Goal: Task Accomplishment & Management: Use online tool/utility

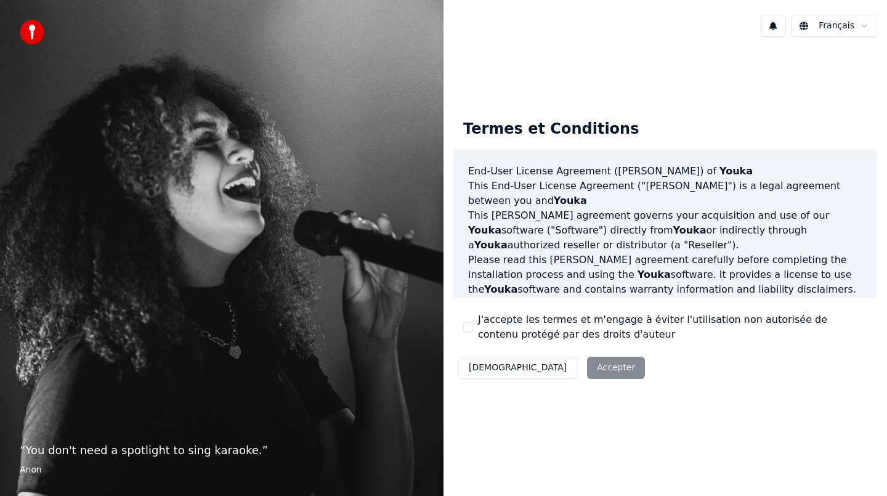
click at [469, 328] on button "J'accepte les termes et m'engage à éviter l'utilisation non autorisée de conten…" at bounding box center [468, 327] width 10 height 10
click at [587, 370] on button "Accepter" at bounding box center [616, 368] width 58 height 22
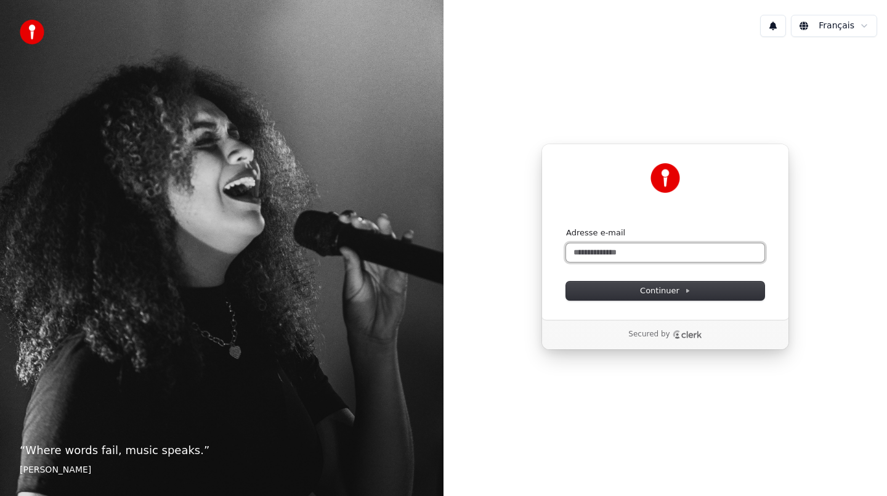
click at [612, 254] on input "Adresse e-mail" at bounding box center [665, 252] width 198 height 18
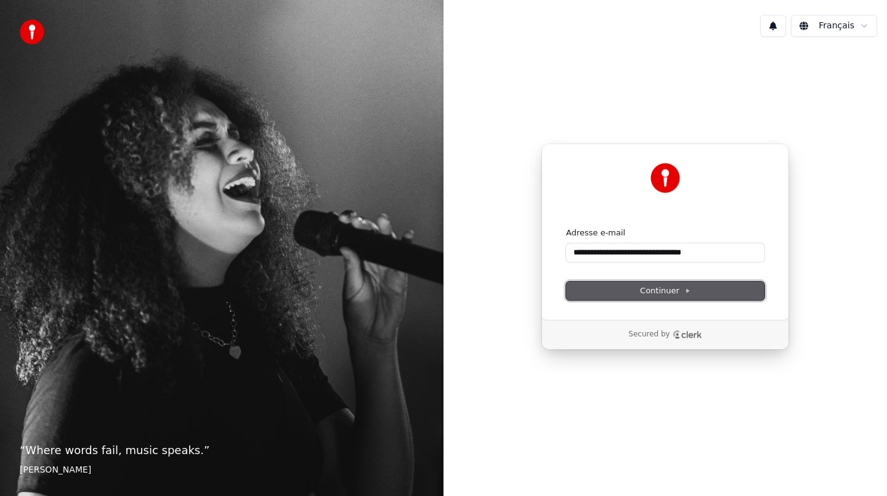
click at [656, 290] on span "Continuer" at bounding box center [665, 290] width 51 height 11
type input "**********"
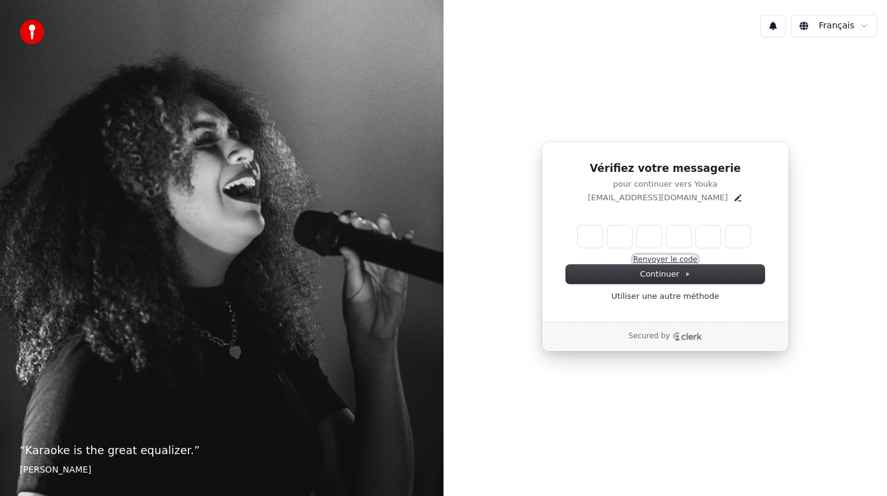
click at [657, 257] on button "Renvoyer le code" at bounding box center [665, 260] width 64 height 10
type input "*"
type input "**"
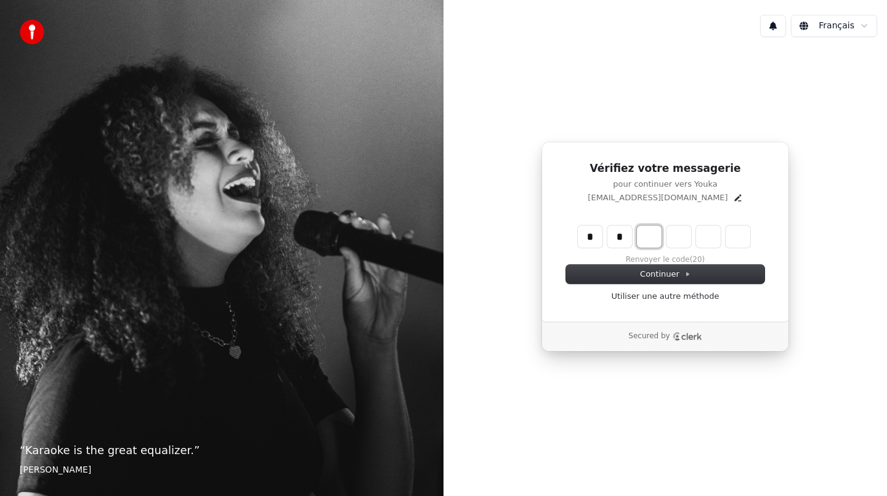
type input "*"
type input "***"
type input "*"
type input "****"
type input "*"
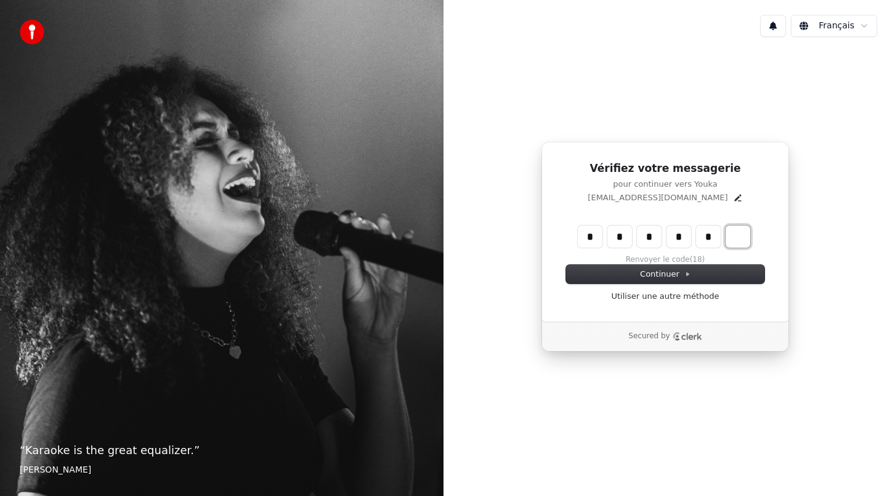
type input "*****"
type input "*"
type input "******"
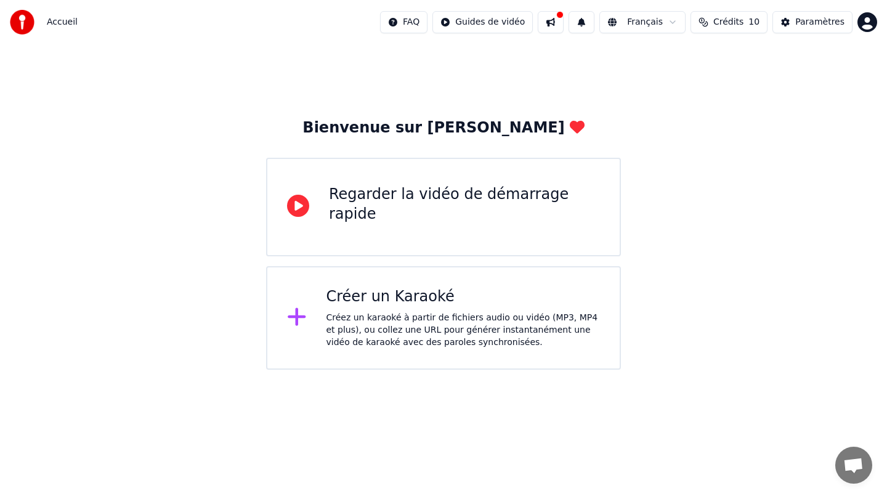
click at [469, 216] on div "Regarder la vidéo de démarrage rapide" at bounding box center [464, 207] width 271 height 44
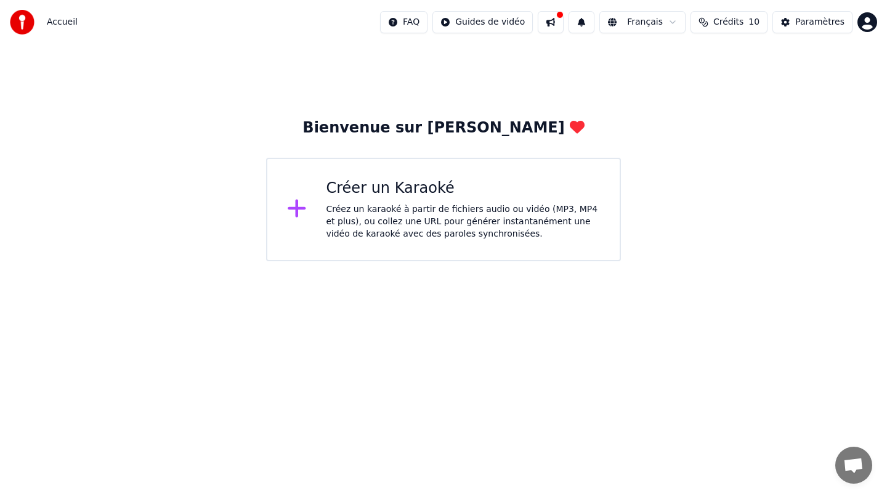
click at [393, 198] on div "Créer un Karaoké Créez un karaoké à partir de fichiers audio ou vidéo (MP3, MP4…" at bounding box center [463, 210] width 274 height 62
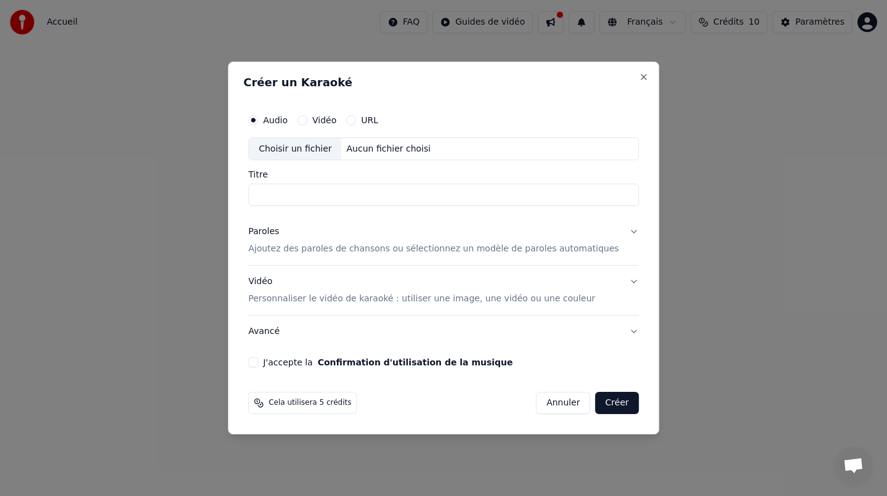
click at [304, 148] on div "Choisir un fichier" at bounding box center [295, 149] width 92 height 22
type input "**********"
click at [283, 248] on p "Ajoutez des paroles de chansons ou sélectionnez un modèle de paroles automatiqu…" at bounding box center [433, 249] width 371 height 12
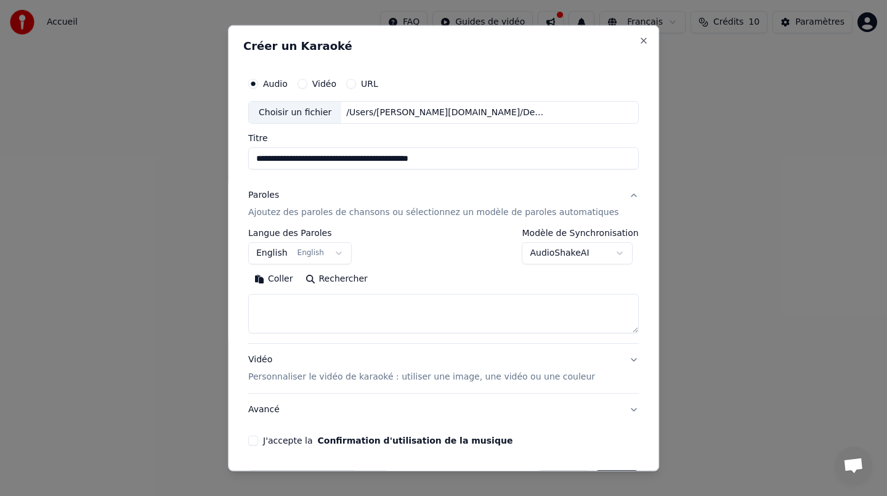
click at [347, 254] on button "English English" at bounding box center [299, 253] width 103 height 22
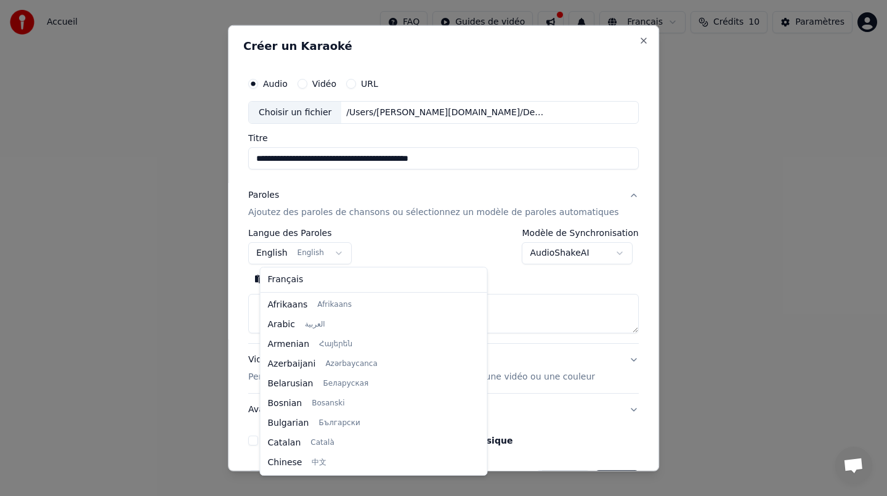
scroll to position [99, 0]
select select "**"
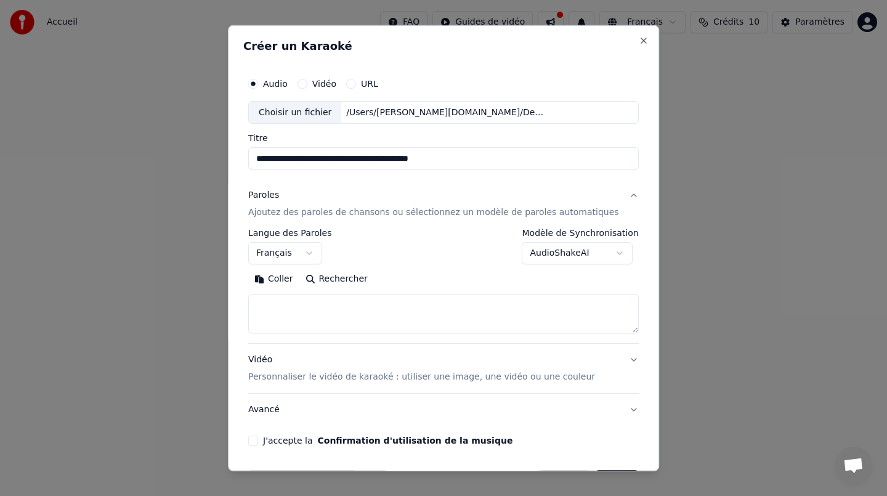
click at [296, 307] on textarea at bounding box center [443, 313] width 391 height 39
click at [336, 310] on textarea at bounding box center [443, 313] width 391 height 39
paste textarea "**********"
type textarea "**********"
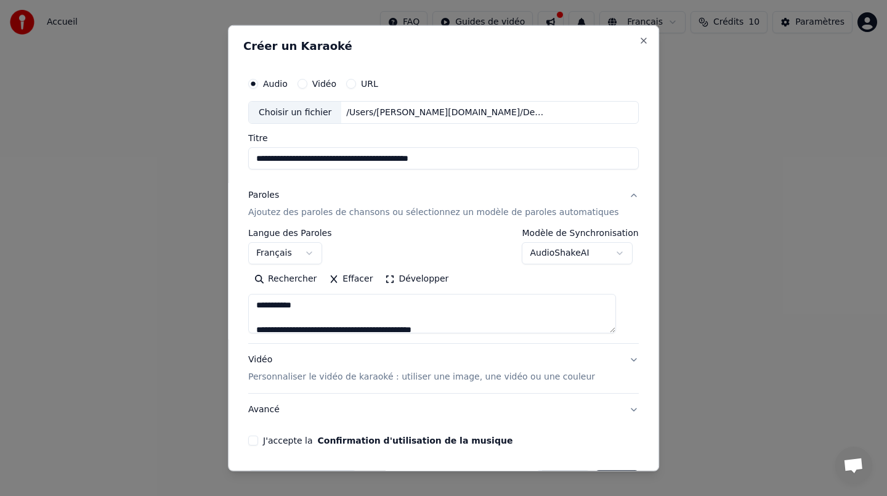
click at [323, 376] on p "Personnaliser le vidéo de karaoké : utiliser une image, une vidéo ou une couleur" at bounding box center [421, 377] width 347 height 12
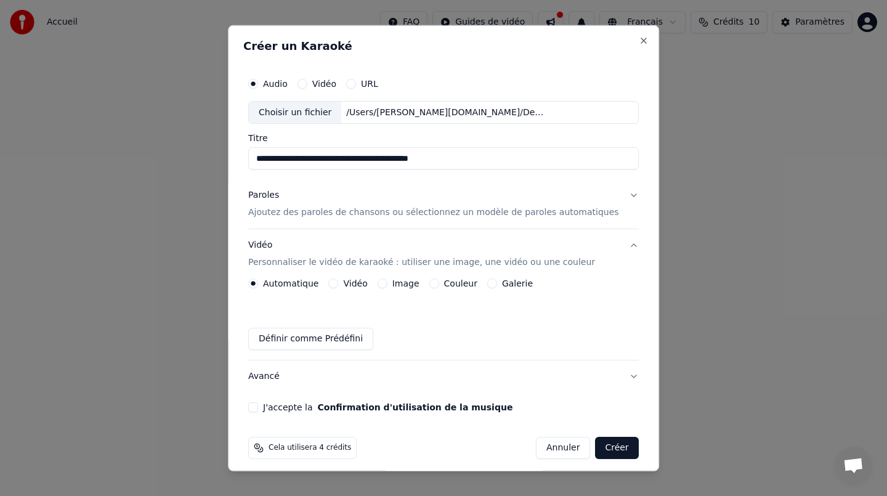
click at [335, 214] on p "Ajoutez des paroles de chansons ou sélectionnez un modèle de paroles automatiqu…" at bounding box center [433, 212] width 371 height 12
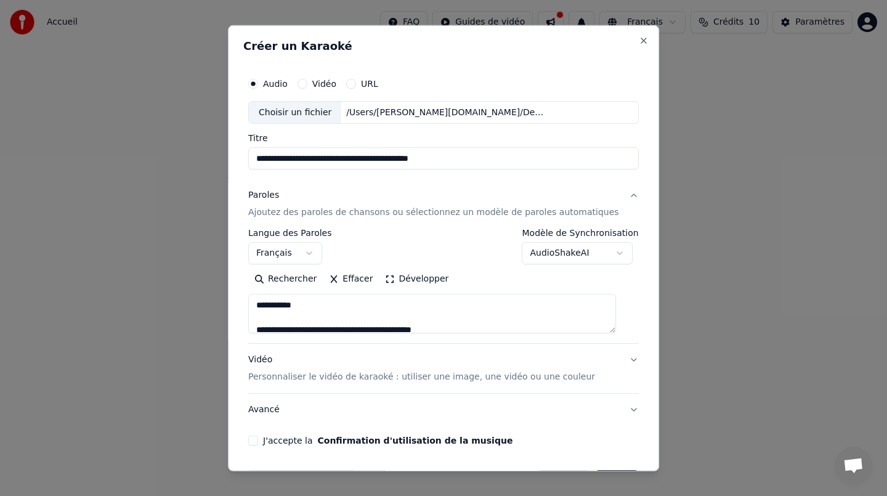
click at [330, 373] on p "Personnaliser le vidéo de karaoké : utiliser une image, une vidéo ou une couleur" at bounding box center [421, 377] width 347 height 12
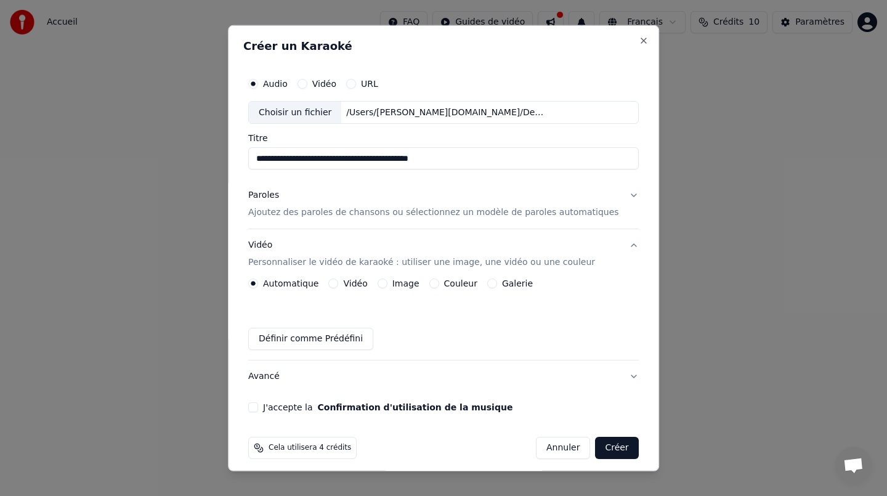
click at [362, 282] on label "Vidéo" at bounding box center [356, 283] width 24 height 9
click at [339, 282] on button "Vidéo" at bounding box center [334, 283] width 10 height 10
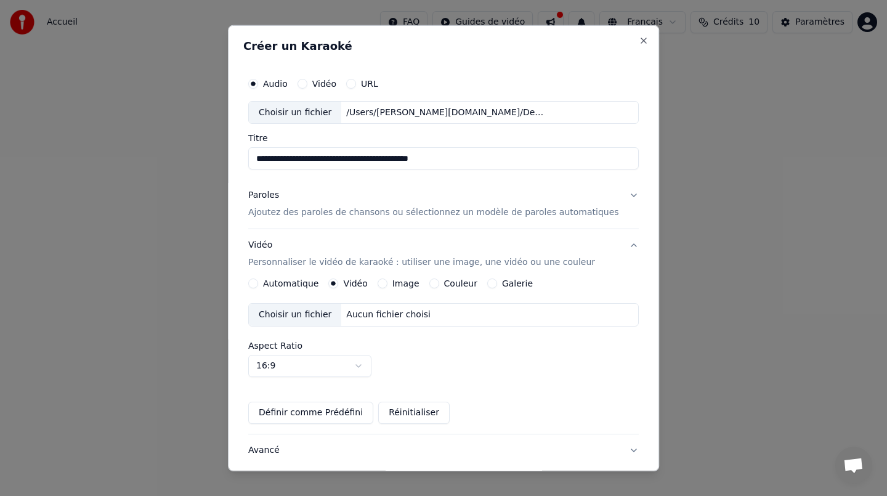
click at [409, 285] on label "Image" at bounding box center [405, 283] width 27 height 9
click at [387, 285] on button "Image" at bounding box center [383, 283] width 10 height 10
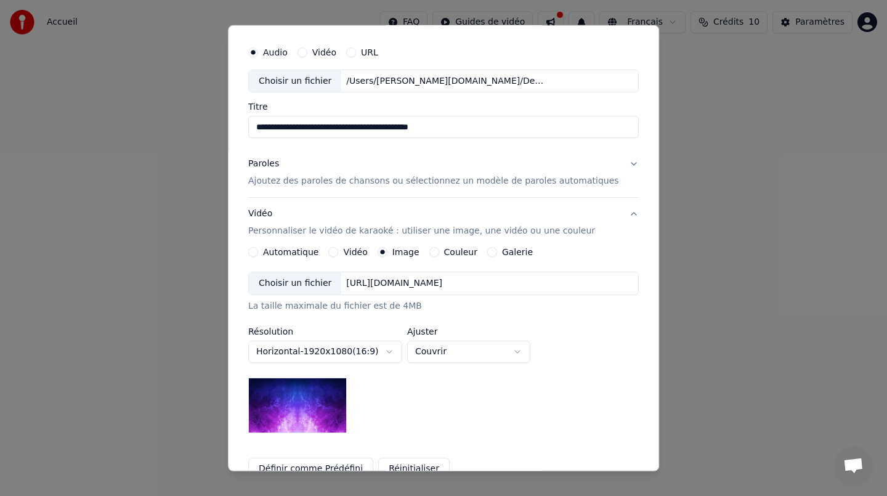
scroll to position [30, 0]
click at [460, 255] on label "Couleur" at bounding box center [460, 253] width 33 height 9
click at [439, 255] on button "Couleur" at bounding box center [434, 253] width 10 height 10
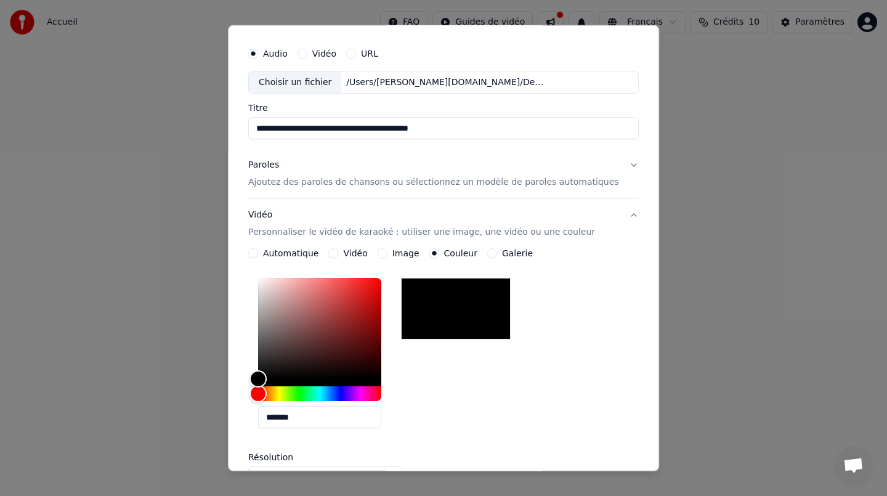
click at [519, 256] on label "Galerie" at bounding box center [517, 253] width 31 height 9
click at [497, 256] on button "Galerie" at bounding box center [492, 253] width 10 height 10
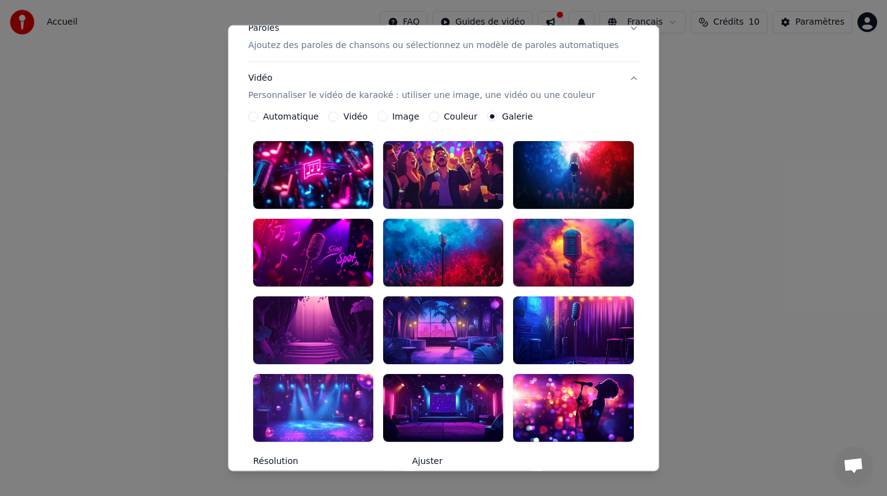
scroll to position [166, 0]
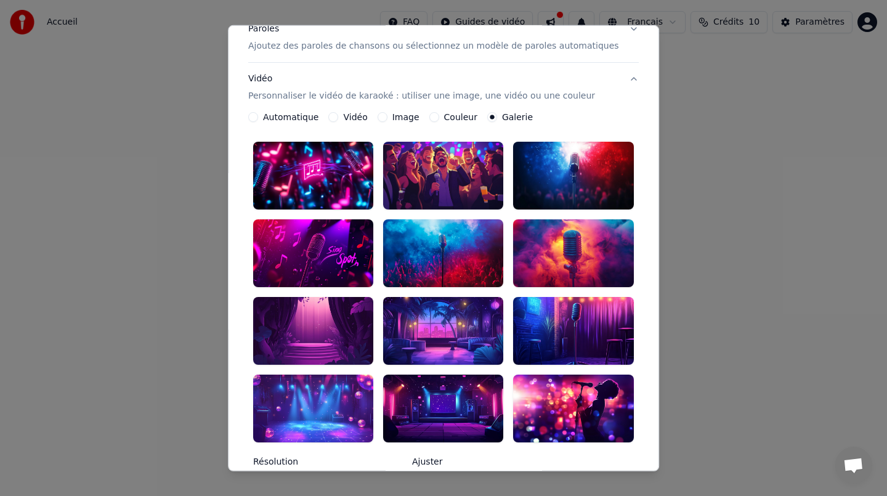
click at [588, 230] on div at bounding box center [574, 253] width 120 height 68
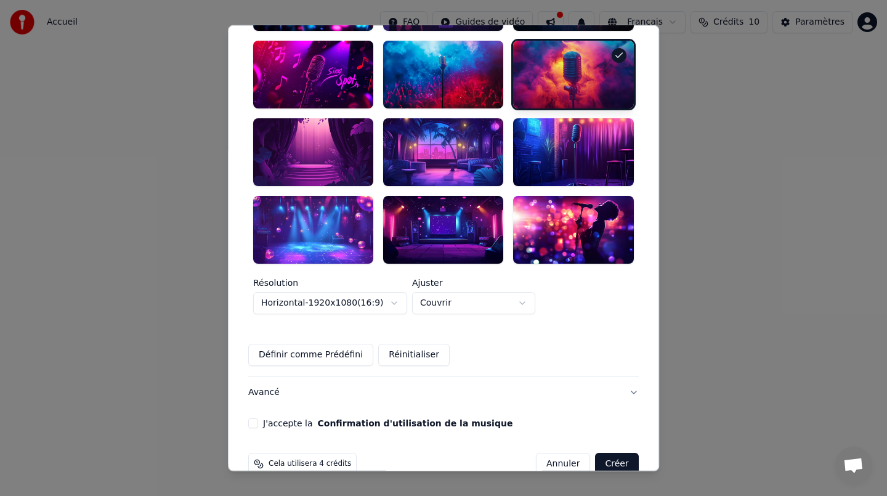
scroll to position [352, 0]
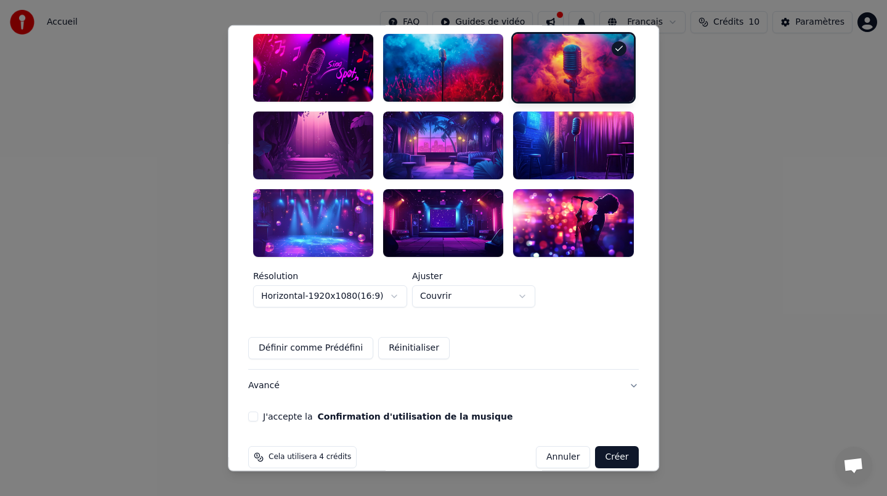
click at [258, 411] on button "J'accepte la Confirmation d'utilisation de la musique" at bounding box center [253, 416] width 10 height 10
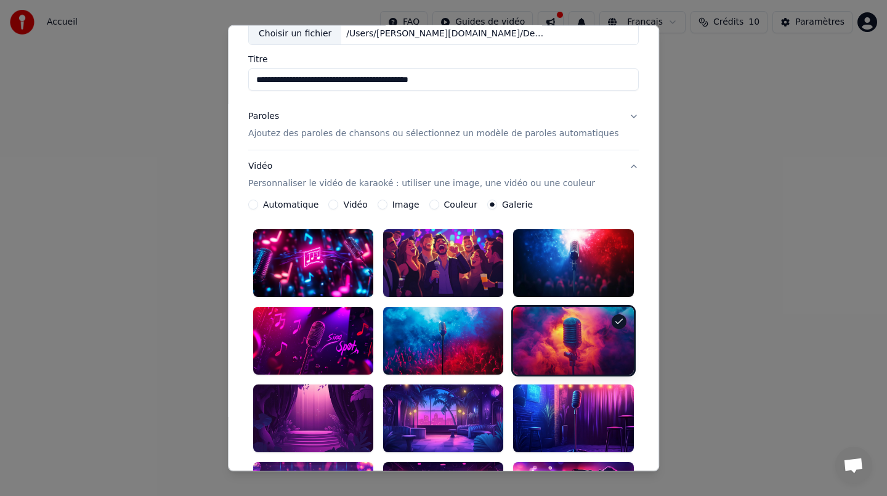
scroll to position [0, 0]
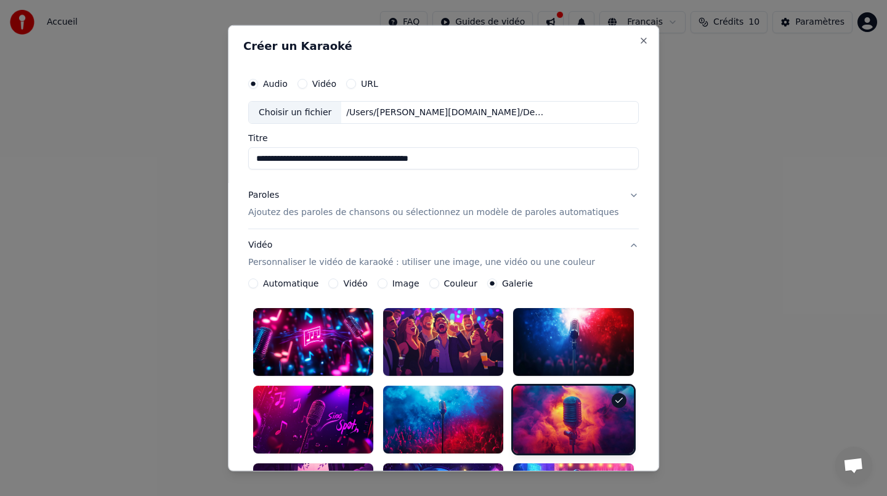
click at [493, 213] on p "Ajoutez des paroles de chansons ou sélectionnez un modèle de paroles automatiqu…" at bounding box center [433, 212] width 371 height 12
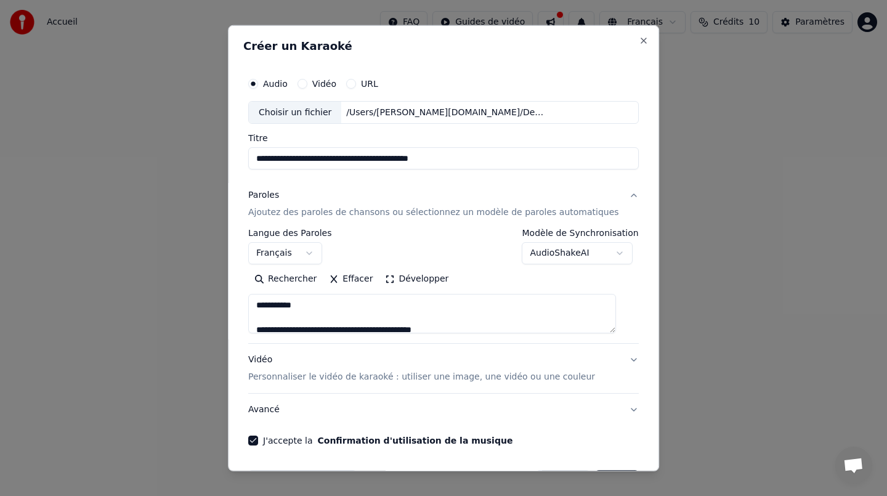
click at [615, 252] on button "AudioShakeAI" at bounding box center [577, 253] width 111 height 22
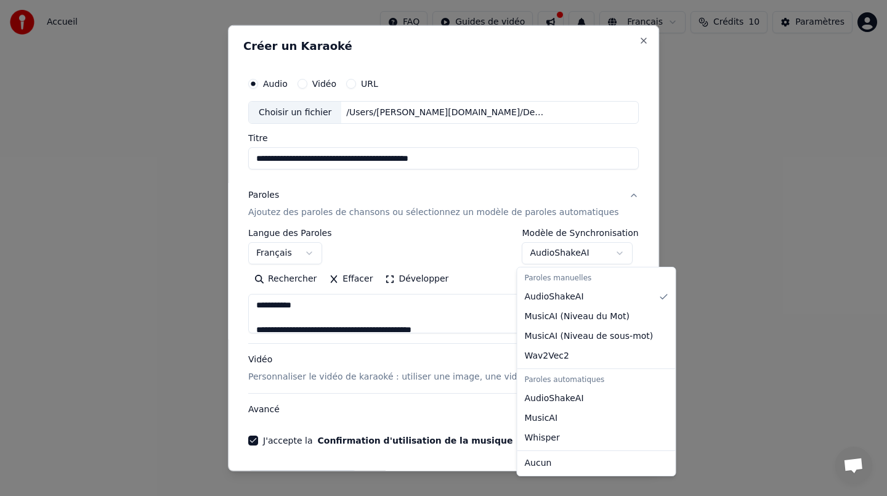
click at [445, 278] on div at bounding box center [443, 248] width 887 height 496
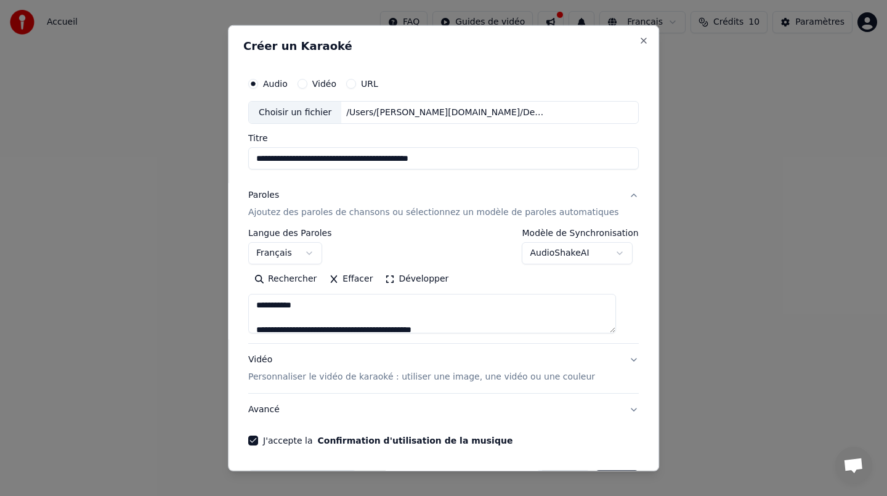
click at [428, 277] on button "Développer" at bounding box center [417, 279] width 76 height 20
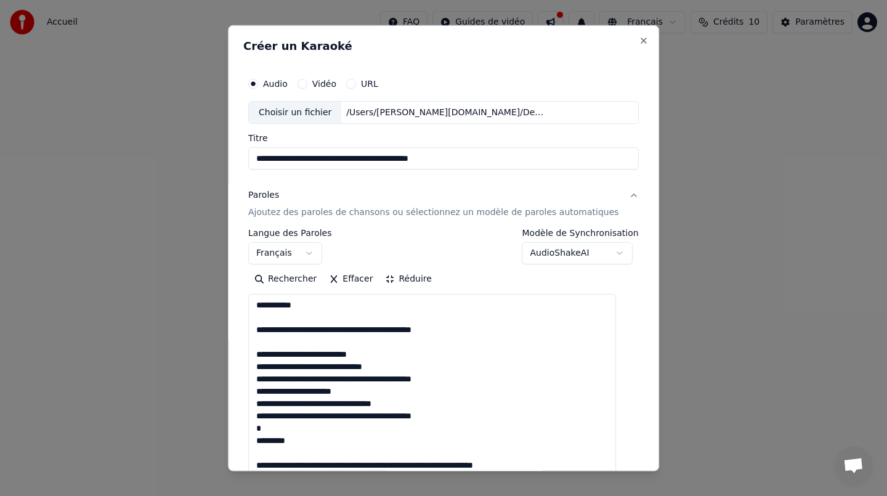
scroll to position [1, 0]
drag, startPoint x: 323, startPoint y: 329, endPoint x: 262, endPoint y: 306, distance: 65.7
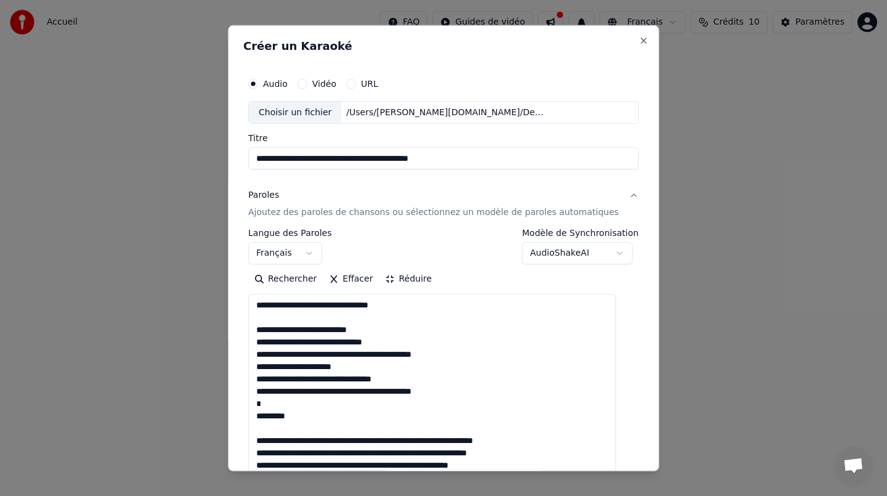
scroll to position [0, 0]
drag, startPoint x: 325, startPoint y: 419, endPoint x: 257, endPoint y: 416, distance: 67.9
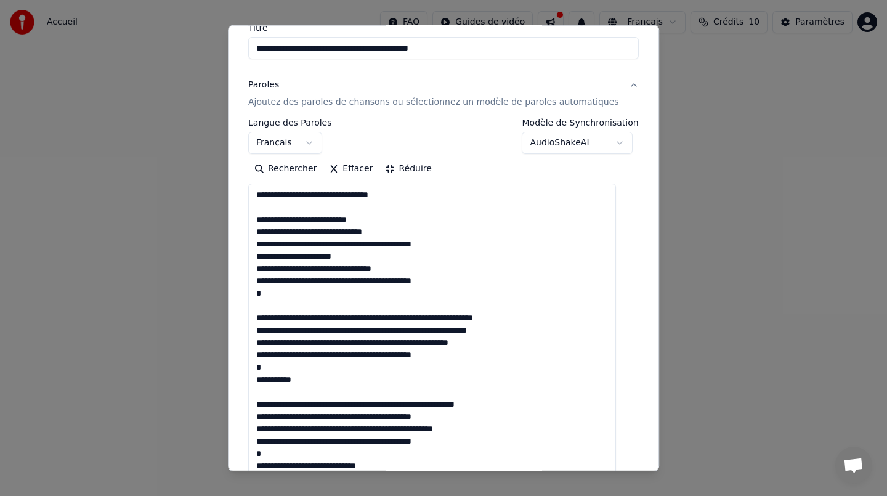
scroll to position [113, 0]
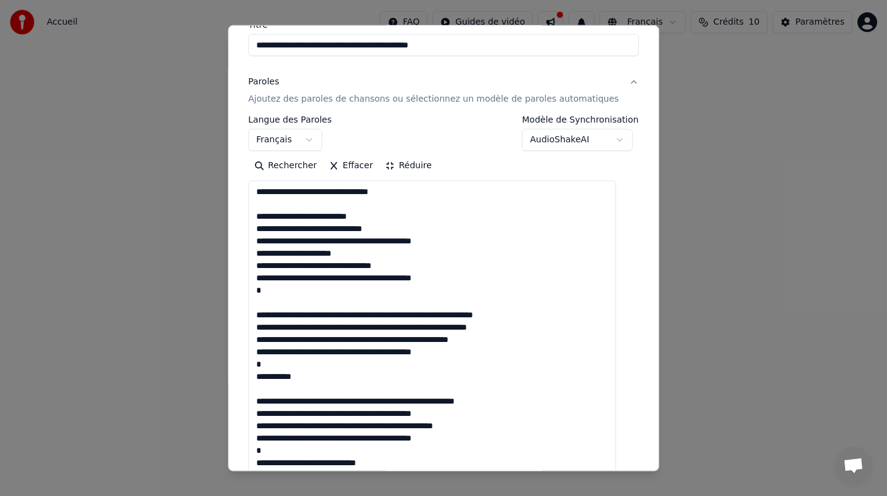
drag, startPoint x: 328, startPoint y: 378, endPoint x: 254, endPoint y: 379, distance: 74.6
click at [254, 379] on div "**********" at bounding box center [443, 248] width 431 height 447
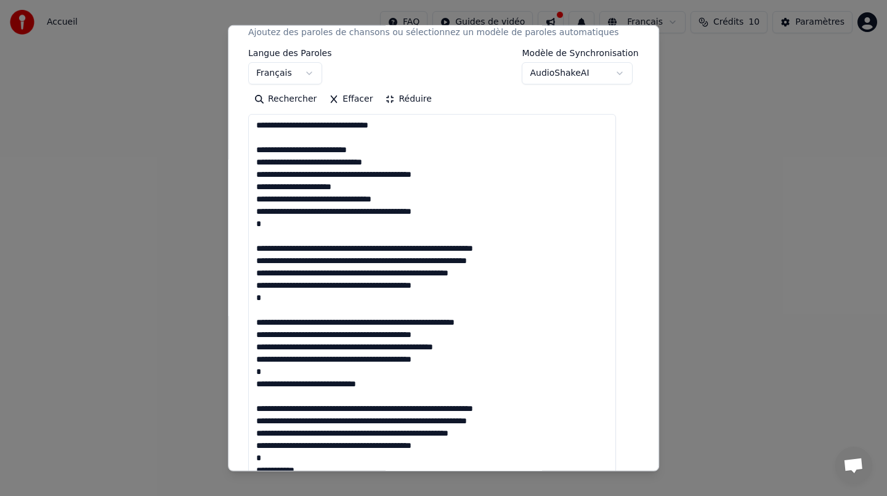
scroll to position [184, 0]
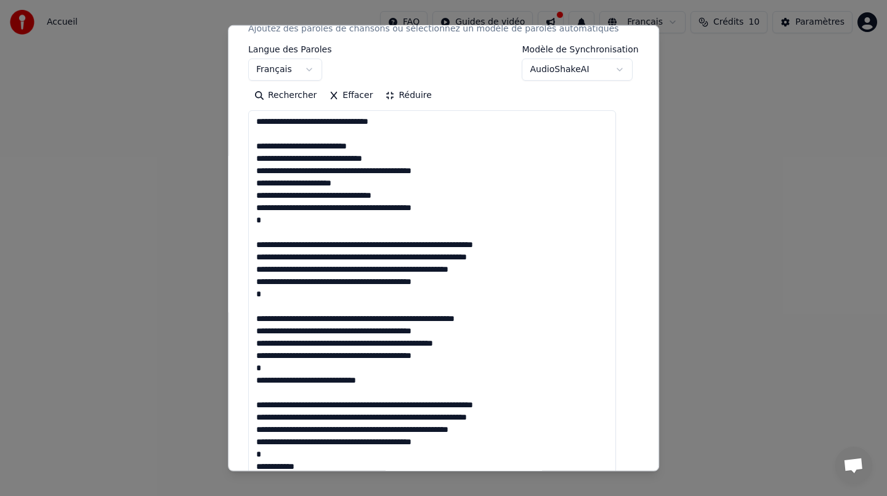
drag, startPoint x: 402, startPoint y: 381, endPoint x: 237, endPoint y: 390, distance: 164.7
click at [238, 261] on body "**********" at bounding box center [443, 130] width 887 height 261
click at [394, 386] on textarea at bounding box center [432, 423] width 368 height 626
drag, startPoint x: 400, startPoint y: 379, endPoint x: 257, endPoint y: 373, distance: 142.4
click at [257, 373] on div "**********" at bounding box center [443, 367] width 400 height 971
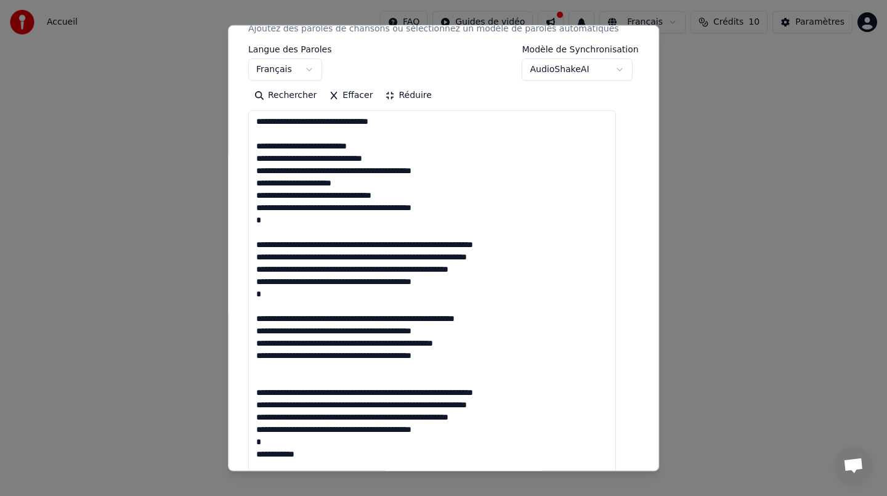
drag, startPoint x: 482, startPoint y: 427, endPoint x: 267, endPoint y: 394, distance: 218.1
click at [267, 394] on textarea at bounding box center [432, 423] width 368 height 626
click at [269, 381] on textarea at bounding box center [432, 423] width 368 height 626
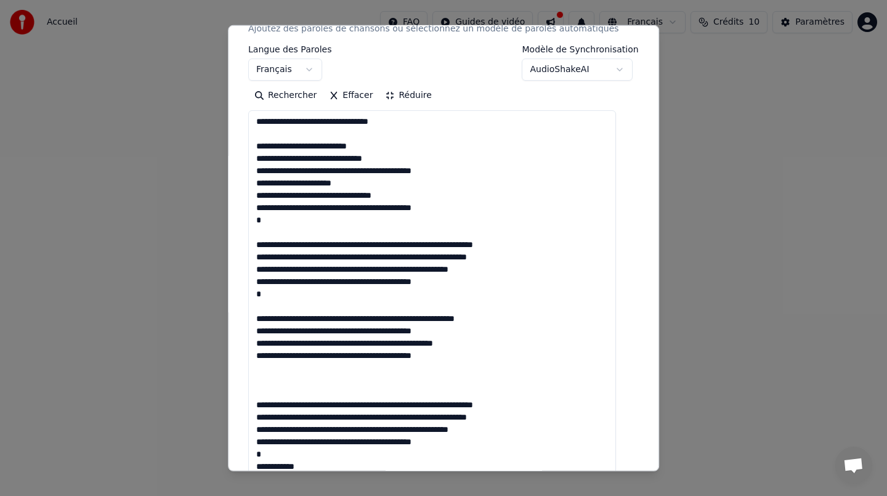
paste textarea "**********"
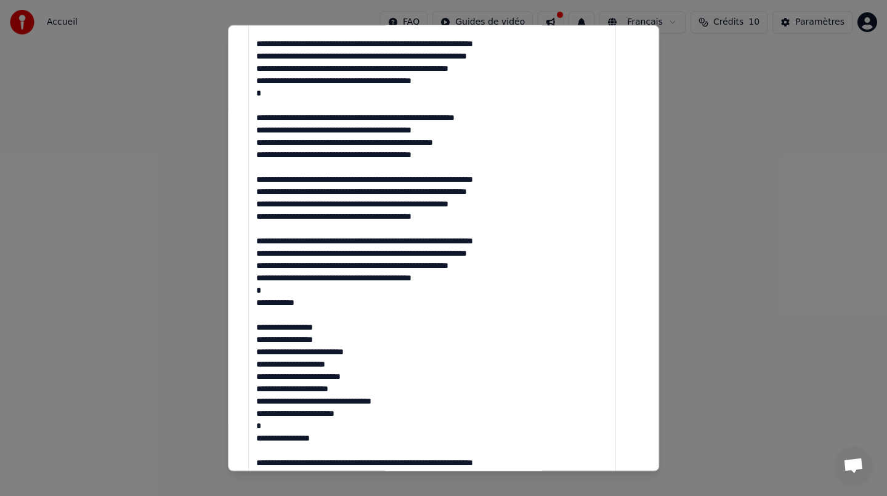
scroll to position [386, 0]
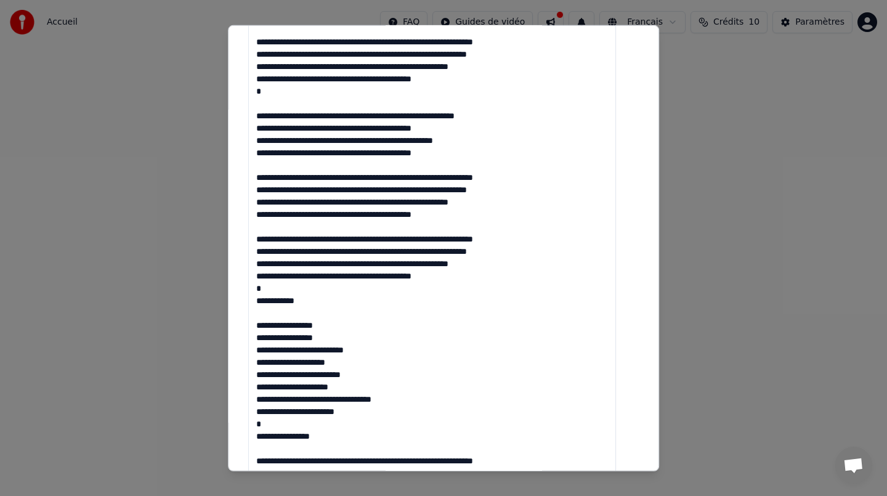
drag, startPoint x: 328, startPoint y: 301, endPoint x: 264, endPoint y: 292, distance: 64.7
click at [264, 292] on textarea at bounding box center [432, 221] width 368 height 626
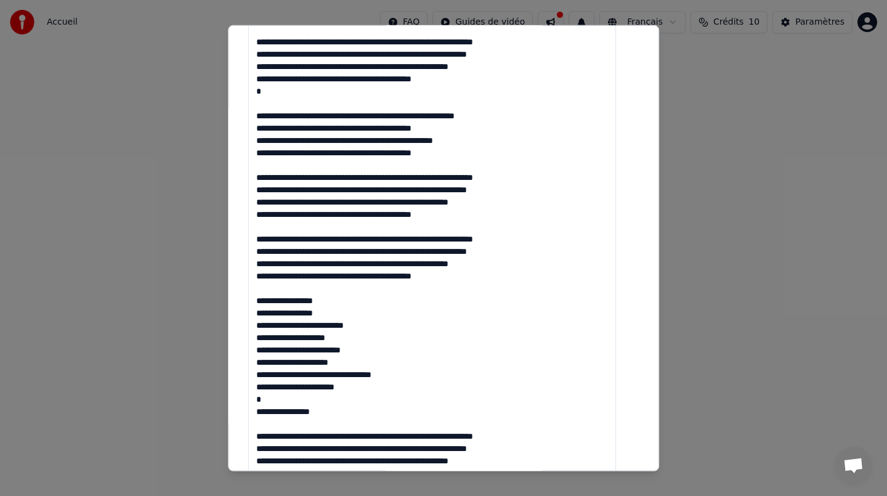
drag, startPoint x: 413, startPoint y: 373, endPoint x: 265, endPoint y: 365, distance: 147.4
click at [265, 365] on textarea at bounding box center [432, 221] width 368 height 626
click at [426, 375] on textarea at bounding box center [432, 221] width 368 height 626
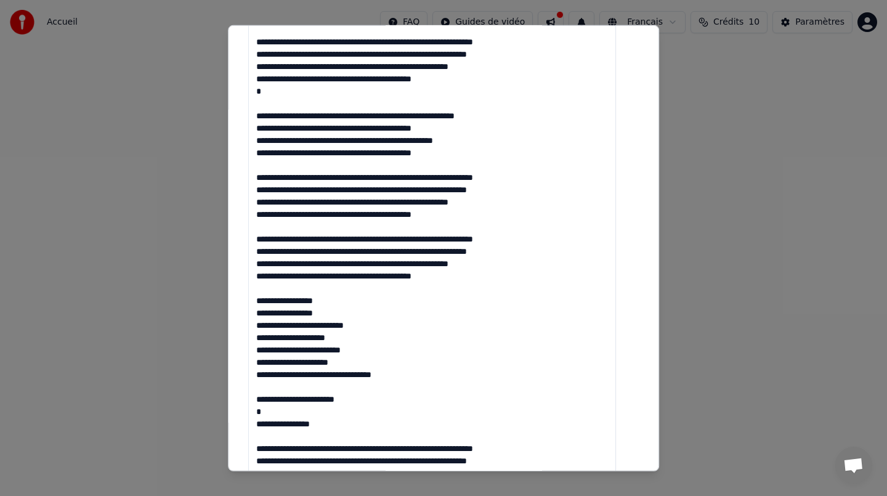
paste textarea "**********"
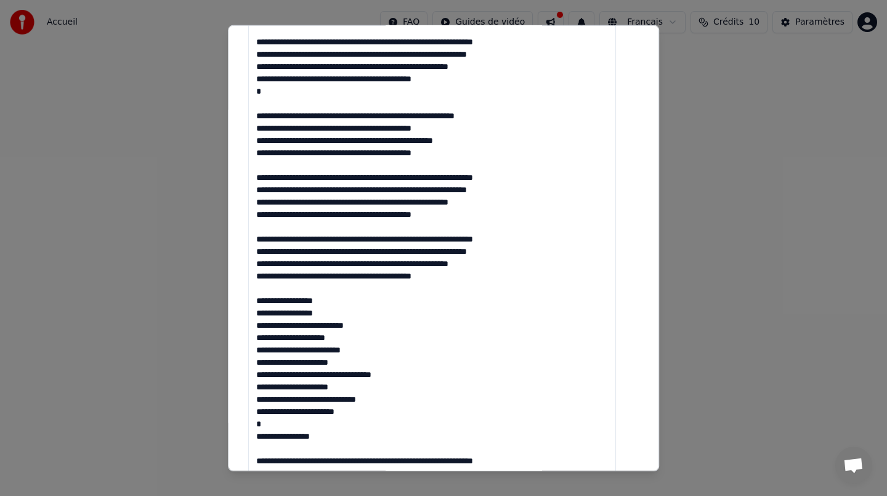
click at [369, 387] on textarea at bounding box center [432, 221] width 368 height 626
click at [416, 376] on textarea at bounding box center [432, 221] width 368 height 626
click at [323, 400] on textarea at bounding box center [432, 221] width 368 height 626
click at [323, 373] on textarea at bounding box center [432, 221] width 368 height 626
click at [325, 276] on textarea at bounding box center [432, 221] width 368 height 626
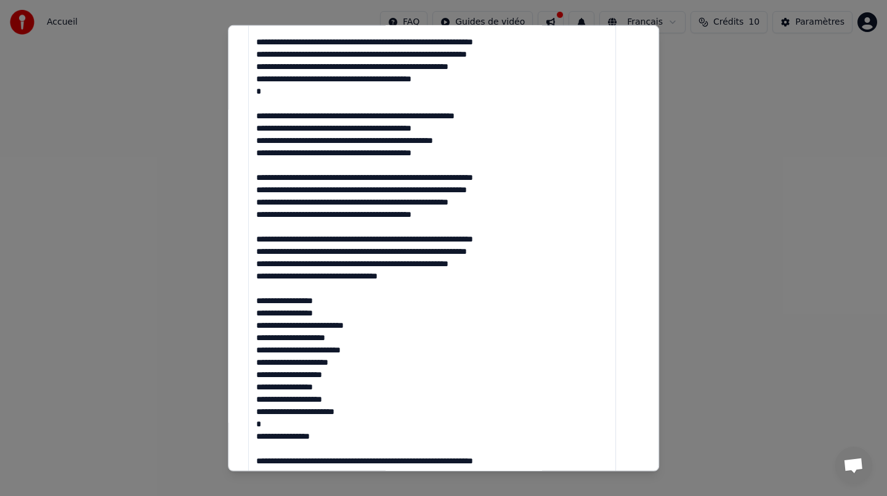
click at [324, 214] on textarea at bounding box center [432, 221] width 368 height 626
click at [325, 153] on textarea at bounding box center [432, 221] width 368 height 626
click at [324, 128] on textarea at bounding box center [432, 221] width 368 height 626
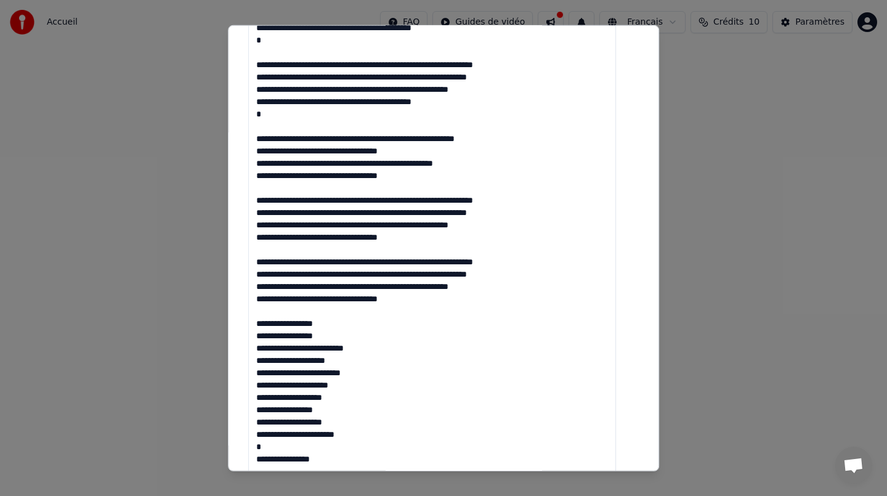
scroll to position [362, 0]
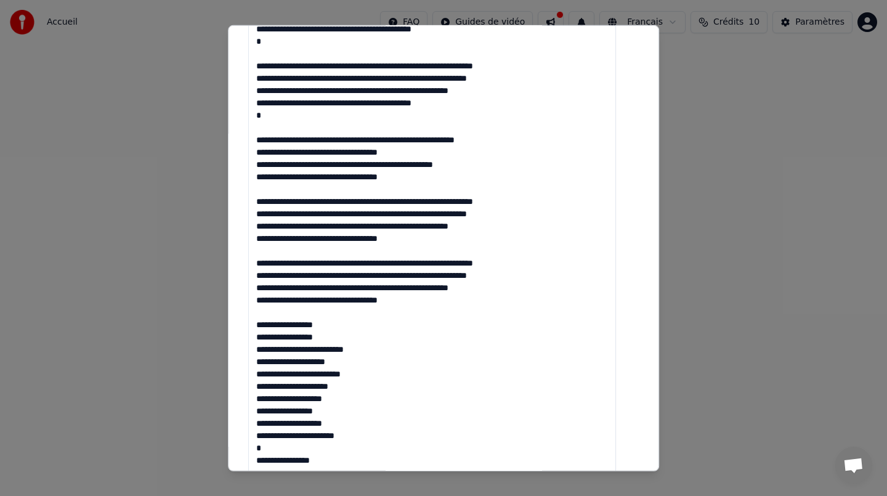
click at [324, 102] on textarea at bounding box center [432, 245] width 368 height 626
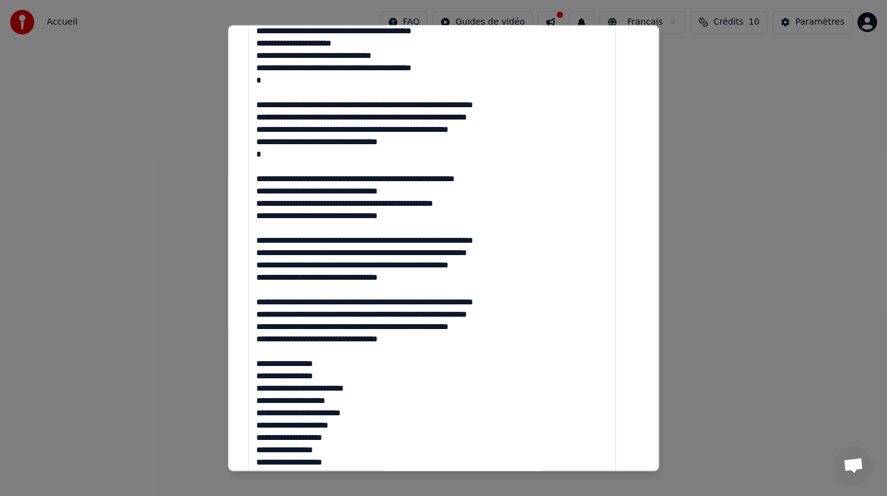
scroll to position [307, 0]
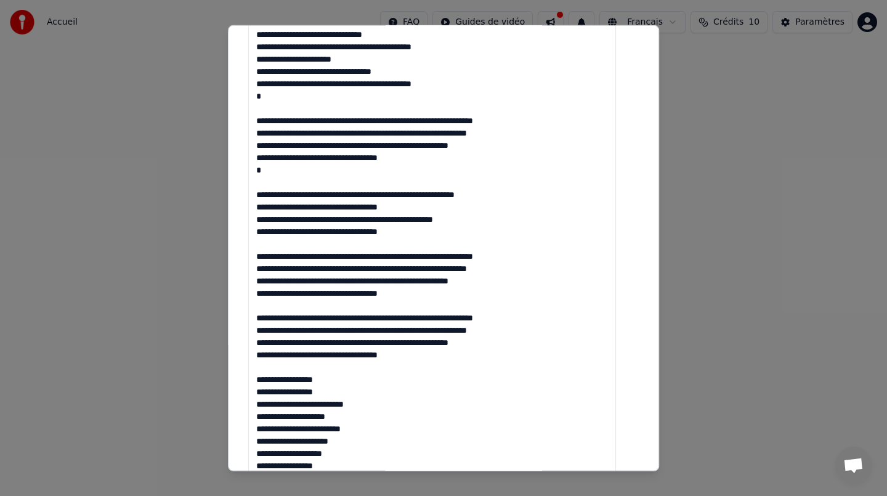
click at [323, 83] on textarea at bounding box center [432, 299] width 368 height 626
click at [323, 44] on textarea at bounding box center [432, 299] width 368 height 626
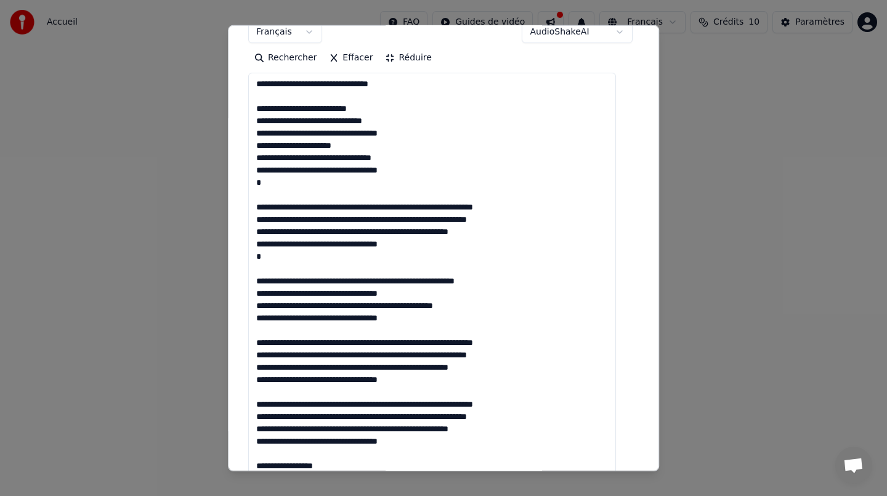
scroll to position [219, 0]
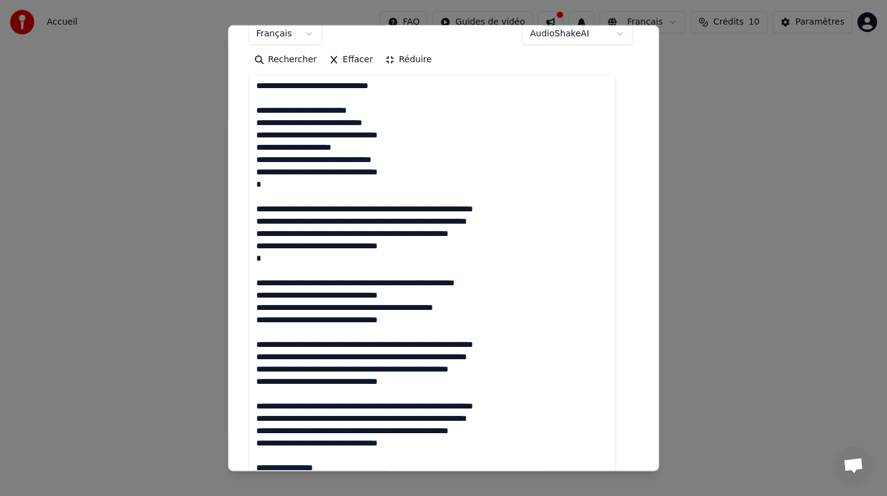
click at [294, 192] on textarea at bounding box center [432, 388] width 368 height 626
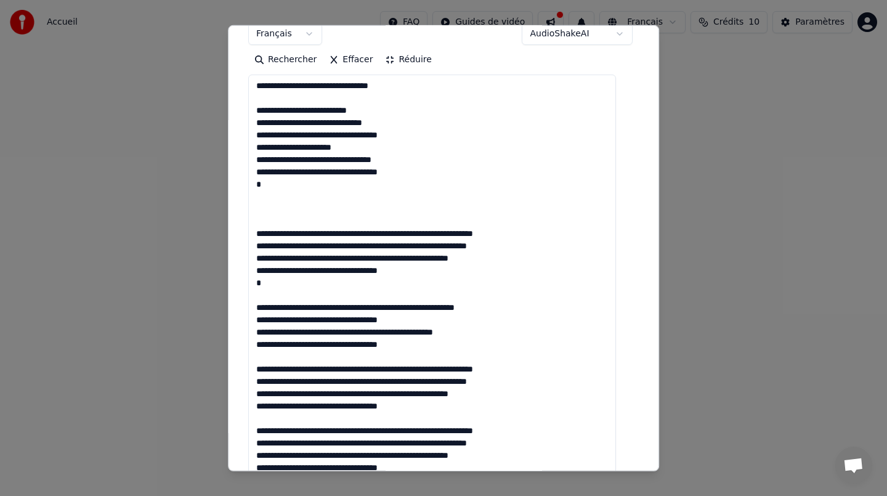
click at [304, 289] on textarea at bounding box center [432, 388] width 368 height 626
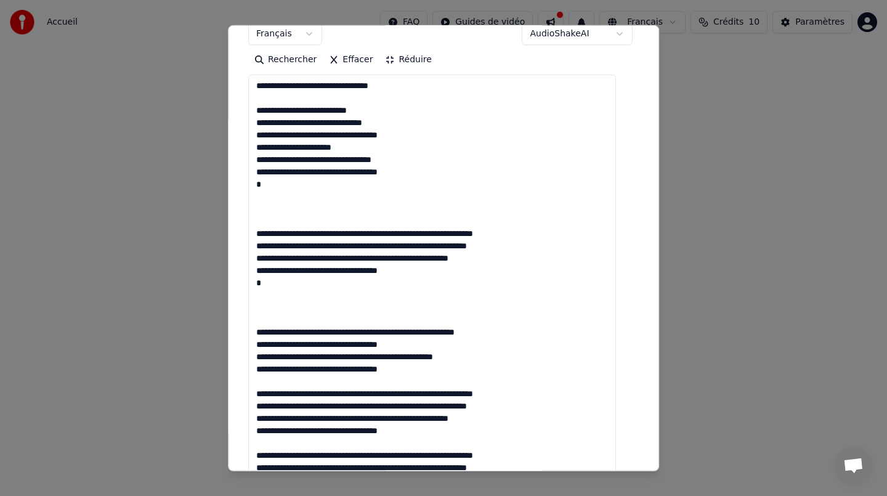
scroll to position [38, 0]
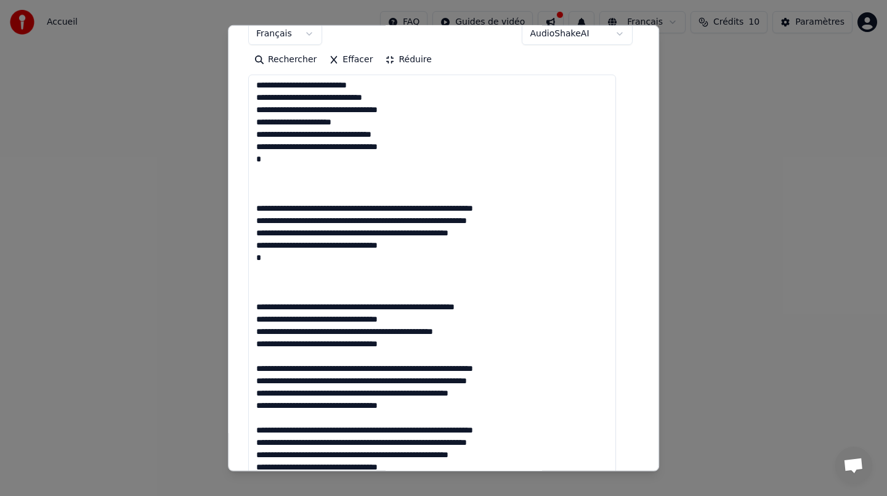
click at [292, 344] on textarea at bounding box center [432, 388] width 368 height 626
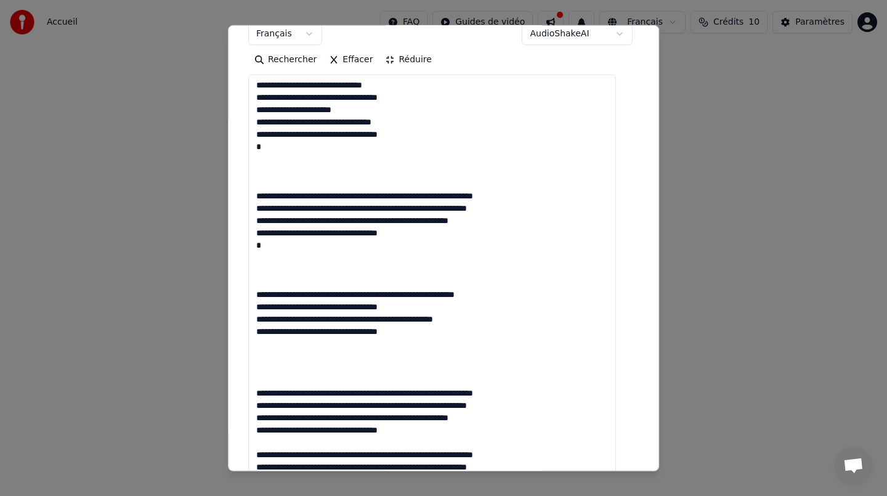
scroll to position [75, 0]
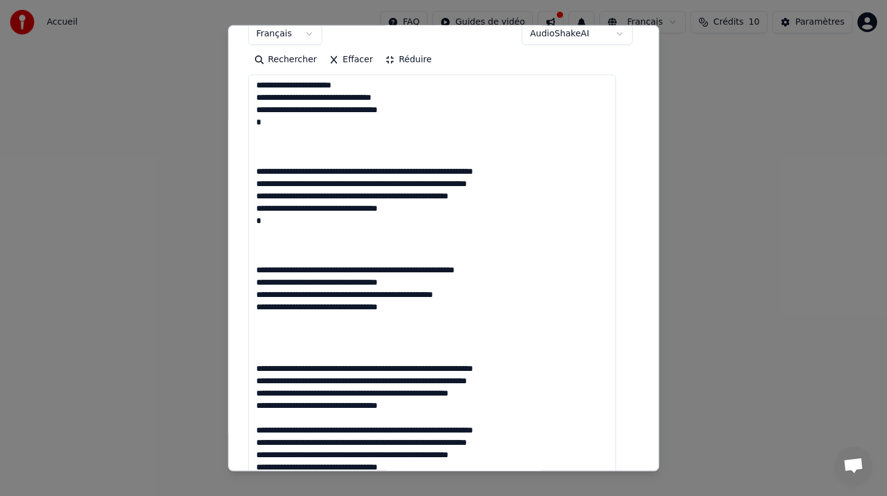
click at [296, 406] on textarea at bounding box center [432, 388] width 368 height 626
click at [295, 336] on textarea at bounding box center [432, 388] width 368 height 626
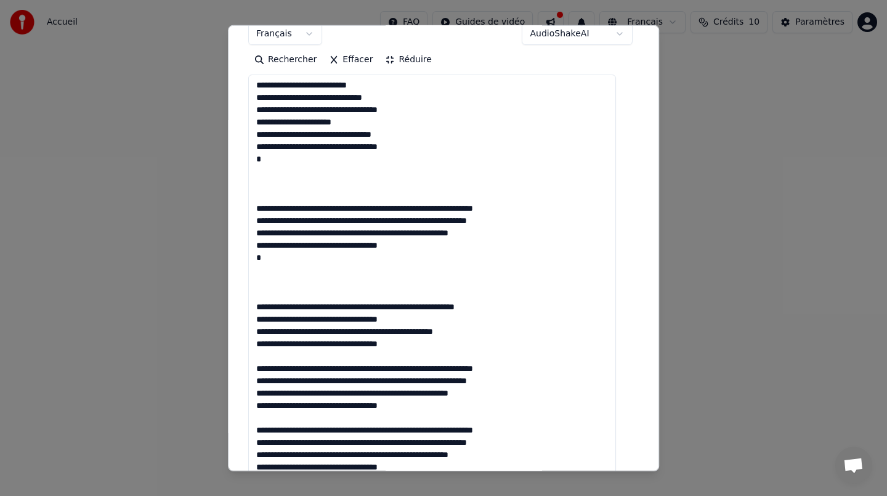
scroll to position [38, 0]
click at [287, 345] on textarea at bounding box center [432, 388] width 368 height 626
click at [273, 278] on textarea at bounding box center [432, 388] width 368 height 626
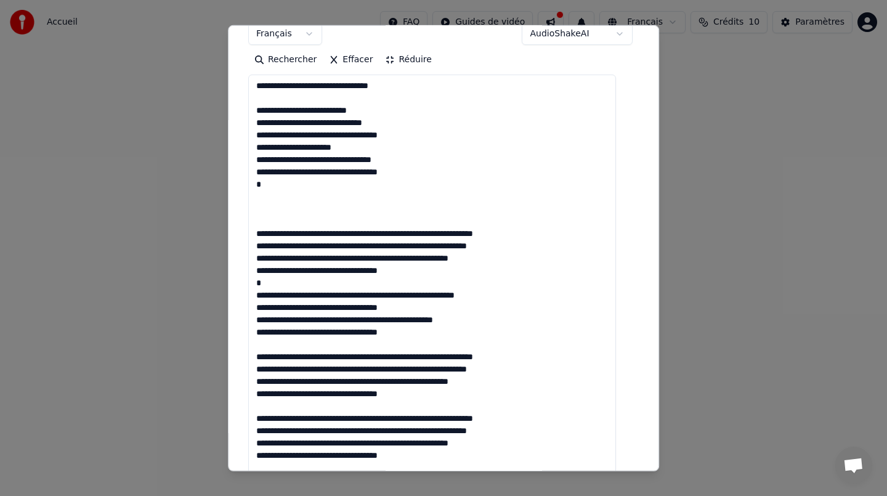
scroll to position [1, 0]
click at [280, 221] on textarea at bounding box center [432, 388] width 368 height 626
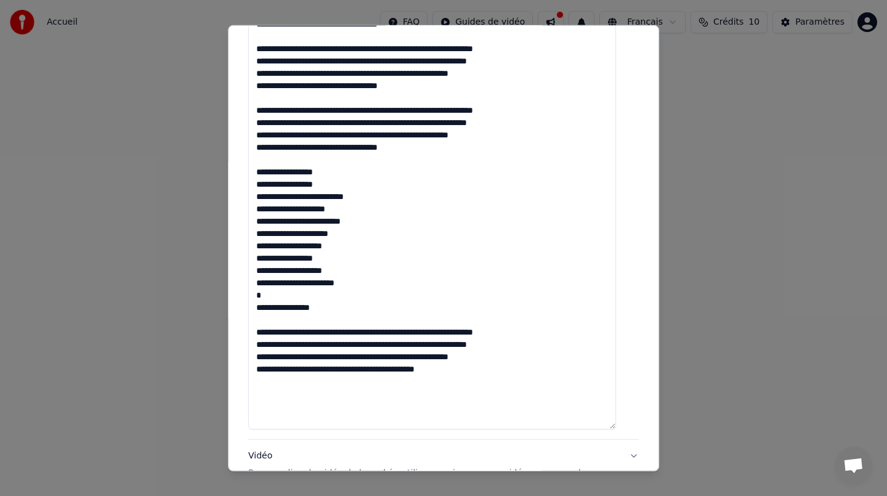
scroll to position [492, 0]
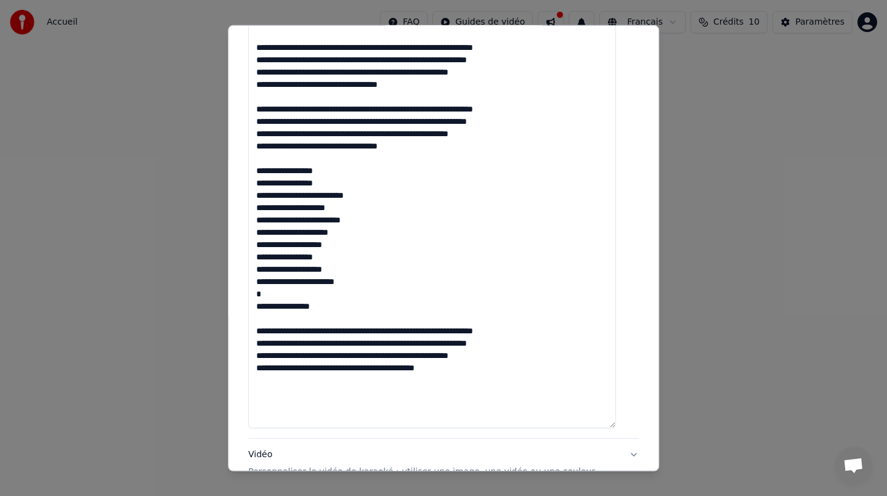
drag, startPoint x: 341, startPoint y: 307, endPoint x: 263, endPoint y: 298, distance: 78.2
click at [262, 297] on textarea at bounding box center [432, 115] width 368 height 626
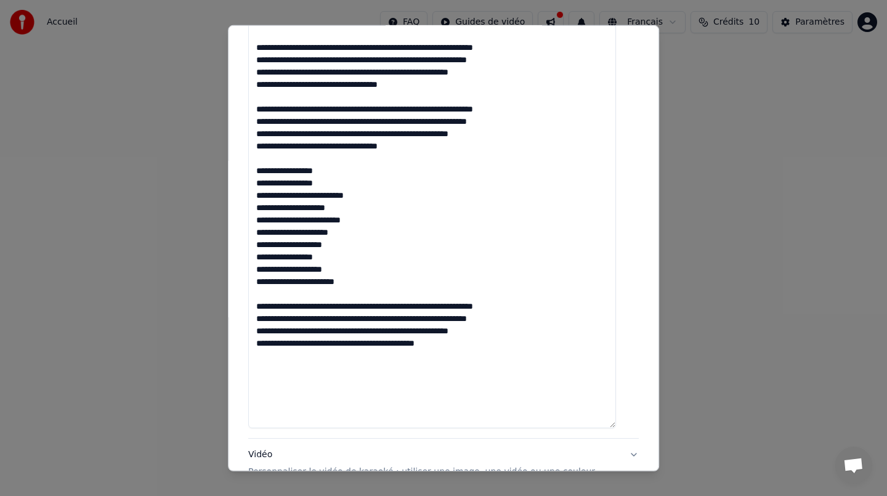
click at [318, 343] on textarea at bounding box center [432, 115] width 368 height 626
click at [325, 342] on textarea at bounding box center [432, 115] width 368 height 626
click at [442, 273] on textarea at bounding box center [432, 115] width 368 height 626
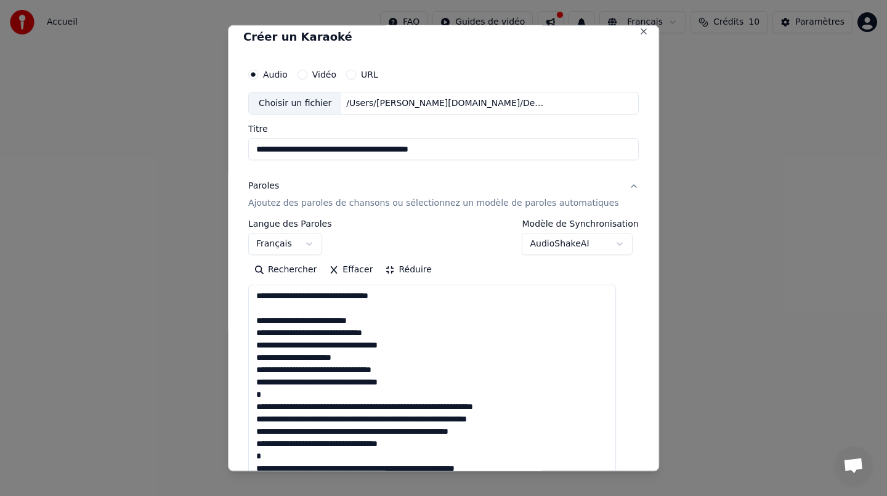
scroll to position [0, 0]
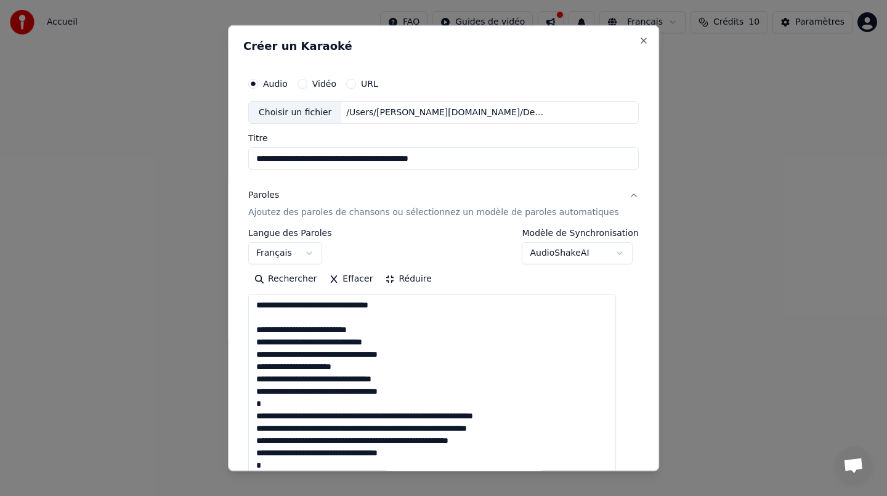
type textarea "**********"
click at [617, 254] on button "AudioShakeAI" at bounding box center [577, 253] width 111 height 22
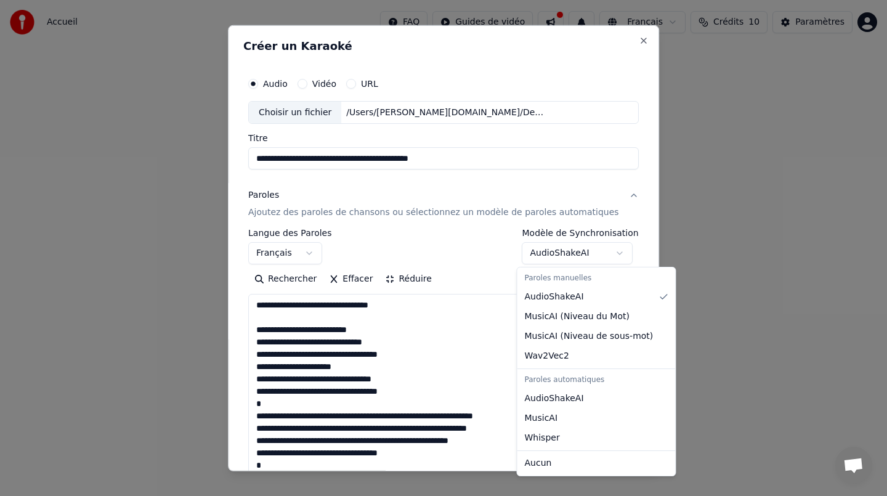
click at [617, 254] on div at bounding box center [443, 248] width 887 height 496
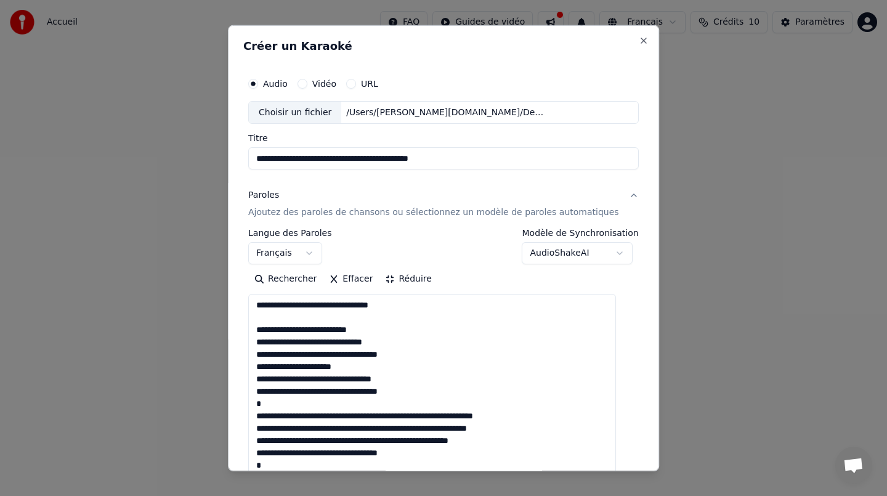
click at [416, 241] on div "**********" at bounding box center [443, 247] width 391 height 36
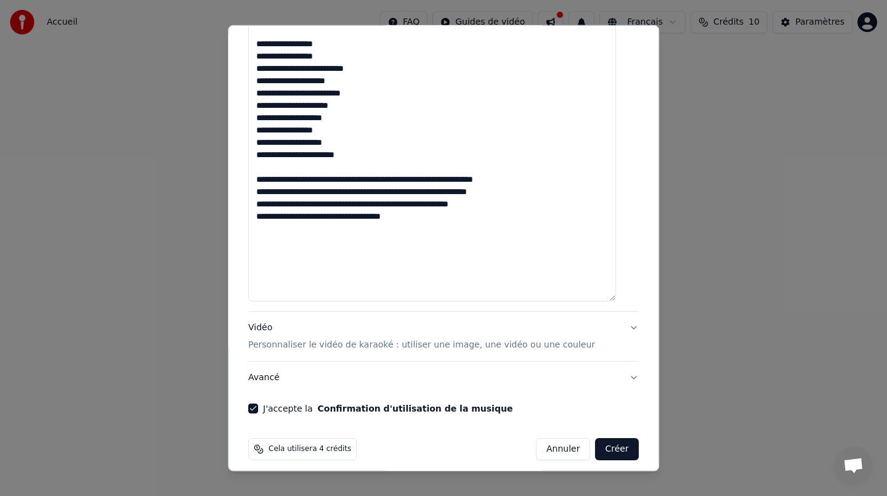
scroll to position [628, 0]
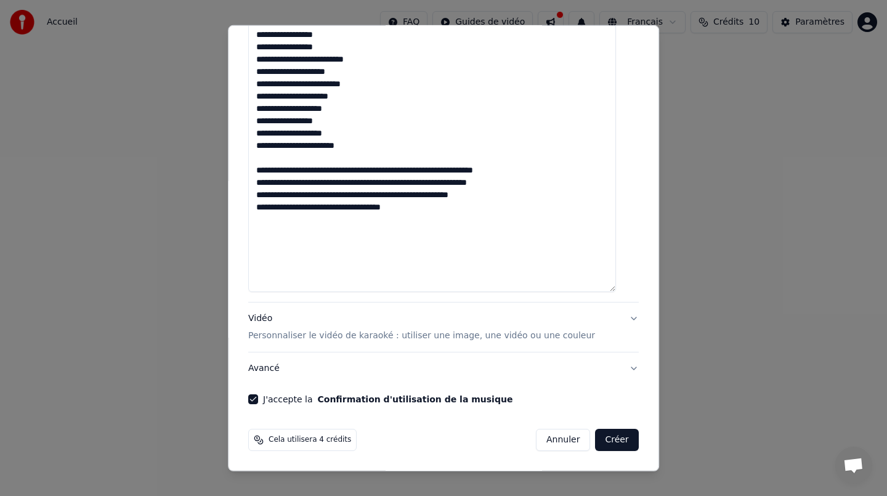
click at [612, 449] on button "Créer" at bounding box center [617, 440] width 43 height 22
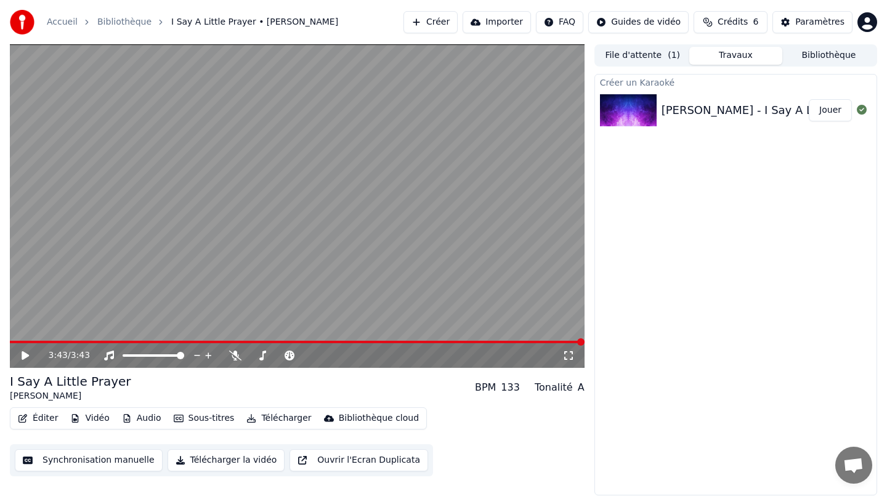
click at [646, 57] on button "File d'attente ( 1 )" at bounding box center [642, 56] width 93 height 18
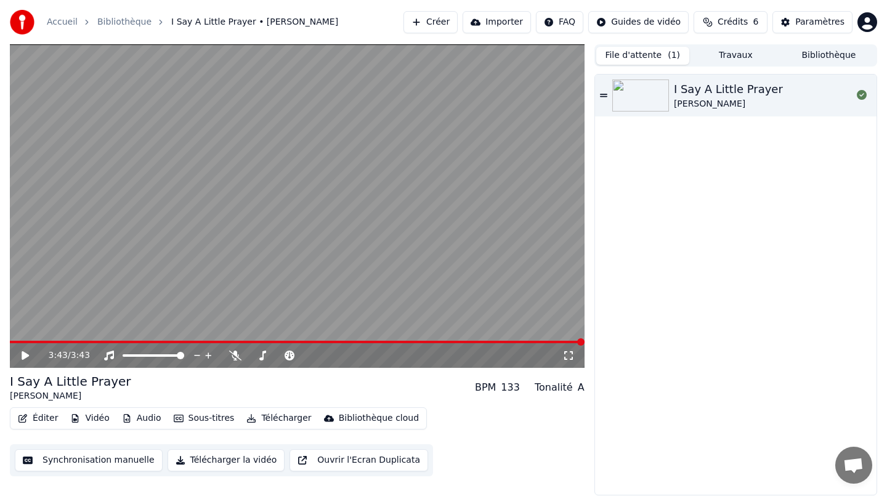
click at [734, 59] on button "Travaux" at bounding box center [735, 56] width 93 height 18
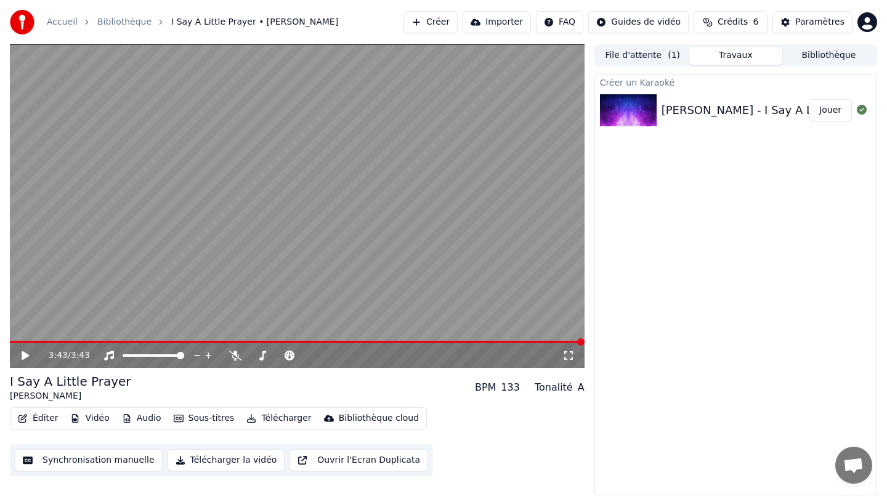
click at [62, 460] on button "Synchronisation manuelle" at bounding box center [89, 460] width 148 height 22
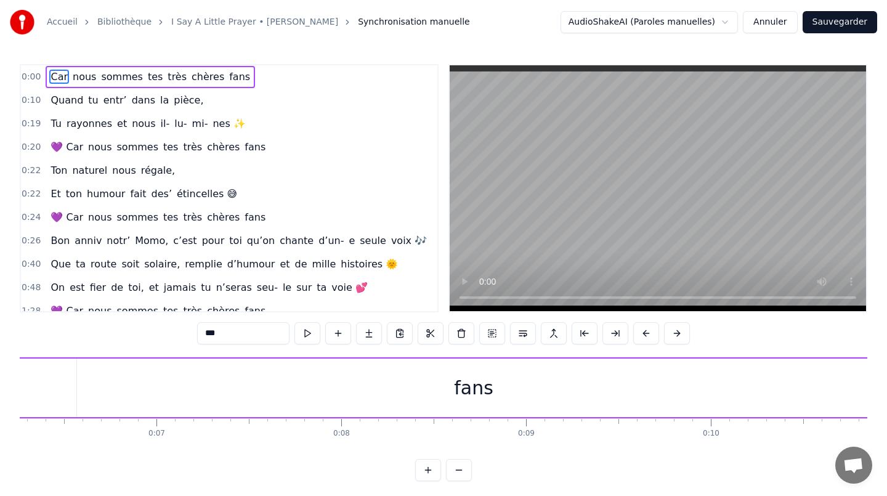
scroll to position [0, 1156]
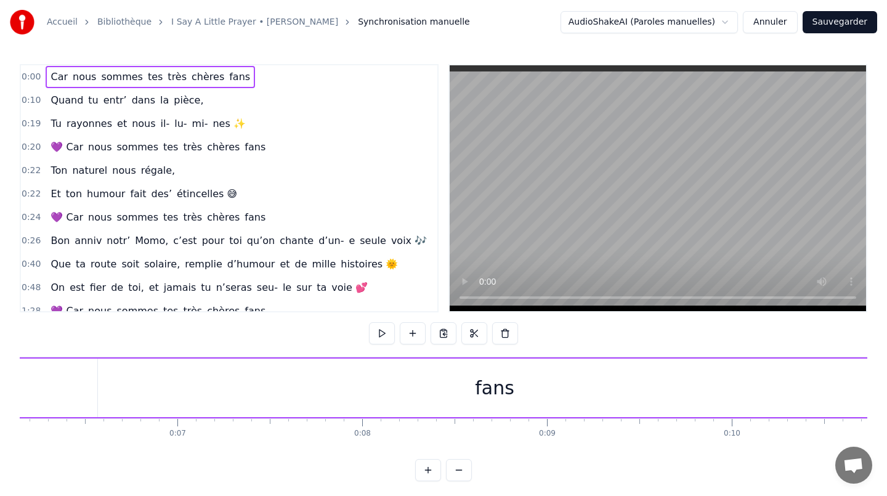
scroll to position [0, 1128]
click at [548, 392] on div "fans" at bounding box center [501, 387] width 793 height 59
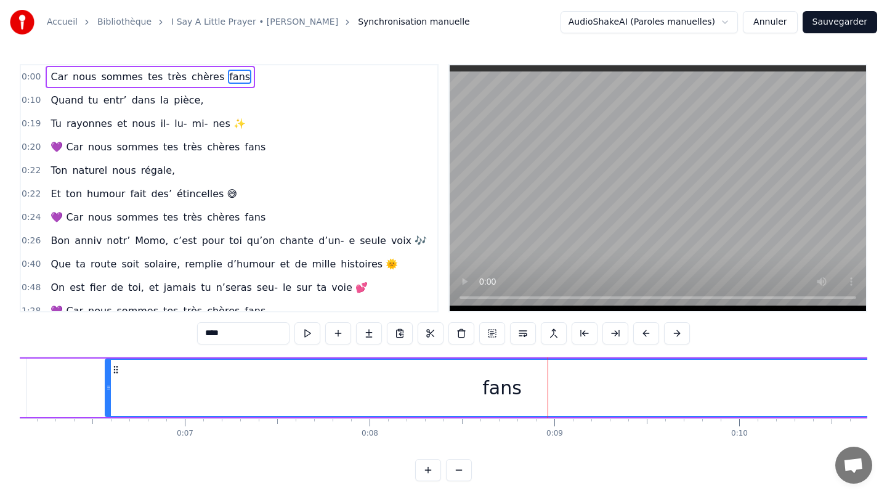
click at [535, 393] on div "fans" at bounding box center [502, 388] width 792 height 56
click at [531, 383] on div "fans" at bounding box center [502, 388] width 792 height 56
click at [551, 389] on div "fans" at bounding box center [502, 388] width 792 height 56
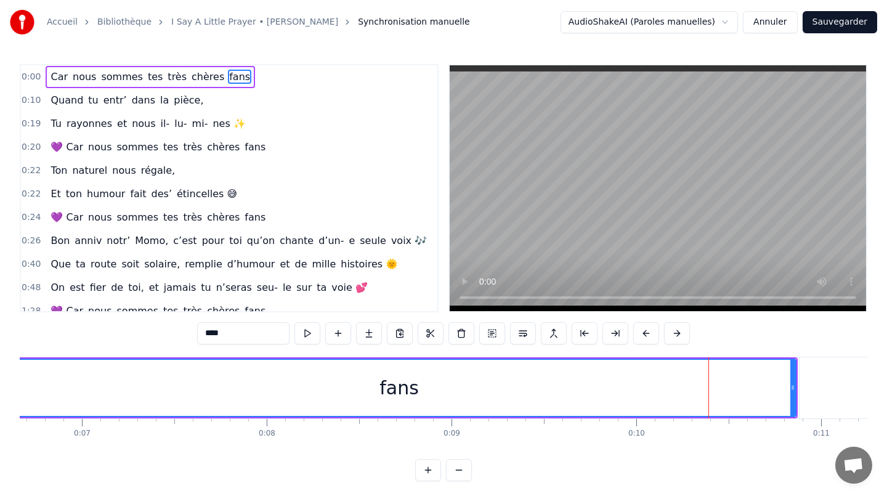
scroll to position [0, 1213]
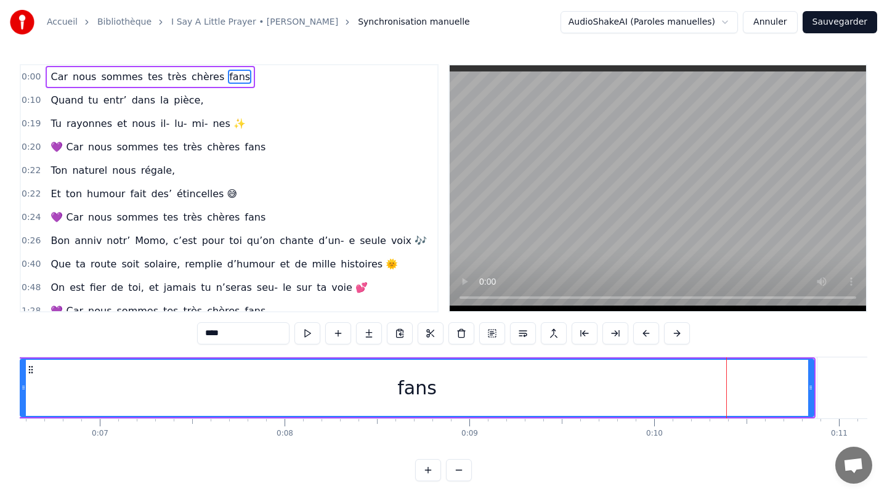
click at [469, 383] on div "fans" at bounding box center [417, 388] width 792 height 56
click at [35, 77] on span "0:00" at bounding box center [31, 77] width 19 height 12
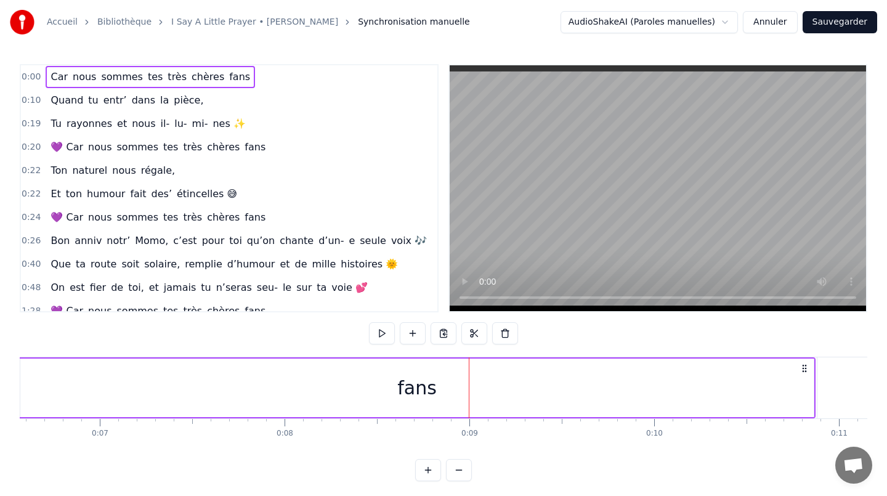
click at [469, 382] on div "fans" at bounding box center [416, 387] width 793 height 59
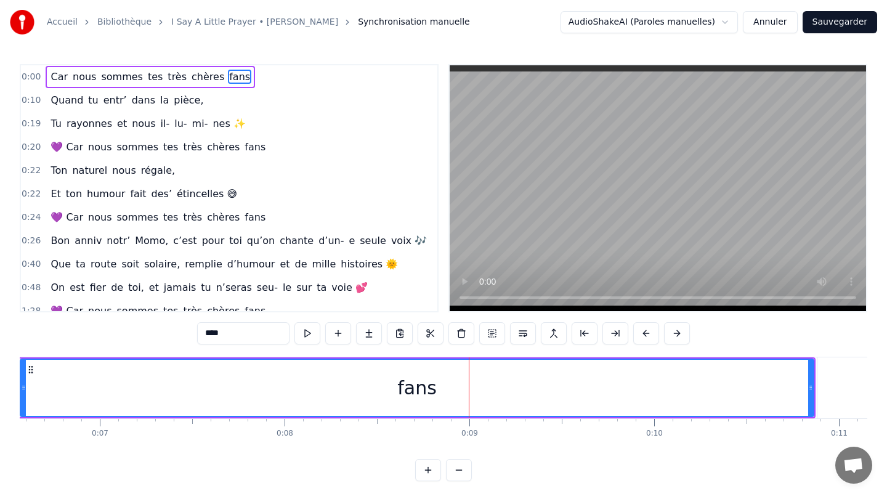
click at [469, 382] on div "fans" at bounding box center [417, 388] width 792 height 56
click at [54, 76] on span "Car" at bounding box center [59, 77] width 20 height 14
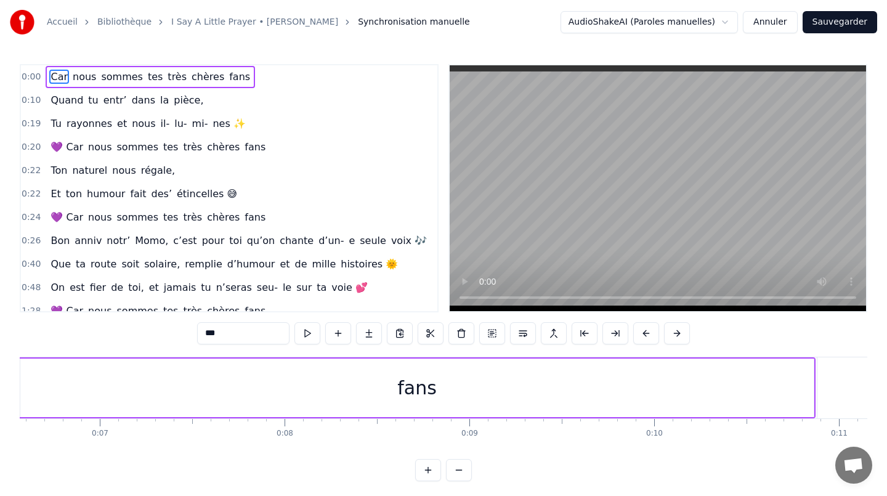
drag, startPoint x: 57, startPoint y: 75, endPoint x: 469, endPoint y: 387, distance: 517.5
click at [469, 387] on div "0:00 Car nous sommes tes très chères fans 0:10 Quand tu entr’ dans la pièce, 0:…" at bounding box center [444, 272] width 848 height 417
click at [469, 387] on div "fans" at bounding box center [416, 387] width 793 height 59
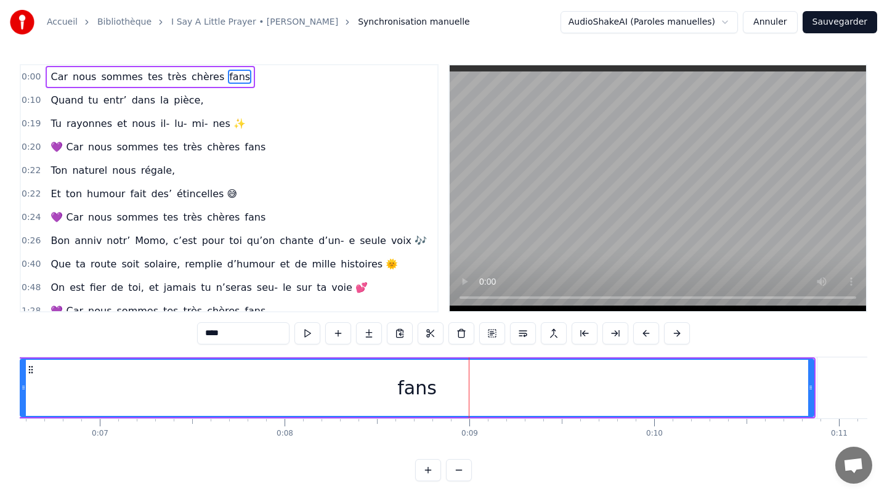
click at [469, 387] on div "fans" at bounding box center [417, 388] width 792 height 56
click at [57, 73] on span "Car" at bounding box center [59, 77] width 20 height 14
type input "***"
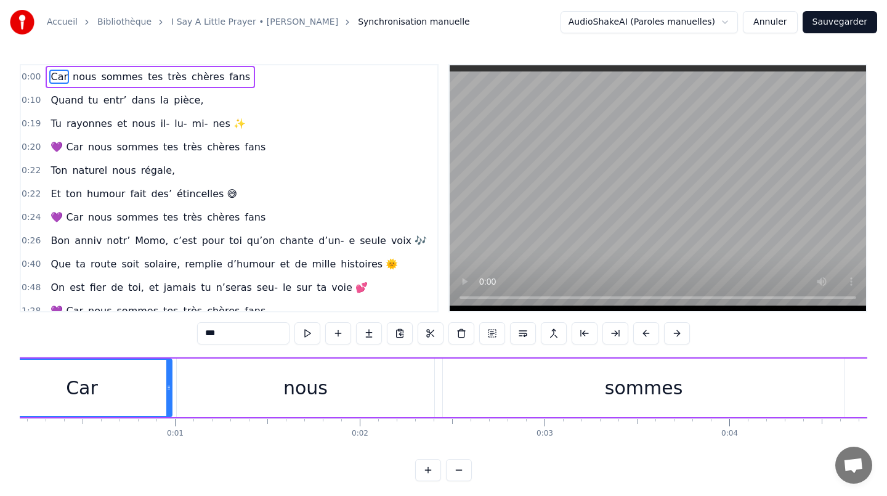
scroll to position [0, 0]
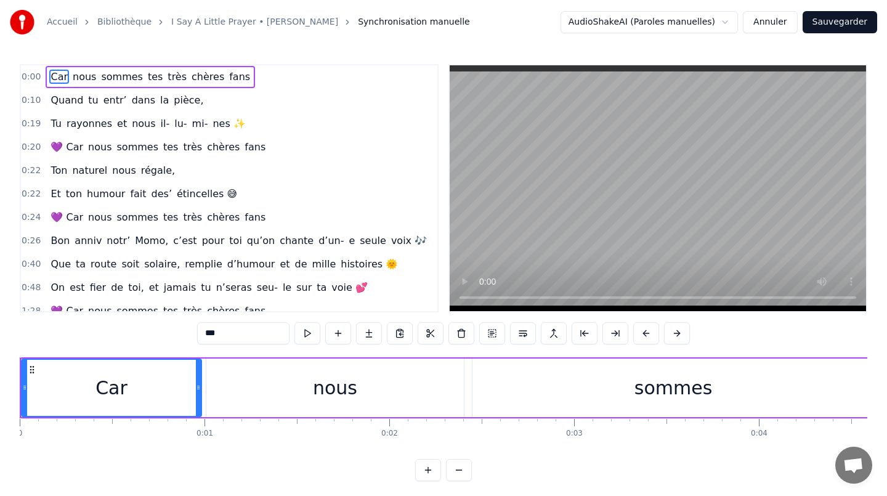
click at [31, 370] on icon at bounding box center [32, 370] width 10 height 10
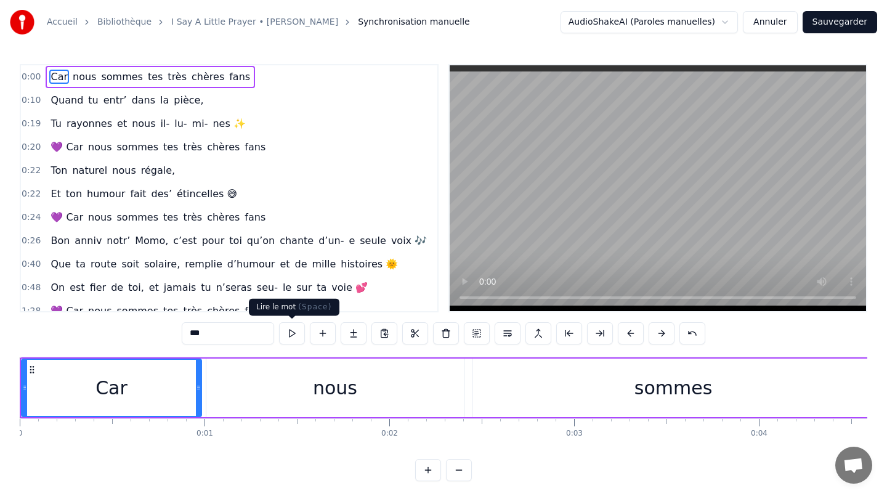
click at [292, 336] on button at bounding box center [292, 333] width 26 height 22
click at [102, 392] on div "Car" at bounding box center [111, 388] width 32 height 28
click at [430, 469] on button at bounding box center [428, 470] width 26 height 22
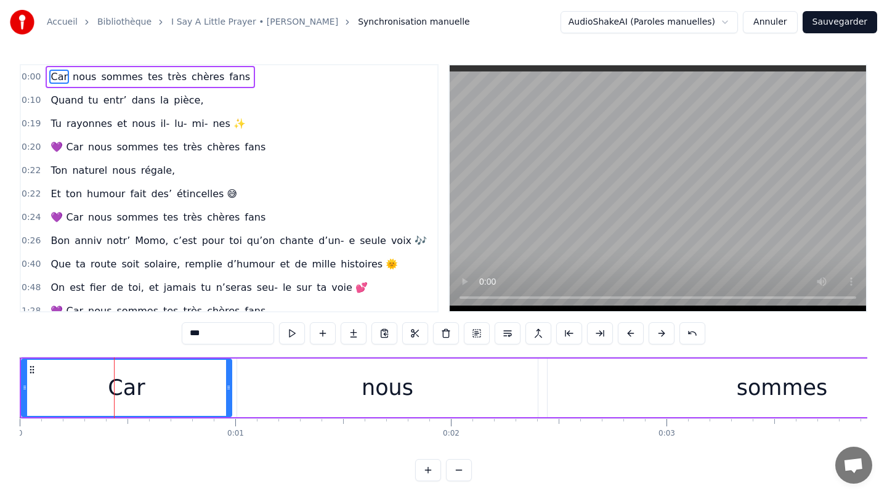
click at [430, 469] on button at bounding box center [428, 470] width 26 height 22
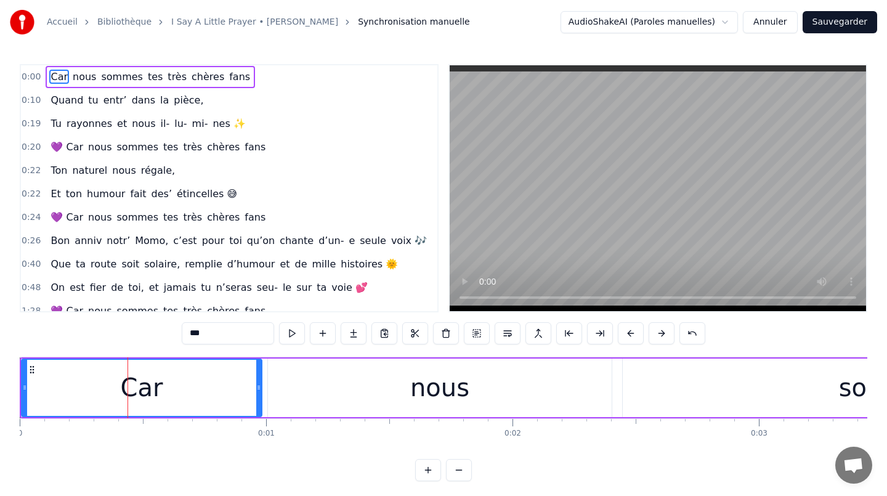
click at [430, 469] on button at bounding box center [428, 470] width 26 height 22
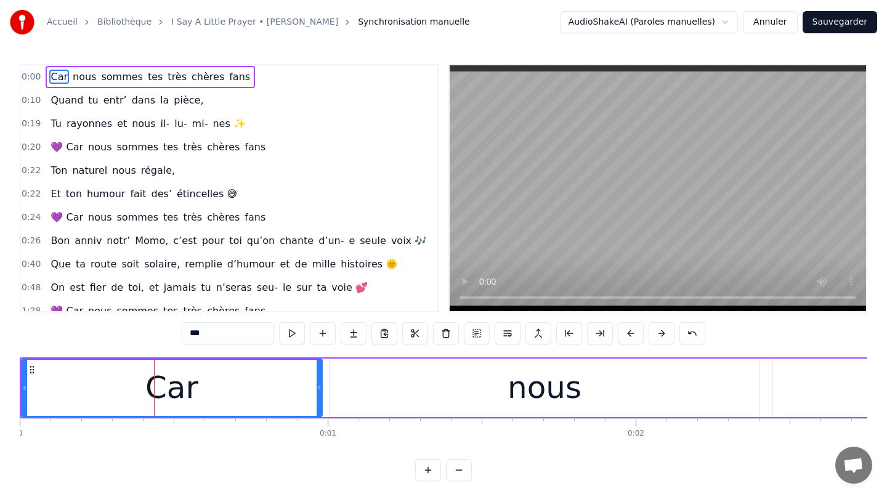
click at [430, 469] on button at bounding box center [428, 470] width 26 height 22
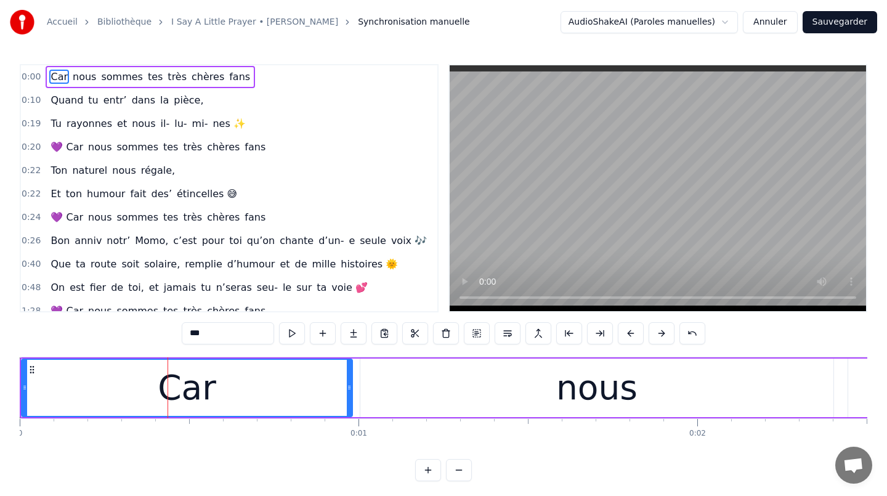
click at [430, 469] on button at bounding box center [428, 470] width 26 height 22
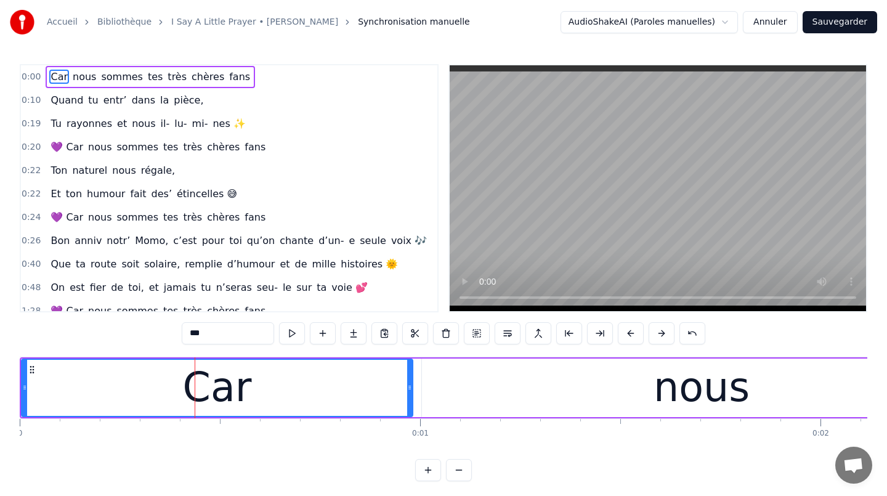
click at [430, 469] on button at bounding box center [428, 470] width 26 height 22
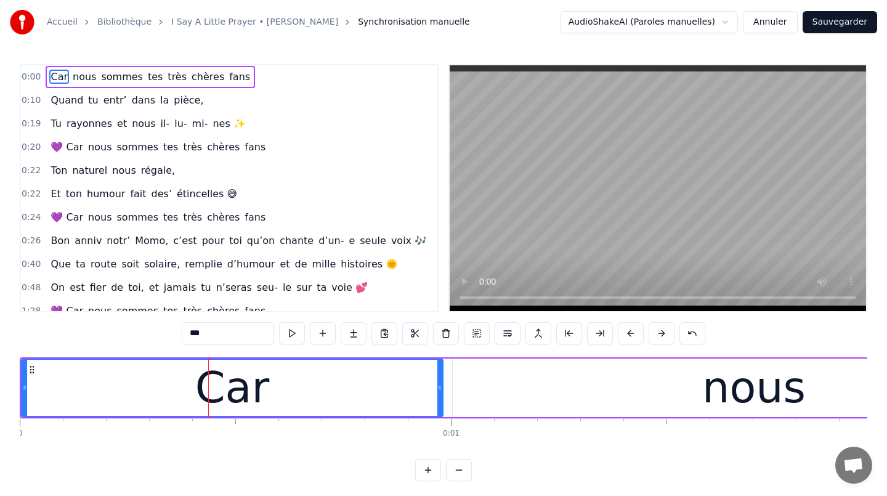
click at [430, 469] on button at bounding box center [428, 470] width 26 height 22
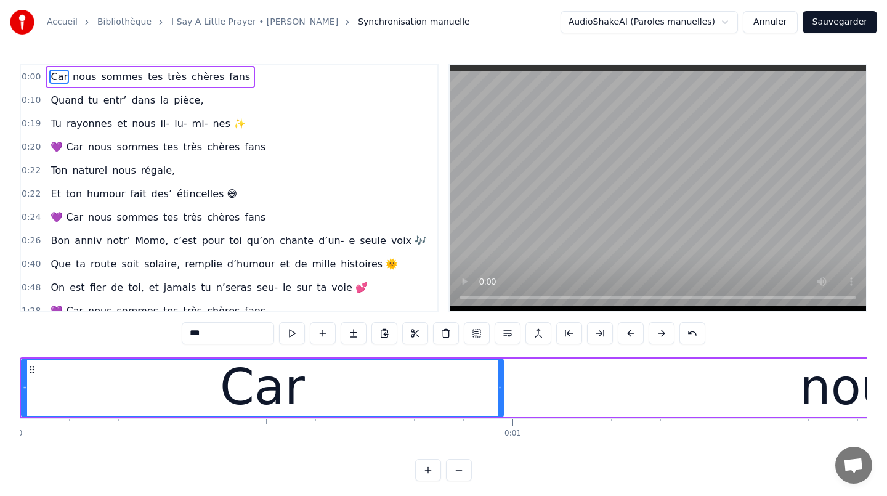
click at [430, 469] on button at bounding box center [428, 470] width 26 height 22
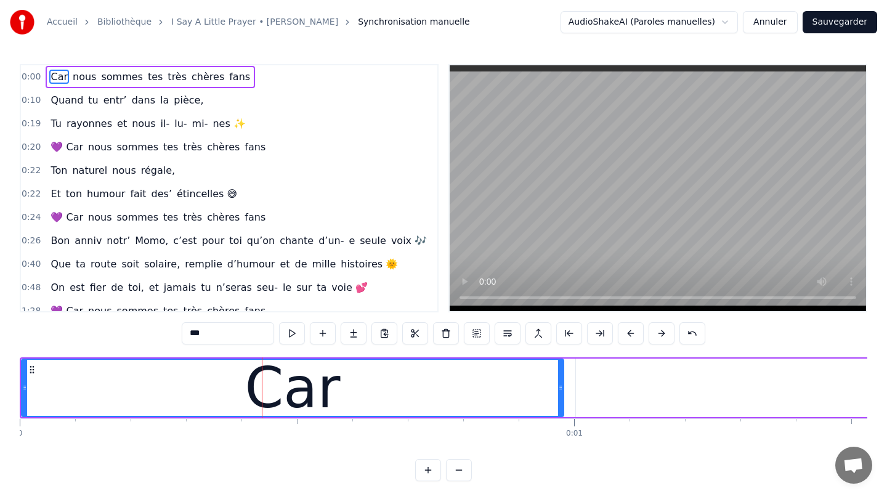
click at [430, 469] on button at bounding box center [428, 470] width 26 height 22
click at [430, 469] on div at bounding box center [443, 470] width 57 height 22
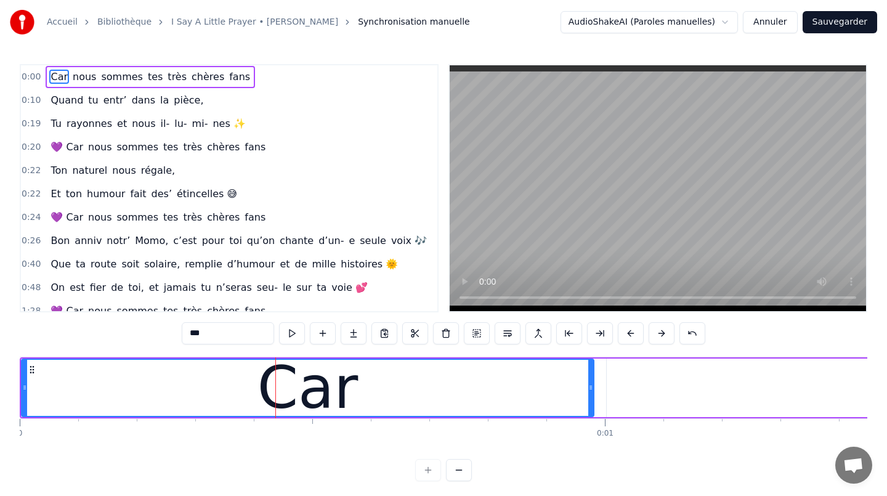
click at [430, 469] on div at bounding box center [443, 470] width 57 height 22
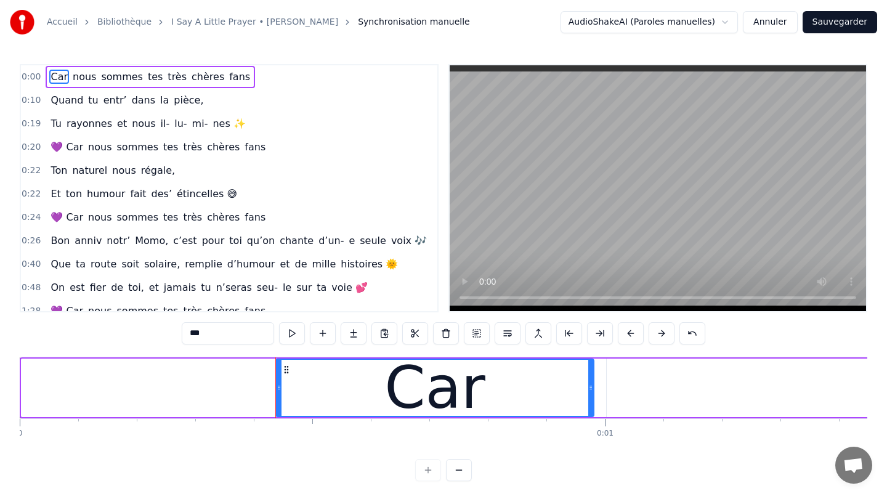
drag, startPoint x: 23, startPoint y: 387, endPoint x: 337, endPoint y: 407, distance: 314.8
click at [281, 406] on div at bounding box center [279, 388] width 5 height 56
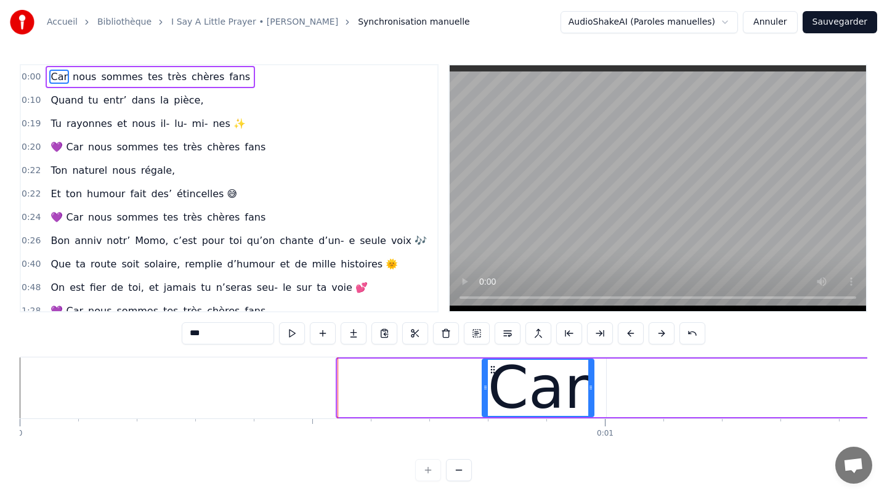
drag, startPoint x: 339, startPoint y: 387, endPoint x: 484, endPoint y: 387, distance: 144.8
click at [484, 387] on icon at bounding box center [485, 388] width 5 height 10
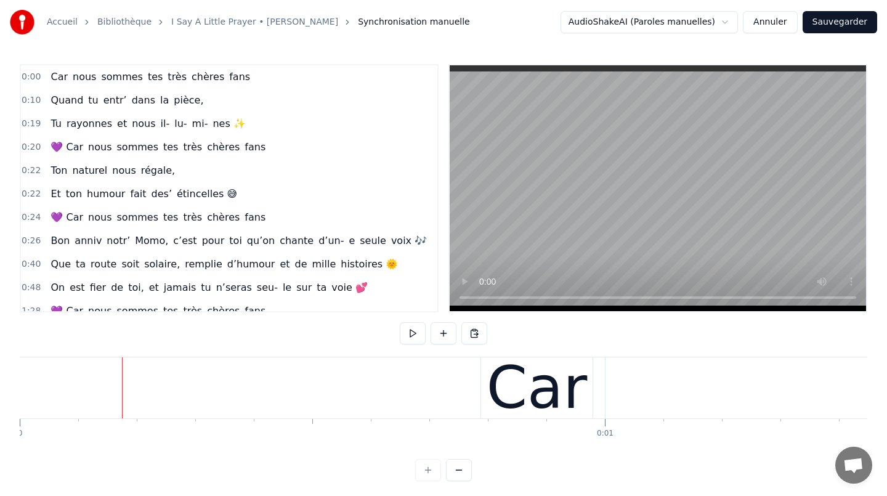
click at [504, 383] on div "Car" at bounding box center [537, 388] width 101 height 88
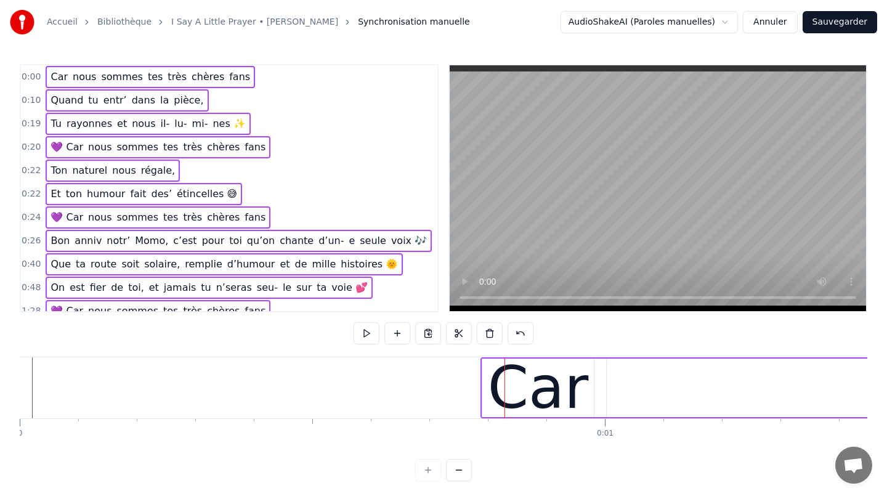
drag, startPoint x: 576, startPoint y: 360, endPoint x: 611, endPoint y: 360, distance: 35.1
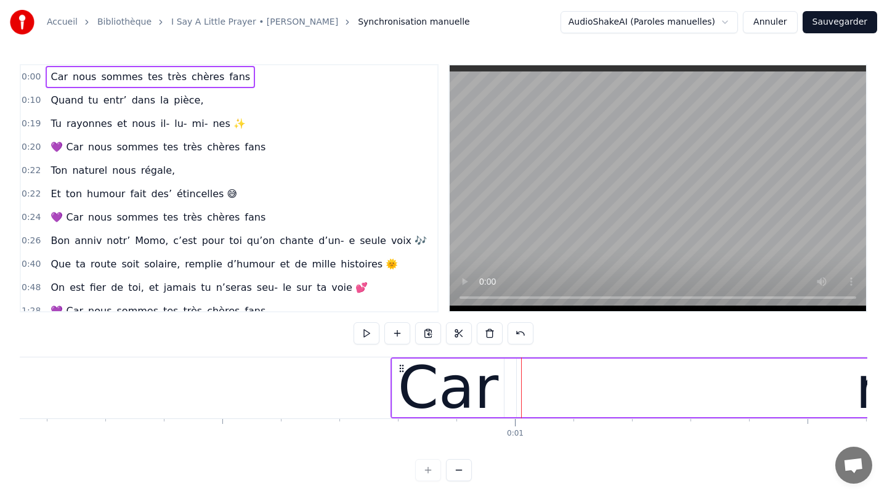
scroll to position [0, 91]
drag, startPoint x: 408, startPoint y: 391, endPoint x: 569, endPoint y: 389, distance: 160.2
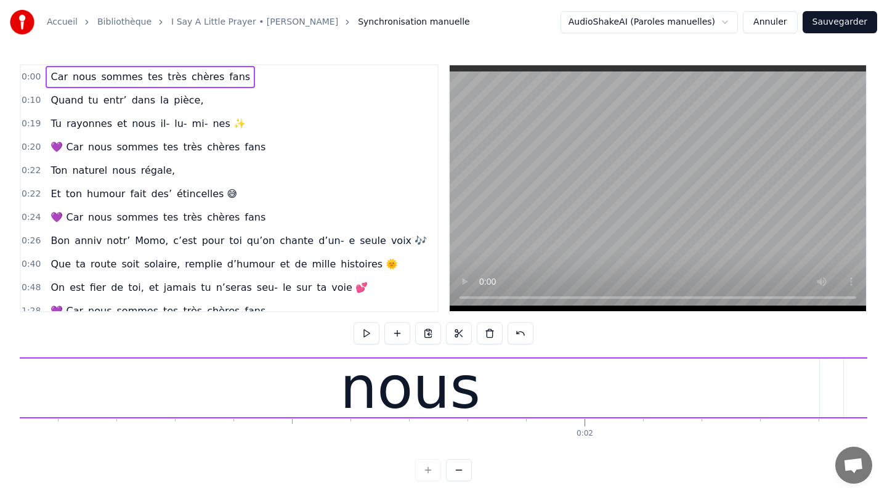
scroll to position [0, 607]
click at [463, 469] on button at bounding box center [459, 470] width 26 height 22
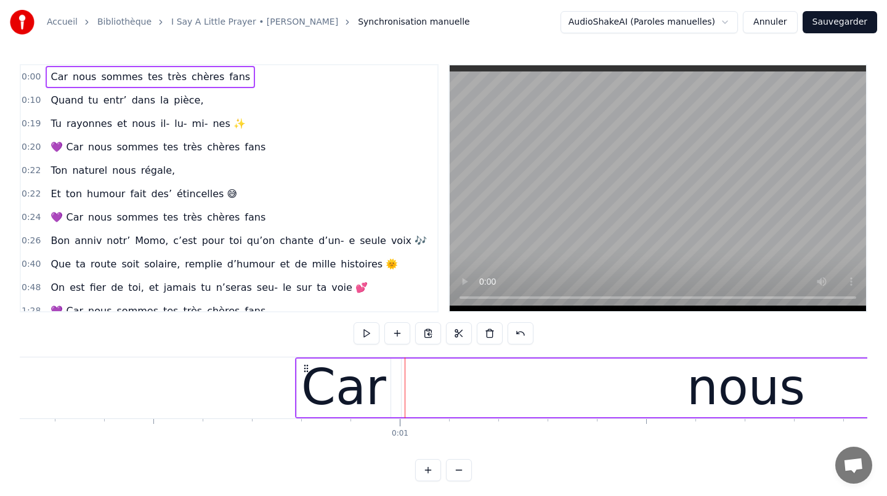
scroll to position [0, 0]
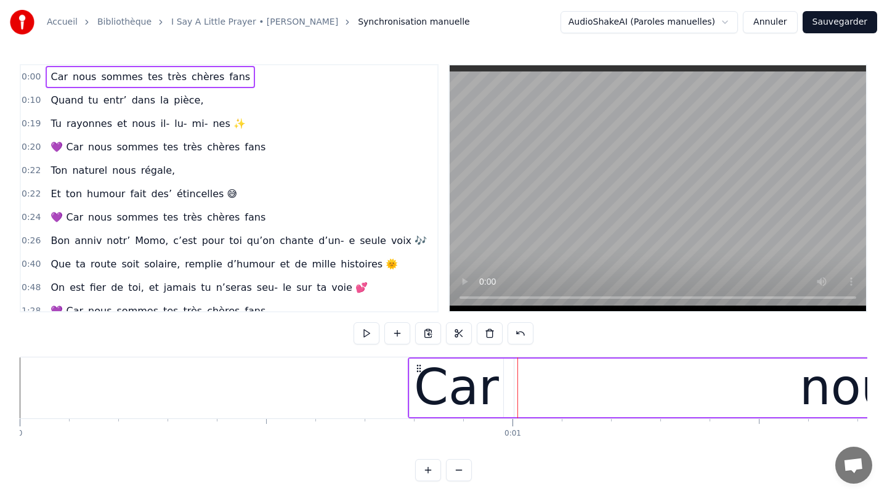
click at [463, 391] on div "Car" at bounding box center [456, 387] width 85 height 74
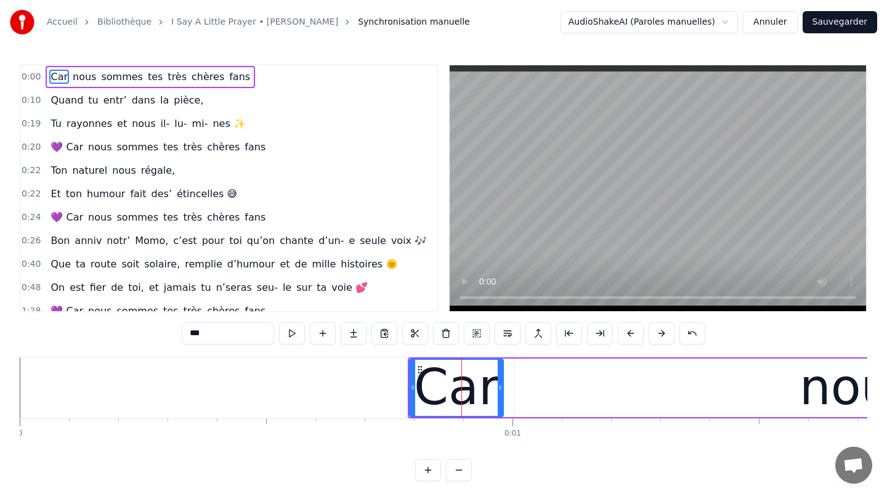
drag, startPoint x: 55, startPoint y: 75, endPoint x: 51, endPoint y: 157, distance: 82.0
click at [51, 157] on div "0:00 Car nous sommes tes très chères fans 0:10 Quand tu entr’ dans la pièce, 0:…" at bounding box center [229, 188] width 419 height 248
click at [283, 80] on div "0:00 Car nous sommes tes très chères fans" at bounding box center [229, 76] width 416 height 23
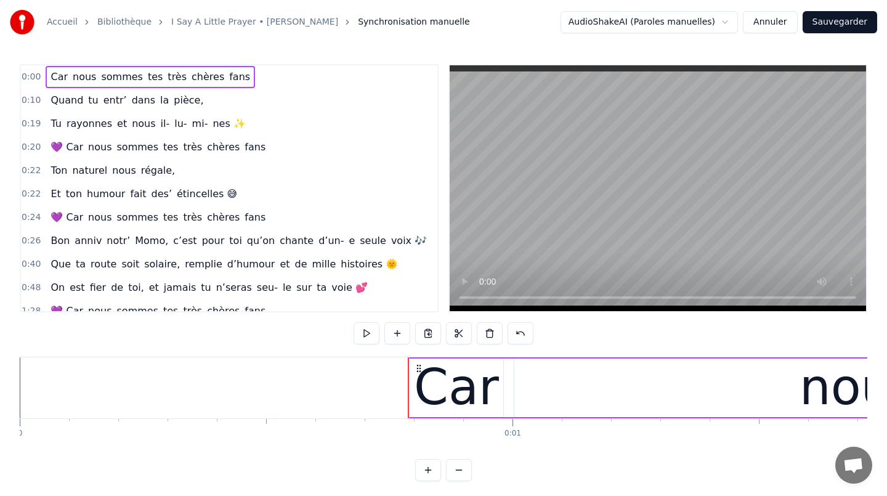
click at [276, 79] on div "0:00 Car nous sommes tes très chères fans" at bounding box center [229, 76] width 416 height 23
click at [418, 368] on circle at bounding box center [417, 368] width 1 height 1
click at [419, 368] on circle at bounding box center [419, 368] width 1 height 1
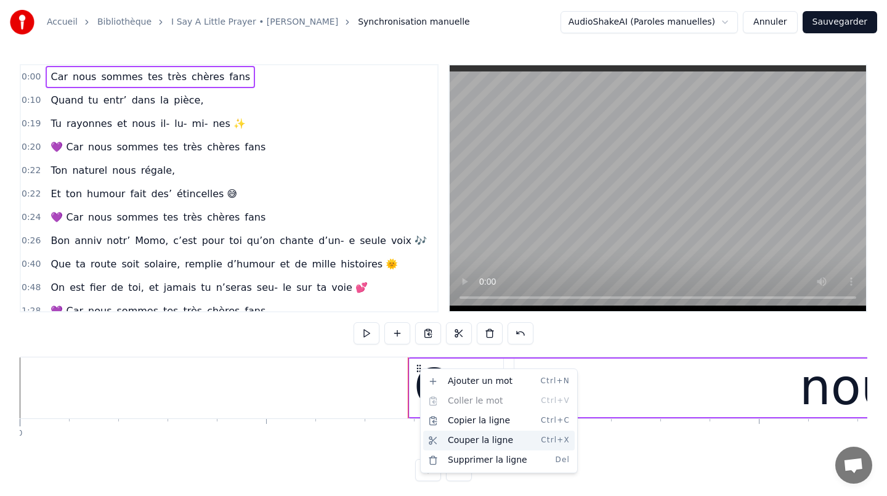
click at [460, 437] on div "Couper la ligne Ctrl+X" at bounding box center [499, 441] width 152 height 20
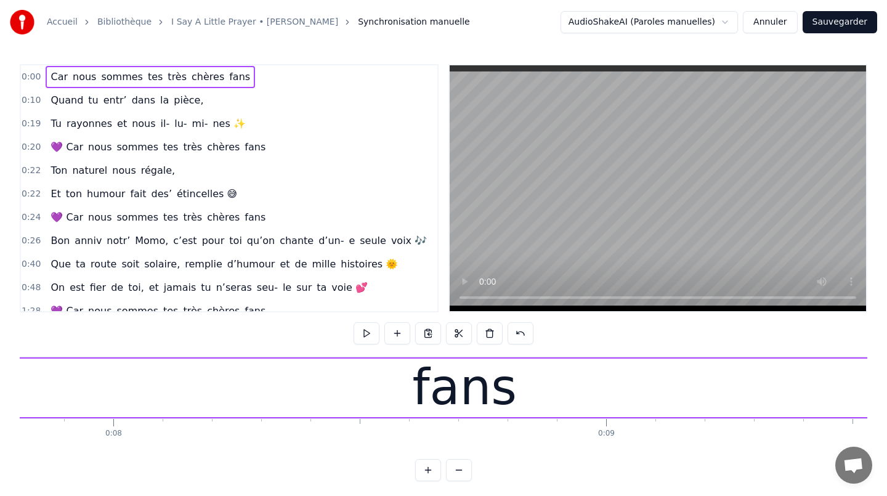
scroll to position [0, 3852]
click at [606, 376] on div "fans" at bounding box center [462, 387] width 2118 height 59
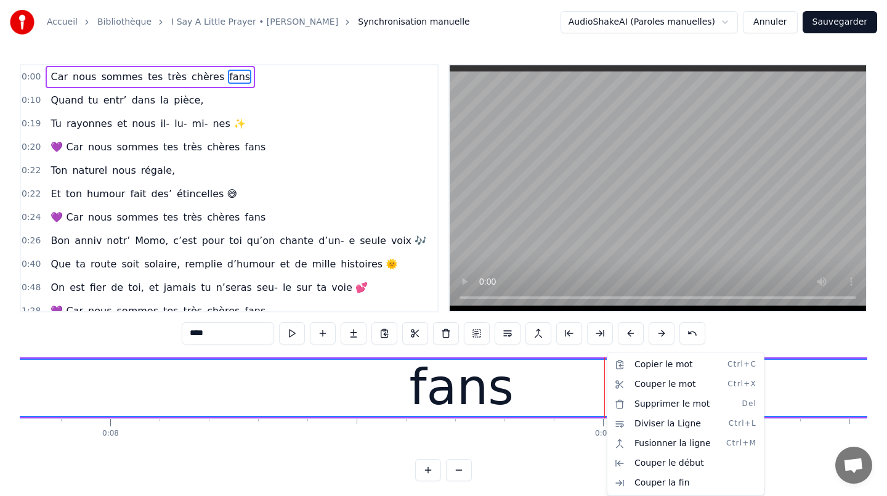
click at [563, 449] on html "Accueil Bibliothèque I Say A Little Prayer • Aretha Franklin Synchronisation ma…" at bounding box center [443, 250] width 887 height 501
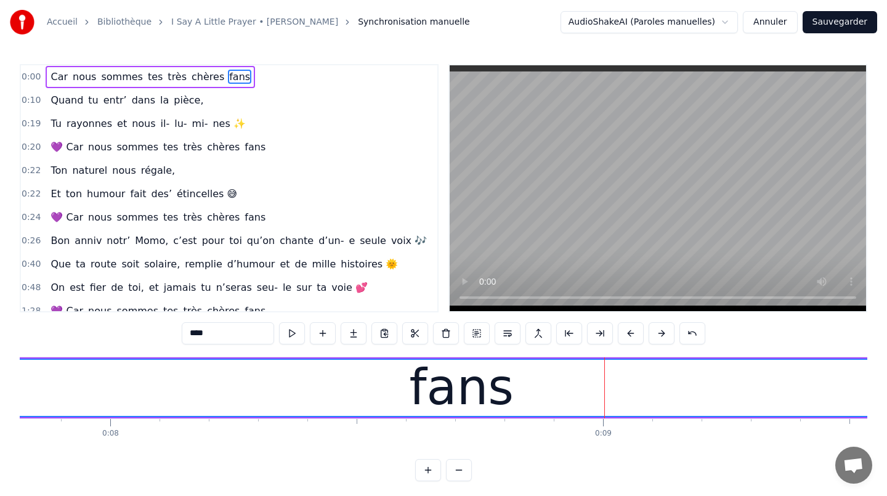
click at [54, 73] on span "Car" at bounding box center [59, 77] width 20 height 14
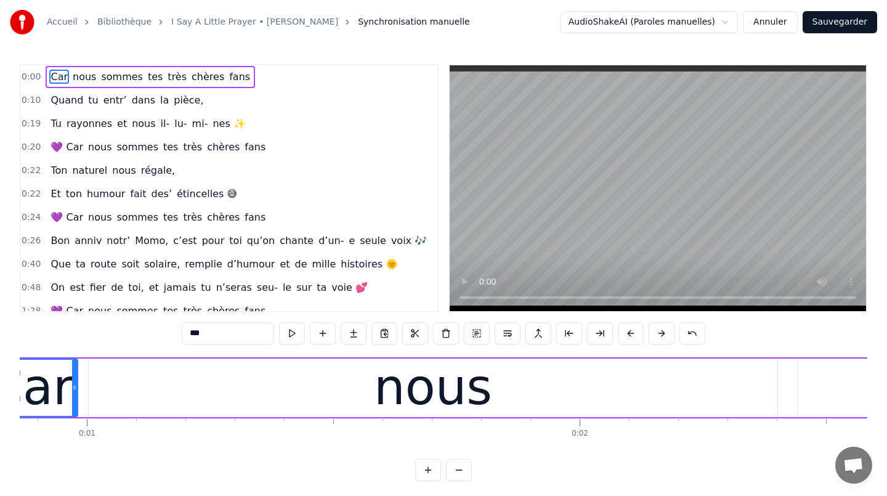
scroll to position [0, 326]
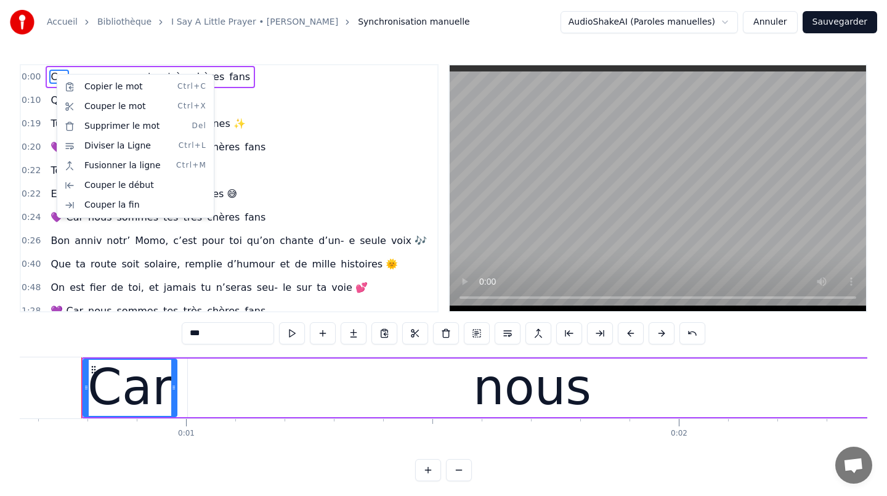
click at [70, 385] on html "Accueil Bibliothèque I Say A Little Prayer • Aretha Franklin Synchronisation ma…" at bounding box center [443, 250] width 887 height 501
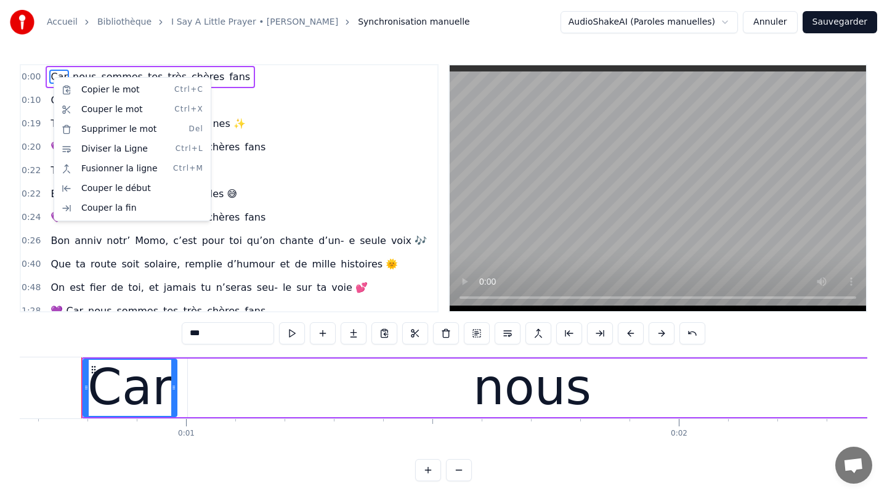
click at [394, 394] on html "Accueil Bibliothèque I Say A Little Prayer • Aretha Franklin Synchronisation ma…" at bounding box center [443, 250] width 887 height 501
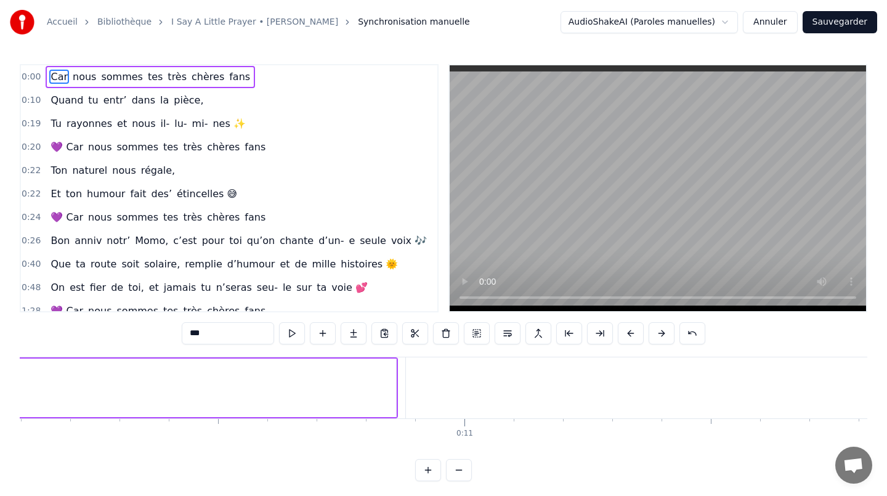
scroll to position [0, 5015]
type input "****"
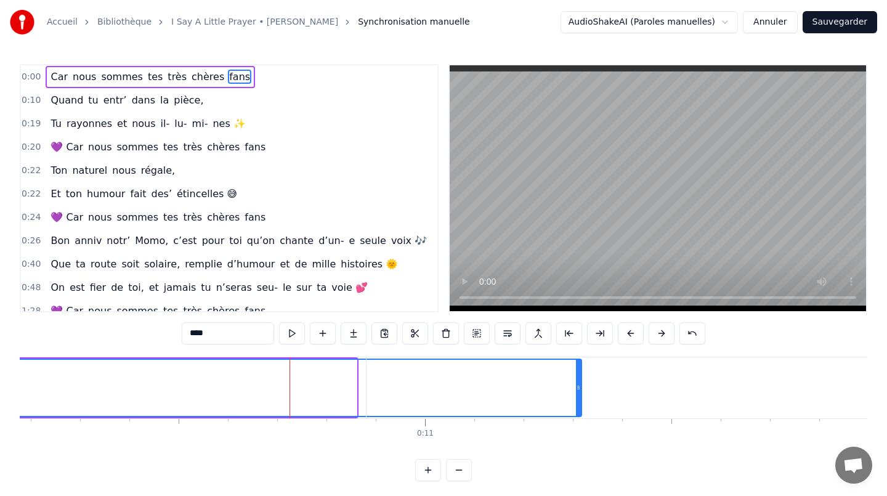
drag, startPoint x: 354, startPoint y: 387, endPoint x: 598, endPoint y: 397, distance: 244.1
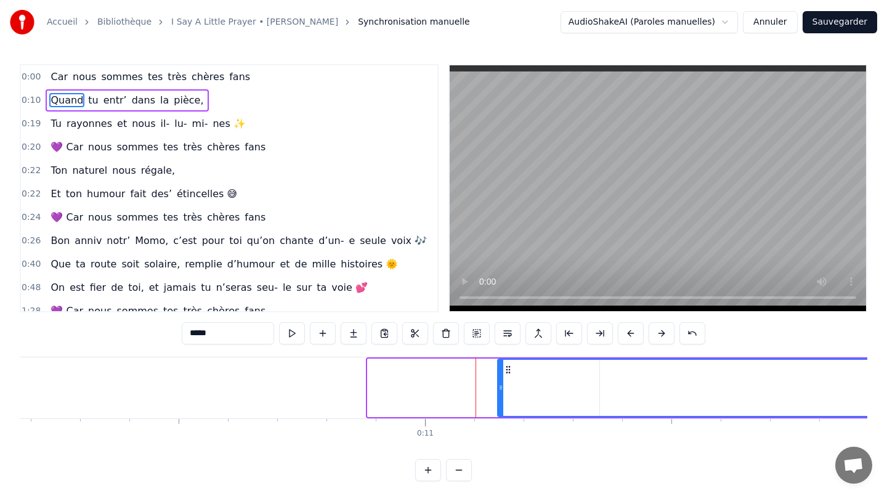
drag, startPoint x: 370, startPoint y: 384, endPoint x: 499, endPoint y: 391, distance: 129.5
click at [499, 391] on icon at bounding box center [500, 388] width 5 height 10
type input "****"
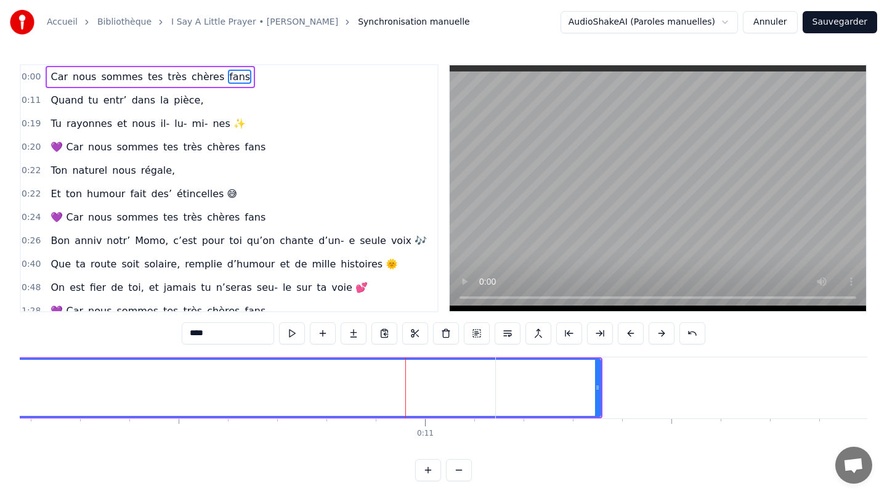
click at [570, 447] on div "Car nous sommes tes très chères fans Quand tu entr’ dans la pièce, Tu rayonnes …" at bounding box center [444, 403] width 848 height 92
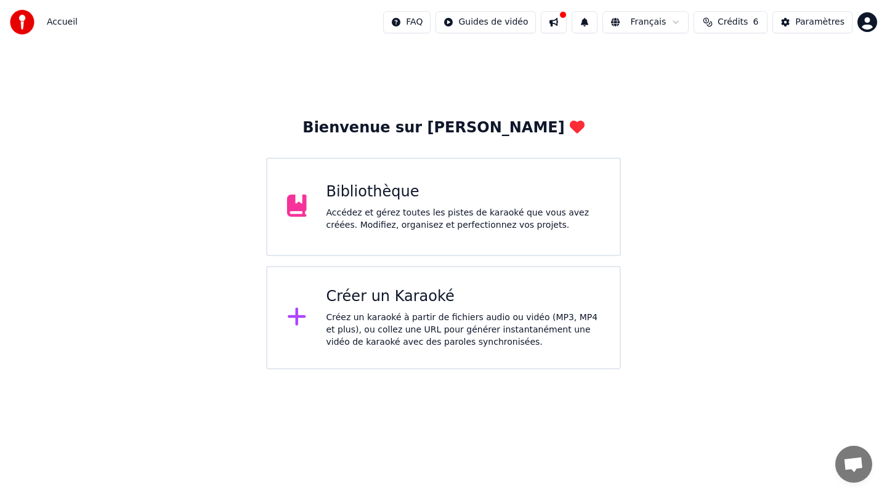
click at [386, 215] on div "Accédez et gérez toutes les pistes de karaoké que vous avez créées. Modifiez, o…" at bounding box center [463, 219] width 274 height 25
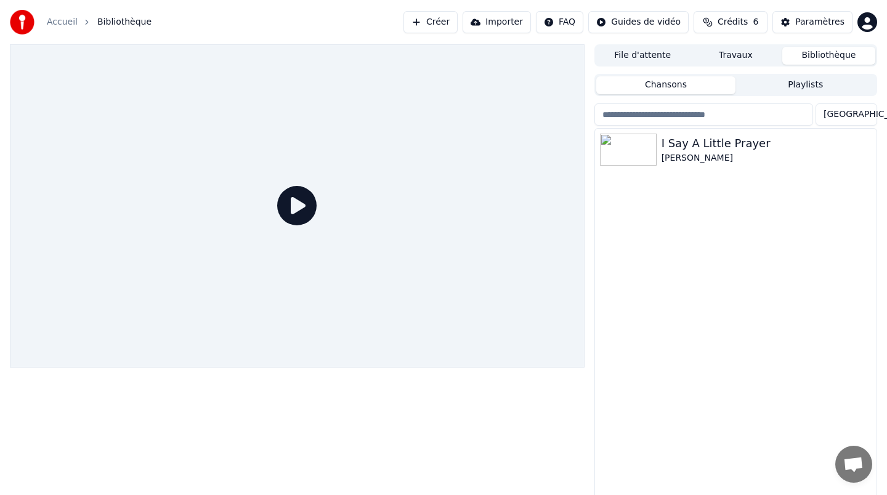
click at [738, 54] on button "Travaux" at bounding box center [735, 56] width 93 height 18
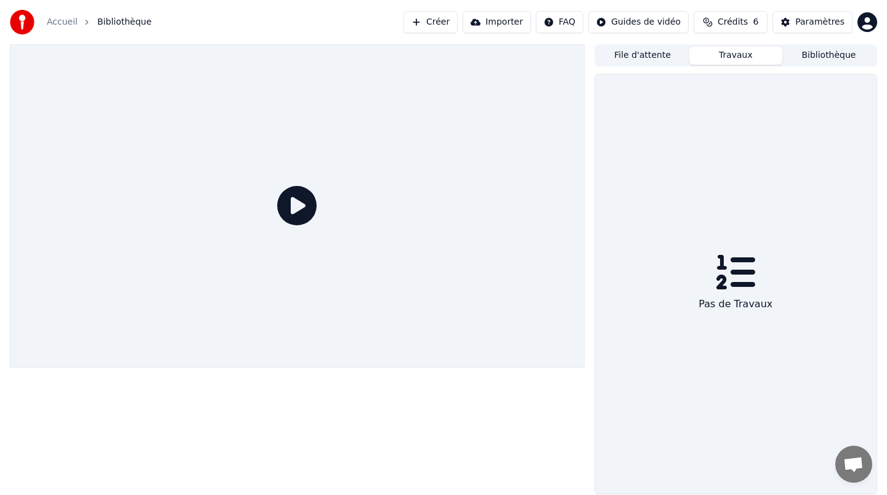
click at [738, 283] on icon at bounding box center [735, 272] width 39 height 34
click at [642, 54] on button "File d'attente" at bounding box center [642, 56] width 93 height 18
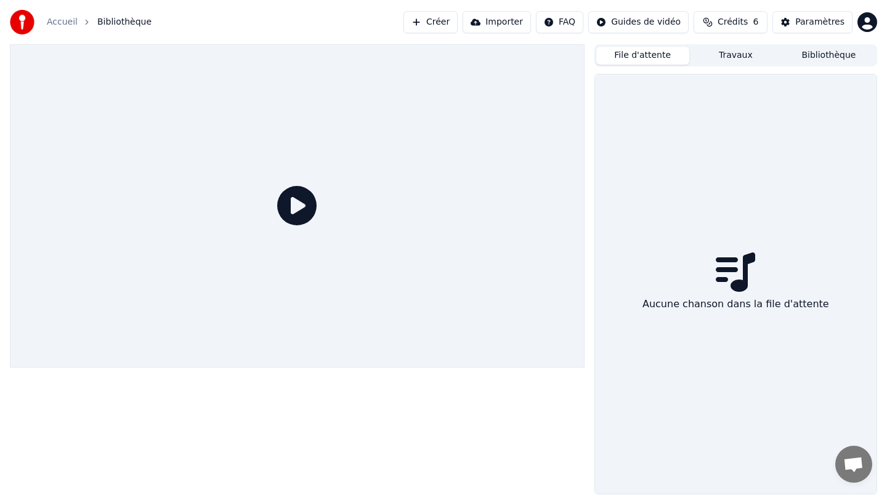
click at [817, 54] on button "Bibliothèque" at bounding box center [828, 56] width 93 height 18
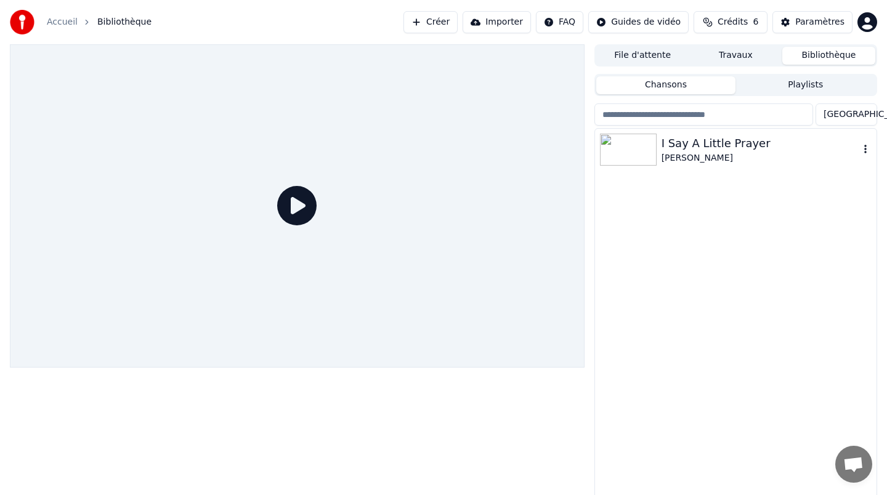
click at [687, 148] on div "I Say A Little Prayer" at bounding box center [761, 143] width 198 height 17
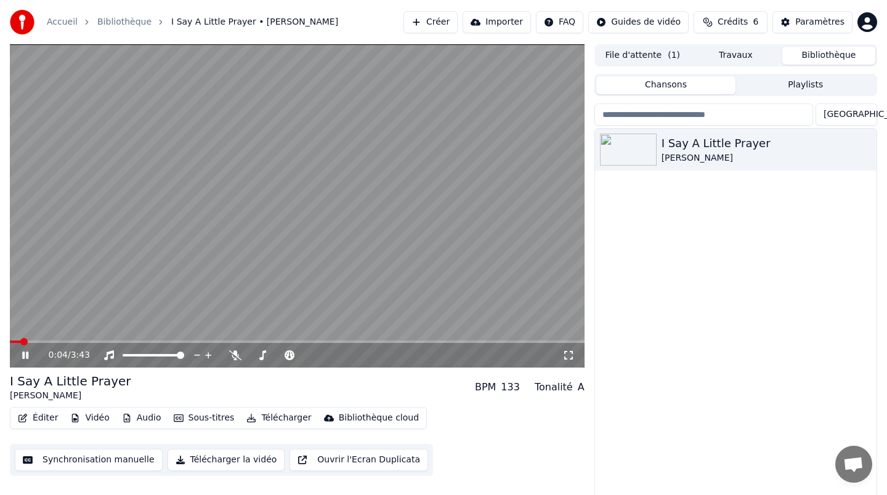
click at [25, 358] on icon at bounding box center [34, 355] width 29 height 10
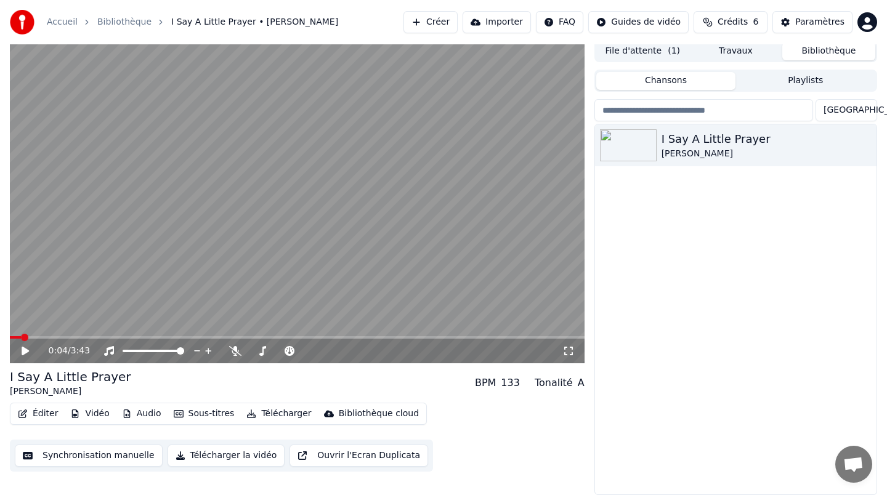
click at [90, 458] on button "Synchronisation manuelle" at bounding box center [89, 456] width 148 height 22
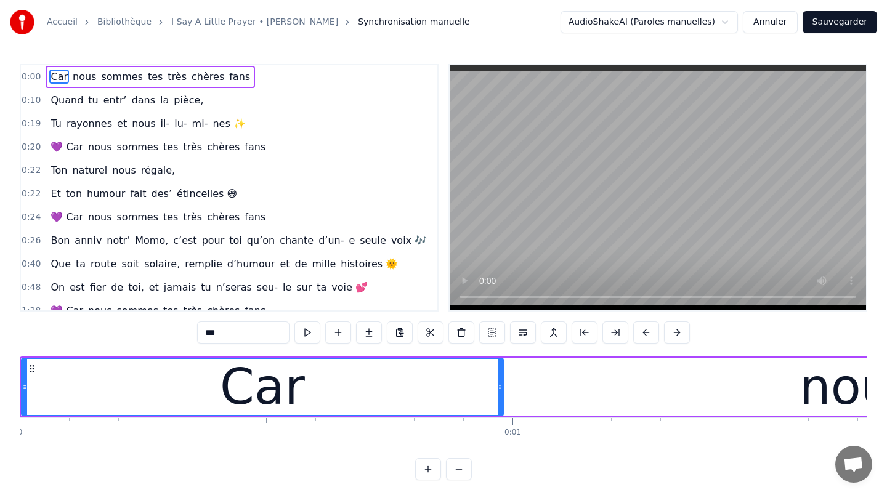
click at [28, 76] on span "0:00" at bounding box center [31, 77] width 19 height 12
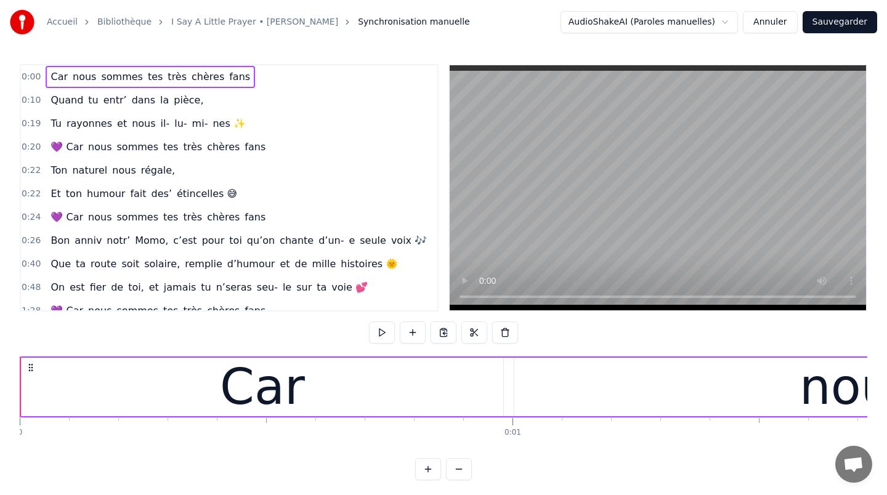
click at [28, 76] on span "0:00" at bounding box center [31, 77] width 19 height 12
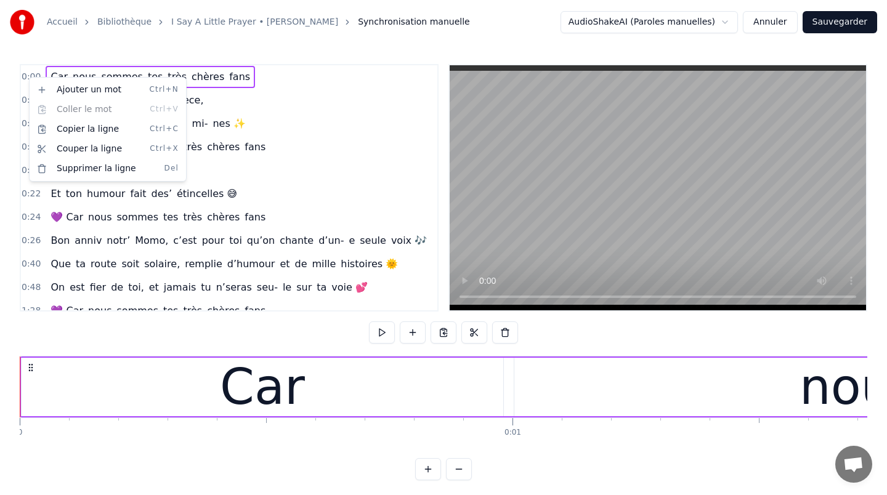
click at [280, 116] on div "0:19 Tu rayonnes et nous il- lu- mi- nes ✨" at bounding box center [229, 123] width 416 height 23
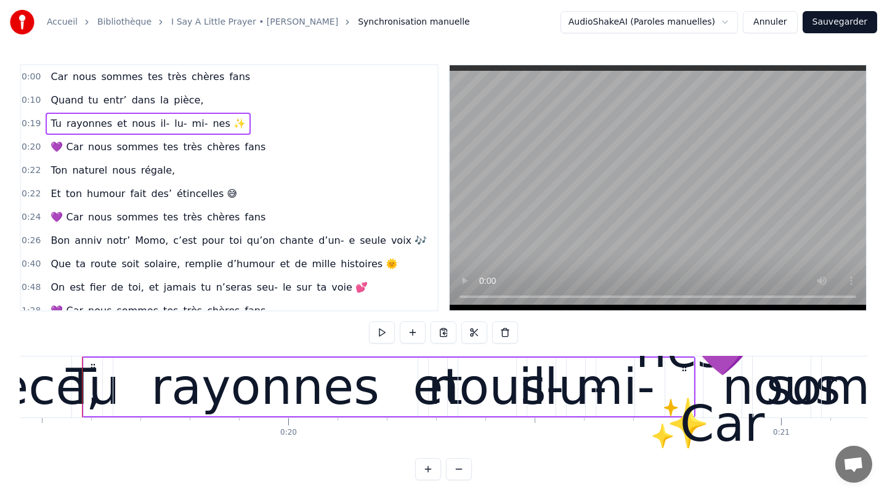
scroll to position [621, 0]
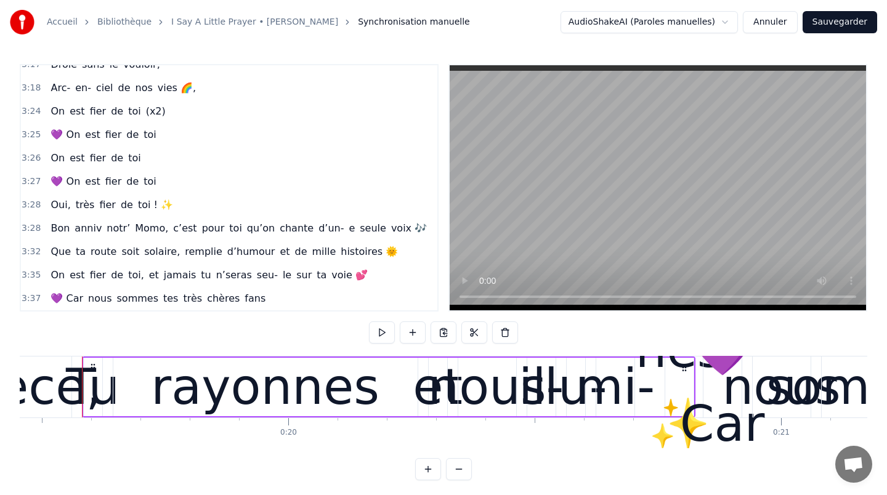
drag, startPoint x: 265, startPoint y: 301, endPoint x: 213, endPoint y: 275, distance: 58.1
click at [213, 275] on div "0:00 Car nous sommes tes très chères fans 0:10 Quand tu entr’ dans la pièce, 0:…" at bounding box center [229, 188] width 419 height 248
click at [245, 300] on span "fans" at bounding box center [254, 298] width 23 height 14
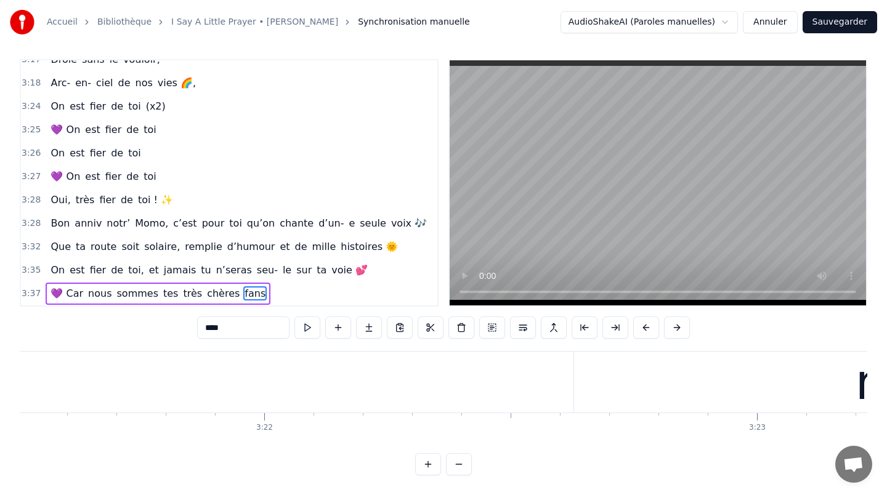
scroll to position [0, 108620]
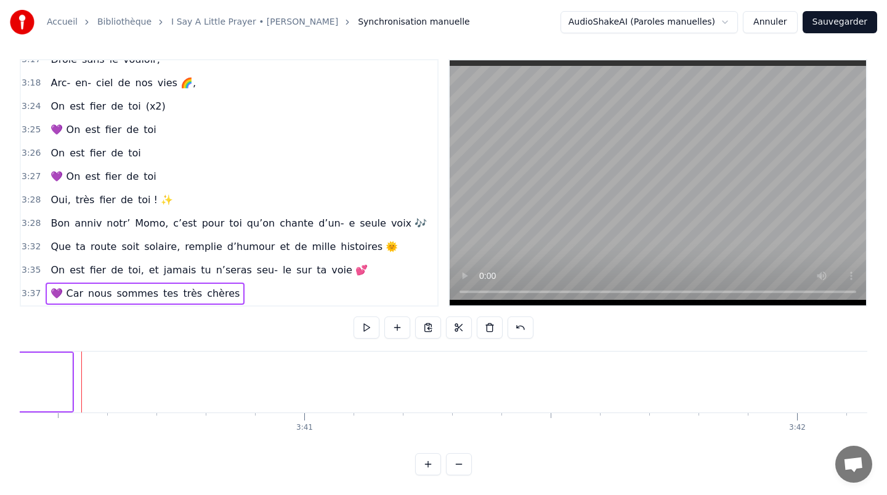
click at [211, 293] on span "chères" at bounding box center [223, 293] width 35 height 14
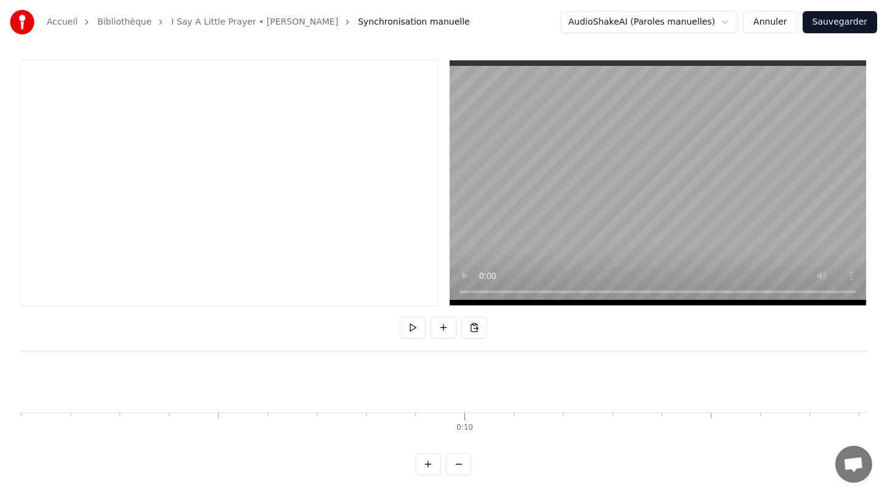
scroll to position [0, 4323]
drag, startPoint x: 131, startPoint y: 413, endPoint x: 132, endPoint y: 391, distance: 21.6
click at [65, 72] on div at bounding box center [229, 183] width 419 height 248
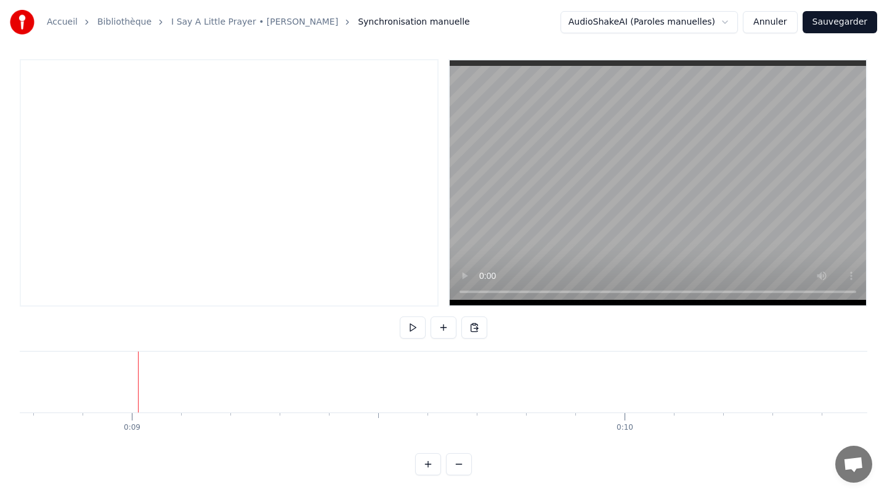
click at [162, 383] on div "Nouvelle ligne Ctrl+N" at bounding box center [212, 384] width 152 height 20
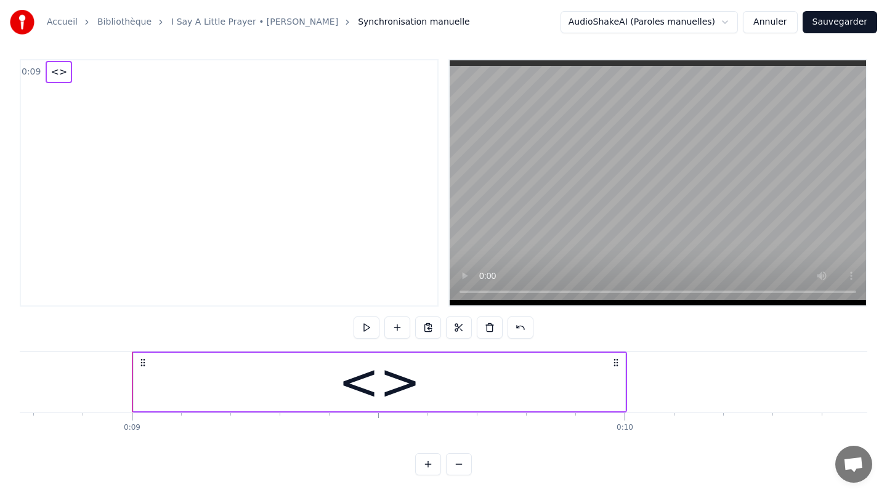
click at [56, 73] on span "<>" at bounding box center [58, 72] width 19 height 14
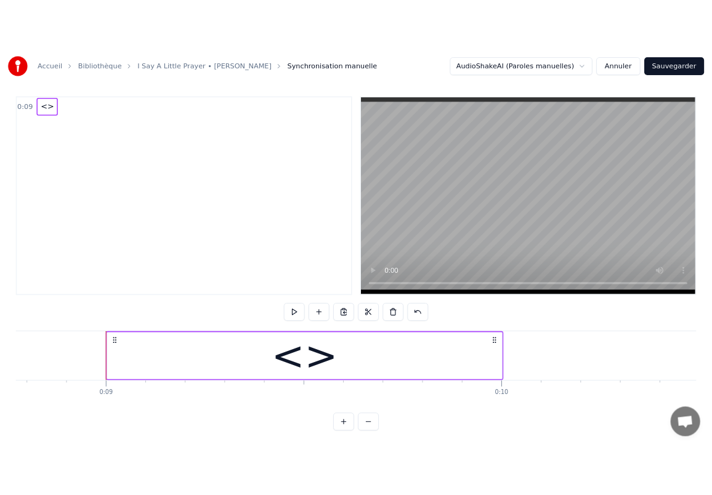
scroll to position [0, 0]
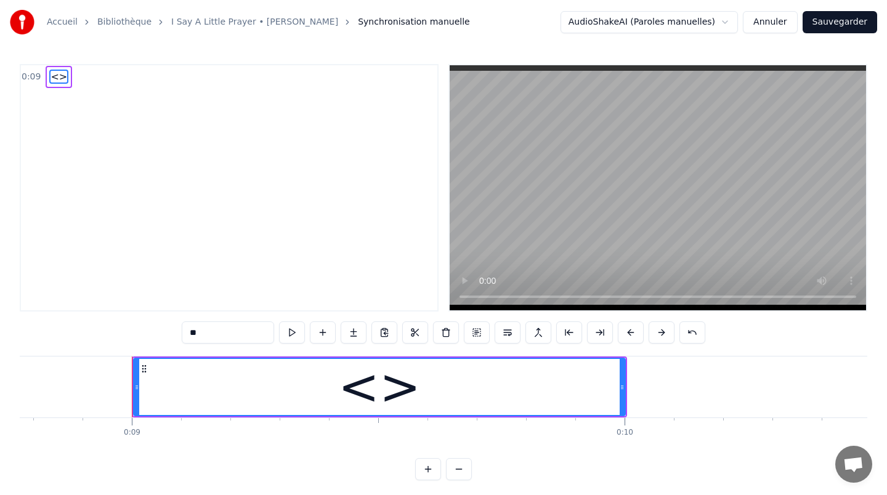
click at [54, 76] on span "<>" at bounding box center [58, 77] width 19 height 14
click at [385, 388] on div "<>" at bounding box center [379, 387] width 83 height 74
click at [379, 391] on div "<>" at bounding box center [379, 387] width 83 height 74
click at [360, 386] on div "<>" at bounding box center [379, 387] width 83 height 74
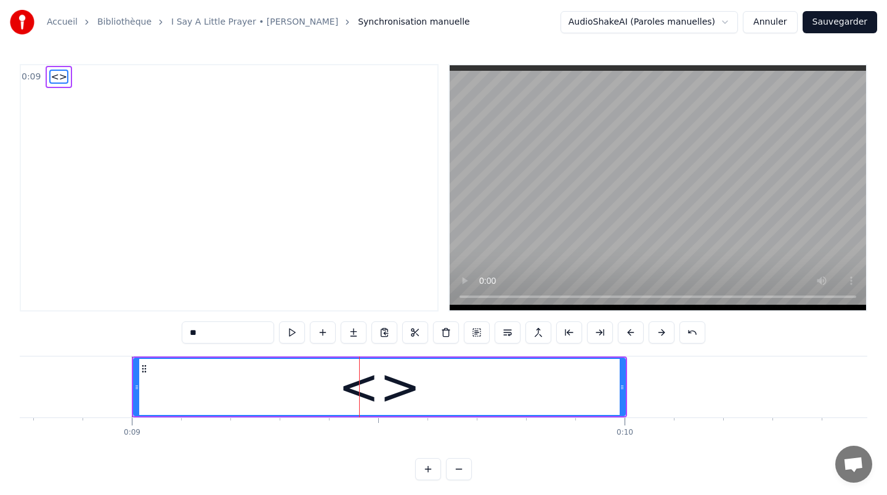
click at [55, 78] on span "<>" at bounding box center [58, 77] width 19 height 14
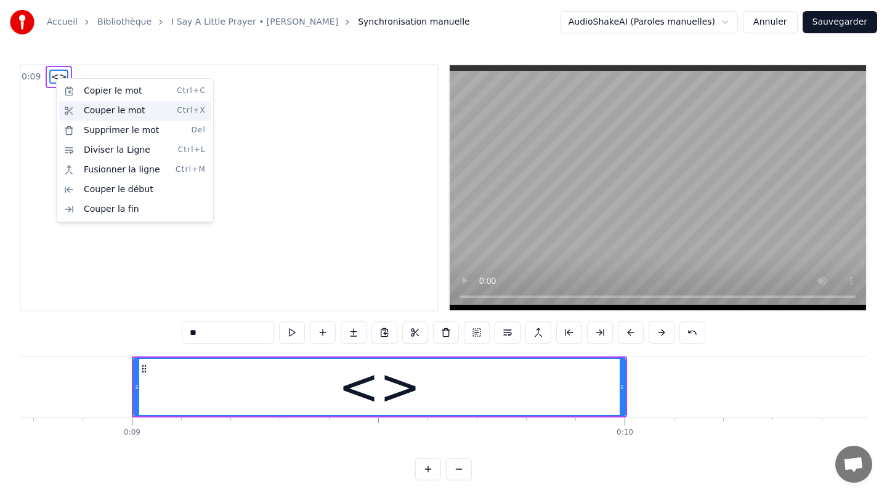
click at [103, 110] on div "Couper le mot Ctrl+X" at bounding box center [135, 111] width 152 height 20
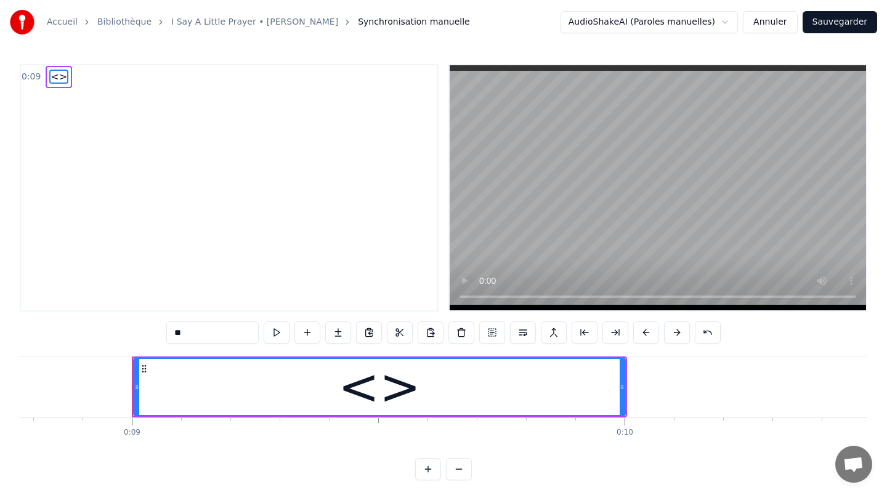
click at [54, 76] on span "<>" at bounding box center [58, 77] width 19 height 14
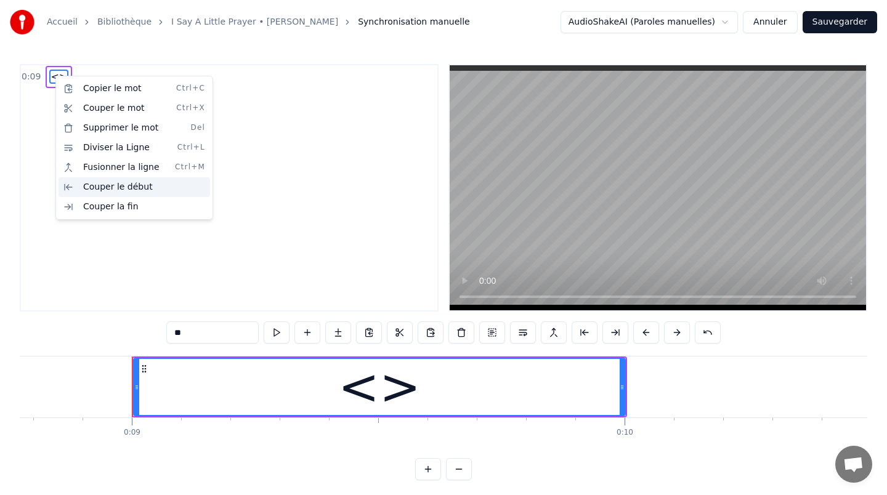
click at [115, 185] on div "Couper le début" at bounding box center [135, 187] width 152 height 20
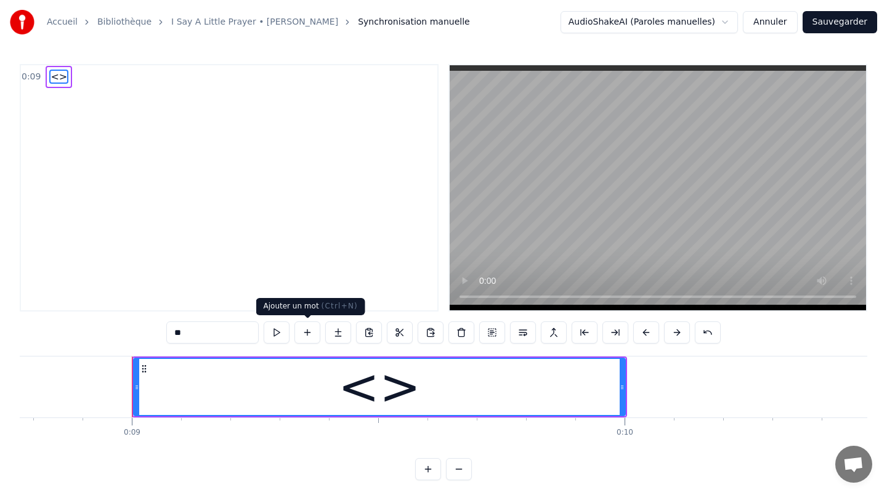
click at [304, 333] on button at bounding box center [307, 333] width 26 height 22
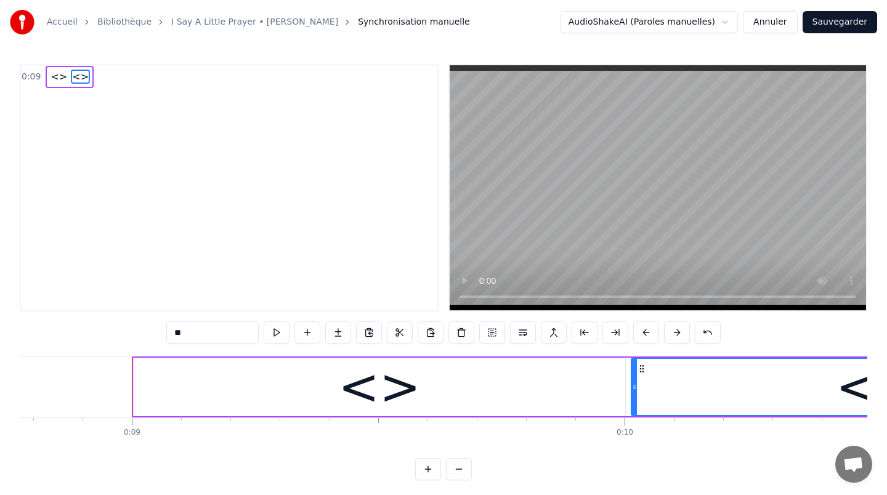
click at [375, 389] on div "<>" at bounding box center [379, 387] width 83 height 74
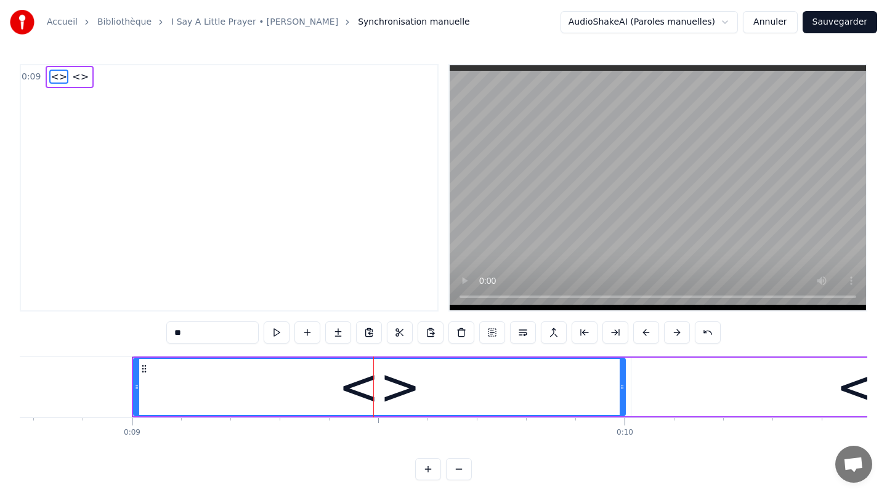
click at [56, 78] on span "<>" at bounding box center [58, 77] width 19 height 14
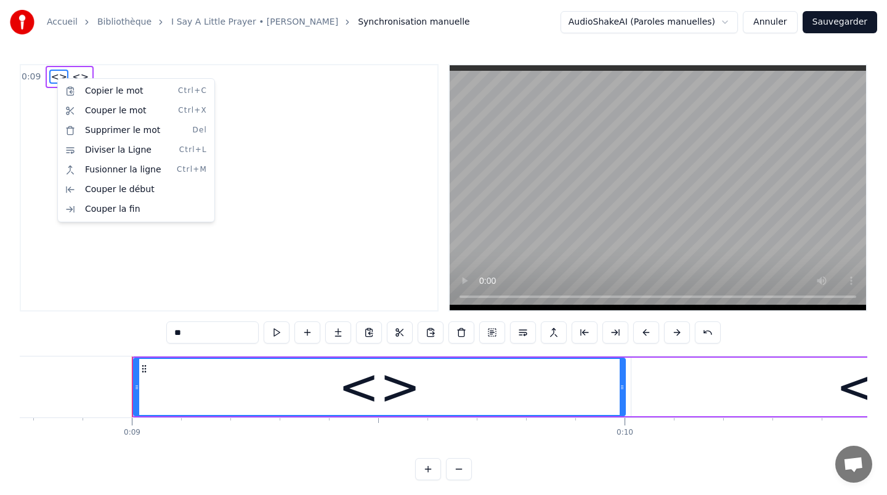
click at [54, 72] on html "Accueil Bibliothèque I Say A Little Prayer • Aretha Franklin Synchronisation ma…" at bounding box center [443, 250] width 887 height 500
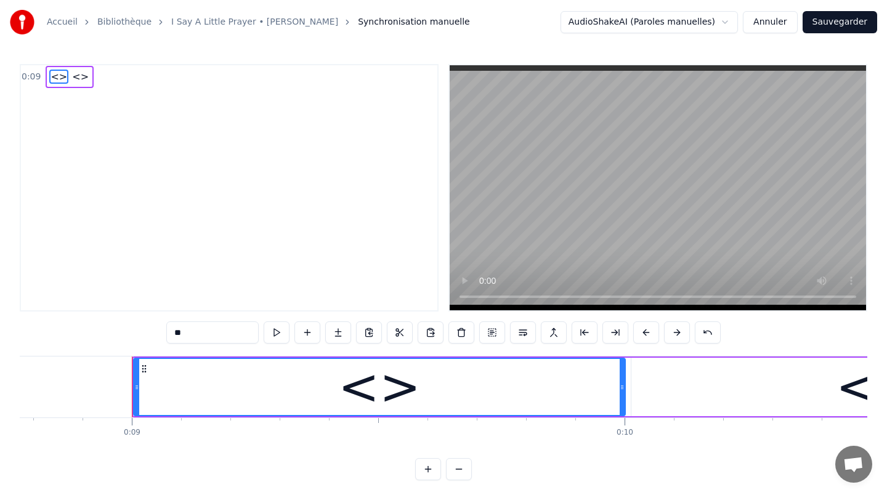
click at [201, 333] on input "**" at bounding box center [212, 333] width 92 height 22
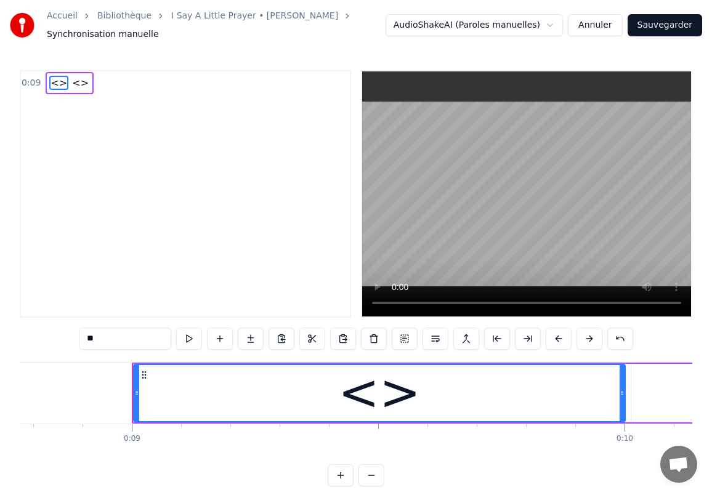
type input "*"
paste input "**********"
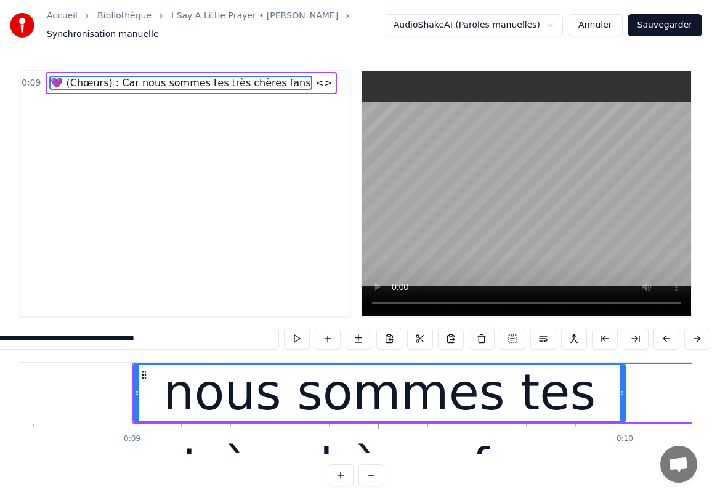
click at [204, 403] on div "💜 (Chœurs) : Car nous sommes tes très chères fans" at bounding box center [379, 393] width 490 height 222
click at [36, 337] on input "**********" at bounding box center [125, 339] width 308 height 22
click at [38, 339] on input "**********" at bounding box center [125, 339] width 302 height 22
drag, startPoint x: 37, startPoint y: 339, endPoint x: 0, endPoint y: 339, distance: 37.0
click at [0, 339] on input "**********" at bounding box center [125, 339] width 296 height 22
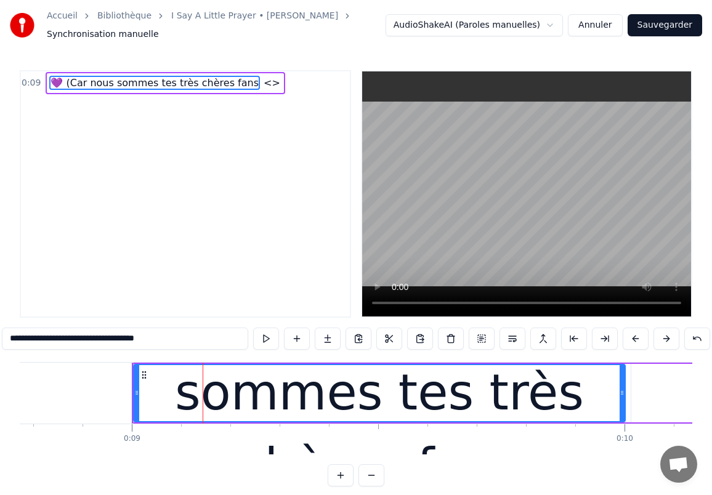
click at [25, 338] on input "**********" at bounding box center [125, 339] width 246 height 22
click at [24, 339] on input "**********" at bounding box center [125, 339] width 240 height 22
click at [25, 336] on input "**********" at bounding box center [125, 339] width 234 height 22
type input "**********"
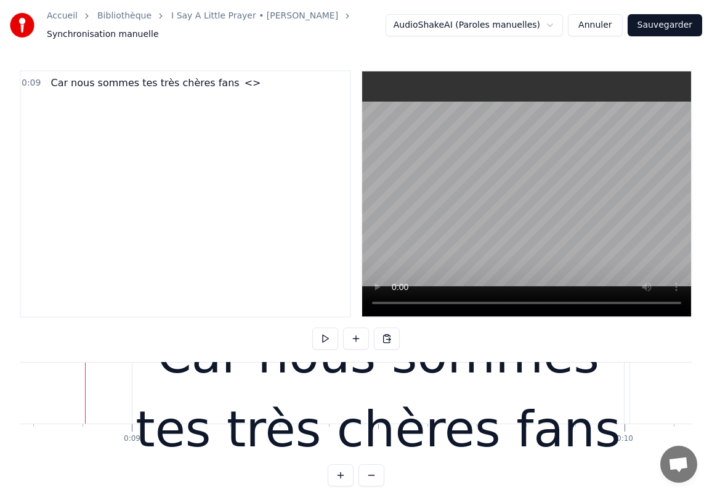
click at [200, 386] on div "Car nous sommes tes très chères fans" at bounding box center [378, 393] width 492 height 148
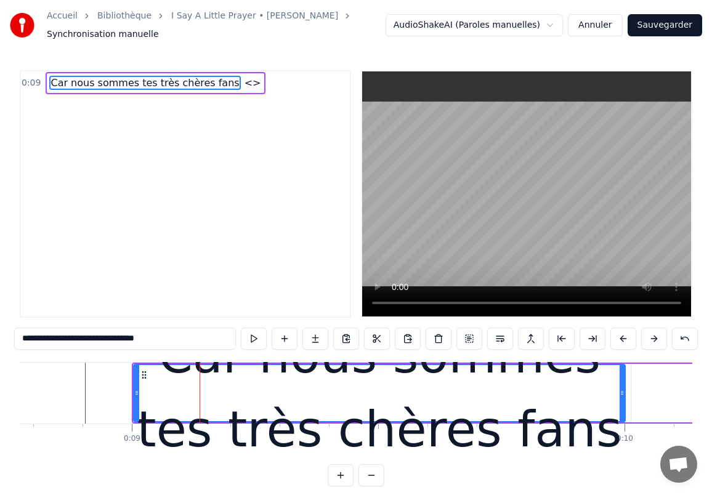
click at [69, 79] on span "Car nous sommes tes très chères fans" at bounding box center [144, 83] width 191 height 14
click at [72, 83] on span "Car nous sommes tes très chères fans" at bounding box center [144, 83] width 191 height 14
drag, startPoint x: 178, startPoint y: 340, endPoint x: 37, endPoint y: 338, distance: 141.1
click at [37, 338] on input "**********" at bounding box center [125, 339] width 222 height 22
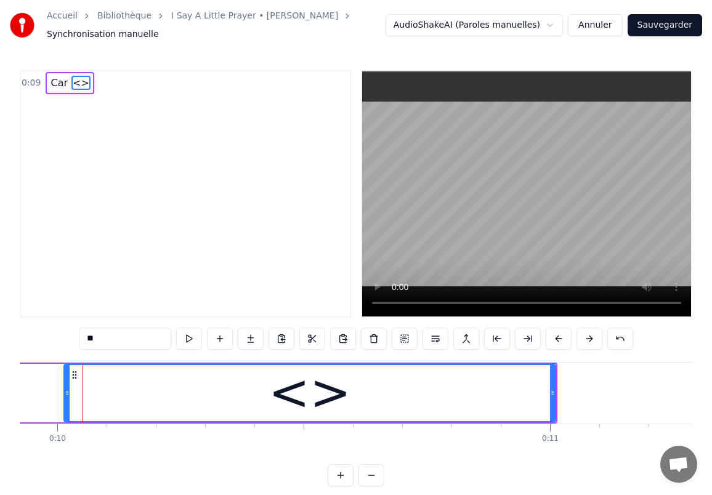
scroll to position [0, 4891]
drag, startPoint x: 119, startPoint y: 339, endPoint x: 79, endPoint y: 341, distance: 40.7
click at [79, 341] on input "**" at bounding box center [125, 339] width 92 height 22
paste input "**********"
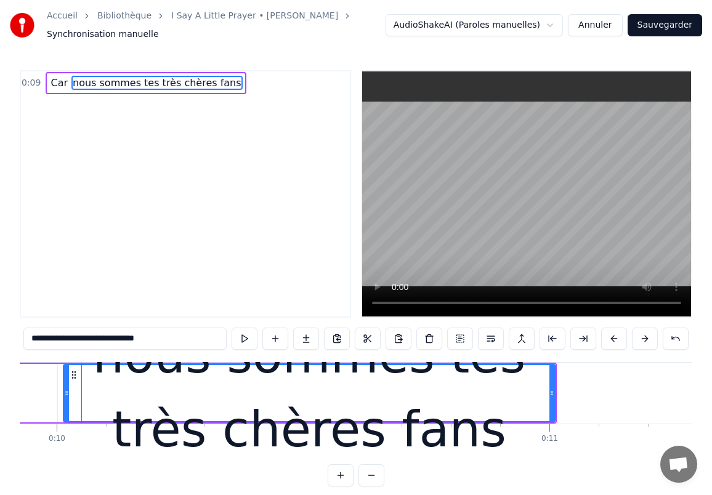
drag, startPoint x: 178, startPoint y: 338, endPoint x: 52, endPoint y: 338, distance: 125.7
click at [52, 338] on input "**********" at bounding box center [124, 339] width 203 height 22
type input "****"
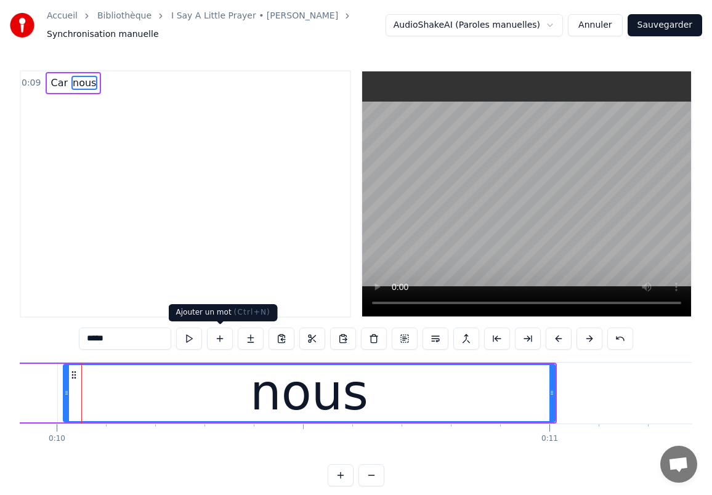
click at [219, 342] on button at bounding box center [220, 339] width 26 height 22
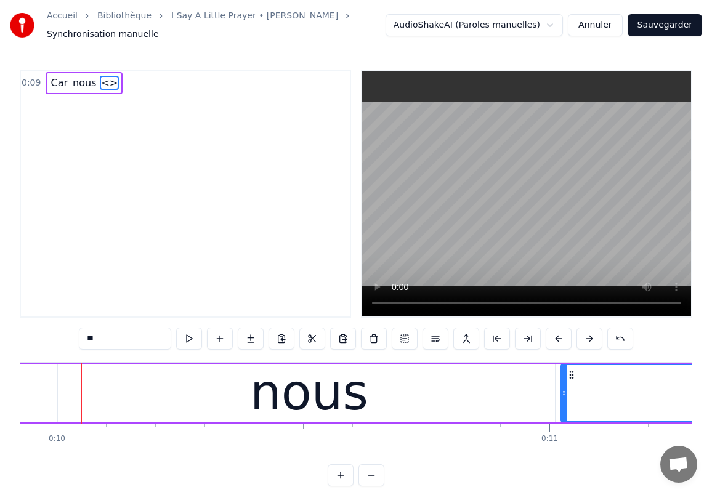
drag, startPoint x: 125, startPoint y: 335, endPoint x: 68, endPoint y: 334, distance: 57.3
click at [68, 334] on div "0:09 Car nous <> ** Car nous <> To pick up a draggable item, press the space ba…" at bounding box center [356, 278] width 673 height 416
paste input "**********"
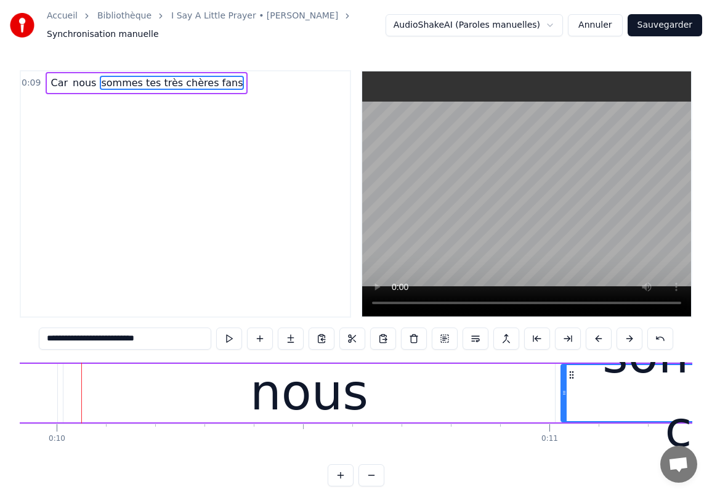
drag, startPoint x: 176, startPoint y: 342, endPoint x: 83, endPoint y: 338, distance: 92.5
click at [83, 338] on input "**********" at bounding box center [125, 339] width 172 height 22
type input "******"
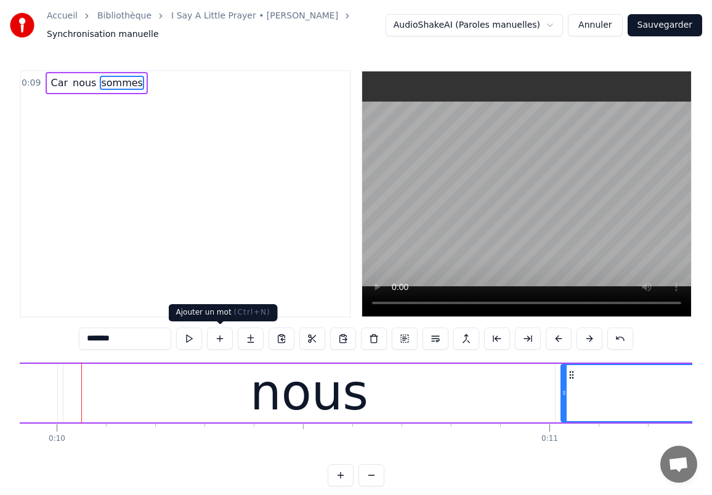
click at [219, 340] on button at bounding box center [220, 339] width 26 height 22
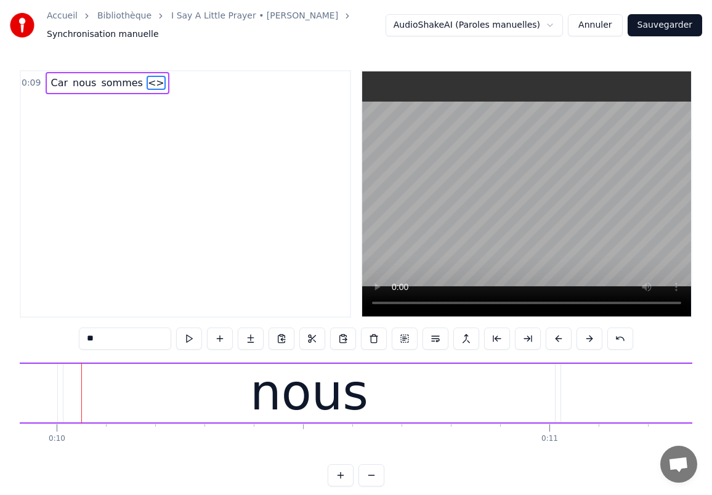
drag, startPoint x: 117, startPoint y: 345, endPoint x: 59, endPoint y: 339, distance: 58.8
click at [59, 339] on div "0:09 Car nous sommes <> ** Car nous sommes <> To pick up a draggable item, pres…" at bounding box center [356, 278] width 673 height 416
paste input "**********"
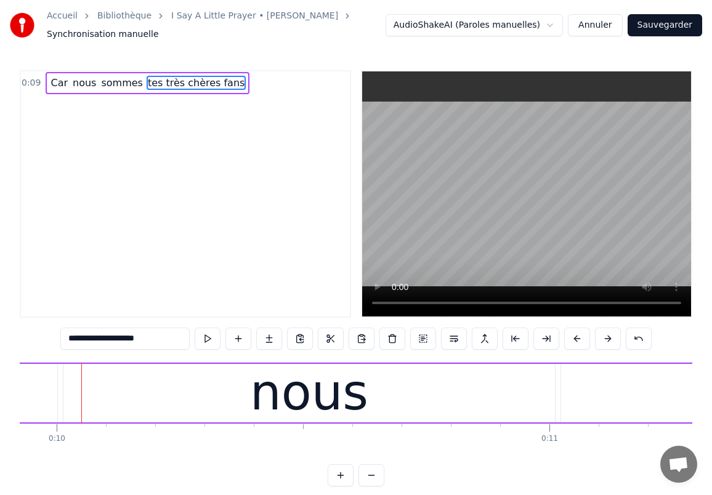
drag, startPoint x: 160, startPoint y: 338, endPoint x: 83, endPoint y: 338, distance: 77.6
click at [83, 338] on input "**********" at bounding box center [124, 339] width 129 height 22
type input "***"
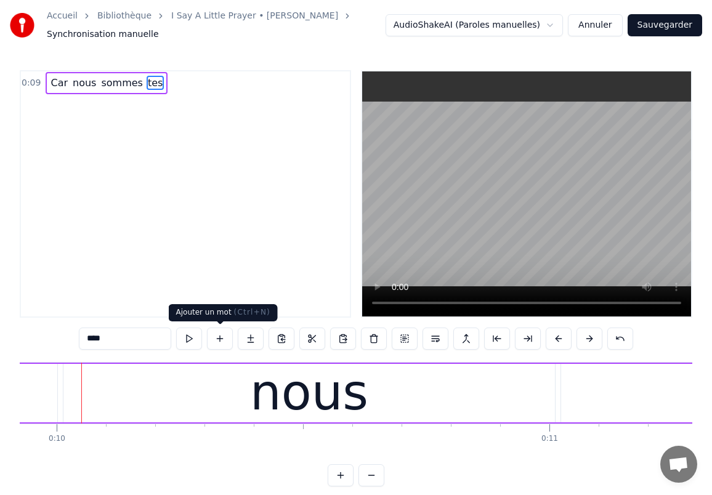
click at [223, 338] on button at bounding box center [220, 339] width 26 height 22
drag, startPoint x: 144, startPoint y: 341, endPoint x: 51, endPoint y: 342, distance: 92.4
click at [51, 342] on div "0:09 Car nous sommes tes <> ** Car nous sommes tes <> To pick up a draggable it…" at bounding box center [356, 278] width 673 height 416
paste input "**********"
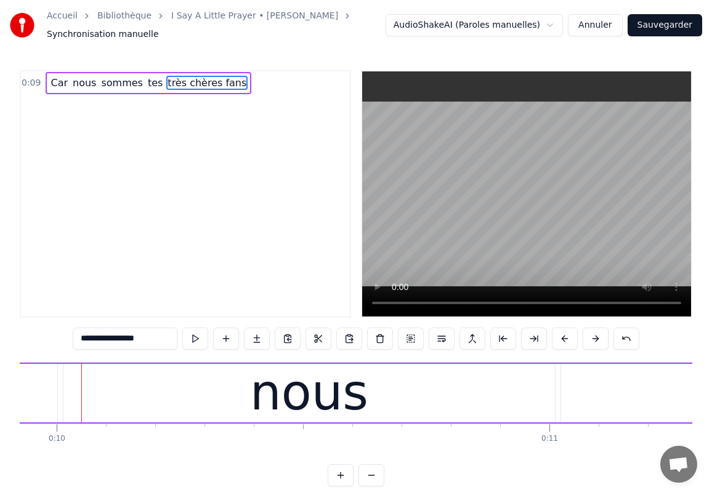
drag, startPoint x: 155, startPoint y: 341, endPoint x: 99, endPoint y: 336, distance: 56.2
click at [99, 336] on input "**********" at bounding box center [125, 339] width 105 height 22
type input "****"
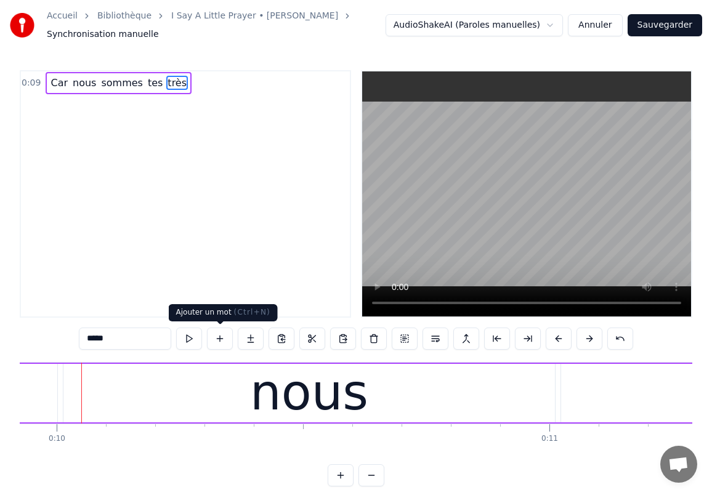
click at [218, 336] on button at bounding box center [220, 339] width 26 height 22
drag, startPoint x: 141, startPoint y: 335, endPoint x: 35, endPoint y: 338, distance: 106.0
click at [35, 338] on div "0:09 Car nous sommes tes très <> ** Car nous sommes tes très <> To pick up a dr…" at bounding box center [356, 278] width 673 height 416
paste input "*********"
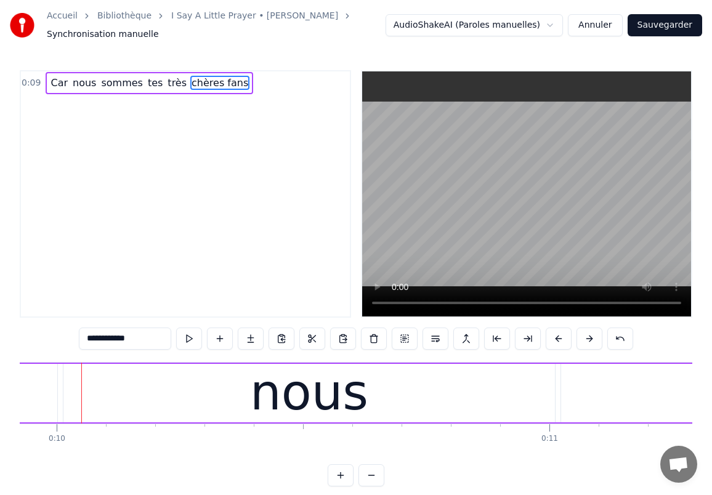
drag, startPoint x: 144, startPoint y: 338, endPoint x: 115, endPoint y: 337, distance: 28.3
click at [115, 337] on input "**********" at bounding box center [125, 339] width 92 height 22
type input "******"
click at [220, 338] on button at bounding box center [220, 339] width 26 height 22
drag, startPoint x: 115, startPoint y: 342, endPoint x: 28, endPoint y: 346, distance: 86.9
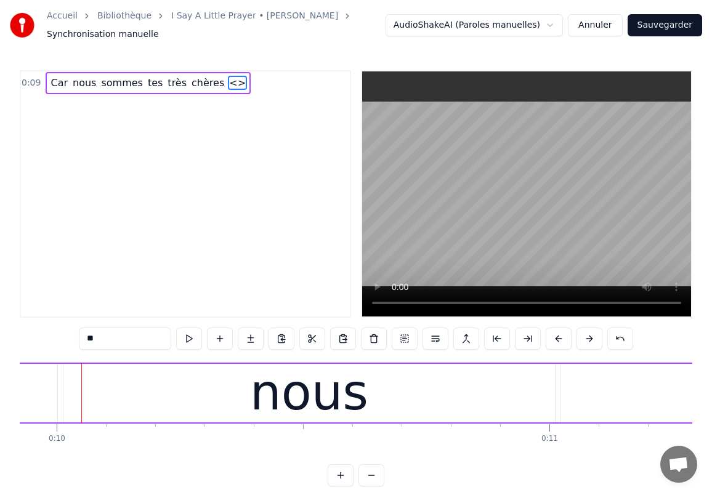
click at [28, 346] on div "0:09 Car nous sommes tes très chères <> ** Car nous sommes tes très chères <> T…" at bounding box center [356, 278] width 673 height 416
drag, startPoint x: 112, startPoint y: 339, endPoint x: 2, endPoint y: 339, distance: 109.6
click at [2, 339] on div "Accueil Bibliothèque I Say A Little Prayer • Aretha Franklin Synchronisation ma…" at bounding box center [356, 243] width 712 height 487
paste input "**"
type input "****"
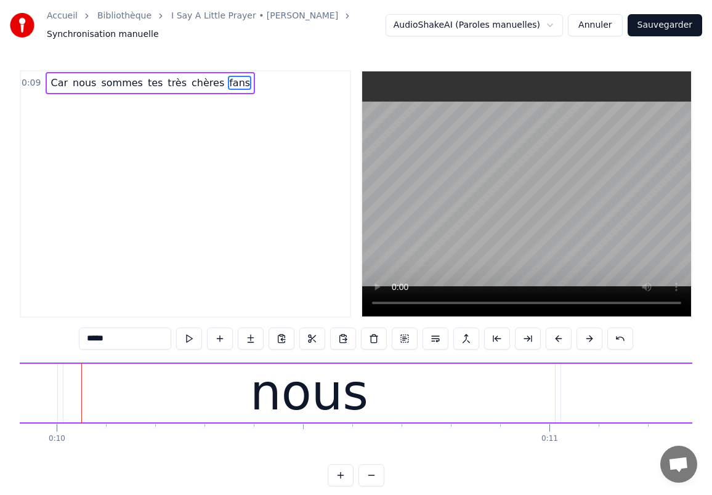
click at [128, 170] on div "0:09 Car nous sommes tes très chères fans" at bounding box center [185, 194] width 331 height 248
click at [248, 80] on div "0:09 Car nous sommes tes très chères fans" at bounding box center [185, 82] width 329 height 23
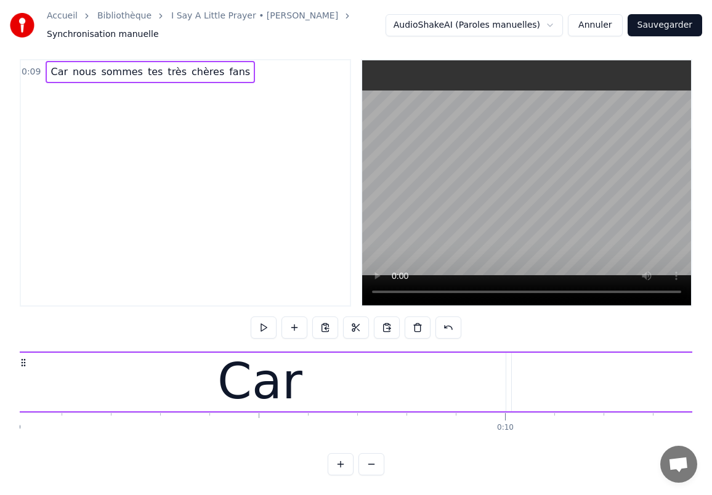
scroll to position [0, 4437]
click at [238, 376] on div "Car" at bounding box center [265, 382] width 85 height 74
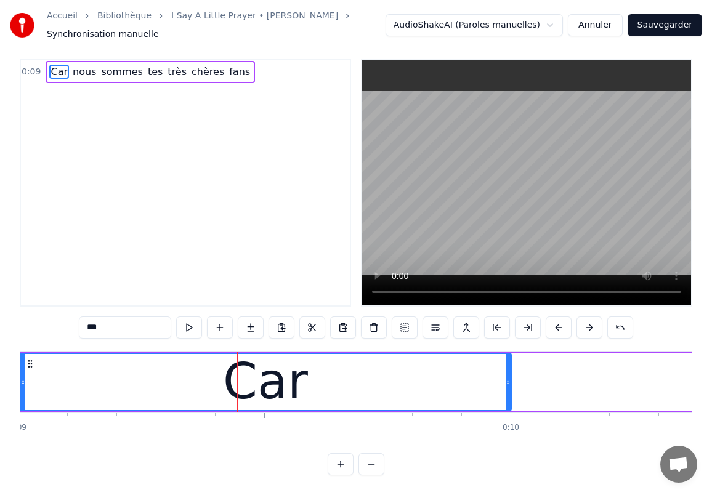
scroll to position [0, 0]
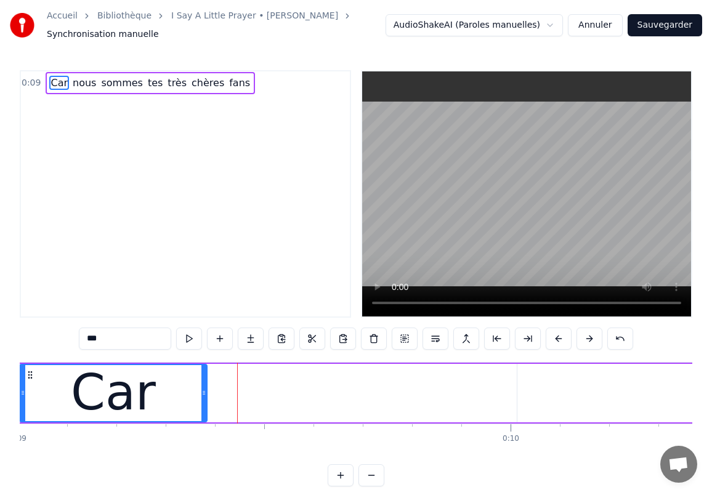
drag, startPoint x: 510, startPoint y: 392, endPoint x: 206, endPoint y: 380, distance: 304.5
click at [206, 380] on div at bounding box center [203, 393] width 5 height 56
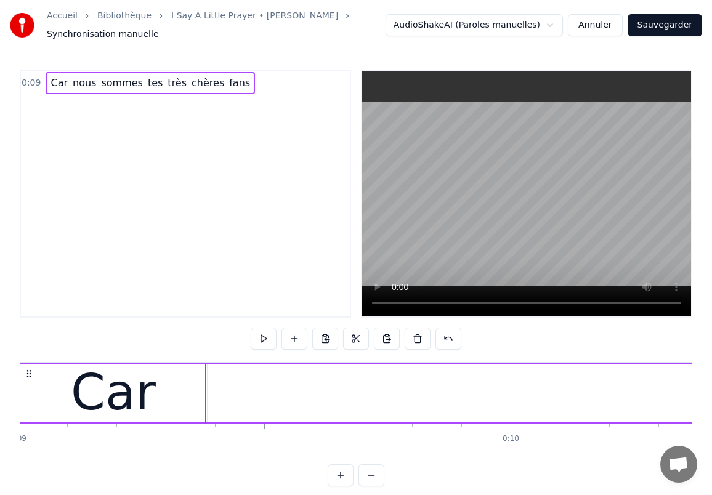
click at [64, 82] on span "Car" at bounding box center [59, 83] width 20 height 14
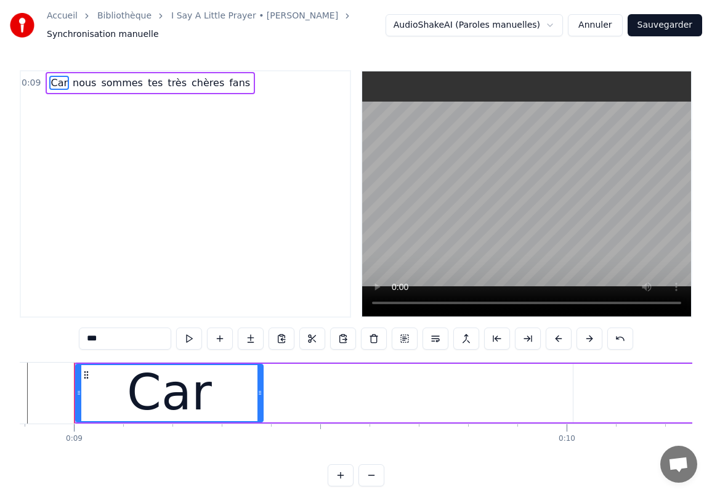
scroll to position [0, 4373]
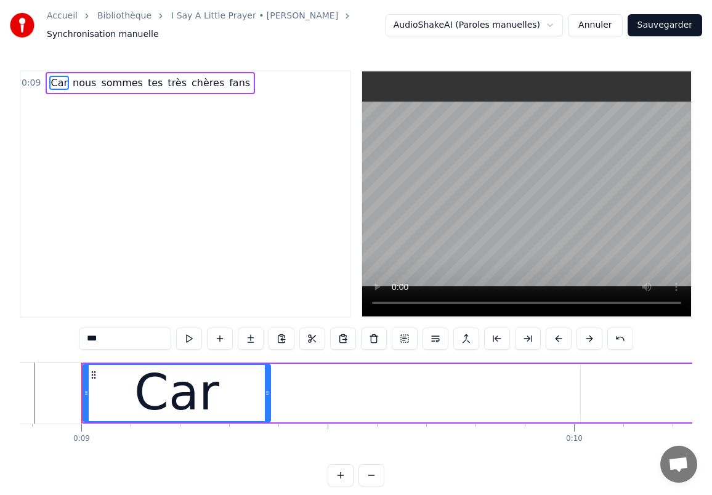
click at [81, 84] on span "nous" at bounding box center [84, 83] width 26 height 14
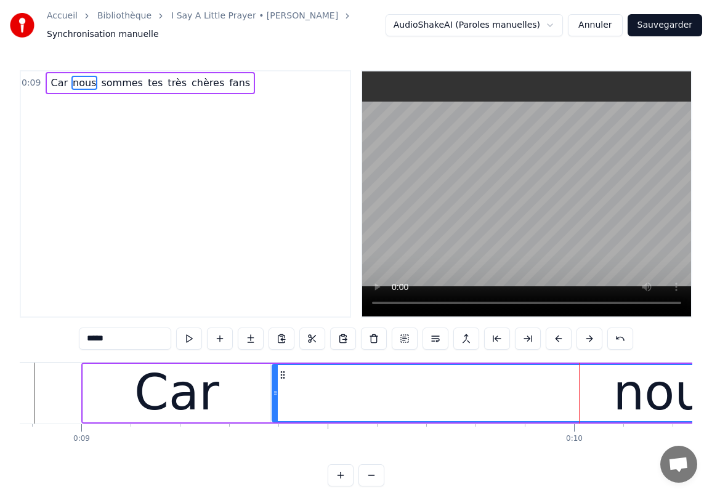
drag, startPoint x: 583, startPoint y: 399, endPoint x: 275, endPoint y: 397, distance: 308.6
click at [275, 397] on div at bounding box center [275, 393] width 5 height 56
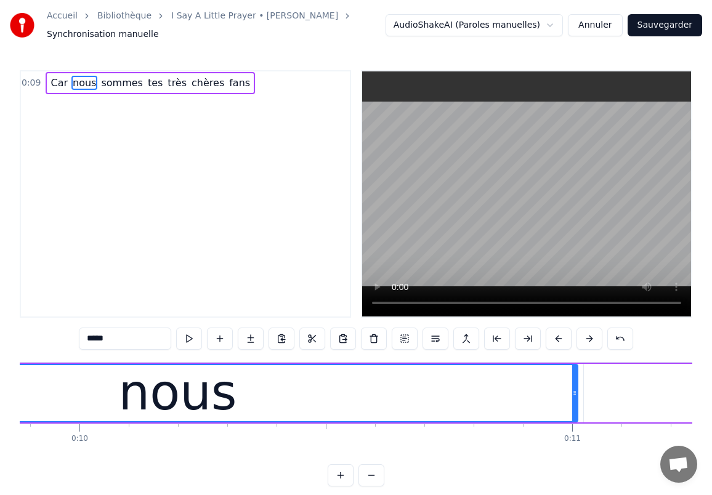
scroll to position [0, 4876]
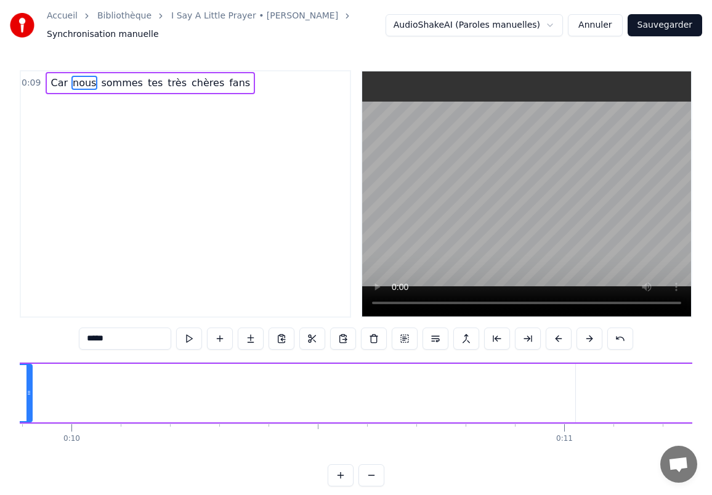
drag, startPoint x: 565, startPoint y: 392, endPoint x: 26, endPoint y: 382, distance: 539.7
click at [26, 382] on div at bounding box center [28, 393] width 5 height 56
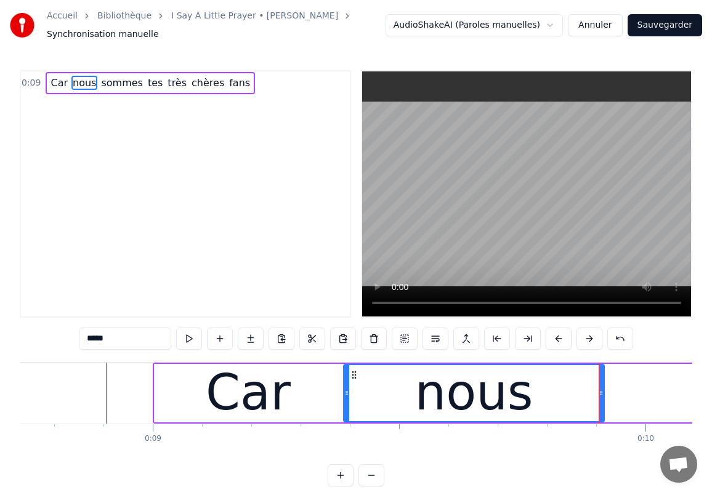
scroll to position [0, 4295]
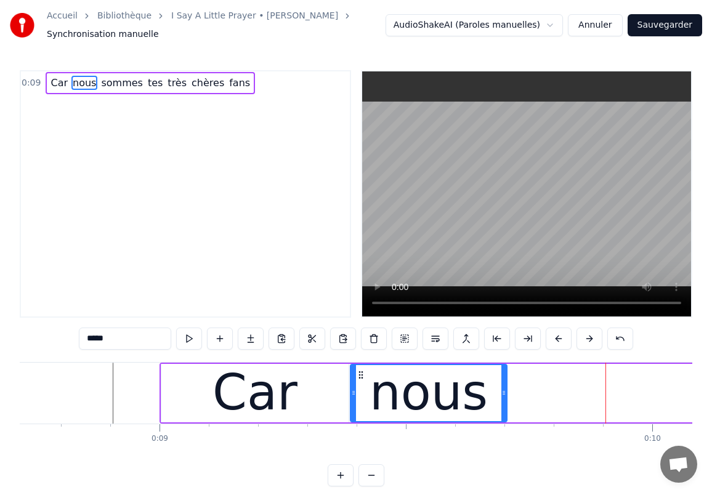
drag, startPoint x: 609, startPoint y: 392, endPoint x: 504, endPoint y: 391, distance: 104.1
click at [504, 391] on icon at bounding box center [503, 393] width 5 height 10
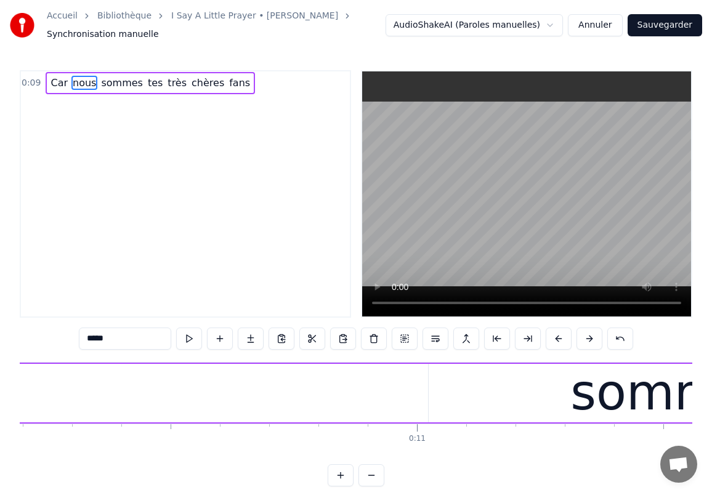
scroll to position [0, 5026]
click at [600, 399] on div "sommes" at bounding box center [671, 393] width 208 height 74
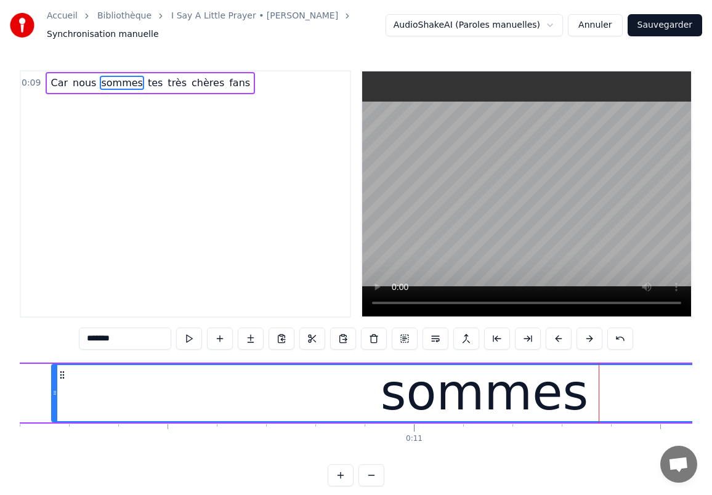
drag, startPoint x: 426, startPoint y: 389, endPoint x: 46, endPoint y: 376, distance: 380.3
click at [52, 376] on div at bounding box center [54, 393] width 5 height 56
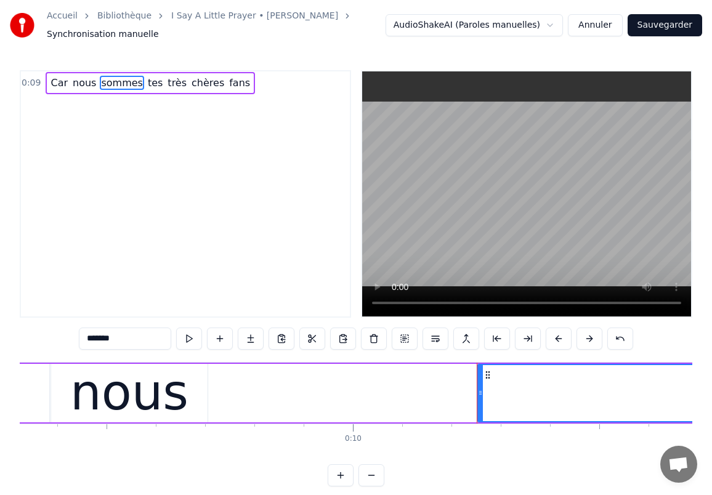
scroll to position [0, 4593]
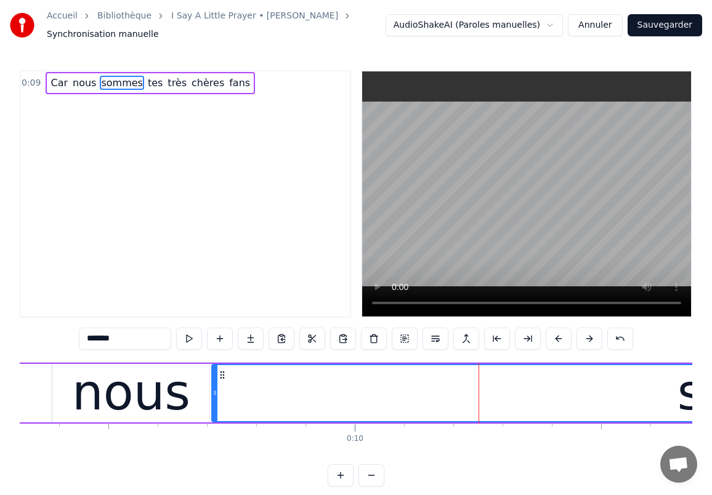
drag, startPoint x: 482, startPoint y: 393, endPoint x: 214, endPoint y: 381, distance: 267.6
click at [214, 381] on div at bounding box center [215, 393] width 5 height 56
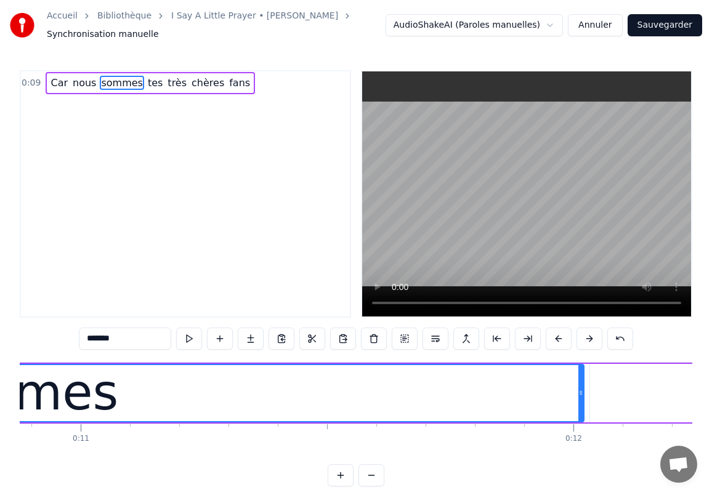
scroll to position [0, 5361]
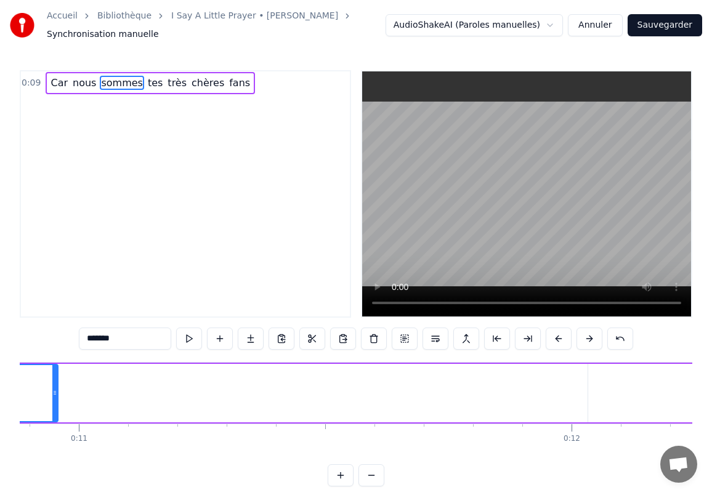
drag, startPoint x: 579, startPoint y: 389, endPoint x: 49, endPoint y: 387, distance: 530.4
click at [52, 387] on div at bounding box center [54, 393] width 5 height 56
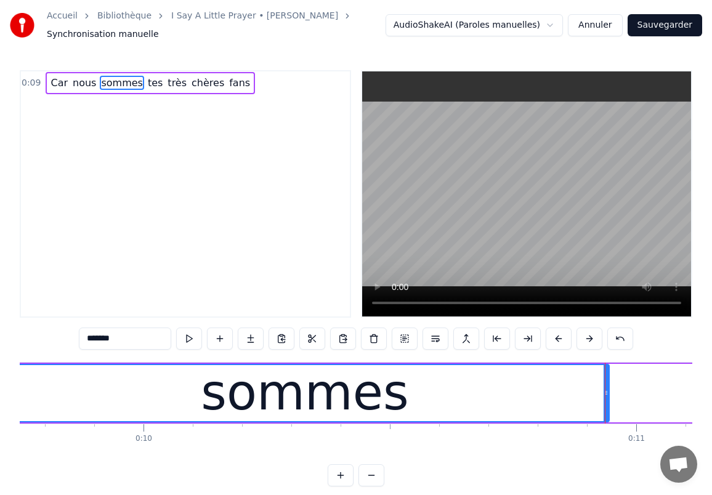
scroll to position [0, 4802]
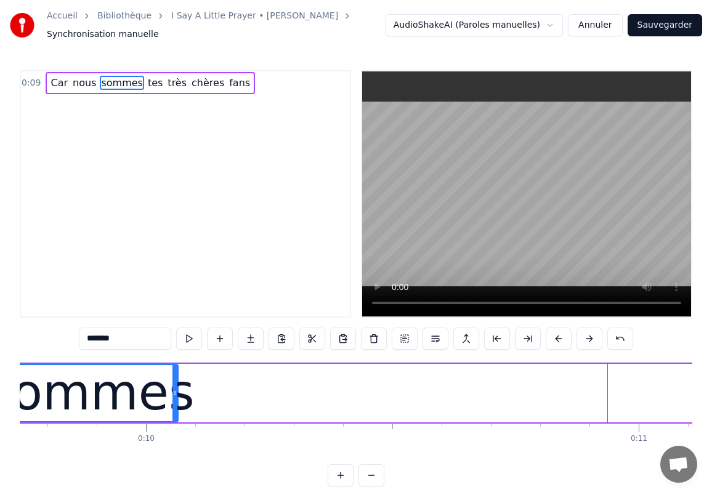
drag, startPoint x: 608, startPoint y: 394, endPoint x: 161, endPoint y: 393, distance: 446.6
click at [172, 393] on icon at bounding box center [174, 393] width 5 height 10
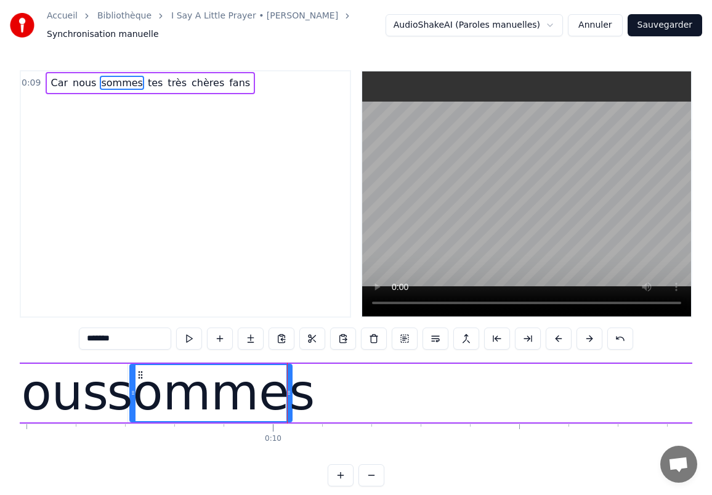
scroll to position [0, 4625]
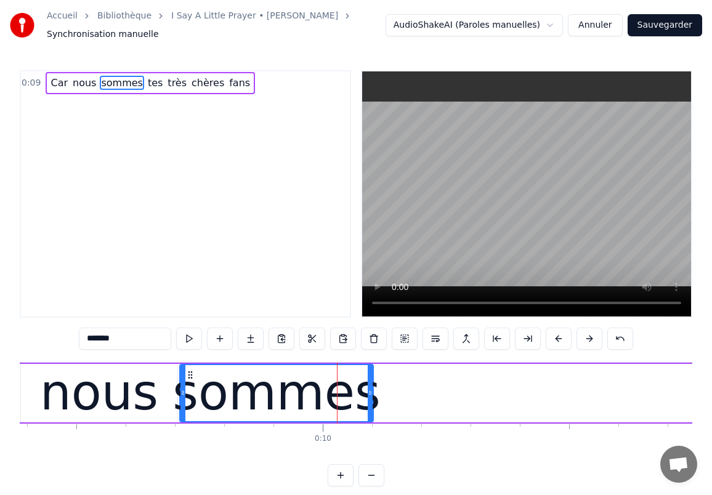
drag, startPoint x: 338, startPoint y: 392, endPoint x: 370, endPoint y: 394, distance: 31.4
click at [370, 394] on icon at bounding box center [370, 393] width 5 height 10
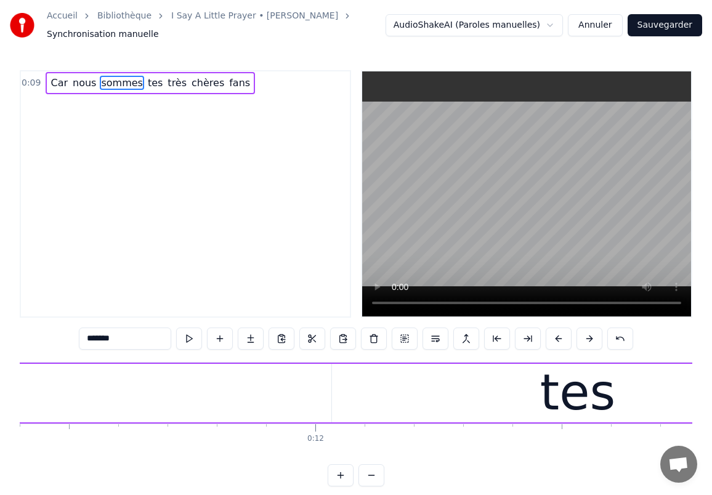
scroll to position [0, 5619]
click at [596, 389] on div "tes" at bounding box center [576, 393] width 75 height 74
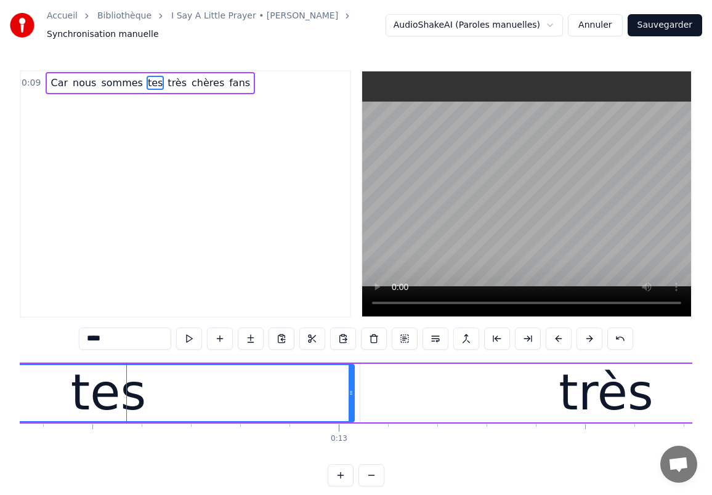
scroll to position [0, 6089]
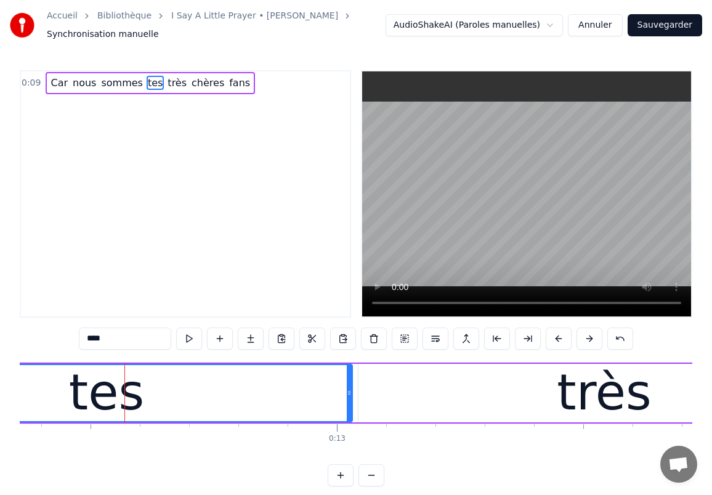
click at [596, 389] on div "très" at bounding box center [604, 393] width 94 height 74
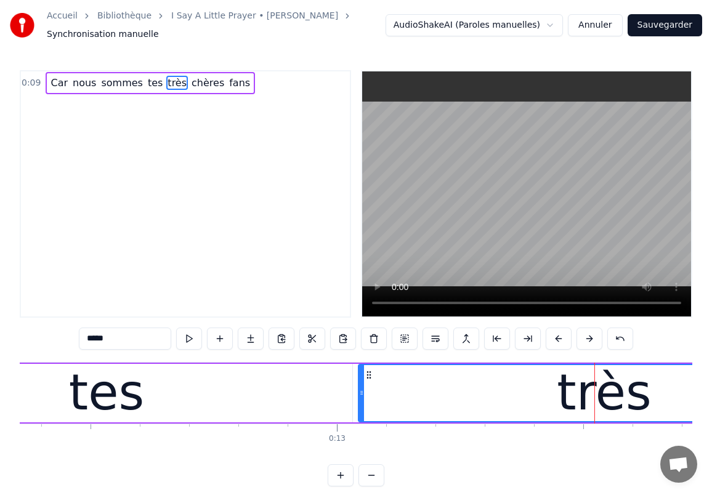
click at [273, 400] on div "tes" at bounding box center [107, 393] width 492 height 59
type input "***"
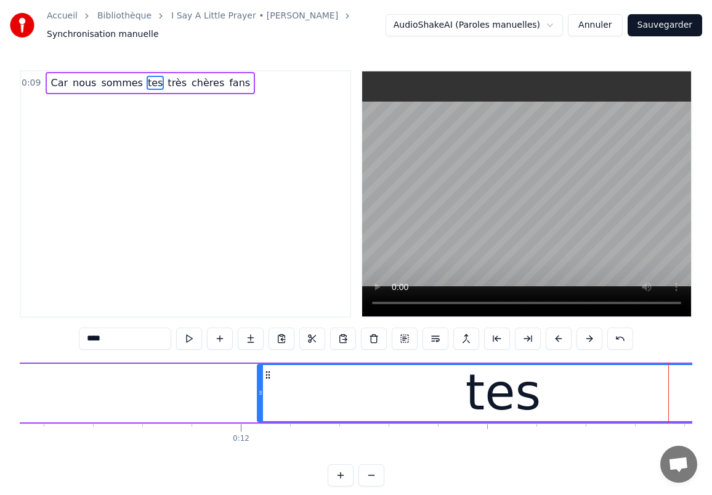
scroll to position [0, 5689]
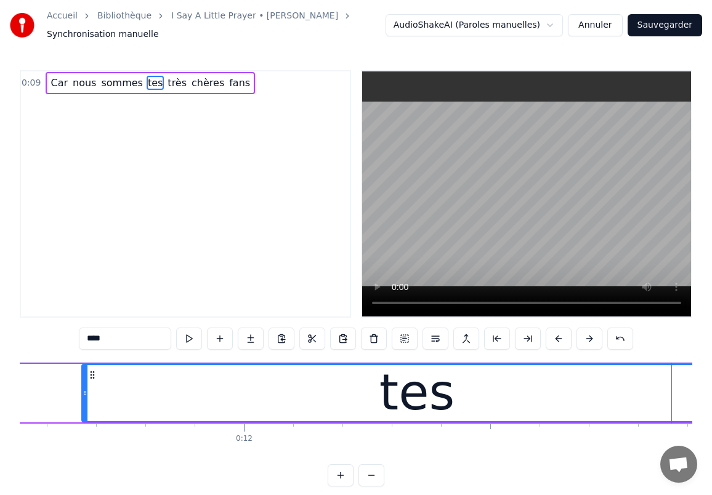
drag, startPoint x: 263, startPoint y: 391, endPoint x: 84, endPoint y: 383, distance: 178.8
click at [84, 383] on div at bounding box center [85, 393] width 5 height 56
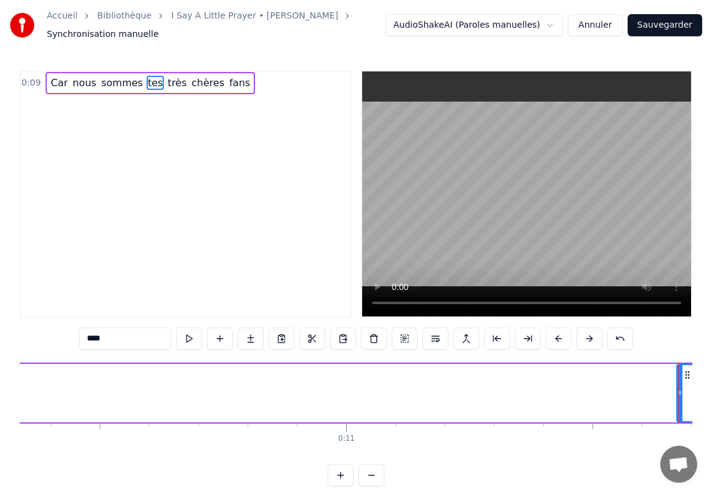
scroll to position [0, 5092]
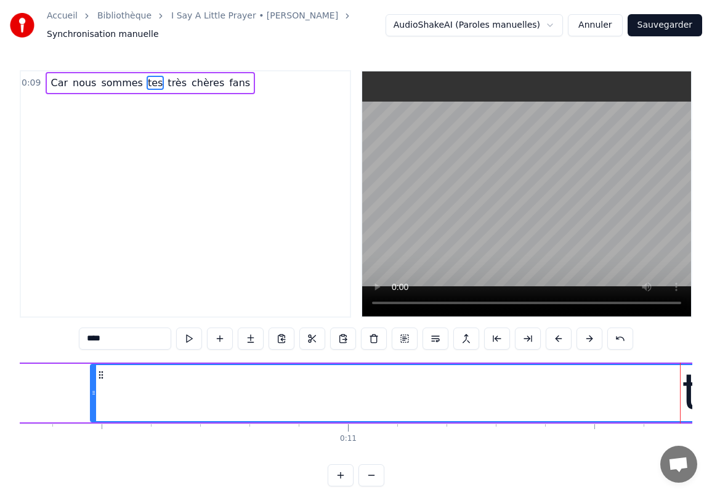
drag, startPoint x: 681, startPoint y: 393, endPoint x: 86, endPoint y: 378, distance: 595.2
click at [91, 378] on div at bounding box center [93, 393] width 5 height 56
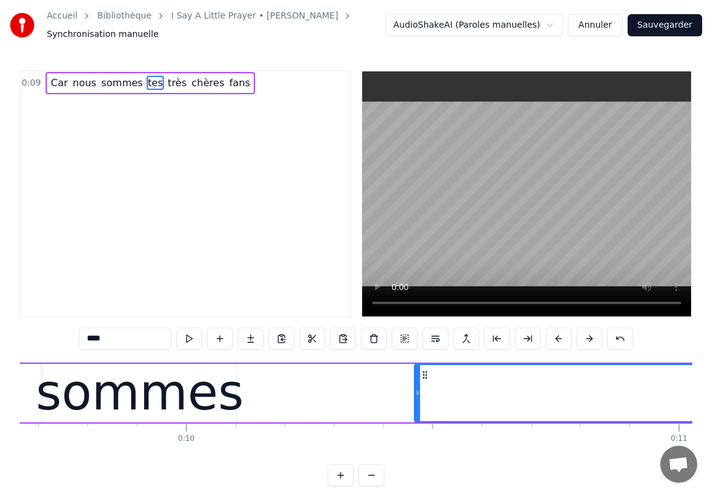
scroll to position [0, 4749]
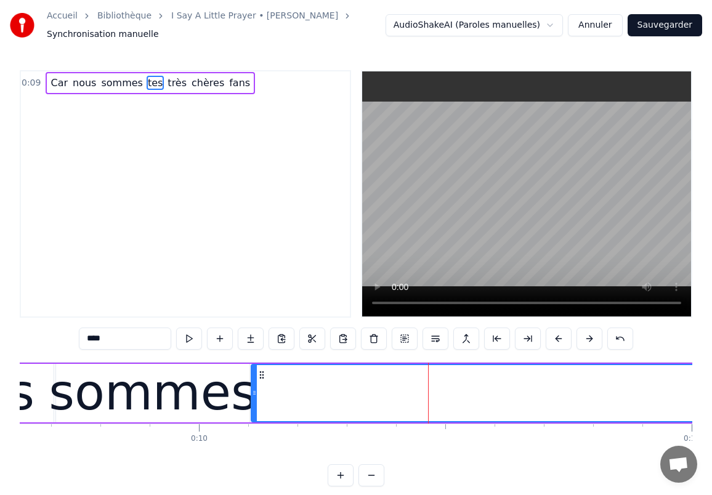
drag, startPoint x: 431, startPoint y: 392, endPoint x: 255, endPoint y: 397, distance: 176.2
click at [255, 397] on icon at bounding box center [254, 393] width 5 height 10
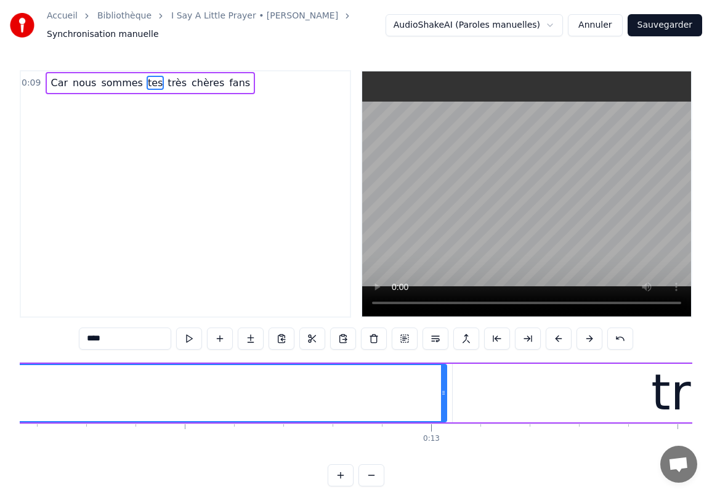
scroll to position [0, 6059]
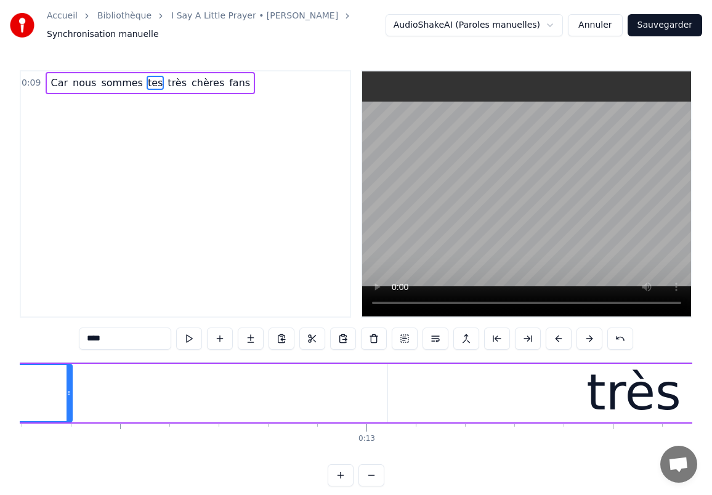
drag, startPoint x: 379, startPoint y: 391, endPoint x: 64, endPoint y: 383, distance: 314.9
click at [67, 383] on div at bounding box center [69, 393] width 5 height 56
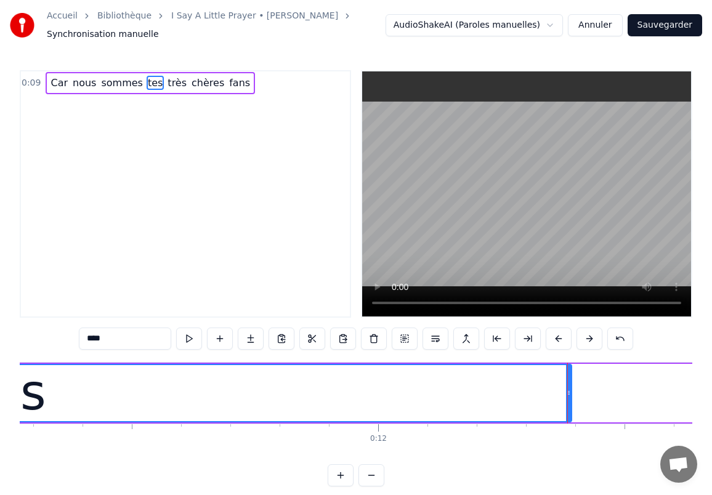
scroll to position [0, 5531]
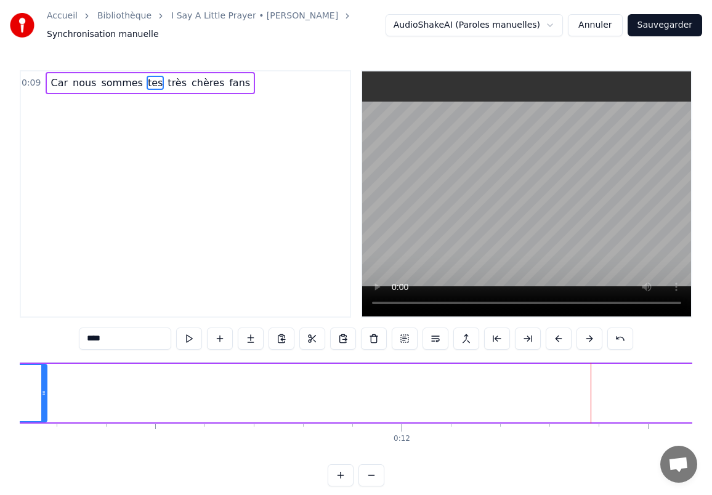
drag, startPoint x: 593, startPoint y: 394, endPoint x: 45, endPoint y: 392, distance: 548.2
click at [45, 392] on icon at bounding box center [43, 393] width 5 height 10
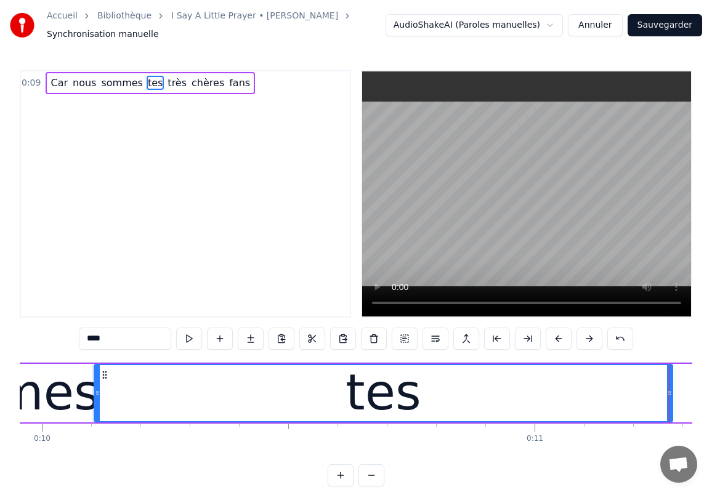
scroll to position [0, 4889]
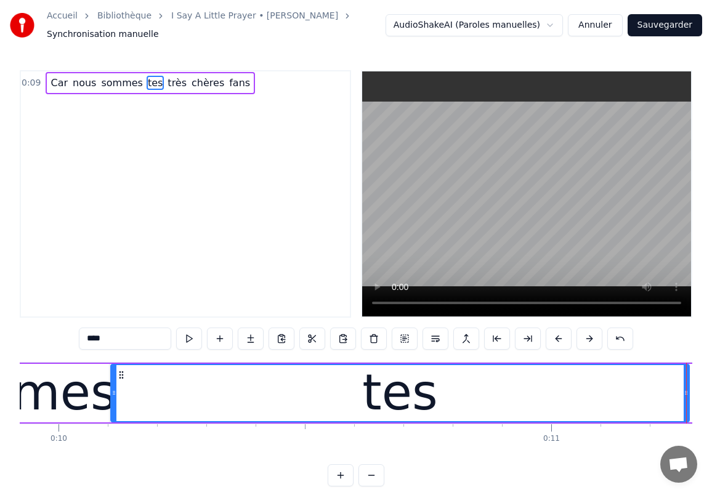
click at [686, 392] on div at bounding box center [686, 393] width 1 height 61
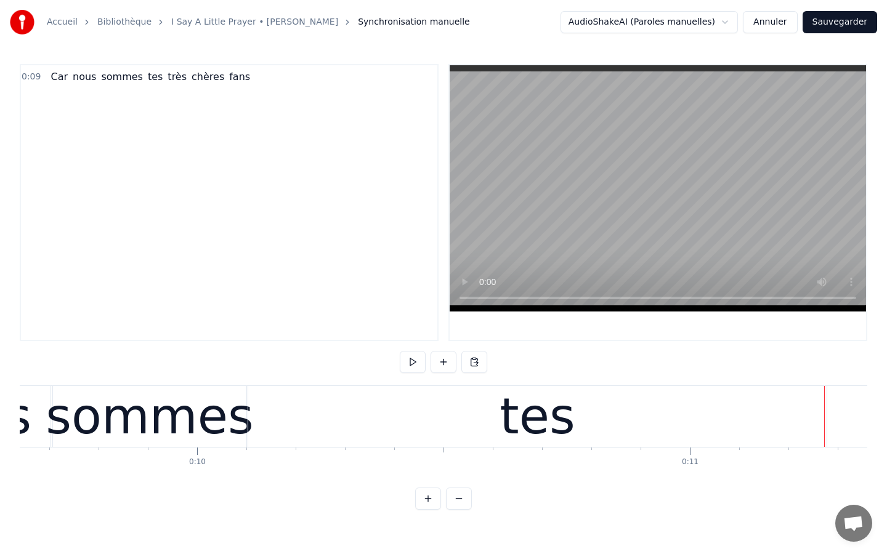
scroll to position [0, 4717]
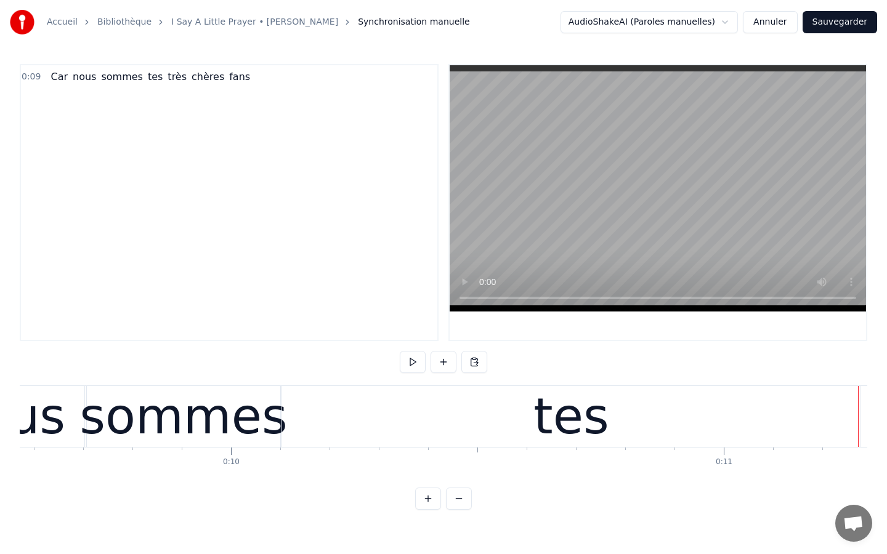
click at [436, 418] on div "tes" at bounding box center [571, 416] width 578 height 61
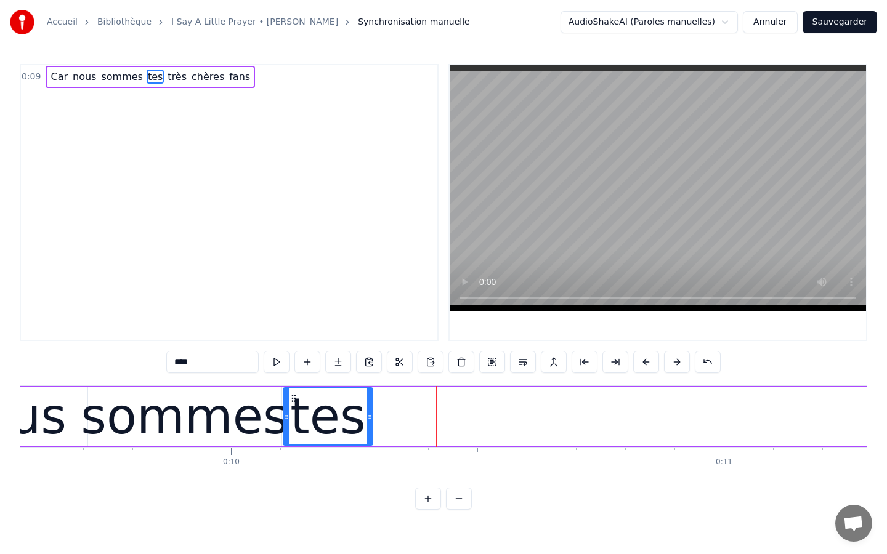
drag, startPoint x: 860, startPoint y: 417, endPoint x: 370, endPoint y: 396, distance: 490.1
click at [370, 396] on div at bounding box center [369, 417] width 5 height 56
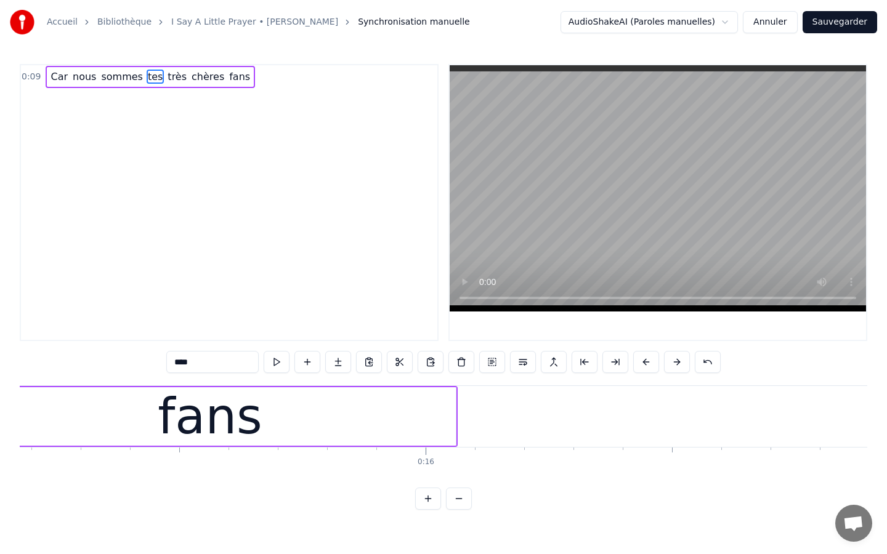
scroll to position [0, 7506]
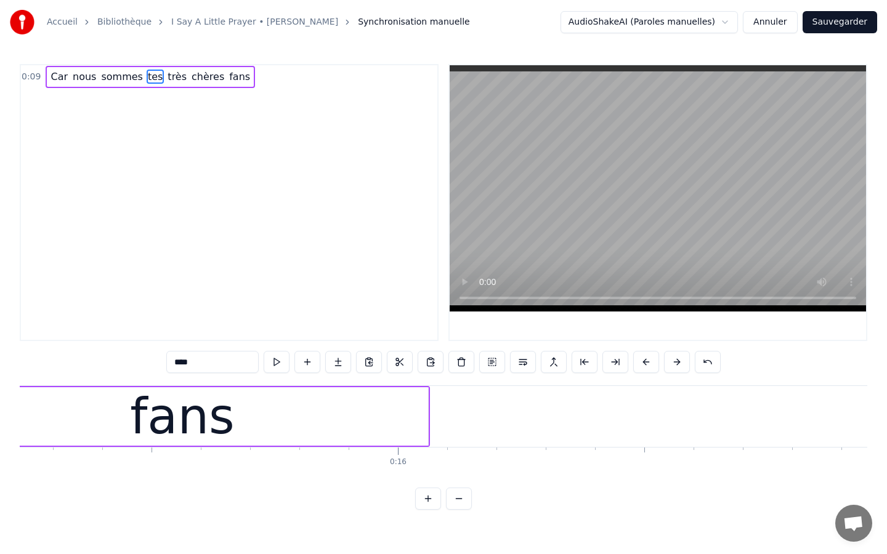
click at [402, 413] on div "fans" at bounding box center [183, 416] width 492 height 59
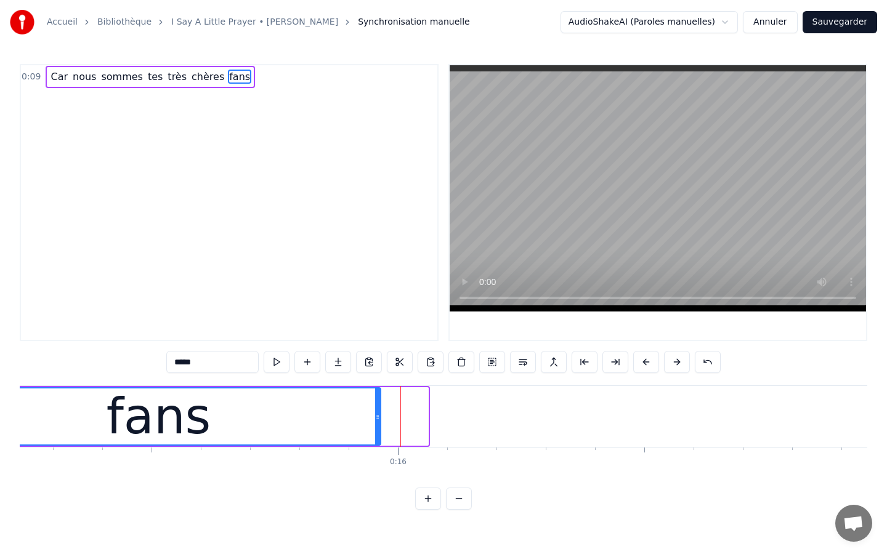
drag, startPoint x: 426, startPoint y: 423, endPoint x: 359, endPoint y: 418, distance: 67.3
click at [375, 418] on div at bounding box center [377, 417] width 5 height 56
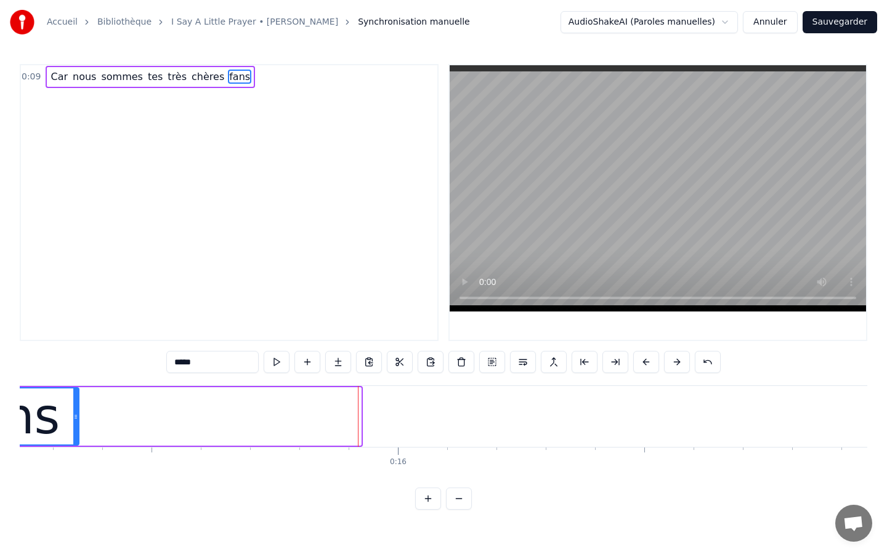
drag, startPoint x: 358, startPoint y: 423, endPoint x: 76, endPoint y: 415, distance: 282.2
click at [76, 415] on div at bounding box center [75, 417] width 5 height 56
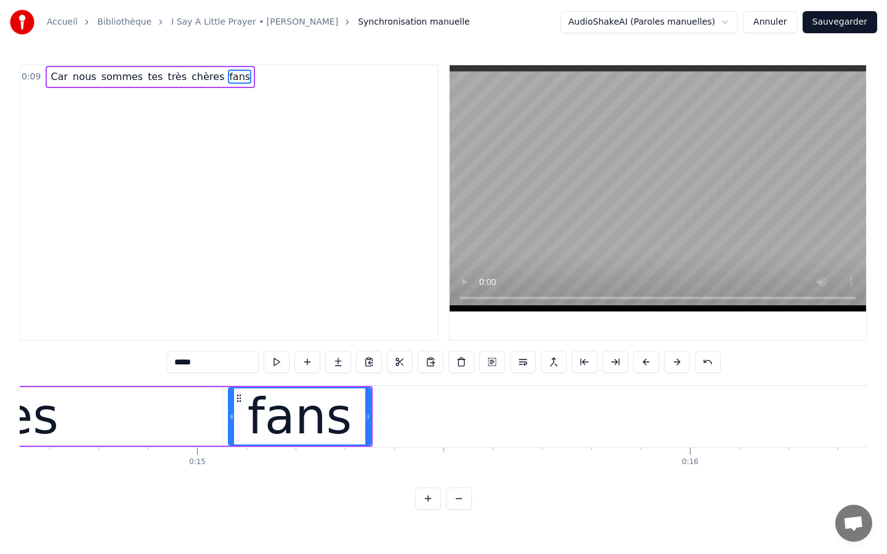
scroll to position [0, 7184]
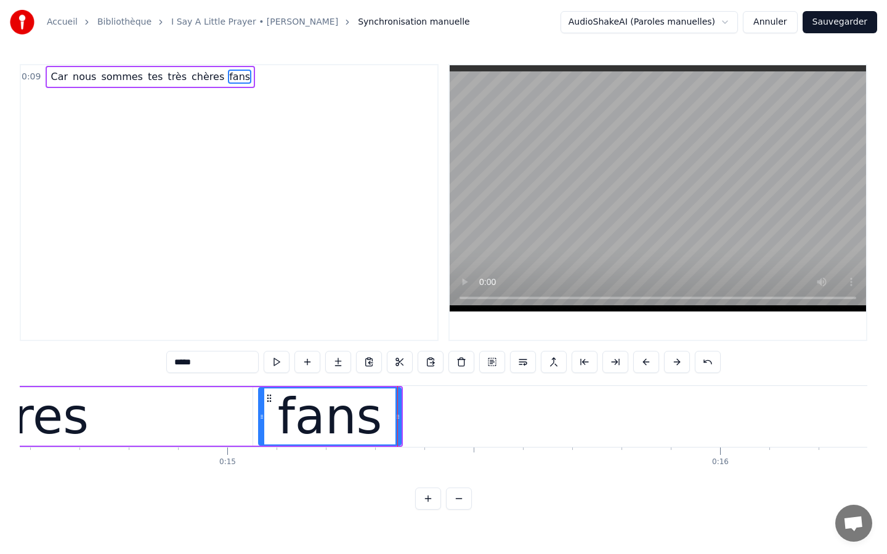
click at [241, 415] on div "chères" at bounding box center [7, 416] width 492 height 59
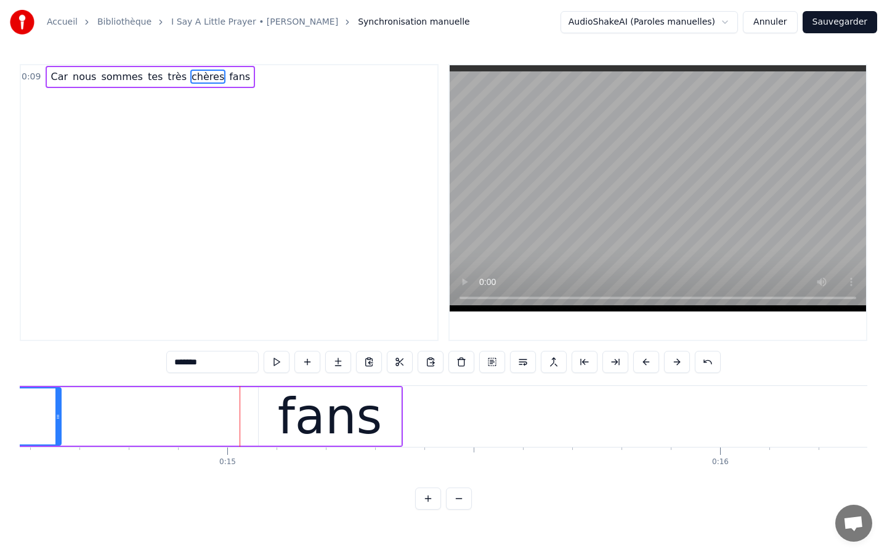
drag, startPoint x: 249, startPoint y: 415, endPoint x: 58, endPoint y: 408, distance: 191.7
click at [58, 408] on div at bounding box center [57, 417] width 5 height 56
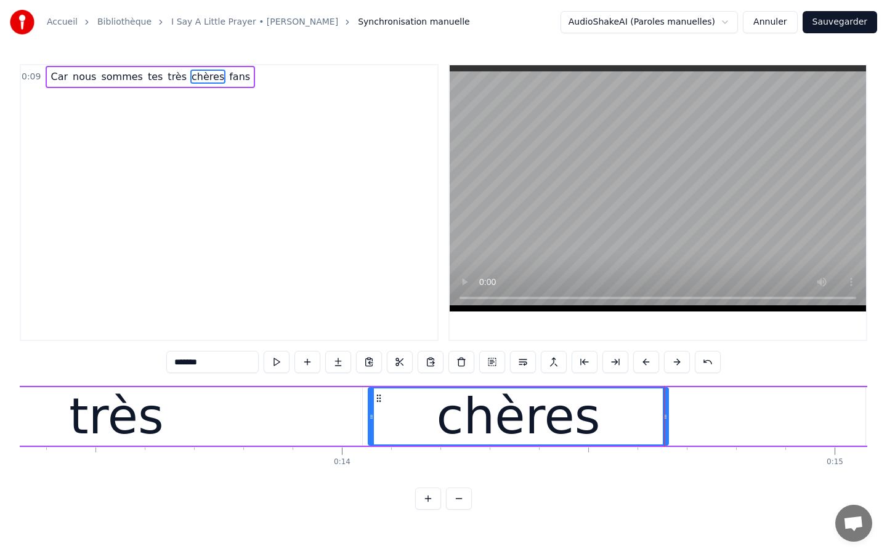
scroll to position [0, 6544]
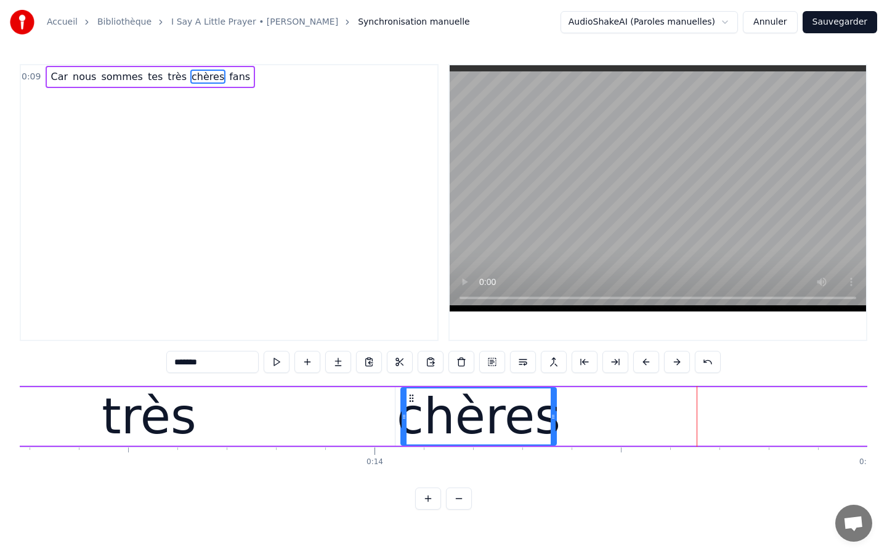
drag, startPoint x: 698, startPoint y: 416, endPoint x: 553, endPoint y: 414, distance: 144.8
click at [553, 414] on icon at bounding box center [553, 417] width 5 height 10
click at [306, 413] on div "très" at bounding box center [149, 416] width 492 height 59
type input "****"
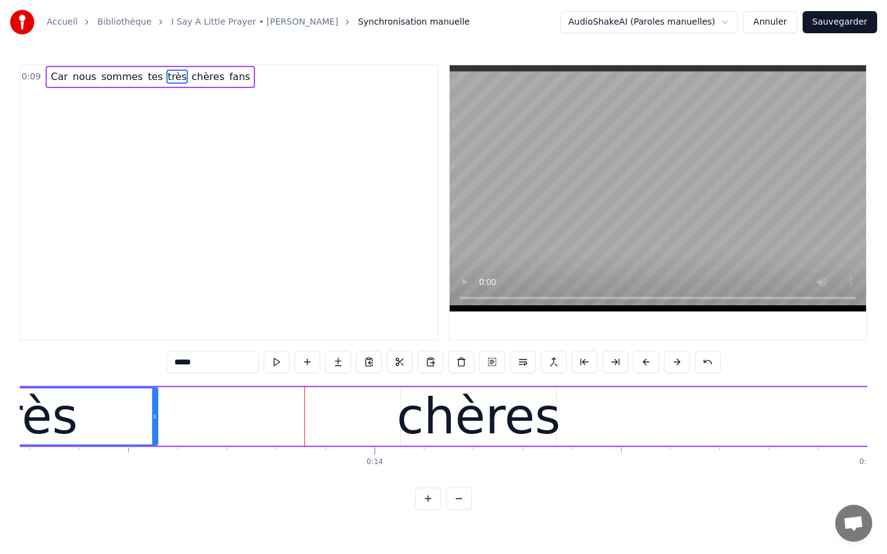
drag, startPoint x: 391, startPoint y: 418, endPoint x: 126, endPoint y: 406, distance: 265.1
click at [152, 406] on div at bounding box center [154, 417] width 5 height 56
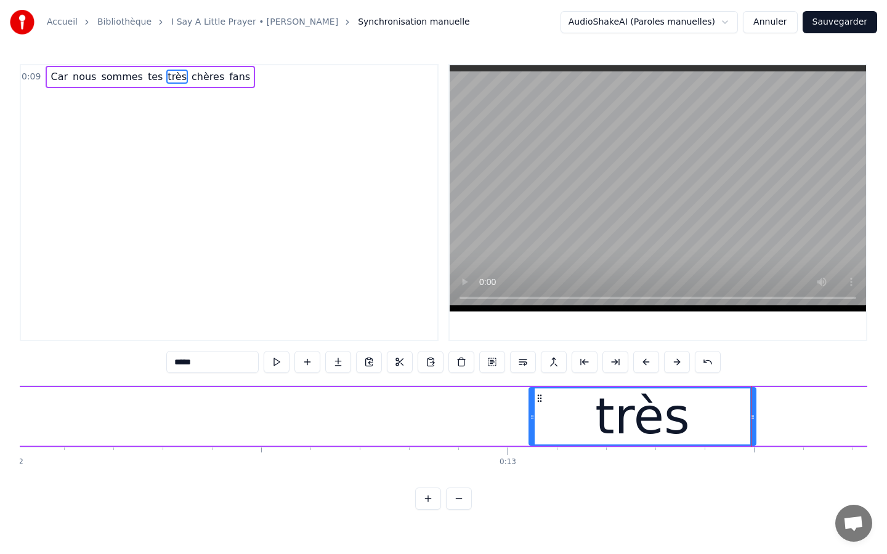
scroll to position [0, 5908]
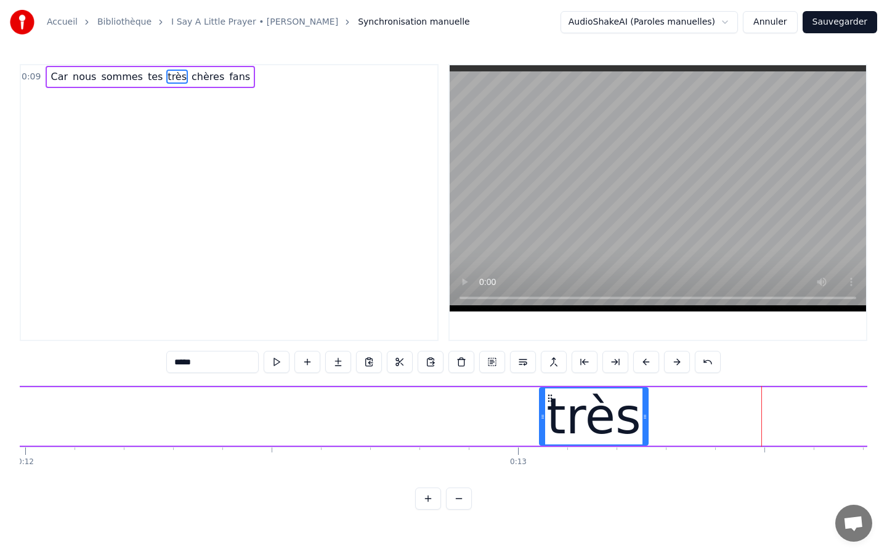
drag, startPoint x: 764, startPoint y: 417, endPoint x: 646, endPoint y: 413, distance: 118.3
click at [646, 413] on icon at bounding box center [644, 417] width 5 height 10
drag, startPoint x: 557, startPoint y: 392, endPoint x: 526, endPoint y: 397, distance: 31.9
click at [526, 397] on div "Car nous sommes tes très chères fans" at bounding box center [113, 416] width 3132 height 61
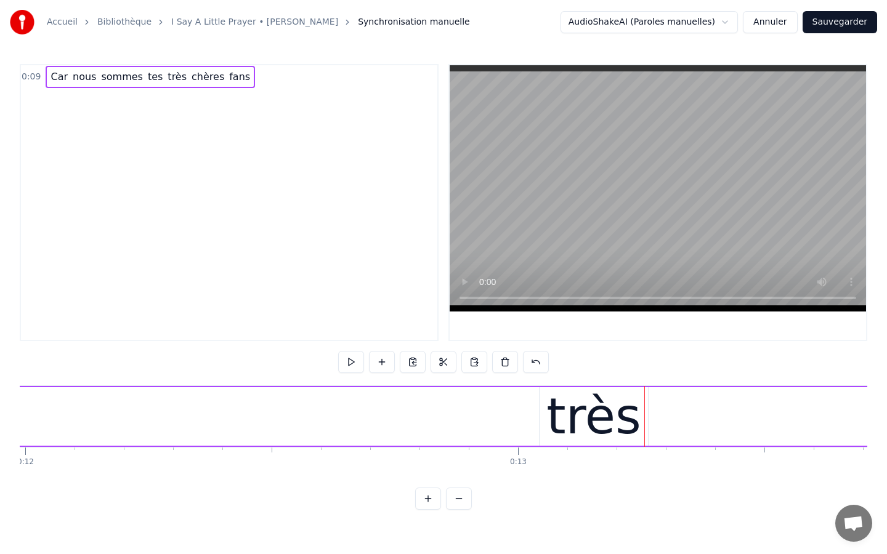
click at [548, 401] on div "très" at bounding box center [594, 416] width 108 height 59
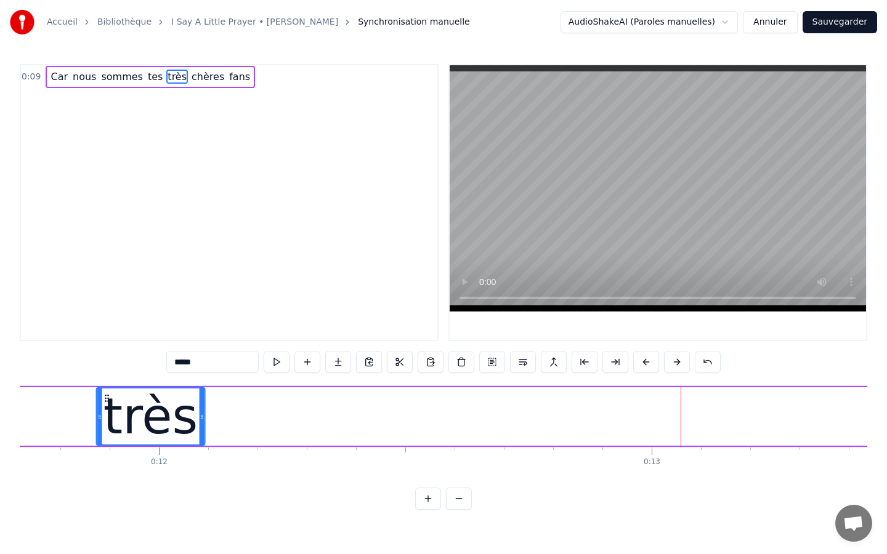
drag, startPoint x: 550, startPoint y: 401, endPoint x: 100, endPoint y: 403, distance: 449.7
click at [102, 403] on icon at bounding box center [107, 399] width 10 height 10
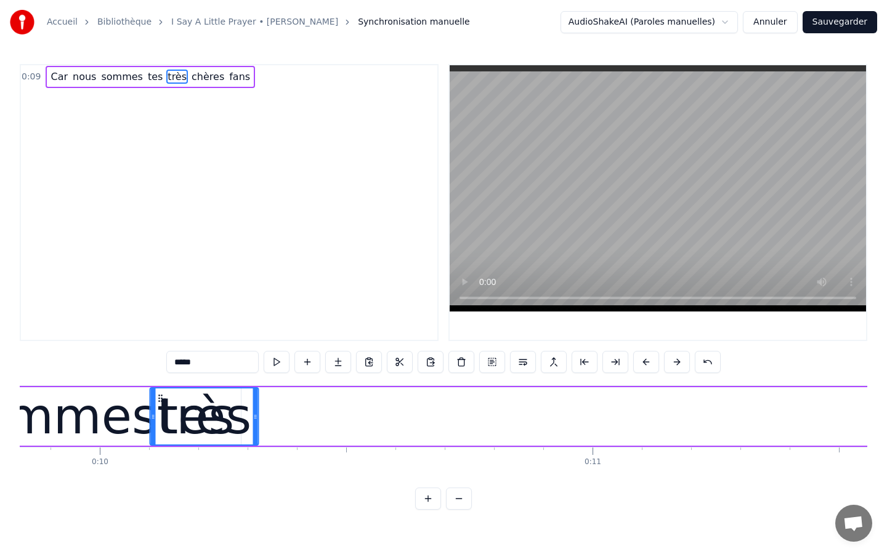
scroll to position [0, 4838]
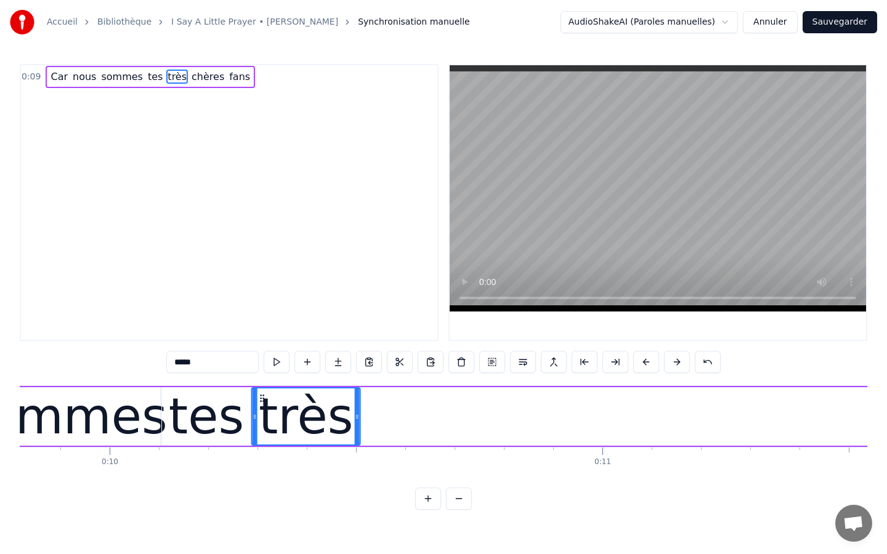
drag, startPoint x: 852, startPoint y: 399, endPoint x: 261, endPoint y: 410, distance: 590.8
click at [261, 410] on div "très" at bounding box center [306, 417] width 107 height 56
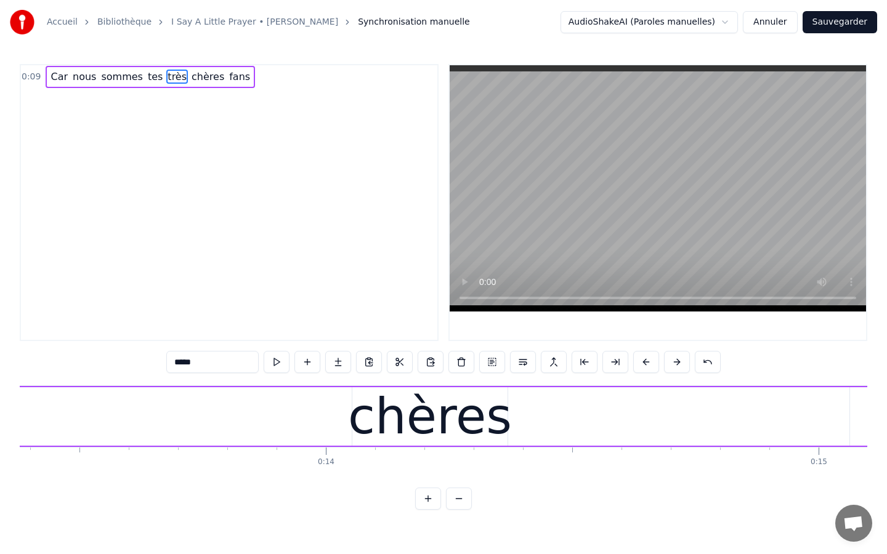
scroll to position [0, 6624]
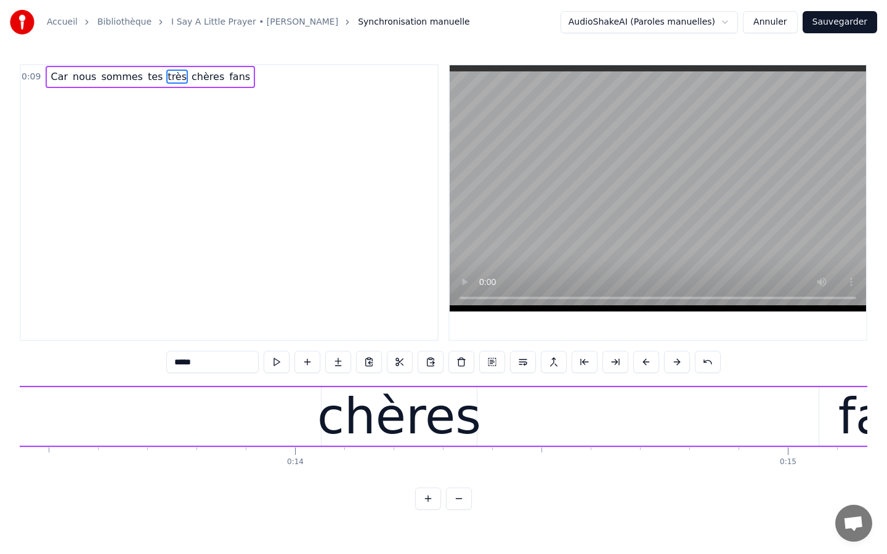
click at [379, 430] on div "chères" at bounding box center [399, 417] width 164 height 74
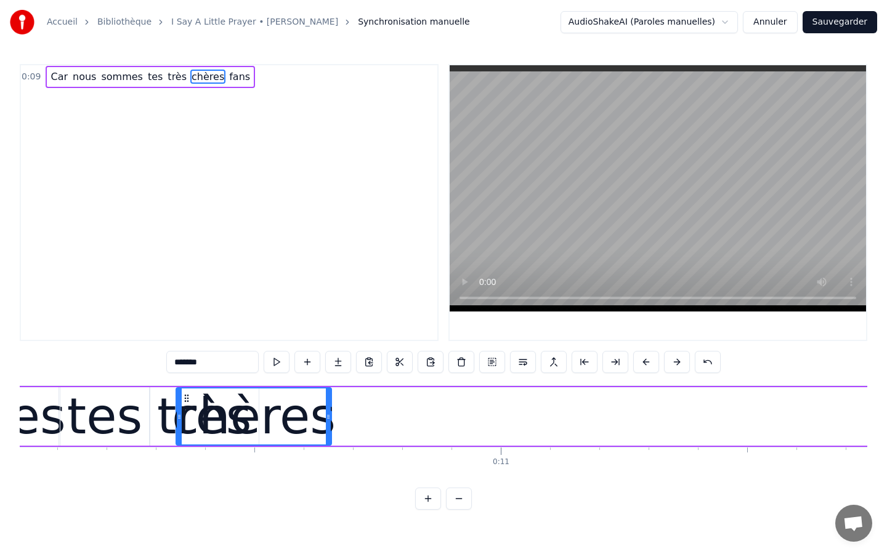
scroll to position [0, 4937]
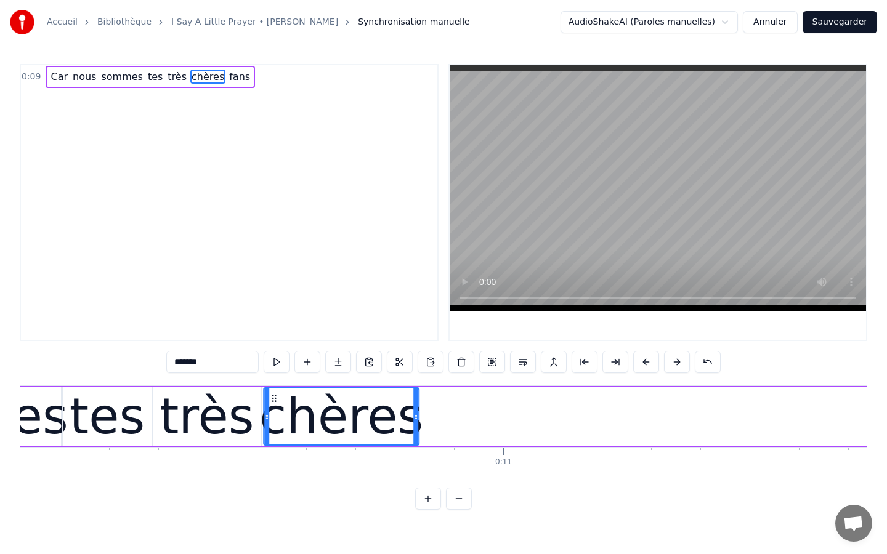
drag, startPoint x: 331, startPoint y: 398, endPoint x: 273, endPoint y: 417, distance: 61.0
click at [273, 417] on div "chères" at bounding box center [341, 417] width 154 height 56
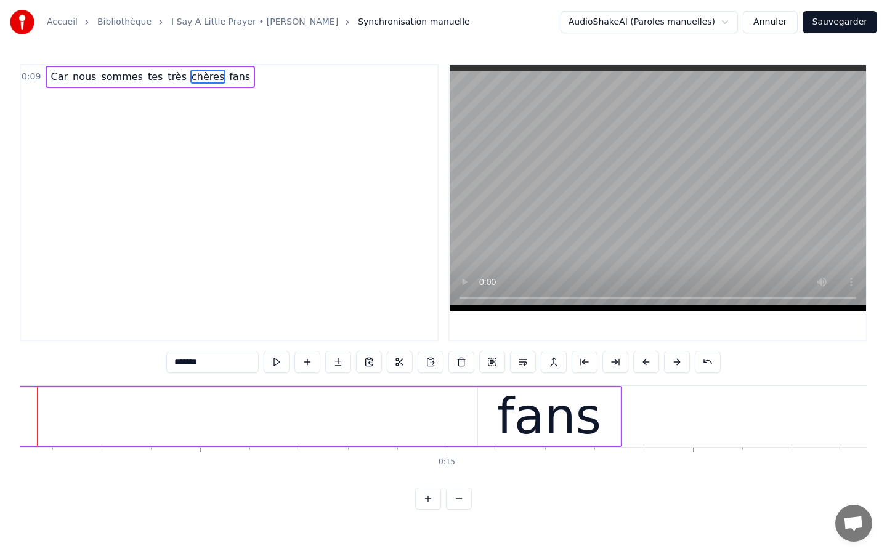
scroll to position [0, 7057]
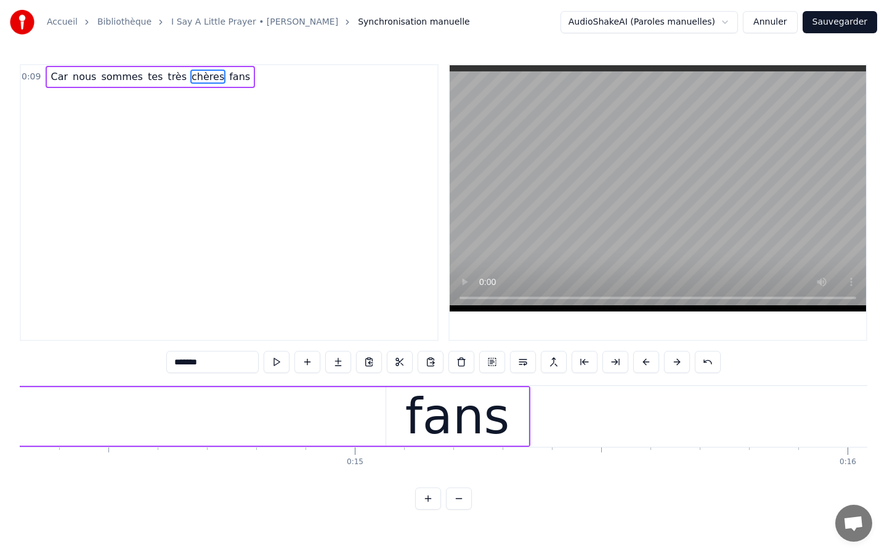
click at [433, 423] on div "fans" at bounding box center [457, 417] width 105 height 74
type input "****"
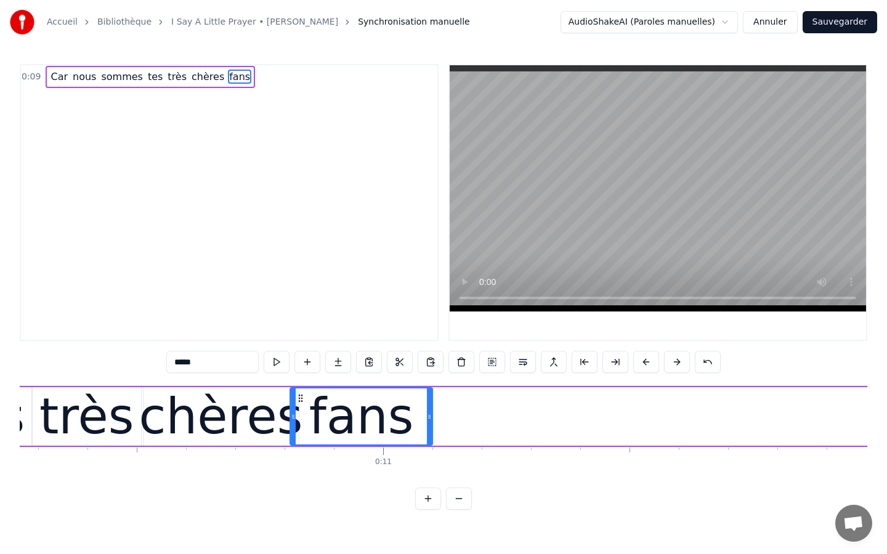
scroll to position [0, 5057]
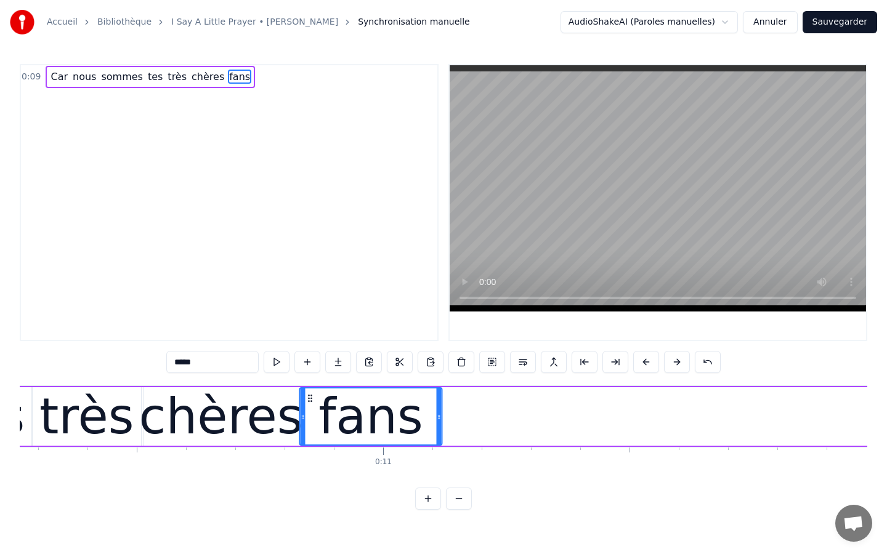
drag, startPoint x: 396, startPoint y: 399, endPoint x: 310, endPoint y: 410, distance: 86.9
click at [310, 410] on div "fans" at bounding box center [370, 417] width 141 height 56
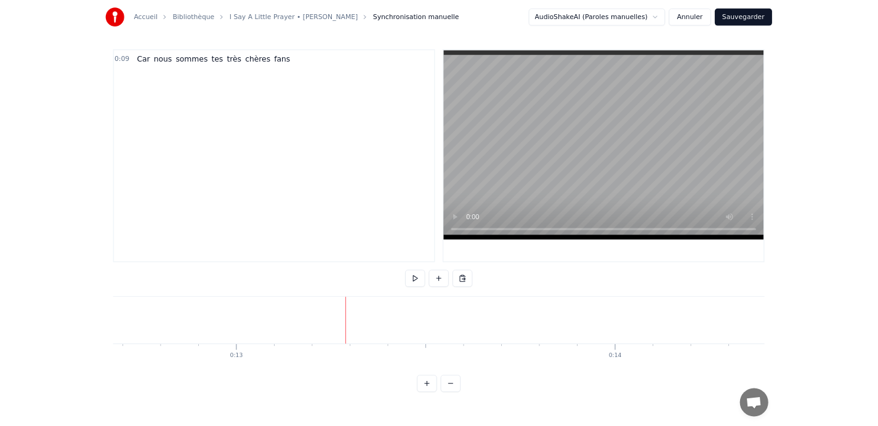
scroll to position [0, 6247]
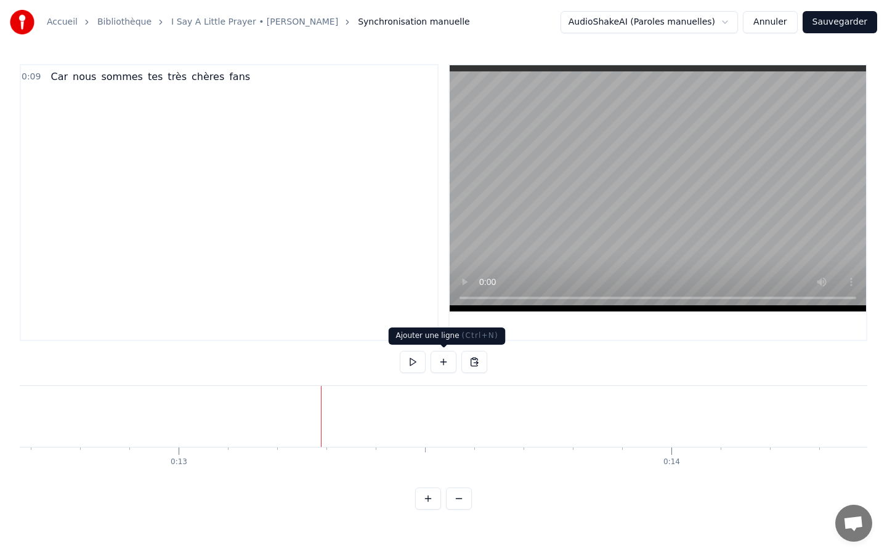
click at [442, 362] on button at bounding box center [444, 362] width 26 height 22
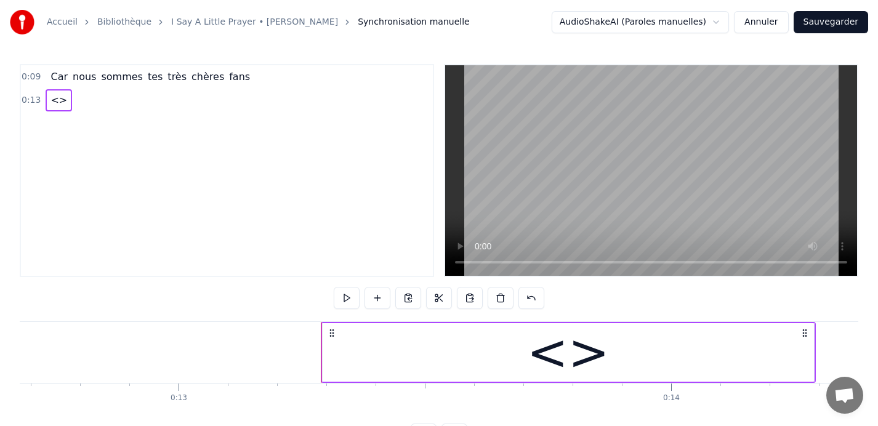
click at [565, 357] on div "<>" at bounding box center [568, 353] width 83 height 74
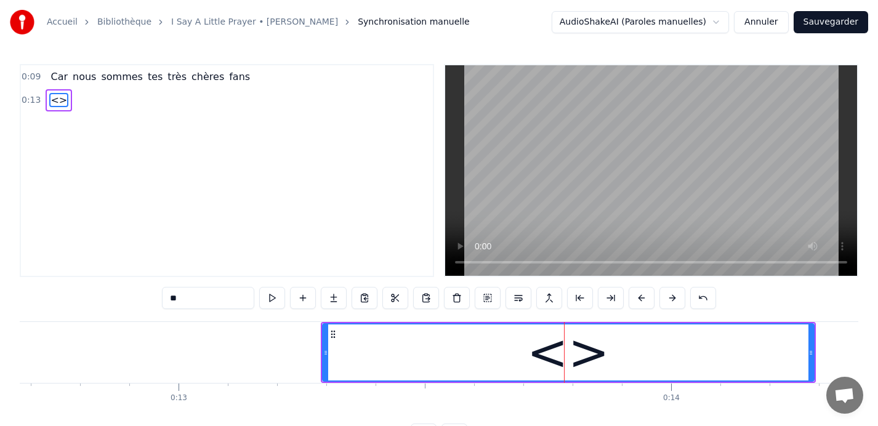
click at [195, 299] on input "**" at bounding box center [208, 298] width 92 height 22
type input "*"
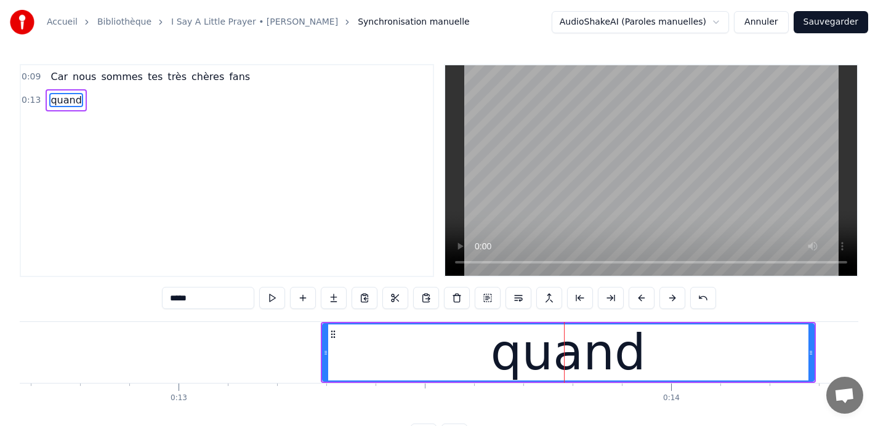
type input "*****"
click at [527, 355] on div "quand" at bounding box center [568, 353] width 155 height 74
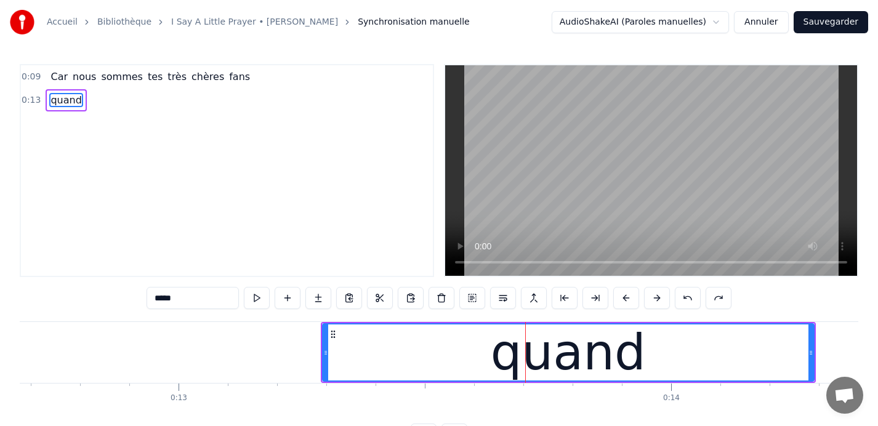
click at [160, 296] on input "*****" at bounding box center [193, 298] width 92 height 22
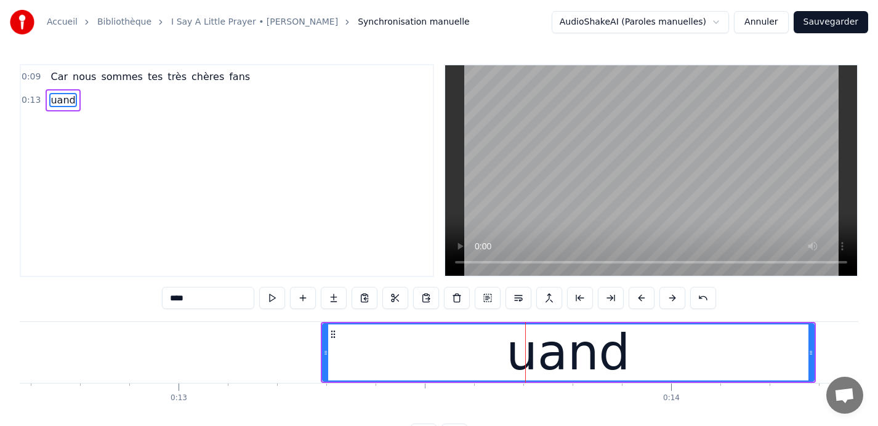
type input "*****"
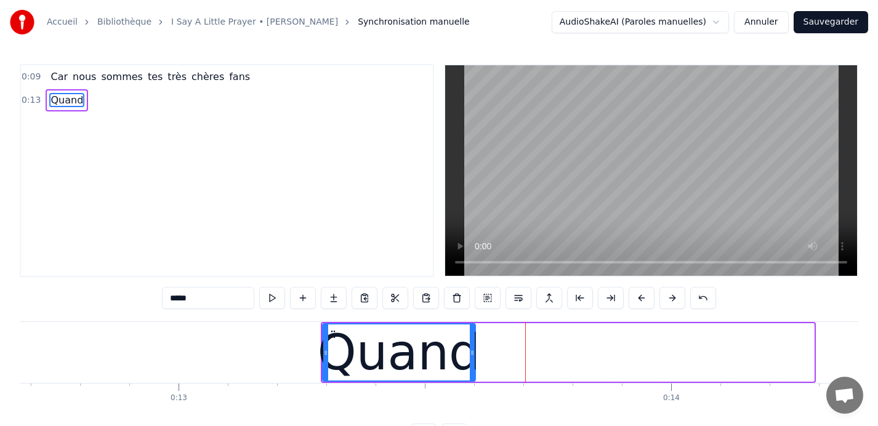
drag, startPoint x: 811, startPoint y: 352, endPoint x: 472, endPoint y: 349, distance: 338.8
click at [472, 349] on icon at bounding box center [472, 353] width 5 height 10
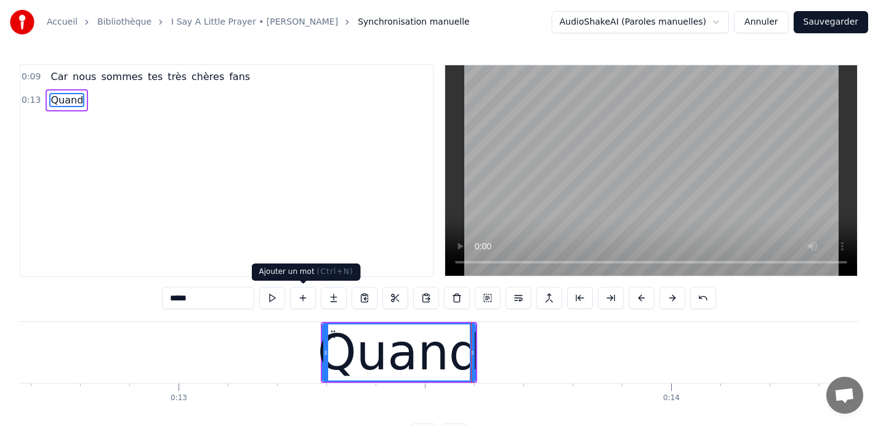
click at [303, 299] on button at bounding box center [303, 298] width 26 height 22
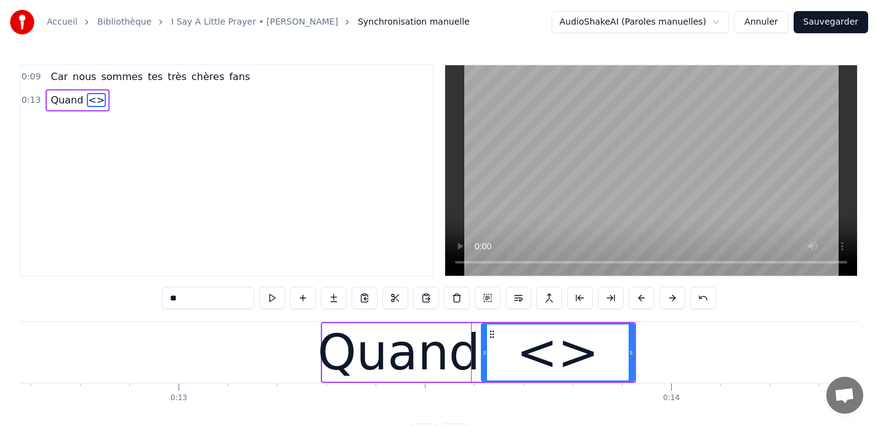
drag, startPoint x: 206, startPoint y: 301, endPoint x: 153, endPoint y: 303, distance: 53.0
click at [153, 303] on div "0:09 Car nous sommes tes très chères fans 0:13 Quand <> ** Car nous sommes tes …" at bounding box center [439, 255] width 839 height 382
drag, startPoint x: 201, startPoint y: 298, endPoint x: 146, endPoint y: 293, distance: 55.0
click at [146, 293] on div "0:09 Car nous sommes tes très chères fans 0:13 Quand <> ** Car nous sommes tes …" at bounding box center [439, 255] width 839 height 382
type input "**"
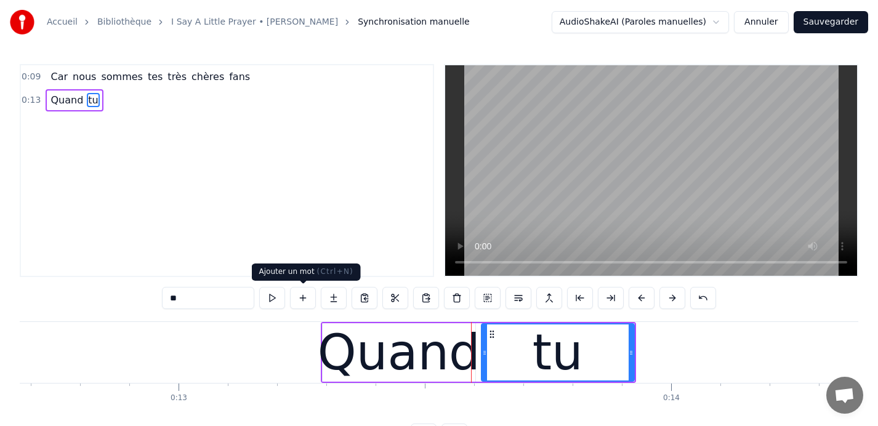
click at [301, 300] on button at bounding box center [303, 298] width 26 height 22
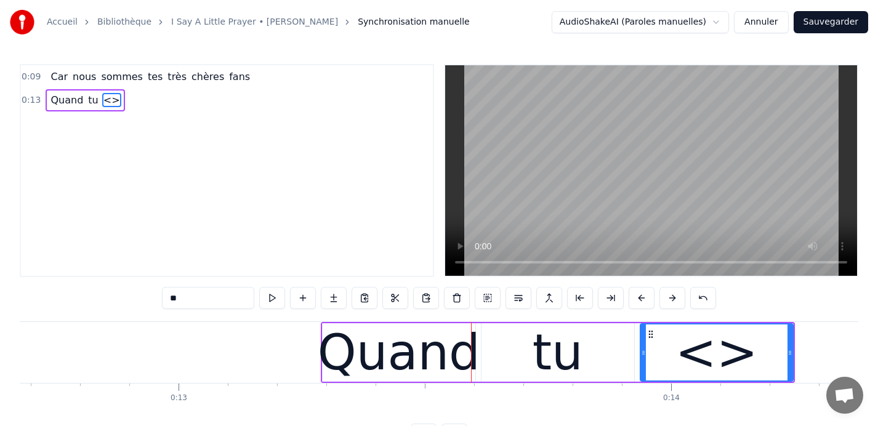
drag, startPoint x: 197, startPoint y: 296, endPoint x: 136, endPoint y: 298, distance: 61.0
click at [136, 298] on div "0:09 Car nous sommes tes très chères fans 0:13 Quand tu <> ** Car nous sommes t…" at bounding box center [439, 255] width 839 height 382
type input "*****"
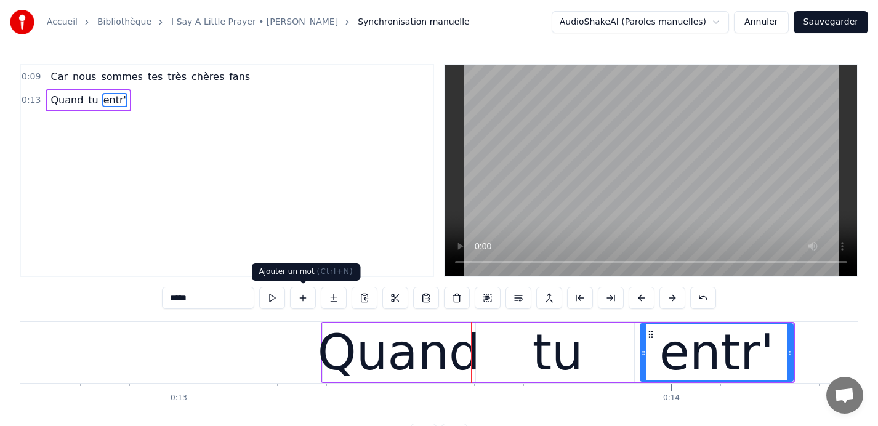
click at [304, 298] on button at bounding box center [303, 298] width 26 height 22
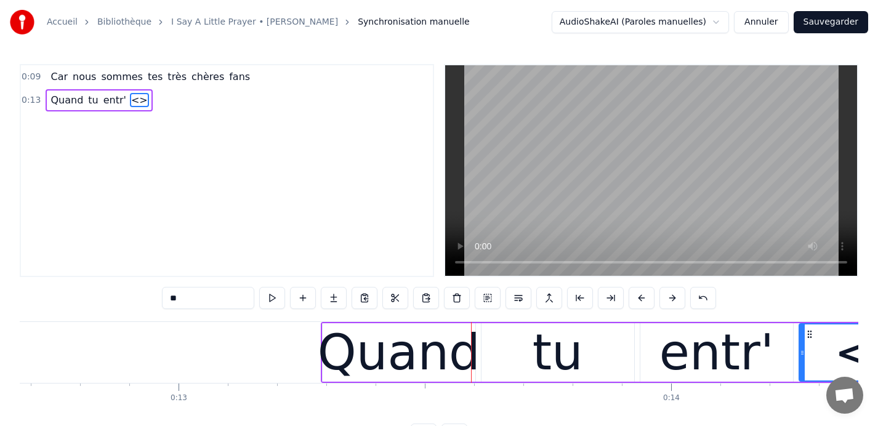
drag, startPoint x: 211, startPoint y: 294, endPoint x: 133, endPoint y: 292, distance: 78.3
click at [133, 292] on div "0:09 Car nous sommes tes très chères fans 0:13 Quand tu entr' <> ** Car nous so…" at bounding box center [439, 255] width 839 height 382
type input "****"
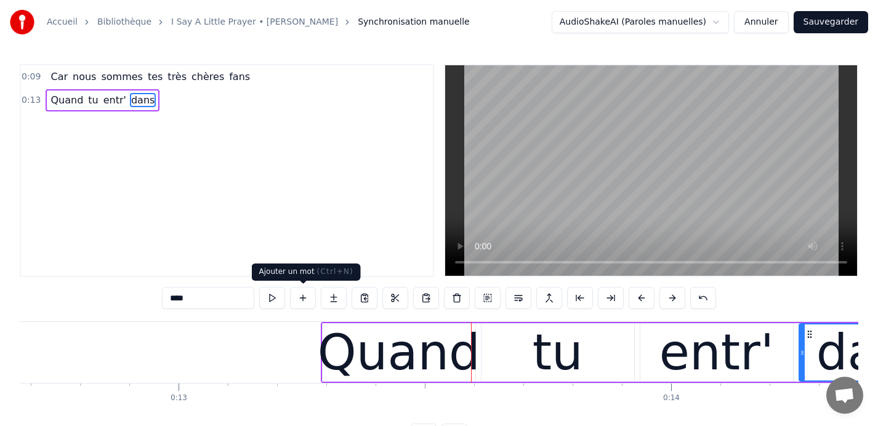
click at [300, 296] on button at bounding box center [303, 298] width 26 height 22
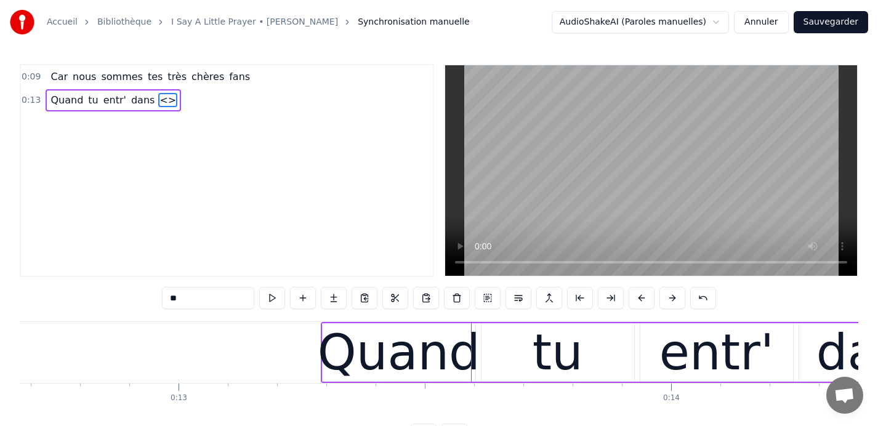
drag, startPoint x: 203, startPoint y: 303, endPoint x: 124, endPoint y: 299, distance: 78.9
click at [124, 299] on div "0:09 Car nous sommes tes très chères fans 0:13 Quand tu entr' dans <> ** Car no…" at bounding box center [439, 255] width 839 height 382
type input "**"
click at [299, 298] on button at bounding box center [303, 298] width 26 height 22
drag, startPoint x: 196, startPoint y: 301, endPoint x: 128, endPoint y: 294, distance: 68.6
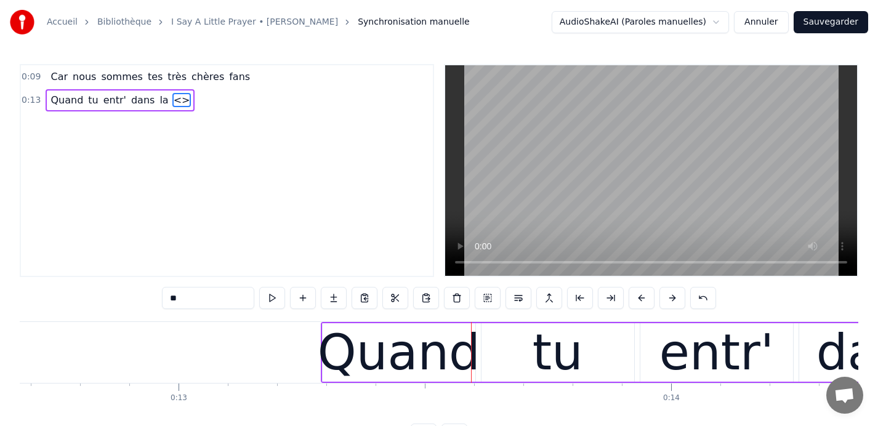
click at [128, 294] on div "0:09 Car nous sommes tes très chères fans 0:13 Quand tu entr' dans la <> ** Car…" at bounding box center [439, 255] width 839 height 382
type input "******"
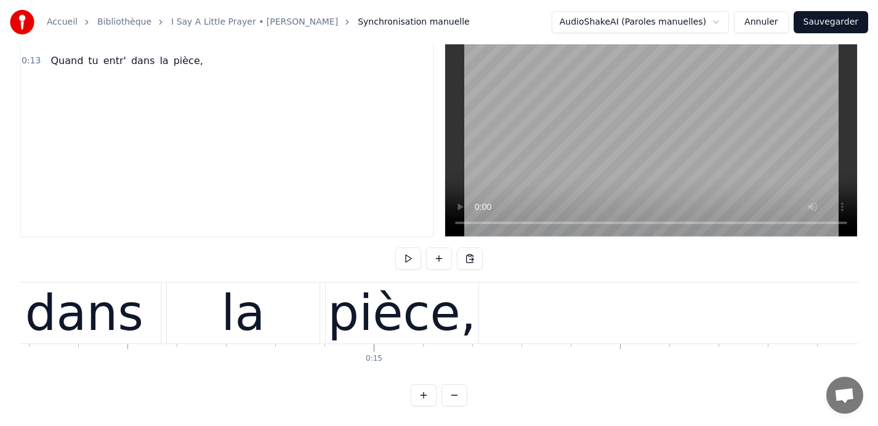
scroll to position [0, 7047]
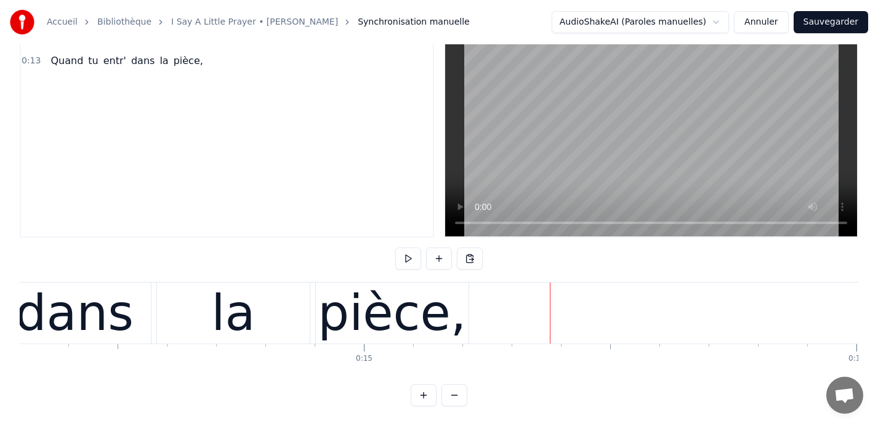
click at [421, 302] on div "pièce," at bounding box center [392, 314] width 148 height 74
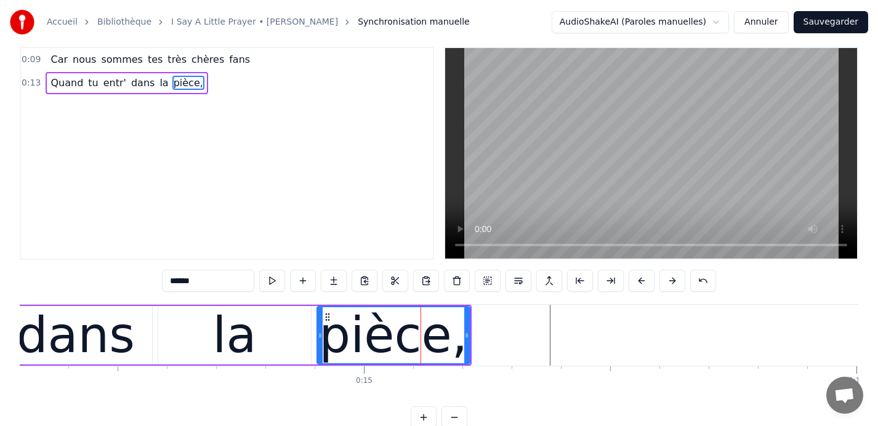
scroll to position [0, 0]
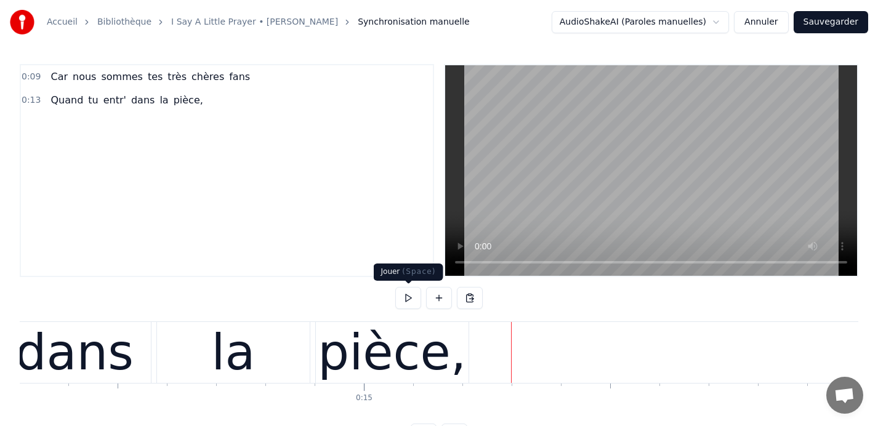
click at [404, 298] on button at bounding box center [408, 298] width 26 height 22
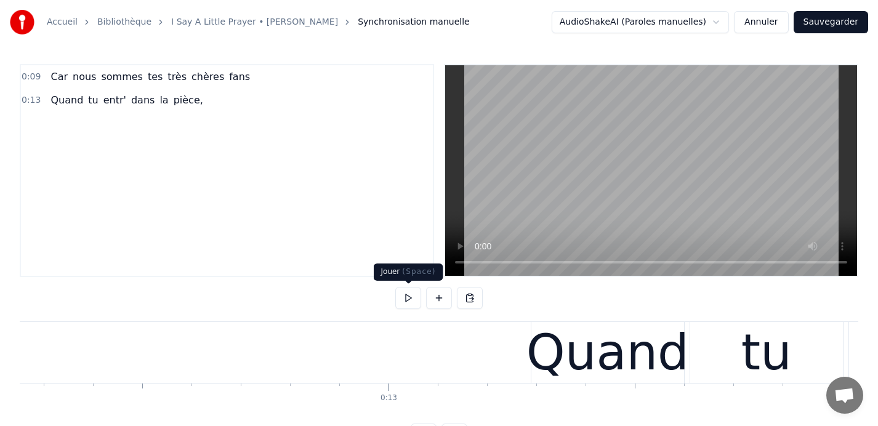
scroll to position [0, 6035]
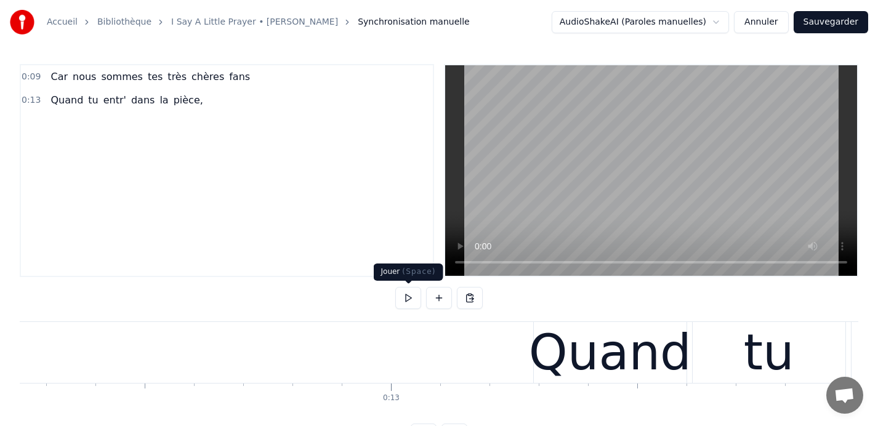
click at [583, 350] on div "Quand" at bounding box center [610, 353] width 163 height 74
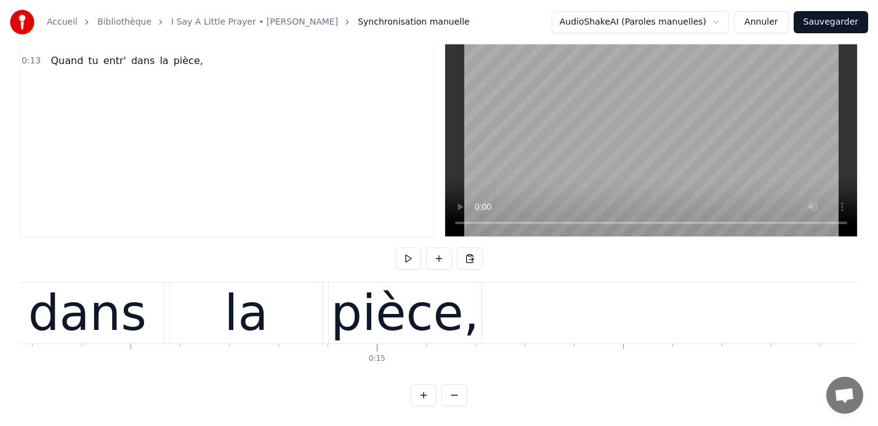
scroll to position [0, 7023]
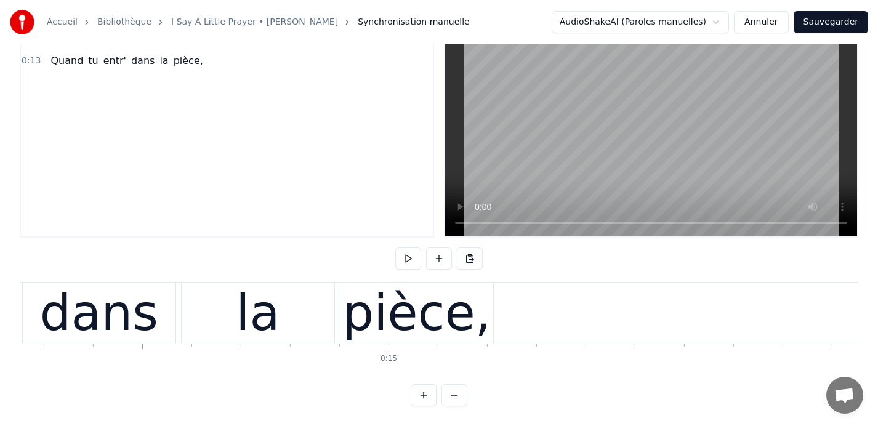
click at [485, 295] on div "pièce," at bounding box center [417, 313] width 153 height 61
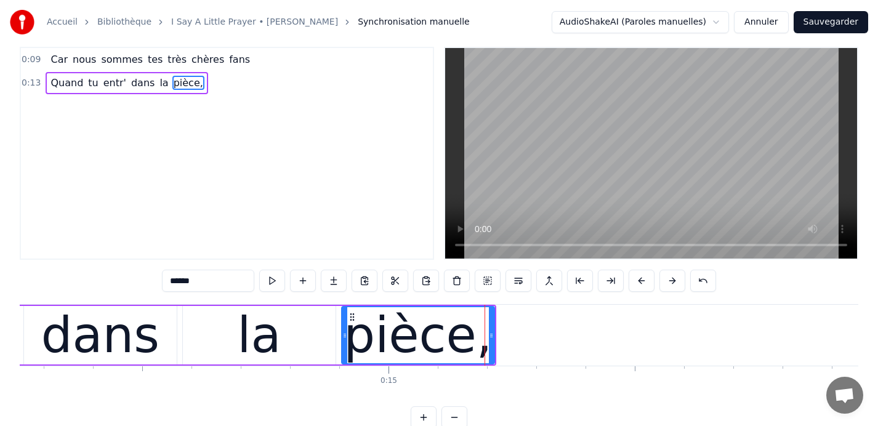
scroll to position [0, 0]
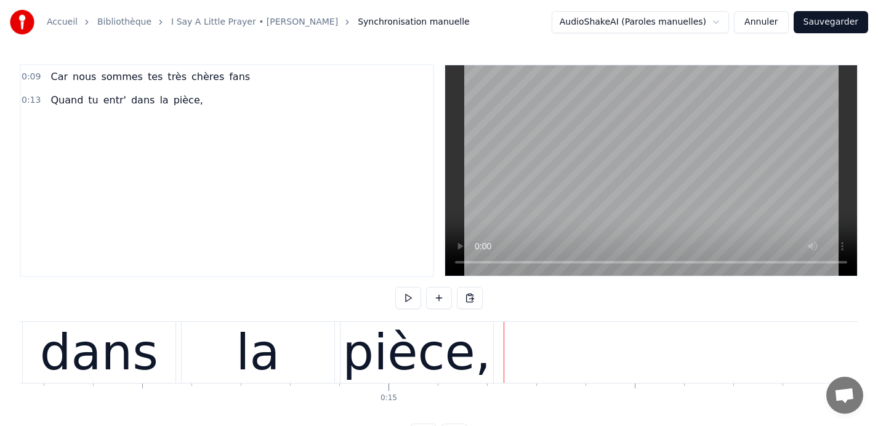
click at [487, 347] on div "pièce," at bounding box center [417, 352] width 153 height 61
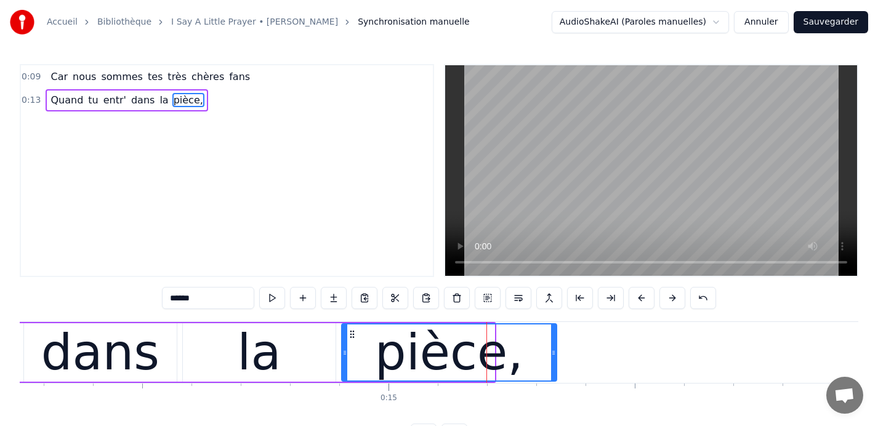
drag, startPoint x: 492, startPoint y: 326, endPoint x: 554, endPoint y: 332, distance: 62.5
click at [554, 332] on div at bounding box center [553, 353] width 5 height 56
click at [304, 352] on div "la" at bounding box center [259, 352] width 153 height 59
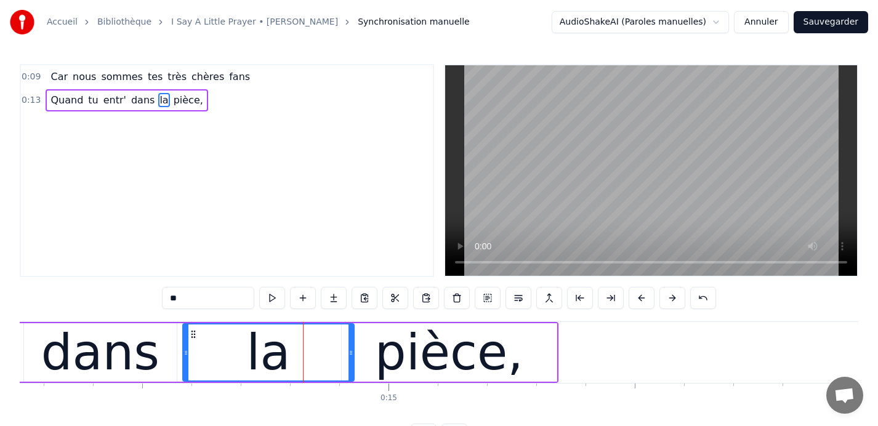
drag, startPoint x: 332, startPoint y: 349, endPoint x: 350, endPoint y: 349, distance: 18.5
click at [350, 349] on icon at bounding box center [351, 353] width 5 height 10
click at [555, 349] on div "pièce," at bounding box center [449, 352] width 215 height 59
type input "******"
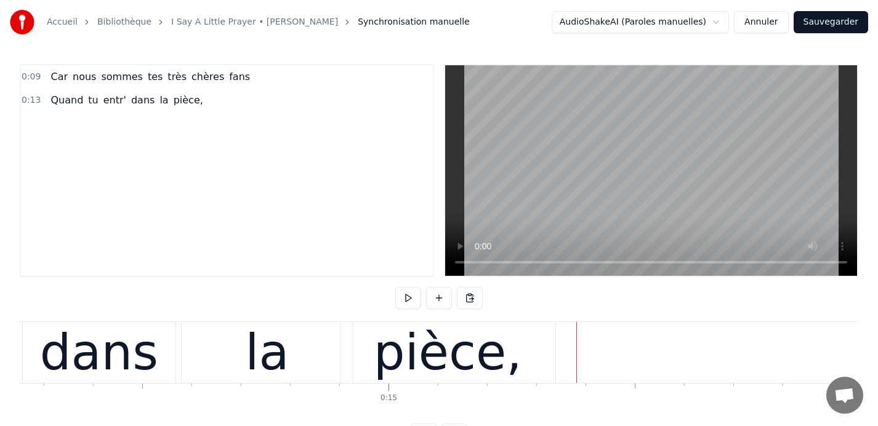
click at [547, 356] on div "pièce," at bounding box center [448, 352] width 215 height 61
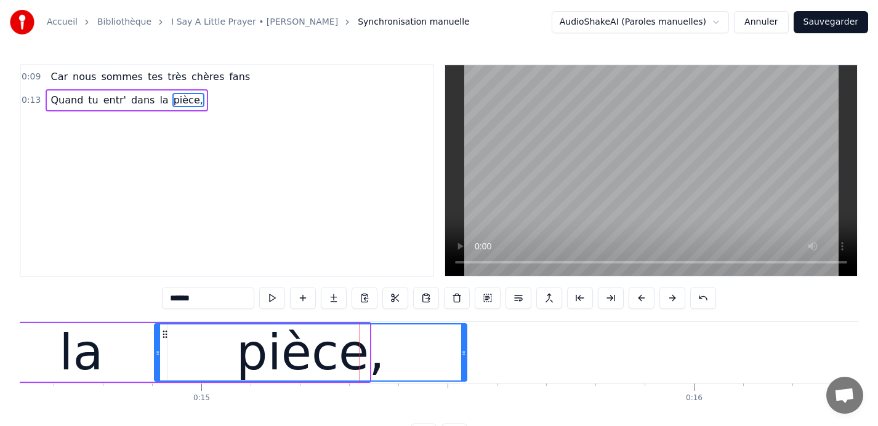
scroll to position [0, 7217]
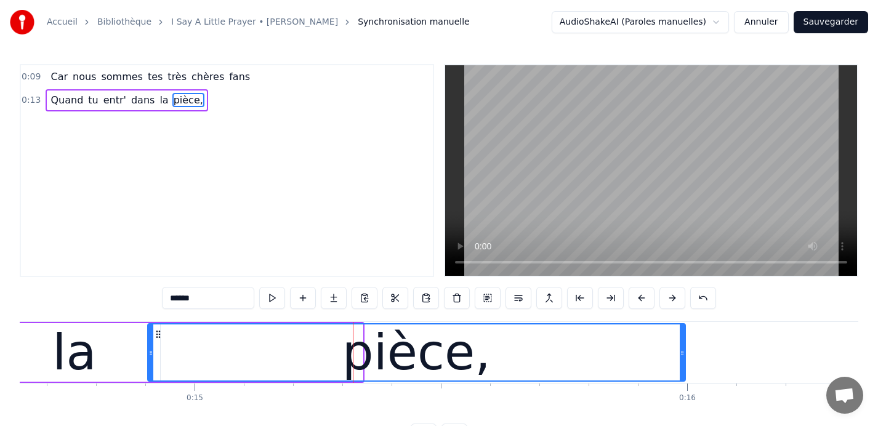
drag, startPoint x: 553, startPoint y: 354, endPoint x: 876, endPoint y: 343, distance: 322.9
click at [876, 343] on div "Accueil Bibliothèque I Say A Little Prayer • Aretha Franklin Synchronisation ma…" at bounding box center [439, 223] width 878 height 446
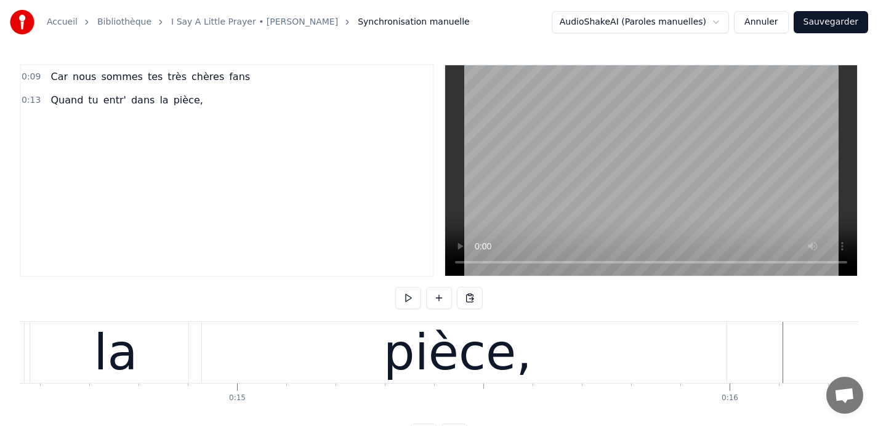
scroll to position [0, 7184]
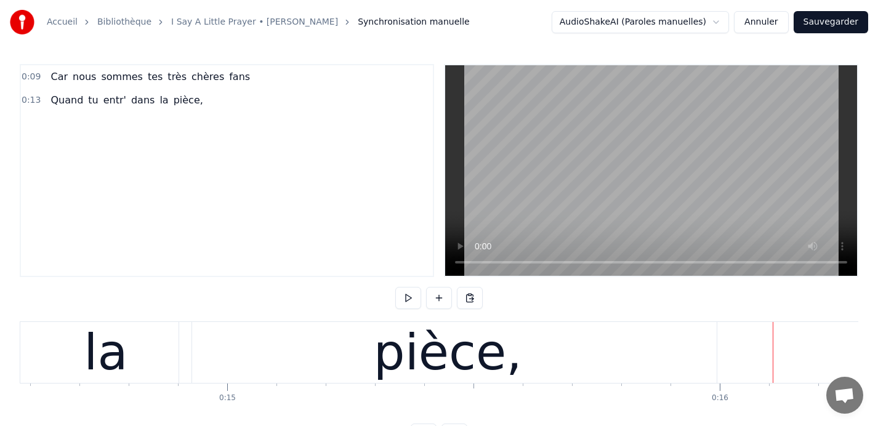
click at [530, 358] on div "pièce," at bounding box center [448, 352] width 538 height 61
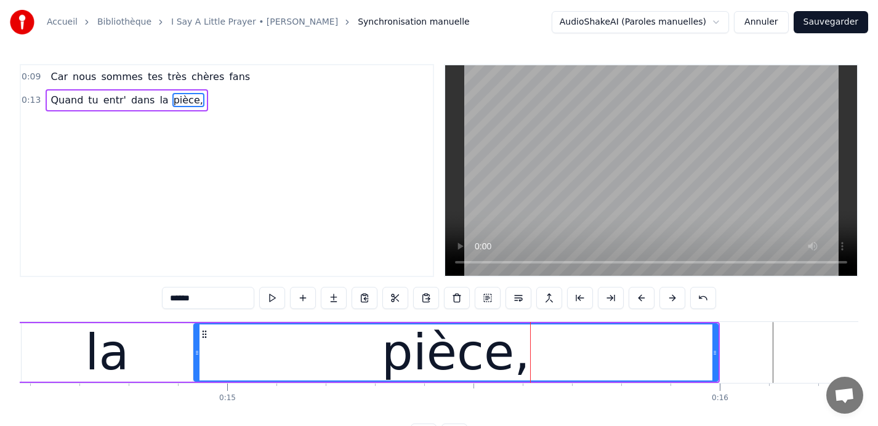
drag, startPoint x: 182, startPoint y: 352, endPoint x: 195, endPoint y: 350, distance: 13.7
click at [195, 350] on icon at bounding box center [197, 353] width 5 height 10
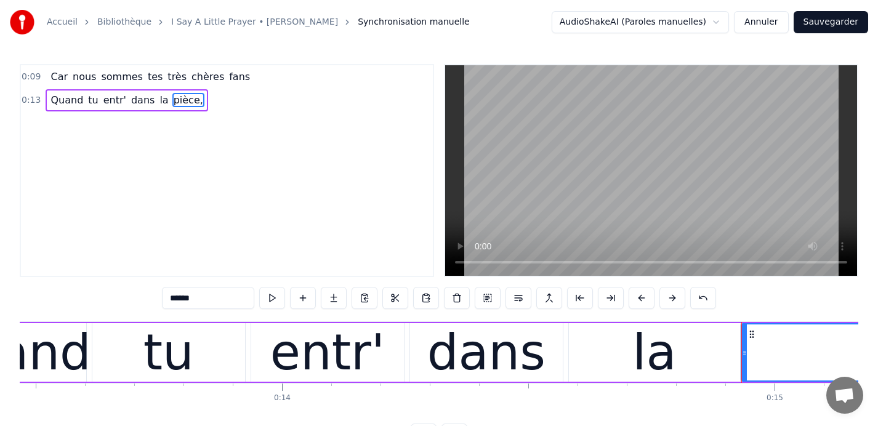
scroll to position [0, 6594]
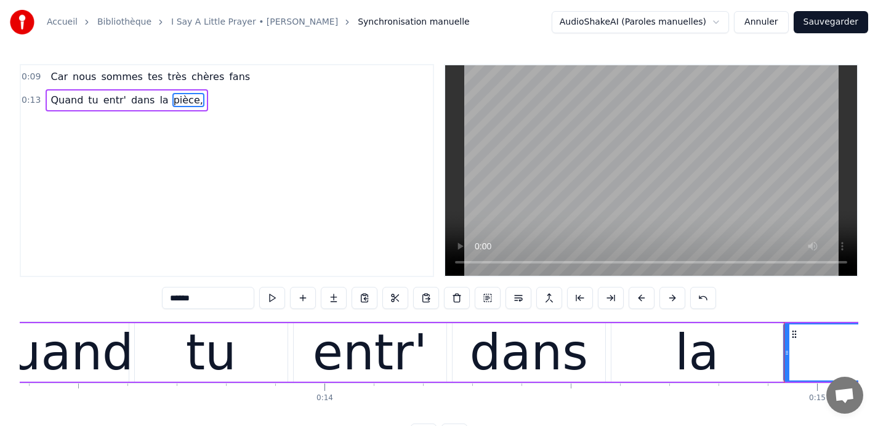
click at [32, 98] on span "0:13" at bounding box center [31, 100] width 19 height 12
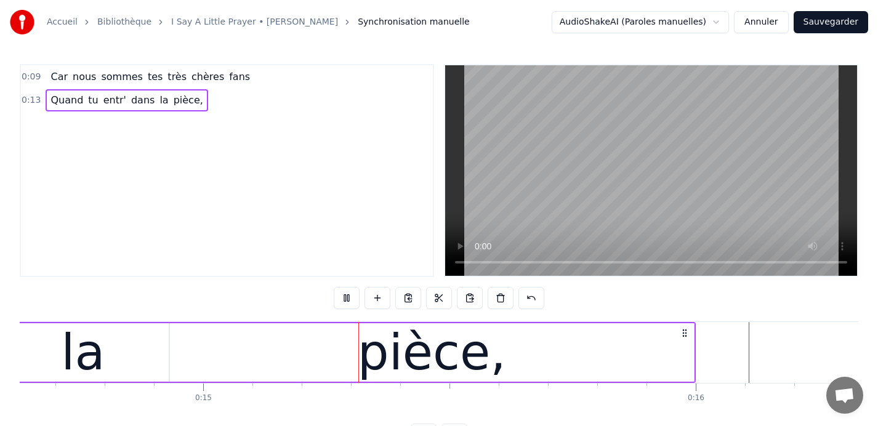
scroll to position [0, 7221]
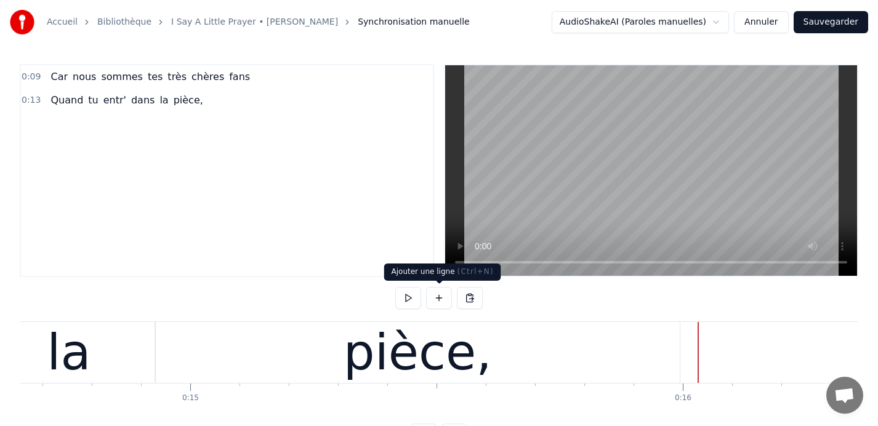
click at [437, 297] on button at bounding box center [439, 298] width 26 height 22
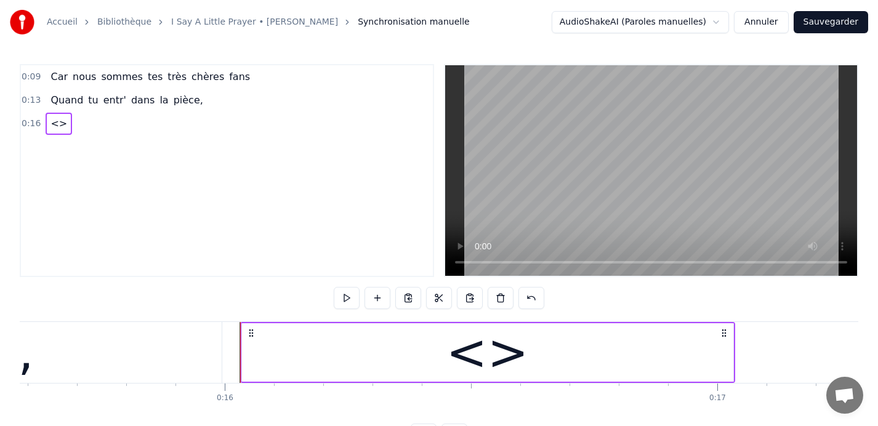
scroll to position [0, 7681]
click at [379, 299] on button at bounding box center [378, 298] width 26 height 22
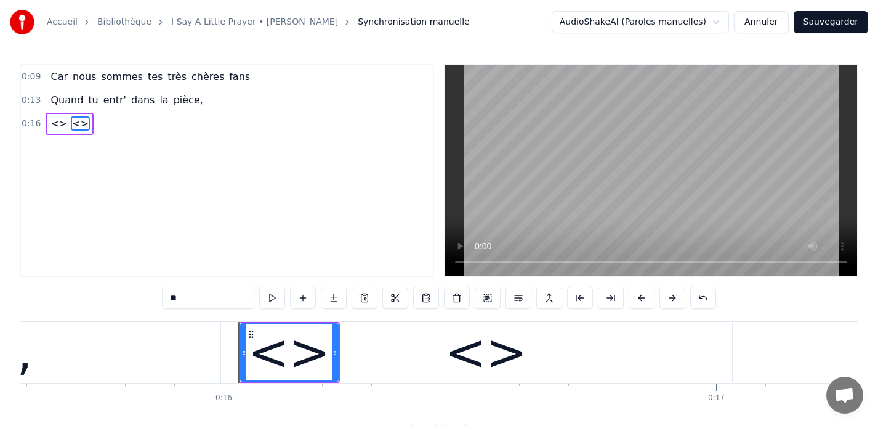
click at [288, 352] on div "<>" at bounding box center [289, 353] width 83 height 74
drag, startPoint x: 200, startPoint y: 299, endPoint x: 155, endPoint y: 293, distance: 45.3
click at [155, 293] on div "0:09 Car nous sommes tes très chères fans 0:13 Quand tu entr' dans la pièce, 0:…" at bounding box center [439, 255] width 839 height 382
click at [425, 336] on div "<>" at bounding box center [487, 352] width 492 height 59
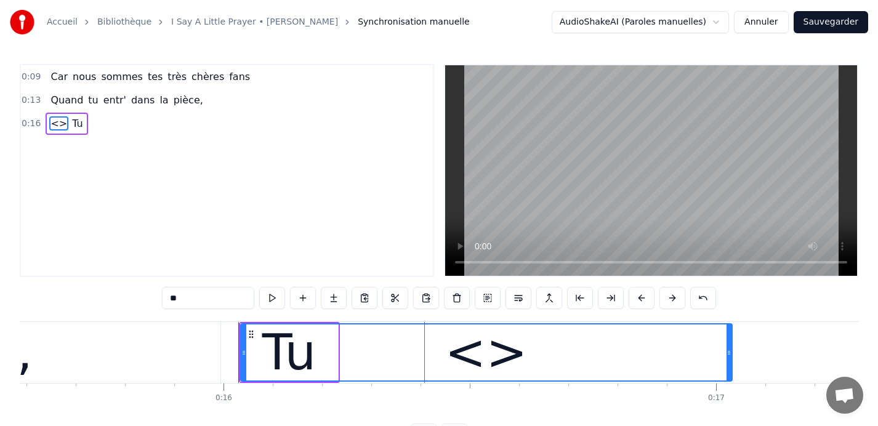
drag, startPoint x: 196, startPoint y: 304, endPoint x: 139, endPoint y: 302, distance: 57.3
click at [139, 302] on div "0:09 Car nous sommes tes très chères fans 0:13 Quand tu entr' dans la pièce, 0:…" at bounding box center [439, 255] width 839 height 382
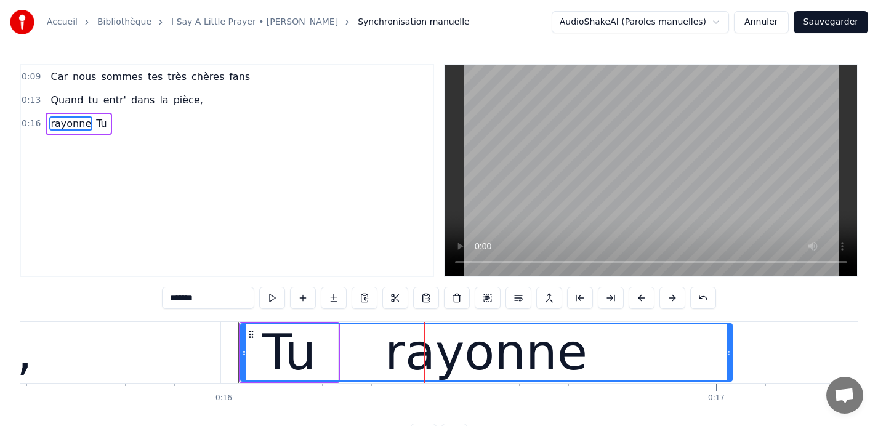
type input "********"
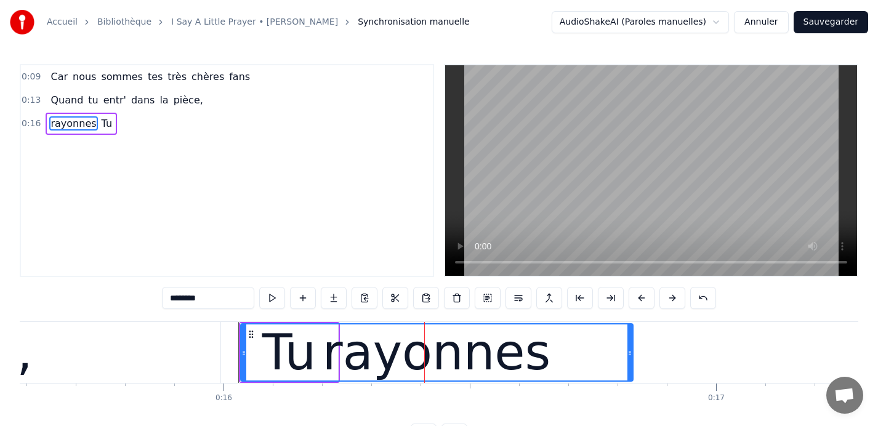
drag, startPoint x: 729, startPoint y: 353, endPoint x: 630, endPoint y: 350, distance: 99.2
click at [630, 350] on icon at bounding box center [630, 353] width 5 height 10
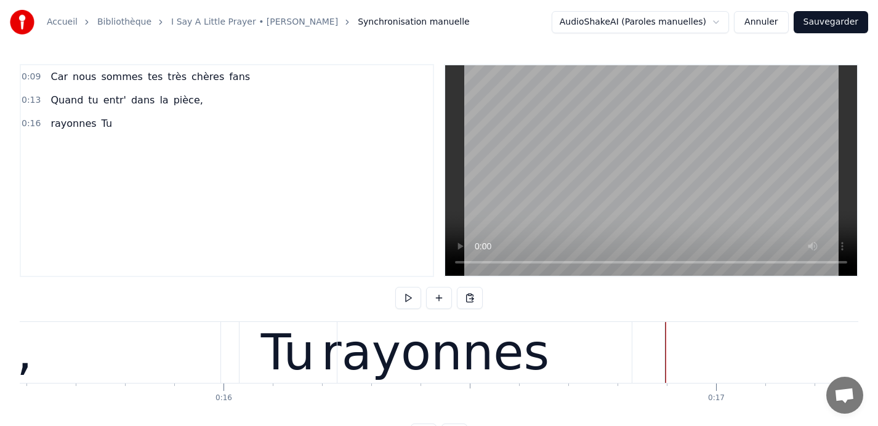
click at [312, 350] on div "Tu" at bounding box center [288, 353] width 54 height 74
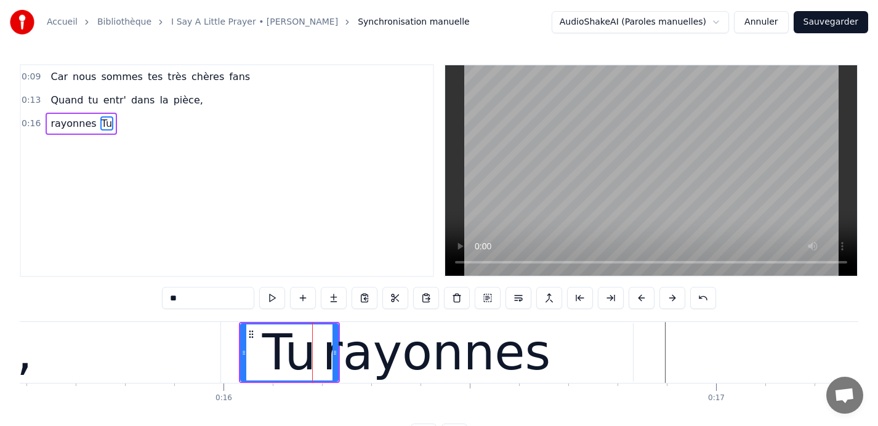
drag, startPoint x: 97, startPoint y: 121, endPoint x: 58, endPoint y: 123, distance: 38.9
click at [58, 123] on div "rayonnes Tu" at bounding box center [81, 124] width 71 height 22
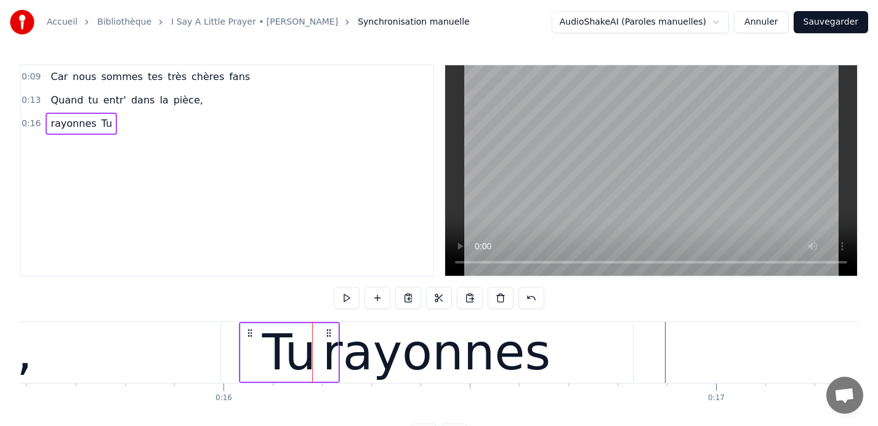
drag, startPoint x: 62, startPoint y: 121, endPoint x: 103, endPoint y: 119, distance: 40.7
click at [103, 119] on div "rayonnes Tu" at bounding box center [81, 124] width 71 height 22
click at [100, 124] on span "Tu" at bounding box center [106, 123] width 13 height 14
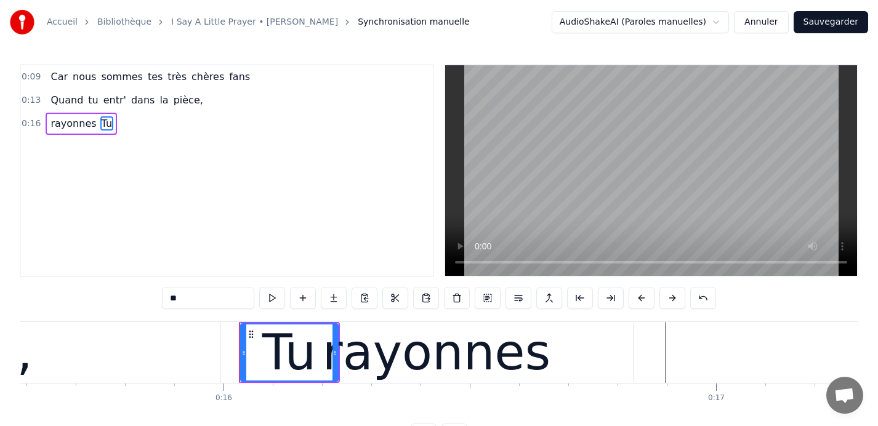
click at [402, 355] on div "rayonnes" at bounding box center [437, 353] width 229 height 74
type input "********"
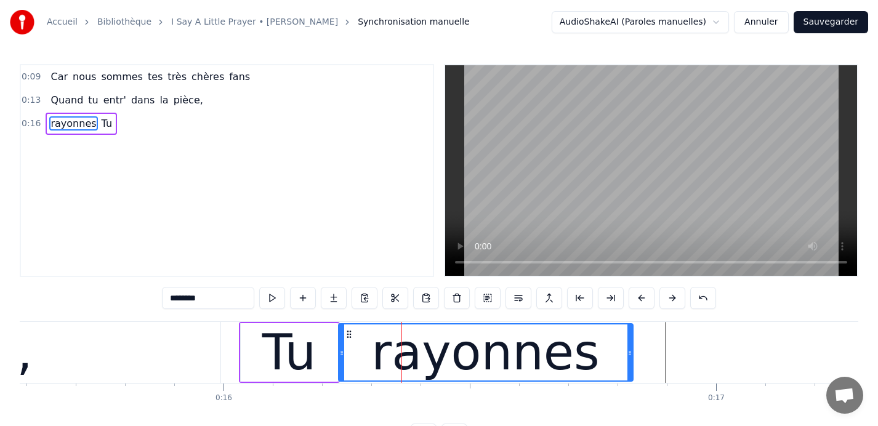
drag, startPoint x: 244, startPoint y: 352, endPoint x: 342, endPoint y: 347, distance: 98.1
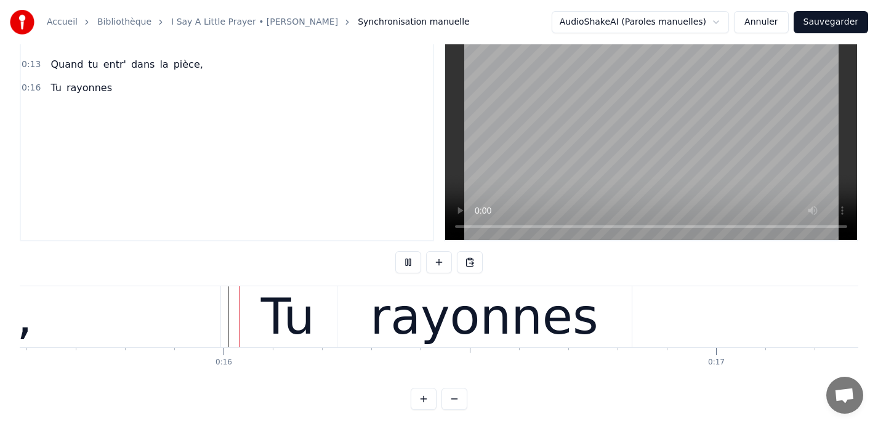
scroll to position [39, 0]
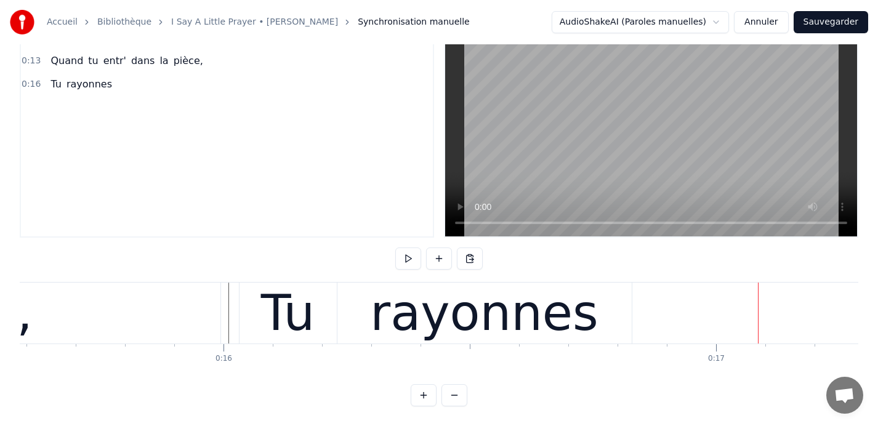
click at [558, 323] on div "rayonnes" at bounding box center [484, 314] width 229 height 74
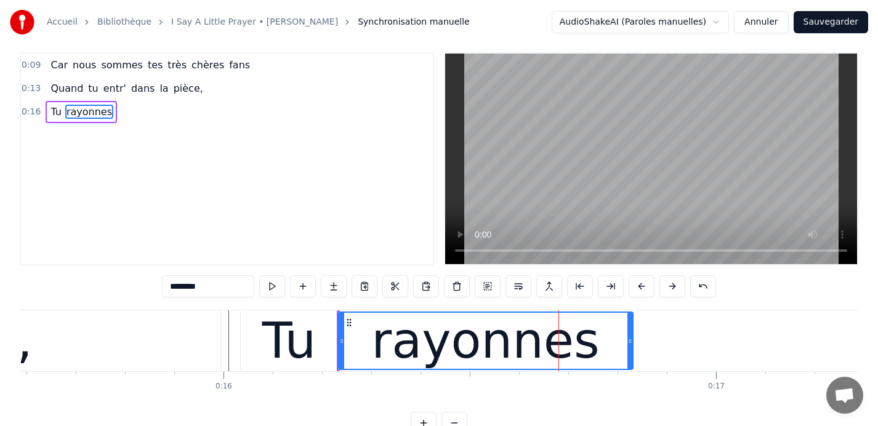
scroll to position [0, 0]
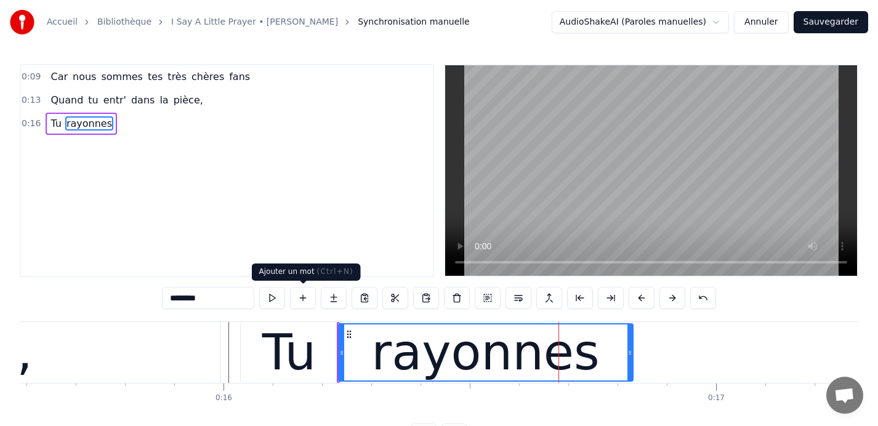
click at [301, 299] on button at bounding box center [303, 298] width 26 height 22
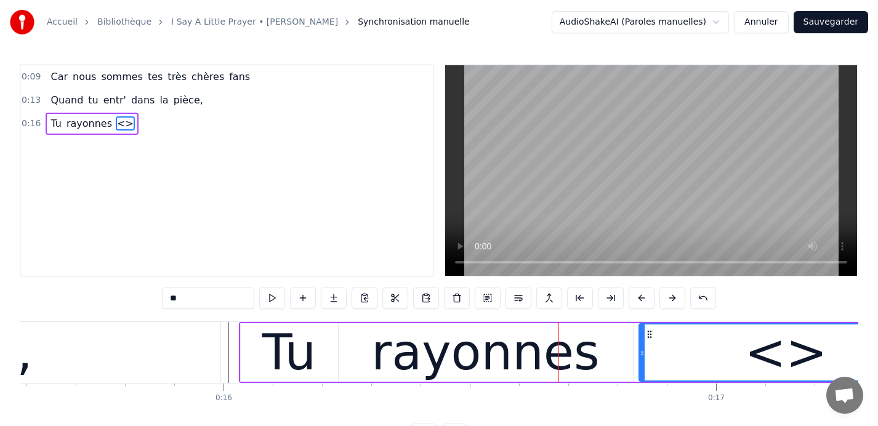
drag, startPoint x: 209, startPoint y: 296, endPoint x: 149, endPoint y: 296, distance: 60.4
click at [149, 296] on div "0:09 Car nous sommes tes très chères fans 0:13 Quand tu entr' dans la pièce, 0:…" at bounding box center [439, 255] width 839 height 382
type input "**"
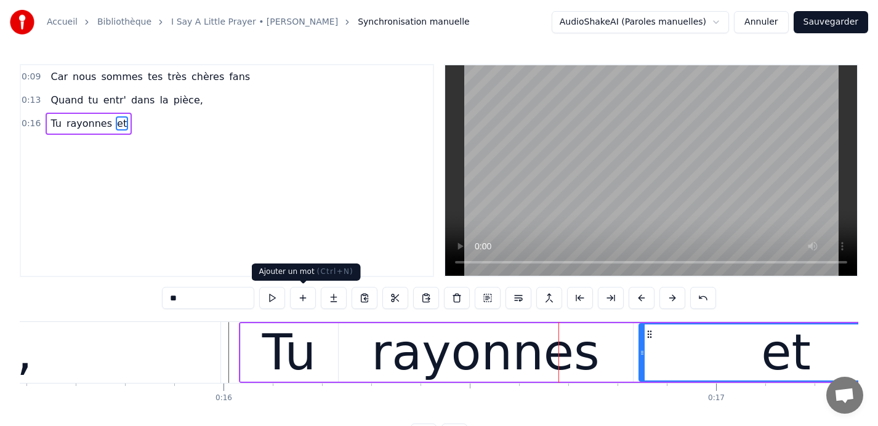
click at [304, 297] on button at bounding box center [303, 298] width 26 height 22
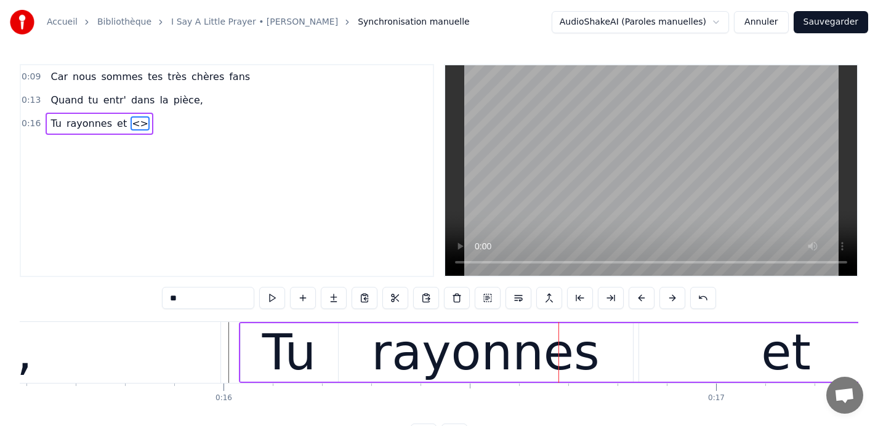
drag, startPoint x: 214, startPoint y: 296, endPoint x: 113, endPoint y: 296, distance: 100.4
click at [113, 296] on div "0:09 Car nous sommes tes très chères fans 0:13 Quand tu entr' dans la pièce, 0:…" at bounding box center [439, 255] width 839 height 382
type input "****"
click at [302, 299] on button at bounding box center [303, 298] width 26 height 22
drag, startPoint x: 194, startPoint y: 299, endPoint x: 144, endPoint y: 299, distance: 50.5
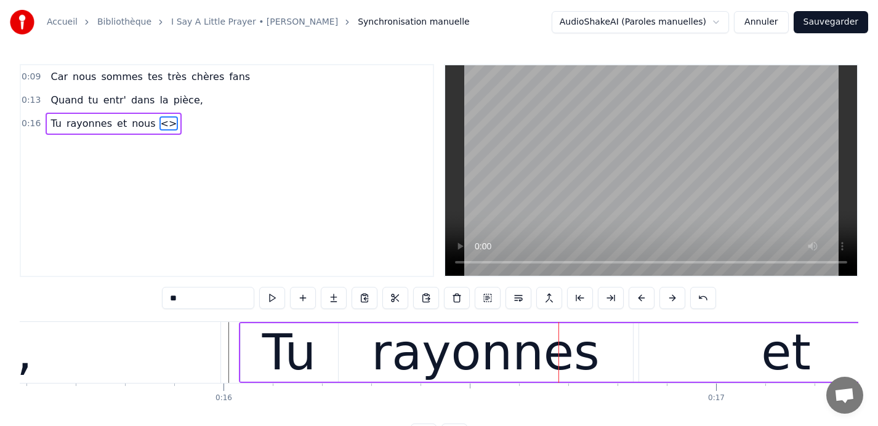
click at [143, 299] on div "0:09 Car nous sommes tes très chères fans 0:13 Quand tu entr' dans la pièce, 0:…" at bounding box center [439, 255] width 839 height 382
type input "***"
click at [301, 299] on button at bounding box center [303, 298] width 26 height 22
drag, startPoint x: 187, startPoint y: 299, endPoint x: 141, endPoint y: 299, distance: 46.2
click at [141, 299] on div "0:09 Car nous sommes tes très chères fans 0:13 Quand tu entr' dans la pièce, 0:…" at bounding box center [439, 255] width 839 height 382
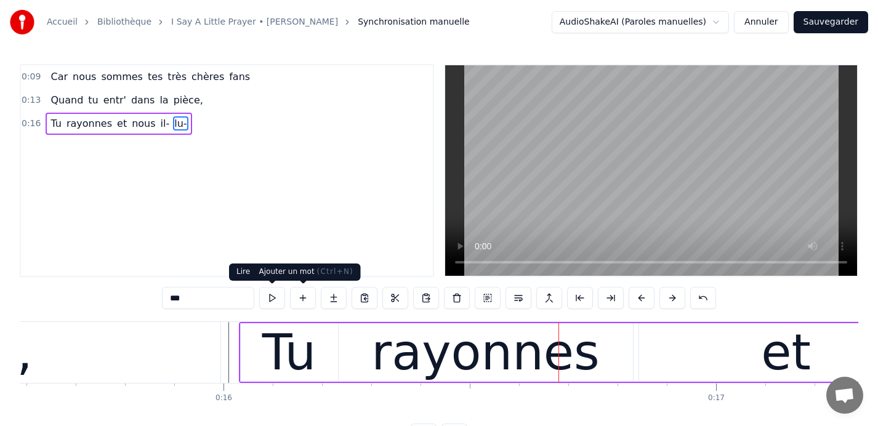
type input "***"
click at [299, 298] on button at bounding box center [303, 298] width 26 height 22
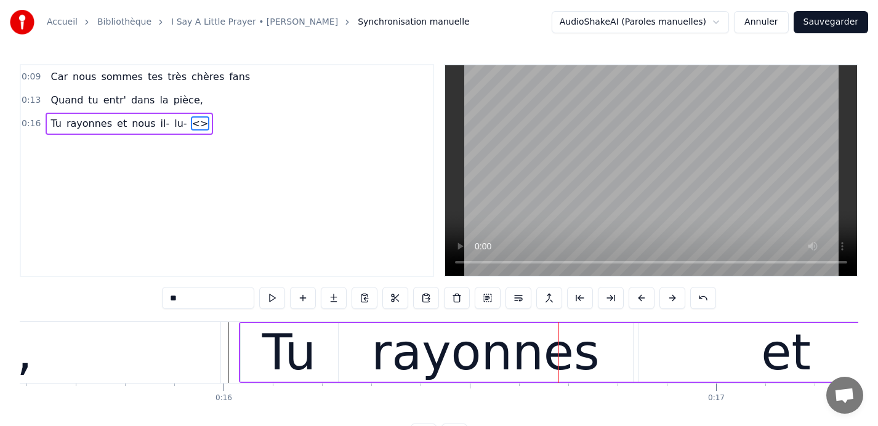
drag, startPoint x: 205, startPoint y: 297, endPoint x: 151, endPoint y: 295, distance: 54.2
click at [151, 295] on div "0:09 Car nous sommes tes très chères fans 0:13 Quand tu entr' dans la pièce, 0:…" at bounding box center [439, 255] width 839 height 382
type input "***"
click at [304, 299] on button at bounding box center [303, 298] width 26 height 22
drag, startPoint x: 211, startPoint y: 300, endPoint x: 122, endPoint y: 299, distance: 88.7
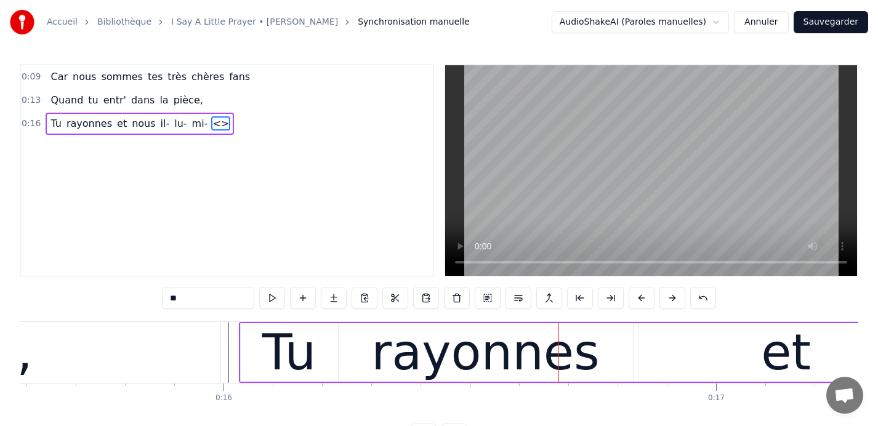
click at [122, 299] on div "0:09 Car nous sommes tes très chères fans 0:13 Quand tu entr' dans la pièce, 0:…" at bounding box center [439, 255] width 839 height 382
click at [87, 295] on div "0:09 Car nous sommes tes très chères fans 0:13 Quand tu entr' dans la pièce, 0:…" at bounding box center [439, 255] width 839 height 382
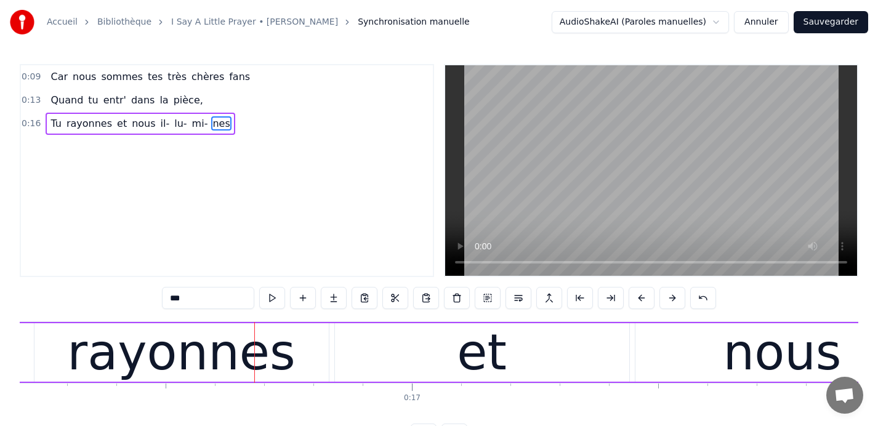
scroll to position [0, 7999]
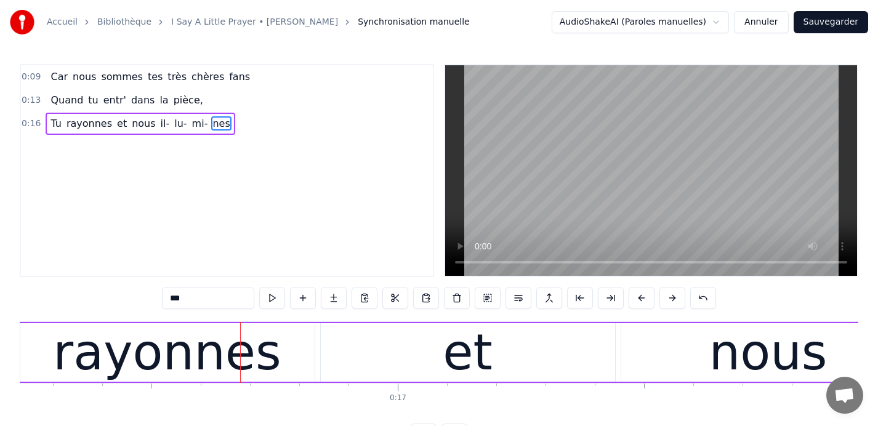
click at [605, 350] on div "et" at bounding box center [468, 352] width 294 height 59
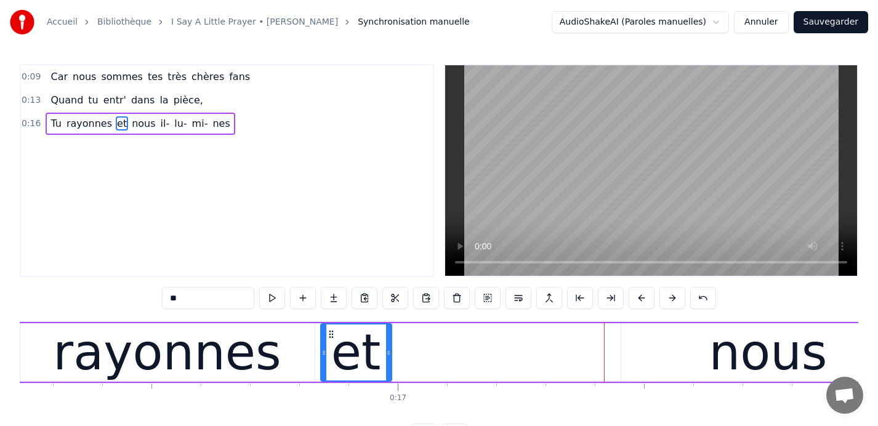
drag, startPoint x: 609, startPoint y: 350, endPoint x: 386, endPoint y: 344, distance: 223.7
click at [386, 344] on div at bounding box center [388, 353] width 5 height 56
click at [690, 350] on div "nous" at bounding box center [769, 352] width 294 height 59
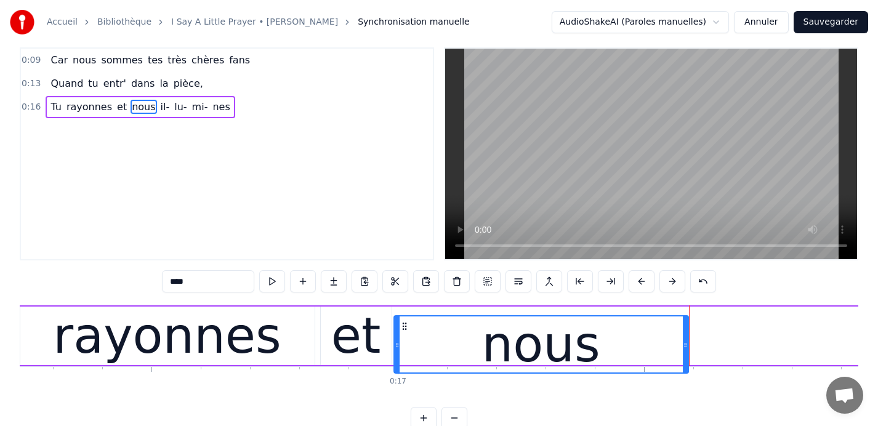
drag, startPoint x: 632, startPoint y: 334, endPoint x: 405, endPoint y: 345, distance: 227.6
click at [405, 345] on div "nous" at bounding box center [541, 345] width 293 height 56
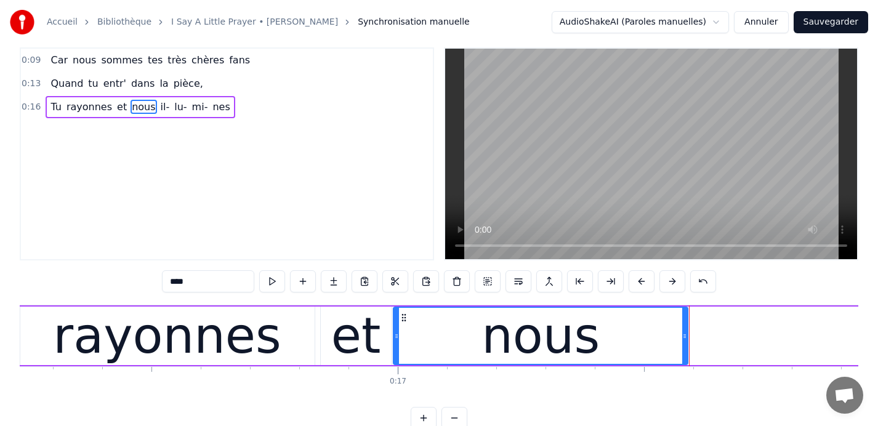
scroll to position [18, 0]
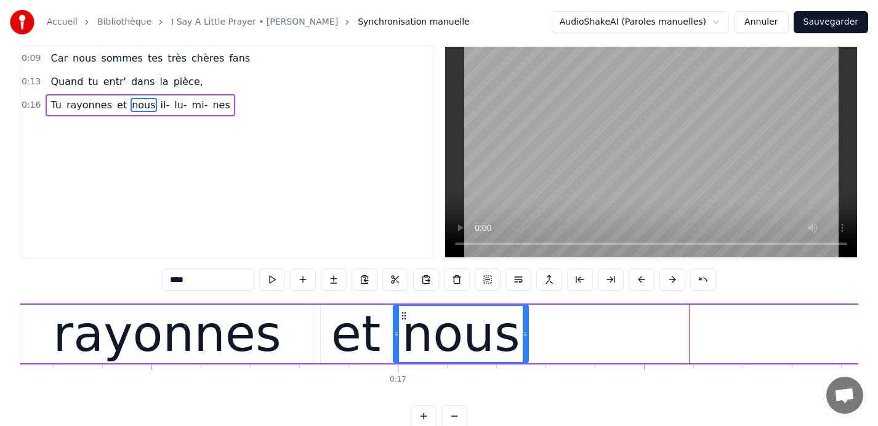
drag, startPoint x: 684, startPoint y: 337, endPoint x: 525, endPoint y: 331, distance: 159.7
click at [525, 331] on icon at bounding box center [525, 335] width 5 height 10
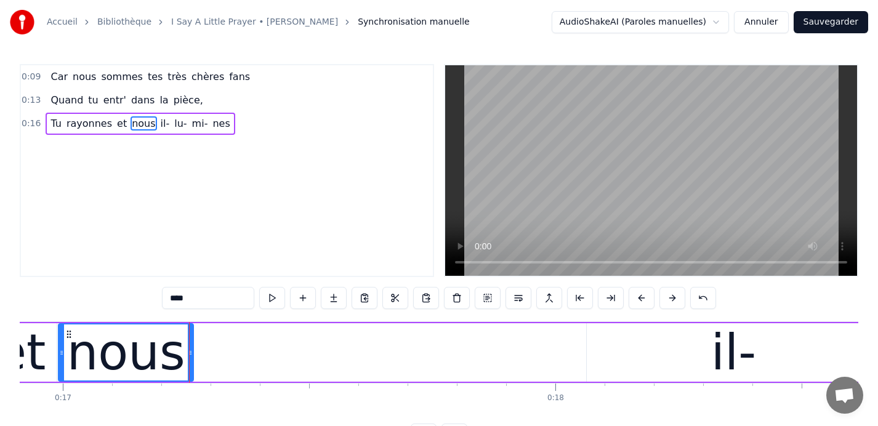
scroll to position [0, 8335]
click at [679, 351] on div "il-" at bounding box center [733, 352] width 294 height 59
type input "***"
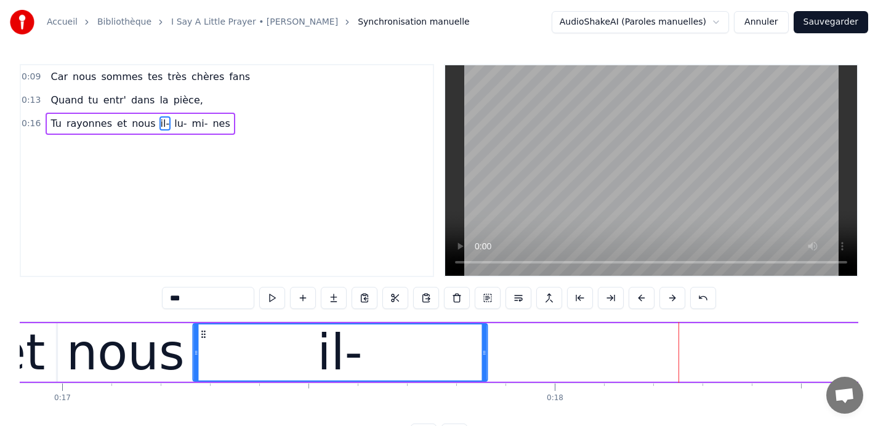
drag, startPoint x: 595, startPoint y: 333, endPoint x: 202, endPoint y: 339, distance: 393.0
click at [202, 339] on icon at bounding box center [203, 335] width 10 height 10
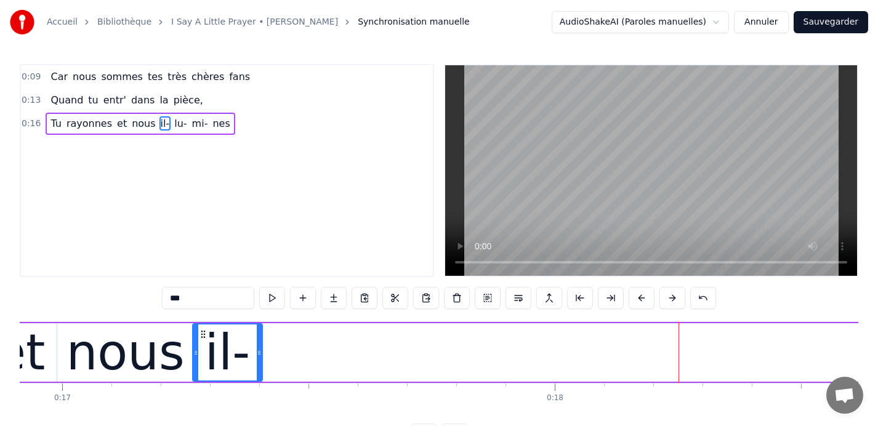
drag, startPoint x: 486, startPoint y: 354, endPoint x: 261, endPoint y: 345, distance: 225.0
click at [261, 345] on div "il-" at bounding box center [227, 352] width 71 height 59
click at [601, 354] on div "Tu rayonnes et nous il- lu- mi- nes" at bounding box center [685, 352] width 2200 height 61
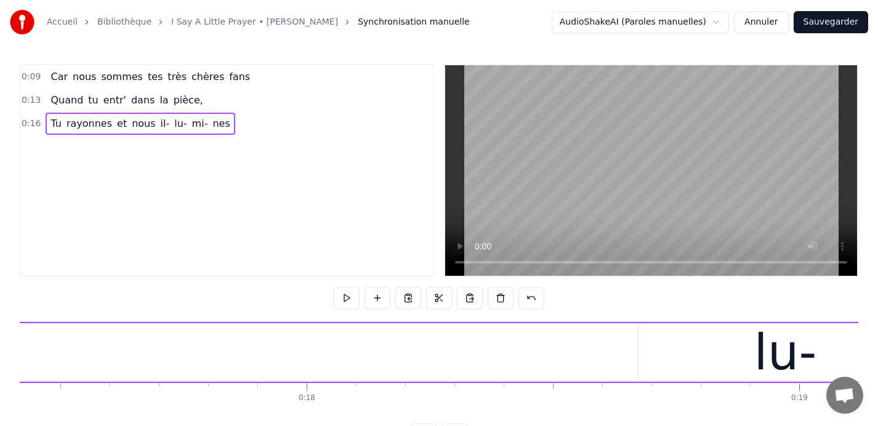
scroll to position [0, 8592]
click at [707, 357] on div "lu-" at bounding box center [777, 352] width 294 height 59
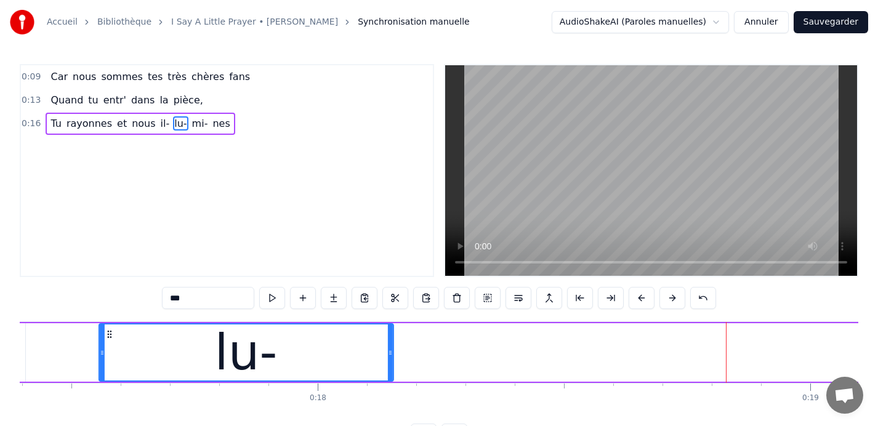
scroll to position [0, 8496]
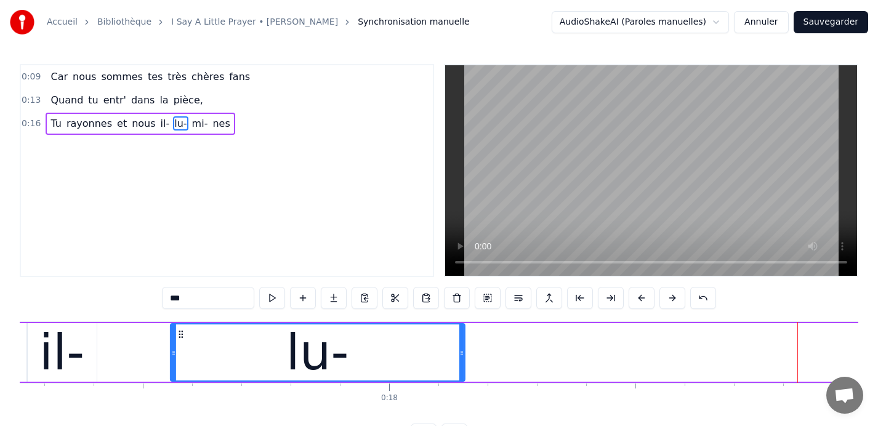
drag, startPoint x: 639, startPoint y: 333, endPoint x: 128, endPoint y: 328, distance: 511.9
click at [171, 328] on div "lu-" at bounding box center [317, 353] width 293 height 56
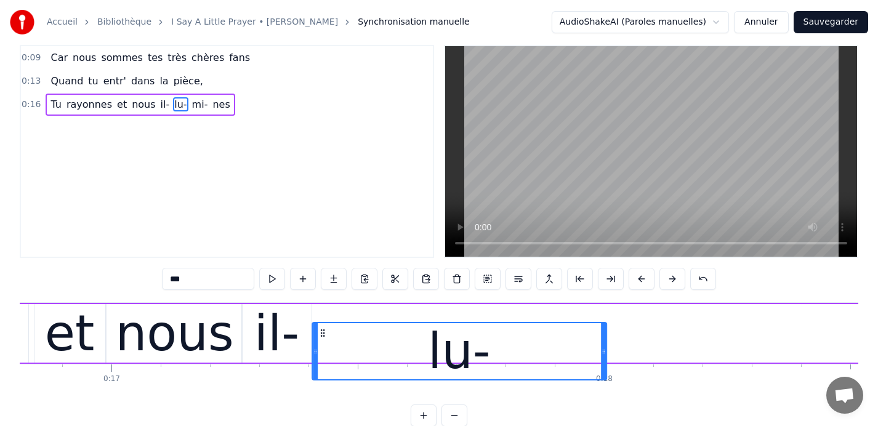
scroll to position [20, 0]
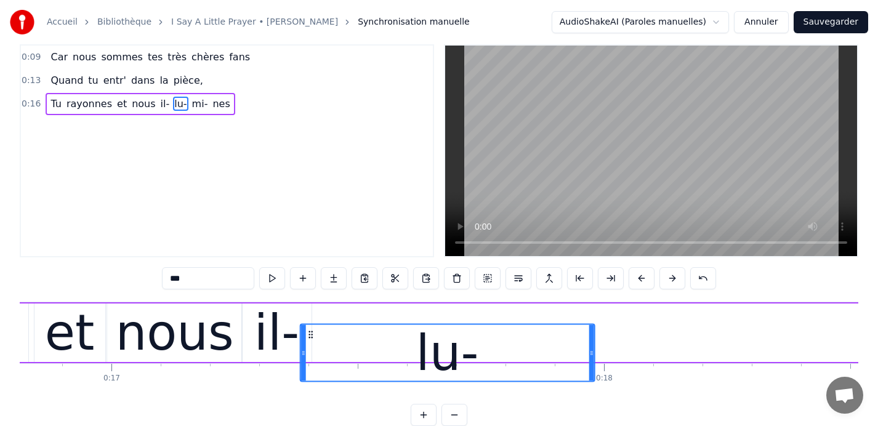
drag, startPoint x: 132, startPoint y: 333, endPoint x: 309, endPoint y: 315, distance: 178.3
click at [309, 315] on div "Tu rayonnes et nous il- lu- mi- nes" at bounding box center [734, 332] width 2200 height 61
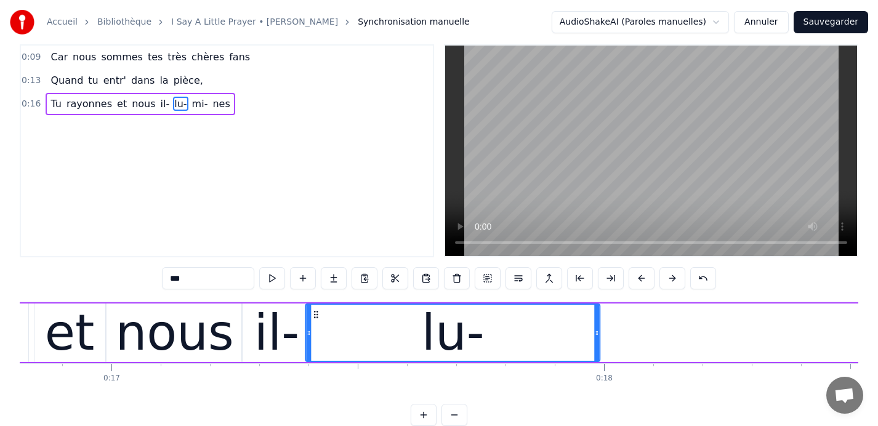
click at [317, 314] on icon at bounding box center [317, 315] width 10 height 10
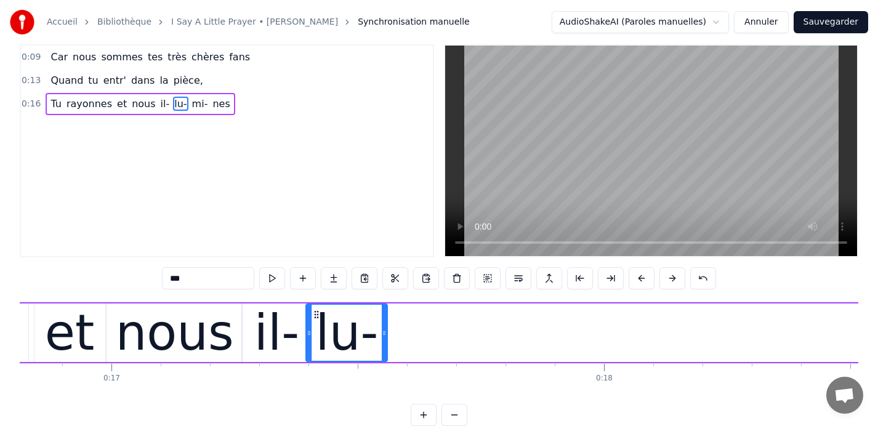
drag, startPoint x: 598, startPoint y: 333, endPoint x: 385, endPoint y: 328, distance: 213.2
click at [385, 328] on icon at bounding box center [384, 333] width 5 height 10
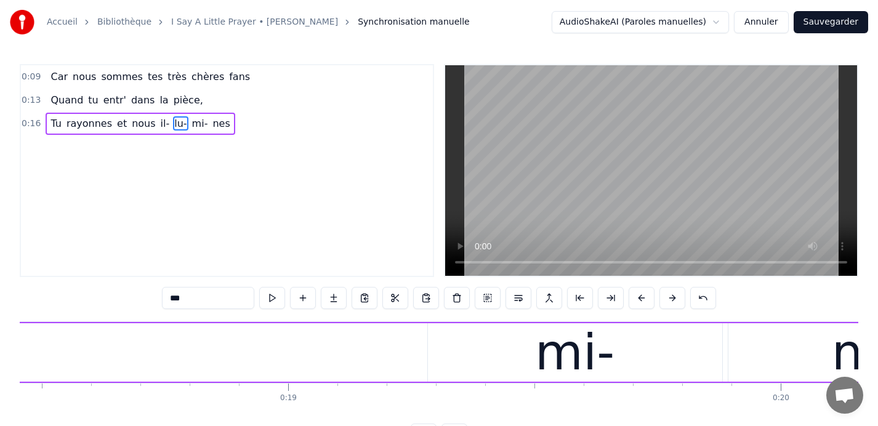
scroll to position [0, 9095]
click at [513, 334] on div "mi-" at bounding box center [574, 352] width 294 height 59
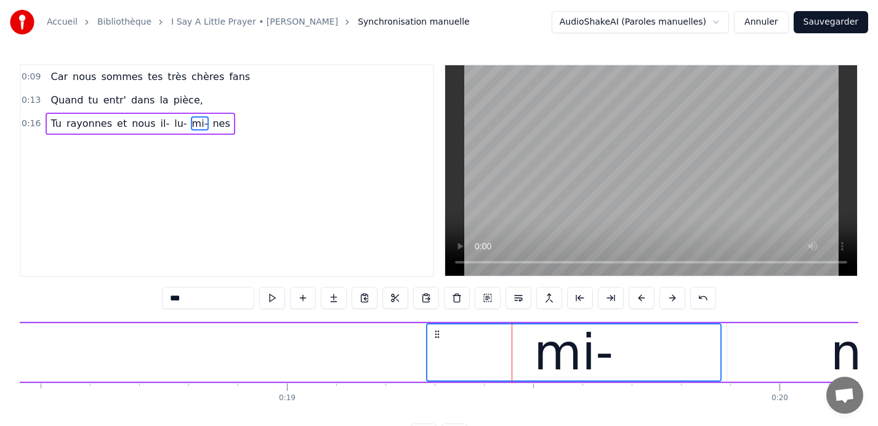
click at [768, 345] on div "nes" at bounding box center [874, 352] width 294 height 59
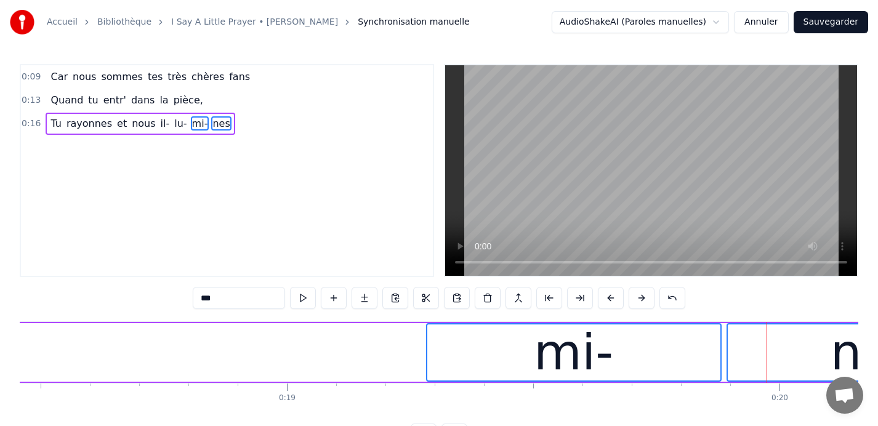
click at [432, 334] on div "mi-" at bounding box center [573, 353] width 293 height 56
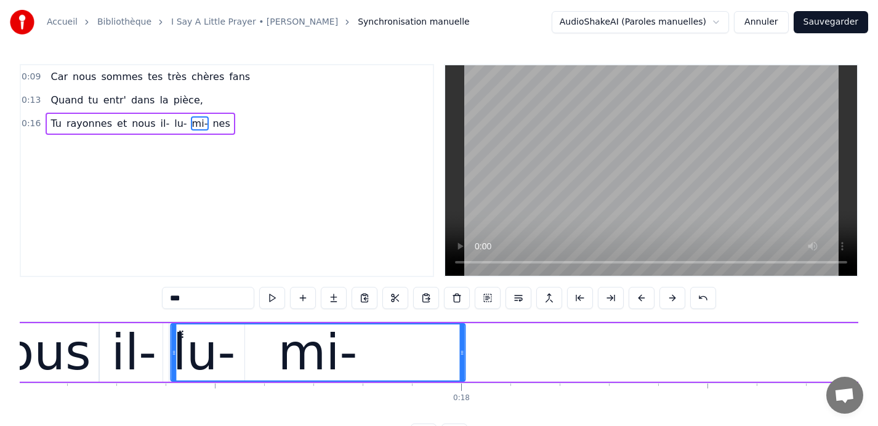
scroll to position [0, 8421]
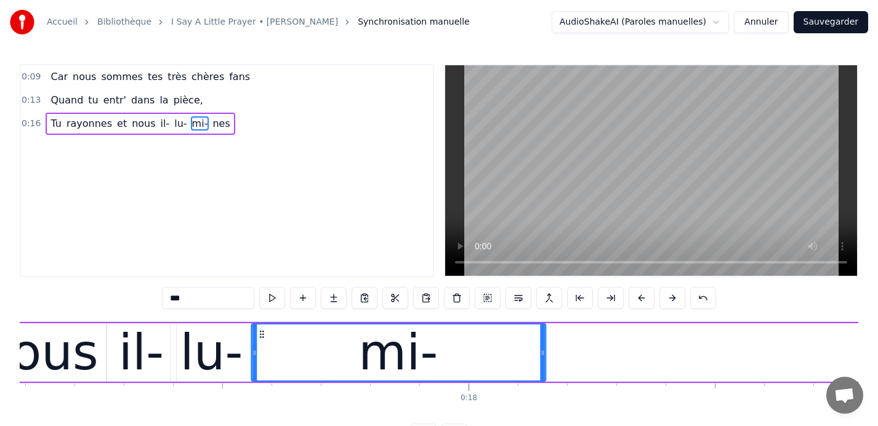
drag, startPoint x: 435, startPoint y: 333, endPoint x: 259, endPoint y: 333, distance: 176.2
click at [259, 333] on icon at bounding box center [262, 335] width 10 height 10
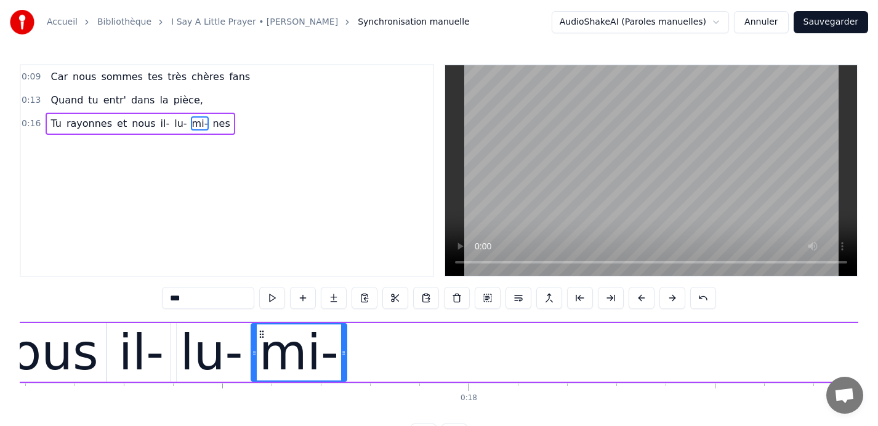
drag, startPoint x: 541, startPoint y: 351, endPoint x: 342, endPoint y: 346, distance: 199.0
click at [342, 346] on div at bounding box center [343, 353] width 5 height 56
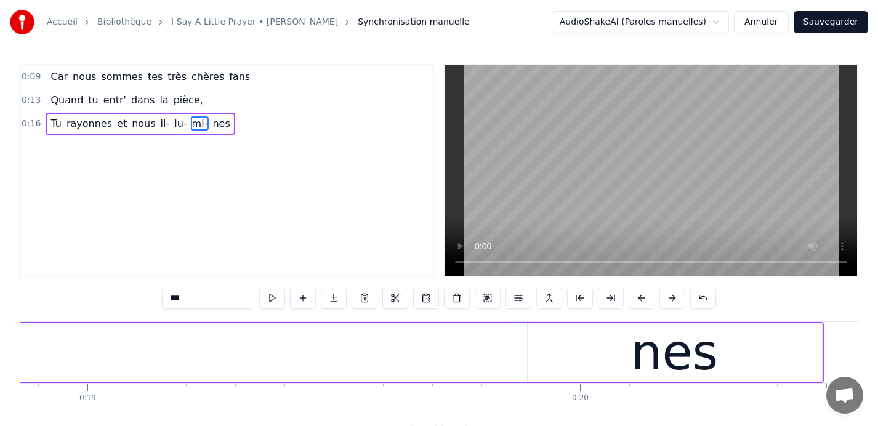
scroll to position [0, 9307]
click at [638, 349] on div "nes" at bounding box center [662, 353] width 87 height 74
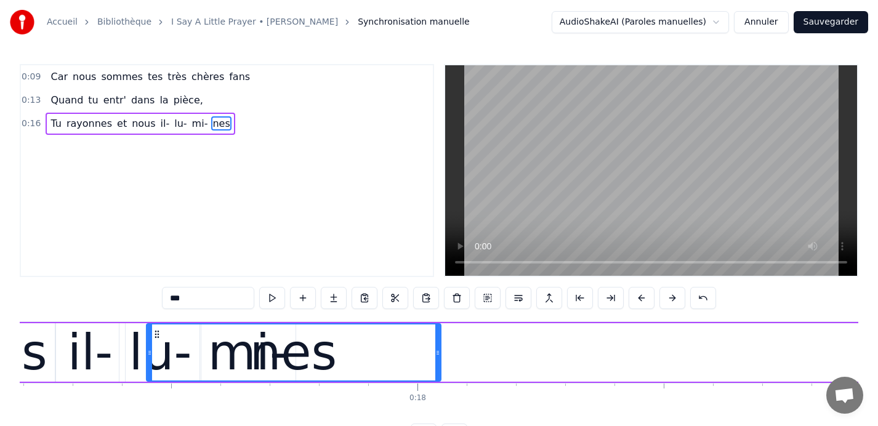
scroll to position [0, 8472]
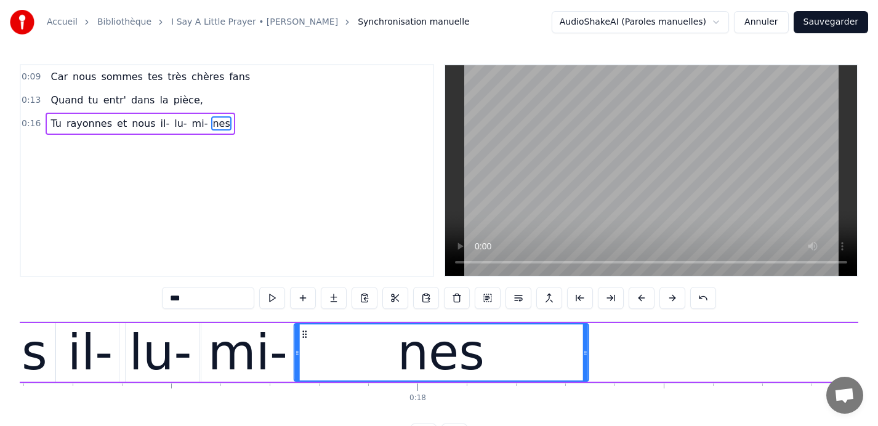
drag, startPoint x: 524, startPoint y: 333, endPoint x: 303, endPoint y: 320, distance: 221.5
click at [303, 320] on div "0:09 Car nous sommes tes très chères fans 0:13 Quand tu entr' dans la pièce, 0:…" at bounding box center [439, 255] width 839 height 382
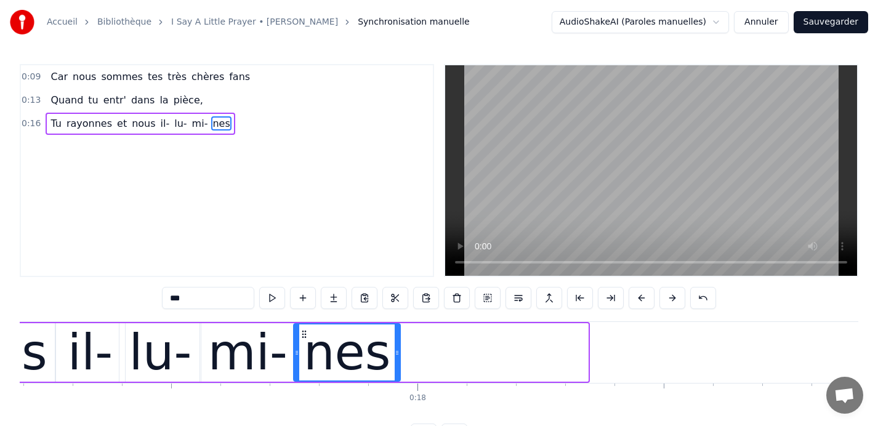
drag, startPoint x: 585, startPoint y: 354, endPoint x: 397, endPoint y: 347, distance: 188.0
click at [397, 348] on icon at bounding box center [397, 353] width 5 height 10
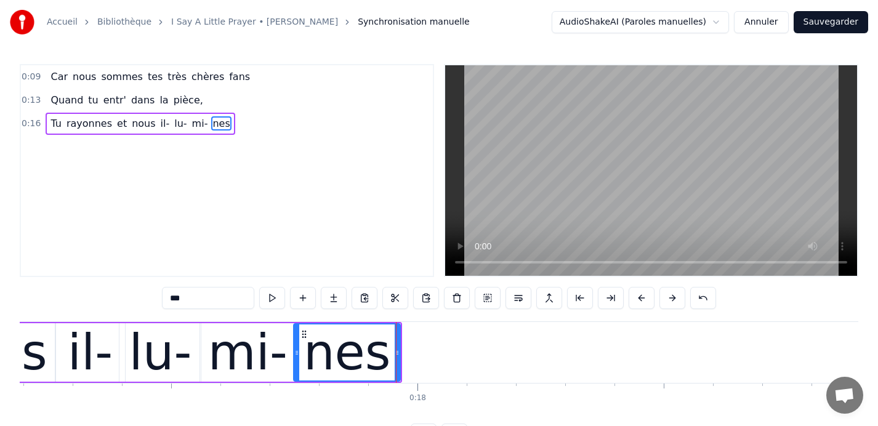
click at [50, 119] on span "Tu" at bounding box center [55, 123] width 13 height 14
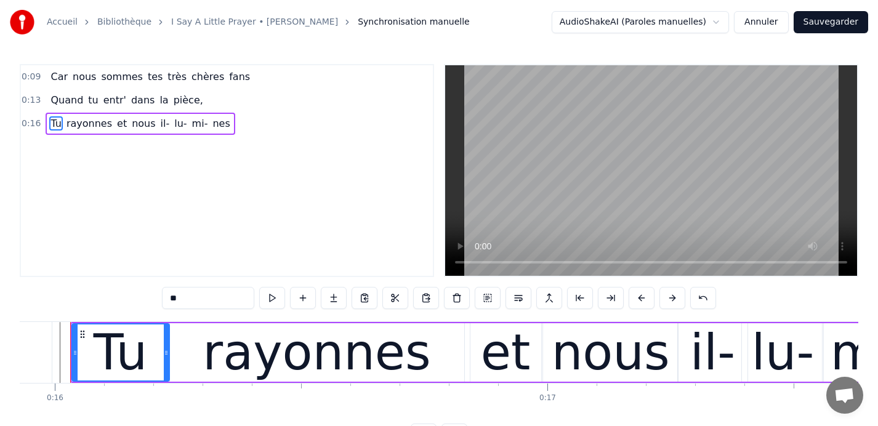
scroll to position [0, 7838]
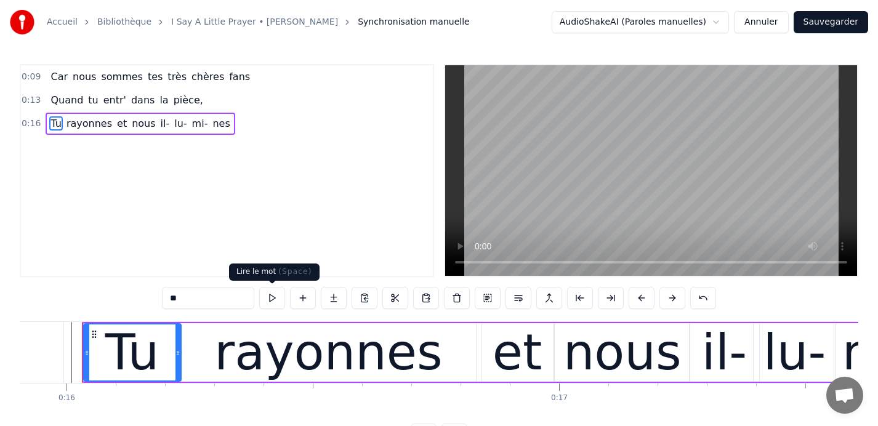
click at [269, 298] on button at bounding box center [272, 298] width 26 height 22
click at [272, 294] on button at bounding box center [272, 298] width 26 height 22
click at [221, 337] on div "rayonnes" at bounding box center [329, 352] width 294 height 59
type input "********"
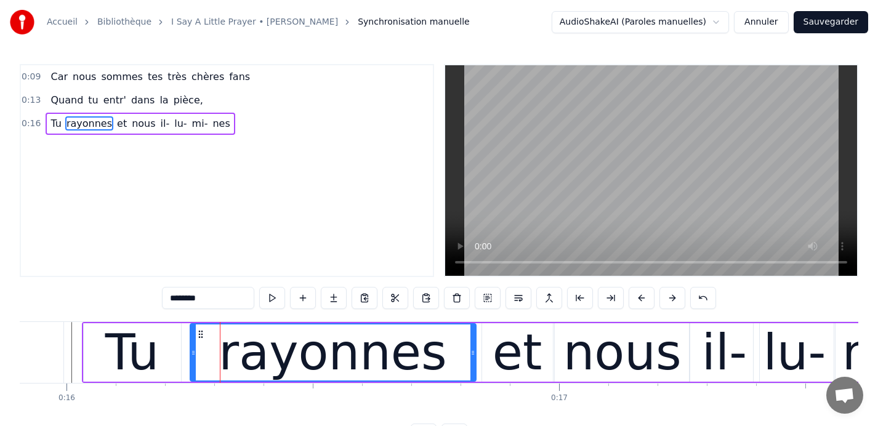
drag, startPoint x: 184, startPoint y: 352, endPoint x: 192, endPoint y: 352, distance: 8.6
click at [192, 352] on icon at bounding box center [193, 353] width 5 height 10
click at [273, 299] on button at bounding box center [272, 298] width 26 height 22
click at [26, 124] on span "0:16" at bounding box center [31, 124] width 19 height 12
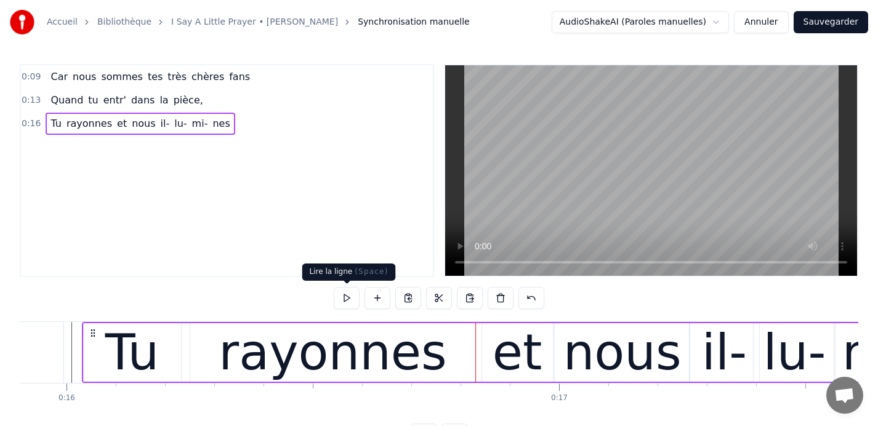
click at [348, 298] on button at bounding box center [347, 298] width 26 height 22
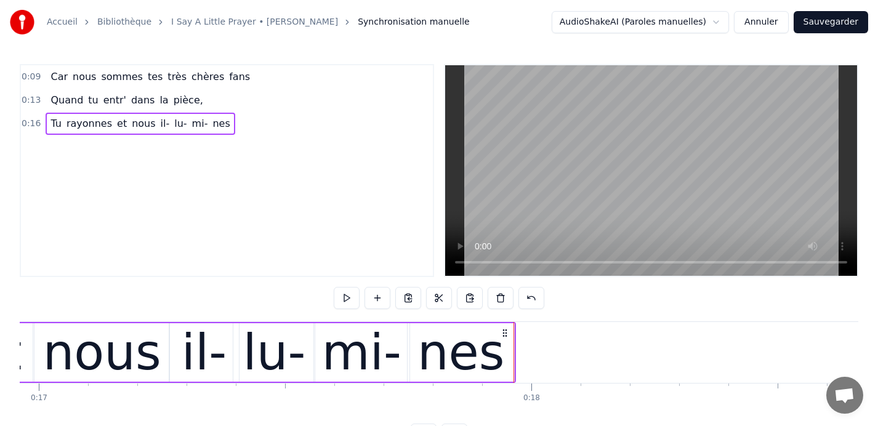
click at [348, 298] on button at bounding box center [347, 298] width 26 height 22
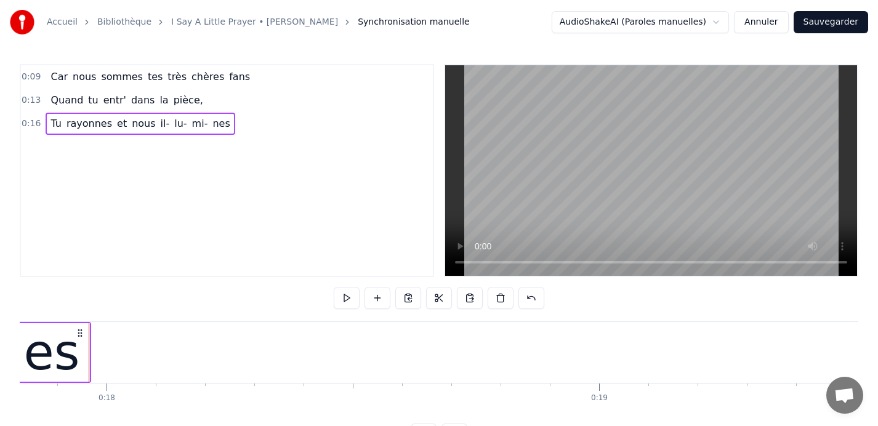
scroll to position [0, 8791]
click at [348, 298] on button at bounding box center [347, 298] width 26 height 22
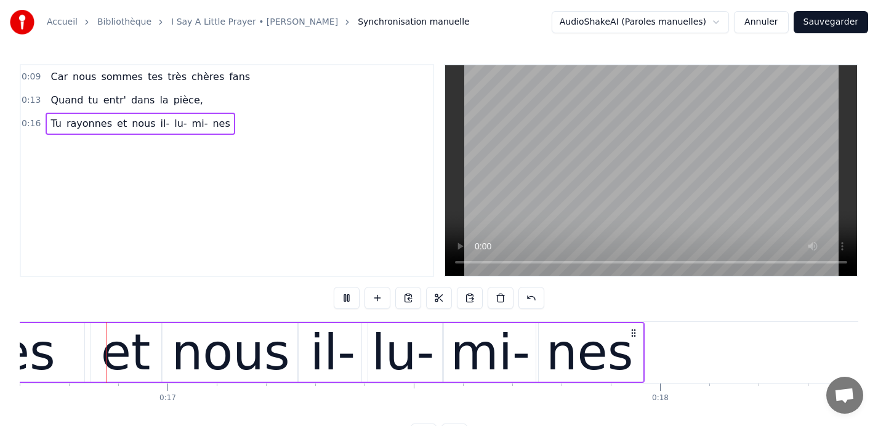
scroll to position [0, 8194]
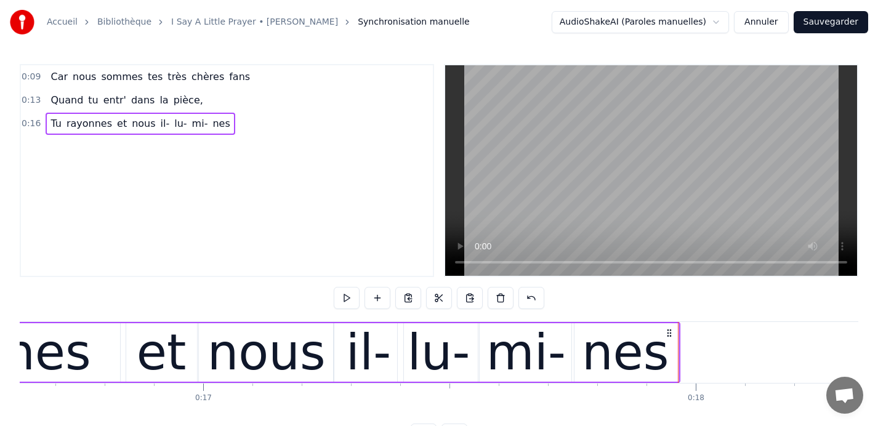
click at [348, 298] on button at bounding box center [347, 298] width 26 height 22
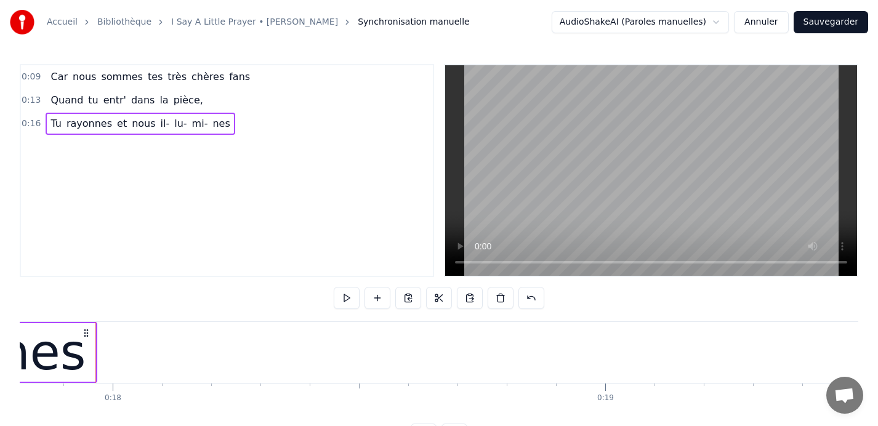
scroll to position [0, 8791]
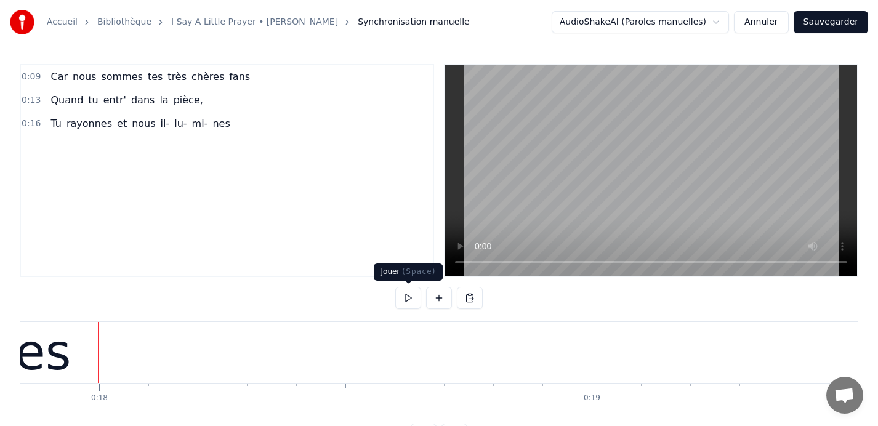
click at [403, 301] on button at bounding box center [408, 298] width 26 height 22
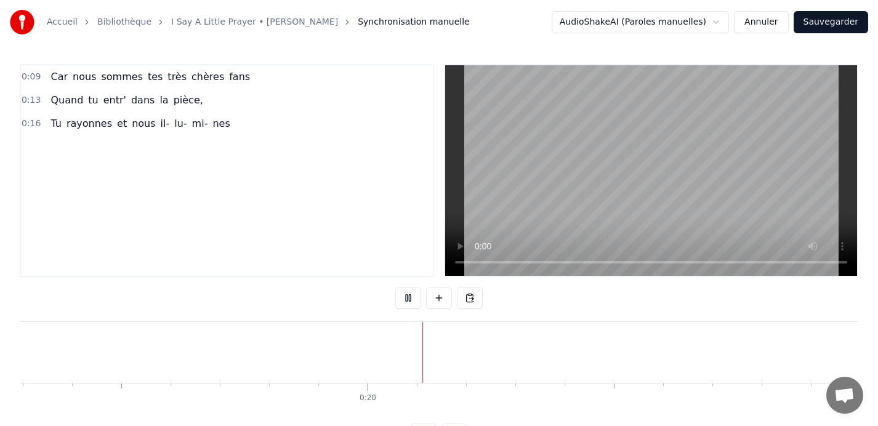
scroll to position [0, 9550]
click at [403, 301] on button at bounding box center [408, 298] width 26 height 22
click at [50, 68] on div "Car nous sommes tes très chères fans" at bounding box center [150, 77] width 209 height 22
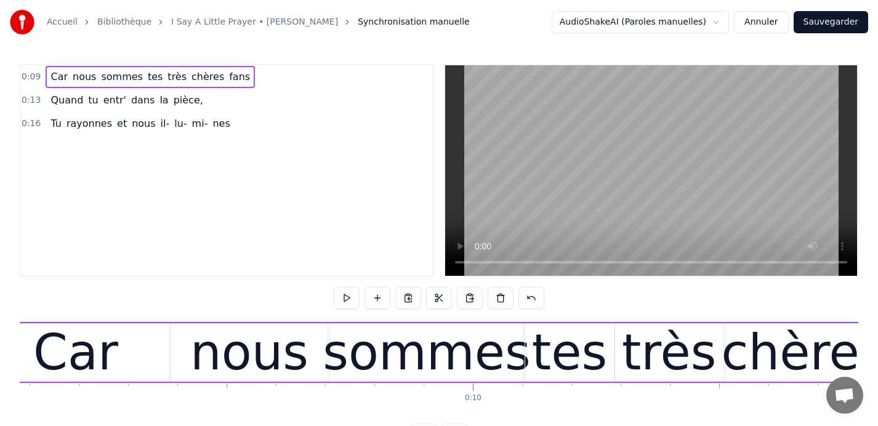
scroll to position [0, 4373]
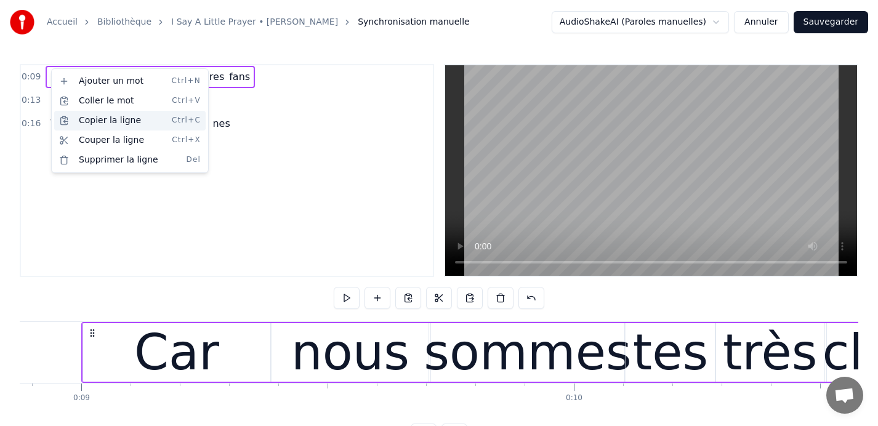
click at [88, 120] on div "Copier la ligne Ctrl+C" at bounding box center [130, 121] width 152 height 20
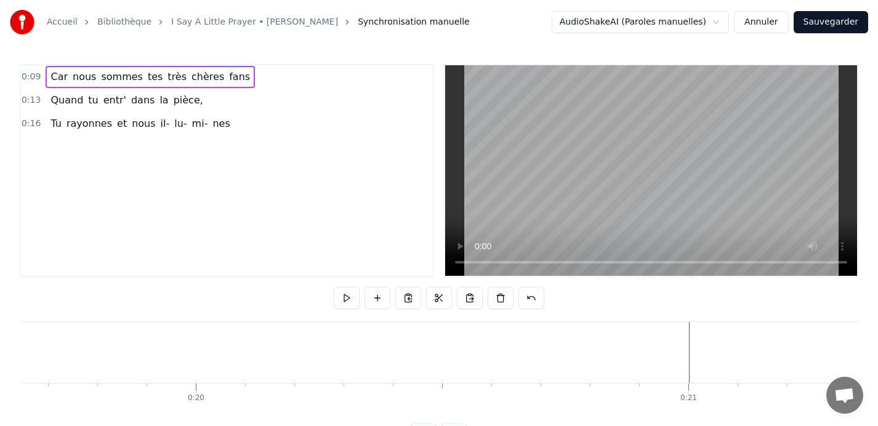
scroll to position [0, 9690]
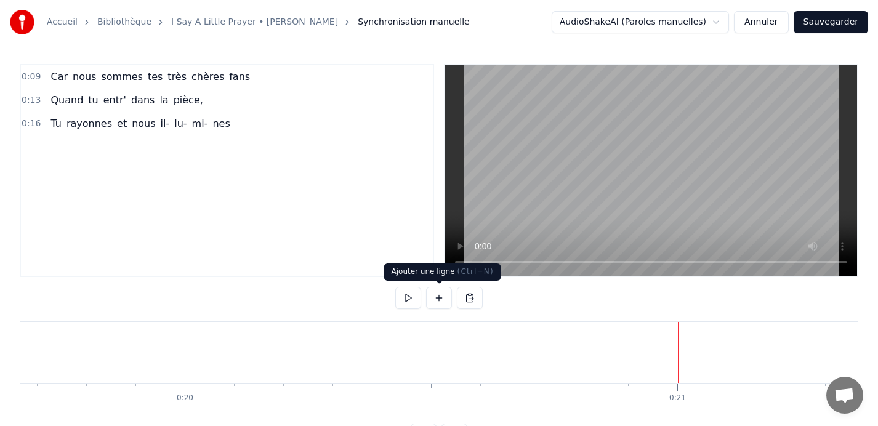
click at [438, 299] on button at bounding box center [439, 298] width 26 height 22
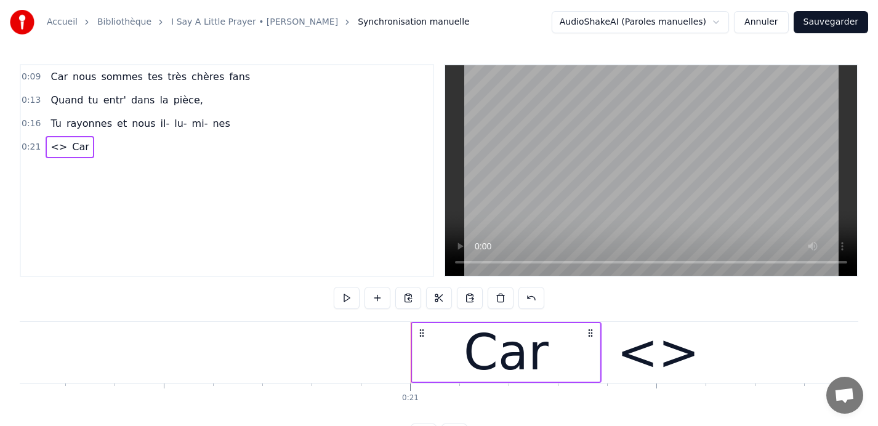
scroll to position [0, 9959]
click at [60, 147] on span "<>" at bounding box center [58, 147] width 19 height 14
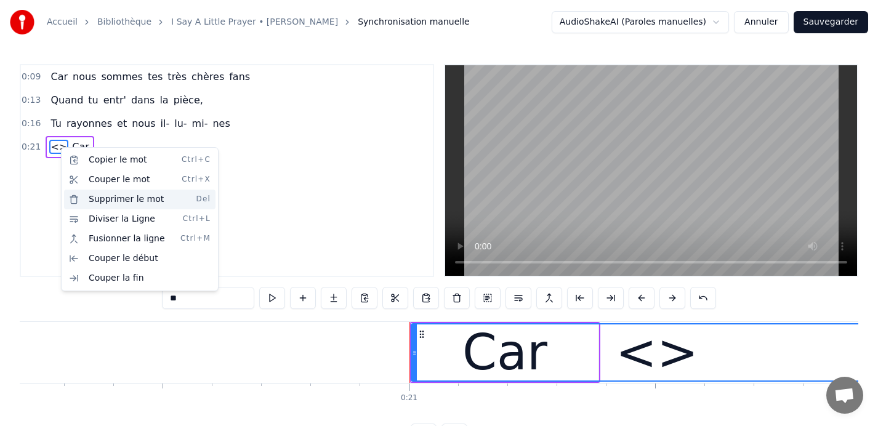
click at [110, 200] on div "Supprimer le mot Del" at bounding box center [140, 200] width 152 height 20
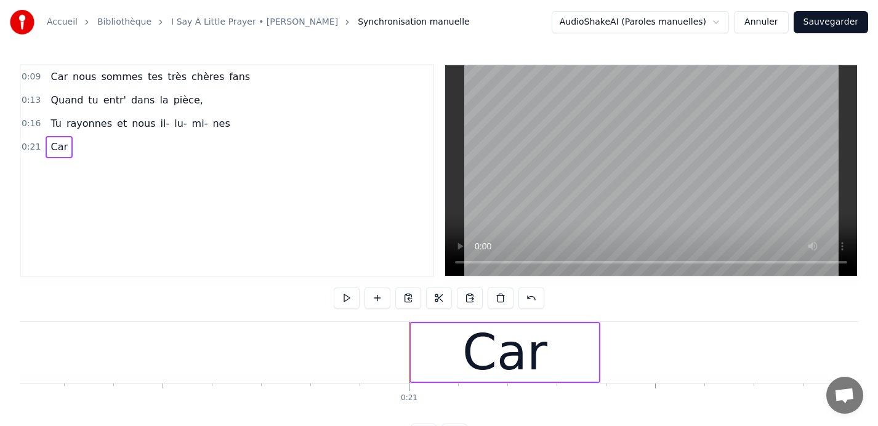
click at [548, 357] on div "Car" at bounding box center [504, 352] width 187 height 59
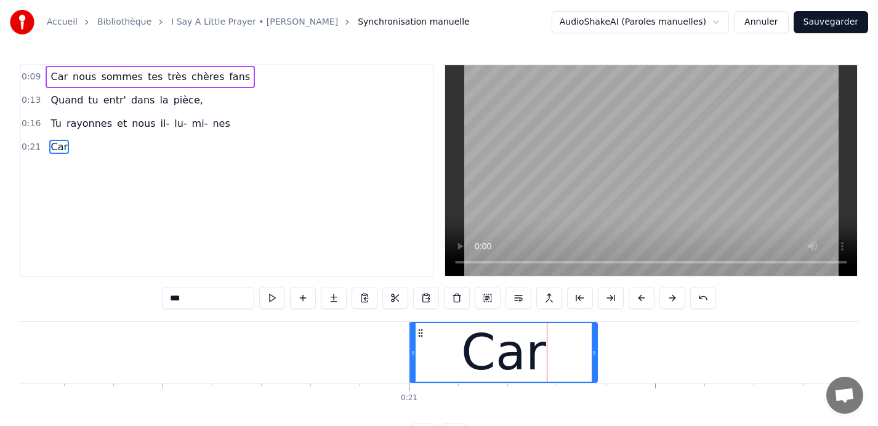
click at [59, 75] on span "Car" at bounding box center [59, 77] width 20 height 14
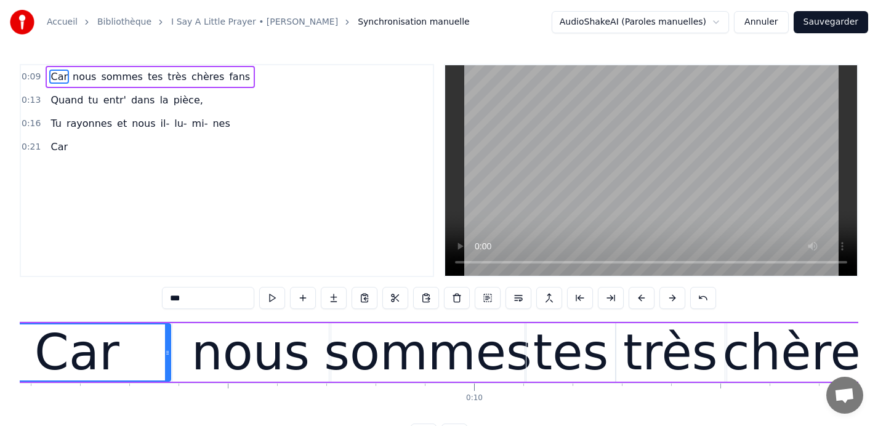
scroll to position [0, 4373]
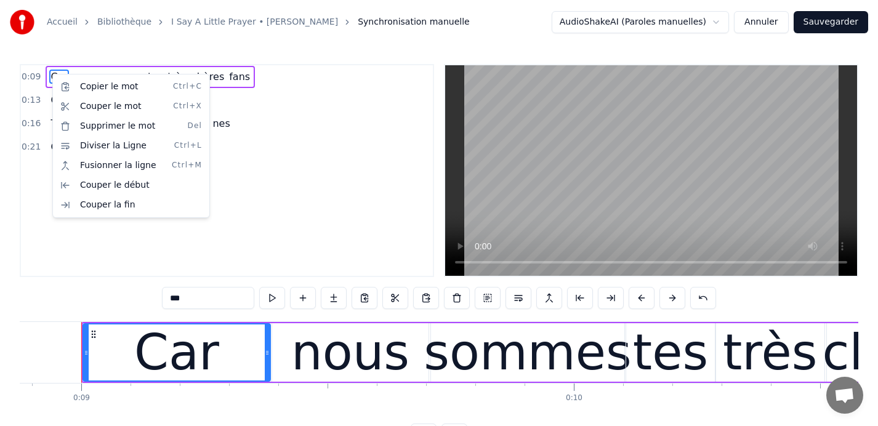
click at [296, 176] on html "Accueil Bibliothèque I Say A Little Prayer • Aretha Franklin Synchronisation ma…" at bounding box center [439, 233] width 878 height 466
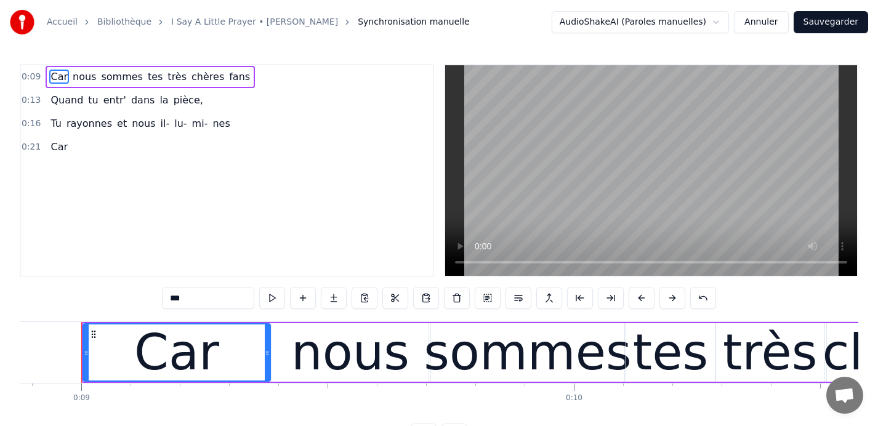
click at [266, 105] on div "0:13 Quand tu entr' dans la pièce," at bounding box center [227, 100] width 412 height 23
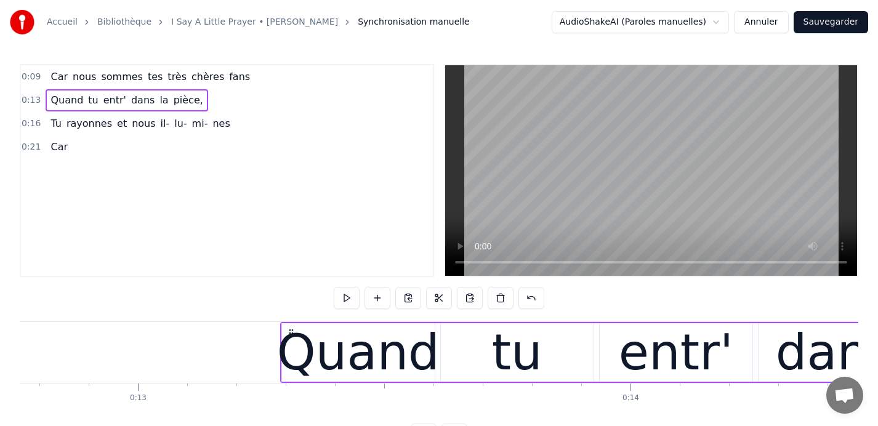
scroll to position [0, 6487]
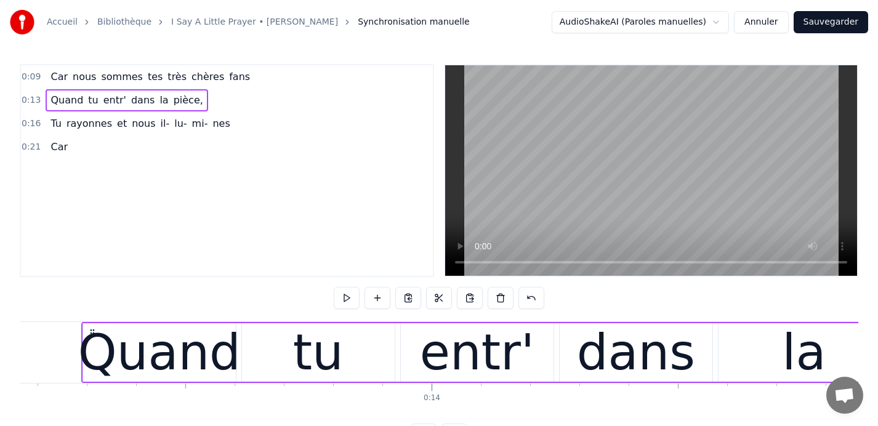
click at [35, 76] on span "0:09" at bounding box center [31, 77] width 19 height 12
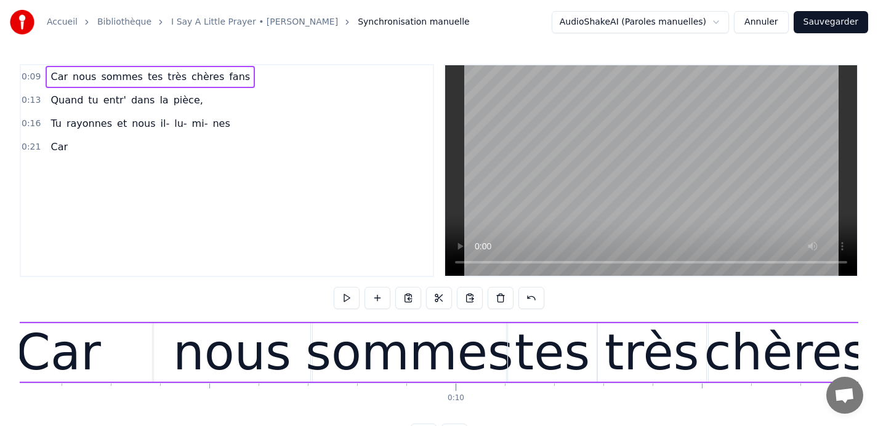
scroll to position [0, 4373]
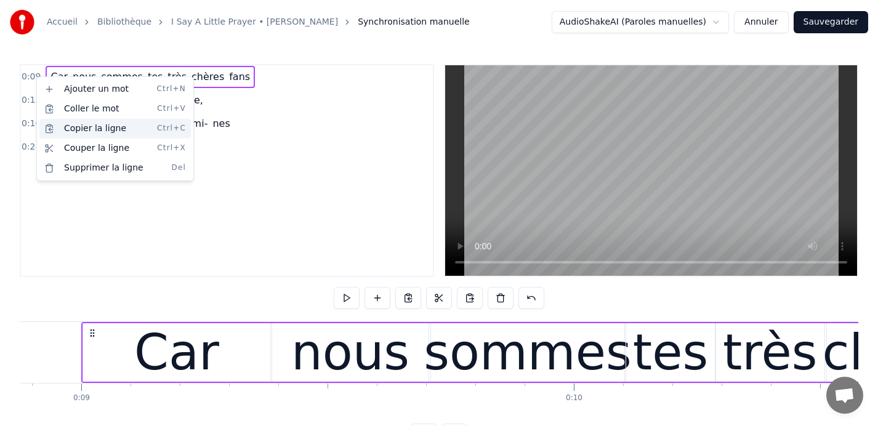
click at [85, 128] on div "Copier la ligne Ctrl+C" at bounding box center [115, 129] width 152 height 20
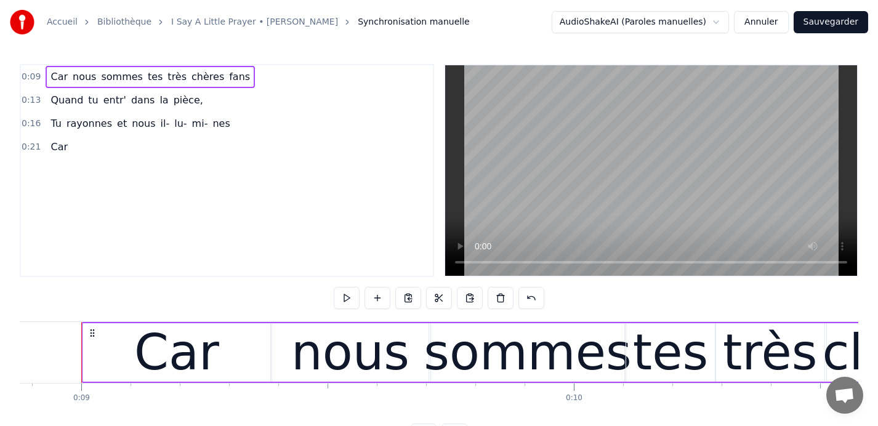
click at [27, 147] on span "0:21" at bounding box center [31, 147] width 19 height 12
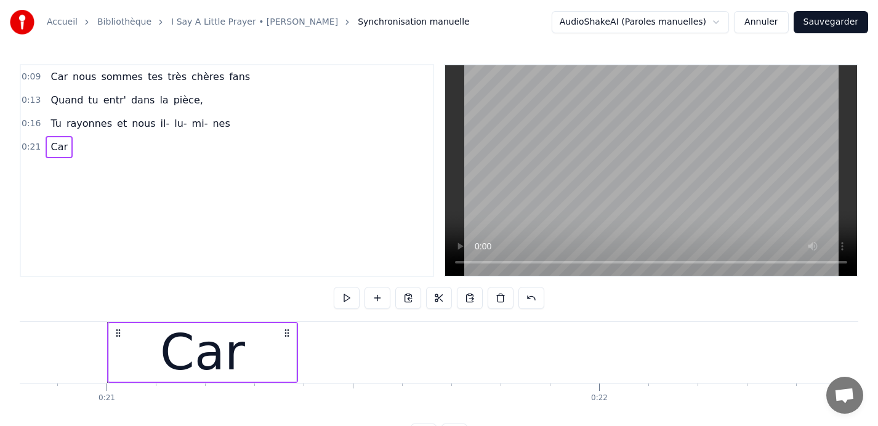
scroll to position [0, 10287]
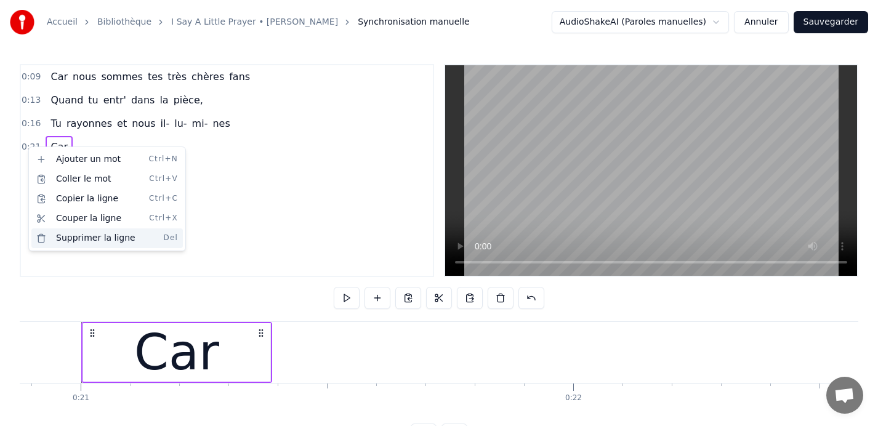
click at [96, 239] on div "Supprimer la ligne Del" at bounding box center [107, 239] width 152 height 20
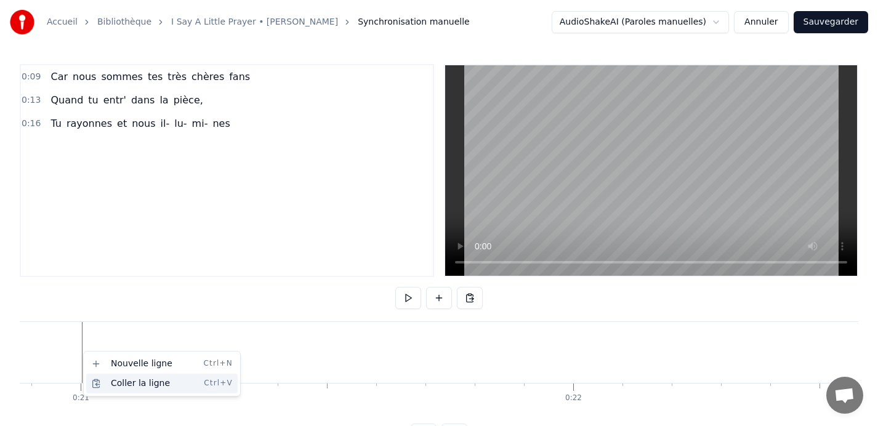
click at [115, 384] on div "Coller la ligne Ctrl+V" at bounding box center [162, 384] width 152 height 20
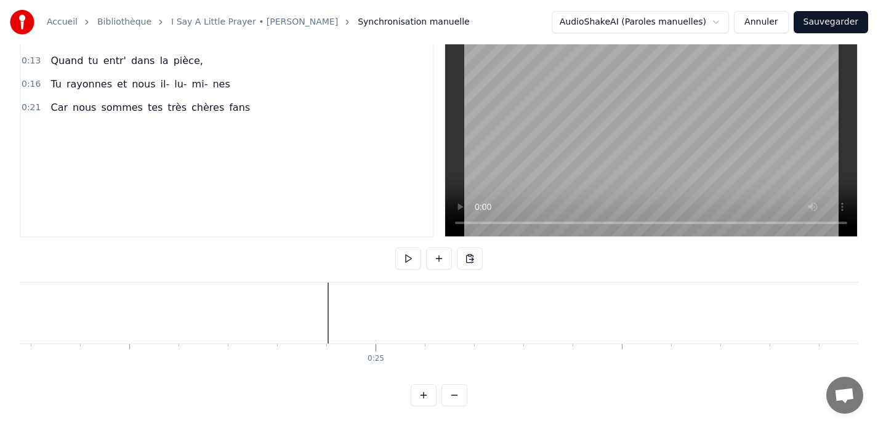
scroll to position [0, 0]
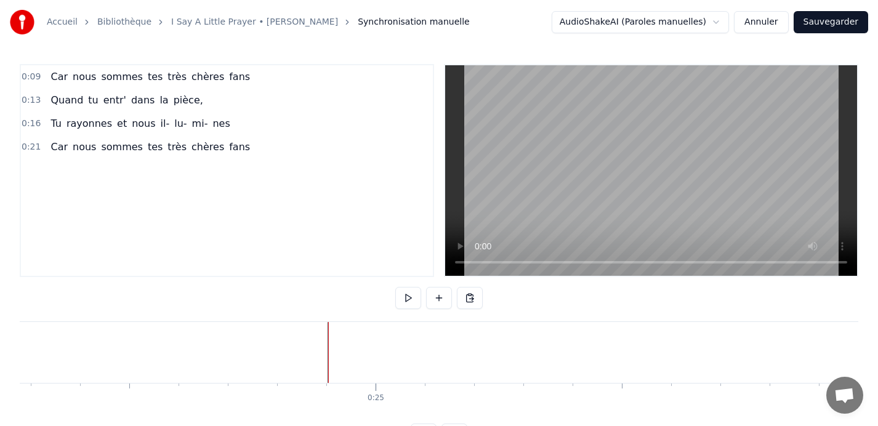
click at [26, 100] on span "0:13" at bounding box center [31, 100] width 19 height 12
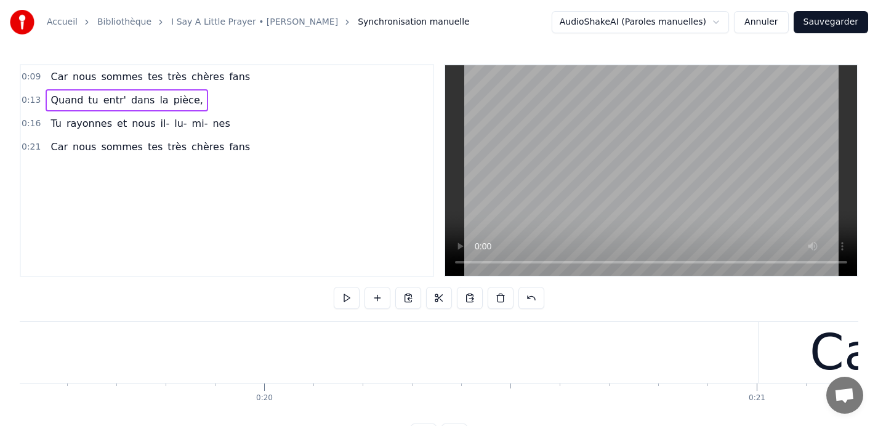
scroll to position [0, 9612]
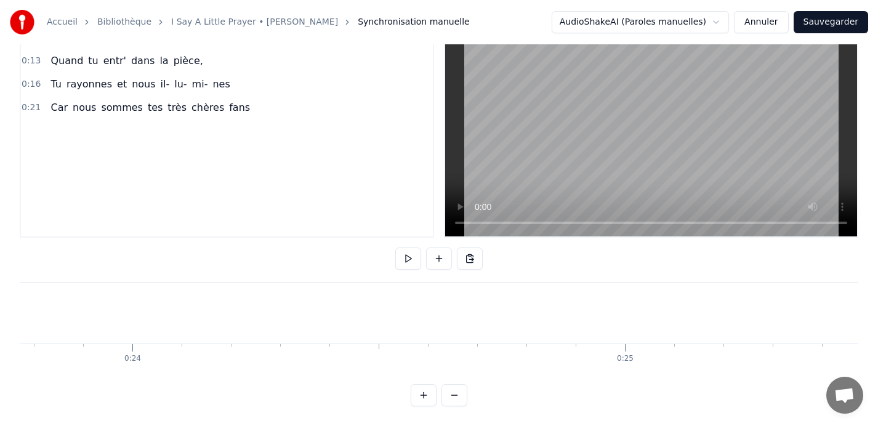
scroll to position [0, 11710]
click at [439, 258] on button at bounding box center [439, 259] width 26 height 22
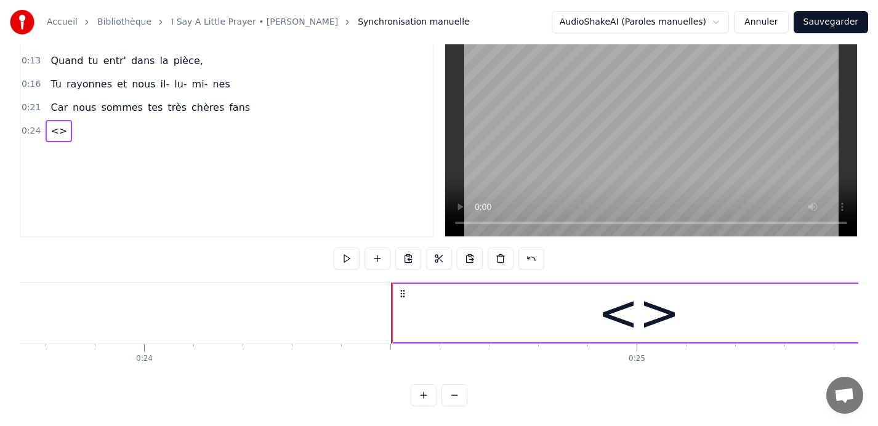
click at [637, 312] on div "<>" at bounding box center [638, 314] width 83 height 74
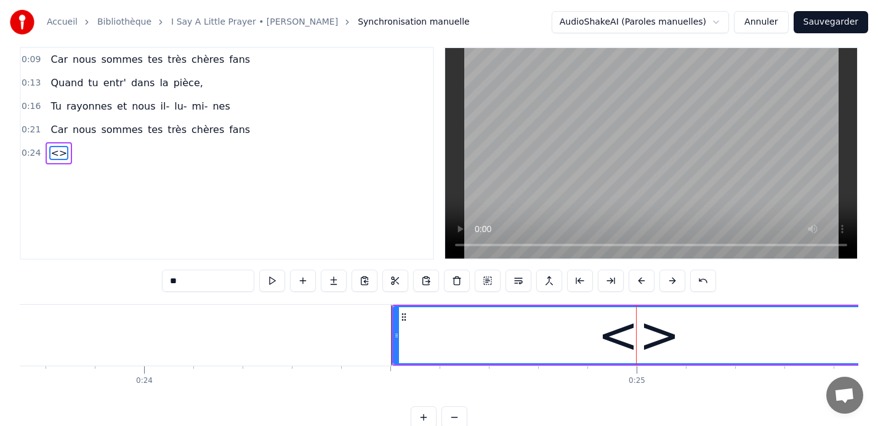
scroll to position [0, 0]
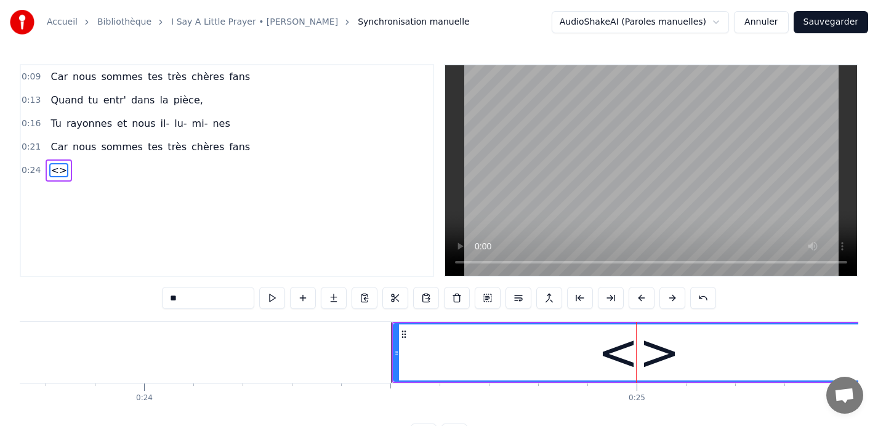
drag, startPoint x: 187, startPoint y: 299, endPoint x: 144, endPoint y: 298, distance: 43.1
click at [144, 298] on div "0:09 Car nous sommes tes très chères fans 0:13 Quand tu entr' dans la pièce, 0:…" at bounding box center [439, 255] width 839 height 382
type input "***"
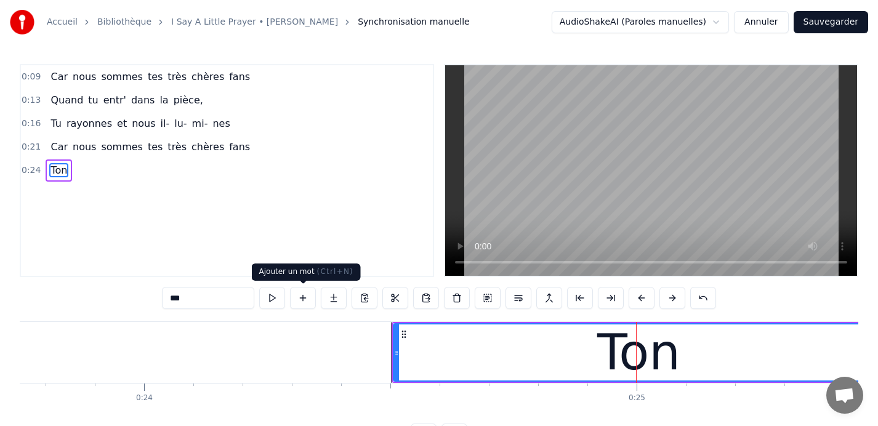
click at [304, 301] on button at bounding box center [303, 298] width 26 height 22
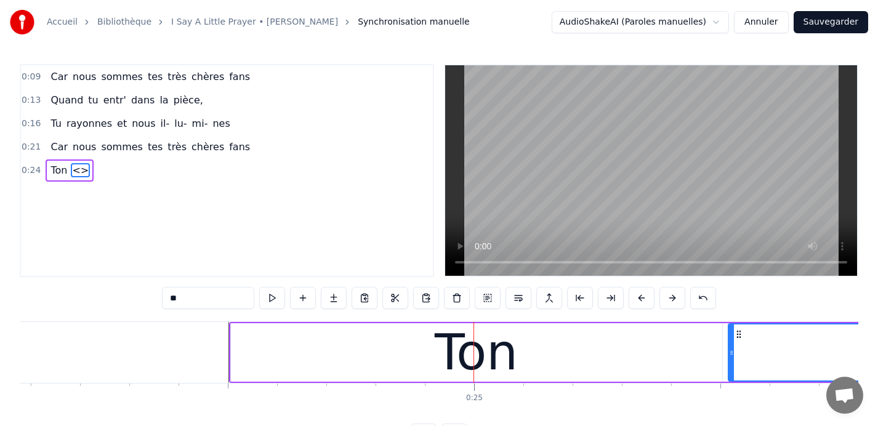
scroll to position [0, 11875]
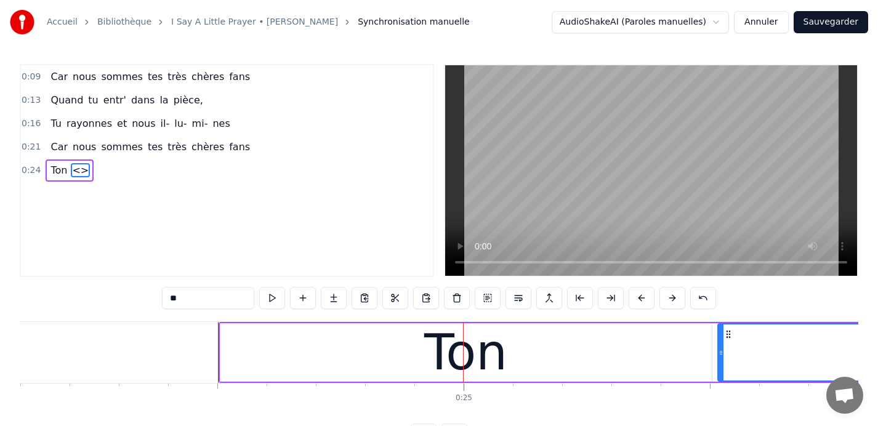
click at [710, 355] on div "Ton" at bounding box center [467, 352] width 492 height 59
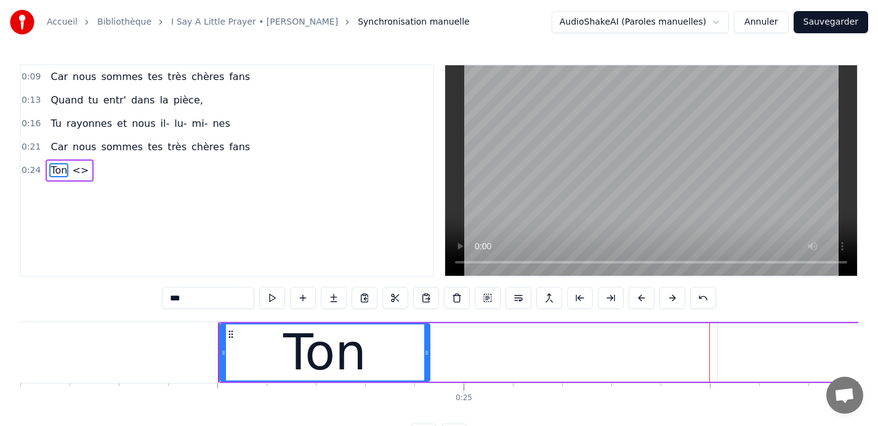
drag, startPoint x: 708, startPoint y: 354, endPoint x: 405, endPoint y: 342, distance: 303.3
click at [424, 342] on div at bounding box center [426, 353] width 5 height 56
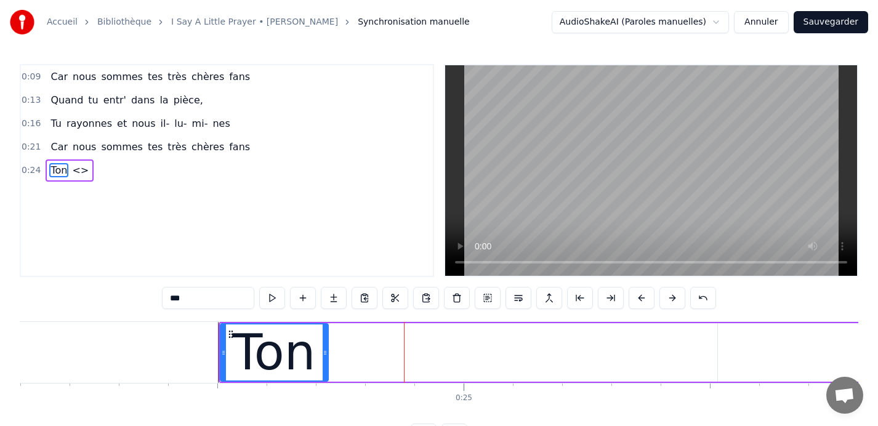
drag, startPoint x: 407, startPoint y: 350, endPoint x: 326, endPoint y: 349, distance: 80.7
click at [326, 349] on icon at bounding box center [325, 353] width 5 height 10
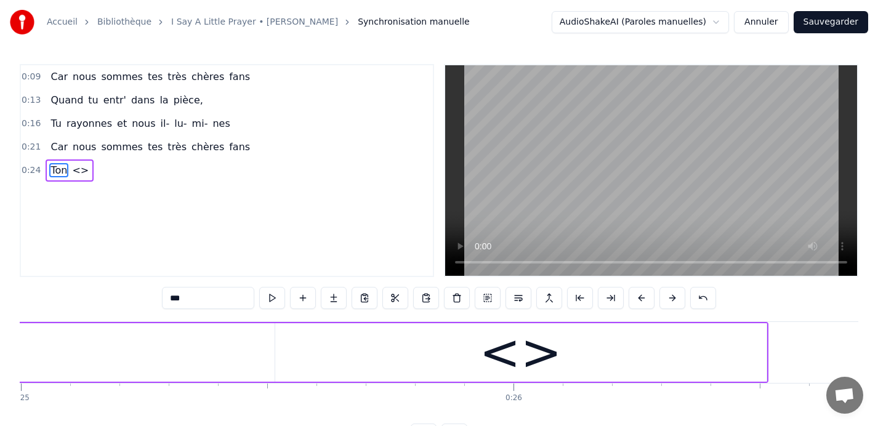
scroll to position [0, 12320]
click at [764, 355] on div "<>" at bounding box center [519, 352] width 493 height 59
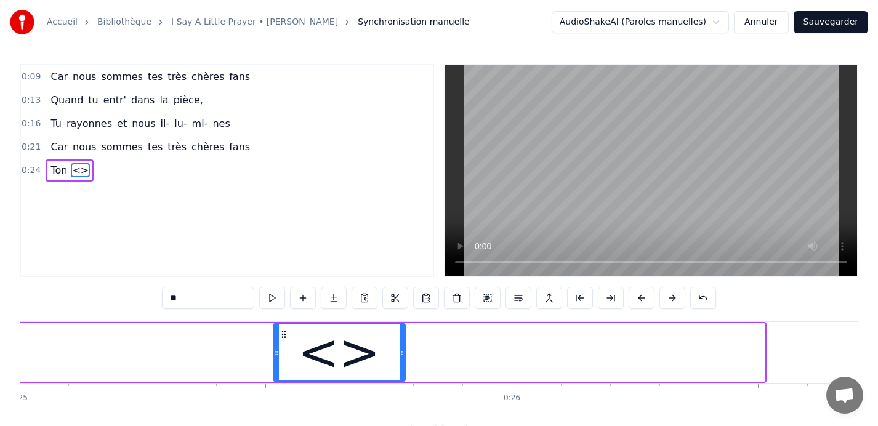
drag, startPoint x: 763, startPoint y: 355, endPoint x: 416, endPoint y: 358, distance: 346.8
click at [405, 357] on div at bounding box center [402, 353] width 5 height 56
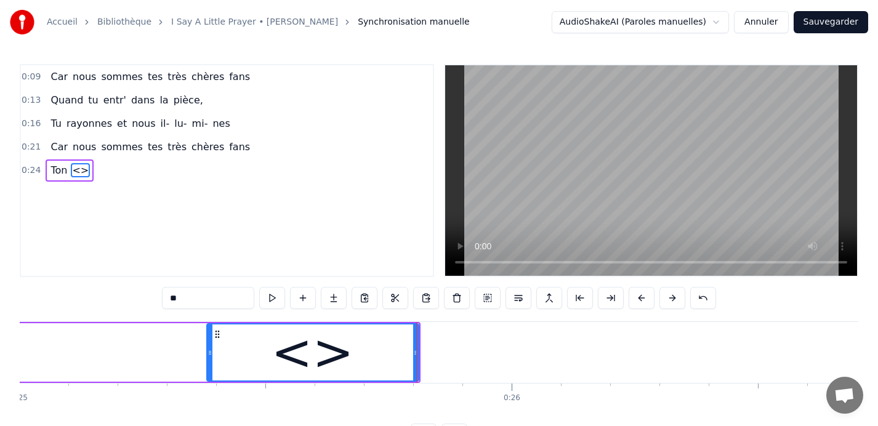
drag, startPoint x: 275, startPoint y: 354, endPoint x: 206, endPoint y: 354, distance: 69.6
click at [208, 354] on icon at bounding box center [210, 353] width 5 height 10
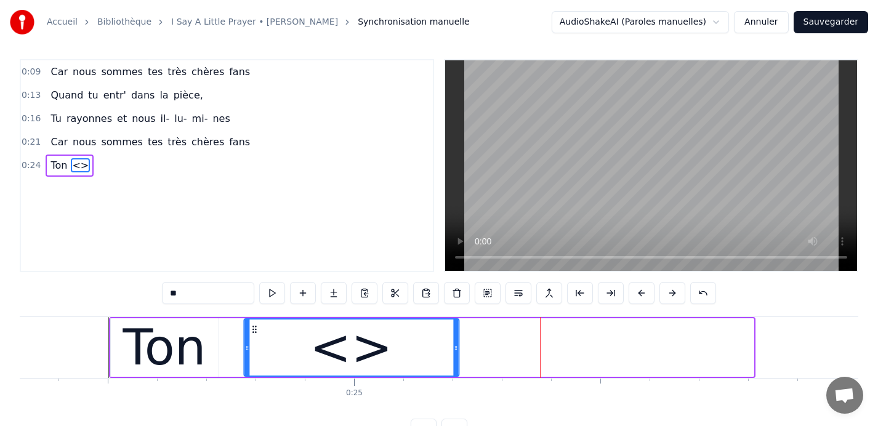
scroll to position [7, 0]
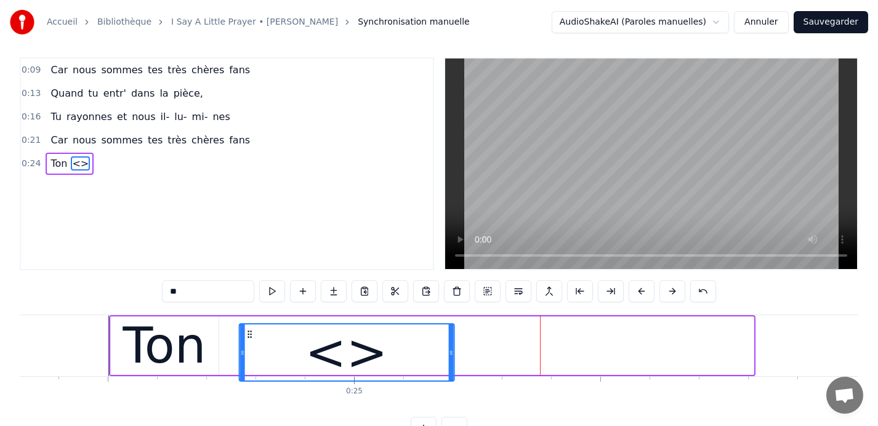
drag, startPoint x: 548, startPoint y: 334, endPoint x: 249, endPoint y: 345, distance: 299.6
click at [249, 345] on div "<>" at bounding box center [347, 353] width 214 height 56
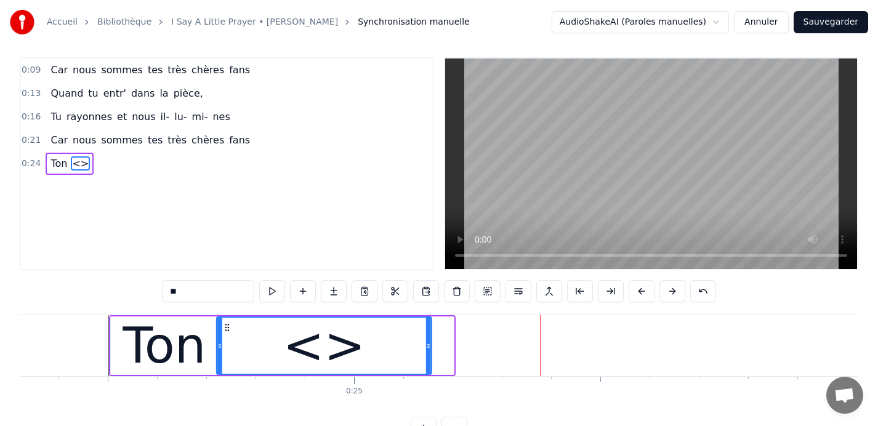
drag, startPoint x: 248, startPoint y: 326, endPoint x: 226, endPoint y: 326, distance: 22.2
click at [226, 326] on icon at bounding box center [227, 328] width 10 height 10
click at [229, 328] on icon at bounding box center [230, 328] width 10 height 10
drag, startPoint x: 190, startPoint y: 291, endPoint x: 161, endPoint y: 291, distance: 29.6
click at [161, 291] on div "0:09 Car nous sommes tes très chères fans 0:13 Quand tu entr' dans la pièce, 0:…" at bounding box center [439, 248] width 839 height 382
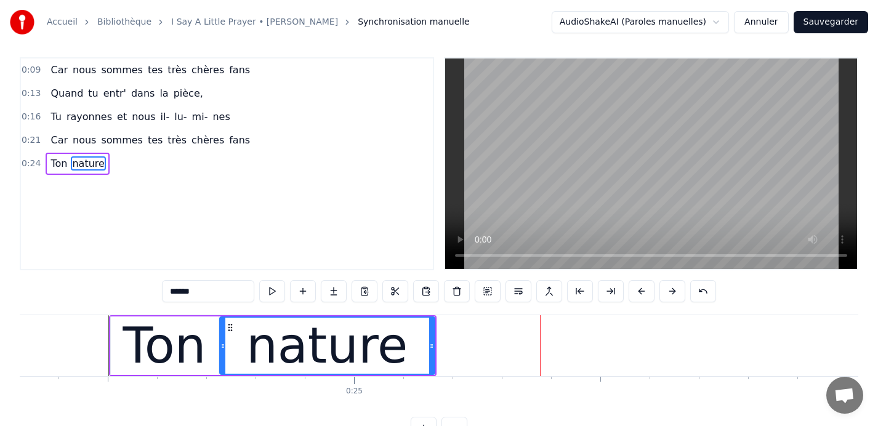
type input "*******"
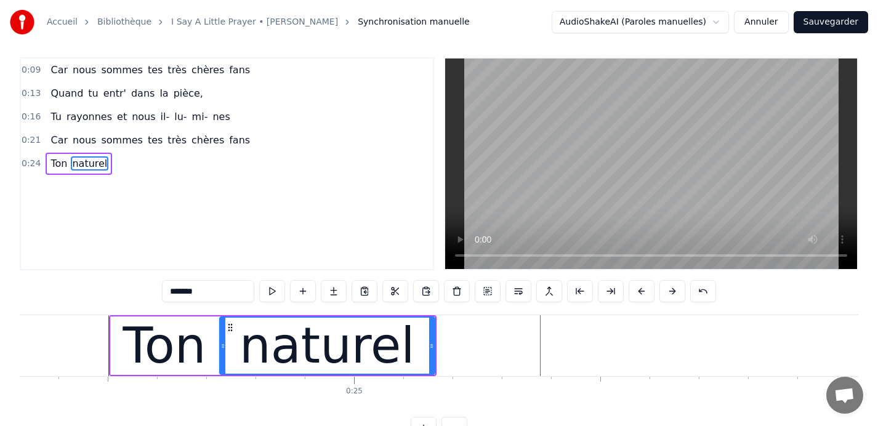
click at [301, 293] on button at bounding box center [303, 291] width 26 height 22
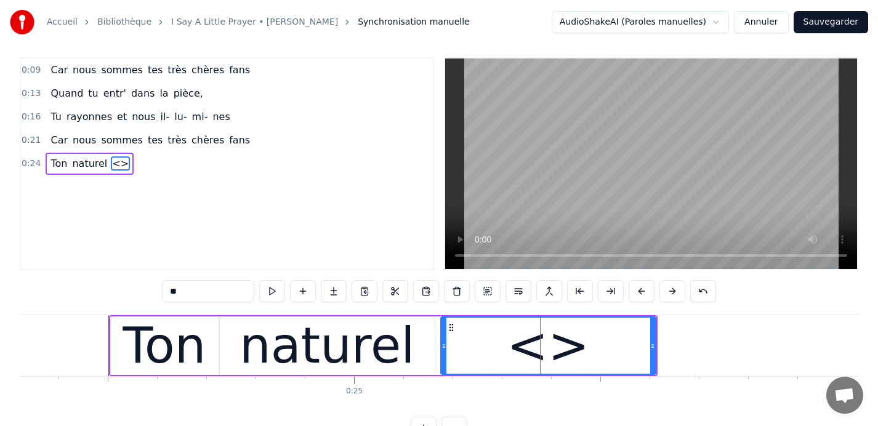
scroll to position [0, 0]
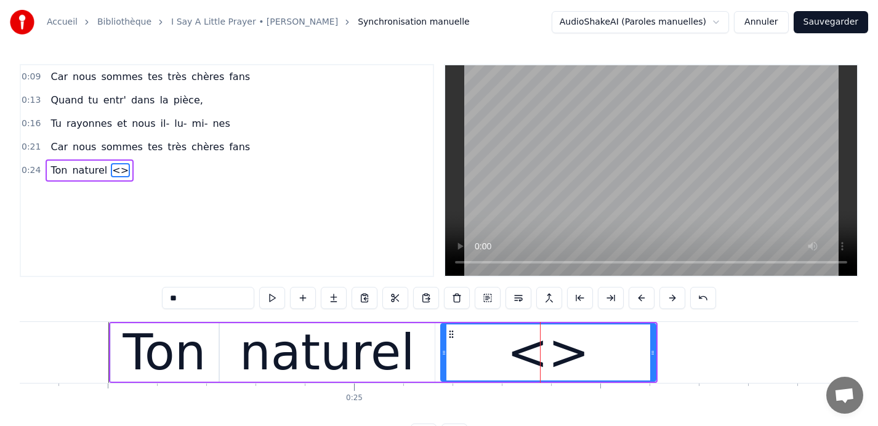
drag, startPoint x: 219, startPoint y: 296, endPoint x: 131, endPoint y: 296, distance: 88.1
click at [131, 296] on div "0:09 Car nous sommes tes très chères fans 0:13 Quand tu entr' dans la pièce, 0:…" at bounding box center [439, 255] width 839 height 382
type input "****"
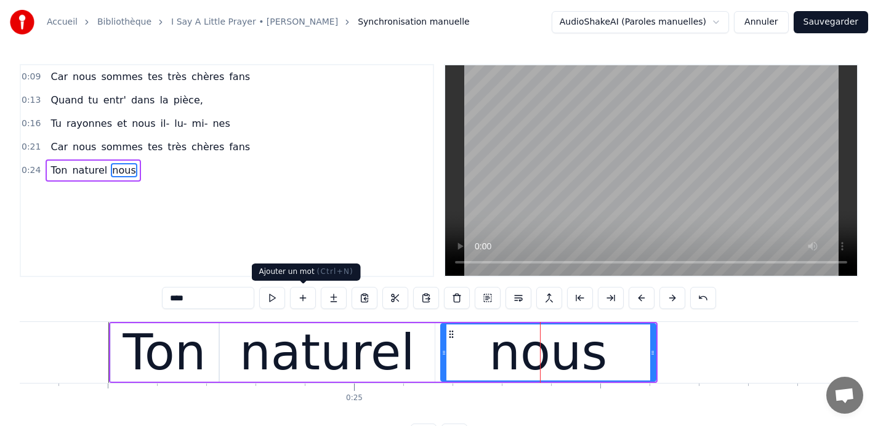
click at [301, 298] on button at bounding box center [303, 298] width 26 height 22
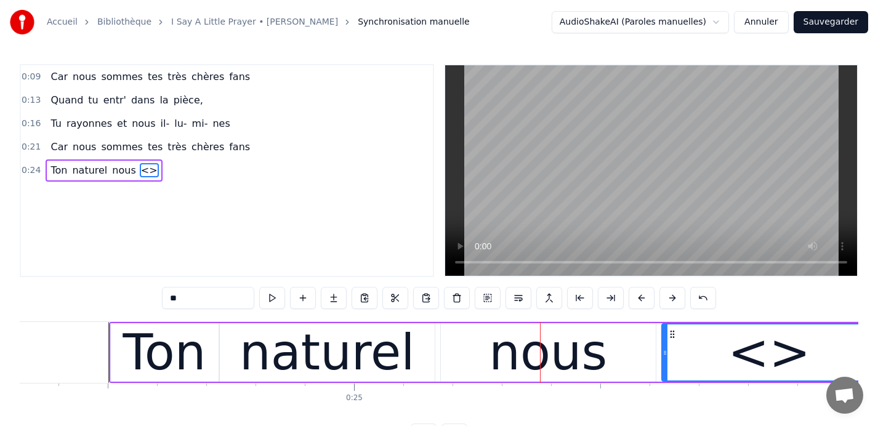
drag, startPoint x: 190, startPoint y: 294, endPoint x: 118, endPoint y: 294, distance: 72.1
click at [118, 294] on div "0:09 Car nous sommes tes très chères fans 0:13 Quand tu entr' dans la pièce, 0:…" at bounding box center [439, 255] width 839 height 382
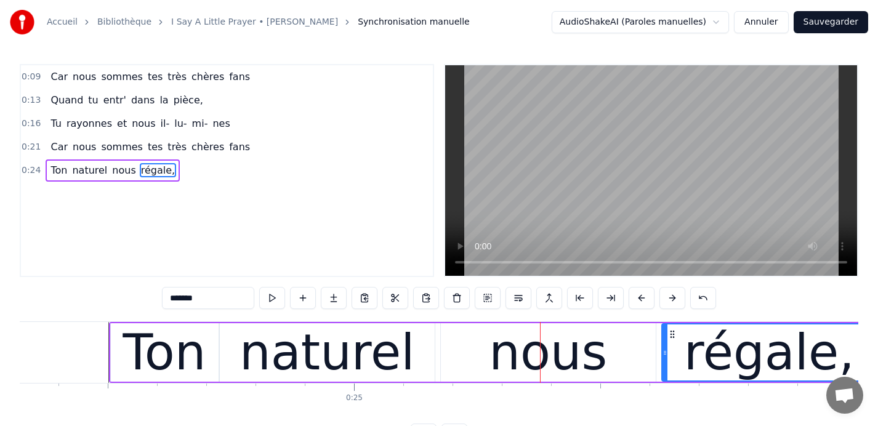
type input "*******"
click at [93, 309] on div "0:09 Car nous sommes tes très chères fans 0:13 Quand tu entr' dans la pièce, 0:…" at bounding box center [439, 255] width 839 height 382
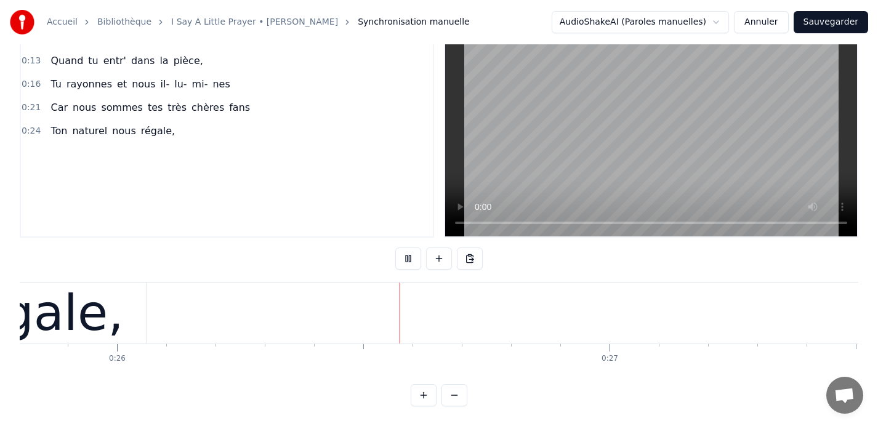
scroll to position [0, 12722]
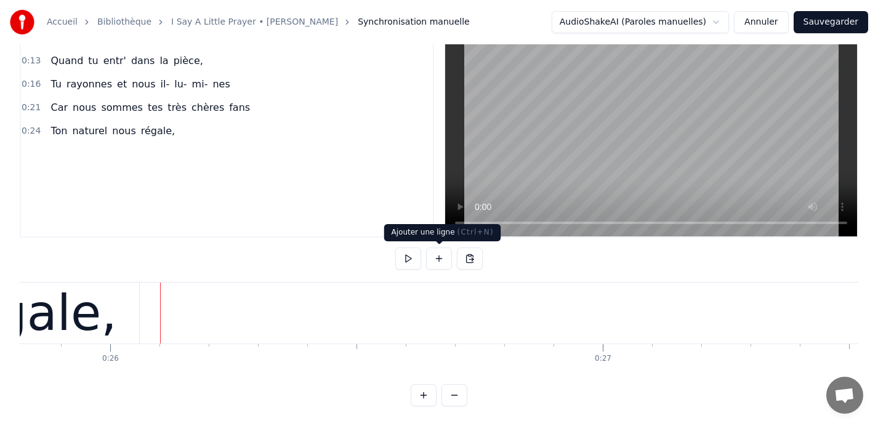
click at [439, 262] on button at bounding box center [439, 259] width 26 height 22
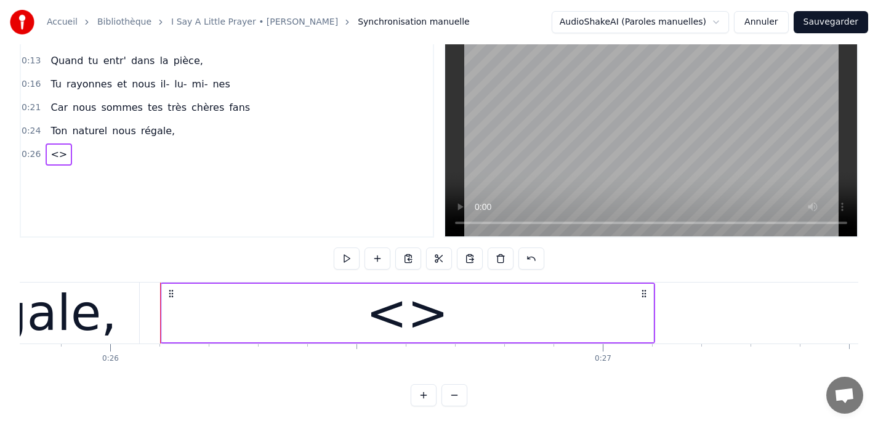
drag, startPoint x: 653, startPoint y: 314, endPoint x: 646, endPoint y: 314, distance: 7.4
click at [646, 314] on div "<>" at bounding box center [407, 313] width 493 height 59
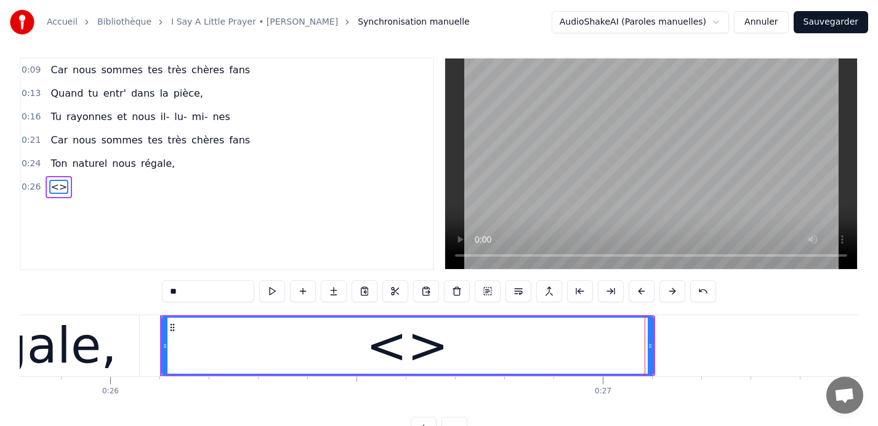
scroll to position [0, 0]
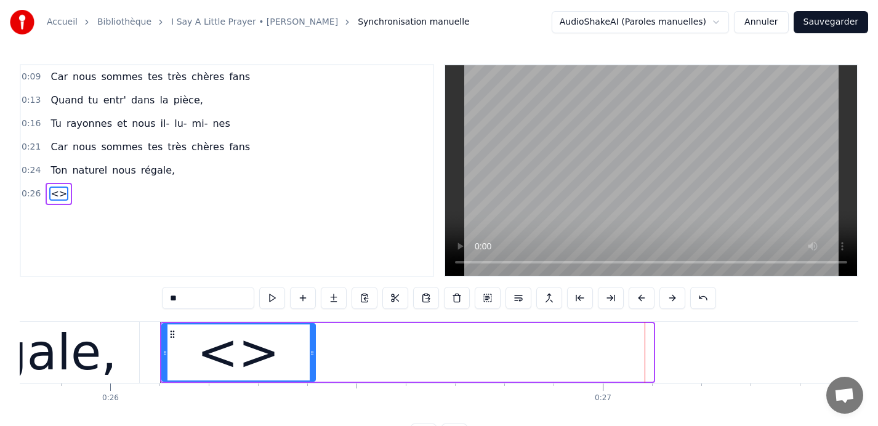
drag, startPoint x: 649, startPoint y: 352, endPoint x: 311, endPoint y: 346, distance: 338.2
click at [311, 346] on div at bounding box center [312, 353] width 5 height 56
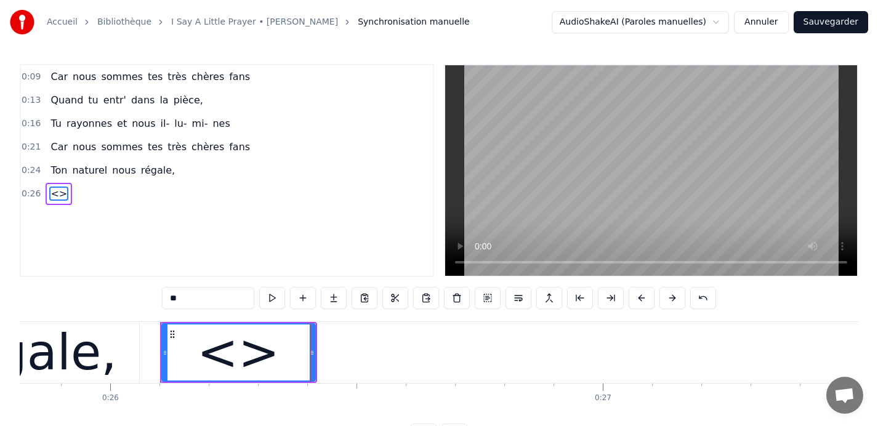
click at [191, 299] on input "**" at bounding box center [208, 298] width 92 height 22
drag, startPoint x: 191, startPoint y: 299, endPoint x: 155, endPoint y: 298, distance: 35.8
click at [155, 298] on div "0:09 Car nous sommes tes très chères fans 0:13 Quand tu entr' dans la pièce, 0:…" at bounding box center [439, 255] width 839 height 382
type input "**"
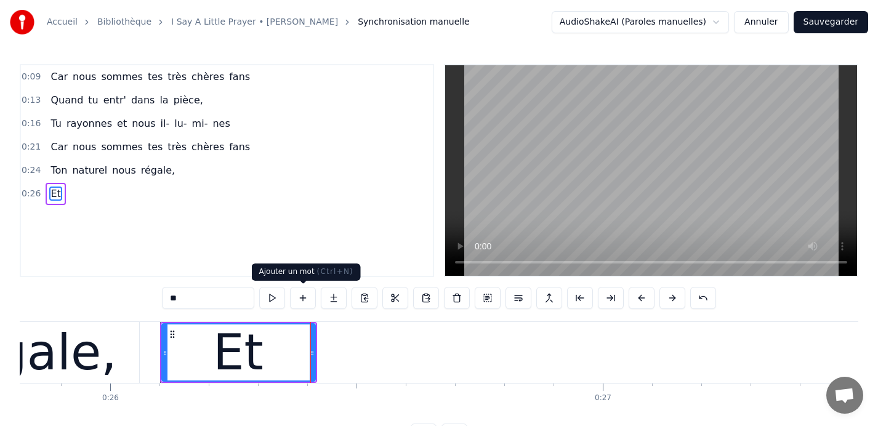
click at [301, 302] on button at bounding box center [303, 298] width 26 height 22
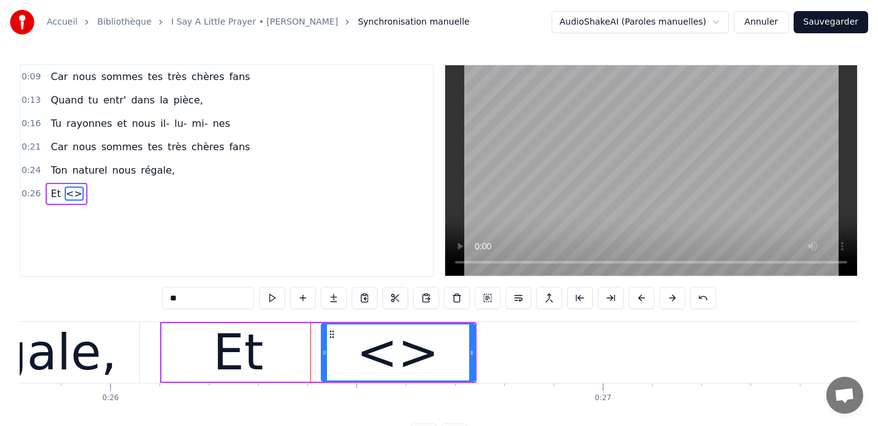
drag, startPoint x: 191, startPoint y: 296, endPoint x: 122, endPoint y: 296, distance: 69.0
click at [122, 296] on div "0:09 Car nous sommes tes très chères fans 0:13 Quand tu entr' dans la pièce, 0:…" at bounding box center [439, 255] width 839 height 382
type input "***"
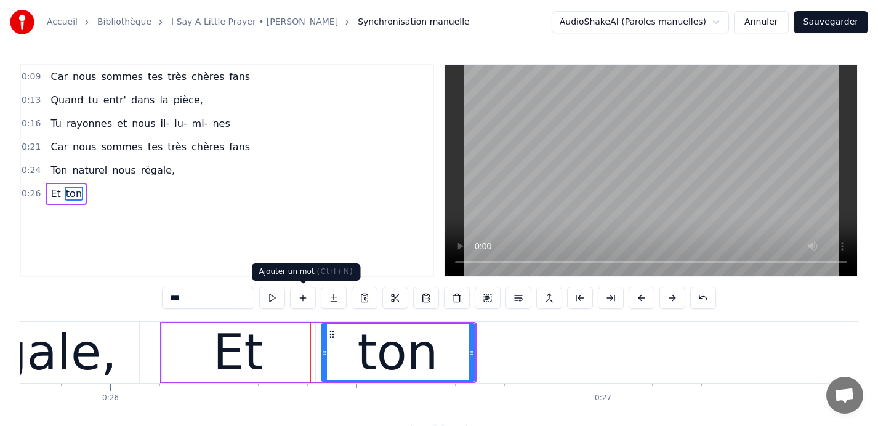
click at [302, 299] on button at bounding box center [303, 298] width 26 height 22
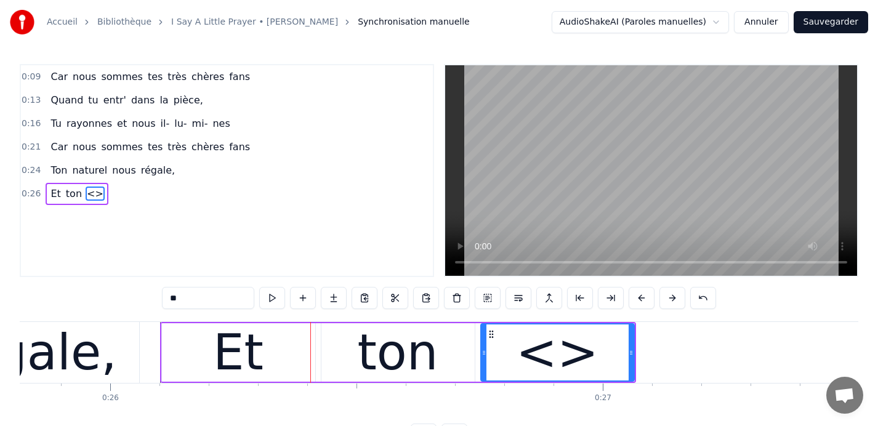
drag, startPoint x: 192, startPoint y: 300, endPoint x: 146, endPoint y: 300, distance: 45.6
click at [146, 300] on div "0:09 Car nous sommes tes très chères fans 0:13 Quand tu entr' dans la pièce, 0:…" at bounding box center [439, 255] width 839 height 382
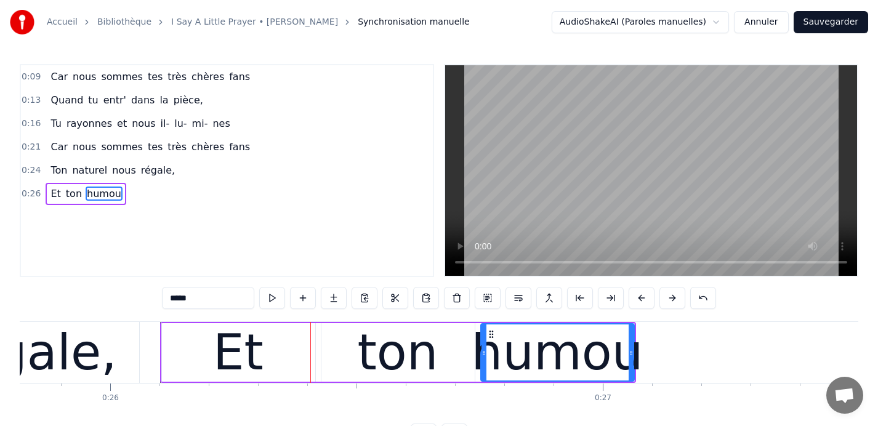
type input "******"
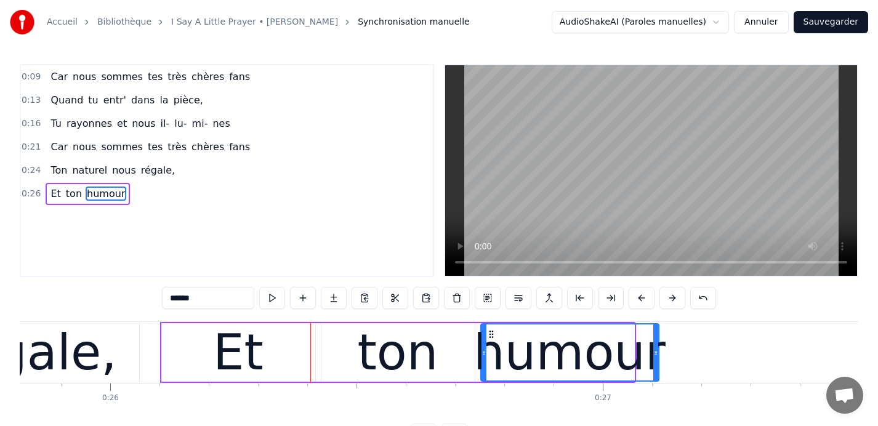
drag, startPoint x: 631, startPoint y: 354, endPoint x: 659, endPoint y: 361, distance: 28.7
click at [658, 361] on div at bounding box center [656, 353] width 5 height 56
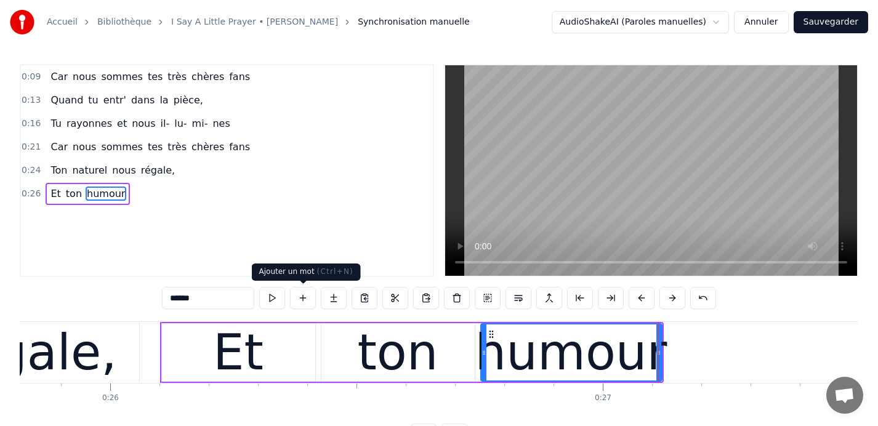
click at [302, 298] on button at bounding box center [303, 298] width 26 height 22
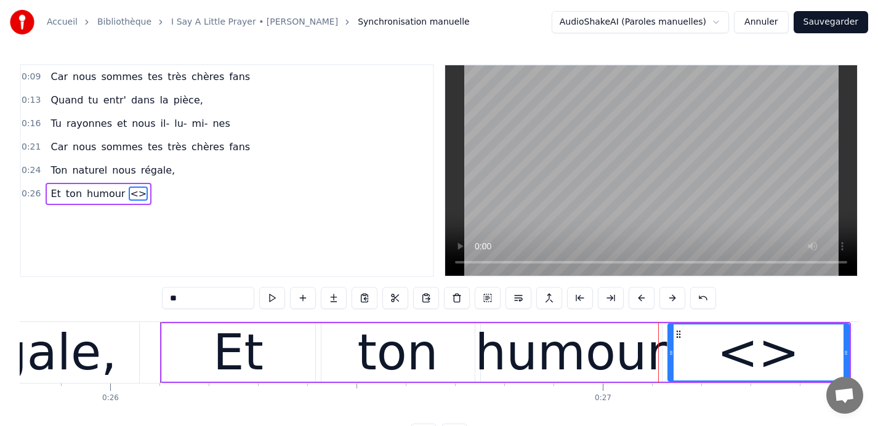
drag, startPoint x: 193, startPoint y: 299, endPoint x: 155, endPoint y: 299, distance: 38.2
click at [155, 299] on div "0:09 Car nous sommes tes très chères fans 0:13 Quand tu entr' dans la pièce, 0:…" at bounding box center [439, 255] width 839 height 382
type input "****"
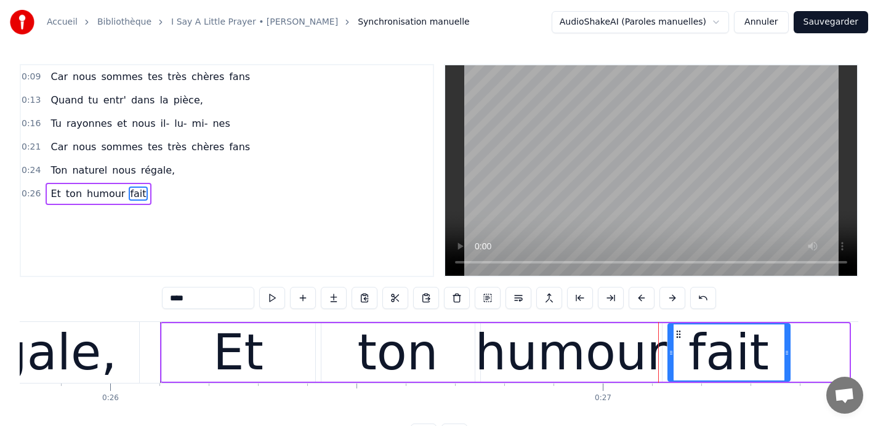
drag, startPoint x: 846, startPoint y: 354, endPoint x: 783, endPoint y: 354, distance: 62.8
click at [785, 354] on icon at bounding box center [787, 353] width 5 height 10
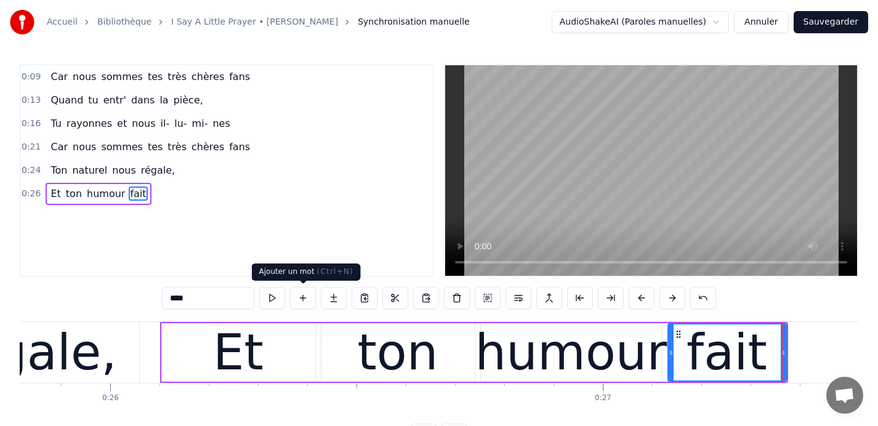
click at [299, 299] on button at bounding box center [303, 298] width 26 height 22
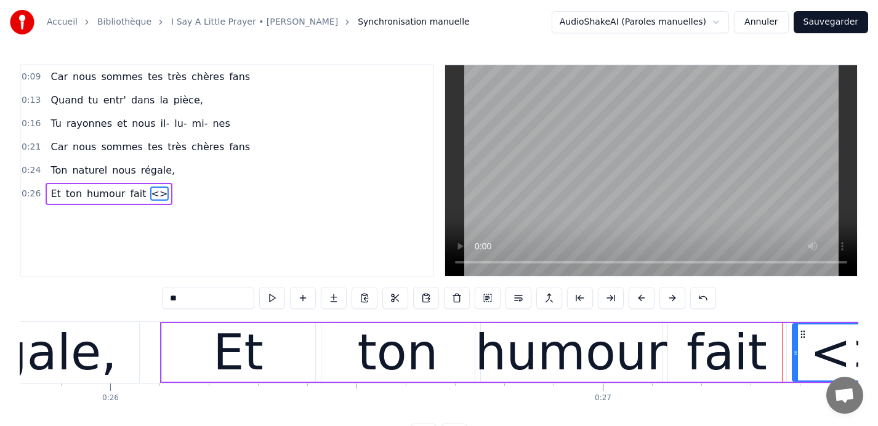
drag, startPoint x: 195, startPoint y: 300, endPoint x: 155, endPoint y: 300, distance: 40.0
click at [155, 300] on div "0:09 Car nous sommes tes très chères fans 0:13 Quand tu entr' dans la pièce, 0:…" at bounding box center [439, 255] width 839 height 382
type input "***"
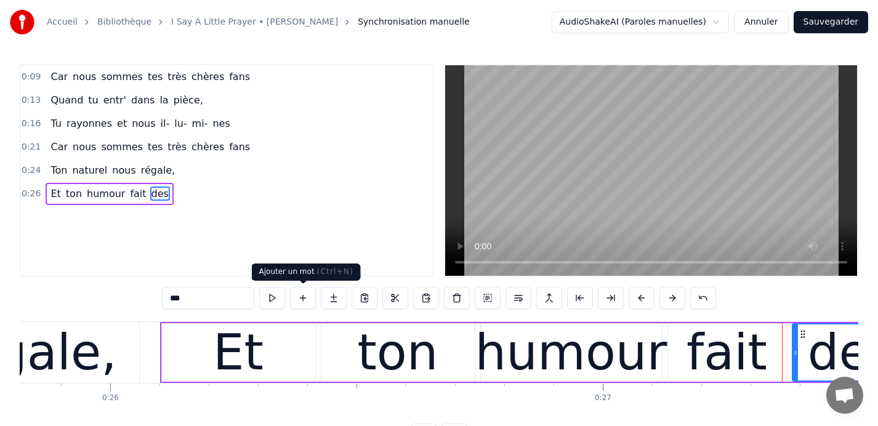
click at [304, 297] on button at bounding box center [303, 298] width 26 height 22
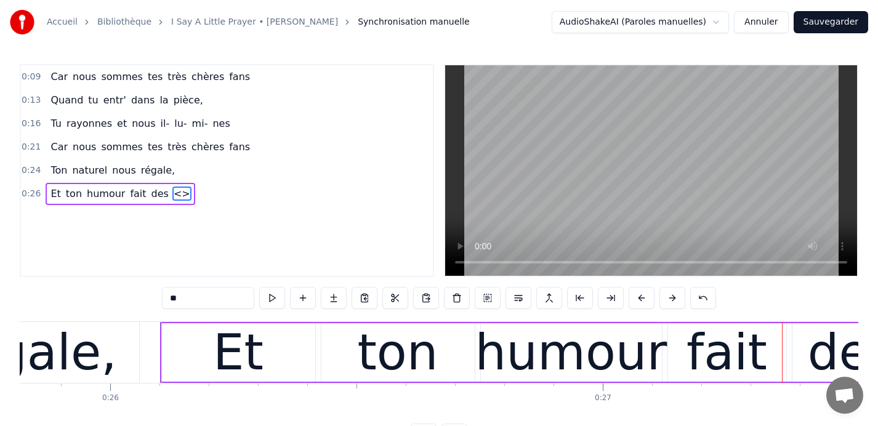
drag, startPoint x: 214, startPoint y: 297, endPoint x: 138, endPoint y: 296, distance: 75.8
click at [138, 296] on div "0:09 Car nous sommes tes très chères fans 0:13 Quand tu entr' dans la pièce, 0:…" at bounding box center [439, 255] width 839 height 382
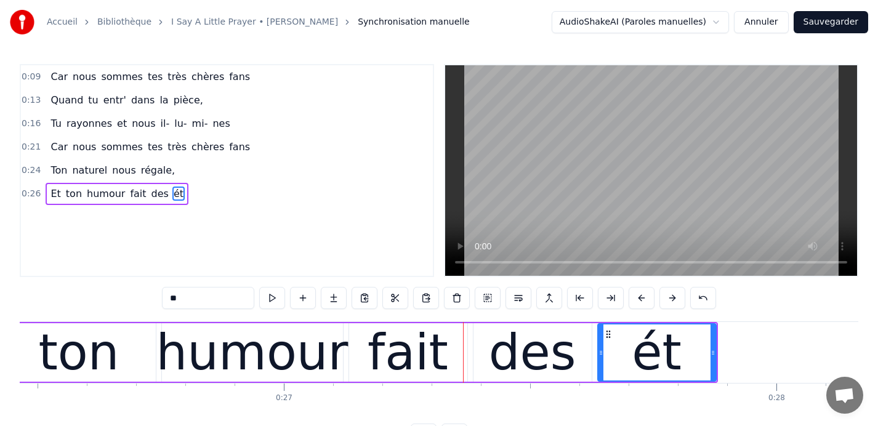
scroll to position [0, 13047]
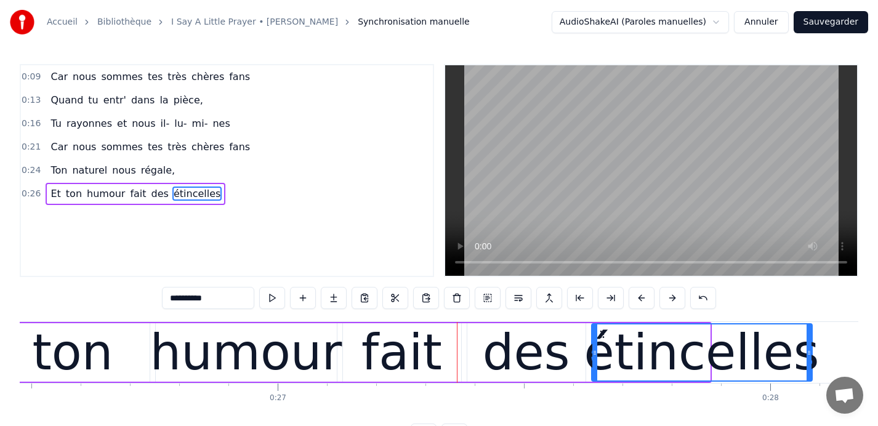
drag, startPoint x: 707, startPoint y: 355, endPoint x: 809, endPoint y: 363, distance: 102.6
click at [809, 363] on div at bounding box center [809, 353] width 5 height 56
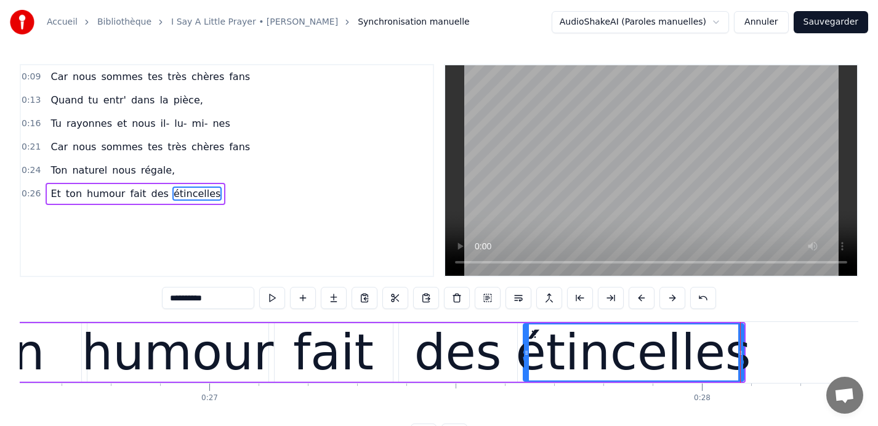
scroll to position [0, 13033]
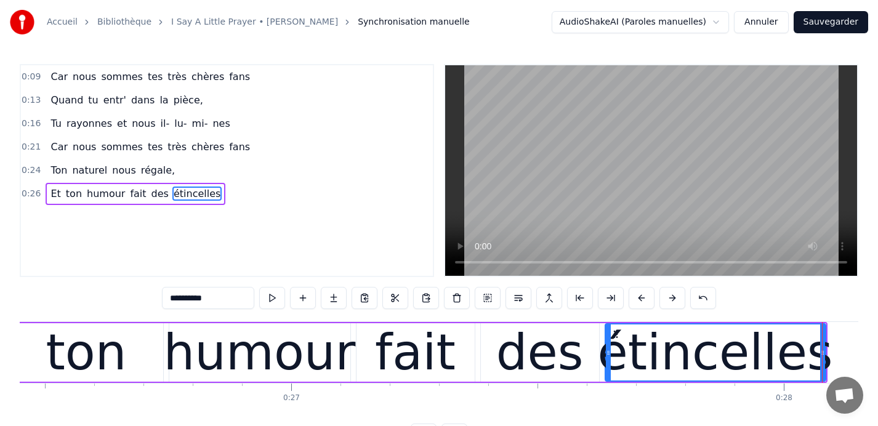
click at [571, 352] on div "des" at bounding box center [539, 353] width 87 height 74
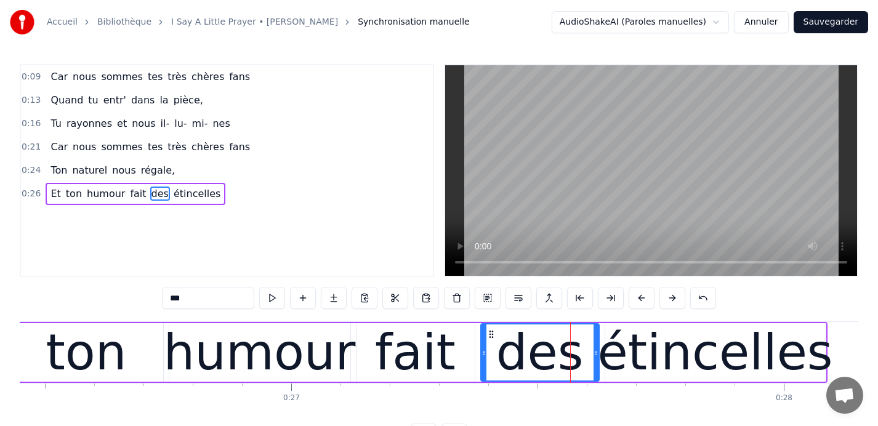
click at [192, 298] on input "***" at bounding box center [208, 298] width 92 height 22
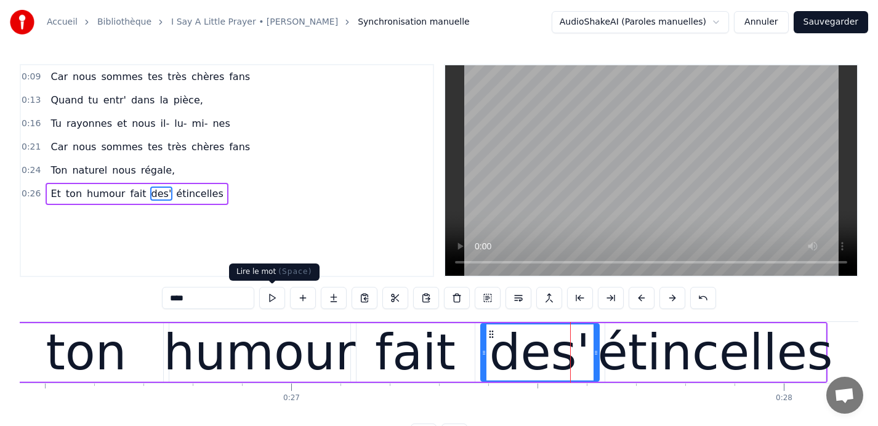
type input "****"
click at [275, 298] on button at bounding box center [272, 298] width 26 height 22
click at [28, 195] on span "0:26" at bounding box center [31, 194] width 19 height 12
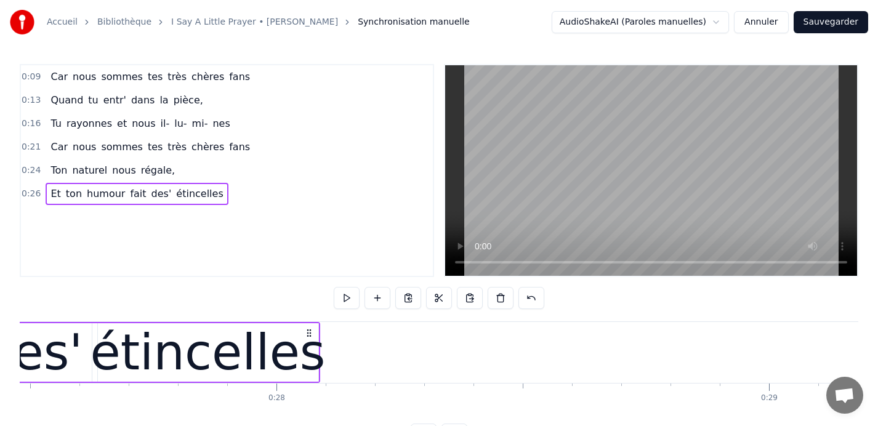
scroll to position [0, 13543]
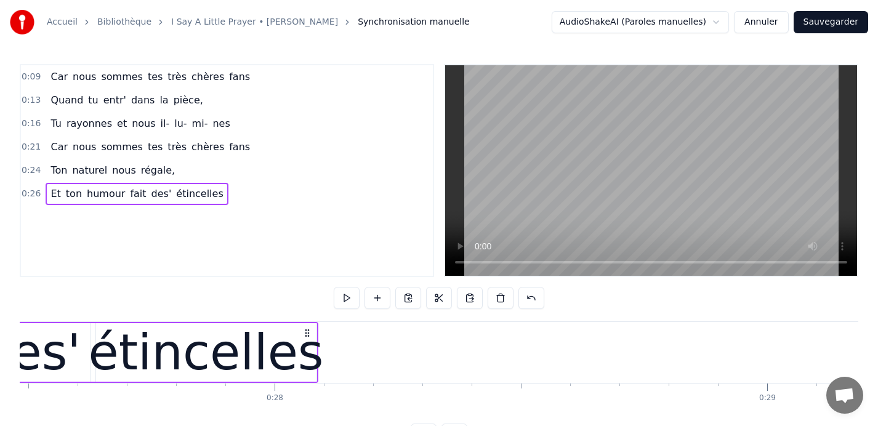
click at [315, 355] on div "étincelles" at bounding box center [206, 352] width 222 height 59
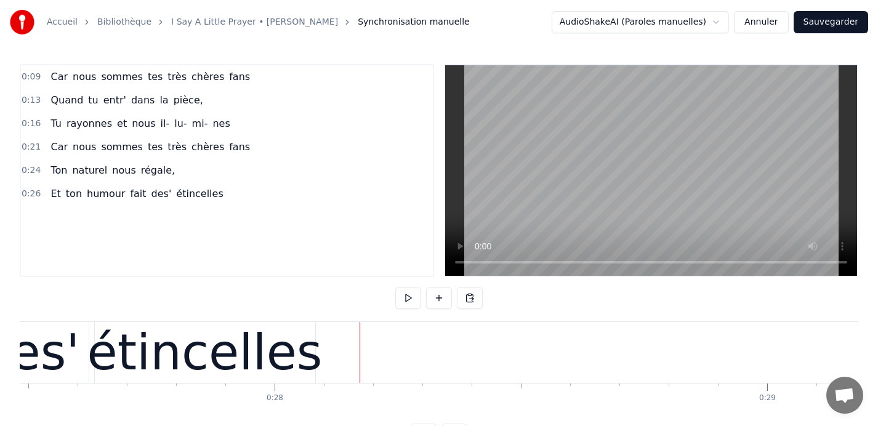
click at [309, 354] on div "étincelles" at bounding box center [205, 352] width 221 height 61
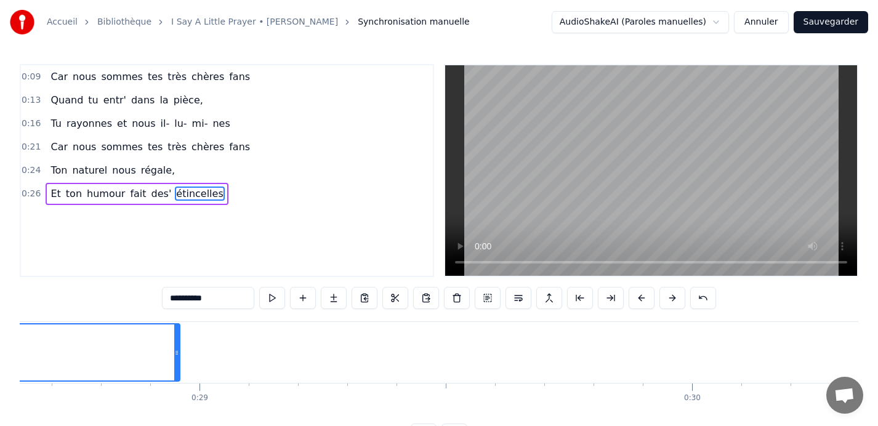
scroll to position [0, 14119]
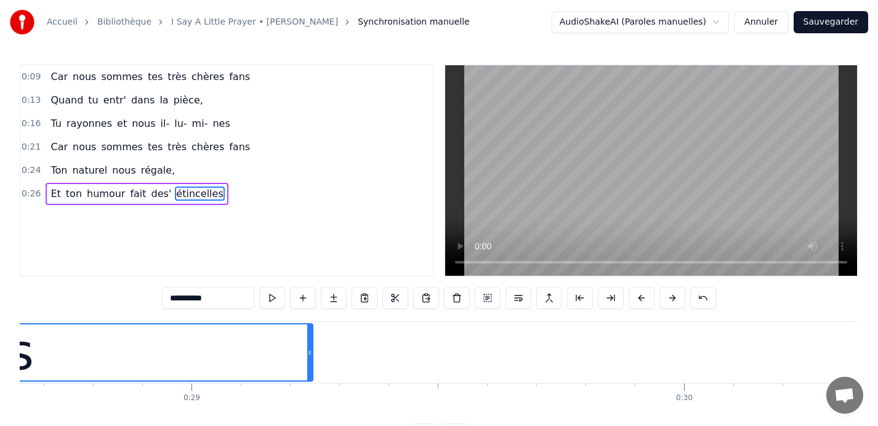
drag, startPoint x: 314, startPoint y: 353, endPoint x: 886, endPoint y: 346, distance: 572.3
click at [878, 346] on html "**********" at bounding box center [439, 233] width 878 height 466
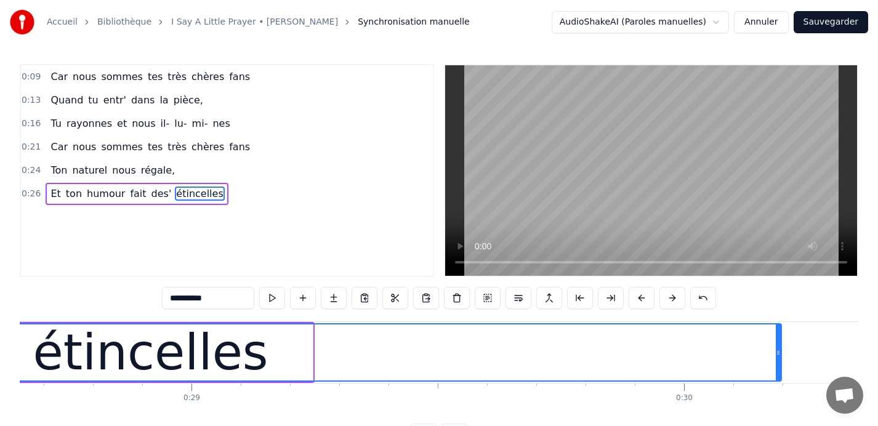
drag, startPoint x: 310, startPoint y: 352, endPoint x: 779, endPoint y: 350, distance: 468.8
click at [779, 350] on icon at bounding box center [778, 353] width 5 height 10
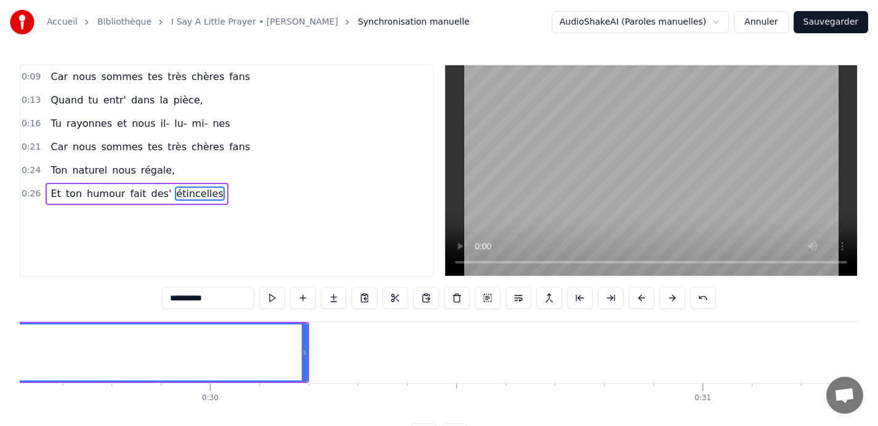
scroll to position [0, 14635]
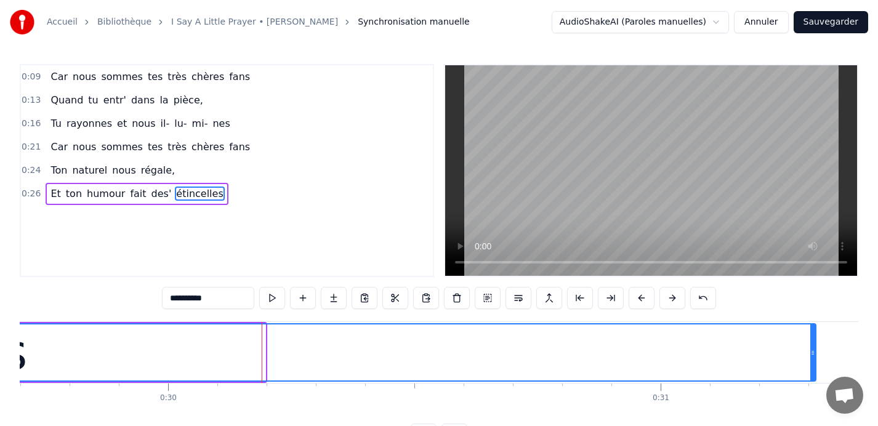
drag, startPoint x: 261, startPoint y: 351, endPoint x: 811, endPoint y: 373, distance: 551.1
click at [811, 373] on div at bounding box center [813, 353] width 5 height 56
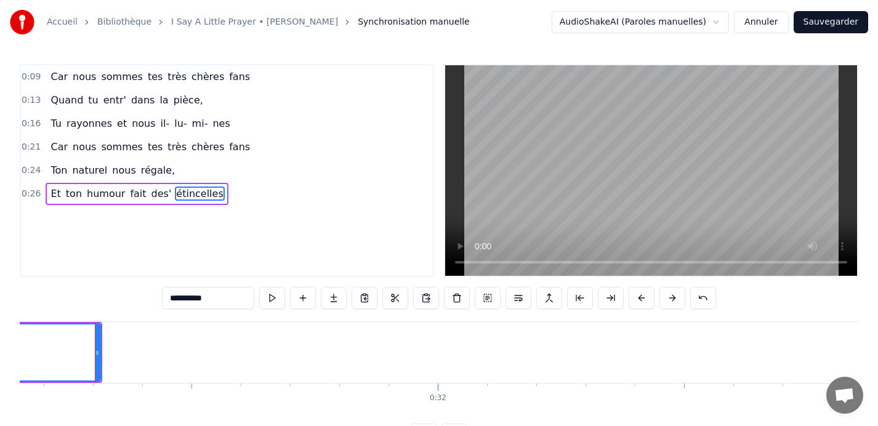
scroll to position [0, 15364]
drag, startPoint x: 86, startPoint y: 352, endPoint x: 127, endPoint y: 353, distance: 41.3
click at [127, 353] on icon at bounding box center [125, 353] width 5 height 10
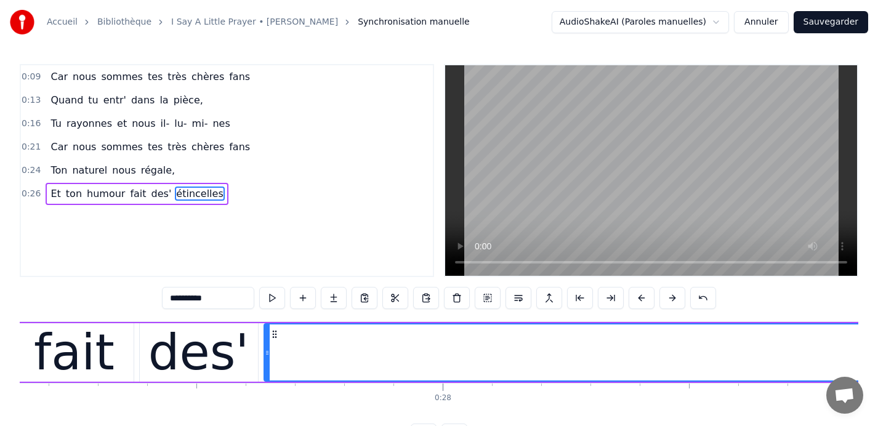
scroll to position [0, 13372]
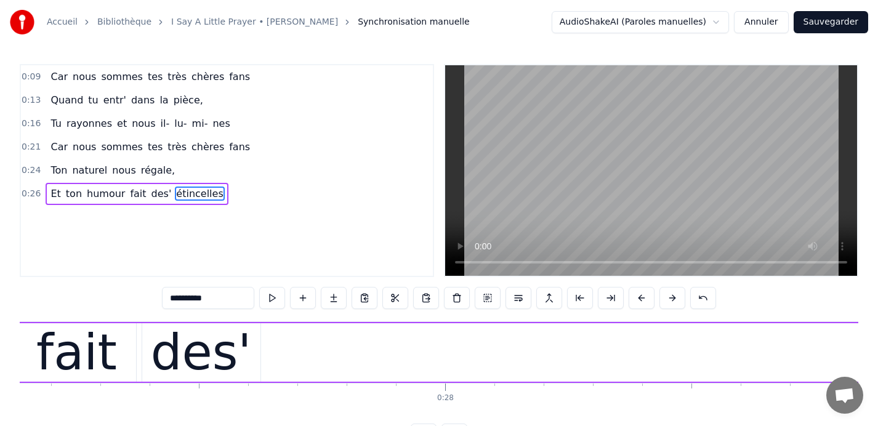
drag, startPoint x: 269, startPoint y: 352, endPoint x: 867, endPoint y: 334, distance: 598.4
click at [867, 334] on div "**********" at bounding box center [439, 223] width 878 height 446
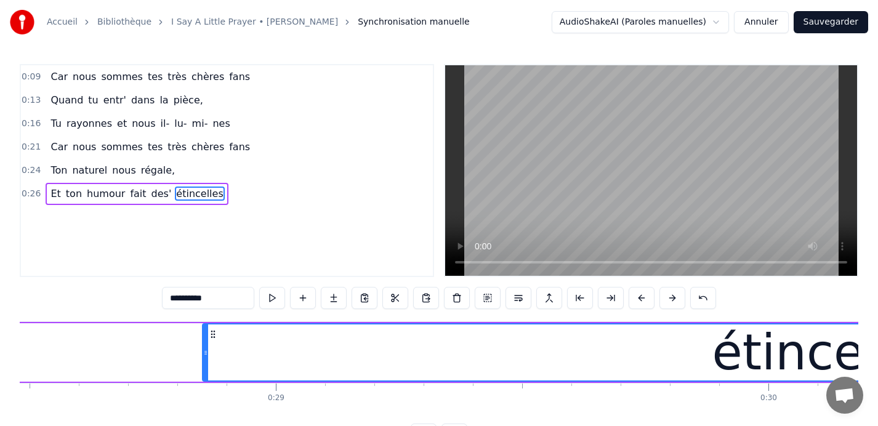
scroll to position [0, 14013]
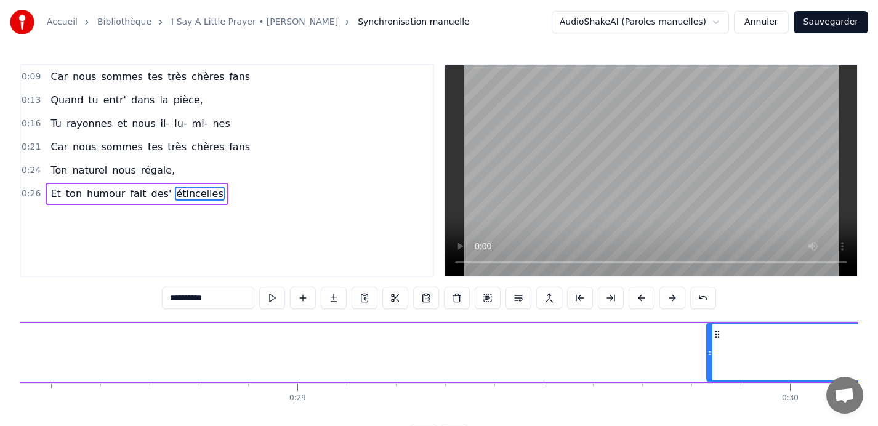
drag, startPoint x: 225, startPoint y: 354, endPoint x: 708, endPoint y: 354, distance: 482.9
click at [708, 354] on icon at bounding box center [710, 353] width 5 height 10
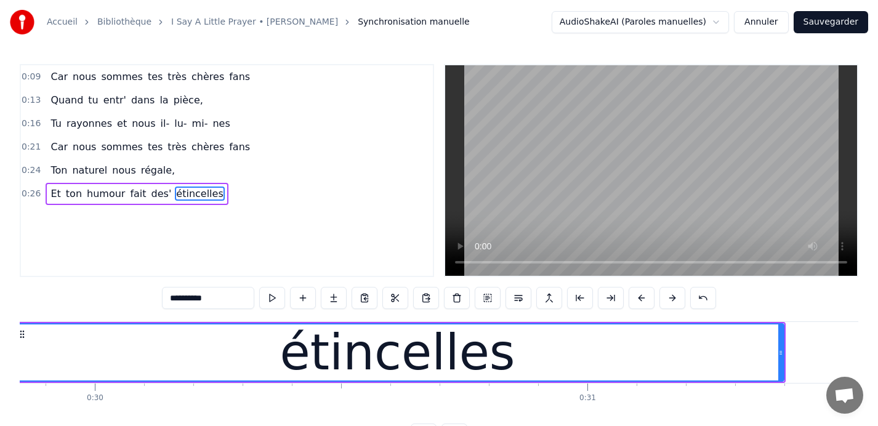
scroll to position [0, 14604]
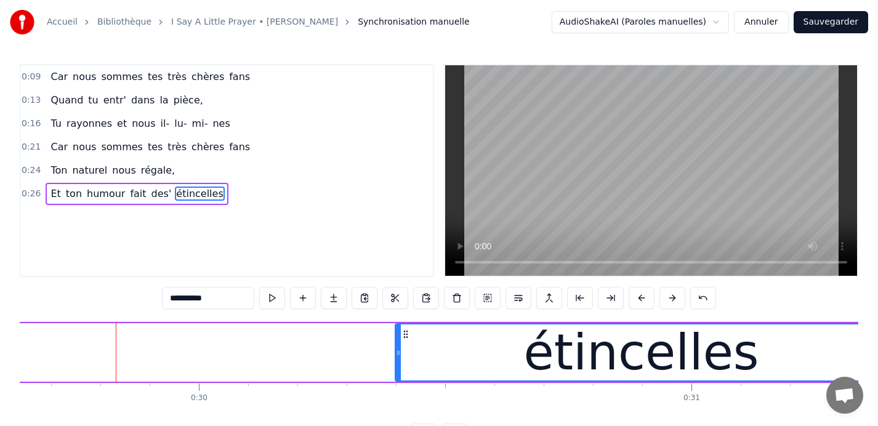
drag, startPoint x: 117, startPoint y: 350, endPoint x: 397, endPoint y: 360, distance: 279.8
click at [397, 360] on div at bounding box center [398, 353] width 5 height 56
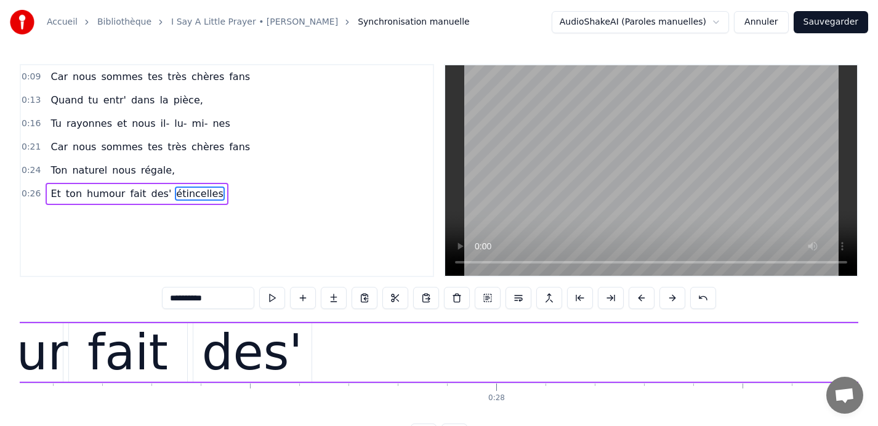
scroll to position [0, 13307]
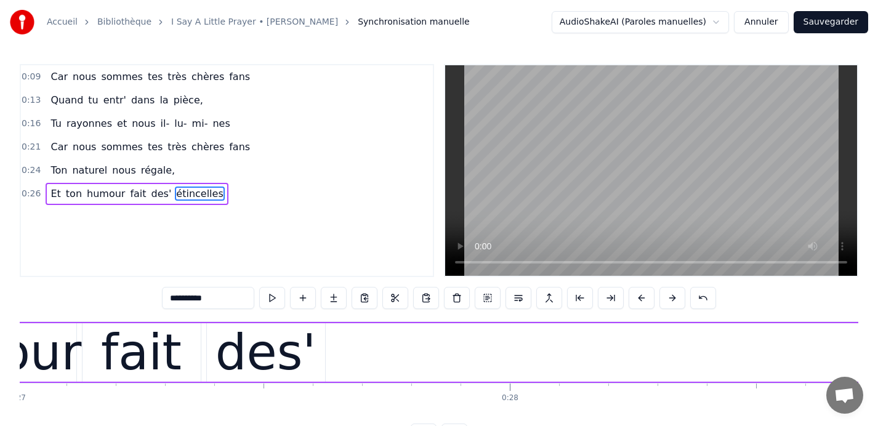
click at [258, 351] on div "des'" at bounding box center [266, 353] width 101 height 74
type input "****"
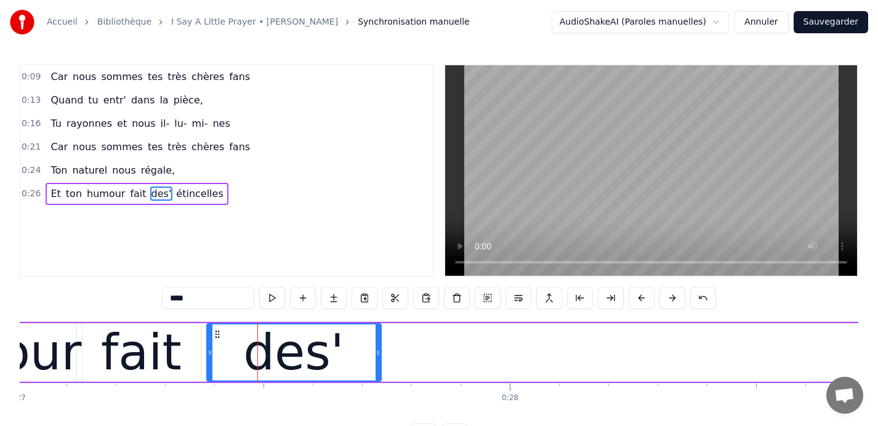
drag, startPoint x: 321, startPoint y: 351, endPoint x: 382, endPoint y: 345, distance: 61.3
click at [381, 345] on div at bounding box center [378, 353] width 5 height 56
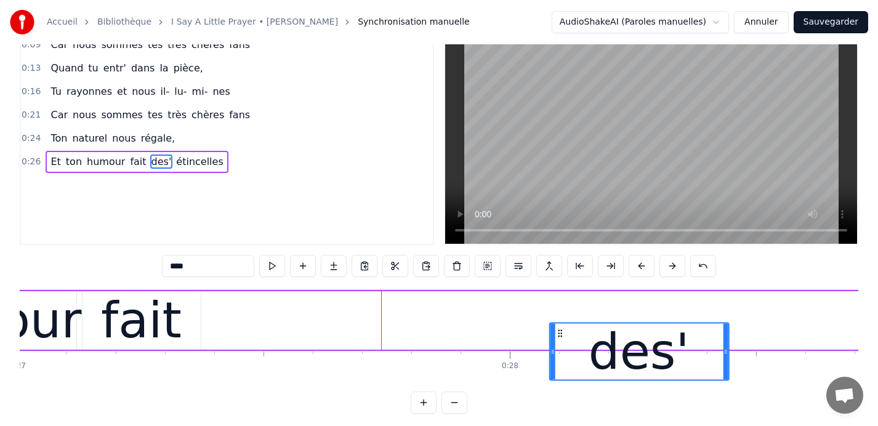
scroll to position [33, 0]
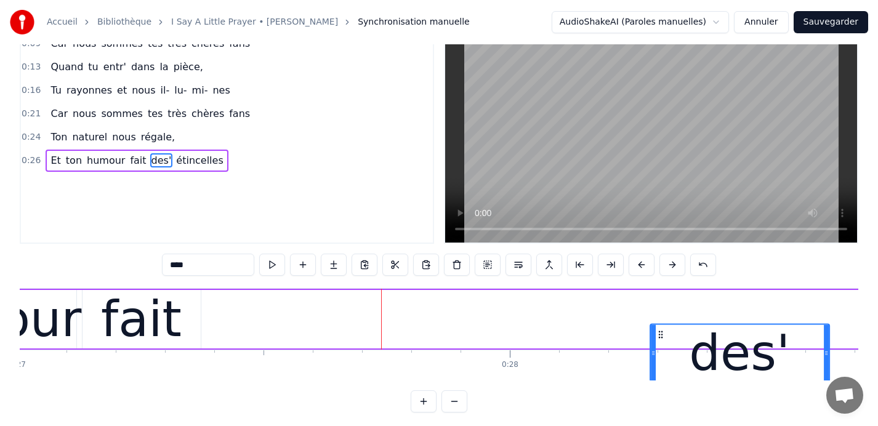
drag, startPoint x: 217, startPoint y: 334, endPoint x: 660, endPoint y: 283, distance: 446.4
click at [660, 283] on div "0:09 Car nous sommes tes très chères fans 0:13 Quand tu entr' dans la pièce, 0:…" at bounding box center [439, 222] width 839 height 382
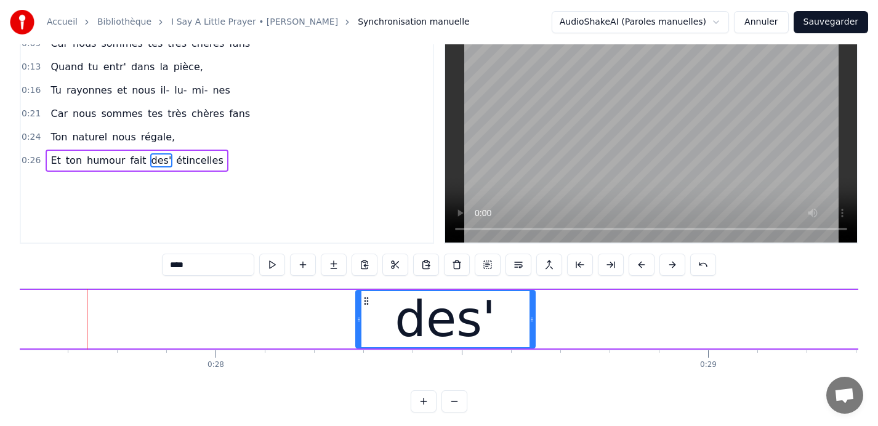
scroll to position [0, 13655]
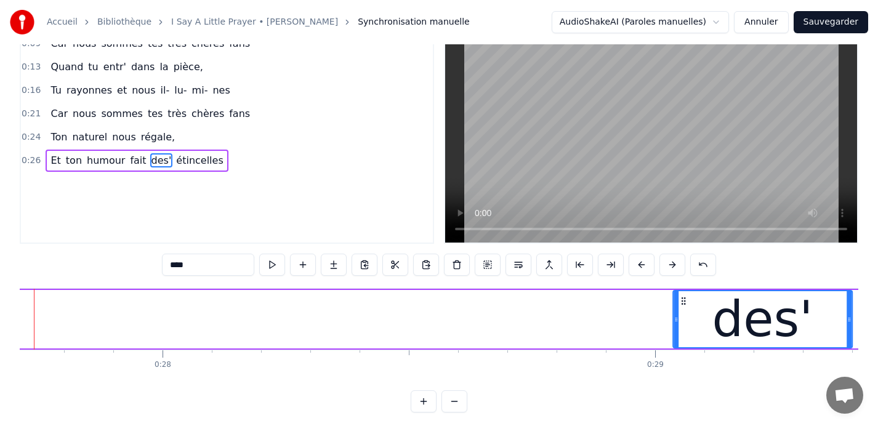
drag, startPoint x: 312, startPoint y: 299, endPoint x: 686, endPoint y: 299, distance: 373.9
click at [686, 299] on icon at bounding box center [684, 301] width 10 height 10
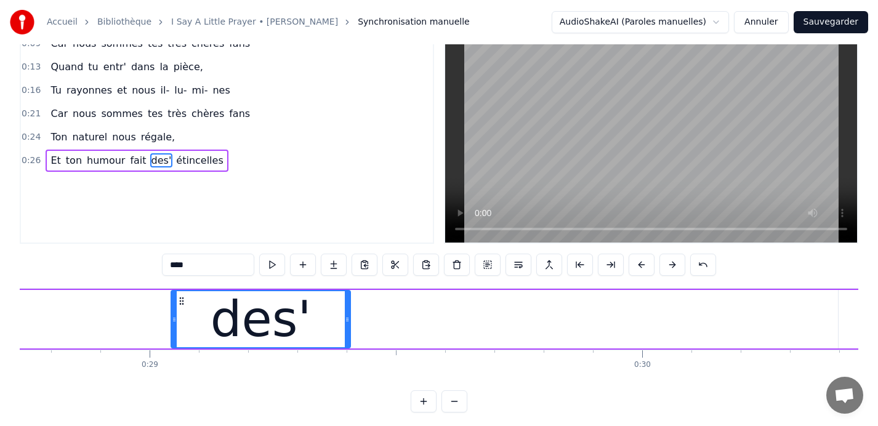
scroll to position [0, 14183]
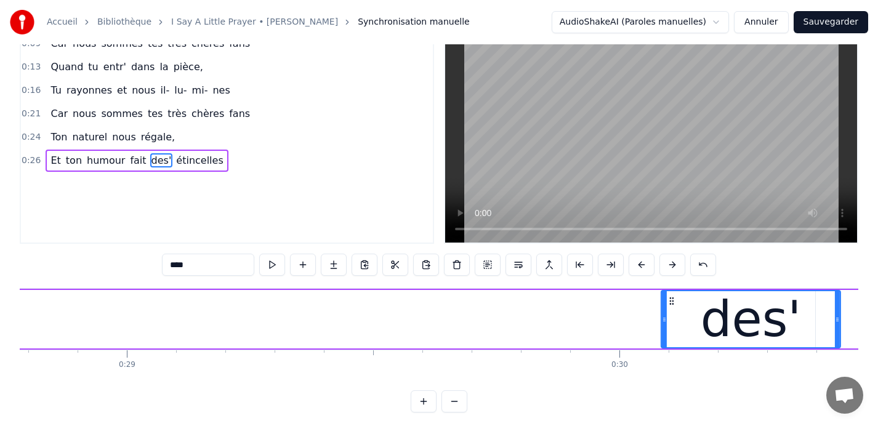
drag, startPoint x: 158, startPoint y: 299, endPoint x: 691, endPoint y: 307, distance: 532.9
click at [691, 307] on div "des'" at bounding box center [751, 319] width 178 height 56
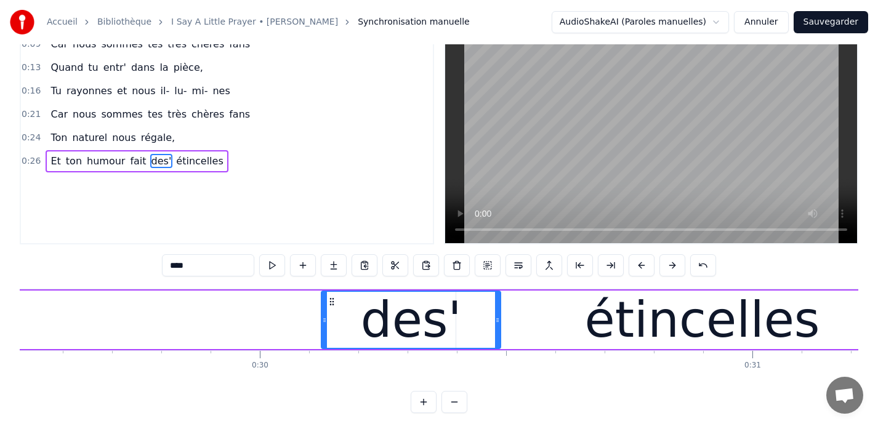
scroll to position [0, 14545]
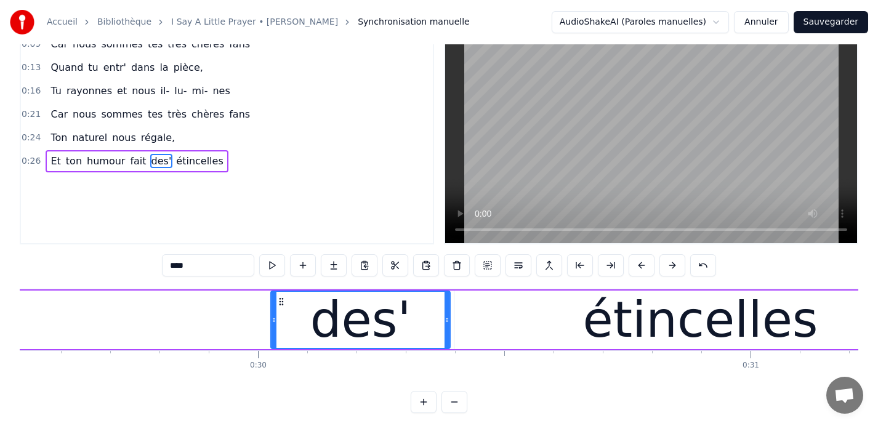
drag, startPoint x: 329, startPoint y: 301, endPoint x: 280, endPoint y: 302, distance: 48.7
click at [280, 302] on icon at bounding box center [282, 302] width 10 height 10
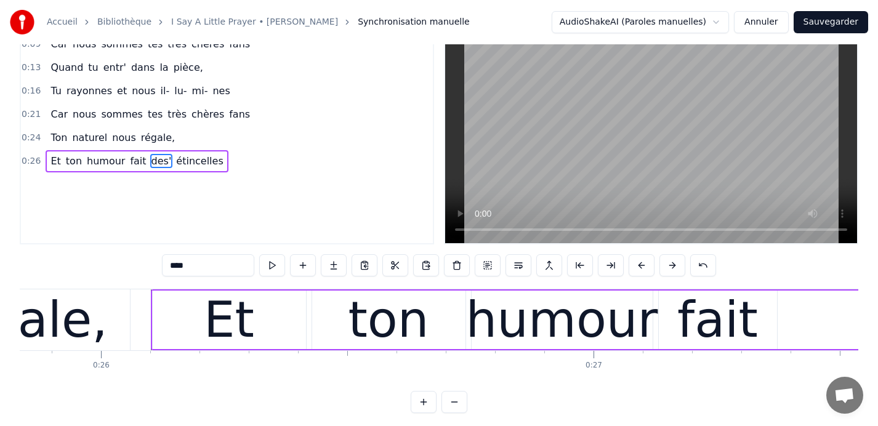
scroll to position [0, 12728]
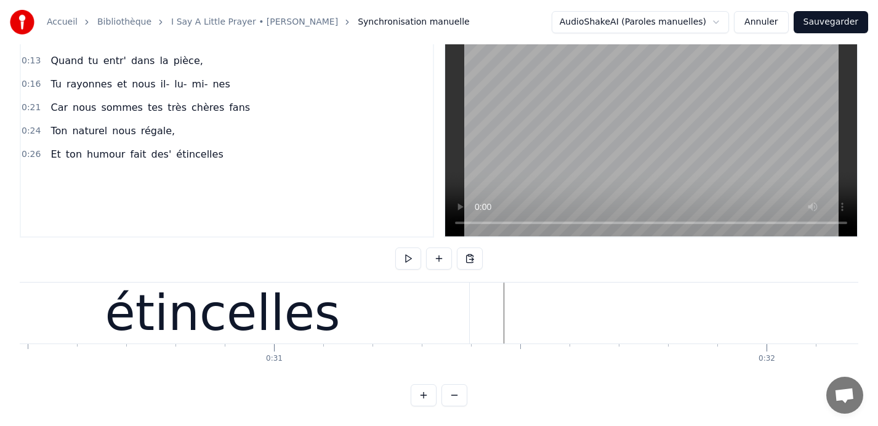
scroll to position [0, 15037]
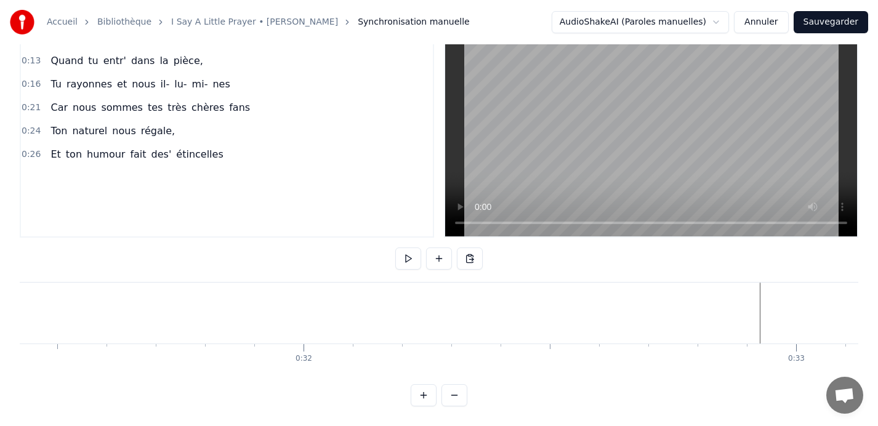
scroll to position [0, 15461]
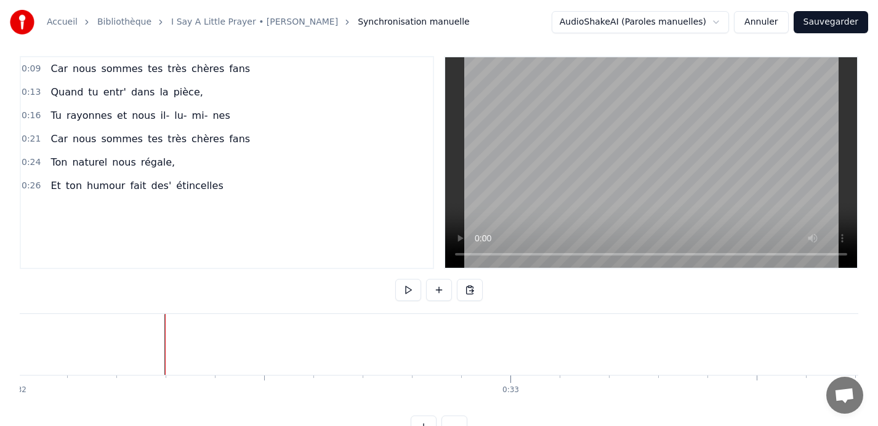
scroll to position [0, 0]
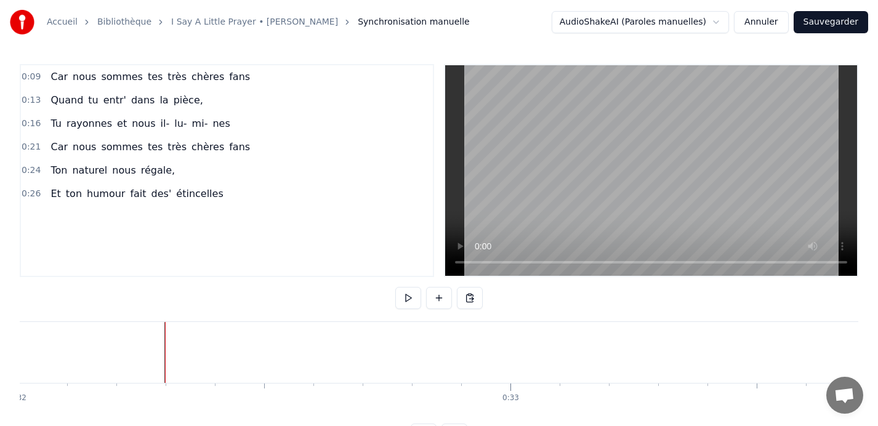
click at [30, 75] on span "0:09" at bounding box center [31, 77] width 19 height 12
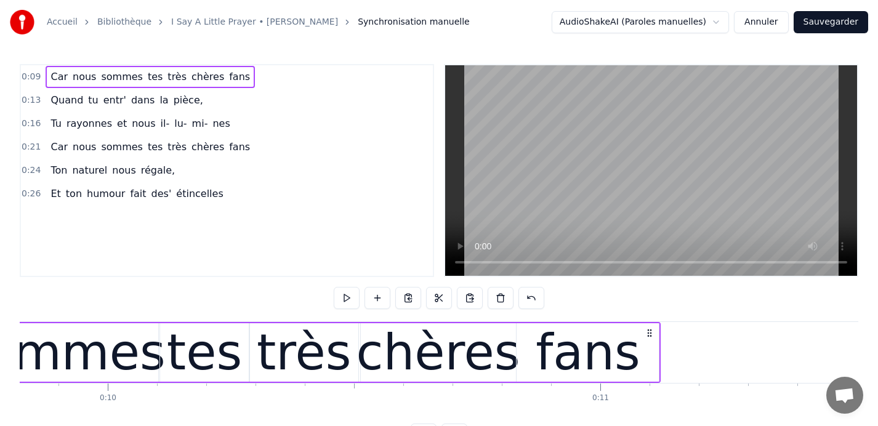
scroll to position [0, 4373]
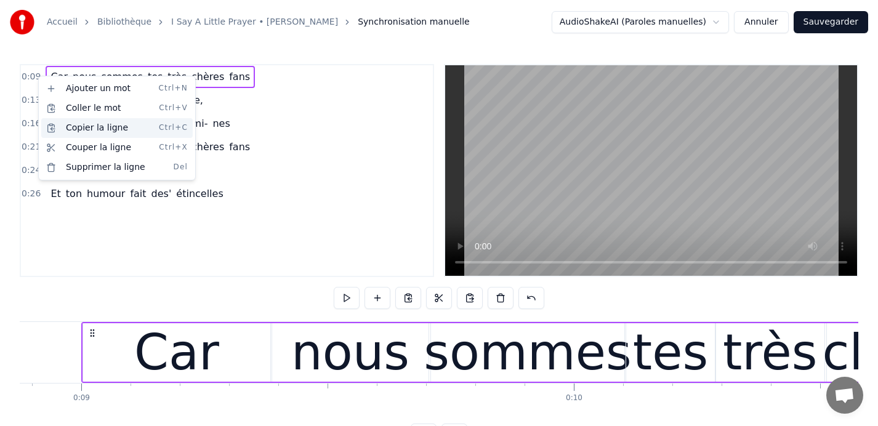
click at [69, 128] on div "Copier la ligne Ctrl+C" at bounding box center [117, 128] width 152 height 20
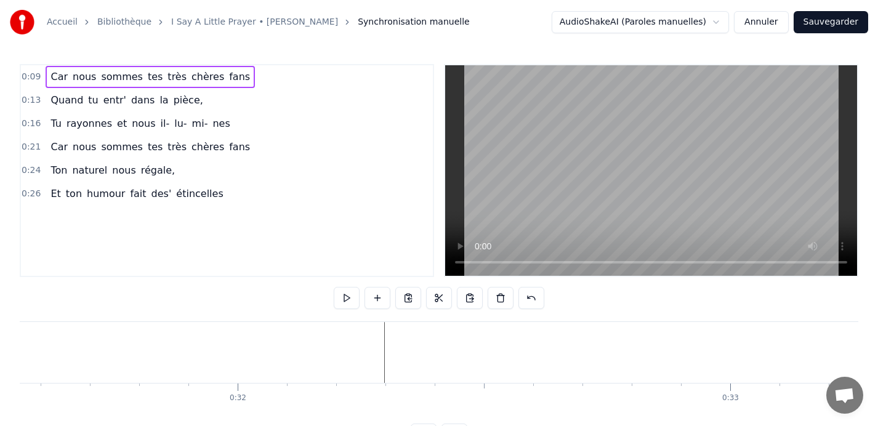
scroll to position [0, 15561]
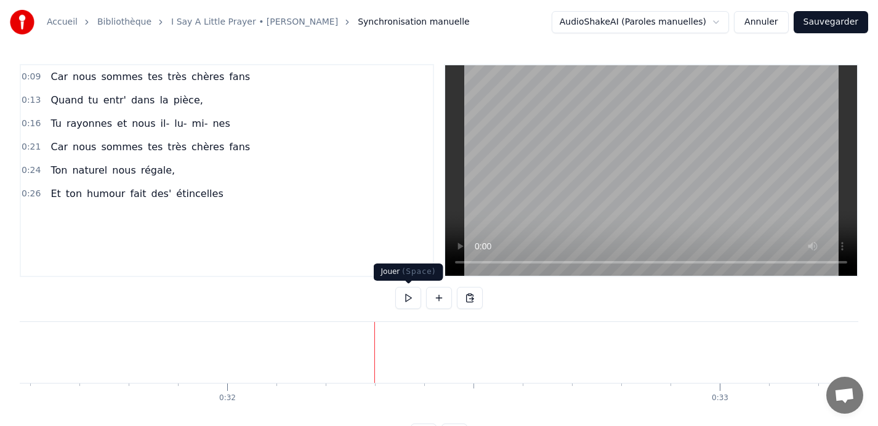
click at [407, 298] on button at bounding box center [408, 298] width 26 height 22
click at [406, 299] on button at bounding box center [408, 298] width 26 height 22
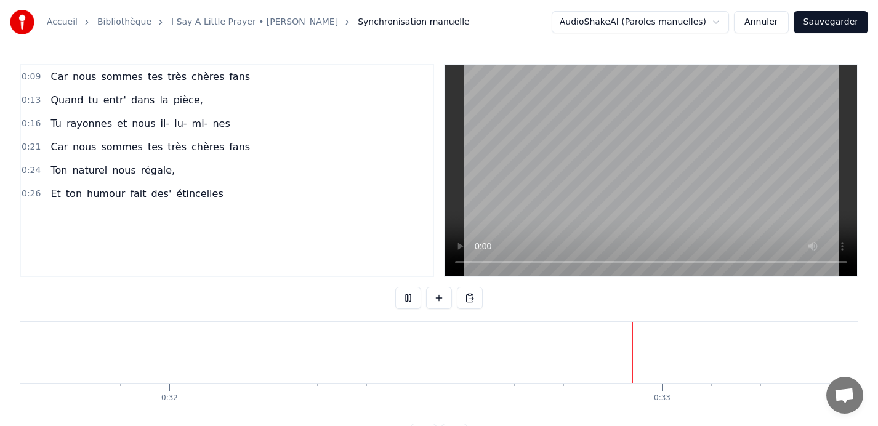
click at [406, 299] on button at bounding box center [408, 298] width 26 height 22
click at [407, 296] on button at bounding box center [408, 298] width 26 height 22
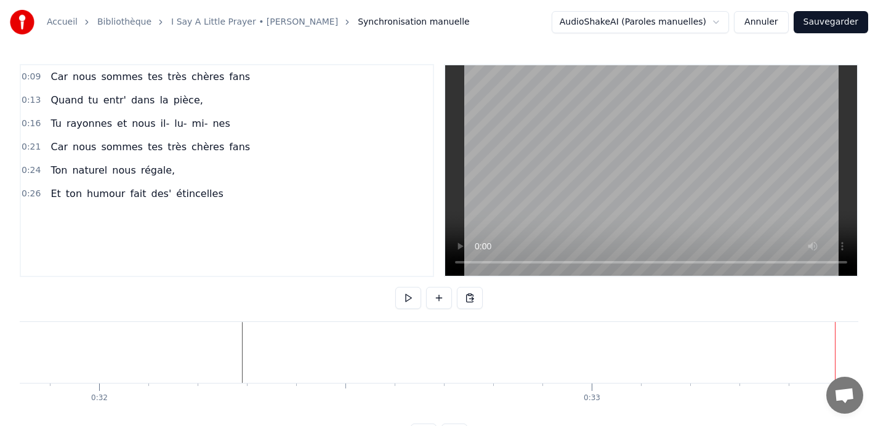
scroll to position [0, 15678]
click at [409, 299] on button at bounding box center [408, 298] width 26 height 22
click at [408, 294] on button at bounding box center [408, 298] width 26 height 22
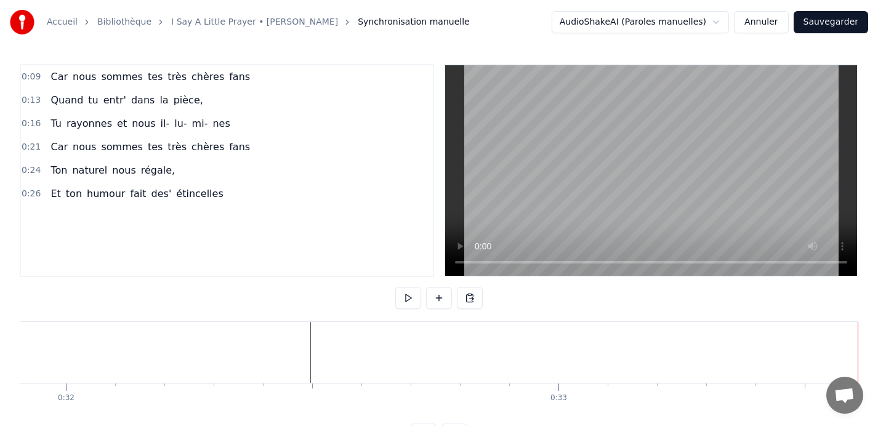
scroll to position [0, 15726]
click at [407, 302] on button at bounding box center [408, 298] width 26 height 22
click at [408, 299] on button at bounding box center [408, 298] width 26 height 22
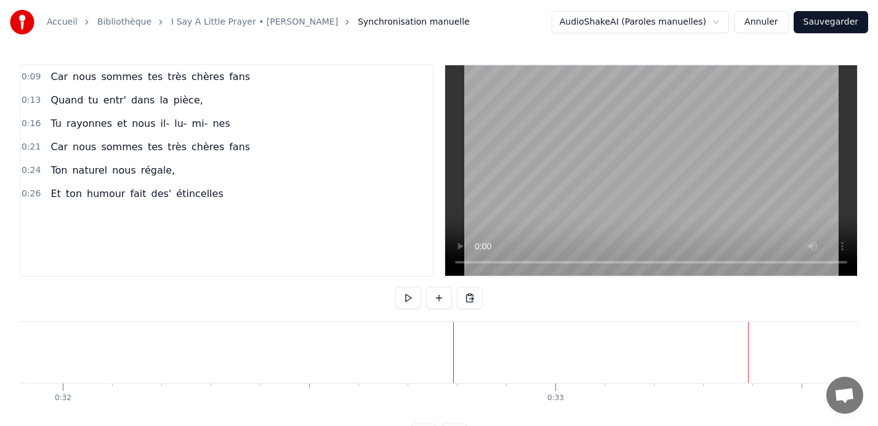
click at [407, 302] on button at bounding box center [408, 298] width 26 height 22
click at [408, 299] on button at bounding box center [408, 298] width 26 height 22
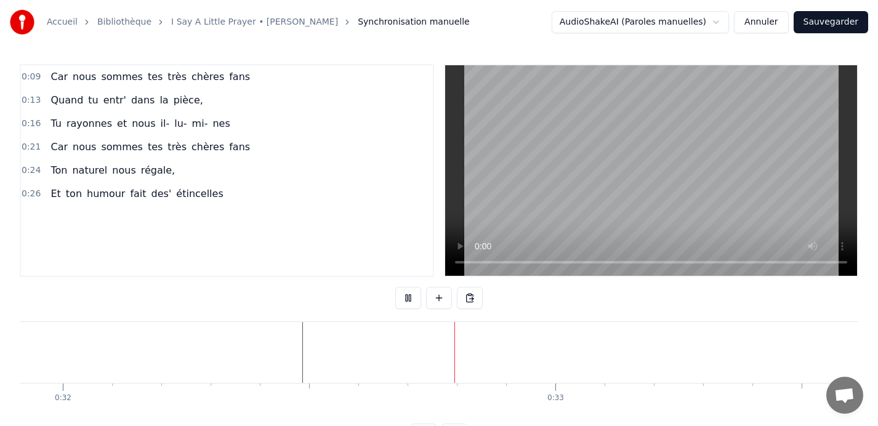
click at [408, 299] on button at bounding box center [408, 298] width 26 height 22
click at [407, 298] on button at bounding box center [408, 298] width 26 height 22
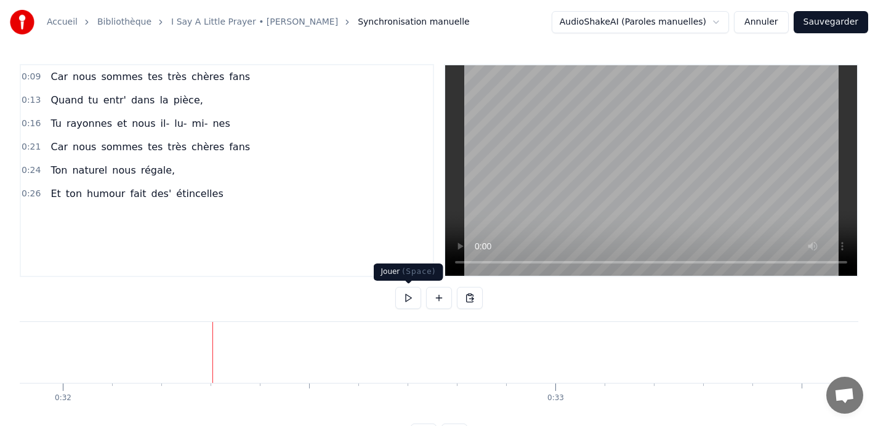
click at [408, 300] on button at bounding box center [408, 298] width 26 height 22
click at [406, 297] on button at bounding box center [408, 298] width 26 height 22
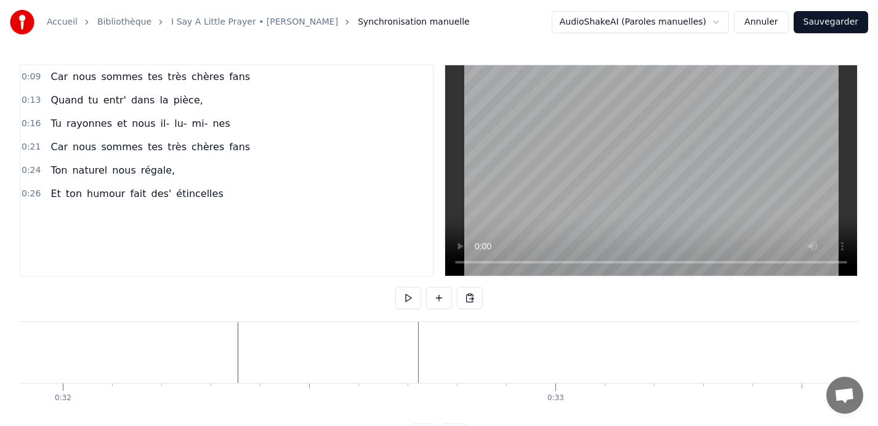
click at [410, 296] on button at bounding box center [408, 298] width 26 height 22
click at [411, 295] on button at bounding box center [408, 298] width 26 height 22
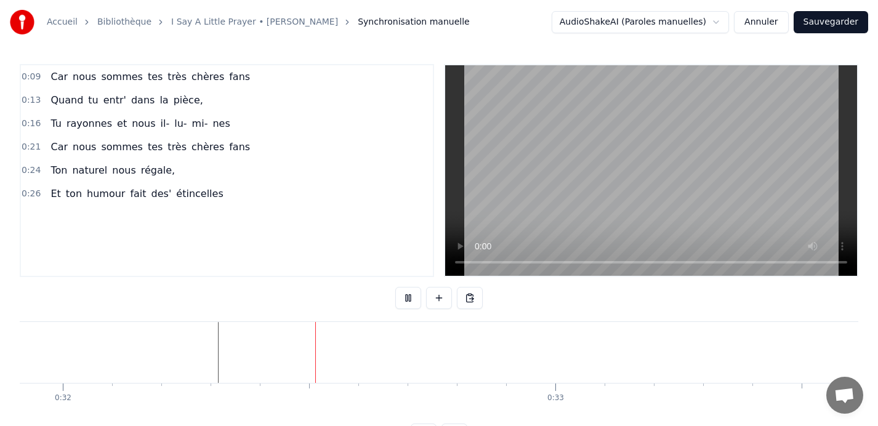
click at [411, 295] on button at bounding box center [408, 298] width 26 height 22
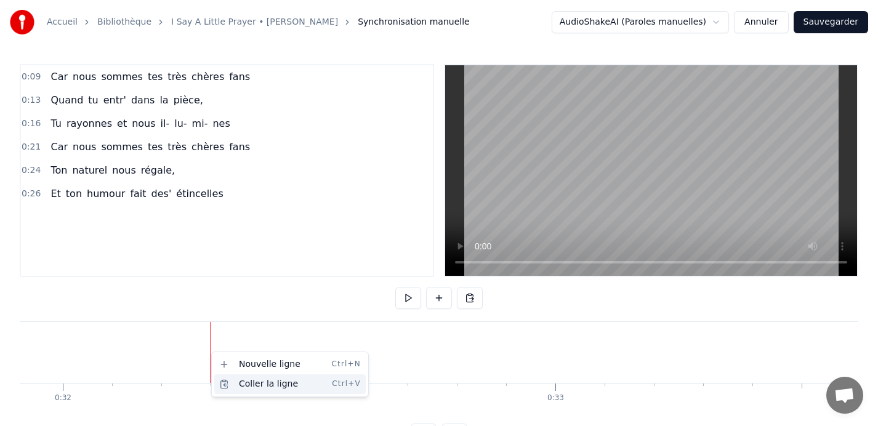
click at [254, 385] on div "Coller la ligne Ctrl+V" at bounding box center [290, 385] width 152 height 20
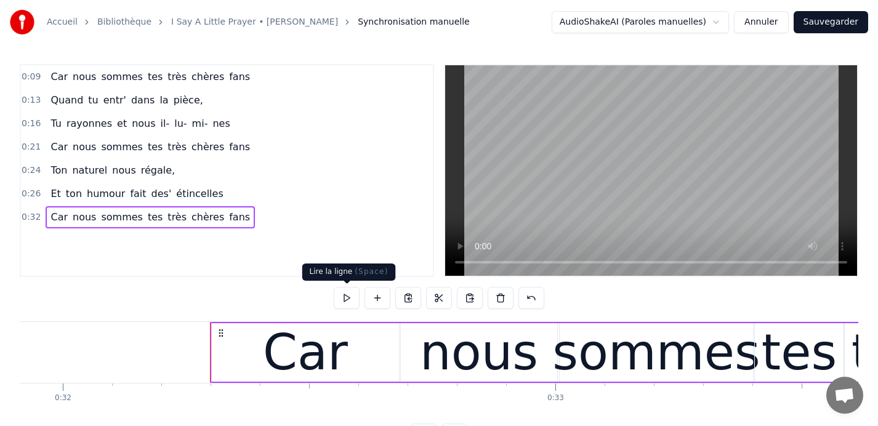
click at [347, 299] on button at bounding box center [347, 298] width 26 height 22
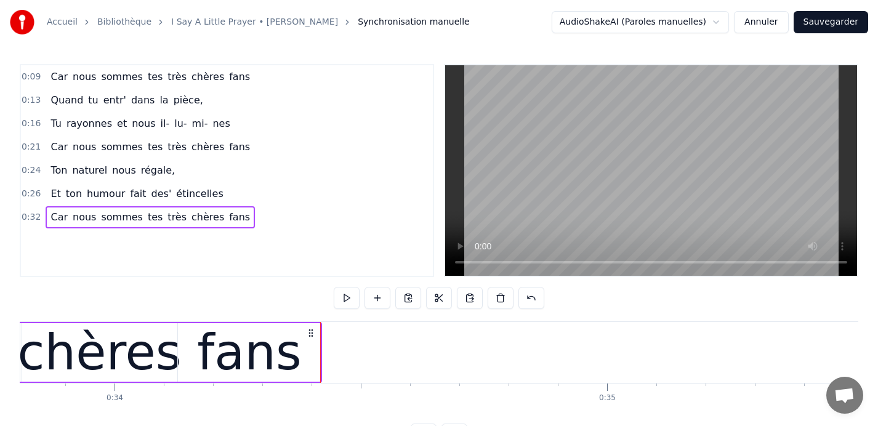
scroll to position [0, 16663]
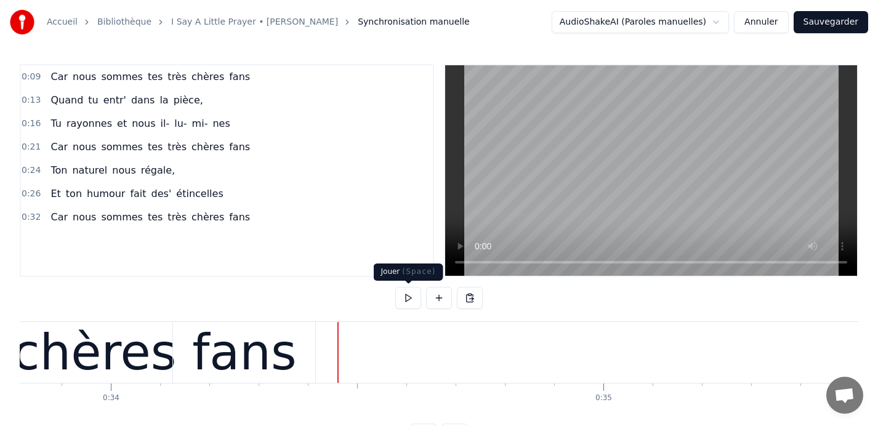
click at [408, 300] on button at bounding box center [408, 298] width 26 height 22
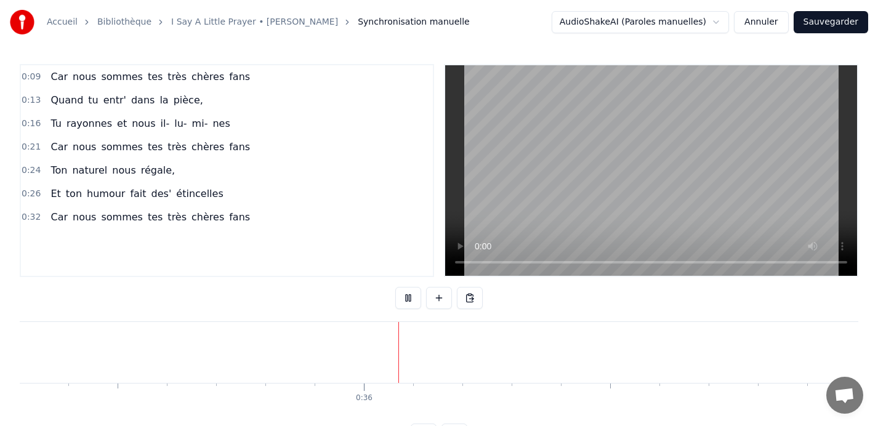
scroll to position [0, 17403]
click at [408, 300] on button at bounding box center [408, 298] width 26 height 22
click at [408, 297] on button at bounding box center [408, 298] width 26 height 22
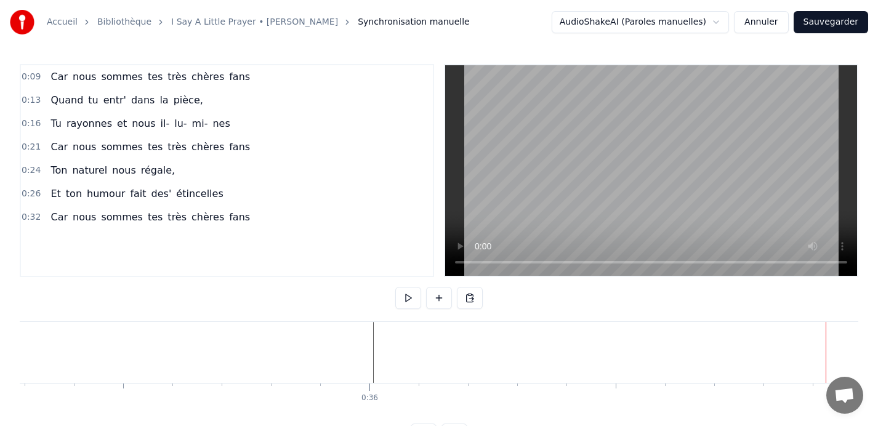
click at [405, 301] on button at bounding box center [408, 298] width 26 height 22
click at [405, 298] on button at bounding box center [408, 298] width 26 height 22
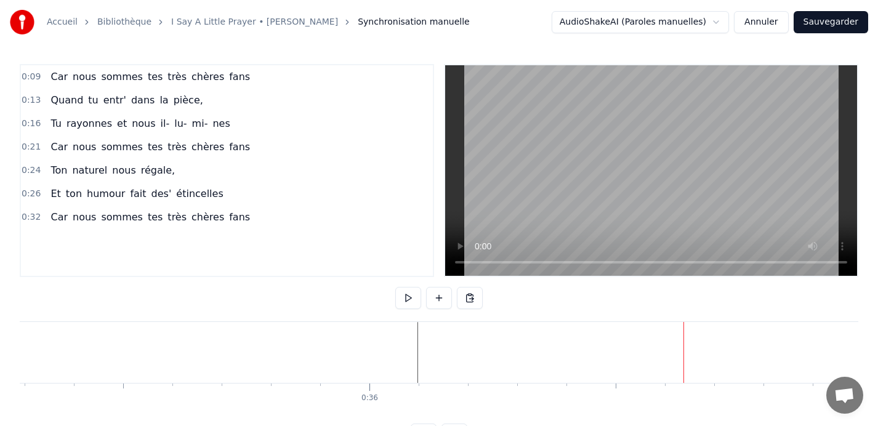
click at [406, 298] on button at bounding box center [408, 298] width 26 height 22
click at [405, 302] on button at bounding box center [408, 298] width 26 height 22
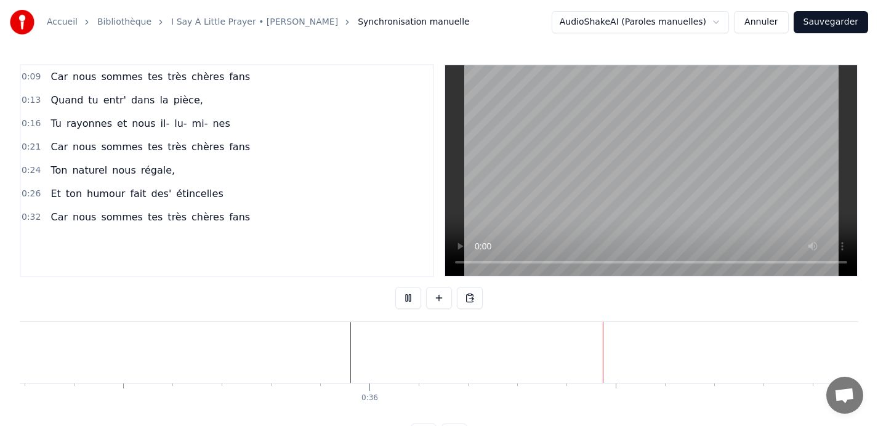
click at [405, 302] on button at bounding box center [408, 298] width 26 height 22
click at [406, 298] on button at bounding box center [408, 298] width 26 height 22
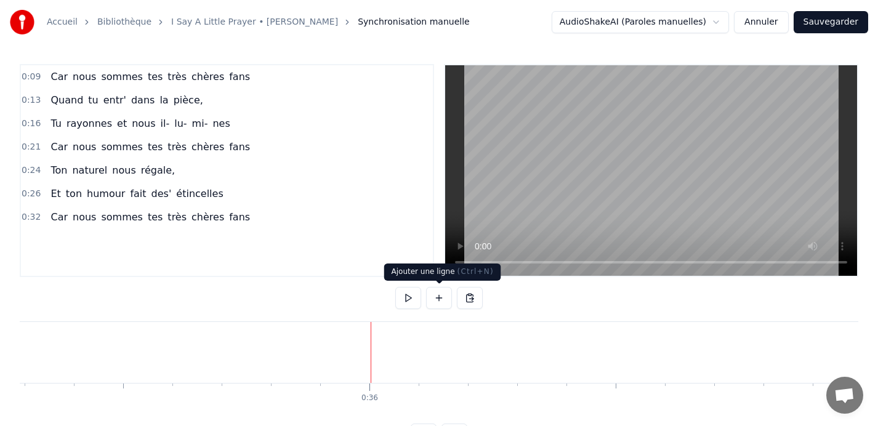
click at [435, 296] on button at bounding box center [439, 298] width 26 height 22
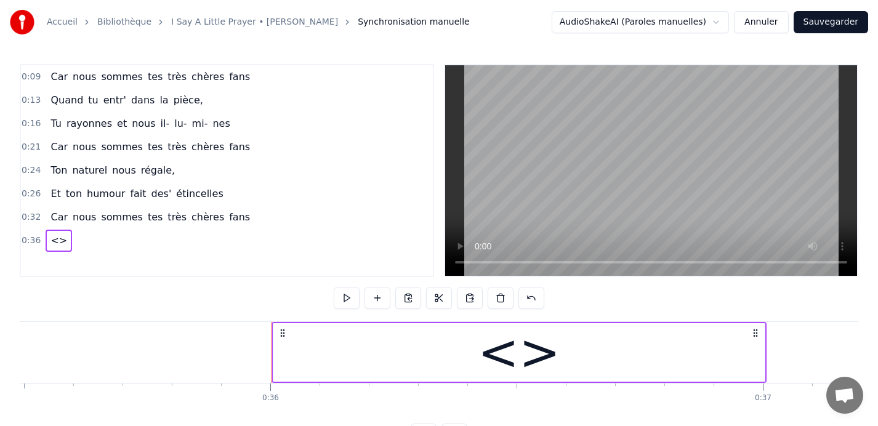
scroll to position [0, 17512]
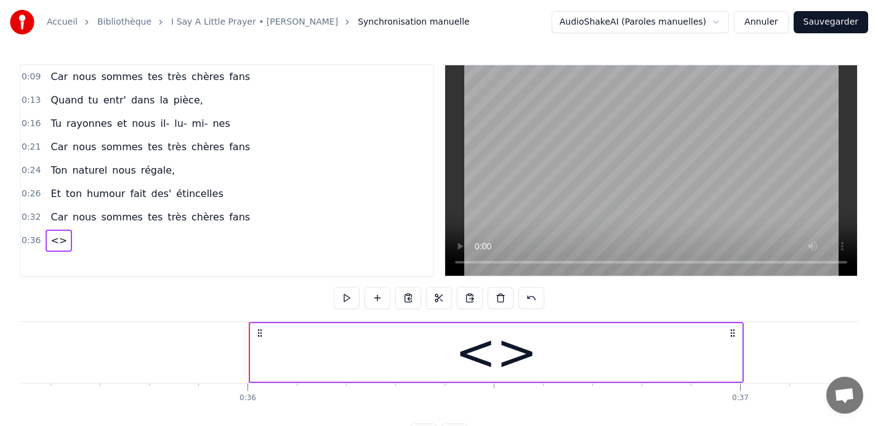
click at [742, 352] on div "<>" at bounding box center [496, 352] width 493 height 59
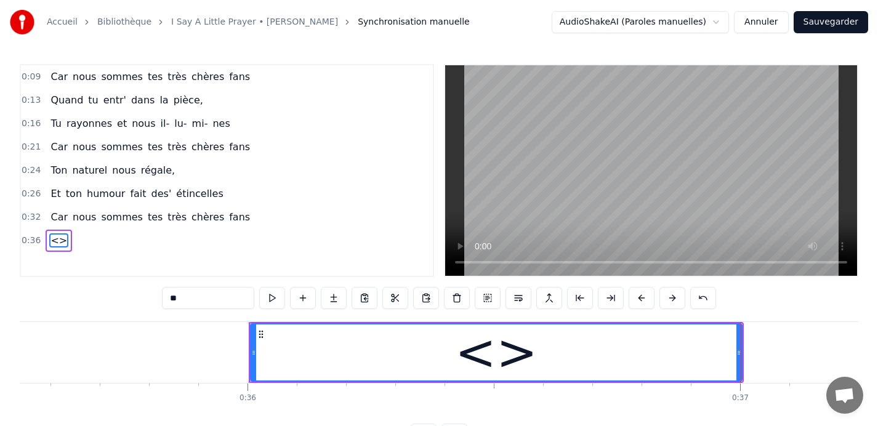
scroll to position [28, 0]
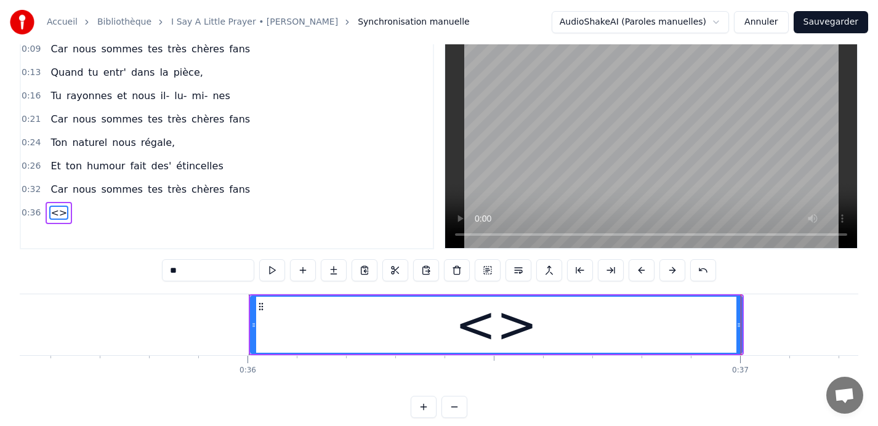
click at [742, 352] on div "<>" at bounding box center [496, 325] width 493 height 59
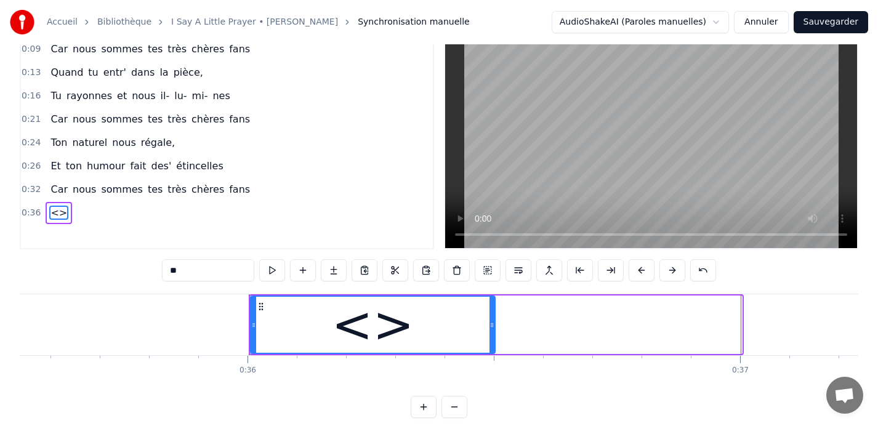
drag, startPoint x: 739, startPoint y: 329, endPoint x: 485, endPoint y: 323, distance: 253.2
click at [490, 323] on icon at bounding box center [492, 325] width 5 height 10
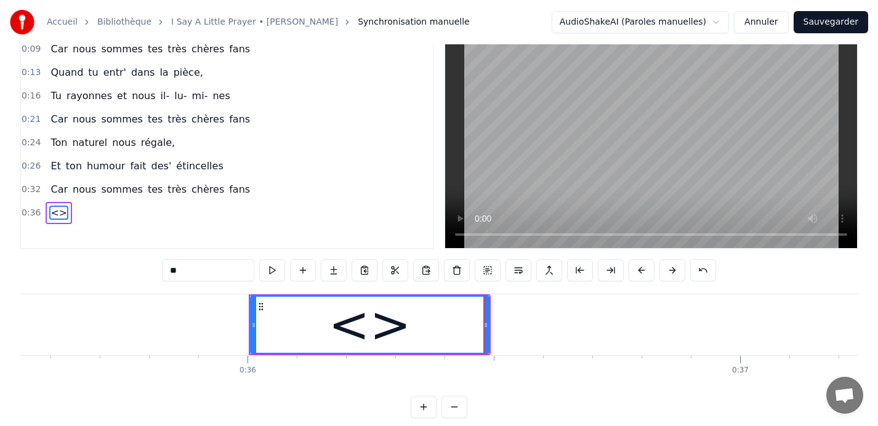
click at [382, 327] on div "<>" at bounding box center [369, 325] width 83 height 74
drag, startPoint x: 203, startPoint y: 272, endPoint x: 144, endPoint y: 272, distance: 59.1
click at [144, 272] on div "0:09 Car nous sommes tes très chères fans 0:13 Quand tu entr' dans la pièce, 0:…" at bounding box center [439, 227] width 839 height 382
type input "***"
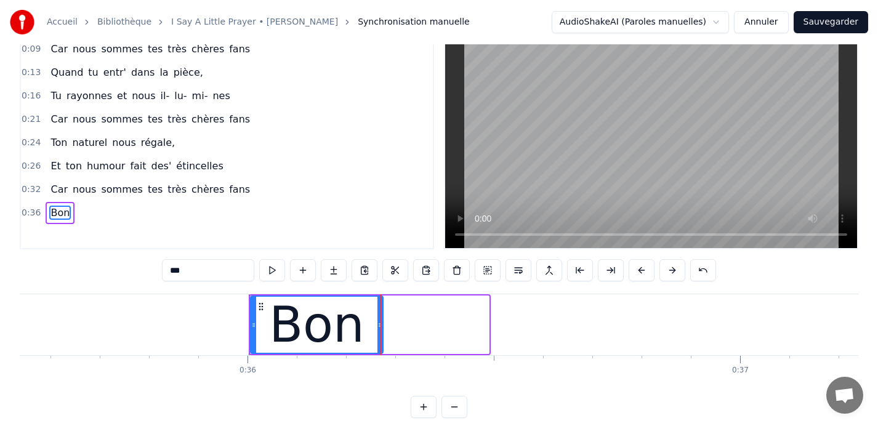
drag, startPoint x: 487, startPoint y: 326, endPoint x: 381, endPoint y: 321, distance: 106.1
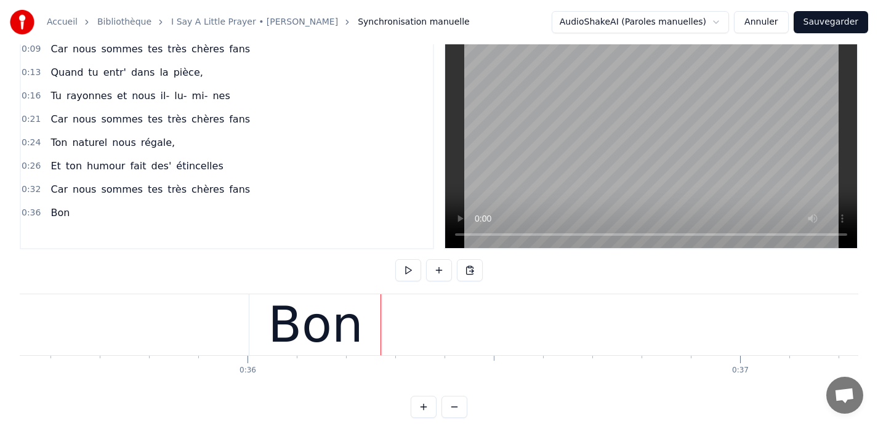
click at [322, 316] on div "Bon" at bounding box center [315, 325] width 95 height 74
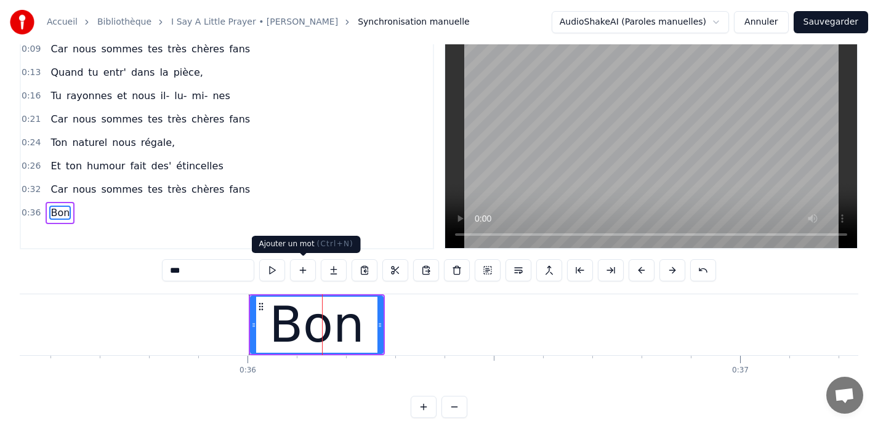
click at [301, 269] on button at bounding box center [303, 270] width 26 height 22
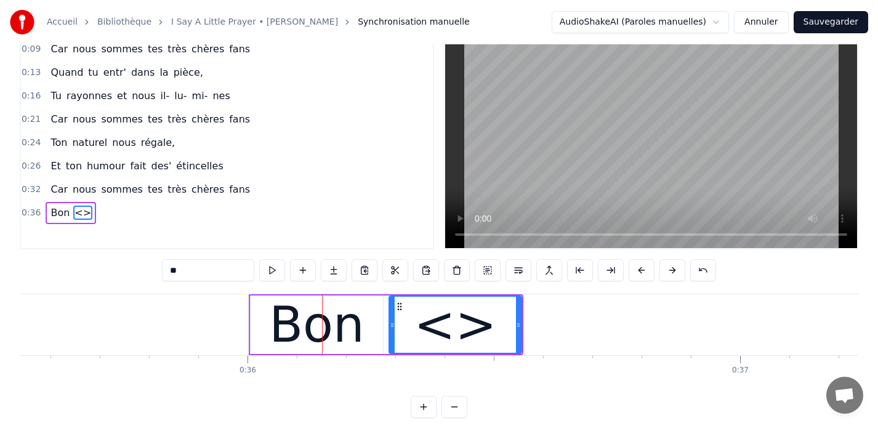
click at [487, 324] on div "<>" at bounding box center [455, 325] width 131 height 56
drag, startPoint x: 203, startPoint y: 274, endPoint x: 151, endPoint y: 267, distance: 52.9
click at [151, 267] on div "0:09 Car nous sommes tes très chères fans 0:13 Quand tu entr' dans la pièce, 0:…" at bounding box center [439, 227] width 839 height 382
type input "*****"
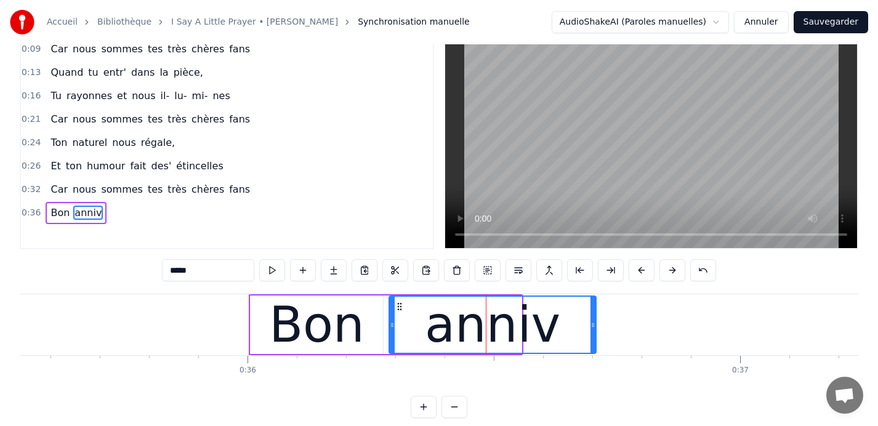
drag, startPoint x: 519, startPoint y: 326, endPoint x: 594, endPoint y: 326, distance: 74.5
click at [594, 326] on icon at bounding box center [593, 325] width 5 height 10
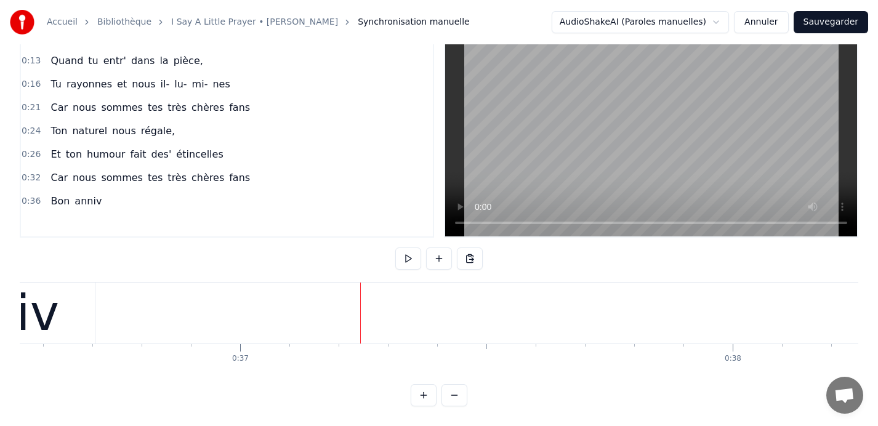
scroll to position [0, 17718]
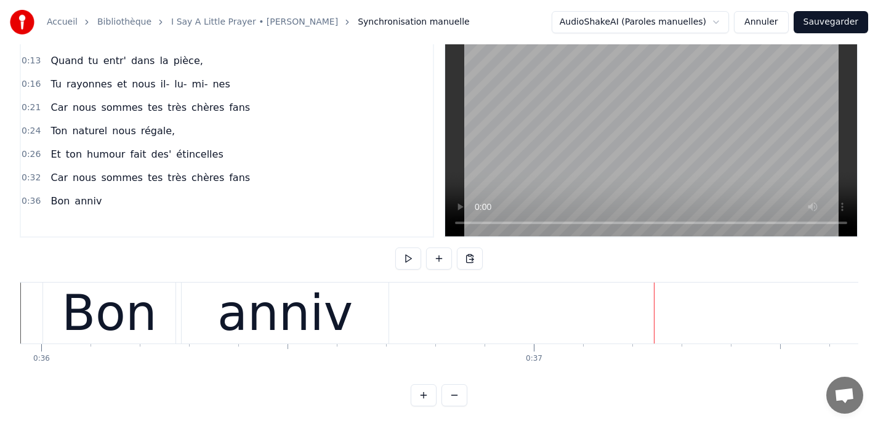
click at [347, 301] on div "anniv" at bounding box center [285, 313] width 207 height 61
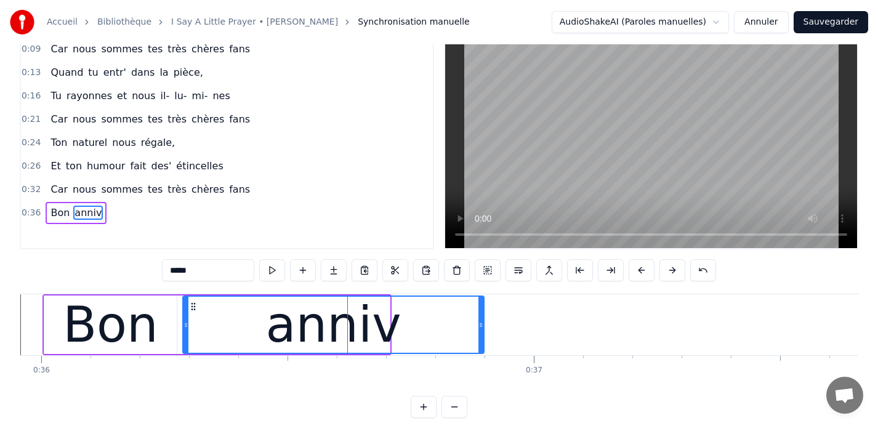
drag, startPoint x: 387, startPoint y: 324, endPoint x: 481, endPoint y: 318, distance: 94.4
click at [481, 318] on div at bounding box center [481, 325] width 5 height 56
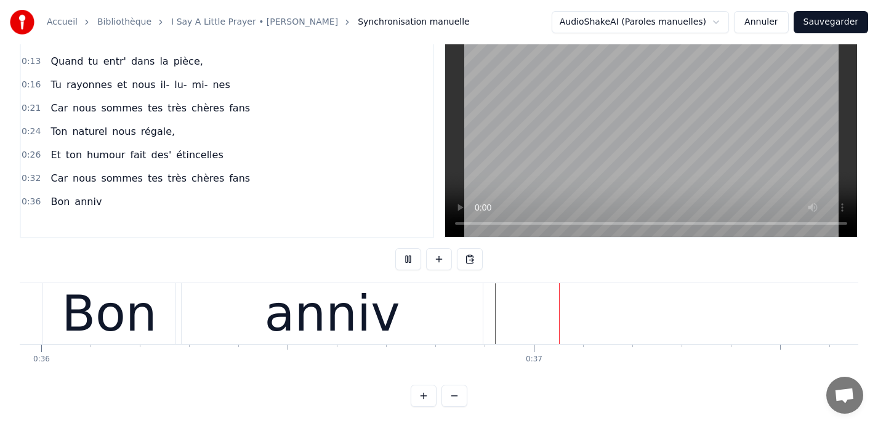
scroll to position [39, 0]
click at [426, 315] on div "anniv" at bounding box center [332, 313] width 301 height 61
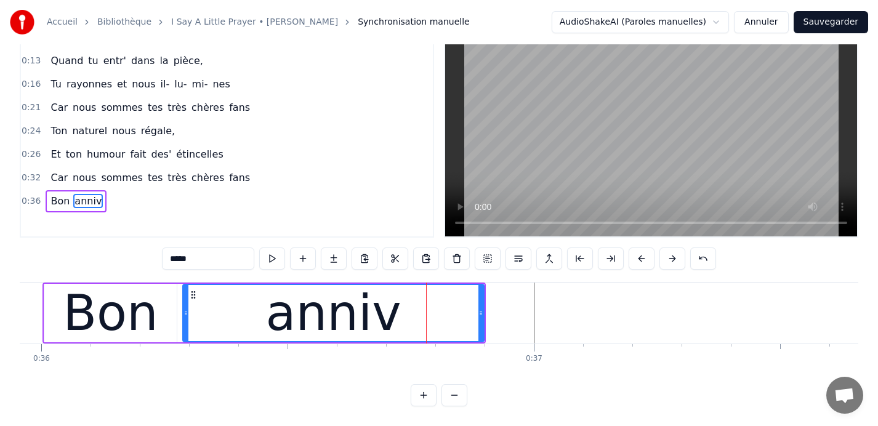
scroll to position [28, 0]
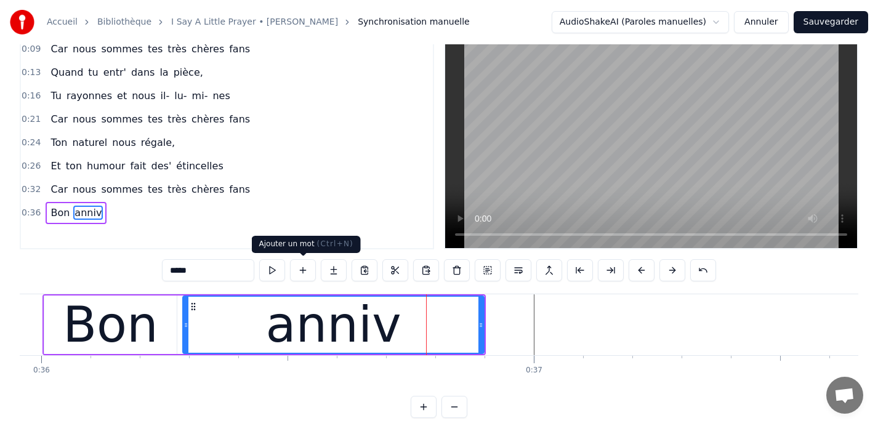
click at [304, 269] on button at bounding box center [303, 270] width 26 height 22
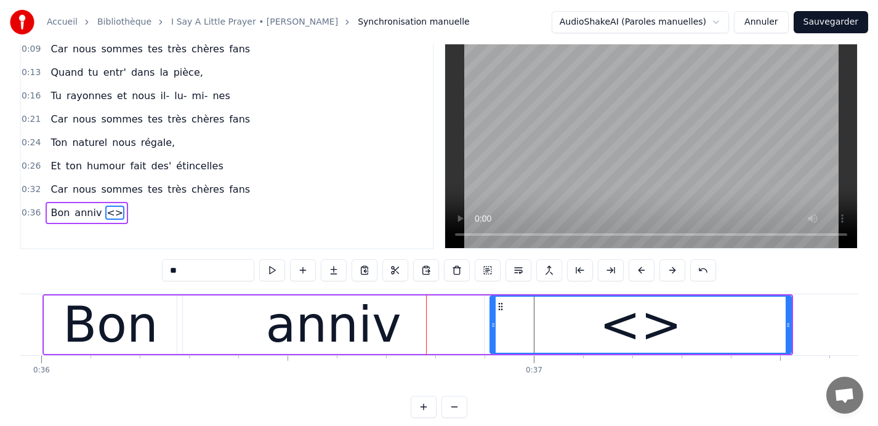
click at [668, 333] on div "<>" at bounding box center [640, 325] width 83 height 74
click at [193, 268] on input "**" at bounding box center [208, 270] width 92 height 22
drag, startPoint x: 193, startPoint y: 268, endPoint x: 150, endPoint y: 268, distance: 43.1
click at [150, 268] on div "0:09 Car nous sommes tes très chères fans 0:13 Quand tu entr' dans la pièce, 0:…" at bounding box center [439, 227] width 839 height 382
type input "*****"
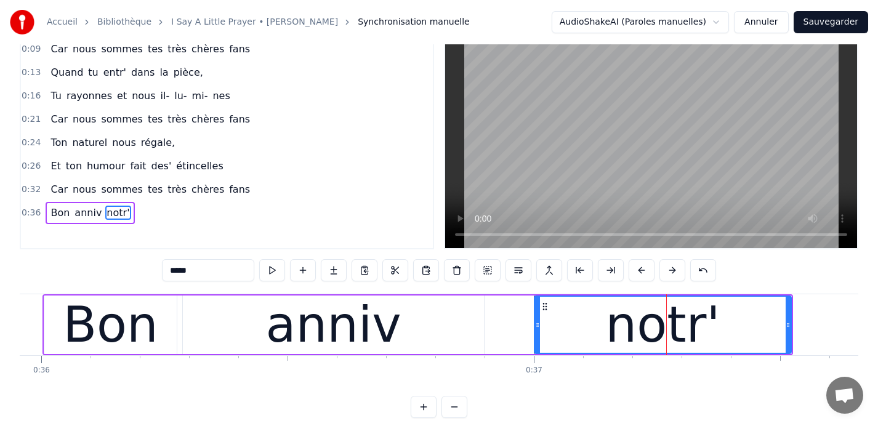
drag, startPoint x: 493, startPoint y: 322, endPoint x: 537, endPoint y: 324, distance: 44.4
click at [537, 324] on icon at bounding box center [537, 325] width 5 height 10
click at [302, 273] on button at bounding box center [303, 270] width 26 height 22
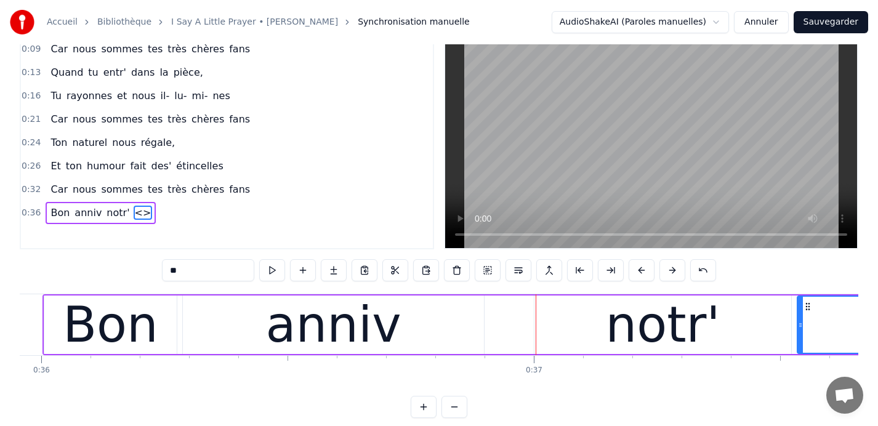
drag, startPoint x: 210, startPoint y: 269, endPoint x: 136, endPoint y: 269, distance: 74.5
click at [136, 269] on div "0:09 Car nous sommes tes très chères fans 0:13 Quand tu entr' dans la pièce, 0:…" at bounding box center [439, 227] width 839 height 382
type input "*****"
click at [512, 322] on div "Bon anniv notr' Momo," at bounding box center [550, 324] width 1014 height 61
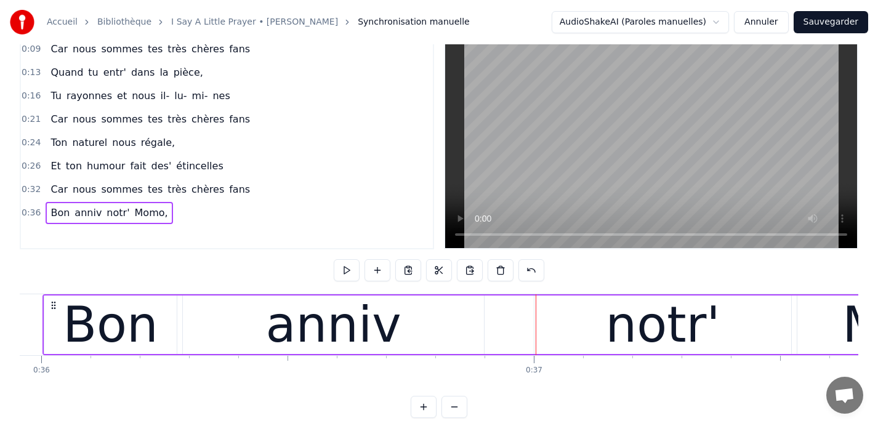
click at [508, 317] on div "Bon anniv notr' Momo," at bounding box center [550, 324] width 1014 height 61
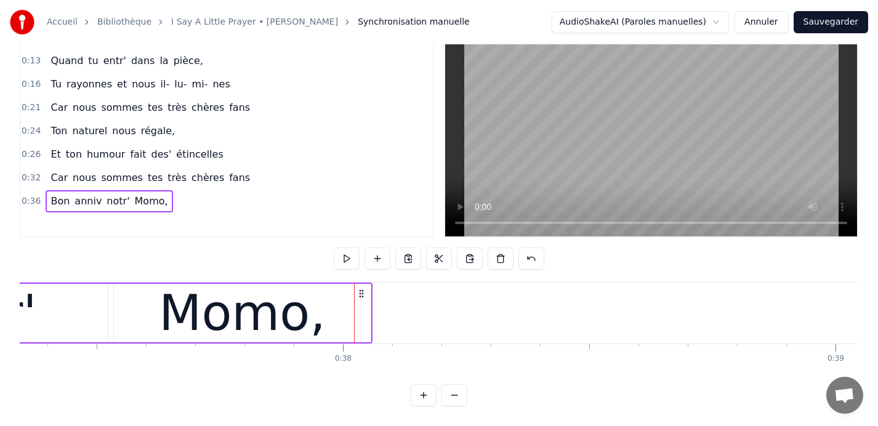
scroll to position [0, 18405]
click at [327, 302] on div "Momo," at bounding box center [239, 313] width 257 height 59
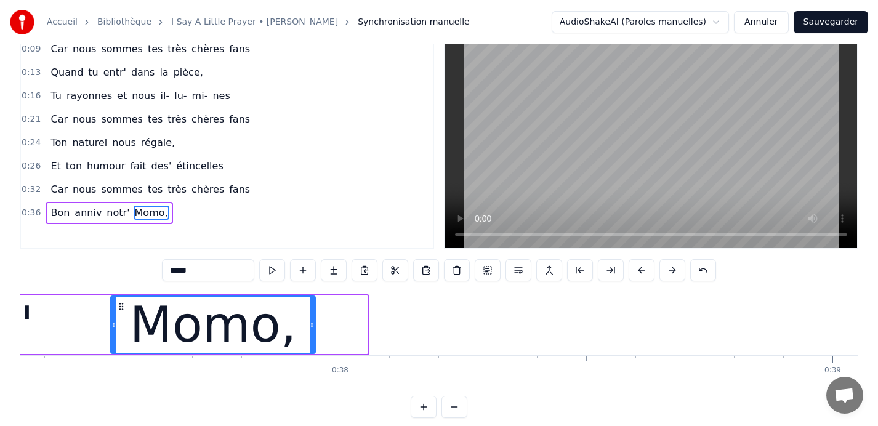
drag, startPoint x: 365, startPoint y: 327, endPoint x: 312, endPoint y: 322, distance: 52.7
click at [312, 322] on icon at bounding box center [312, 325] width 5 height 10
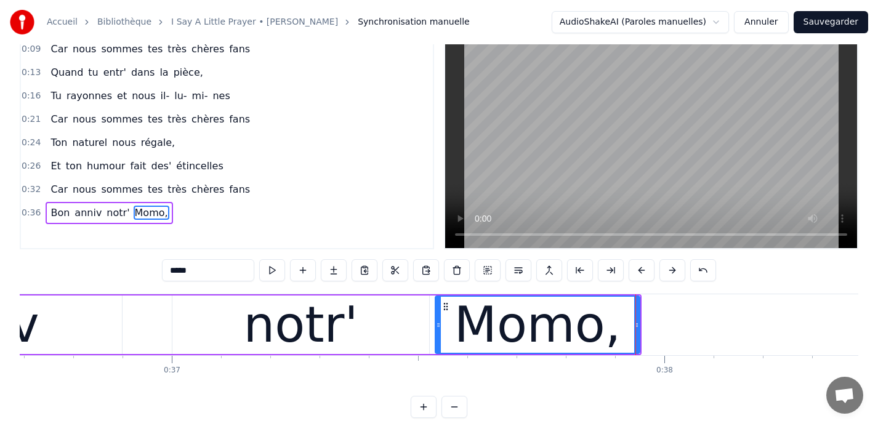
scroll to position [0, 18080]
click at [303, 272] on button at bounding box center [303, 270] width 26 height 22
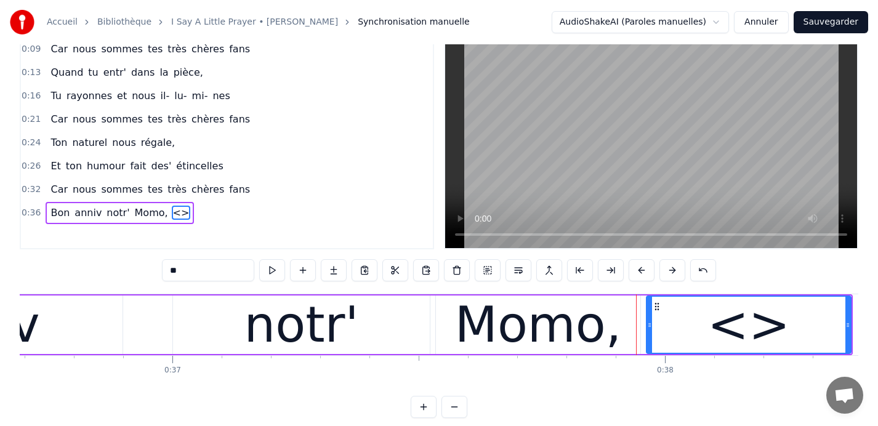
click at [761, 328] on div "<>" at bounding box center [749, 325] width 83 height 74
click at [213, 272] on input "**" at bounding box center [208, 270] width 92 height 22
type input "*"
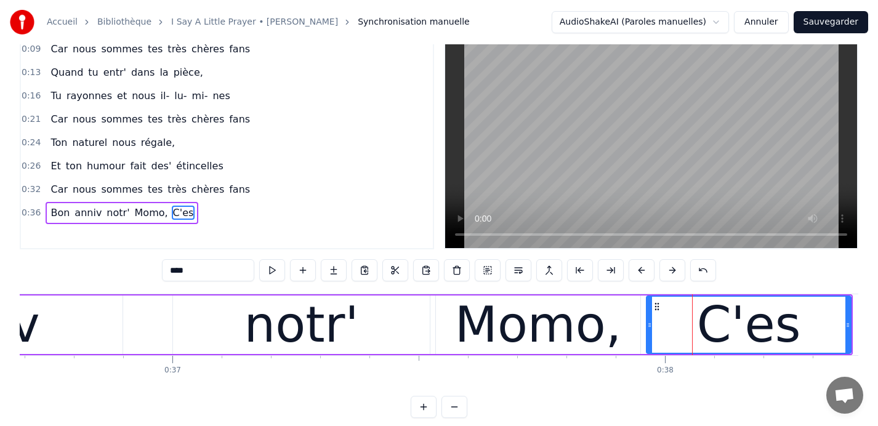
type input "*****"
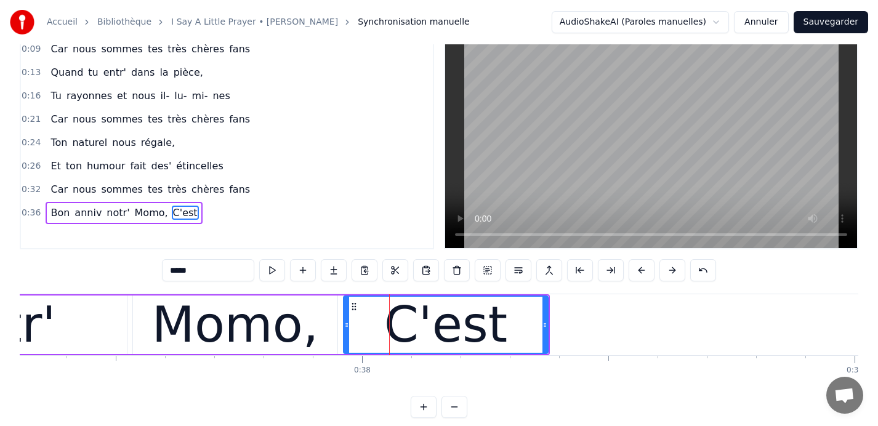
scroll to position [0, 18384]
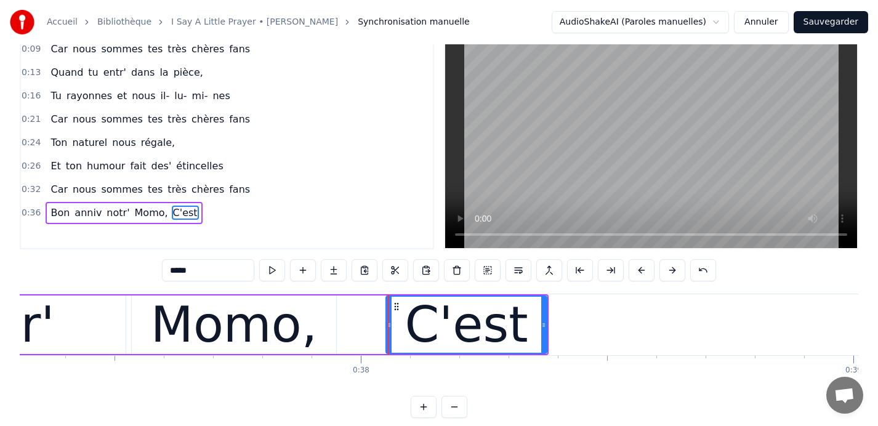
drag, startPoint x: 345, startPoint y: 325, endPoint x: 389, endPoint y: 323, distance: 43.8
click at [389, 323] on icon at bounding box center [389, 325] width 5 height 10
click at [298, 270] on button at bounding box center [303, 270] width 26 height 22
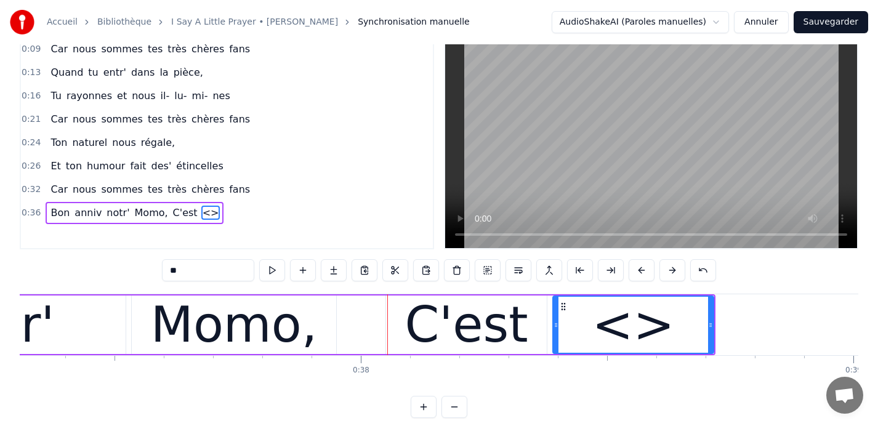
drag, startPoint x: 216, startPoint y: 275, endPoint x: 147, endPoint y: 269, distance: 69.3
click at [147, 269] on div "0:09 Car nous sommes tes très chères fans 0:13 Quand tu entr' dans la pièce, 0:…" at bounding box center [439, 227] width 839 height 382
type input "****"
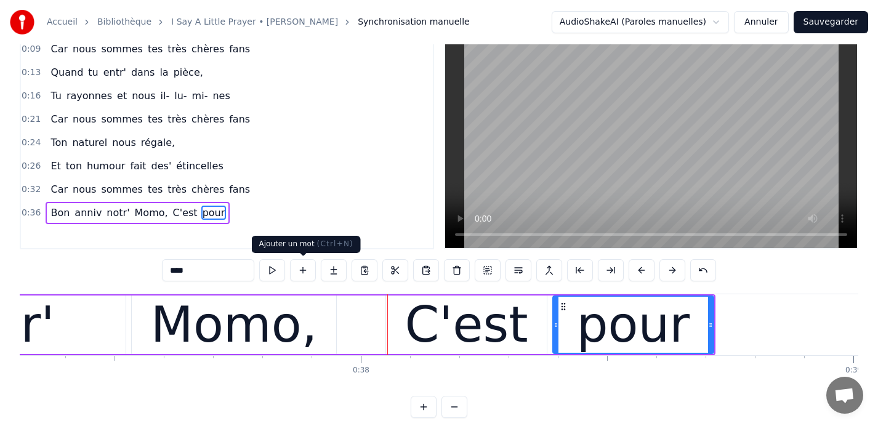
click at [301, 269] on button at bounding box center [303, 270] width 26 height 22
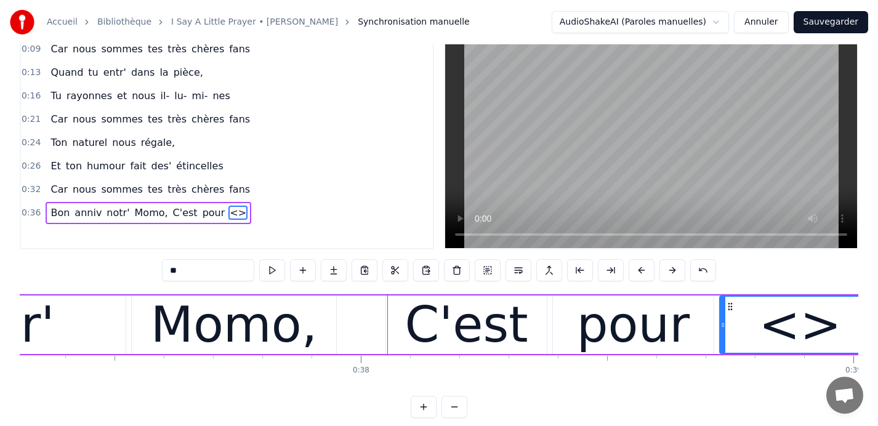
drag, startPoint x: 211, startPoint y: 262, endPoint x: 140, endPoint y: 263, distance: 70.2
click at [140, 263] on div "0:09 Car nous sommes tes très chères fans 0:13 Quand tu entr' dans la pièce, 0:…" at bounding box center [439, 227] width 839 height 382
drag, startPoint x: 189, startPoint y: 273, endPoint x: 137, endPoint y: 273, distance: 51.7
click at [137, 273] on div "0:09 Car nous sommes tes très chères fans 0:13 Quand tu entr' dans la pièce, 0:…" at bounding box center [439, 227] width 839 height 382
type input "***"
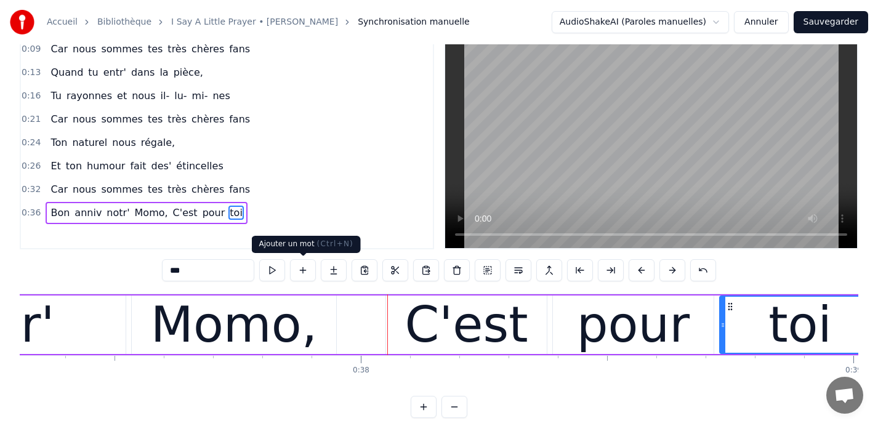
click at [306, 275] on button at bounding box center [303, 270] width 26 height 22
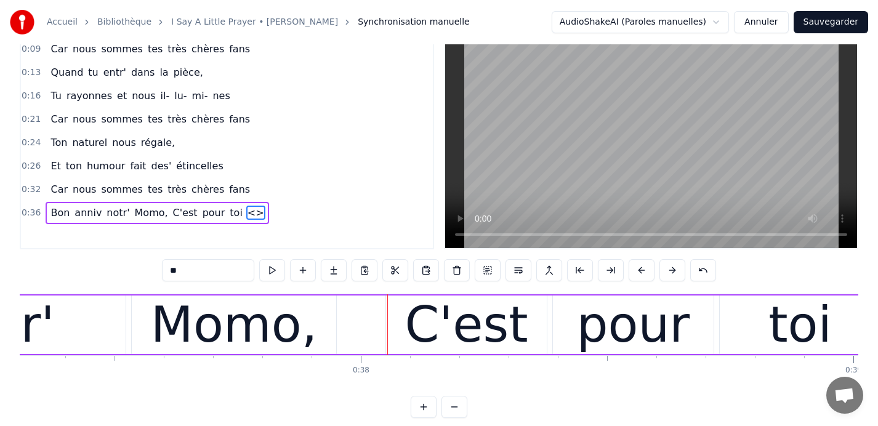
drag, startPoint x: 192, startPoint y: 271, endPoint x: 131, endPoint y: 271, distance: 61.6
click at [131, 271] on div "0:09 Car nous sommes tes très chères fans 0:13 Quand tu entr' dans la pièce, 0:…" at bounding box center [439, 227] width 839 height 382
type input "***"
click at [302, 271] on button at bounding box center [303, 270] width 26 height 22
drag, startPoint x: 207, startPoint y: 270, endPoint x: 140, endPoint y: 270, distance: 67.1
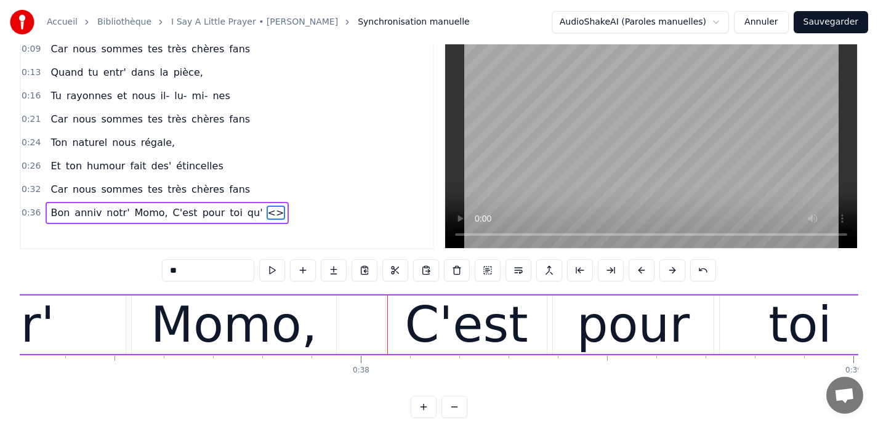
click at [140, 270] on div "0:09 Car nous sommes tes très chères fans 0:13 Quand tu entr' dans la pièce, 0:…" at bounding box center [439, 227] width 839 height 382
type input "******"
click at [300, 273] on button at bounding box center [303, 270] width 26 height 22
drag, startPoint x: 195, startPoint y: 273, endPoint x: 142, endPoint y: 273, distance: 52.4
click at [142, 273] on div "0:09 Car nous sommes tes très chères fans 0:13 Quand tu entr' dans la pièce, 0:…" at bounding box center [439, 227] width 839 height 382
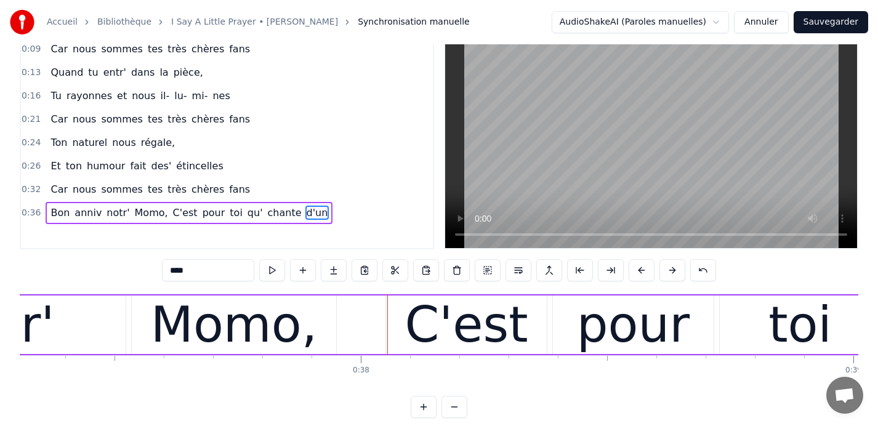
type input "*****"
click at [305, 269] on button at bounding box center [303, 270] width 26 height 22
drag, startPoint x: 232, startPoint y: 271, endPoint x: 130, endPoint y: 270, distance: 101.6
click at [130, 270] on div "0:09 Car nous sommes tes très chères fans 0:13 Quand tu entr' dans la pièce, 0:…" at bounding box center [439, 227] width 839 height 382
type input "*****"
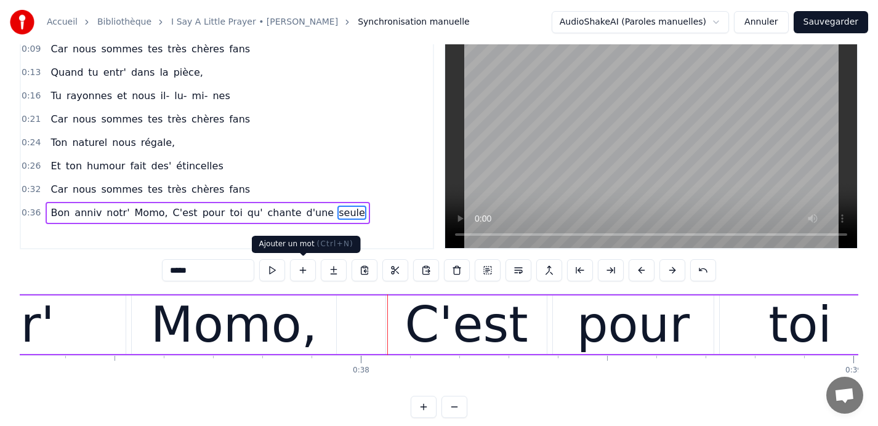
click at [304, 269] on button at bounding box center [303, 270] width 26 height 22
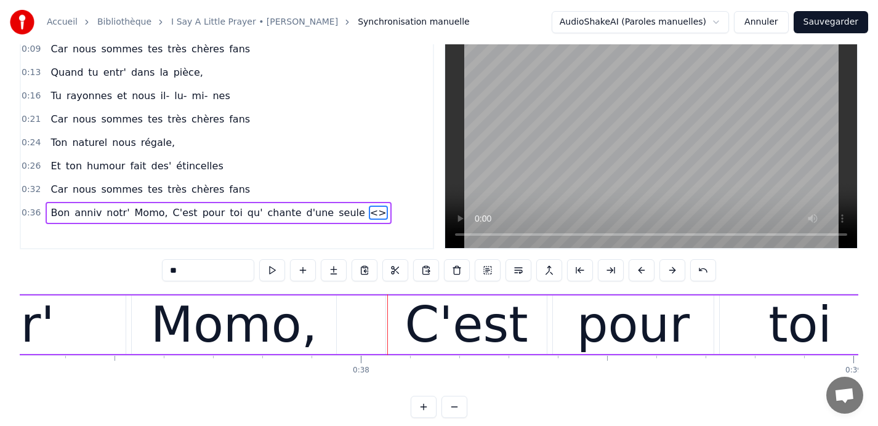
drag, startPoint x: 215, startPoint y: 270, endPoint x: 103, endPoint y: 268, distance: 111.5
click at [103, 269] on div "0:09 Car nous sommes tes très chères fans 0:13 Quand tu entr' dans la pièce, 0:…" at bounding box center [439, 227] width 839 height 382
click at [306, 211] on span "d'une" at bounding box center [321, 213] width 30 height 14
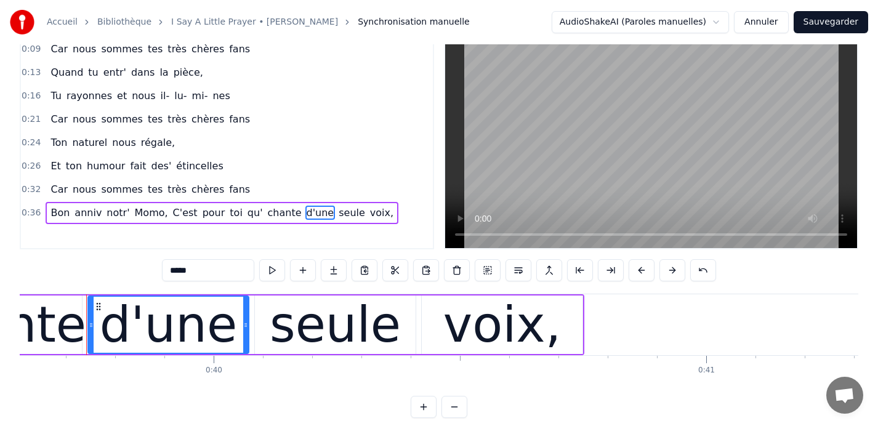
scroll to position [0, 19522]
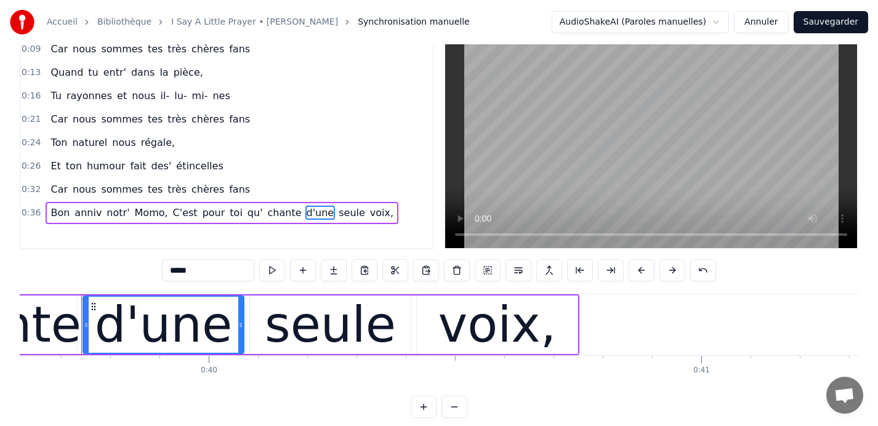
click at [183, 270] on input "*****" at bounding box center [208, 270] width 92 height 22
type input "******"
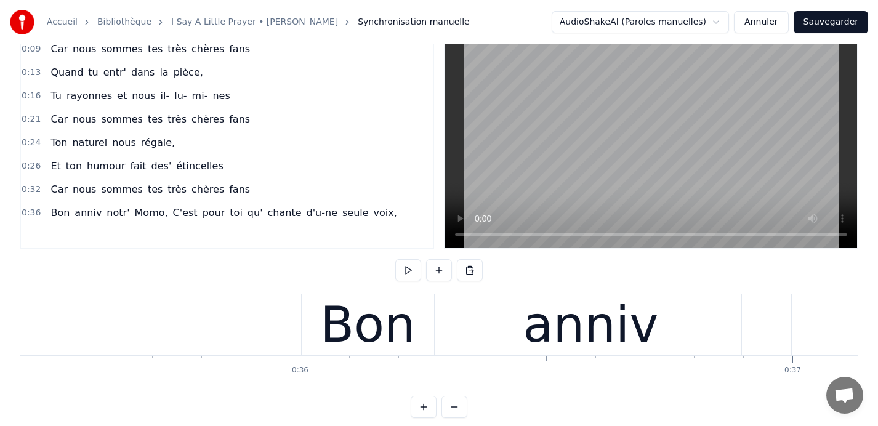
scroll to position [0, 17444]
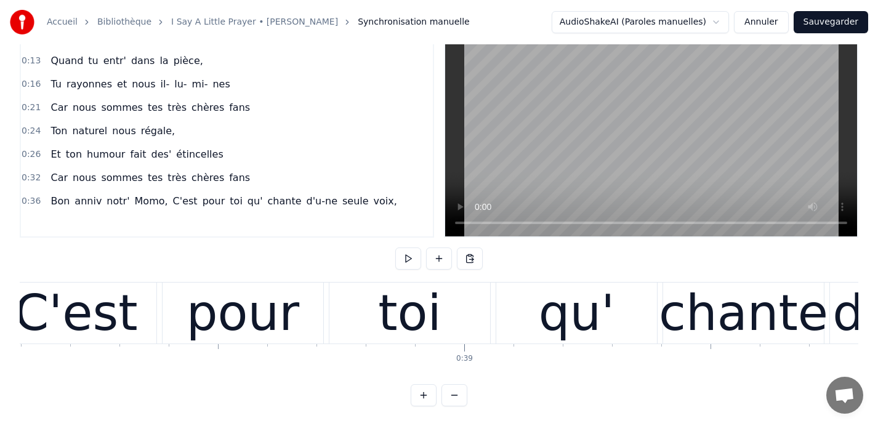
scroll to position [0, 18756]
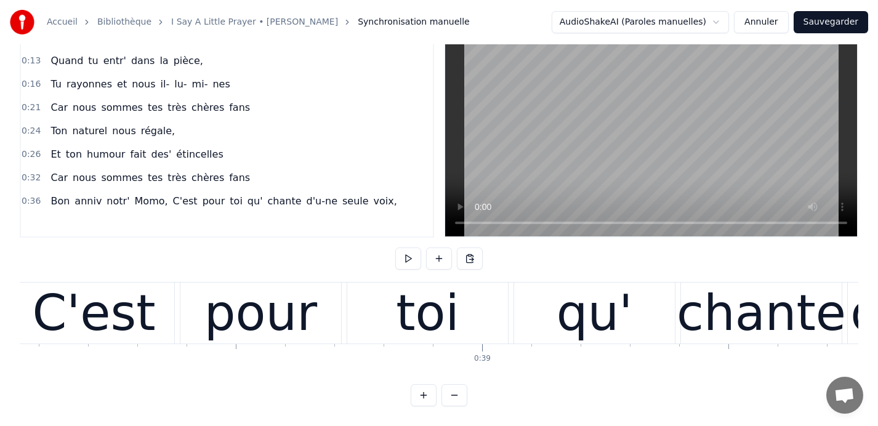
click at [31, 198] on span "0:36" at bounding box center [31, 201] width 19 height 12
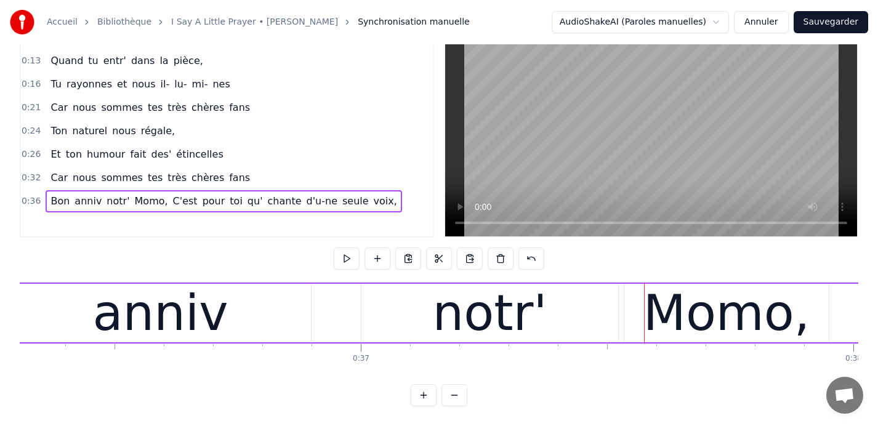
scroll to position [0, 17882]
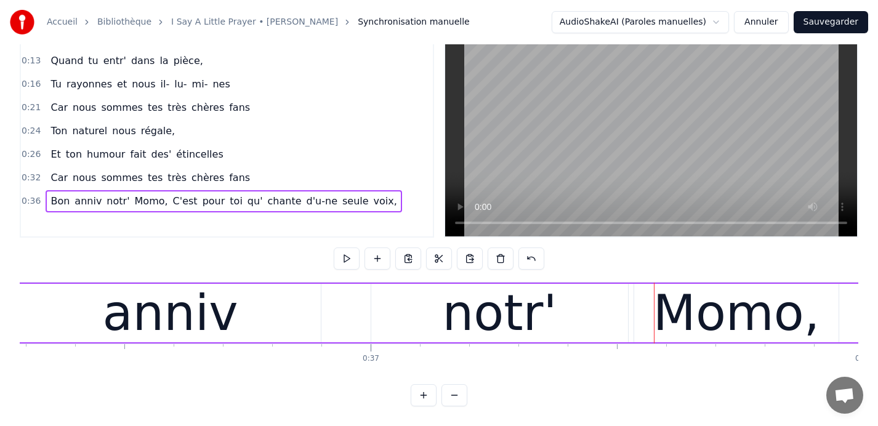
click at [605, 318] on div "notr'" at bounding box center [499, 313] width 257 height 59
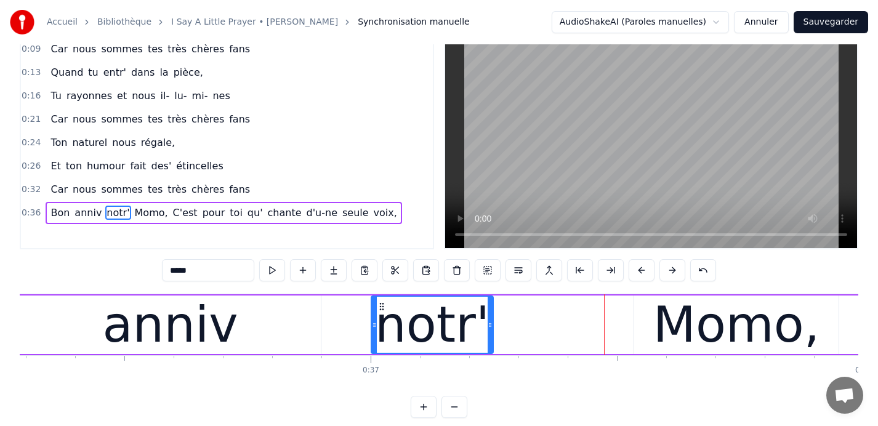
drag, startPoint x: 624, startPoint y: 322, endPoint x: 488, endPoint y: 315, distance: 135.7
click at [488, 315] on div at bounding box center [490, 325] width 5 height 56
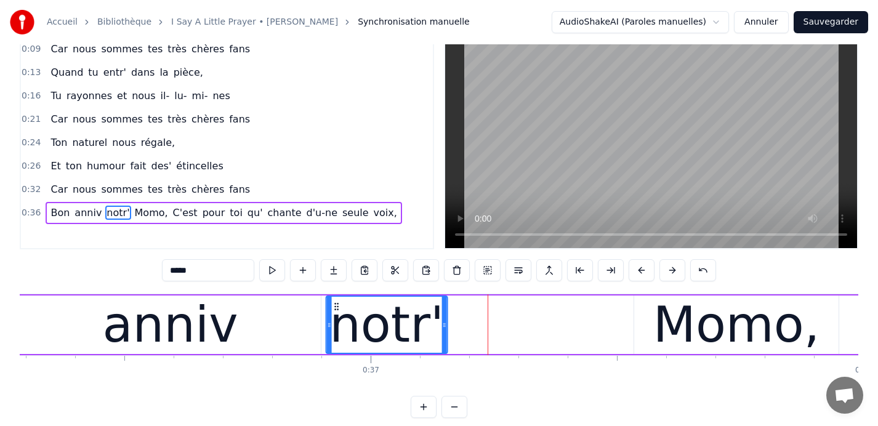
drag, startPoint x: 379, startPoint y: 306, endPoint x: 335, endPoint y: 306, distance: 44.4
click at [334, 306] on icon at bounding box center [337, 307] width 10 height 10
click at [294, 318] on div "anniv" at bounding box center [170, 325] width 301 height 59
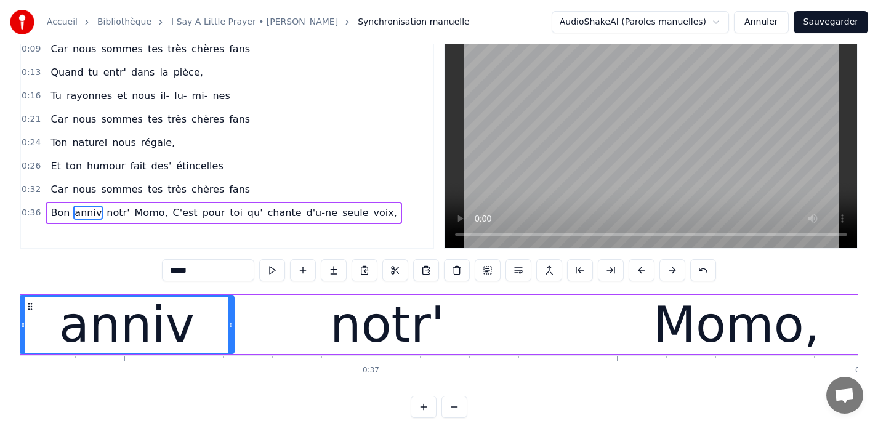
drag, startPoint x: 317, startPoint y: 325, endPoint x: 228, endPoint y: 321, distance: 88.8
click at [229, 321] on icon at bounding box center [231, 325] width 5 height 10
click at [350, 312] on div "notr'" at bounding box center [387, 325] width 115 height 74
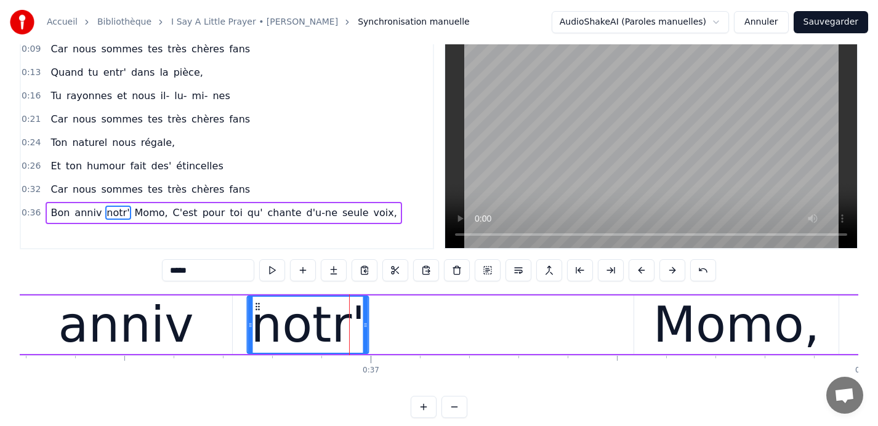
drag, startPoint x: 337, startPoint y: 307, endPoint x: 259, endPoint y: 313, distance: 77.9
click at [259, 312] on div "notr'" at bounding box center [308, 325] width 120 height 56
click at [666, 310] on div "Momo," at bounding box center [737, 325] width 166 height 74
type input "*****"
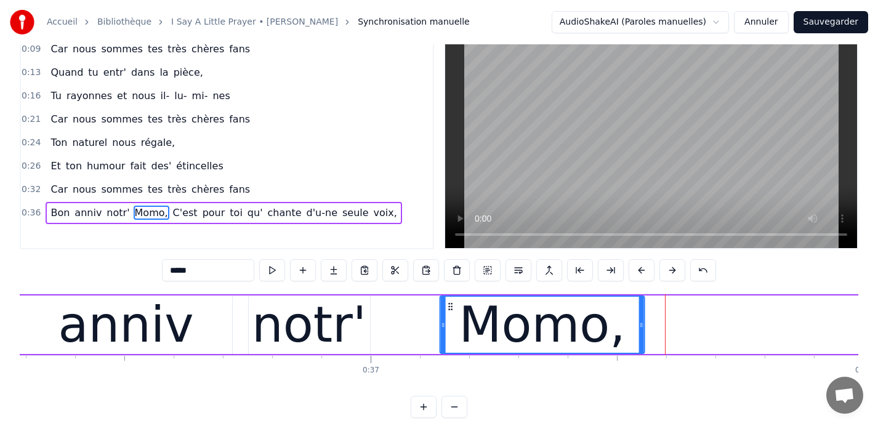
drag, startPoint x: 644, startPoint y: 307, endPoint x: 450, endPoint y: 314, distance: 194.8
click at [451, 314] on div "Momo," at bounding box center [542, 325] width 203 height 56
click at [37, 210] on span "0:36" at bounding box center [31, 213] width 19 height 12
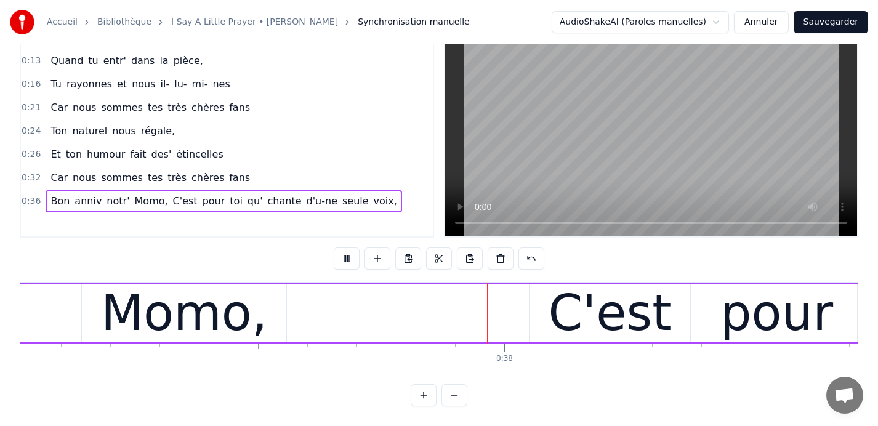
scroll to position [0, 18410]
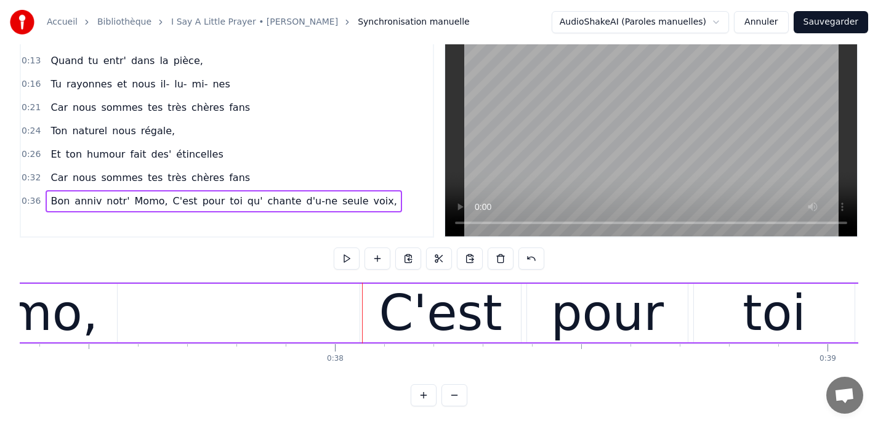
click at [423, 303] on div "C'est" at bounding box center [440, 314] width 123 height 74
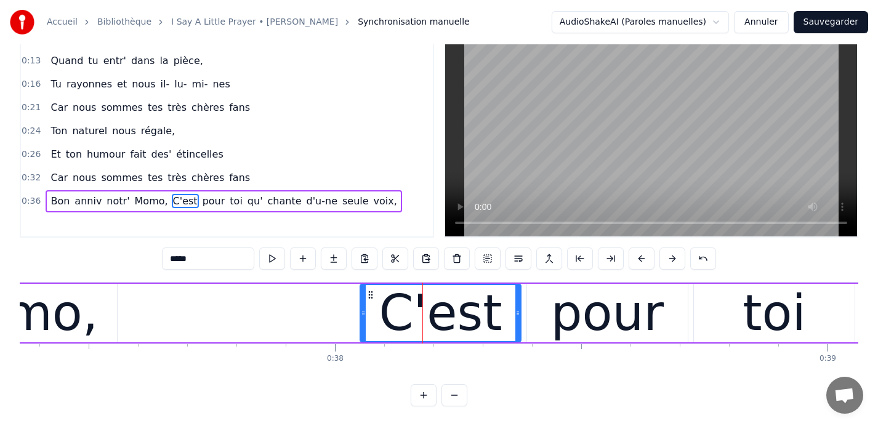
scroll to position [28, 0]
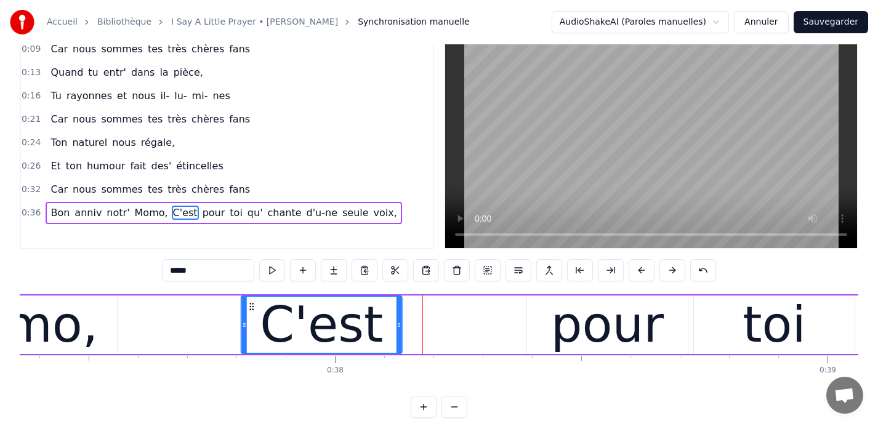
drag, startPoint x: 371, startPoint y: 306, endPoint x: 254, endPoint y: 307, distance: 117.0
click at [253, 307] on circle at bounding box center [253, 306] width 1 height 1
click at [28, 213] on span "0:36" at bounding box center [31, 213] width 19 height 12
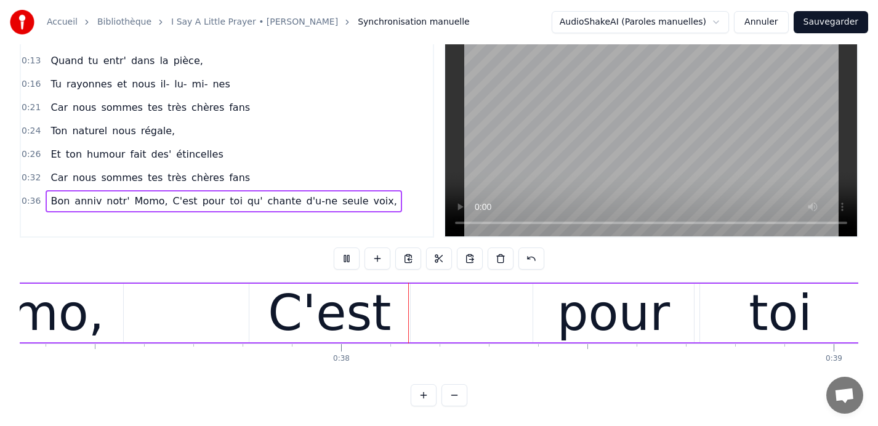
scroll to position [0, 18417]
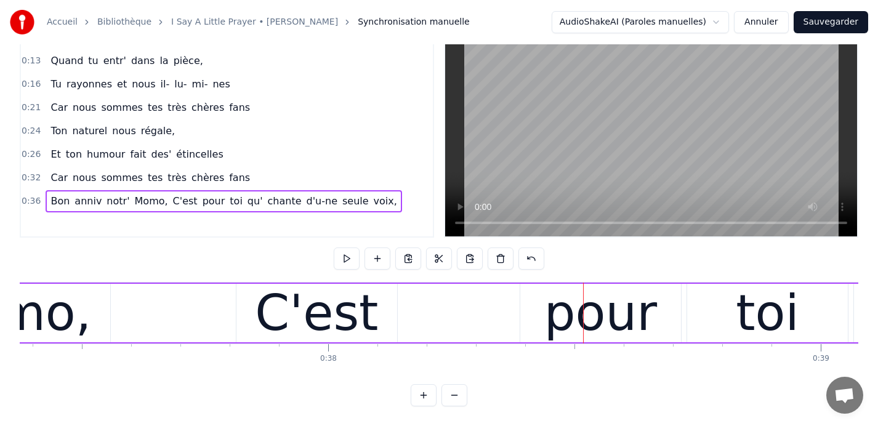
click at [596, 314] on div "pour" at bounding box center [601, 314] width 113 height 74
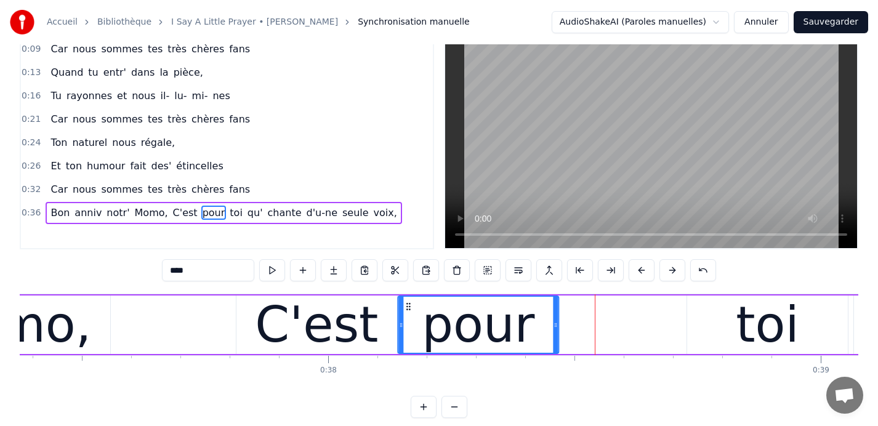
drag, startPoint x: 530, startPoint y: 306, endPoint x: 408, endPoint y: 312, distance: 122.7
click at [408, 312] on div "pour" at bounding box center [479, 325] width 160 height 56
click at [702, 304] on div "toi" at bounding box center [767, 325] width 161 height 59
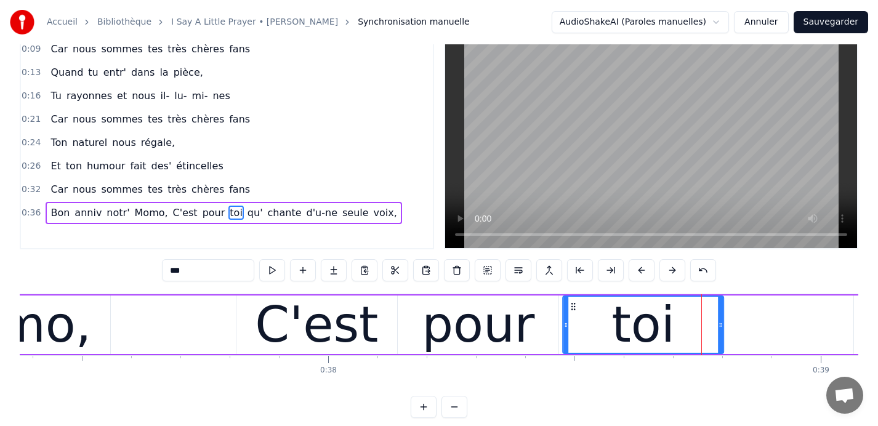
drag, startPoint x: 697, startPoint y: 304, endPoint x: 573, endPoint y: 309, distance: 124.5
click at [573, 309] on icon at bounding box center [574, 307] width 10 height 10
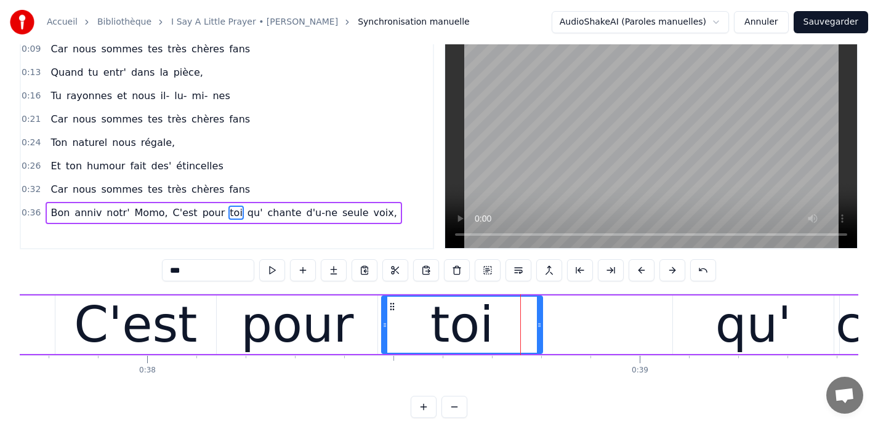
scroll to position [0, 18649]
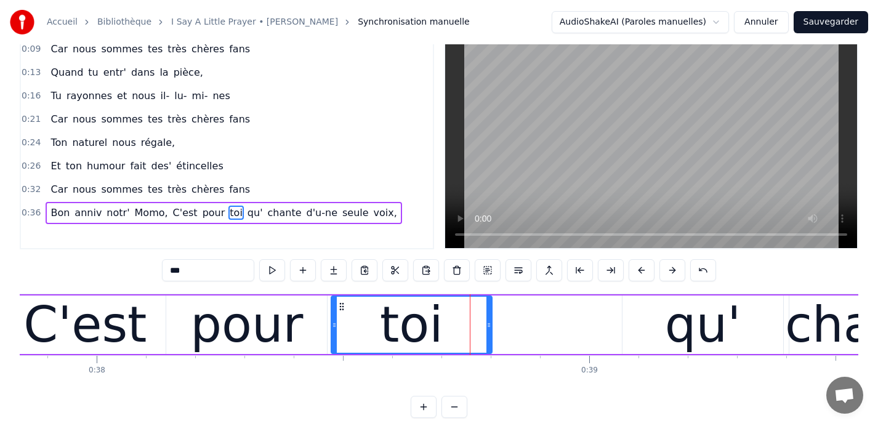
click at [716, 313] on div "qu'" at bounding box center [703, 325] width 76 height 74
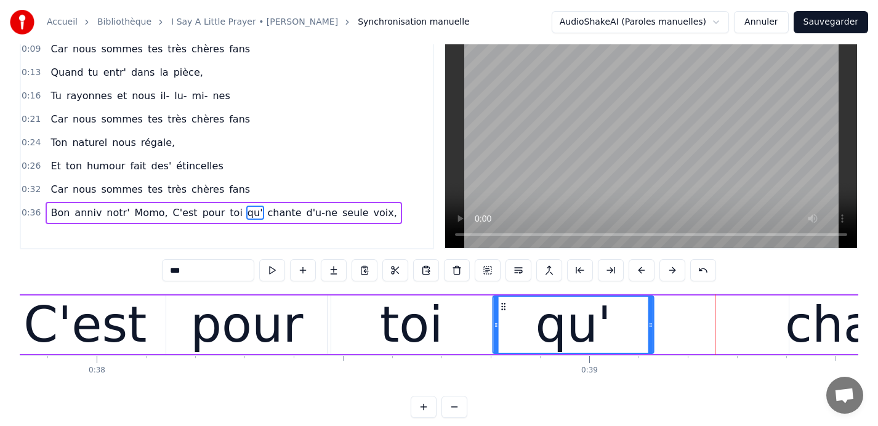
drag, startPoint x: 633, startPoint y: 306, endPoint x: 504, endPoint y: 312, distance: 129.5
click at [504, 312] on div "qu'" at bounding box center [574, 325] width 160 height 56
click at [799, 323] on div "chante" at bounding box center [869, 325] width 169 height 74
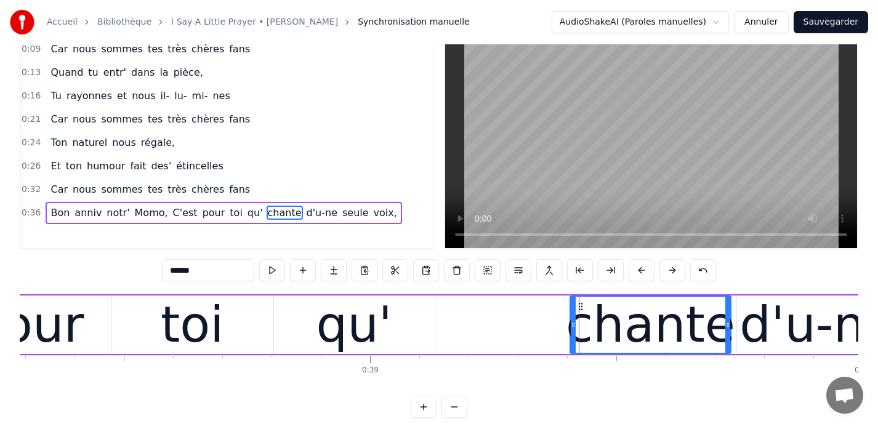
scroll to position [0, 18867]
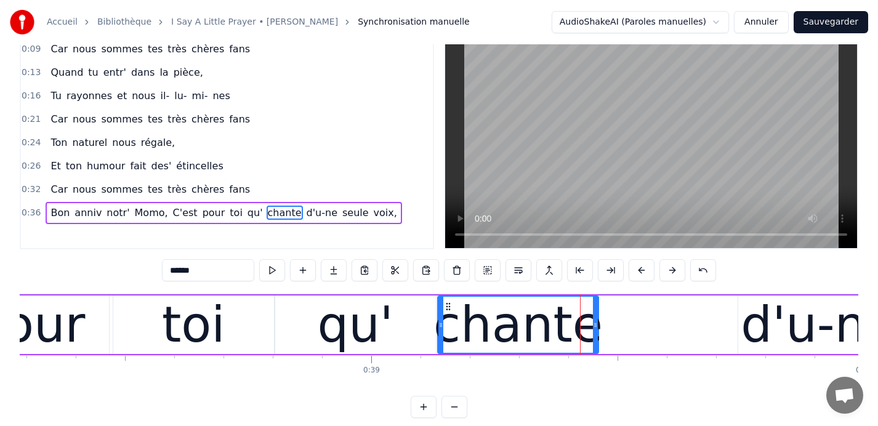
drag, startPoint x: 581, startPoint y: 304, endPoint x: 448, endPoint y: 315, distance: 134.1
click at [448, 315] on div "chante" at bounding box center [519, 325] width 160 height 56
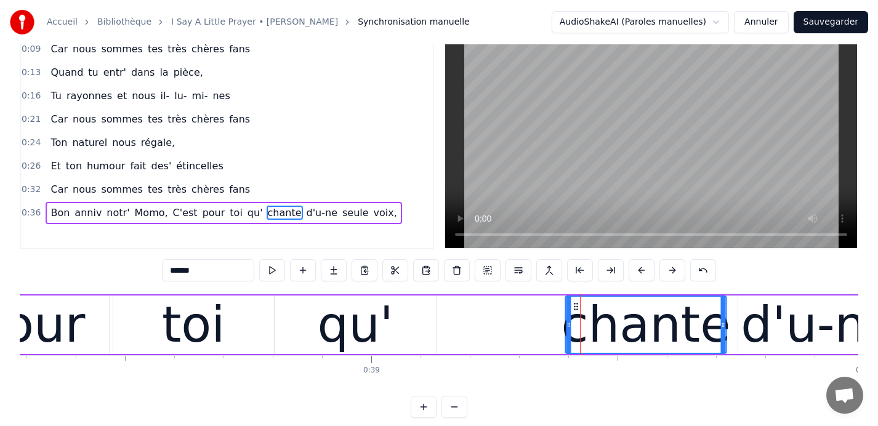
drag, startPoint x: 447, startPoint y: 306, endPoint x: 575, endPoint y: 302, distance: 127.6
click at [575, 302] on icon at bounding box center [576, 307] width 10 height 10
click at [344, 307] on div "qu'" at bounding box center [355, 325] width 76 height 74
type input "***"
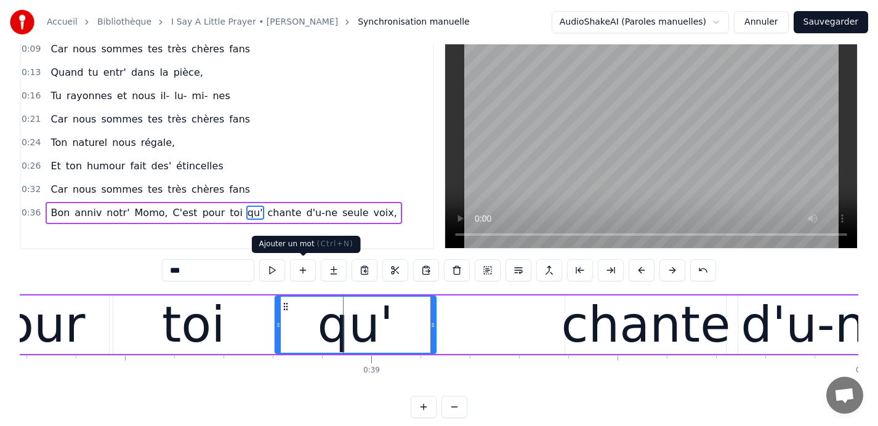
click at [306, 273] on button at bounding box center [303, 270] width 26 height 22
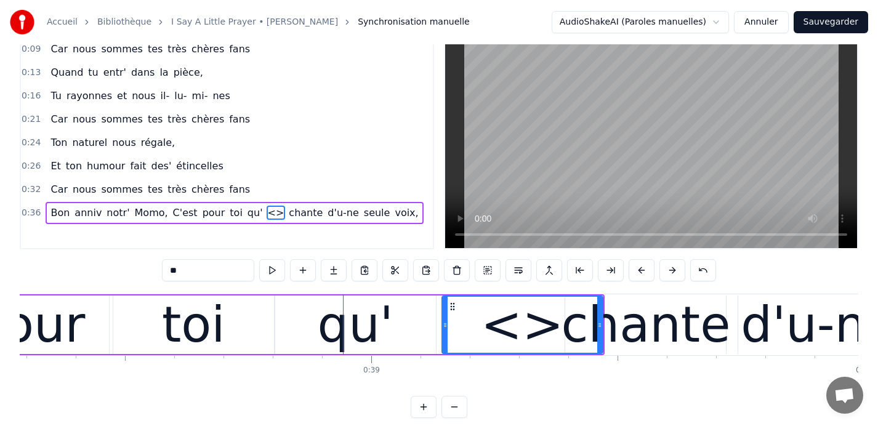
drag, startPoint x: 195, startPoint y: 271, endPoint x: 155, endPoint y: 273, distance: 39.5
click at [155, 273] on div "0:09 Car nous sommes tes très chères fans 0:13 Quand tu entr' dans la pièce, 0:…" at bounding box center [439, 227] width 839 height 382
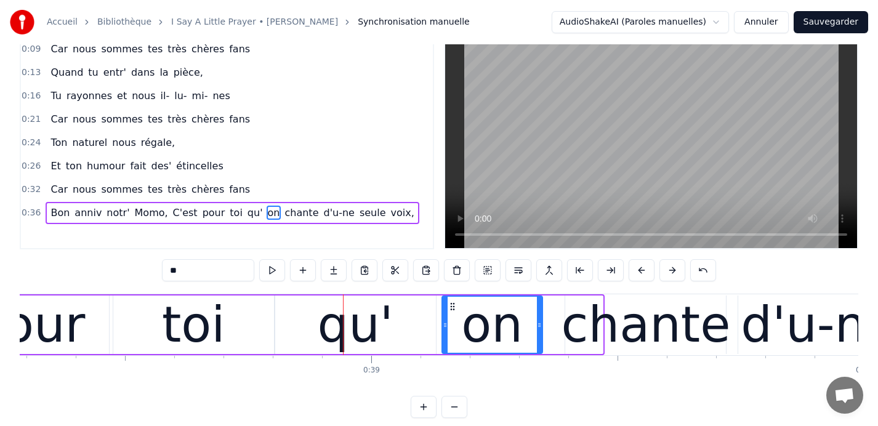
drag, startPoint x: 598, startPoint y: 323, endPoint x: 538, endPoint y: 324, distance: 60.4
click at [538, 324] on icon at bounding box center [539, 325] width 5 height 10
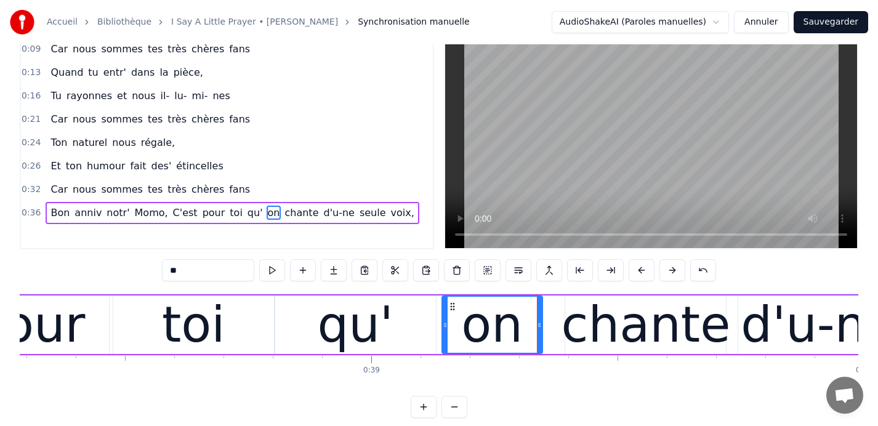
click at [403, 320] on div "qu'" at bounding box center [355, 325] width 161 height 59
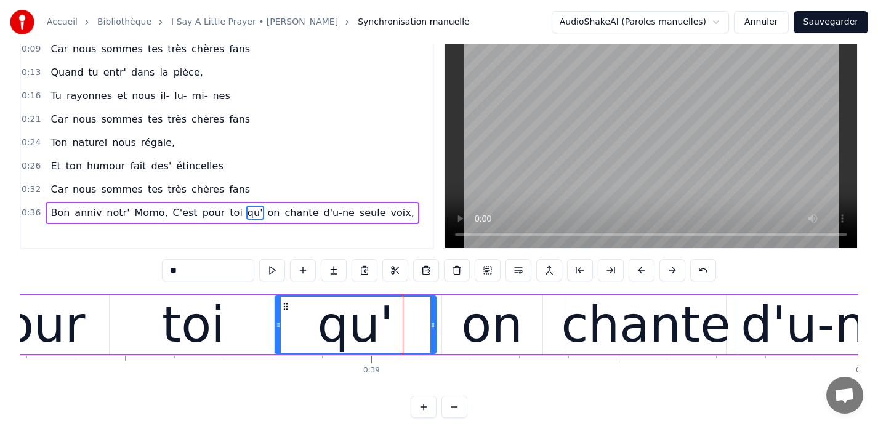
type input "***"
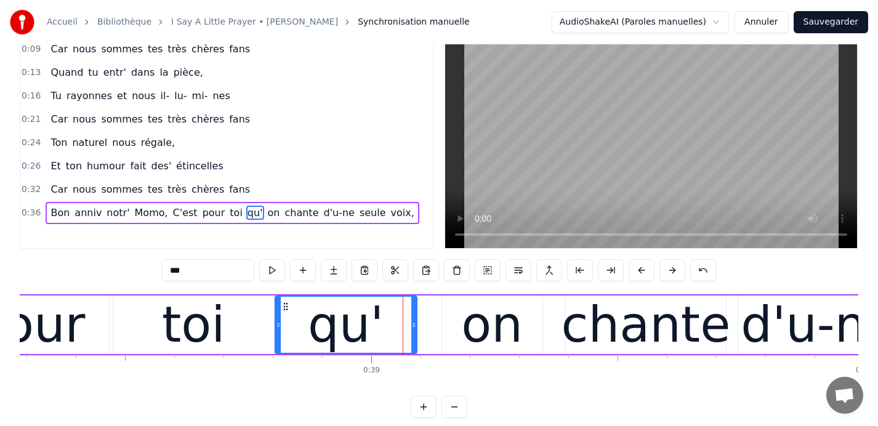
drag, startPoint x: 432, startPoint y: 323, endPoint x: 413, endPoint y: 323, distance: 19.1
click at [413, 323] on icon at bounding box center [413, 325] width 5 height 10
click at [26, 213] on span "0:36" at bounding box center [31, 213] width 19 height 12
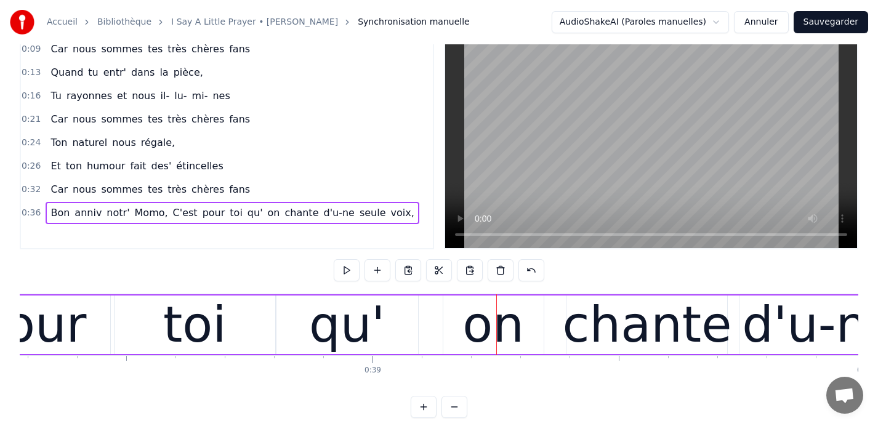
scroll to position [0, 18865]
click at [407, 323] on div "qu'" at bounding box center [348, 325] width 142 height 59
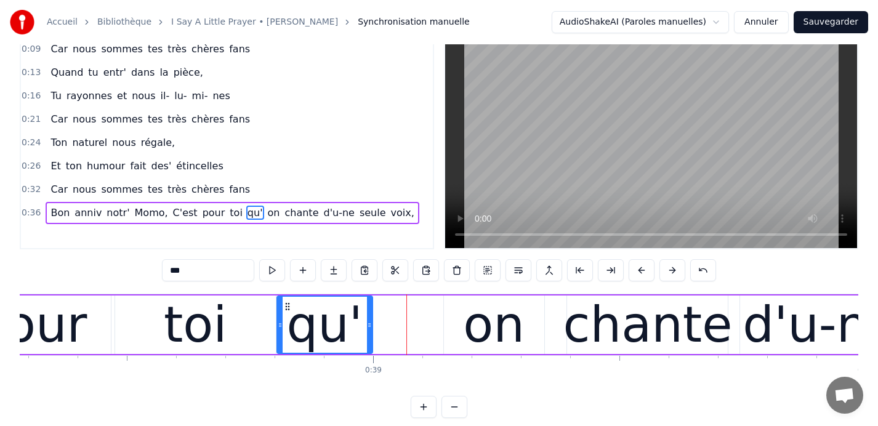
drag, startPoint x: 413, startPoint y: 326, endPoint x: 367, endPoint y: 326, distance: 46.2
click at [367, 326] on icon at bounding box center [369, 325] width 5 height 10
click at [214, 325] on div "toi" at bounding box center [195, 325] width 63 height 74
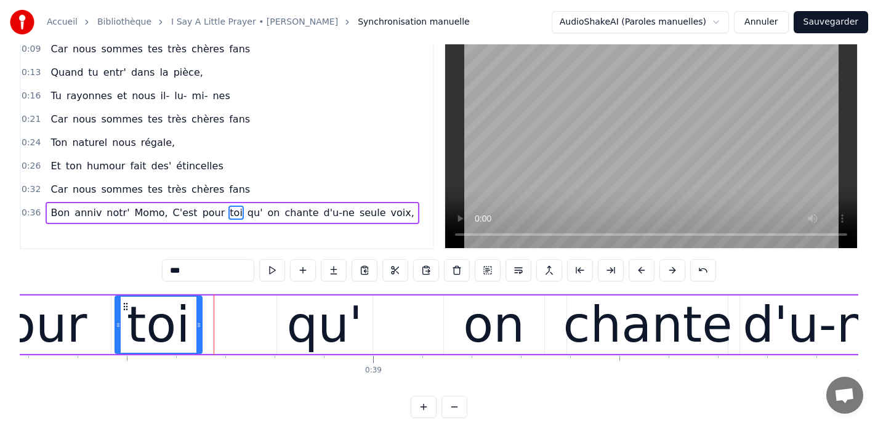
drag, startPoint x: 272, startPoint y: 323, endPoint x: 198, endPoint y: 324, distance: 73.9
click at [198, 324] on icon at bounding box center [198, 325] width 5 height 10
click at [294, 309] on div "qu'" at bounding box center [324, 325] width 76 height 74
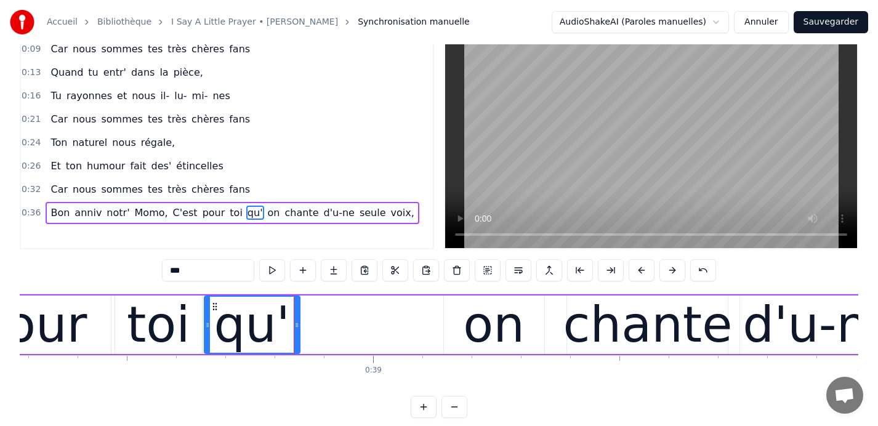
drag, startPoint x: 286, startPoint y: 305, endPoint x: 213, endPoint y: 310, distance: 72.9
click at [213, 310] on icon at bounding box center [215, 307] width 10 height 10
click at [476, 319] on div "on" at bounding box center [494, 325] width 62 height 74
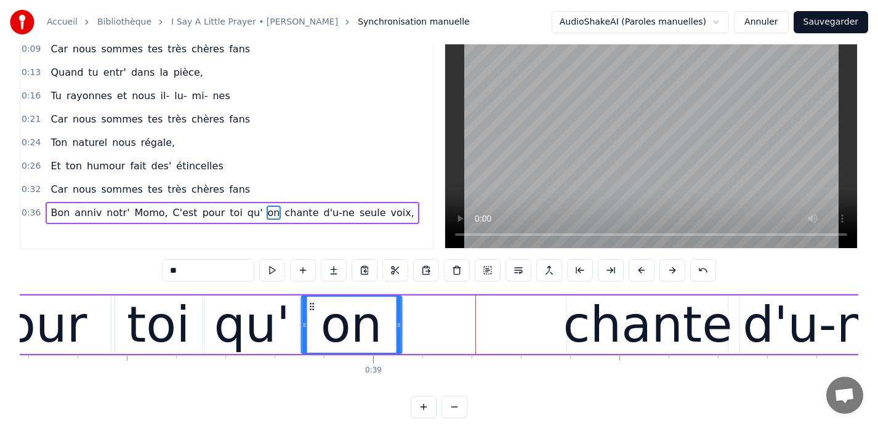
drag, startPoint x: 453, startPoint y: 307, endPoint x: 310, endPoint y: 306, distance: 142.9
click at [310, 306] on circle at bounding box center [310, 306] width 1 height 1
drag, startPoint x: 400, startPoint y: 326, endPoint x: 386, endPoint y: 325, distance: 14.2
click at [386, 325] on icon at bounding box center [384, 325] width 5 height 10
click at [585, 306] on div "chante" at bounding box center [647, 325] width 169 height 74
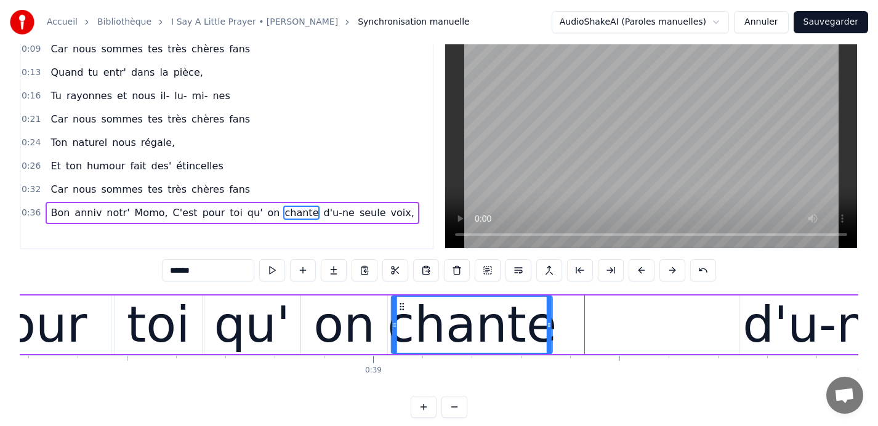
drag, startPoint x: 576, startPoint y: 304, endPoint x: 400, endPoint y: 318, distance: 176.8
click at [400, 318] on div "chante" at bounding box center [472, 325] width 160 height 56
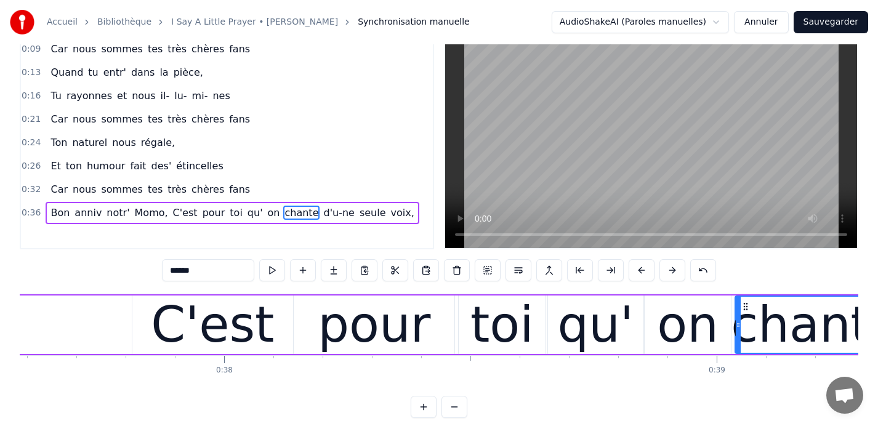
scroll to position [0, 18517]
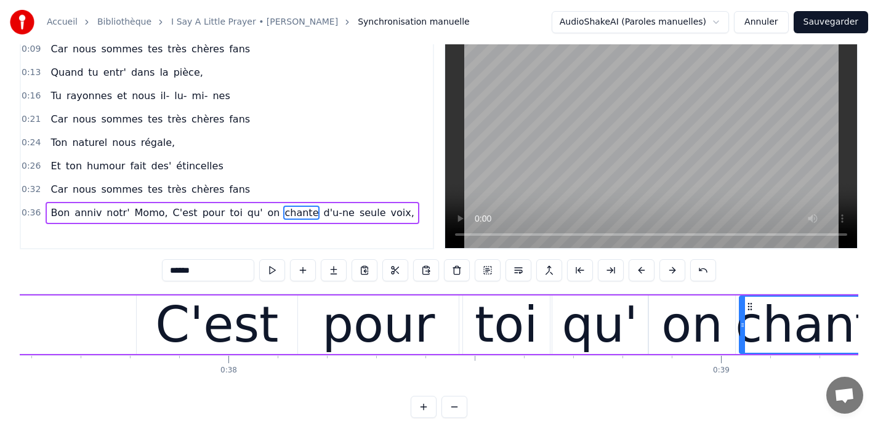
click at [262, 325] on div "C'est" at bounding box center [216, 325] width 123 height 74
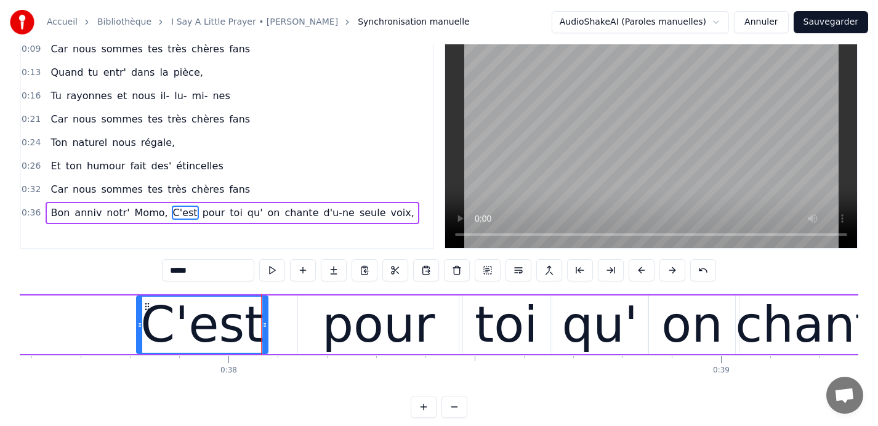
drag, startPoint x: 294, startPoint y: 323, endPoint x: 264, endPoint y: 322, distance: 29.6
click at [264, 322] on icon at bounding box center [264, 325] width 5 height 10
click at [322, 316] on div "pour" at bounding box center [378, 325] width 161 height 59
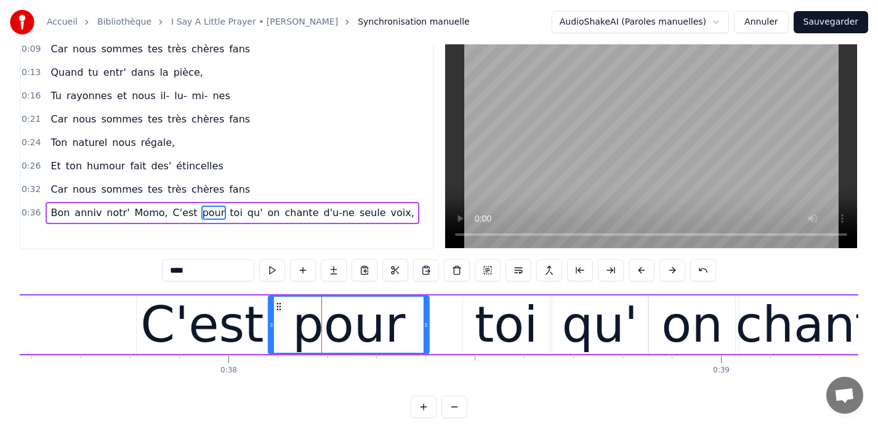
drag, startPoint x: 307, startPoint y: 306, endPoint x: 278, endPoint y: 307, distance: 29.6
click at [278, 307] on icon at bounding box center [279, 307] width 10 height 10
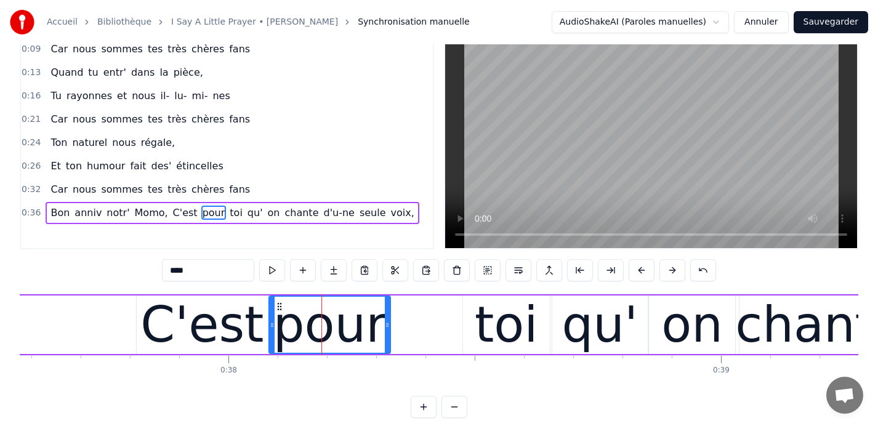
drag, startPoint x: 424, startPoint y: 324, endPoint x: 385, endPoint y: 325, distance: 39.4
click at [385, 325] on icon at bounding box center [387, 325] width 5 height 10
click at [496, 315] on div "toi" at bounding box center [506, 325] width 63 height 74
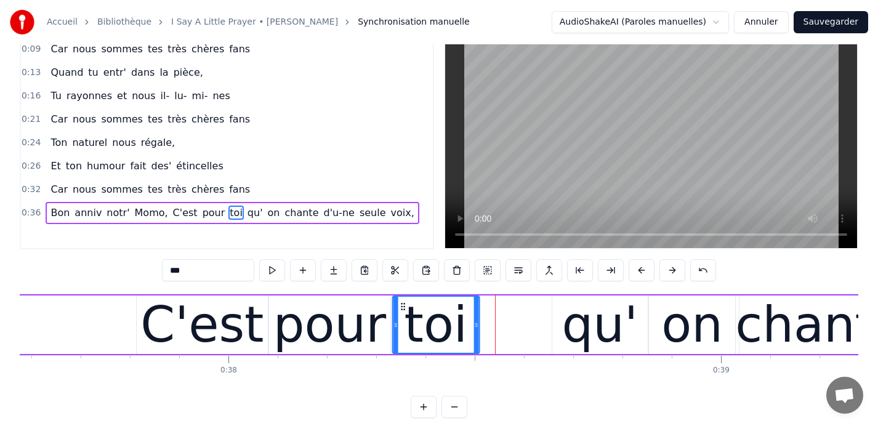
drag, startPoint x: 472, startPoint y: 305, endPoint x: 402, endPoint y: 308, distance: 70.3
click at [402, 308] on icon at bounding box center [403, 307] width 10 height 10
click at [572, 309] on div "qu'" at bounding box center [600, 325] width 76 height 74
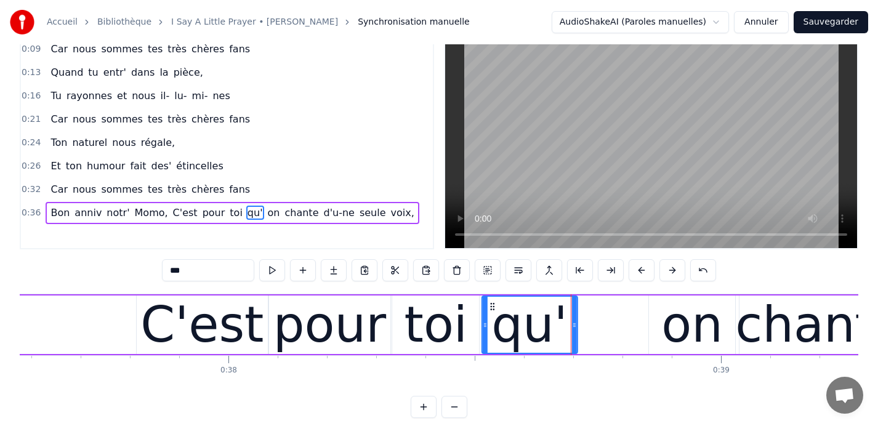
drag, startPoint x: 561, startPoint y: 306, endPoint x: 490, endPoint y: 313, distance: 70.5
click at [490, 313] on div "qu'" at bounding box center [529, 325] width 94 height 56
click at [661, 311] on div "on" at bounding box center [692, 325] width 86 height 59
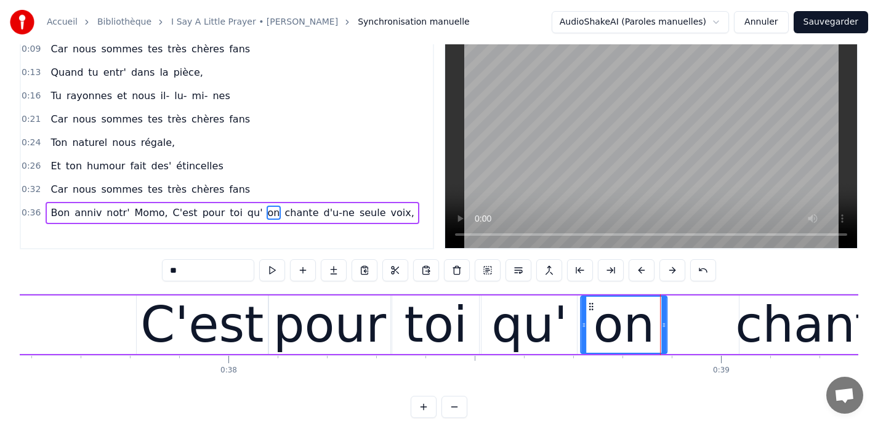
drag, startPoint x: 658, startPoint y: 306, endPoint x: 589, endPoint y: 313, distance: 68.8
click at [589, 313] on div "on" at bounding box center [623, 325] width 85 height 56
click at [780, 317] on div "chante" at bounding box center [819, 325] width 169 height 74
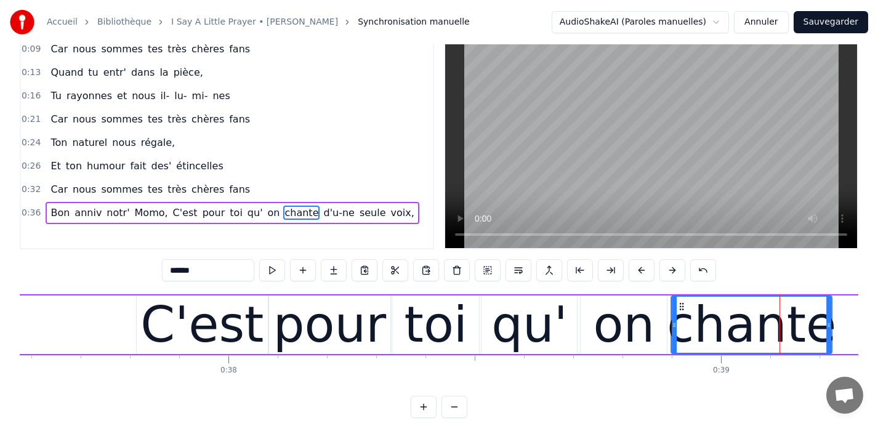
drag, startPoint x: 750, startPoint y: 307, endPoint x: 681, endPoint y: 312, distance: 68.6
click at [681, 312] on div "chante" at bounding box center [752, 325] width 160 height 56
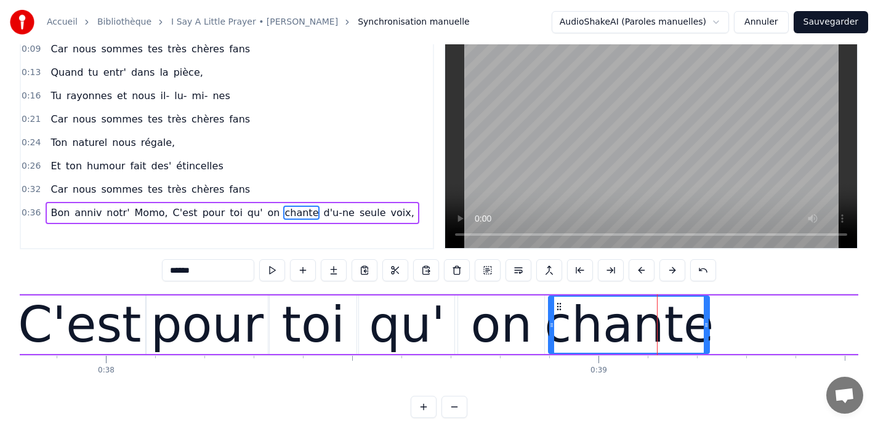
scroll to position [0, 18654]
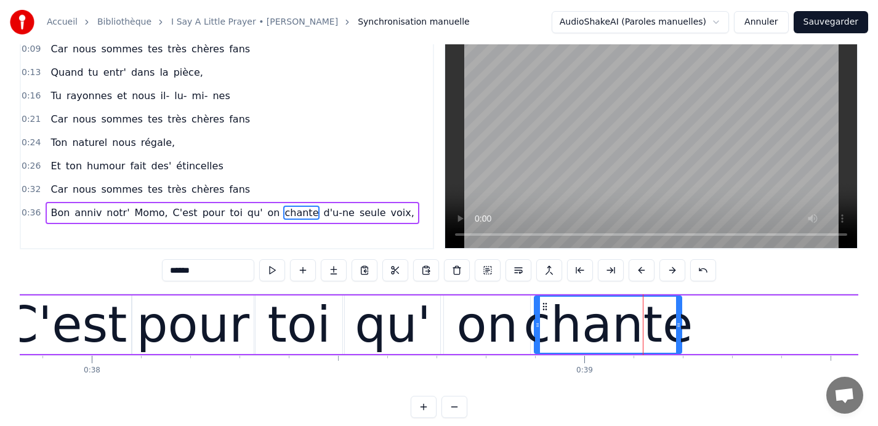
drag, startPoint x: 693, startPoint y: 322, endPoint x: 679, endPoint y: 323, distance: 13.6
click at [679, 323] on icon at bounding box center [678, 325] width 5 height 10
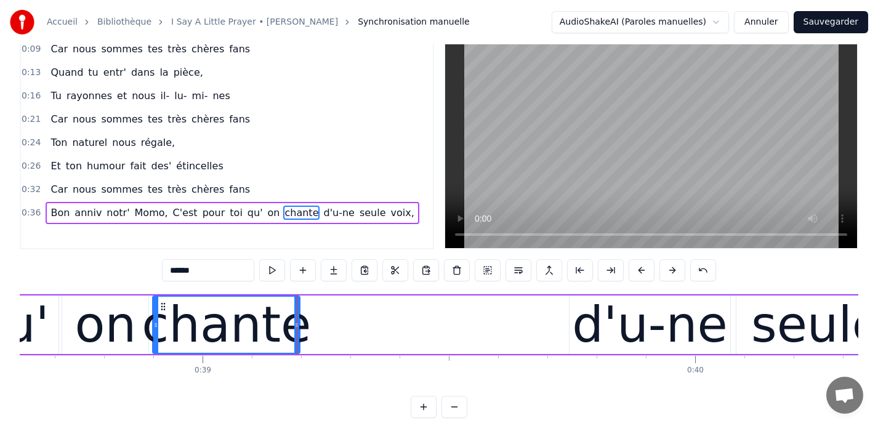
scroll to position [0, 19067]
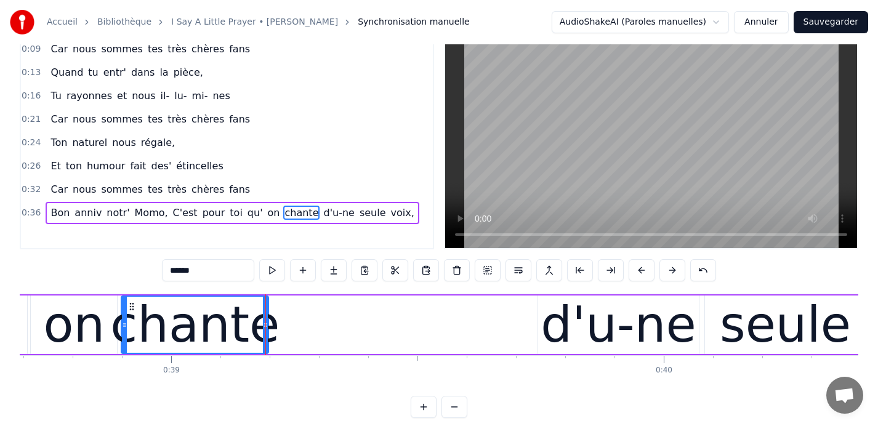
click at [616, 318] on div "d'u-ne" at bounding box center [618, 325] width 155 height 74
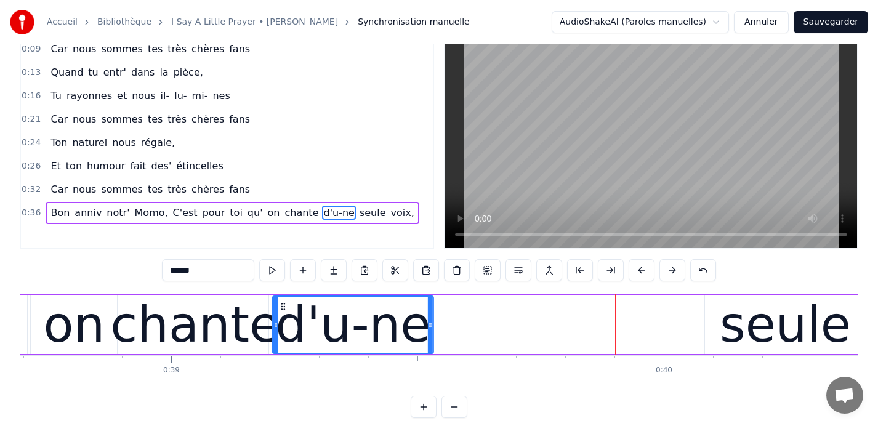
drag, startPoint x: 548, startPoint y: 306, endPoint x: 283, endPoint y: 323, distance: 266.0
click at [283, 323] on div "d'u-ne" at bounding box center [353, 325] width 160 height 56
click at [736, 320] on div "seule" at bounding box center [785, 325] width 131 height 74
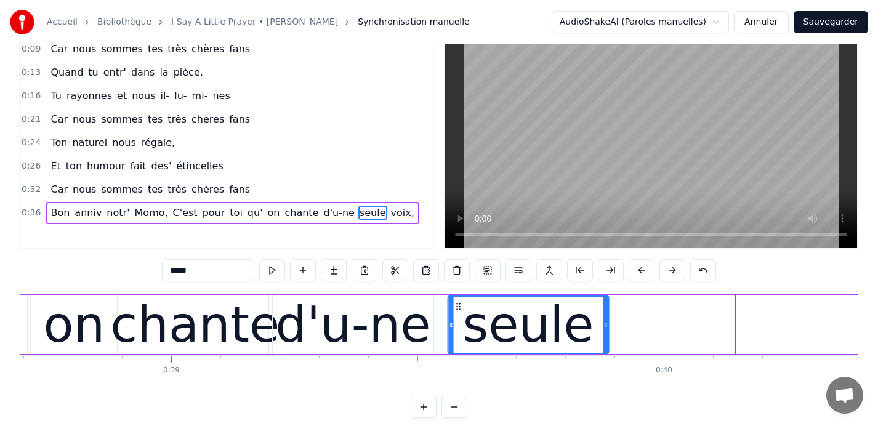
drag, startPoint x: 715, startPoint y: 304, endPoint x: 450, endPoint y: 326, distance: 265.8
click at [450, 326] on div "seule" at bounding box center [529, 325] width 160 height 56
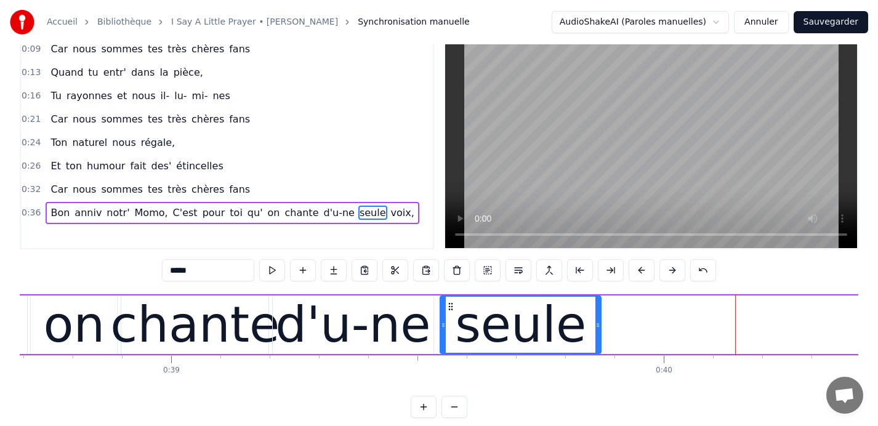
click at [445, 323] on div "seule" at bounding box center [521, 325] width 160 height 56
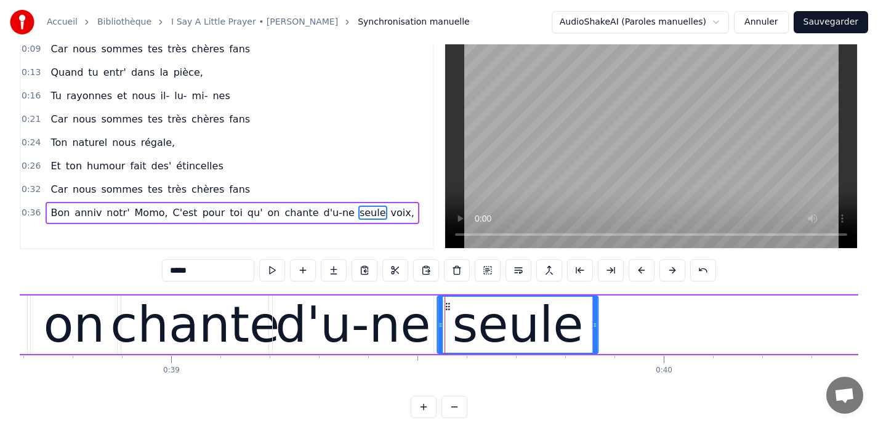
click at [447, 305] on icon at bounding box center [449, 307] width 10 height 10
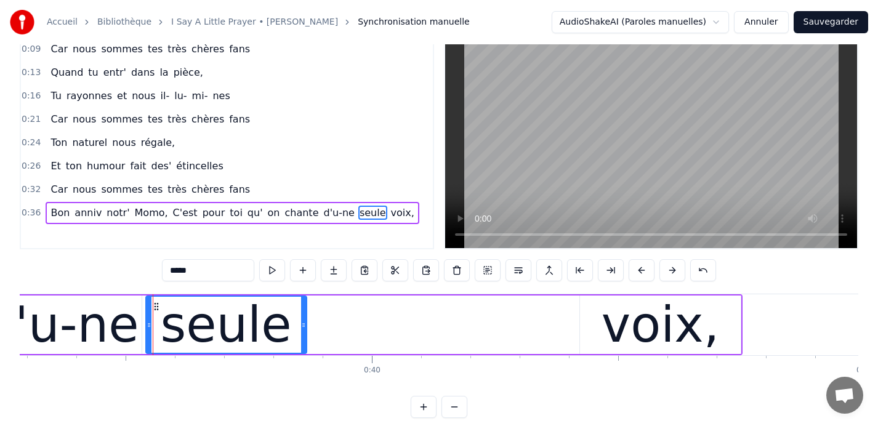
scroll to position [0, 19366]
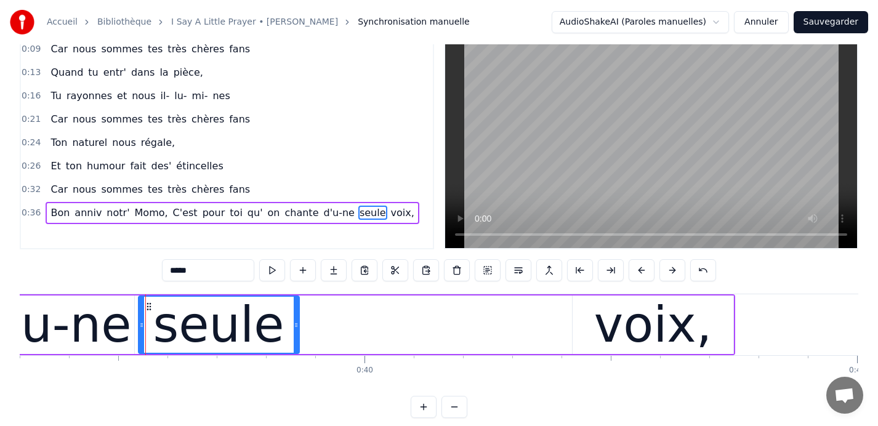
click at [636, 333] on div "voix," at bounding box center [653, 325] width 118 height 74
type input "*****"
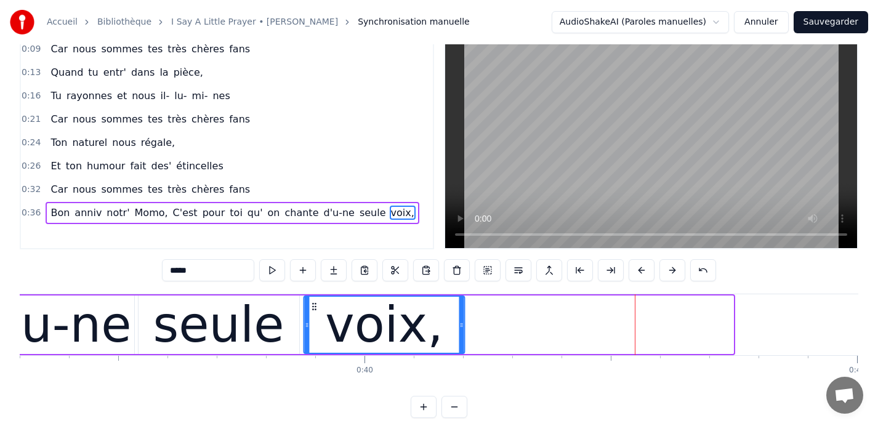
drag, startPoint x: 582, startPoint y: 306, endPoint x: 314, endPoint y: 320, distance: 268.9
click at [314, 320] on div "voix," at bounding box center [384, 325] width 160 height 56
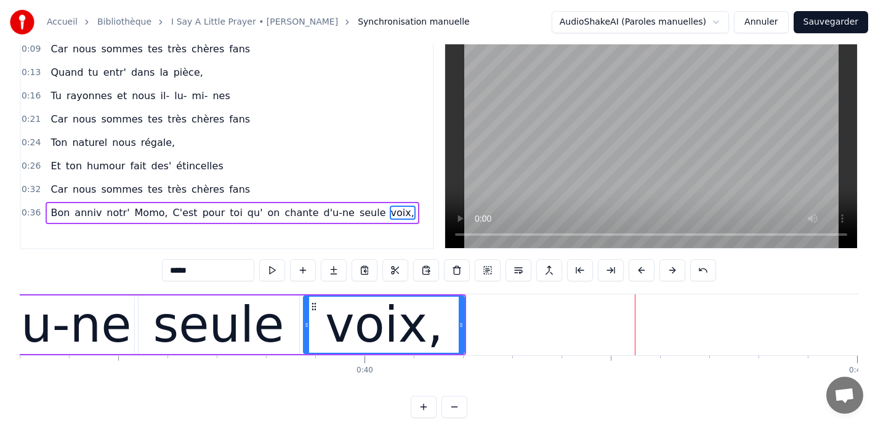
click at [33, 212] on span "0:36" at bounding box center [31, 213] width 19 height 12
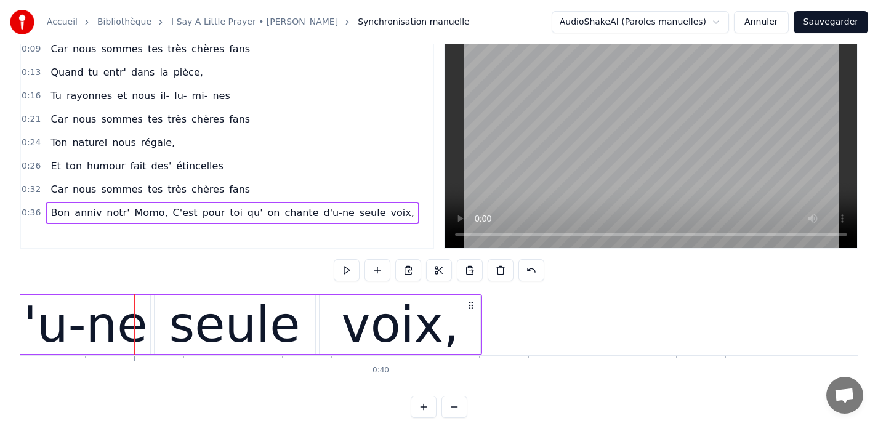
scroll to position [0, 19403]
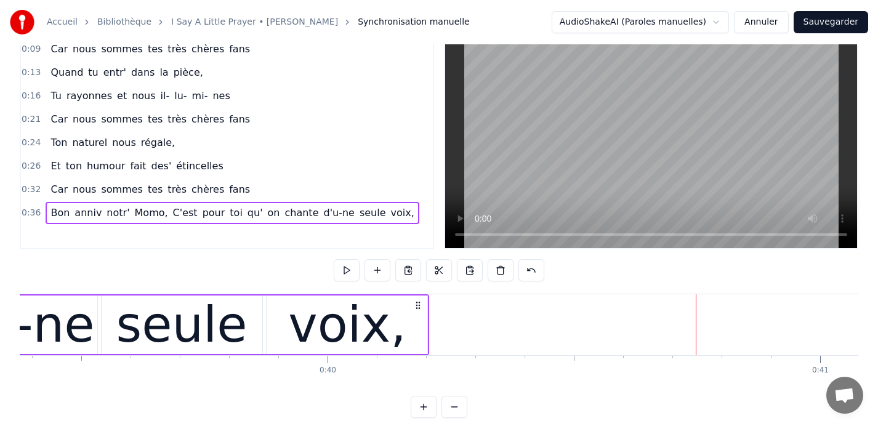
click at [31, 214] on span "0:36" at bounding box center [31, 213] width 19 height 12
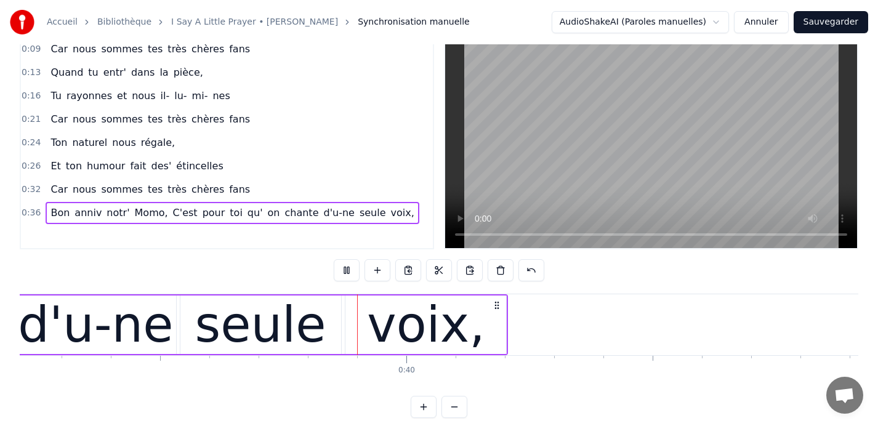
scroll to position [0, 19337]
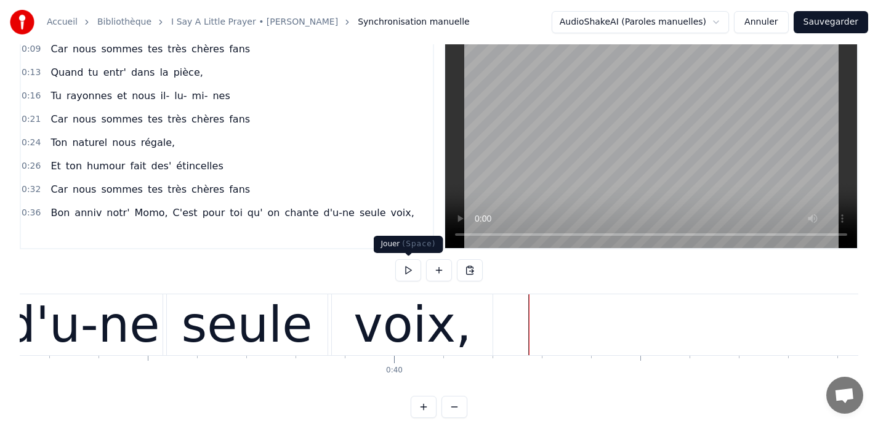
click at [407, 269] on button at bounding box center [408, 270] width 26 height 22
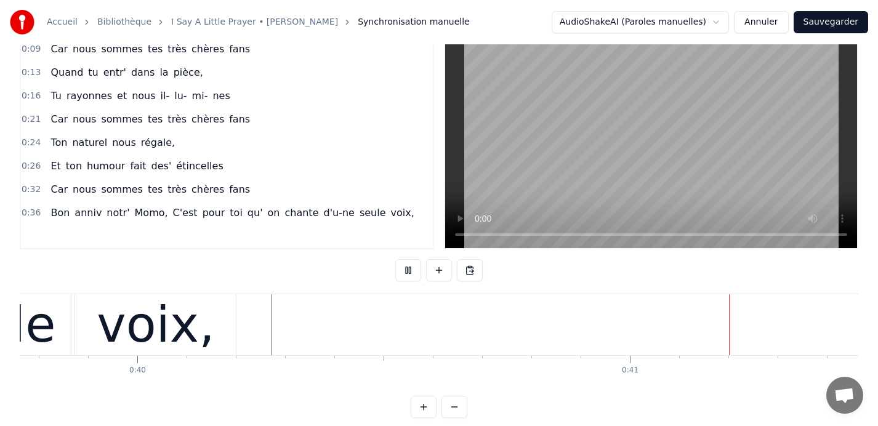
click at [407, 269] on button at bounding box center [408, 270] width 26 height 22
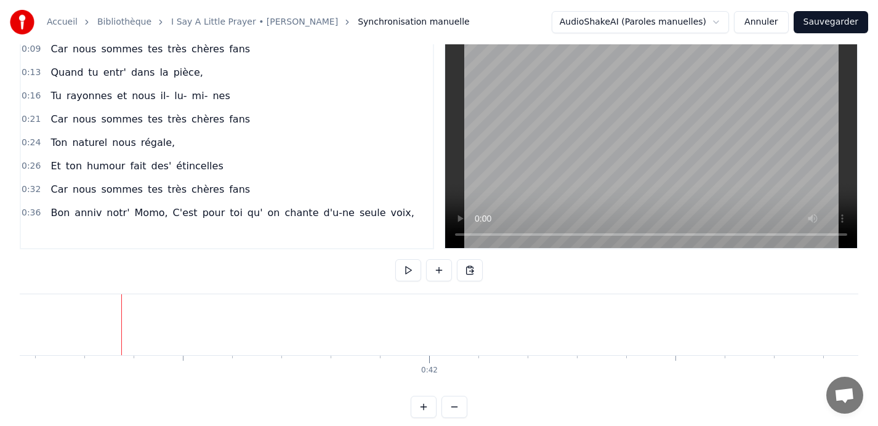
scroll to position [0, 20327]
click at [404, 273] on button at bounding box center [408, 270] width 26 height 22
click at [402, 276] on button at bounding box center [408, 270] width 26 height 22
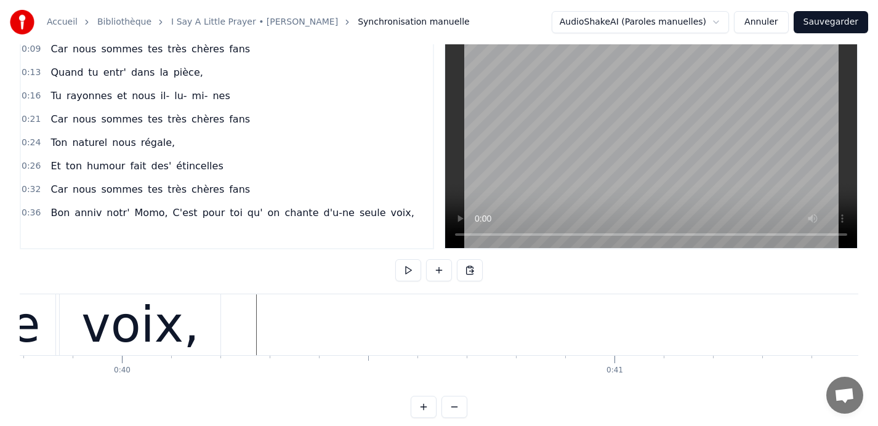
scroll to position [0, 19601]
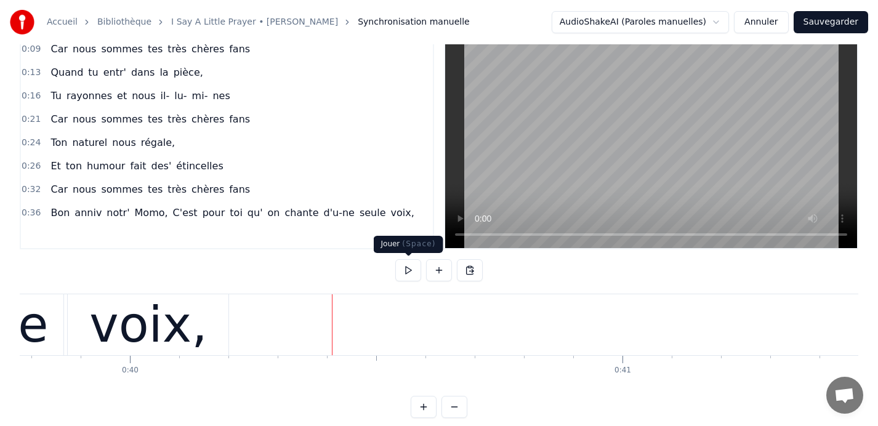
click at [408, 269] on button at bounding box center [408, 270] width 26 height 22
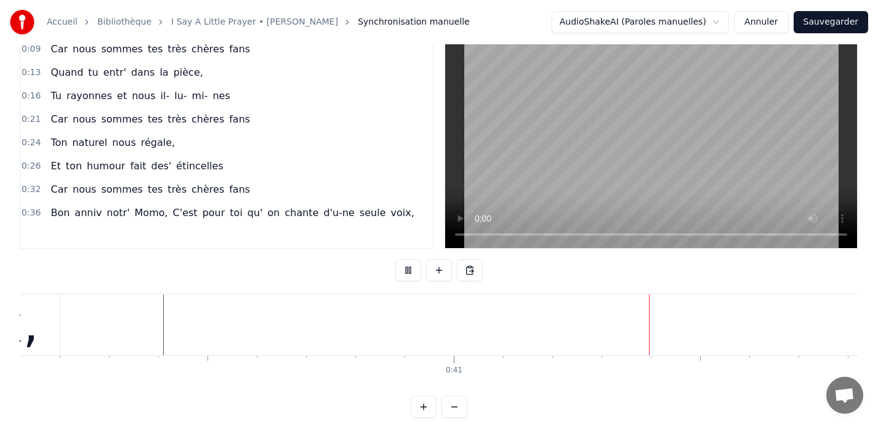
click at [408, 269] on button at bounding box center [408, 270] width 26 height 22
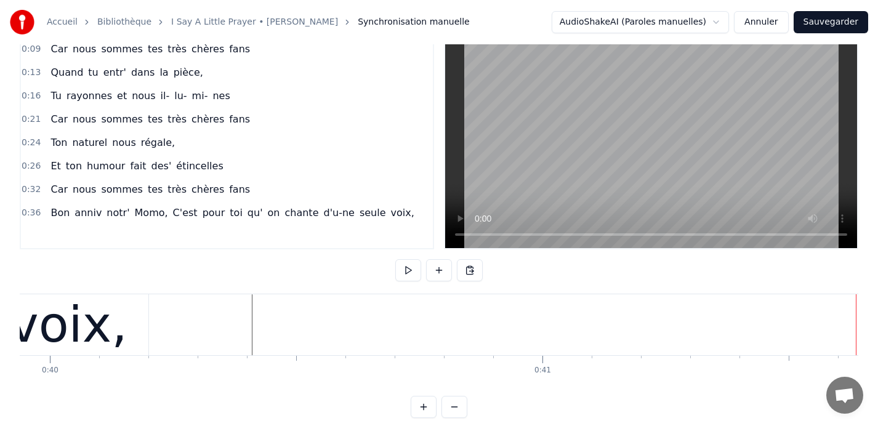
scroll to position [0, 19672]
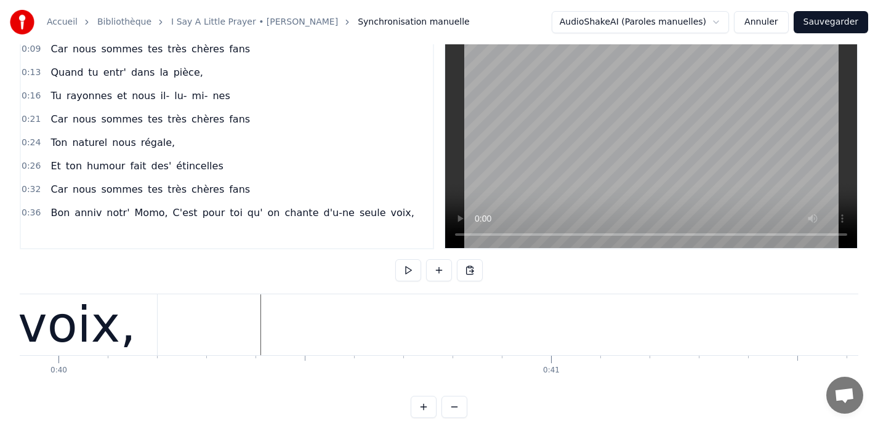
click at [406, 272] on button at bounding box center [408, 270] width 26 height 22
click at [407, 269] on button at bounding box center [408, 270] width 26 height 22
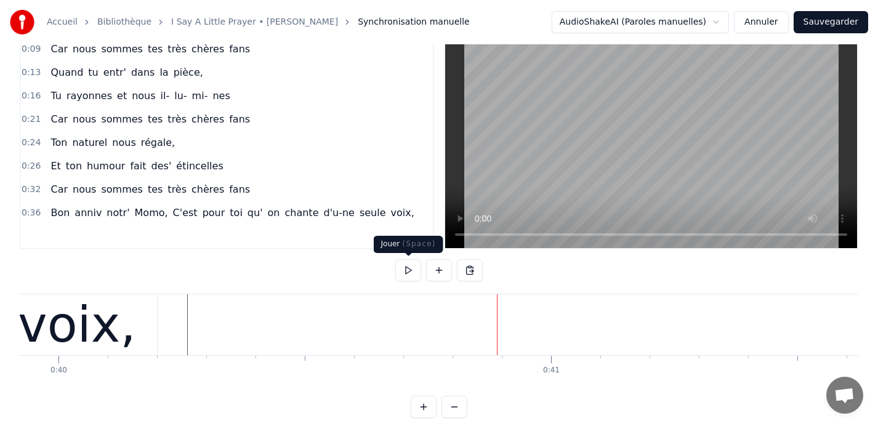
click at [407, 271] on button at bounding box center [408, 270] width 26 height 22
click at [408, 273] on button at bounding box center [408, 270] width 26 height 22
click at [439, 271] on button at bounding box center [439, 270] width 26 height 22
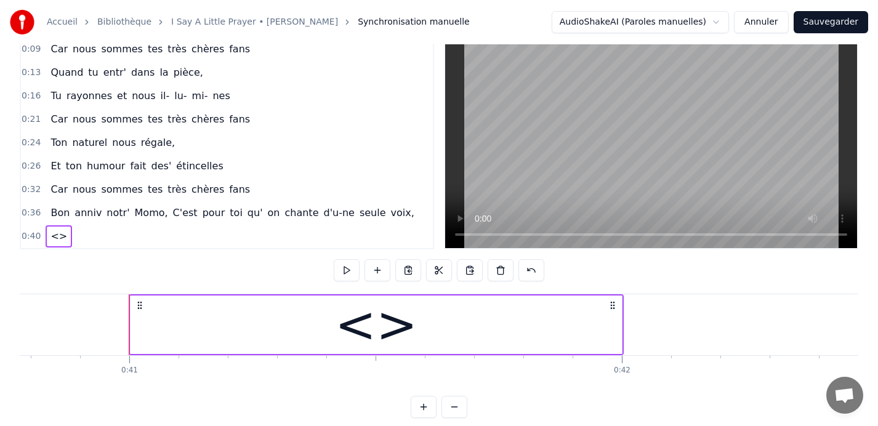
scroll to position [0, 20102]
click at [605, 326] on div "<>" at bounding box center [369, 325] width 492 height 59
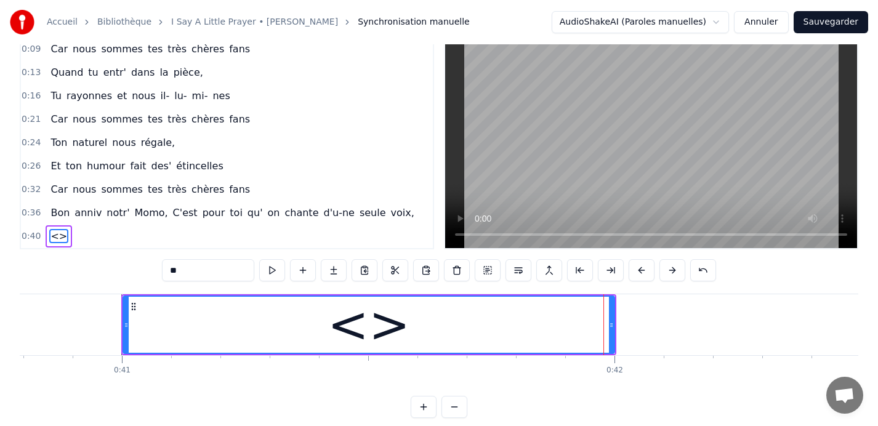
scroll to position [39, 0]
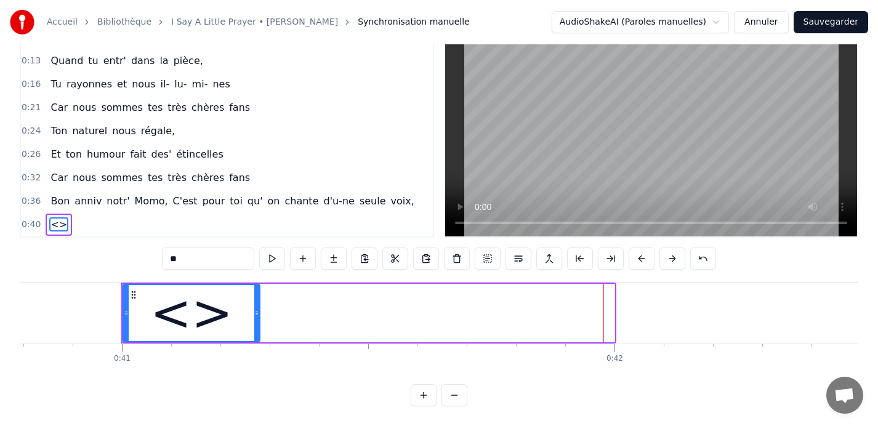
drag, startPoint x: 612, startPoint y: 314, endPoint x: 257, endPoint y: 304, distance: 354.9
click at [257, 304] on div at bounding box center [256, 313] width 5 height 56
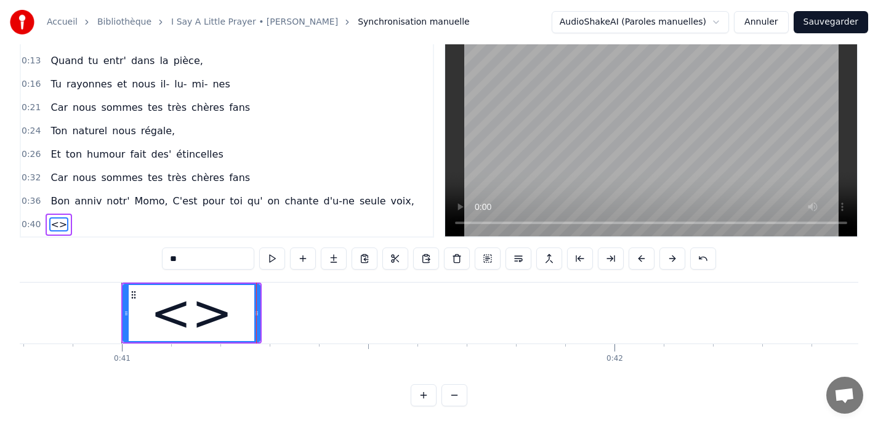
click at [182, 315] on div "<>" at bounding box center [191, 314] width 83 height 74
click at [187, 261] on input "**" at bounding box center [208, 259] width 92 height 22
drag, startPoint x: 187, startPoint y: 261, endPoint x: 152, endPoint y: 261, distance: 34.5
click at [152, 261] on div "0:09 Car nous sommes tes très chères fans 0:13 Quand tu entr' dans la pièce, 0:…" at bounding box center [439, 216] width 839 height 382
type input "***"
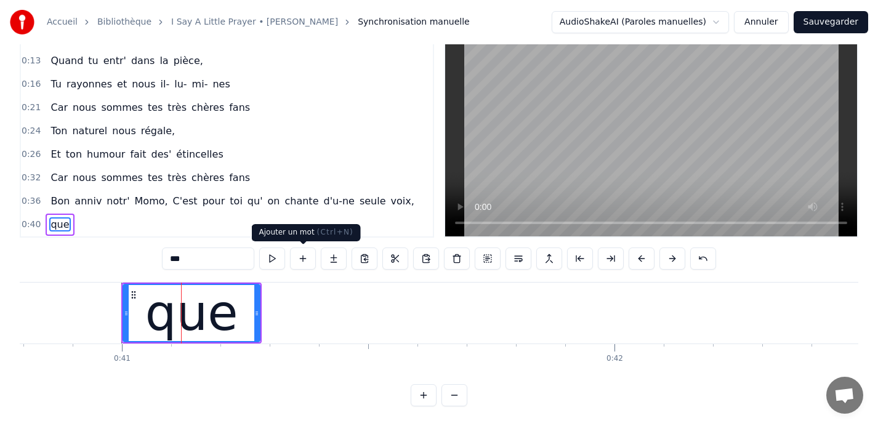
click at [301, 261] on button at bounding box center [303, 259] width 26 height 22
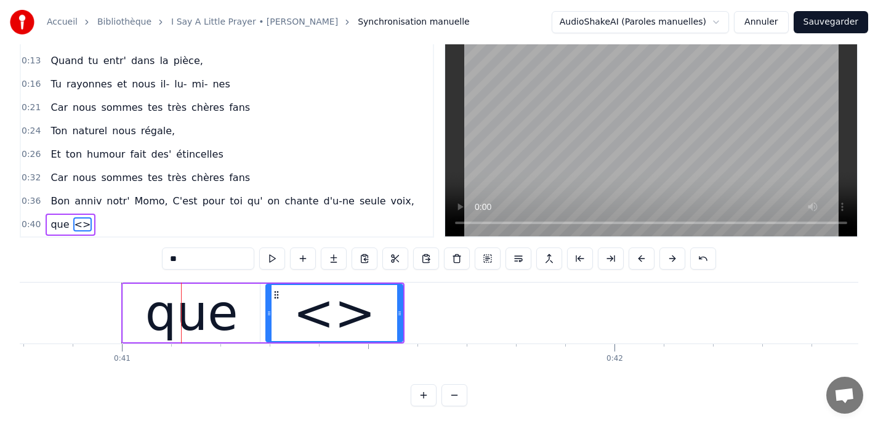
drag, startPoint x: 198, startPoint y: 262, endPoint x: 146, endPoint y: 261, distance: 52.4
click at [147, 262] on div "0:09 Car nous sommes tes très chères fans 0:13 Quand tu entr' dans la pièce, 0:…" at bounding box center [439, 216] width 839 height 382
type input "**"
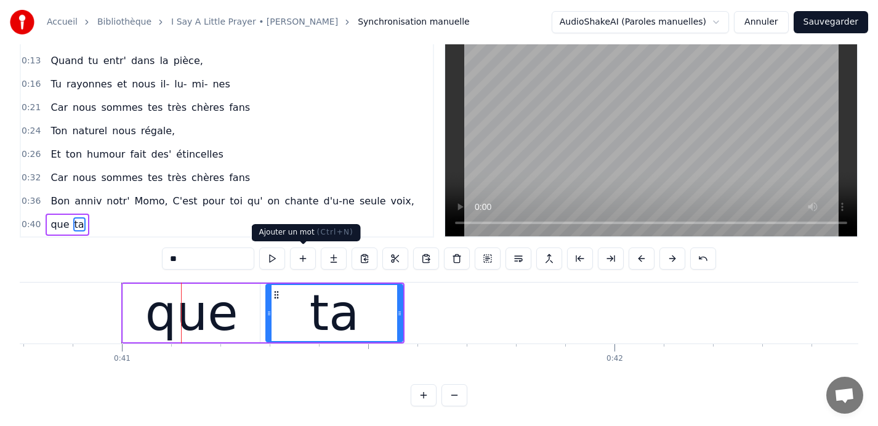
click at [304, 260] on button at bounding box center [303, 259] width 26 height 22
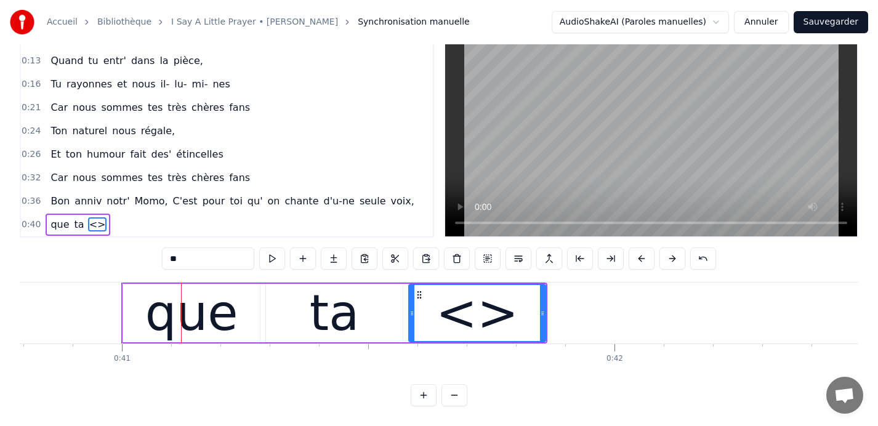
drag, startPoint x: 209, startPoint y: 259, endPoint x: 137, endPoint y: 258, distance: 71.5
click at [137, 258] on div "0:09 Car nous sommes tes très chères fans 0:13 Quand tu entr' dans la pièce, 0:…" at bounding box center [439, 216] width 839 height 382
type input "*****"
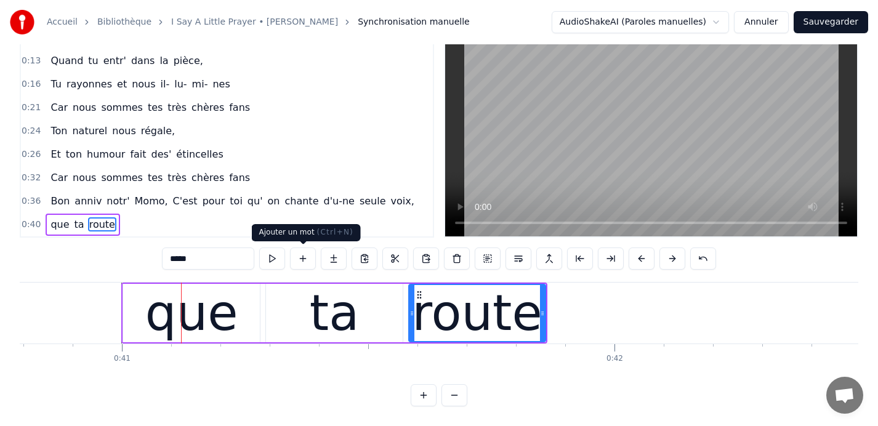
click at [302, 264] on button at bounding box center [303, 259] width 26 height 22
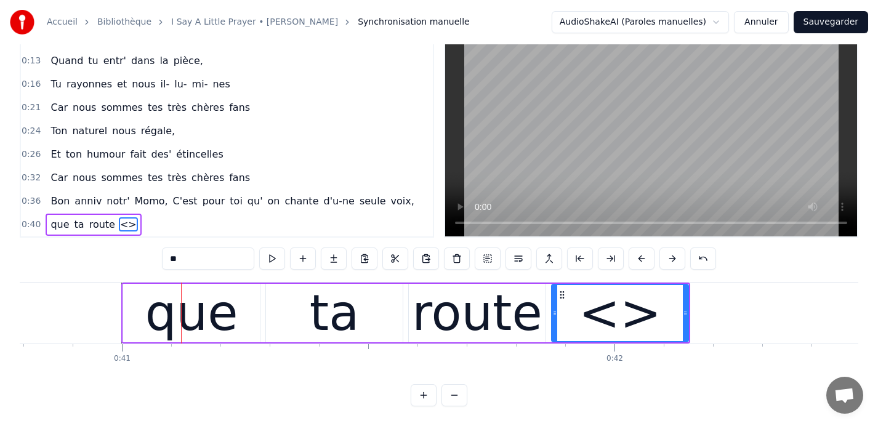
drag, startPoint x: 188, startPoint y: 260, endPoint x: 145, endPoint y: 260, distance: 43.1
click at [145, 260] on div "0:09 Car nous sommes tes très chères fans 0:13 Quand tu entr' dans la pièce, 0:…" at bounding box center [439, 216] width 839 height 382
type input "****"
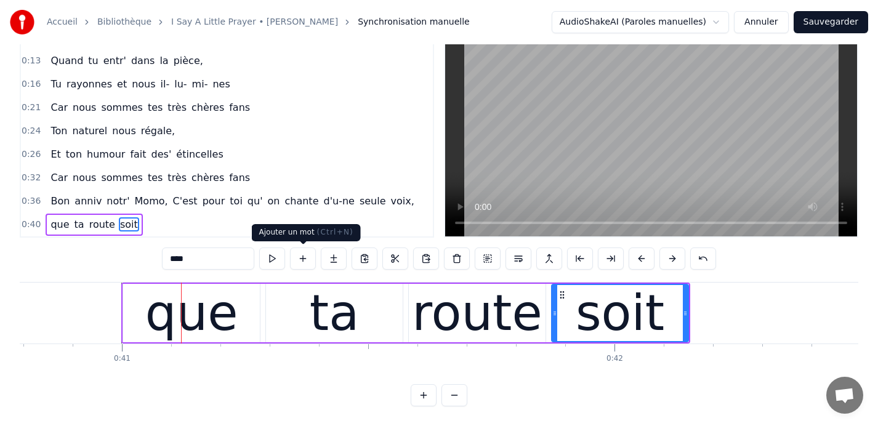
click at [302, 259] on button at bounding box center [303, 259] width 26 height 22
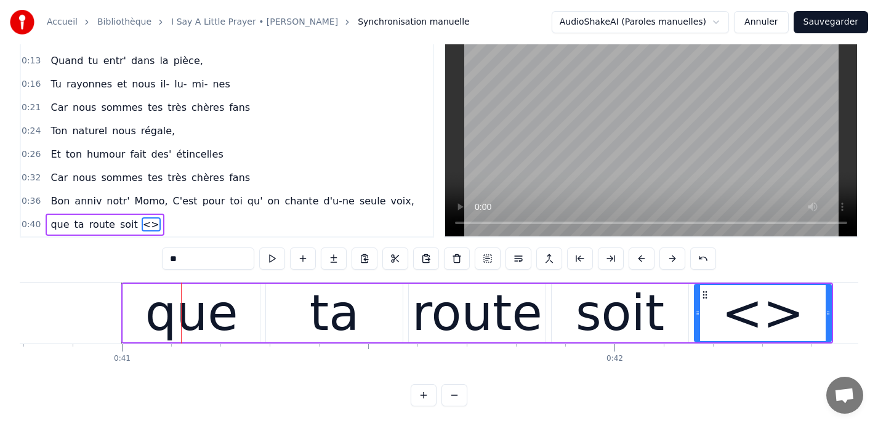
drag, startPoint x: 218, startPoint y: 261, endPoint x: 138, endPoint y: 262, distance: 80.1
click at [138, 262] on div "0:09 Car nous sommes tes très chères fans 0:13 Quand tu entr' dans la pièce, 0:…" at bounding box center [439, 216] width 839 height 382
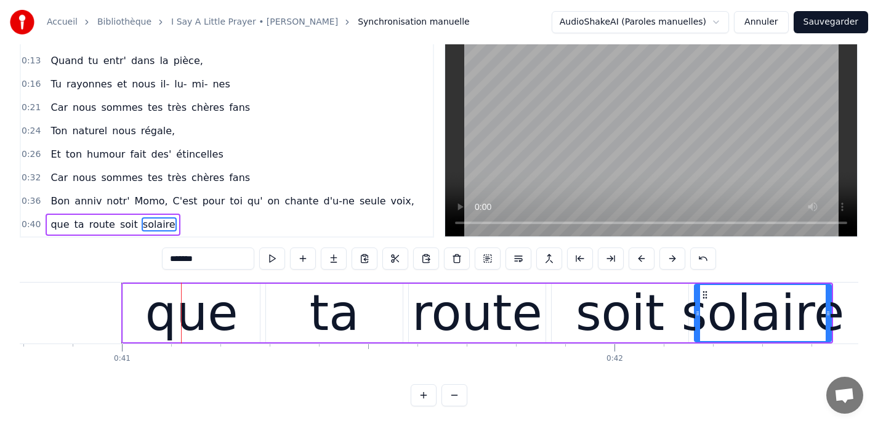
type input "********"
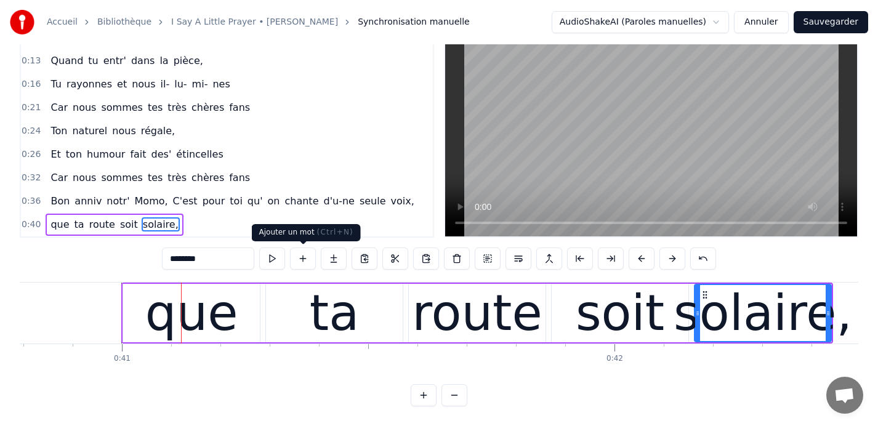
click at [301, 259] on button at bounding box center [303, 259] width 26 height 22
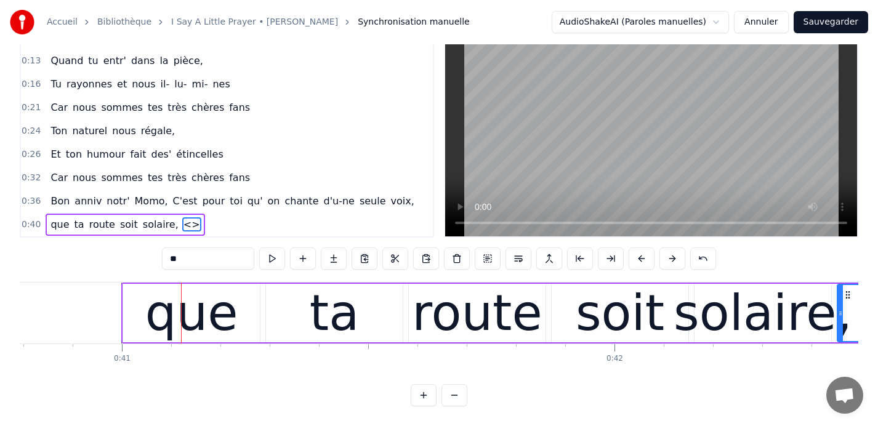
drag, startPoint x: 196, startPoint y: 258, endPoint x: 149, endPoint y: 259, distance: 46.8
click at [149, 258] on div "0:09 Car nous sommes tes très chères fans 0:13 Quand tu entr' dans la pièce, 0:…" at bounding box center [439, 216] width 839 height 382
type input "*******"
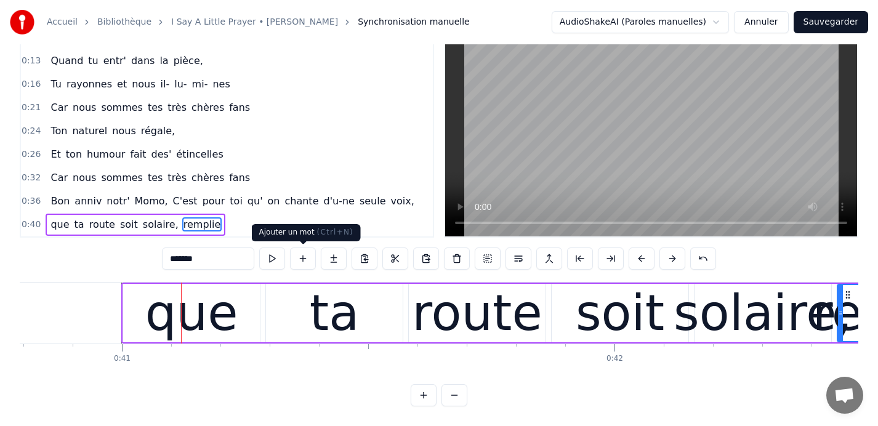
click at [301, 257] on button at bounding box center [303, 259] width 26 height 22
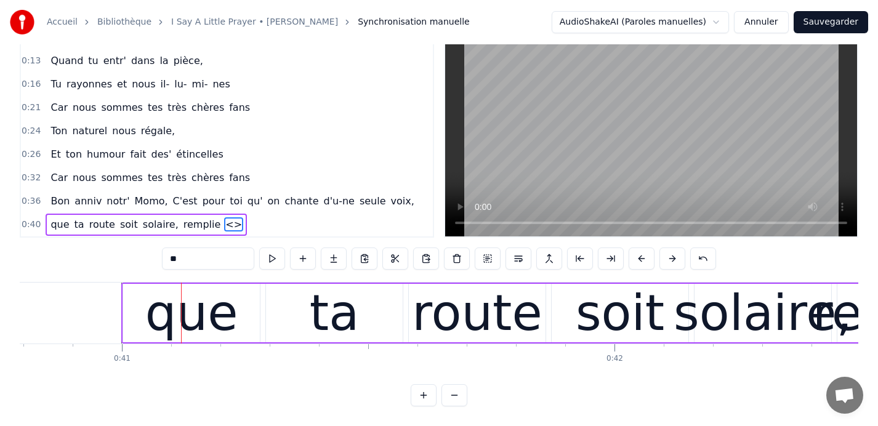
drag, startPoint x: 221, startPoint y: 260, endPoint x: 95, endPoint y: 256, distance: 125.7
click at [95, 256] on div "0:09 Car nous sommes tes très chères fans 0:13 Quand tu entr' dans la pièce, 0:…" at bounding box center [439, 216] width 839 height 382
type input "********"
click at [301, 259] on button at bounding box center [303, 259] width 26 height 22
drag, startPoint x: 213, startPoint y: 257, endPoint x: 123, endPoint y: 259, distance: 89.3
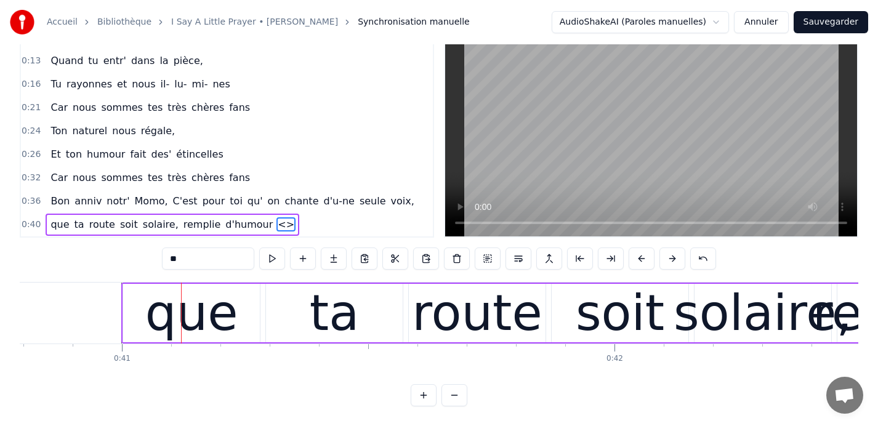
click at [123, 259] on div "0:09 Car nous sommes tes très chères fans 0:13 Quand tu entr' dans la pièce, 0:…" at bounding box center [439, 216] width 839 height 382
type input "**"
click at [302, 260] on button at bounding box center [303, 259] width 26 height 22
drag, startPoint x: 203, startPoint y: 261, endPoint x: 109, endPoint y: 261, distance: 93.6
click at [109, 261] on div "0:09 Car nous sommes tes très chères fans 0:13 Quand tu entr' dans la pièce, 0:…" at bounding box center [439, 216] width 839 height 382
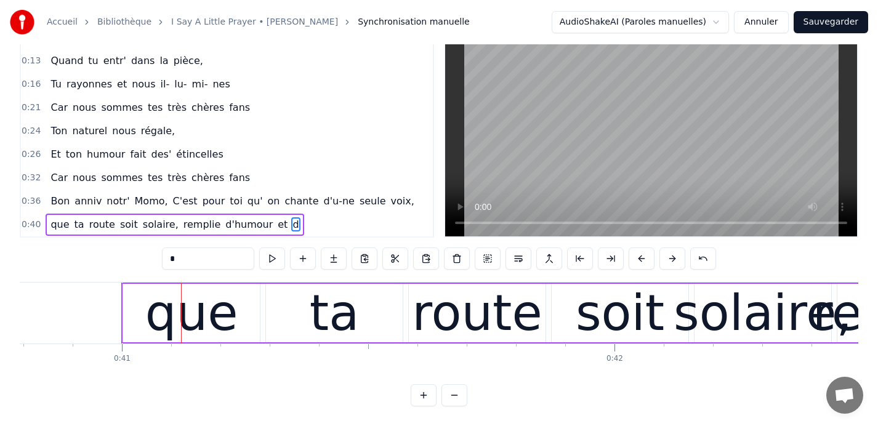
type input "**"
click at [307, 258] on button at bounding box center [303, 259] width 26 height 22
drag, startPoint x: 190, startPoint y: 261, endPoint x: 84, endPoint y: 260, distance: 105.3
click at [84, 260] on div "0:09 Car nous sommes tes très chères fans 0:13 Quand tu entr' dans la pièce, 0:…" at bounding box center [439, 216] width 839 height 382
type input "*****"
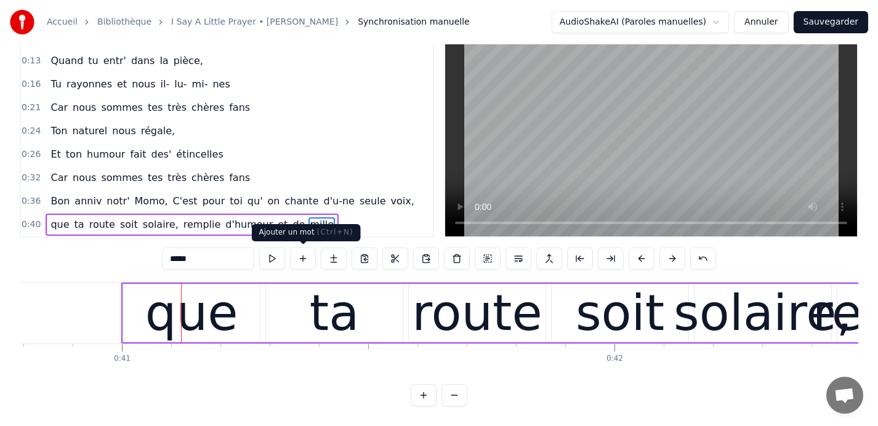
click at [301, 257] on button at bounding box center [303, 259] width 26 height 22
drag, startPoint x: 208, startPoint y: 259, endPoint x: 116, endPoint y: 256, distance: 92.4
click at [116, 256] on div "0:09 Car nous sommes tes très chères fans 0:13 Quand tu entr' dans la pièce, 0:…" at bounding box center [439, 216] width 839 height 382
type input "*********"
click at [28, 224] on span "0:40" at bounding box center [31, 225] width 19 height 12
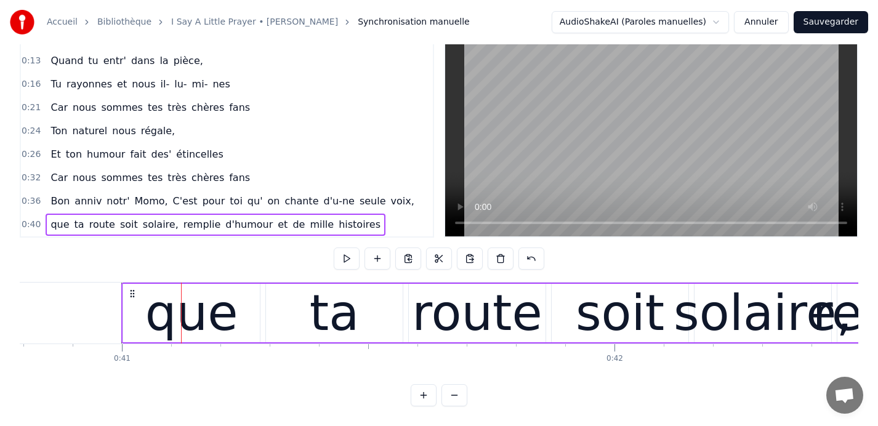
click at [34, 224] on span "0:40" at bounding box center [31, 225] width 19 height 12
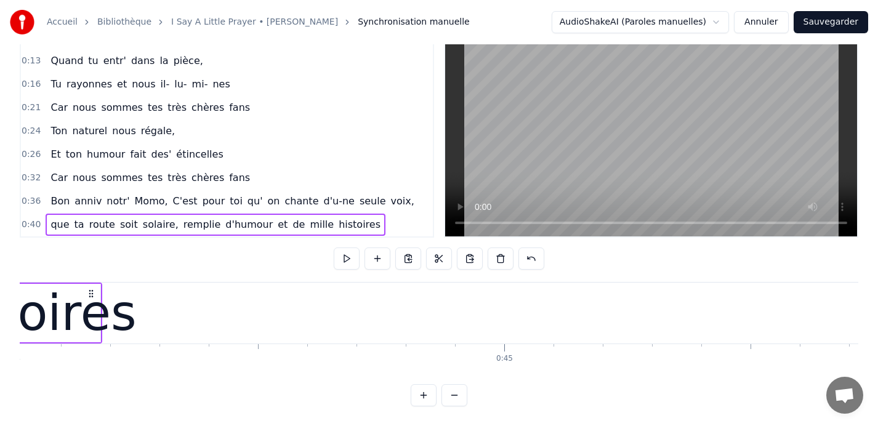
scroll to position [0, 21688]
click at [76, 297] on div "histoires" at bounding box center [33, 314] width 209 height 74
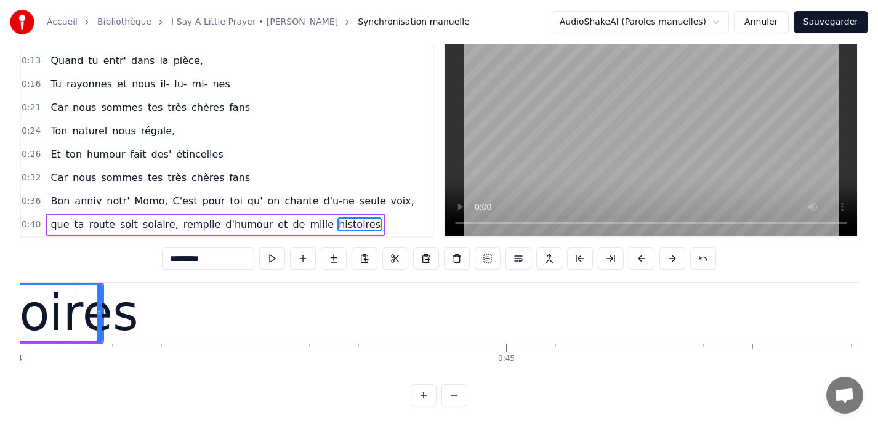
scroll to position [0, 21682]
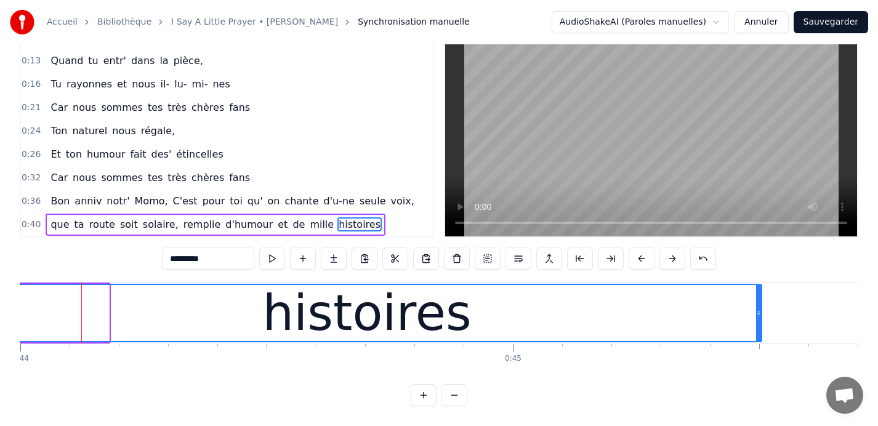
drag, startPoint x: 105, startPoint y: 312, endPoint x: 758, endPoint y: 328, distance: 653.1
click at [758, 328] on div at bounding box center [758, 313] width 5 height 56
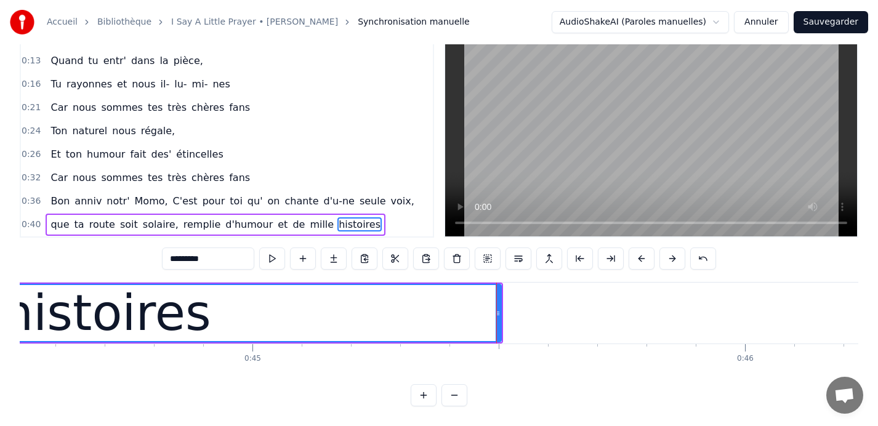
scroll to position [0, 21955]
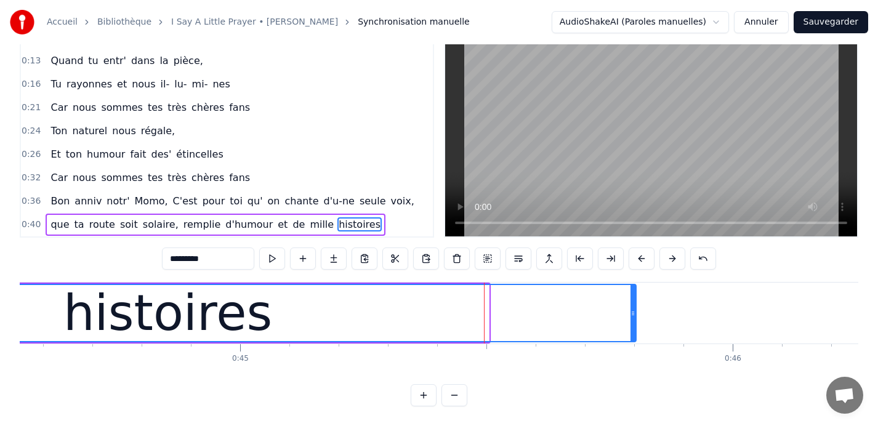
drag, startPoint x: 487, startPoint y: 310, endPoint x: 634, endPoint y: 317, distance: 147.4
click at [634, 317] on icon at bounding box center [633, 314] width 5 height 10
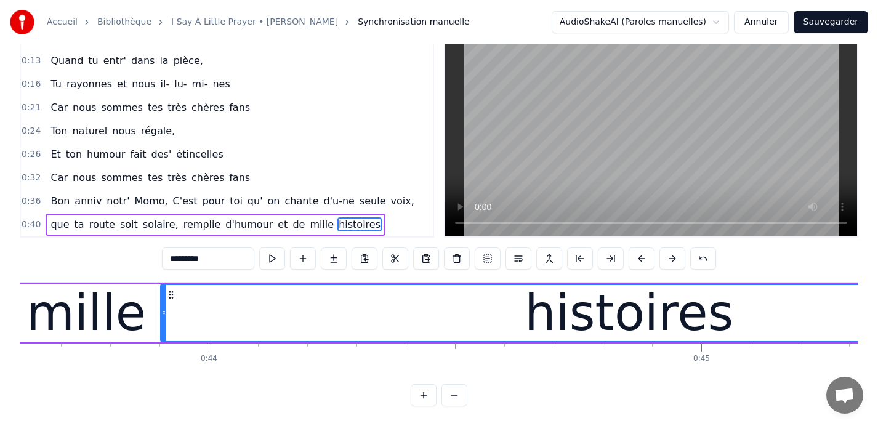
scroll to position [0, 21498]
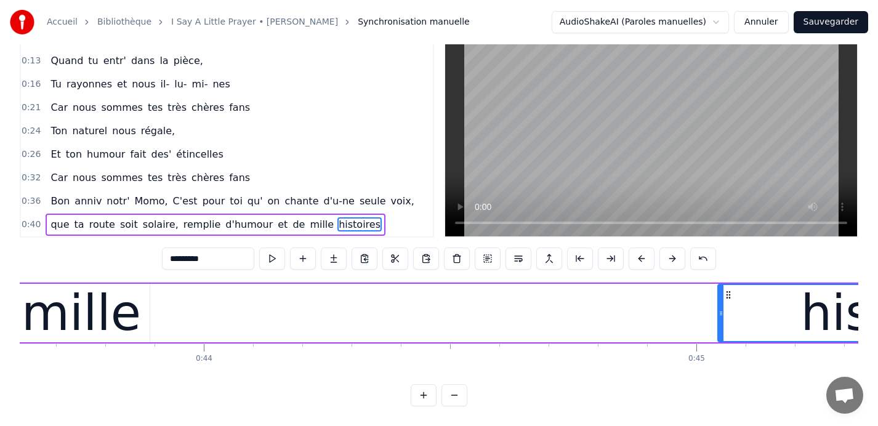
drag, startPoint x: 159, startPoint y: 314, endPoint x: 721, endPoint y: 302, distance: 562.5
click at [721, 302] on div at bounding box center [721, 313] width 5 height 56
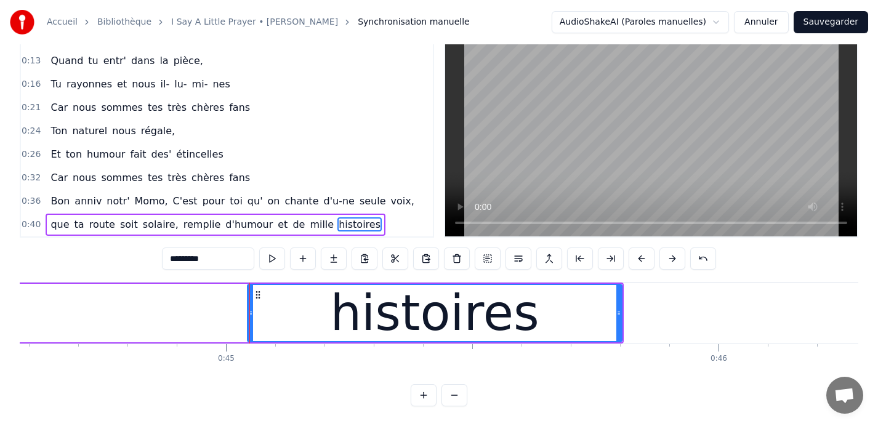
scroll to position [0, 21966]
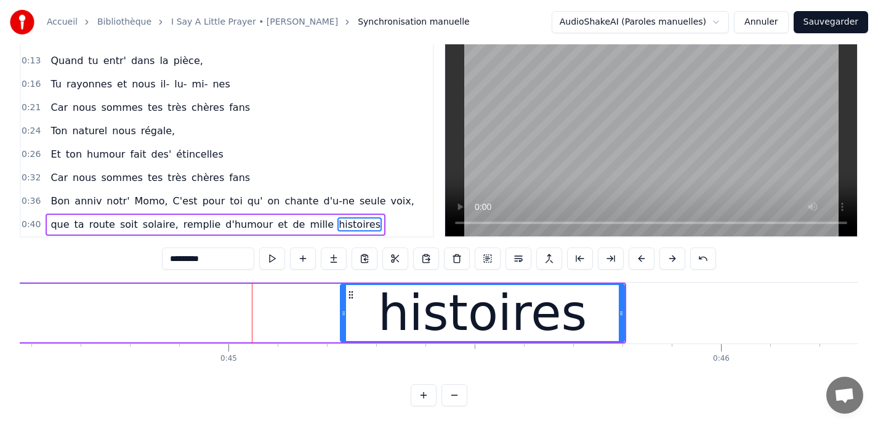
drag, startPoint x: 254, startPoint y: 314, endPoint x: 344, endPoint y: 311, distance: 90.6
click at [344, 311] on icon at bounding box center [343, 314] width 5 height 10
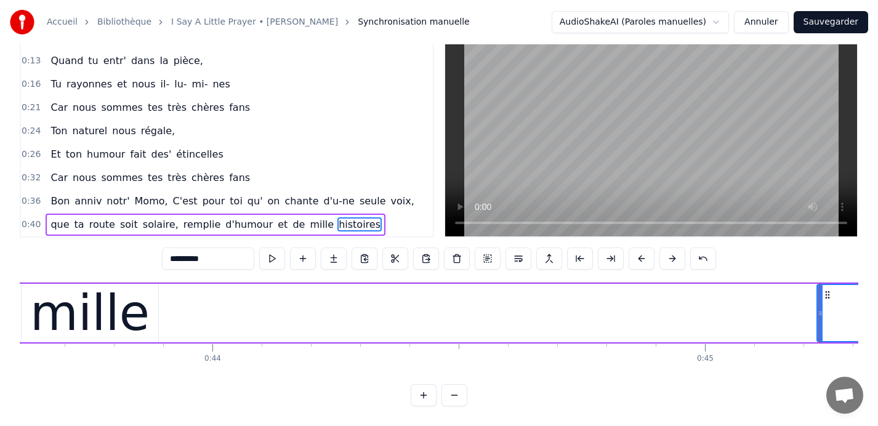
scroll to position [0, 21488]
click at [116, 313] on div "mille" at bounding box center [90, 314] width 119 height 74
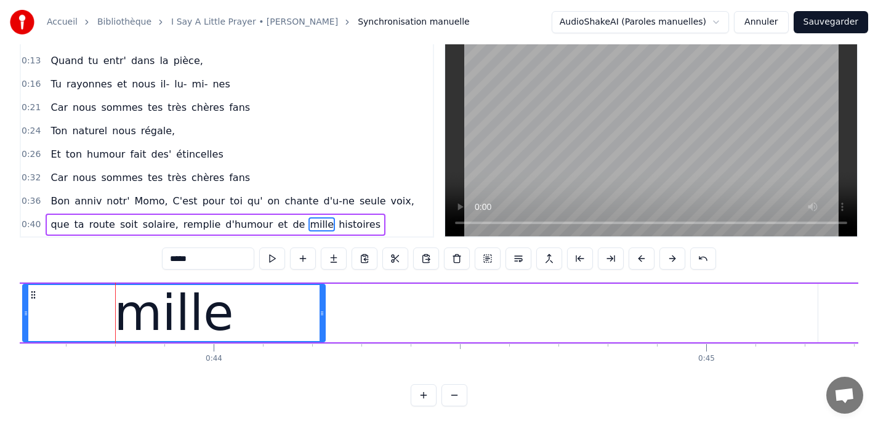
drag, startPoint x: 156, startPoint y: 312, endPoint x: 322, endPoint y: 304, distance: 165.9
click at [322, 304] on div at bounding box center [322, 313] width 5 height 56
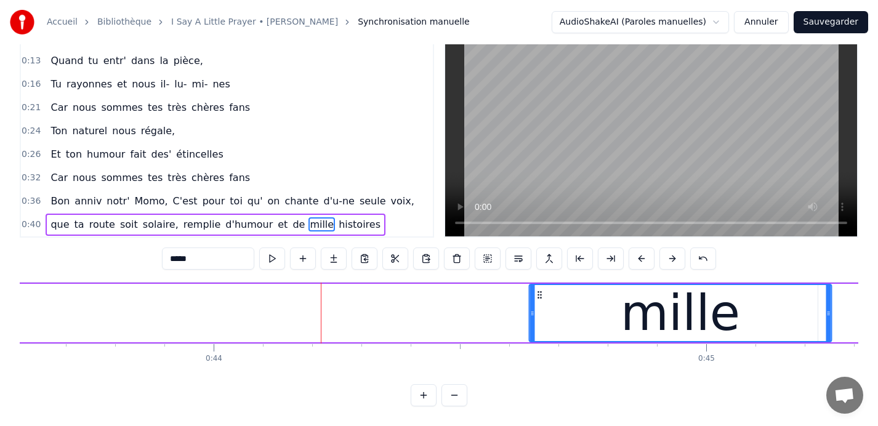
drag, startPoint x: 32, startPoint y: 294, endPoint x: 539, endPoint y: 302, distance: 507.0
click at [539, 302] on div "mille" at bounding box center [680, 313] width 301 height 56
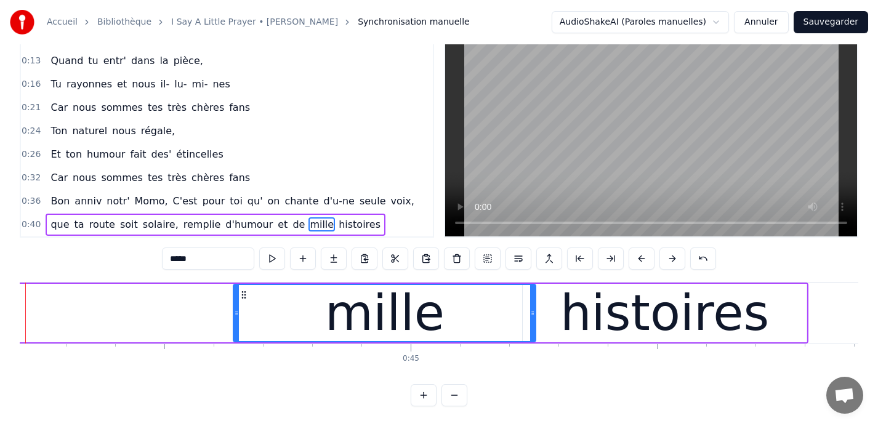
scroll to position [0, 21802]
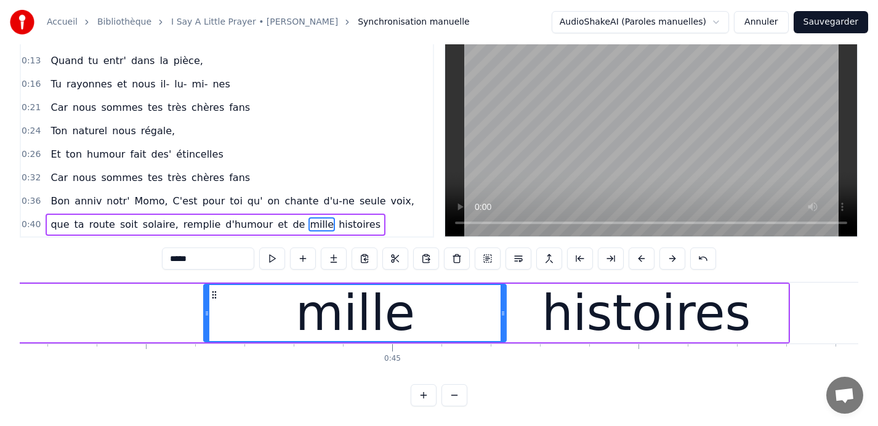
drag, startPoint x: 224, startPoint y: 293, endPoint x: 213, endPoint y: 293, distance: 11.1
click at [213, 293] on icon at bounding box center [214, 295] width 10 height 10
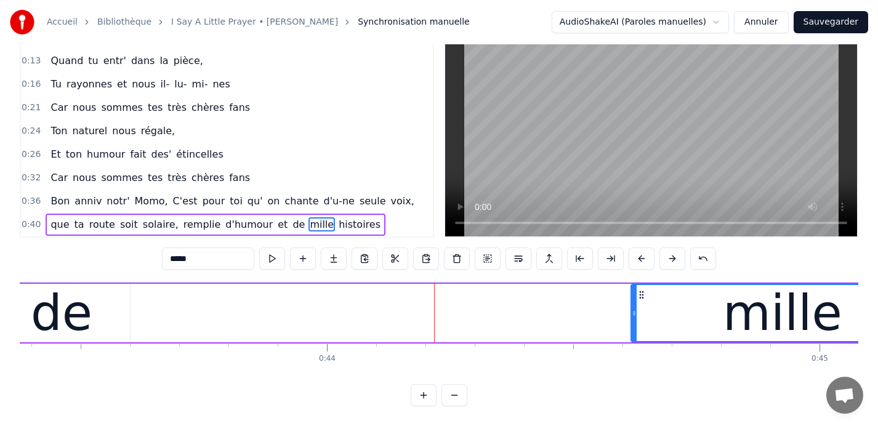
scroll to position [0, 21371]
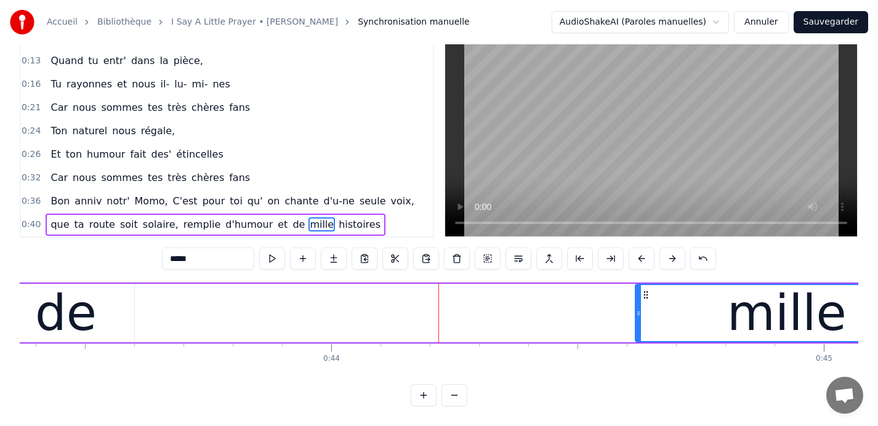
click at [94, 309] on div "de" at bounding box center [66, 313] width 137 height 59
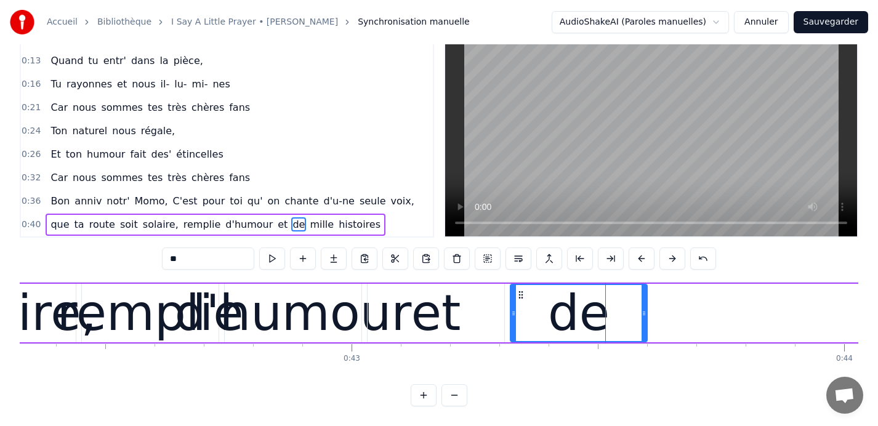
scroll to position [0, 20859]
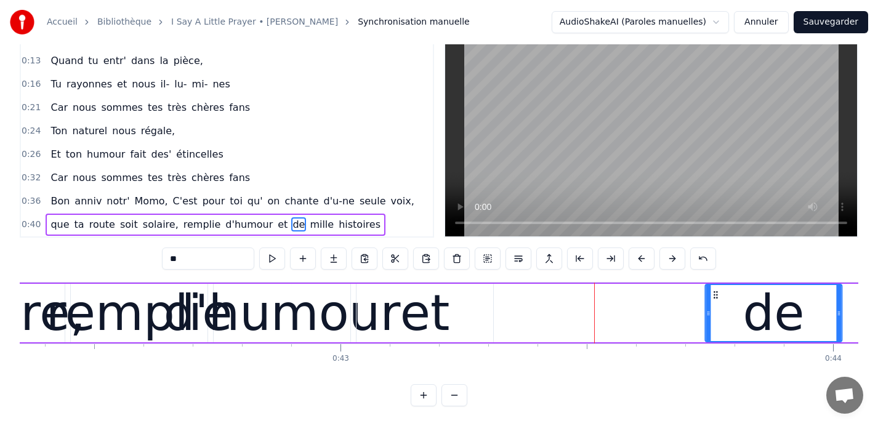
drag, startPoint x: 517, startPoint y: 294, endPoint x: 713, endPoint y: 297, distance: 196.5
click at [713, 297] on icon at bounding box center [716, 295] width 10 height 10
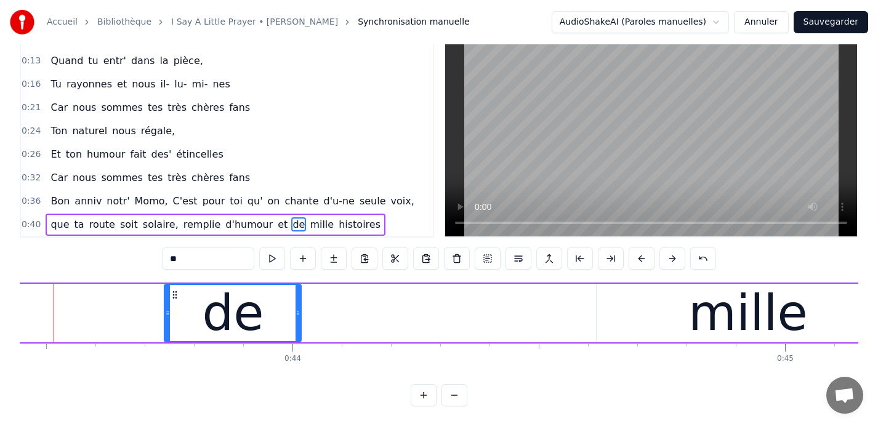
scroll to position [0, 21419]
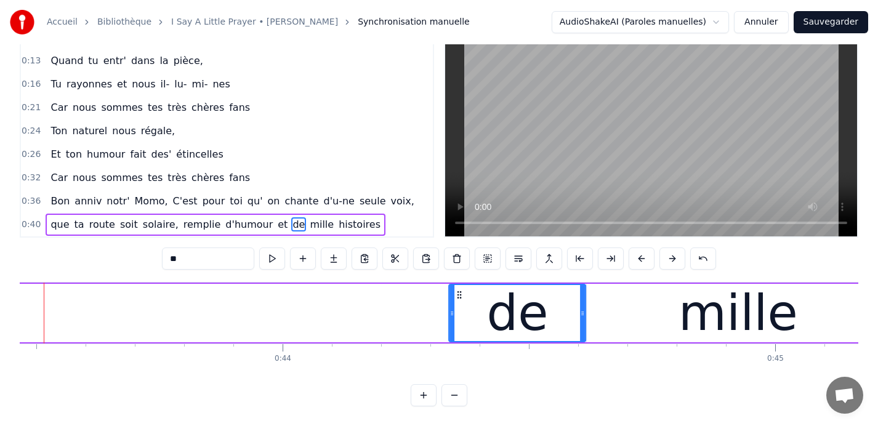
drag, startPoint x: 164, startPoint y: 294, endPoint x: 459, endPoint y: 285, distance: 294.6
click at [459, 285] on div "de" at bounding box center [518, 313] width 136 height 56
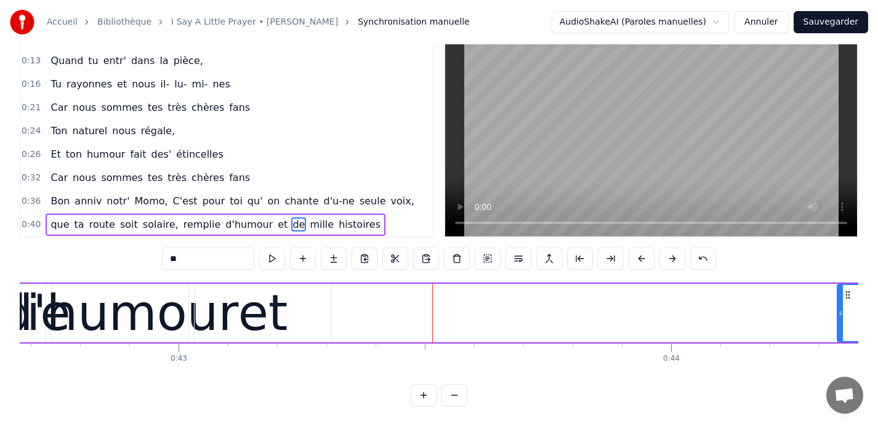
scroll to position [0, 21023]
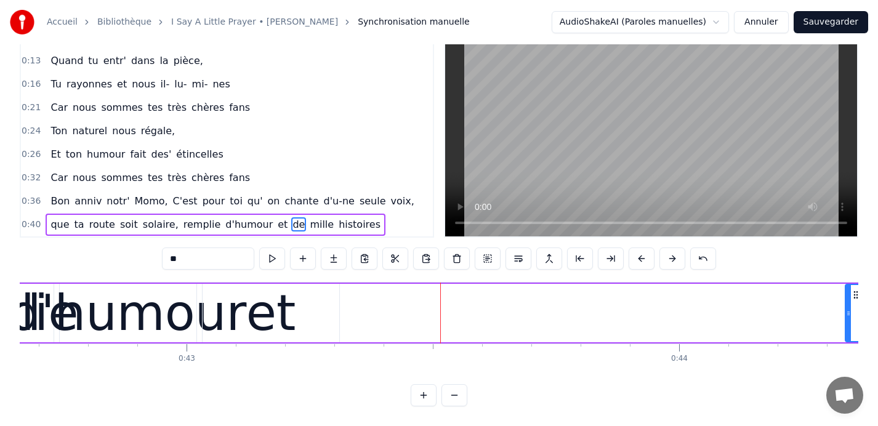
click at [281, 310] on div "et" at bounding box center [271, 314] width 50 height 74
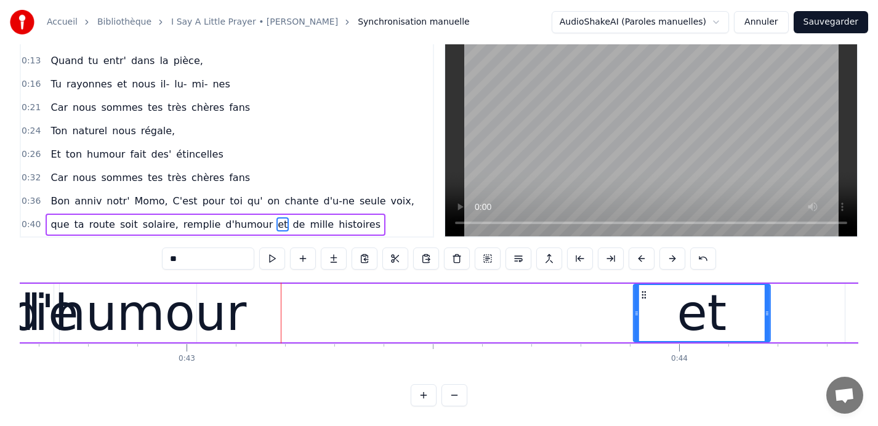
drag, startPoint x: 213, startPoint y: 295, endPoint x: 644, endPoint y: 295, distance: 431.2
click at [644, 295] on icon at bounding box center [644, 295] width 10 height 10
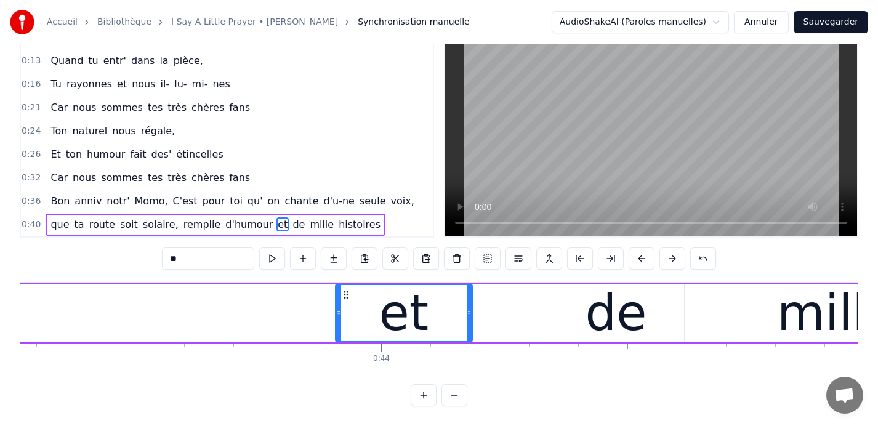
scroll to position [0, 21355]
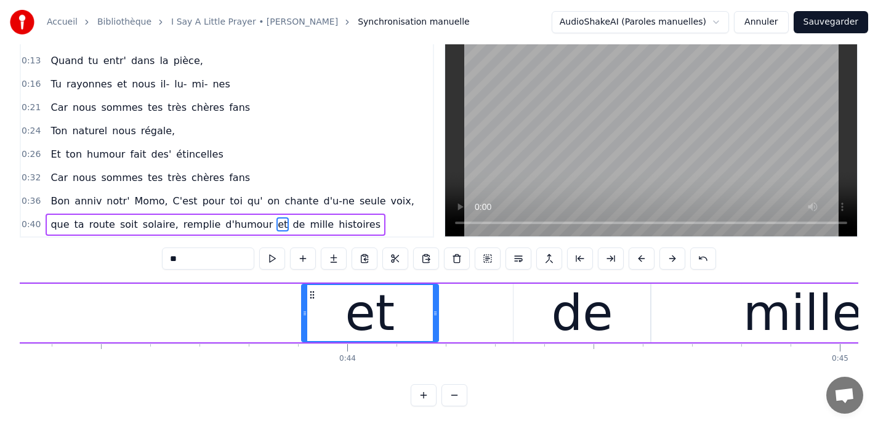
click at [392, 312] on div "et" at bounding box center [370, 313] width 136 height 56
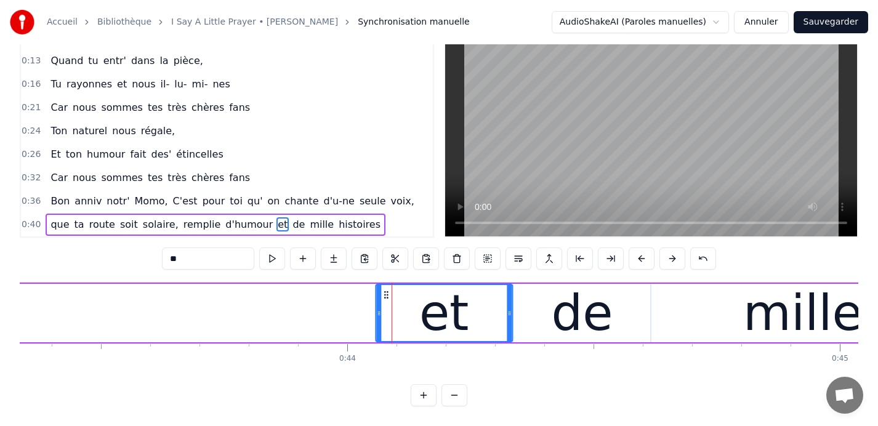
drag, startPoint x: 310, startPoint y: 294, endPoint x: 384, endPoint y: 287, distance: 74.3
click at [384, 287] on div "et" at bounding box center [444, 313] width 136 height 56
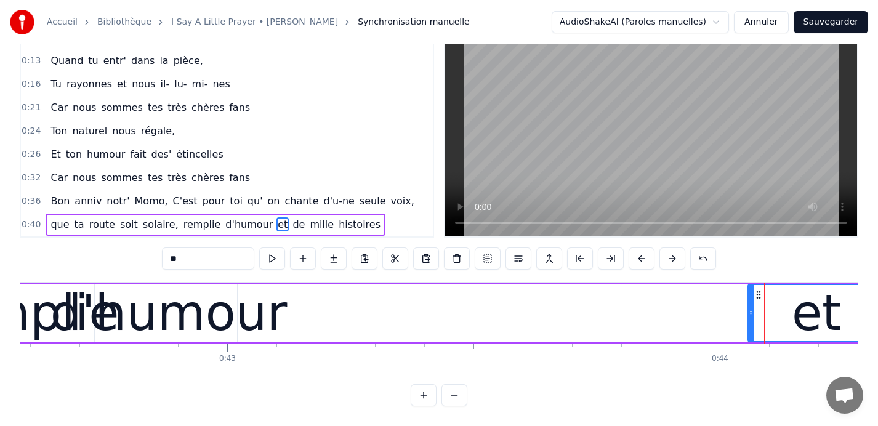
scroll to position [0, 20978]
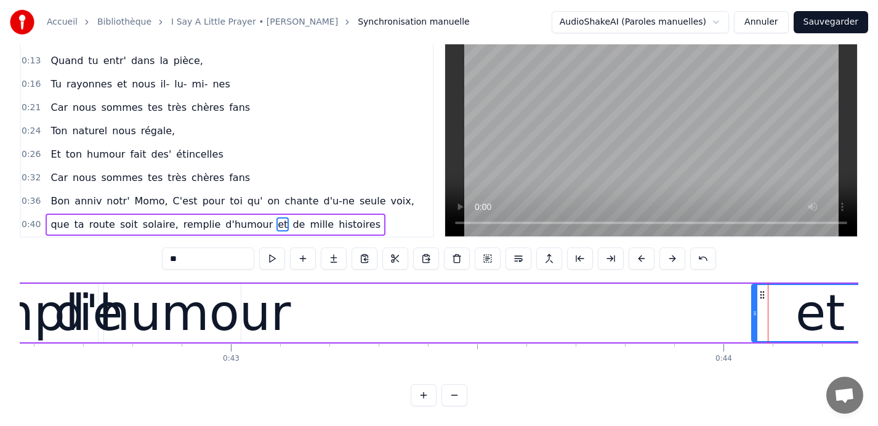
click at [176, 315] on div "d'humour" at bounding box center [172, 314] width 237 height 74
type input "********"
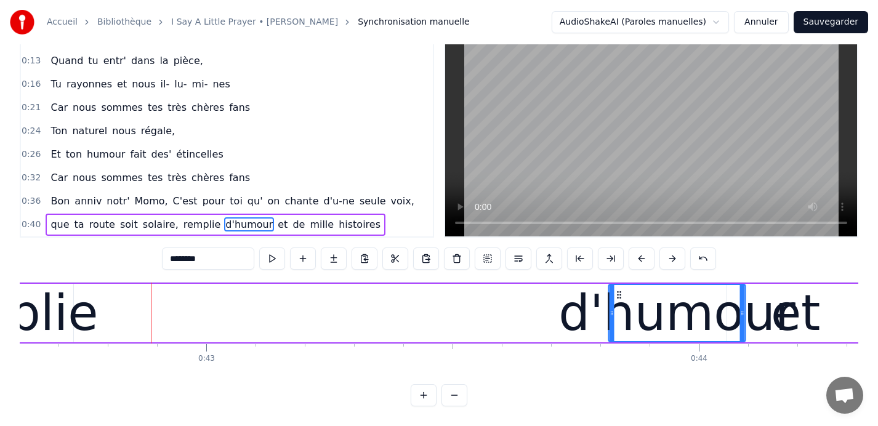
scroll to position [0, 21003]
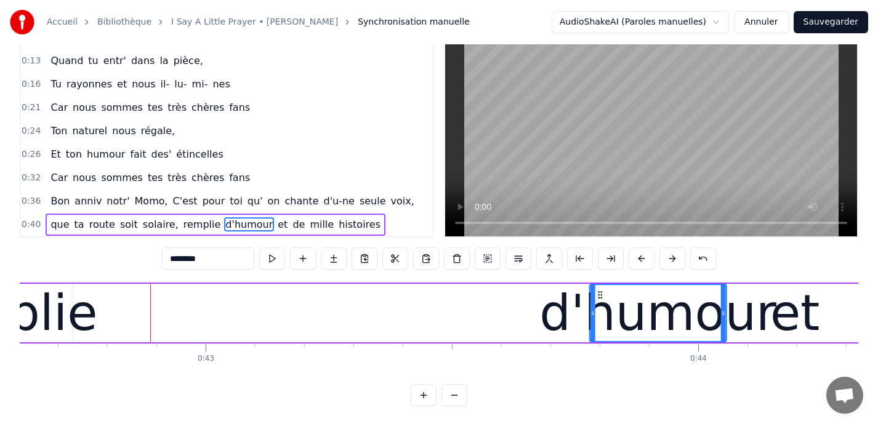
drag, startPoint x: 113, startPoint y: 293, endPoint x: 679, endPoint y: 312, distance: 566.4
click at [679, 312] on div "d'humour" at bounding box center [659, 313] width 136 height 56
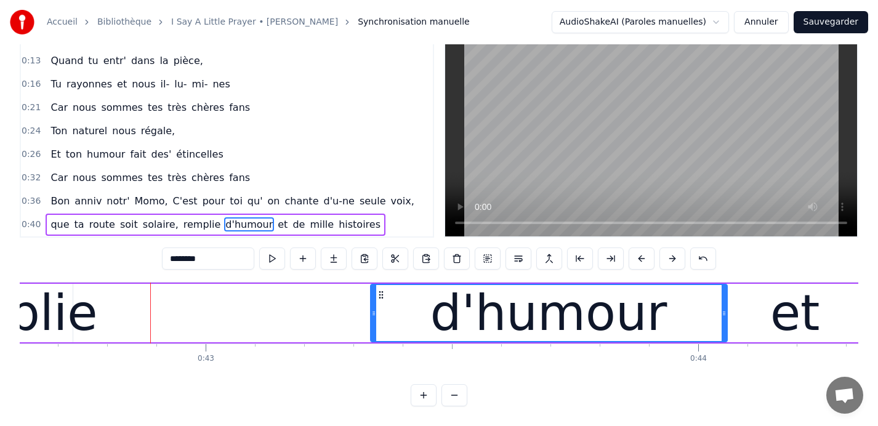
drag, startPoint x: 594, startPoint y: 313, endPoint x: 374, endPoint y: 312, distance: 219.9
click at [374, 312] on icon at bounding box center [373, 314] width 5 height 10
click at [259, 317] on div "que ta route soit solaire, remplie d'humour et de mille histoires" at bounding box center [405, 313] width 2370 height 61
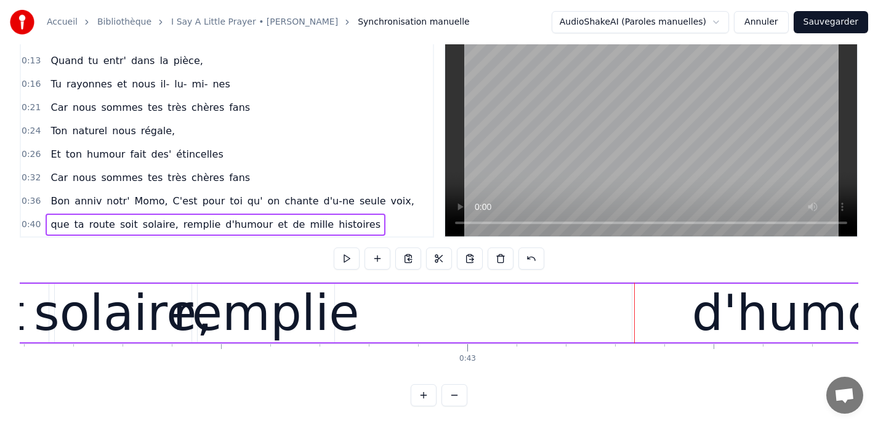
scroll to position [0, 20709]
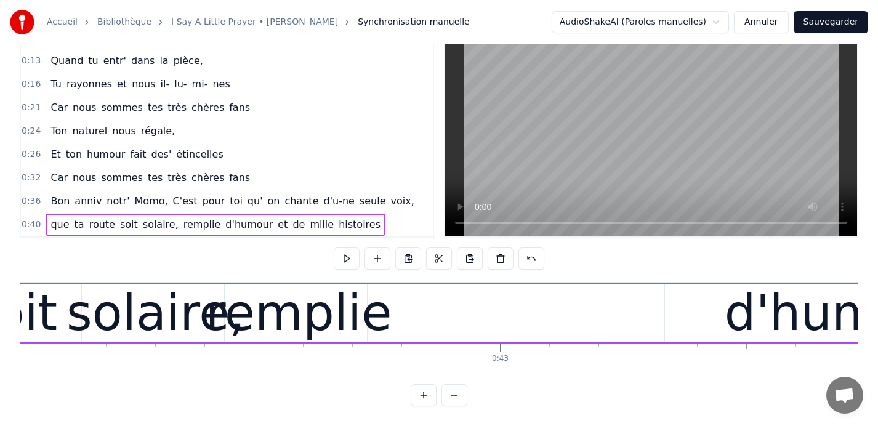
click at [270, 318] on div "remplie" at bounding box center [299, 314] width 187 height 74
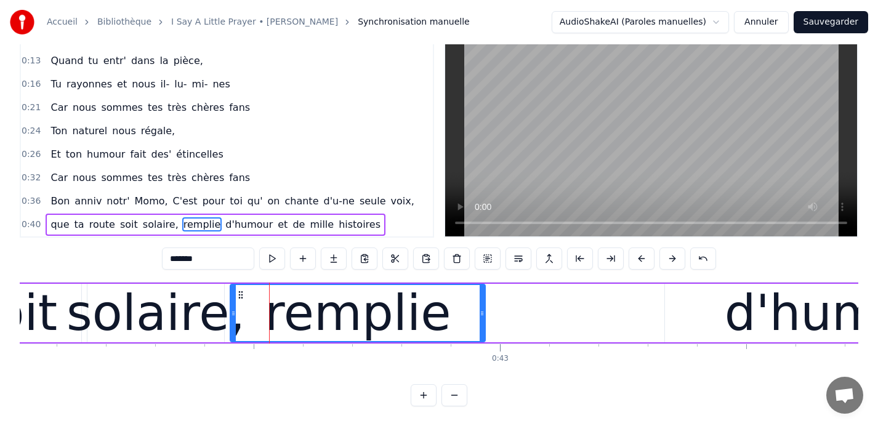
drag, startPoint x: 364, startPoint y: 312, endPoint x: 482, endPoint y: 314, distance: 118.3
click at [482, 314] on icon at bounding box center [482, 314] width 5 height 10
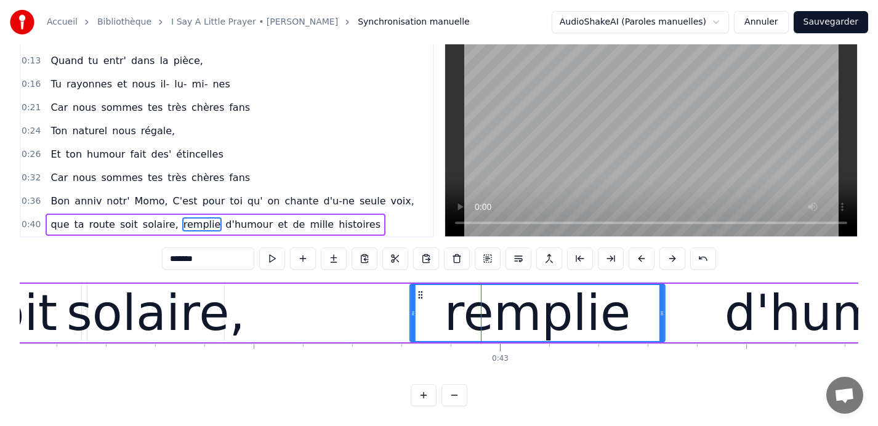
drag, startPoint x: 240, startPoint y: 294, endPoint x: 420, endPoint y: 298, distance: 179.9
click at [420, 298] on icon at bounding box center [421, 295] width 10 height 10
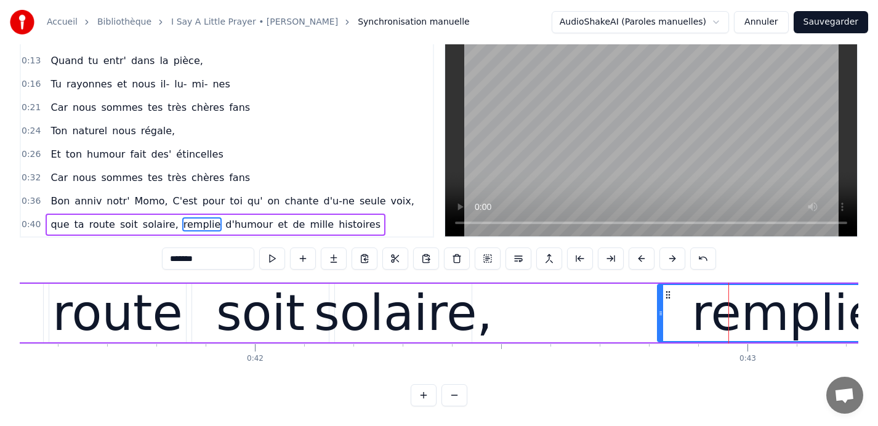
scroll to position [0, 20446]
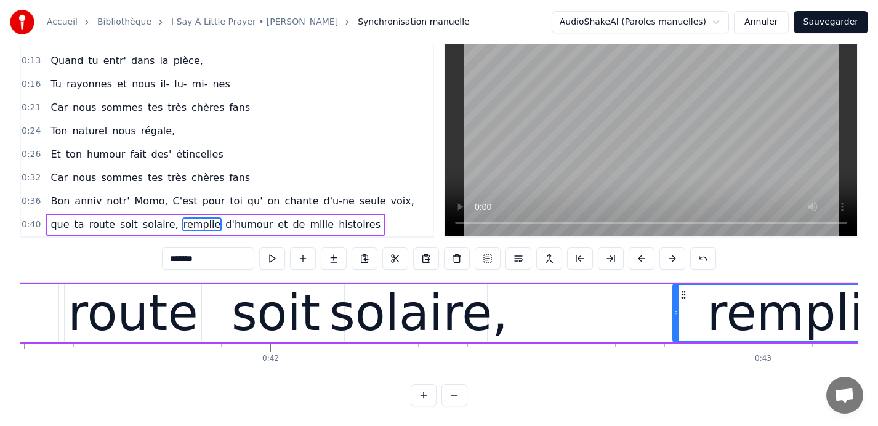
click at [389, 302] on div "solaire," at bounding box center [419, 314] width 179 height 74
type input "********"
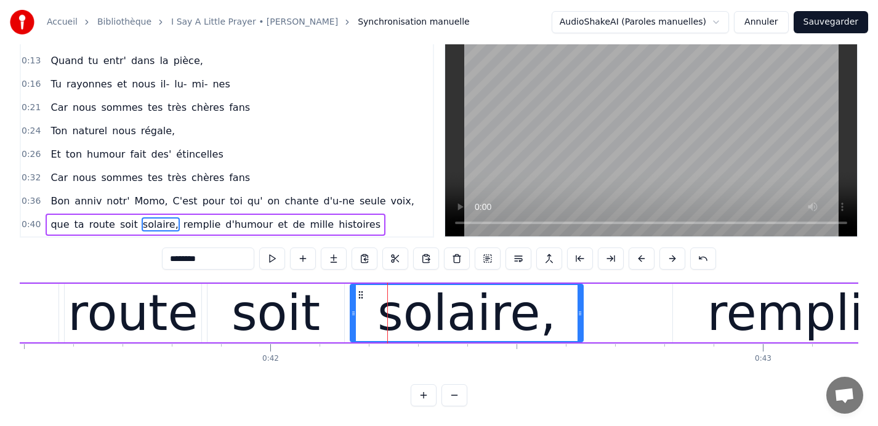
drag, startPoint x: 484, startPoint y: 313, endPoint x: 580, endPoint y: 311, distance: 96.1
click at [580, 311] on icon at bounding box center [580, 314] width 5 height 10
click at [30, 222] on span "0:40" at bounding box center [31, 225] width 19 height 12
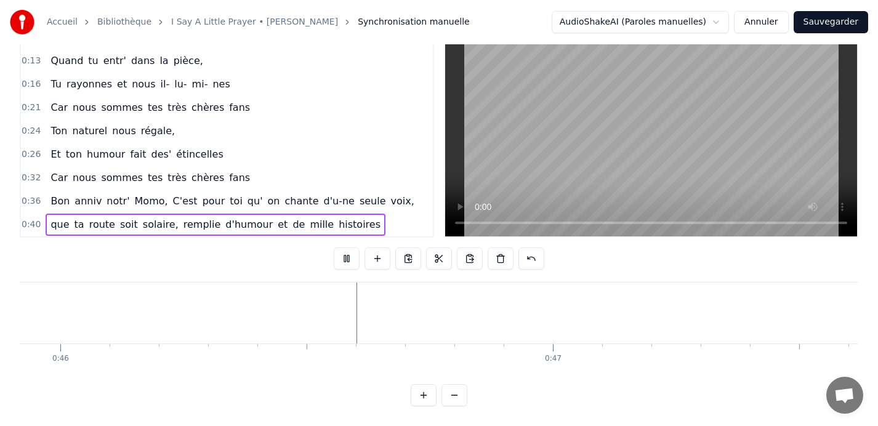
scroll to position [0, 22628]
click at [28, 221] on span "0:40" at bounding box center [31, 225] width 19 height 12
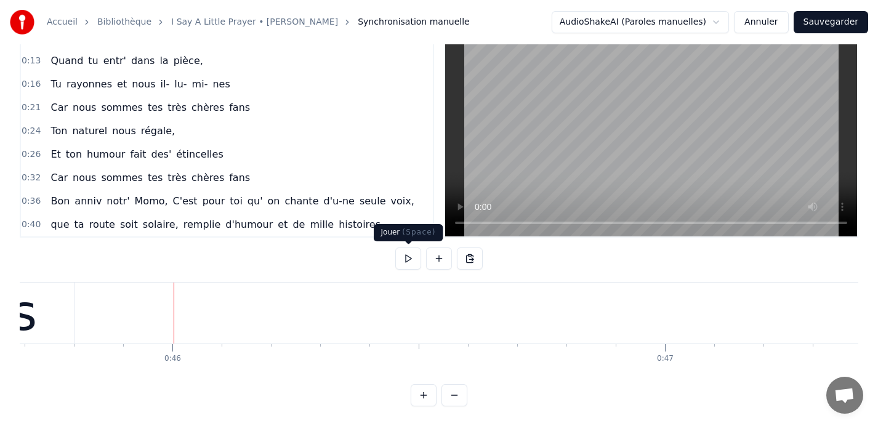
click at [408, 259] on button at bounding box center [408, 259] width 26 height 22
click at [440, 259] on button at bounding box center [439, 259] width 26 height 22
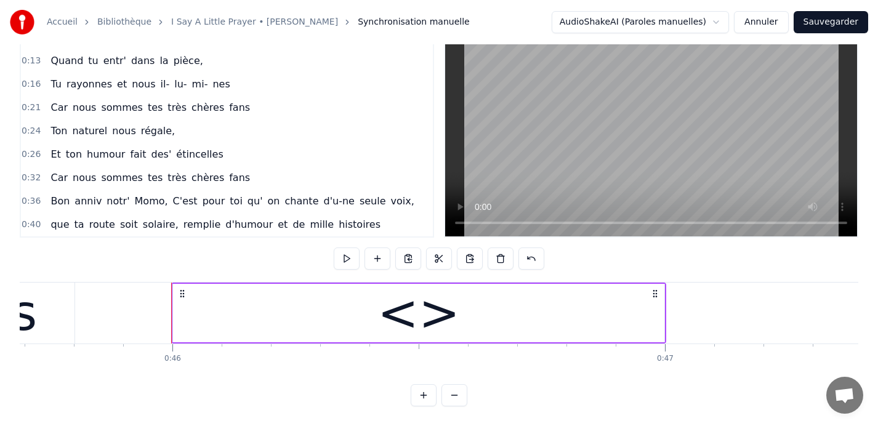
drag, startPoint x: 665, startPoint y: 318, endPoint x: 637, endPoint y: 319, distance: 27.7
click at [637, 319] on div "<>" at bounding box center [418, 313] width 493 height 59
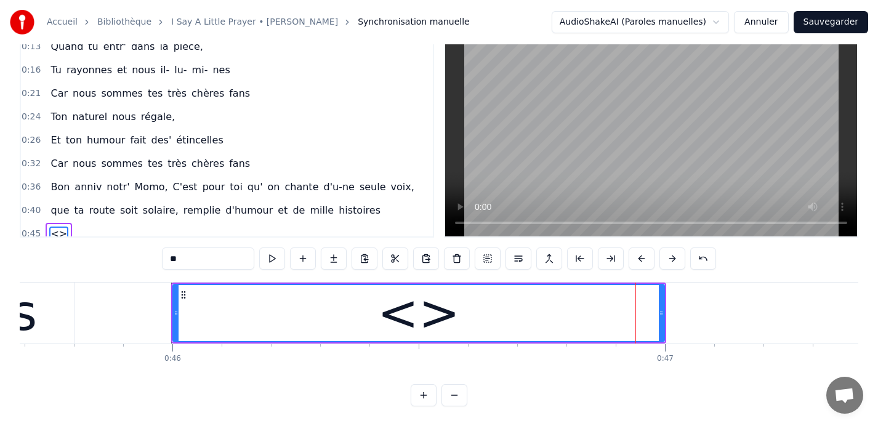
scroll to position [23, 0]
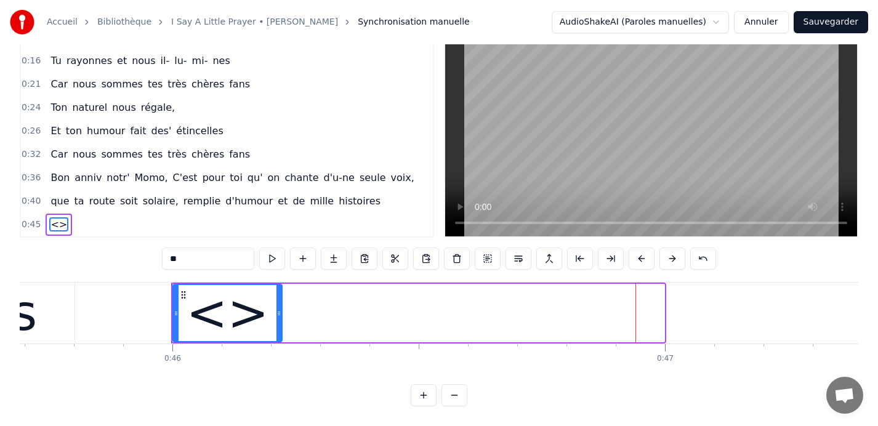
drag, startPoint x: 663, startPoint y: 317, endPoint x: 280, endPoint y: 310, distance: 382.6
click at [280, 310] on icon at bounding box center [279, 314] width 5 height 10
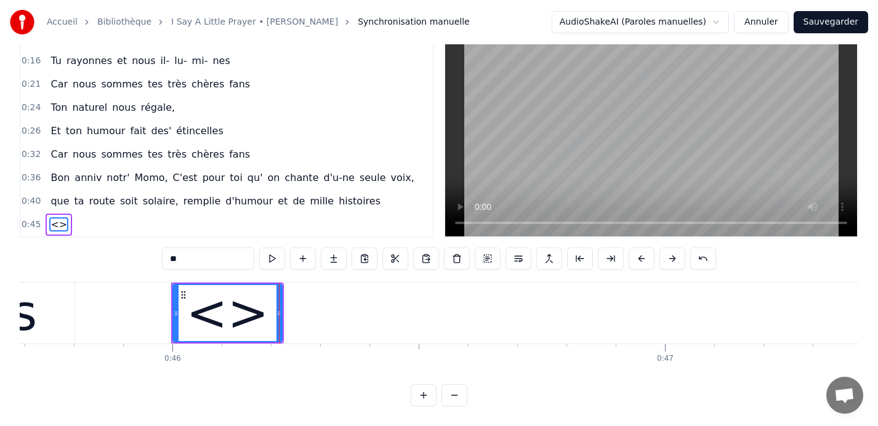
drag, startPoint x: 188, startPoint y: 258, endPoint x: 154, endPoint y: 258, distance: 33.9
click at [154, 258] on div "0:09 Car nous sommes tes très chères fans 0:13 Quand tu entr' dans la pièce, 0:…" at bounding box center [439, 216] width 839 height 382
type input "**"
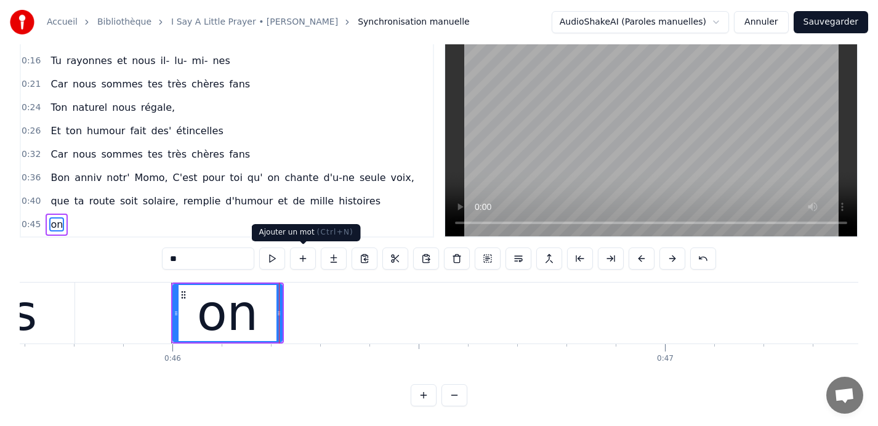
click at [306, 256] on button at bounding box center [303, 259] width 26 height 22
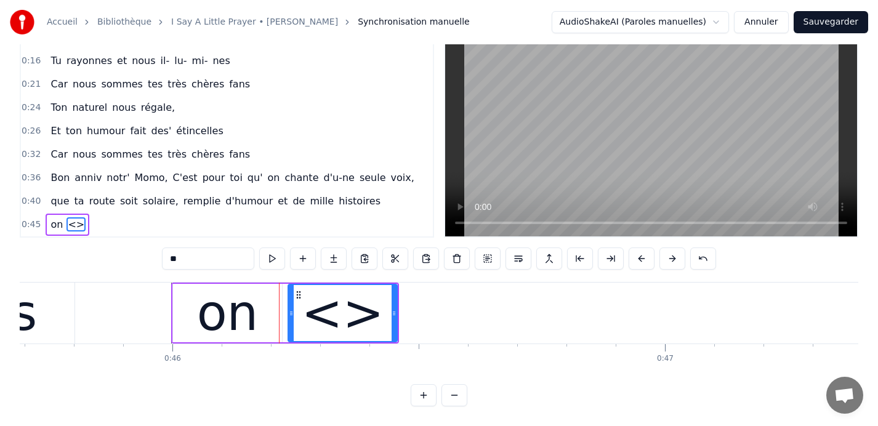
drag, startPoint x: 197, startPoint y: 262, endPoint x: 147, endPoint y: 262, distance: 50.5
click at [147, 262] on div "0:09 Car nous sommes tes très chères fans 0:13 Quand tu entr' dans la pièce, 0:…" at bounding box center [439, 216] width 839 height 382
type input "***"
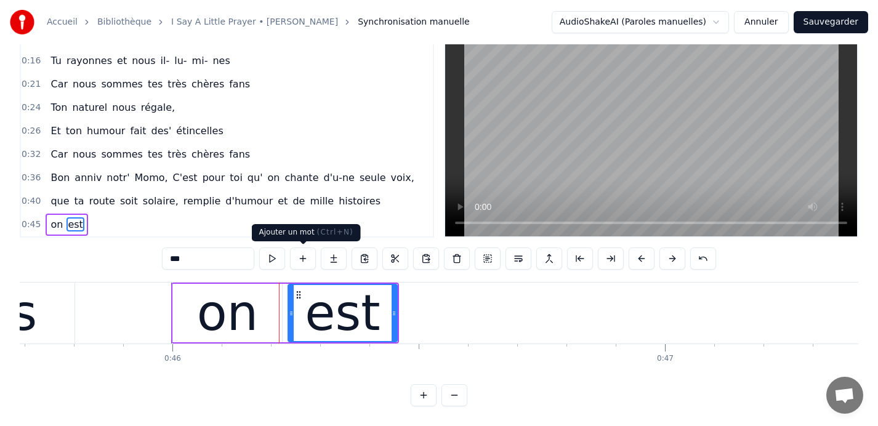
click at [304, 258] on button at bounding box center [303, 259] width 26 height 22
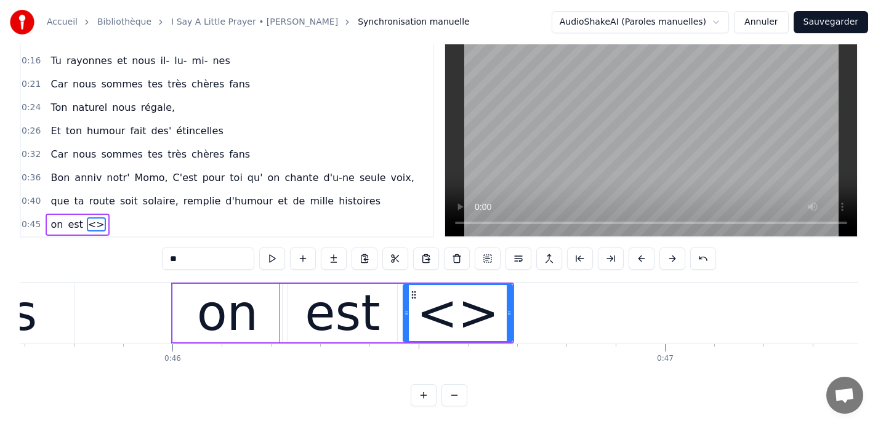
drag, startPoint x: 206, startPoint y: 256, endPoint x: 136, endPoint y: 256, distance: 69.6
click at [136, 256] on div "0:09 Car nous sommes tes très chères fans 0:13 Quand tu entr' dans la pièce, 0:…" at bounding box center [439, 216] width 839 height 382
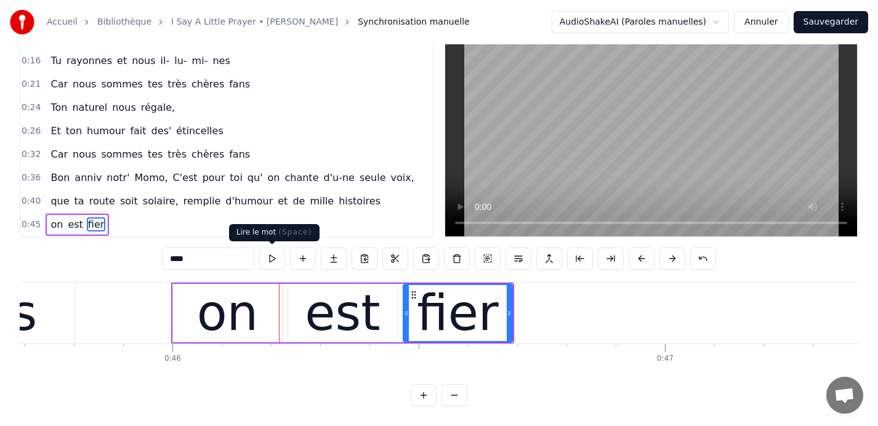
type input "****"
click at [271, 259] on button at bounding box center [272, 259] width 26 height 22
click at [302, 261] on button at bounding box center [303, 259] width 26 height 22
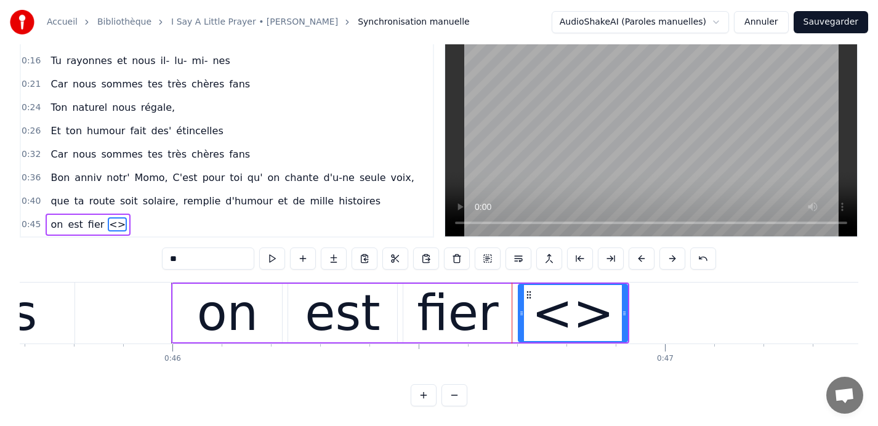
drag, startPoint x: 228, startPoint y: 264, endPoint x: 155, endPoint y: 261, distance: 72.8
click at [155, 261] on div "0:09 Car nous sommes tes très chères fans 0:13 Quand tu entr' dans la pièce, 0:…" at bounding box center [439, 216] width 839 height 382
type input "**"
click at [301, 256] on button at bounding box center [303, 259] width 26 height 22
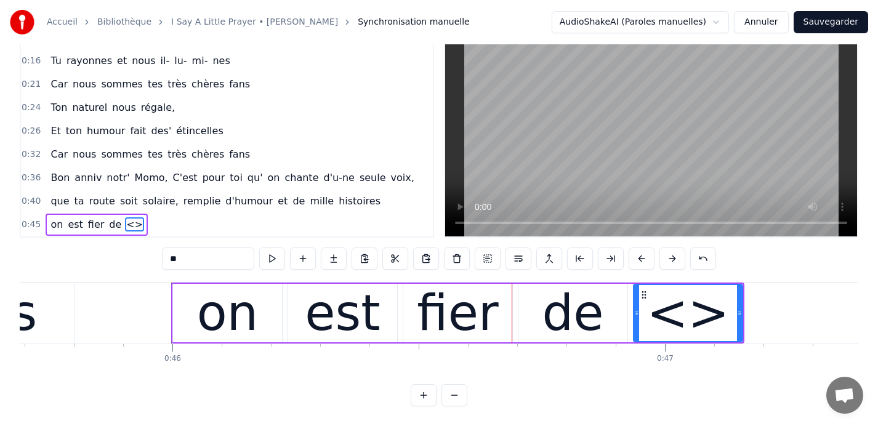
drag, startPoint x: 204, startPoint y: 257, endPoint x: 110, endPoint y: 257, distance: 93.6
click at [110, 257] on div "0:09 Car nous sommes tes très chères fans 0:13 Quand tu entr' dans la pièce, 0:…" at bounding box center [439, 216] width 839 height 382
type input "****"
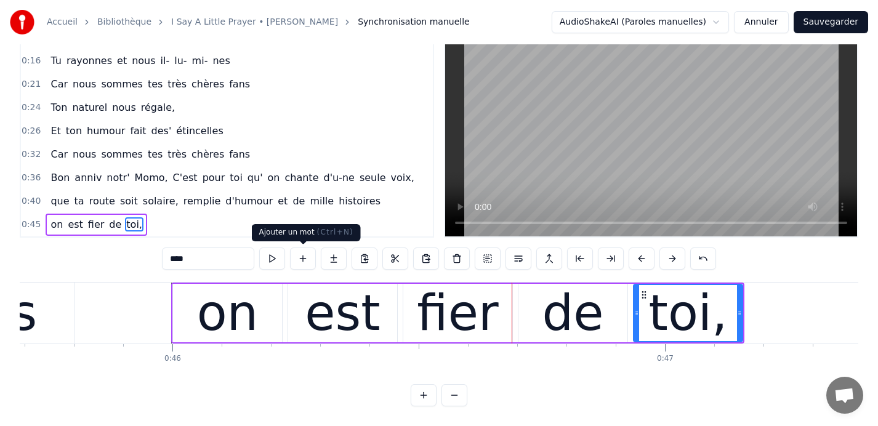
click at [300, 260] on button at bounding box center [303, 259] width 26 height 22
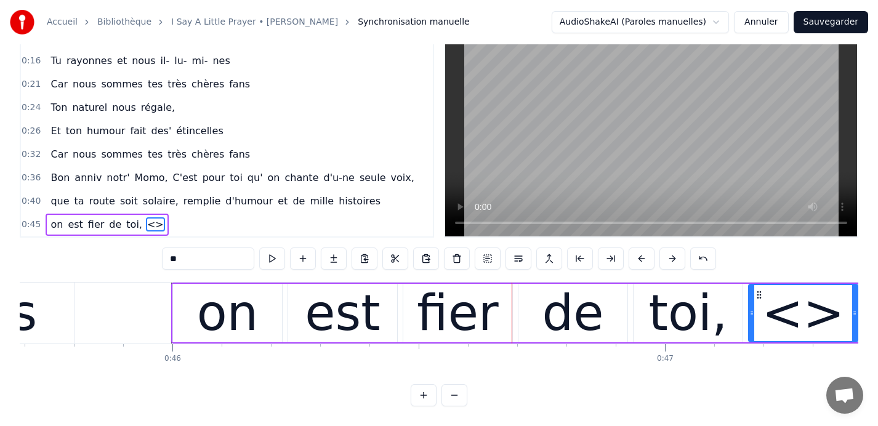
drag, startPoint x: 205, startPoint y: 257, endPoint x: 142, endPoint y: 257, distance: 62.2
click at [142, 257] on div "0:09 Car nous sommes tes très chères fans 0:13 Quand tu entr' dans la pièce, 0:…" at bounding box center [439, 216] width 839 height 382
type input "**"
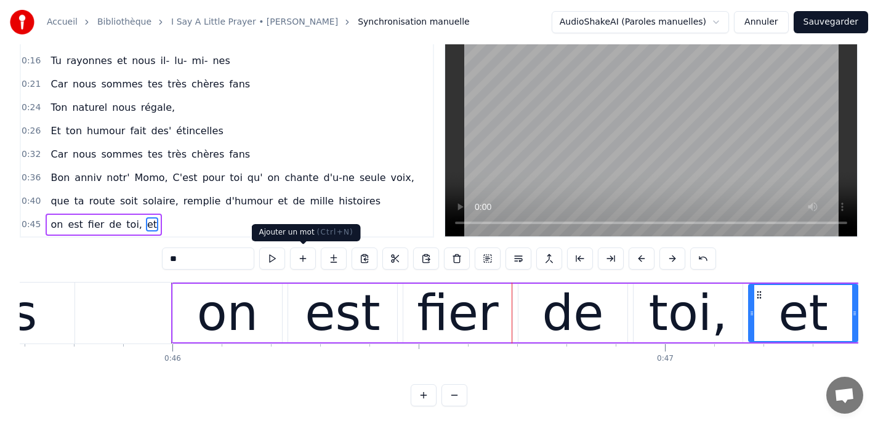
click at [304, 257] on button at bounding box center [303, 259] width 26 height 22
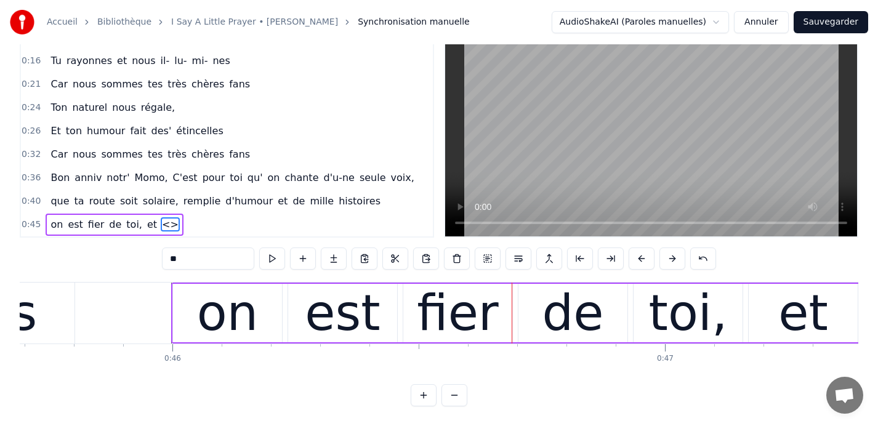
drag, startPoint x: 205, startPoint y: 265, endPoint x: 132, endPoint y: 260, distance: 72.2
click at [132, 260] on div "0:09 Car nous sommes tes très chères fans 0:13 Quand tu entr' dans la pièce, 0:…" at bounding box center [439, 216] width 839 height 382
type input "******"
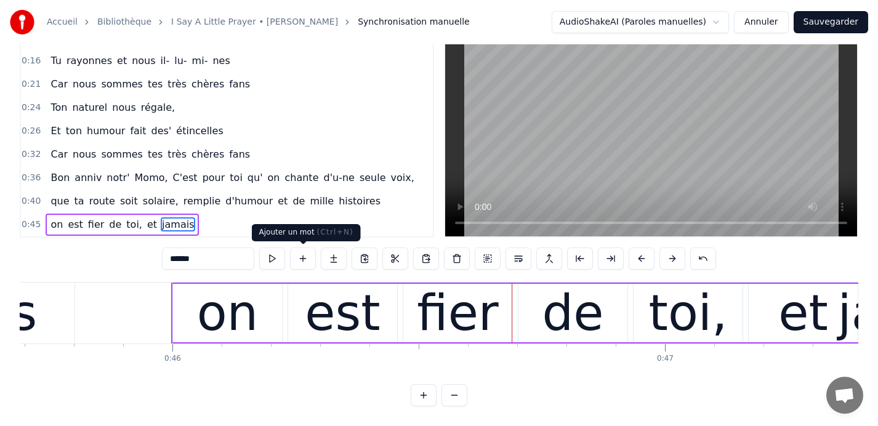
click at [303, 261] on button at bounding box center [303, 259] width 26 height 22
drag, startPoint x: 208, startPoint y: 260, endPoint x: 100, endPoint y: 259, distance: 107.8
click at [100, 259] on div "0:09 Car nous sommes tes très chères fans 0:13 Quand tu entr' dans la pièce, 0:…" at bounding box center [439, 216] width 839 height 382
type input "**"
click at [302, 256] on button at bounding box center [303, 259] width 26 height 22
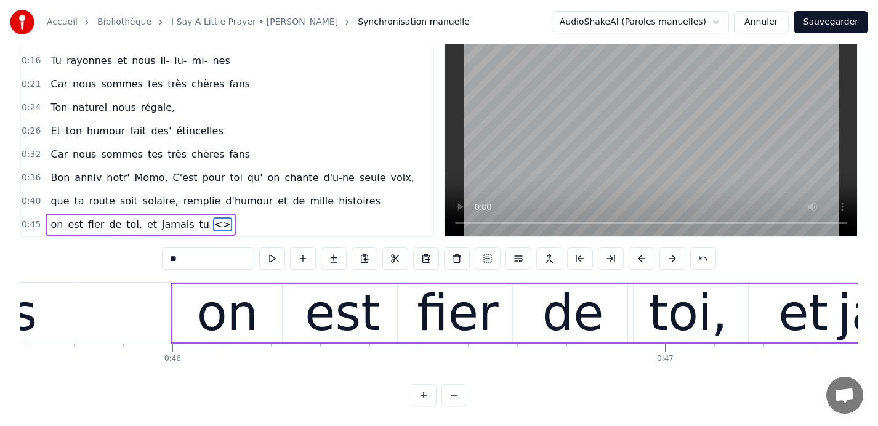
drag, startPoint x: 214, startPoint y: 258, endPoint x: 134, endPoint y: 252, distance: 79.7
click at [134, 252] on div "0:09 Car nous sommes tes très chères fans 0:13 Quand tu entr' dans la pièce, 0:…" at bounding box center [439, 216] width 839 height 382
type input "*******"
click at [302, 259] on button at bounding box center [303, 259] width 26 height 22
drag, startPoint x: 191, startPoint y: 254, endPoint x: 121, endPoint y: 254, distance: 69.6
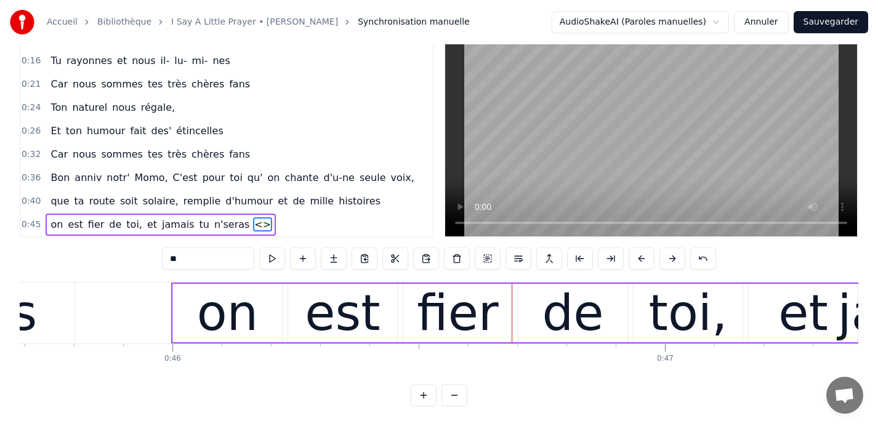
click at [121, 254] on div "0:09 Car nous sommes tes très chères fans 0:13 Quand tu entr' dans la pièce, 0:…" at bounding box center [439, 216] width 839 height 382
click at [253, 223] on span "su-le" at bounding box center [266, 224] width 26 height 14
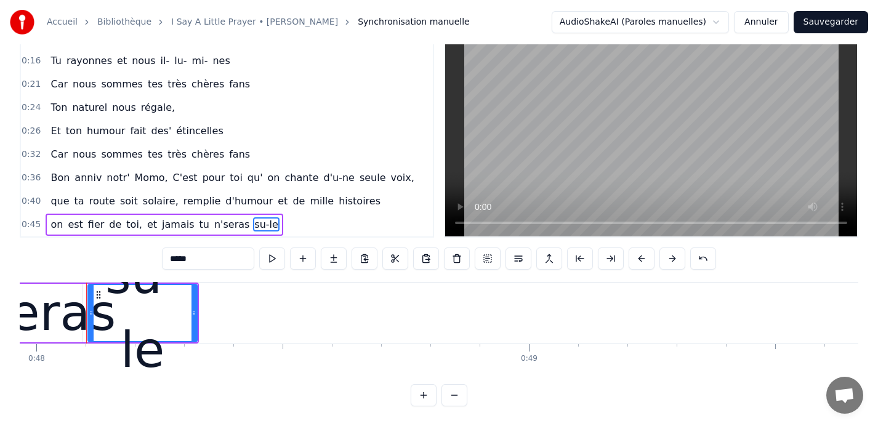
scroll to position [0, 23642]
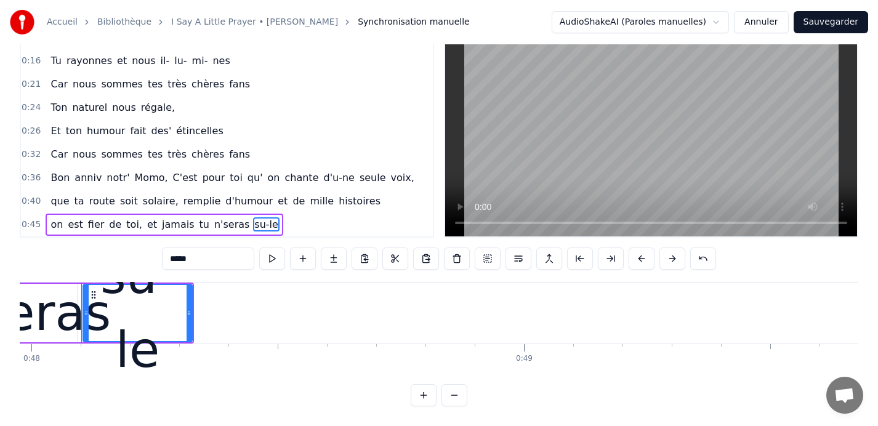
click at [173, 259] on input "*****" at bounding box center [208, 259] width 92 height 22
type input "******"
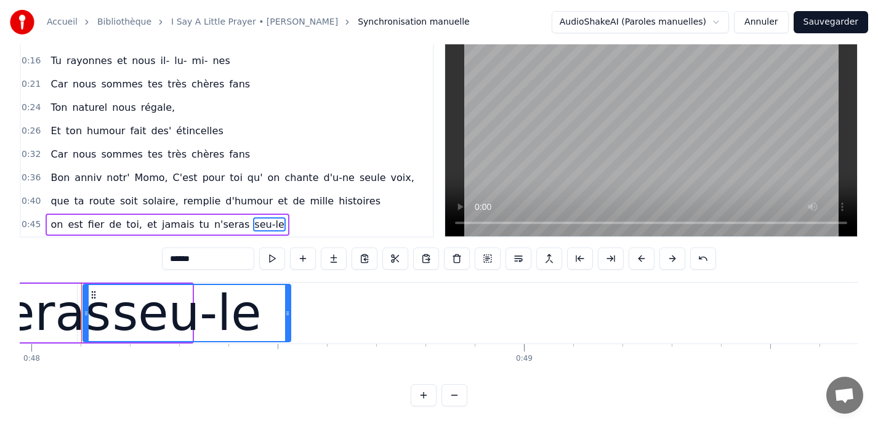
drag, startPoint x: 188, startPoint y: 315, endPoint x: 294, endPoint y: 325, distance: 106.4
click at [290, 325] on div at bounding box center [287, 313] width 5 height 56
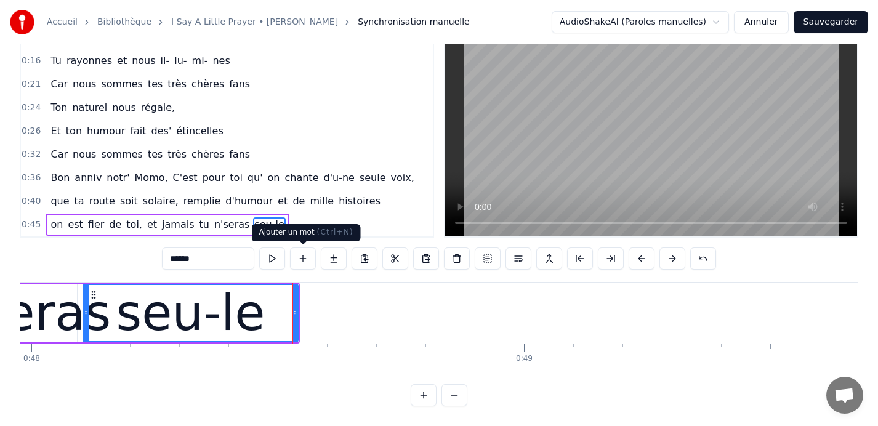
click at [300, 260] on button at bounding box center [303, 259] width 26 height 22
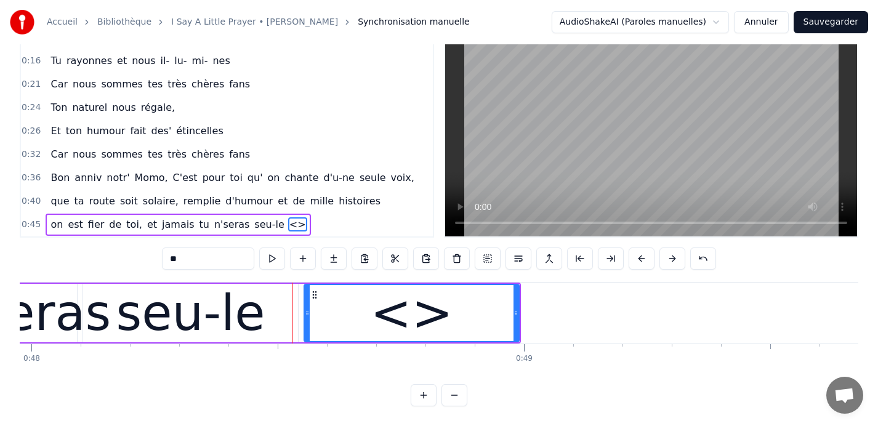
drag, startPoint x: 206, startPoint y: 261, endPoint x: 79, endPoint y: 256, distance: 127.6
click at [78, 255] on div "0:09 Car nous sommes tes très chères fans 0:13 Quand tu entr' dans la pièce, 0:…" at bounding box center [439, 216] width 839 height 382
type input "***"
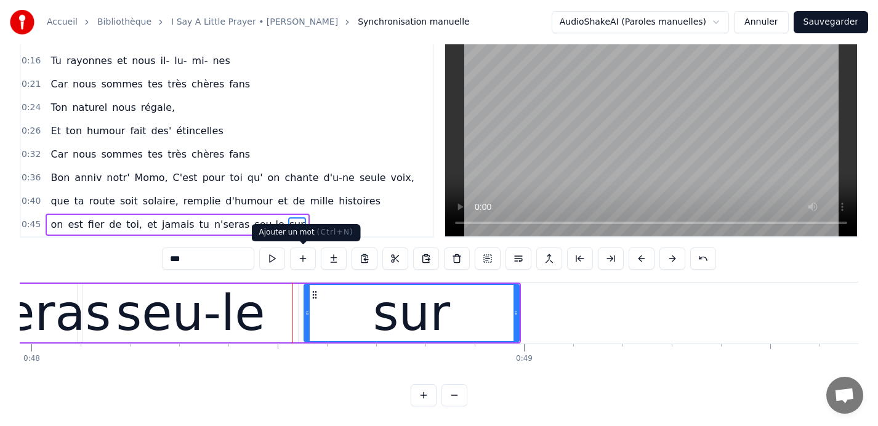
click at [302, 264] on button at bounding box center [303, 259] width 26 height 22
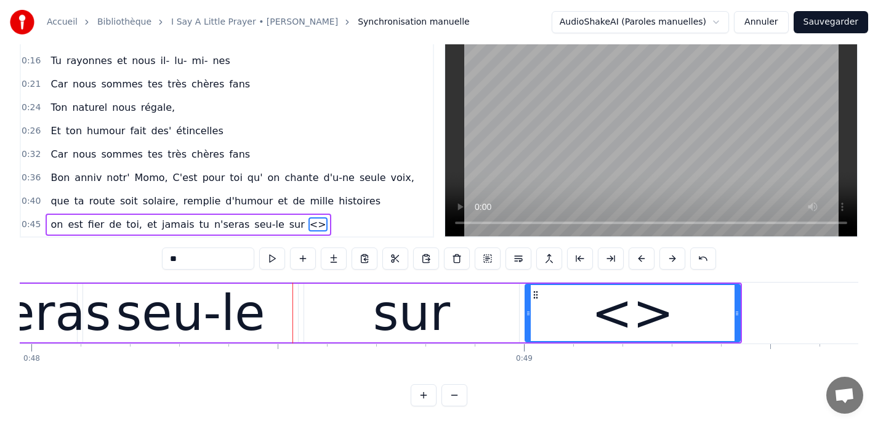
drag, startPoint x: 206, startPoint y: 261, endPoint x: 82, endPoint y: 257, distance: 124.5
click at [82, 257] on div "0:09 Car nous sommes tes très chères fans 0:13 Quand tu entr' dans la pièce, 0:…" at bounding box center [439, 216] width 839 height 382
type input "**"
click at [306, 261] on button at bounding box center [303, 259] width 26 height 22
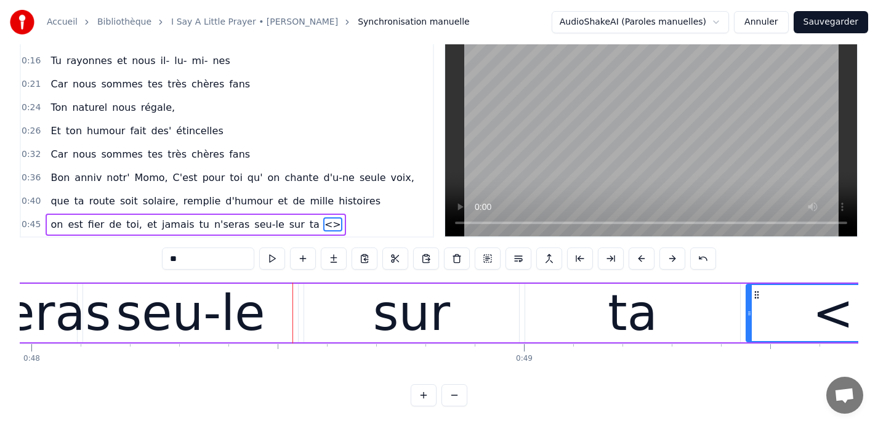
drag, startPoint x: 216, startPoint y: 264, endPoint x: 72, endPoint y: 257, distance: 143.7
click at [72, 257] on div "0:09 Car nous sommes tes très chères fans 0:13 Quand tu entr' dans la pièce, 0:…" at bounding box center [439, 216] width 839 height 382
type input "****"
click at [30, 225] on span "0:45" at bounding box center [31, 225] width 19 height 12
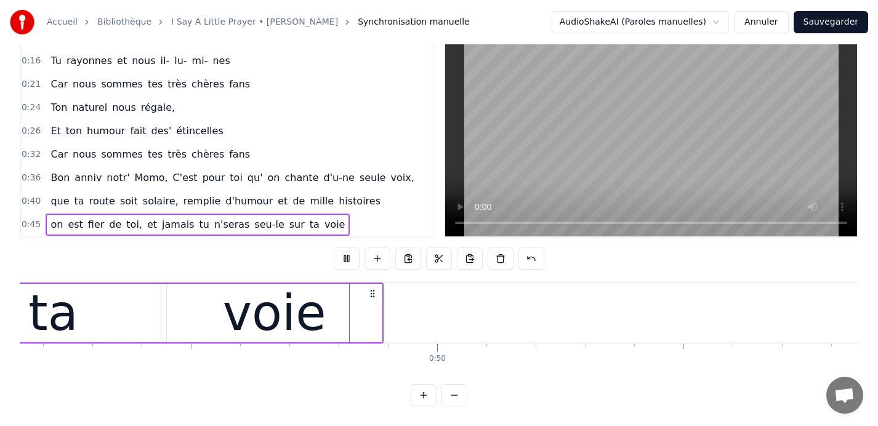
scroll to position [0, 24250]
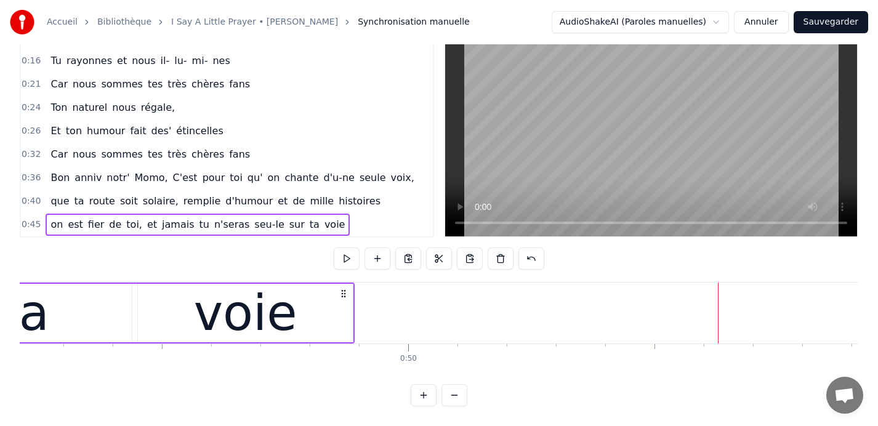
click at [342, 308] on div "voie" at bounding box center [245, 313] width 215 height 59
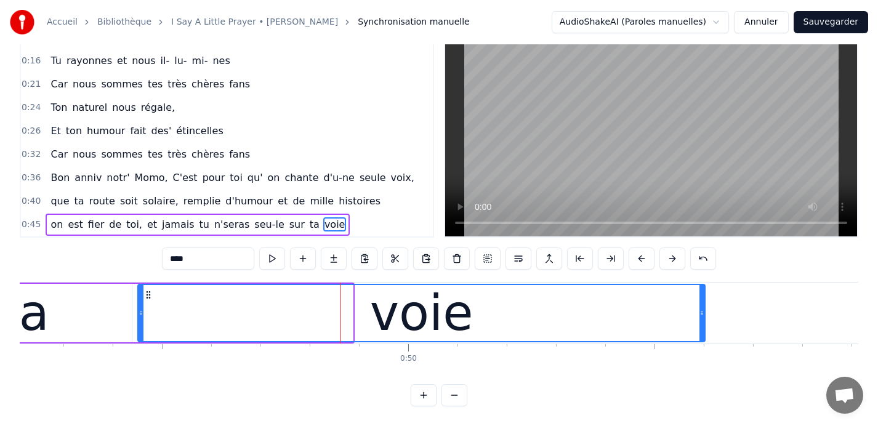
drag, startPoint x: 352, startPoint y: 314, endPoint x: 704, endPoint y: 314, distance: 352.3
click at [704, 314] on icon at bounding box center [702, 314] width 5 height 10
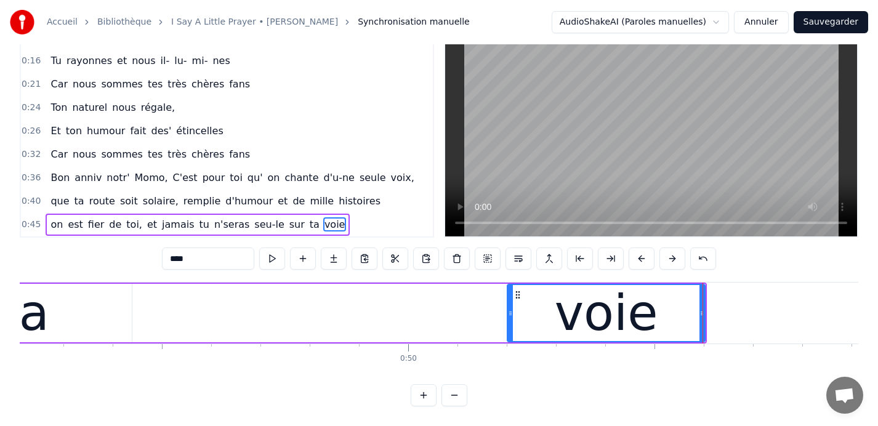
drag, startPoint x: 140, startPoint y: 314, endPoint x: 510, endPoint y: 312, distance: 369.6
click at [510, 312] on icon at bounding box center [510, 314] width 5 height 10
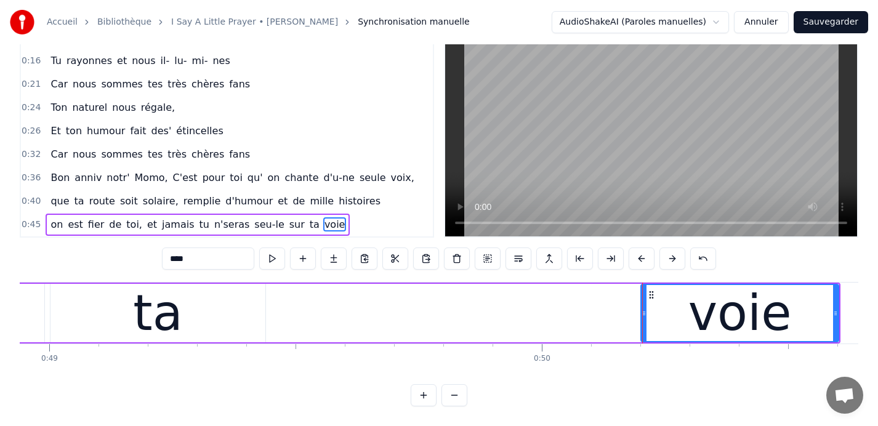
scroll to position [0, 23948]
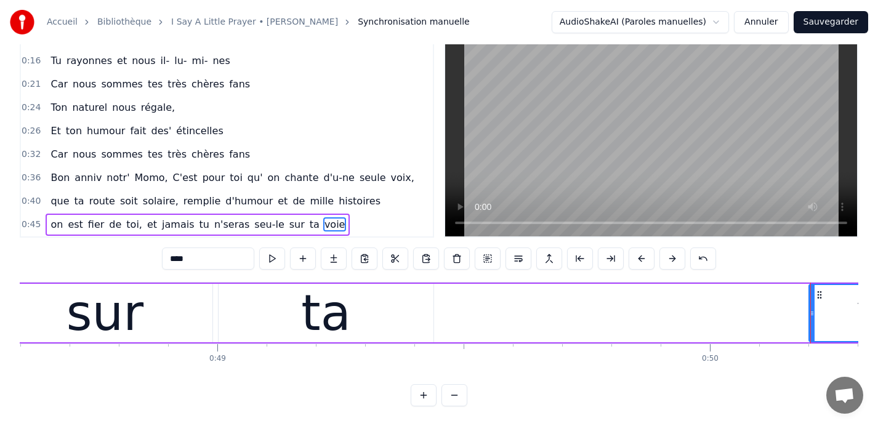
click at [346, 310] on div "ta" at bounding box center [326, 313] width 215 height 59
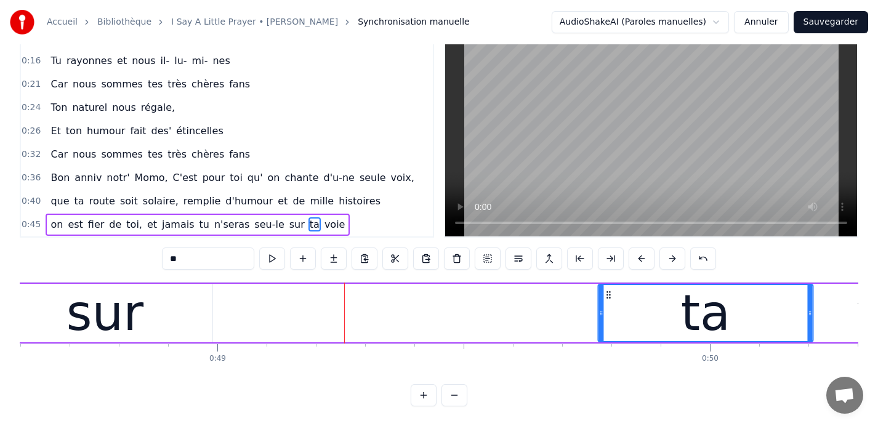
drag, startPoint x: 229, startPoint y: 293, endPoint x: 615, endPoint y: 315, distance: 387.5
click at [615, 315] on div "ta" at bounding box center [706, 313] width 214 height 56
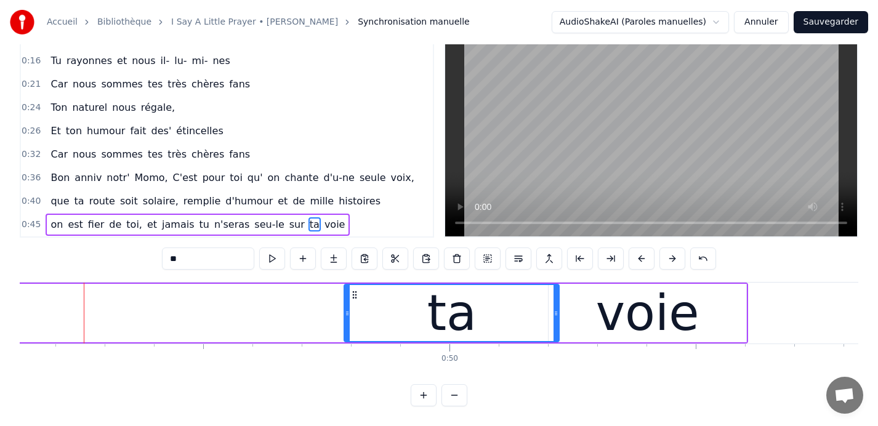
scroll to position [0, 24232]
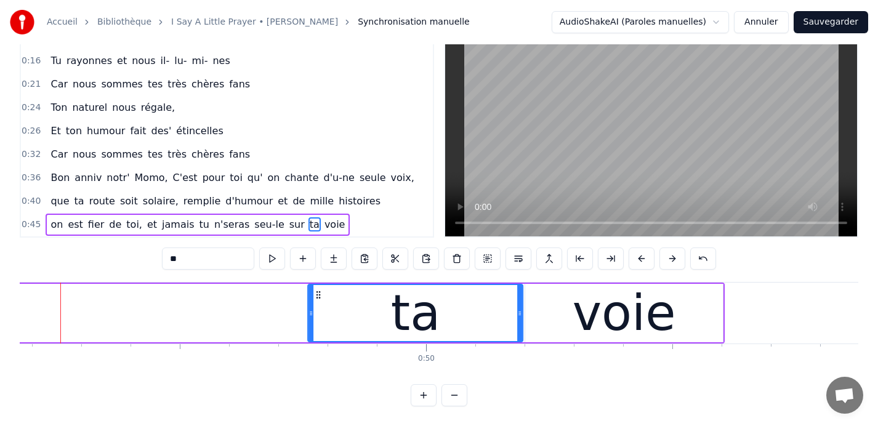
drag, startPoint x: 331, startPoint y: 293, endPoint x: 318, endPoint y: 294, distance: 13.0
click at [318, 294] on icon at bounding box center [319, 295] width 10 height 10
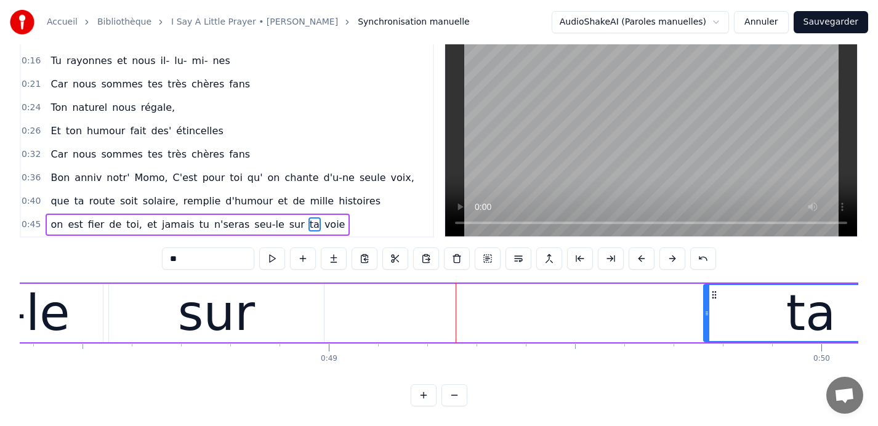
scroll to position [0, 23806]
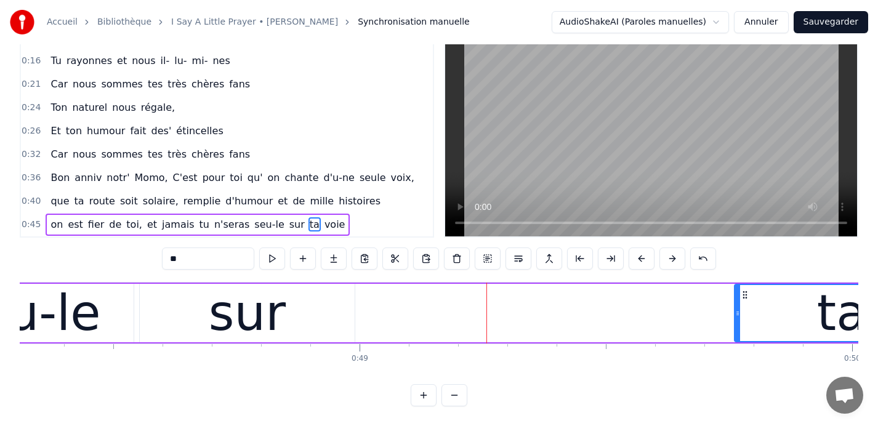
click at [256, 306] on div "sur" at bounding box center [247, 314] width 77 height 74
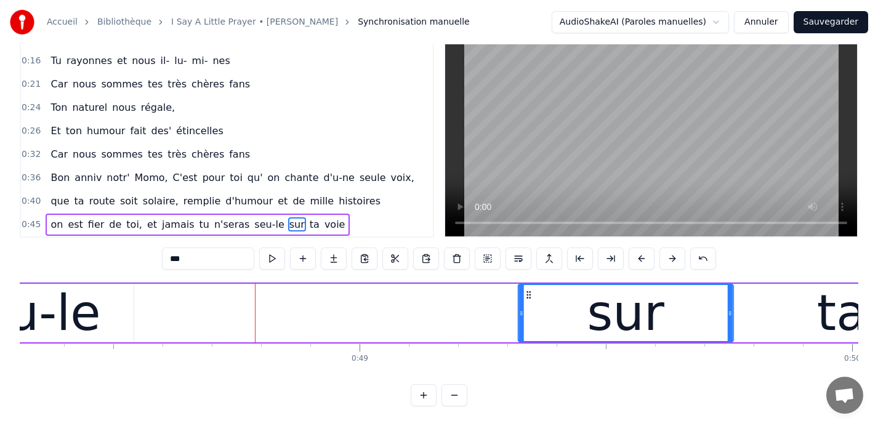
drag, startPoint x: 149, startPoint y: 293, endPoint x: 527, endPoint y: 304, distance: 378.4
click at [527, 304] on div "sur" at bounding box center [626, 313] width 214 height 56
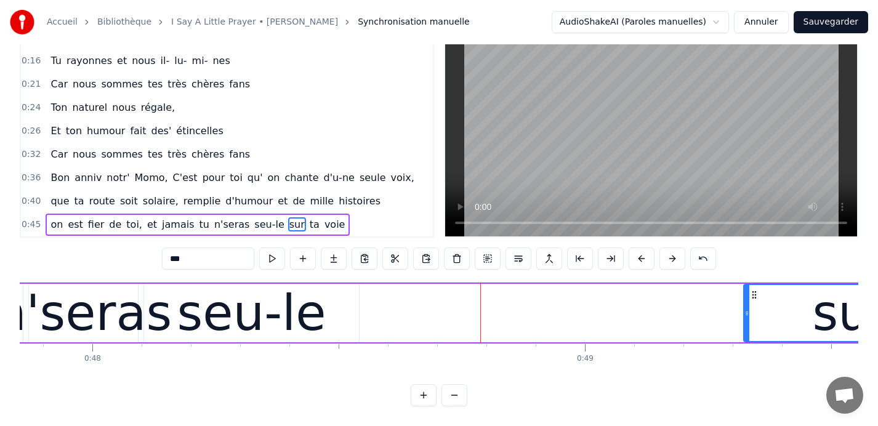
scroll to position [0, 23575]
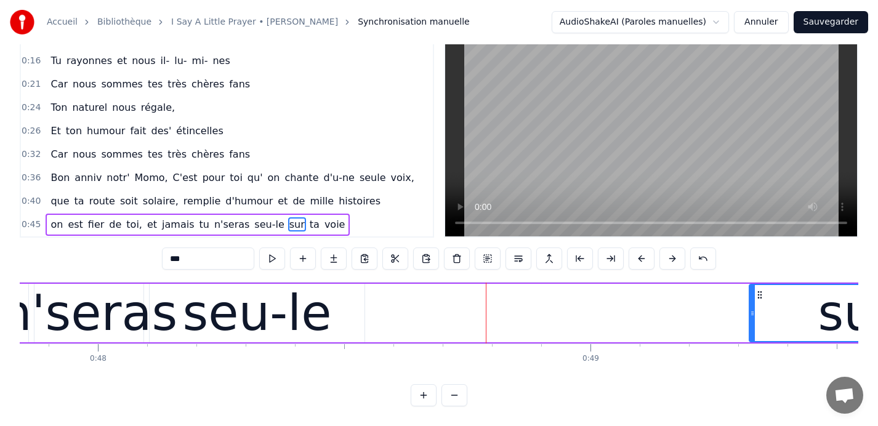
click at [274, 322] on div "seu-le" at bounding box center [257, 314] width 149 height 74
type input "******"
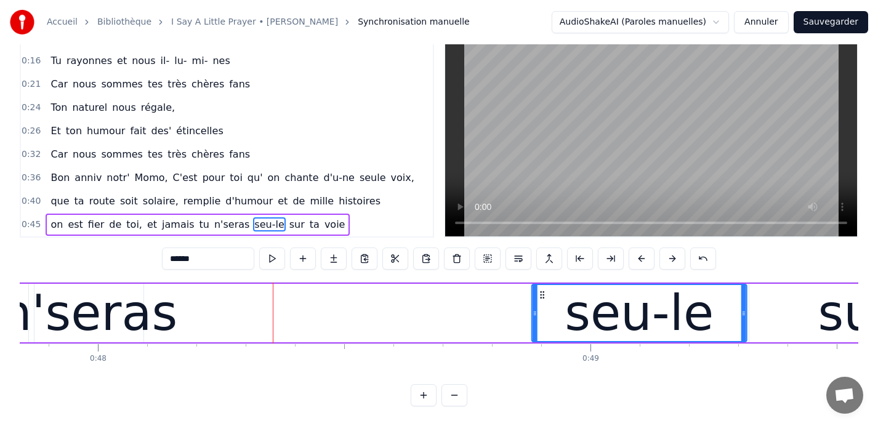
drag, startPoint x: 158, startPoint y: 293, endPoint x: 541, endPoint y: 318, distance: 383.3
click at [541, 318] on div "seu-le" at bounding box center [640, 313] width 214 height 56
click at [261, 318] on div "on est fier de toi, et jamais tu n'seras seu-le sur ta voie" at bounding box center [246, 313] width 2271 height 61
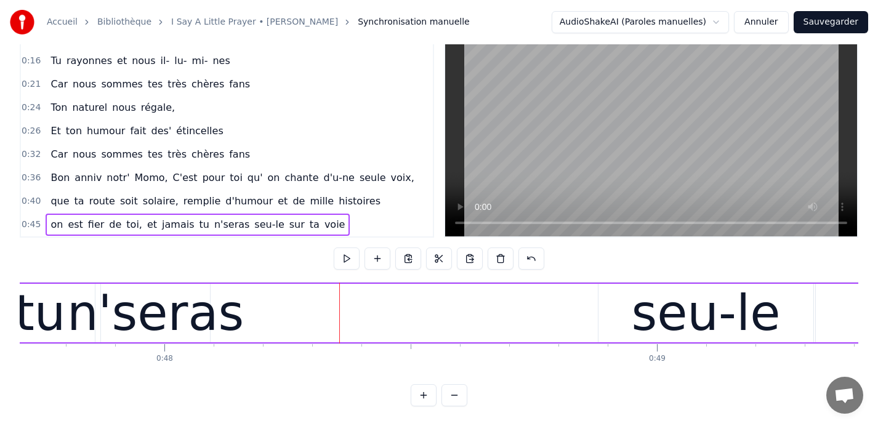
scroll to position [0, 23492]
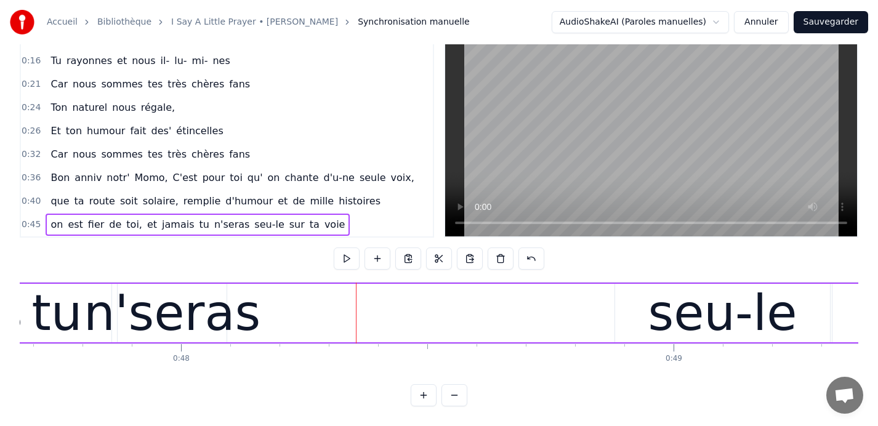
click at [180, 313] on div "n'seras" at bounding box center [172, 314] width 177 height 74
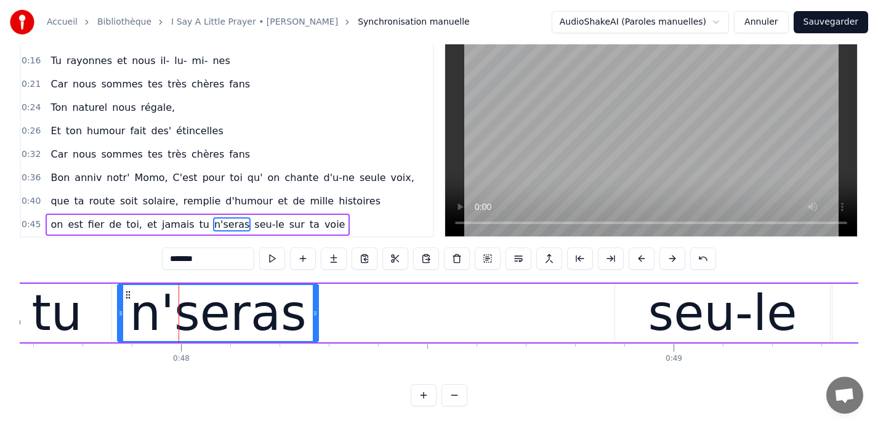
drag, startPoint x: 225, startPoint y: 314, endPoint x: 317, endPoint y: 312, distance: 91.8
click at [317, 312] on icon at bounding box center [315, 314] width 5 height 10
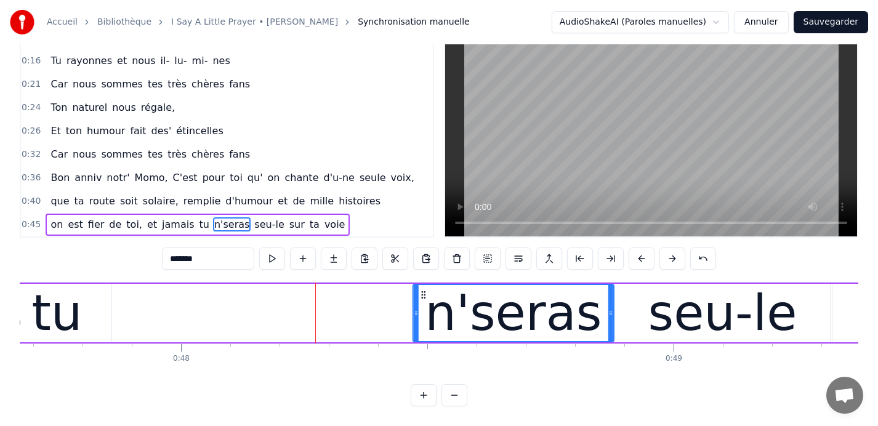
drag, startPoint x: 127, startPoint y: 294, endPoint x: 423, endPoint y: 305, distance: 295.9
click at [423, 305] on div "n'seras" at bounding box center [514, 313] width 200 height 56
click at [735, 314] on div "seu-le" at bounding box center [722, 314] width 149 height 74
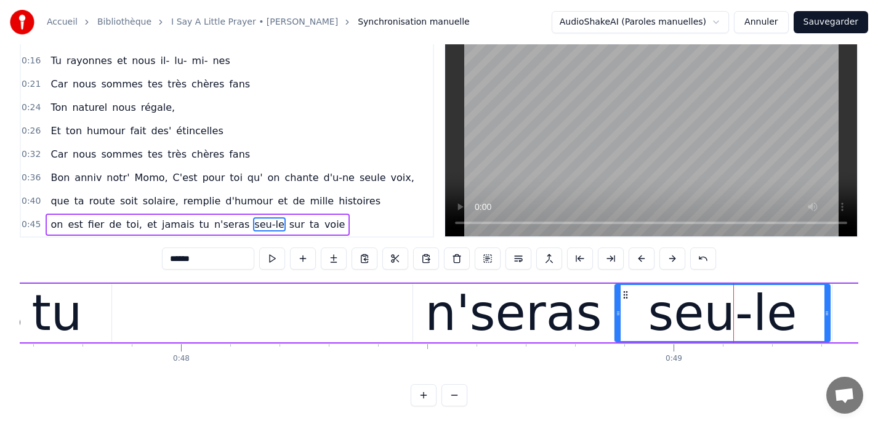
click at [257, 224] on span "seu-le" at bounding box center [269, 224] width 32 height 14
click at [188, 258] on input "******" at bounding box center [208, 259] width 92 height 22
type input "*****"
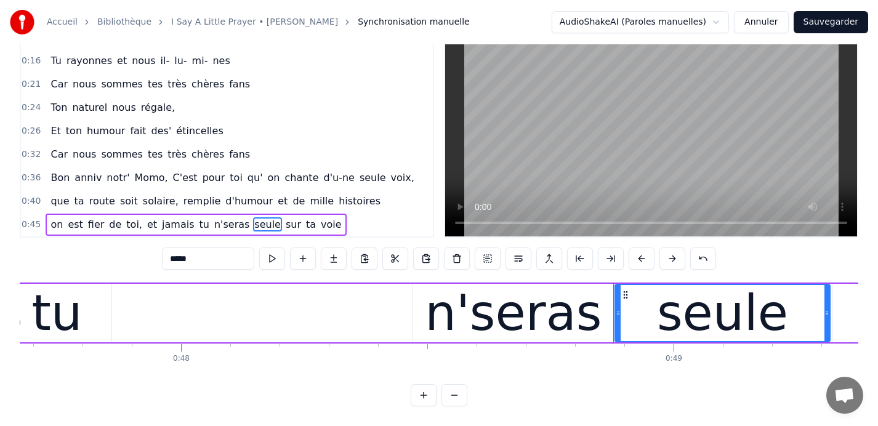
click at [201, 306] on div "on est fier de toi, et jamais tu n'seras seule sur ta voie" at bounding box center [329, 313] width 2271 height 61
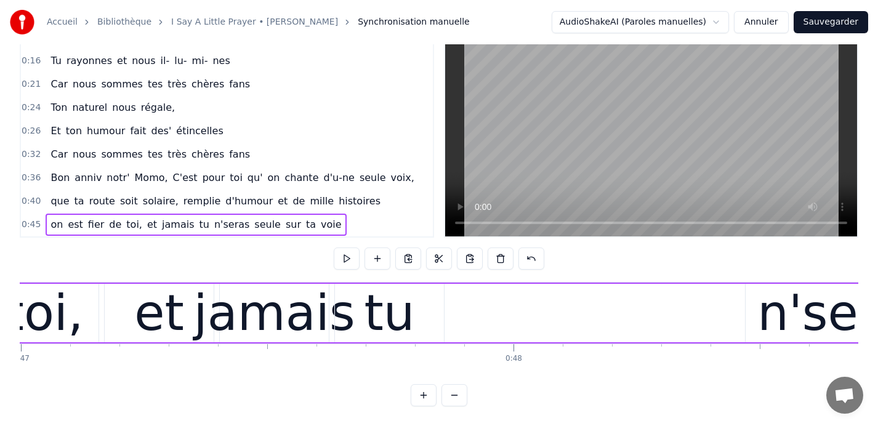
scroll to position [0, 23158]
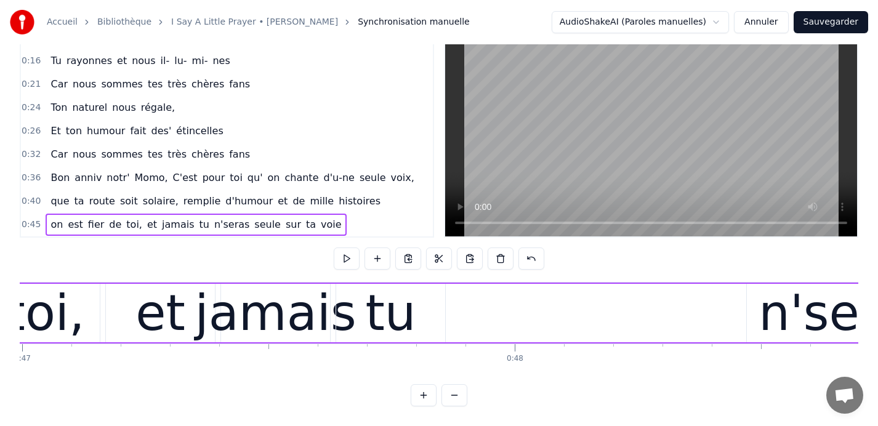
click at [399, 317] on div "tu" at bounding box center [390, 314] width 51 height 74
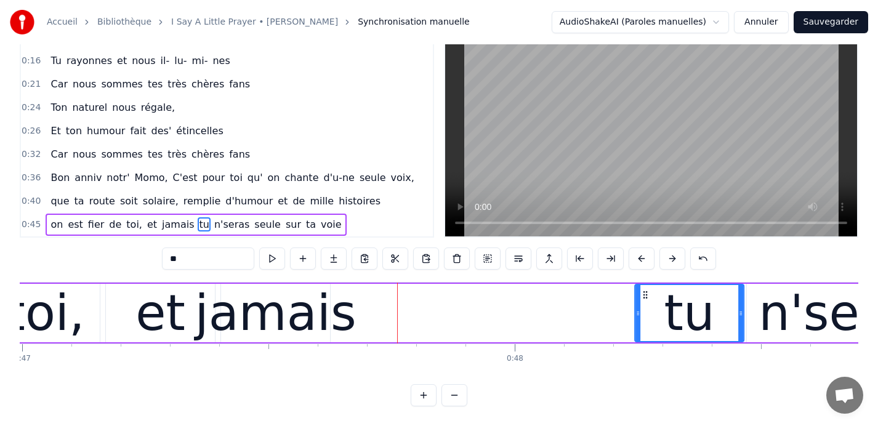
drag, startPoint x: 346, startPoint y: 294, endPoint x: 644, endPoint y: 313, distance: 299.3
click at [644, 313] on div "tu" at bounding box center [690, 313] width 108 height 56
click at [297, 316] on div "jamais" at bounding box center [275, 314] width 161 height 74
type input "******"
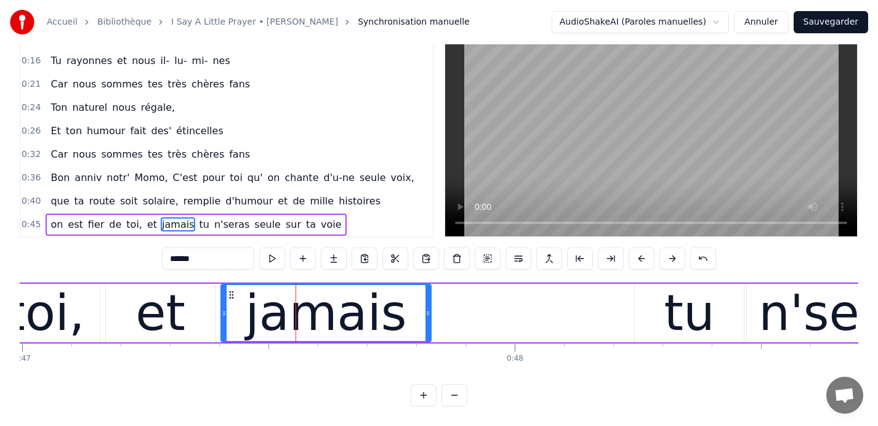
drag, startPoint x: 326, startPoint y: 314, endPoint x: 427, endPoint y: 312, distance: 101.0
click at [427, 312] on icon at bounding box center [428, 314] width 5 height 10
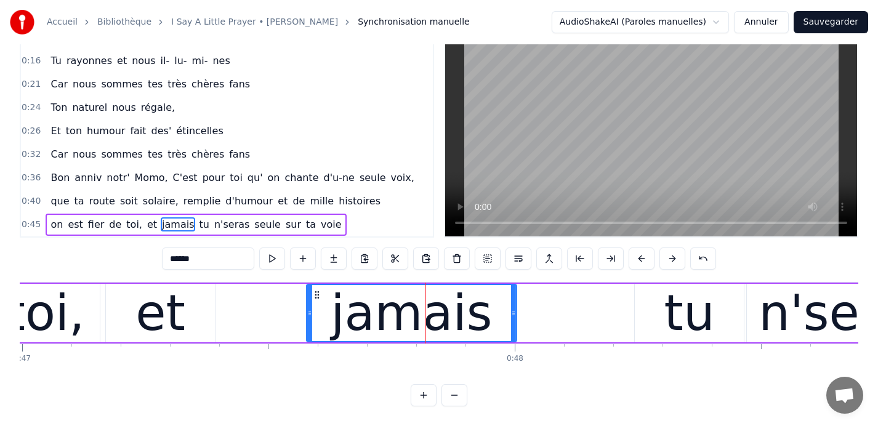
drag, startPoint x: 232, startPoint y: 295, endPoint x: 318, endPoint y: 298, distance: 85.7
click at [318, 298] on icon at bounding box center [317, 295] width 10 height 10
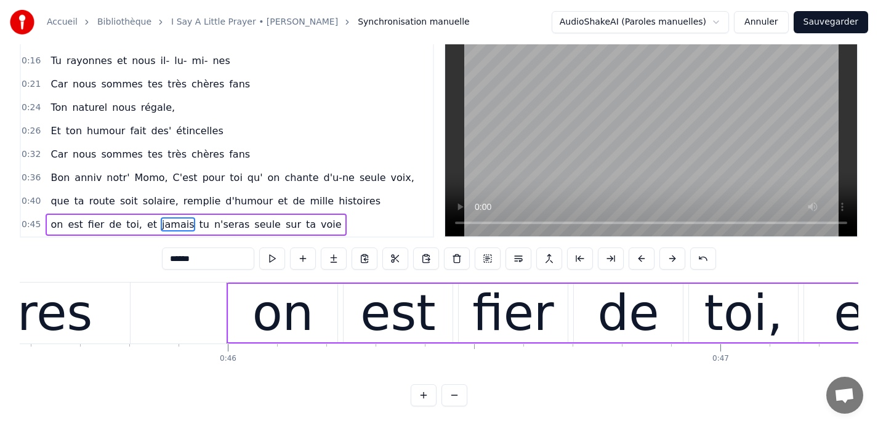
scroll to position [0, 22445]
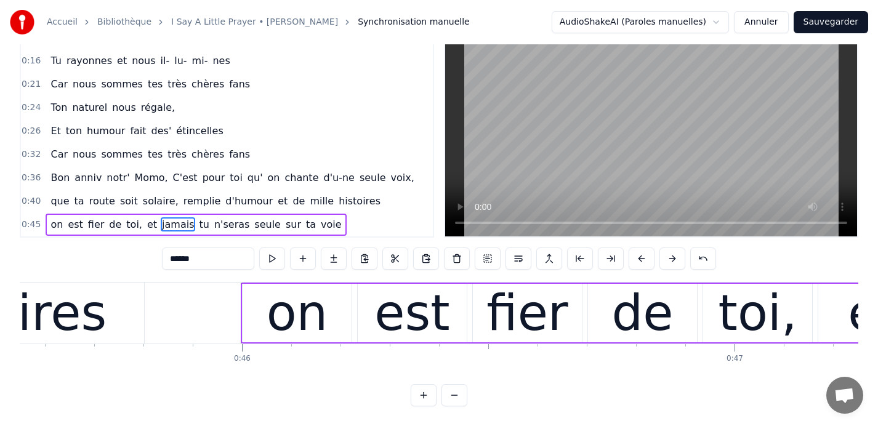
click at [24, 224] on span "0:45" at bounding box center [31, 225] width 19 height 12
click at [31, 221] on span "0:45" at bounding box center [31, 225] width 19 height 12
click at [31, 224] on span "0:45" at bounding box center [31, 225] width 19 height 12
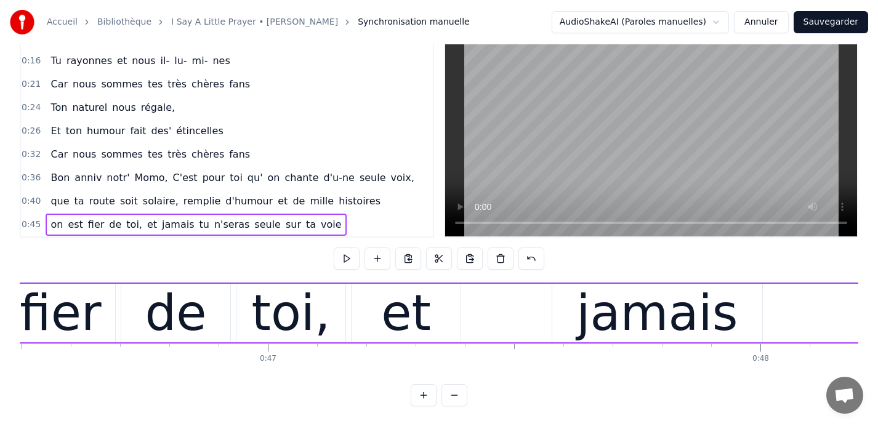
scroll to position [0, 22911]
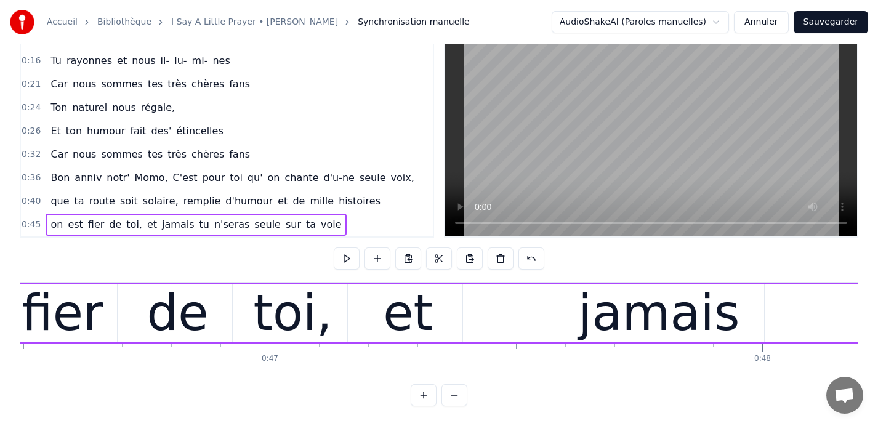
click at [444, 309] on div "et" at bounding box center [408, 313] width 109 height 59
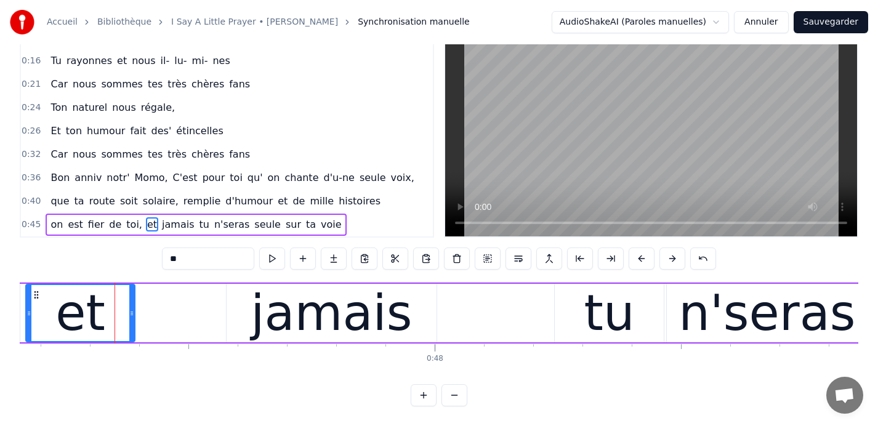
scroll to position [0, 23291]
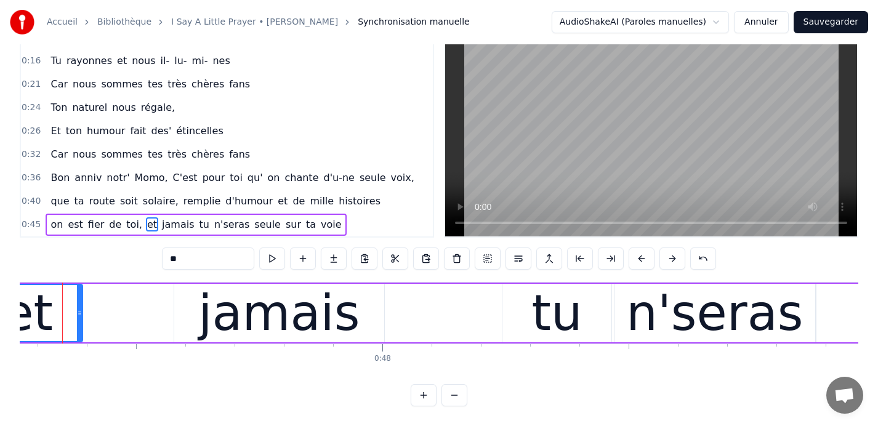
click at [370, 319] on div "jamais" at bounding box center [279, 313] width 210 height 59
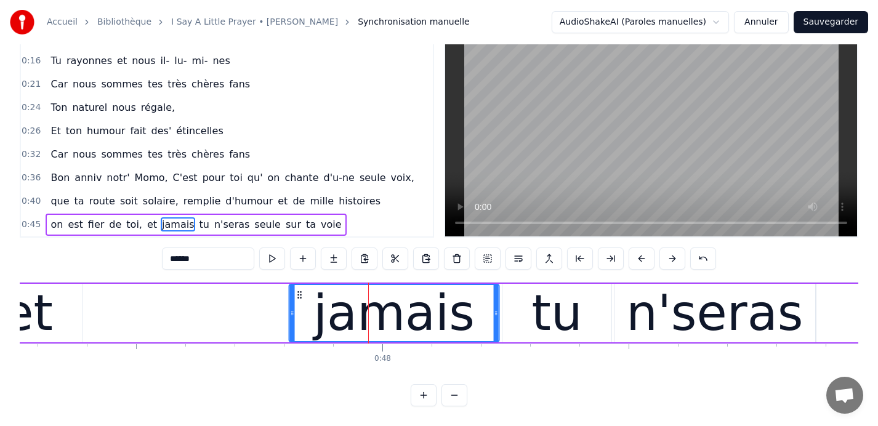
drag, startPoint x: 184, startPoint y: 293, endPoint x: 299, endPoint y: 299, distance: 115.4
click at [299, 299] on icon at bounding box center [299, 295] width 10 height 10
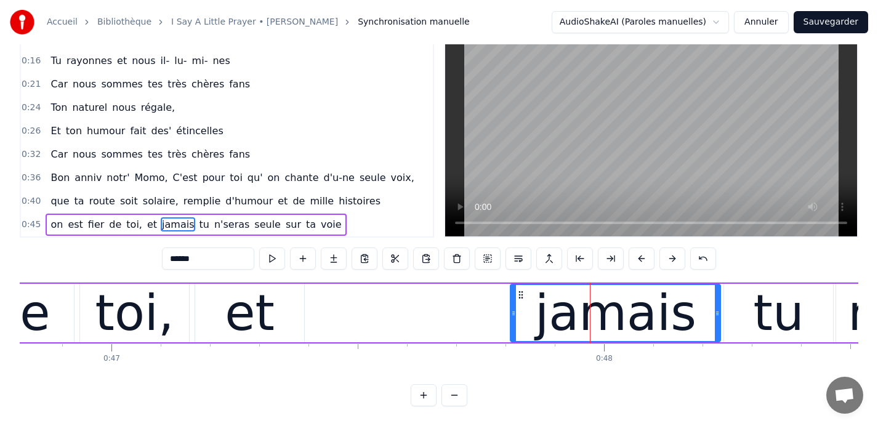
scroll to position [0, 23047]
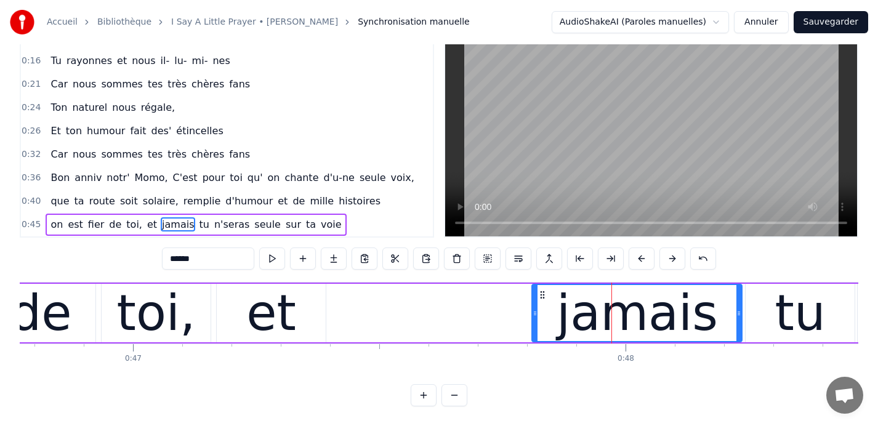
click at [232, 307] on div "et" at bounding box center [271, 313] width 109 height 59
type input "**"
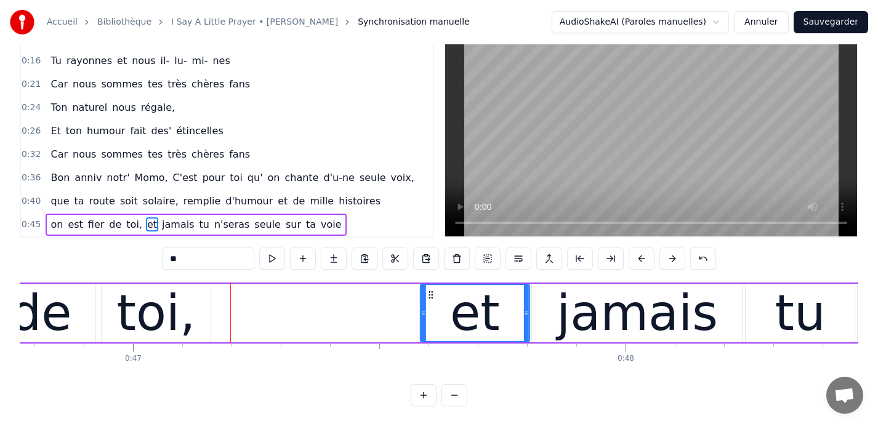
drag, startPoint x: 228, startPoint y: 296, endPoint x: 432, endPoint y: 301, distance: 203.9
click at [432, 301] on div "et" at bounding box center [475, 313] width 108 height 56
click at [28, 222] on span "0:45" at bounding box center [31, 225] width 19 height 12
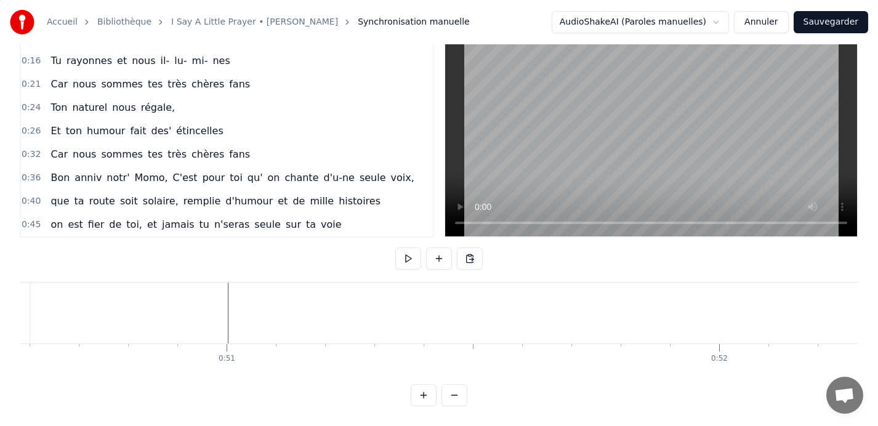
scroll to position [0, 24900]
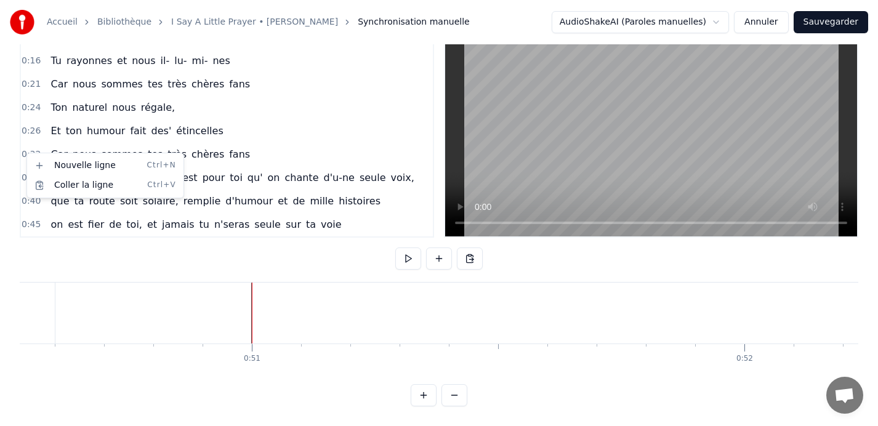
click at [252, 315] on html "Accueil Bibliothèque I Say A Little Prayer • Aretha Franklin Synchronisation ma…" at bounding box center [439, 194] width 878 height 466
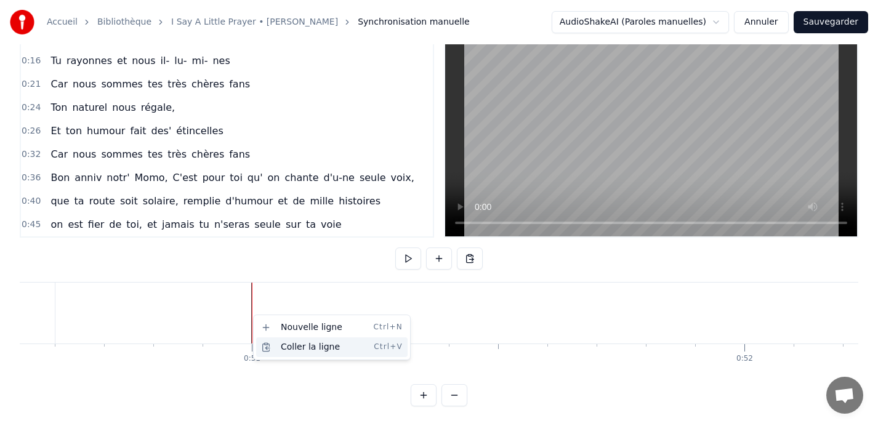
click at [290, 344] on div "Coller la ligne Ctrl+V" at bounding box center [332, 348] width 152 height 20
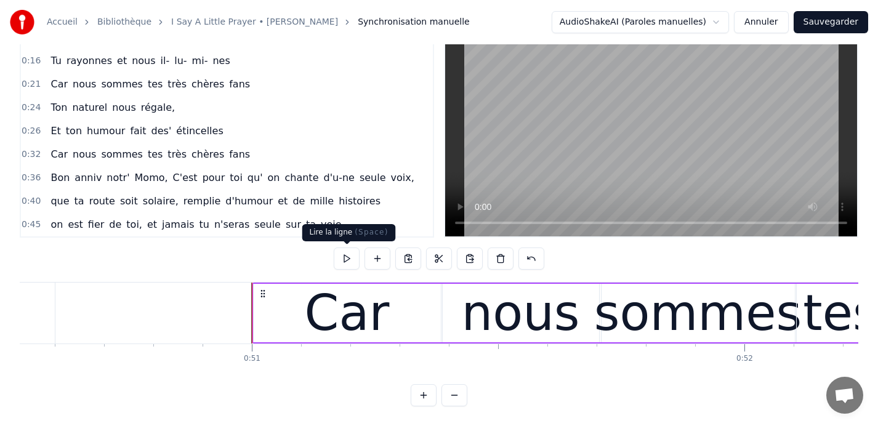
click at [349, 259] on button at bounding box center [347, 259] width 26 height 22
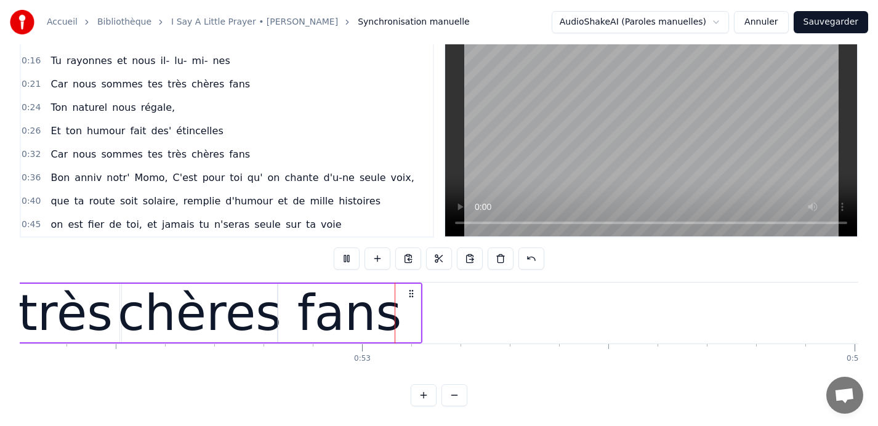
scroll to position [0, 25804]
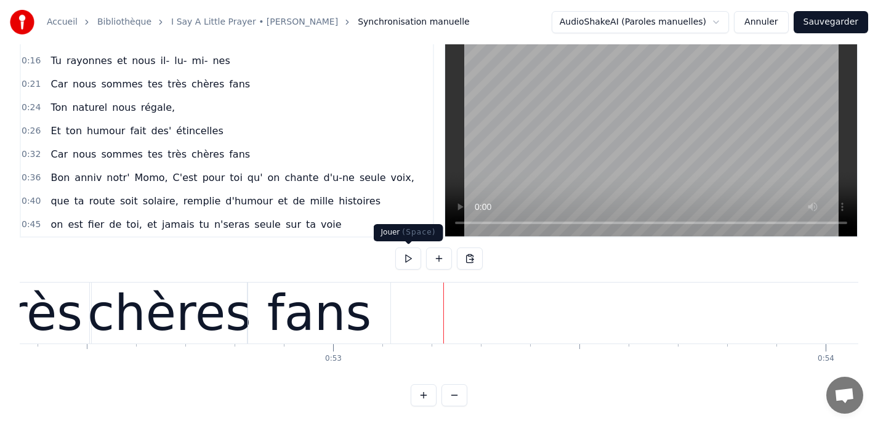
click at [407, 261] on button at bounding box center [408, 259] width 26 height 22
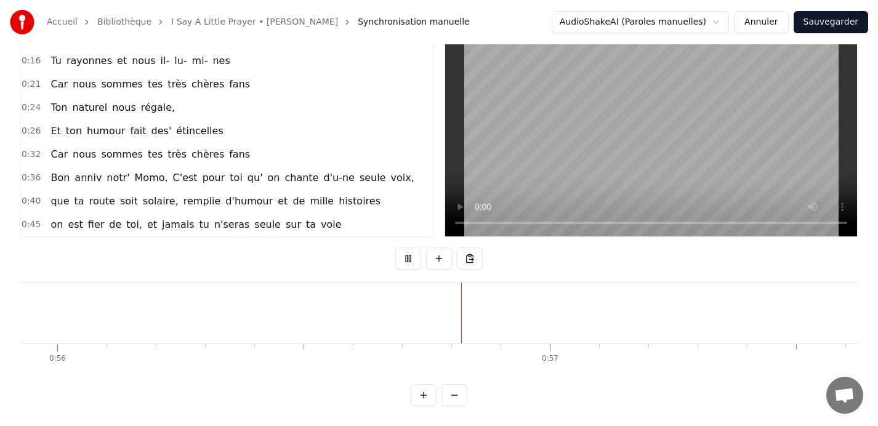
scroll to position [0, 27566]
click at [407, 261] on button at bounding box center [408, 259] width 26 height 22
click at [408, 257] on button at bounding box center [408, 259] width 26 height 22
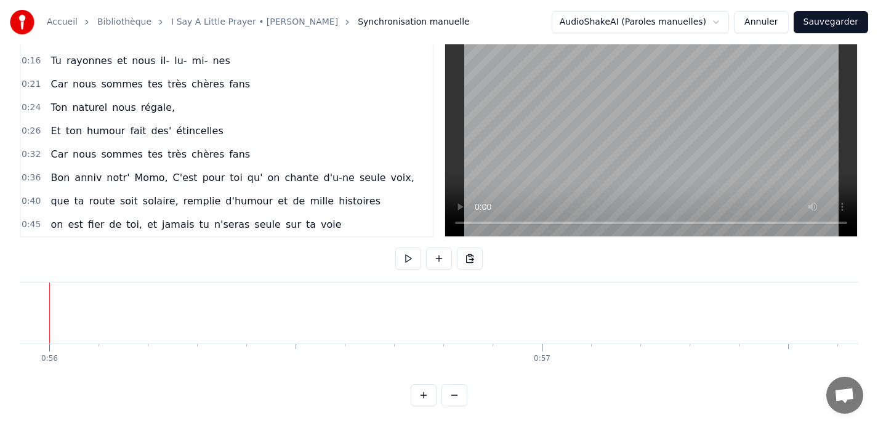
scroll to position [0, 27533]
click at [407, 260] on button at bounding box center [408, 259] width 26 height 22
click at [407, 258] on button at bounding box center [408, 259] width 26 height 22
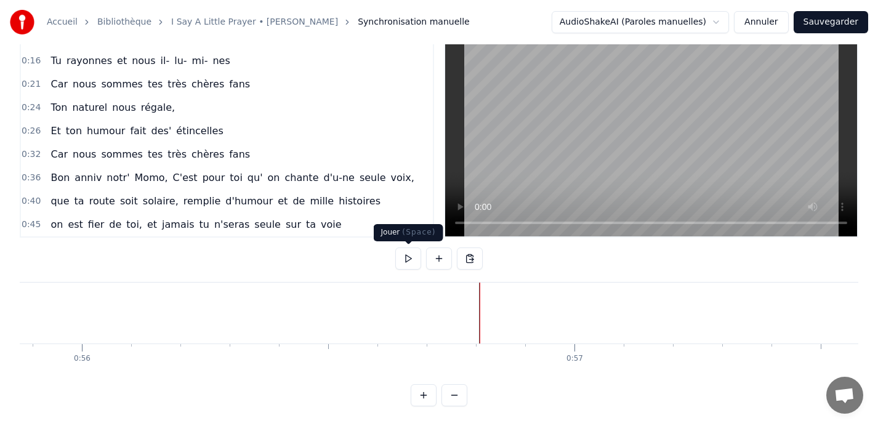
click at [410, 259] on button at bounding box center [408, 259] width 26 height 22
click at [405, 256] on button at bounding box center [408, 259] width 26 height 22
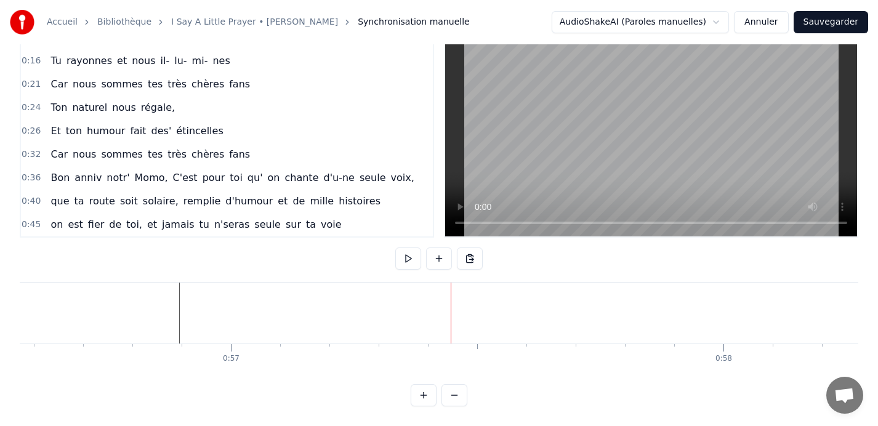
click at [413, 256] on button at bounding box center [408, 259] width 26 height 22
click at [406, 258] on button at bounding box center [408, 259] width 26 height 22
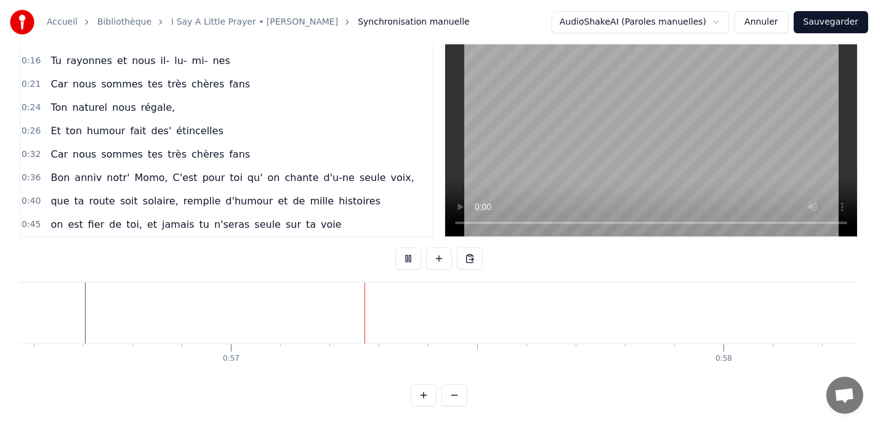
click at [406, 258] on button at bounding box center [408, 259] width 26 height 22
click at [411, 256] on button at bounding box center [408, 259] width 26 height 22
click at [405, 256] on button at bounding box center [408, 259] width 26 height 22
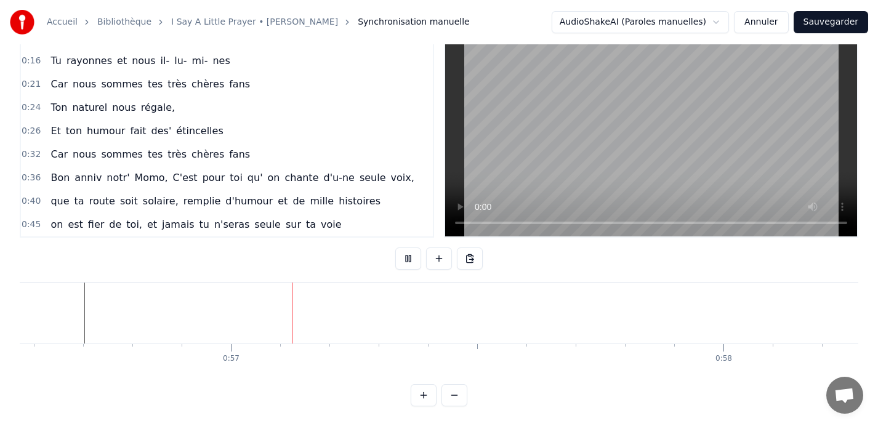
click at [405, 256] on button at bounding box center [408, 259] width 26 height 22
click at [437, 256] on button at bounding box center [439, 259] width 26 height 22
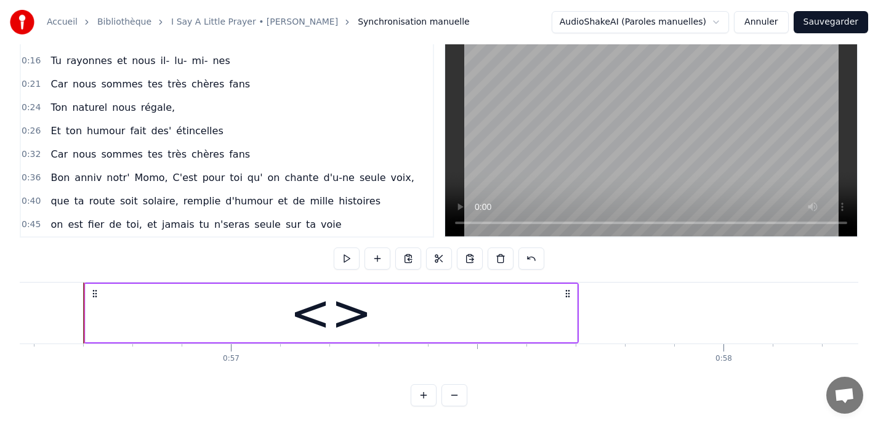
click at [340, 315] on div "<>" at bounding box center [331, 314] width 83 height 74
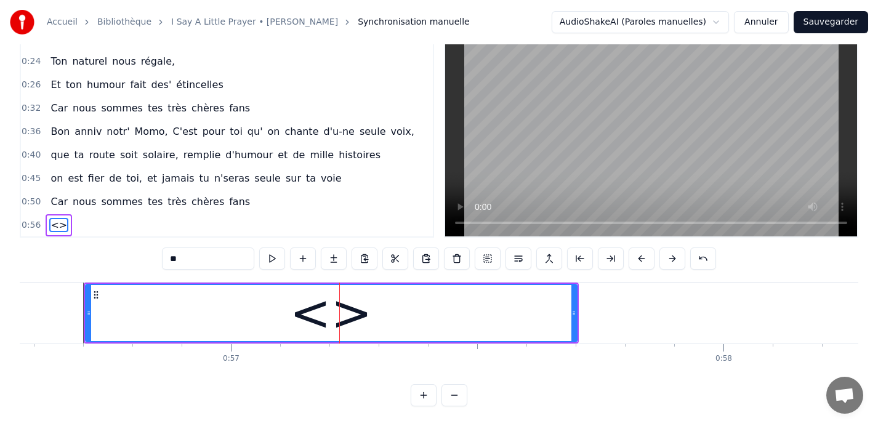
scroll to position [70, 0]
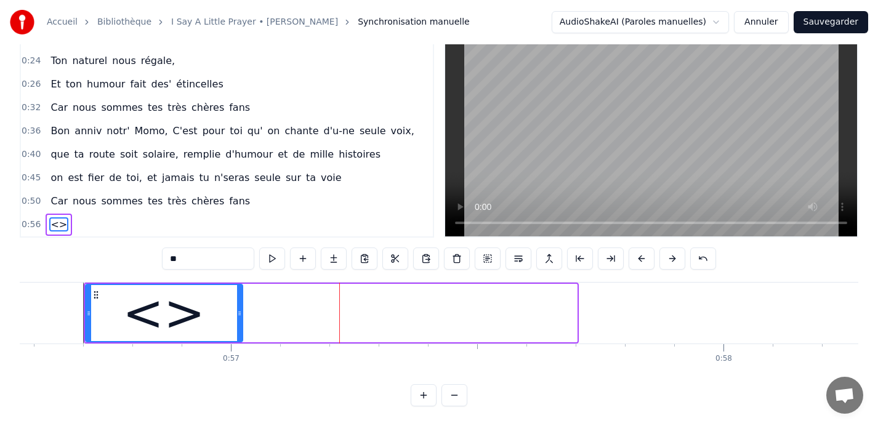
drag, startPoint x: 572, startPoint y: 313, endPoint x: 238, endPoint y: 309, distance: 334.5
click at [238, 309] on icon at bounding box center [239, 314] width 5 height 10
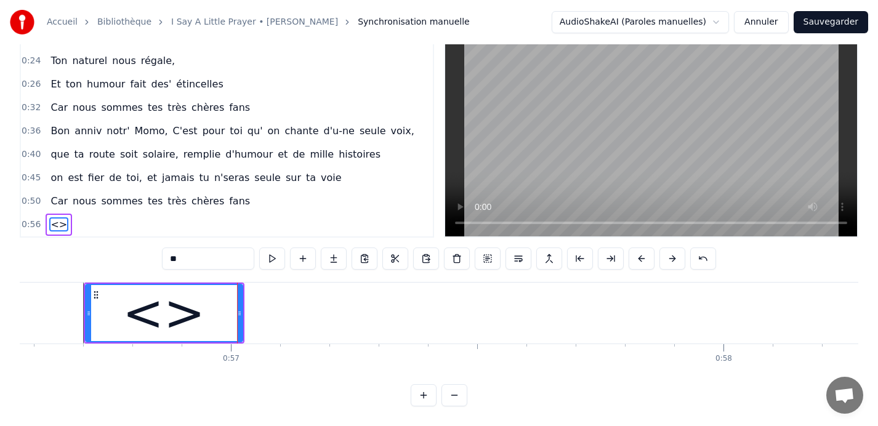
drag, startPoint x: 188, startPoint y: 258, endPoint x: 137, endPoint y: 256, distance: 51.8
click at [137, 256] on div "0:09 Car nous sommes tes très chères fans 0:13 Quand tu entr' dans la pièce, 0:…" at bounding box center [439, 216] width 839 height 382
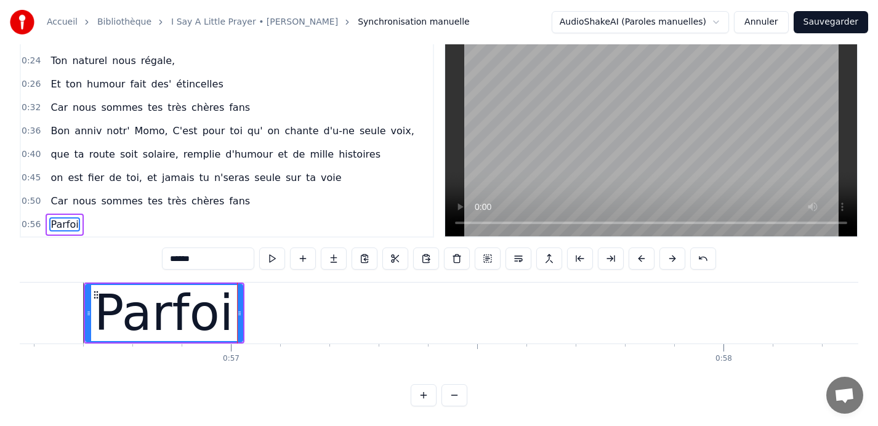
type input "*******"
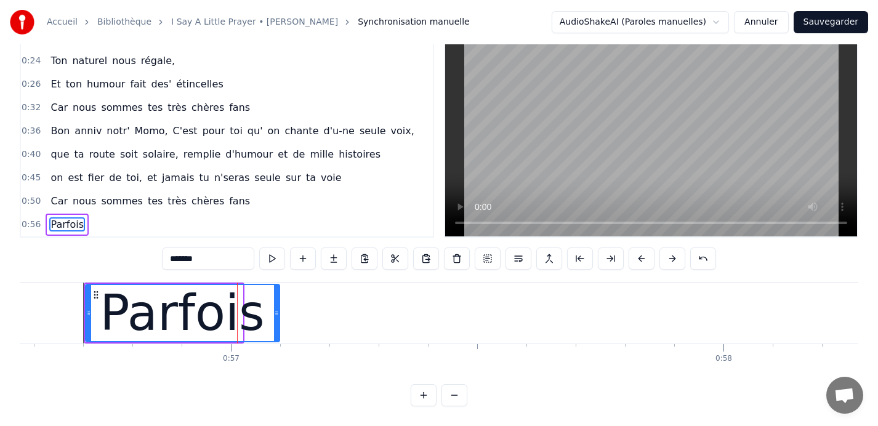
drag, startPoint x: 238, startPoint y: 313, endPoint x: 275, endPoint y: 317, distance: 37.2
click at [275, 317] on icon at bounding box center [276, 314] width 5 height 10
click at [303, 260] on button at bounding box center [303, 259] width 26 height 22
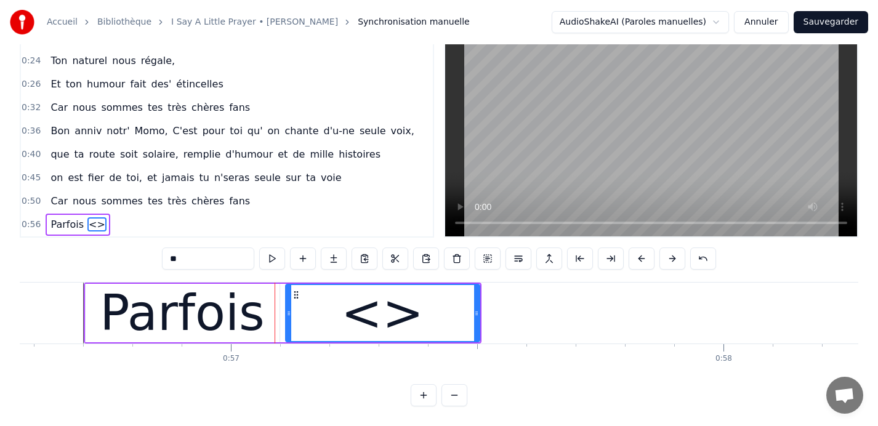
drag, startPoint x: 196, startPoint y: 262, endPoint x: 145, endPoint y: 254, distance: 51.0
click at [145, 254] on div "0:09 Car nous sommes tes très chères fans 0:13 Quand tu entr' dans la pièce, 0:…" at bounding box center [439, 216] width 839 height 382
type input "**"
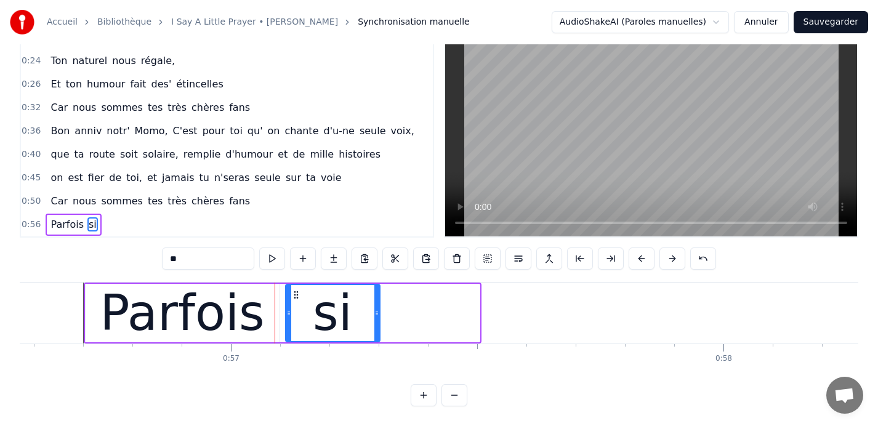
drag, startPoint x: 475, startPoint y: 313, endPoint x: 375, endPoint y: 304, distance: 100.2
click at [375, 304] on div at bounding box center [377, 313] width 5 height 56
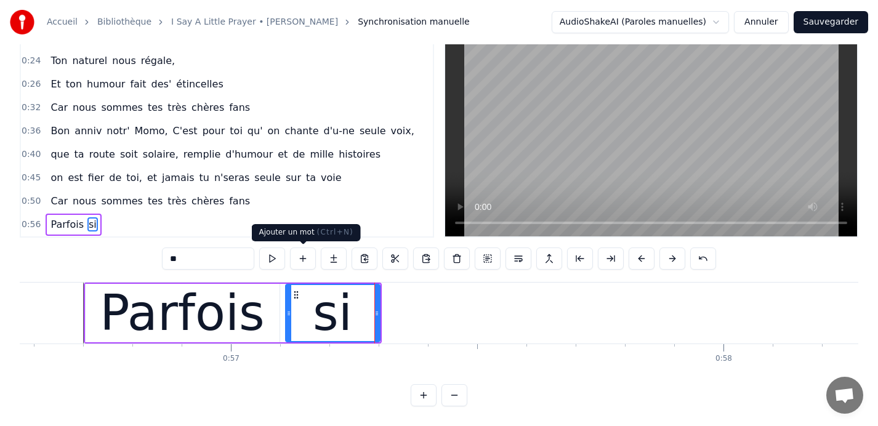
click at [304, 258] on button at bounding box center [303, 259] width 26 height 22
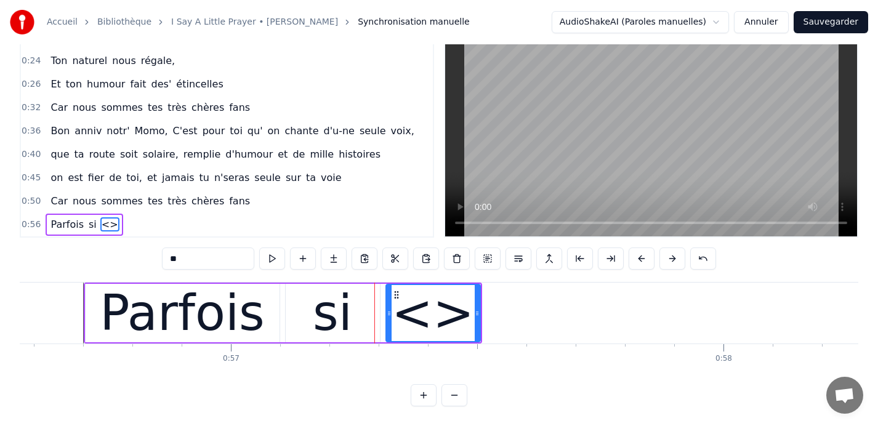
drag, startPoint x: 216, startPoint y: 258, endPoint x: 115, endPoint y: 258, distance: 101.0
click at [115, 258] on div "0:09 Car nous sommes tes très chères fans 0:13 Quand tu entr' dans la pièce, 0:…" at bounding box center [439, 216] width 839 height 382
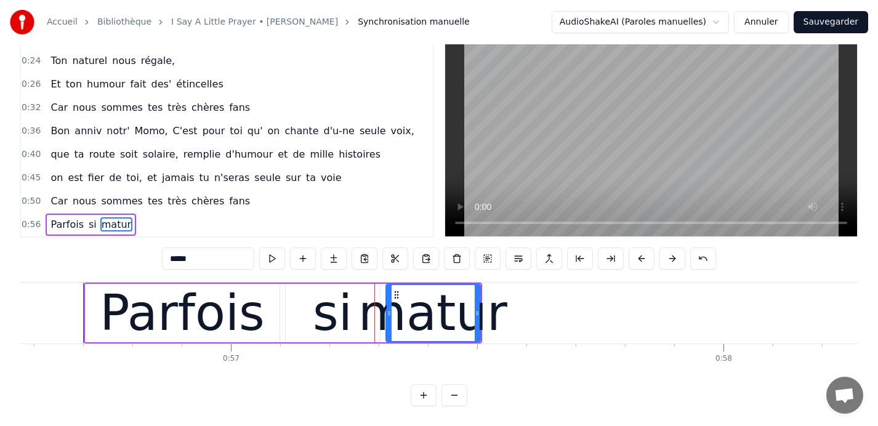
type input "******"
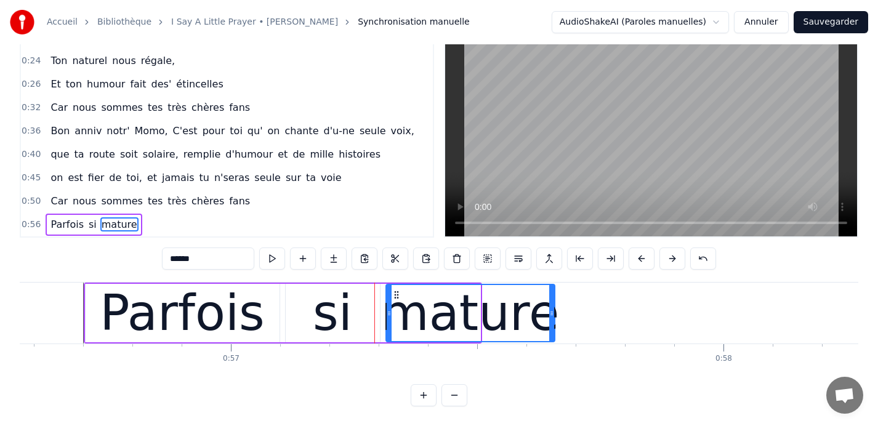
drag, startPoint x: 477, startPoint y: 313, endPoint x: 552, endPoint y: 318, distance: 74.7
click at [552, 318] on icon at bounding box center [551, 314] width 5 height 10
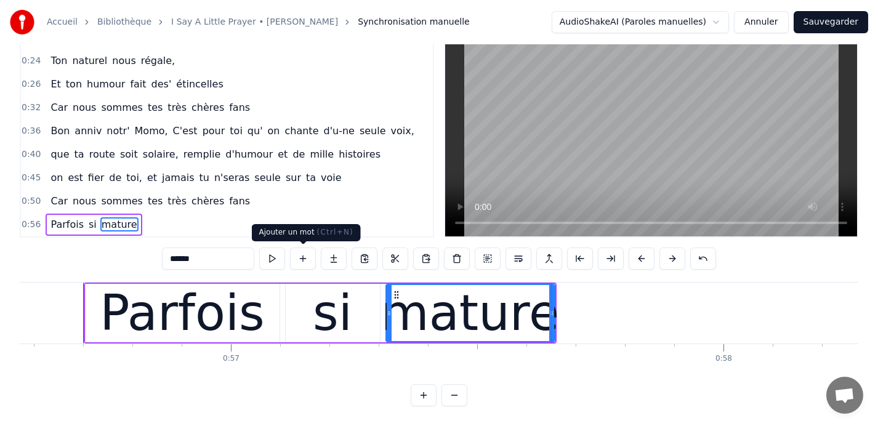
click at [301, 261] on button at bounding box center [303, 259] width 26 height 22
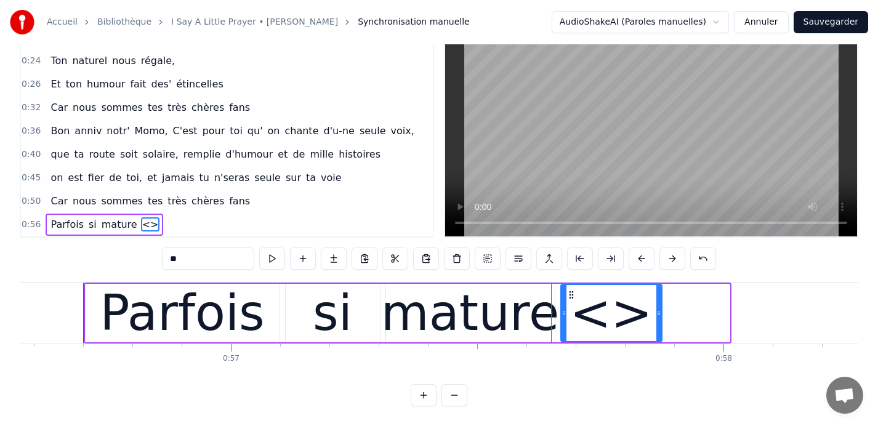
drag, startPoint x: 727, startPoint y: 315, endPoint x: 659, endPoint y: 316, distance: 67.8
click at [659, 316] on icon at bounding box center [659, 314] width 5 height 10
drag, startPoint x: 212, startPoint y: 264, endPoint x: 136, endPoint y: 256, distance: 76.7
click at [136, 256] on div "0:09 Car nous sommes tes très chères fans 0:13 Quand tu entr' dans la pièce, 0:…" at bounding box center [439, 216] width 839 height 382
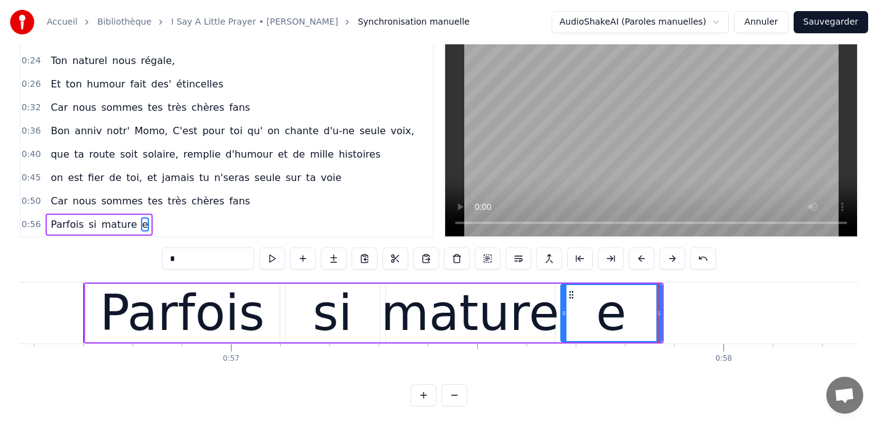
type input "**"
click at [298, 257] on button at bounding box center [303, 259] width 26 height 22
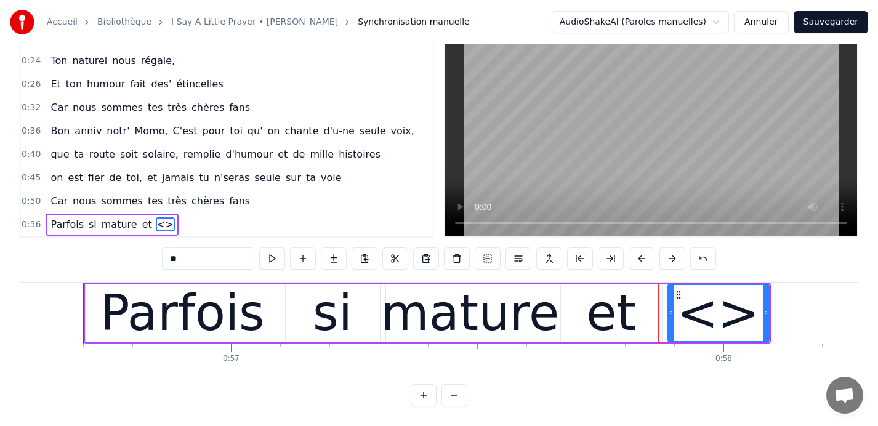
drag, startPoint x: 219, startPoint y: 259, endPoint x: 104, endPoint y: 257, distance: 115.2
click at [104, 257] on div "0:09 Car nous sommes tes très chères fans 0:13 Quand tu entr' dans la pièce, 0:…" at bounding box center [439, 216] width 839 height 382
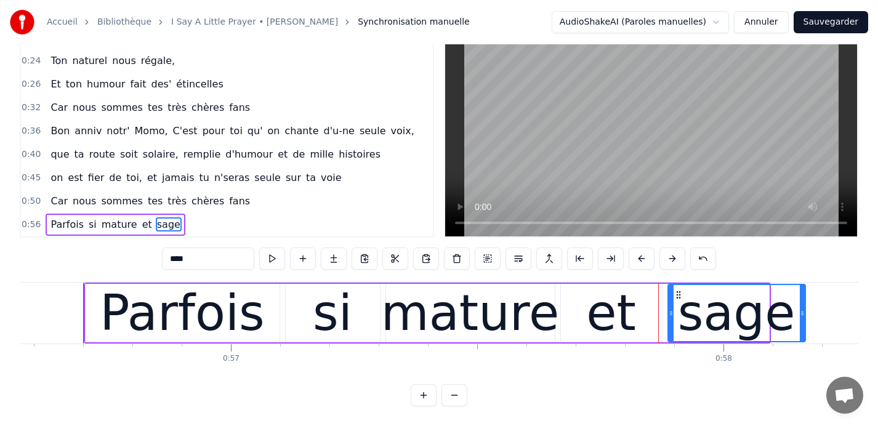
drag, startPoint x: 765, startPoint y: 314, endPoint x: 802, endPoint y: 317, distance: 37.1
click at [802, 317] on icon at bounding box center [802, 314] width 5 height 10
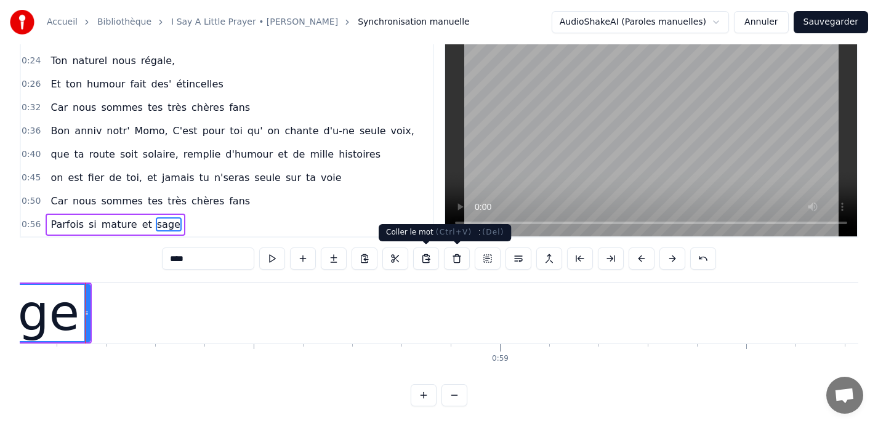
scroll to position [0, 28597]
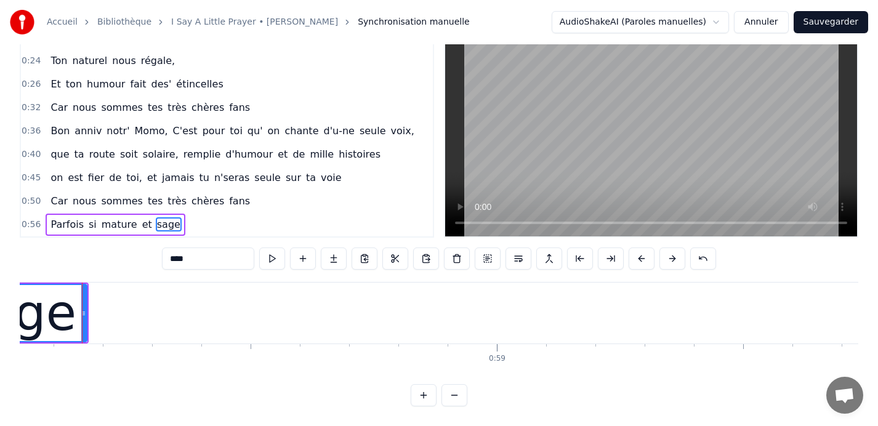
type input "*****"
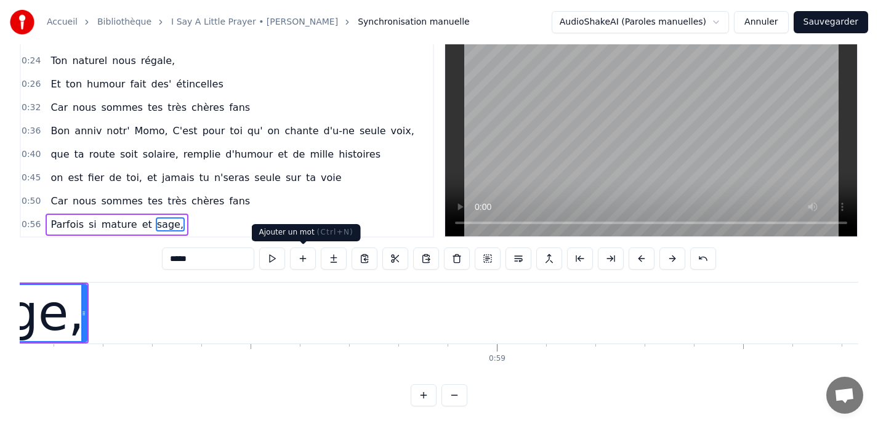
click at [302, 260] on button at bounding box center [303, 259] width 26 height 22
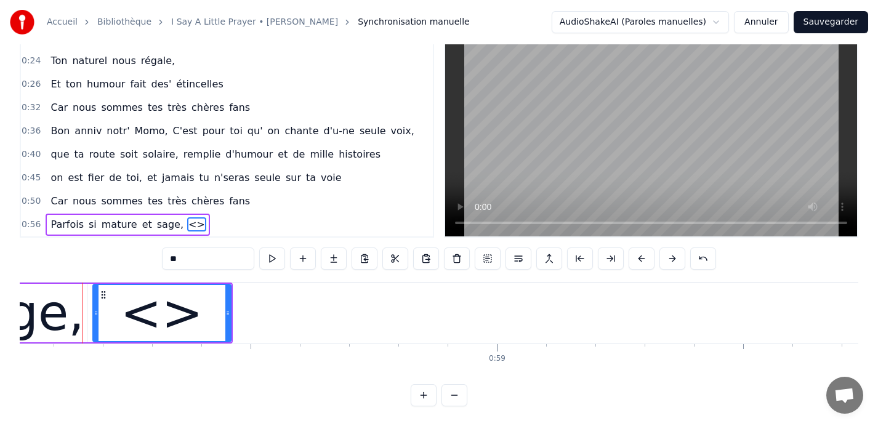
drag, startPoint x: 208, startPoint y: 262, endPoint x: 152, endPoint y: 262, distance: 56.1
click at [152, 262] on div "0:09 Car nous sommes tes très chères fans 0:13 Quand tu entr' dans la pièce, 0:…" at bounding box center [439, 216] width 839 height 382
type input "****"
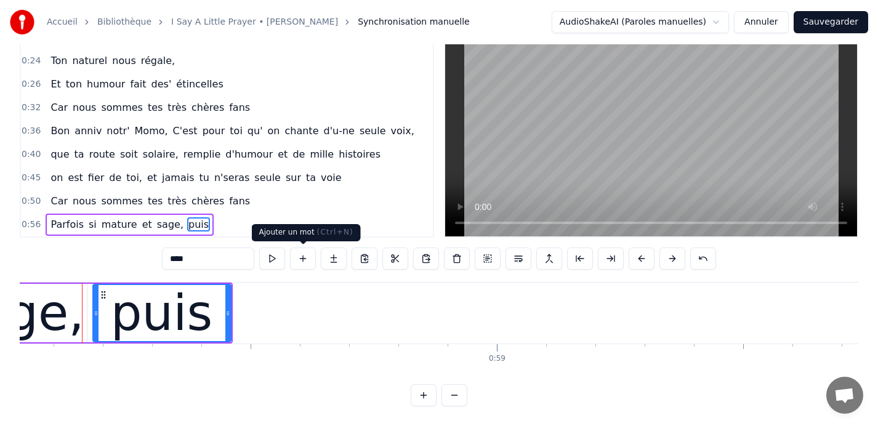
click at [304, 262] on button at bounding box center [303, 259] width 26 height 22
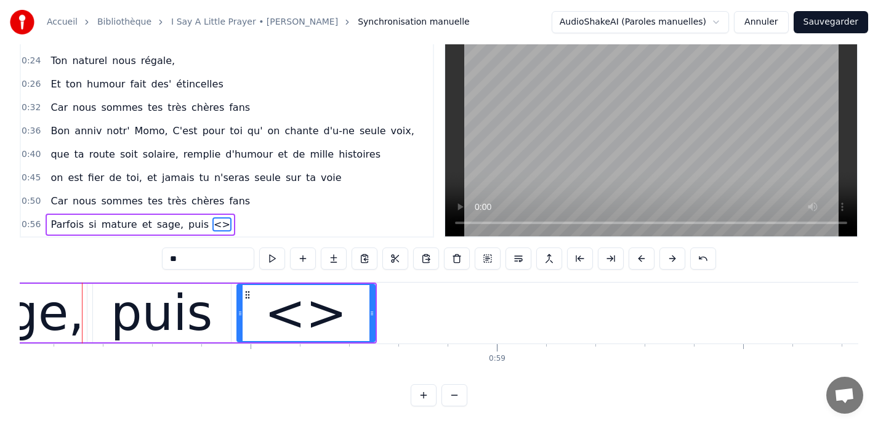
drag, startPoint x: 213, startPoint y: 259, endPoint x: 115, endPoint y: 258, distance: 97.9
click at [115, 258] on div "0:09 Car nous sommes tes très chères fans 0:13 Quand tu entr' dans la pièce, 0:…" at bounding box center [439, 216] width 839 height 382
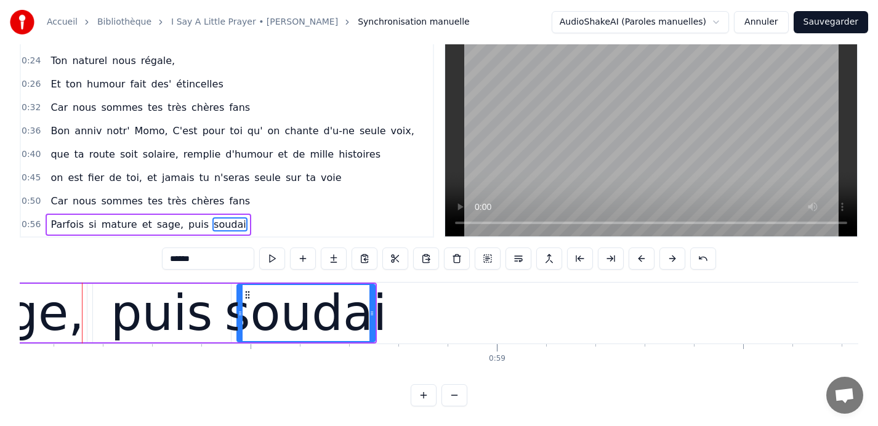
type input "*******"
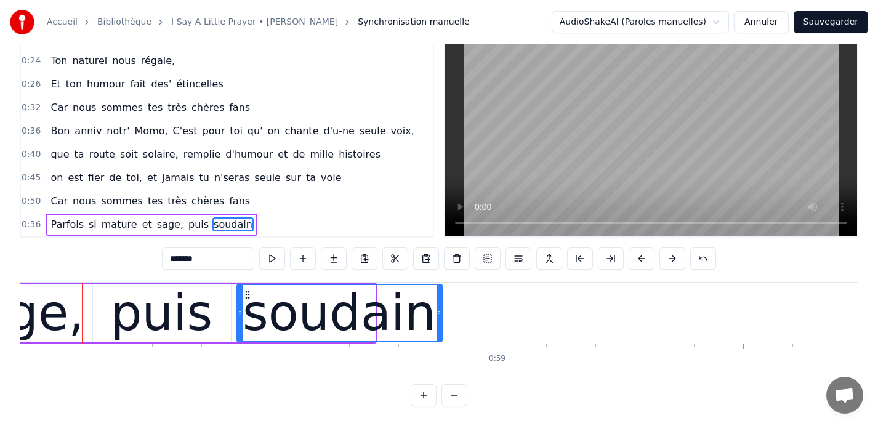
drag, startPoint x: 373, startPoint y: 311, endPoint x: 440, endPoint y: 317, distance: 67.4
click at [440, 317] on icon at bounding box center [439, 314] width 5 height 10
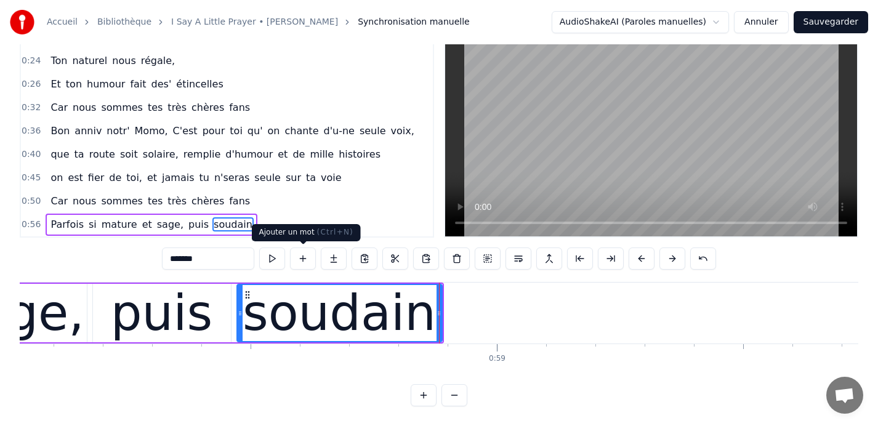
click at [301, 259] on button at bounding box center [303, 259] width 26 height 22
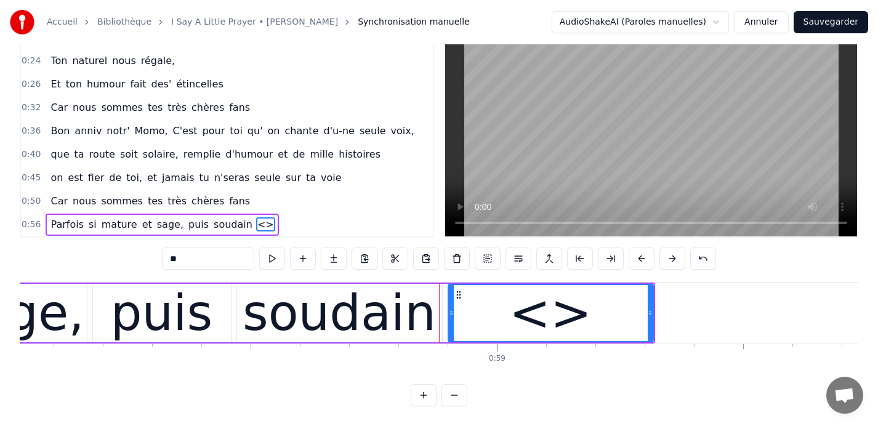
drag, startPoint x: 206, startPoint y: 261, endPoint x: 131, endPoint y: 261, distance: 75.8
click at [131, 261] on div "0:09 Car nous sommes tes très chères fans 0:13 Quand tu entr' dans la pièce, 0:…" at bounding box center [439, 216] width 839 height 382
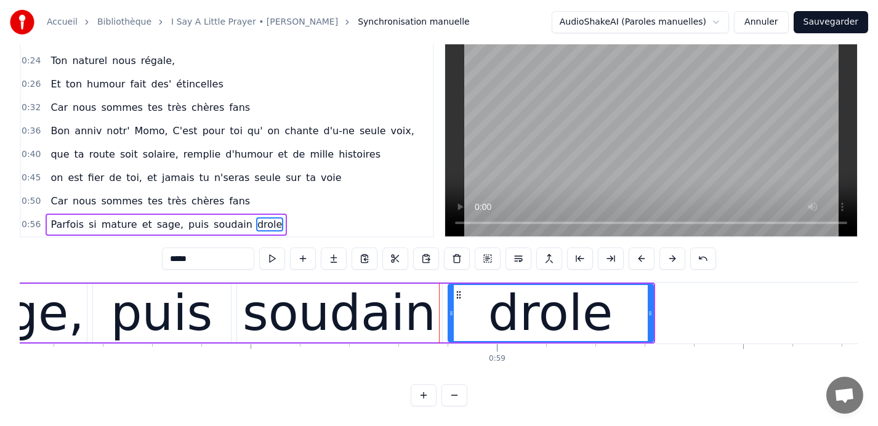
click at [557, 318] on div "drole" at bounding box center [550, 314] width 124 height 74
click at [179, 260] on input "*****" at bounding box center [208, 259] width 92 height 22
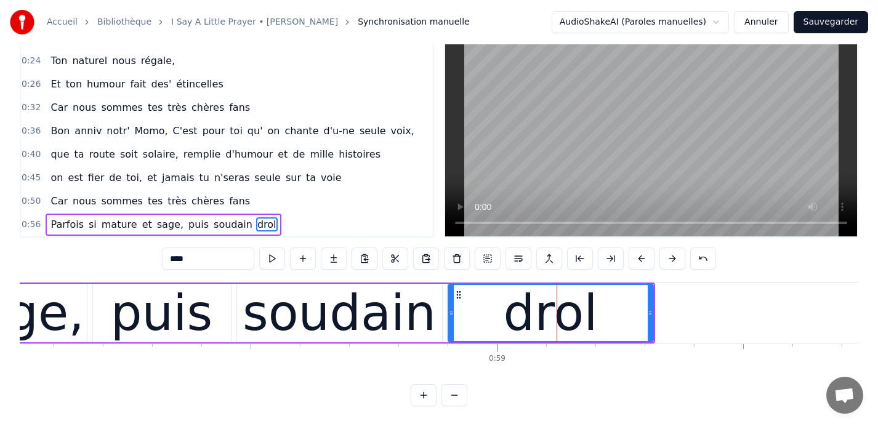
type input "*****"
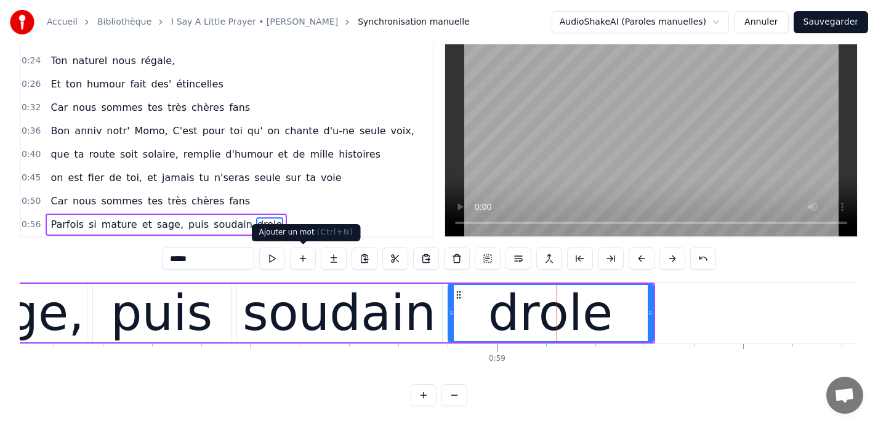
click at [304, 259] on button at bounding box center [303, 259] width 26 height 22
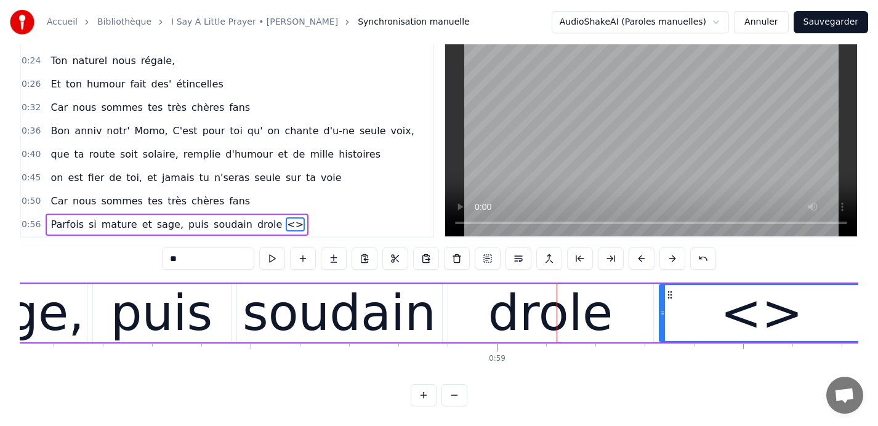
drag, startPoint x: 192, startPoint y: 259, endPoint x: 126, endPoint y: 259, distance: 65.3
click at [126, 259] on div "0:09 Car nous sommes tes très chères fans 0:13 Quand tu entr' dans la pièce, 0:…" at bounding box center [439, 216] width 839 height 382
type input "****"
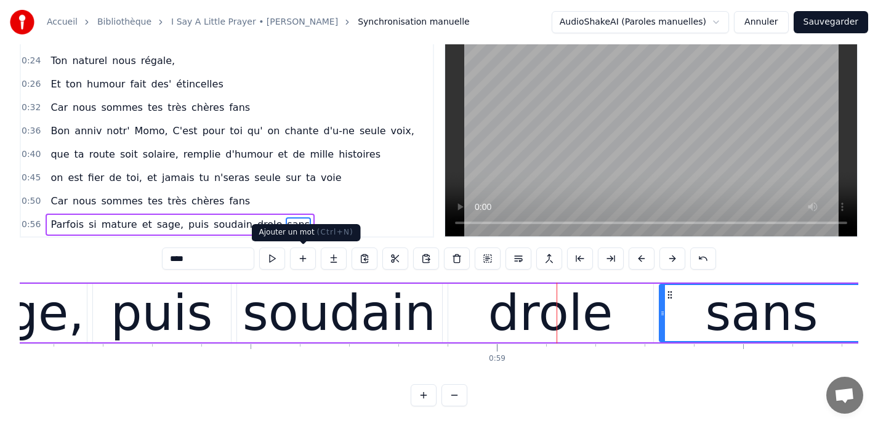
click at [303, 262] on button at bounding box center [303, 259] width 26 height 22
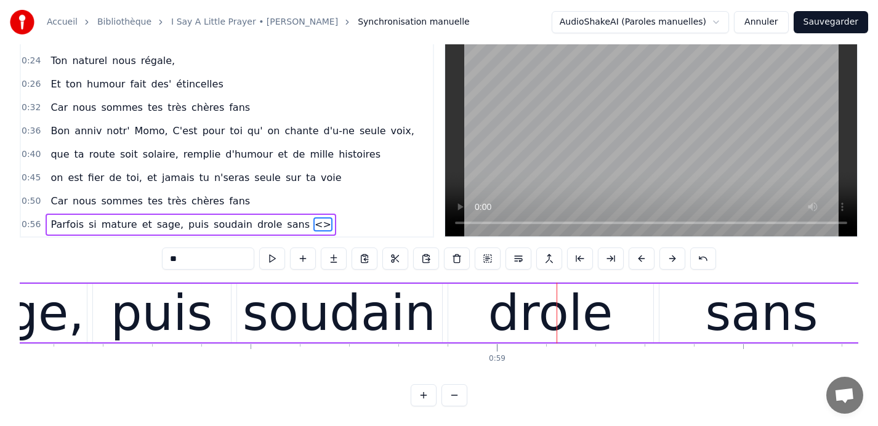
drag, startPoint x: 205, startPoint y: 262, endPoint x: 130, endPoint y: 262, distance: 75.1
click at [130, 262] on div "0:09 Car nous sommes tes très chères fans 0:13 Quand tu entr' dans la pièce, 0:…" at bounding box center [439, 216] width 839 height 382
type input "**"
click at [302, 257] on button at bounding box center [303, 259] width 26 height 22
drag, startPoint x: 191, startPoint y: 261, endPoint x: 94, endPoint y: 256, distance: 97.4
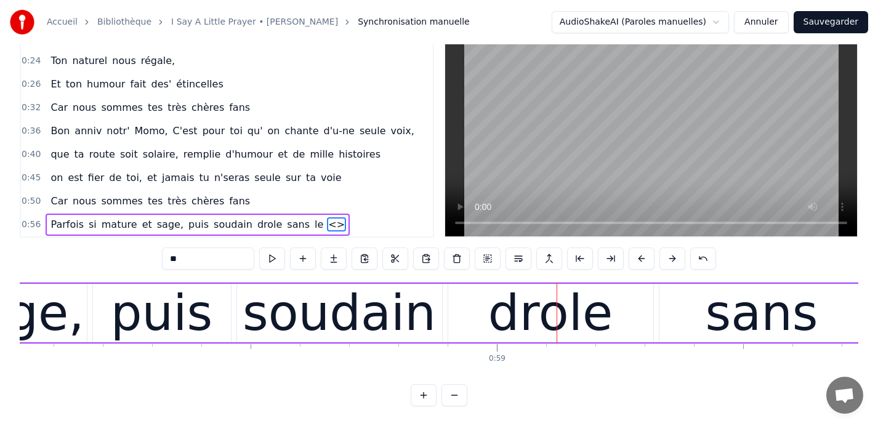
click at [94, 256] on div "0:09 Car nous sommes tes très chères fans 0:13 Quand tu entr' dans la pièce, 0:…" at bounding box center [439, 216] width 839 height 382
type input "*******"
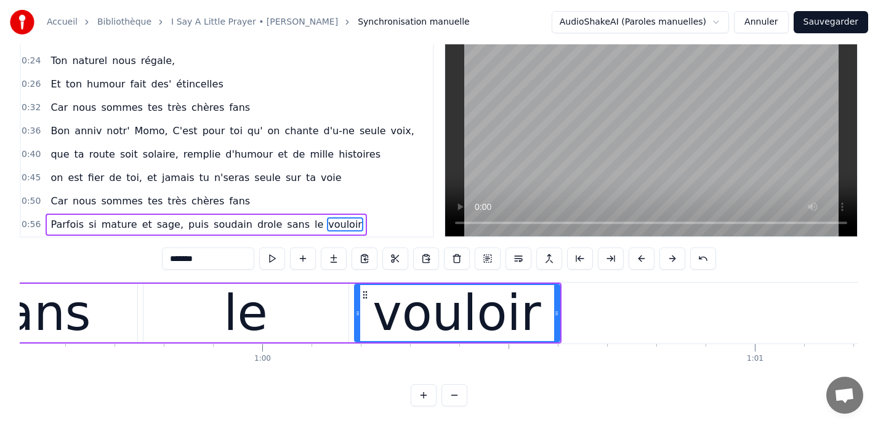
scroll to position [0, 29430]
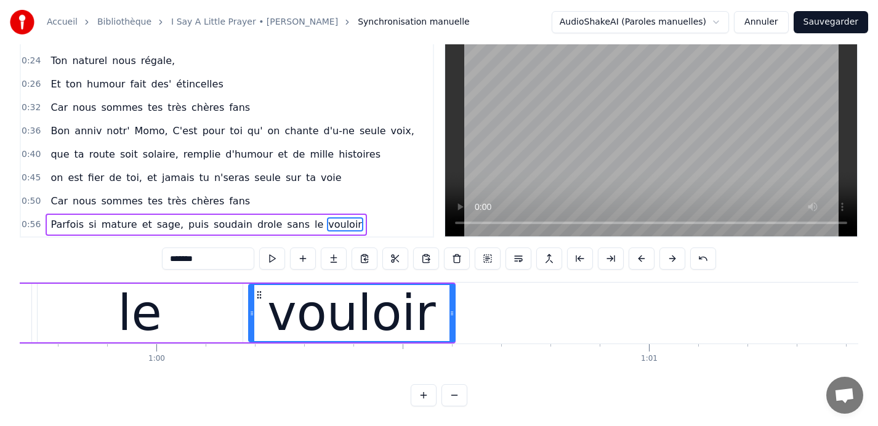
click at [453, 314] on icon at bounding box center [452, 314] width 5 height 10
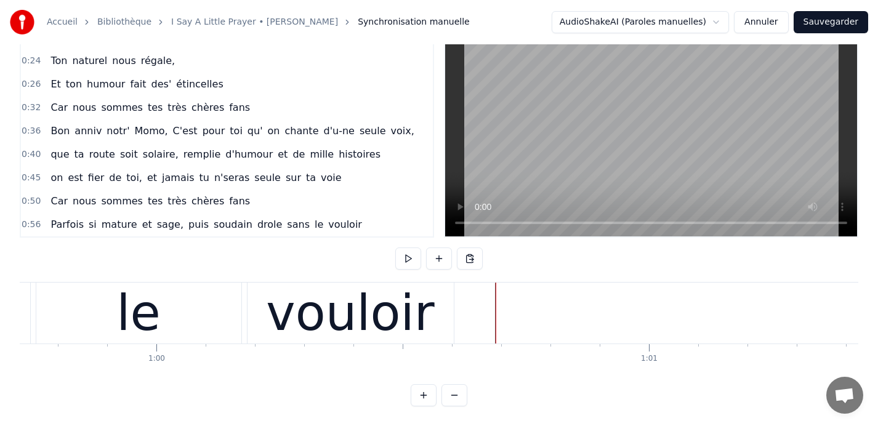
click at [26, 222] on span "0:56" at bounding box center [31, 225] width 19 height 12
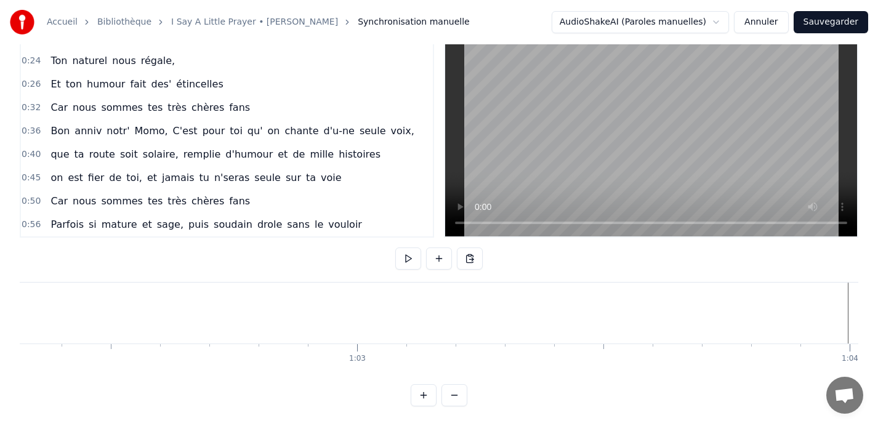
scroll to position [0, 30695]
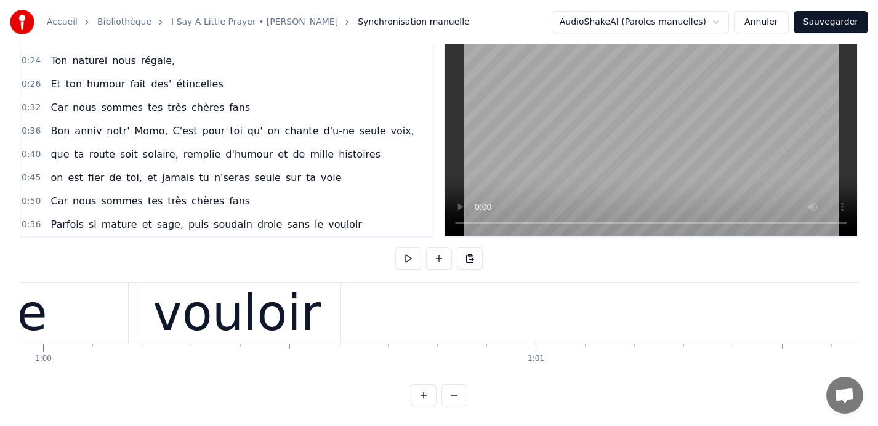
scroll to position [0, 29525]
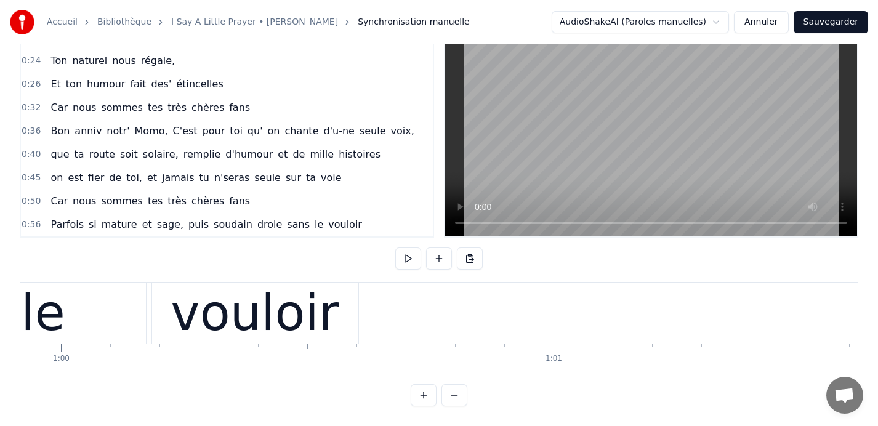
click at [408, 257] on button at bounding box center [408, 259] width 26 height 22
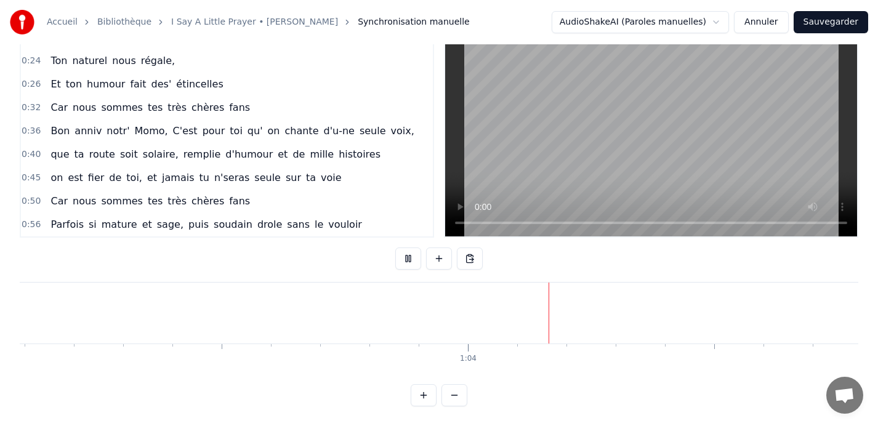
click at [408, 257] on button at bounding box center [408, 259] width 26 height 22
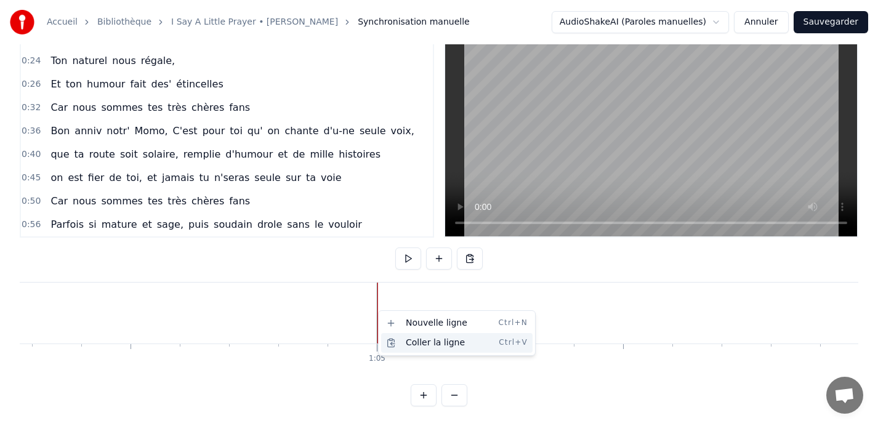
click at [418, 343] on div "Coller la ligne Ctrl+V" at bounding box center [457, 343] width 152 height 20
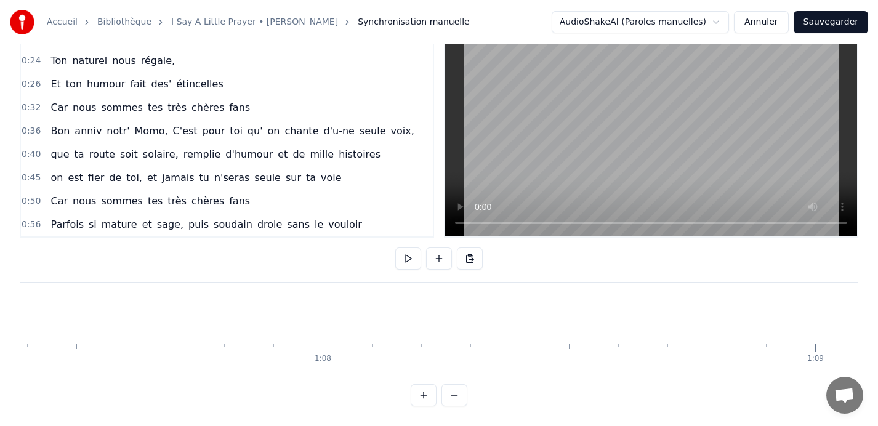
scroll to position [0, 33197]
click at [437, 256] on button at bounding box center [439, 259] width 26 height 22
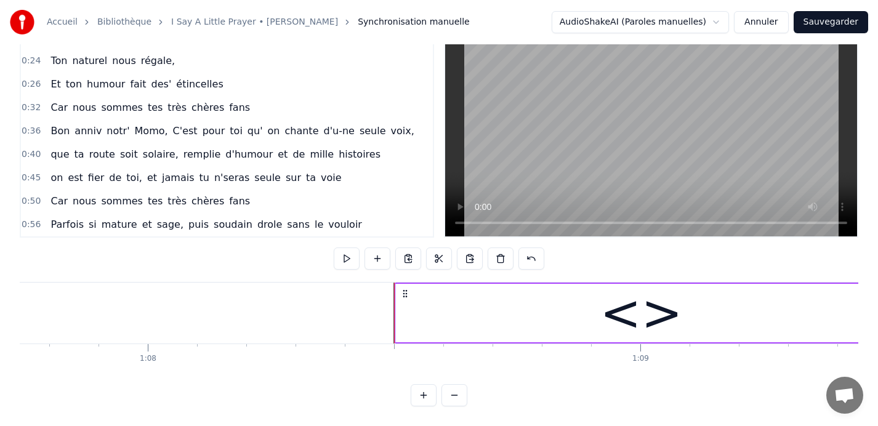
click at [598, 314] on div "<>" at bounding box center [642, 313] width 492 height 59
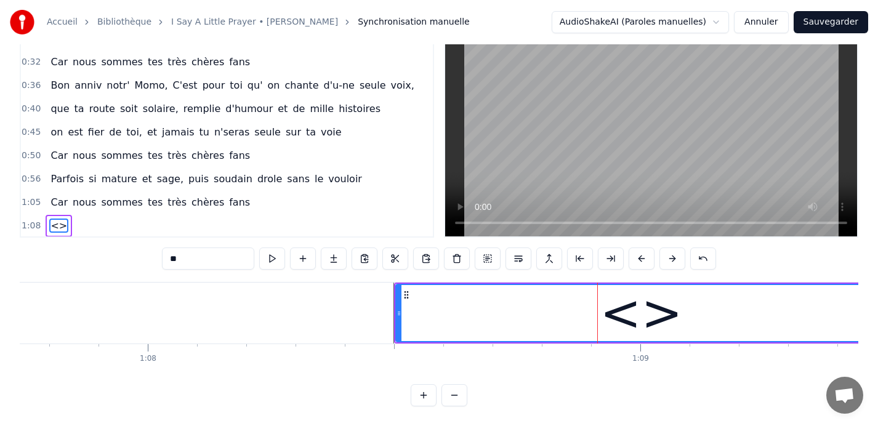
scroll to position [117, 0]
drag, startPoint x: 192, startPoint y: 261, endPoint x: 103, endPoint y: 262, distance: 89.3
click at [103, 262] on div "0:09 Car nous sommes tes très chères fans 0:13 Quand tu entr' dans la pièce, 0:…" at bounding box center [439, 216] width 839 height 382
type input "*"
type input "***"
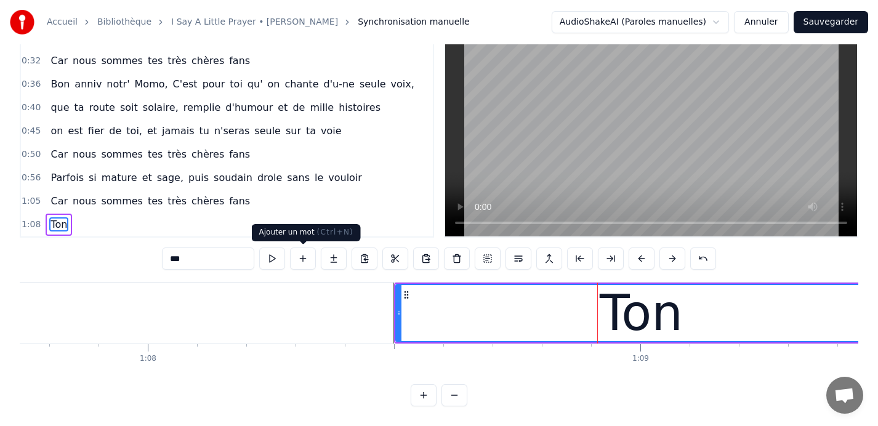
click at [301, 261] on button at bounding box center [303, 259] width 26 height 22
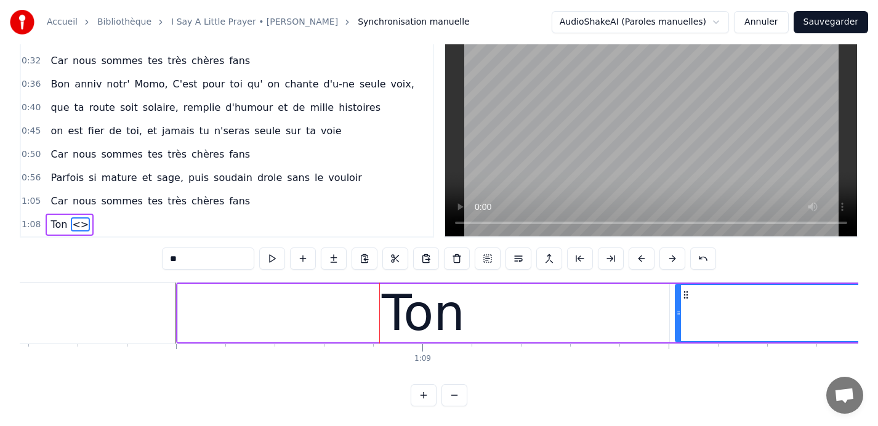
scroll to position [0, 33612]
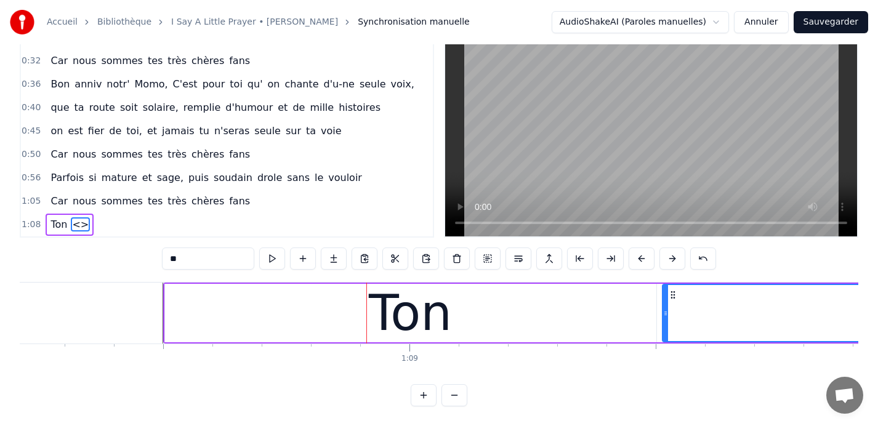
click at [650, 315] on div "Ton" at bounding box center [411, 313] width 492 height 59
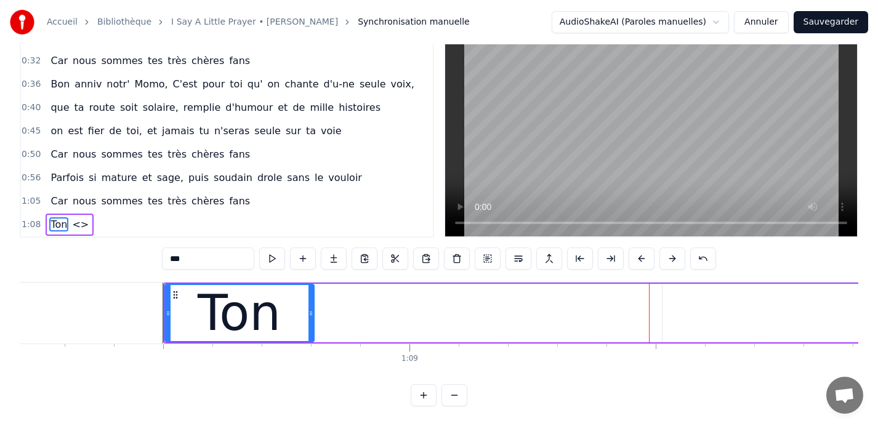
drag, startPoint x: 652, startPoint y: 314, endPoint x: 310, endPoint y: 308, distance: 342.5
click at [310, 309] on icon at bounding box center [311, 314] width 5 height 10
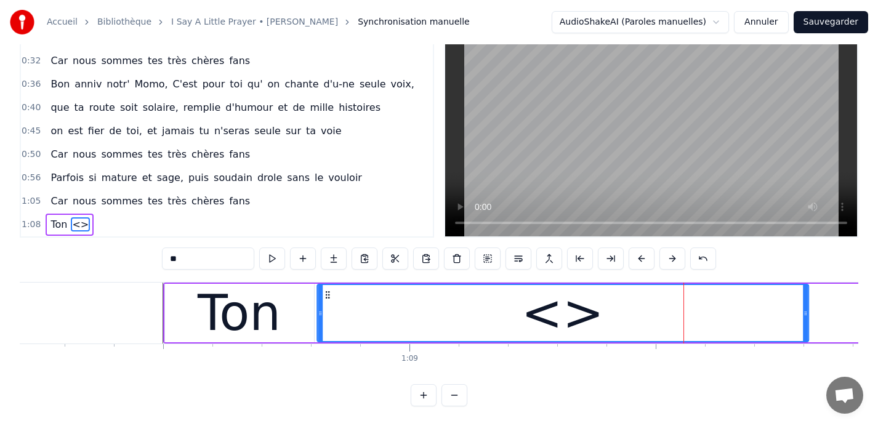
drag, startPoint x: 673, startPoint y: 296, endPoint x: 327, endPoint y: 297, distance: 345.6
click at [327, 297] on icon at bounding box center [328, 295] width 10 height 10
drag, startPoint x: 197, startPoint y: 258, endPoint x: 126, endPoint y: 256, distance: 70.9
click at [126, 256] on div "0:09 Car nous sommes tes très chères fans 0:13 Quand tu entr' dans la pièce, 0:…" at bounding box center [439, 216] width 839 height 382
type input "****"
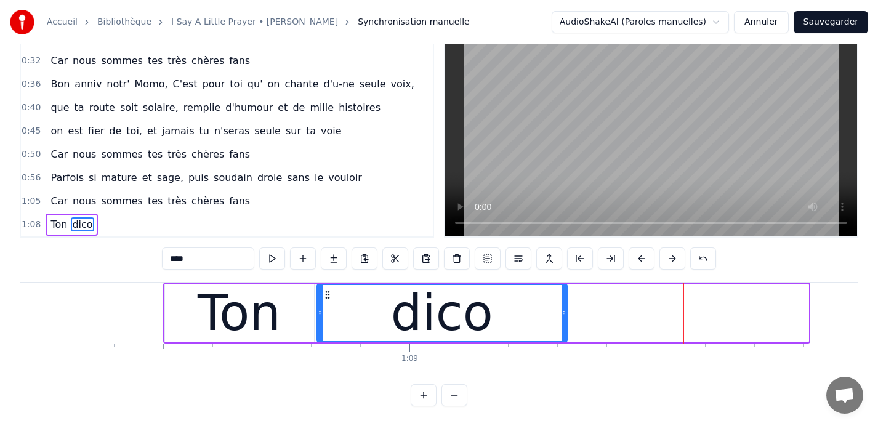
drag, startPoint x: 805, startPoint y: 312, endPoint x: 564, endPoint y: 317, distance: 241.5
click at [564, 317] on icon at bounding box center [564, 314] width 5 height 10
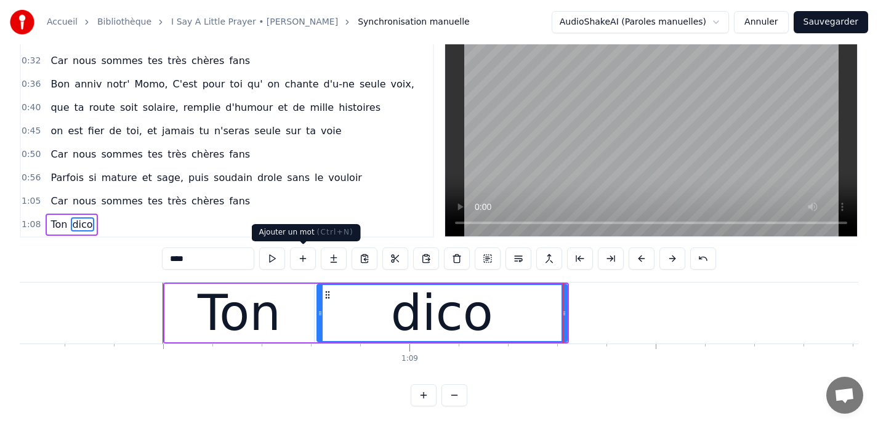
click at [306, 260] on button at bounding box center [303, 259] width 26 height 22
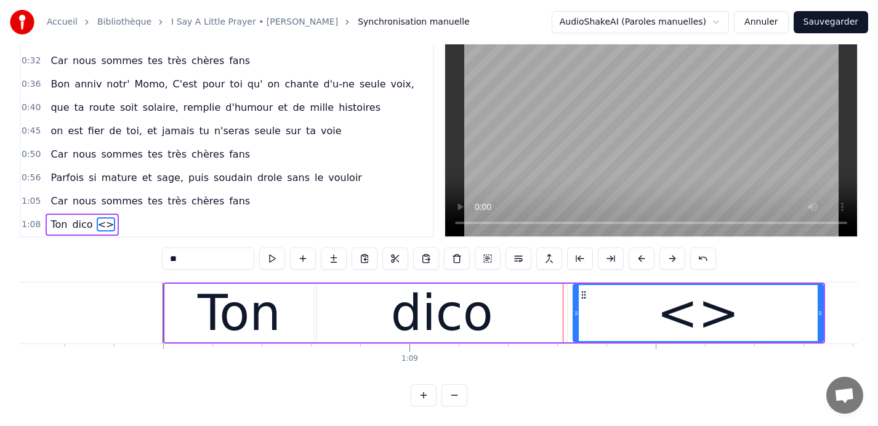
drag, startPoint x: 191, startPoint y: 259, endPoint x: 152, endPoint y: 259, distance: 38.8
click at [152, 259] on div "0:09 Car nous sommes tes très chères fans 0:13 Quand tu entr' dans la pièce, 0:…" at bounding box center [439, 216] width 839 height 382
type input "***"
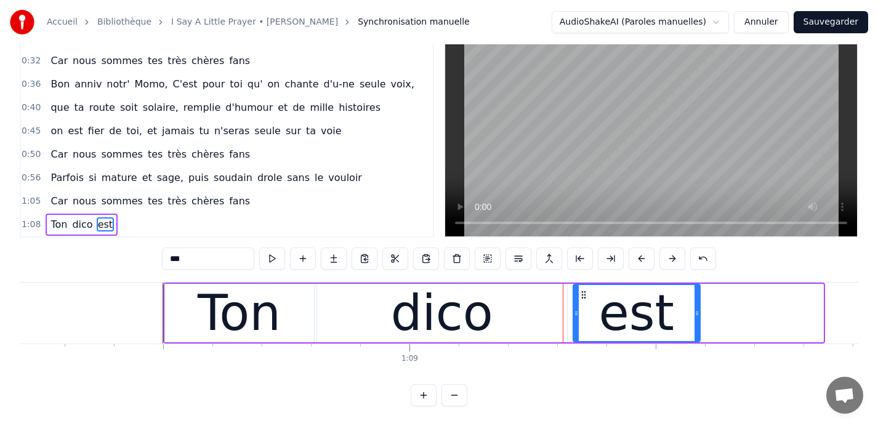
drag, startPoint x: 822, startPoint y: 313, endPoint x: 699, endPoint y: 308, distance: 123.3
click at [698, 309] on icon at bounding box center [697, 314] width 5 height 10
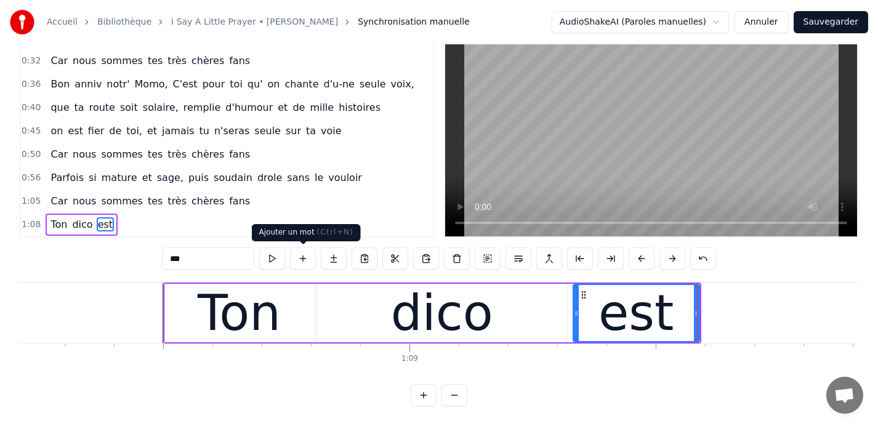
click at [306, 259] on button at bounding box center [303, 259] width 26 height 22
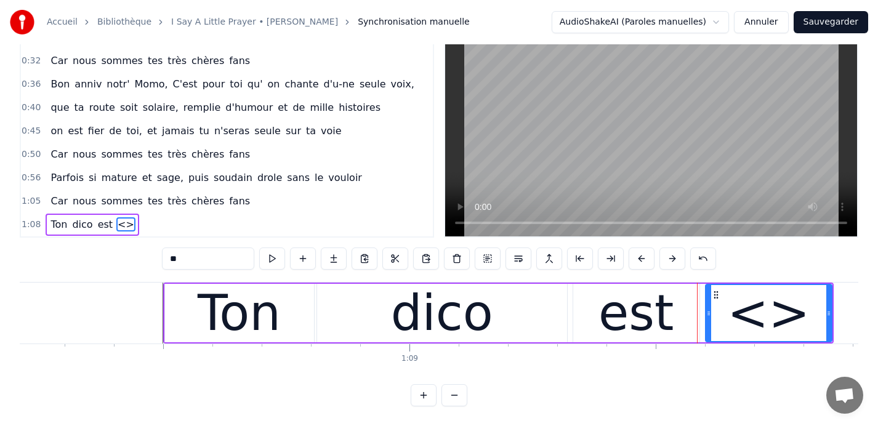
drag, startPoint x: 205, startPoint y: 255, endPoint x: 143, endPoint y: 255, distance: 61.6
click at [143, 255] on div "0:09 Car nous sommes tes très chères fans 0:13 Quand tu entr' dans la pièce, 0:…" at bounding box center [439, 216] width 839 height 382
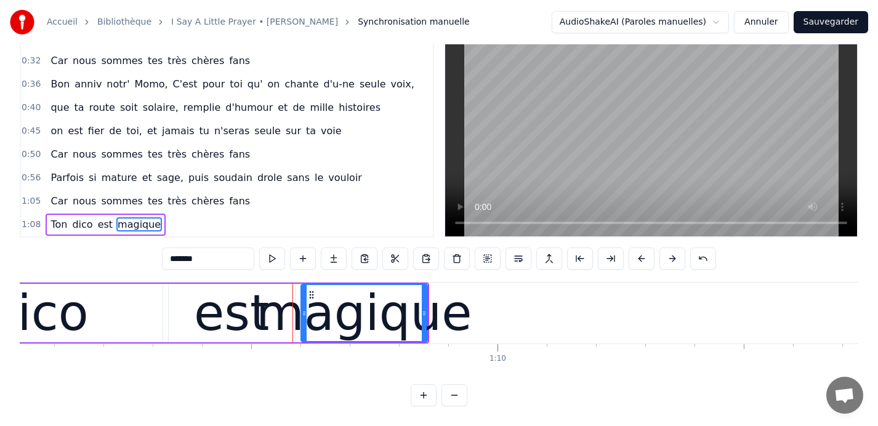
scroll to position [0, 34058]
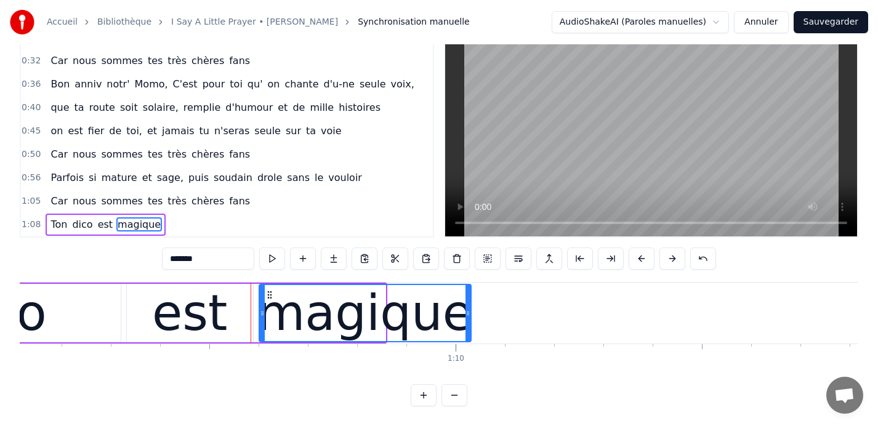
drag, startPoint x: 383, startPoint y: 314, endPoint x: 468, endPoint y: 314, distance: 85.0
click at [468, 314] on icon at bounding box center [468, 314] width 5 height 10
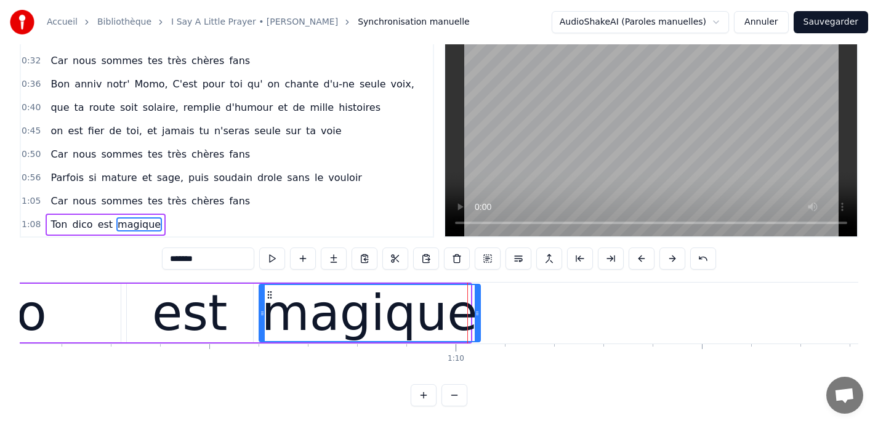
drag, startPoint x: 468, startPoint y: 313, endPoint x: 477, endPoint y: 314, distance: 9.9
click at [477, 314] on icon at bounding box center [477, 314] width 5 height 10
type input "********"
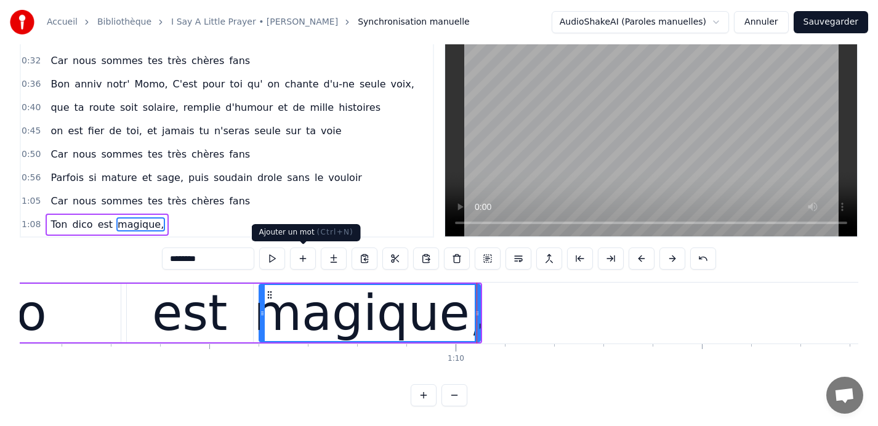
click at [302, 257] on button at bounding box center [303, 259] width 26 height 22
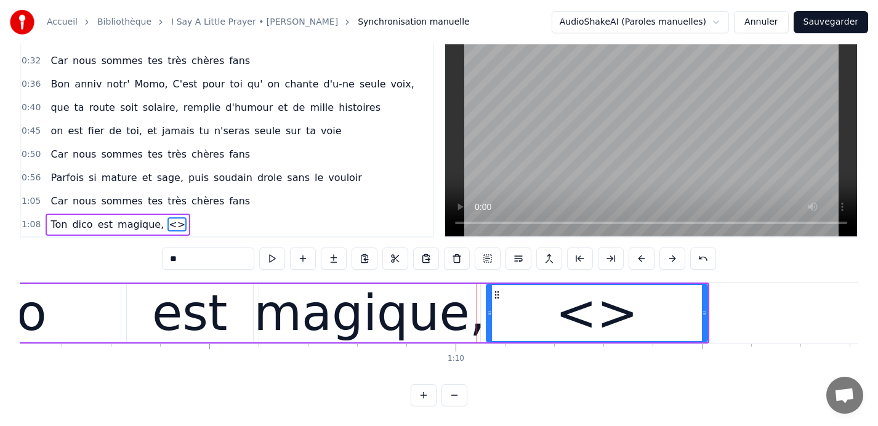
drag, startPoint x: 223, startPoint y: 262, endPoint x: 76, endPoint y: 259, distance: 146.6
click at [76, 259] on div "0:09 Car nous sommes tes très chères fans 0:13 Quand tu entr' dans la pièce, 0:…" at bounding box center [439, 216] width 839 height 382
type input "**"
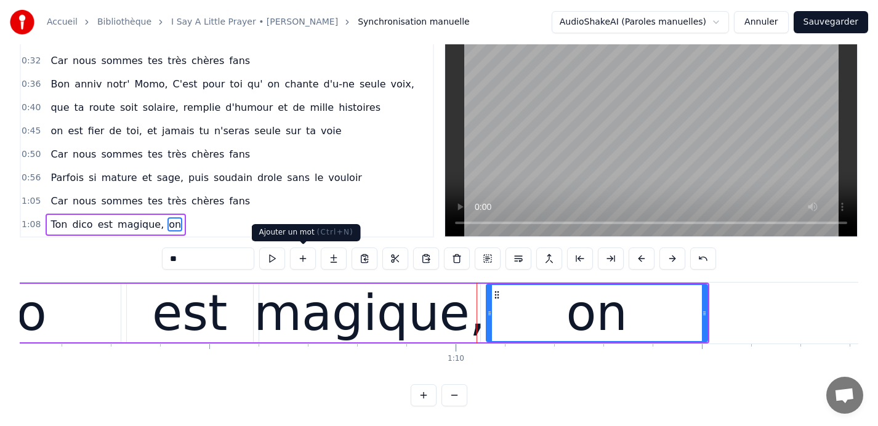
click at [304, 256] on button at bounding box center [303, 259] width 26 height 22
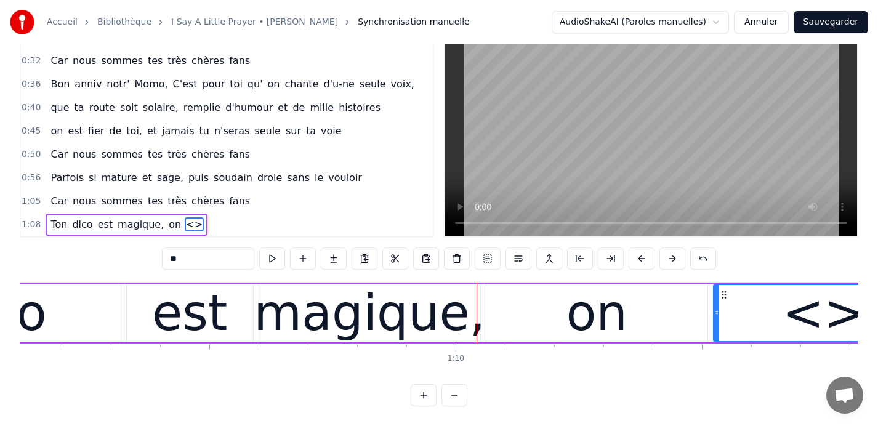
drag, startPoint x: 202, startPoint y: 261, endPoint x: 84, endPoint y: 232, distance: 121.0
click at [84, 232] on div "0:09 Car nous sommes tes très chères fans 0:13 Quand tu entr' dans la pièce, 0:…" at bounding box center [439, 216] width 839 height 382
type input "****"
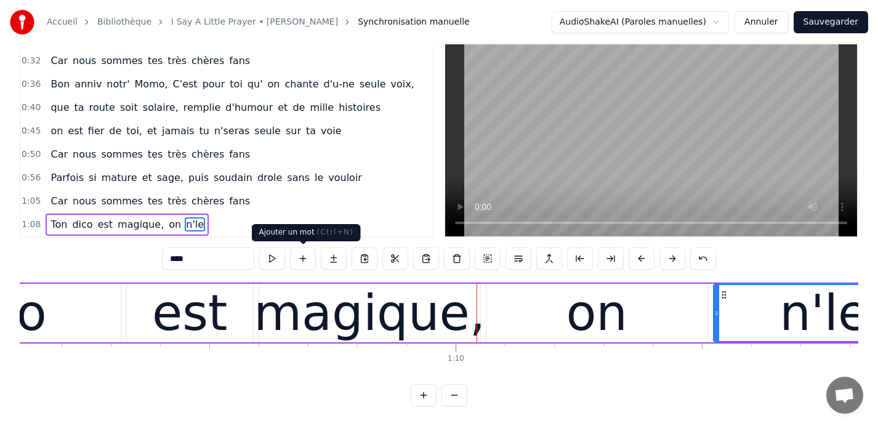
click at [301, 259] on button at bounding box center [303, 259] width 26 height 22
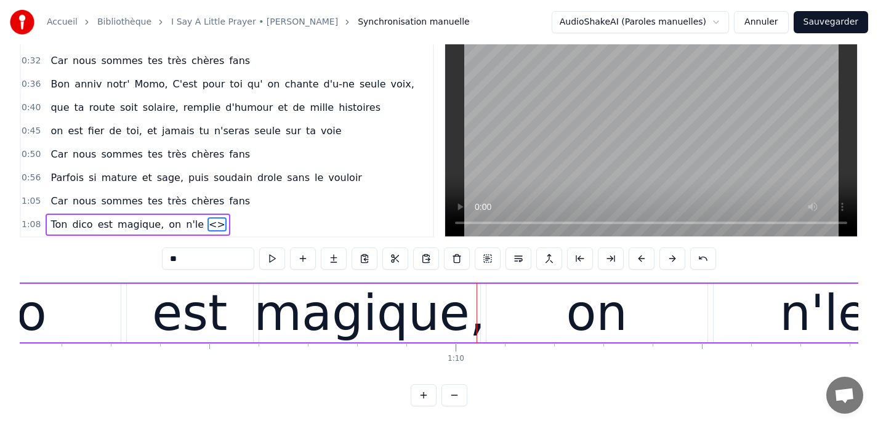
drag, startPoint x: 206, startPoint y: 259, endPoint x: 112, endPoint y: 254, distance: 93.8
click at [112, 254] on div "0:09 Car nous sommes tes très chères fans 0:13 Quand tu entr' dans la pièce, 0:…" at bounding box center [439, 216] width 839 height 382
type input "********"
click at [302, 261] on button at bounding box center [303, 259] width 26 height 22
drag, startPoint x: 198, startPoint y: 265, endPoint x: 115, endPoint y: 254, distance: 83.9
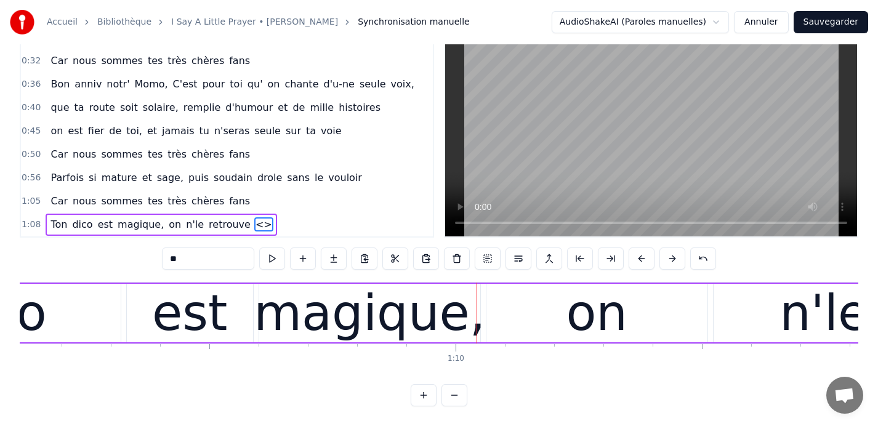
click at [115, 254] on div "0:09 Car nous sommes tes très chères fans 0:13 Quand tu entr' dans la pièce, 0:…" at bounding box center [439, 216] width 839 height 382
type input "***"
click at [303, 261] on button at bounding box center [303, 259] width 26 height 22
drag, startPoint x: 192, startPoint y: 262, endPoint x: 107, endPoint y: 259, distance: 85.1
click at [107, 259] on div "0:09 Car nous sommes tes très chères fans 0:13 Quand tu entr' dans la pièce, 0:…" at bounding box center [439, 216] width 839 height 382
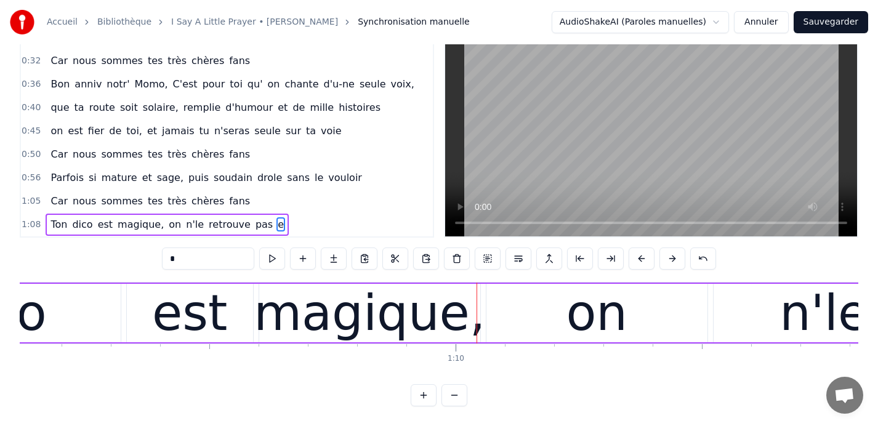
type input "**"
click at [300, 256] on button at bounding box center [303, 259] width 26 height 22
drag, startPoint x: 195, startPoint y: 259, endPoint x: 82, endPoint y: 259, distance: 113.3
click at [82, 259] on div "0:09 Car nous sommes tes très chères fans 0:13 Quand tu entr' dans la pièce, 0:…" at bounding box center [439, 216] width 839 height 382
type input "*********"
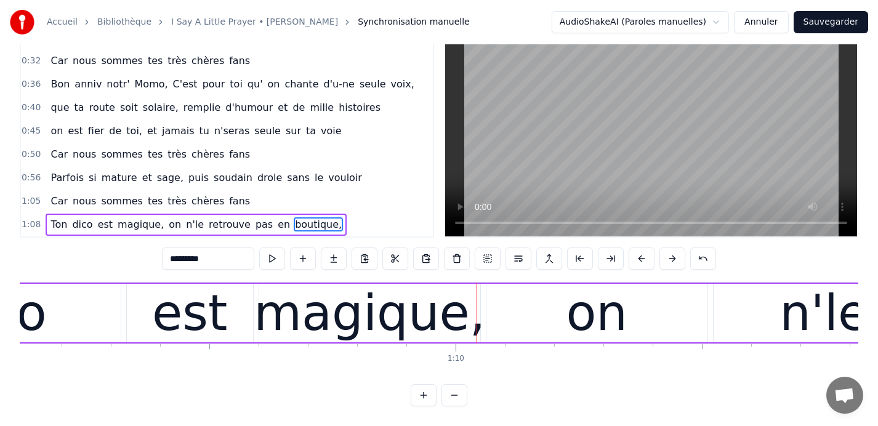
click at [28, 225] on span "1:08" at bounding box center [31, 225] width 19 height 12
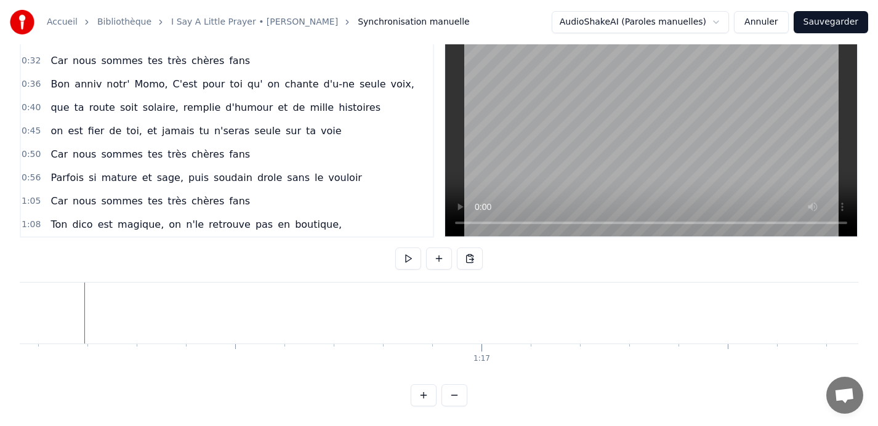
scroll to position [0, 37485]
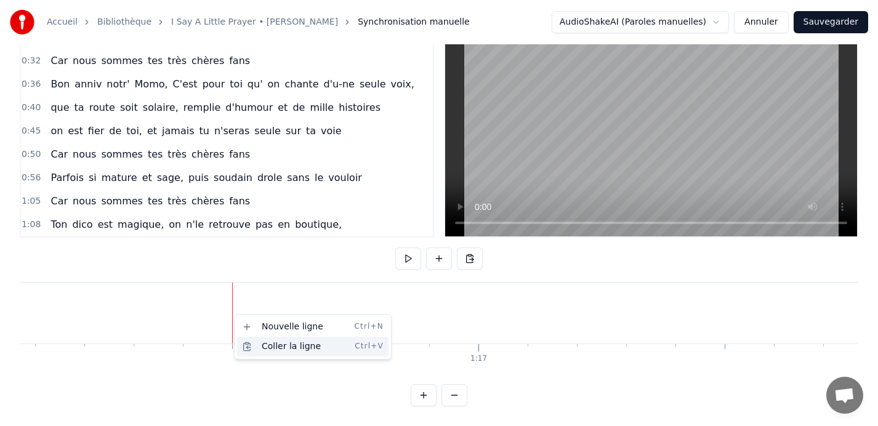
click at [272, 346] on div "Coller la ligne Ctrl+V" at bounding box center [313, 347] width 152 height 20
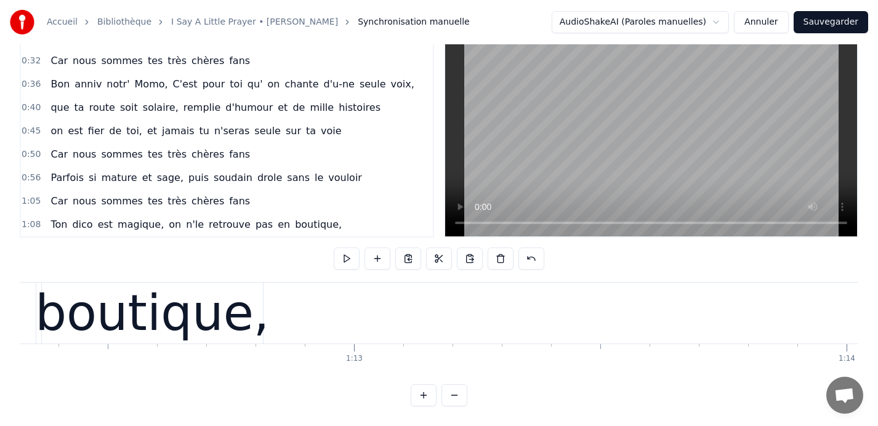
scroll to position [0, 35633]
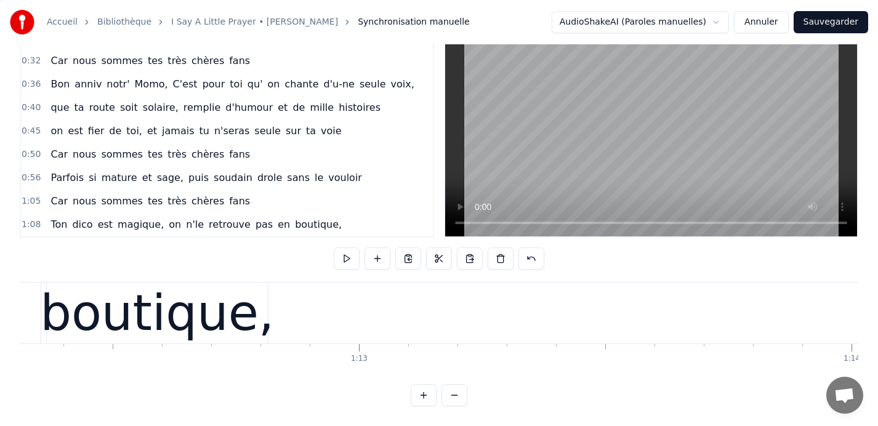
click at [407, 256] on button at bounding box center [408, 259] width 26 height 22
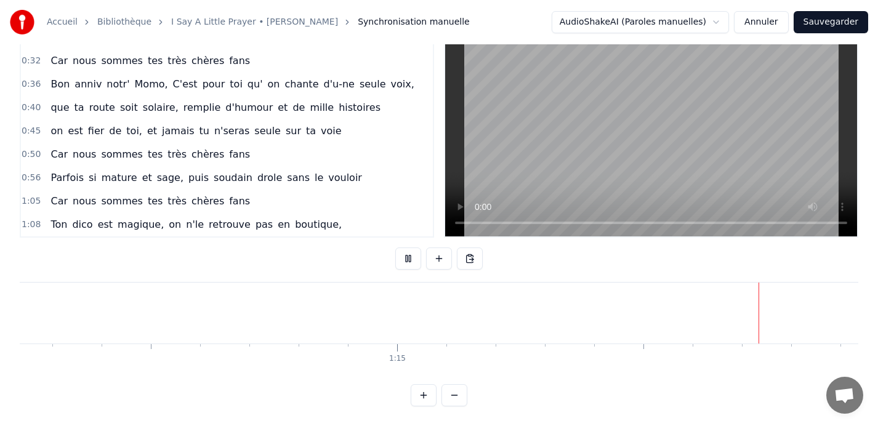
click at [407, 256] on button at bounding box center [408, 259] width 26 height 22
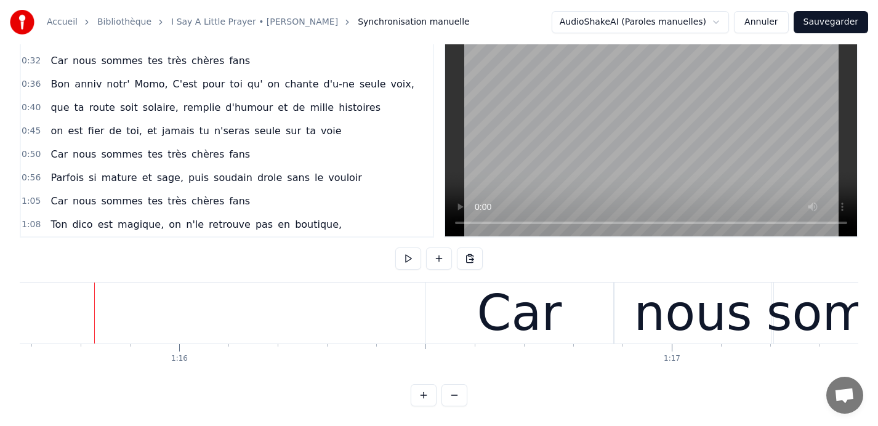
scroll to position [0, 37305]
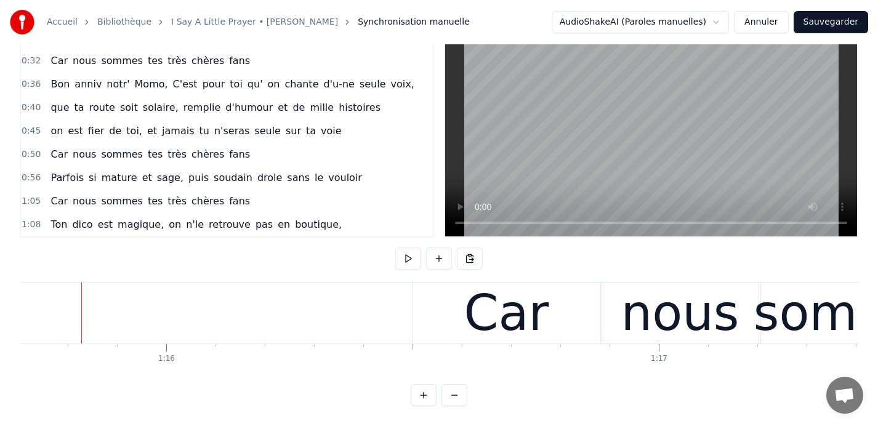
click at [407, 256] on button at bounding box center [408, 259] width 26 height 22
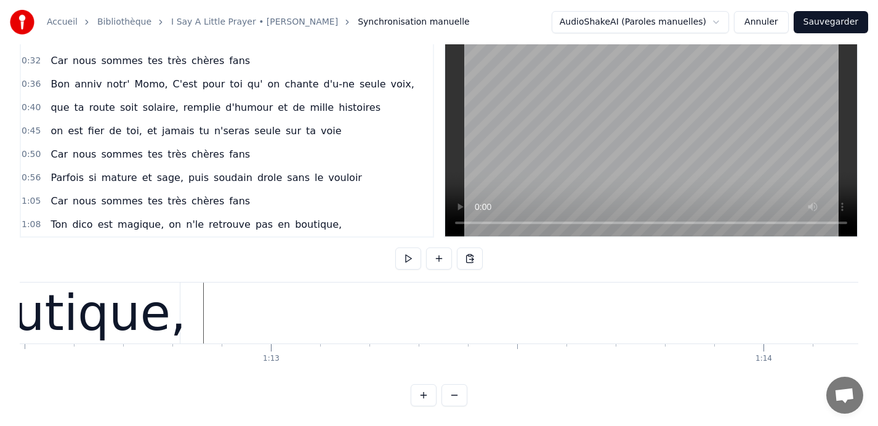
scroll to position [0, 35670]
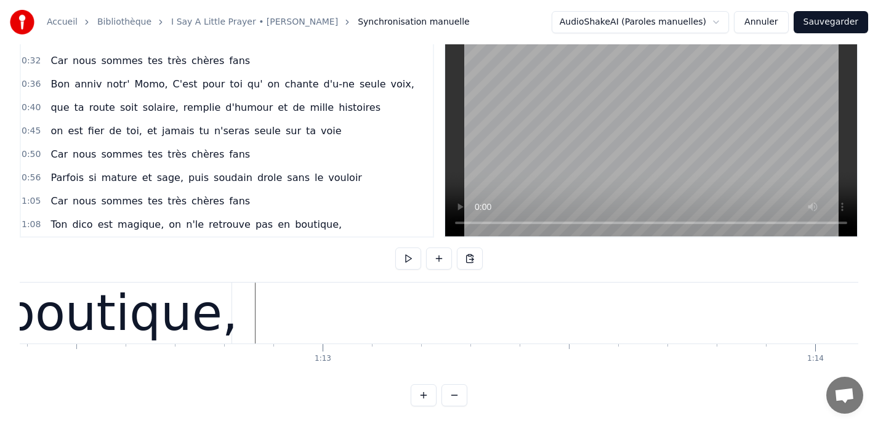
click at [216, 295] on div "boutique," at bounding box center [121, 314] width 234 height 74
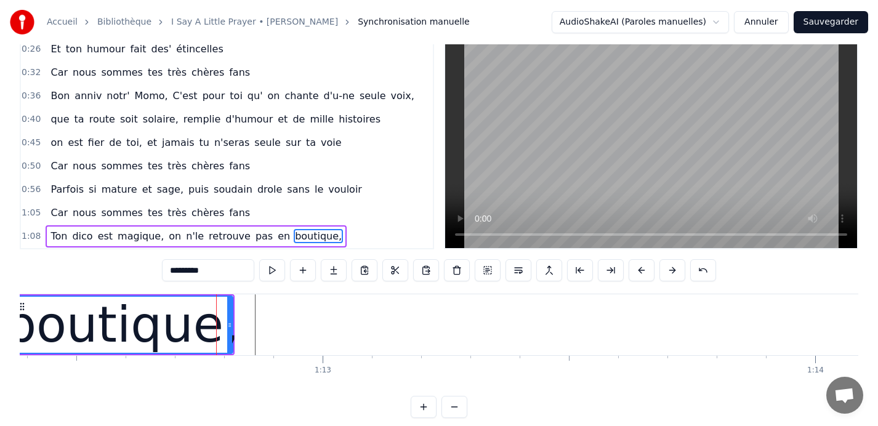
scroll to position [140, 0]
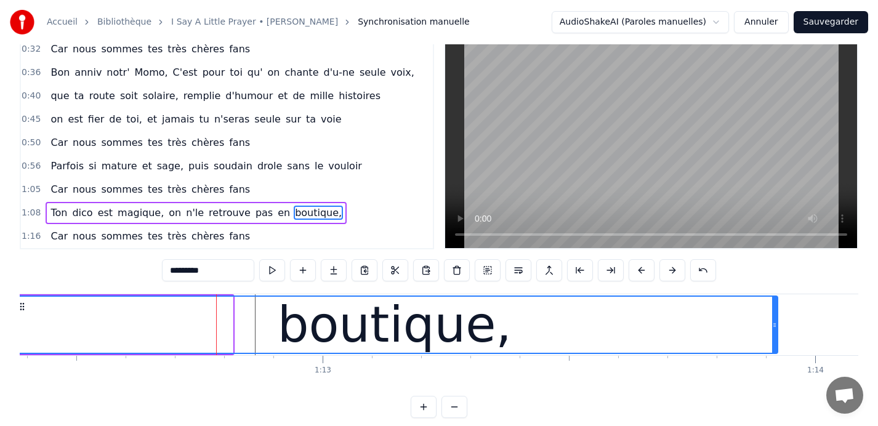
drag, startPoint x: 231, startPoint y: 325, endPoint x: 251, endPoint y: 322, distance: 20.7
click at [776, 316] on div at bounding box center [774, 325] width 5 height 56
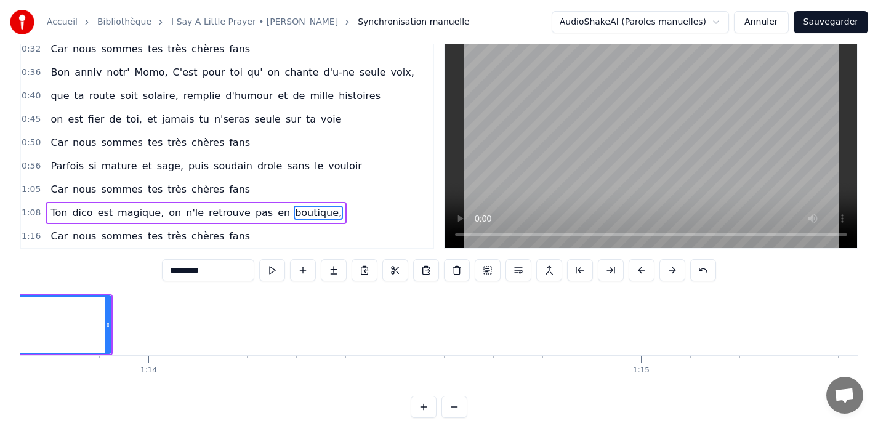
scroll to position [0, 36341]
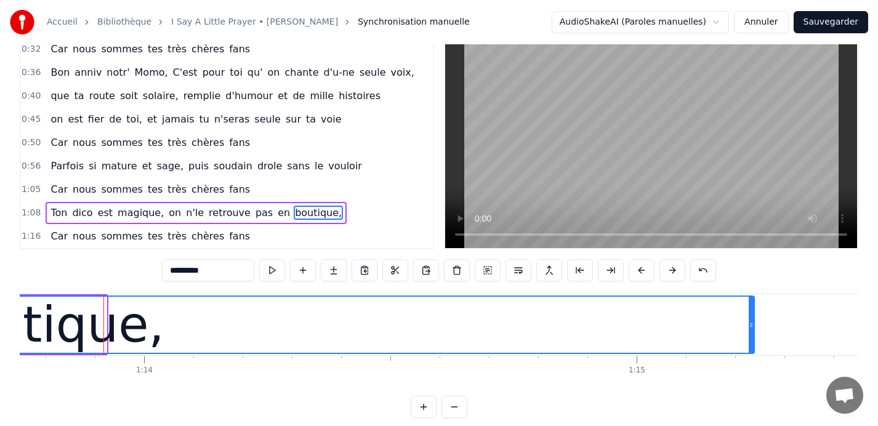
drag, startPoint x: 104, startPoint y: 324, endPoint x: 769, endPoint y: 334, distance: 664.7
click at [754, 334] on div at bounding box center [751, 325] width 5 height 56
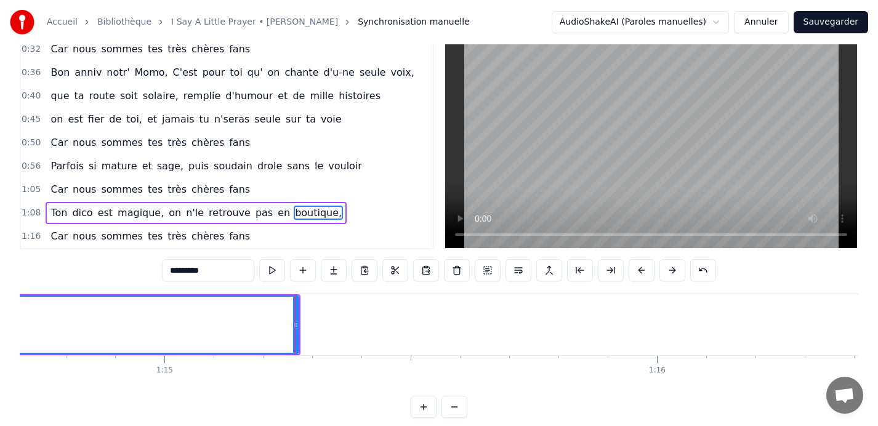
scroll to position [0, 36825]
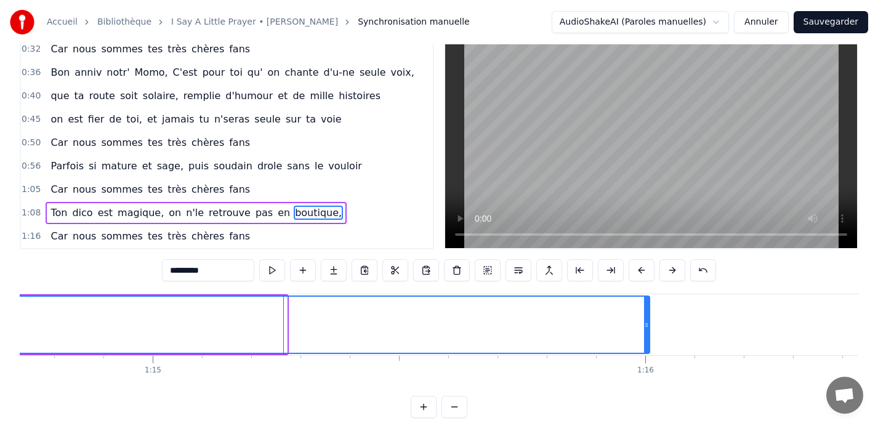
drag, startPoint x: 285, startPoint y: 325, endPoint x: 647, endPoint y: 322, distance: 362.8
click at [647, 322] on icon at bounding box center [646, 325] width 5 height 10
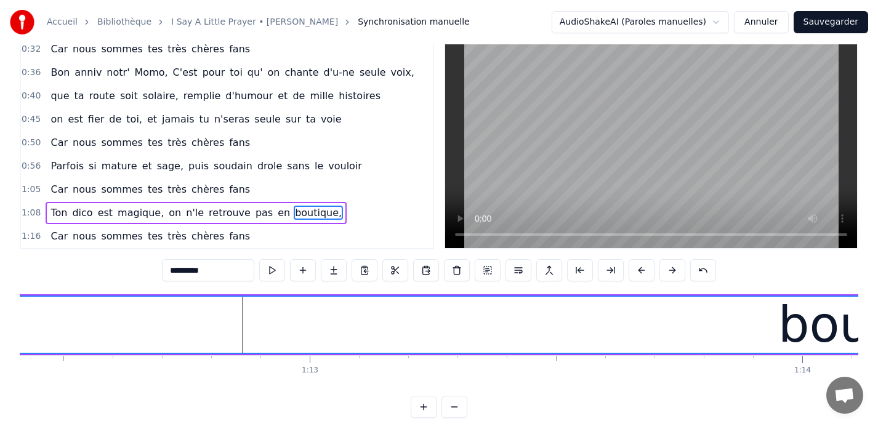
scroll to position [0, 35674]
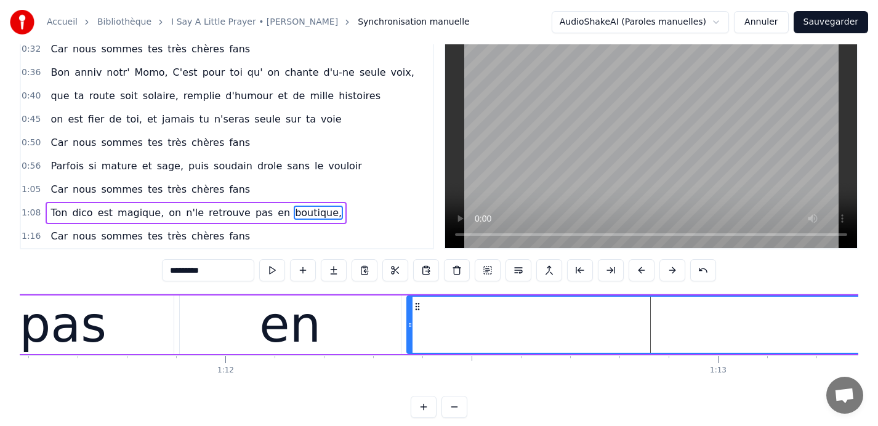
scroll to position [0, 35264]
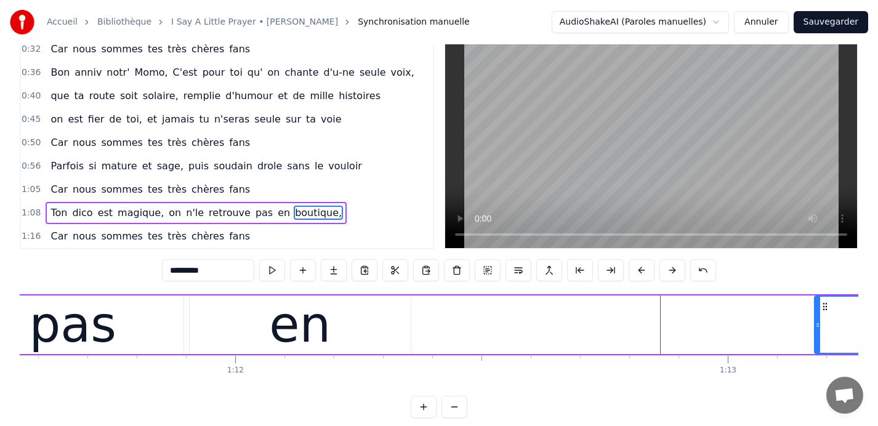
drag, startPoint x: 418, startPoint y: 325, endPoint x: 816, endPoint y: 335, distance: 398.1
click at [816, 335] on div at bounding box center [818, 325] width 5 height 56
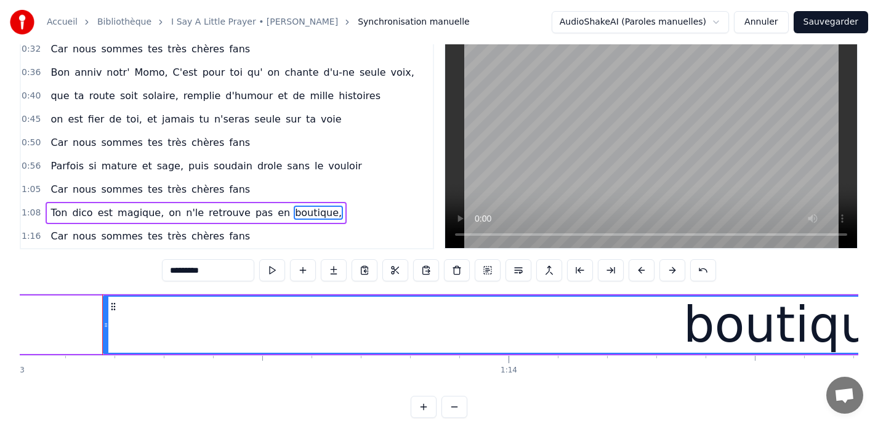
scroll to position [0, 35998]
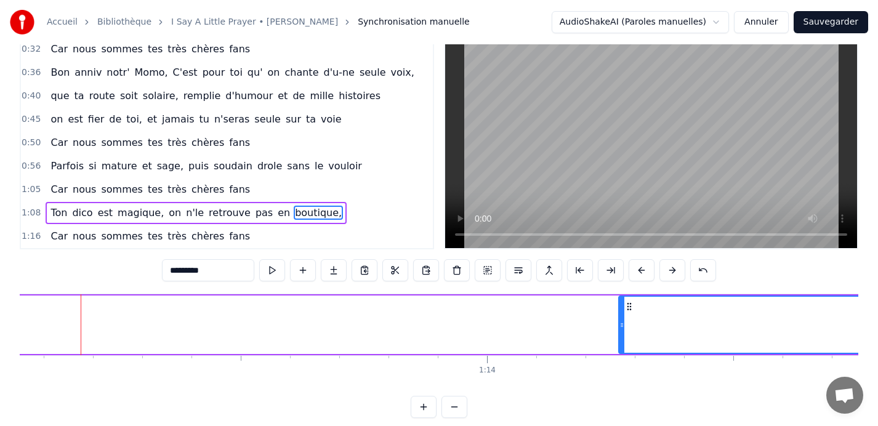
drag, startPoint x: 84, startPoint y: 325, endPoint x: 622, endPoint y: 314, distance: 537.9
click at [622, 314] on div at bounding box center [622, 325] width 5 height 56
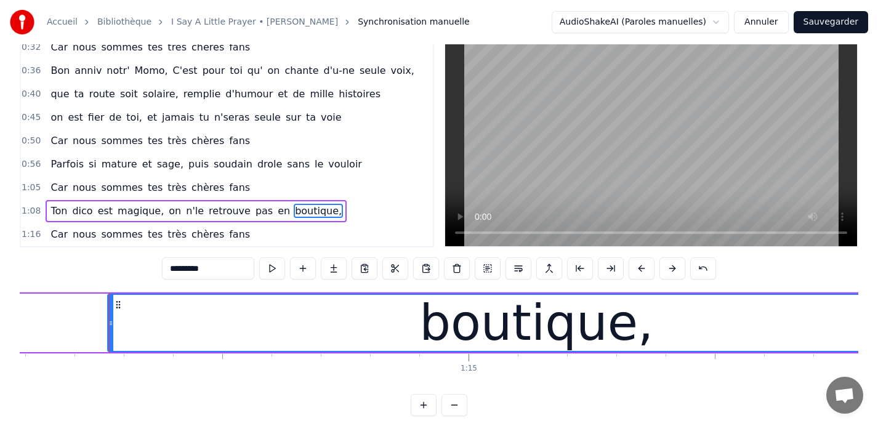
scroll to position [0, 36508]
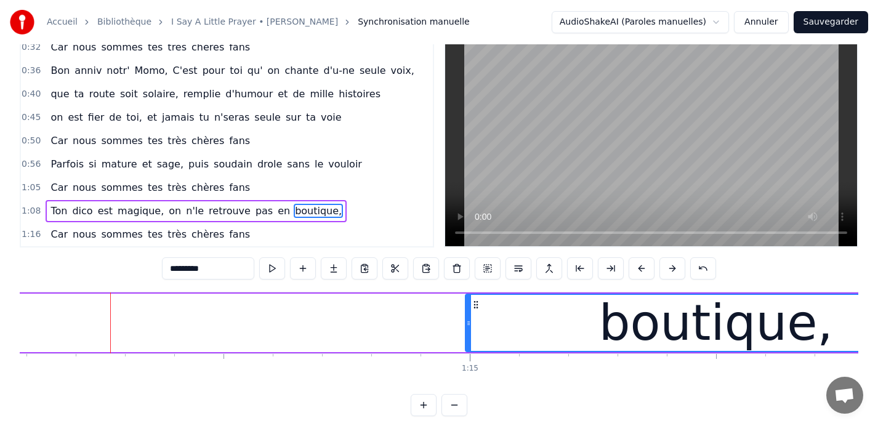
drag, startPoint x: 112, startPoint y: 322, endPoint x: 469, endPoint y: 318, distance: 356.7
click at [469, 318] on icon at bounding box center [468, 323] width 5 height 10
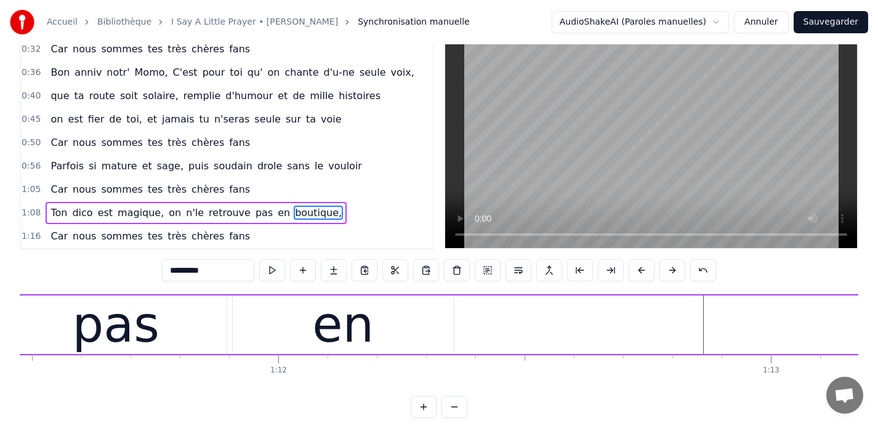
scroll to position [0, 35213]
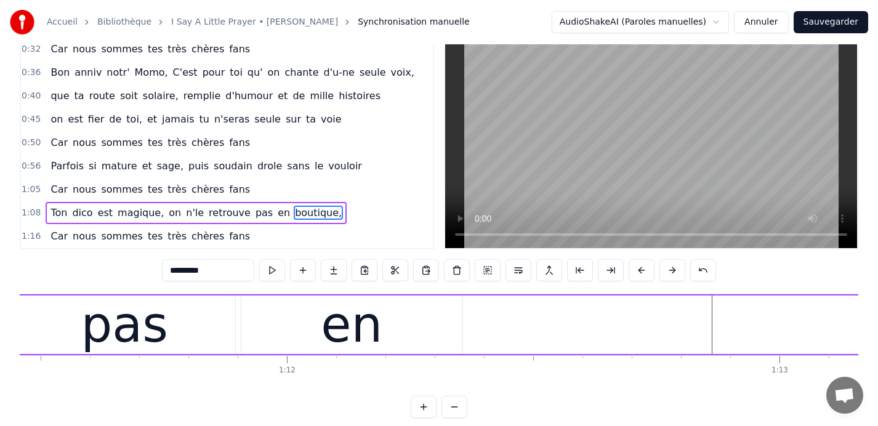
click at [277, 317] on div "en" at bounding box center [351, 325] width 221 height 59
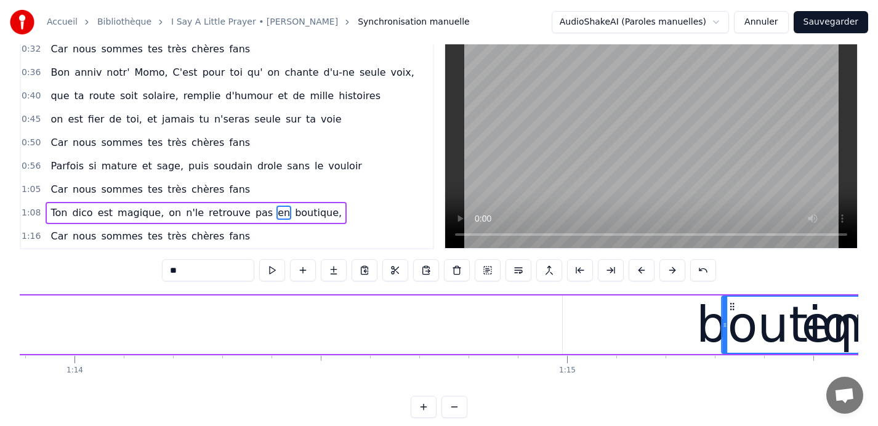
scroll to position [0, 36421]
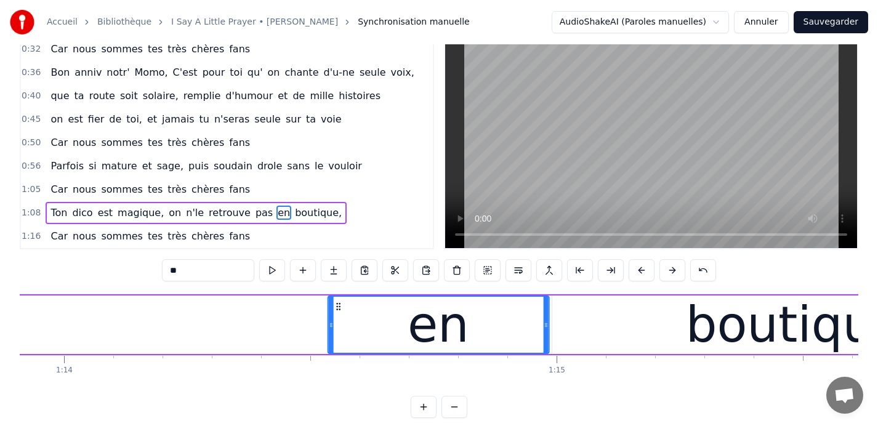
drag, startPoint x: 251, startPoint y: 306, endPoint x: 338, endPoint y: 319, distance: 87.8
click at [338, 319] on div "en" at bounding box center [438, 325] width 220 height 56
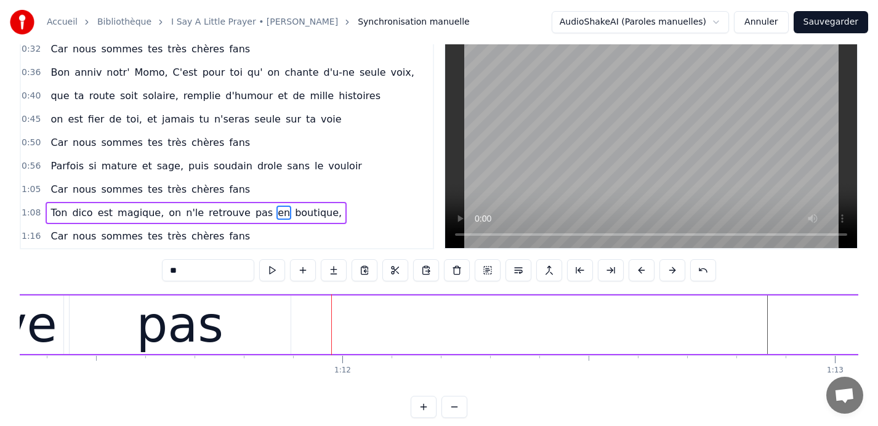
scroll to position [0, 35150]
click at [170, 333] on div "pas" at bounding box center [187, 325] width 87 height 74
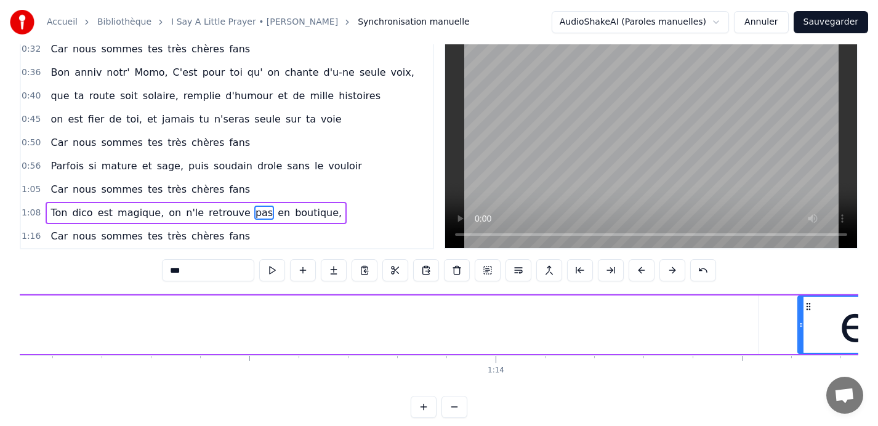
scroll to position [0, 36052]
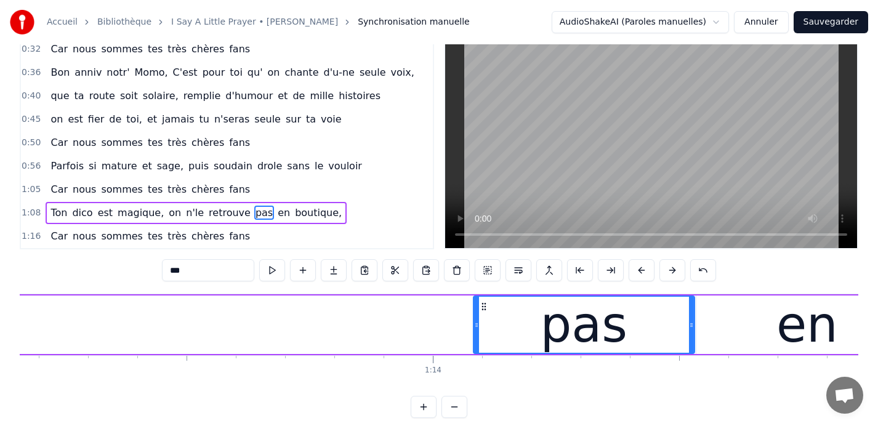
drag, startPoint x: 86, startPoint y: 307, endPoint x: 483, endPoint y: 341, distance: 398.1
click at [483, 341] on div "pas" at bounding box center [584, 325] width 220 height 56
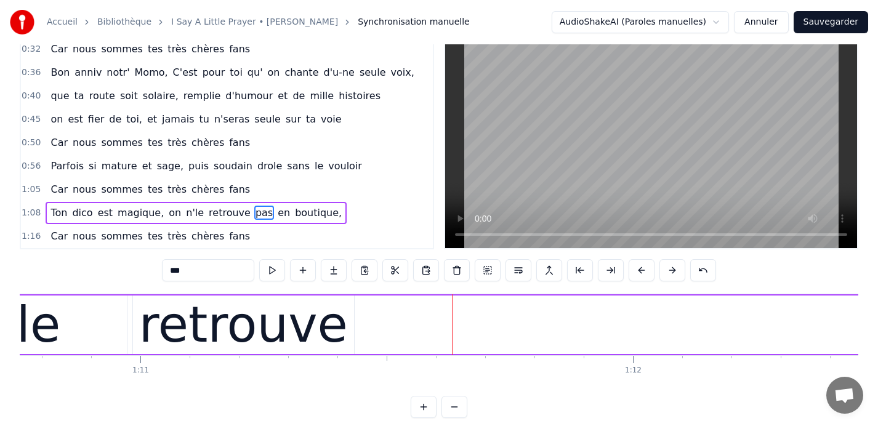
scroll to position [0, 34703]
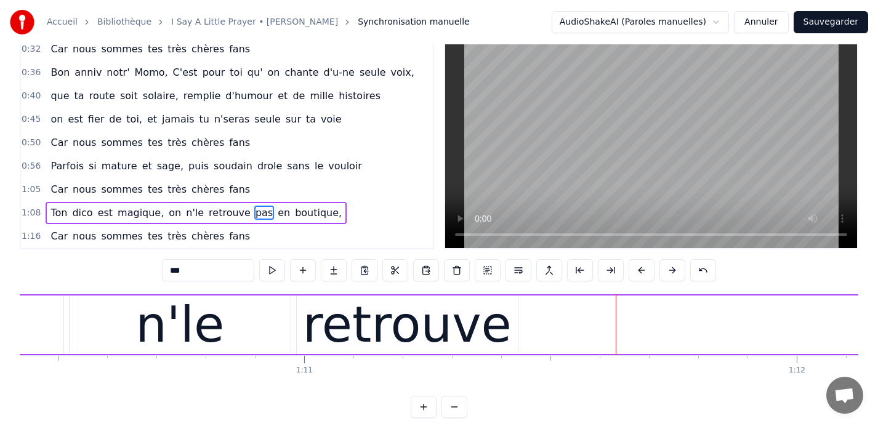
click at [331, 310] on div "retrouve" at bounding box center [407, 325] width 209 height 74
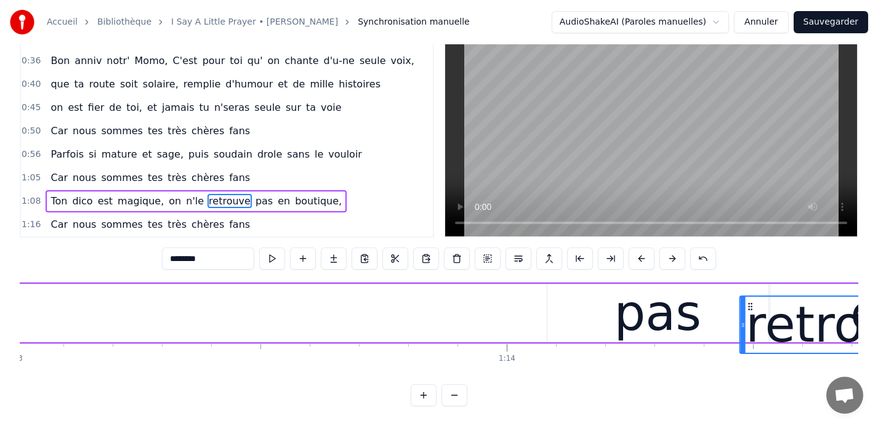
scroll to position [0, 35978]
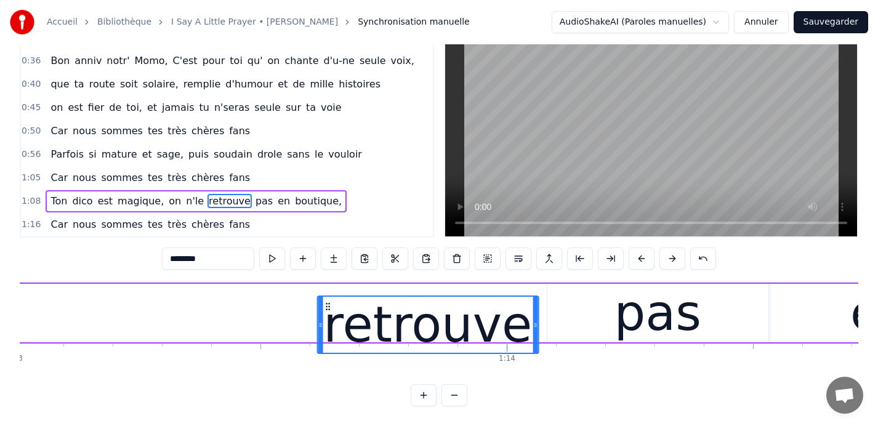
drag, startPoint x: 306, startPoint y: 307, endPoint x: 326, endPoint y: 294, distance: 24.1
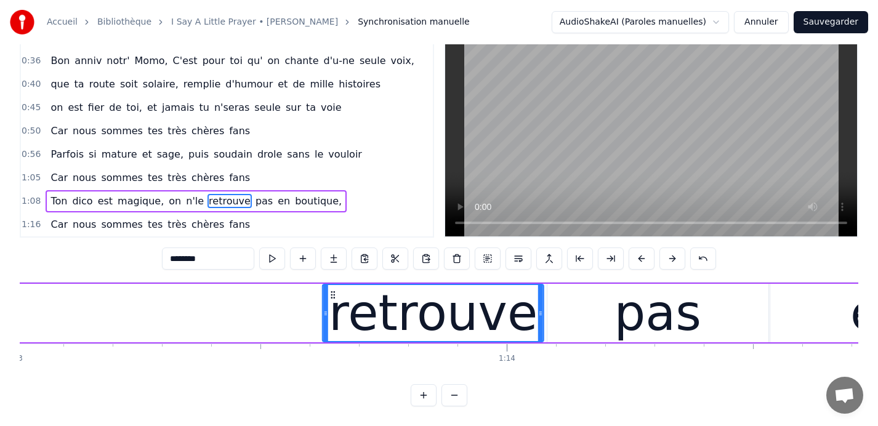
click at [333, 294] on icon at bounding box center [333, 295] width 10 height 10
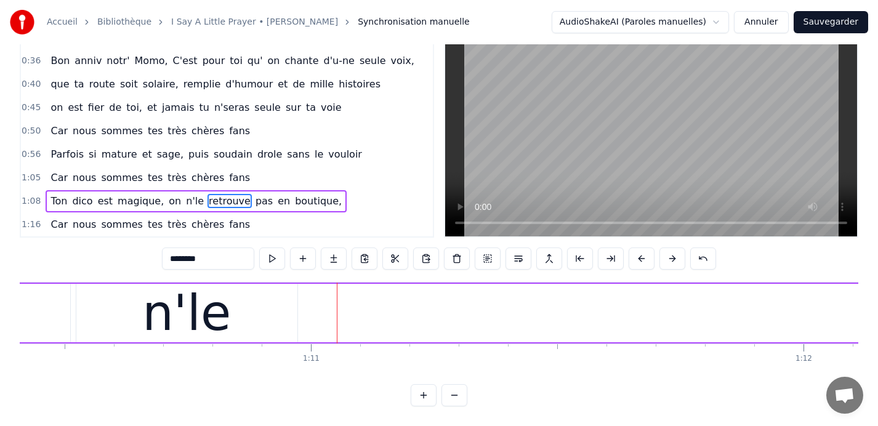
scroll to position [0, 34689]
click at [173, 316] on div "n'le" at bounding box center [193, 314] width 89 height 74
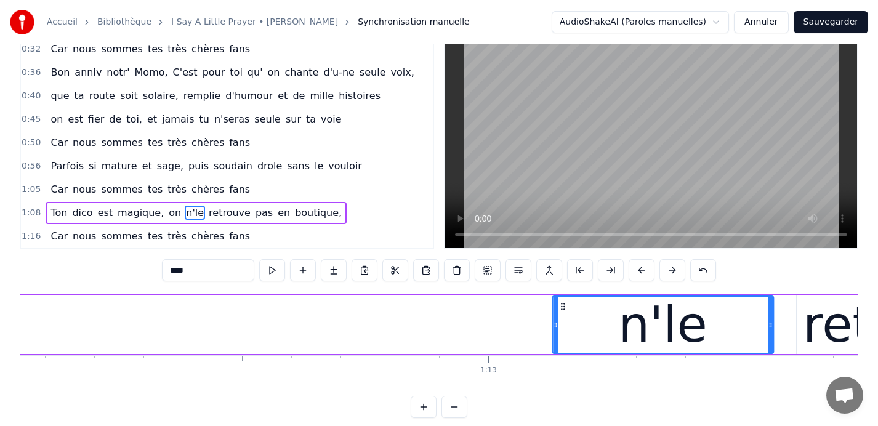
scroll to position [39, 0]
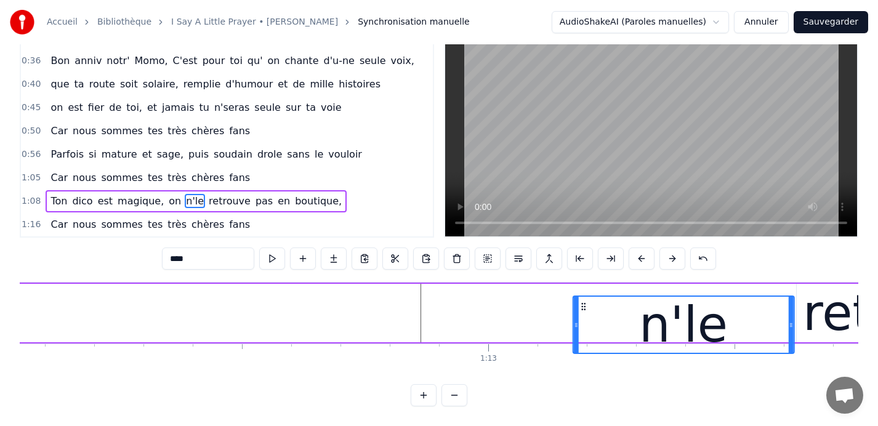
drag, startPoint x: 92, startPoint y: 305, endPoint x: 582, endPoint y: 295, distance: 490.4
click at [582, 296] on div "n'le" at bounding box center [683, 325] width 222 height 59
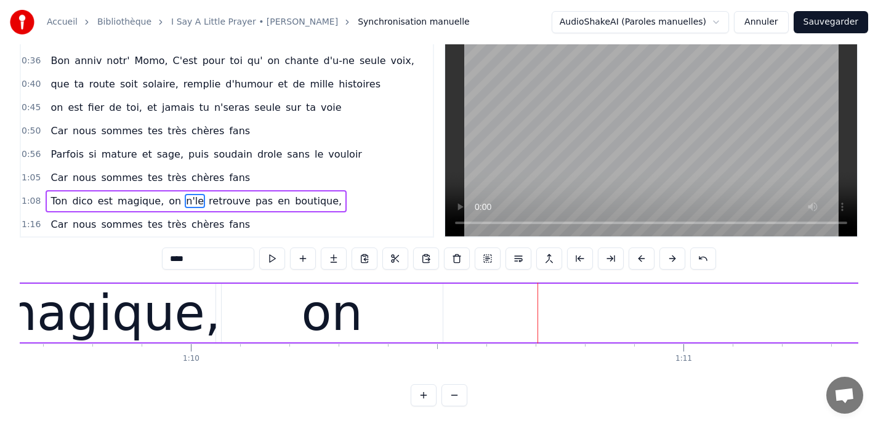
scroll to position [0, 34294]
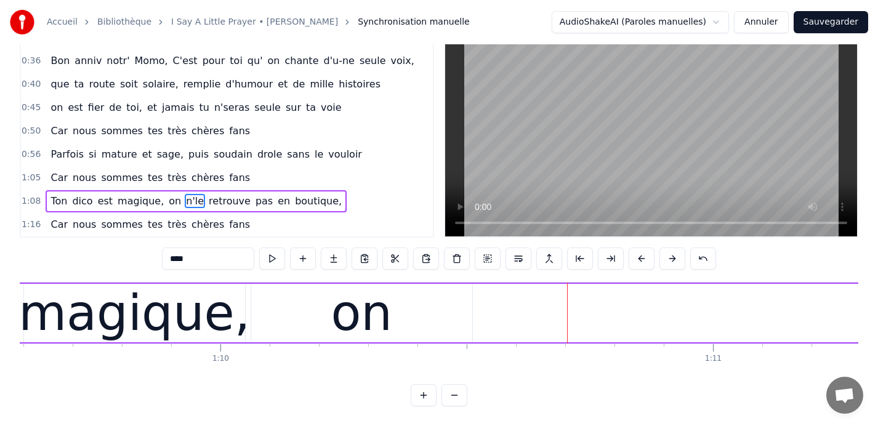
click at [361, 308] on div "on" at bounding box center [362, 314] width 62 height 74
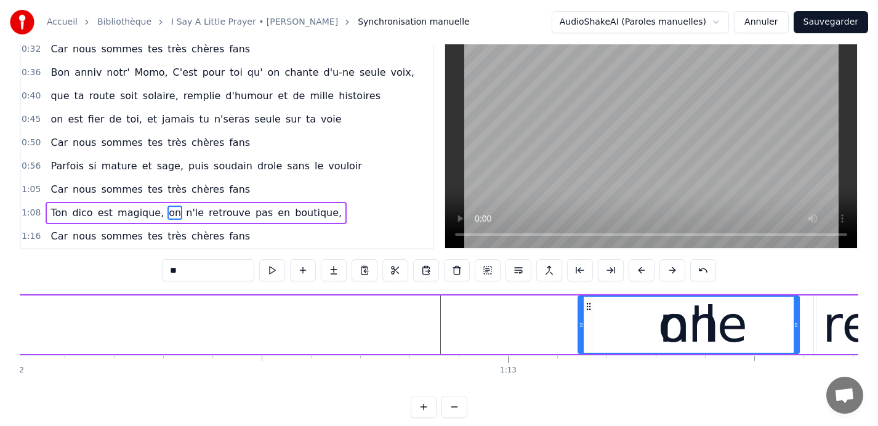
scroll to position [0, 35486]
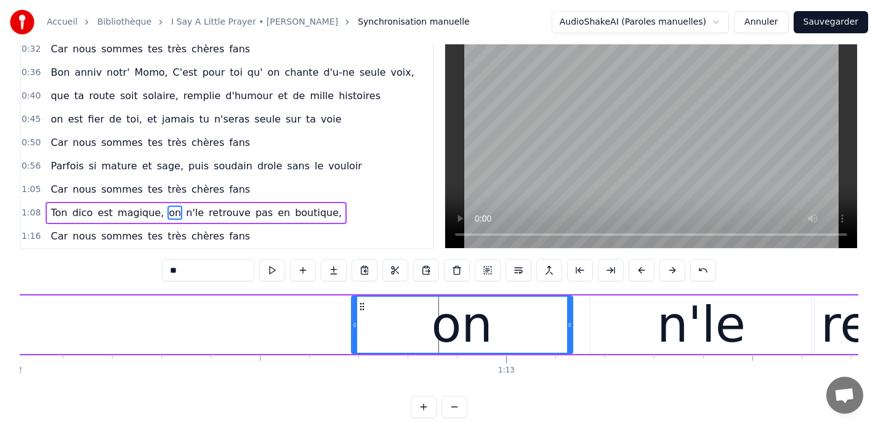
drag, startPoint x: 260, startPoint y: 305, endPoint x: 361, endPoint y: 341, distance: 107.2
click at [361, 341] on div "on" at bounding box center [462, 325] width 220 height 56
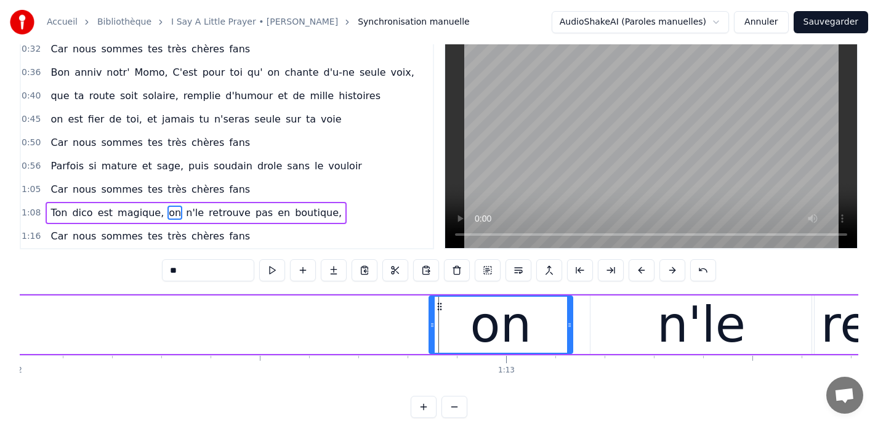
drag, startPoint x: 354, startPoint y: 325, endPoint x: 431, endPoint y: 315, distance: 78.3
click at [431, 315] on div at bounding box center [432, 325] width 5 height 56
click at [665, 314] on div "n'le" at bounding box center [701, 325] width 89 height 74
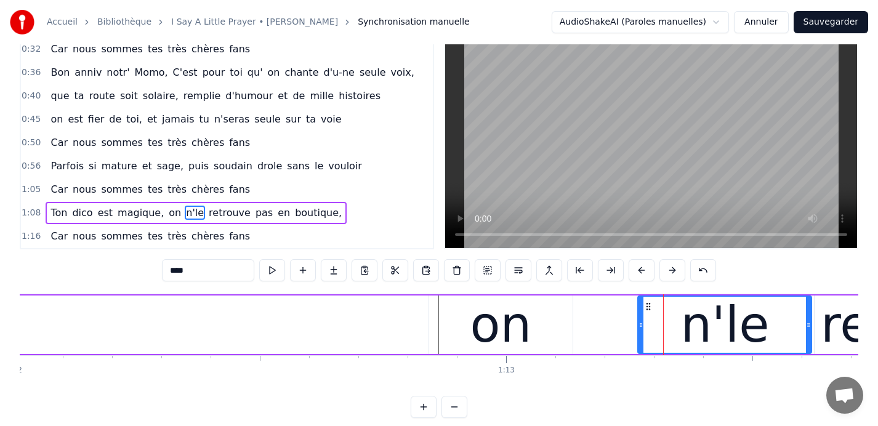
drag, startPoint x: 594, startPoint y: 323, endPoint x: 641, endPoint y: 323, distance: 47.4
click at [641, 323] on icon at bounding box center [641, 325] width 5 height 10
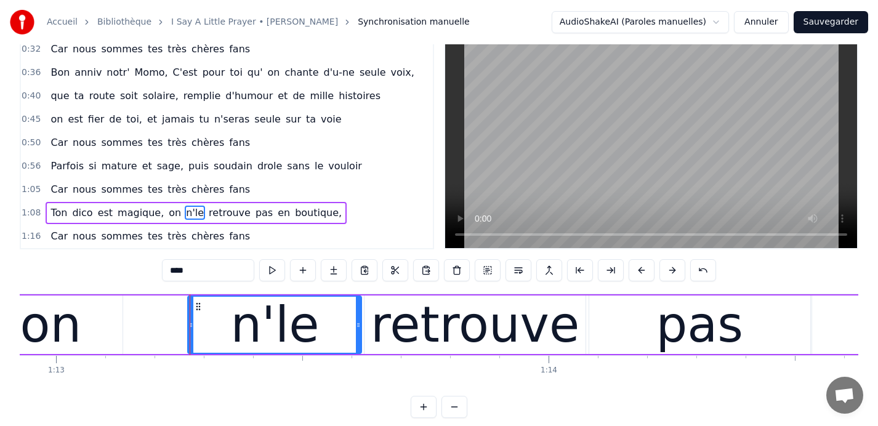
scroll to position [0, 35946]
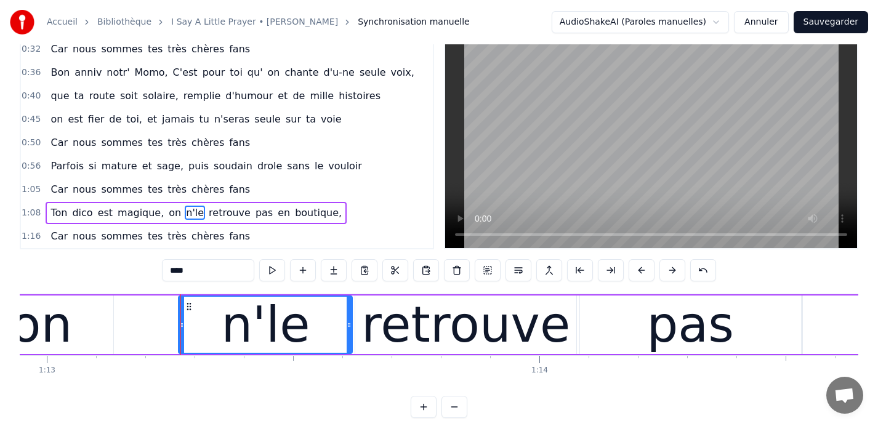
click at [683, 333] on div "pas" at bounding box center [690, 325] width 87 height 74
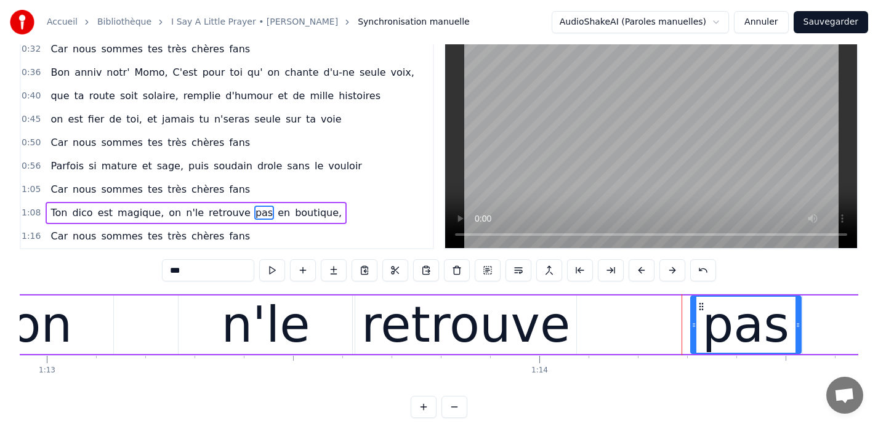
drag, startPoint x: 583, startPoint y: 323, endPoint x: 694, endPoint y: 324, distance: 110.9
click at [694, 324] on icon at bounding box center [694, 325] width 5 height 10
click at [523, 314] on div "retrouve" at bounding box center [466, 325] width 209 height 74
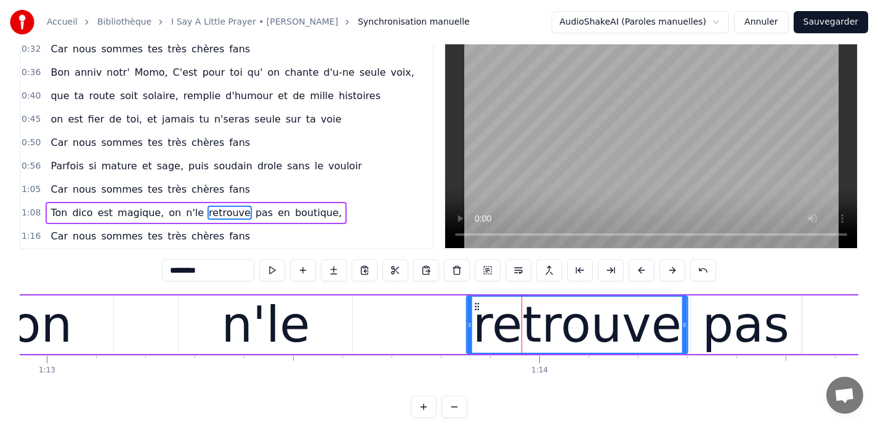
drag, startPoint x: 364, startPoint y: 305, endPoint x: 476, endPoint y: 317, distance: 112.1
click at [476, 317] on div "retrouve" at bounding box center [578, 325] width 220 height 56
click at [224, 308] on div "n'le" at bounding box center [266, 325] width 174 height 59
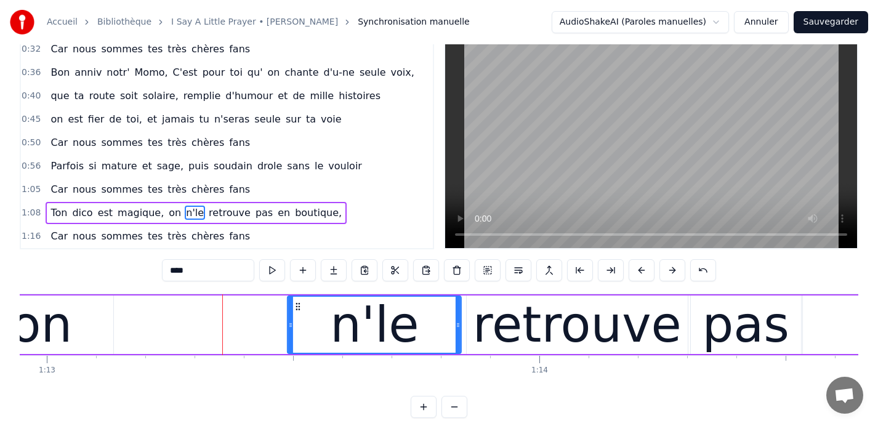
drag, startPoint x: 188, startPoint y: 306, endPoint x: 298, endPoint y: 312, distance: 109.2
click at [298, 312] on div "n'le" at bounding box center [374, 325] width 172 height 56
click at [73, 319] on div "on" at bounding box center [42, 325] width 144 height 59
type input "**"
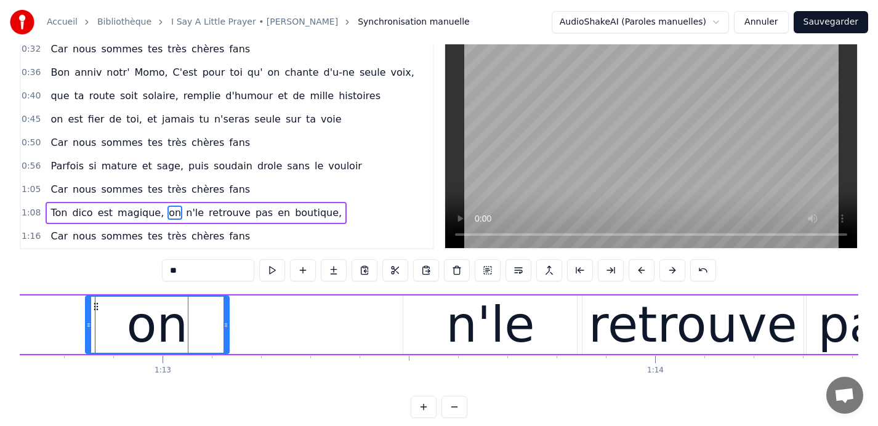
scroll to position [0, 35827]
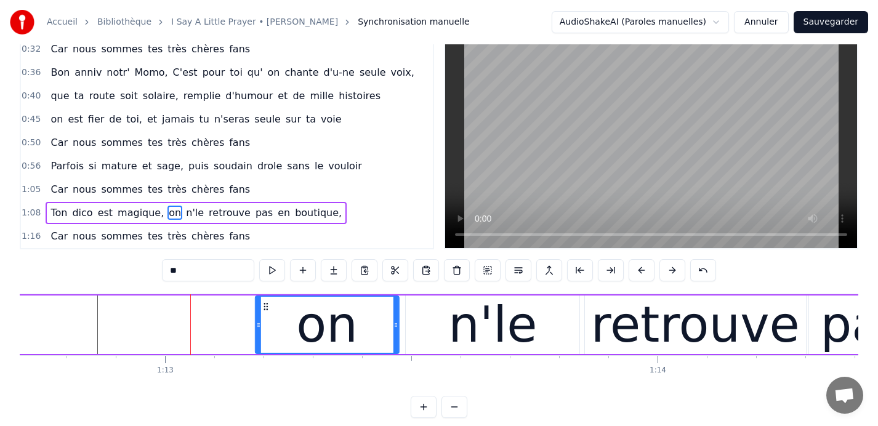
drag, startPoint x: 99, startPoint y: 307, endPoint x: 266, endPoint y: 303, distance: 167.6
click at [266, 303] on icon at bounding box center [266, 307] width 10 height 10
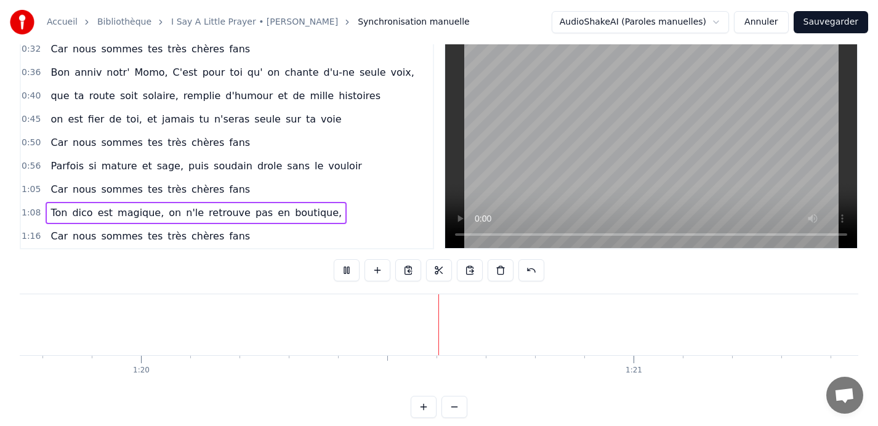
scroll to position [0, 39308]
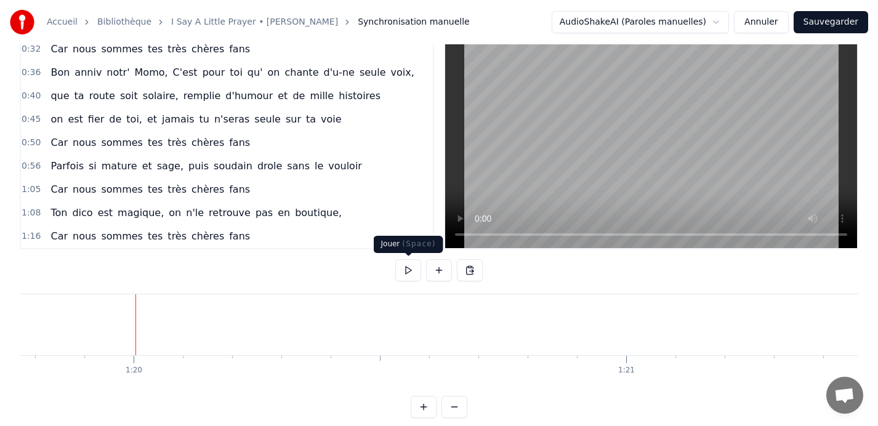
click at [410, 270] on button at bounding box center [408, 270] width 26 height 22
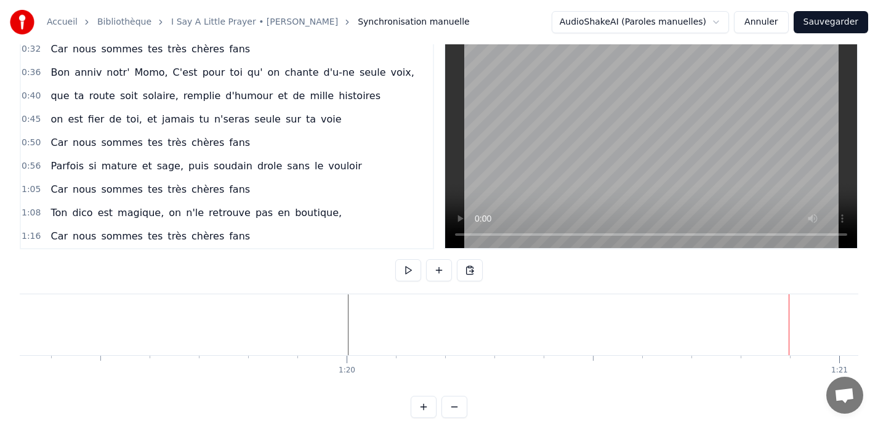
drag, startPoint x: 25, startPoint y: 71, endPoint x: 31, endPoint y: 92, distance: 21.8
click at [31, 92] on div "0:09 Car nous sommes tes très chères fans 0:13 Quand tu entr' dans la pièce, 0:…" at bounding box center [227, 142] width 415 height 213
click at [21, 71] on html "Accueil Bibliothèque I Say A Little Prayer • Aretha Franklin Synchronisation ma…" at bounding box center [439, 205] width 878 height 466
click at [23, 69] on html "Accueil Bibliothèque I Say A Little Prayer • Aretha Franklin Synchronisation ma…" at bounding box center [439, 205] width 878 height 466
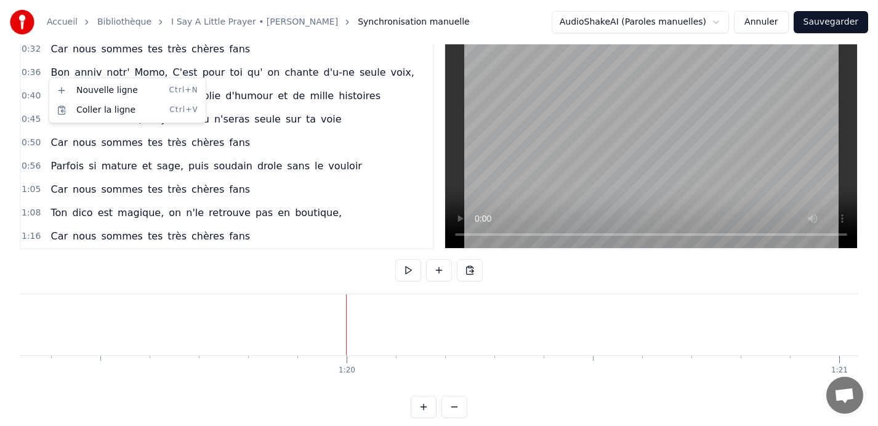
click at [38, 70] on html "Accueil Bibliothèque I Say A Little Prayer • Aretha Franklin Synchronisation ma…" at bounding box center [439, 205] width 878 height 466
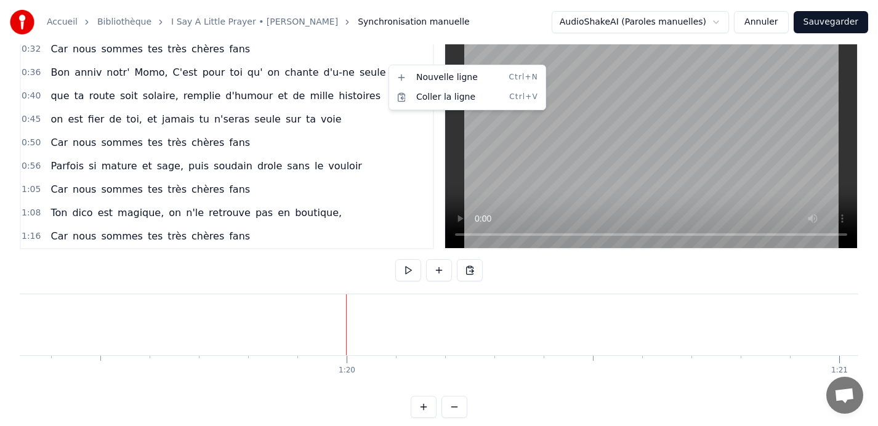
click at [349, 66] on html "Accueil Bibliothèque I Say A Little Prayer • Aretha Franklin Synchronisation ma…" at bounding box center [439, 205] width 878 height 466
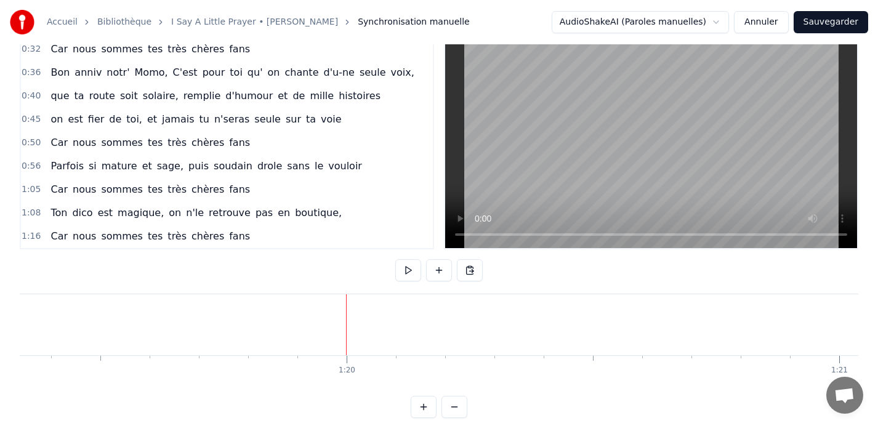
click at [48, 63] on div "Bon anniv notr' Momo, C'est pour toi qu' on chante d'u-ne seule voix," at bounding box center [232, 73] width 373 height 22
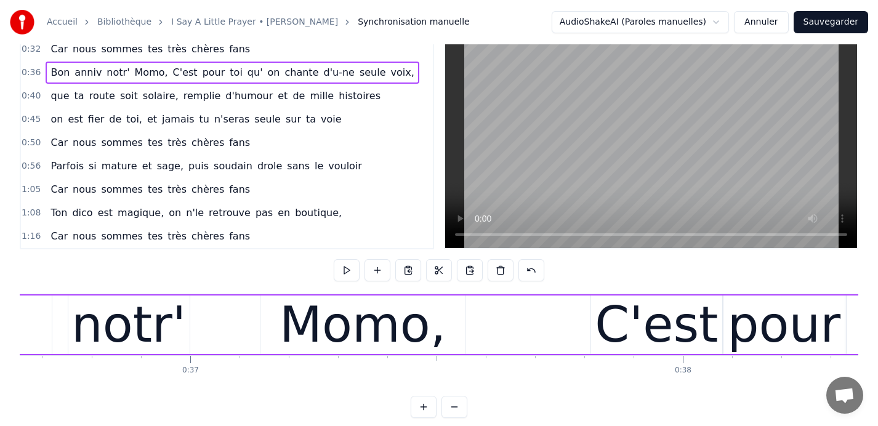
scroll to position [0, 17680]
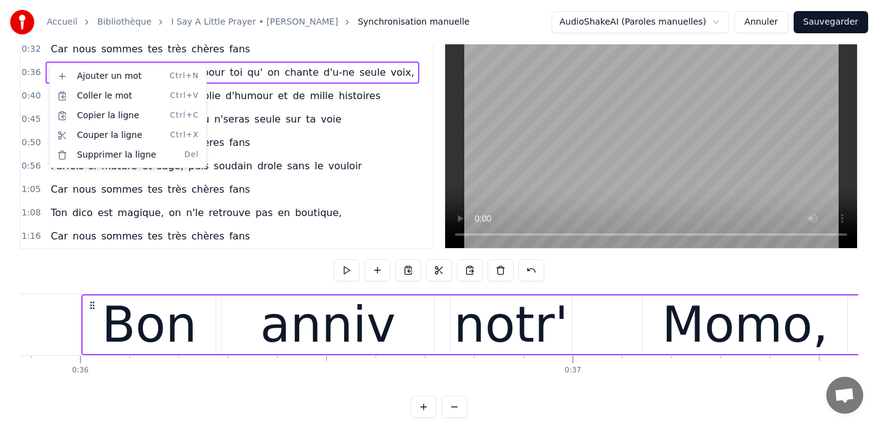
click at [410, 103] on html "Accueil Bibliothèque I Say A Little Prayer • Aretha Franklin Synchronisation ma…" at bounding box center [439, 205] width 878 height 466
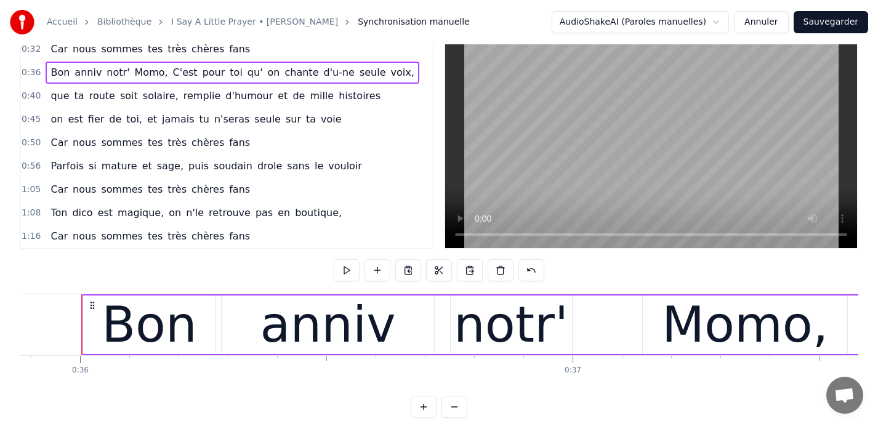
click at [49, 87] on div "que ta route soit solaire, remplie d'humour et de mille histoires" at bounding box center [216, 96] width 340 height 22
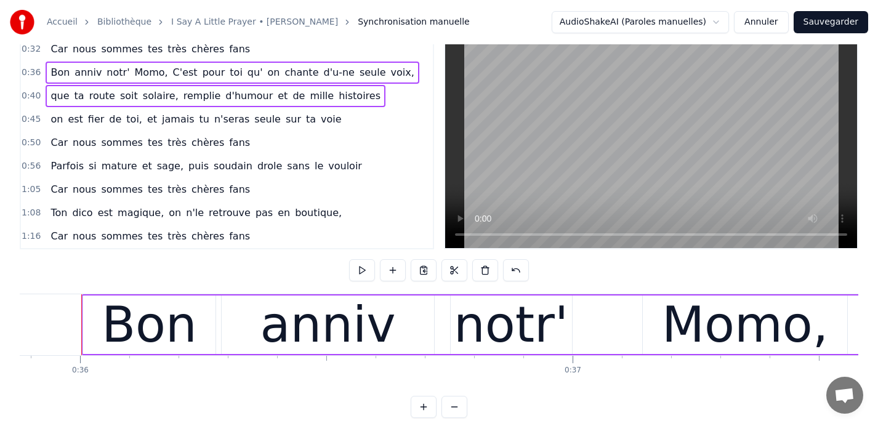
click at [49, 110] on div "on est fier de toi, et jamais tu n'seras seule sur ta voie" at bounding box center [196, 119] width 301 height 22
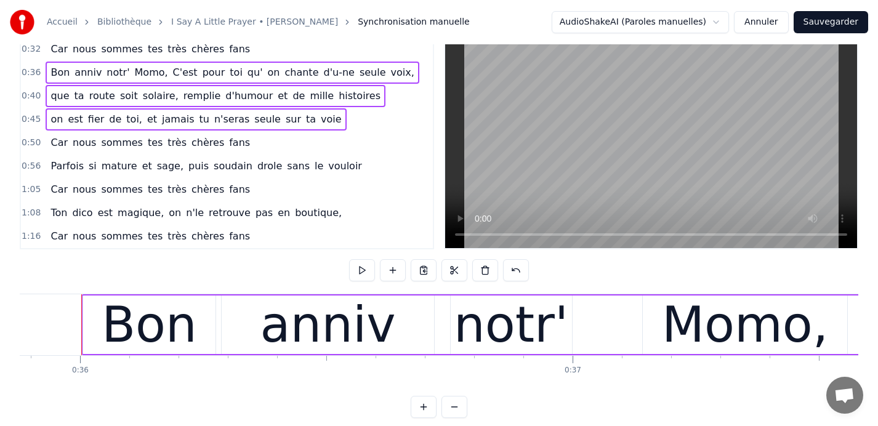
click at [48, 136] on div "Car nous sommes tes très chères fans" at bounding box center [150, 143] width 209 height 22
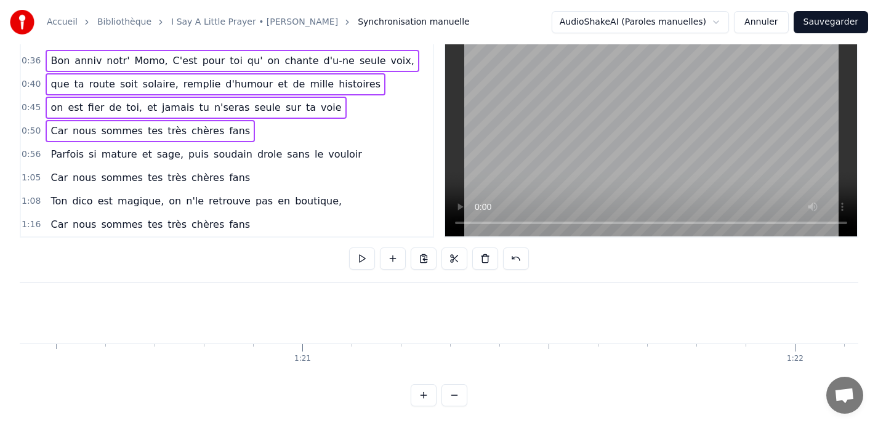
scroll to position [0, 39650]
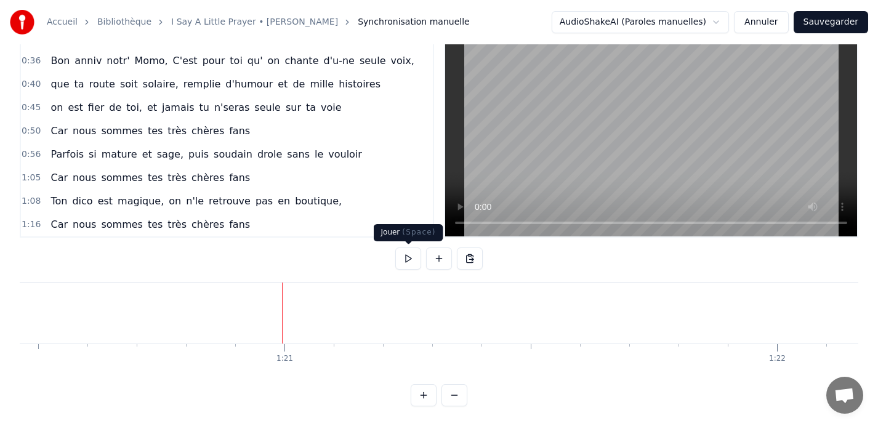
click at [406, 257] on button at bounding box center [408, 259] width 26 height 22
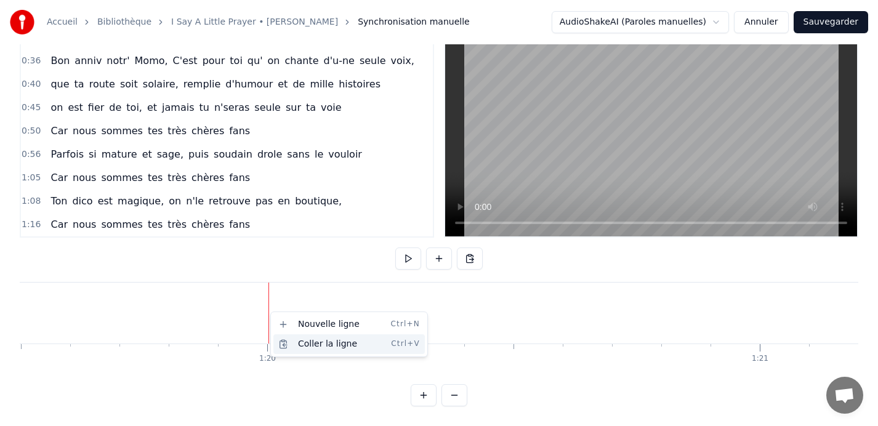
click at [309, 344] on div "Coller la ligne Ctrl+V" at bounding box center [349, 344] width 152 height 20
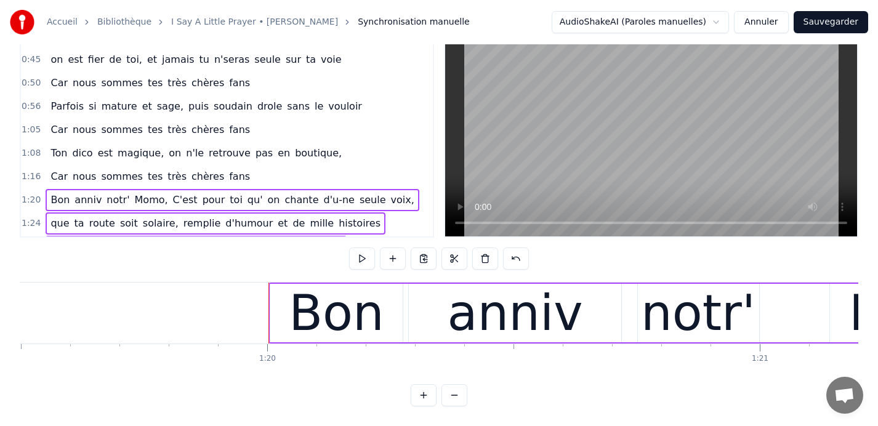
scroll to position [234, 0]
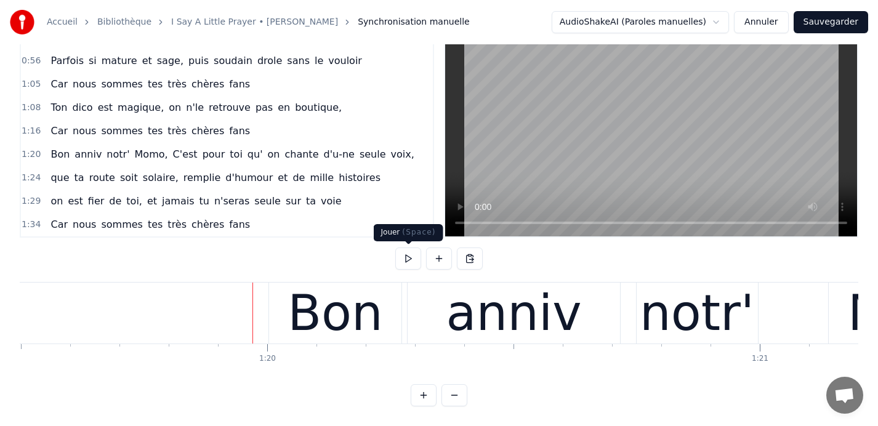
click at [405, 262] on button at bounding box center [408, 259] width 26 height 22
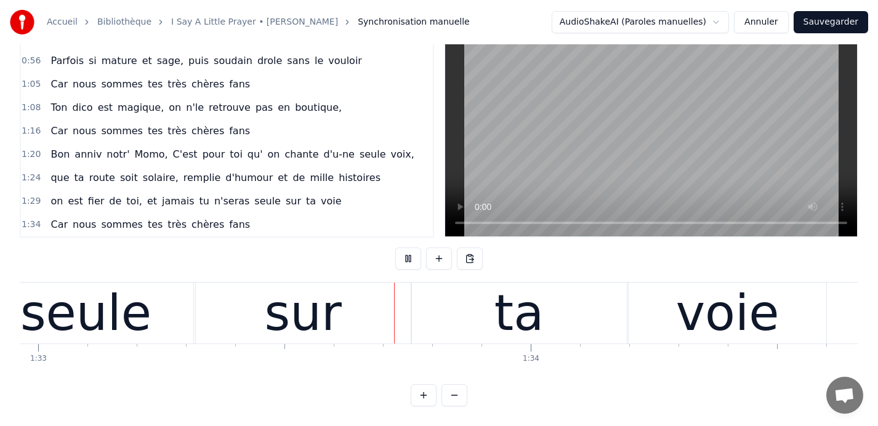
scroll to position [0, 45839]
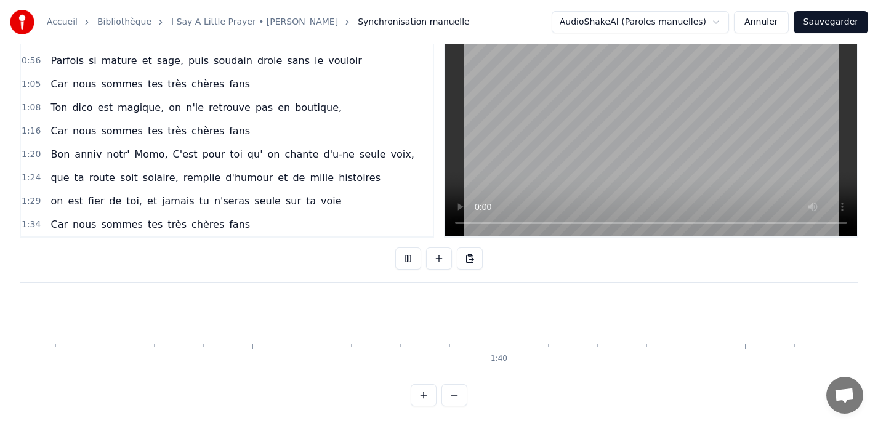
click at [405, 262] on button at bounding box center [408, 259] width 26 height 22
click at [408, 259] on button at bounding box center [408, 259] width 26 height 22
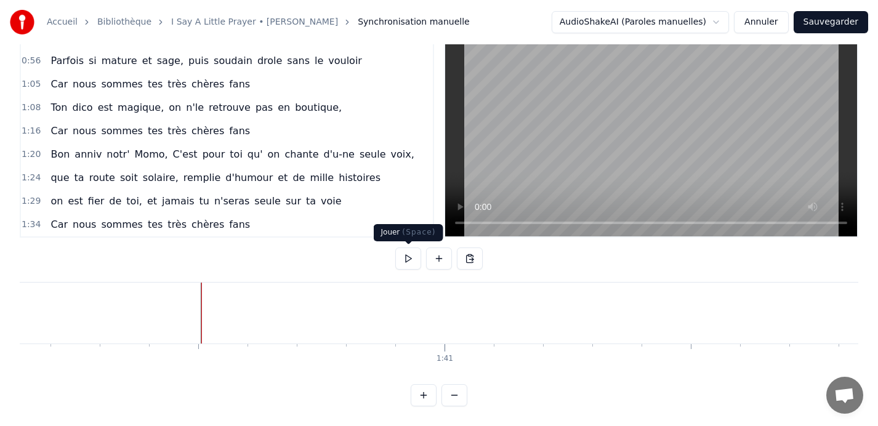
click at [408, 257] on button at bounding box center [408, 259] width 26 height 22
click at [408, 260] on button at bounding box center [408, 259] width 26 height 22
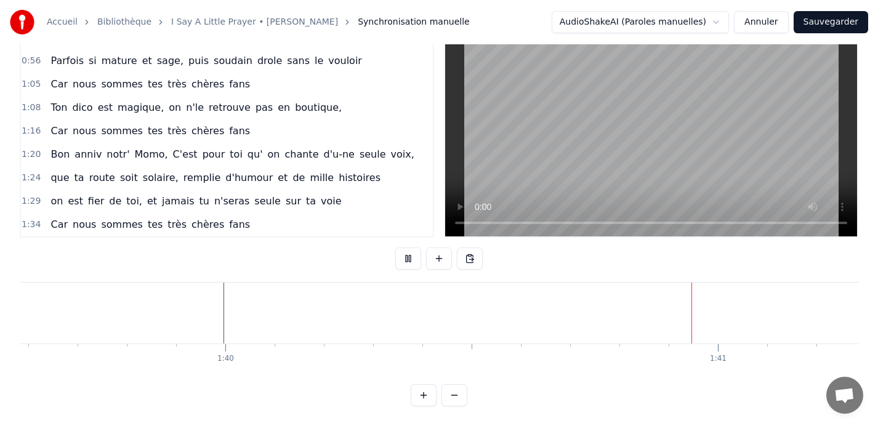
click at [408, 260] on button at bounding box center [408, 259] width 26 height 22
click at [405, 257] on button at bounding box center [408, 259] width 26 height 22
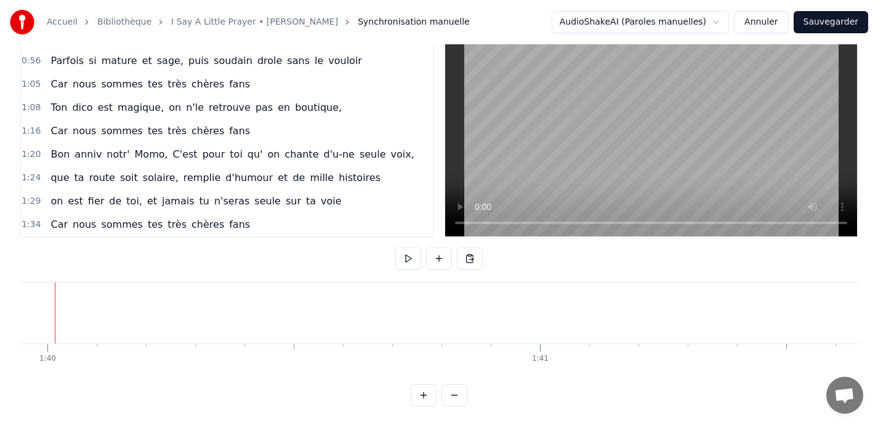
scroll to position [0, 49224]
click at [407, 257] on button at bounding box center [408, 259] width 26 height 22
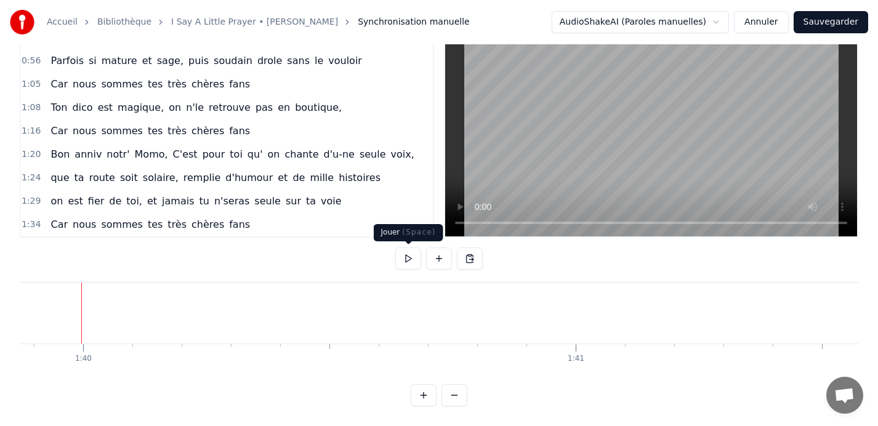
click at [404, 262] on button at bounding box center [408, 259] width 26 height 22
click at [408, 257] on button at bounding box center [408, 259] width 26 height 22
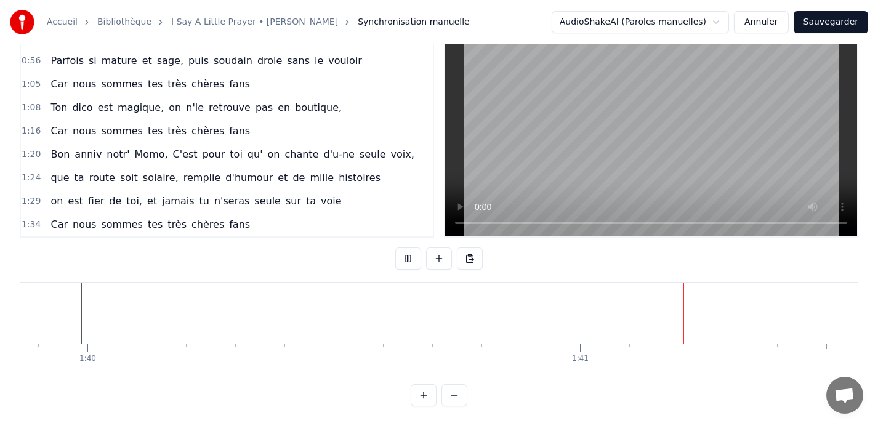
click at [408, 257] on button at bounding box center [408, 259] width 26 height 22
click at [410, 259] on button at bounding box center [408, 259] width 26 height 22
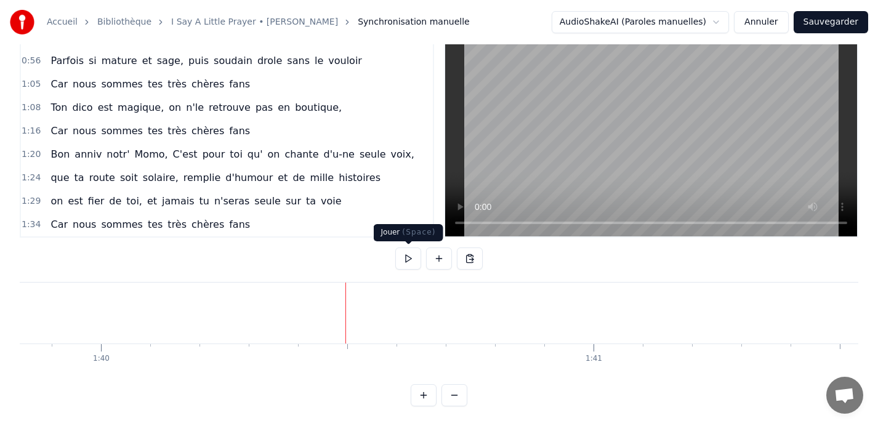
click at [407, 257] on button at bounding box center [408, 259] width 26 height 22
click at [403, 261] on button at bounding box center [408, 259] width 26 height 22
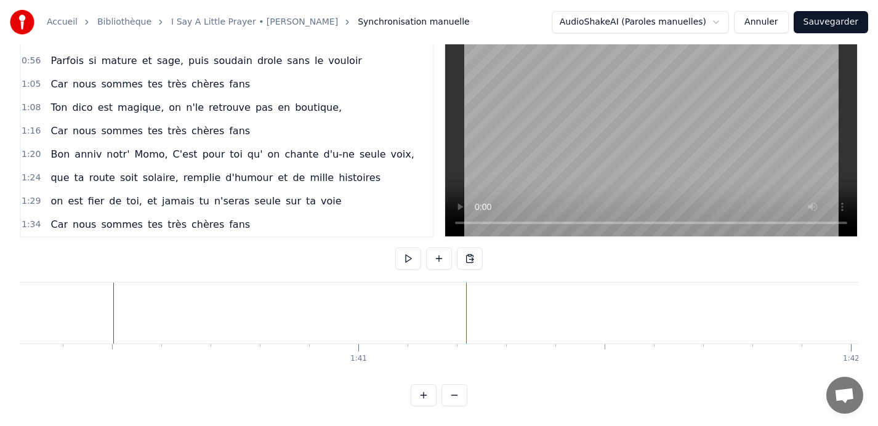
scroll to position [0, 49392]
click at [408, 257] on button at bounding box center [408, 259] width 26 height 22
click at [406, 256] on button at bounding box center [408, 259] width 26 height 22
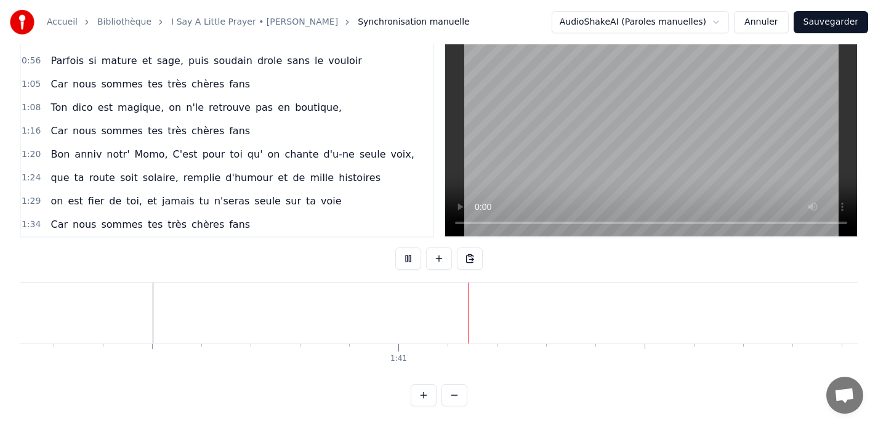
click at [406, 256] on button at bounding box center [408, 259] width 26 height 22
click at [403, 258] on button at bounding box center [408, 259] width 26 height 22
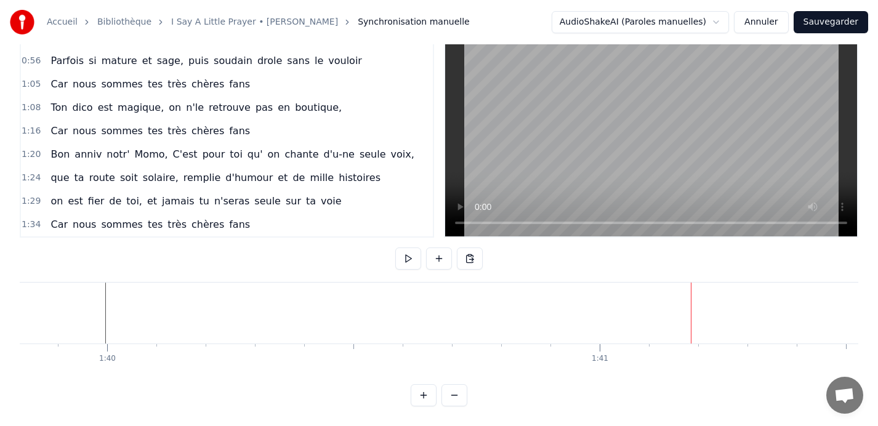
click at [409, 259] on button at bounding box center [408, 259] width 26 height 22
click at [408, 261] on button at bounding box center [408, 259] width 26 height 22
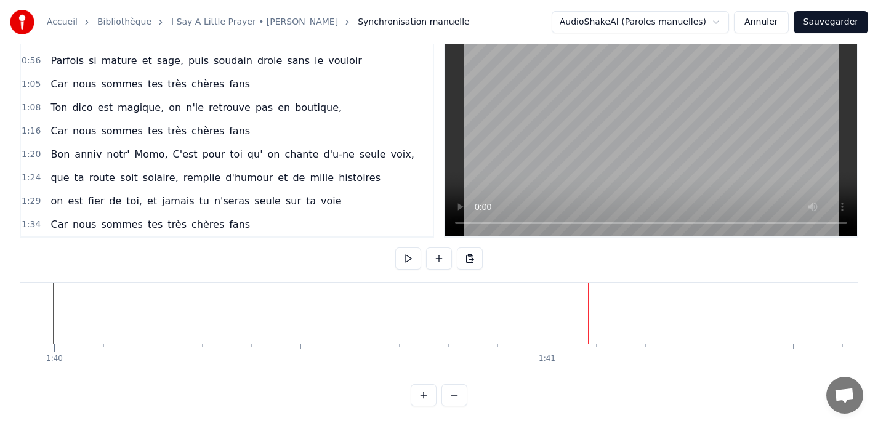
scroll to position [0, 49233]
click at [403, 256] on button at bounding box center [408, 259] width 26 height 22
click at [405, 259] on button at bounding box center [408, 259] width 26 height 22
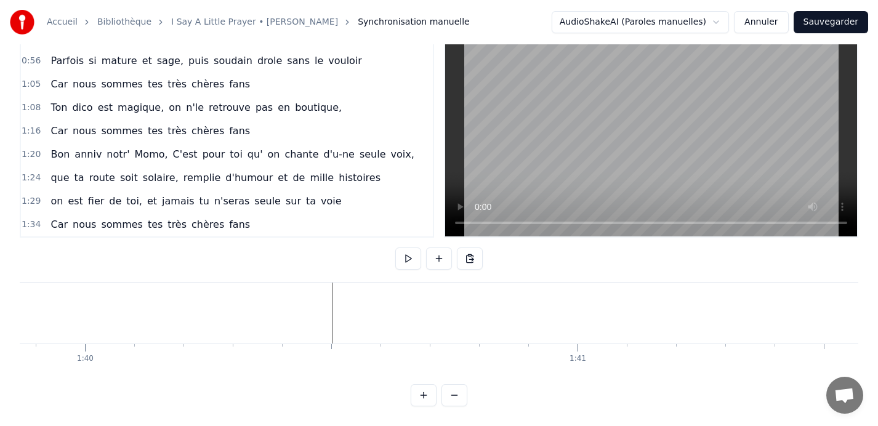
scroll to position [0, 49209]
click at [408, 259] on button at bounding box center [408, 259] width 26 height 22
click at [411, 262] on button at bounding box center [408, 259] width 26 height 22
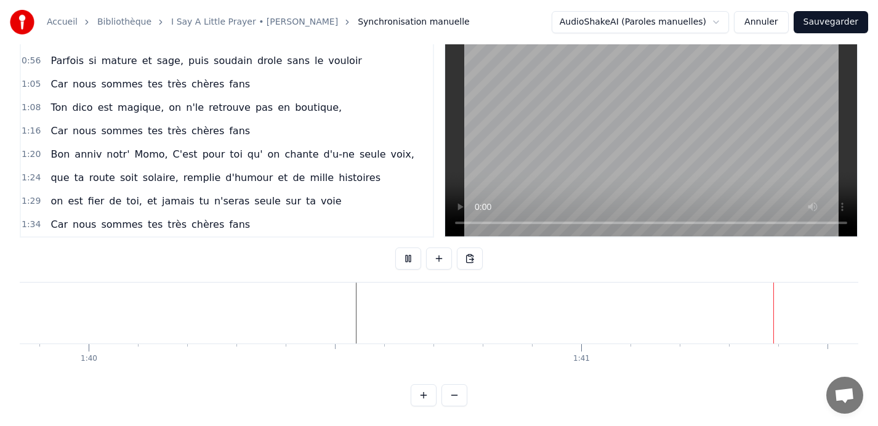
click at [405, 259] on button at bounding box center [408, 259] width 26 height 22
click at [402, 257] on button at bounding box center [408, 259] width 26 height 22
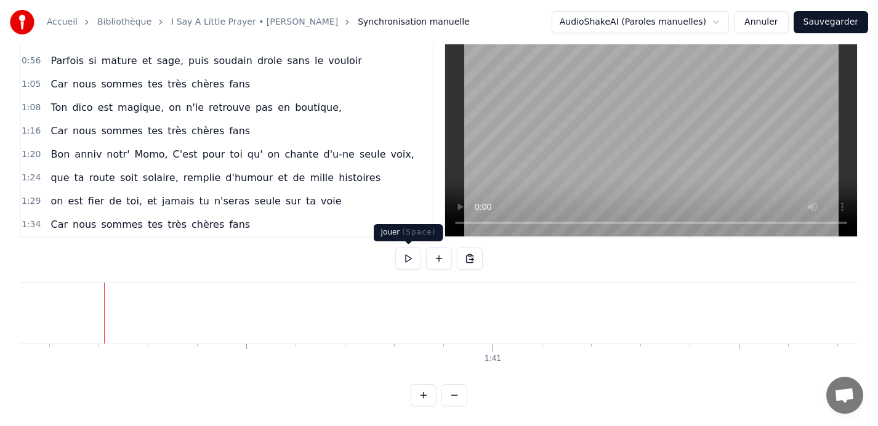
click at [402, 259] on button at bounding box center [408, 259] width 26 height 22
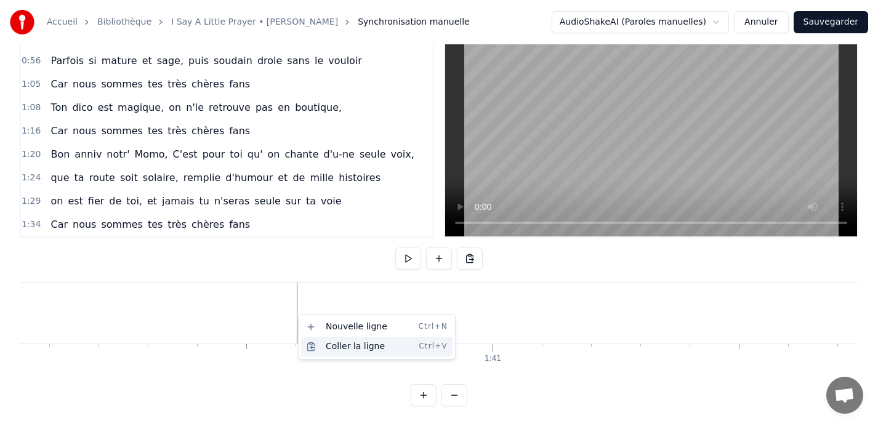
click at [323, 345] on div "Coller la ligne Ctrl+V" at bounding box center [377, 347] width 152 height 20
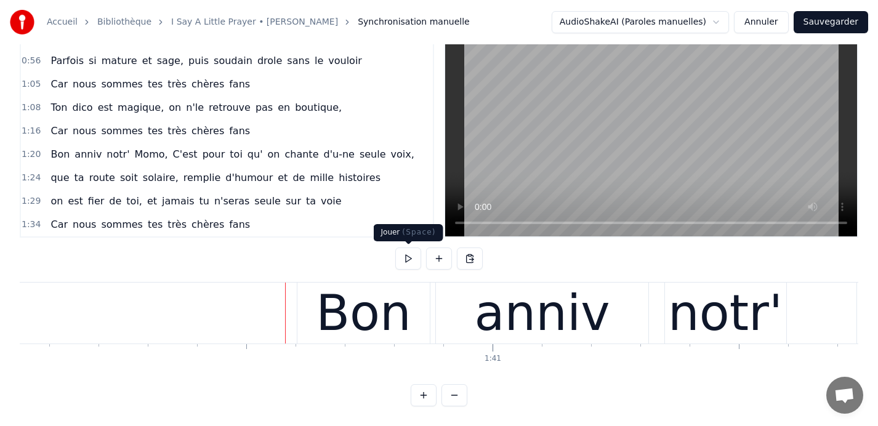
click at [407, 257] on button at bounding box center [408, 259] width 26 height 22
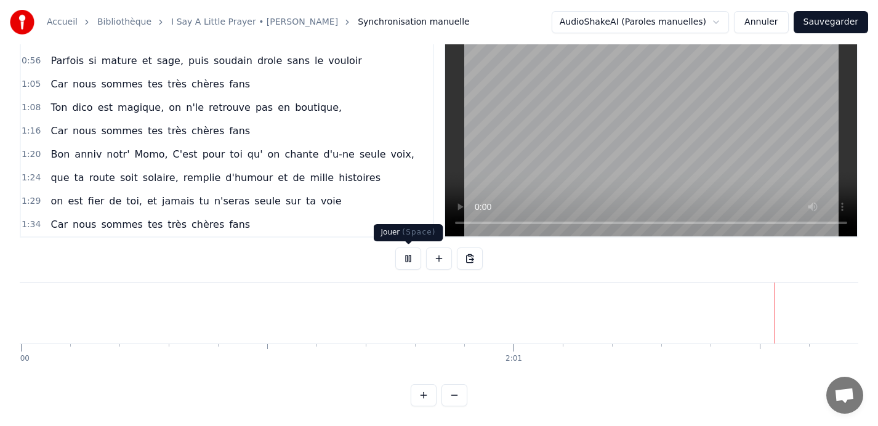
click at [407, 261] on button at bounding box center [408, 259] width 26 height 22
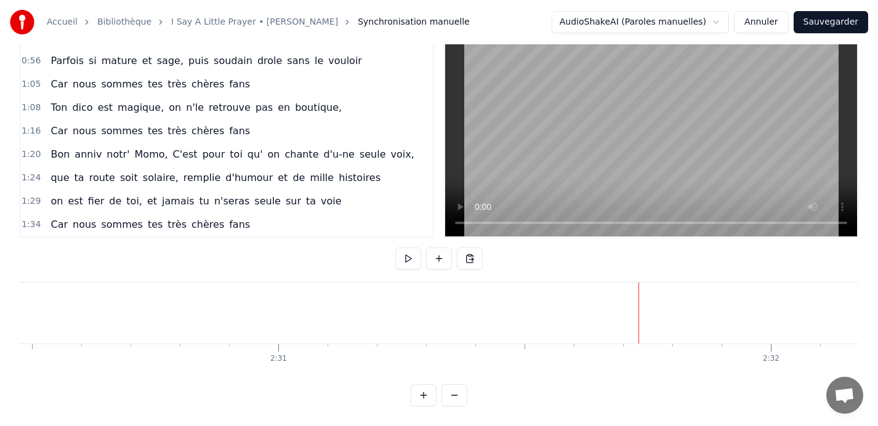
click at [407, 261] on button at bounding box center [408, 259] width 26 height 22
click at [403, 258] on button at bounding box center [408, 259] width 26 height 22
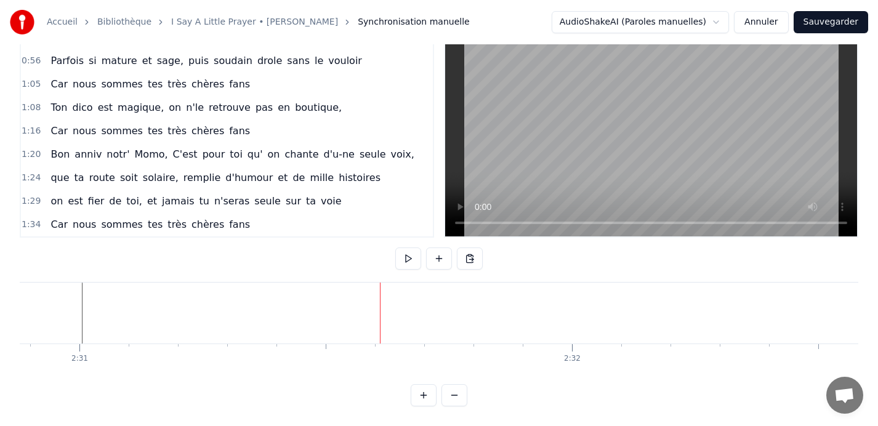
click at [403, 258] on button at bounding box center [408, 259] width 26 height 22
click at [406, 256] on button at bounding box center [408, 259] width 26 height 22
click at [572, 314] on div at bounding box center [572, 313] width 1 height 61
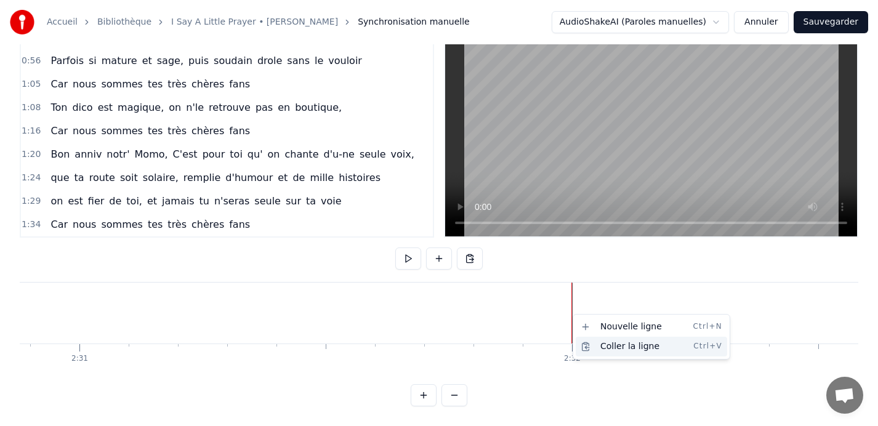
click at [613, 351] on div "Coller la ligne Ctrl+V" at bounding box center [652, 347] width 152 height 20
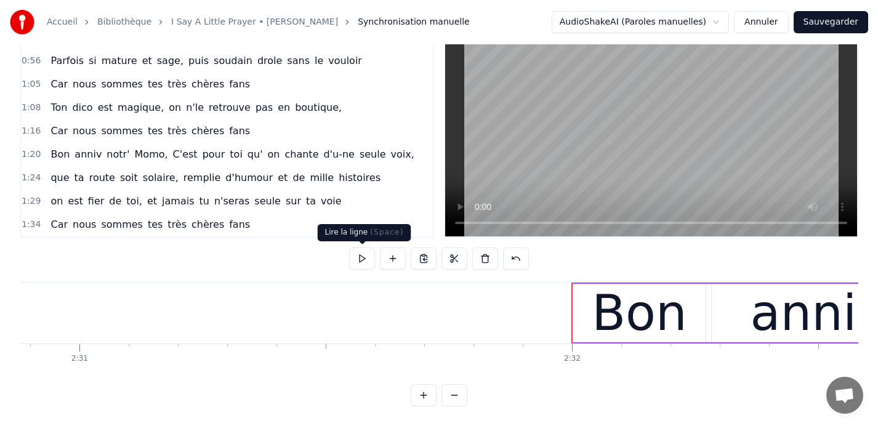
click at [362, 261] on button at bounding box center [362, 259] width 26 height 22
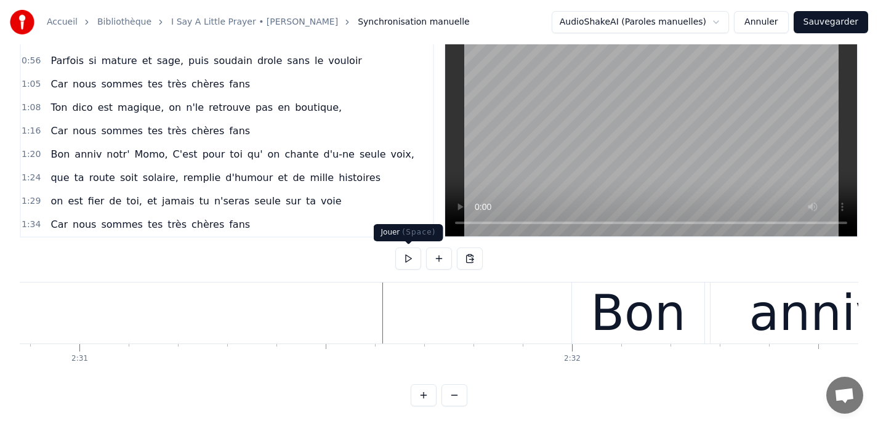
click at [400, 251] on button at bounding box center [408, 259] width 26 height 22
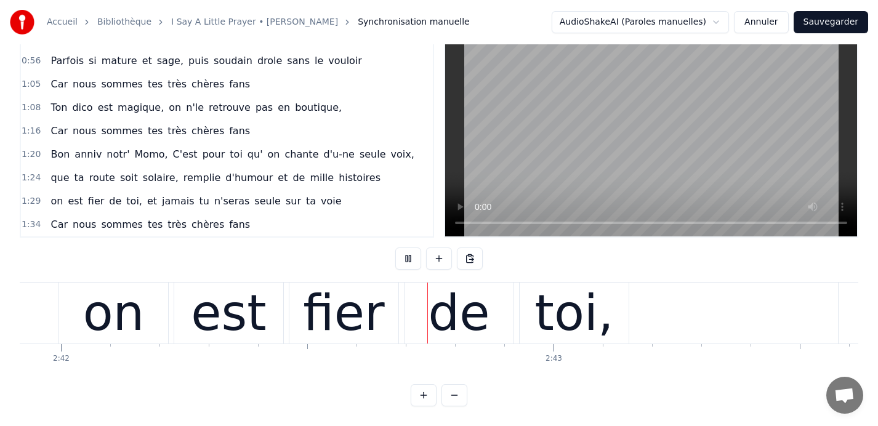
scroll to position [0, 79841]
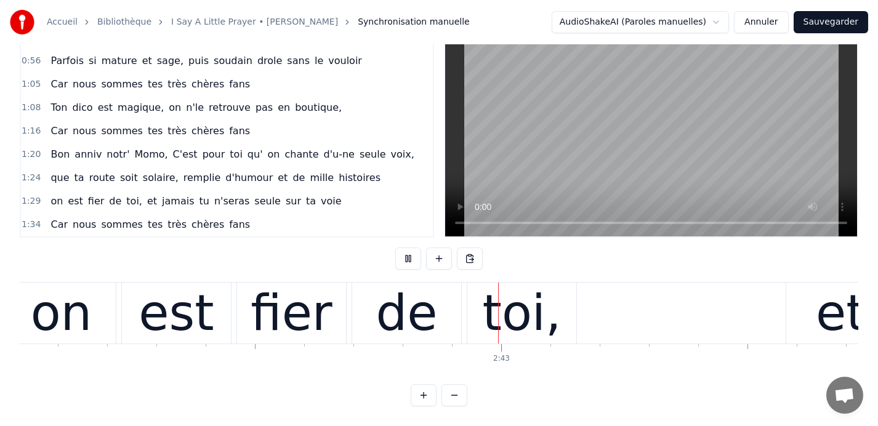
click at [400, 251] on button at bounding box center [408, 259] width 26 height 22
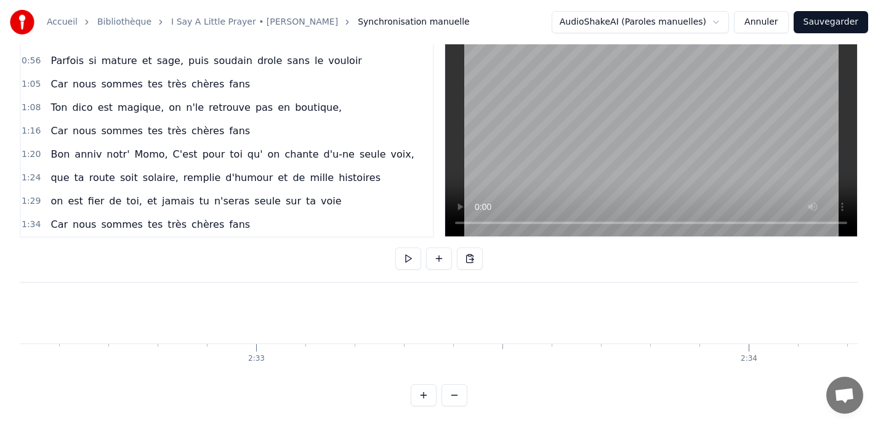
scroll to position [0, 75126]
click at [396, 265] on button at bounding box center [408, 259] width 26 height 22
click at [411, 255] on button at bounding box center [408, 259] width 26 height 22
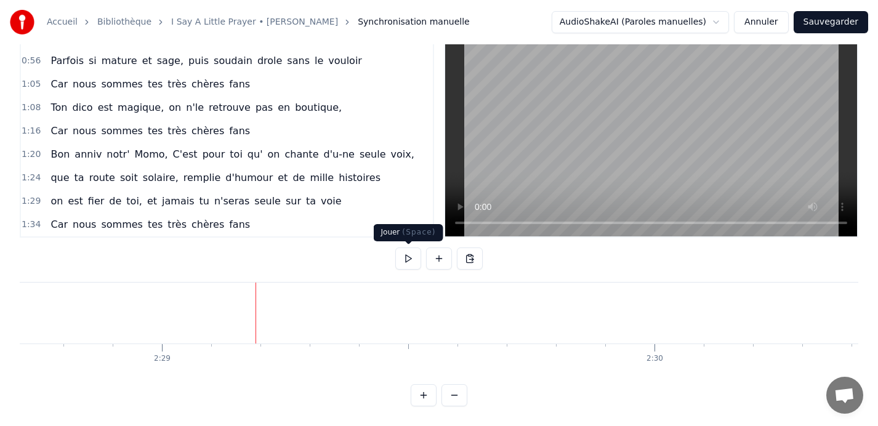
click at [407, 257] on button at bounding box center [408, 259] width 26 height 22
click at [400, 254] on button at bounding box center [408, 259] width 26 height 22
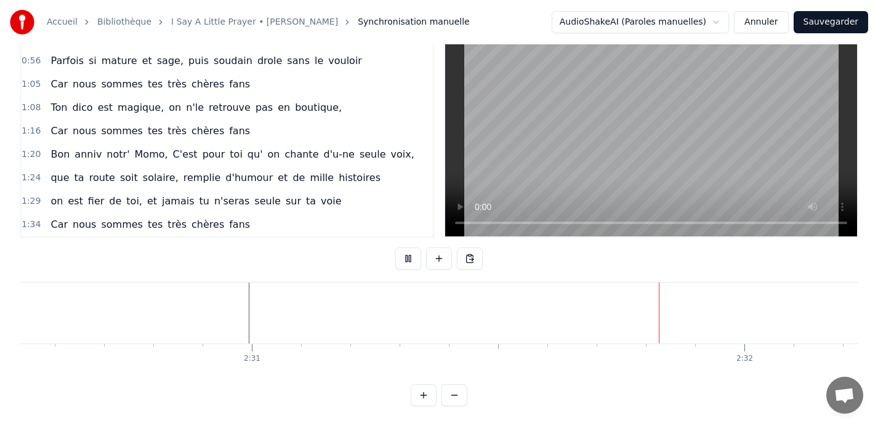
click at [400, 254] on button at bounding box center [408, 259] width 26 height 22
click at [406, 257] on button at bounding box center [408, 259] width 26 height 22
click at [407, 259] on button at bounding box center [408, 259] width 26 height 22
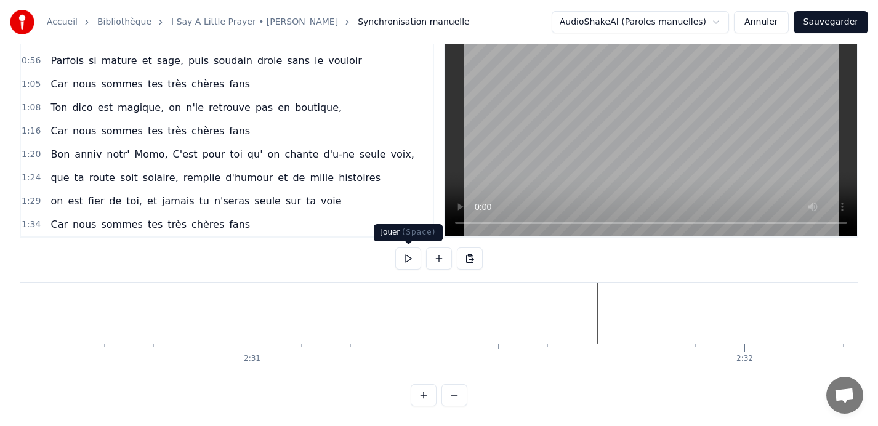
click at [406, 258] on button at bounding box center [408, 259] width 26 height 22
click at [406, 257] on button at bounding box center [408, 259] width 26 height 22
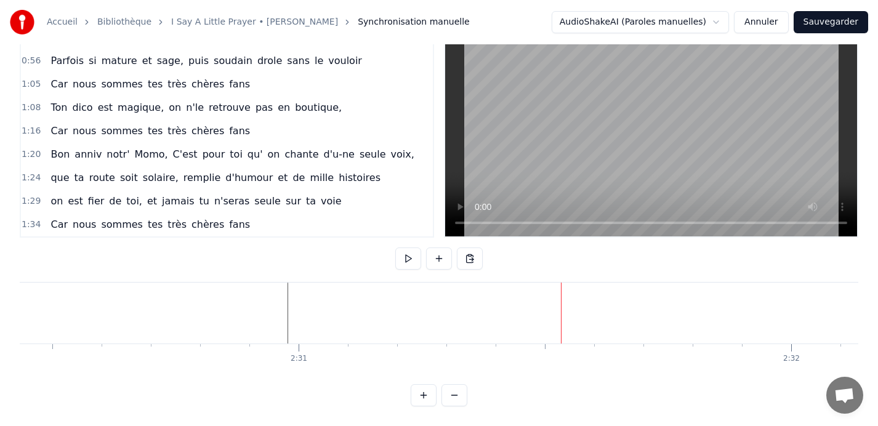
click at [406, 257] on button at bounding box center [408, 259] width 26 height 22
click at [407, 255] on button at bounding box center [408, 259] width 26 height 22
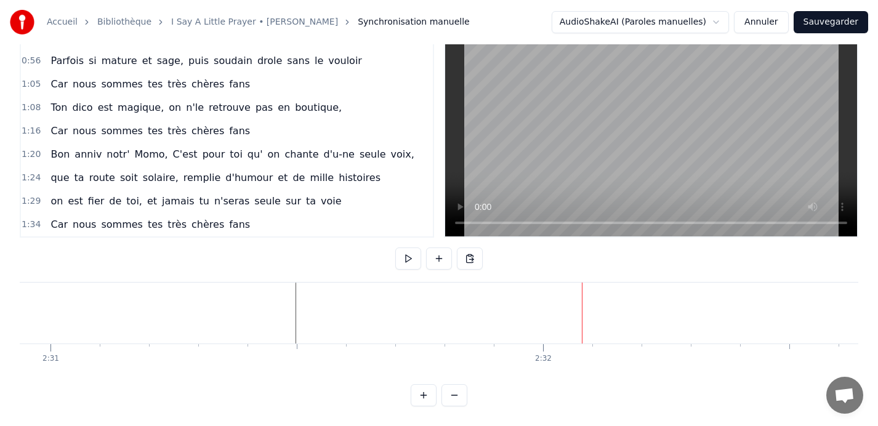
click at [405, 262] on button at bounding box center [408, 259] width 26 height 22
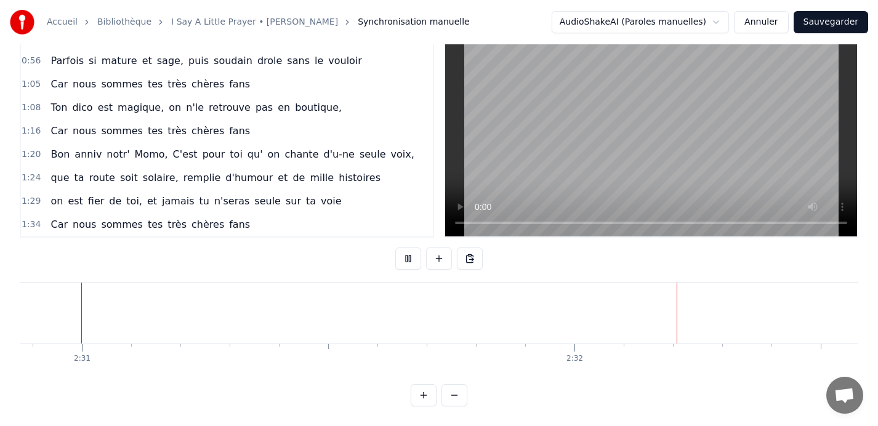
click at [405, 262] on button at bounding box center [408, 259] width 26 height 22
click at [405, 257] on button at bounding box center [408, 259] width 26 height 22
click at [405, 258] on button at bounding box center [408, 259] width 26 height 22
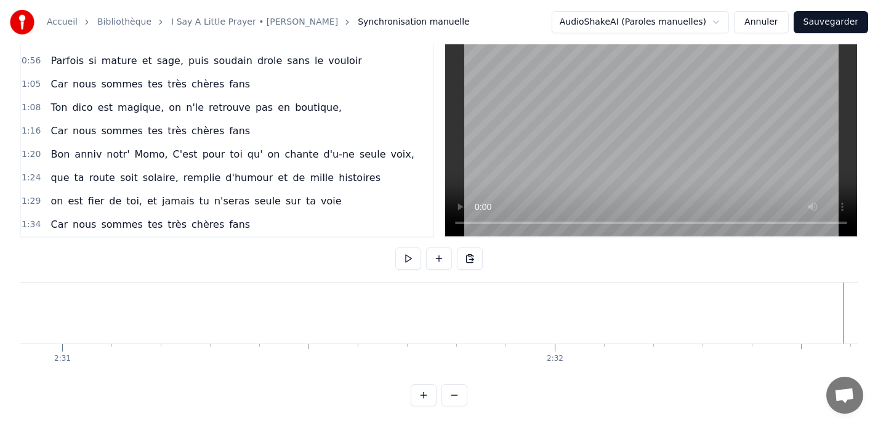
scroll to position [0, 74363]
click at [407, 261] on button at bounding box center [408, 259] width 26 height 22
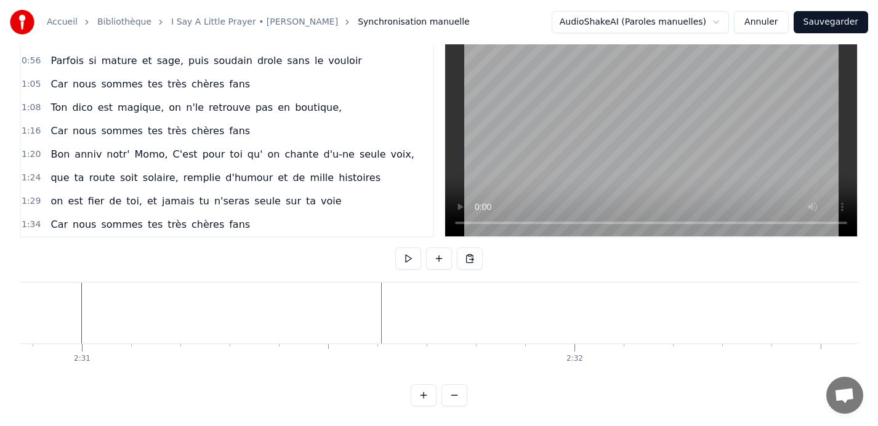
click at [407, 261] on button at bounding box center [408, 259] width 26 height 22
click at [410, 257] on button at bounding box center [408, 259] width 26 height 22
click at [407, 257] on button at bounding box center [408, 259] width 26 height 22
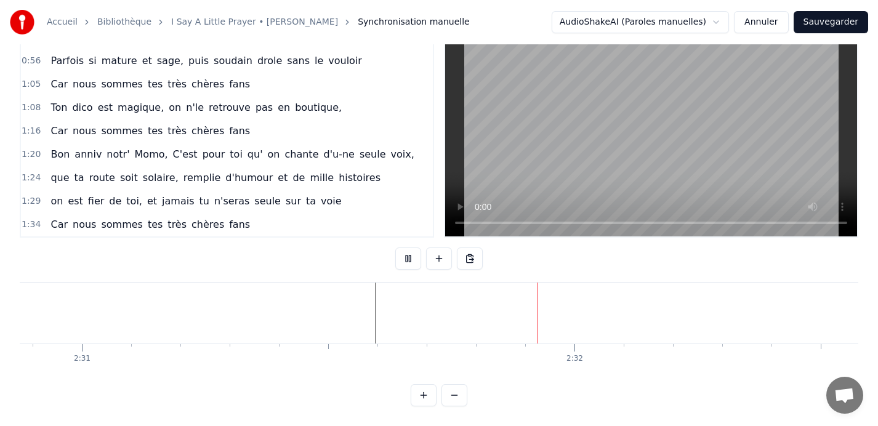
click at [407, 257] on button at bounding box center [408, 259] width 26 height 22
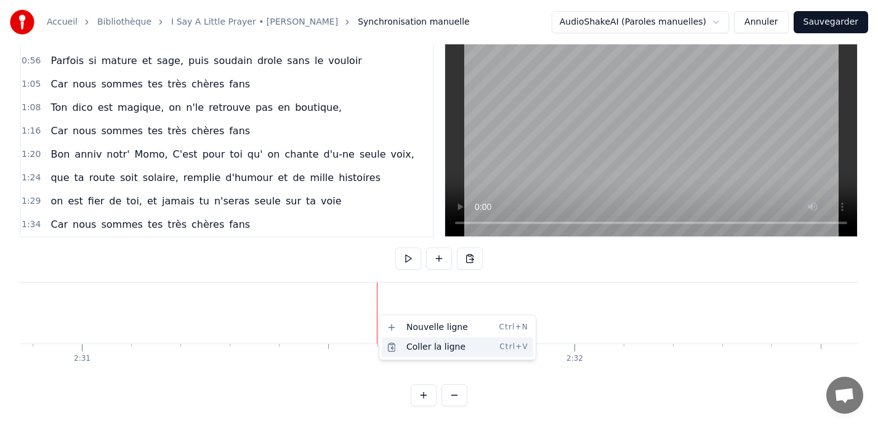
click at [420, 350] on div "Coller la ligne Ctrl+V" at bounding box center [458, 348] width 152 height 20
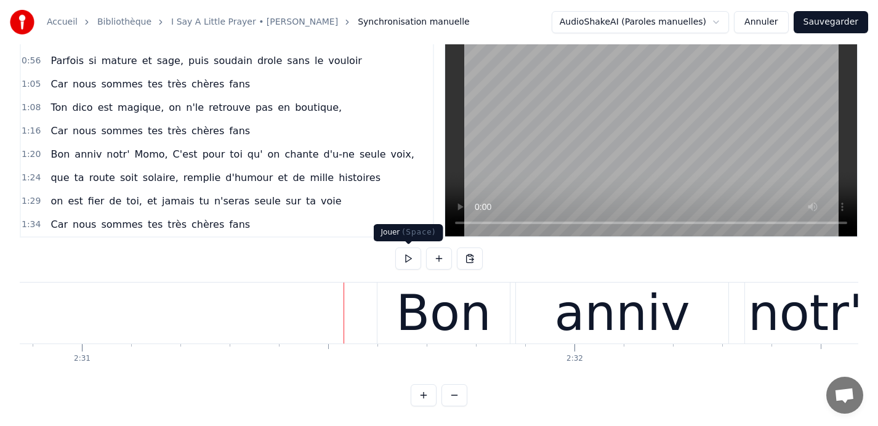
click at [408, 261] on button at bounding box center [408, 259] width 26 height 22
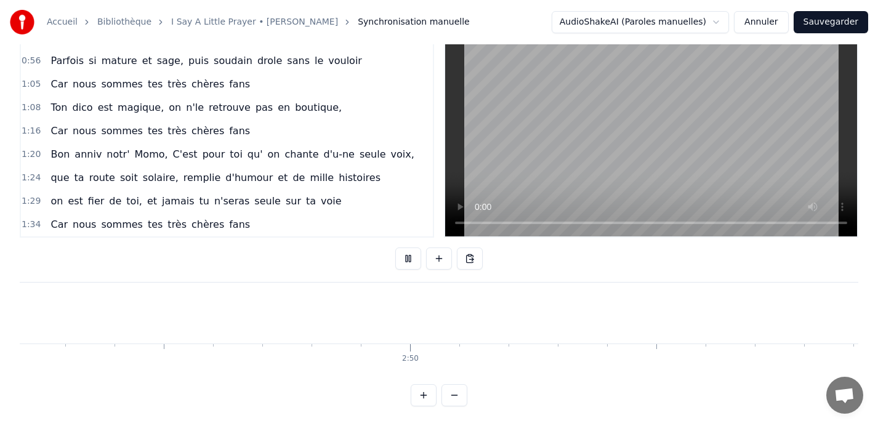
click at [408, 261] on button at bounding box center [408, 259] width 26 height 22
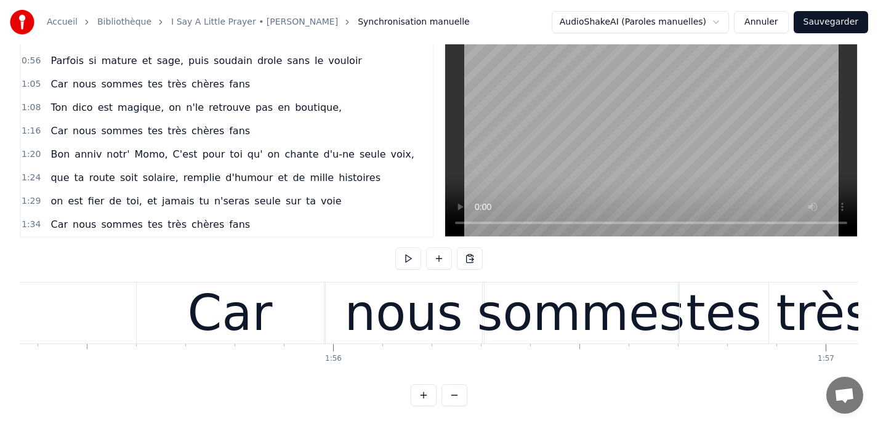
scroll to position [0, 56848]
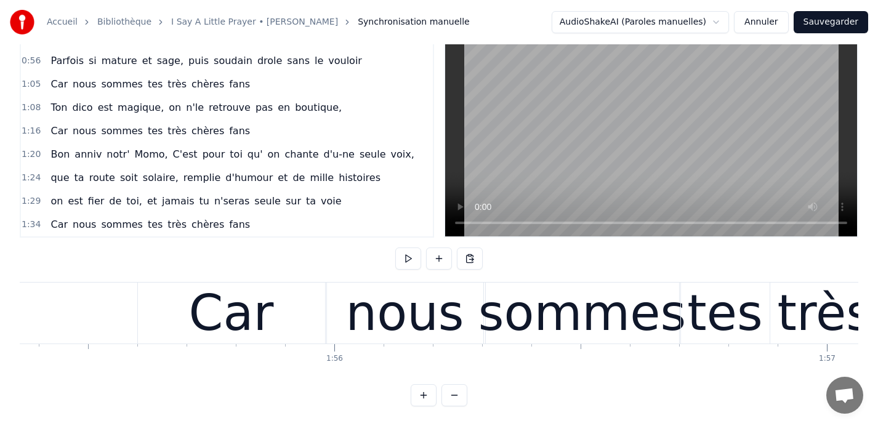
click at [407, 261] on button at bounding box center [408, 259] width 26 height 22
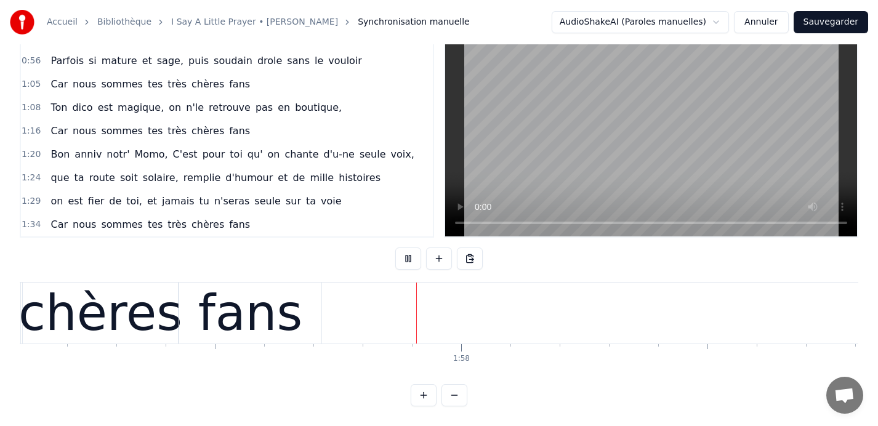
scroll to position [0, 57745]
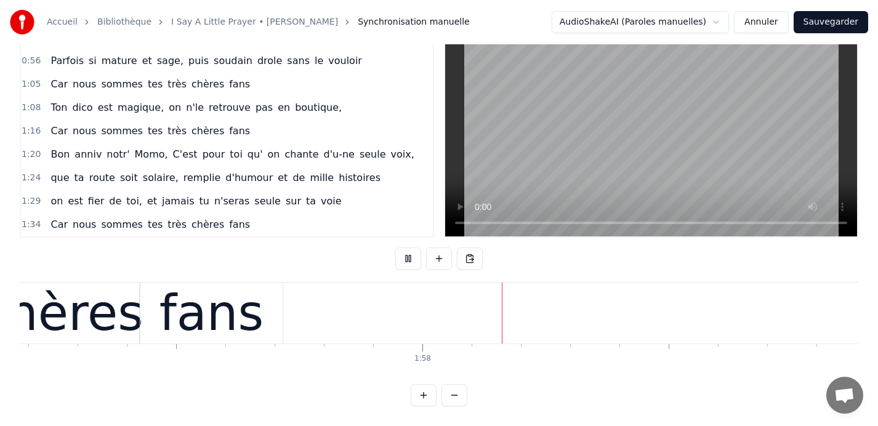
click at [407, 261] on button at bounding box center [408, 259] width 26 height 22
click at [269, 322] on div "fans" at bounding box center [211, 313] width 142 height 61
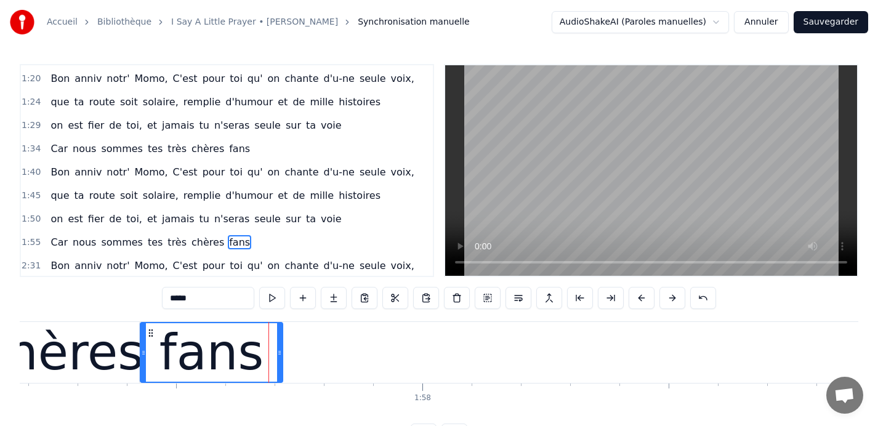
scroll to position [421, 0]
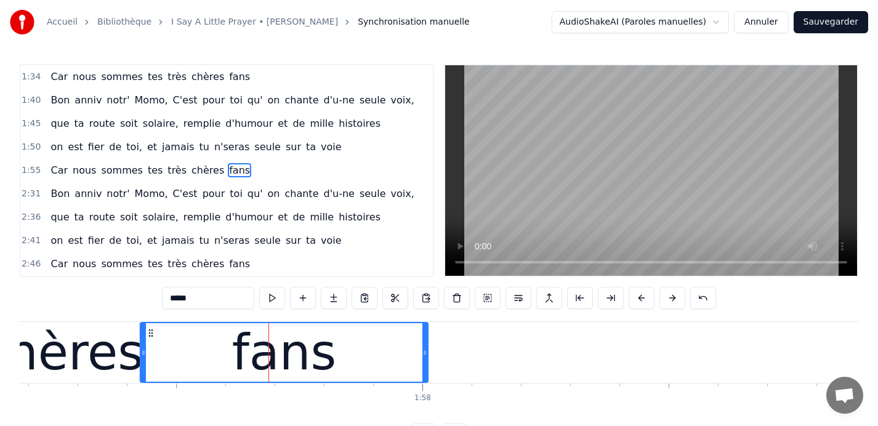
drag, startPoint x: 281, startPoint y: 352, endPoint x: 426, endPoint y: 355, distance: 144.2
click at [426, 356] on icon at bounding box center [425, 353] width 5 height 10
click at [267, 294] on button at bounding box center [272, 298] width 26 height 22
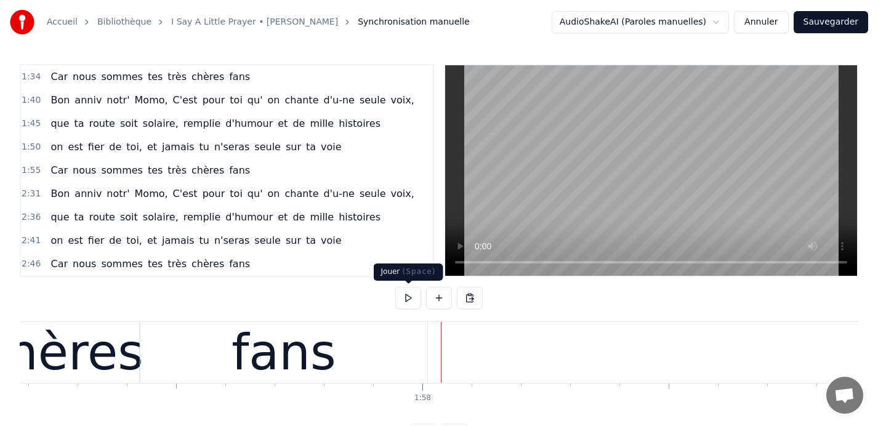
click at [405, 297] on button at bounding box center [408, 298] width 26 height 22
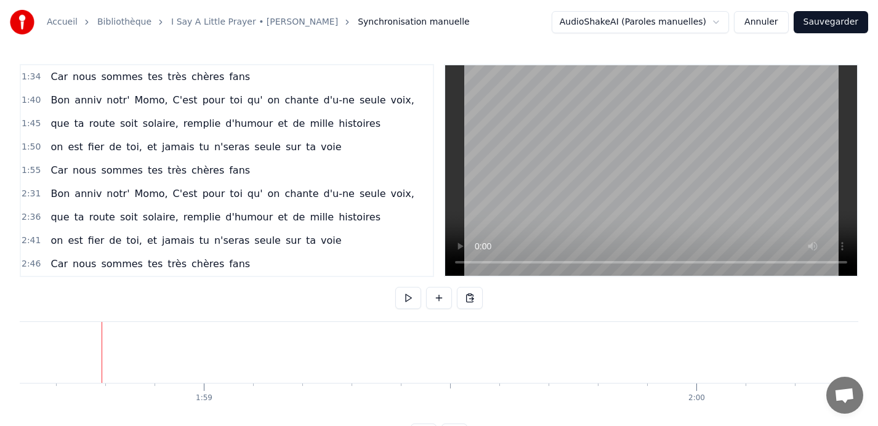
scroll to position [0, 58477]
click at [405, 297] on button at bounding box center [408, 298] width 26 height 22
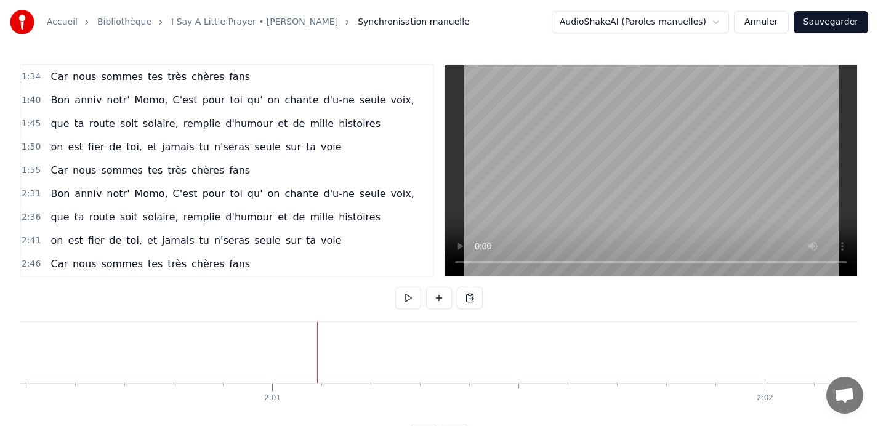
scroll to position [0, 59386]
click at [403, 297] on button at bounding box center [408, 298] width 26 height 22
click at [403, 299] on button at bounding box center [408, 298] width 26 height 22
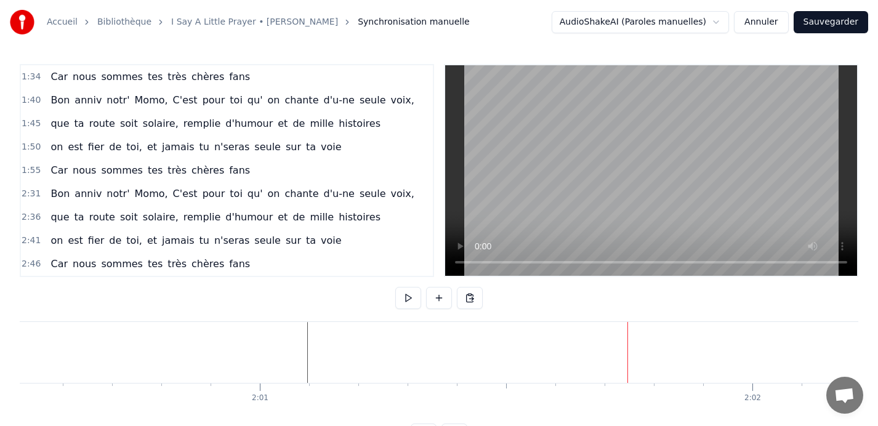
click at [410, 298] on button at bounding box center [408, 298] width 26 height 22
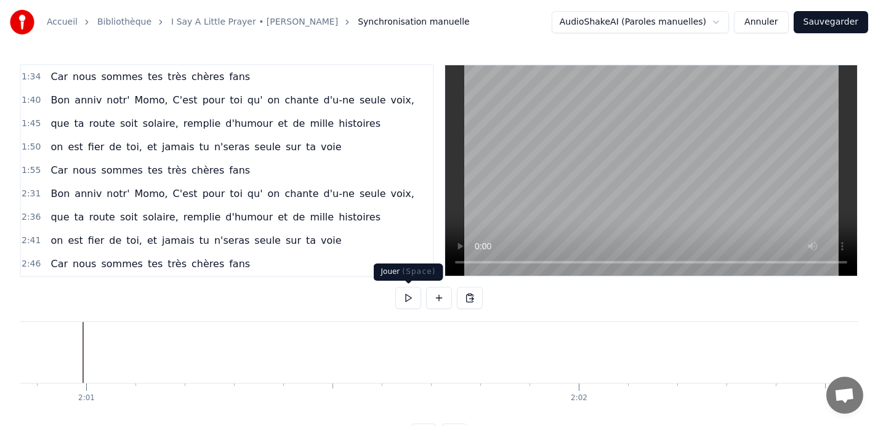
click at [403, 299] on button at bounding box center [408, 298] width 26 height 22
click at [439, 300] on button at bounding box center [439, 298] width 26 height 22
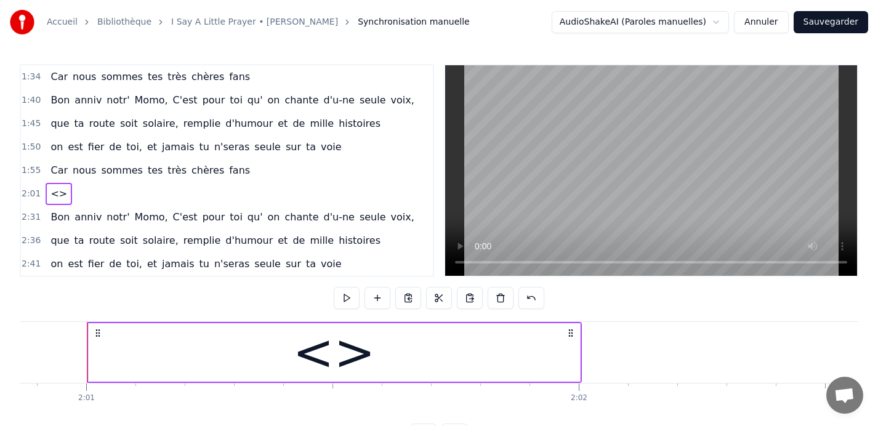
click at [320, 356] on div "<>" at bounding box center [334, 353] width 83 height 74
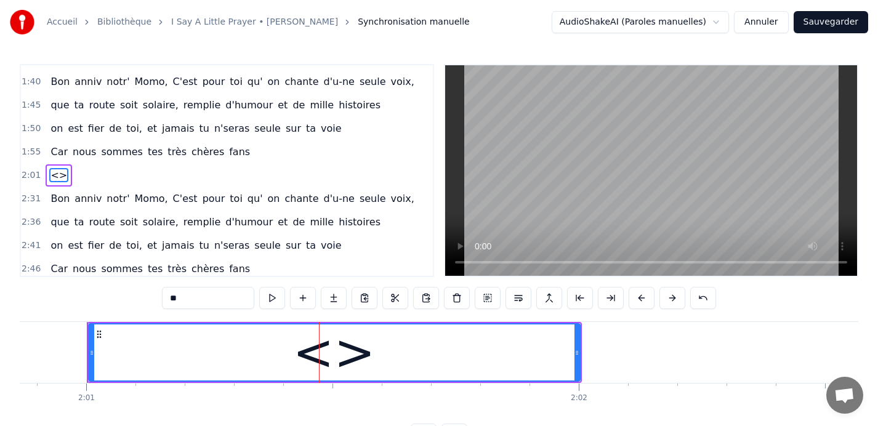
scroll to position [445, 0]
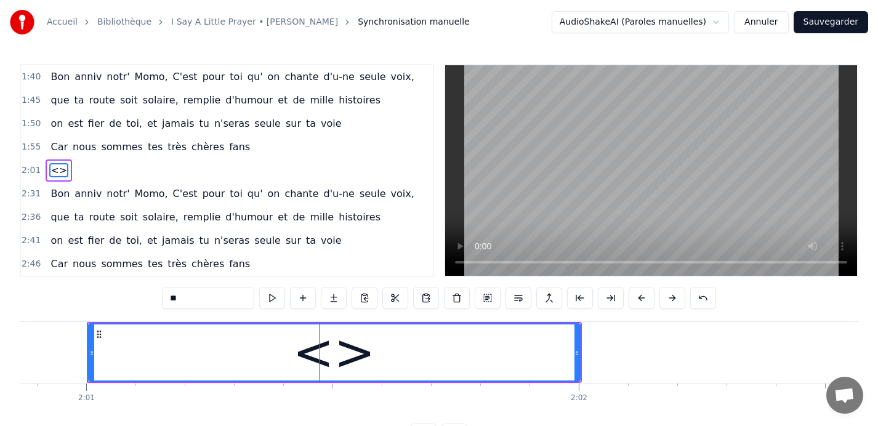
drag, startPoint x: 194, startPoint y: 301, endPoint x: 129, endPoint y: 290, distance: 65.5
click at [129, 290] on div "0:09 Car nous sommes tes très chères fans 0:13 Quand tu entr' dans la pièce, 0:…" at bounding box center [439, 255] width 839 height 382
type input "****"
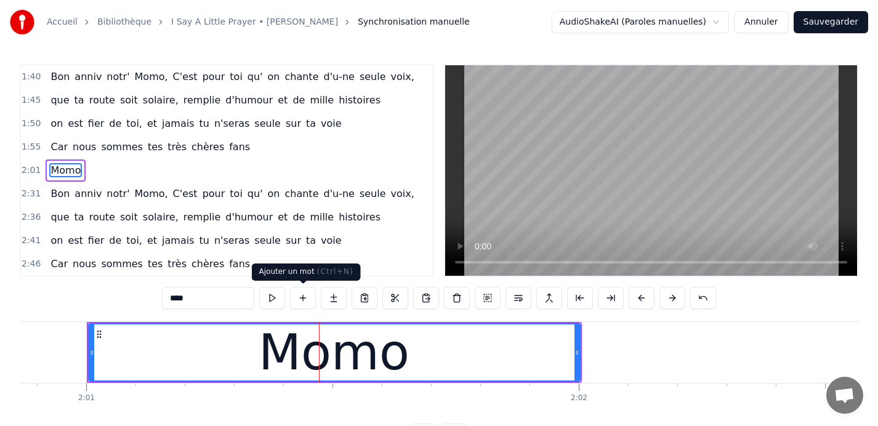
click at [302, 296] on button at bounding box center [303, 298] width 26 height 22
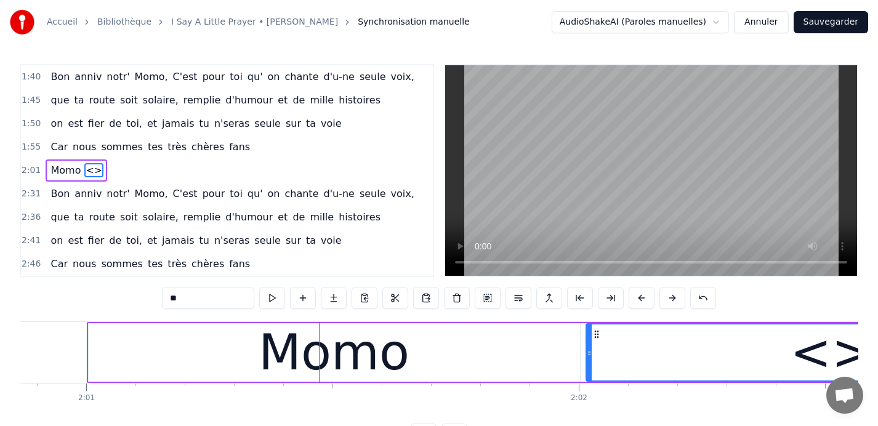
drag, startPoint x: 189, startPoint y: 301, endPoint x: 131, endPoint y: 299, distance: 58.0
click at [131, 299] on div "0:09 Car nous sommes tes très chères fans 0:13 Quand tu entr' dans la pièce, 0:…" at bounding box center [439, 255] width 839 height 382
type input "**"
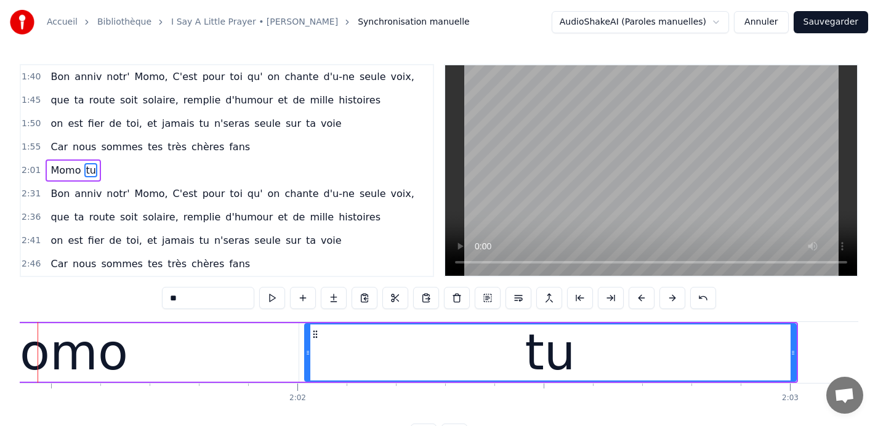
scroll to position [0, 59902]
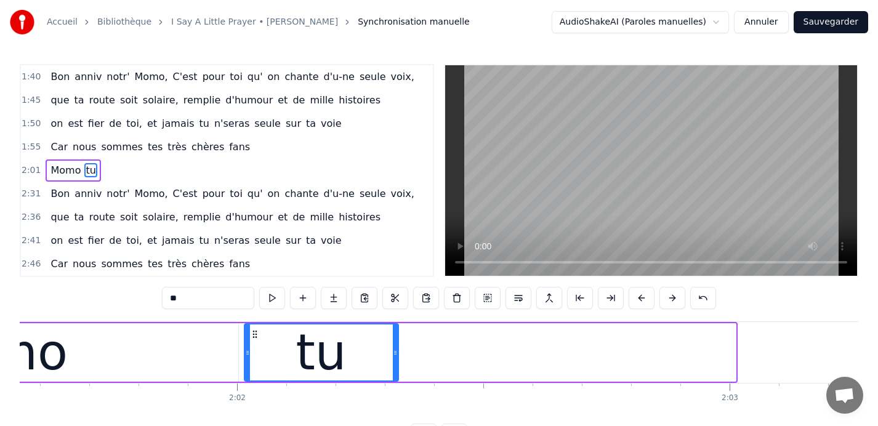
drag, startPoint x: 733, startPoint y: 355, endPoint x: 394, endPoint y: 347, distance: 338.9
click at [394, 348] on icon at bounding box center [395, 353] width 5 height 10
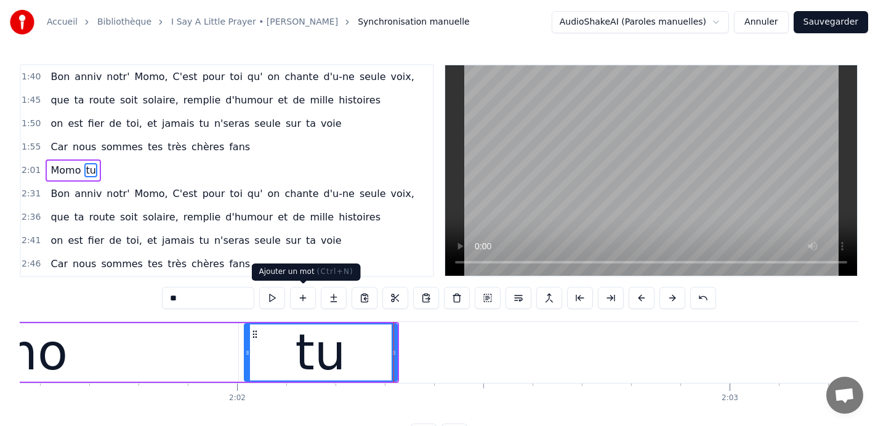
click at [299, 299] on button at bounding box center [303, 298] width 26 height 22
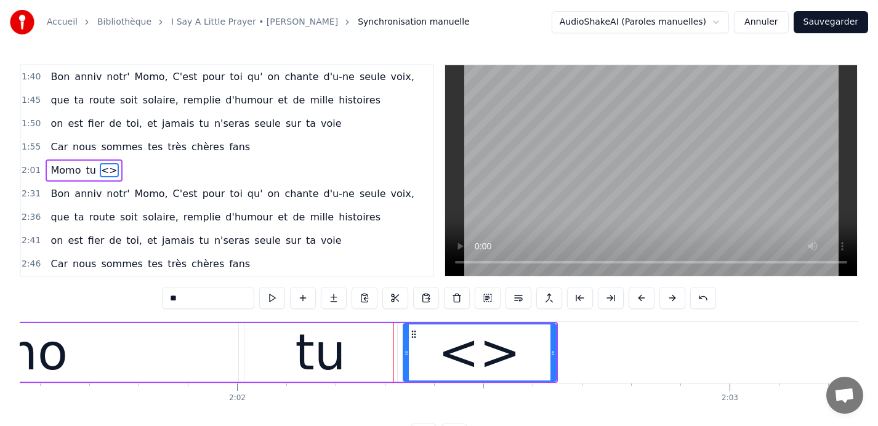
drag, startPoint x: 202, startPoint y: 303, endPoint x: 119, endPoint y: 294, distance: 83.1
click at [119, 294] on div "0:09 Car nous sommes tes très chères fans 0:13 Quand tu entr' dans la pièce, 0:…" at bounding box center [439, 255] width 839 height 382
type input "**"
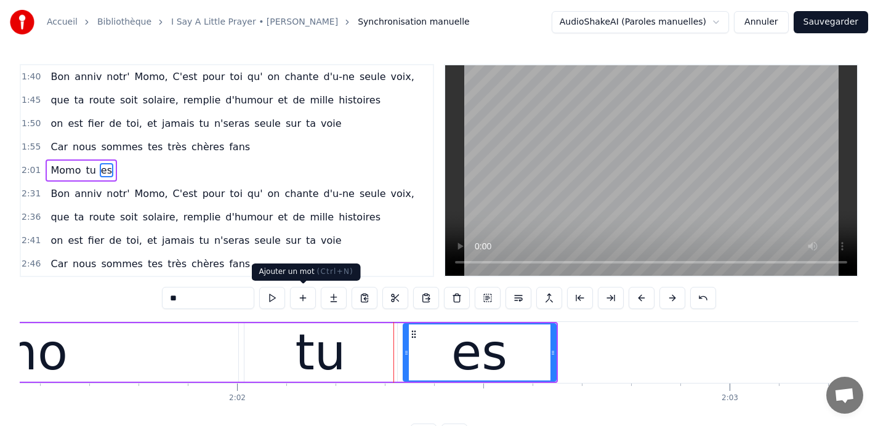
click at [304, 302] on button at bounding box center [303, 298] width 26 height 22
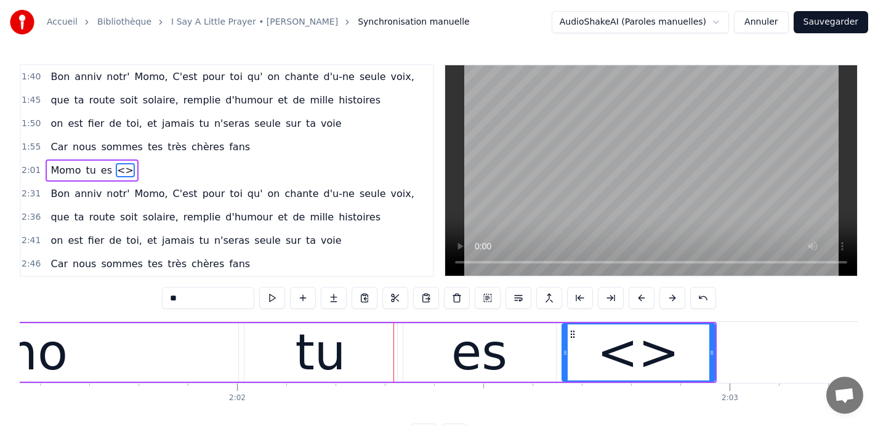
drag, startPoint x: 222, startPoint y: 301, endPoint x: 121, endPoint y: 301, distance: 101.0
click at [121, 301] on div "0:09 Car nous sommes tes très chères fans 0:13 Quand tu entr' dans la pièce, 0:…" at bounding box center [439, 255] width 839 height 382
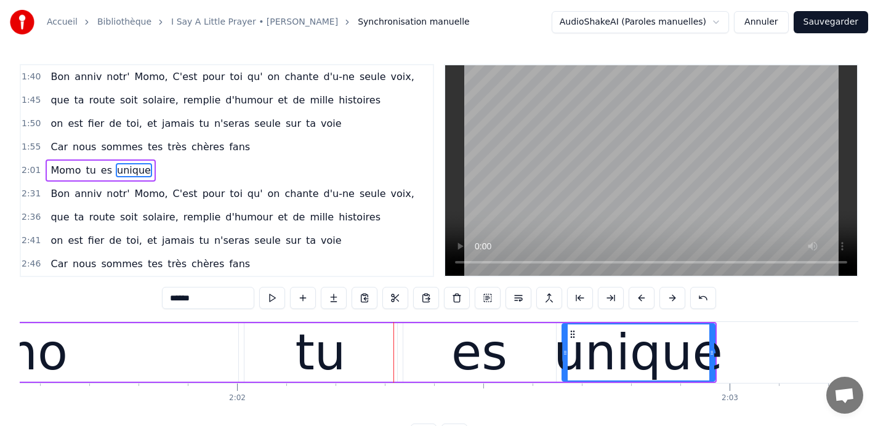
type input "*******"
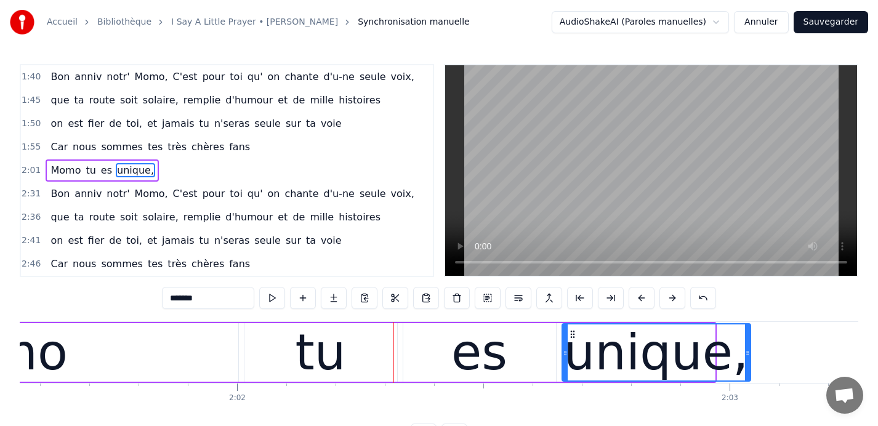
drag, startPoint x: 712, startPoint y: 350, endPoint x: 748, endPoint y: 350, distance: 35.7
click at [748, 351] on circle at bounding box center [748, 351] width 1 height 1
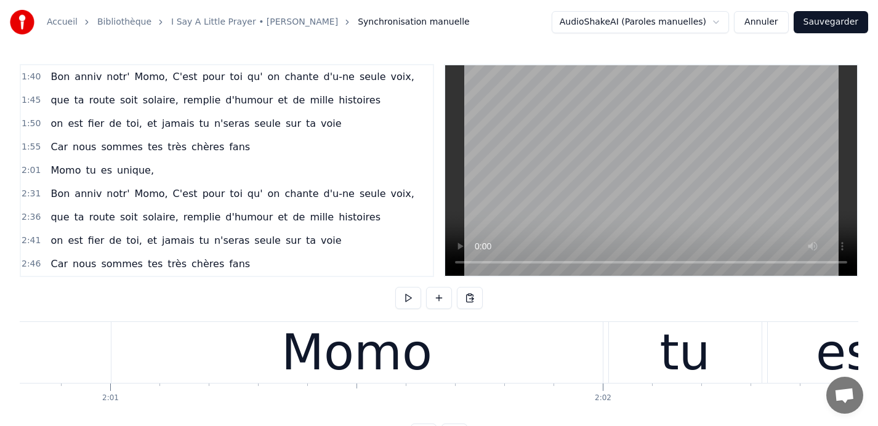
scroll to position [0, 59535]
click at [408, 296] on button at bounding box center [408, 298] width 26 height 22
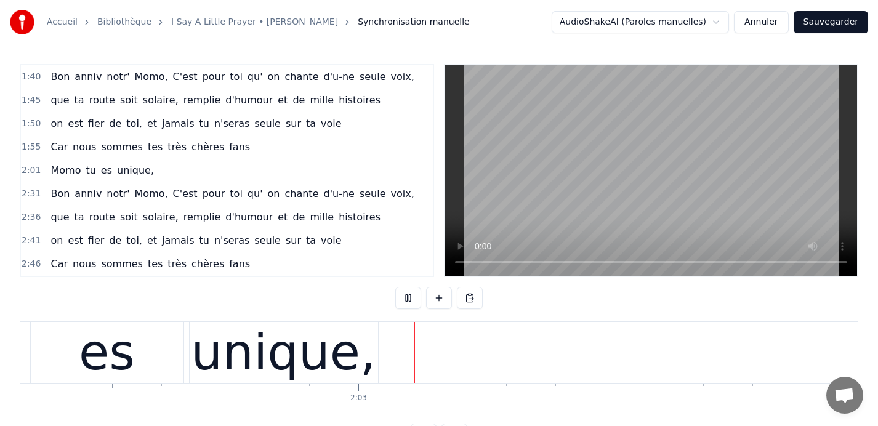
scroll to position [0, 60276]
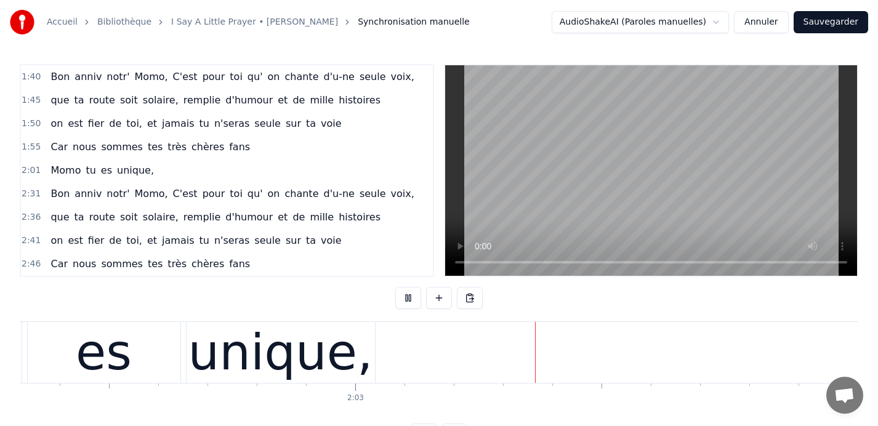
click at [408, 296] on button at bounding box center [408, 298] width 26 height 22
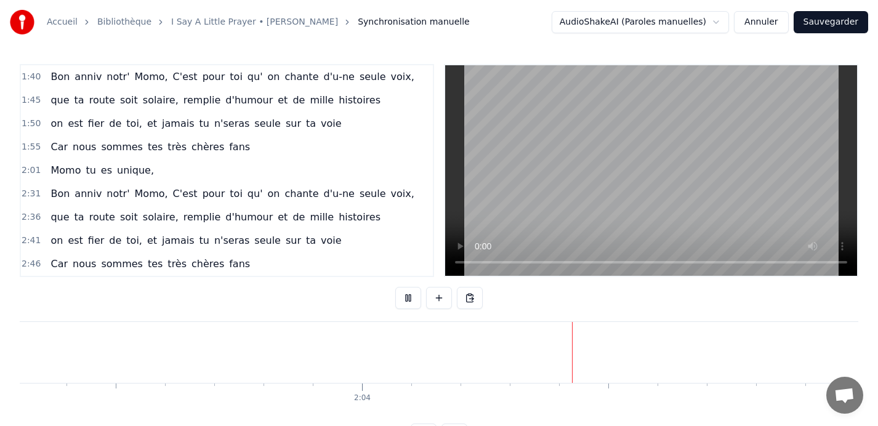
click at [408, 296] on button at bounding box center [408, 298] width 26 height 22
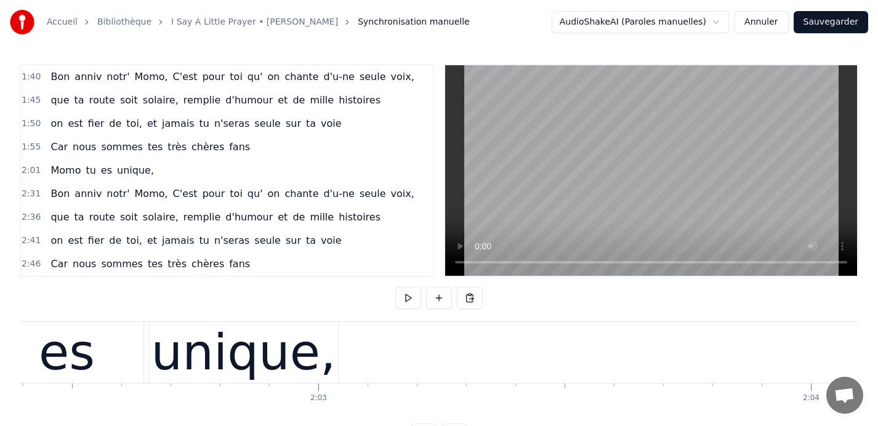
scroll to position [0, 60312]
click at [61, 305] on div "0:09 Car nous sommes tes très chères fans 0:13 Quand tu entr' dans la pièce, 0:…" at bounding box center [439, 255] width 839 height 382
click at [50, 336] on div "es" at bounding box center [68, 353] width 56 height 74
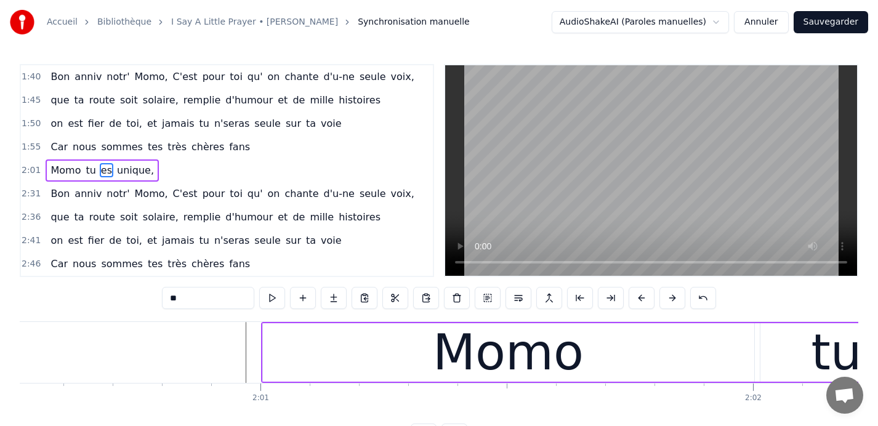
scroll to position [0, 59372]
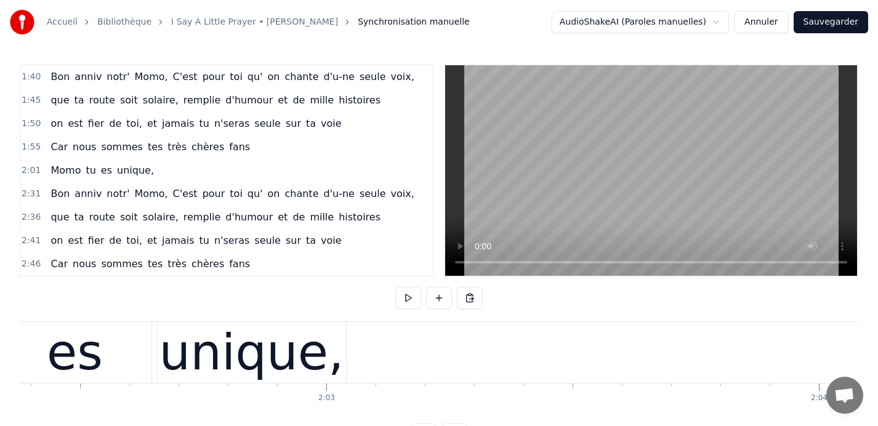
scroll to position [0, 60300]
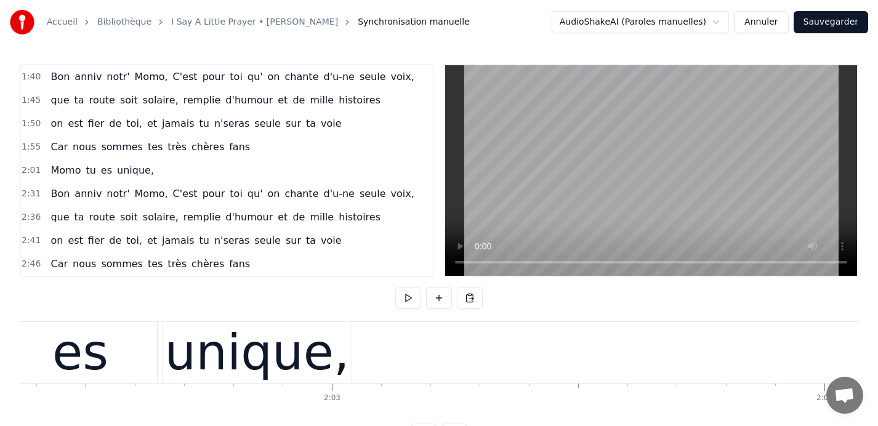
click at [221, 350] on div "unique," at bounding box center [257, 353] width 185 height 74
click at [408, 291] on button at bounding box center [408, 298] width 26 height 22
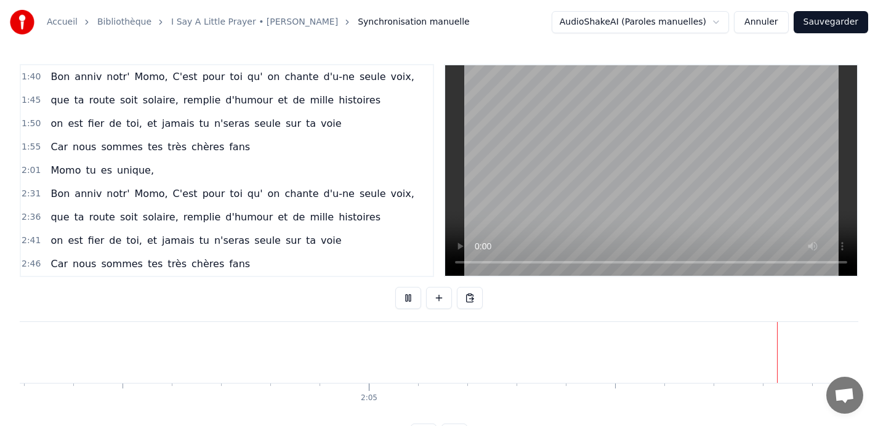
click at [408, 291] on button at bounding box center [408, 298] width 26 height 22
click at [403, 306] on button at bounding box center [408, 298] width 26 height 22
click at [403, 299] on button at bounding box center [408, 298] width 26 height 22
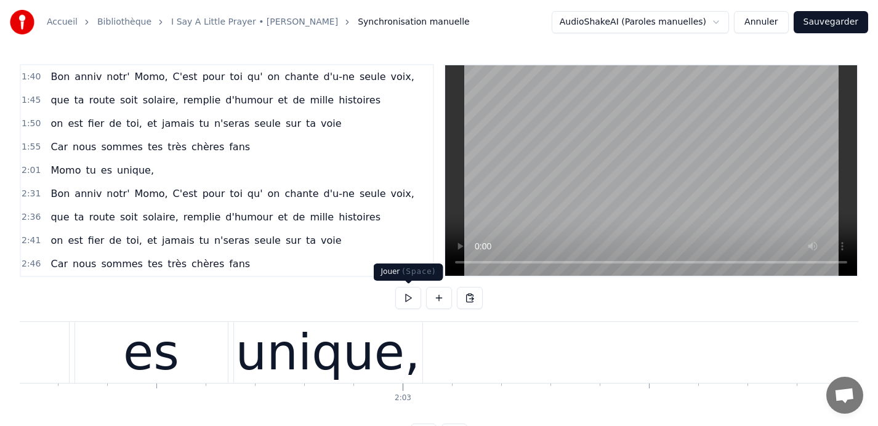
scroll to position [0, 60232]
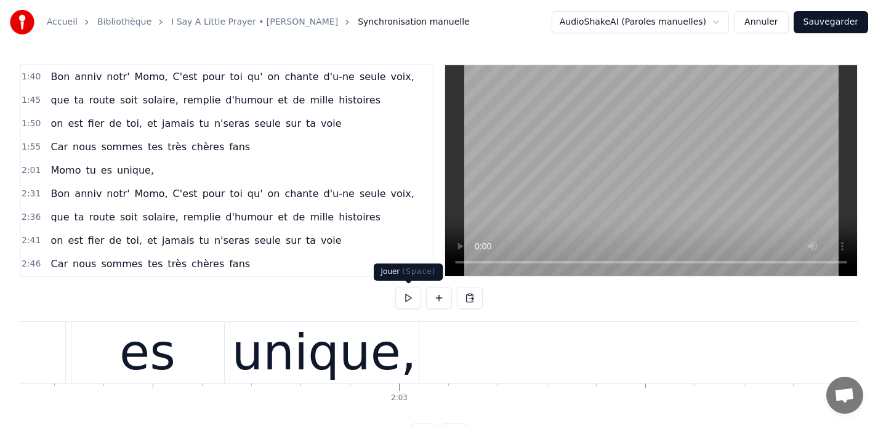
click at [331, 348] on div "unique," at bounding box center [324, 353] width 185 height 74
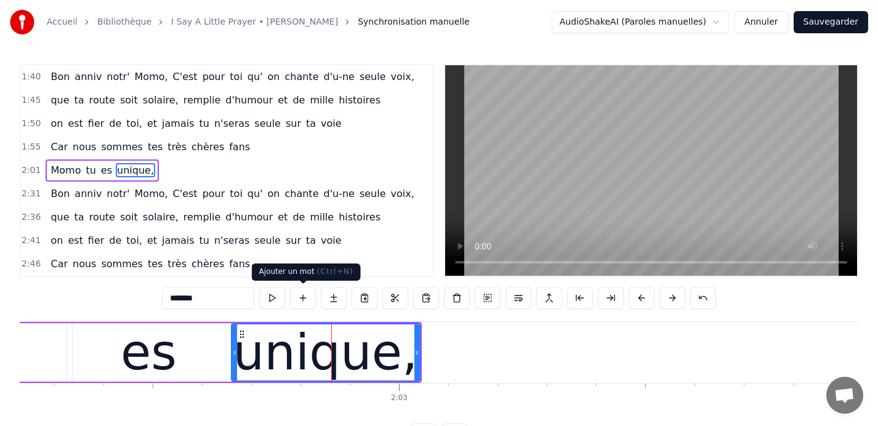
click at [304, 302] on button at bounding box center [303, 298] width 26 height 22
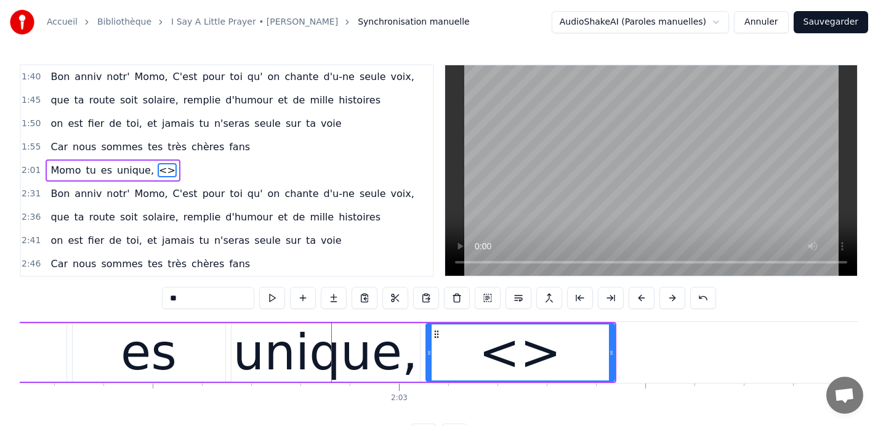
drag, startPoint x: 202, startPoint y: 297, endPoint x: 144, endPoint y: 294, distance: 58.0
click at [144, 294] on div "0:09 Car nous sommes tes très chères fans 0:13 Quand tu entr' dans la pièce, 0:…" at bounding box center [439, 255] width 839 height 382
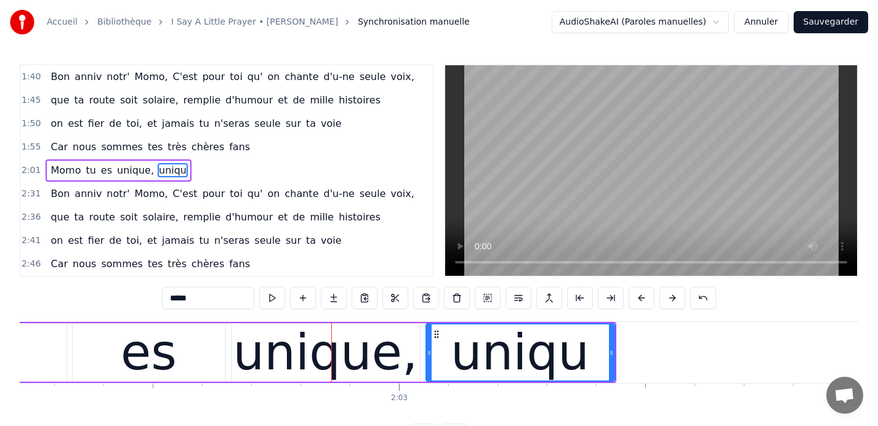
type input "******"
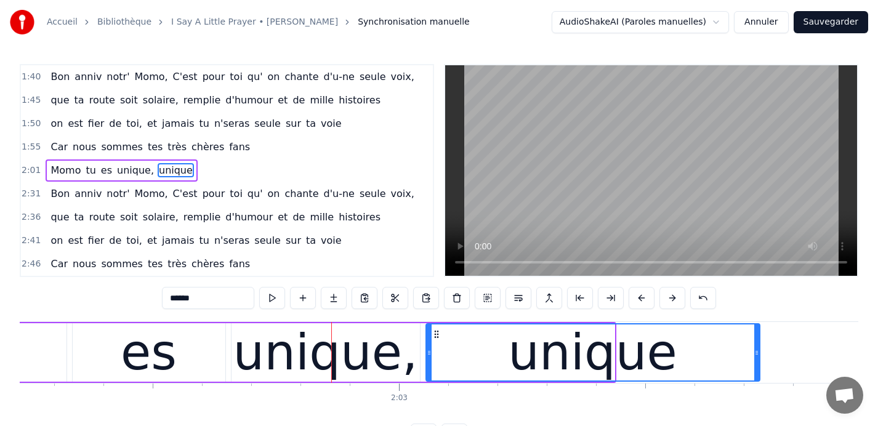
drag, startPoint x: 614, startPoint y: 358, endPoint x: 759, endPoint y: 354, distance: 145.4
click at [759, 354] on div at bounding box center [757, 353] width 5 height 56
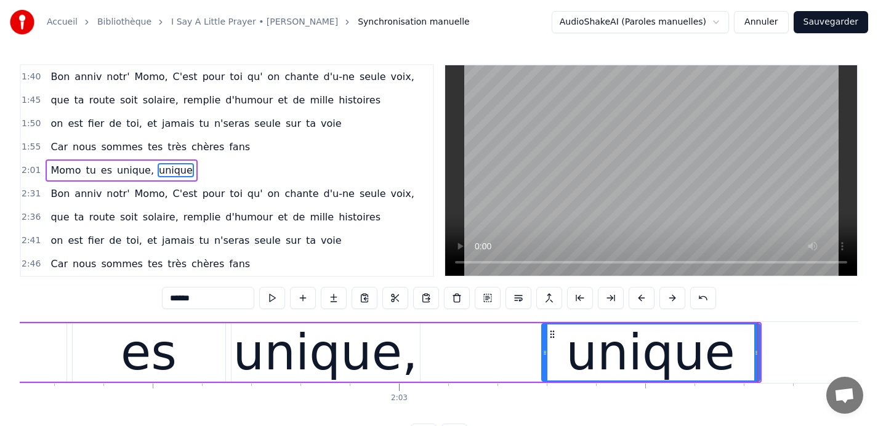
drag, startPoint x: 430, startPoint y: 353, endPoint x: 546, endPoint y: 357, distance: 115.9
click at [546, 357] on icon at bounding box center [545, 353] width 5 height 10
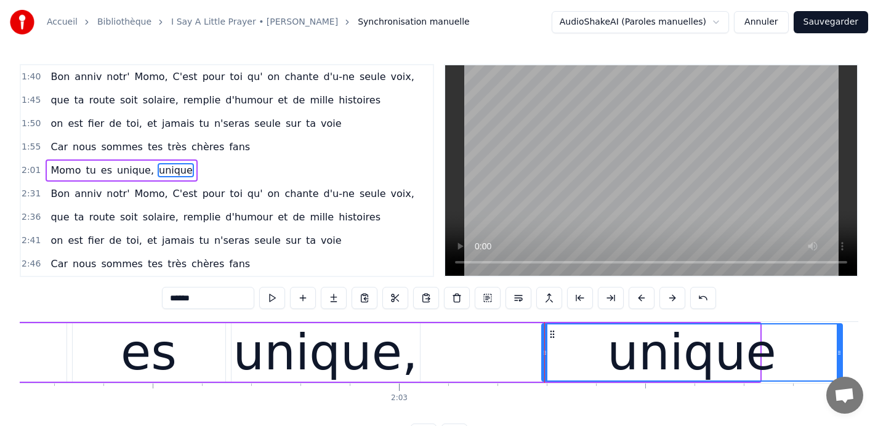
drag, startPoint x: 758, startPoint y: 350, endPoint x: 840, endPoint y: 344, distance: 82.8
click at [840, 344] on div at bounding box center [839, 353] width 5 height 56
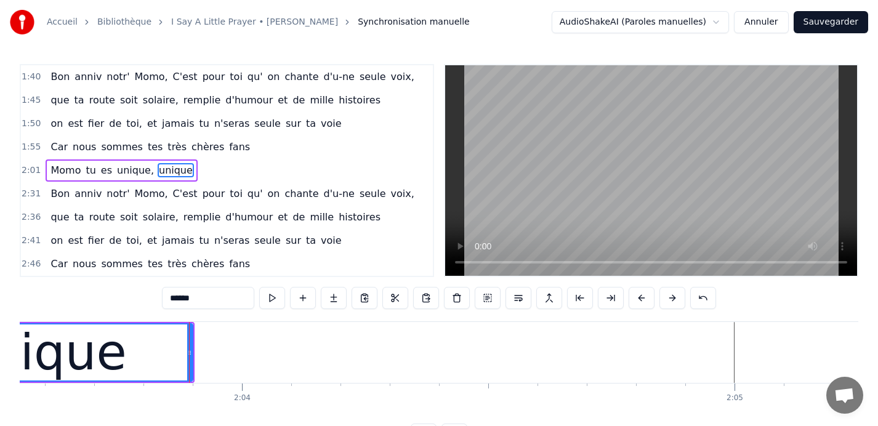
scroll to position [0, 60990]
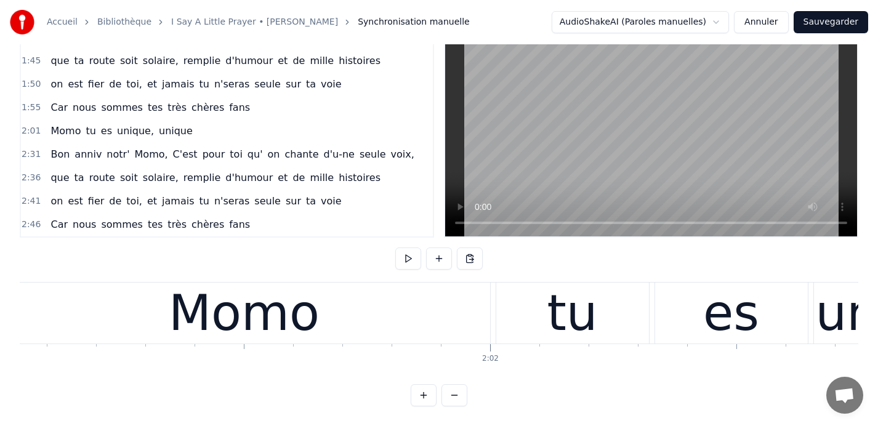
scroll to position [0, 59517]
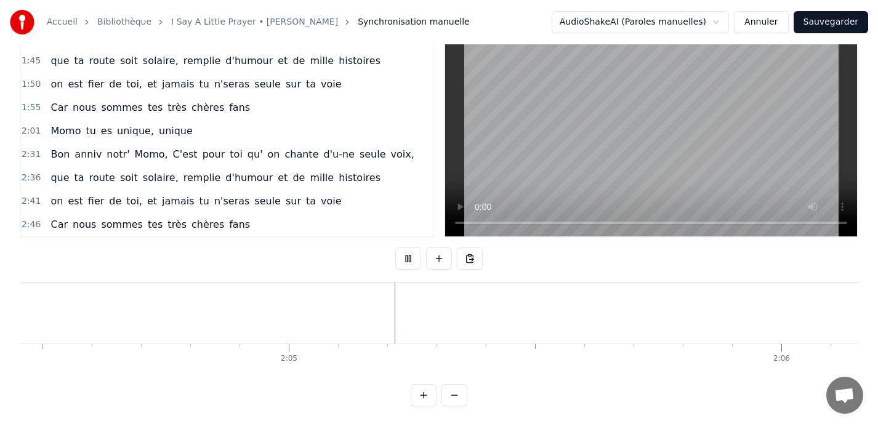
scroll to position [0, 61348]
click at [397, 258] on button at bounding box center [408, 259] width 26 height 22
click at [406, 258] on button at bounding box center [408, 259] width 26 height 22
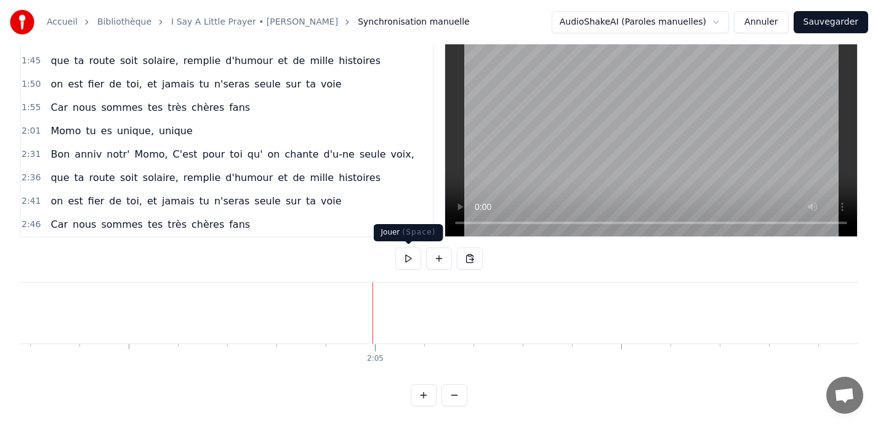
click at [410, 254] on button at bounding box center [408, 259] width 26 height 22
click at [442, 261] on button at bounding box center [439, 259] width 26 height 22
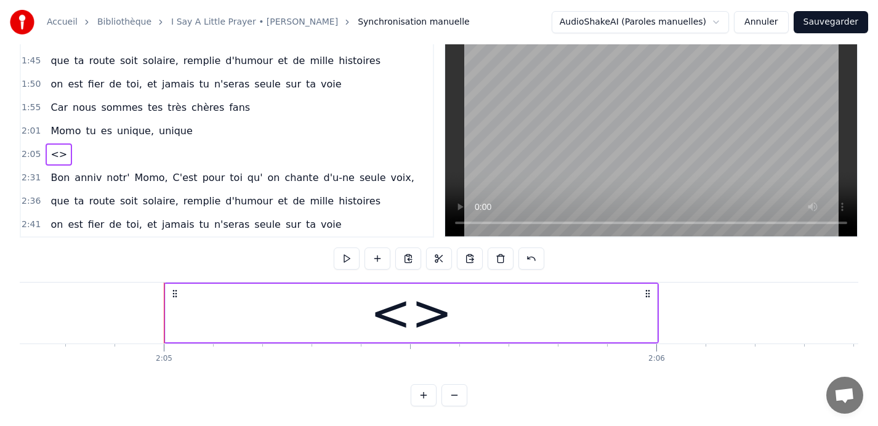
click at [282, 322] on div "<>" at bounding box center [412, 313] width 492 height 59
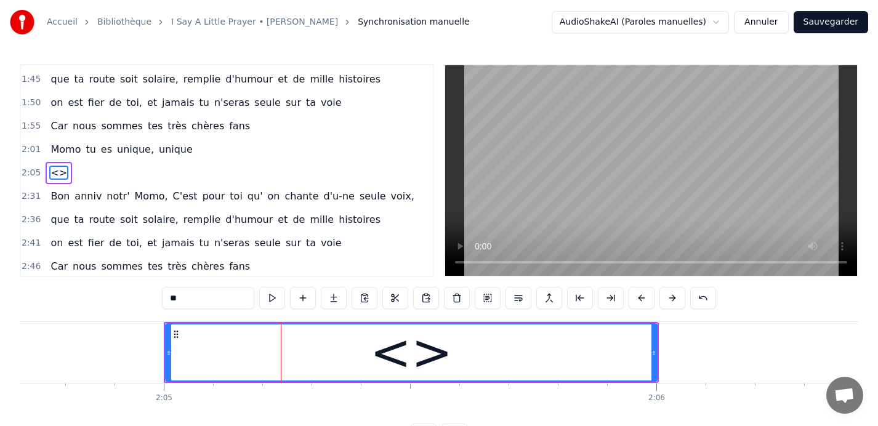
scroll to position [468, 0]
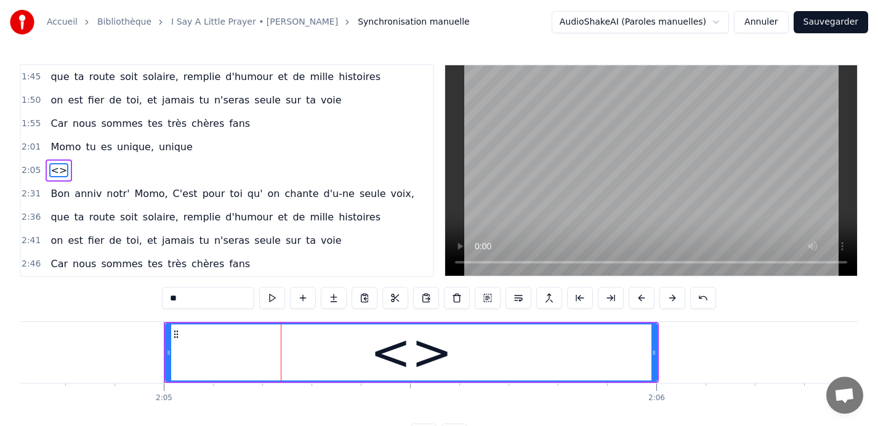
drag, startPoint x: 190, startPoint y: 298, endPoint x: 156, endPoint y: 298, distance: 34.5
click at [156, 298] on div "0:09 Car nous sommes tes très chères fans 0:13 Quand tu entr' dans la pièce, 0:…" at bounding box center [439, 255] width 839 height 382
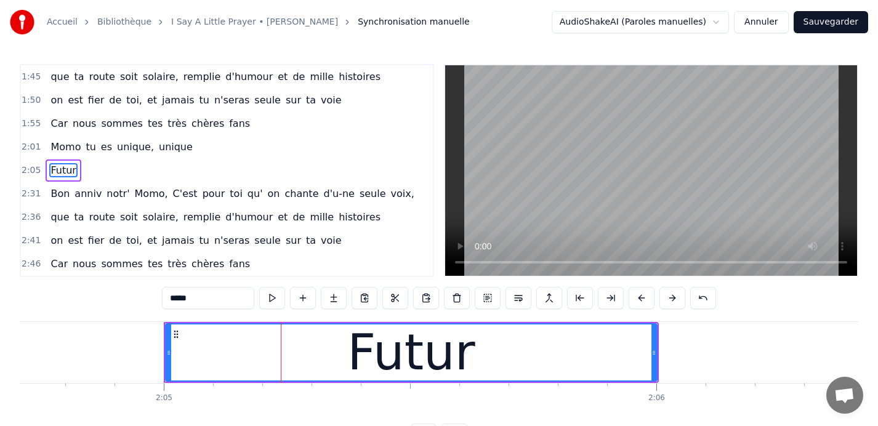
type input "******"
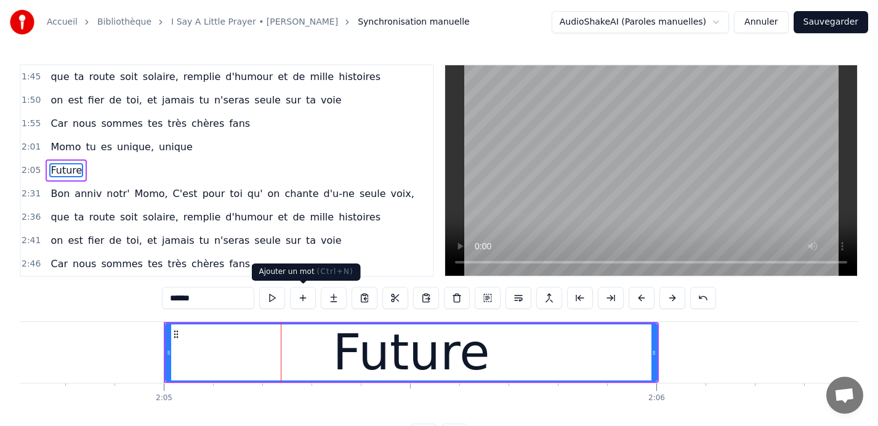
click at [301, 301] on button at bounding box center [303, 298] width 26 height 22
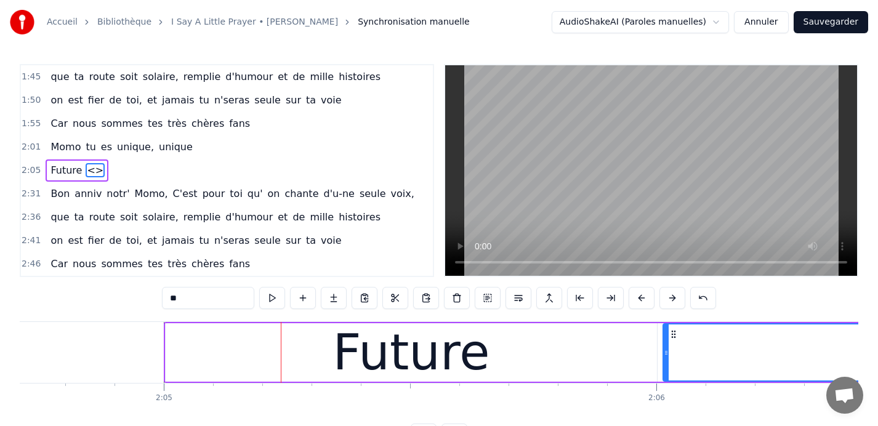
drag, startPoint x: 202, startPoint y: 294, endPoint x: 116, endPoint y: 293, distance: 85.6
click at [116, 293] on div "0:09 Car nous sommes tes très chères fans 0:13 Quand tu entr' dans la pièce, 0:…" at bounding box center [439, 255] width 839 height 382
type input "**********"
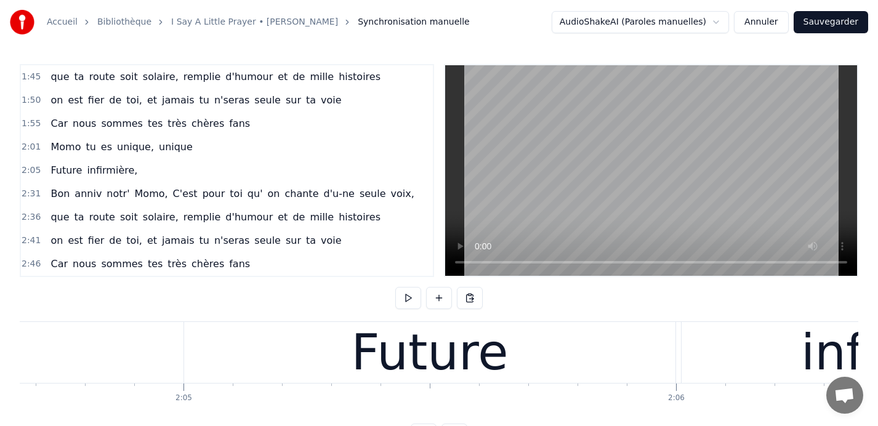
scroll to position [0, 61423]
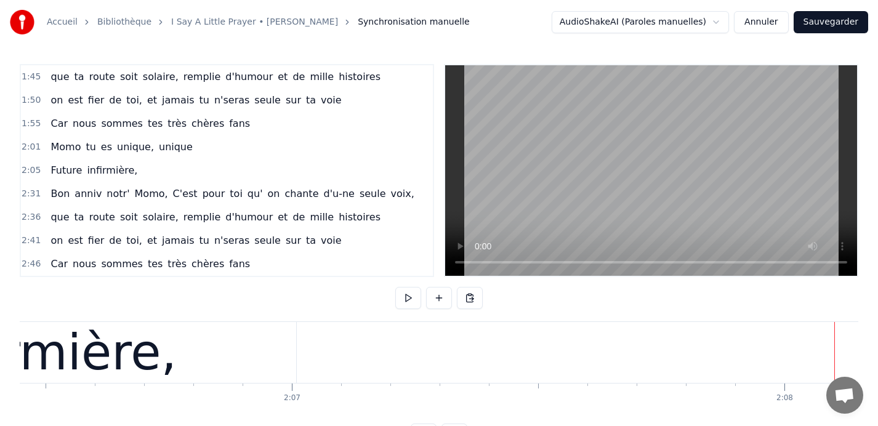
scroll to position [0, 62327]
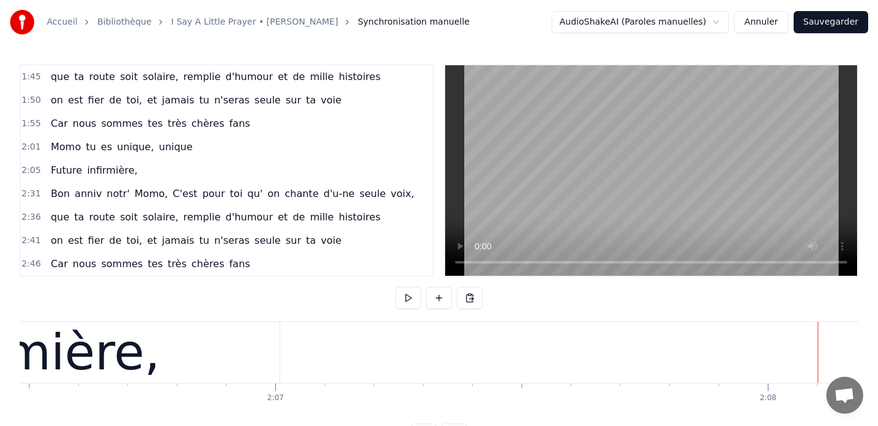
click at [261, 344] on div "infirmière," at bounding box center [34, 352] width 492 height 61
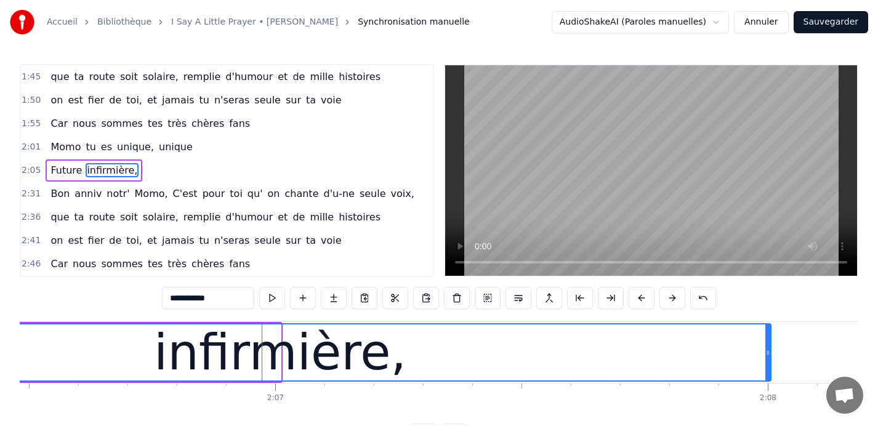
drag, startPoint x: 277, startPoint y: 352, endPoint x: 767, endPoint y: 368, distance: 490.6
click at [767, 368] on div at bounding box center [768, 353] width 5 height 56
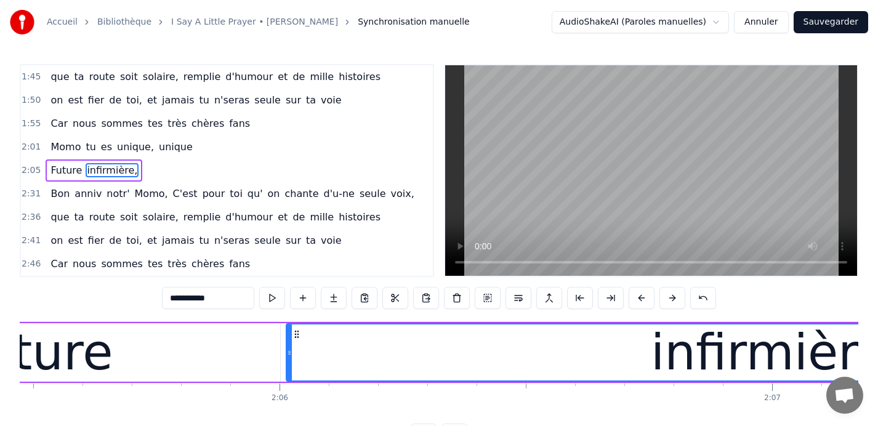
scroll to position [0, 61824]
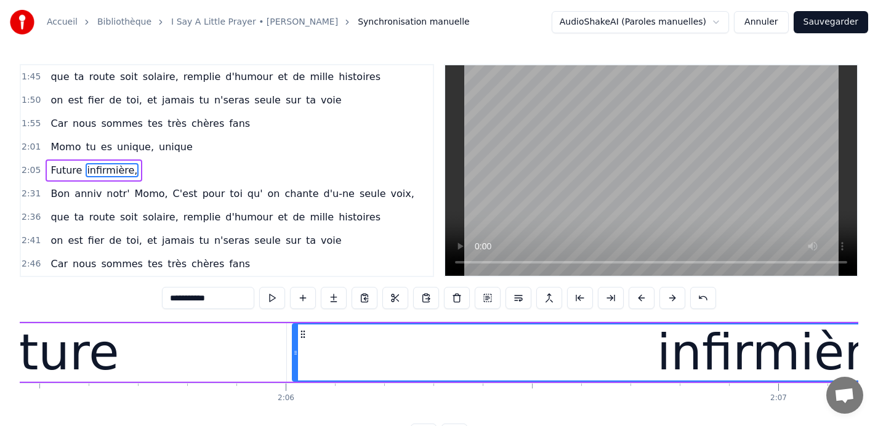
click at [400, 350] on div "infirmière," at bounding box center [783, 353] width 981 height 56
click at [294, 345] on div at bounding box center [295, 353] width 5 height 56
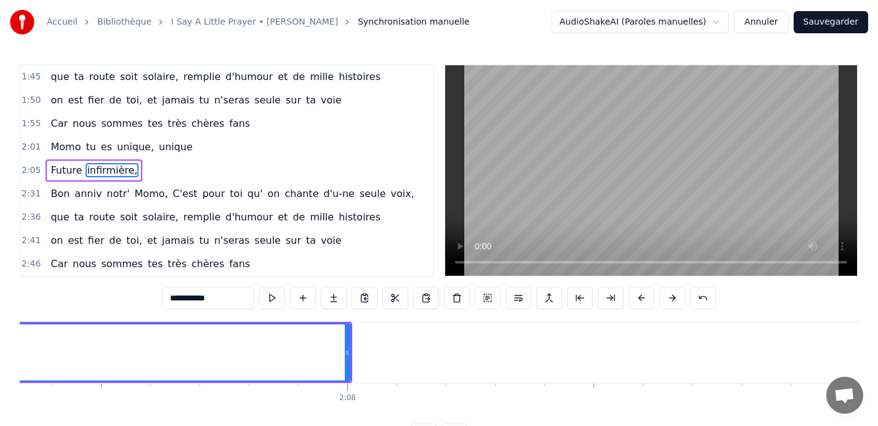
scroll to position [0, 62757]
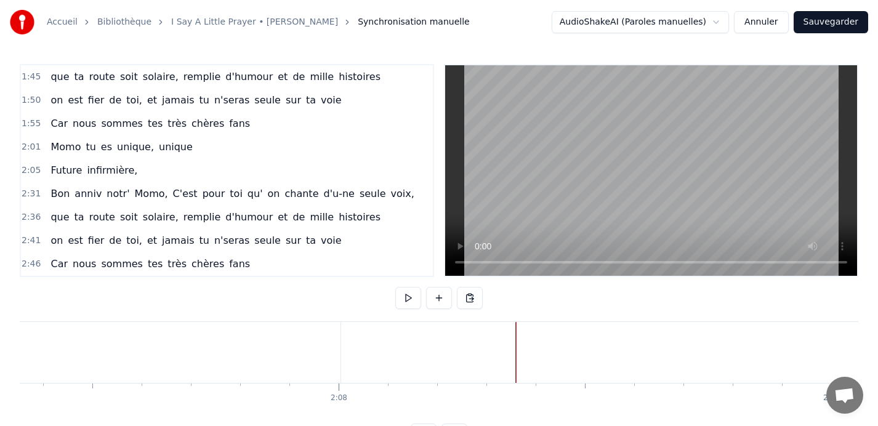
click at [607, 384] on div "Coller la ligne Ctrl+V" at bounding box center [662, 388] width 152 height 20
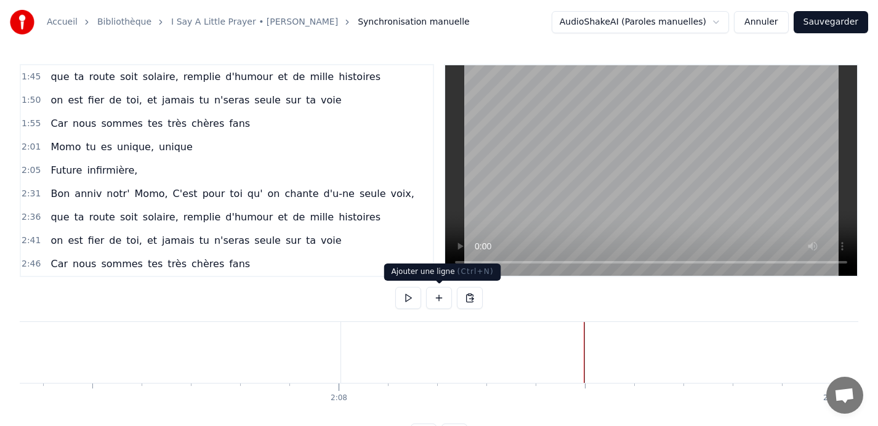
click at [440, 300] on button at bounding box center [439, 298] width 26 height 22
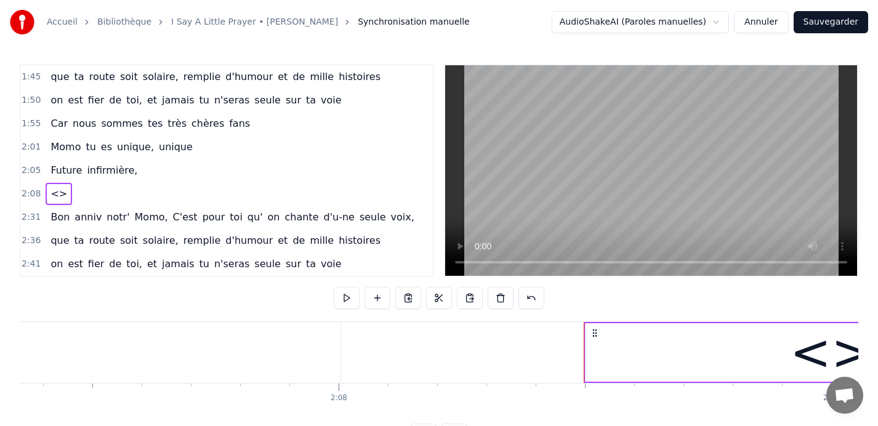
click at [635, 352] on div "<>" at bounding box center [832, 352] width 492 height 59
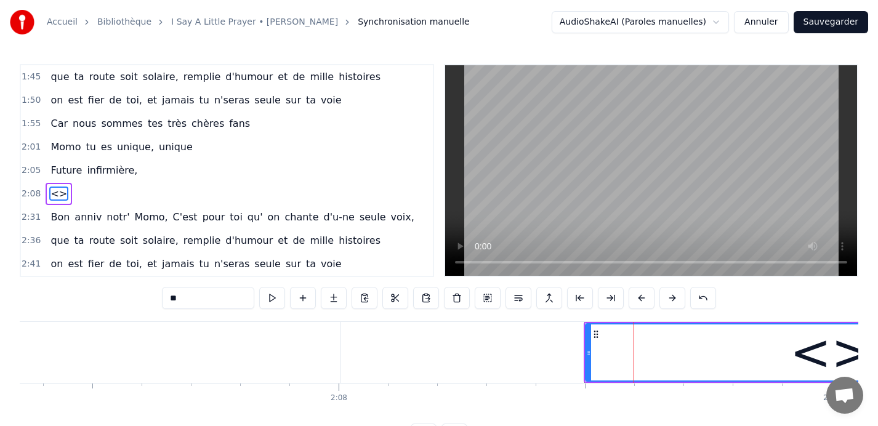
scroll to position [492, 0]
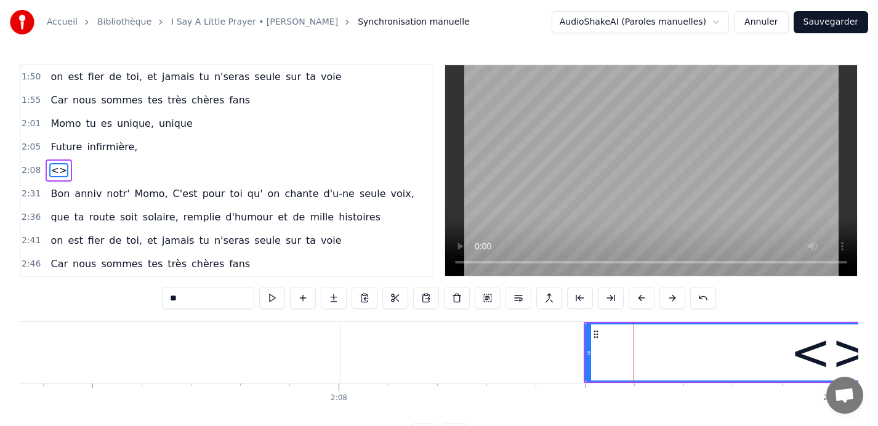
drag, startPoint x: 200, startPoint y: 301, endPoint x: 136, endPoint y: 302, distance: 64.7
click at [136, 302] on div "0:09 Car nous sommes tes très chères fans 0:13 Quand tu entr' dans la pièce, 0:…" at bounding box center [439, 255] width 839 height 382
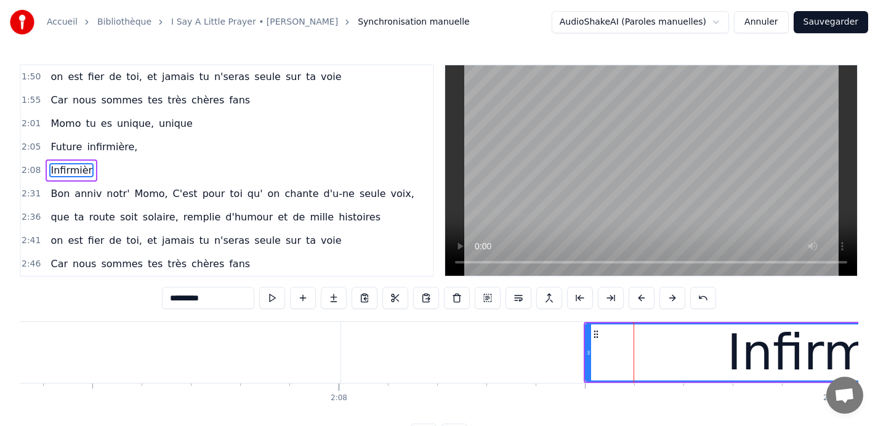
type input "**********"
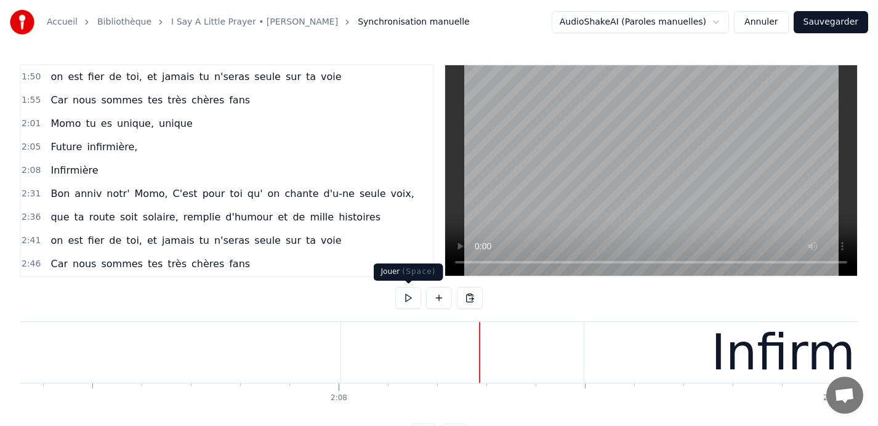
click at [402, 299] on button at bounding box center [408, 298] width 26 height 22
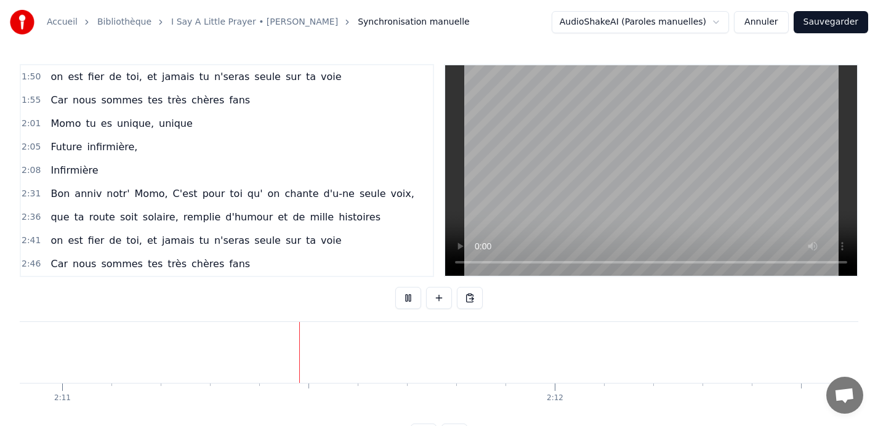
click at [402, 299] on button at bounding box center [408, 298] width 26 height 22
click at [405, 293] on button at bounding box center [408, 298] width 26 height 22
click at [435, 299] on button at bounding box center [439, 298] width 26 height 22
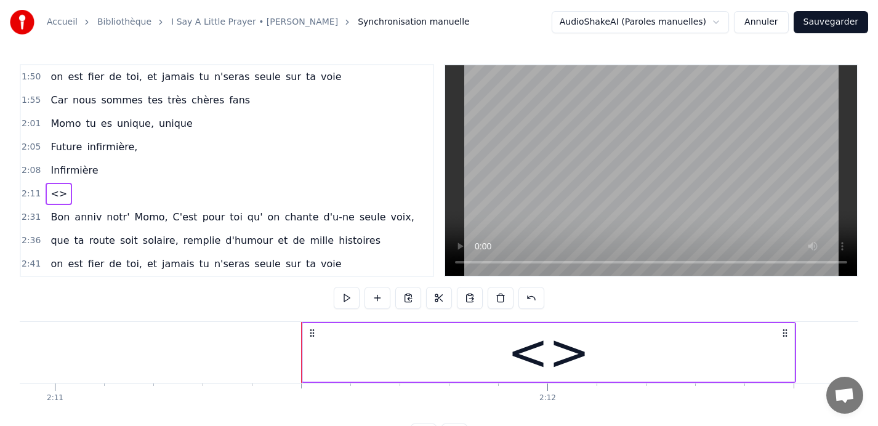
click at [493, 350] on div "<>" at bounding box center [549, 352] width 492 height 59
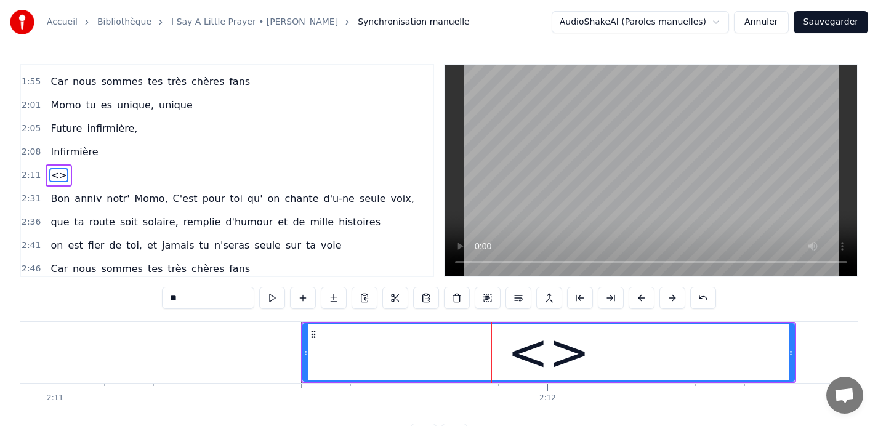
scroll to position [515, 0]
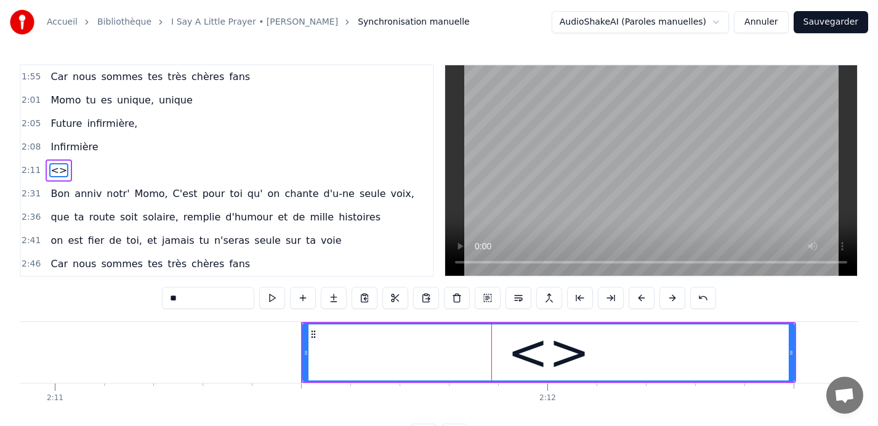
drag, startPoint x: 194, startPoint y: 299, endPoint x: 123, endPoint y: 299, distance: 71.5
click at [123, 299] on div "0:09 Car nous sommes tes très chères fans 0:13 Quand tu entr' dans la pièce, 0:…" at bounding box center [439, 255] width 839 height 382
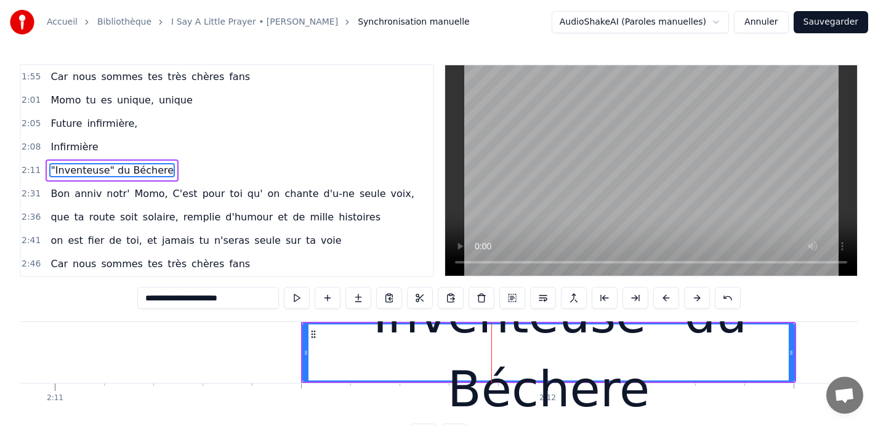
type input "**********"
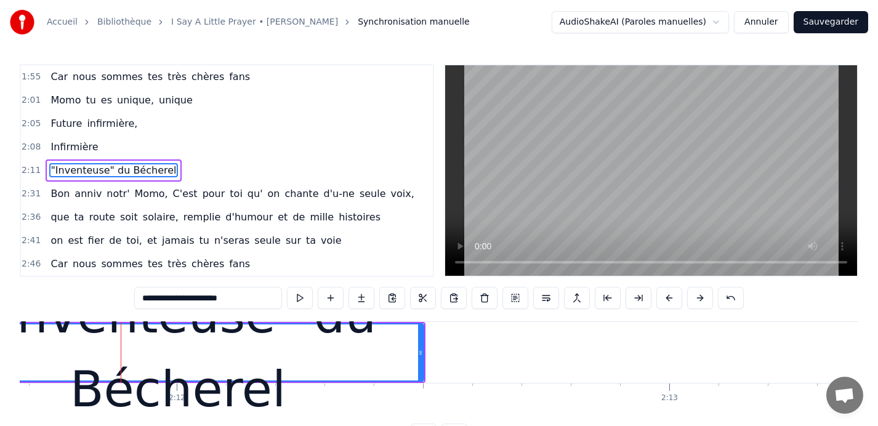
scroll to position [0, 64893]
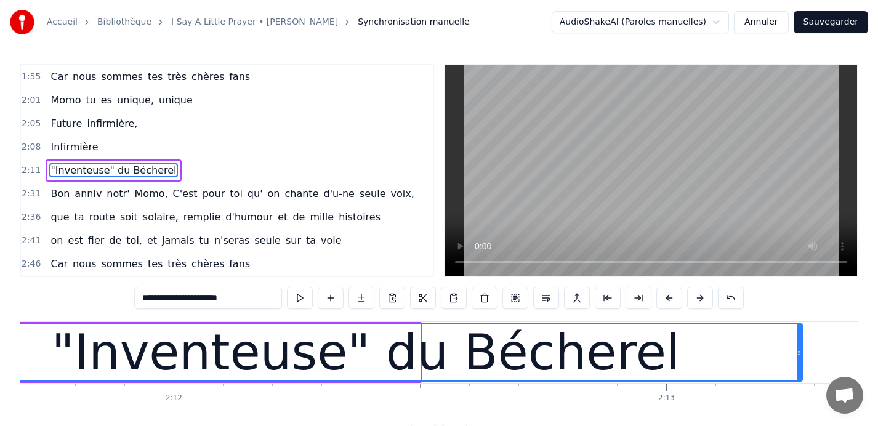
drag, startPoint x: 418, startPoint y: 352, endPoint x: 800, endPoint y: 354, distance: 381.9
click at [800, 354] on icon at bounding box center [799, 353] width 5 height 10
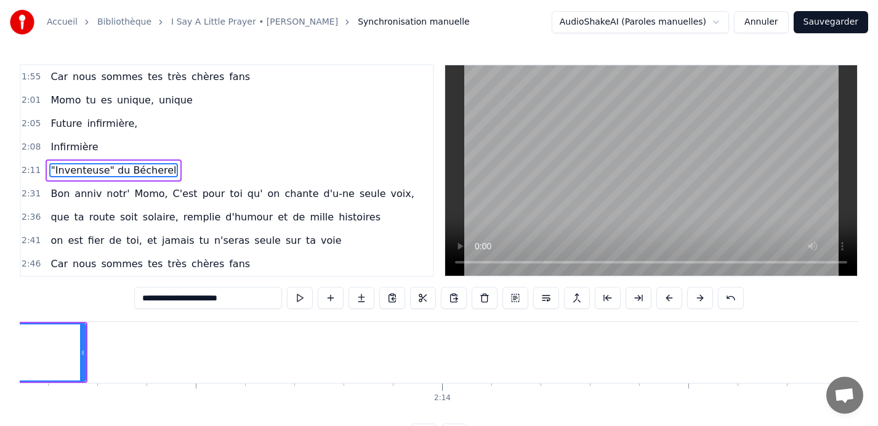
scroll to position [0, 65607]
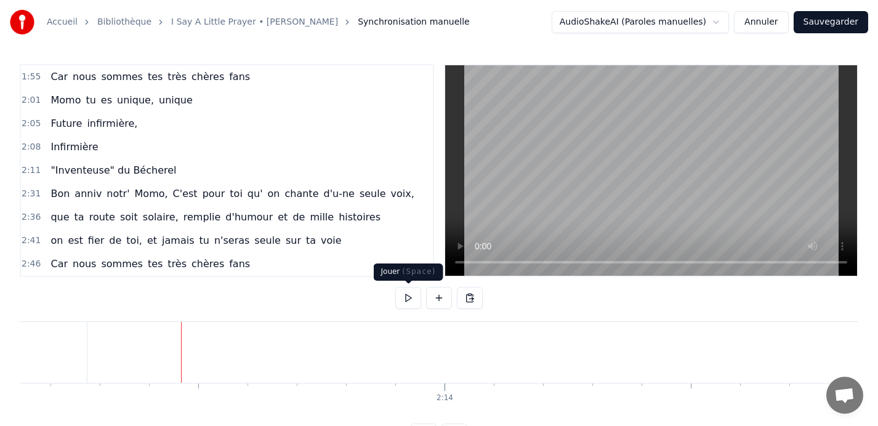
click at [405, 300] on button at bounding box center [408, 298] width 26 height 22
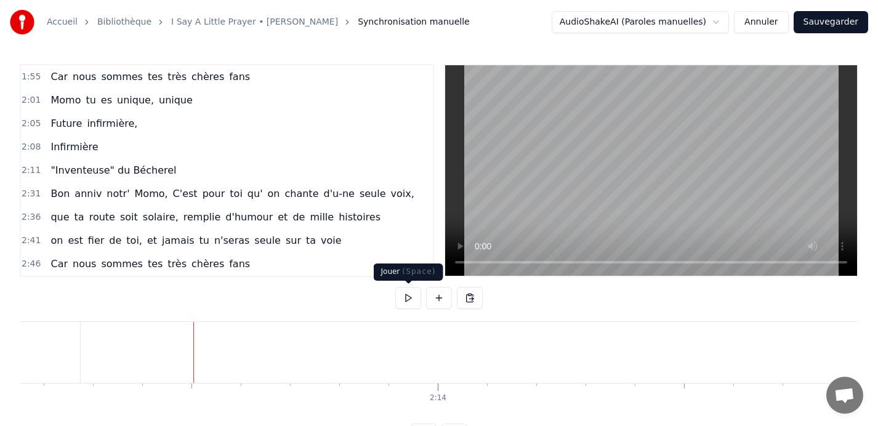
click at [409, 296] on button at bounding box center [408, 298] width 26 height 22
click at [405, 297] on button at bounding box center [408, 298] width 26 height 22
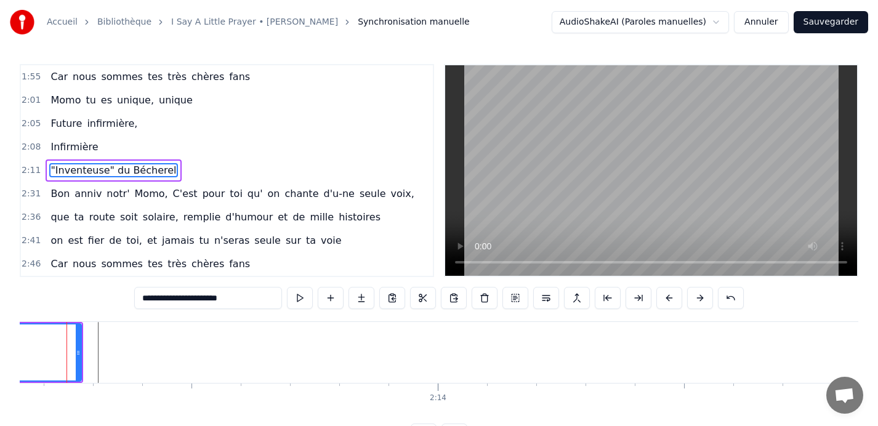
scroll to position [0, 65599]
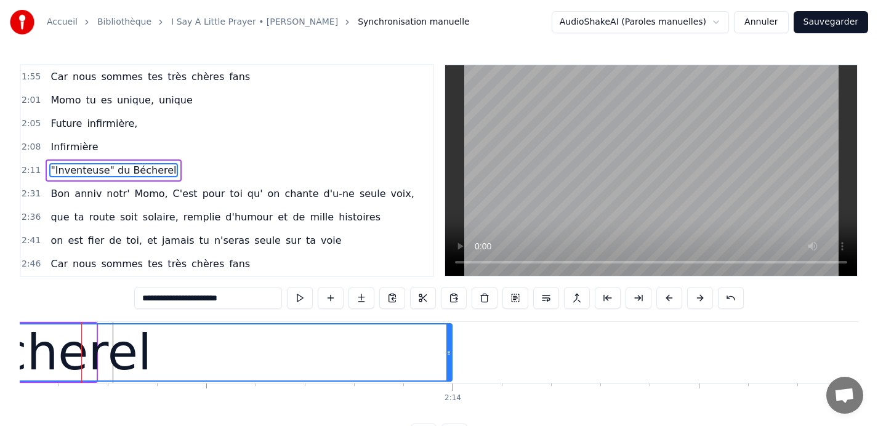
drag, startPoint x: 91, startPoint y: 354, endPoint x: 447, endPoint y: 342, distance: 356.2
click at [447, 342] on div at bounding box center [449, 353] width 5 height 56
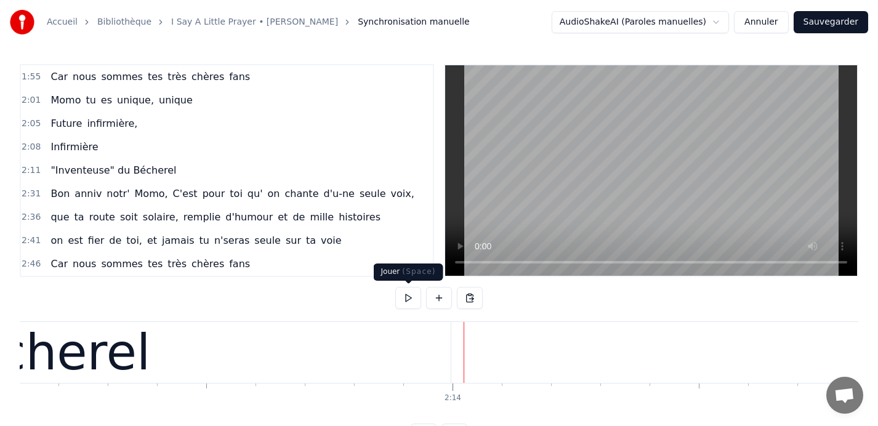
click at [407, 302] on button at bounding box center [408, 298] width 26 height 22
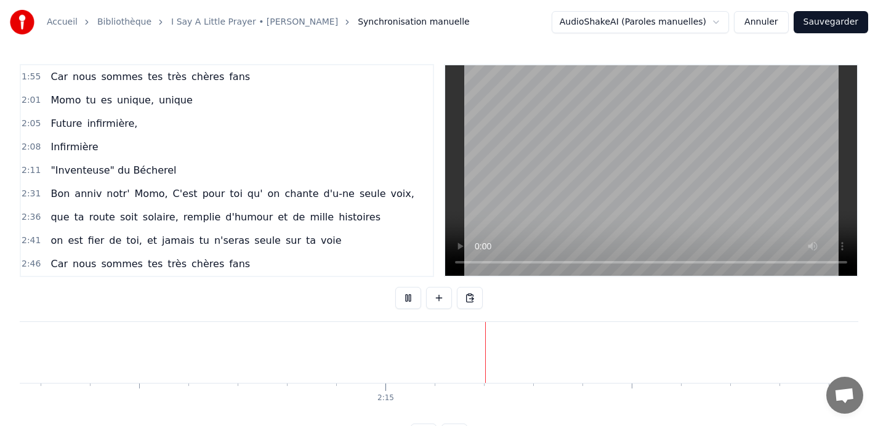
scroll to position [0, 66327]
click at [407, 302] on button at bounding box center [408, 298] width 26 height 22
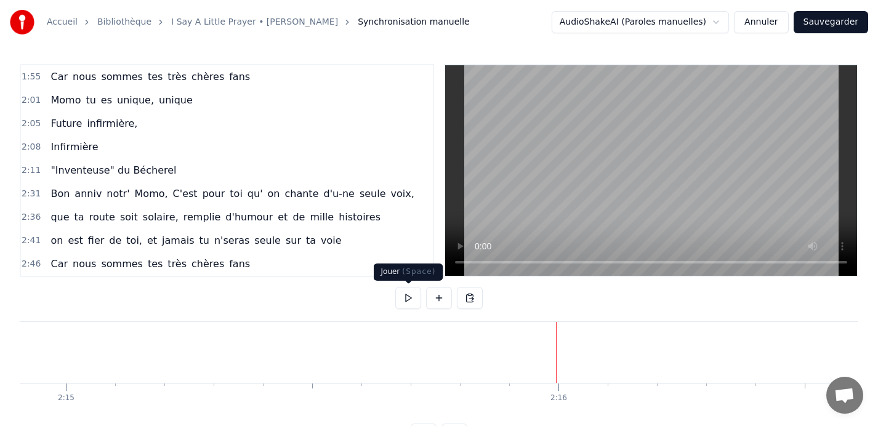
click at [408, 300] on button at bounding box center [408, 298] width 26 height 22
click at [405, 297] on button at bounding box center [408, 298] width 26 height 22
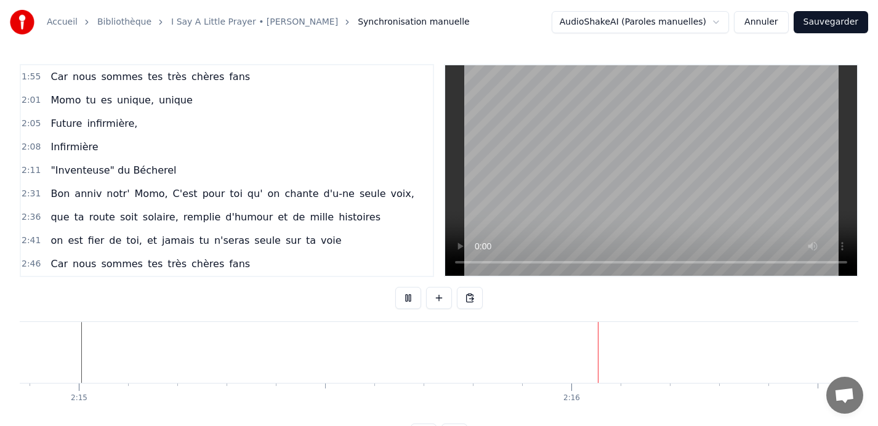
click at [405, 297] on button at bounding box center [408, 298] width 26 height 22
click at [405, 296] on button at bounding box center [408, 298] width 26 height 22
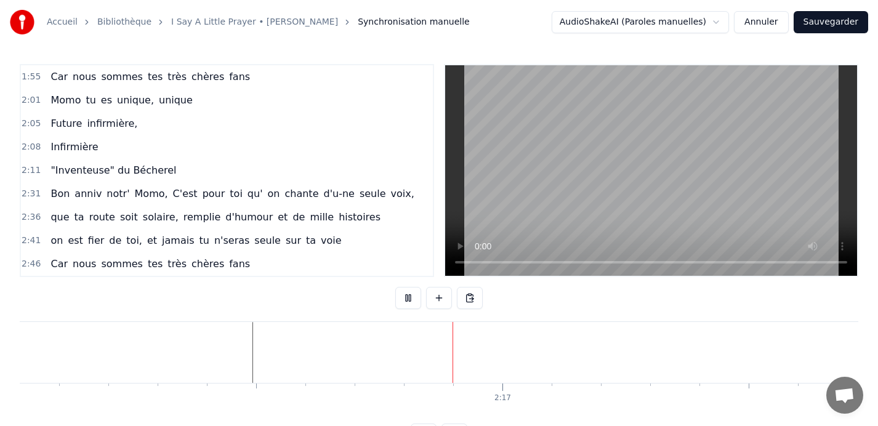
click at [405, 296] on button at bounding box center [408, 298] width 26 height 22
click at [435, 300] on button at bounding box center [439, 298] width 26 height 22
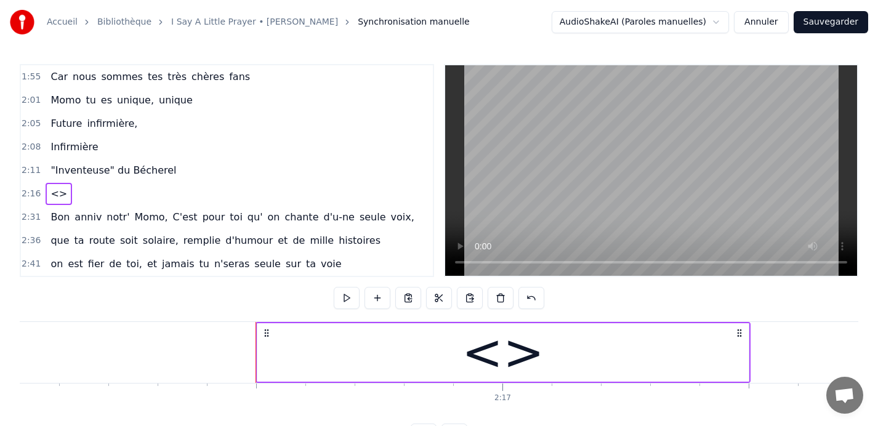
click at [525, 359] on div "<>" at bounding box center [503, 353] width 83 height 74
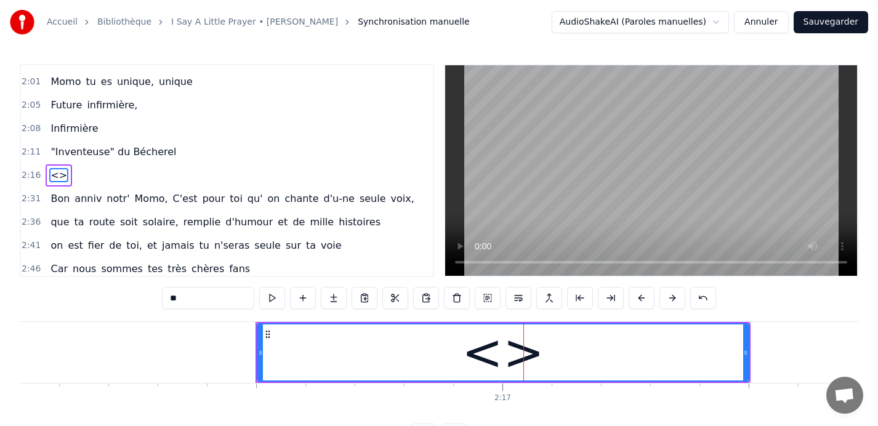
scroll to position [538, 0]
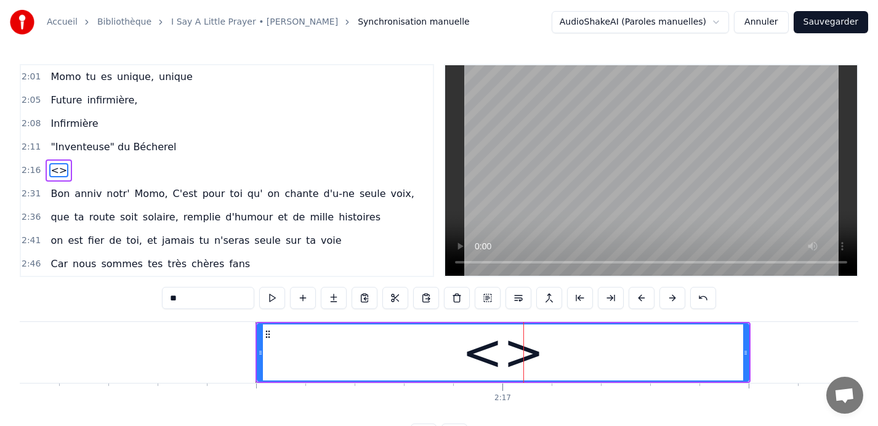
drag, startPoint x: 192, startPoint y: 296, endPoint x: 145, endPoint y: 296, distance: 46.8
click at [145, 296] on div "0:09 Car nous sommes tes très chères fans 0:13 Quand tu entr' dans la pièce, 0:…" at bounding box center [439, 255] width 839 height 382
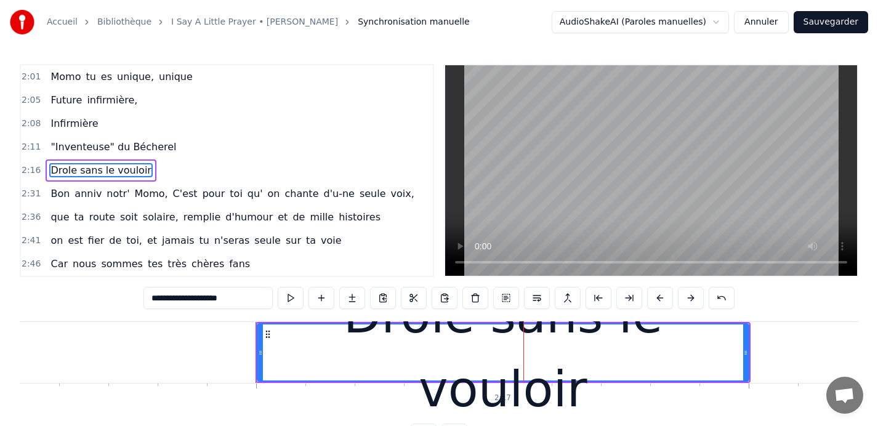
type input "**********"
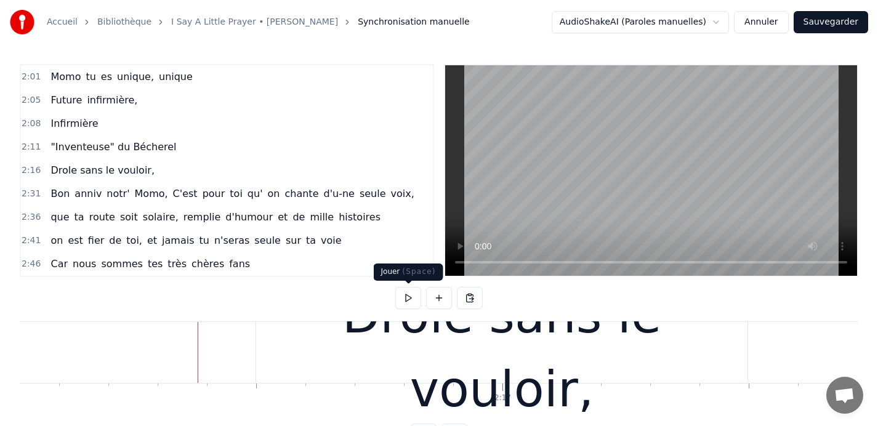
click at [405, 300] on button at bounding box center [408, 298] width 26 height 22
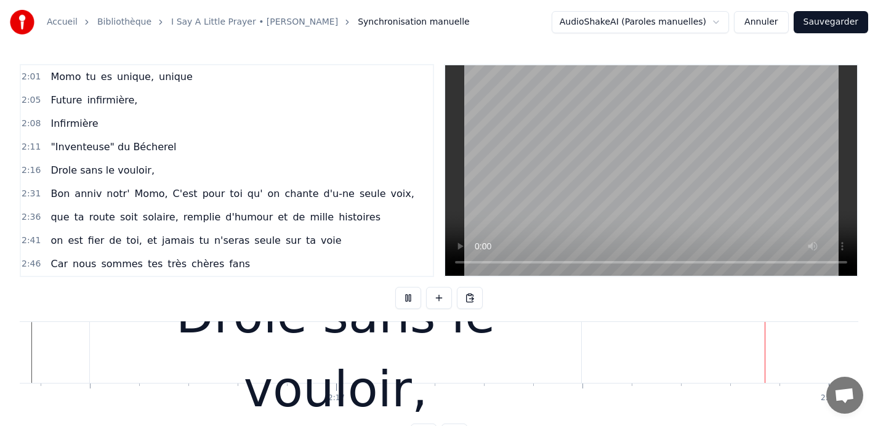
click at [405, 300] on button at bounding box center [408, 298] width 26 height 22
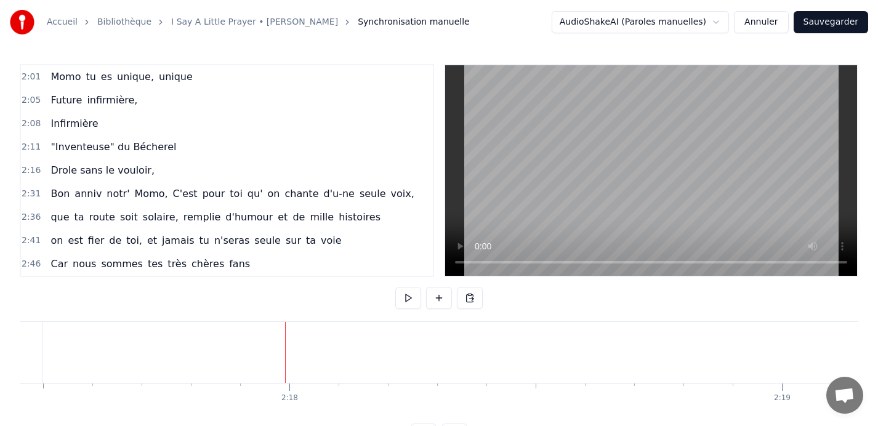
scroll to position [0, 67746]
click at [405, 300] on button at bounding box center [408, 298] width 26 height 22
click at [403, 301] on button at bounding box center [408, 298] width 26 height 22
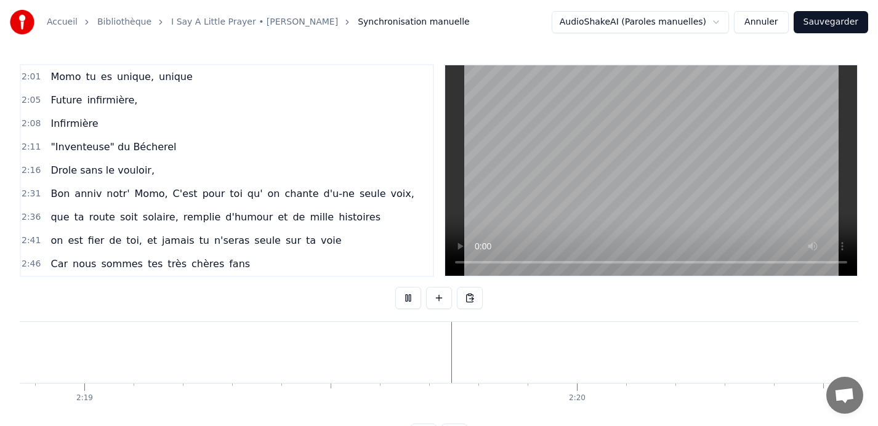
click at [403, 301] on button at bounding box center [408, 298] width 26 height 22
click at [404, 296] on button at bounding box center [408, 298] width 26 height 22
click at [408, 300] on button at bounding box center [408, 298] width 26 height 22
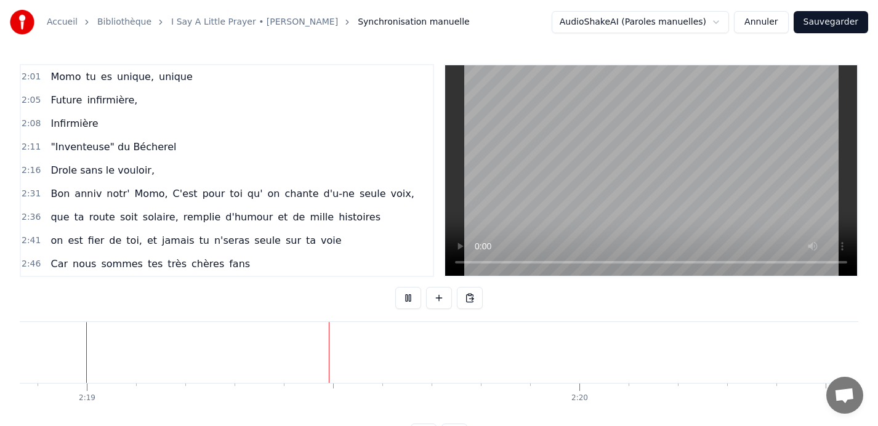
click at [408, 300] on button at bounding box center [408, 298] width 26 height 22
click at [407, 299] on button at bounding box center [408, 298] width 26 height 22
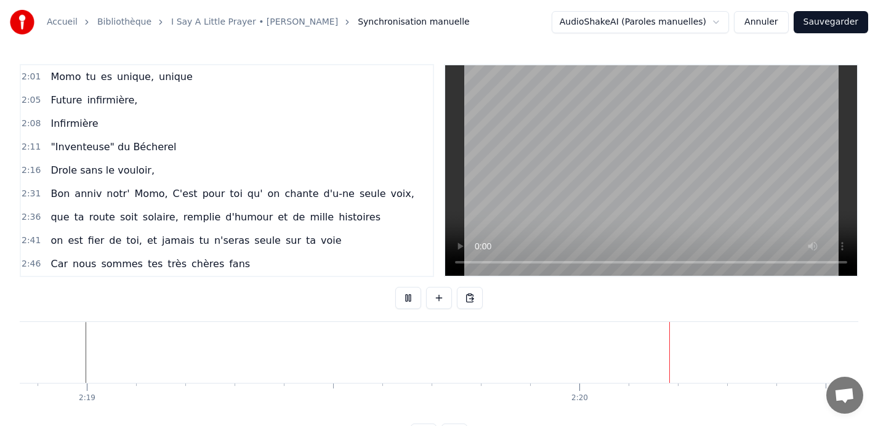
click at [407, 299] on button at bounding box center [408, 298] width 26 height 22
click at [409, 299] on button at bounding box center [408, 298] width 26 height 22
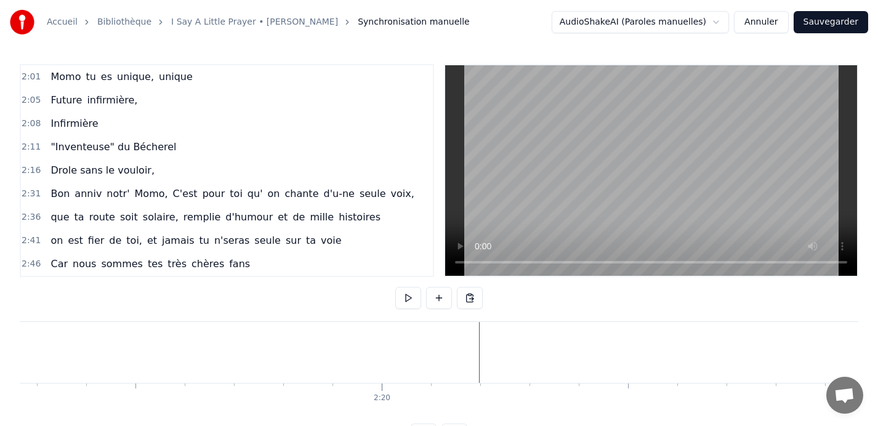
click at [405, 301] on button at bounding box center [408, 298] width 26 height 22
click at [439, 298] on button at bounding box center [439, 298] width 26 height 22
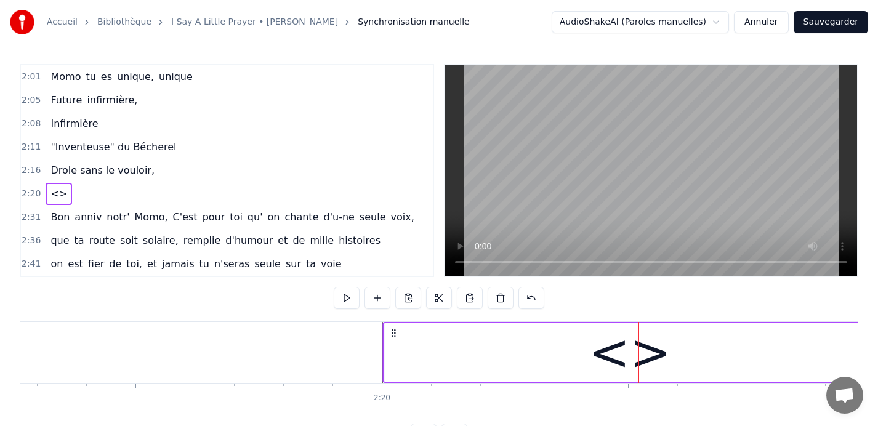
drag, startPoint x: 650, startPoint y: 333, endPoint x: 394, endPoint y: 338, distance: 256.3
click at [394, 338] on icon at bounding box center [394, 333] width 10 height 10
click at [594, 358] on div "<>" at bounding box center [630, 352] width 492 height 59
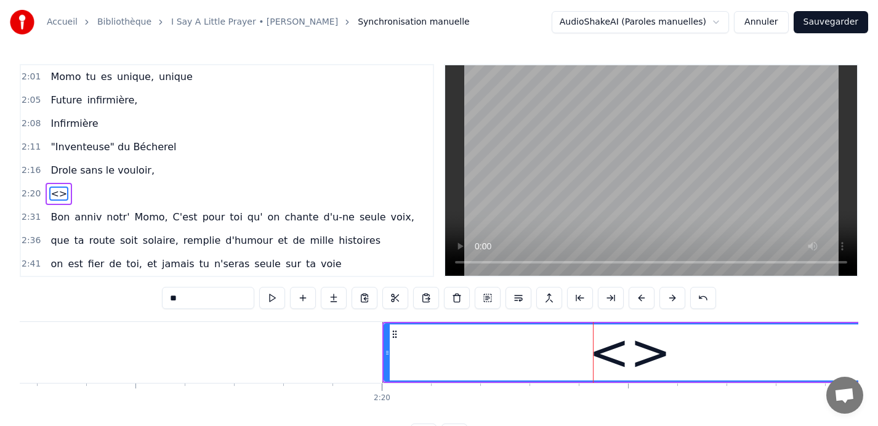
scroll to position [562, 0]
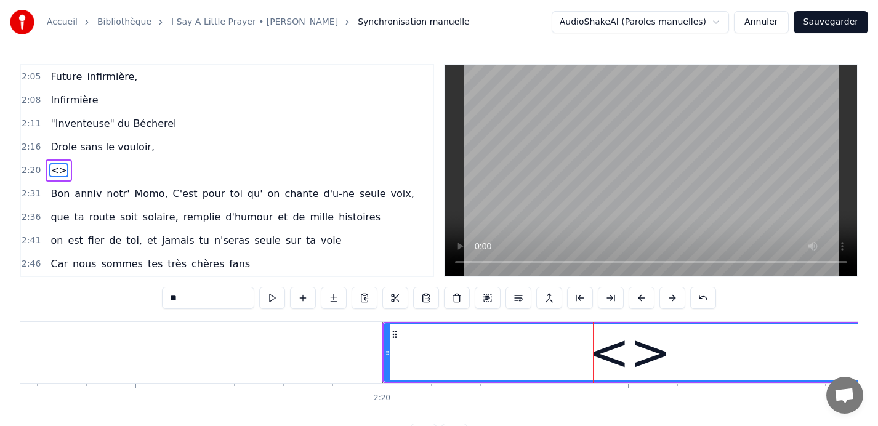
drag, startPoint x: 194, startPoint y: 298, endPoint x: 146, endPoint y: 297, distance: 48.1
click at [146, 297] on div "0:09 Car nous sommes tes très chères fans 0:13 Quand tu entr' dans la pièce, 0:…" at bounding box center [439, 255] width 839 height 382
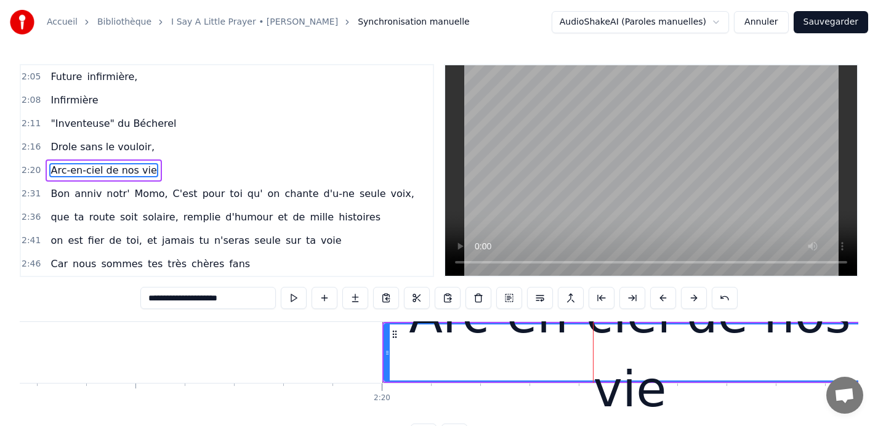
type input "**********"
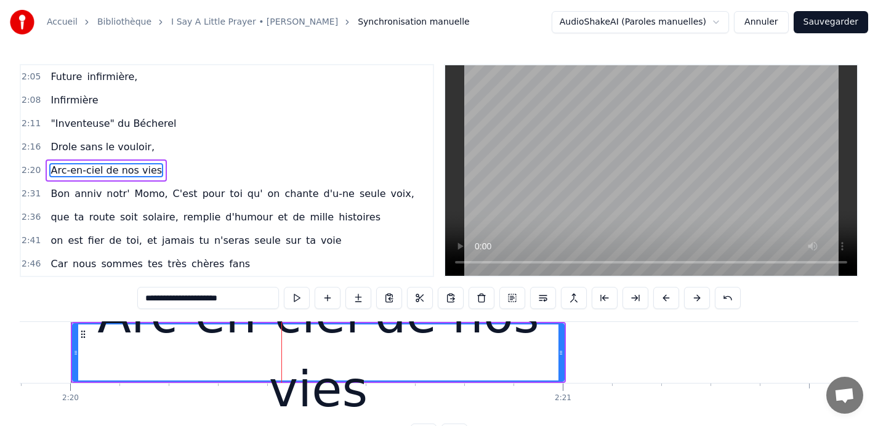
scroll to position [0, 68995]
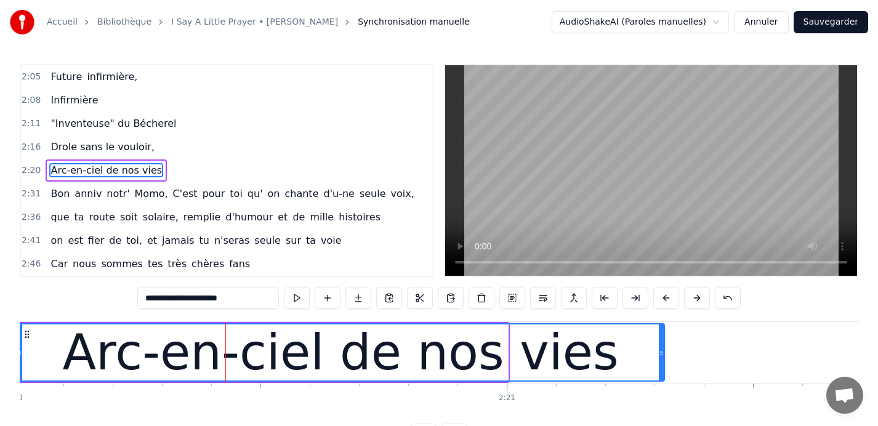
drag, startPoint x: 505, startPoint y: 352, endPoint x: 662, endPoint y: 346, distance: 156.6
click at [662, 346] on div at bounding box center [661, 353] width 5 height 56
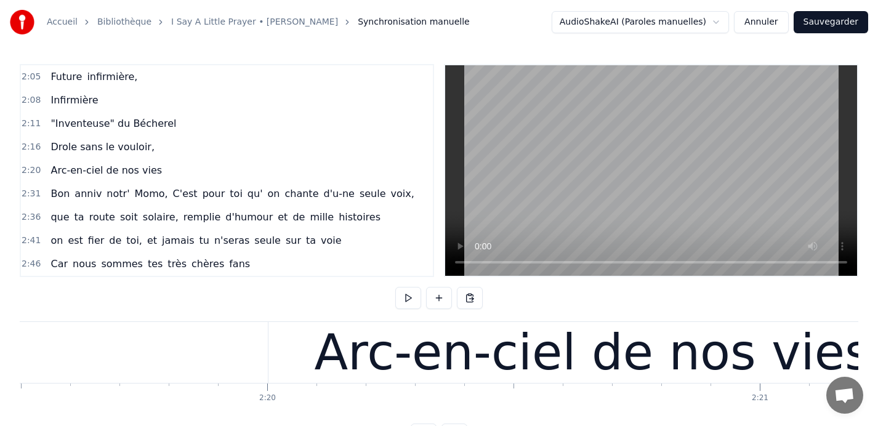
scroll to position [0, 68708]
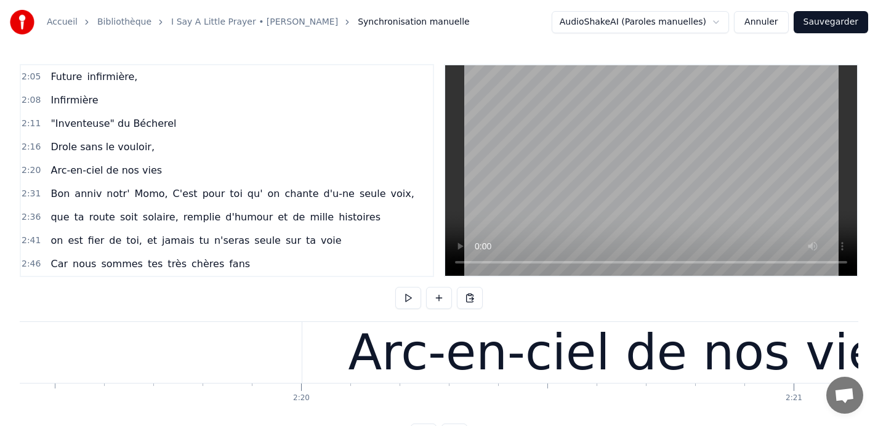
click at [411, 295] on button at bounding box center [408, 298] width 26 height 22
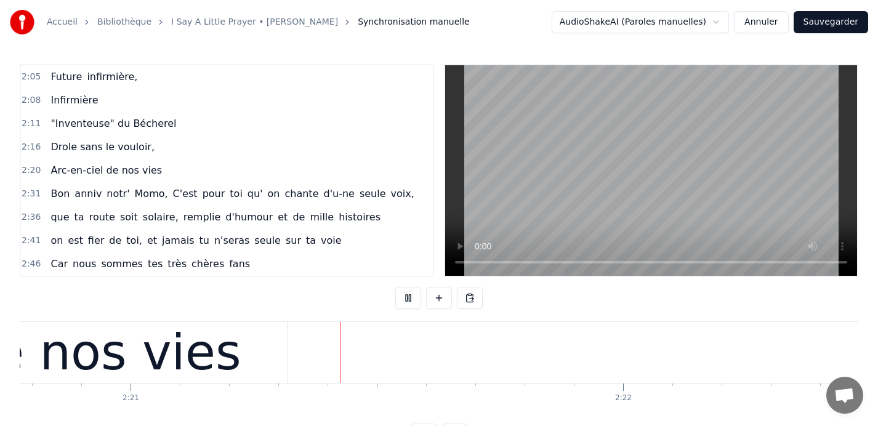
click at [411, 295] on button at bounding box center [408, 298] width 26 height 22
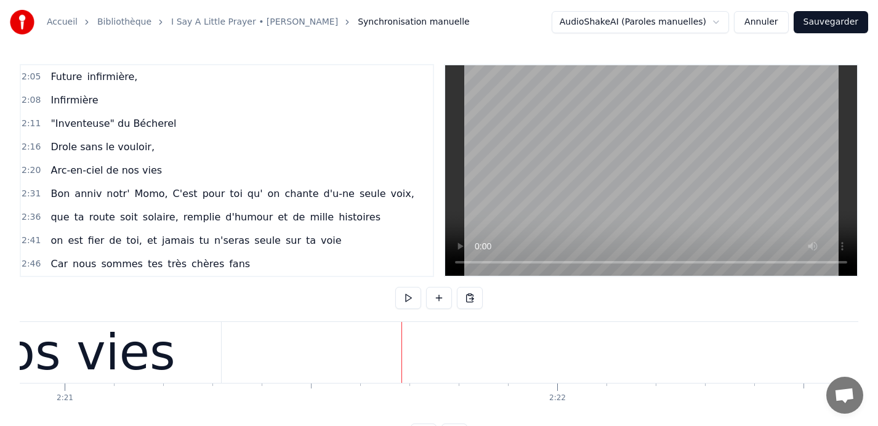
scroll to position [0, 69440]
click at [411, 295] on button at bounding box center [408, 298] width 26 height 22
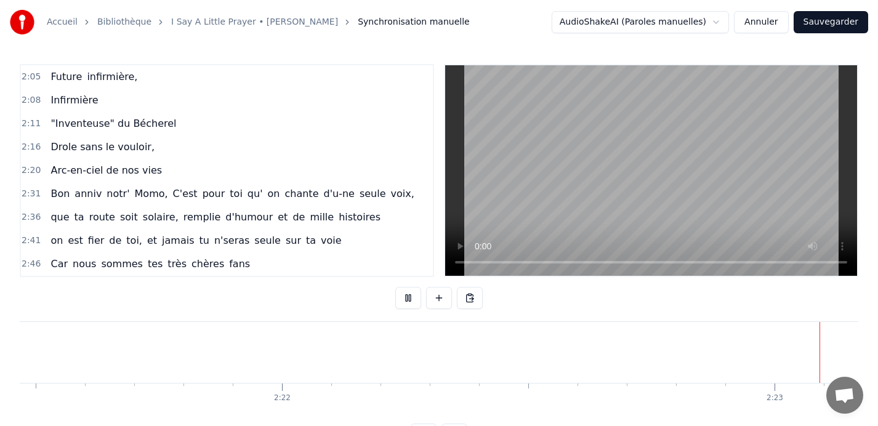
click at [411, 295] on button at bounding box center [408, 298] width 26 height 22
click at [405, 301] on button at bounding box center [408, 298] width 26 height 22
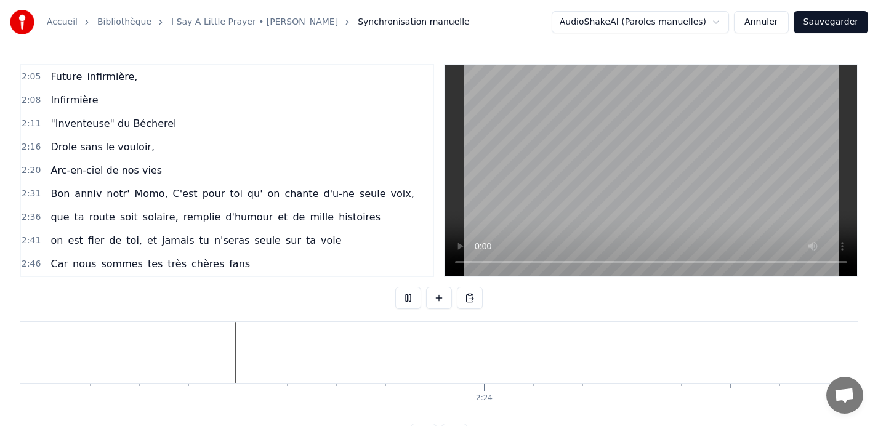
click at [405, 301] on button at bounding box center [408, 298] width 26 height 22
click at [441, 297] on button at bounding box center [439, 298] width 26 height 22
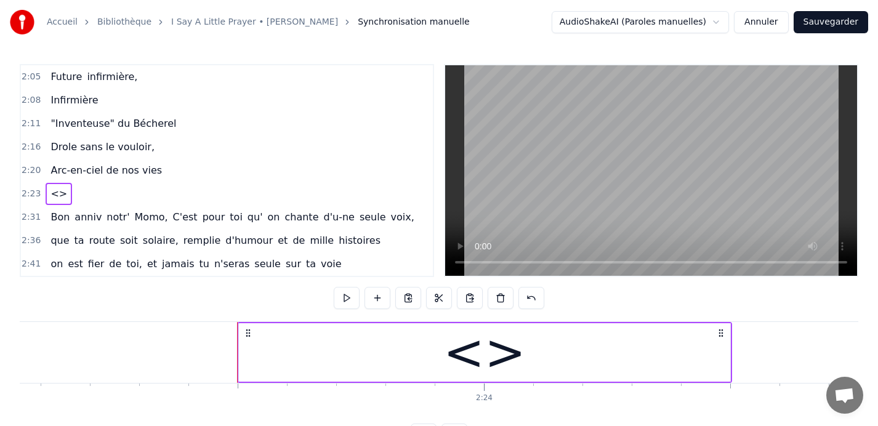
click at [474, 352] on div "<>" at bounding box center [485, 353] width 83 height 74
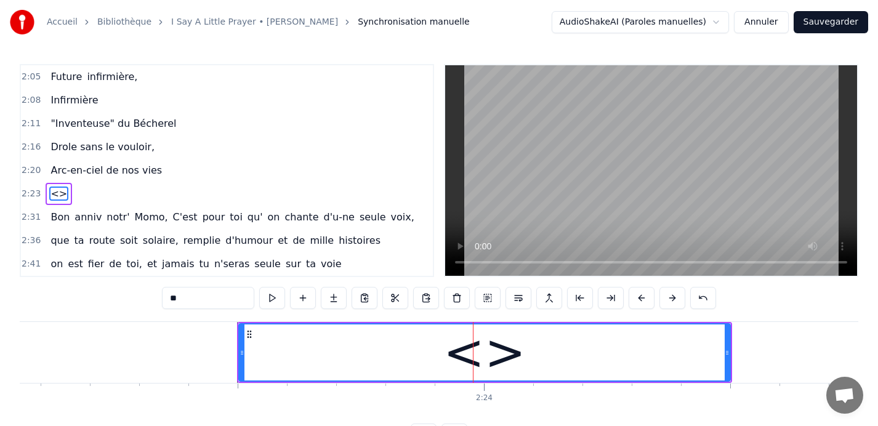
scroll to position [585, 0]
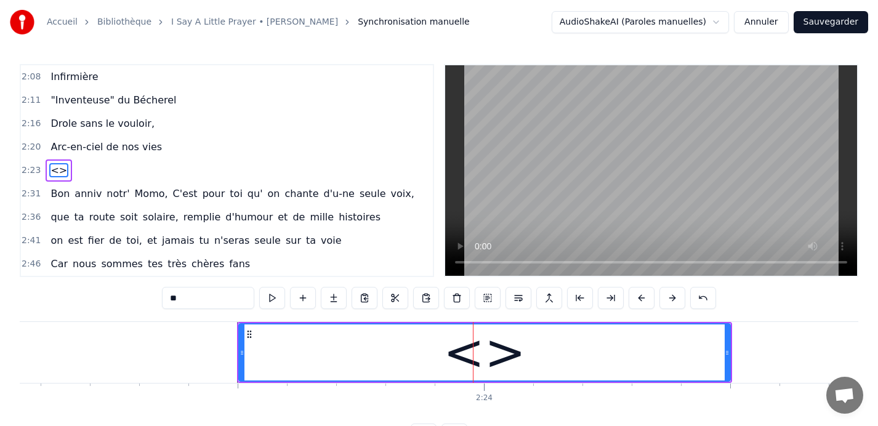
drag, startPoint x: 196, startPoint y: 301, endPoint x: 148, endPoint y: 299, distance: 48.1
click at [148, 299] on div "0:09 Car nous sommes tes très chères fans 0:13 Quand tu entr' dans la pièce, 0:…" at bounding box center [439, 255] width 839 height 382
type input "**"
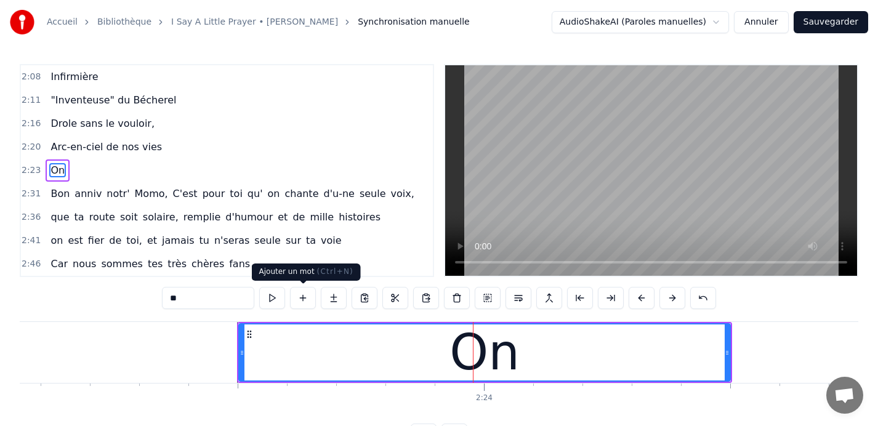
click at [299, 299] on button at bounding box center [303, 298] width 26 height 22
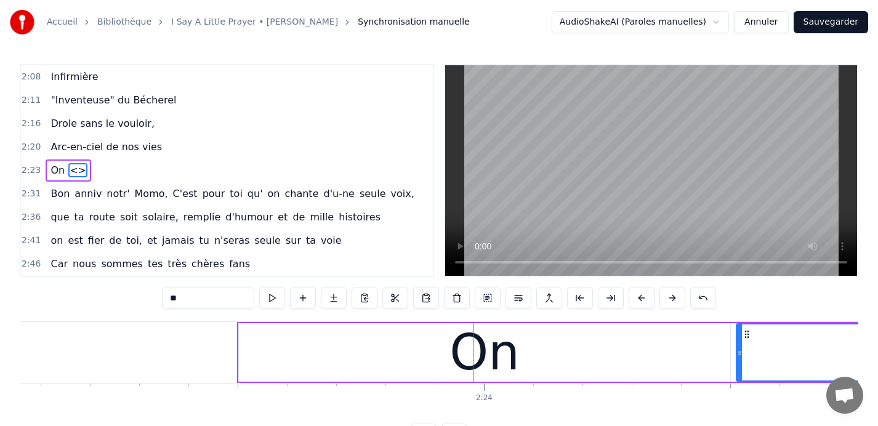
click at [654, 353] on div "On" at bounding box center [485, 352] width 492 height 59
type input "**"
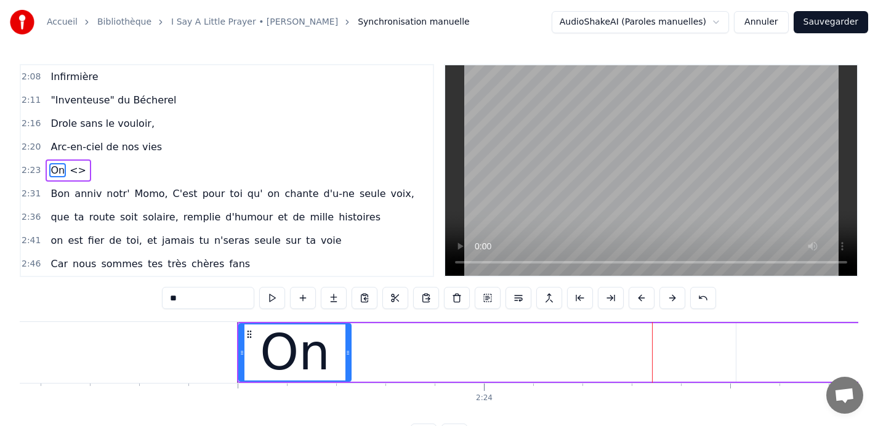
drag, startPoint x: 728, startPoint y: 352, endPoint x: 349, endPoint y: 355, distance: 379.4
click at [349, 355] on icon at bounding box center [348, 353] width 5 height 10
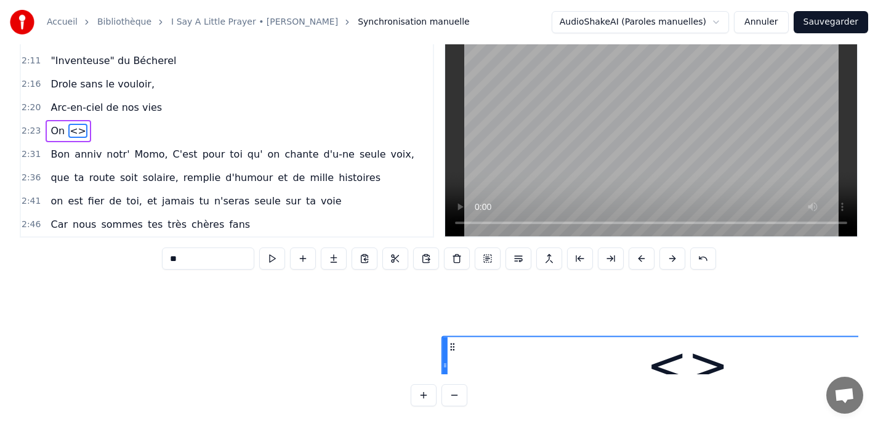
scroll to position [181, 70496]
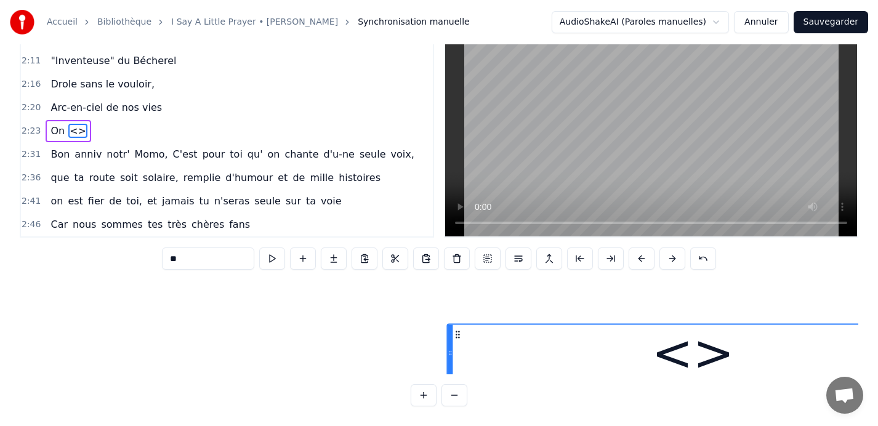
drag, startPoint x: 747, startPoint y: 334, endPoint x: 456, endPoint y: 299, distance: 292.9
click at [456, 299] on div "Car nous sommes tes très chères fans Quand tu entr' dans la pièce, Tu rayonnes …" at bounding box center [439, 328] width 839 height 92
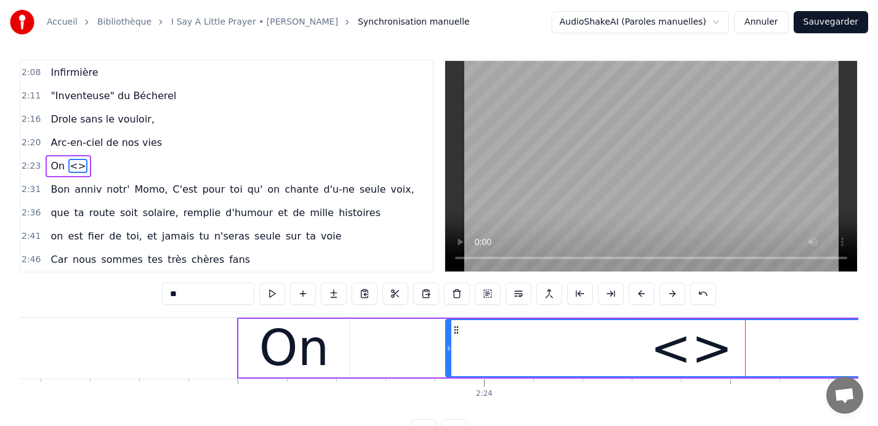
scroll to position [0, 0]
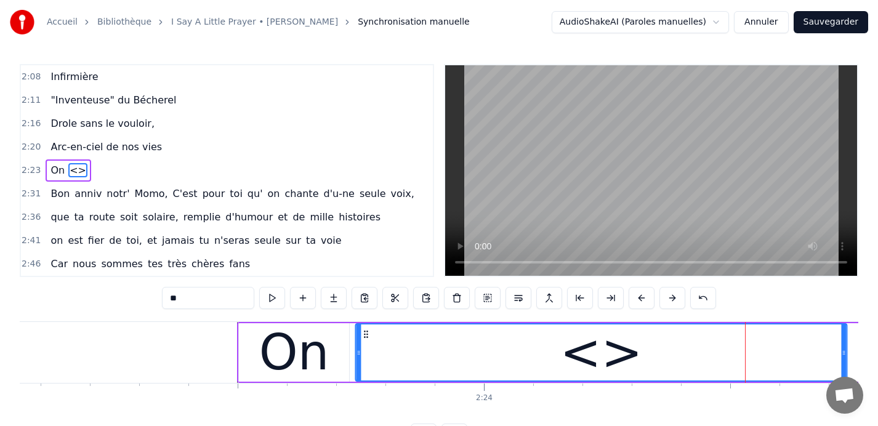
drag, startPoint x: 456, startPoint y: 333, endPoint x: 365, endPoint y: 340, distance: 90.8
click at [365, 340] on div "<>" at bounding box center [601, 353] width 490 height 56
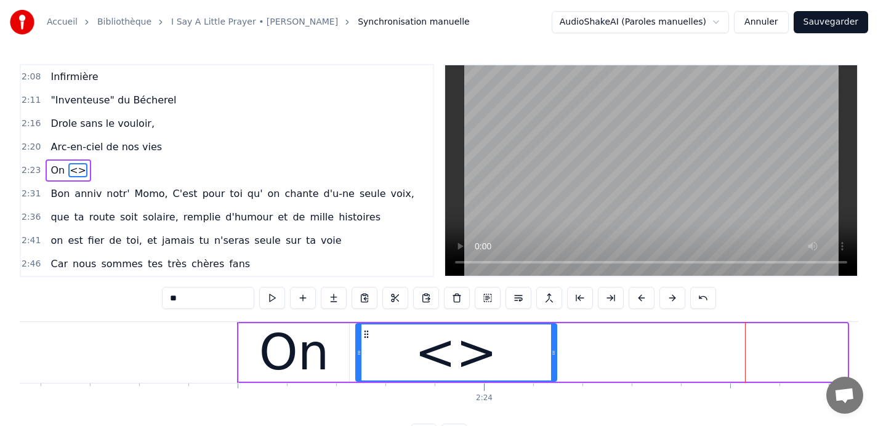
drag, startPoint x: 844, startPoint y: 355, endPoint x: 551, endPoint y: 355, distance: 293.8
click at [551, 354] on icon at bounding box center [553, 353] width 5 height 10
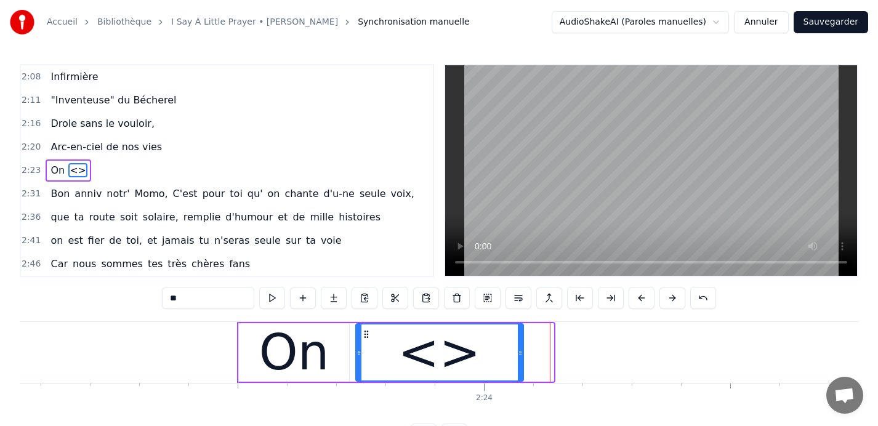
drag, startPoint x: 551, startPoint y: 355, endPoint x: 520, endPoint y: 353, distance: 30.2
click at [520, 353] on icon at bounding box center [520, 353] width 5 height 10
drag, startPoint x: 209, startPoint y: 299, endPoint x: 158, endPoint y: 302, distance: 51.8
click at [158, 301] on div "0:09 Car nous sommes tes très chères fans 0:13 Quand tu entr' dans la pièce, 0:…" at bounding box center [439, 255] width 839 height 382
type input "***"
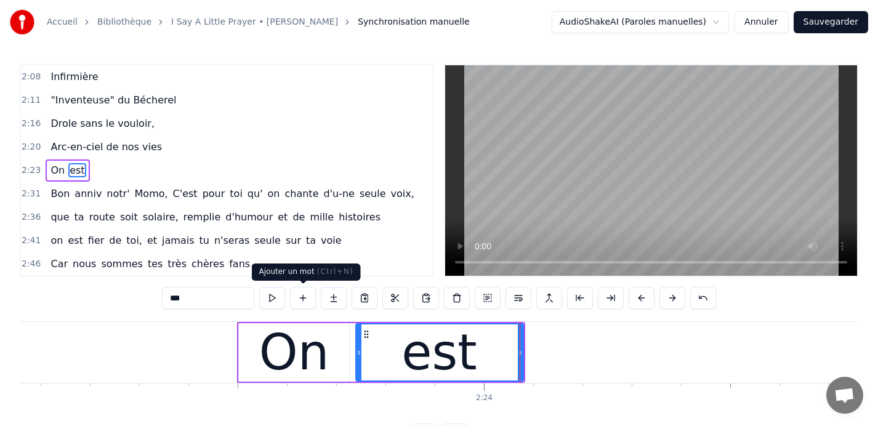
click at [306, 299] on button at bounding box center [303, 298] width 26 height 22
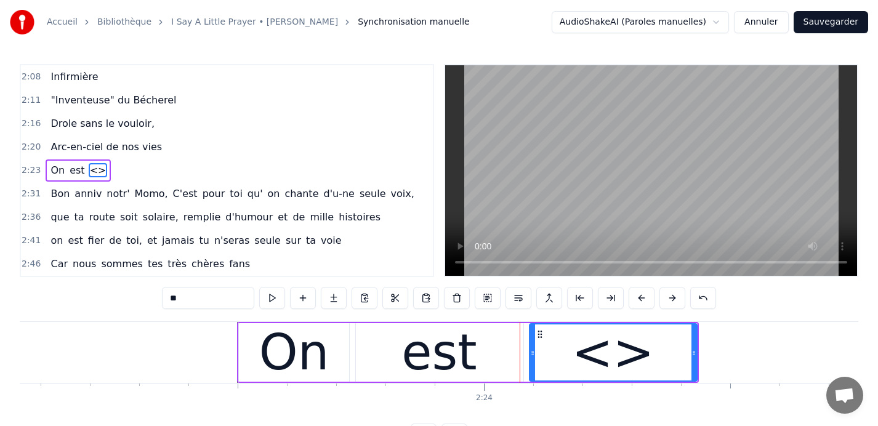
drag, startPoint x: 203, startPoint y: 299, endPoint x: 111, endPoint y: 299, distance: 92.4
click at [111, 299] on div "0:09 Car nous sommes tes très chères fans 0:13 Quand tu entr' dans la pièce, 0:…" at bounding box center [439, 255] width 839 height 382
type input "****"
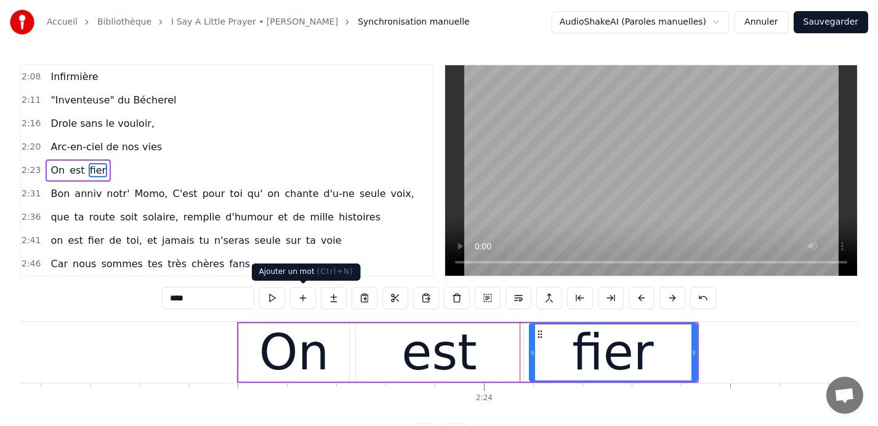
click at [303, 298] on button at bounding box center [303, 298] width 26 height 22
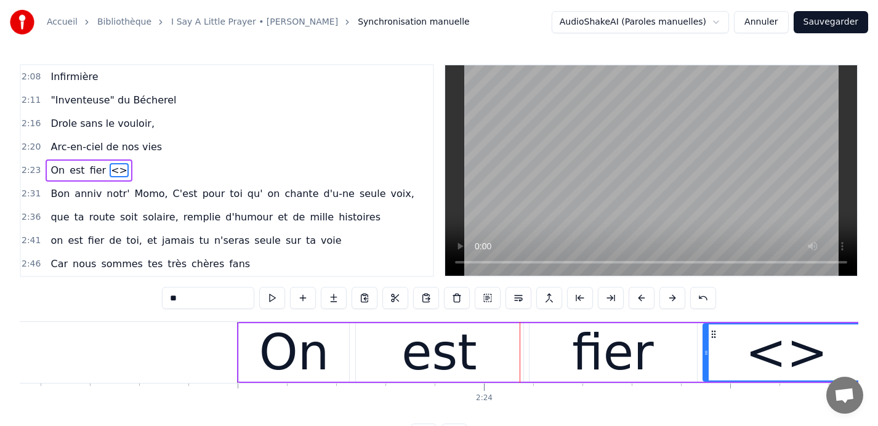
drag, startPoint x: 196, startPoint y: 302, endPoint x: 131, endPoint y: 301, distance: 64.7
click at [131, 301] on div "0:09 Car nous sommes tes très chères fans 0:13 Quand tu entr' dans la pièce, 0:…" at bounding box center [439, 255] width 839 height 382
type input "**"
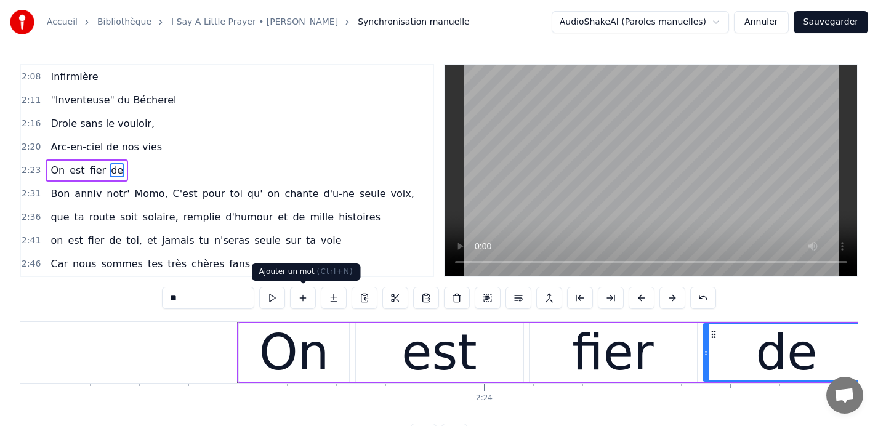
click at [301, 297] on button at bounding box center [303, 298] width 26 height 22
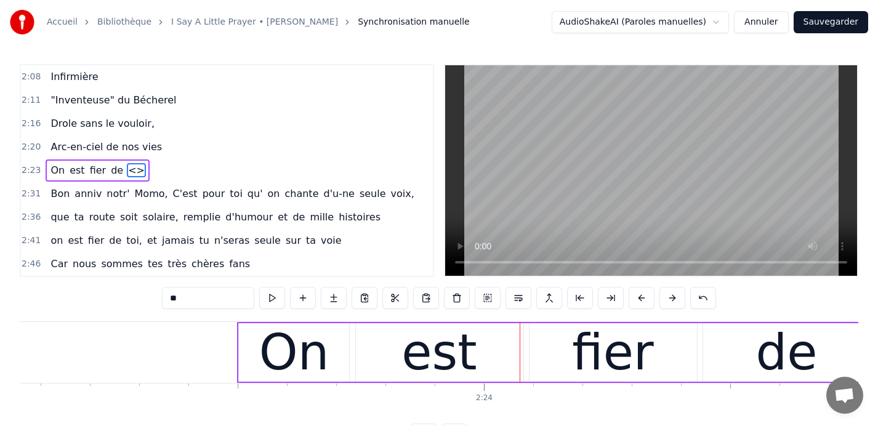
drag, startPoint x: 221, startPoint y: 295, endPoint x: 76, endPoint y: 292, distance: 145.4
click at [76, 292] on div "0:09 Car nous sommes tes très chères fans 0:13 Quand tu entr' dans la pièce, 0:…" at bounding box center [439, 255] width 839 height 382
type input "***"
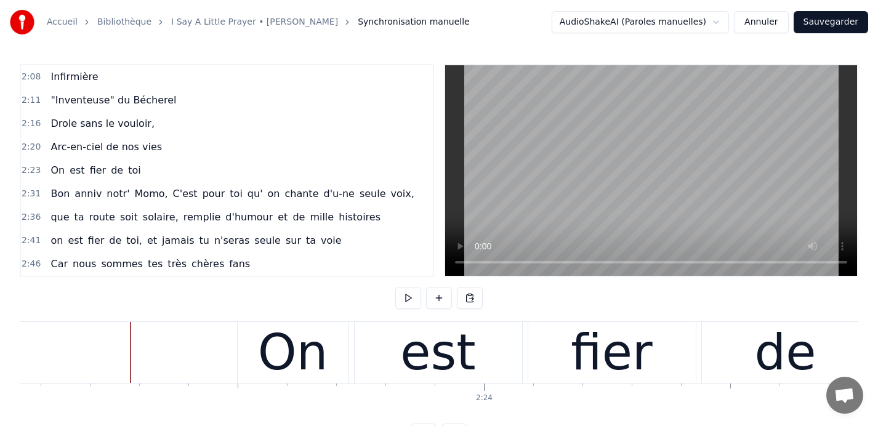
click at [34, 240] on span "2:41" at bounding box center [31, 241] width 19 height 12
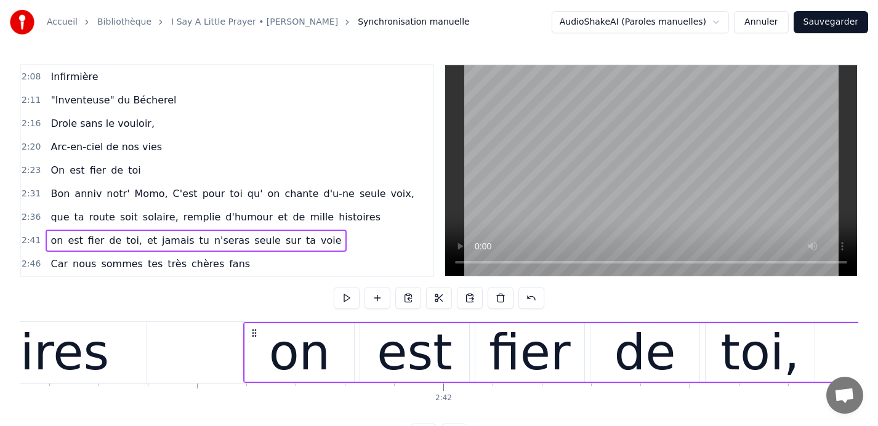
scroll to position [0, 79568]
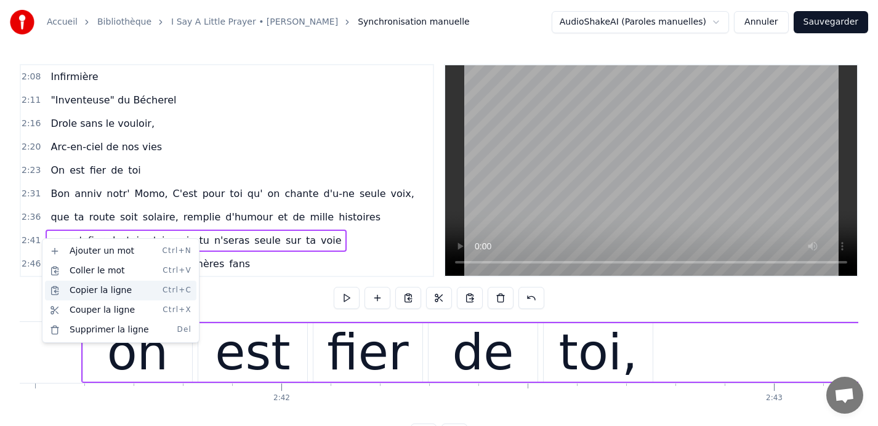
click at [81, 286] on div "Copier la ligne Ctrl+C" at bounding box center [121, 291] width 152 height 20
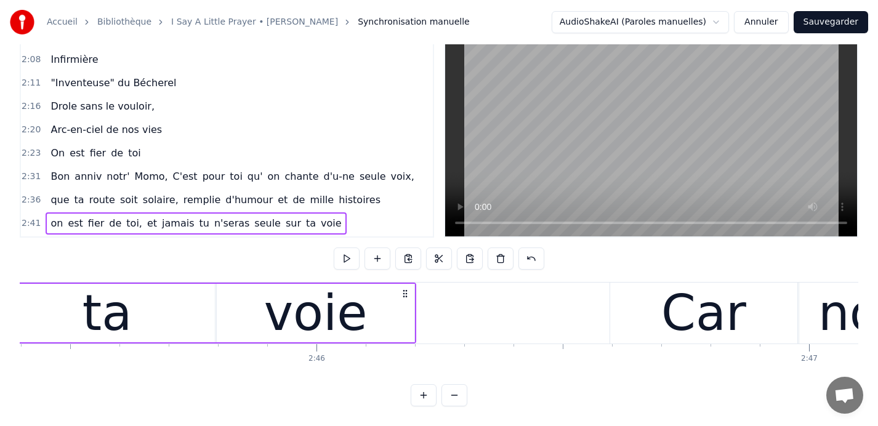
scroll to position [559, 0]
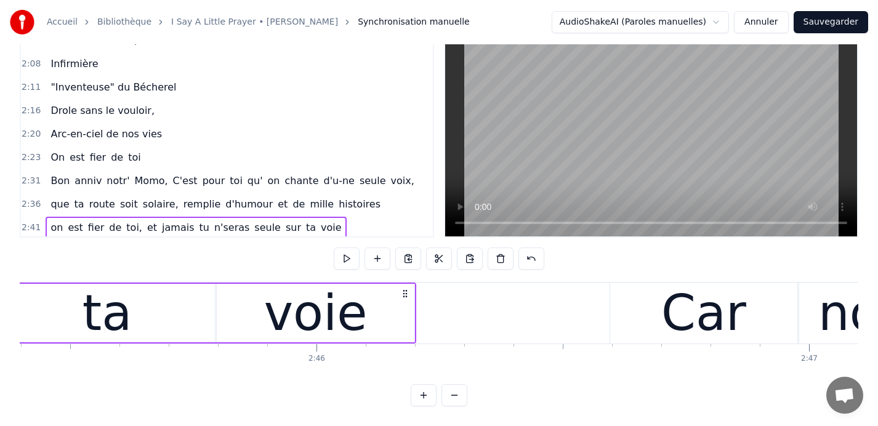
click at [35, 156] on span "2:23" at bounding box center [31, 158] width 19 height 12
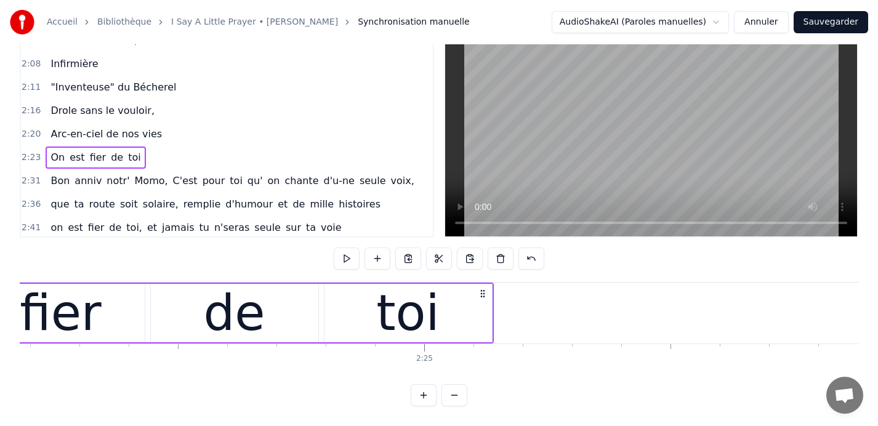
scroll to position [0, 71056]
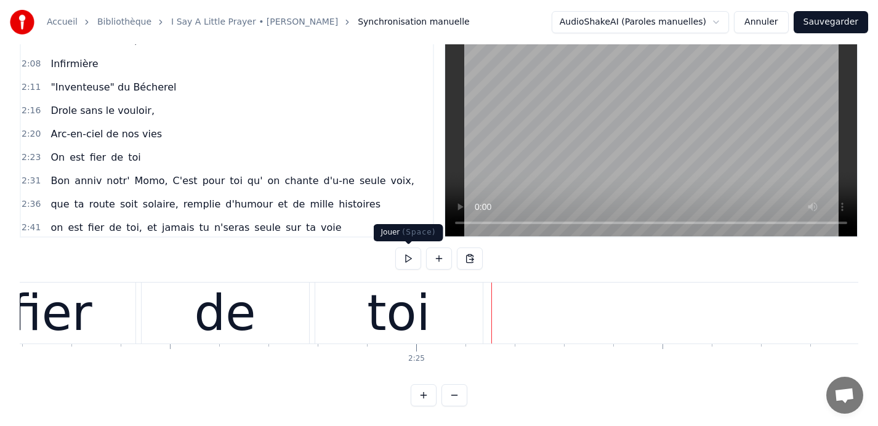
click at [407, 256] on button at bounding box center [408, 259] width 26 height 22
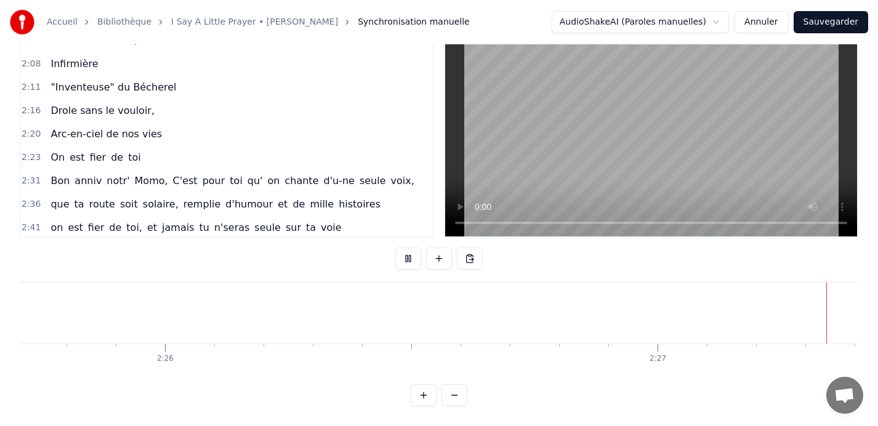
click at [407, 256] on button at bounding box center [408, 259] width 26 height 22
click at [409, 259] on button at bounding box center [408, 259] width 26 height 22
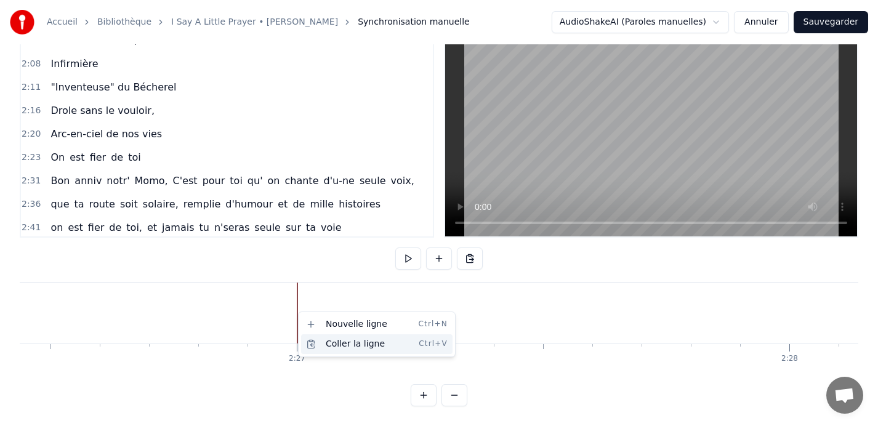
click at [329, 342] on div "Coller la ligne Ctrl+V" at bounding box center [377, 344] width 152 height 20
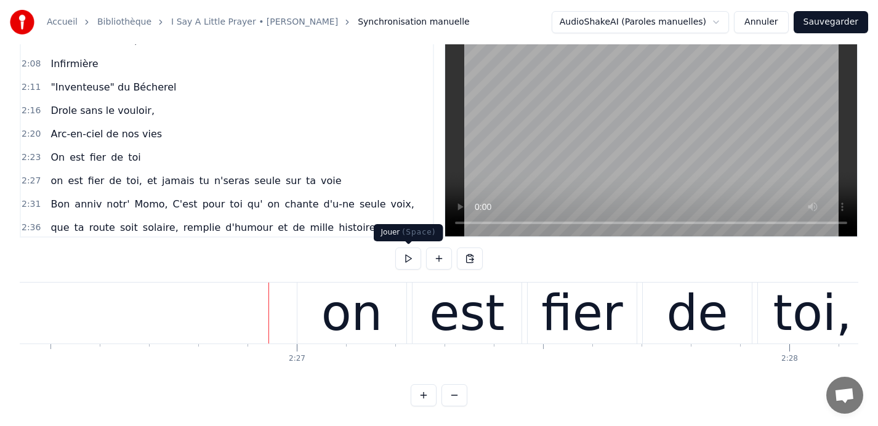
click at [402, 261] on button at bounding box center [408, 259] width 26 height 22
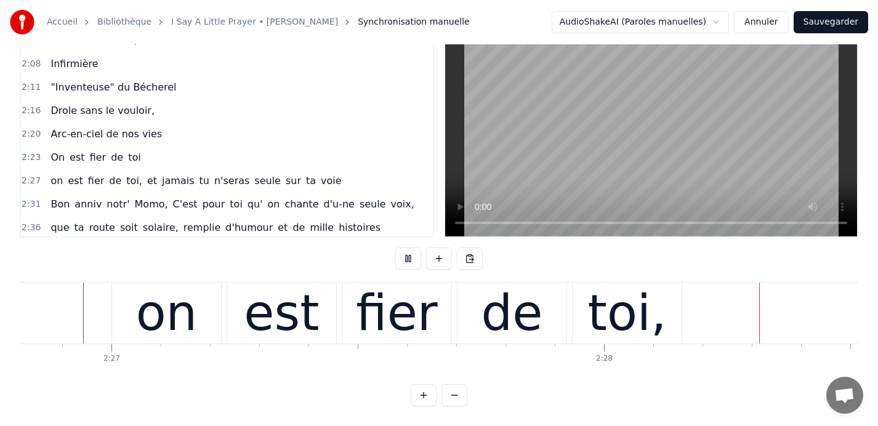
click at [402, 261] on button at bounding box center [408, 259] width 26 height 22
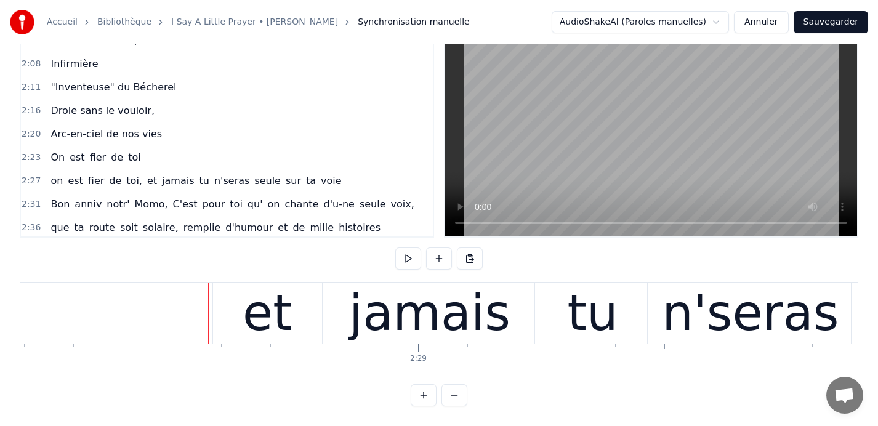
scroll to position [0, 73152]
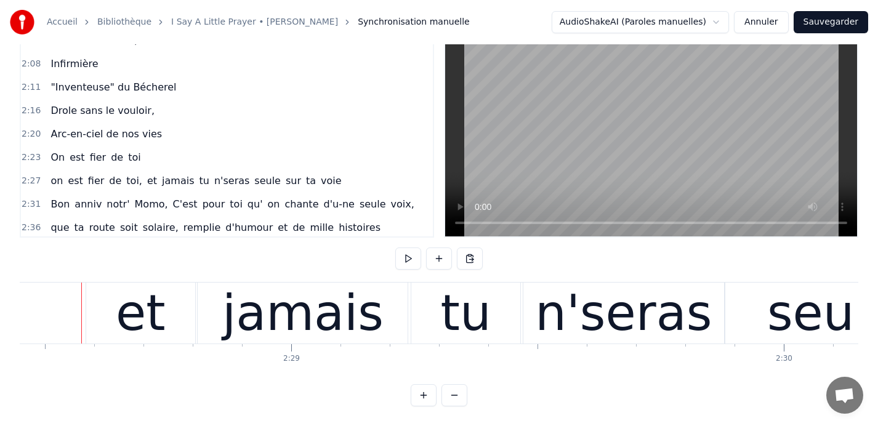
click at [402, 261] on button at bounding box center [408, 259] width 26 height 22
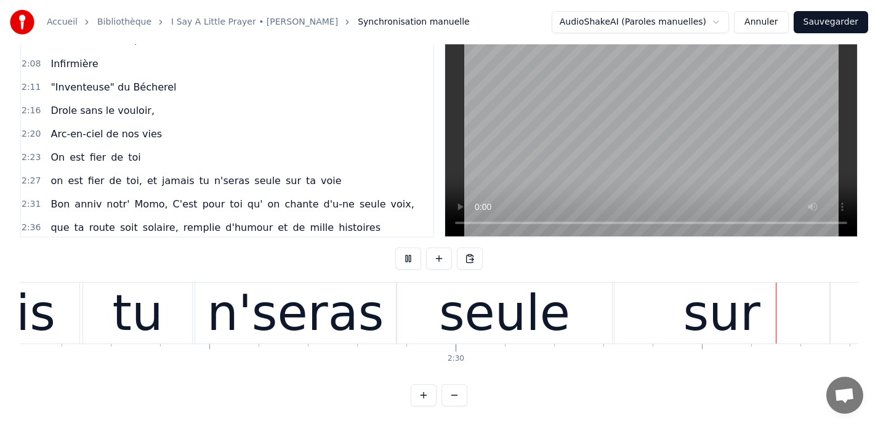
click at [402, 261] on button at bounding box center [408, 259] width 26 height 22
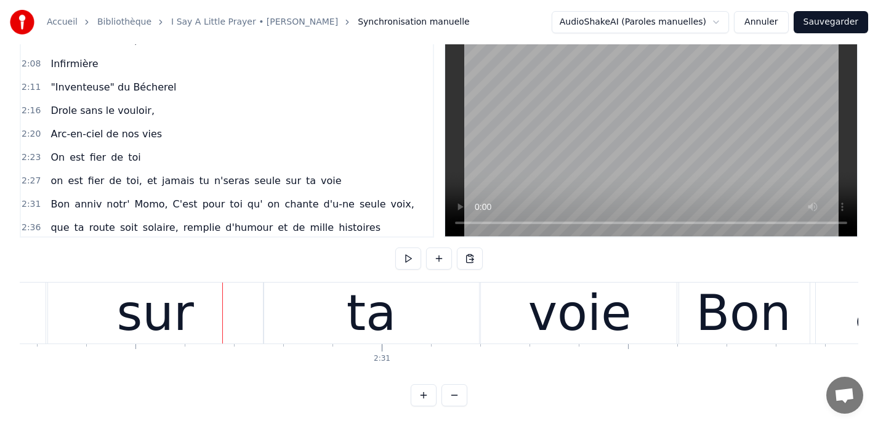
scroll to position [0, 74067]
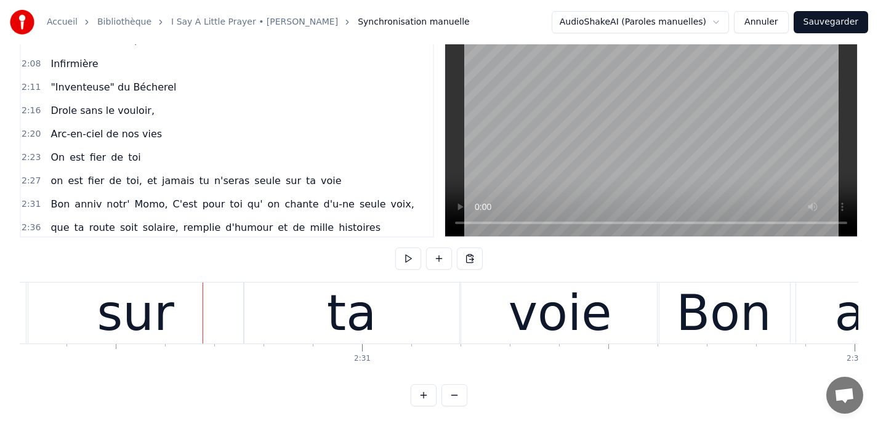
click at [402, 261] on button at bounding box center [408, 259] width 26 height 22
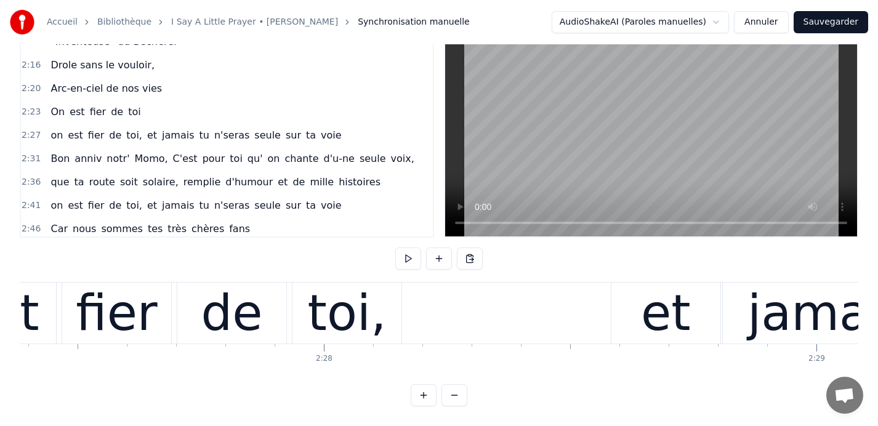
scroll to position [609, 0]
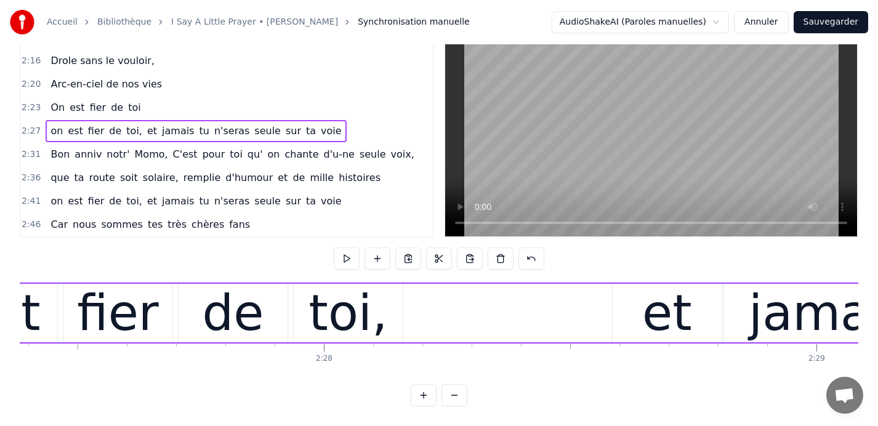
click at [638, 312] on div "et" at bounding box center [667, 313] width 109 height 59
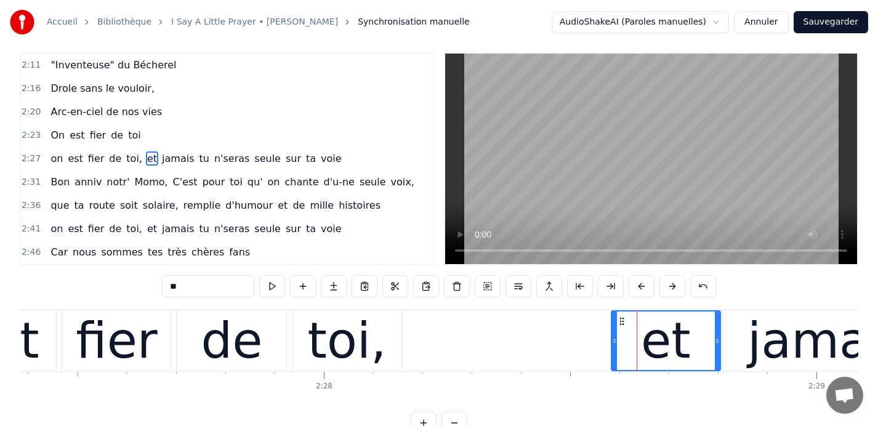
scroll to position [0, 0]
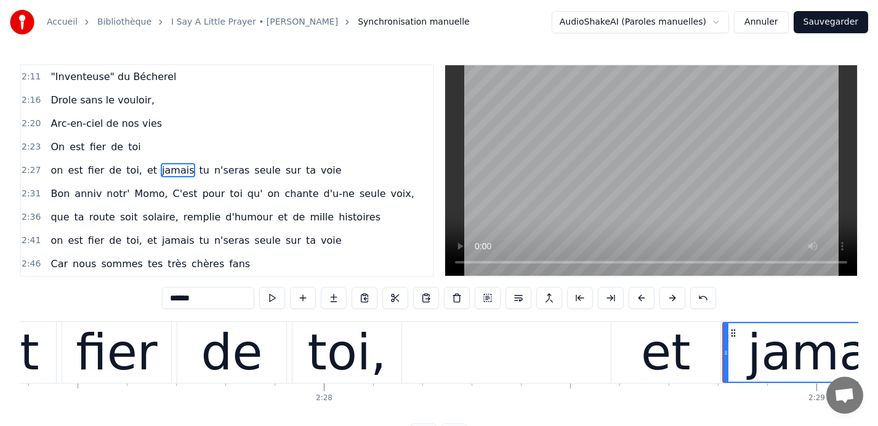
click at [662, 354] on div "et" at bounding box center [666, 353] width 50 height 74
type input "**"
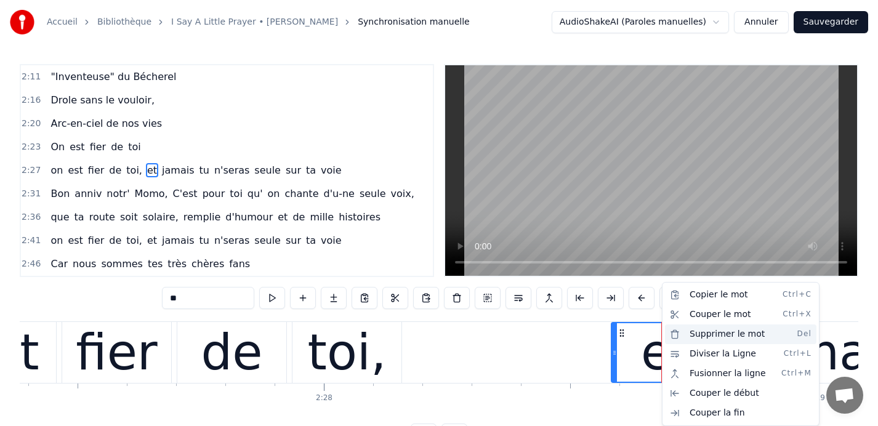
click at [694, 334] on div "Supprimer le mot Del" at bounding box center [741, 335] width 152 height 20
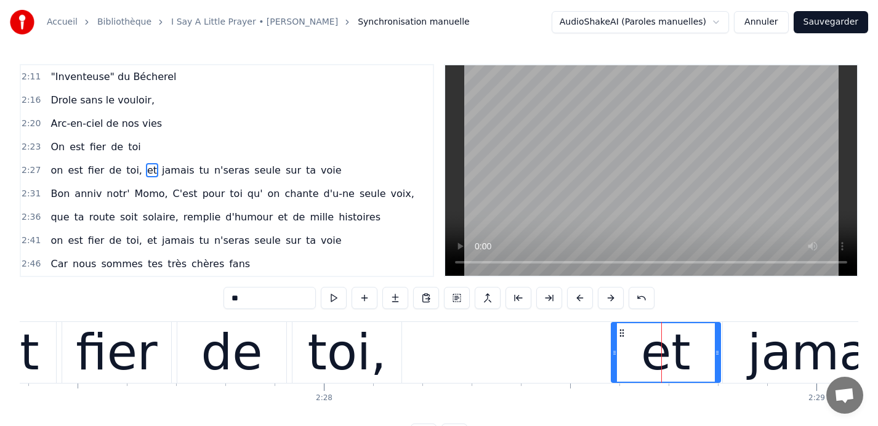
click at [673, 360] on div "et" at bounding box center [666, 353] width 50 height 74
drag, startPoint x: 196, startPoint y: 296, endPoint x: 106, endPoint y: 292, distance: 90.0
click at [106, 292] on div "0:09 Car nous sommes tes très chères fans 0:13 Quand tu entr' dans la pièce, 0:…" at bounding box center [439, 255] width 839 height 382
click at [733, 358] on div "jamais" at bounding box center [828, 352] width 210 height 61
type input "******"
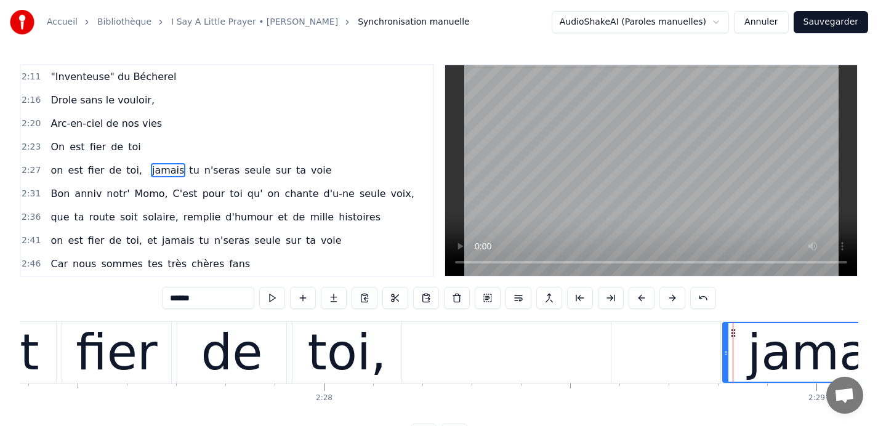
click at [681, 358] on div at bounding box center [666, 352] width 109 height 61
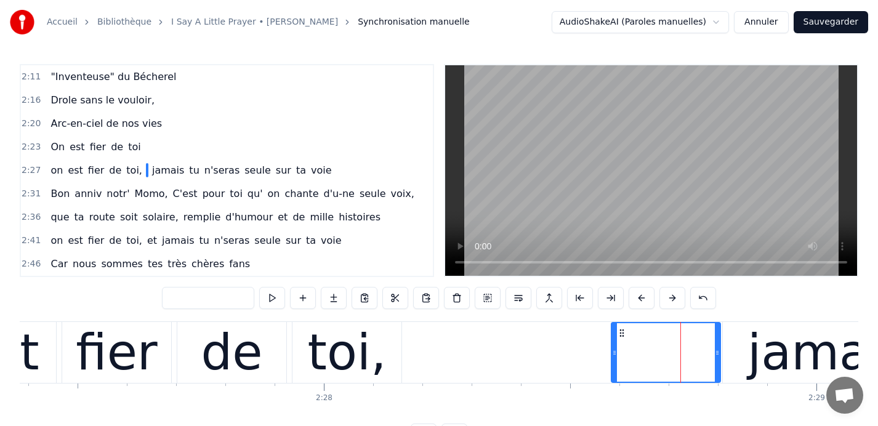
click at [146, 168] on span at bounding box center [147, 170] width 2 height 14
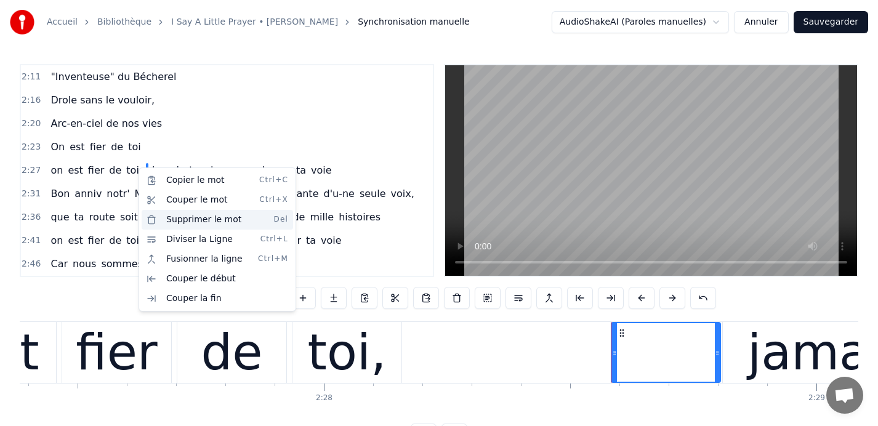
click at [195, 217] on div "Supprimer le mot Del" at bounding box center [218, 220] width 152 height 20
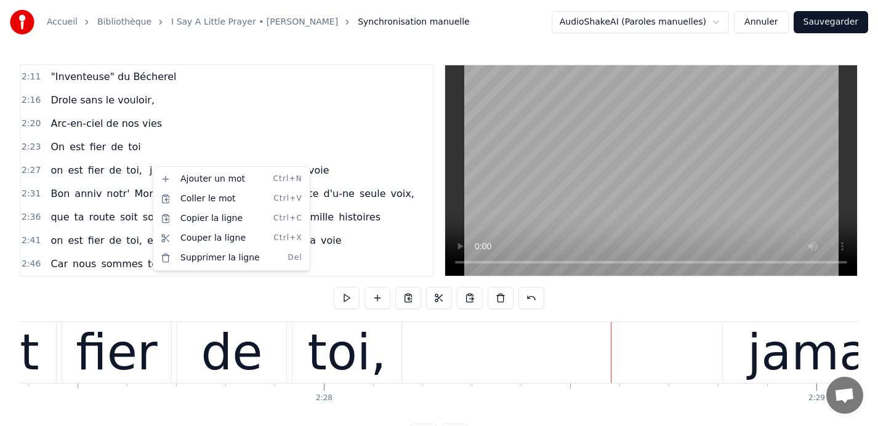
click at [129, 168] on html "Accueil Bibliothèque I Say A Little Prayer • Aretha Franklin Synchronisation ma…" at bounding box center [439, 233] width 878 height 466
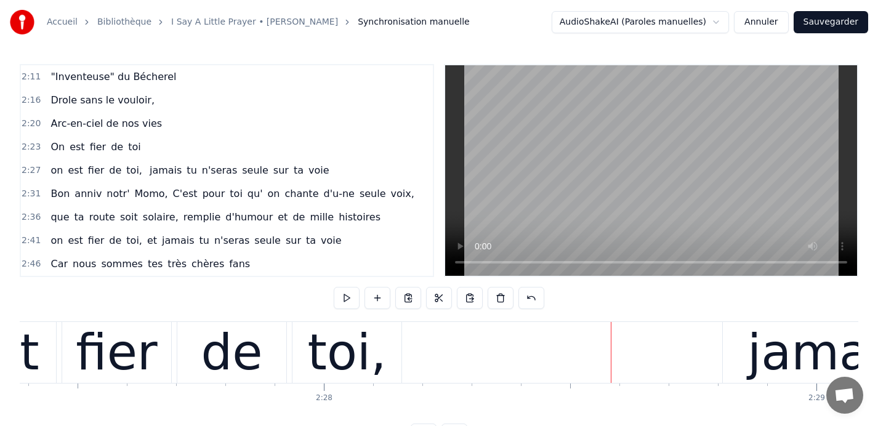
click at [155, 171] on span "jamais" at bounding box center [165, 170] width 34 height 14
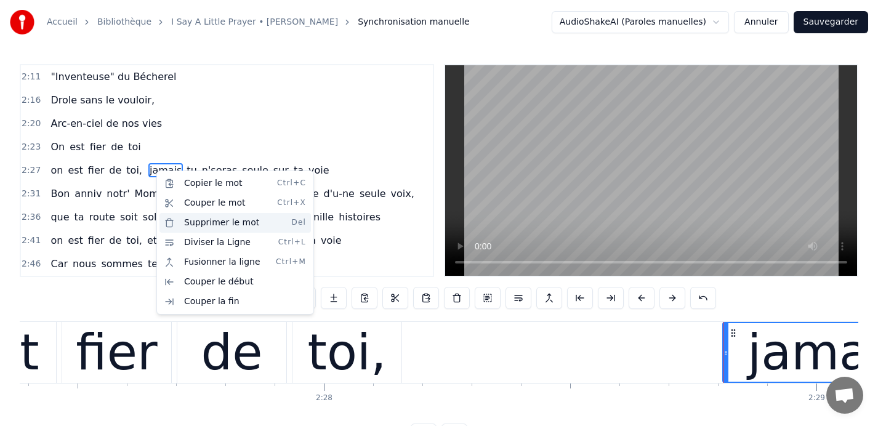
click at [190, 219] on div "Supprimer le mot Del" at bounding box center [236, 223] width 152 height 20
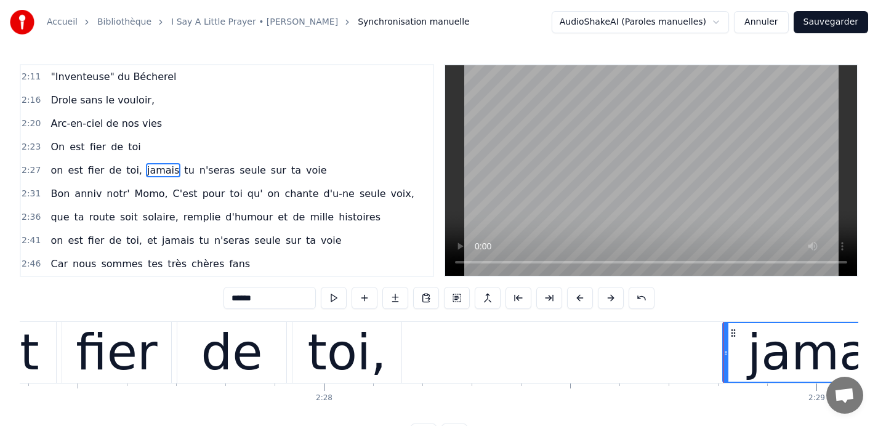
click at [155, 169] on span "jamais" at bounding box center [163, 170] width 34 height 14
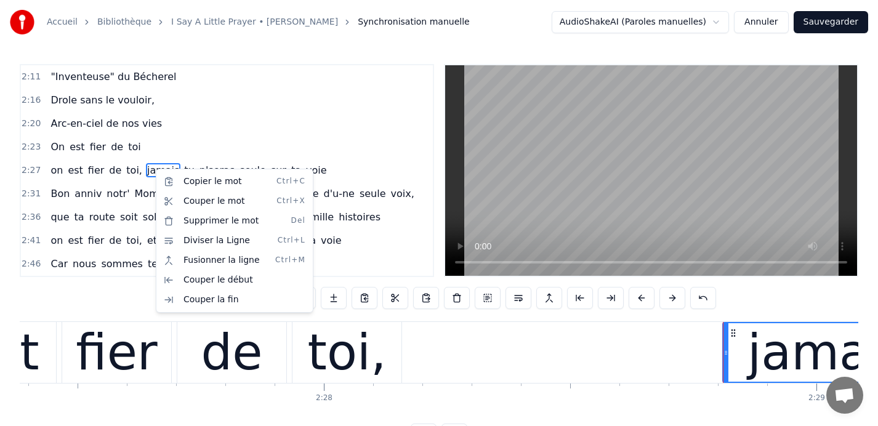
click at [141, 165] on html "Accueil Bibliothèque I Say A Little Prayer • Aretha Franklin Synchronisation ma…" at bounding box center [439, 233] width 878 height 466
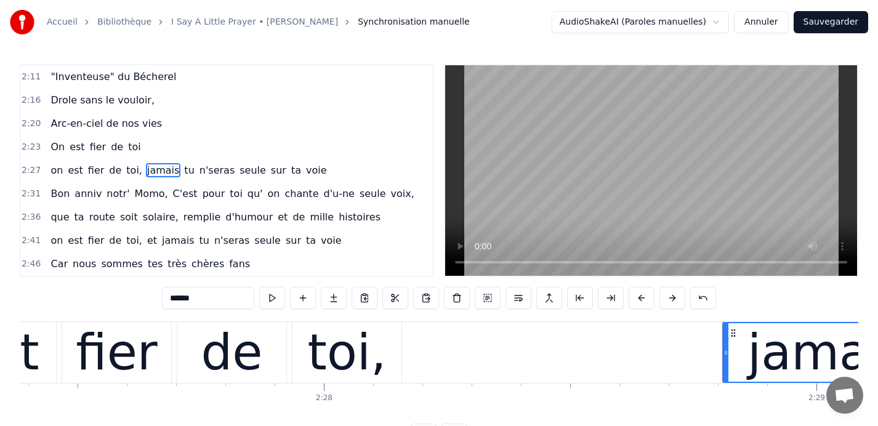
click at [156, 169] on span "jamais" at bounding box center [163, 170] width 34 height 14
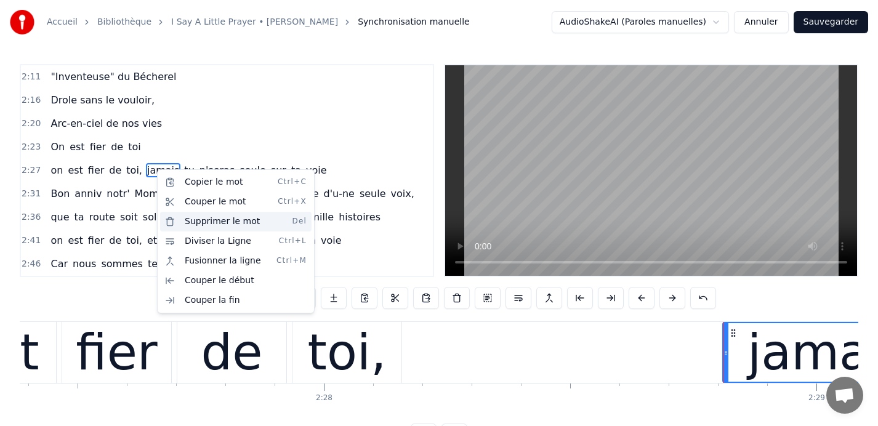
click at [193, 221] on div "Supprimer le mot Del" at bounding box center [236, 222] width 152 height 20
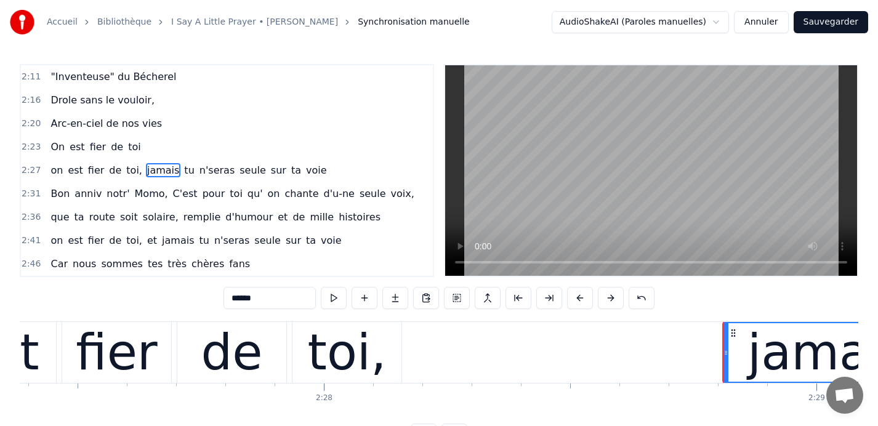
click at [158, 170] on span "jamais" at bounding box center [163, 170] width 34 height 14
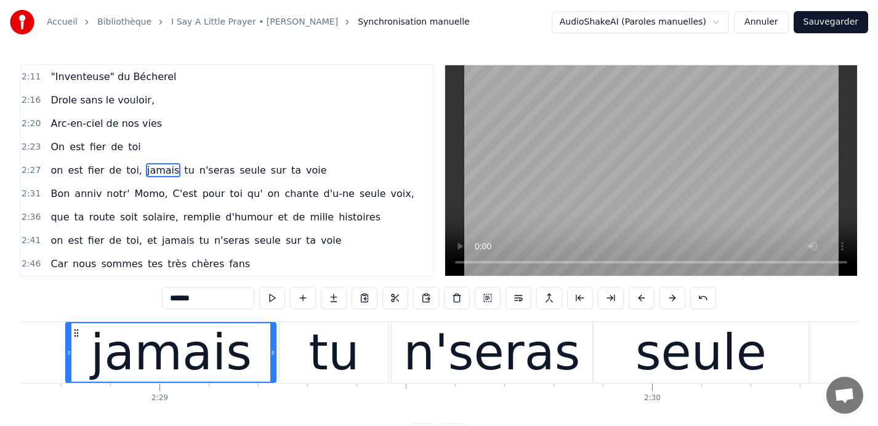
scroll to position [0, 73289]
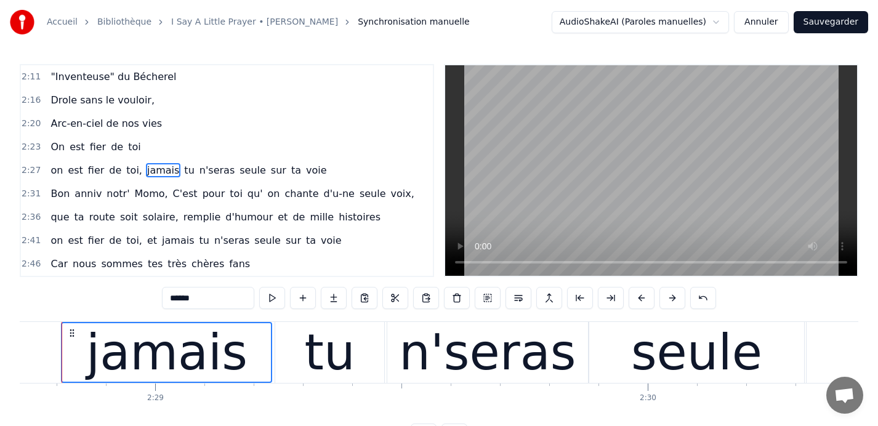
click at [740, 356] on div "seule" at bounding box center [696, 353] width 131 height 74
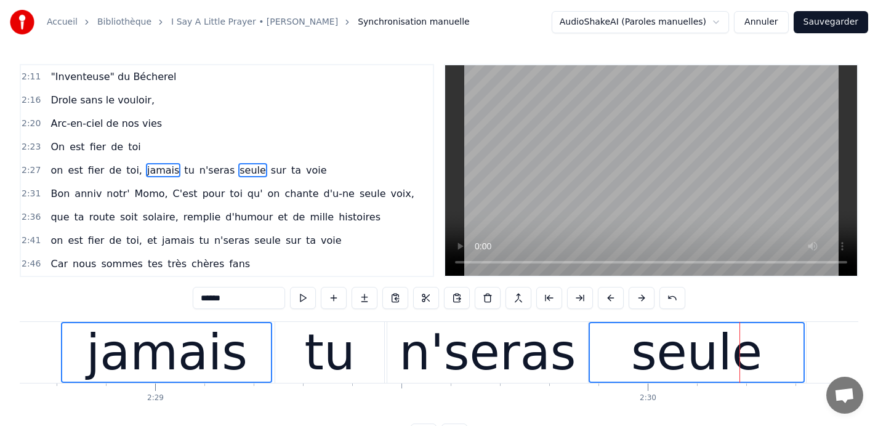
click at [517, 344] on div "n'seras" at bounding box center [487, 353] width 177 height 74
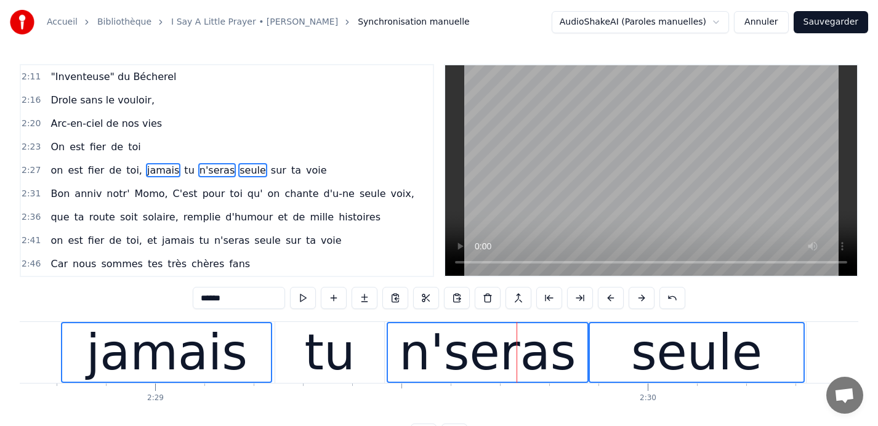
click at [370, 355] on div "tu" at bounding box center [329, 352] width 109 height 61
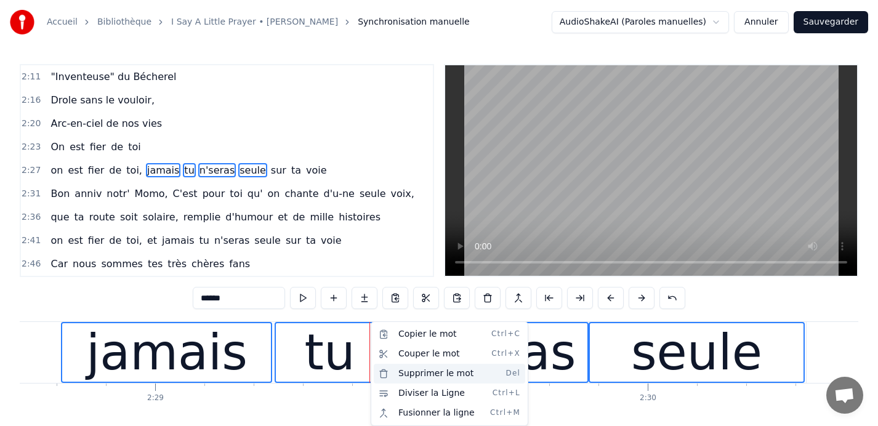
click at [417, 377] on div "Supprimer le mot Del" at bounding box center [450, 374] width 152 height 20
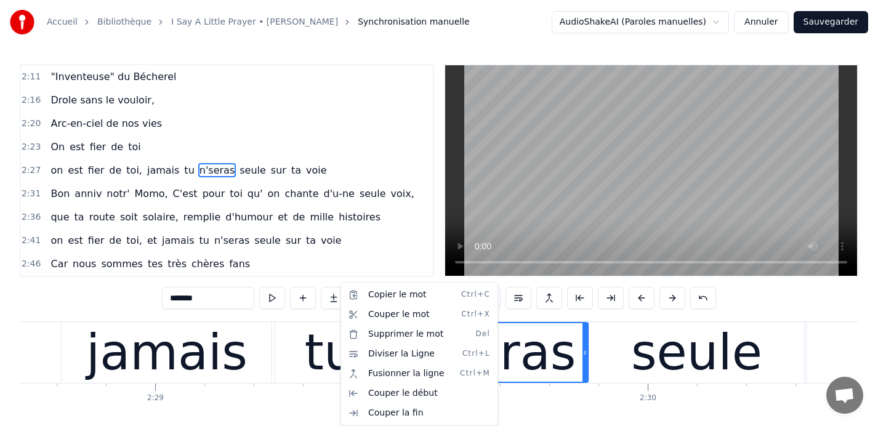
scroll to position [585, 0]
click at [316, 355] on html "Accueil Bibliothèque I Say A Little Prayer • Aretha Franklin Synchronisation ma…" at bounding box center [439, 233] width 878 height 466
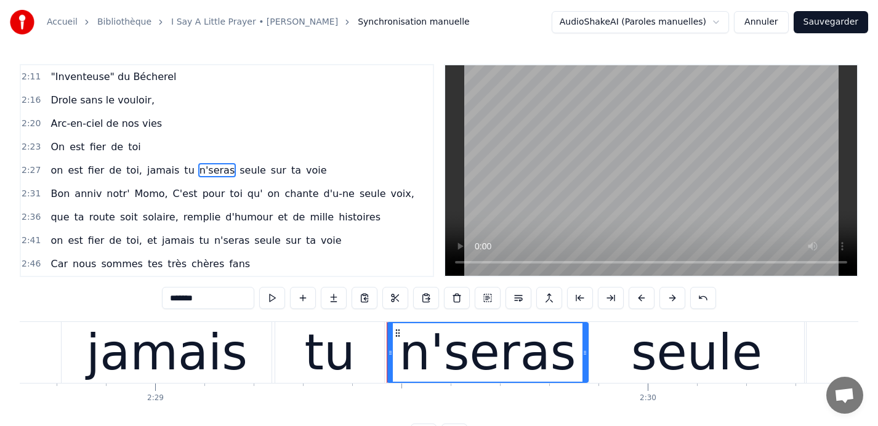
click at [638, 367] on div "seule" at bounding box center [696, 352] width 215 height 61
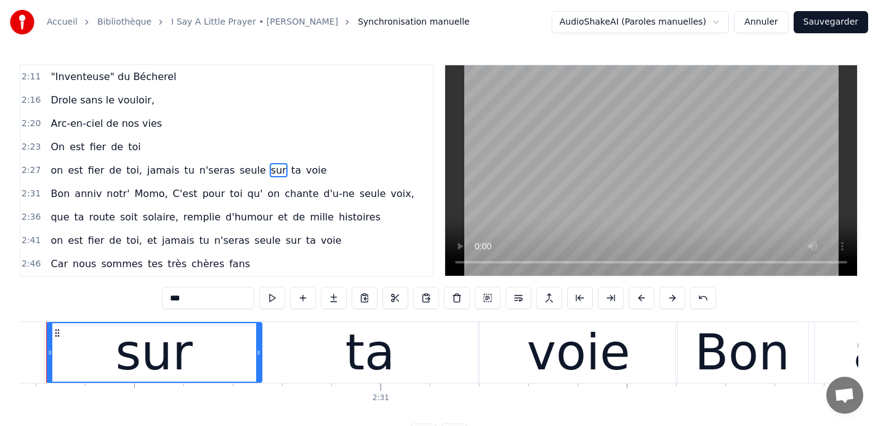
scroll to position [0, 74050]
click at [594, 356] on div "voie" at bounding box center [577, 353] width 103 height 74
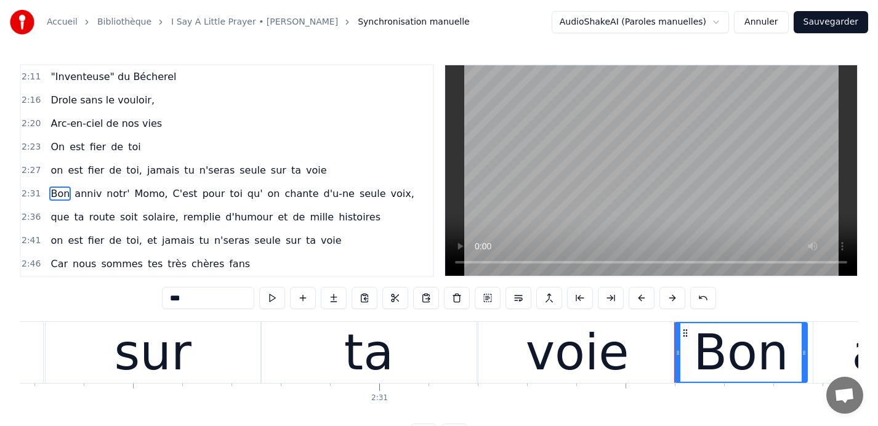
click at [569, 353] on div "voie" at bounding box center [577, 353] width 103 height 74
type input "****"
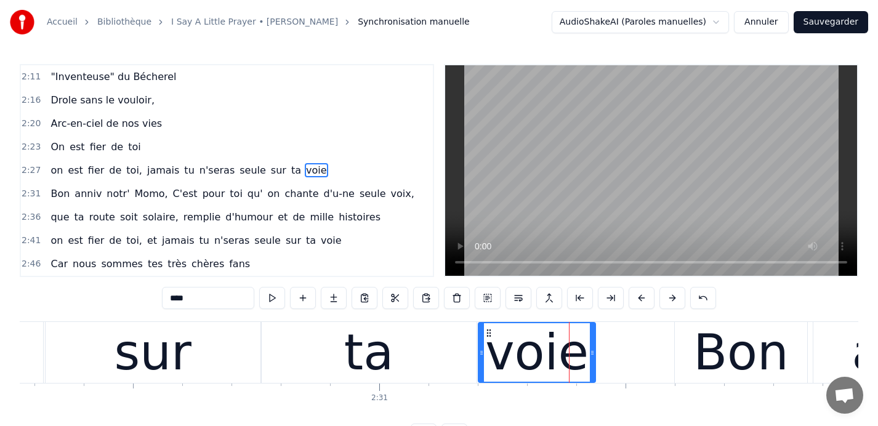
drag, startPoint x: 673, startPoint y: 355, endPoint x: 592, endPoint y: 355, distance: 80.7
click at [592, 355] on icon at bounding box center [592, 353] width 5 height 10
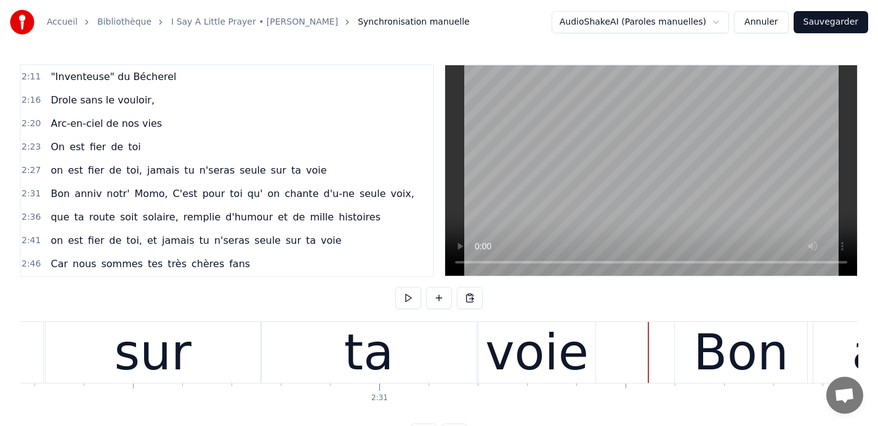
click at [699, 352] on div "Bon" at bounding box center [741, 352] width 132 height 61
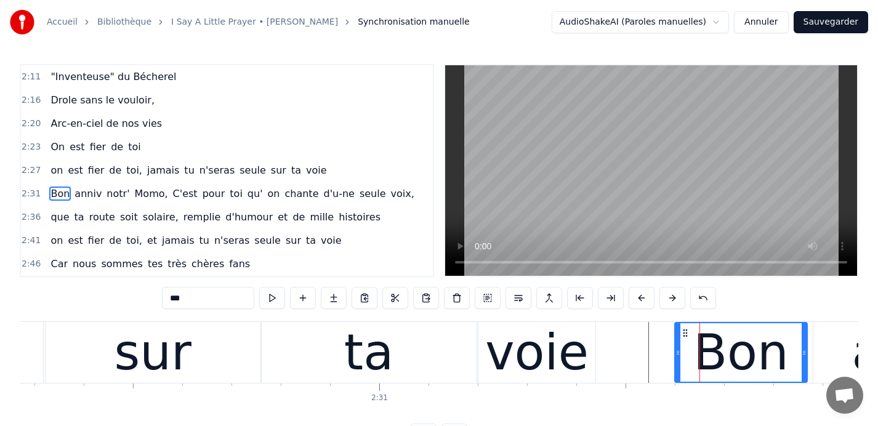
click at [28, 171] on span "2:27" at bounding box center [31, 170] width 19 height 12
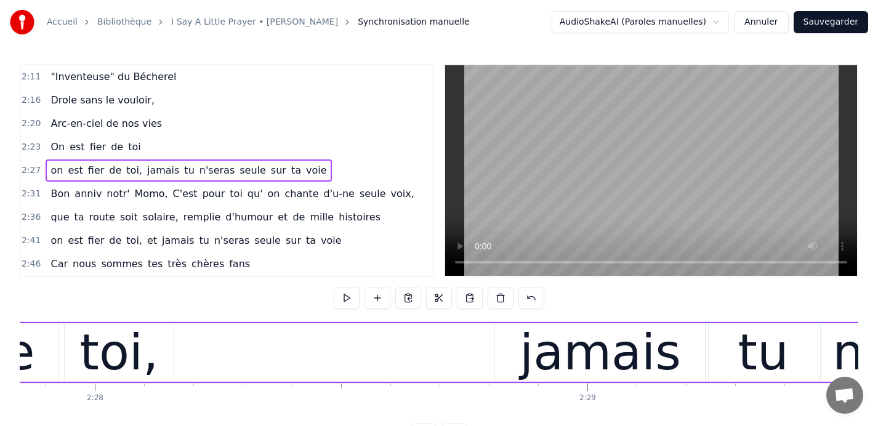
scroll to position [0, 72863]
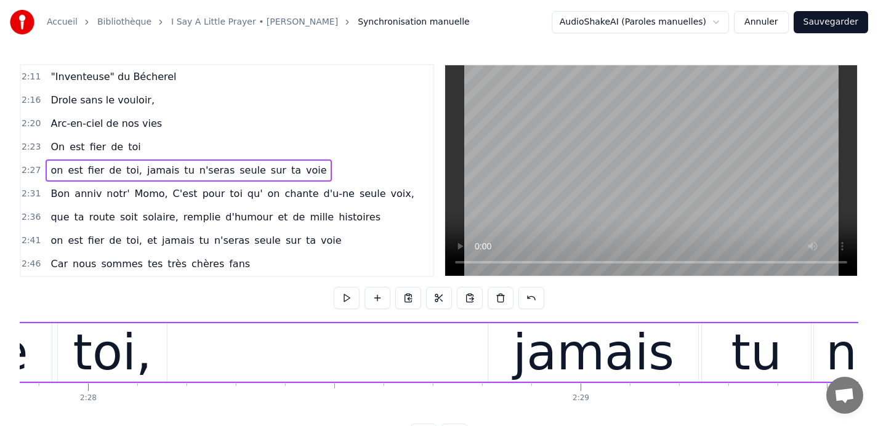
click at [601, 354] on div "jamais" at bounding box center [593, 353] width 161 height 74
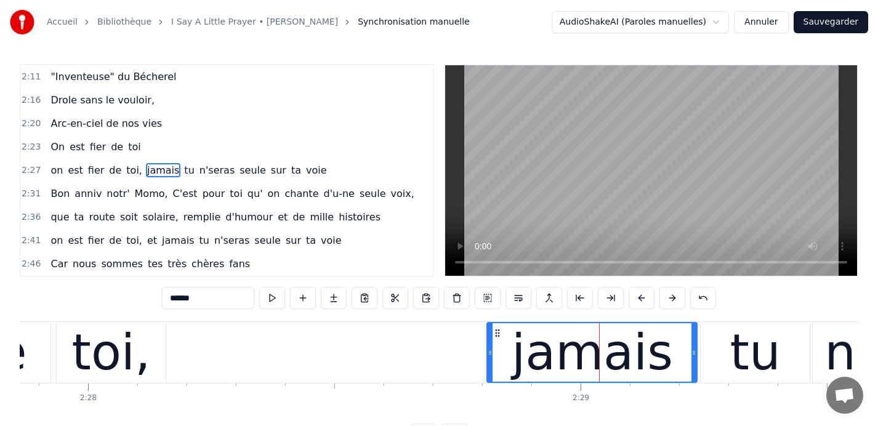
click at [496, 333] on circle at bounding box center [496, 333] width 1 height 1
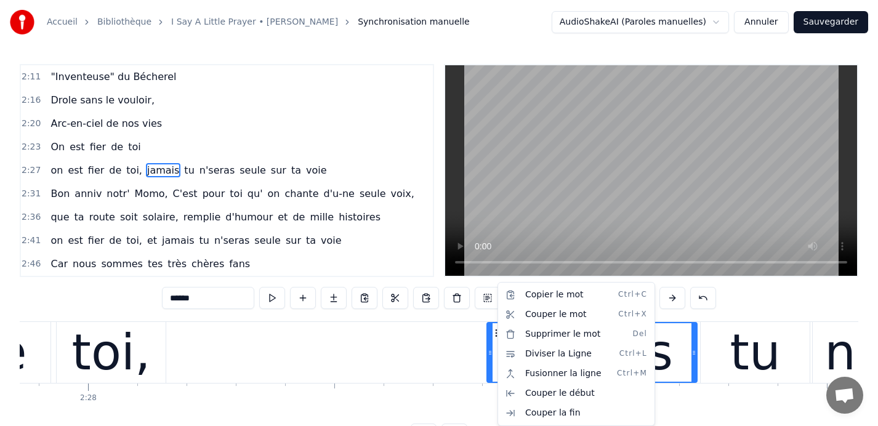
click at [461, 350] on html "Accueil Bibliothèque I Say A Little Prayer • Aretha Franklin Synchronisation ma…" at bounding box center [439, 233] width 878 height 466
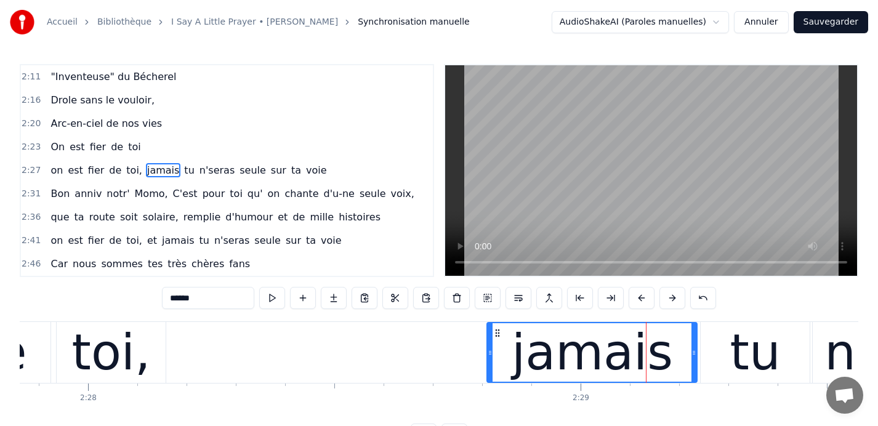
click at [497, 333] on icon at bounding box center [498, 333] width 10 height 10
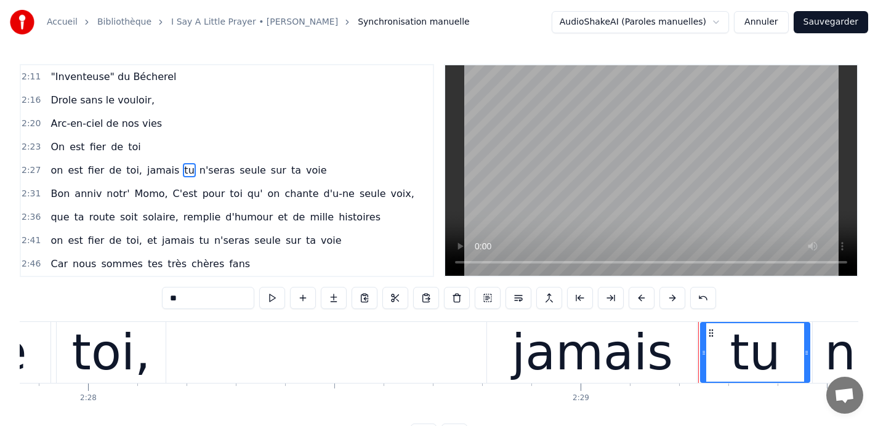
click at [535, 344] on div "jamais" at bounding box center [592, 353] width 161 height 74
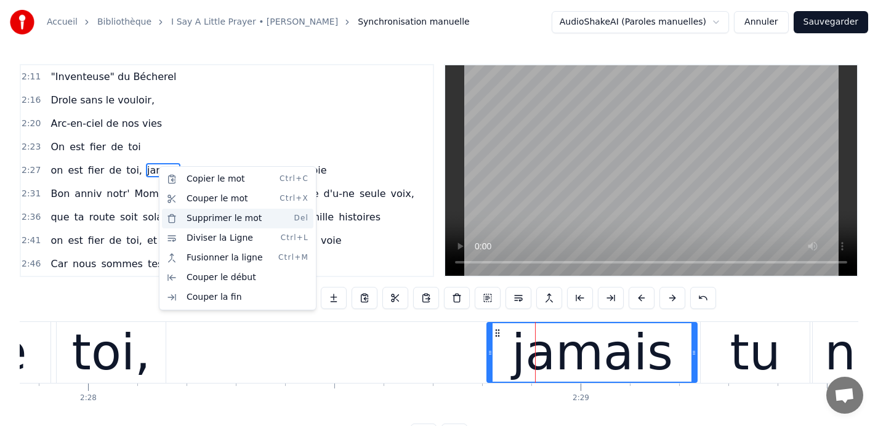
click at [202, 217] on div "Supprimer le mot Del" at bounding box center [238, 219] width 152 height 20
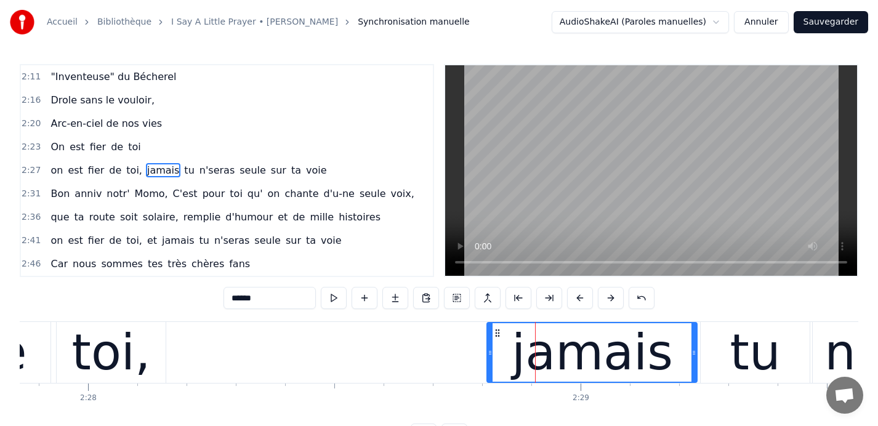
click at [122, 211] on span "soit" at bounding box center [129, 217] width 20 height 14
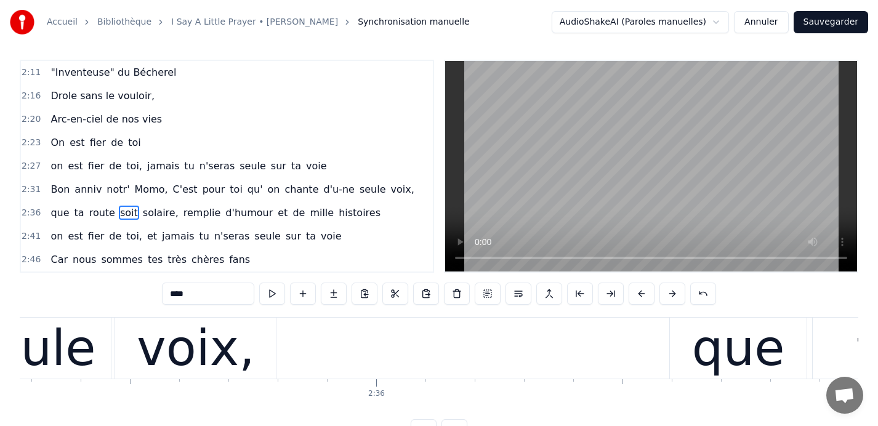
scroll to position [0, 76506]
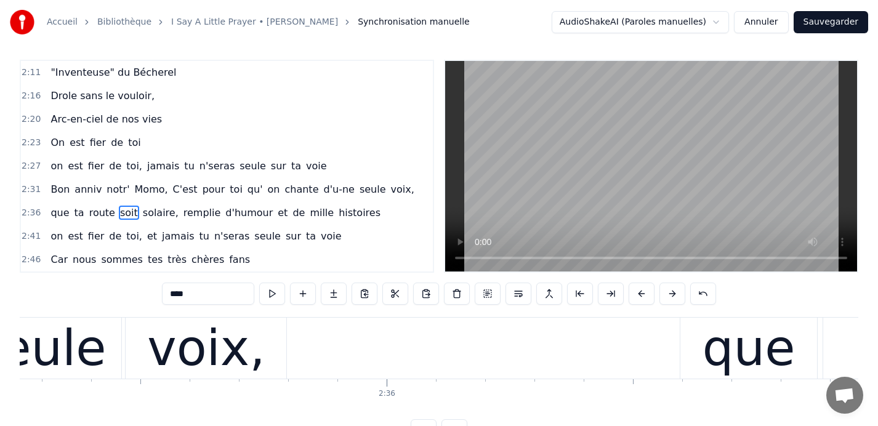
click at [125, 166] on span "toi," at bounding box center [134, 166] width 18 height 14
type input "****"
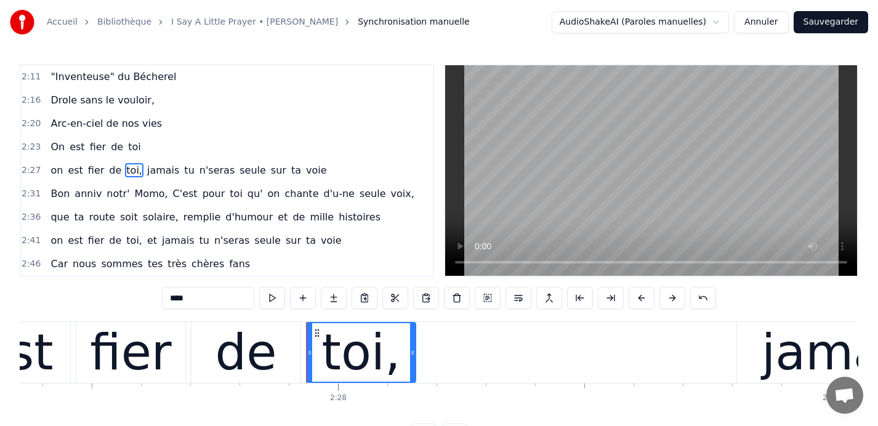
scroll to position [0, 72650]
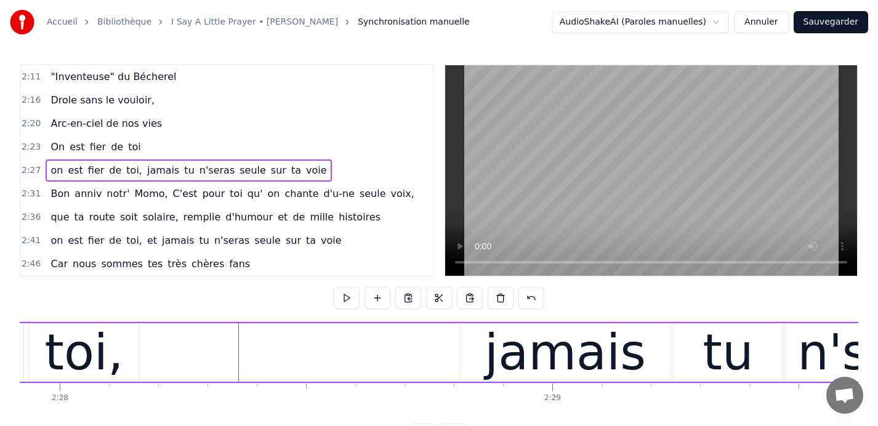
scroll to position [0, 72888]
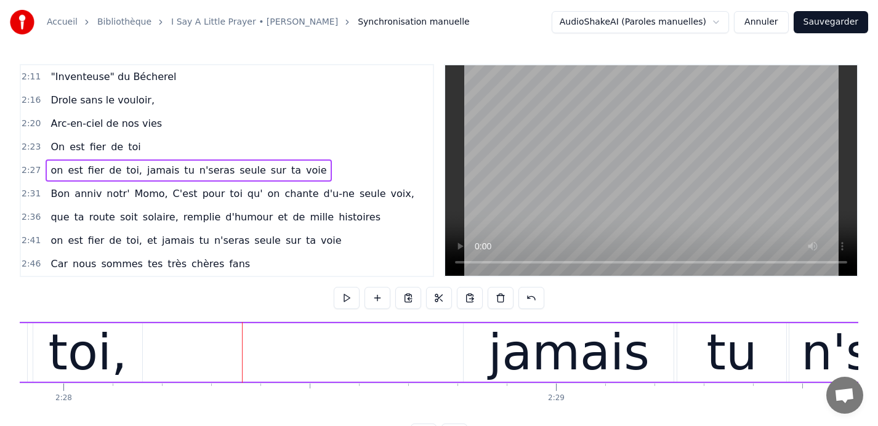
click at [566, 350] on div "jamais" at bounding box center [568, 353] width 161 height 74
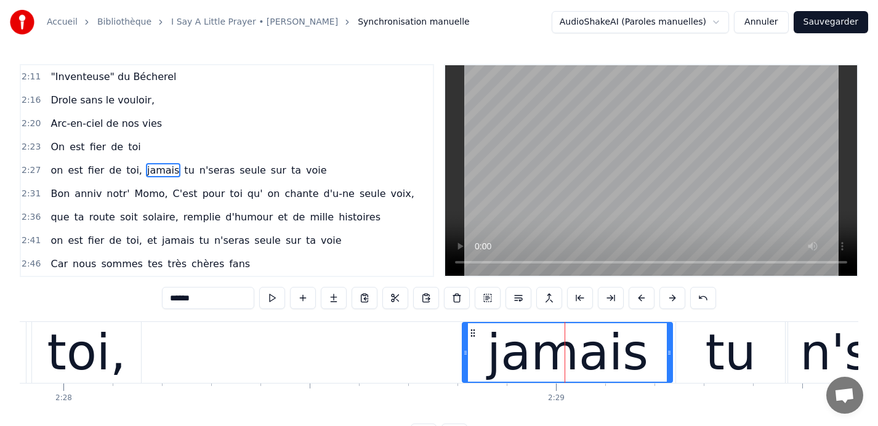
drag, startPoint x: 216, startPoint y: 297, endPoint x: 141, endPoint y: 294, distance: 75.2
click at [141, 294] on div "0:09 Car nous sommes tes très chères fans 0:13 Quand tu entr' dans la pièce, 0:…" at bounding box center [439, 255] width 839 height 382
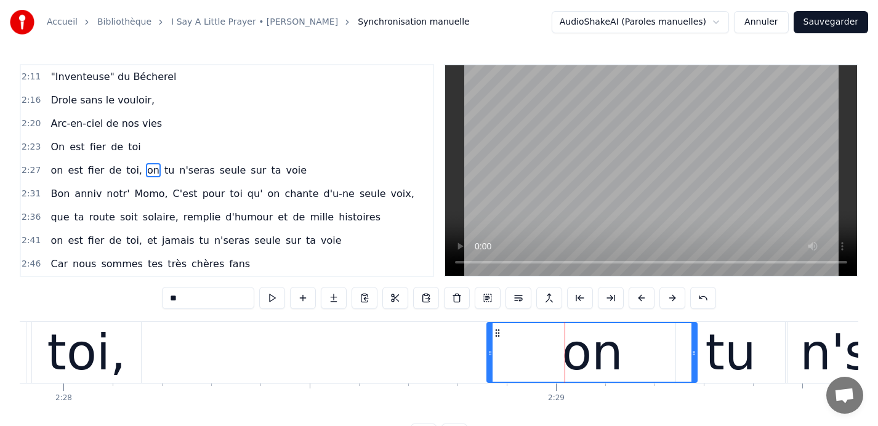
click at [726, 353] on div "tu" at bounding box center [731, 353] width 51 height 74
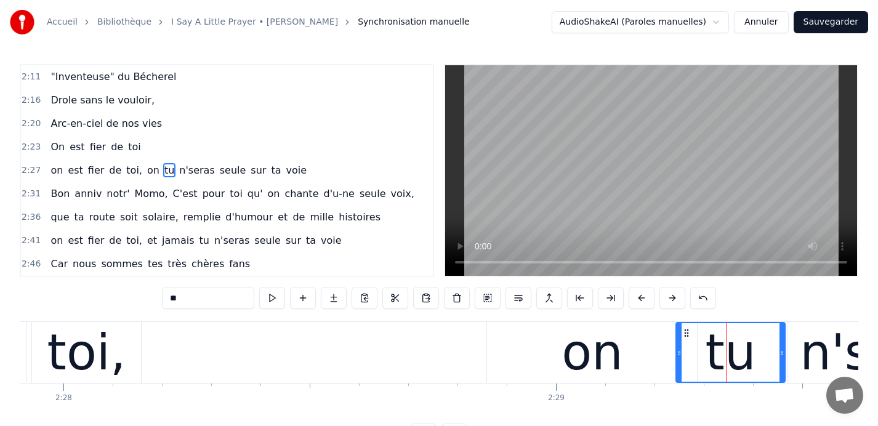
click at [629, 349] on div "on" at bounding box center [592, 352] width 210 height 61
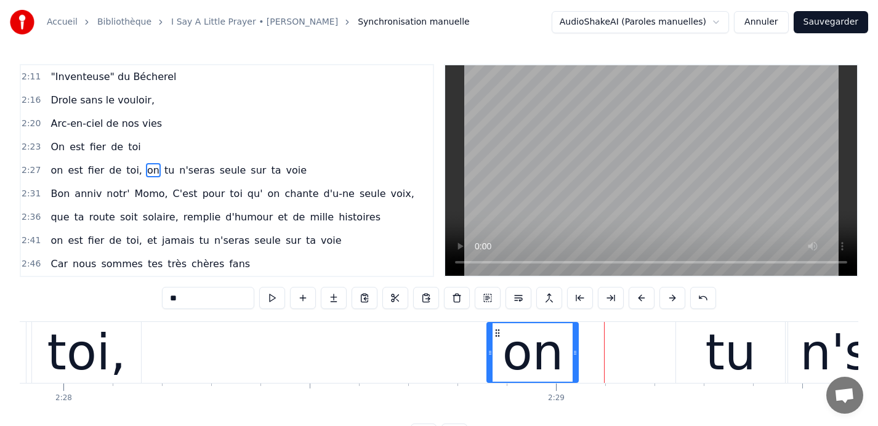
drag, startPoint x: 695, startPoint y: 352, endPoint x: 576, endPoint y: 357, distance: 119.0
click at [576, 357] on icon at bounding box center [575, 353] width 5 height 10
click at [729, 349] on div "tu" at bounding box center [731, 353] width 51 height 74
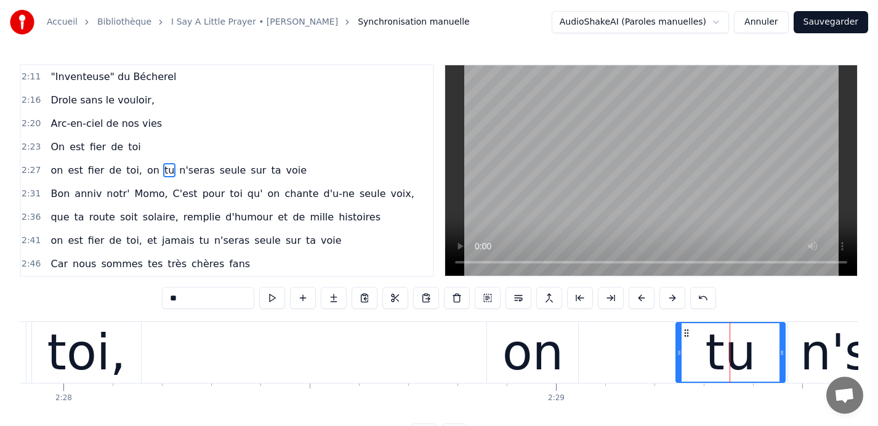
drag, startPoint x: 201, startPoint y: 298, endPoint x: 137, endPoint y: 297, distance: 63.4
click at [137, 297] on div "0:09 Car nous sommes tes très chères fans 0:13 Quand tu entr' dans la pièce, 0:…" at bounding box center [439, 255] width 839 height 382
click at [784, 341] on div at bounding box center [782, 352] width 5 height 59
drag, startPoint x: 783, startPoint y: 343, endPoint x: 763, endPoint y: 344, distance: 19.7
click at [763, 344] on div at bounding box center [762, 352] width 5 height 59
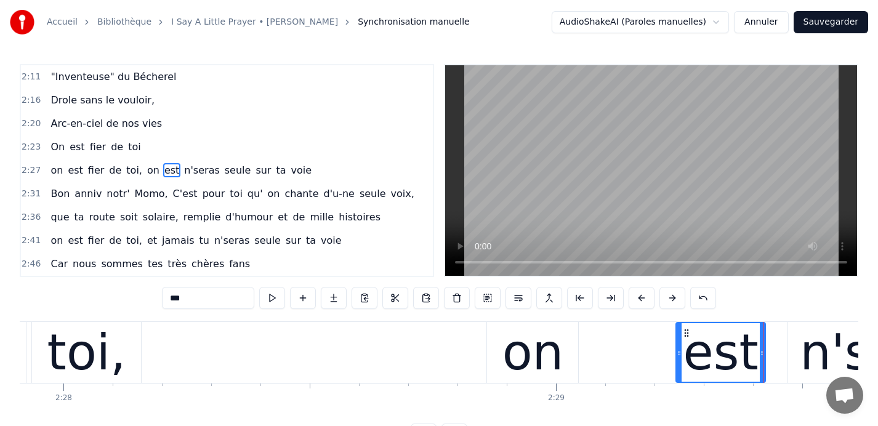
type input "***"
drag, startPoint x: 685, startPoint y: 333, endPoint x: 595, endPoint y: 347, distance: 91.1
click at [591, 347] on div "on est fier de toi, on est n'seras seule sur ta voie" at bounding box center [666, 352] width 2190 height 61
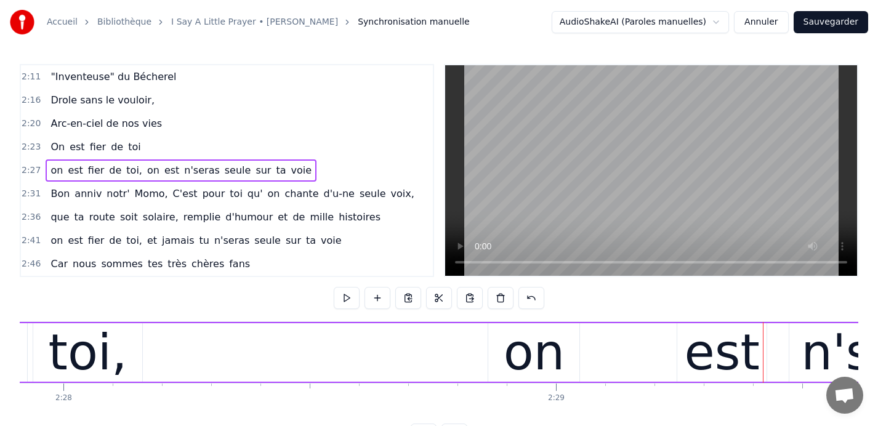
click at [688, 339] on div "est" at bounding box center [722, 352] width 89 height 59
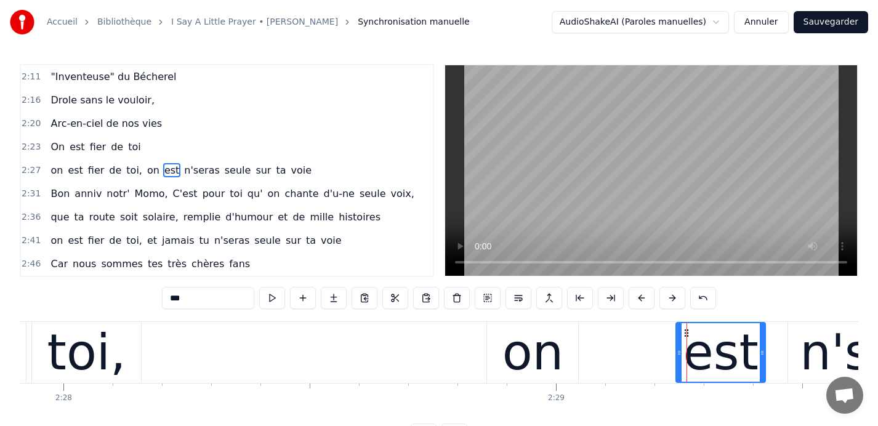
drag, startPoint x: 686, startPoint y: 331, endPoint x: 637, endPoint y: 338, distance: 49.1
click at [637, 338] on div "on est fier de toi, on est n'seras seule sur ta voie" at bounding box center [666, 352] width 2190 height 61
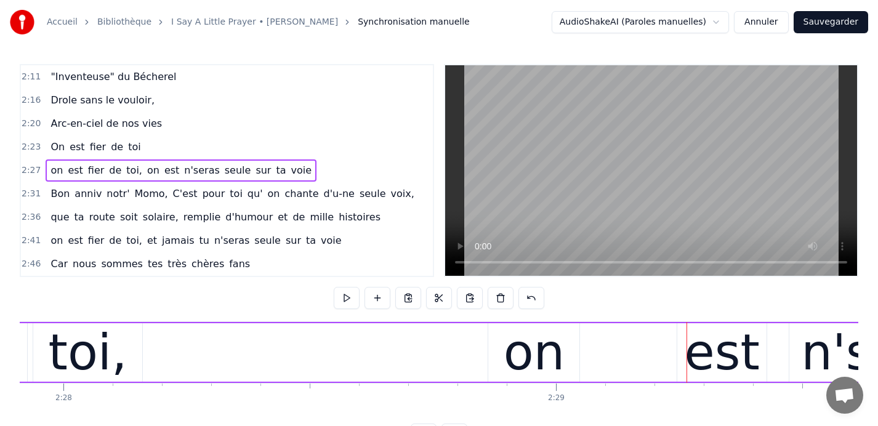
click at [687, 331] on div at bounding box center [687, 352] width 1 height 61
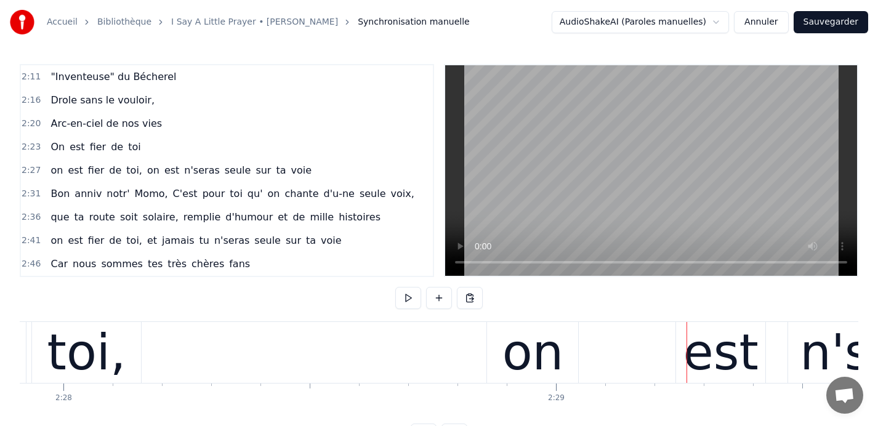
click at [686, 341] on div "est" at bounding box center [720, 352] width 89 height 61
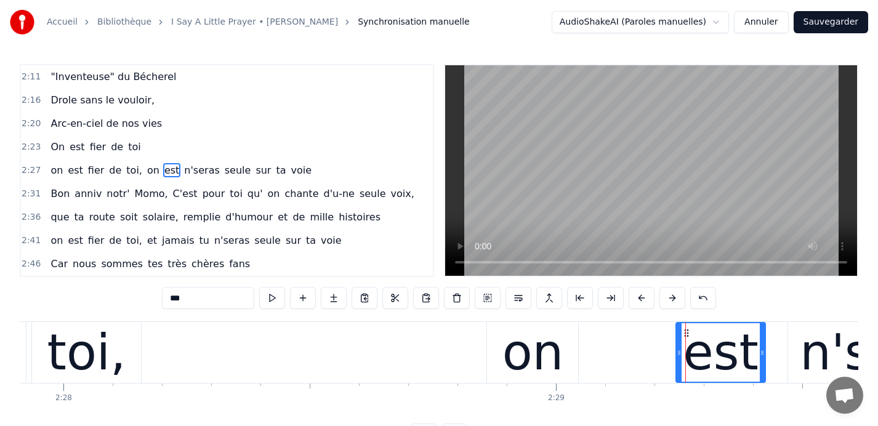
drag, startPoint x: 687, startPoint y: 334, endPoint x: 675, endPoint y: 333, distance: 11.7
click at [675, 333] on div "on est fier de toi, on est n'seras seule sur ta voie" at bounding box center [666, 352] width 2190 height 61
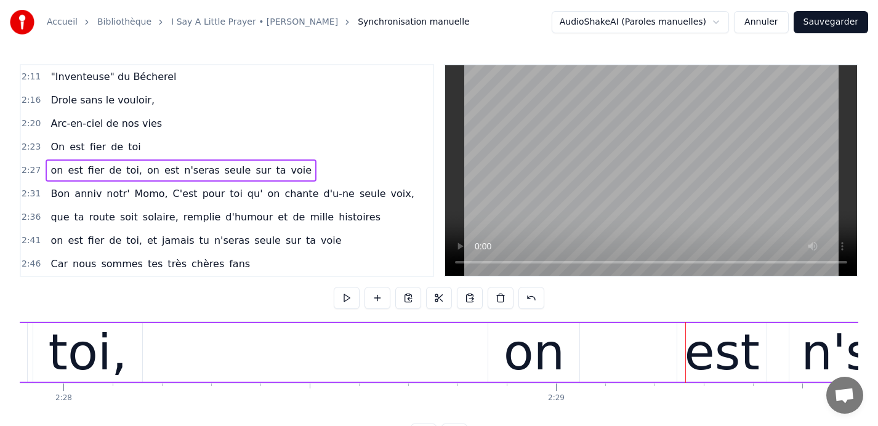
click at [683, 330] on div "est" at bounding box center [722, 352] width 89 height 59
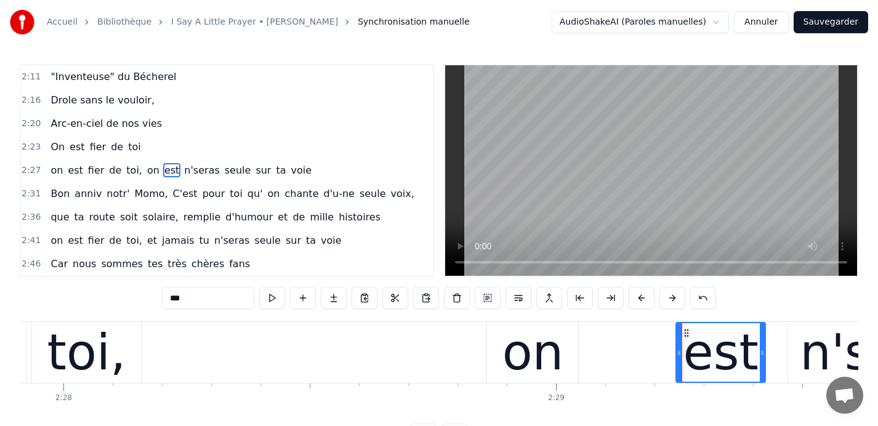
drag, startPoint x: 686, startPoint y: 331, endPoint x: 671, endPoint y: 338, distance: 16.3
click at [672, 337] on div "on est fier de toi, on est n'seras seule sur ta voie" at bounding box center [666, 352] width 2190 height 61
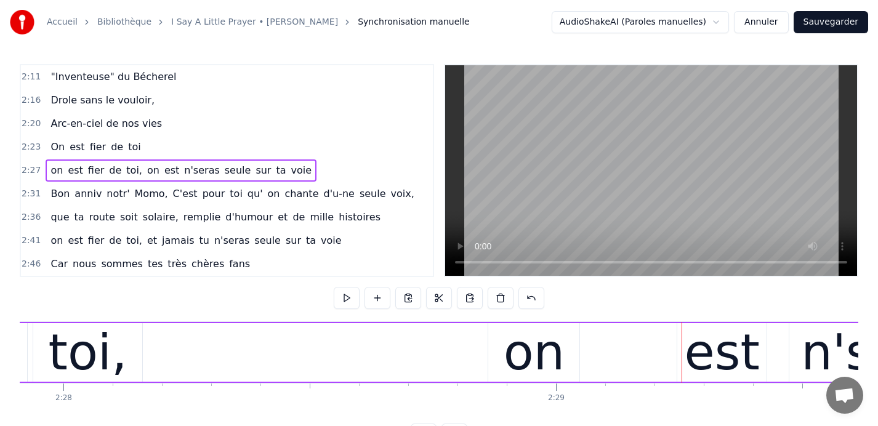
click at [671, 338] on div "on est fier de toi, on est n'seras seule sur ta voie" at bounding box center [666, 352] width 2190 height 61
click at [546, 363] on div "on" at bounding box center [535, 353] width 62 height 74
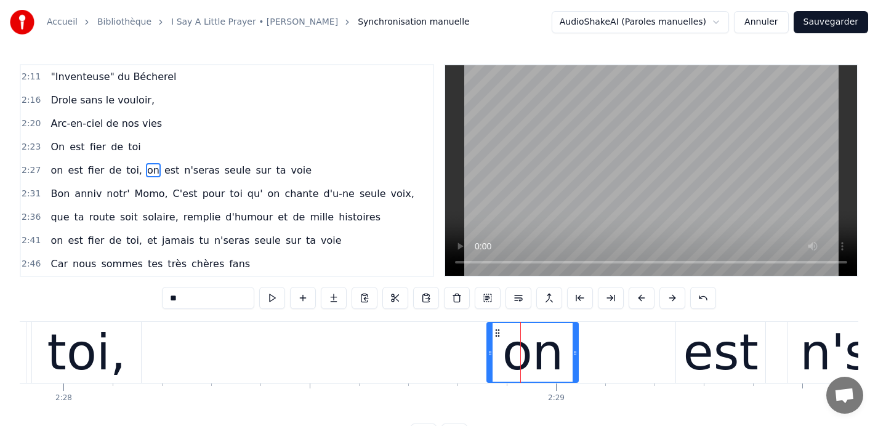
click at [730, 368] on div "est" at bounding box center [720, 353] width 75 height 74
type input "***"
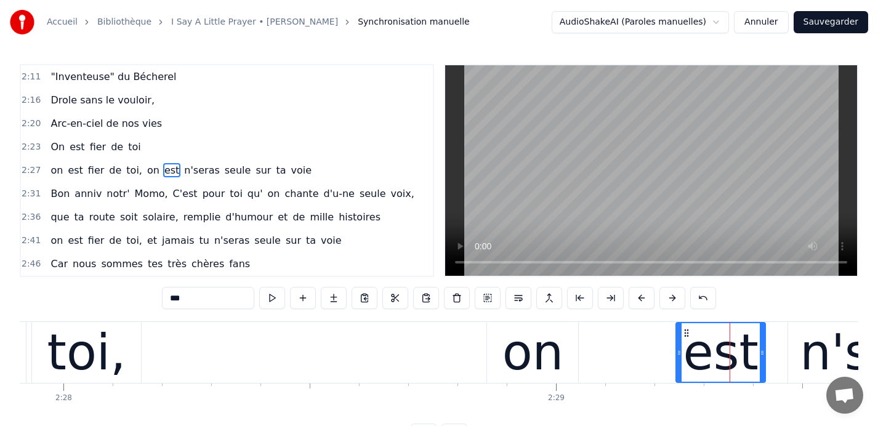
drag, startPoint x: 686, startPoint y: 334, endPoint x: 659, endPoint y: 342, distance: 28.3
click at [659, 342] on div "on est fier de toi, on est n'seras seule sur ta voie" at bounding box center [666, 352] width 2190 height 61
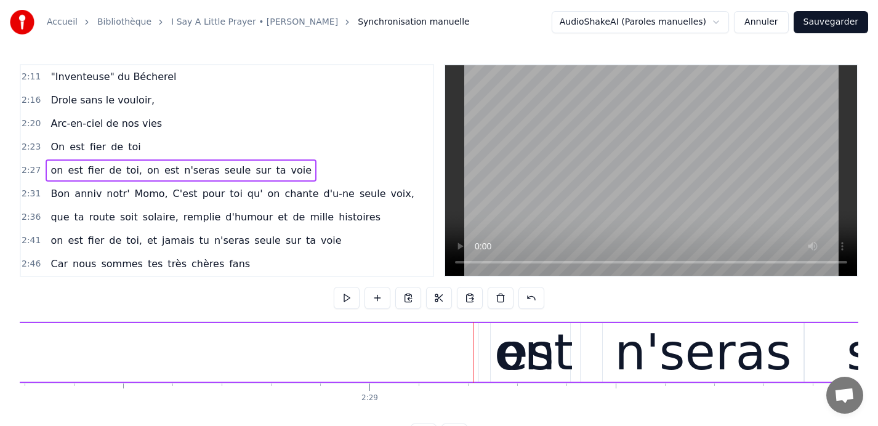
scroll to position [0, 73104]
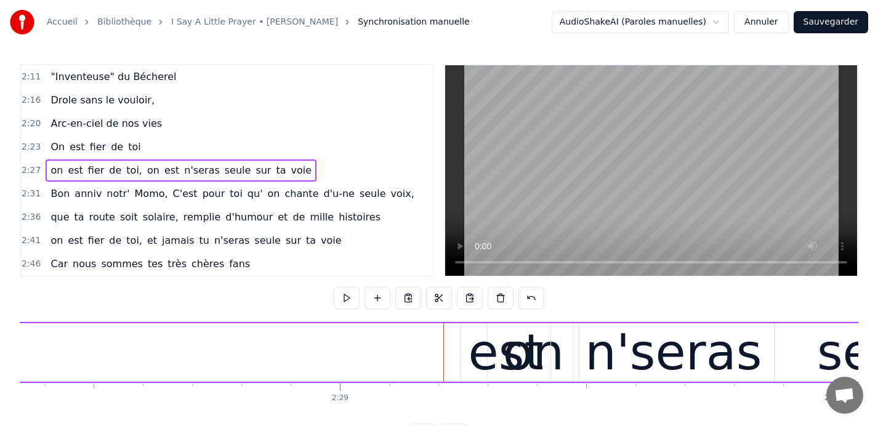
click at [652, 350] on div "n'seras" at bounding box center [673, 353] width 177 height 74
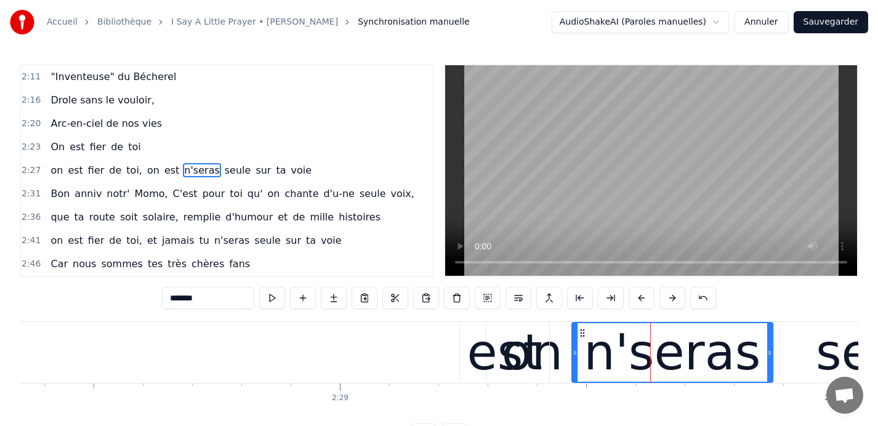
click at [581, 334] on icon at bounding box center [583, 333] width 10 height 10
drag, startPoint x: 209, startPoint y: 299, endPoint x: 140, endPoint y: 298, distance: 69.0
click at [140, 298] on div "0:09 Car nous sommes tes très chères fans 0:13 Quand tu entr' dans la pièce, 0:…" at bounding box center [439, 255] width 839 height 382
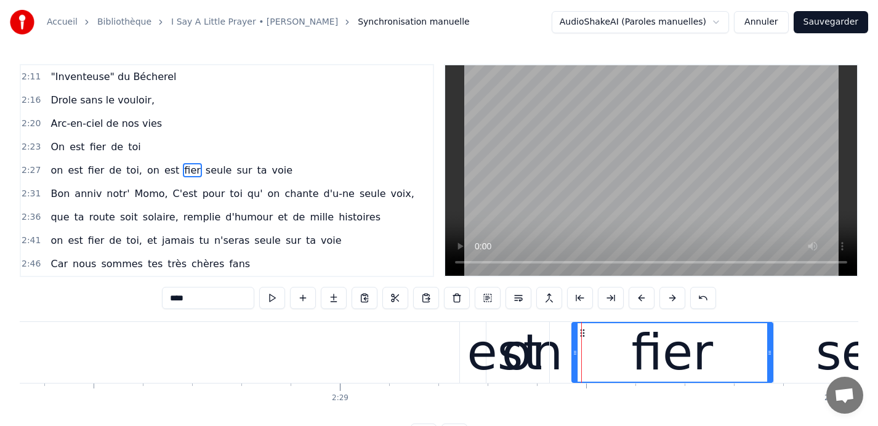
click at [827, 354] on div "seule" at bounding box center [881, 353] width 131 height 74
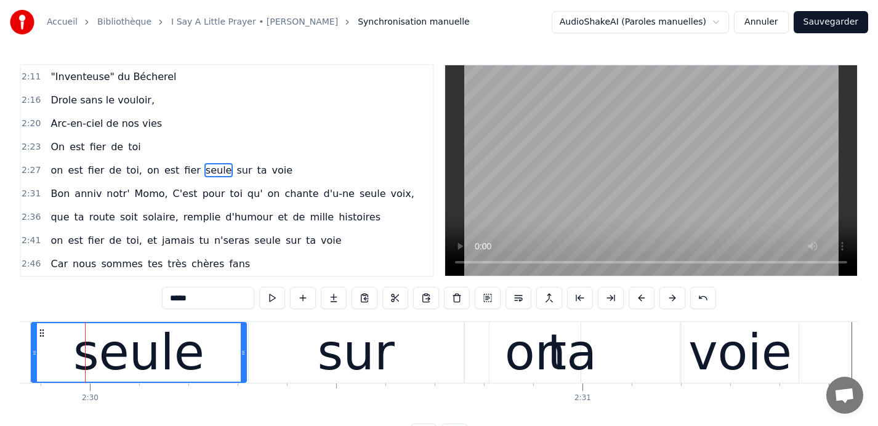
scroll to position [0, 73850]
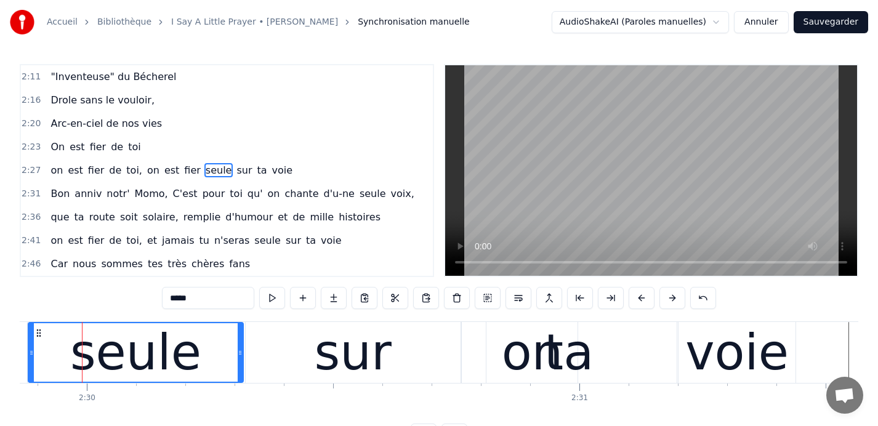
drag, startPoint x: 199, startPoint y: 298, endPoint x: 147, endPoint y: 296, distance: 52.4
click at [147, 296] on div "0:09 Car nous sommes tes très chères fans 0:13 Quand tu entr' dans la pièce, 0:…" at bounding box center [439, 255] width 839 height 382
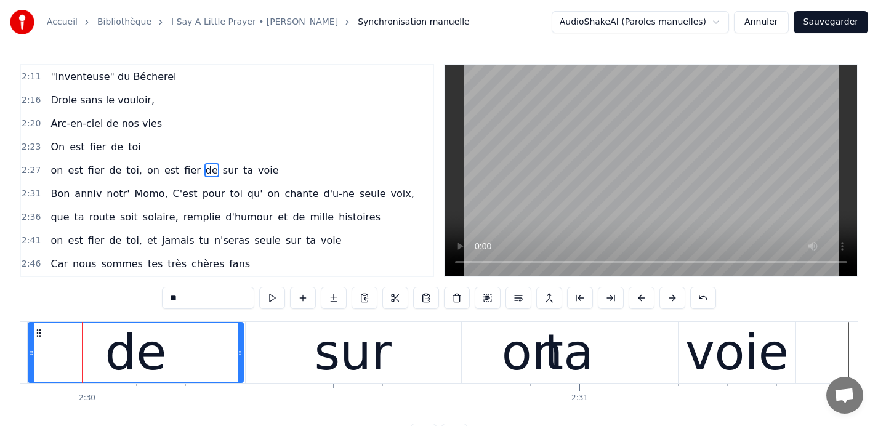
click at [343, 354] on div "sur" at bounding box center [353, 353] width 77 height 74
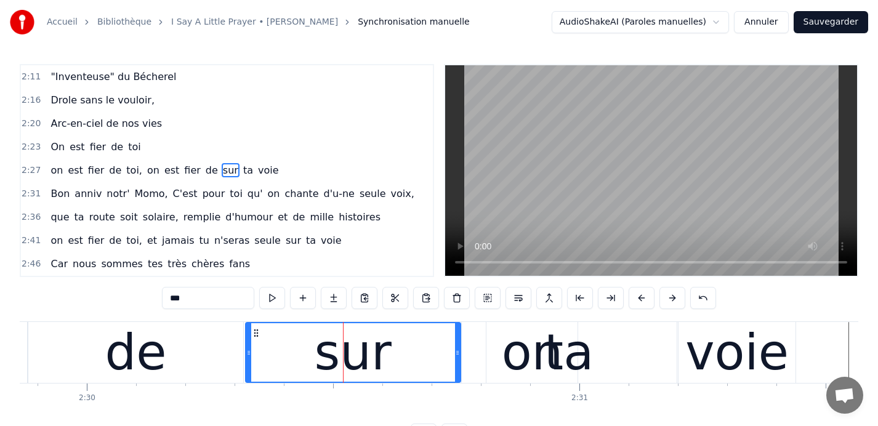
drag, startPoint x: 201, startPoint y: 296, endPoint x: 135, endPoint y: 294, distance: 65.9
click at [135, 294] on div "0:09 Car nous sommes tes très chères fans 0:13 Quand tu entr' dans la pièce, 0:…" at bounding box center [439, 255] width 839 height 382
click at [500, 357] on div "ta" at bounding box center [569, 352] width 215 height 61
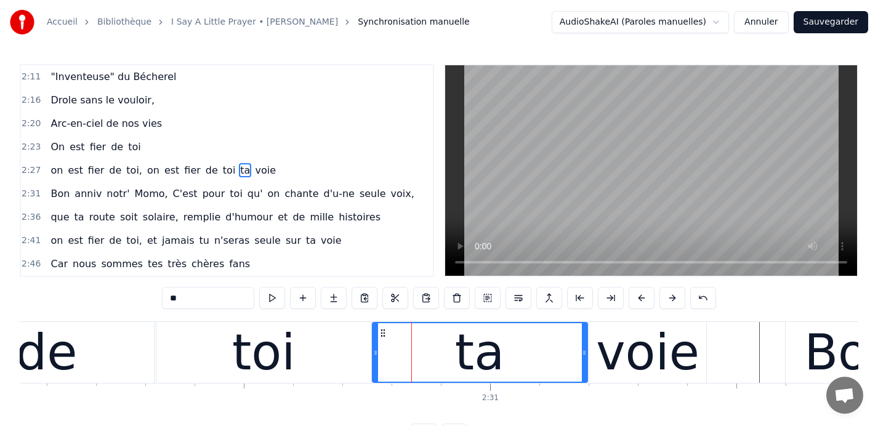
scroll to position [0, 73940]
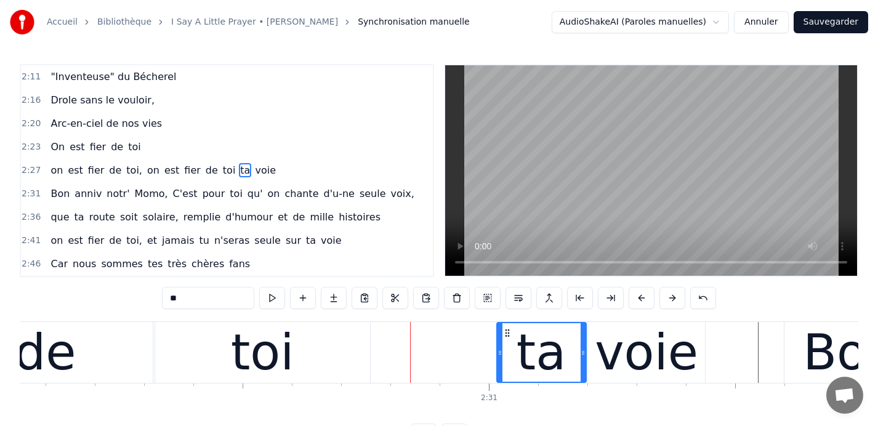
drag, startPoint x: 374, startPoint y: 352, endPoint x: 500, endPoint y: 341, distance: 126.1
click at [500, 341] on div at bounding box center [500, 352] width 5 height 59
click at [671, 360] on div "voie" at bounding box center [646, 353] width 103 height 74
type input "****"
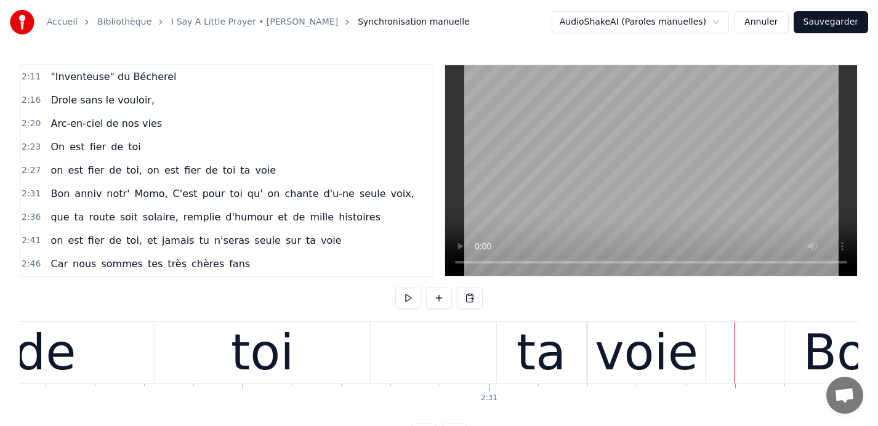
click at [311, 367] on div "toi" at bounding box center [262, 352] width 215 height 61
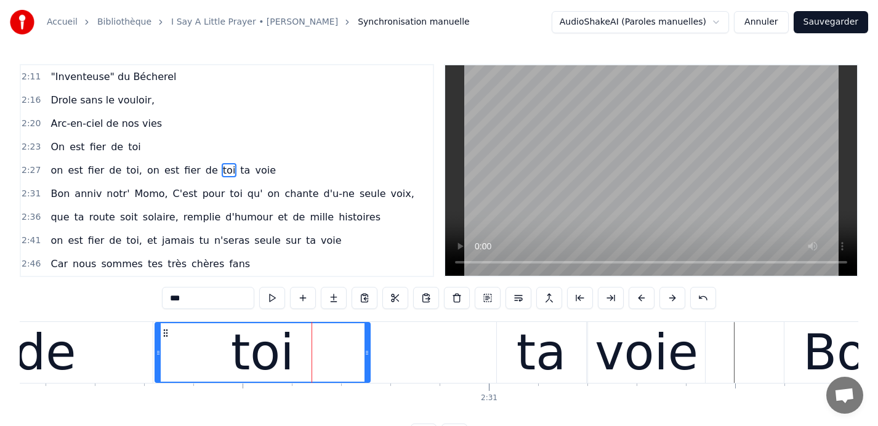
click at [28, 168] on span "2:27" at bounding box center [31, 170] width 19 height 12
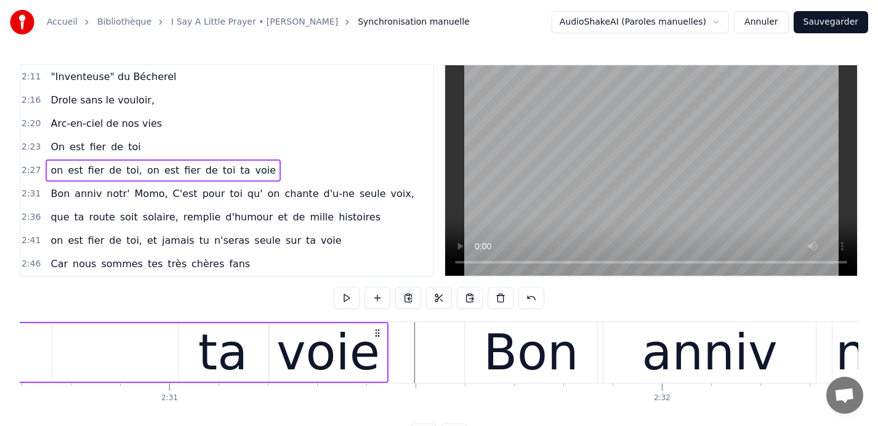
scroll to position [0, 74262]
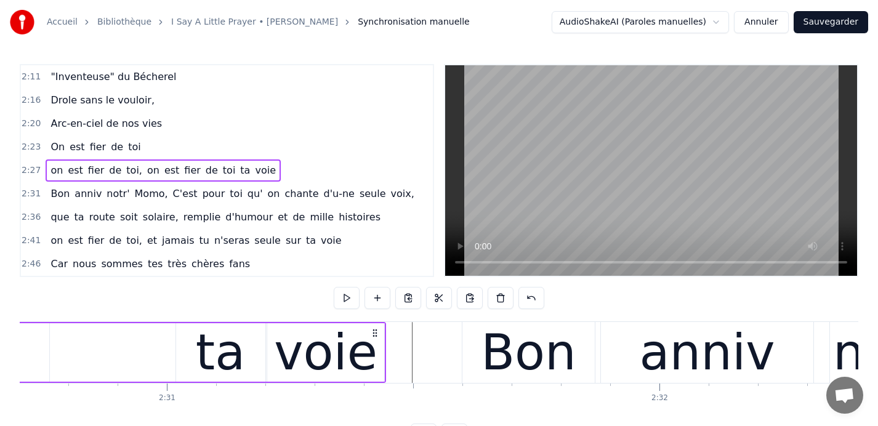
drag, startPoint x: 386, startPoint y: 355, endPoint x: 374, endPoint y: 357, distance: 11.8
click at [367, 340] on div "voie" at bounding box center [325, 353] width 103 height 74
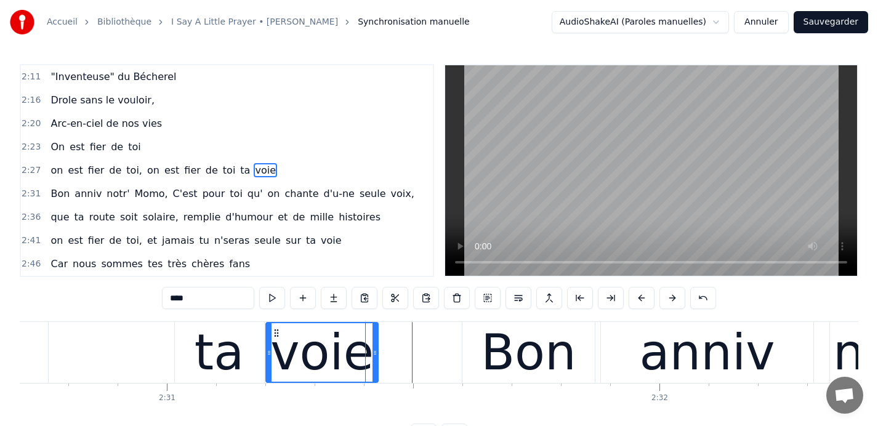
drag, startPoint x: 378, startPoint y: 350, endPoint x: 373, endPoint y: 339, distance: 12.1
click at [373, 339] on div at bounding box center [375, 352] width 5 height 59
click at [356, 354] on div "voie" at bounding box center [321, 353] width 103 height 74
drag, startPoint x: 195, startPoint y: 300, endPoint x: 124, endPoint y: 294, distance: 71.1
click at [124, 294] on div "0:09 Car nous sommes tes très chères fans 0:13 Quand tu entr' dans la pièce, 0:…" at bounding box center [439, 255] width 839 height 382
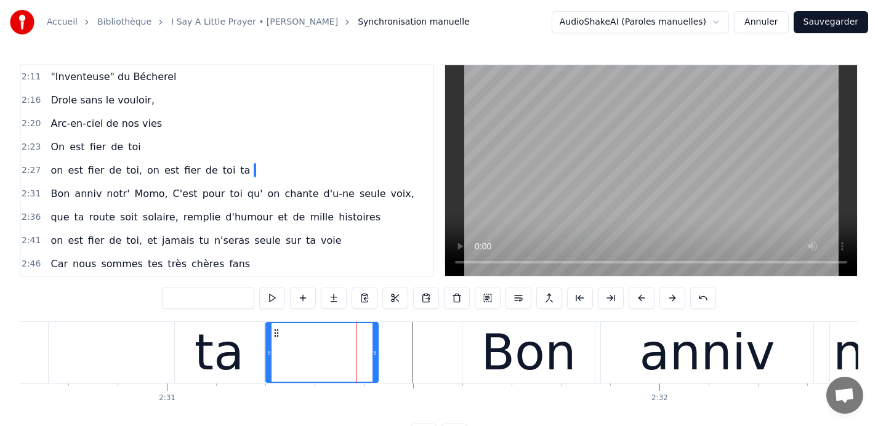
click at [225, 358] on div "ta" at bounding box center [219, 353] width 49 height 74
type input "**"
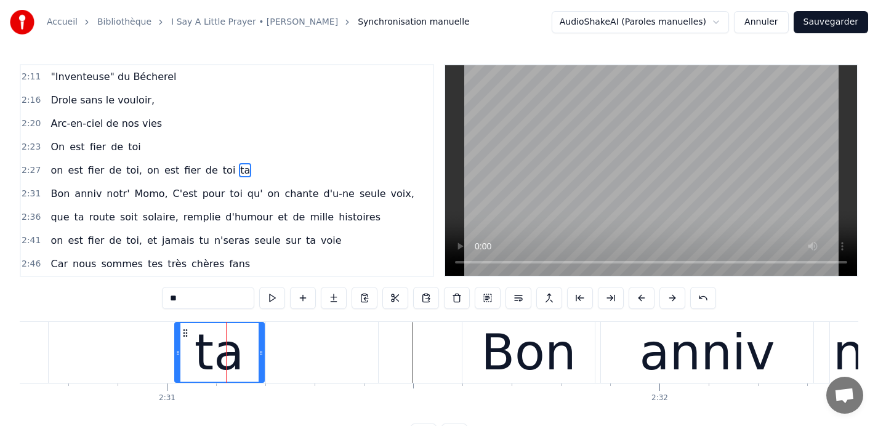
drag, startPoint x: 193, startPoint y: 301, endPoint x: 152, endPoint y: 296, distance: 42.2
click at [152, 296] on div "0:09 Car nous sommes tes très chères fans 0:13 Quand tu entr' dans la pièce, 0:…" at bounding box center [439, 255] width 839 height 382
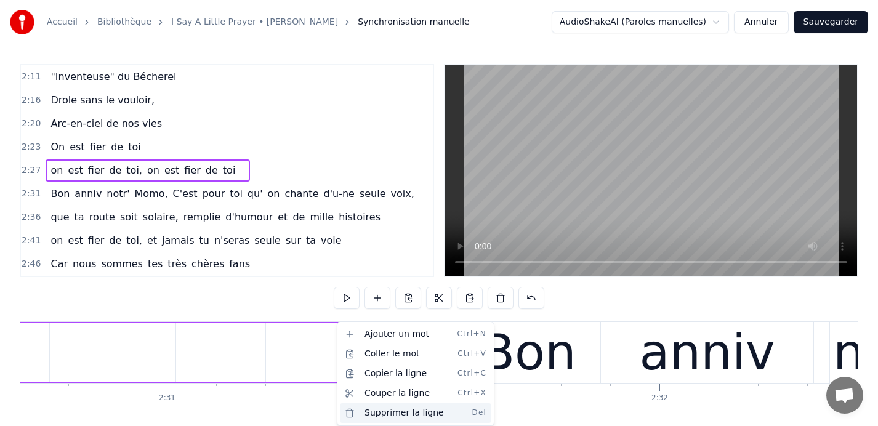
click at [390, 412] on div "Supprimer la ligne Del" at bounding box center [416, 413] width 152 height 20
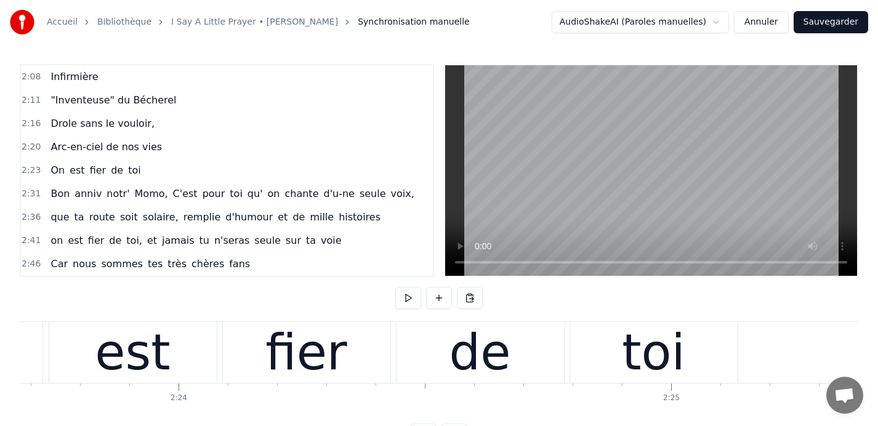
scroll to position [0, 70788]
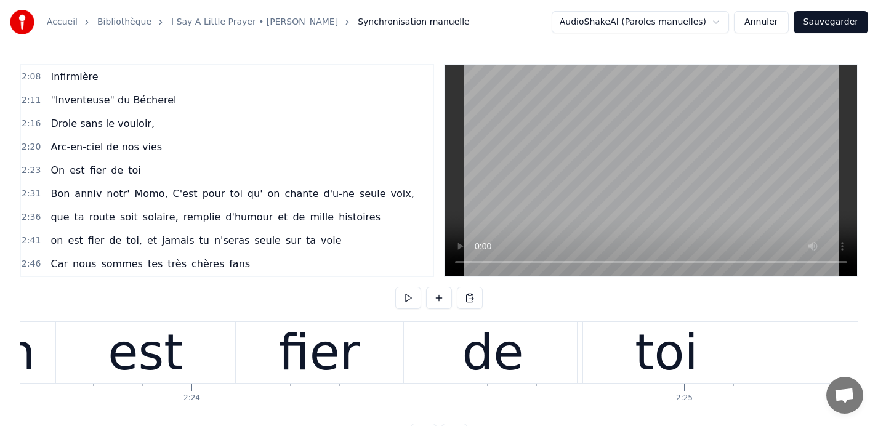
click at [187, 352] on div "est" at bounding box center [146, 352] width 168 height 61
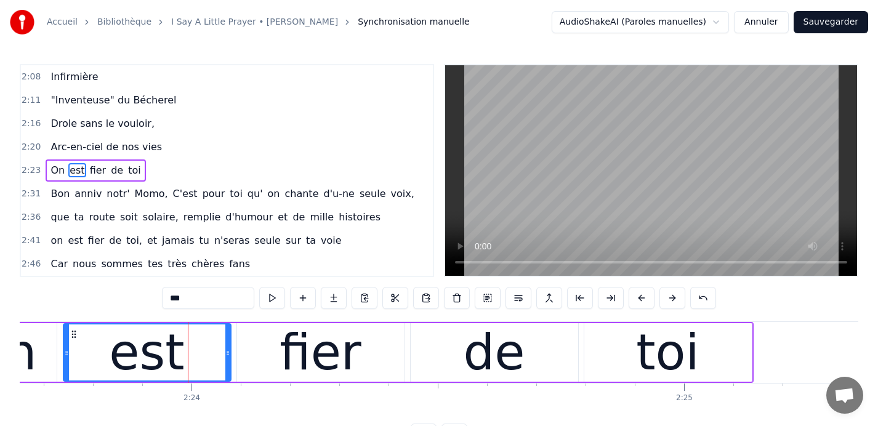
click at [30, 170] on span "2:23" at bounding box center [31, 170] width 19 height 12
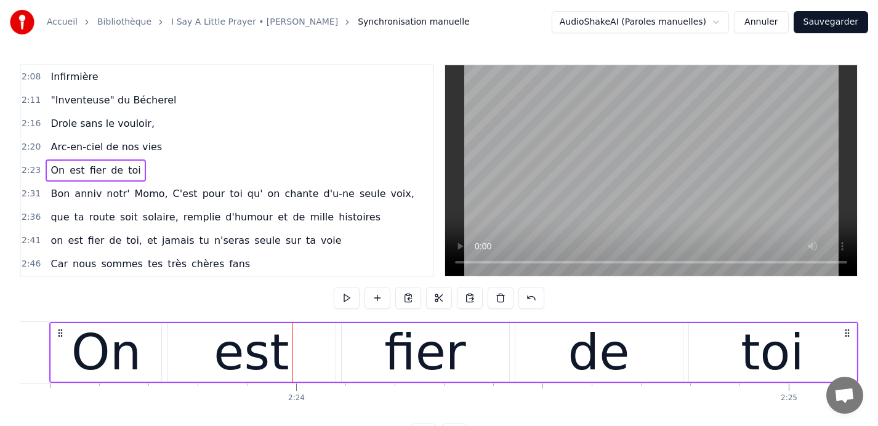
scroll to position [0, 70652]
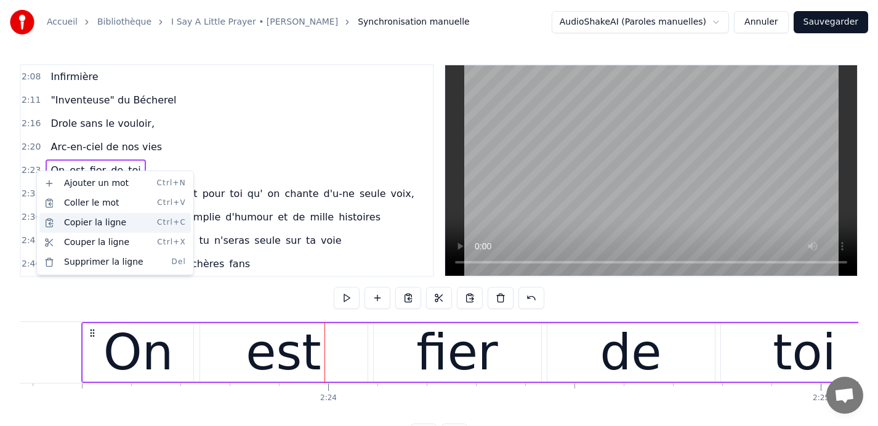
click at [96, 222] on div "Copier la ligne Ctrl+C" at bounding box center [115, 223] width 152 height 20
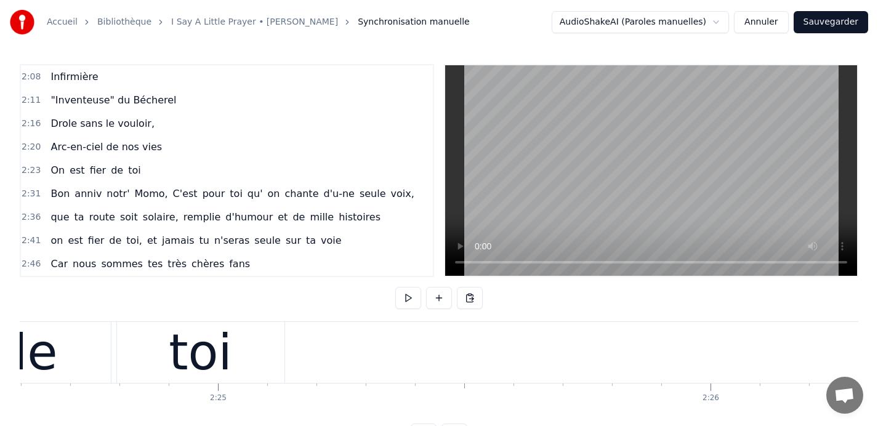
scroll to position [0, 71271]
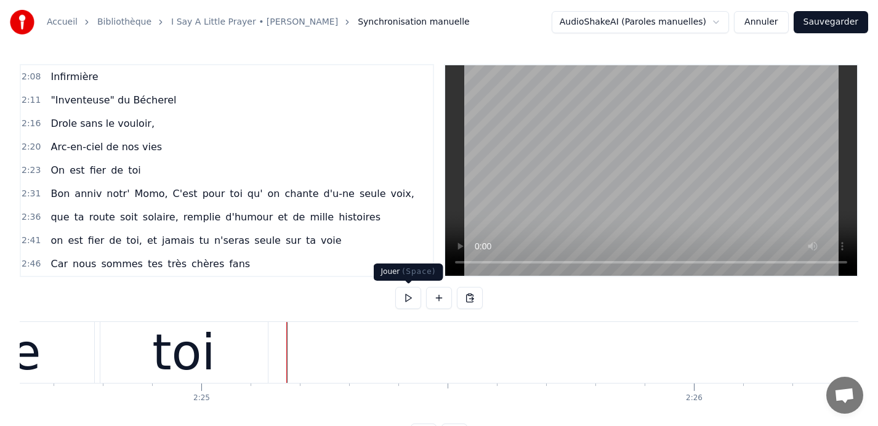
click at [411, 304] on button at bounding box center [408, 298] width 26 height 22
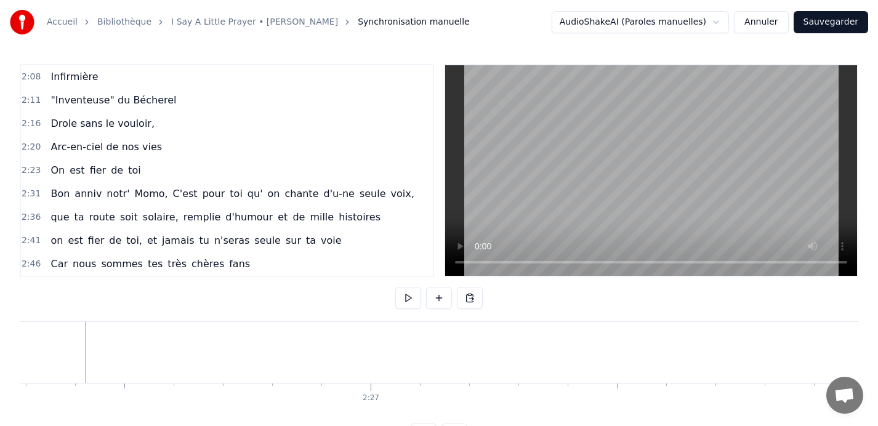
click at [411, 304] on button at bounding box center [408, 298] width 26 height 22
click at [405, 298] on button at bounding box center [408, 298] width 26 height 22
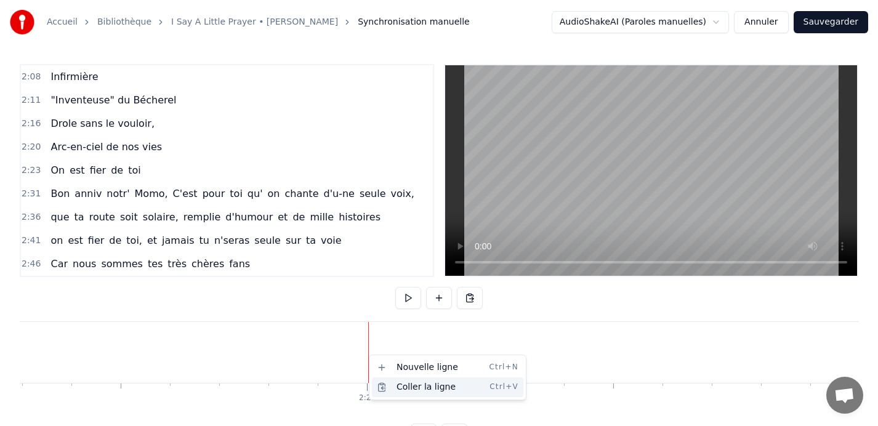
click at [410, 384] on div "Coller la ligne Ctrl+V" at bounding box center [448, 388] width 152 height 20
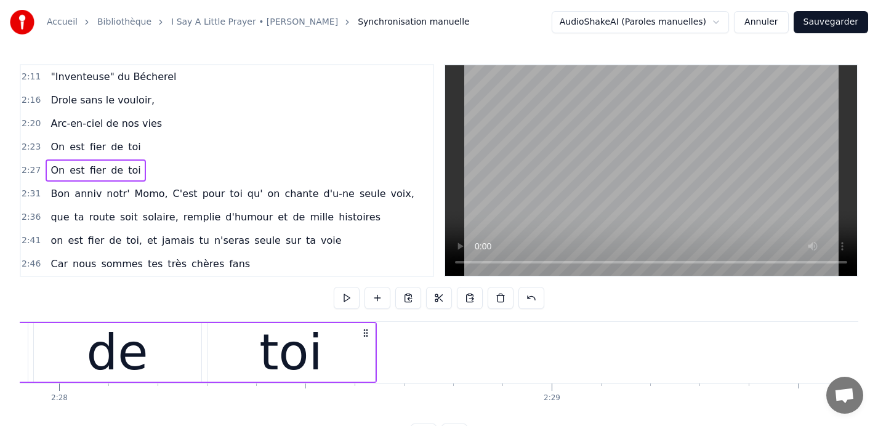
scroll to position [0, 72897]
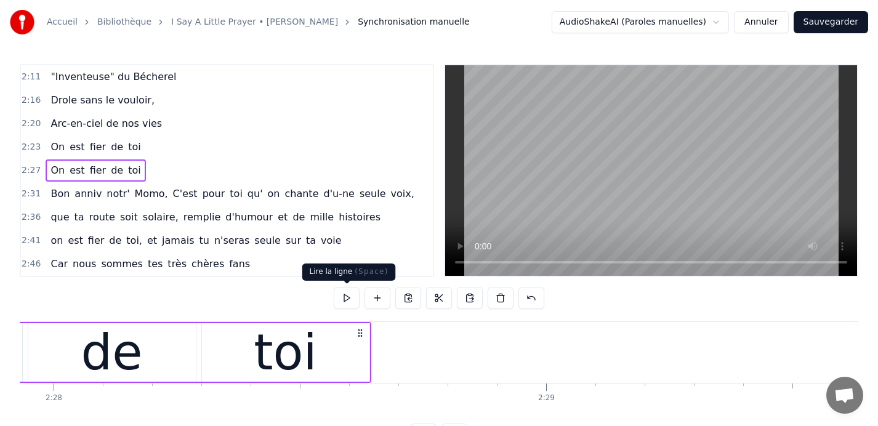
click at [347, 297] on button at bounding box center [347, 298] width 26 height 22
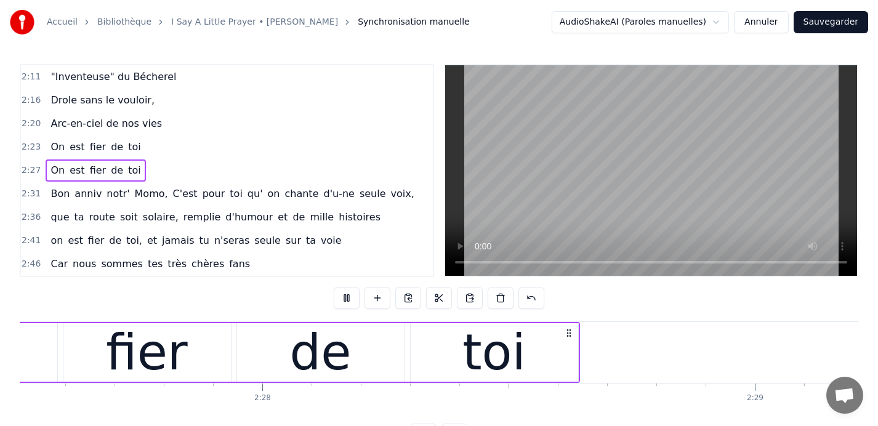
scroll to position [0, 72611]
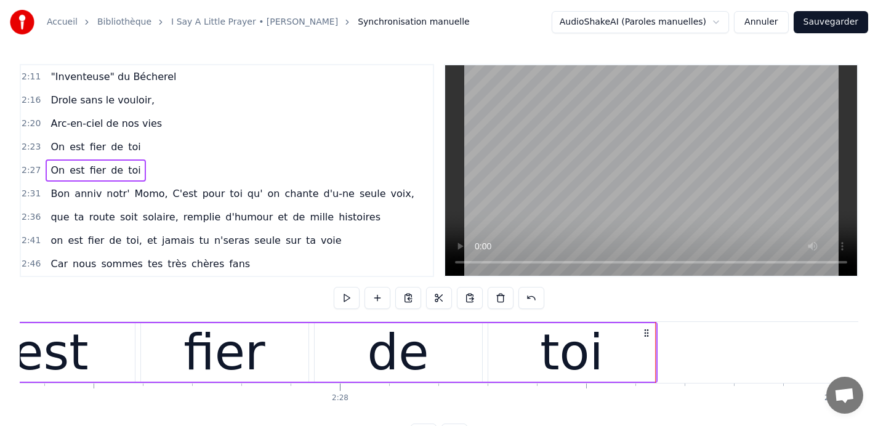
click at [347, 297] on button at bounding box center [347, 298] width 26 height 22
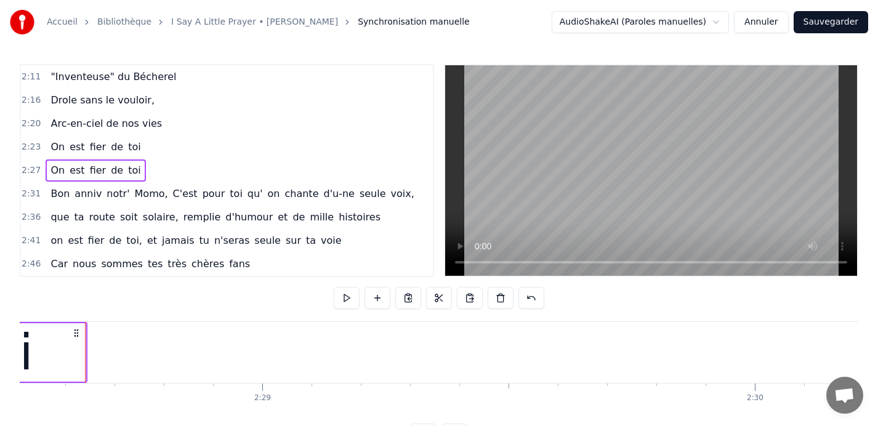
scroll to position [0, 73185]
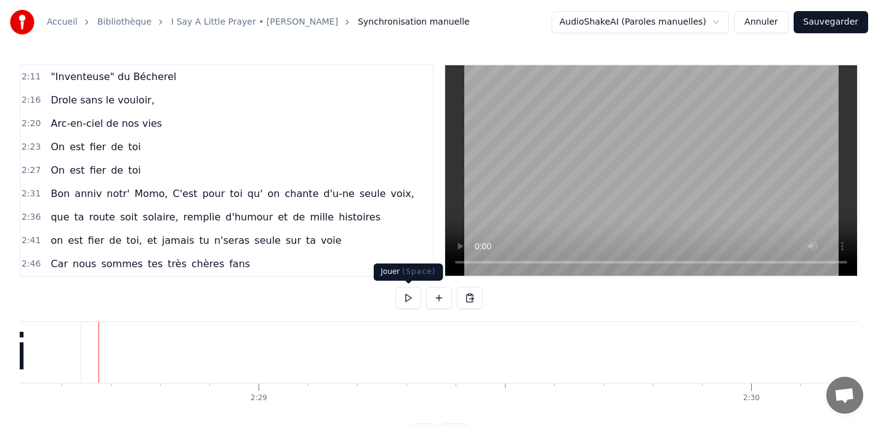
click at [402, 299] on button at bounding box center [408, 298] width 26 height 22
click at [408, 294] on button at bounding box center [408, 298] width 26 height 22
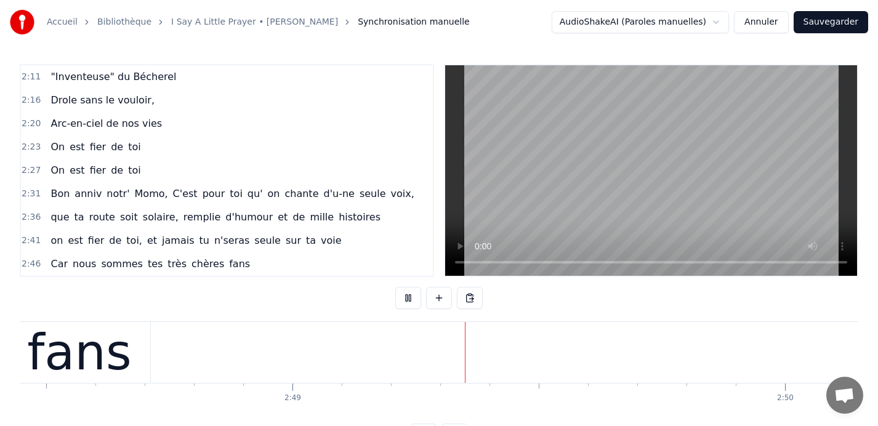
scroll to position [0, 83060]
click at [407, 298] on button at bounding box center [408, 298] width 26 height 22
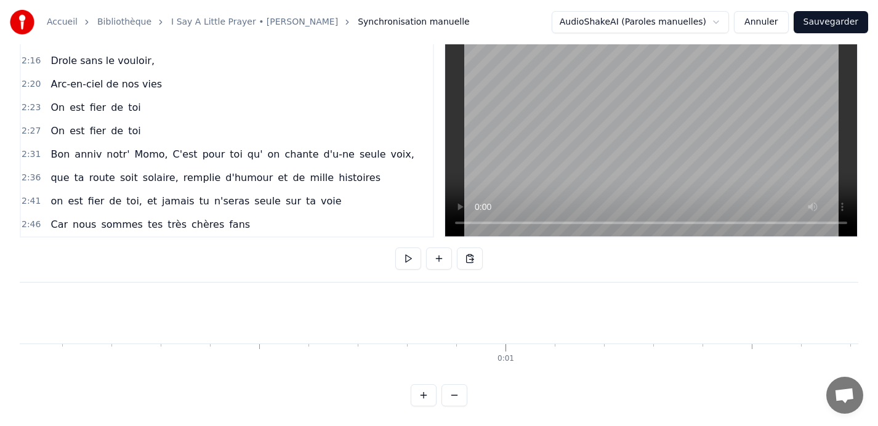
scroll to position [0, 0]
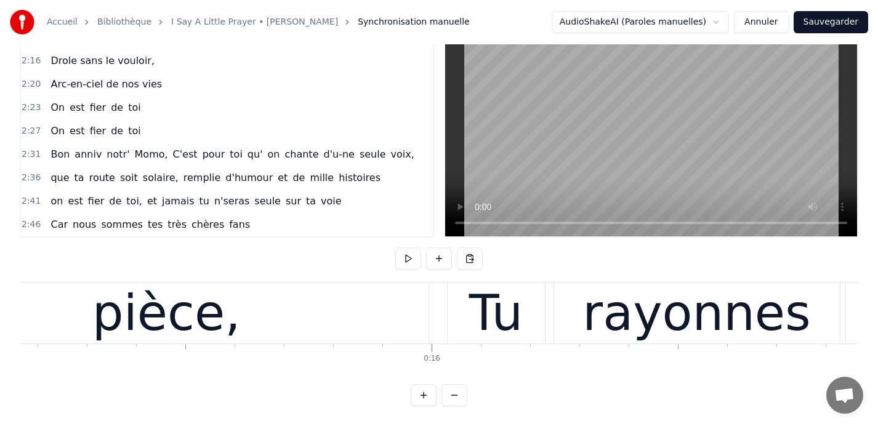
scroll to position [0, 7471]
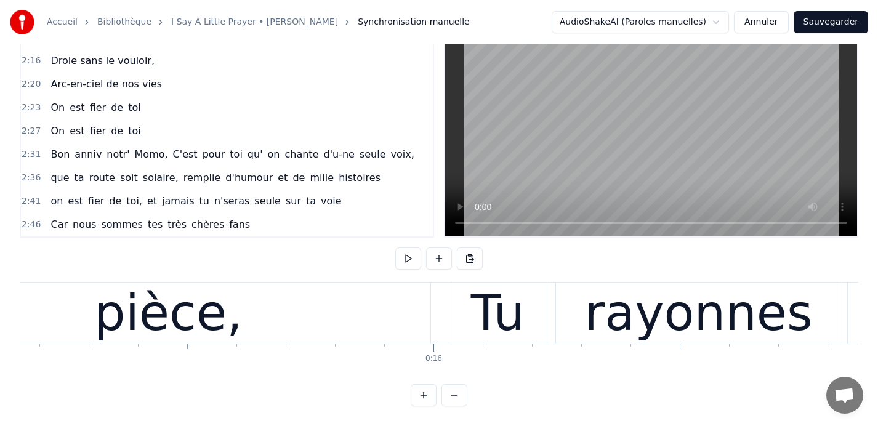
click at [255, 311] on div "pièce," at bounding box center [168, 313] width 524 height 61
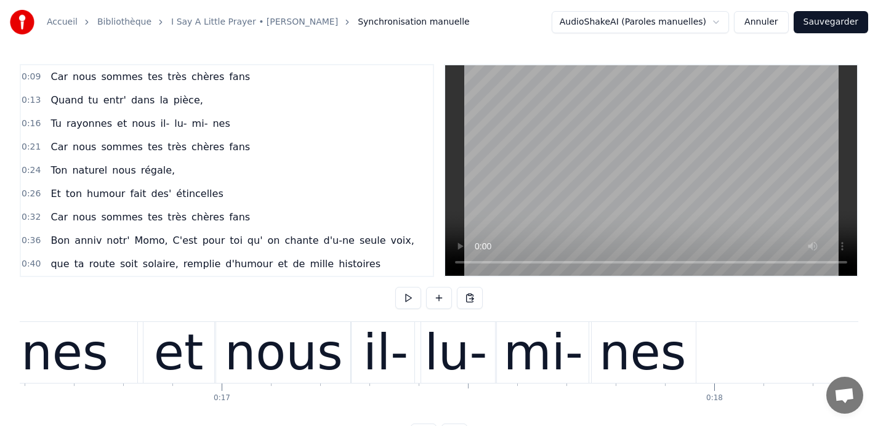
scroll to position [0, 8123]
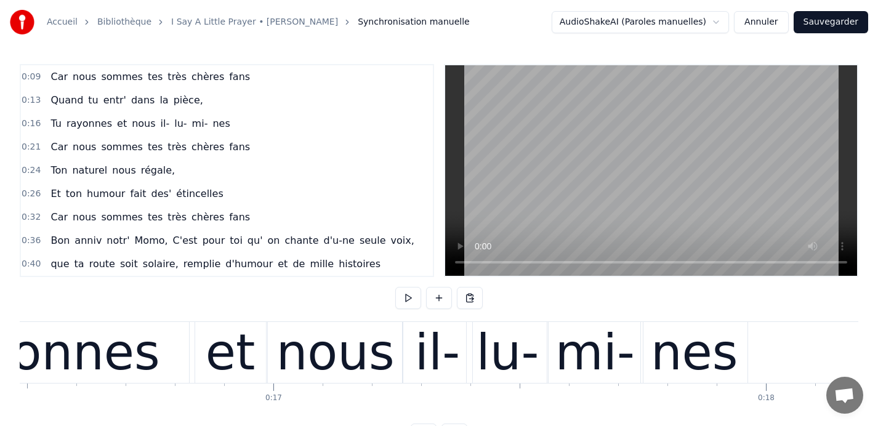
click at [392, 342] on div "nous" at bounding box center [335, 352] width 135 height 61
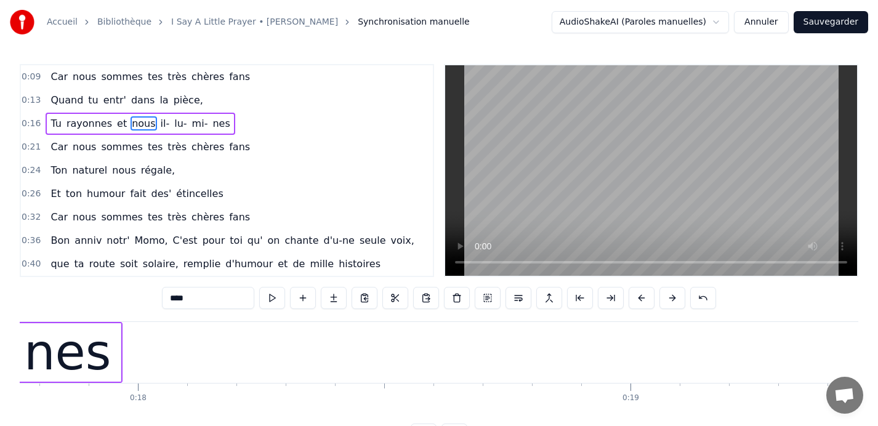
scroll to position [0, 8747]
click at [110, 339] on div "nes" at bounding box center [71, 352] width 107 height 59
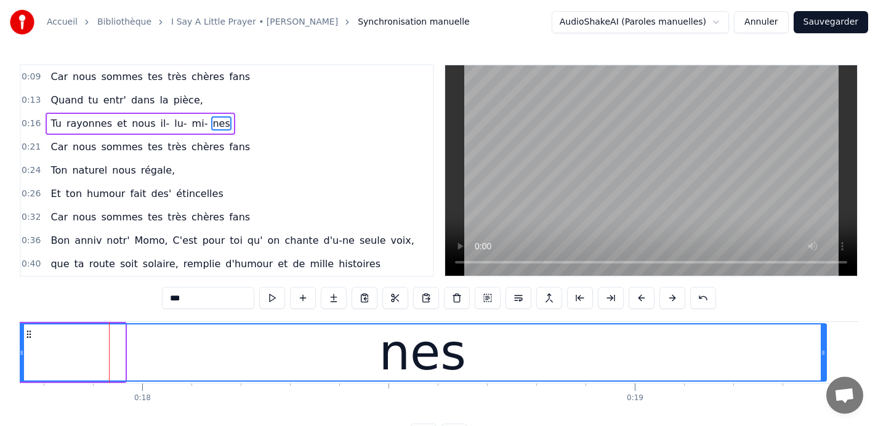
drag, startPoint x: 123, startPoint y: 352, endPoint x: 825, endPoint y: 350, distance: 701.6
click at [825, 350] on icon at bounding box center [823, 353] width 5 height 10
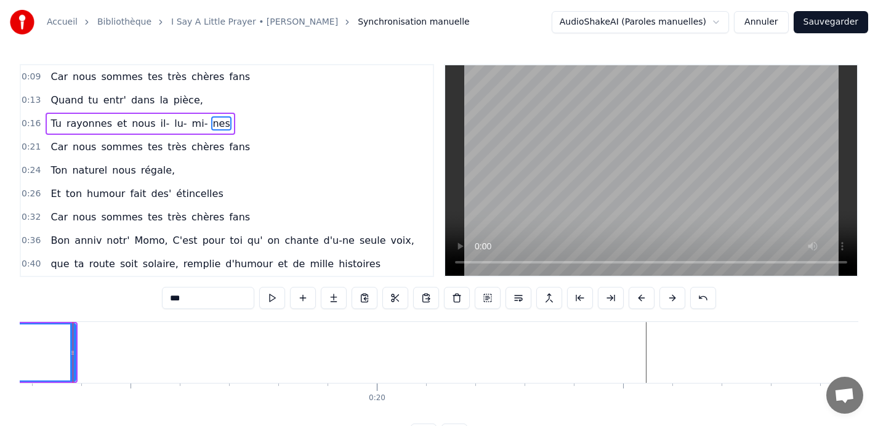
scroll to position [0, 9501]
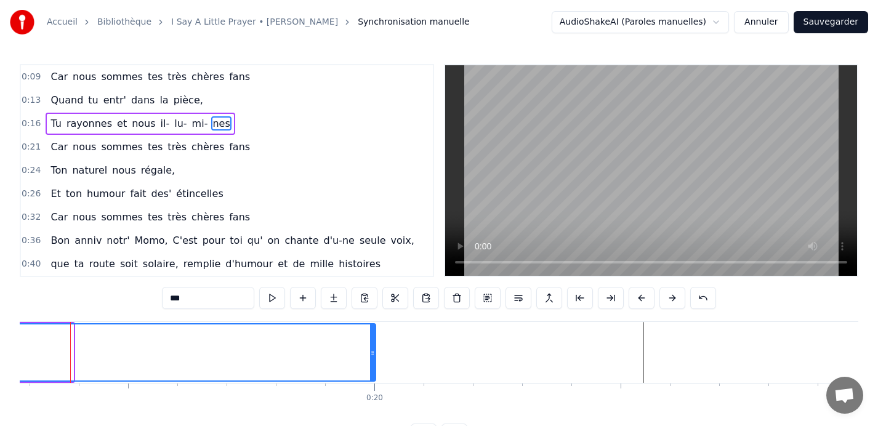
drag, startPoint x: 71, startPoint y: 350, endPoint x: 373, endPoint y: 356, distance: 302.5
click at [373, 356] on icon at bounding box center [372, 353] width 5 height 10
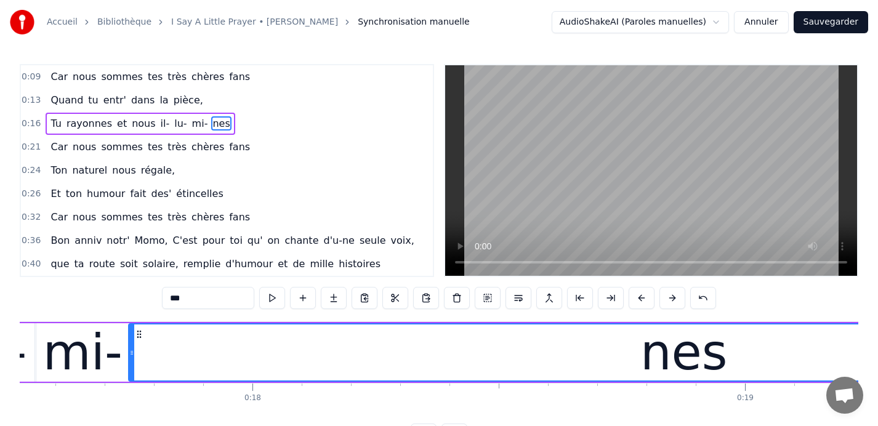
scroll to position [0, 8633]
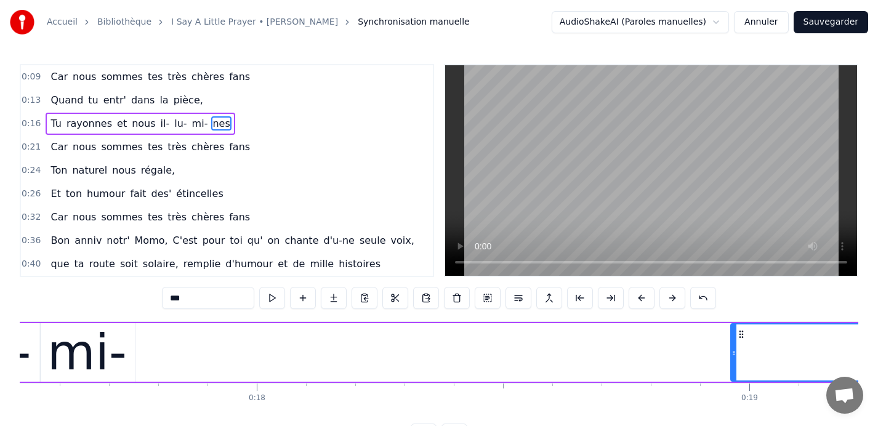
drag, startPoint x: 135, startPoint y: 352, endPoint x: 733, endPoint y: 345, distance: 598.1
click at [733, 345] on div at bounding box center [734, 353] width 5 height 56
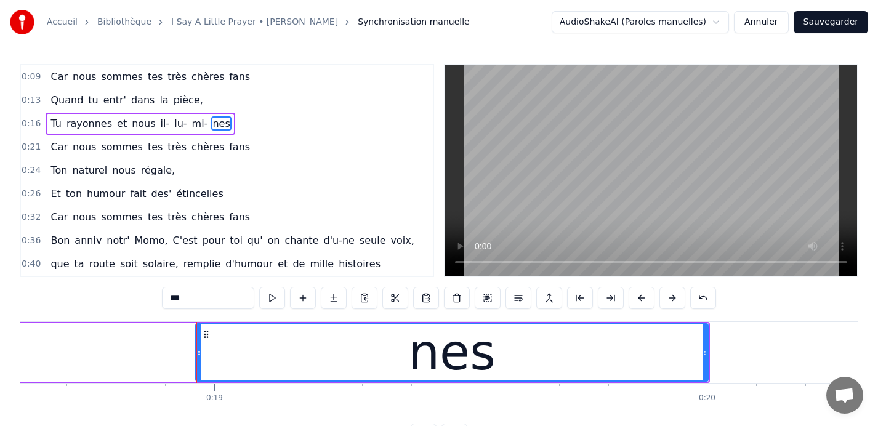
scroll to position [0, 9169]
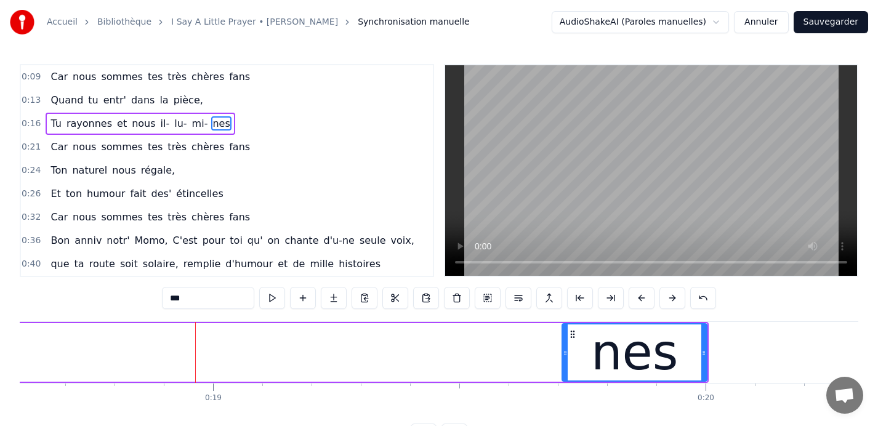
drag, startPoint x: 198, startPoint y: 350, endPoint x: 565, endPoint y: 352, distance: 367.7
click at [565, 352] on icon at bounding box center [565, 353] width 5 height 10
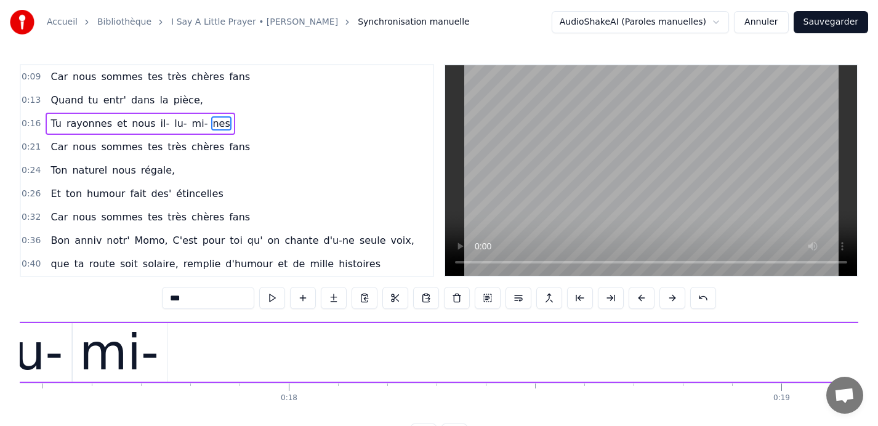
scroll to position [0, 8604]
click at [115, 349] on div "mi-" at bounding box center [115, 353] width 79 height 74
type input "***"
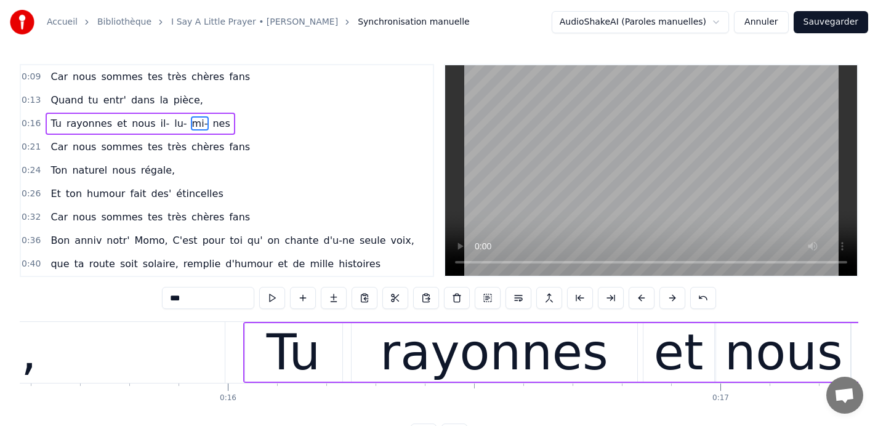
scroll to position [0, 7677]
click at [281, 344] on div "Tu" at bounding box center [293, 353] width 54 height 74
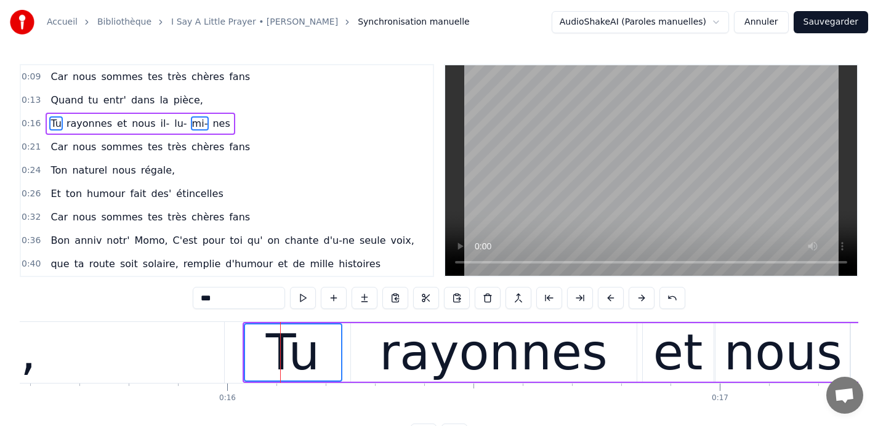
click at [447, 350] on div "rayonnes" at bounding box center [493, 353] width 229 height 74
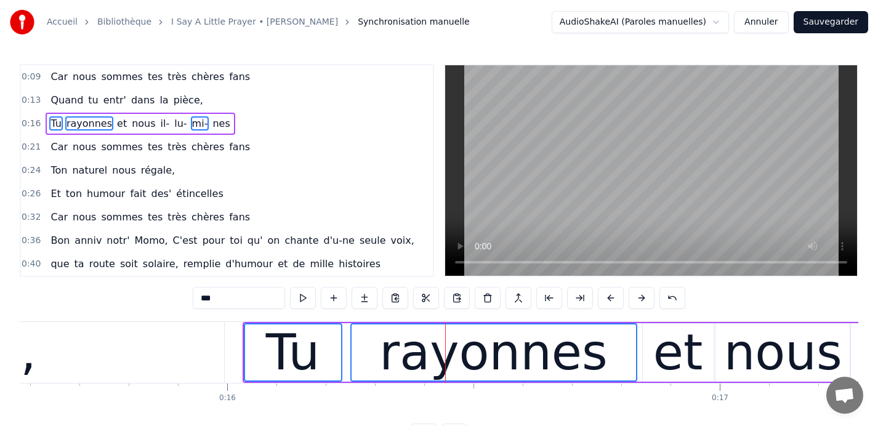
click at [664, 351] on div "et" at bounding box center [679, 353] width 50 height 74
click at [772, 354] on div "nous" at bounding box center [783, 353] width 118 height 74
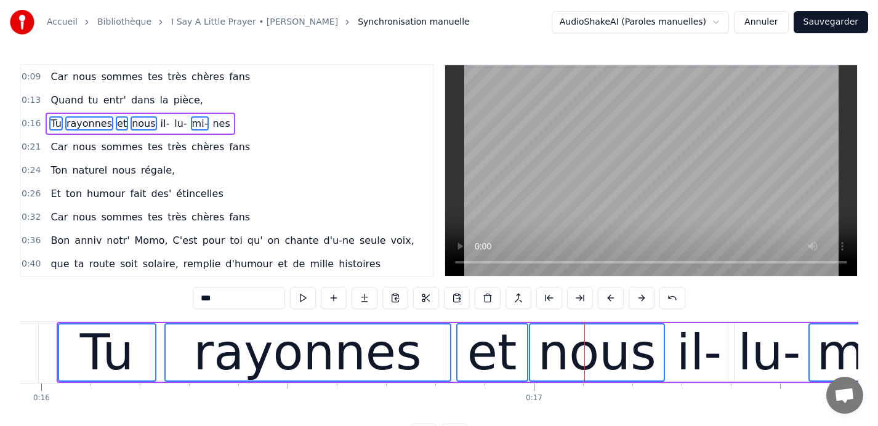
scroll to position [0, 7864]
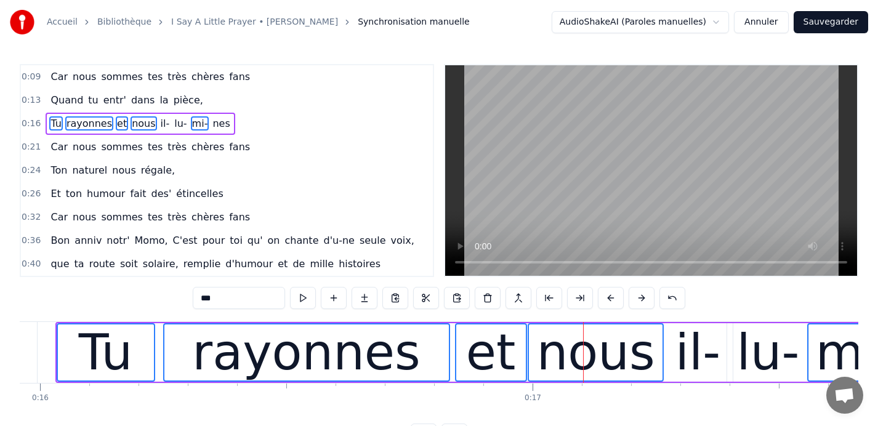
click at [701, 359] on div "il-" at bounding box center [698, 353] width 45 height 74
click at [753, 354] on div "lu-" at bounding box center [768, 353] width 63 height 74
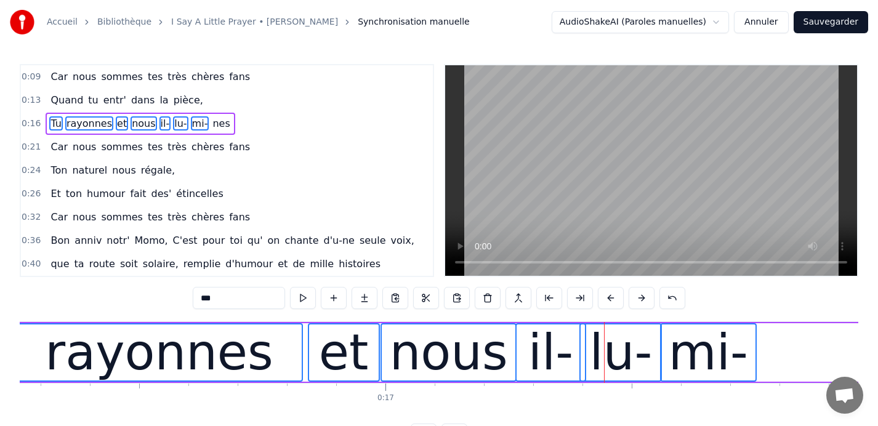
scroll to position [0, 8016]
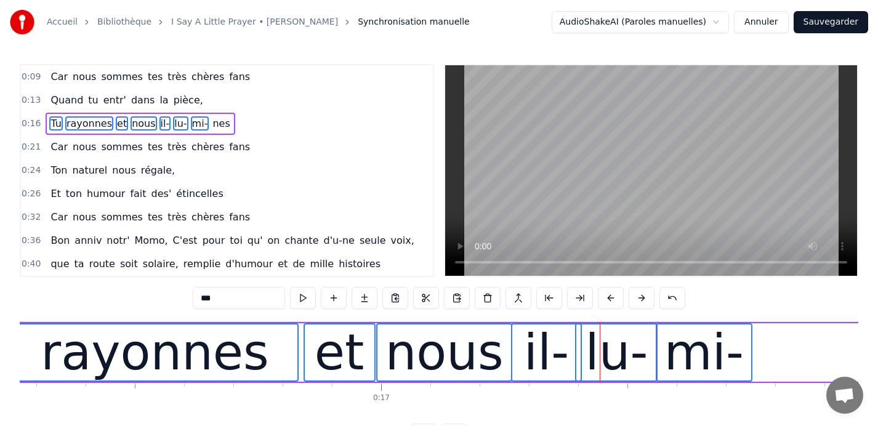
drag, startPoint x: 679, startPoint y: 330, endPoint x: 799, endPoint y: 340, distance: 120.0
click at [799, 340] on div "Tu rayonnes et nous il- lu- mi- nes" at bounding box center [883, 352] width 1959 height 61
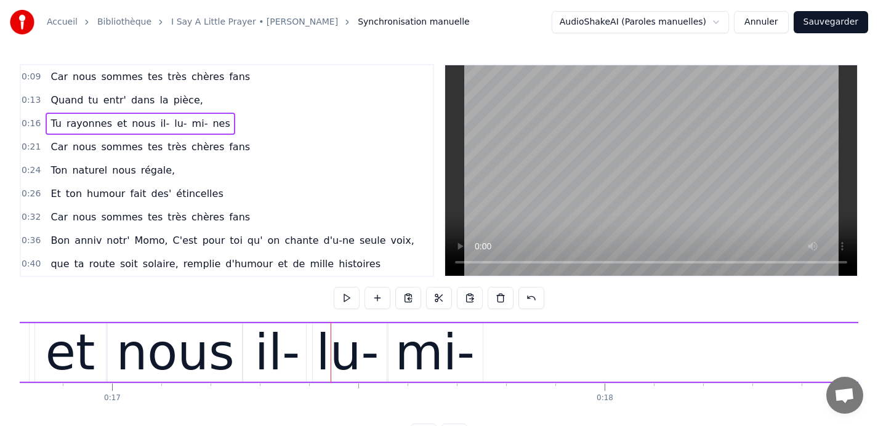
scroll to position [0, 8248]
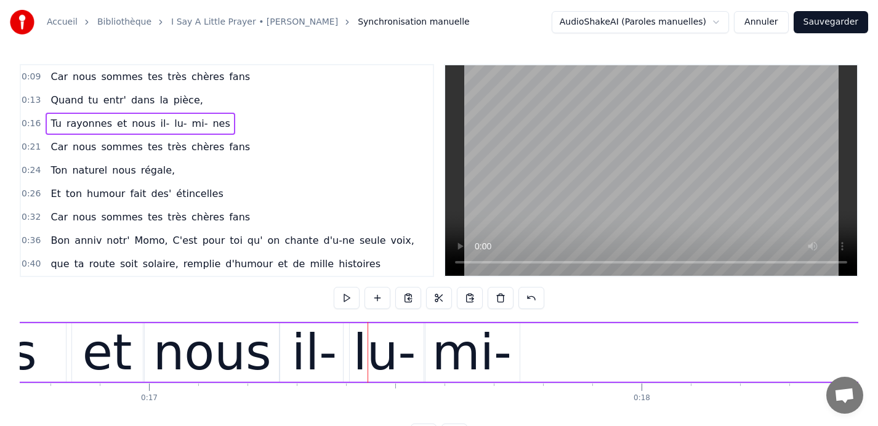
click at [452, 346] on div "mi-" at bounding box center [471, 353] width 79 height 74
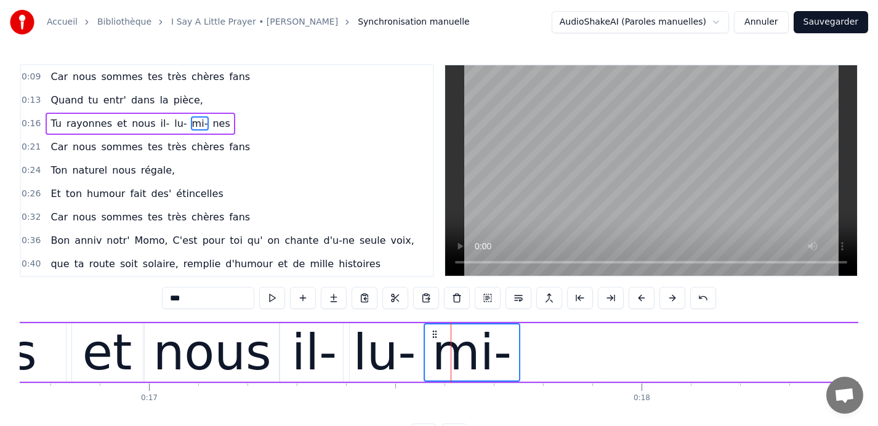
click at [360, 352] on div "lu-" at bounding box center [385, 353] width 63 height 74
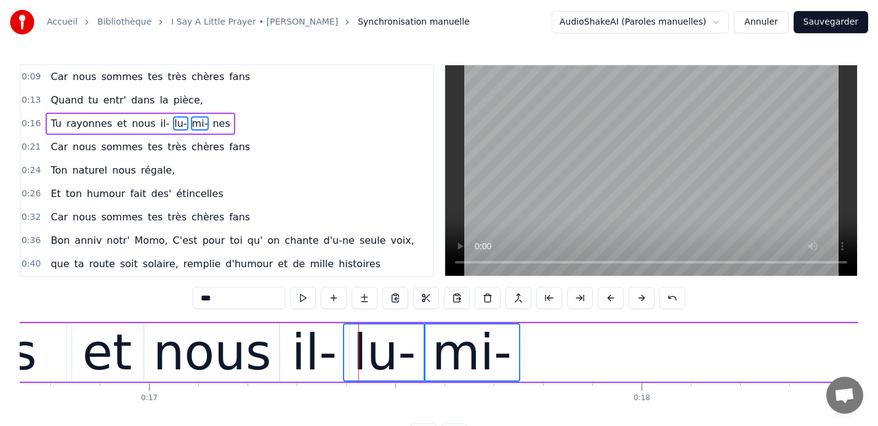
click at [319, 347] on div "il-" at bounding box center [314, 353] width 45 height 74
click at [240, 349] on div "nous" at bounding box center [212, 353] width 118 height 74
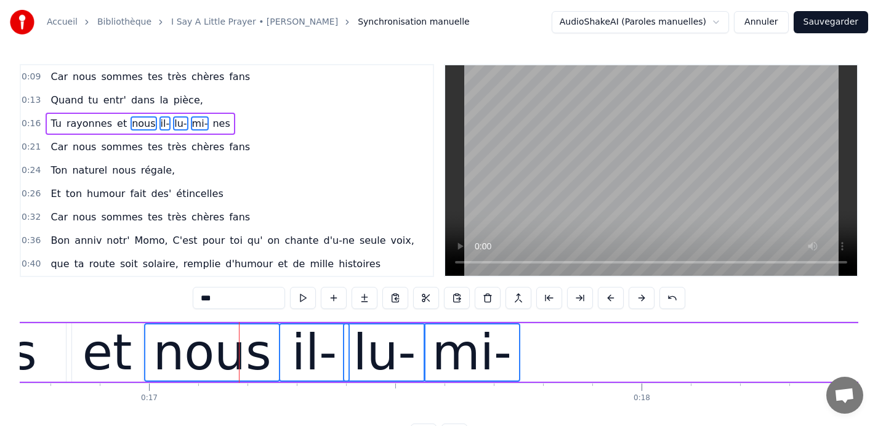
click at [121, 345] on div "et" at bounding box center [108, 353] width 50 height 74
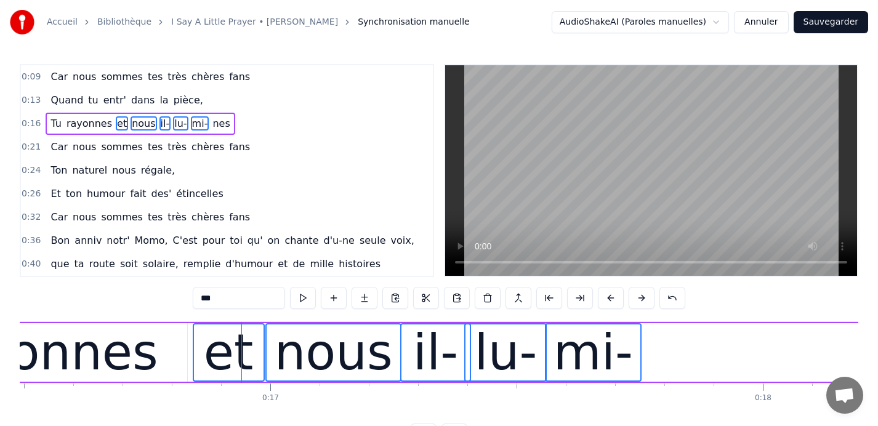
scroll to position [0, 8084]
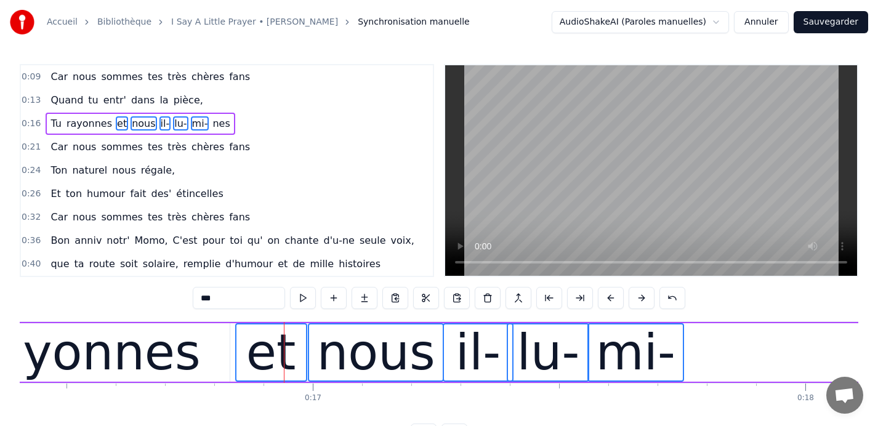
click at [121, 345] on div "rayonnes" at bounding box center [86, 353] width 229 height 74
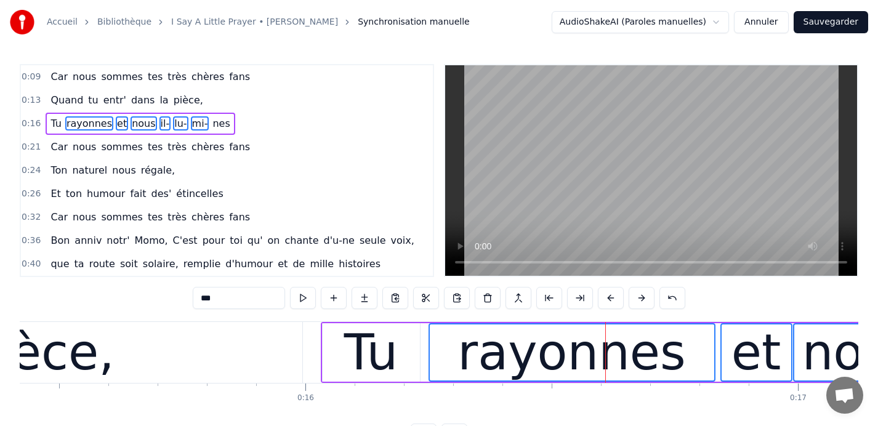
scroll to position [0, 7575]
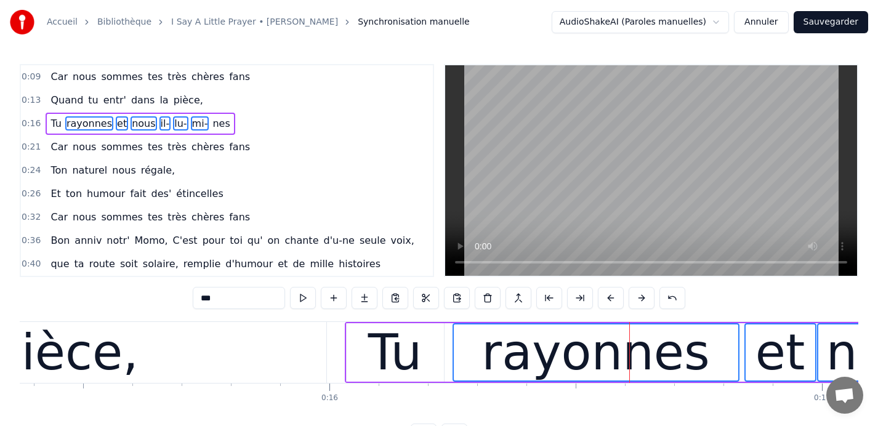
click at [381, 347] on div "Tu" at bounding box center [395, 353] width 54 height 74
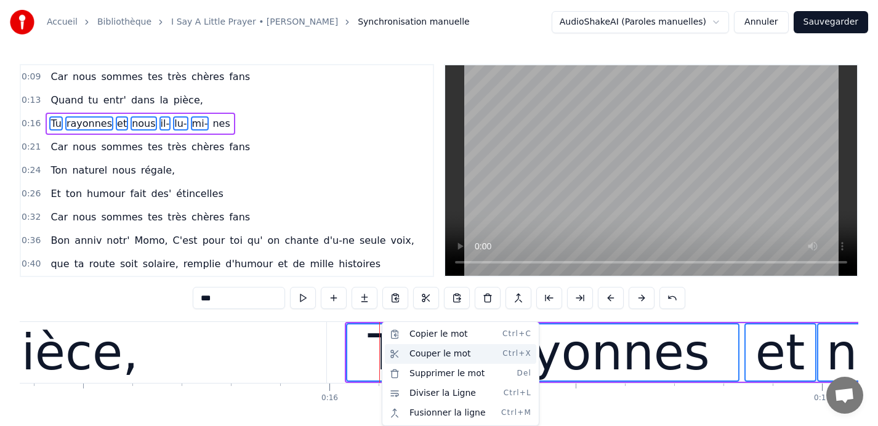
click at [419, 350] on div "Couper le mot Ctrl+X" at bounding box center [461, 354] width 152 height 20
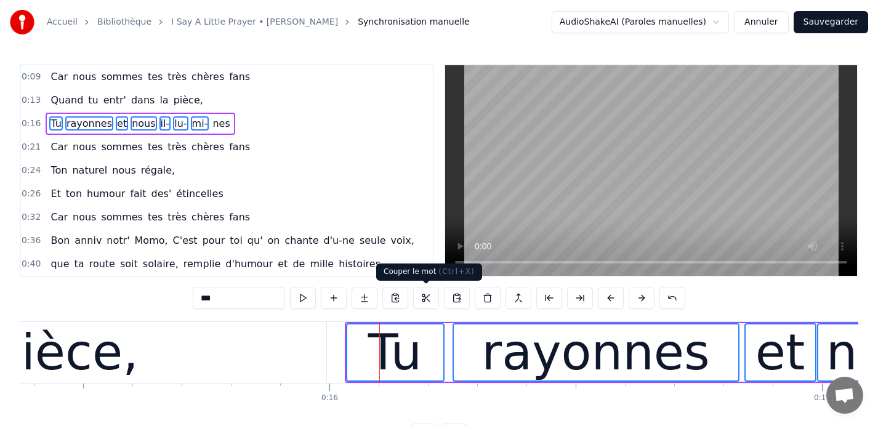
click at [423, 300] on button at bounding box center [426, 298] width 26 height 22
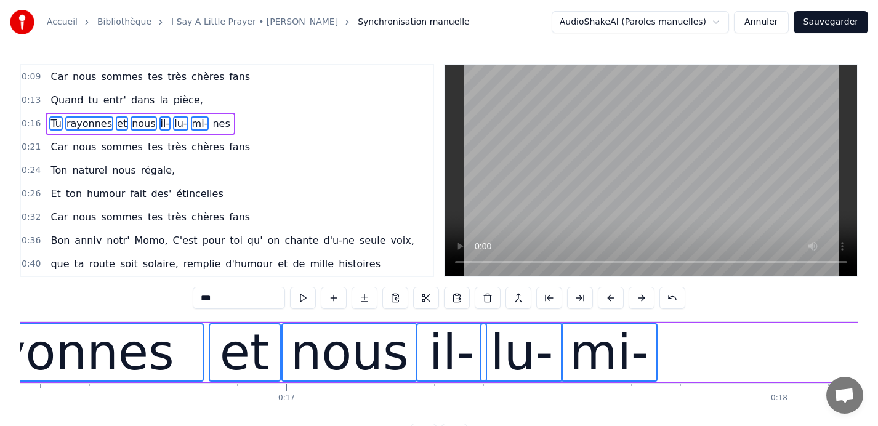
scroll to position [0, 8113]
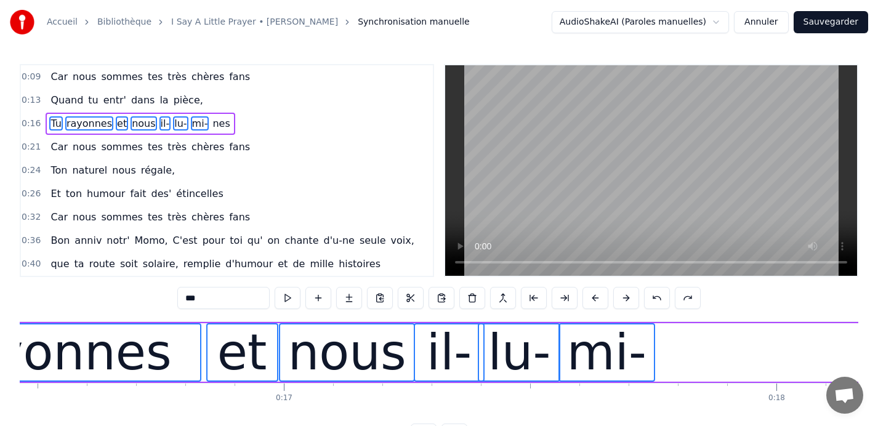
click at [667, 349] on div "Tu rayonnes et nous il- lu- mi- nes" at bounding box center [786, 352] width 1959 height 61
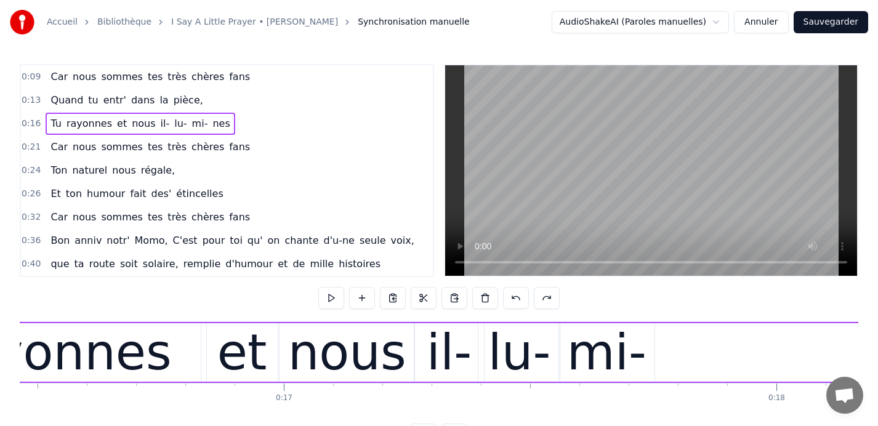
click at [622, 348] on div "mi-" at bounding box center [606, 353] width 79 height 74
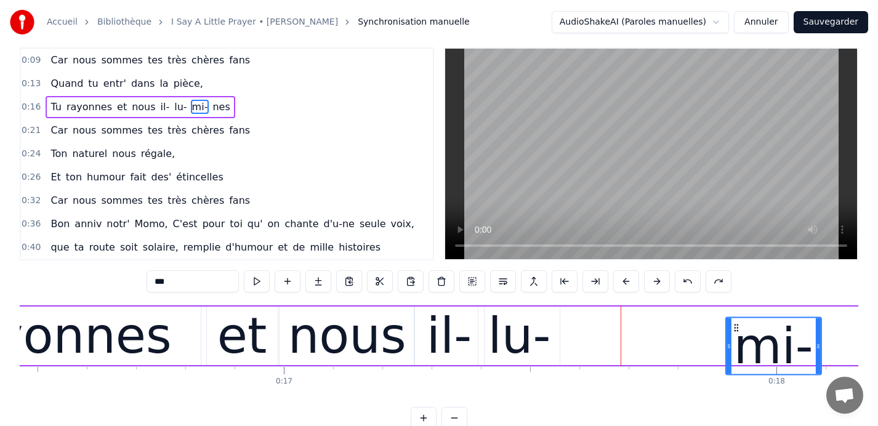
scroll to position [36, 0]
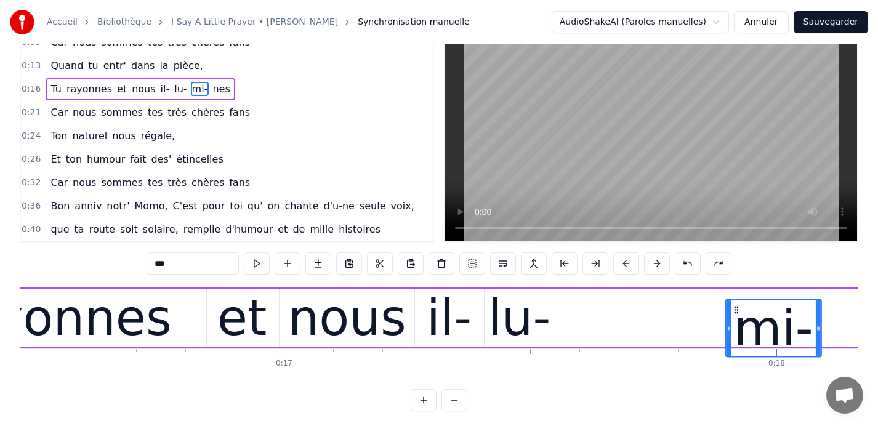
drag, startPoint x: 569, startPoint y: 334, endPoint x: 739, endPoint y: 357, distance: 171.6
click at [739, 357] on div "mi-" at bounding box center [774, 329] width 94 height 56
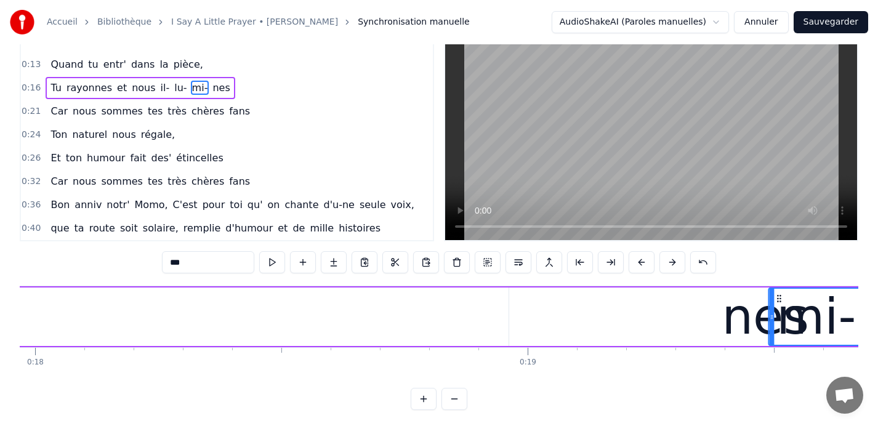
scroll to position [0, 8943]
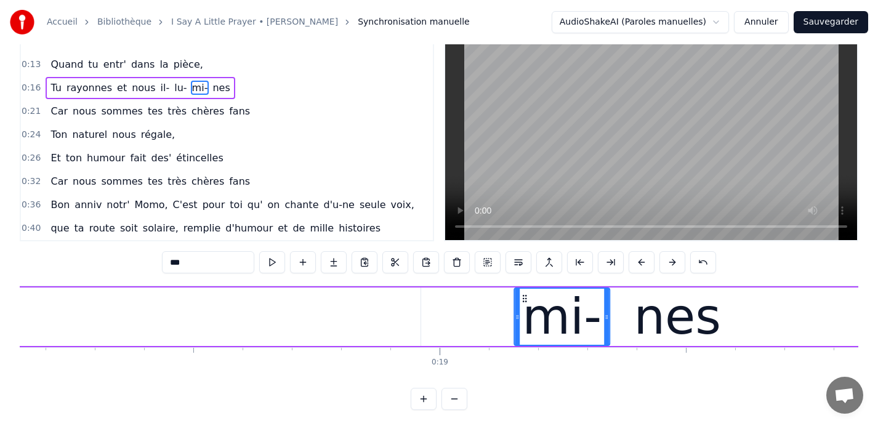
drag, startPoint x: 315, startPoint y: 297, endPoint x: 524, endPoint y: 303, distance: 208.9
click at [673, 334] on div "nes" at bounding box center [677, 317] width 87 height 74
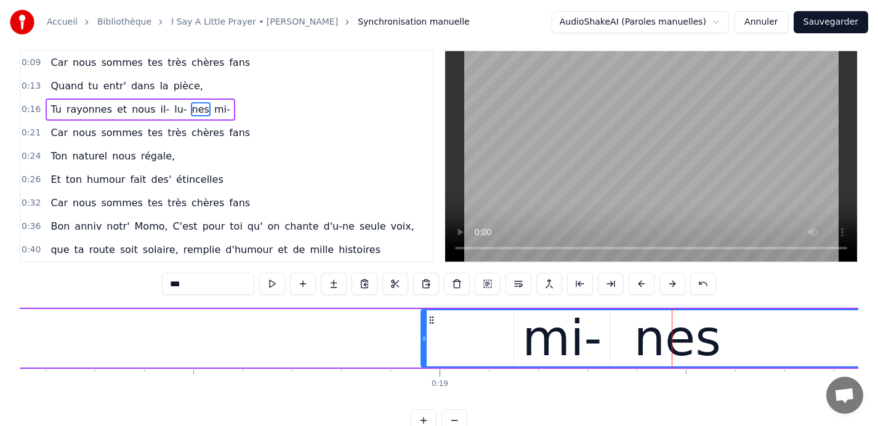
scroll to position [0, 0]
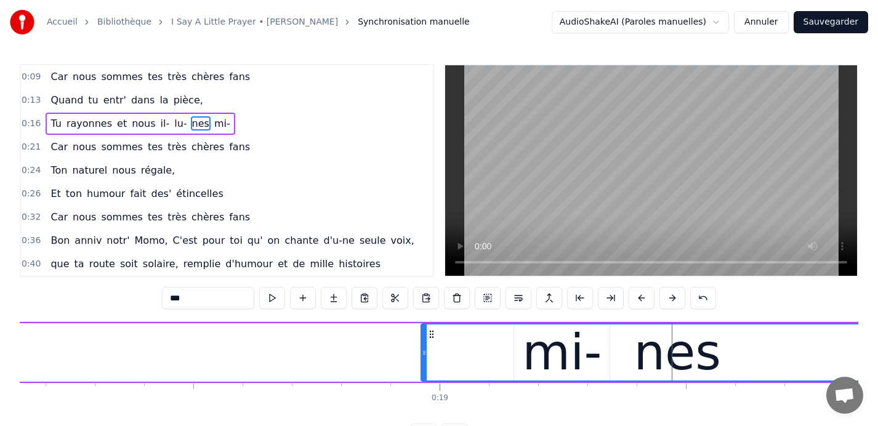
click at [567, 352] on div "nes" at bounding box center [677, 353] width 511 height 56
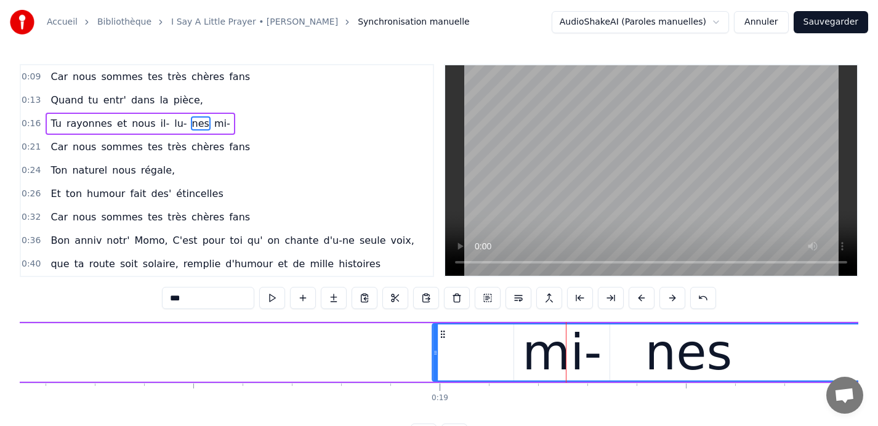
drag, startPoint x: 432, startPoint y: 332, endPoint x: 442, endPoint y: 336, distance: 11.3
click at [442, 336] on icon at bounding box center [443, 335] width 10 height 10
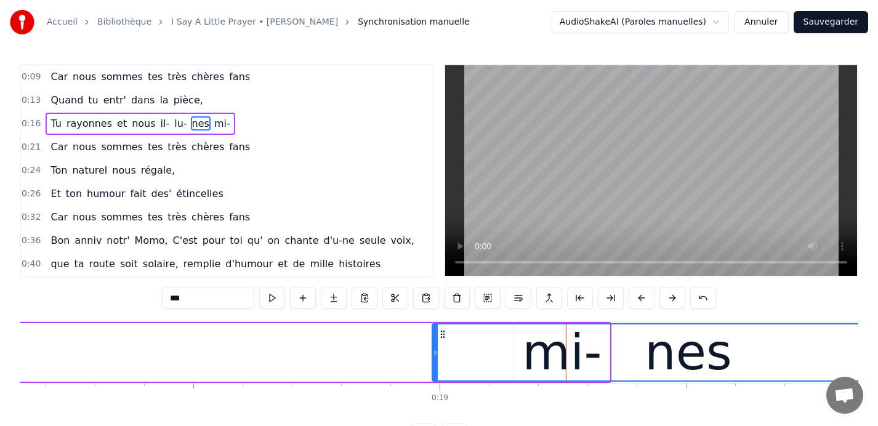
click at [537, 352] on div "nes" at bounding box center [688, 353] width 511 height 56
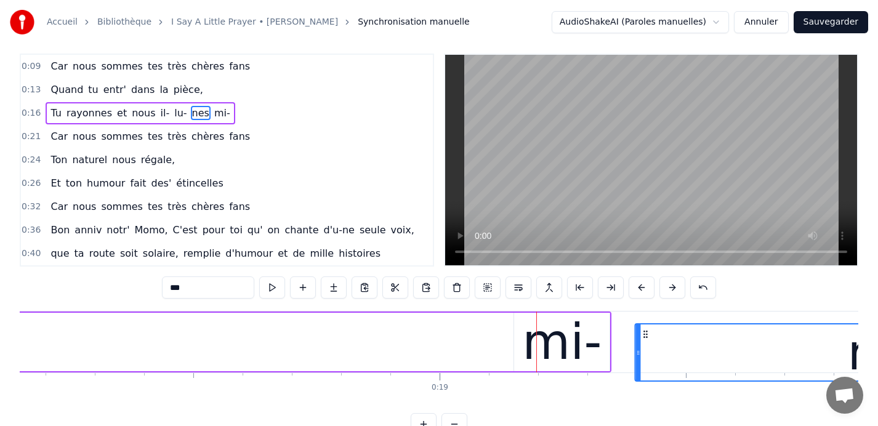
scroll to position [15, 0]
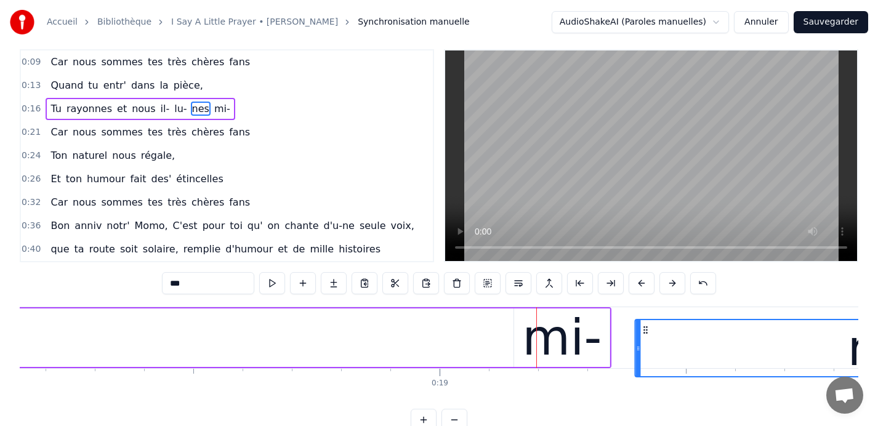
drag, startPoint x: 442, startPoint y: 334, endPoint x: 644, endPoint y: 349, distance: 203.2
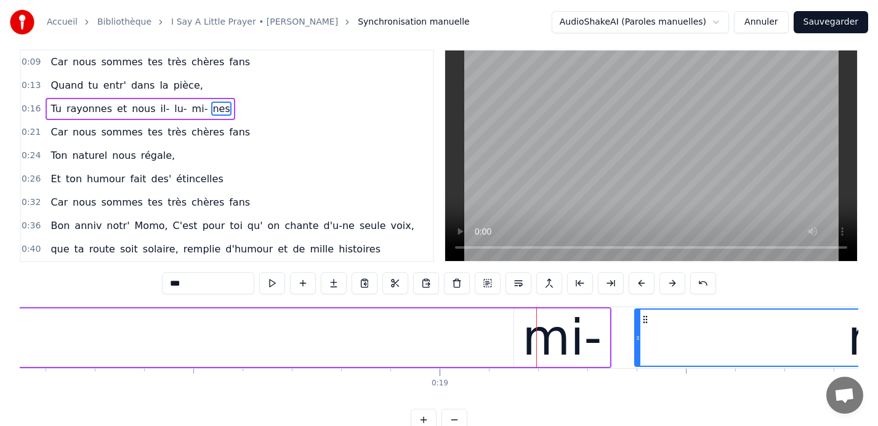
click at [561, 338] on div "mi-" at bounding box center [561, 338] width 79 height 74
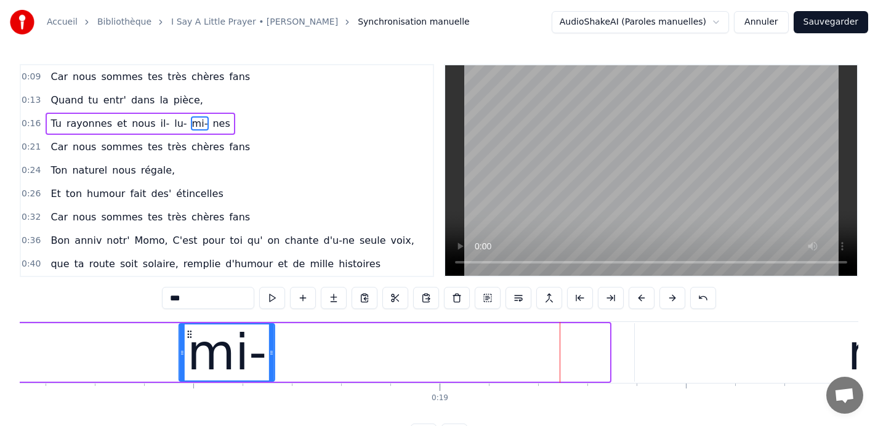
drag, startPoint x: 523, startPoint y: 336, endPoint x: 187, endPoint y: 323, distance: 335.9
click at [187, 323] on div "mi-" at bounding box center [227, 352] width 97 height 59
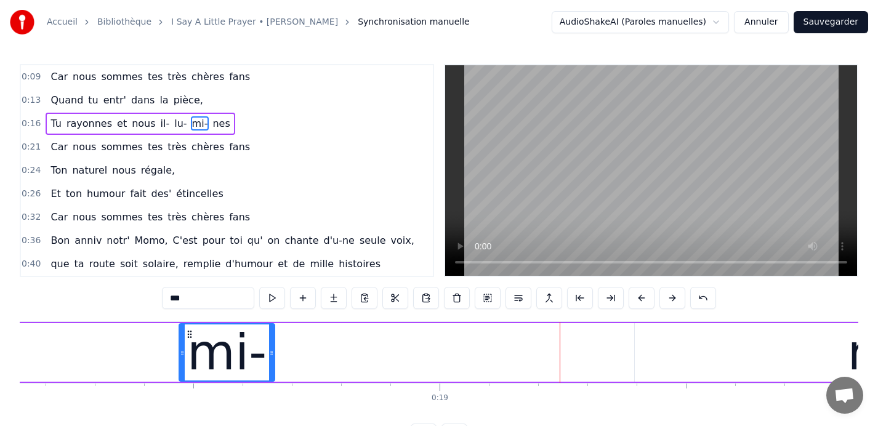
click at [662, 350] on div "nes" at bounding box center [891, 352] width 512 height 59
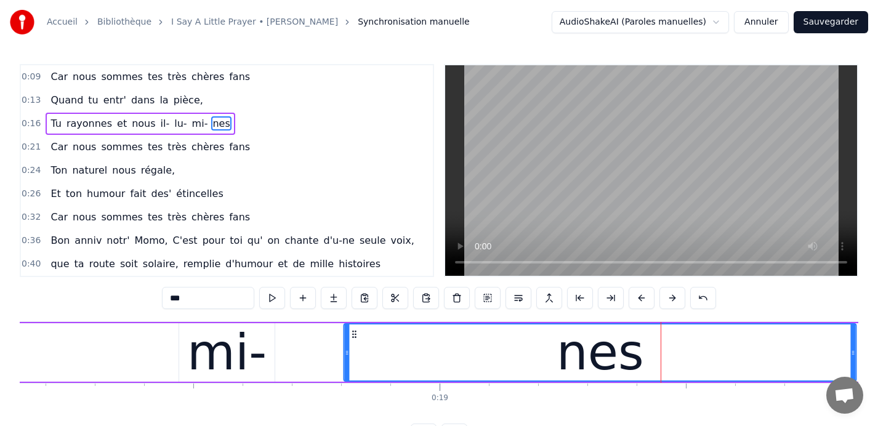
drag, startPoint x: 645, startPoint y: 334, endPoint x: 354, endPoint y: 322, distance: 291.6
click at [354, 322] on div "Tu rayonnes et nous il- lu- mi- nes" at bounding box center [63, 352] width 2173 height 61
click at [229, 335] on div "mi-" at bounding box center [226, 353] width 79 height 74
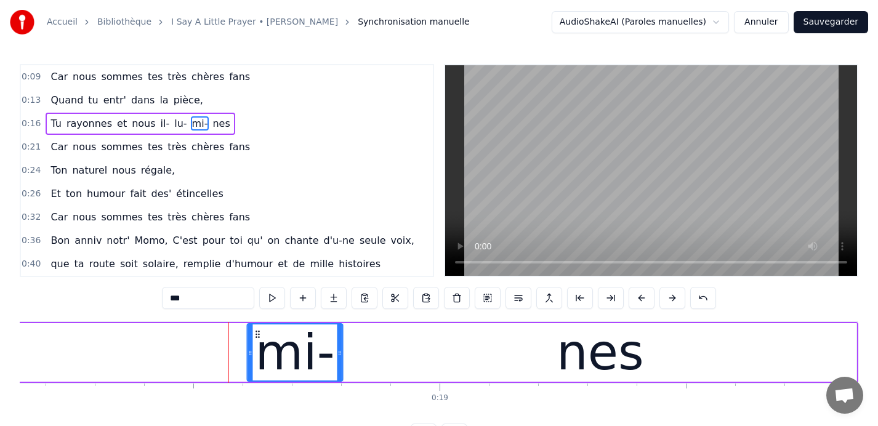
drag, startPoint x: 187, startPoint y: 332, endPoint x: 256, endPoint y: 341, distance: 68.9
click at [256, 341] on div "mi-" at bounding box center [295, 353] width 94 height 56
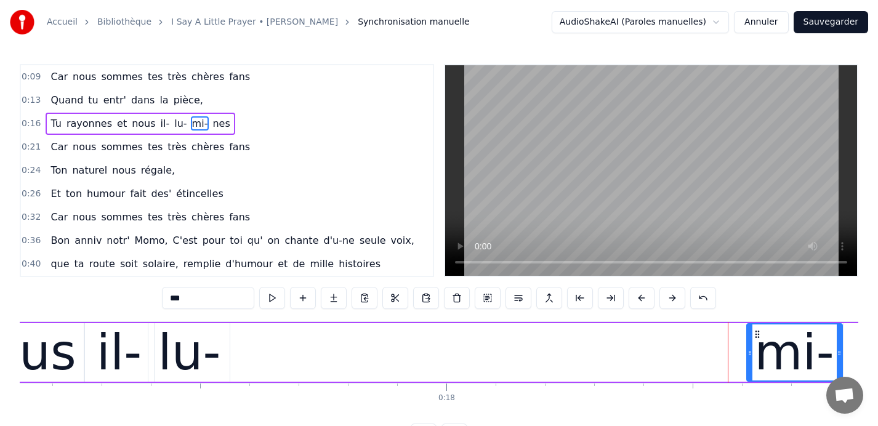
scroll to position [0, 8442]
click at [185, 350] on div "lu-" at bounding box center [191, 353] width 63 height 74
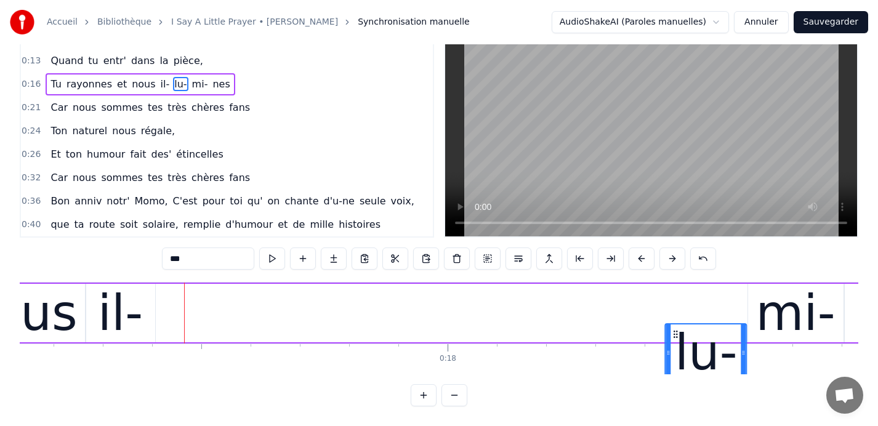
drag, startPoint x: 161, startPoint y: 334, endPoint x: 677, endPoint y: 271, distance: 519.5
click at [677, 271] on div "0:09 Car nous sommes tes très chères fans 0:13 Quand tu entr' dans la pièce, 0:…" at bounding box center [439, 216] width 839 height 382
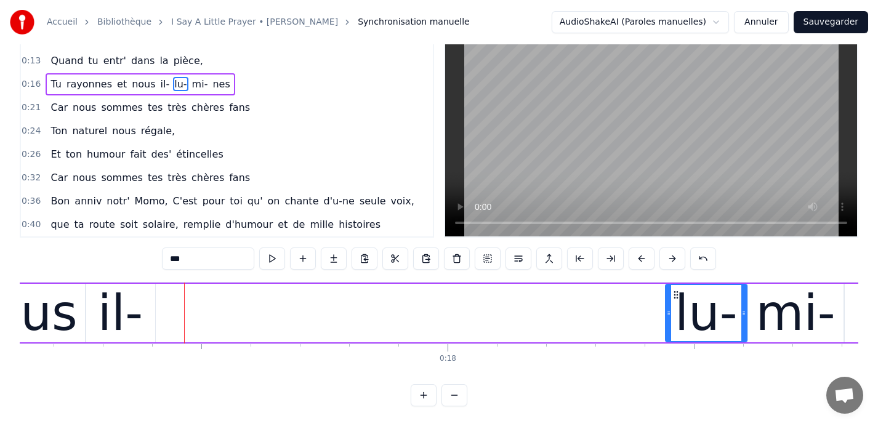
click at [116, 299] on div "il-" at bounding box center [120, 314] width 45 height 74
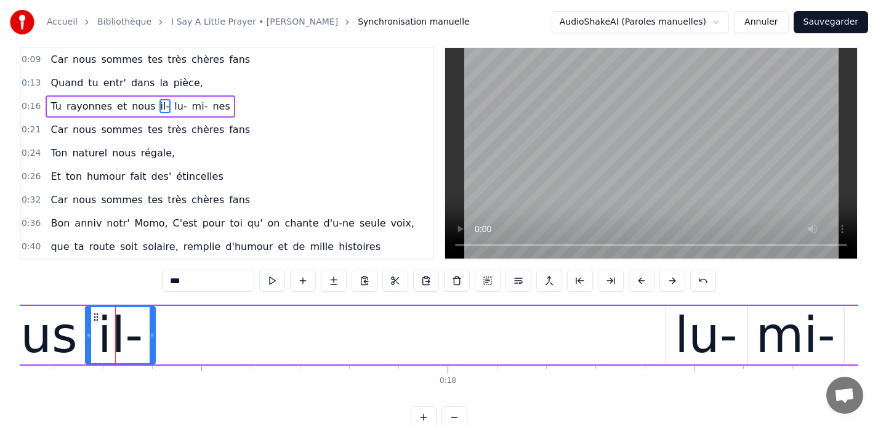
scroll to position [0, 0]
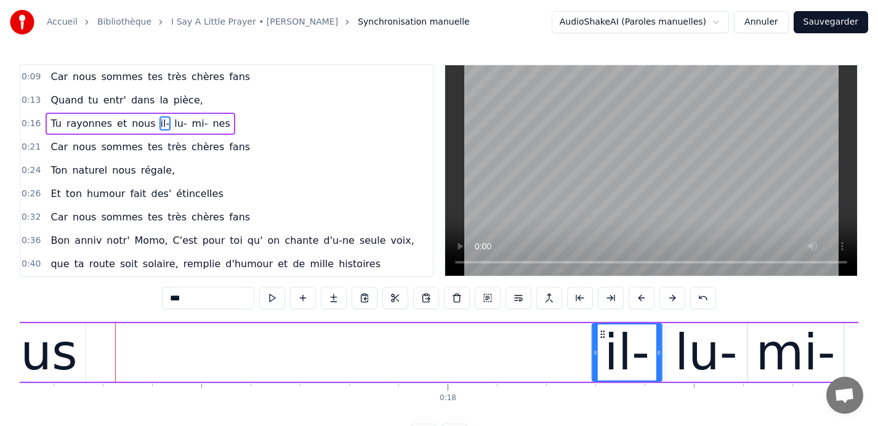
drag, startPoint x: 96, startPoint y: 333, endPoint x: 603, endPoint y: 344, distance: 507.1
click at [603, 344] on div "il-" at bounding box center [627, 353] width 68 height 56
click at [61, 352] on div "nous" at bounding box center [18, 353] width 118 height 74
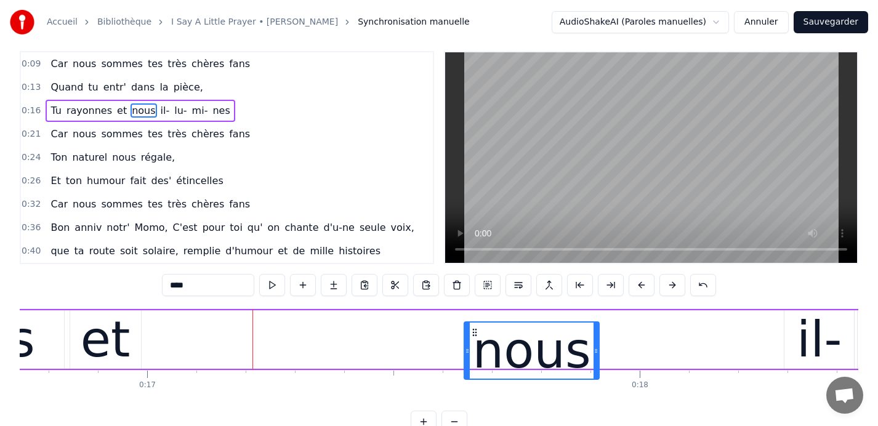
scroll to position [39, 0]
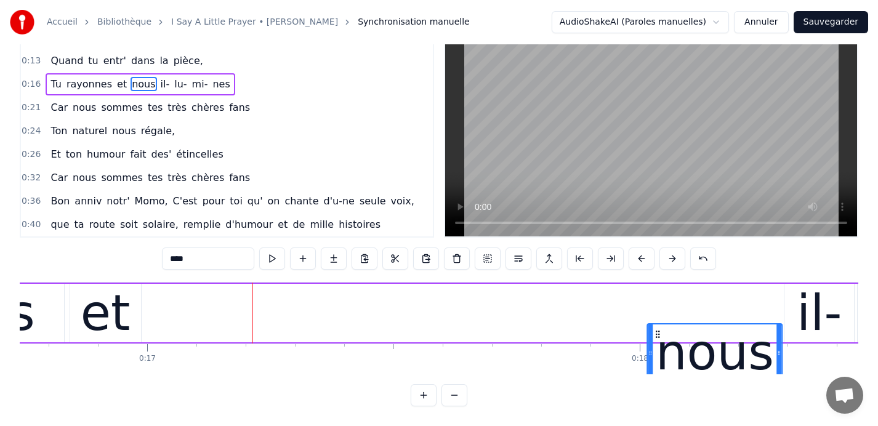
drag, startPoint x: 153, startPoint y: 334, endPoint x: 658, endPoint y: 286, distance: 506.8
click at [658, 286] on div "Tu rayonnes et nous il- lu- mi- nes" at bounding box center [611, 313] width 1882 height 61
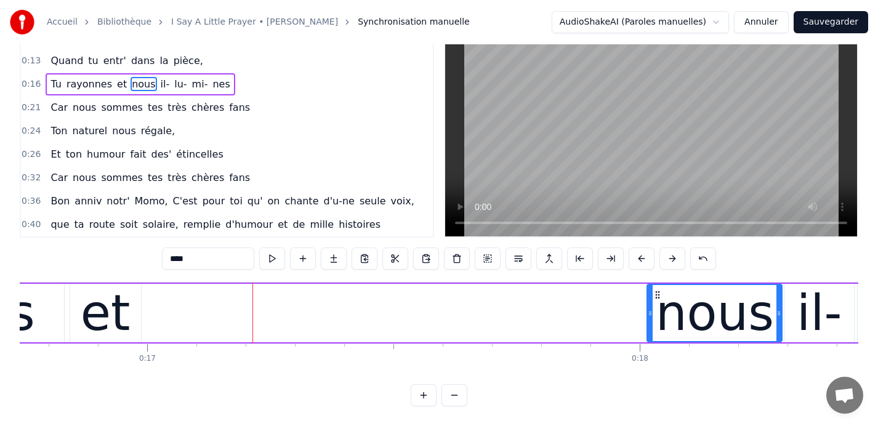
click at [101, 310] on div "et" at bounding box center [106, 314] width 50 height 74
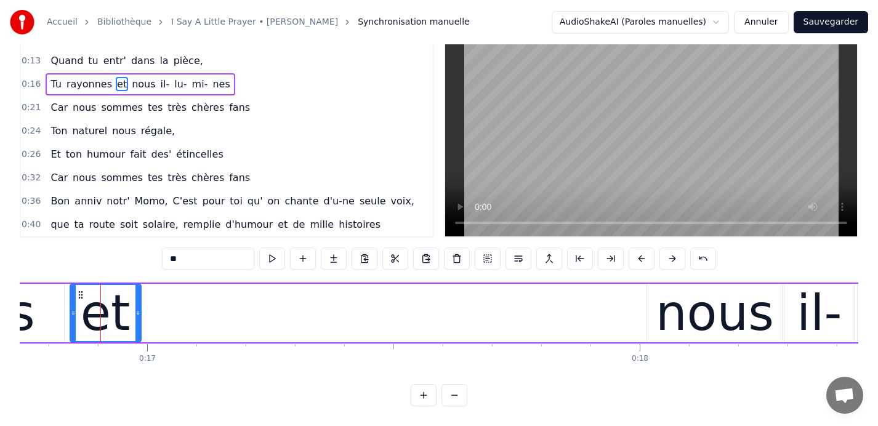
scroll to position [0, 0]
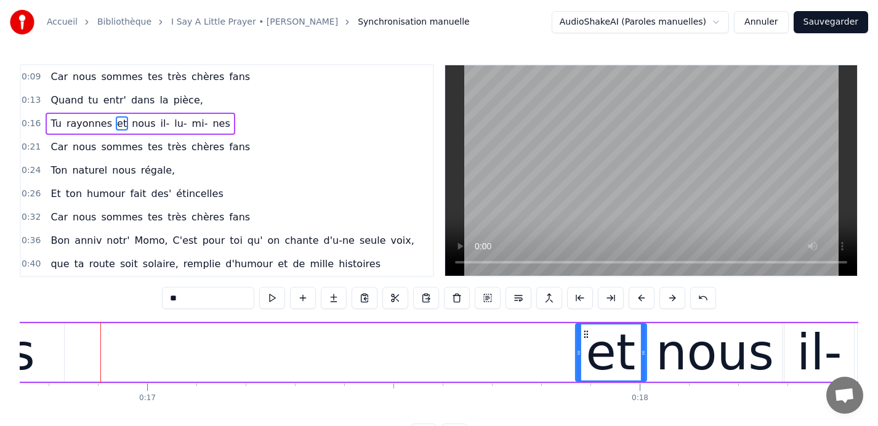
drag, startPoint x: 79, startPoint y: 335, endPoint x: 585, endPoint y: 326, distance: 505.8
click at [585, 326] on div "et" at bounding box center [611, 353] width 70 height 56
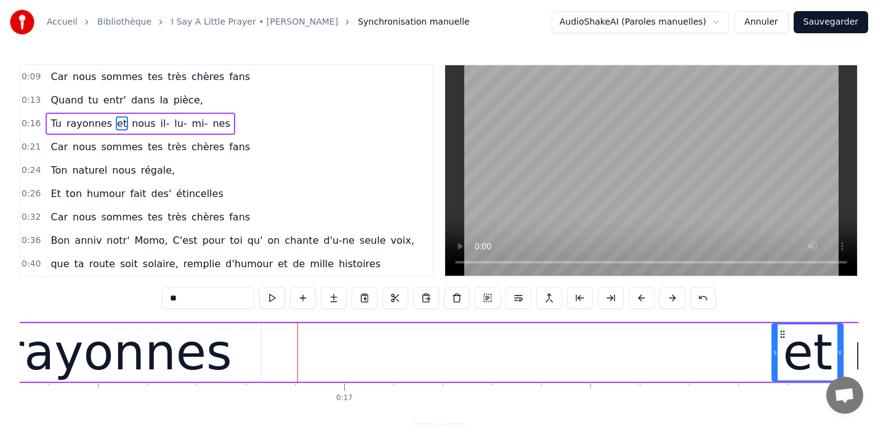
scroll to position [0, 8011]
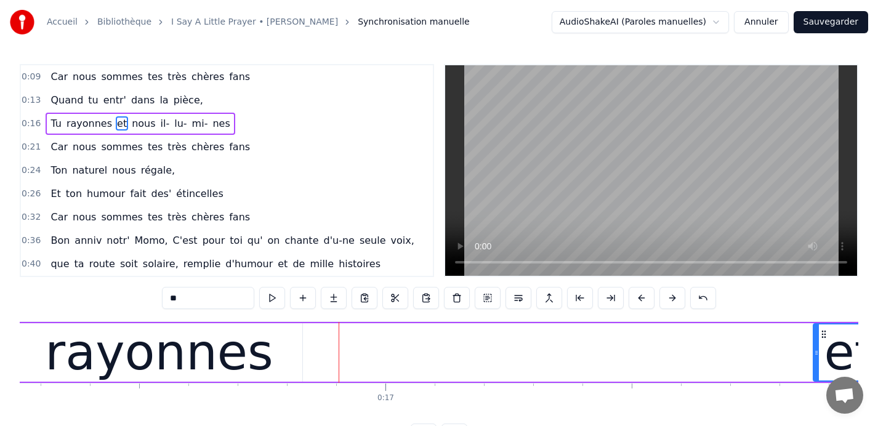
click at [211, 365] on div "rayonnes" at bounding box center [159, 353] width 229 height 74
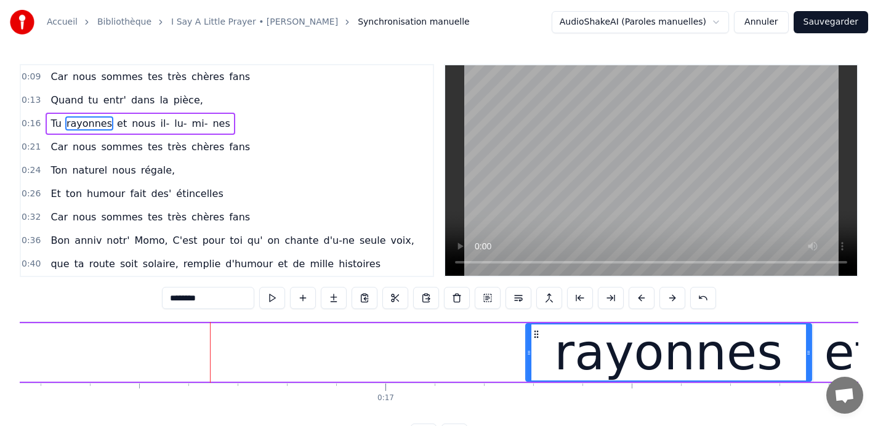
drag, startPoint x: 25, startPoint y: 332, endPoint x: 535, endPoint y: 322, distance: 510.1
click at [535, 322] on div "Tu rayonnes et nous il- lu- mi- nes" at bounding box center [849, 352] width 1882 height 61
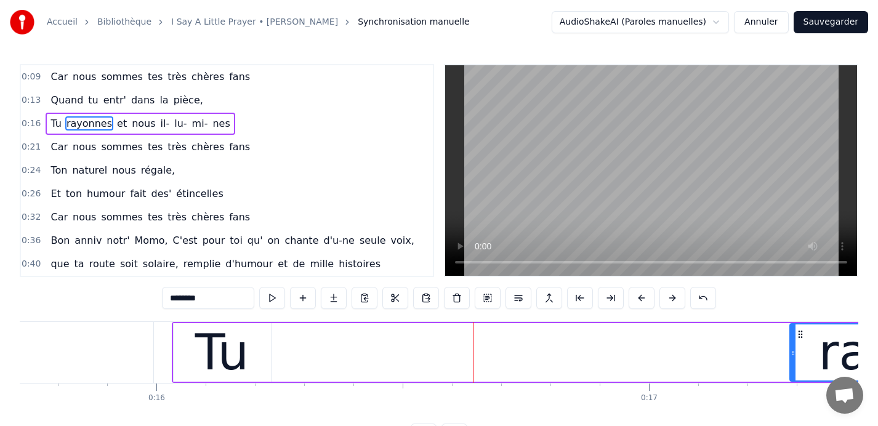
scroll to position [0, 7741]
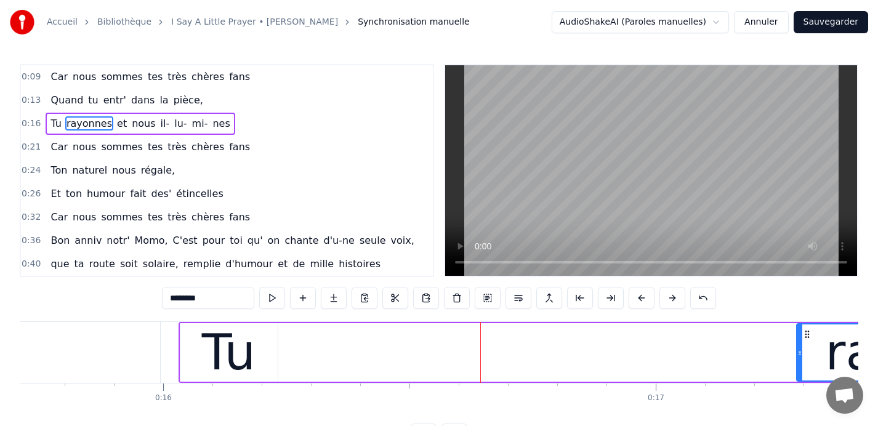
click at [241, 352] on div "Tu" at bounding box center [229, 353] width 54 height 74
type input "**"
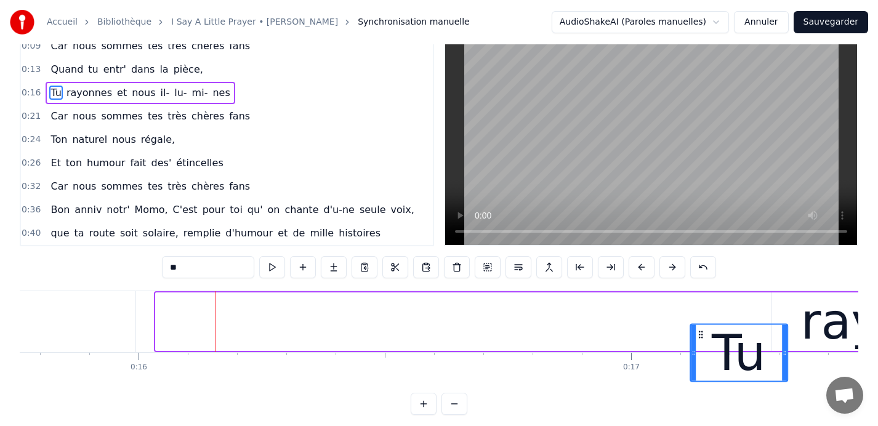
scroll to position [0, 7766]
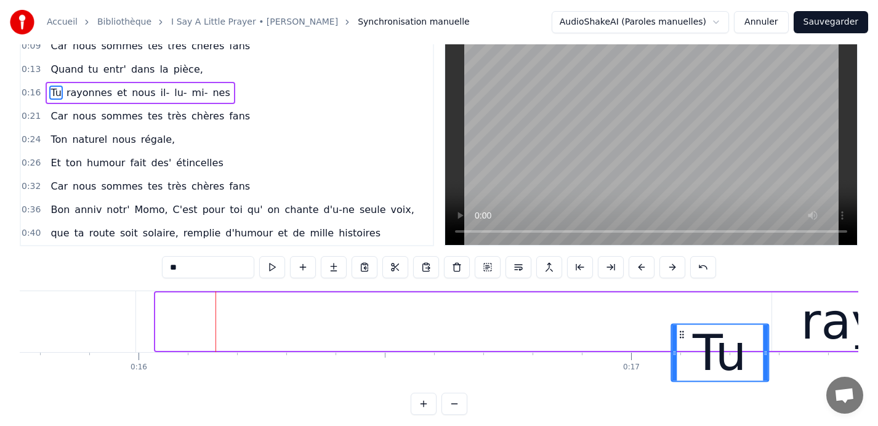
drag, startPoint x: 190, startPoint y: 334, endPoint x: 681, endPoint y: 302, distance: 491.9
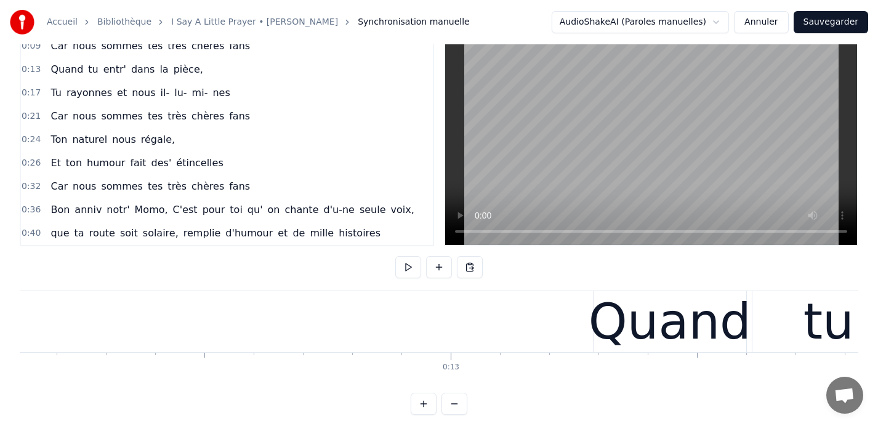
scroll to position [0, 5966]
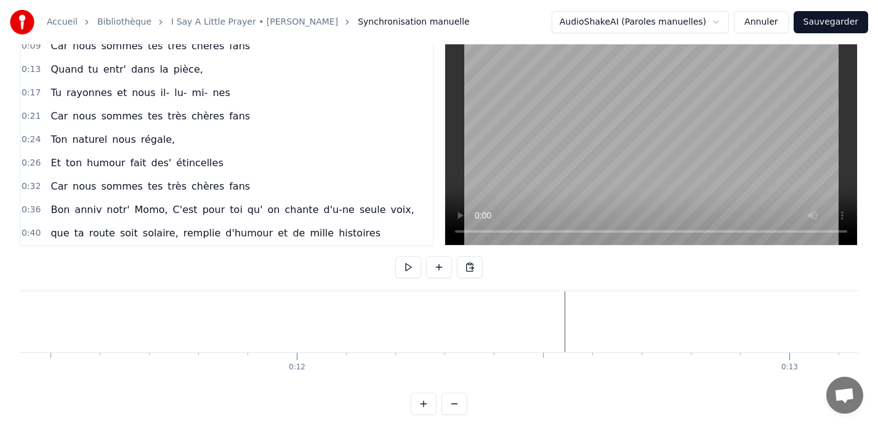
scroll to position [0, 5487]
click at [410, 267] on button at bounding box center [408, 267] width 26 height 22
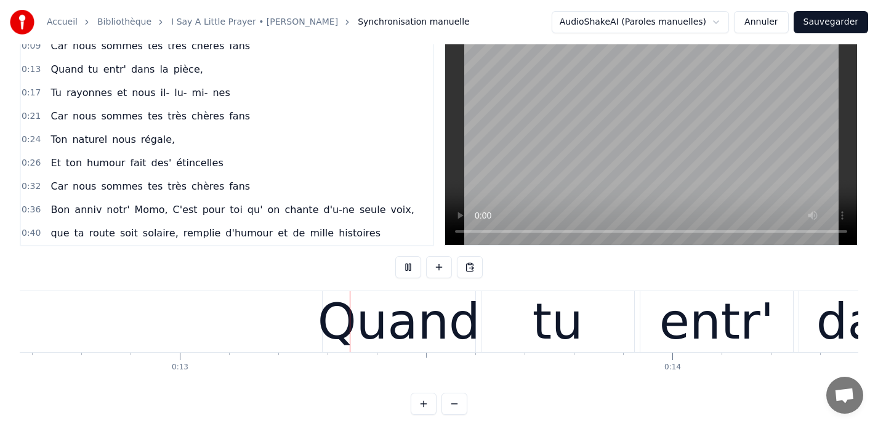
scroll to position [0, 6249]
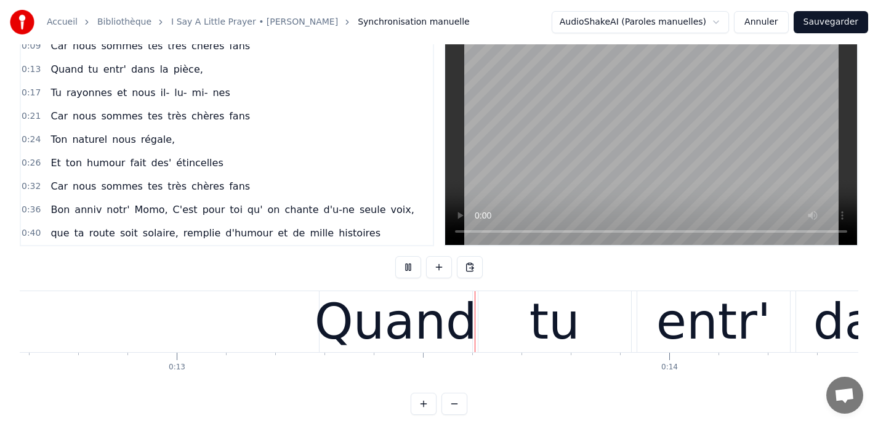
click at [410, 267] on button at bounding box center [408, 267] width 26 height 22
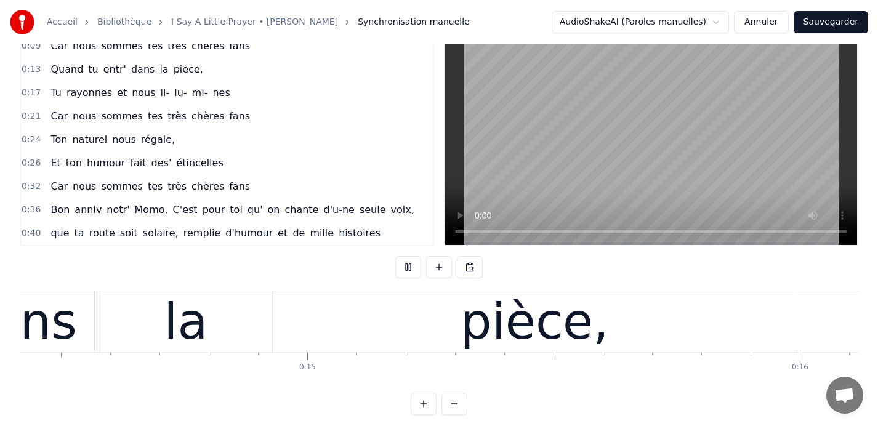
click at [410, 267] on button at bounding box center [408, 267] width 26 height 22
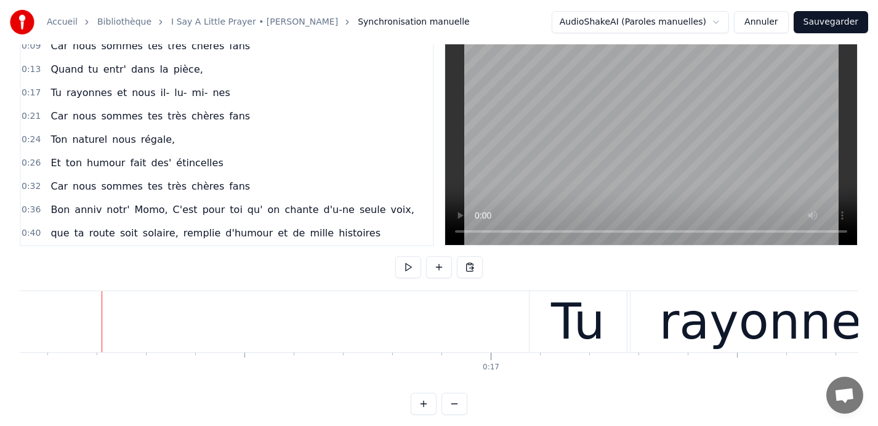
click at [410, 267] on button at bounding box center [408, 267] width 26 height 22
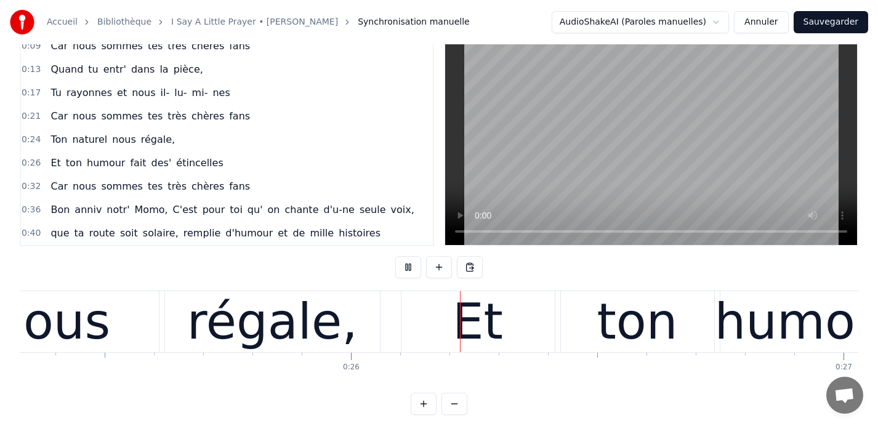
scroll to position [0, 12493]
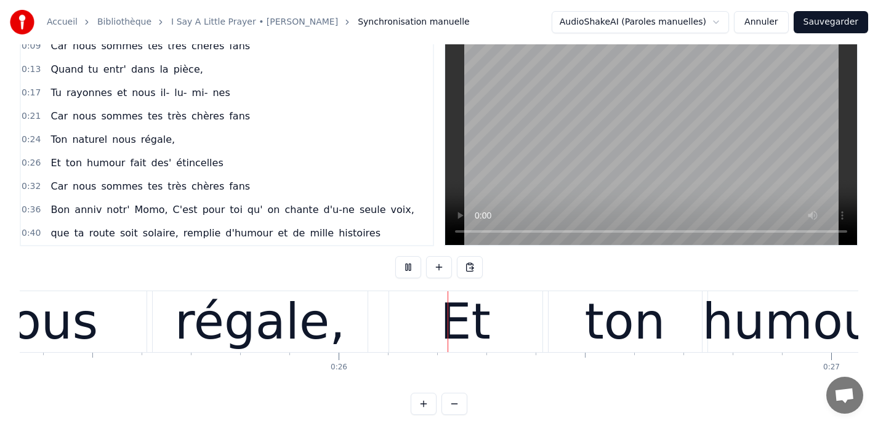
click at [410, 267] on button at bounding box center [408, 267] width 26 height 22
click at [405, 269] on button at bounding box center [408, 267] width 26 height 22
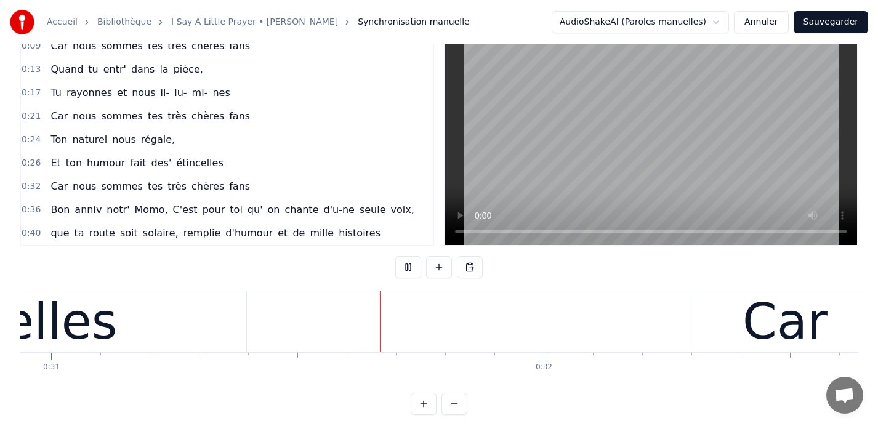
click at [405, 269] on button at bounding box center [408, 267] width 26 height 22
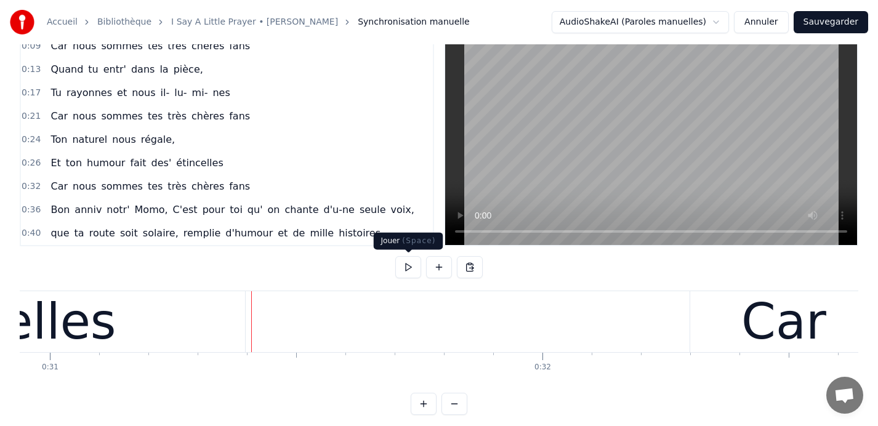
click at [404, 267] on button at bounding box center [408, 267] width 26 height 22
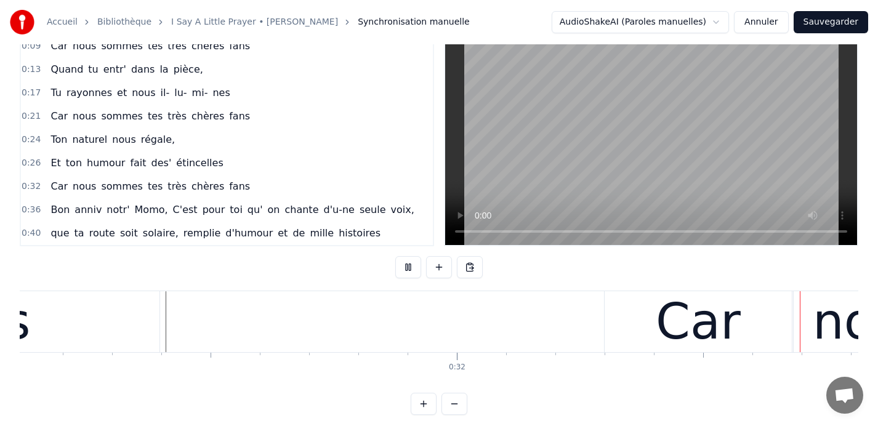
click at [404, 267] on button at bounding box center [408, 267] width 26 height 22
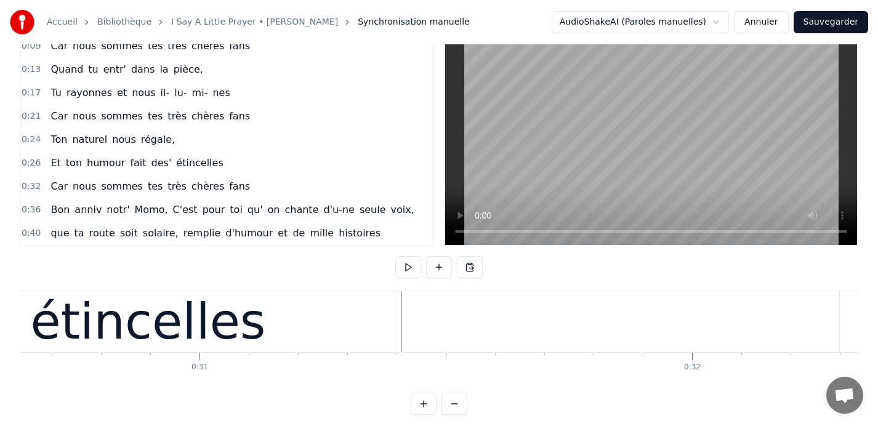
scroll to position [0, 15093]
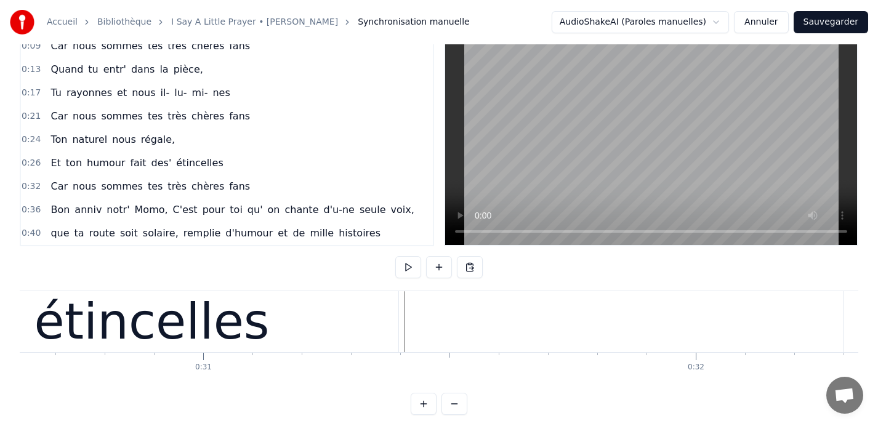
click at [291, 309] on div "étincelles" at bounding box center [152, 321] width 493 height 61
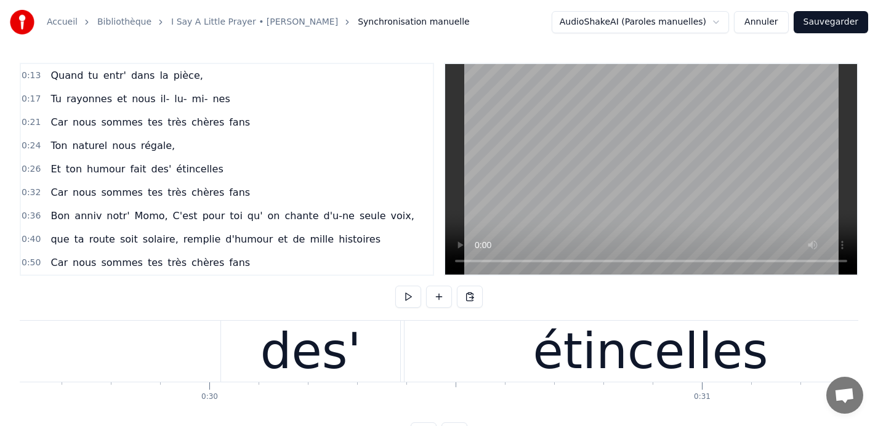
scroll to position [0, 14593]
click at [342, 352] on div "des'" at bounding box center [311, 352] width 101 height 74
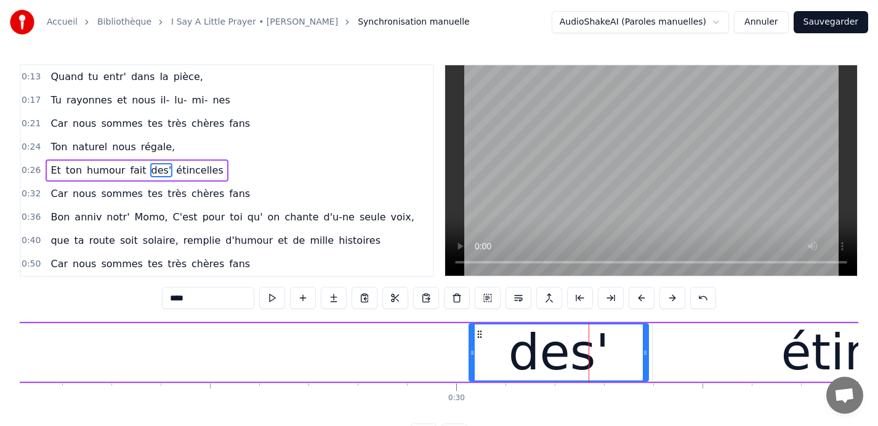
scroll to position [0, 14296]
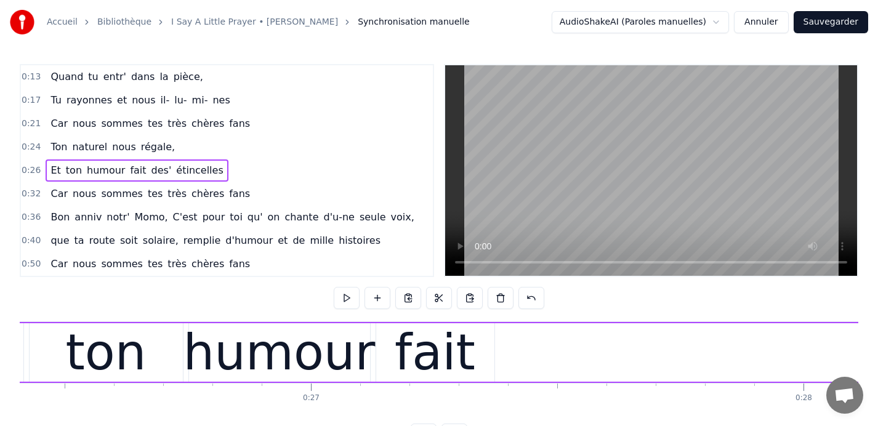
scroll to position [0, 12993]
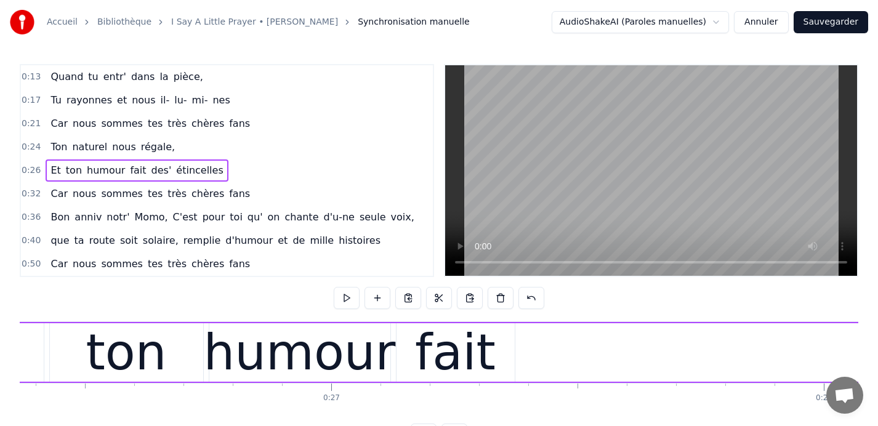
click at [427, 347] on div "fait" at bounding box center [455, 353] width 81 height 74
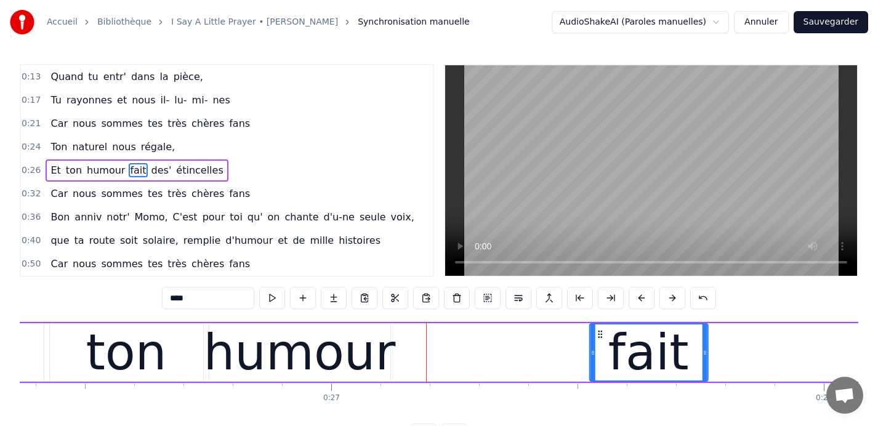
drag, startPoint x: 404, startPoint y: 333, endPoint x: 618, endPoint y: 341, distance: 213.9
click at [618, 339] on div "fait" at bounding box center [648, 353] width 117 height 56
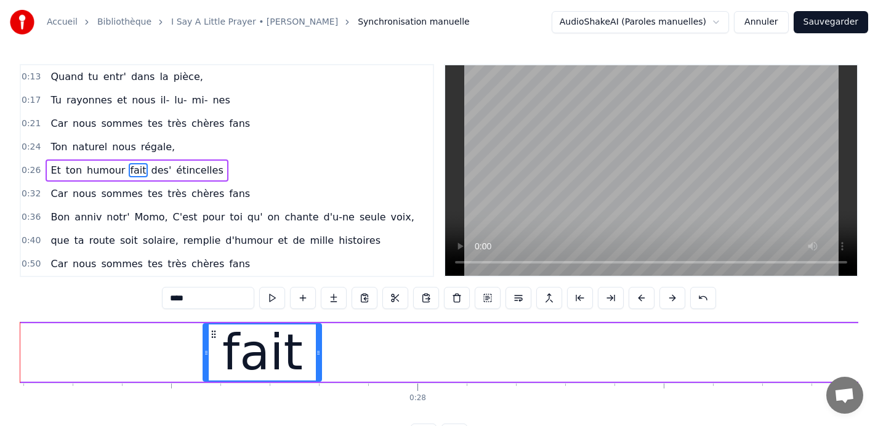
scroll to position [0, 13402]
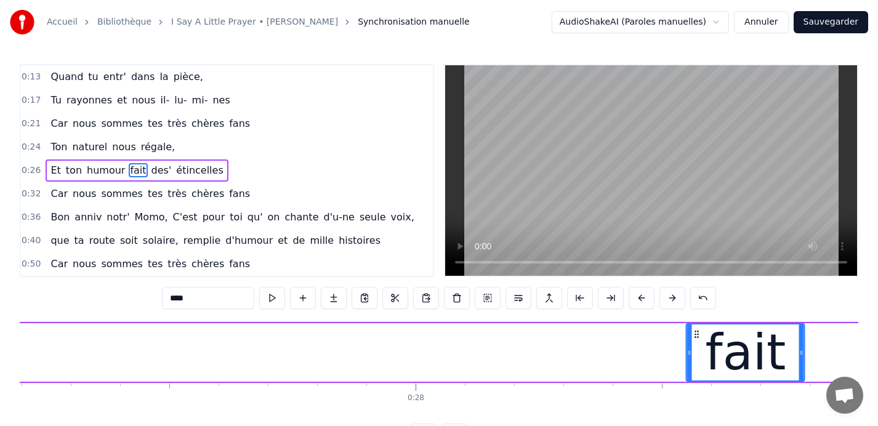
drag, startPoint x: 212, startPoint y: 333, endPoint x: 697, endPoint y: 330, distance: 485.4
click at [697, 330] on icon at bounding box center [697, 335] width 10 height 10
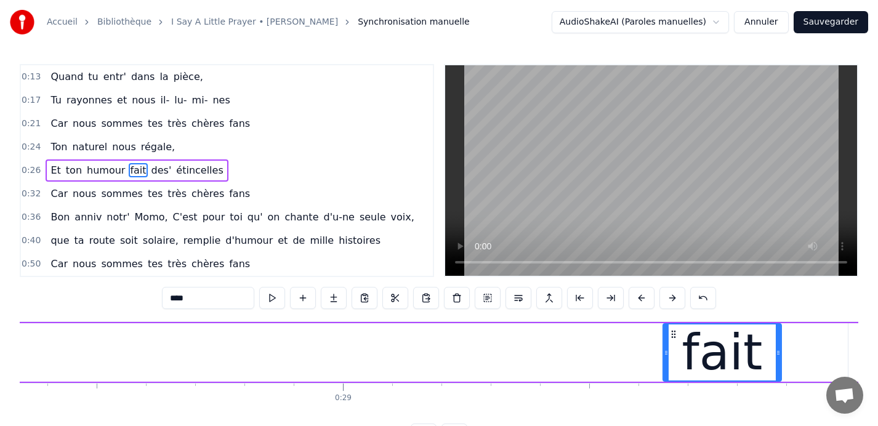
scroll to position [0, 13992]
drag, startPoint x: 159, startPoint y: 334, endPoint x: 802, endPoint y: 344, distance: 643.2
click at [802, 344] on div "Et ton humour fait des' étincelles" at bounding box center [195, 352] width 2612 height 61
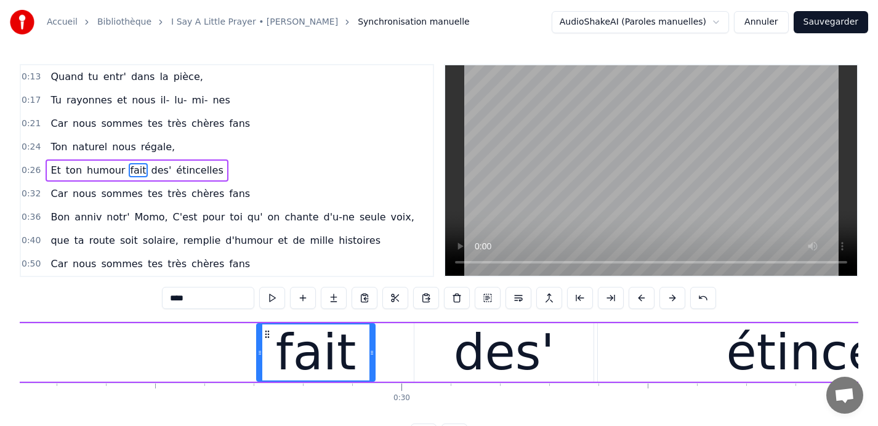
scroll to position [0, 14432]
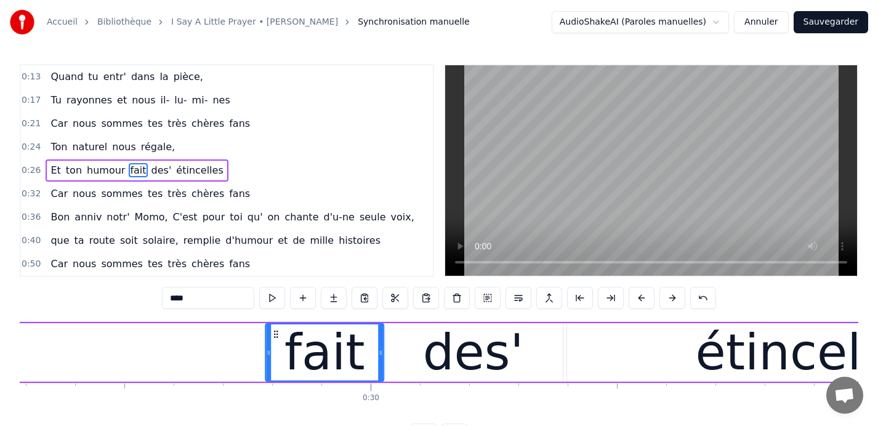
drag, startPoint x: 234, startPoint y: 333, endPoint x: 274, endPoint y: 337, distance: 40.2
click at [274, 337] on icon at bounding box center [276, 335] width 10 height 10
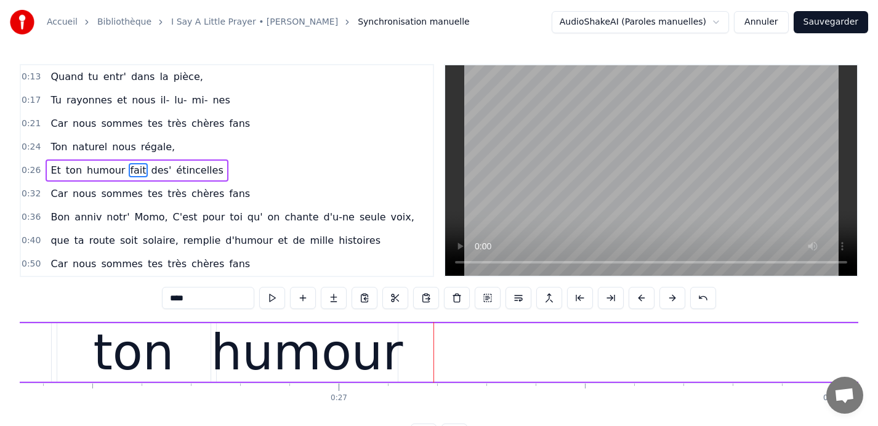
scroll to position [0, 12935]
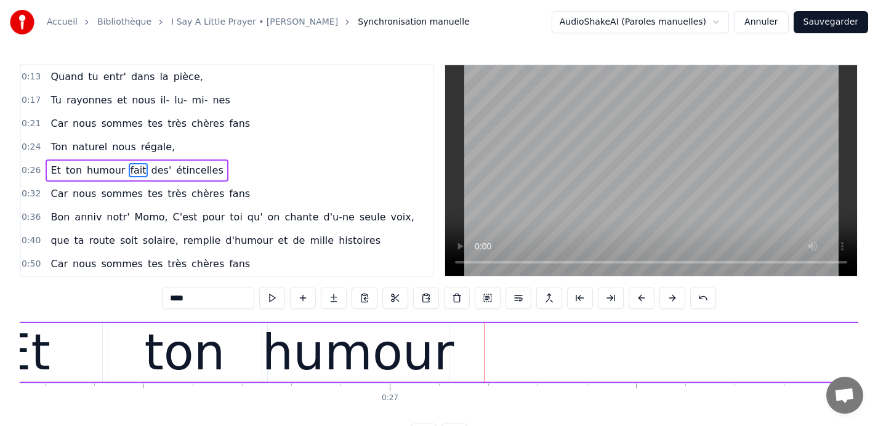
click at [277, 350] on div "humour" at bounding box center [358, 352] width 181 height 59
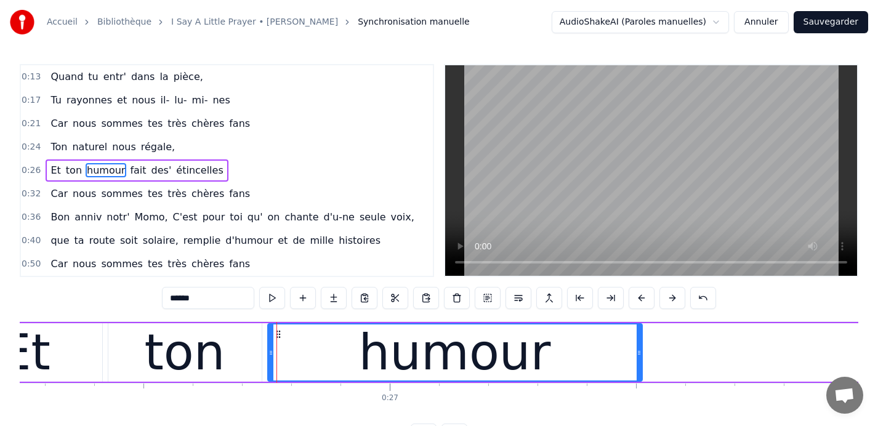
drag, startPoint x: 446, startPoint y: 351, endPoint x: 639, endPoint y: 363, distance: 193.8
click at [639, 363] on div at bounding box center [639, 353] width 5 height 56
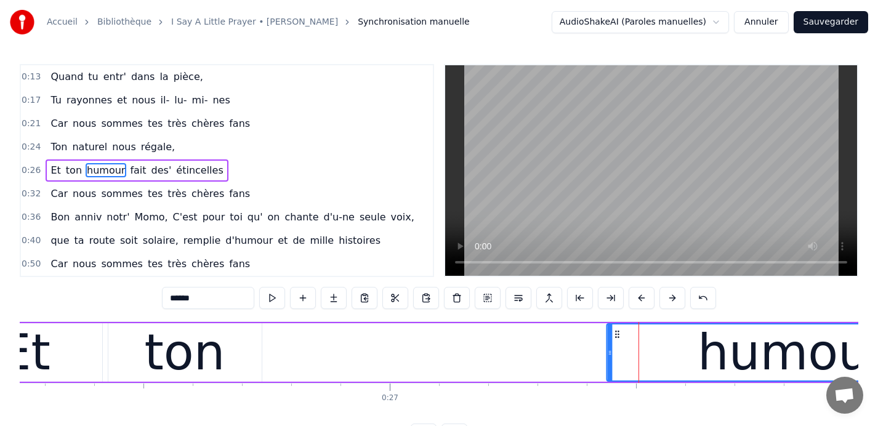
drag, startPoint x: 276, startPoint y: 331, endPoint x: 642, endPoint y: 325, distance: 366.5
click at [642, 325] on div "humour" at bounding box center [793, 353] width 373 height 56
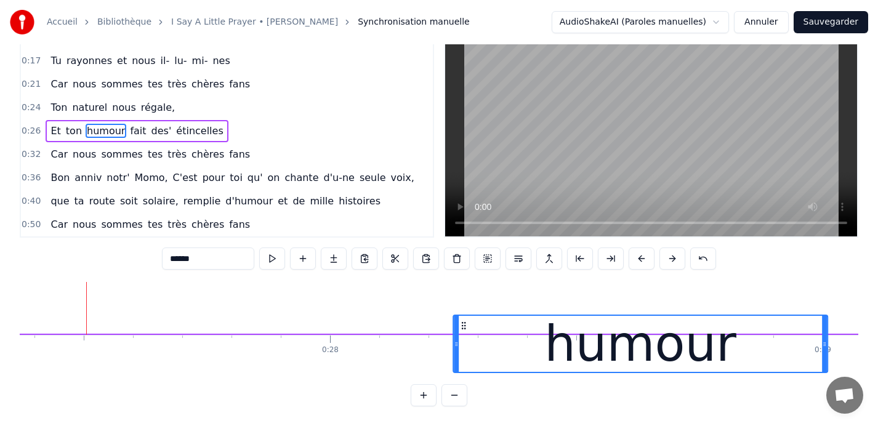
scroll to position [0, 13487]
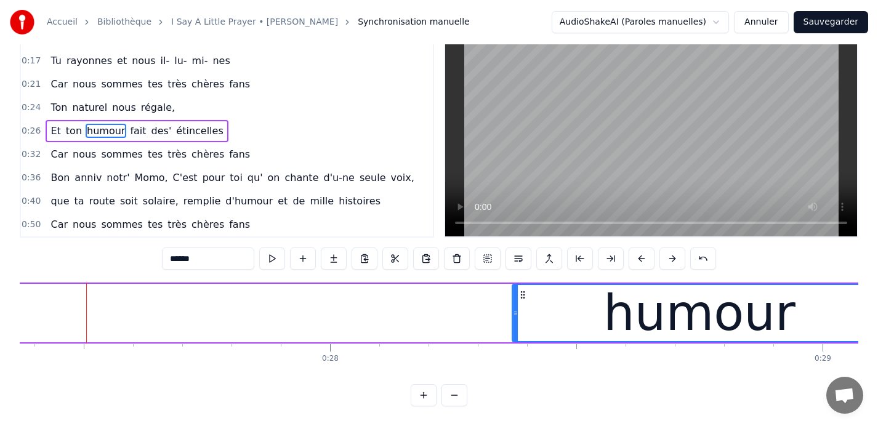
drag, startPoint x: 90, startPoint y: 331, endPoint x: 465, endPoint y: 308, distance: 375.9
click at [465, 308] on div "Et ton humour fait des' étincelles" at bounding box center [700, 313] width 2612 height 61
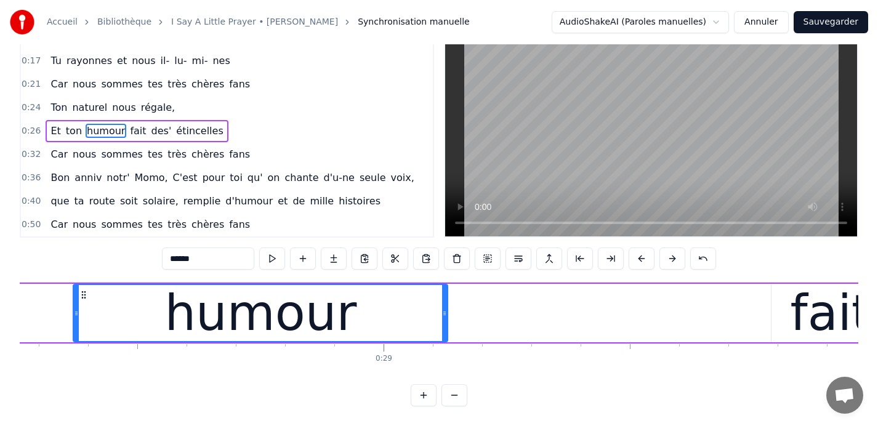
scroll to position [0, 13964]
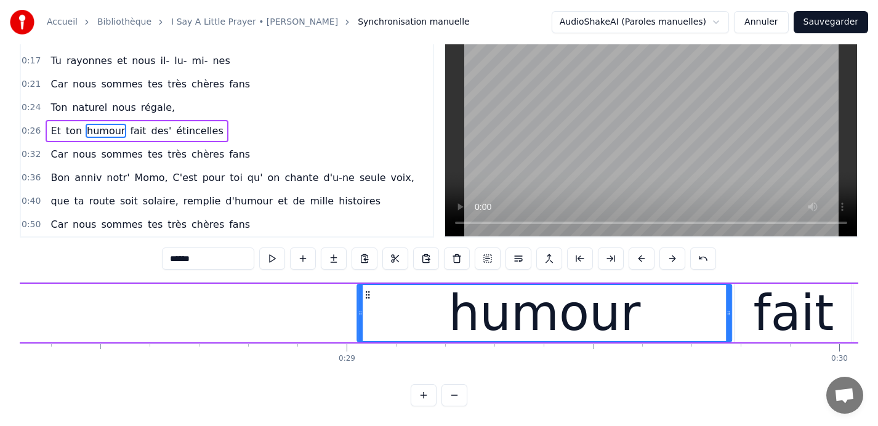
drag, startPoint x: 45, startPoint y: 294, endPoint x: 366, endPoint y: 301, distance: 321.0
click at [366, 301] on div "humour" at bounding box center [544, 313] width 373 height 56
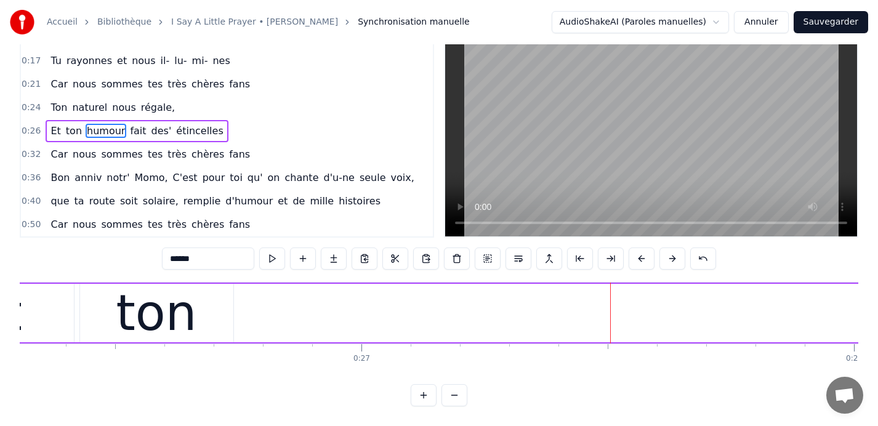
scroll to position [0, 12943]
click at [186, 315] on div "ton" at bounding box center [176, 314] width 81 height 74
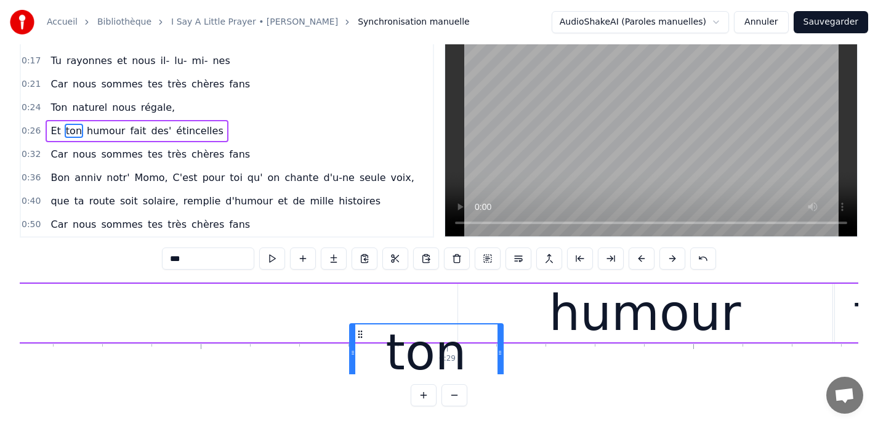
scroll to position [0, 13872]
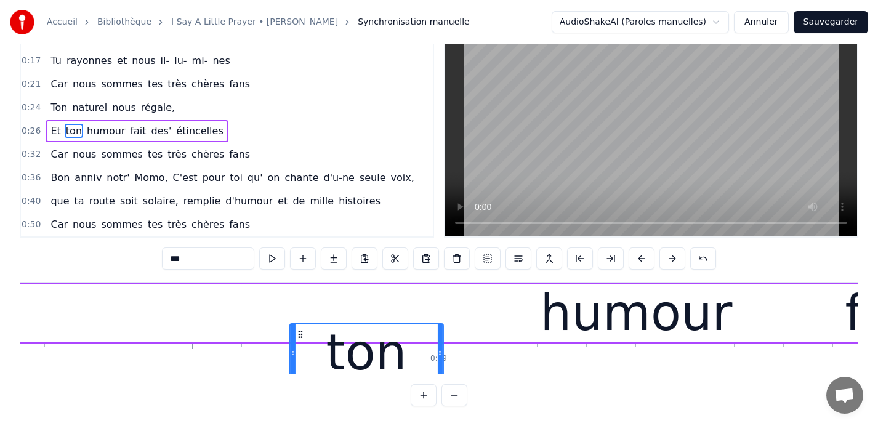
drag, startPoint x: 109, startPoint y: 333, endPoint x: 668, endPoint y: 334, distance: 558.7
click at [668, 334] on div "Et ton humour fait des' étincelles" at bounding box center [316, 313] width 2612 height 61
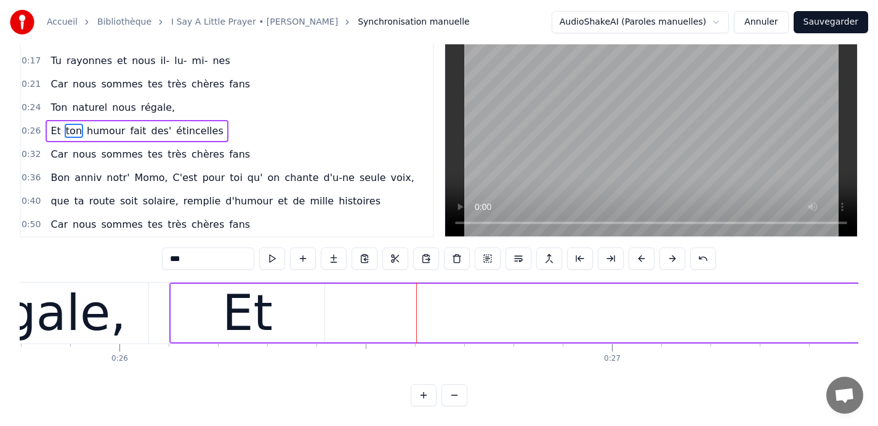
scroll to position [0, 12672]
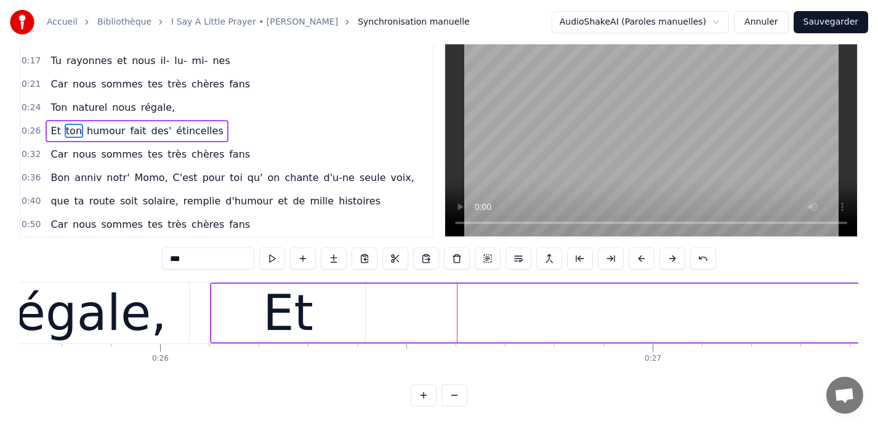
click at [264, 307] on div "Et" at bounding box center [288, 313] width 153 height 59
type input "**"
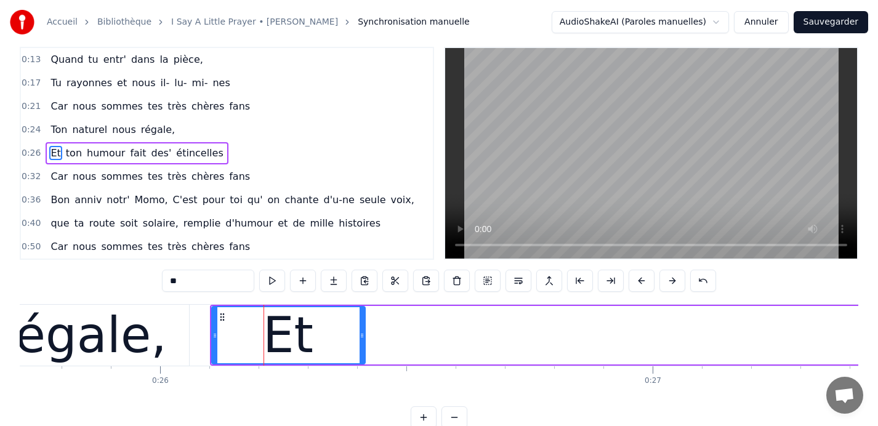
scroll to position [0, 0]
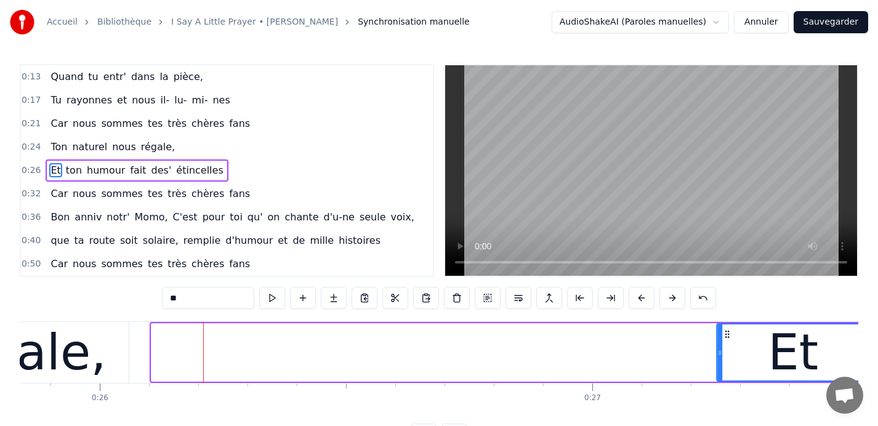
drag, startPoint x: 221, startPoint y: 333, endPoint x: 734, endPoint y: 339, distance: 513.1
click at [732, 339] on icon at bounding box center [728, 335] width 10 height 10
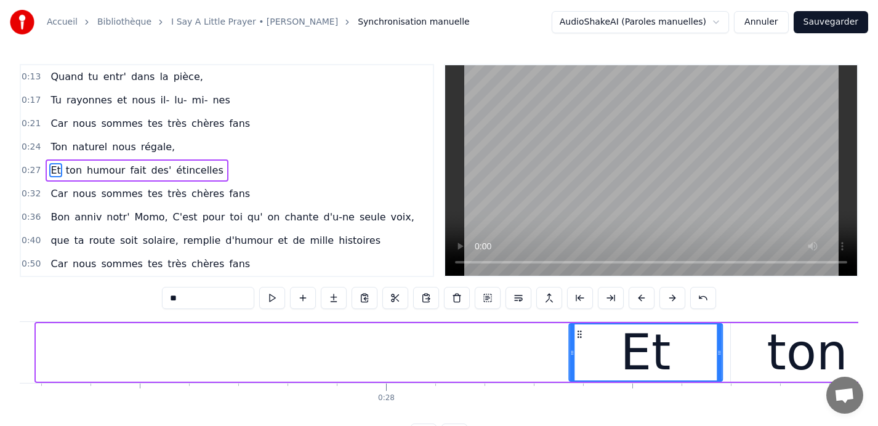
scroll to position [0, 13433]
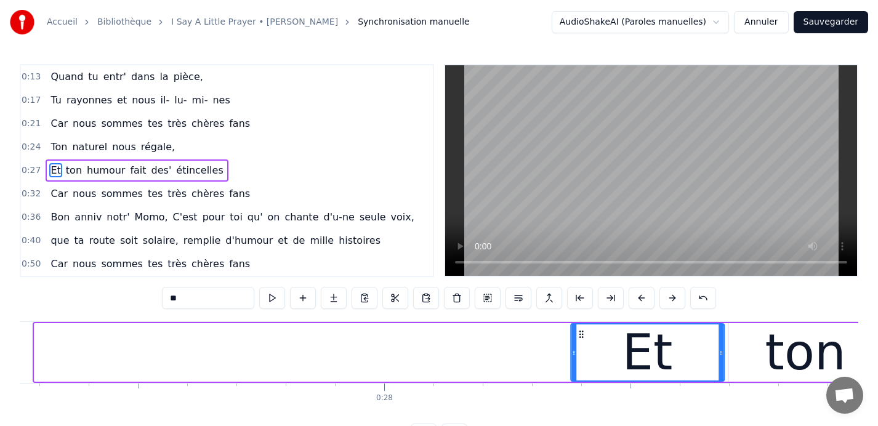
drag, startPoint x: 56, startPoint y: 334, endPoint x: 714, endPoint y: 344, distance: 657.9
click at [714, 344] on div "Et" at bounding box center [648, 353] width 152 height 56
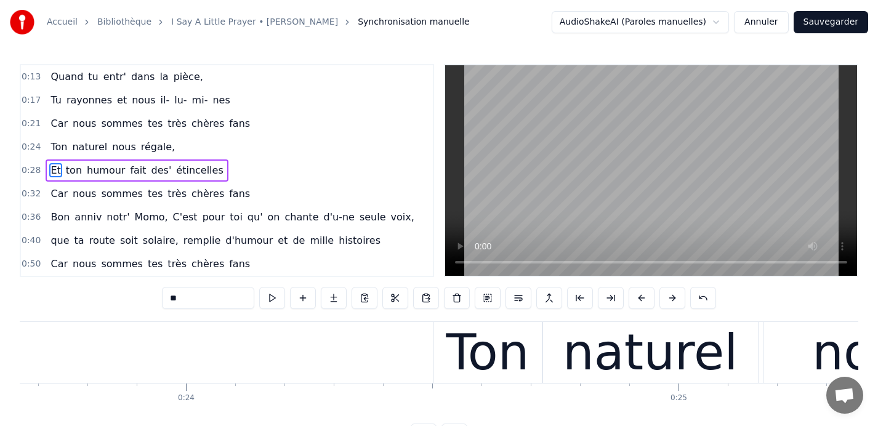
scroll to position [0, 11630]
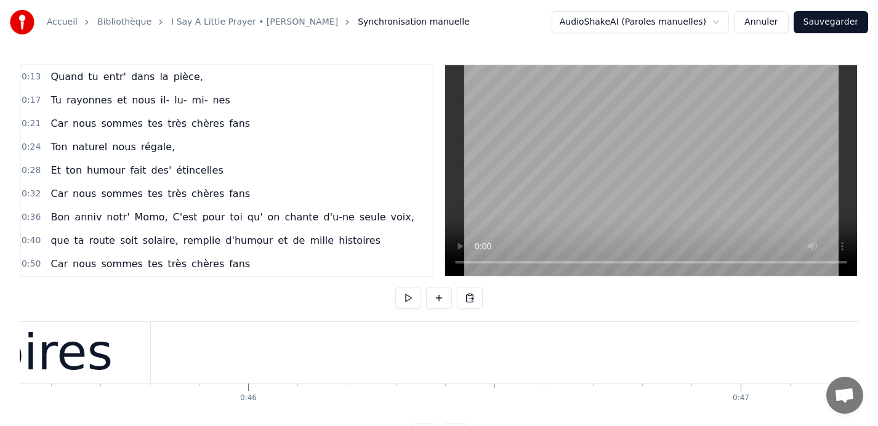
scroll to position [0, 22443]
click at [124, 357] on div "histoires" at bounding box center [5, 352] width 284 height 61
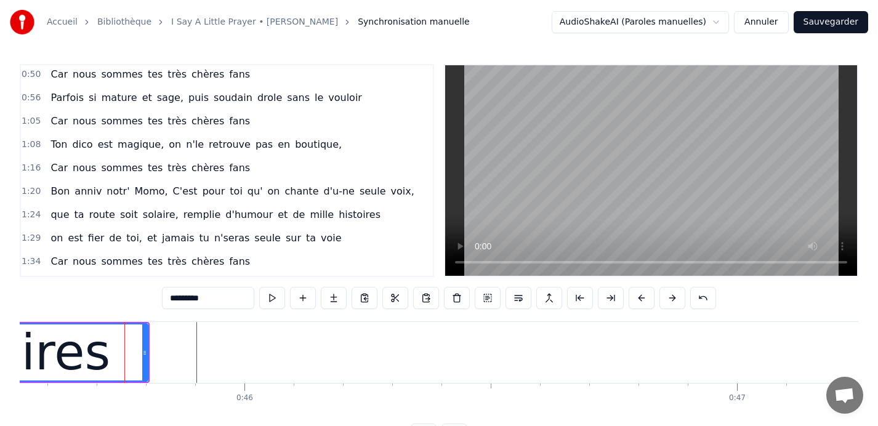
scroll to position [214, 0]
click at [31, 237] on span "1:29" at bounding box center [31, 238] width 19 height 12
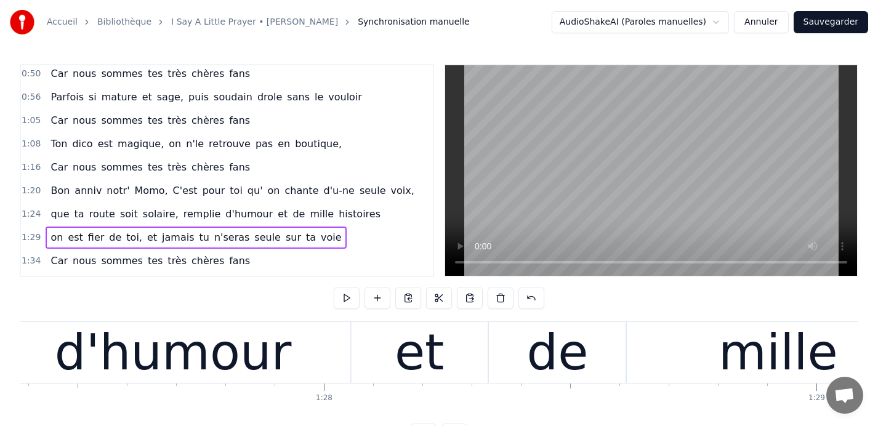
scroll to position [0, 44287]
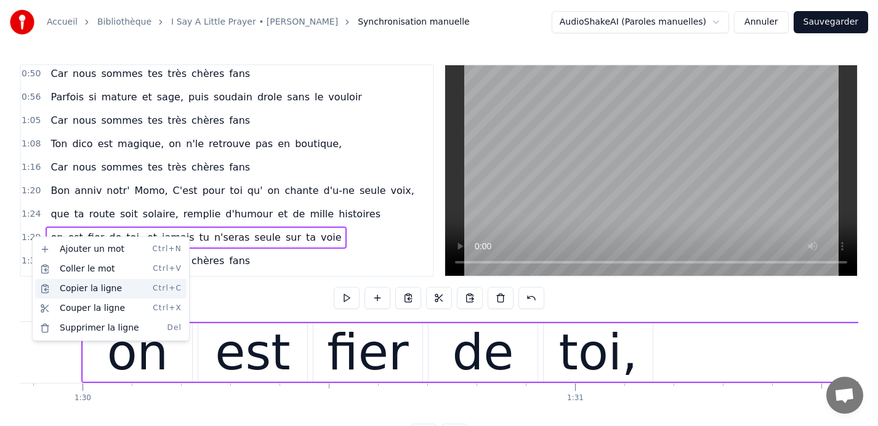
click at [74, 288] on div "Copier la ligne Ctrl+C" at bounding box center [111, 289] width 152 height 20
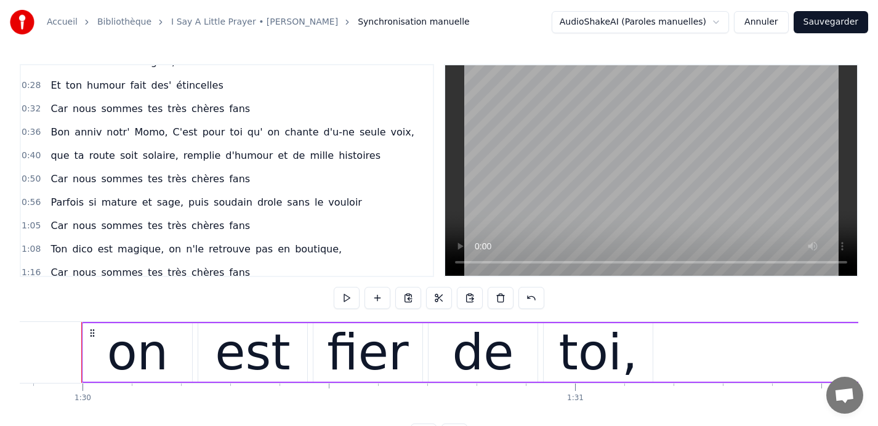
scroll to position [108, 0]
click at [31, 155] on span "0:40" at bounding box center [31, 156] width 19 height 12
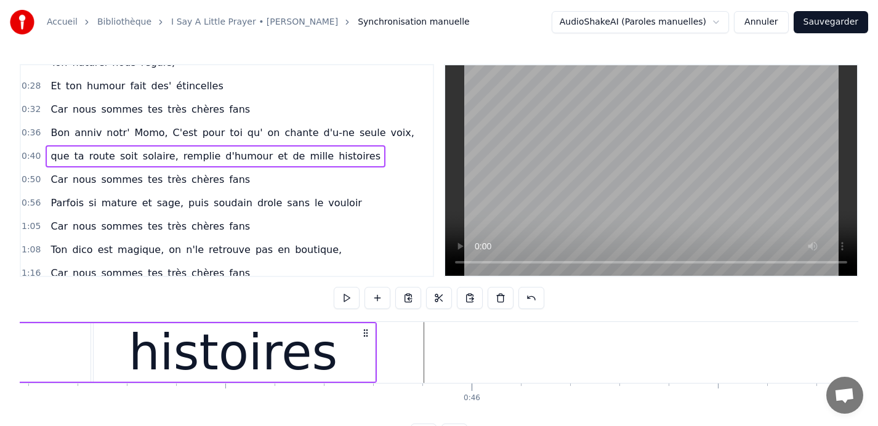
scroll to position [0, 22228]
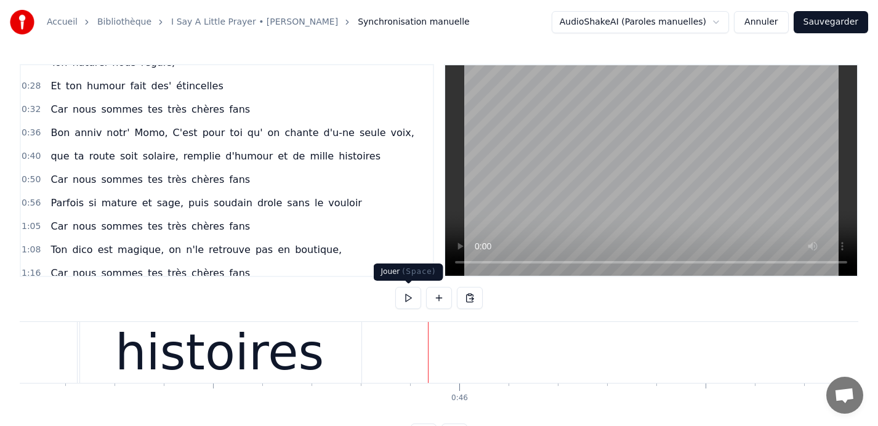
click at [408, 301] on button at bounding box center [408, 298] width 26 height 22
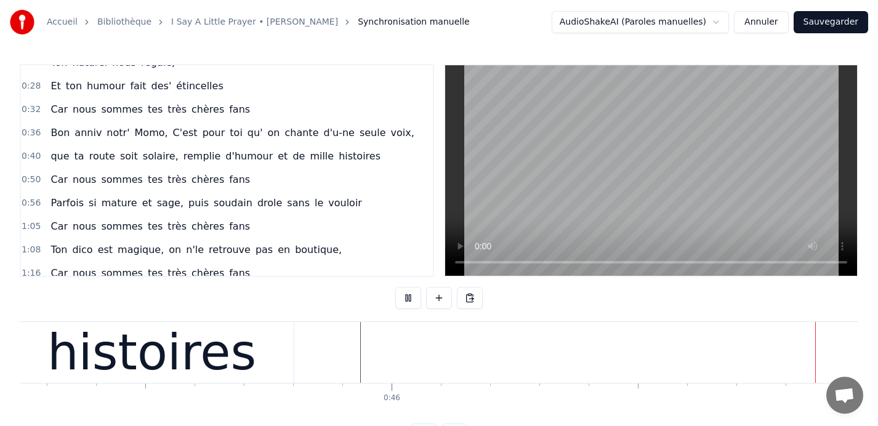
click at [408, 301] on button at bounding box center [408, 298] width 26 height 22
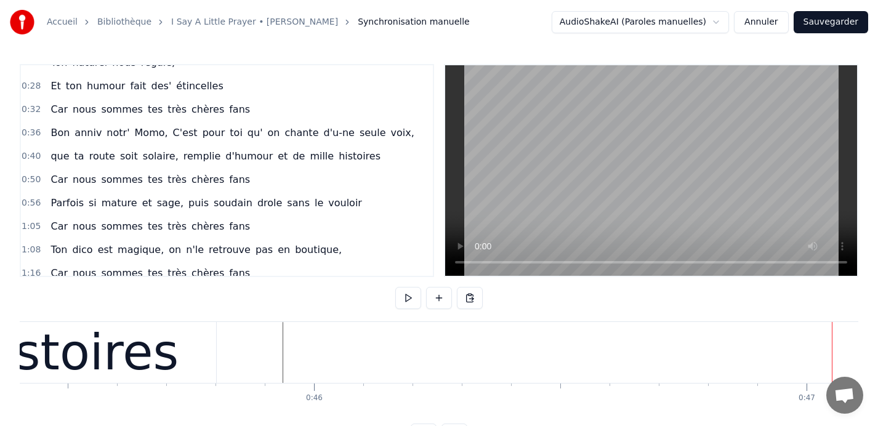
scroll to position [0, 22372]
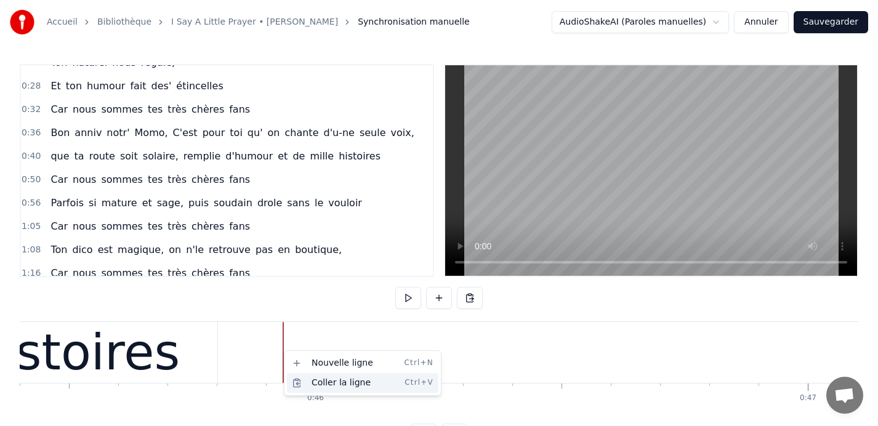
click at [317, 382] on div "Coller la ligne Ctrl+V" at bounding box center [363, 383] width 152 height 20
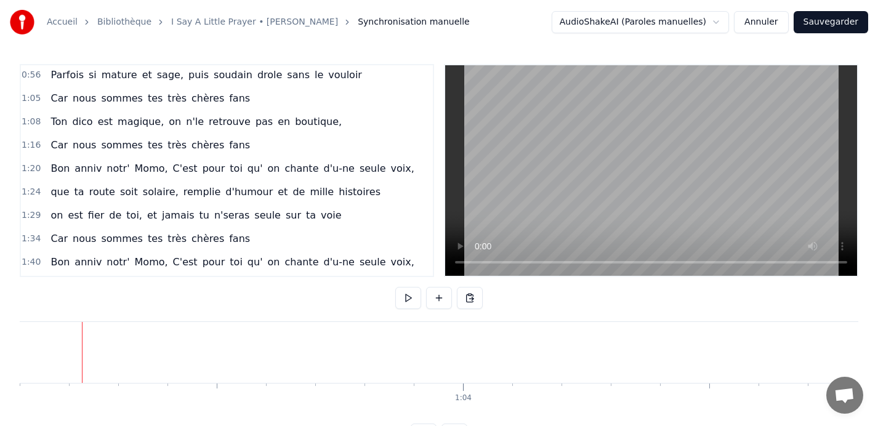
scroll to position [260, 0]
click at [63, 106] on div "Car nous sommes tes très chères fans" at bounding box center [150, 98] width 209 height 22
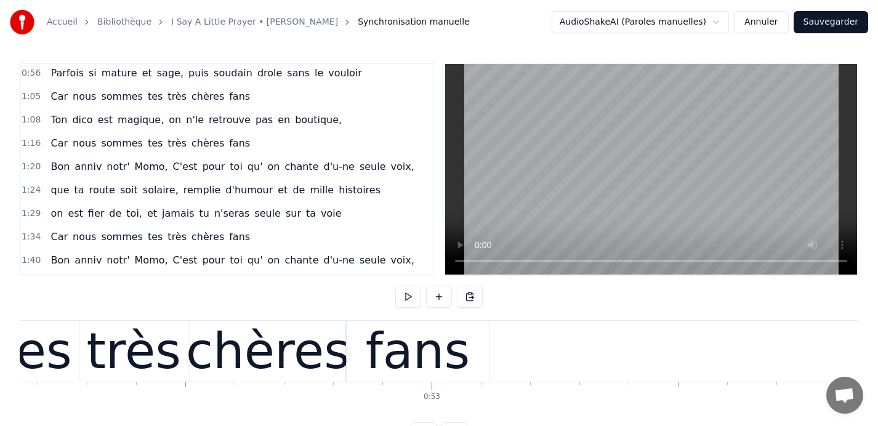
scroll to position [0, 25705]
click at [483, 330] on div "fans" at bounding box center [418, 351] width 142 height 61
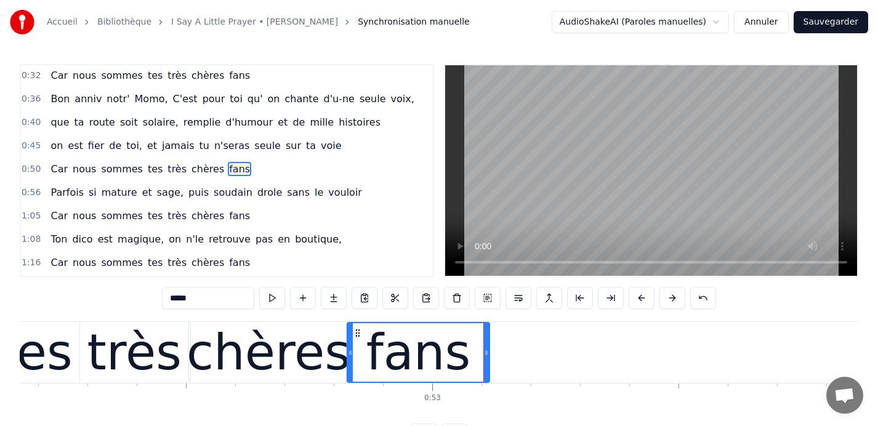
scroll to position [140, 0]
click at [29, 169] on span "0:50" at bounding box center [31, 170] width 19 height 12
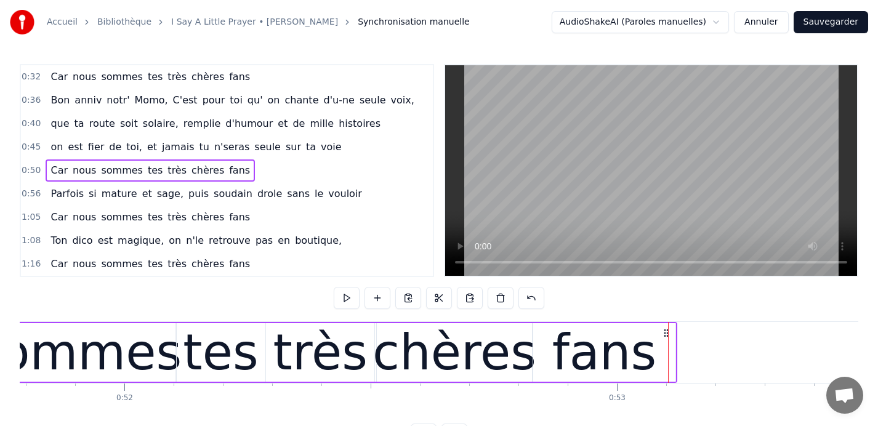
scroll to position [0, 25522]
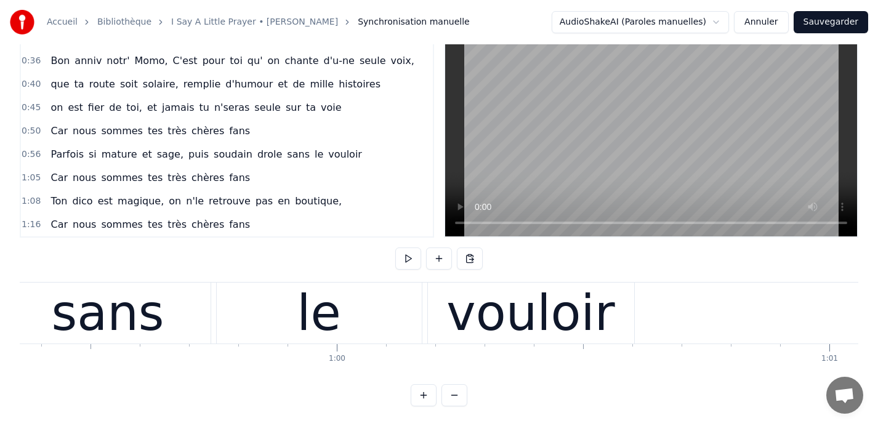
scroll to position [0, 29278]
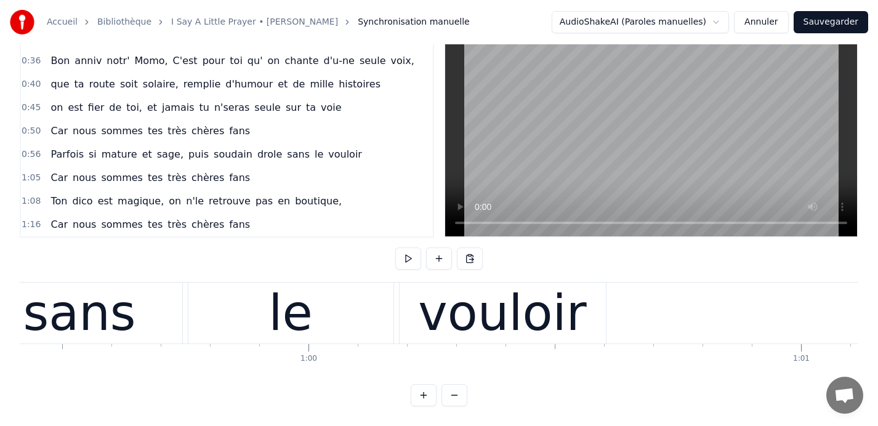
click at [422, 288] on div "vouloir" at bounding box center [503, 313] width 206 height 61
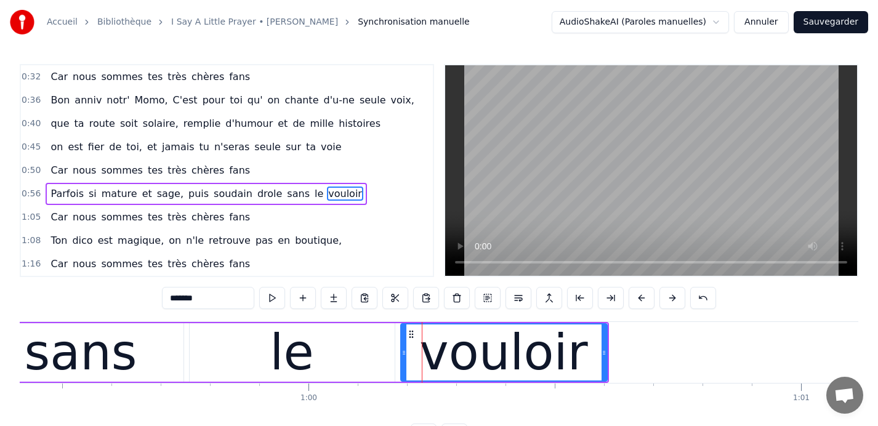
scroll to position [164, 0]
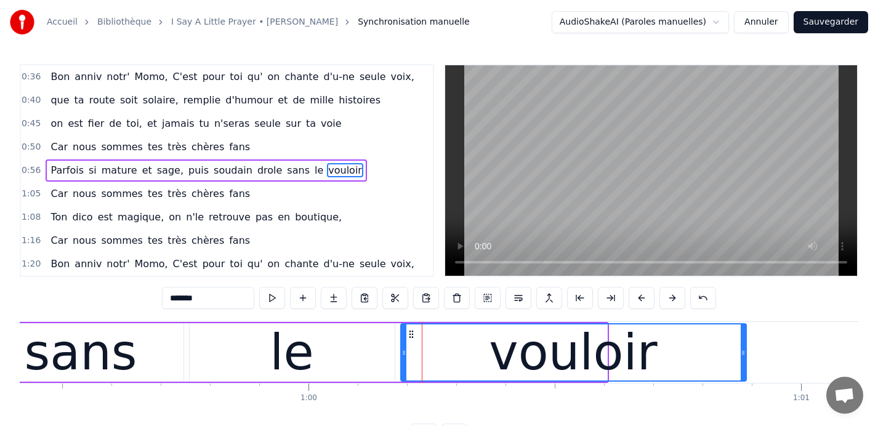
drag, startPoint x: 606, startPoint y: 353, endPoint x: 777, endPoint y: 358, distance: 171.3
click at [746, 358] on div at bounding box center [743, 353] width 5 height 56
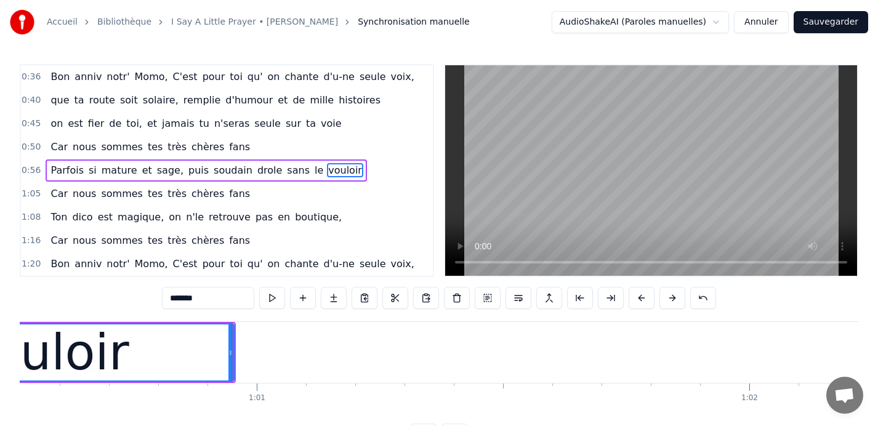
scroll to position [0, 29824]
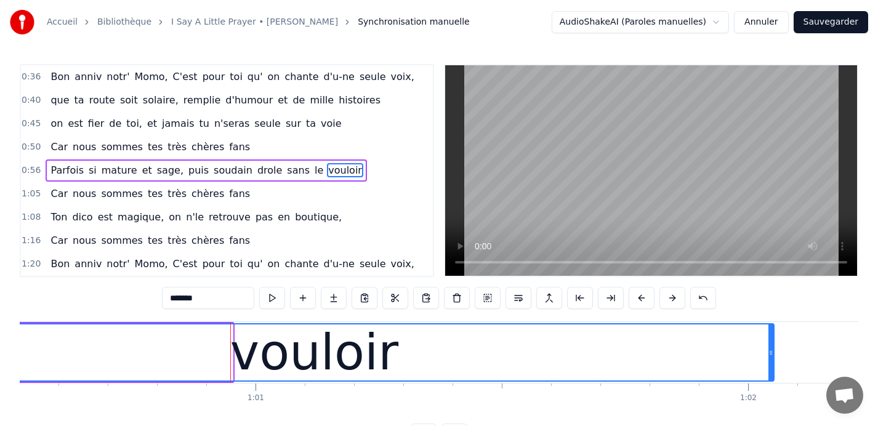
drag, startPoint x: 231, startPoint y: 353, endPoint x: 772, endPoint y: 360, distance: 541.5
click at [772, 360] on div at bounding box center [771, 353] width 5 height 56
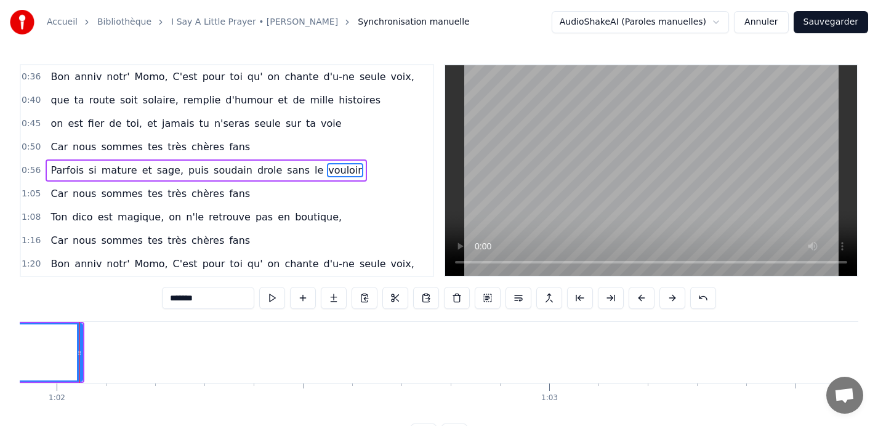
scroll to position [0, 30510]
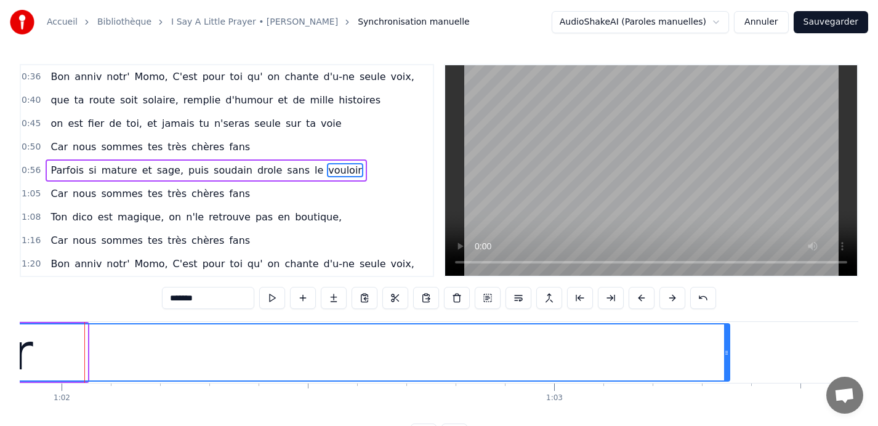
drag, startPoint x: 86, startPoint y: 352, endPoint x: 734, endPoint y: 351, distance: 647.4
click at [729, 351] on icon at bounding box center [726, 353] width 5 height 10
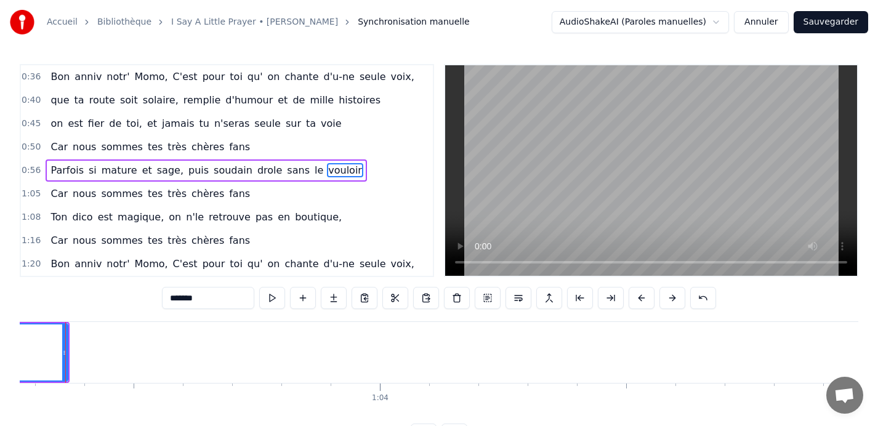
scroll to position [0, 31176]
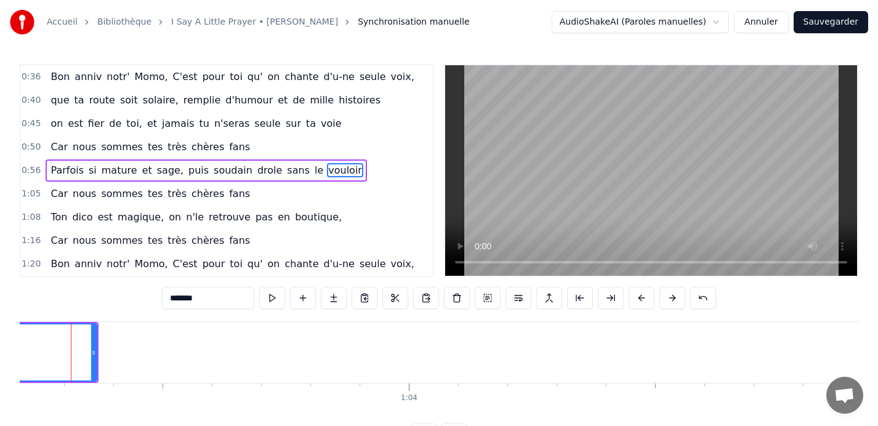
scroll to position [0, 31138]
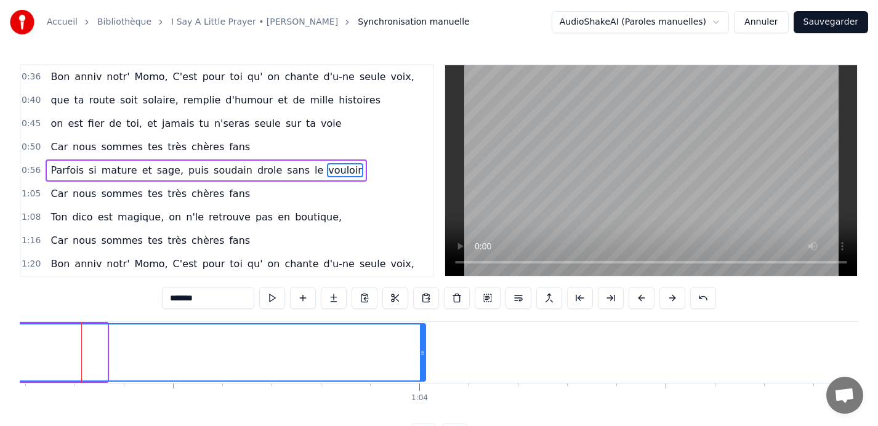
drag, startPoint x: 105, startPoint y: 353, endPoint x: 423, endPoint y: 352, distance: 318.5
click at [423, 352] on icon at bounding box center [422, 353] width 5 height 10
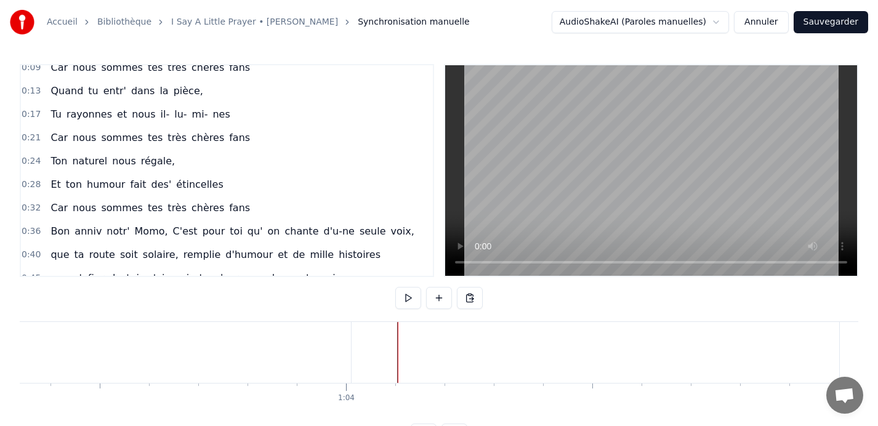
scroll to position [0, 0]
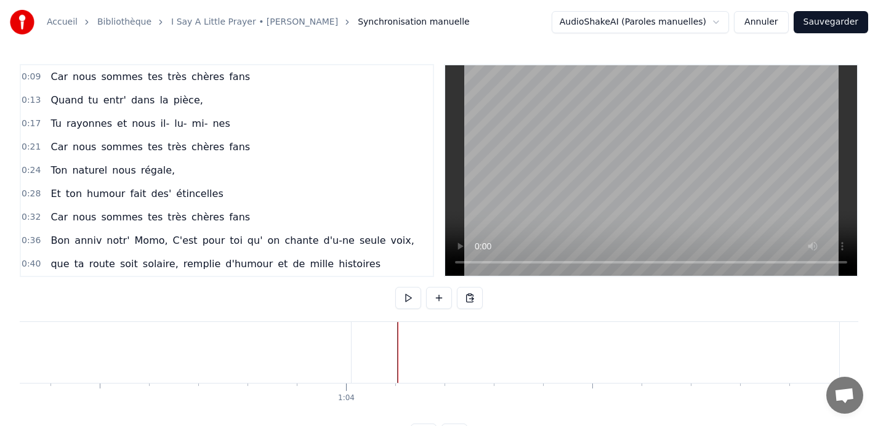
click at [830, 25] on button "Sauvegarder" at bounding box center [831, 22] width 75 height 22
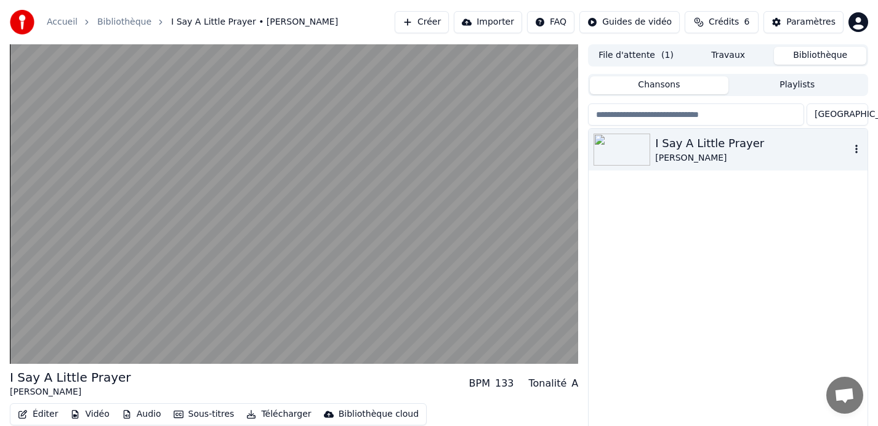
click at [678, 158] on div "[PERSON_NAME]" at bounding box center [752, 158] width 195 height 12
click at [708, 148] on div "I Say A Little Prayer" at bounding box center [752, 143] width 195 height 17
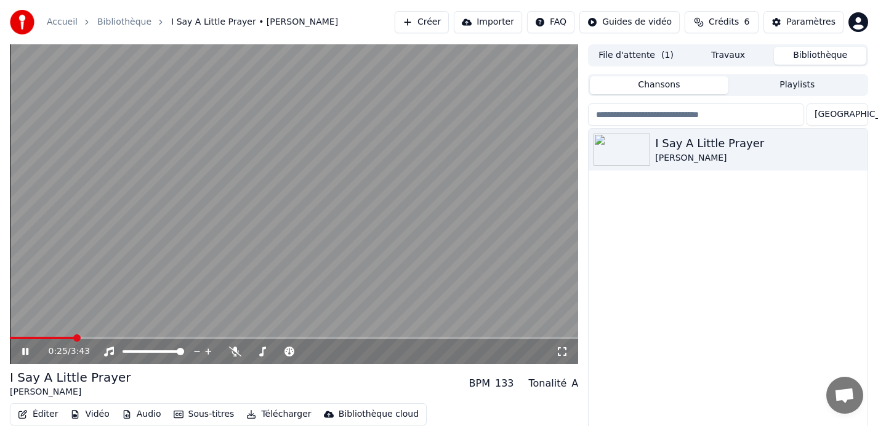
click at [22, 351] on icon at bounding box center [25, 351] width 6 height 7
click at [715, 152] on div "[PERSON_NAME]" at bounding box center [752, 158] width 195 height 12
click at [638, 53] on button "File d'attente ( 1 )" at bounding box center [636, 56] width 92 height 18
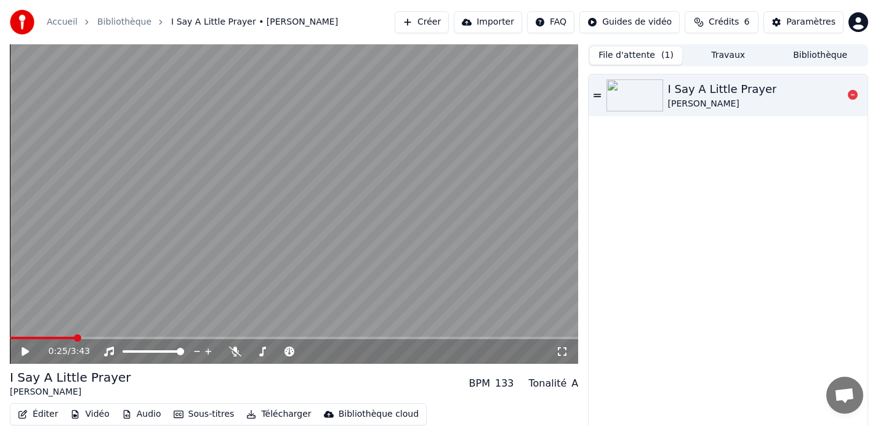
click at [718, 98] on div "[PERSON_NAME]" at bounding box center [722, 104] width 109 height 12
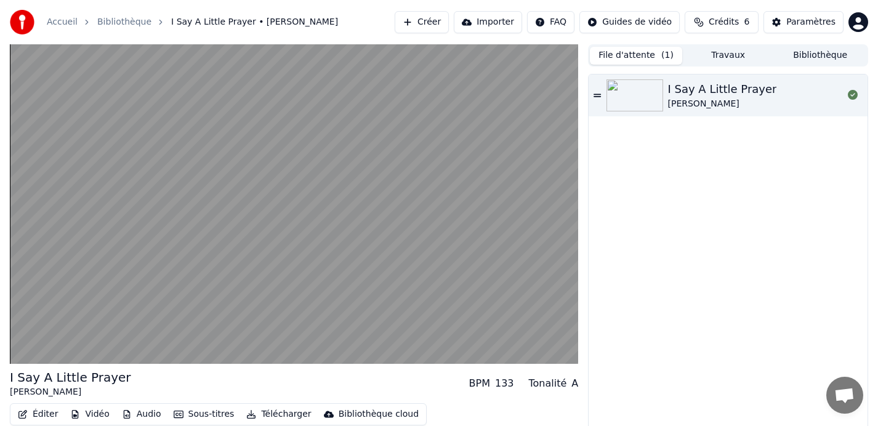
click at [734, 54] on button "Travaux" at bounding box center [728, 56] width 92 height 18
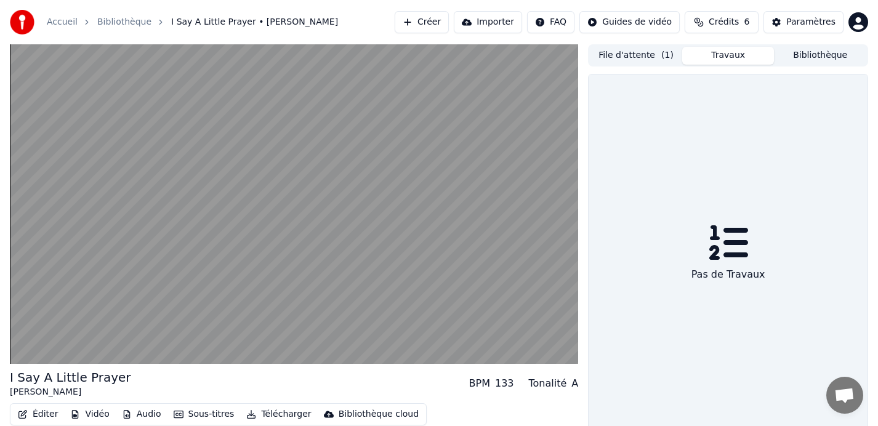
click at [804, 51] on button "Bibliothèque" at bounding box center [820, 56] width 92 height 18
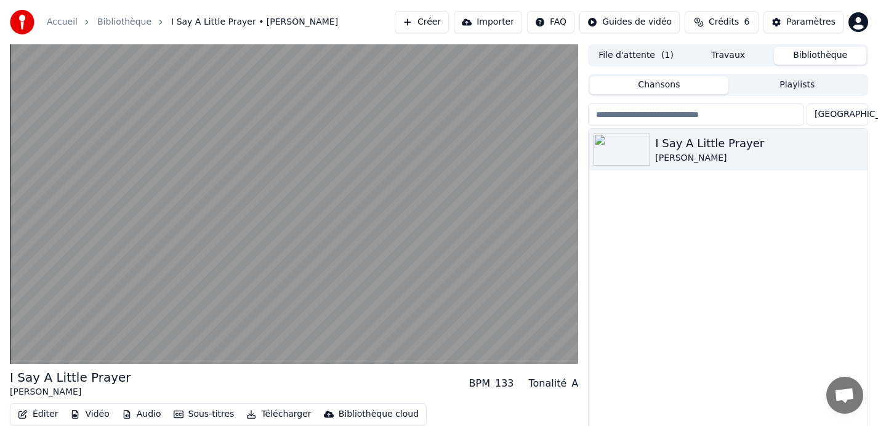
click at [626, 58] on button "File d'attente ( 1 )" at bounding box center [636, 56] width 92 height 18
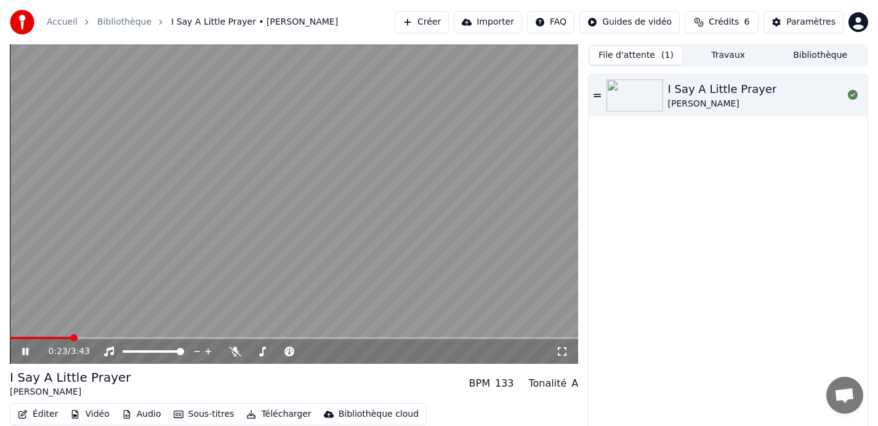
scroll to position [46, 0]
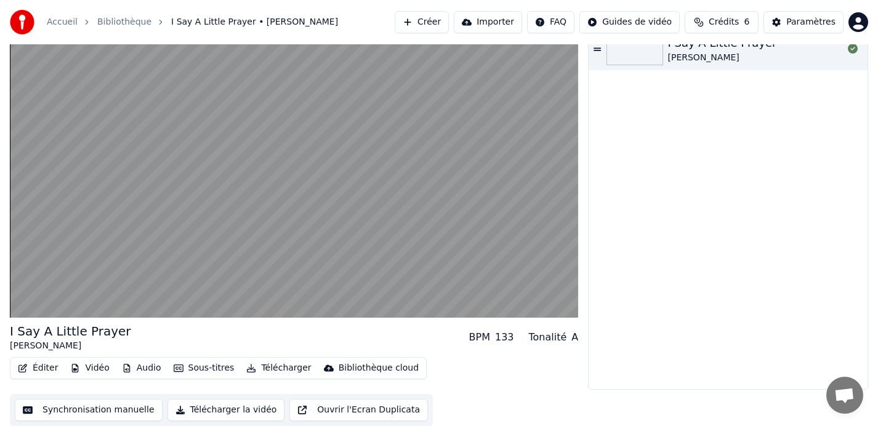
click at [366, 412] on button "Ouvrir l'Ecran Duplicata" at bounding box center [359, 410] width 139 height 22
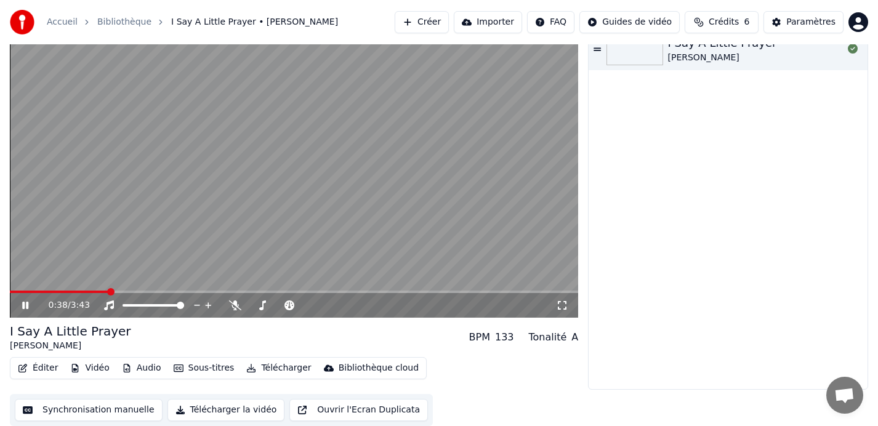
click at [490, 383] on div "Éditer Vidéo Audio Sous-titres Télécharger Bibliothèque cloud Synchronisation m…" at bounding box center [294, 391] width 569 height 69
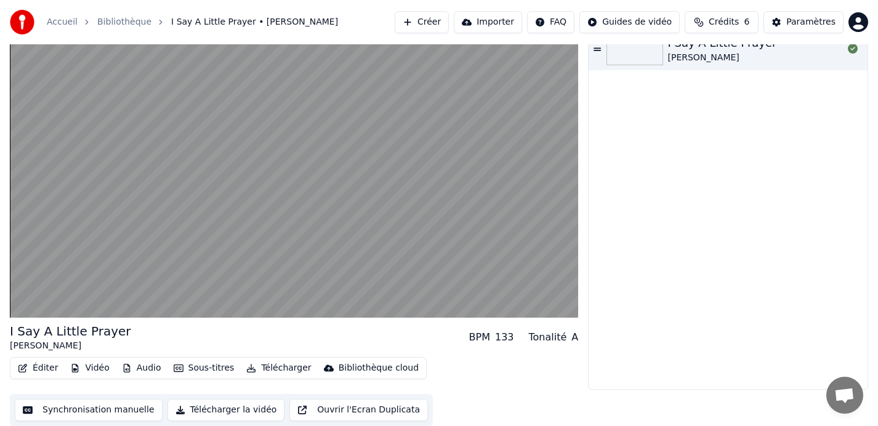
click at [141, 366] on button "Audio" at bounding box center [141, 368] width 49 height 17
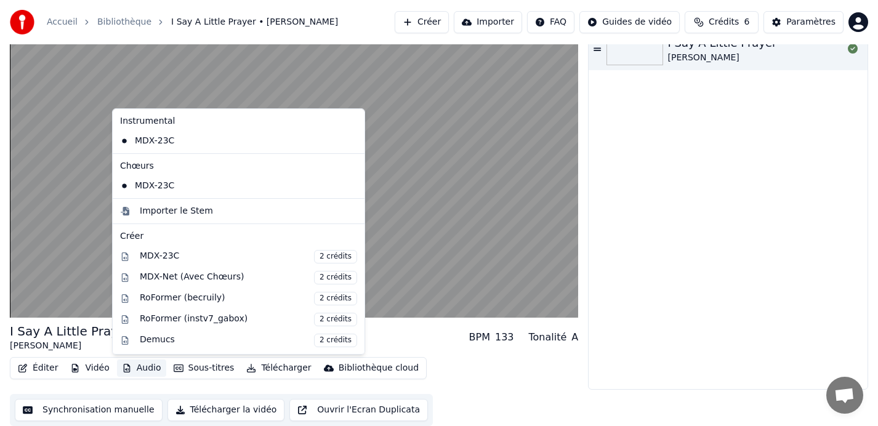
click at [137, 368] on button "Audio" at bounding box center [141, 368] width 49 height 17
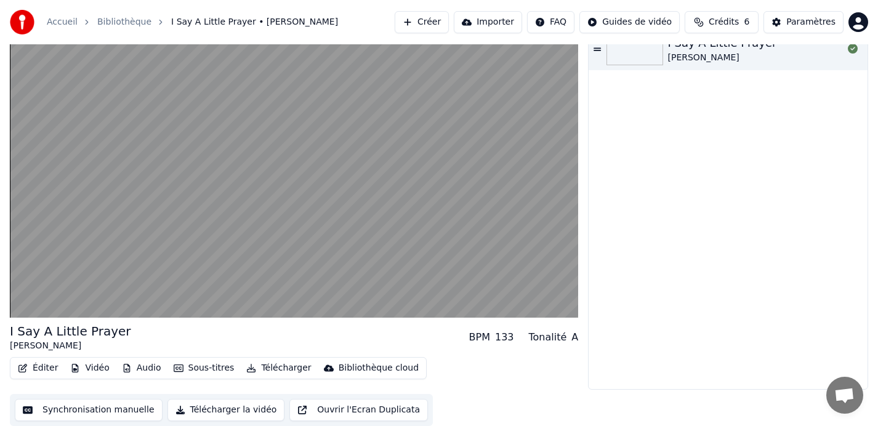
click at [137, 368] on button "Audio" at bounding box center [141, 368] width 49 height 17
click at [105, 410] on button "Synchronisation manuelle" at bounding box center [89, 410] width 148 height 22
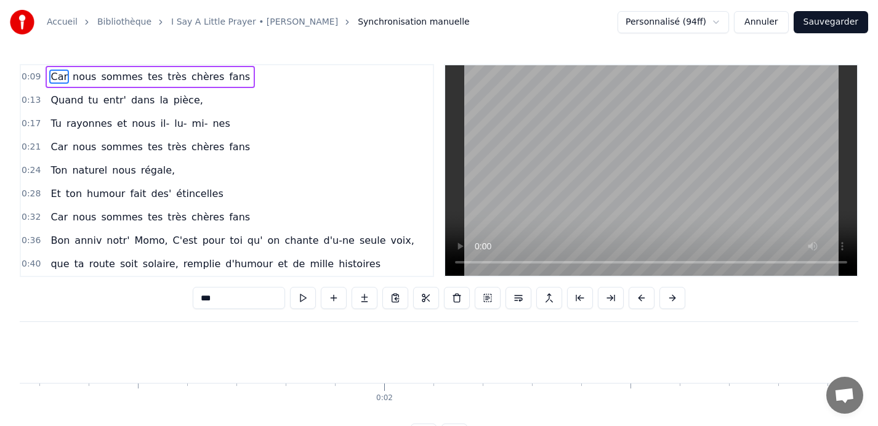
scroll to position [0, 4373]
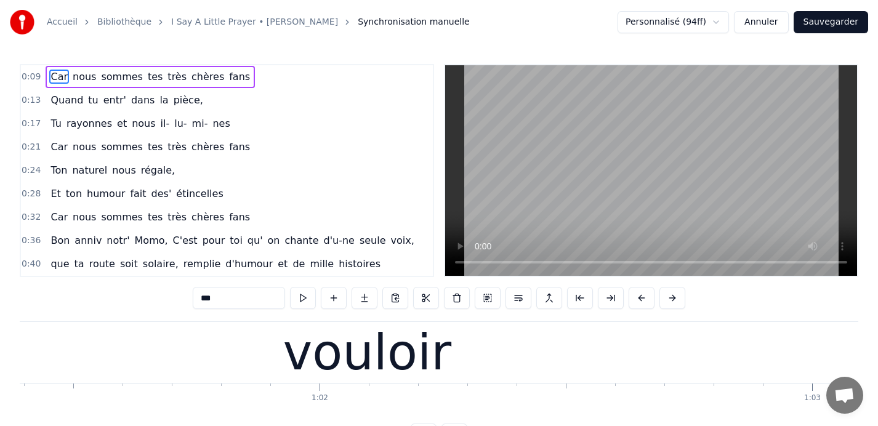
scroll to position [0, 30212]
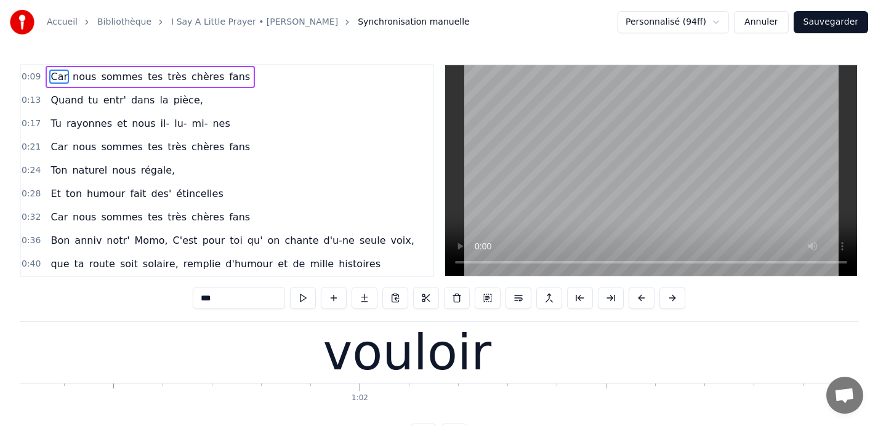
click at [378, 349] on div "vouloir" at bounding box center [407, 353] width 168 height 74
type input "*******"
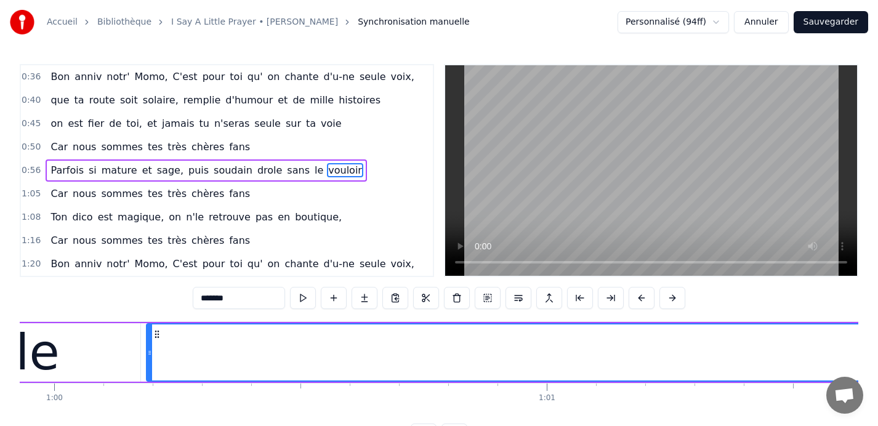
scroll to position [0, 29527]
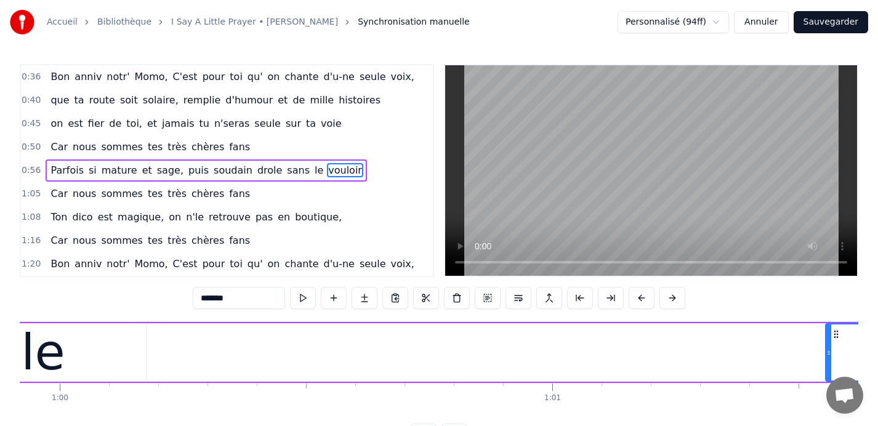
drag, startPoint x: 153, startPoint y: 354, endPoint x: 827, endPoint y: 352, distance: 673.9
click at [827, 352] on icon at bounding box center [829, 353] width 5 height 10
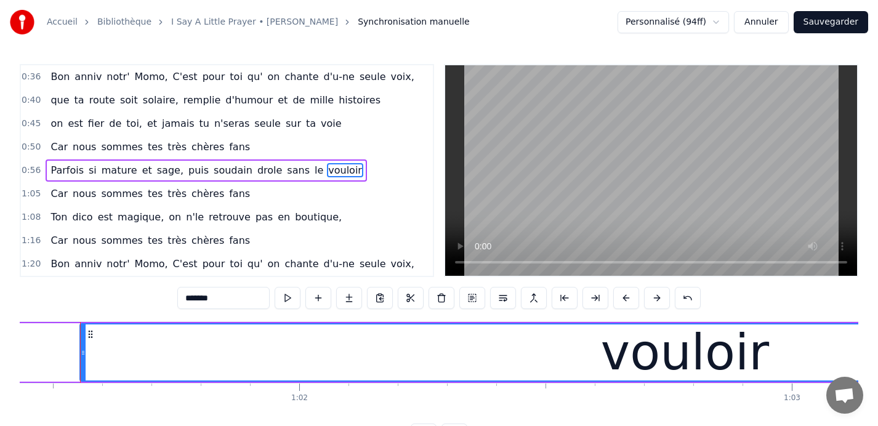
scroll to position [0, 30271]
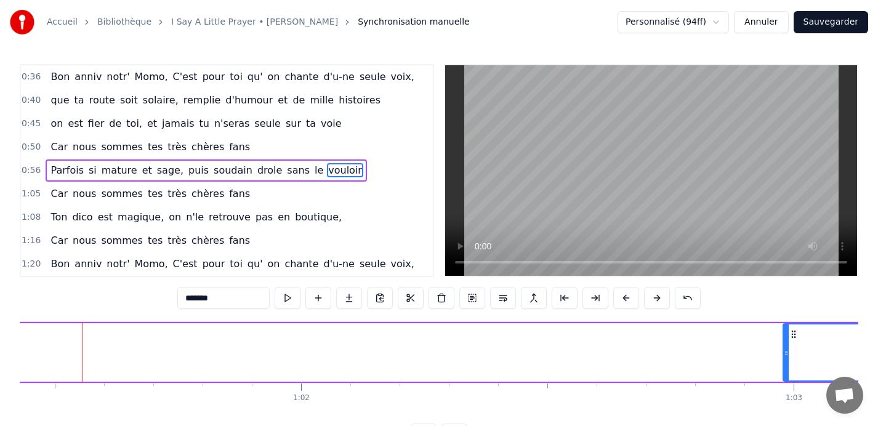
drag, startPoint x: 84, startPoint y: 351, endPoint x: 785, endPoint y: 351, distance: 701.6
click at [785, 351] on circle at bounding box center [785, 351] width 1 height 1
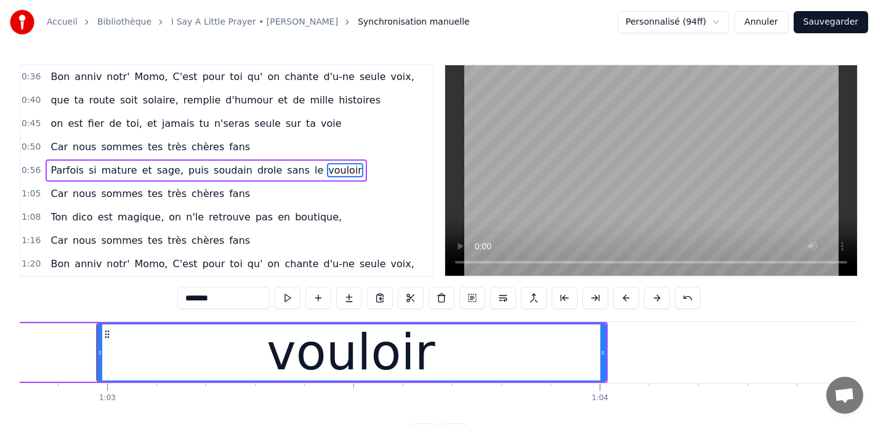
scroll to position [0, 30959]
drag, startPoint x: 97, startPoint y: 351, endPoint x: 121, endPoint y: 354, distance: 24.8
click at [98, 351] on icon at bounding box center [98, 353] width 5 height 10
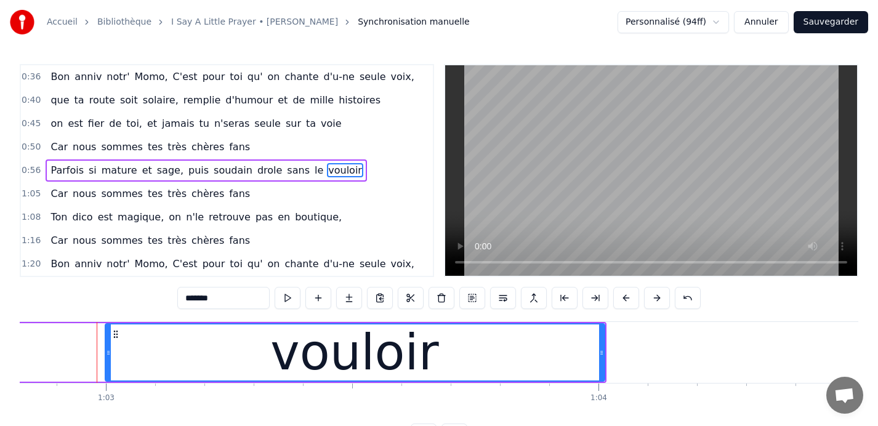
drag, startPoint x: 121, startPoint y: 354, endPoint x: 108, endPoint y: 354, distance: 13.6
click at [108, 354] on icon at bounding box center [108, 353] width 5 height 10
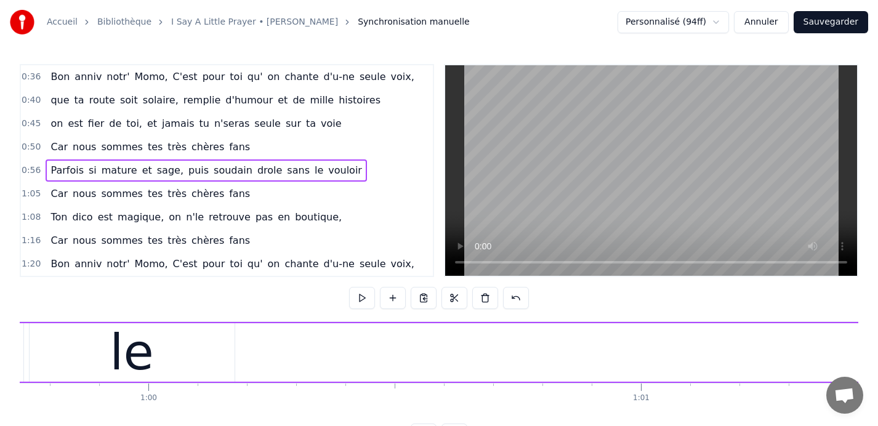
scroll to position [0, 29427]
click at [133, 353] on div "le" at bounding box center [143, 353] width 44 height 74
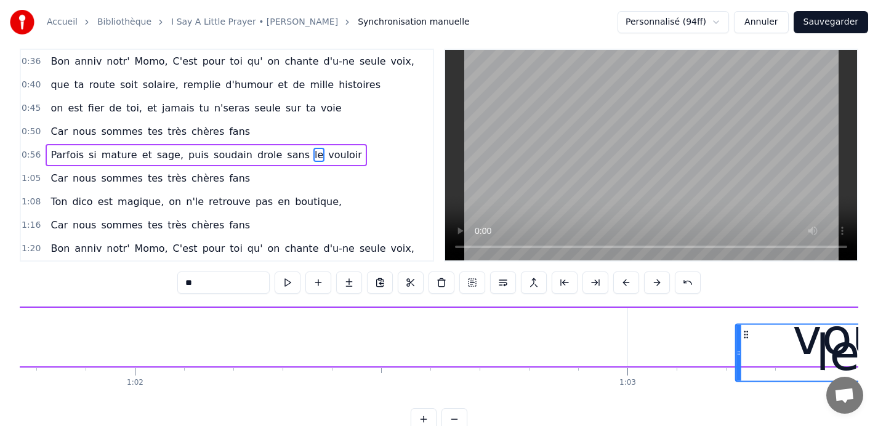
scroll to position [0, 30443]
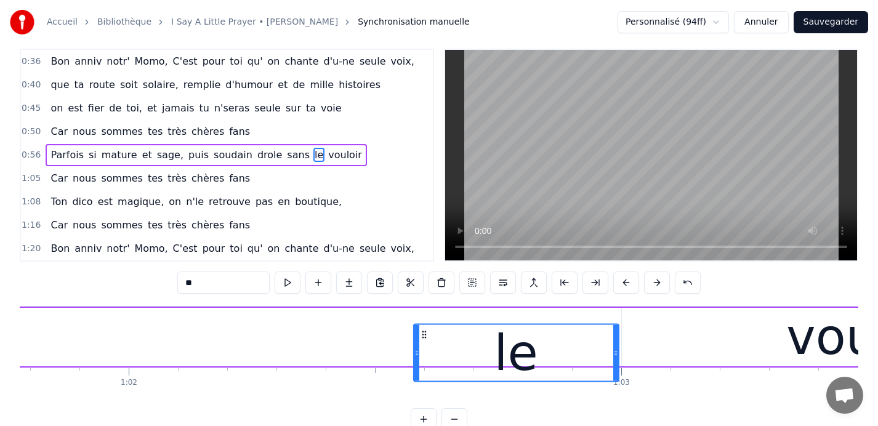
drag, startPoint x: 50, startPoint y: 334, endPoint x: 423, endPoint y: 305, distance: 374.4
click at [423, 305] on div "0:09 Car nous sommes tes très chères fans 0:13 Quand tu entr' dans la pièce, 0:…" at bounding box center [439, 240] width 839 height 382
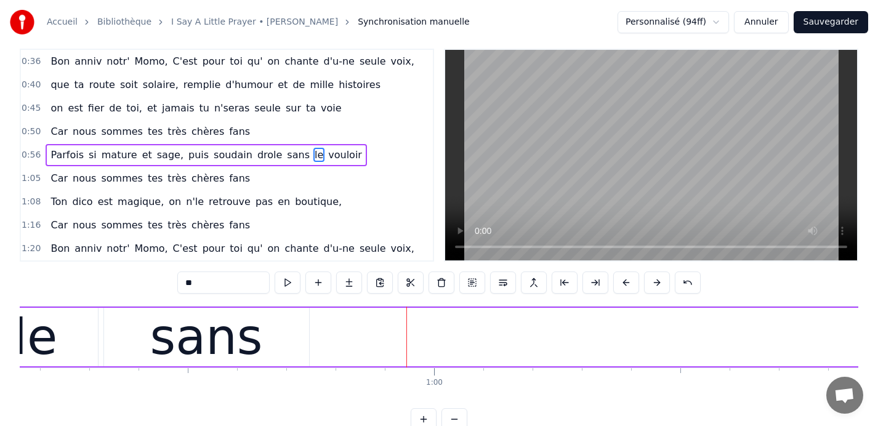
scroll to position [0, 29128]
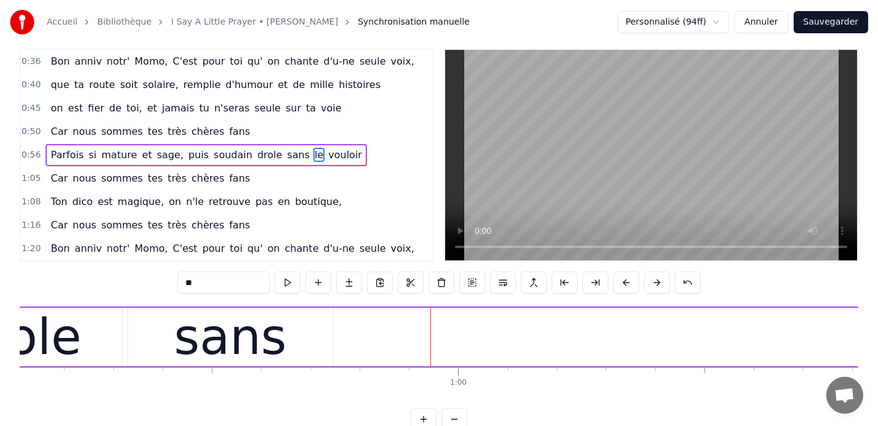
click at [205, 340] on div "sans" at bounding box center [230, 338] width 113 height 74
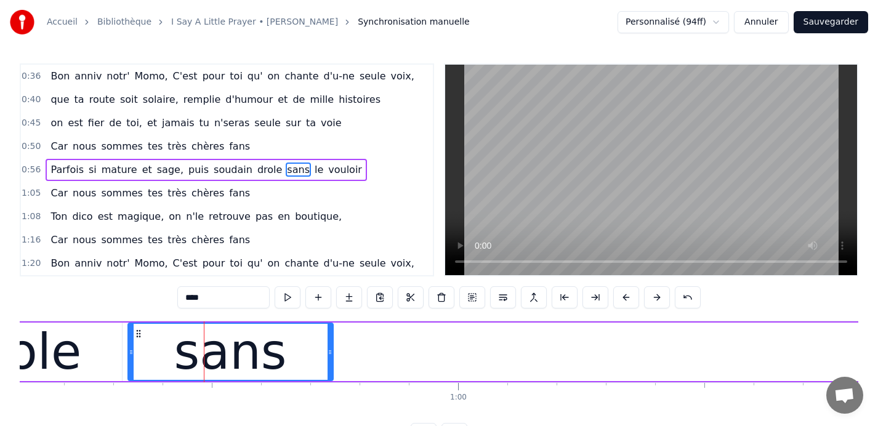
scroll to position [0, 0]
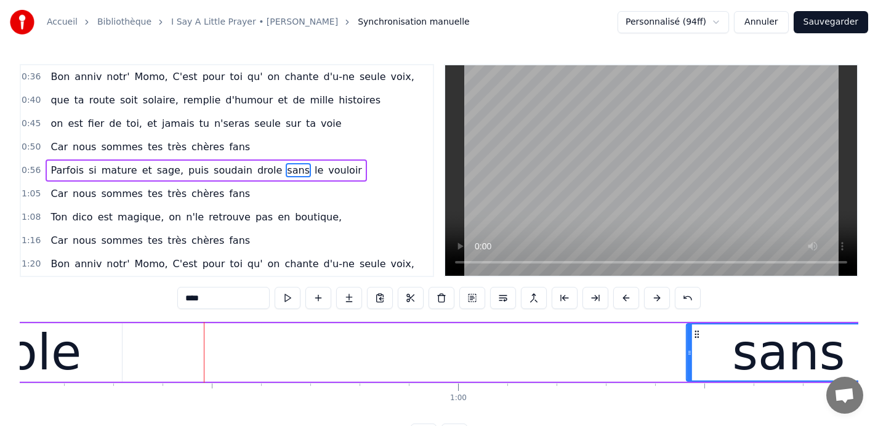
drag, startPoint x: 138, startPoint y: 334, endPoint x: 697, endPoint y: 338, distance: 559.3
click at [697, 338] on icon at bounding box center [697, 335] width 10 height 10
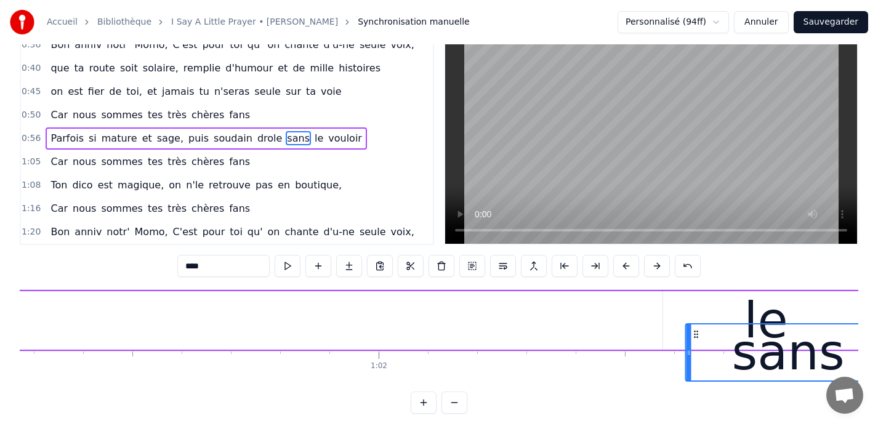
scroll to position [0, 30207]
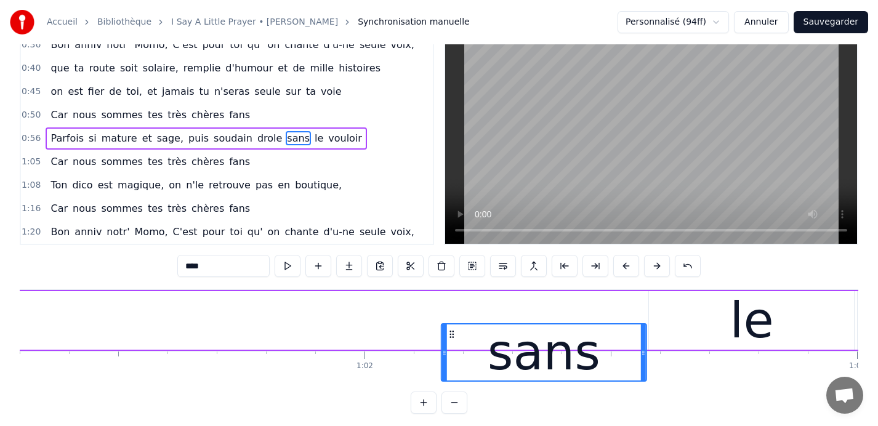
drag, startPoint x: 302, startPoint y: 334, endPoint x: 451, endPoint y: 290, distance: 155.7
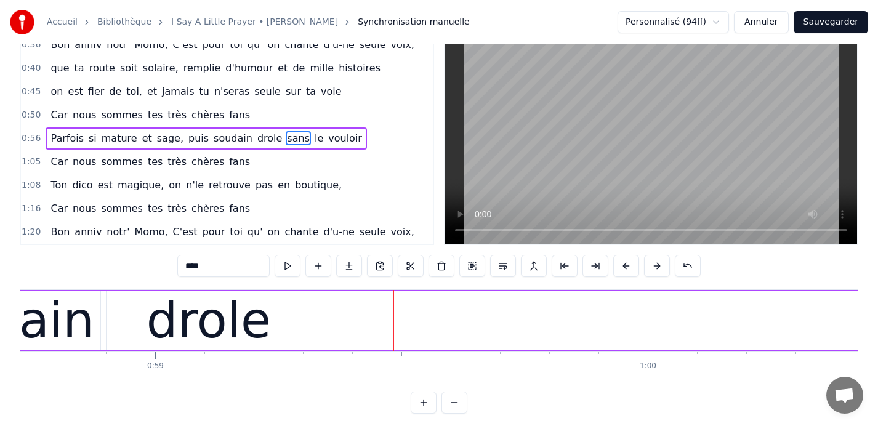
scroll to position [0, 28884]
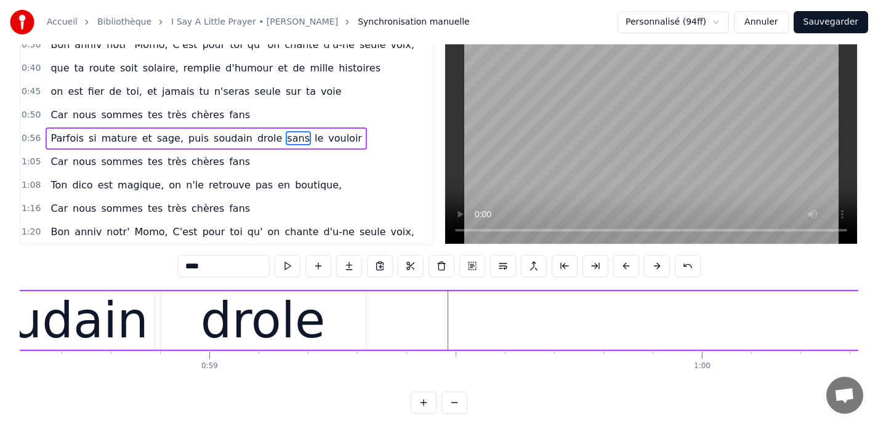
click at [176, 312] on div "drole" at bounding box center [263, 320] width 205 height 59
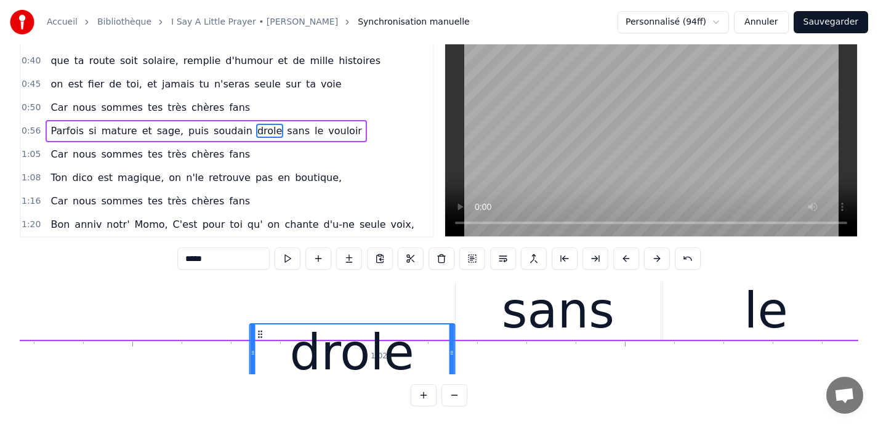
scroll to position [0, 30193]
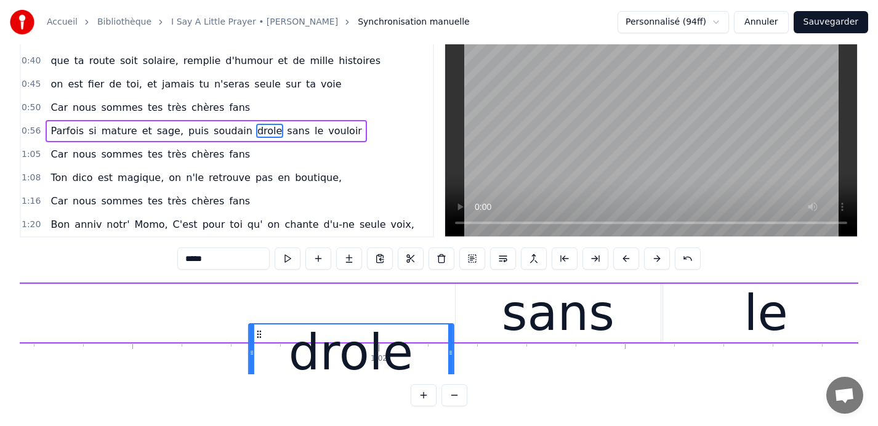
drag, startPoint x: 169, startPoint y: 333, endPoint x: 257, endPoint y: 299, distance: 94.6
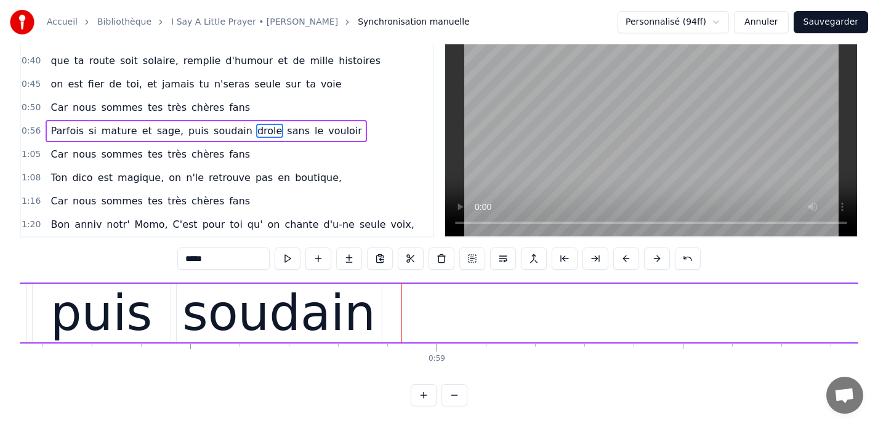
scroll to position [0, 28645]
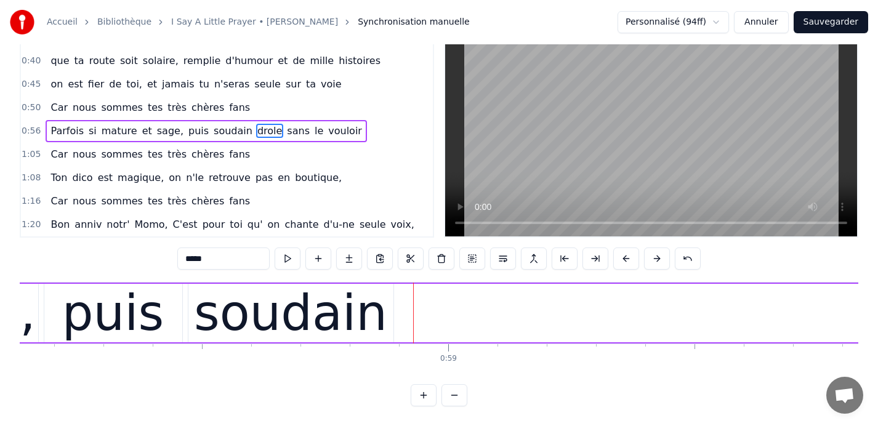
click at [197, 299] on div "soudain" at bounding box center [290, 313] width 205 height 59
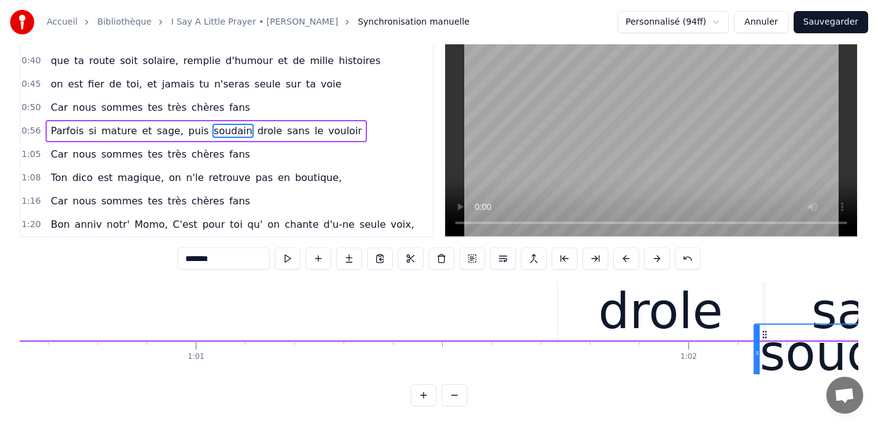
scroll to position [2, 29885]
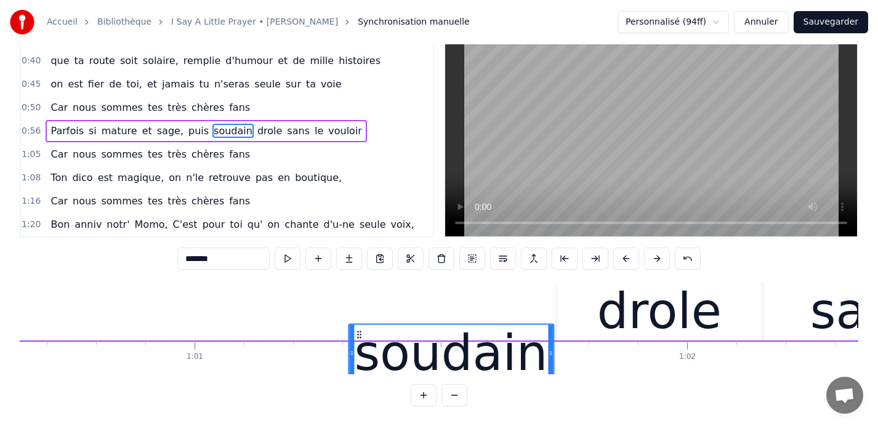
drag, startPoint x: 197, startPoint y: 334, endPoint x: 358, endPoint y: 310, distance: 162.6
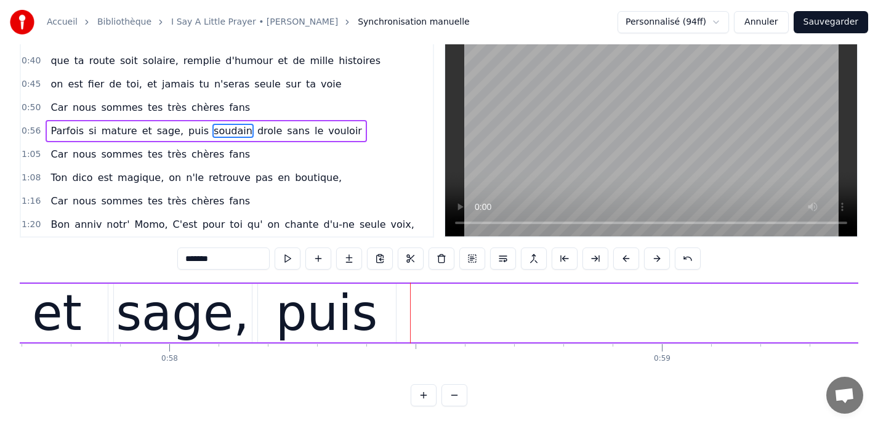
scroll to position [0, 28380]
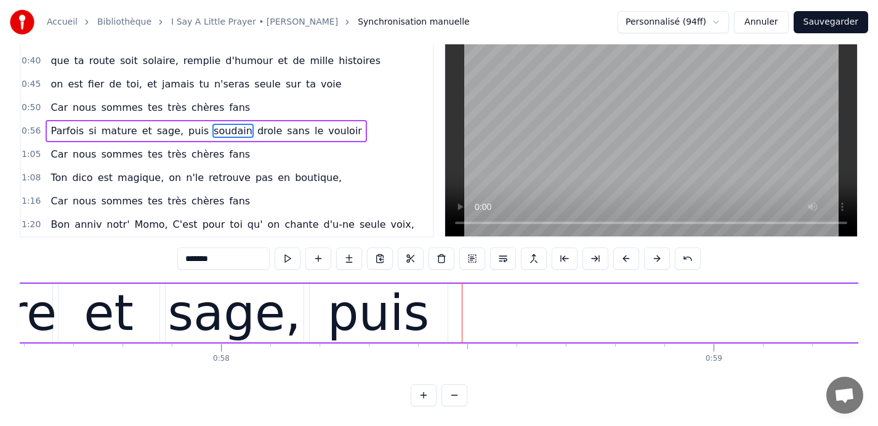
click at [345, 310] on div "puis" at bounding box center [379, 314] width 102 height 74
type input "****"
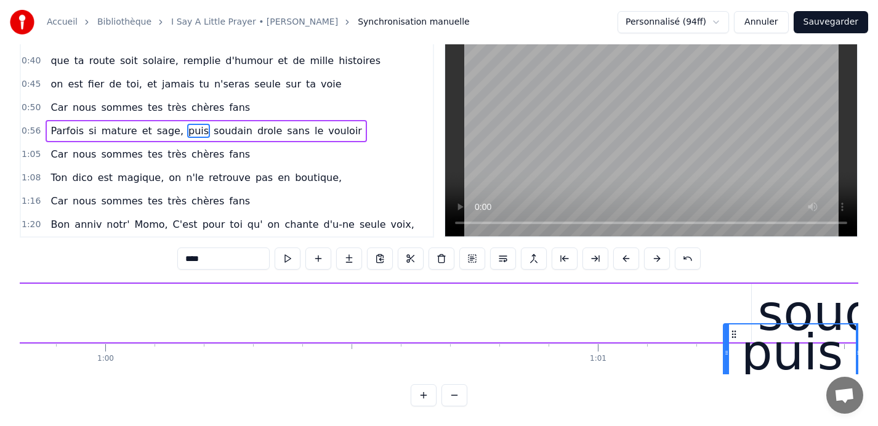
scroll to position [0, 29489]
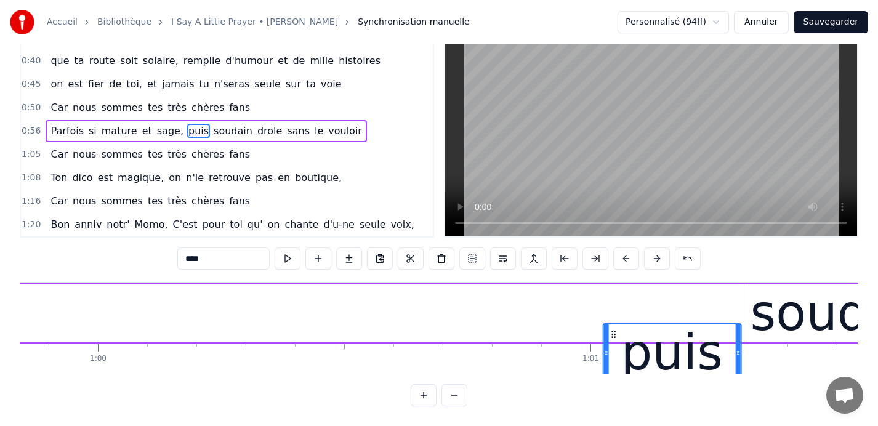
drag, startPoint x: 318, startPoint y: 334, endPoint x: 612, endPoint y: 301, distance: 295.7
click at [612, 301] on div "Parfois si mature et sage, puis soudain drole sans le vouloir" at bounding box center [274, 313] width 3605 height 61
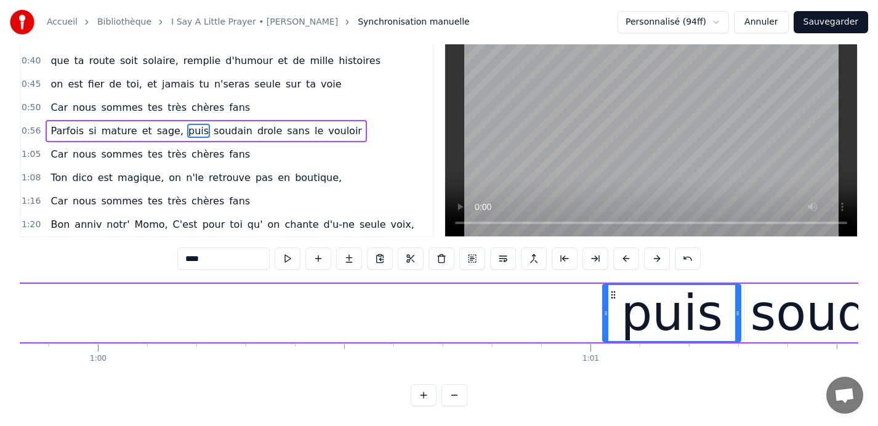
click at [221, 316] on div "Parfois si mature et sage, puis soudain drole sans le vouloir" at bounding box center [274, 313] width 3605 height 61
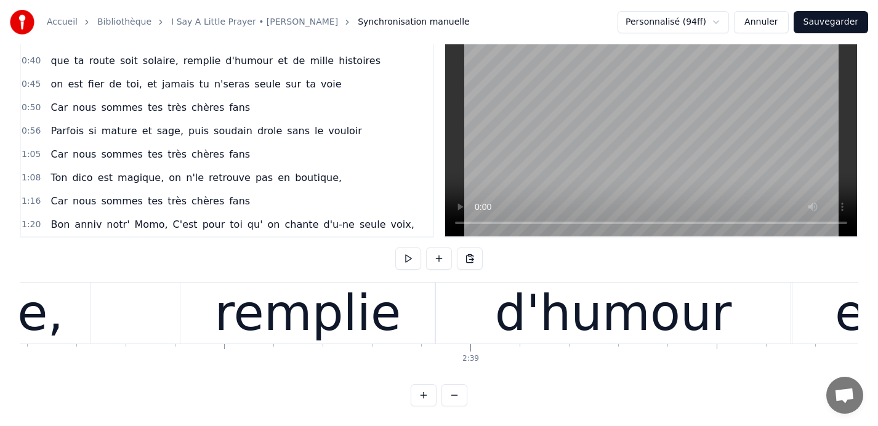
scroll to position [0, 77898]
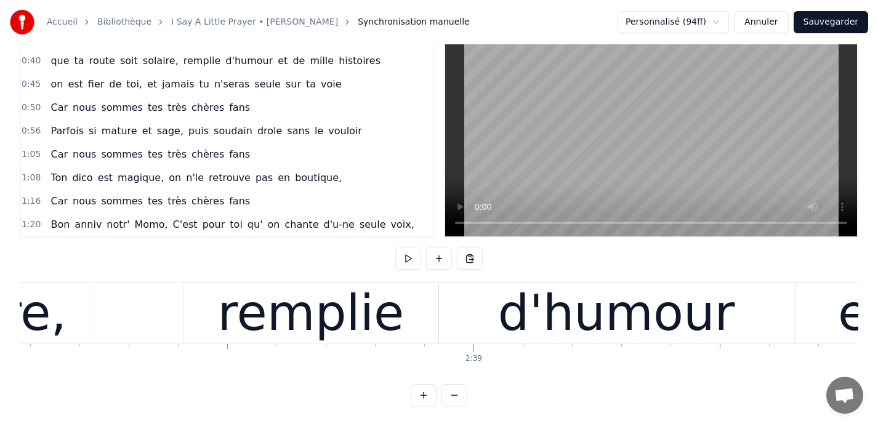
click at [371, 384] on div "0:09 Car nous sommes tes très chères fans 0:13 Quand tu entr' dans la pièce, 0:…" at bounding box center [439, 216] width 839 height 382
click at [421, 401] on button at bounding box center [424, 395] width 26 height 22
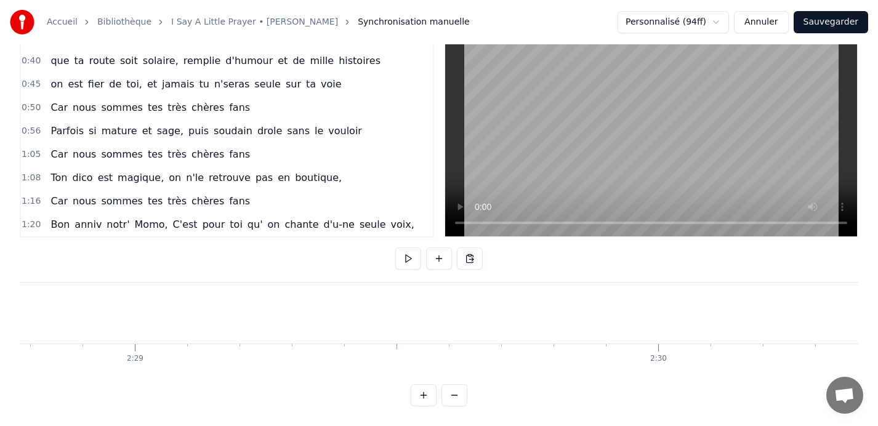
scroll to position [0, 90733]
click at [453, 395] on button at bounding box center [455, 395] width 26 height 22
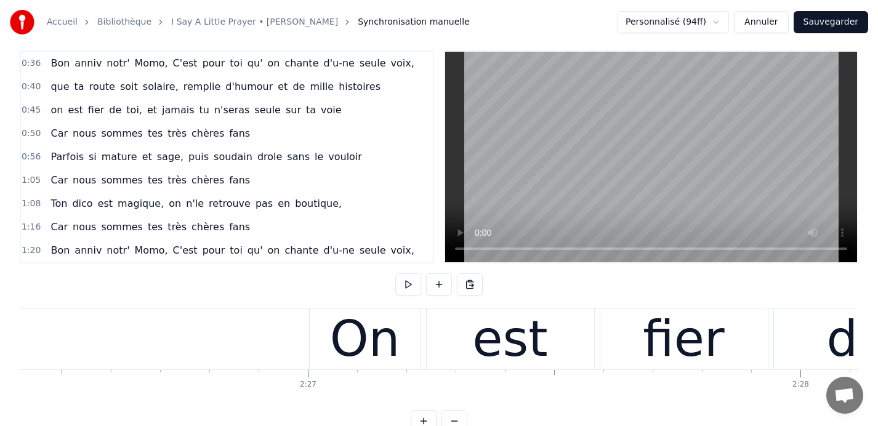
scroll to position [0, 0]
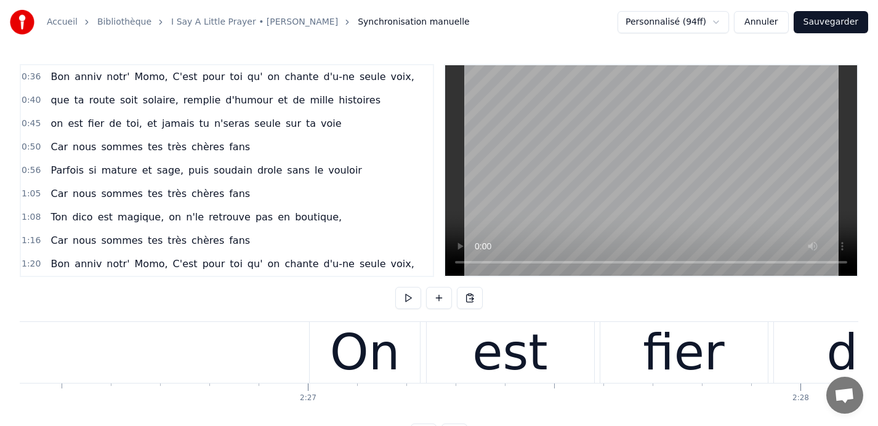
click at [719, 22] on html "Accueil Bibliothèque I Say A Little Prayer • [PERSON_NAME] Synchronisation manu…" at bounding box center [439, 233] width 878 height 466
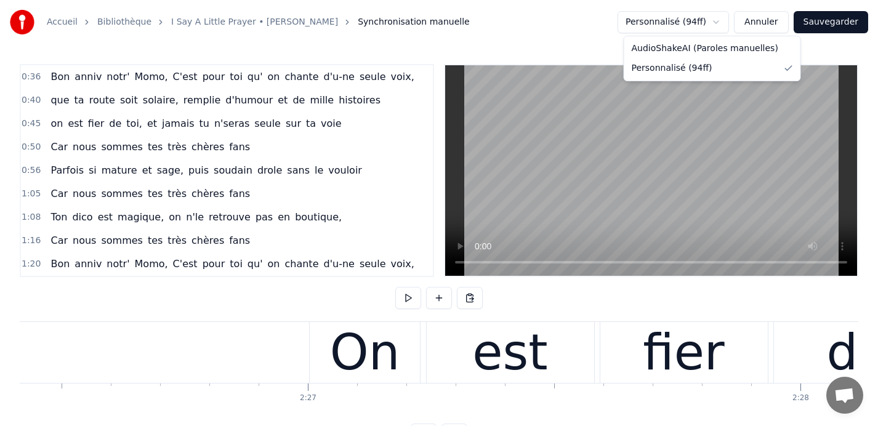
click at [601, 47] on html "Accueil Bibliothèque I Say A Little Prayer • [PERSON_NAME] Synchronisation manu…" at bounding box center [439, 233] width 878 height 466
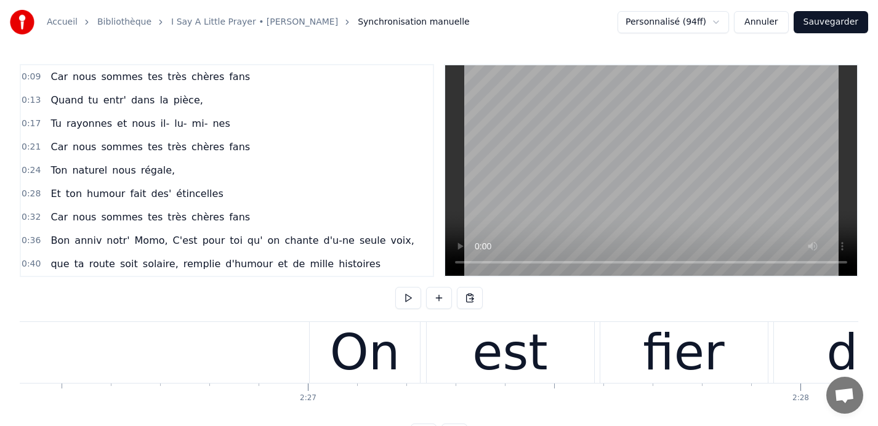
click at [29, 76] on span "0:09" at bounding box center [31, 77] width 19 height 12
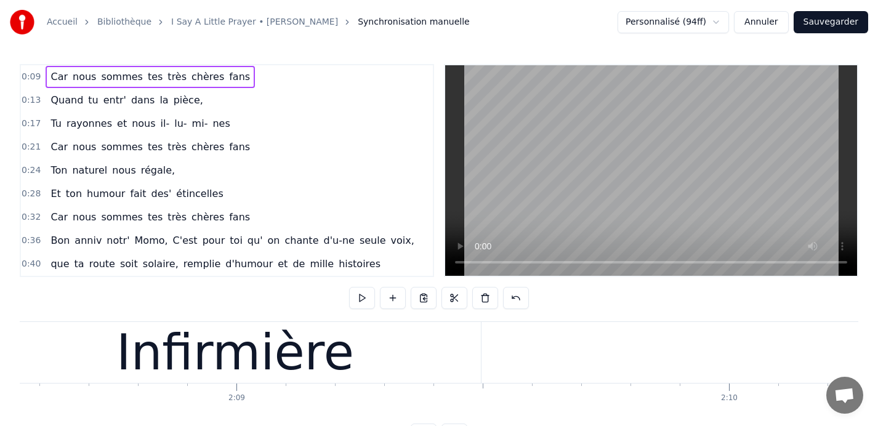
scroll to position [0, 63349]
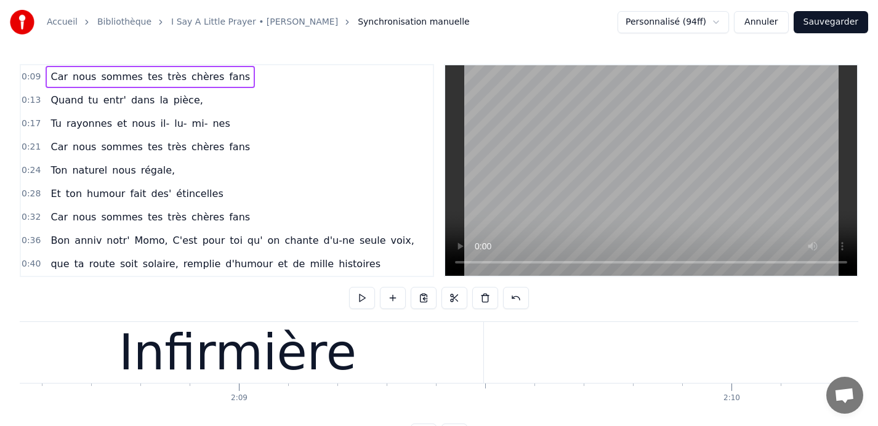
click at [211, 365] on div "Infirmière" at bounding box center [238, 353] width 238 height 74
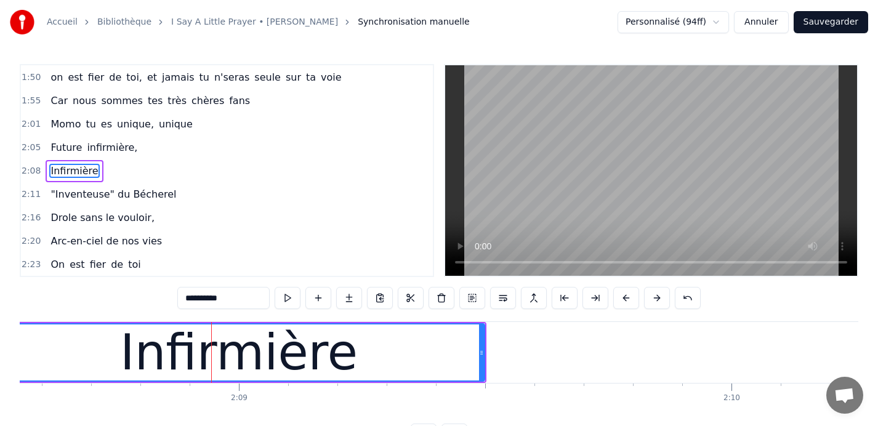
scroll to position [492, 0]
click at [28, 122] on span "2:01" at bounding box center [31, 124] width 19 height 12
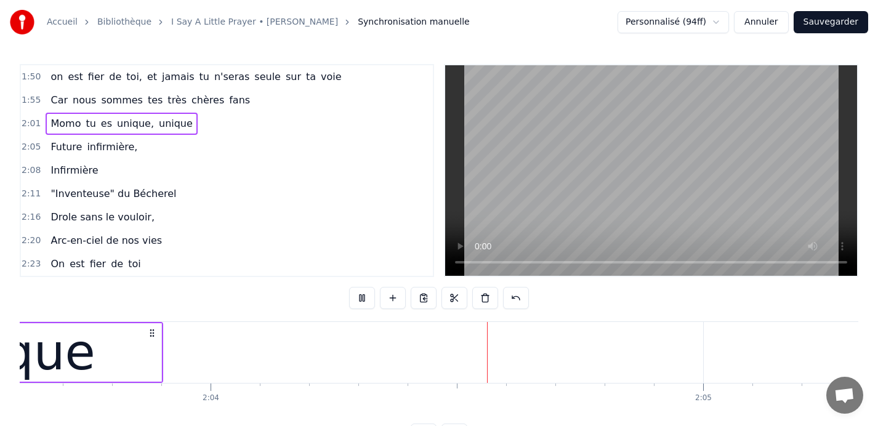
scroll to position [0, 61095]
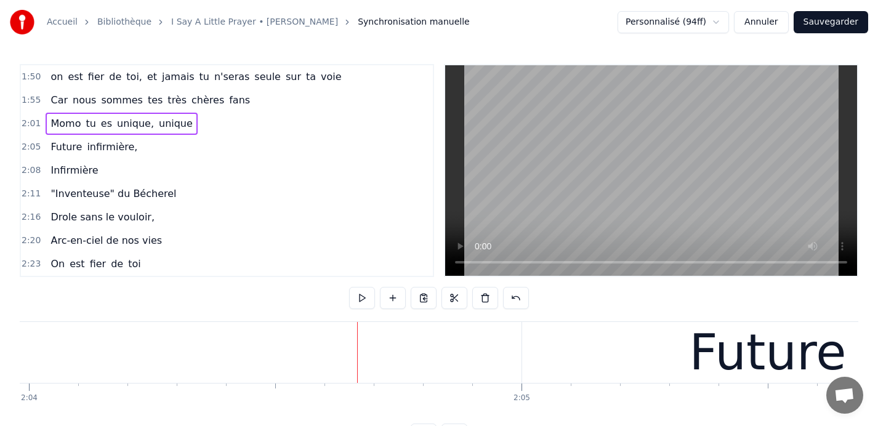
drag, startPoint x: 639, startPoint y: 349, endPoint x: 598, endPoint y: 353, distance: 40.8
click at [598, 353] on div "Future" at bounding box center [768, 352] width 492 height 61
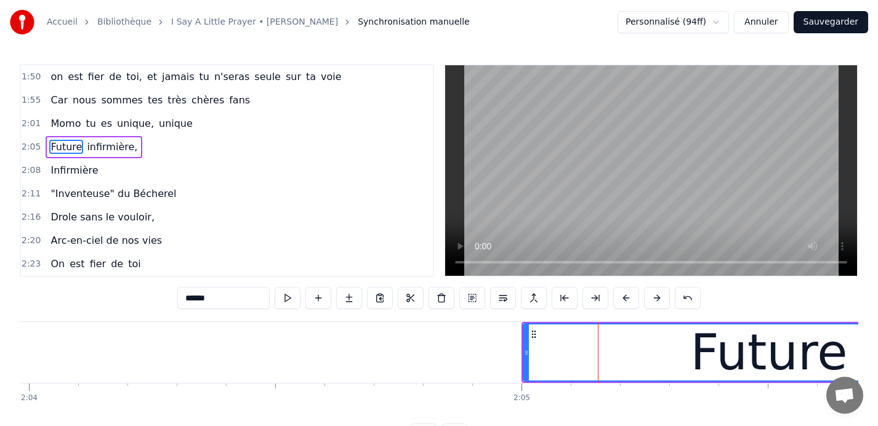
scroll to position [468, 0]
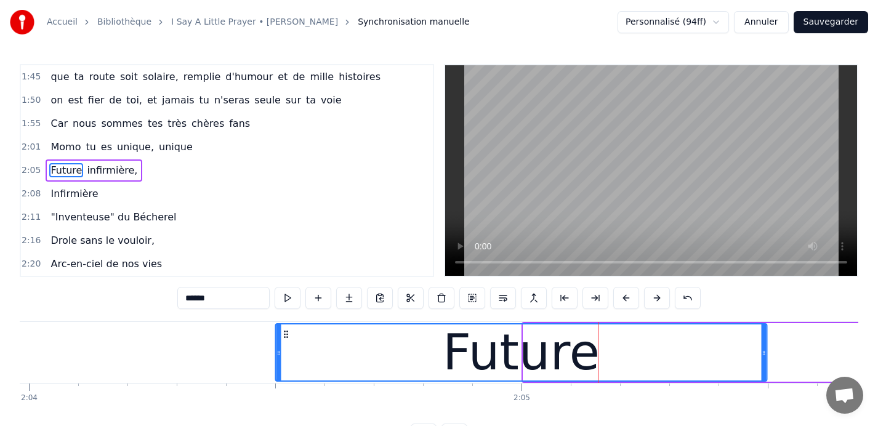
drag, startPoint x: 533, startPoint y: 334, endPoint x: 285, endPoint y: 334, distance: 248.2
click at [285, 334] on circle at bounding box center [285, 334] width 1 height 1
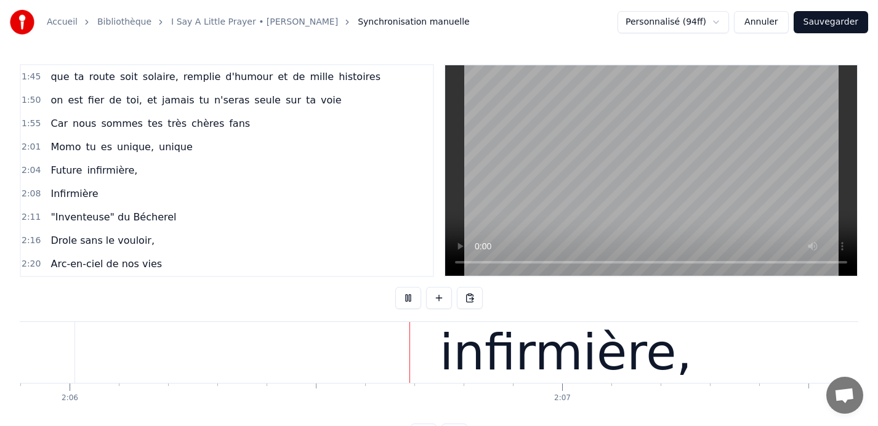
scroll to position [0, 62053]
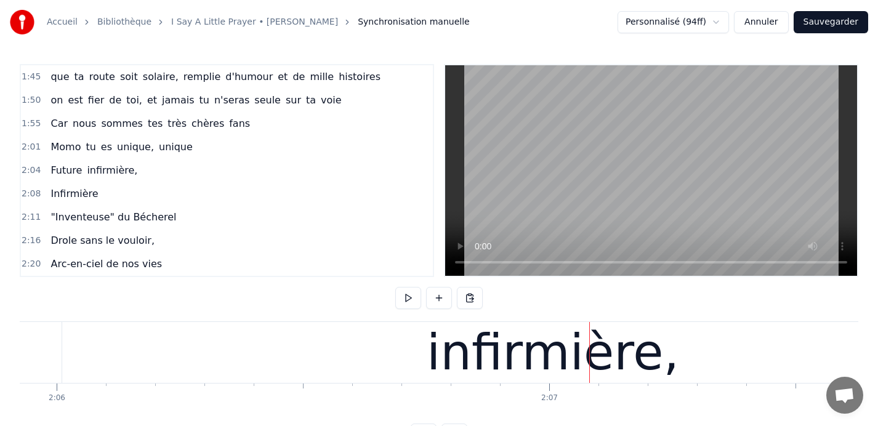
click at [496, 335] on div "infirmière," at bounding box center [553, 353] width 253 height 74
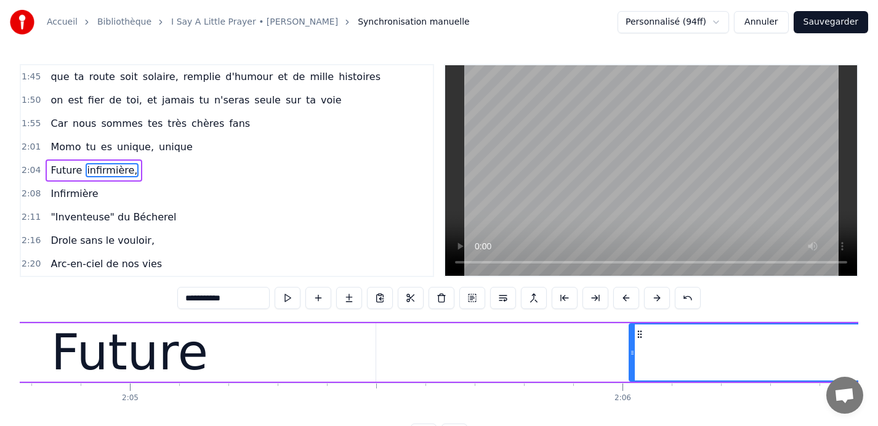
scroll to position [0, 61484]
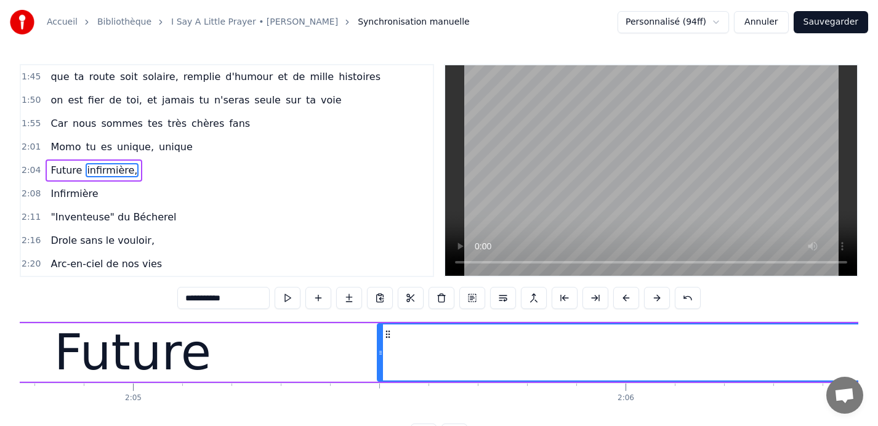
drag, startPoint x: 636, startPoint y: 352, endPoint x: 381, endPoint y: 352, distance: 255.0
click at [381, 352] on icon at bounding box center [380, 353] width 5 height 10
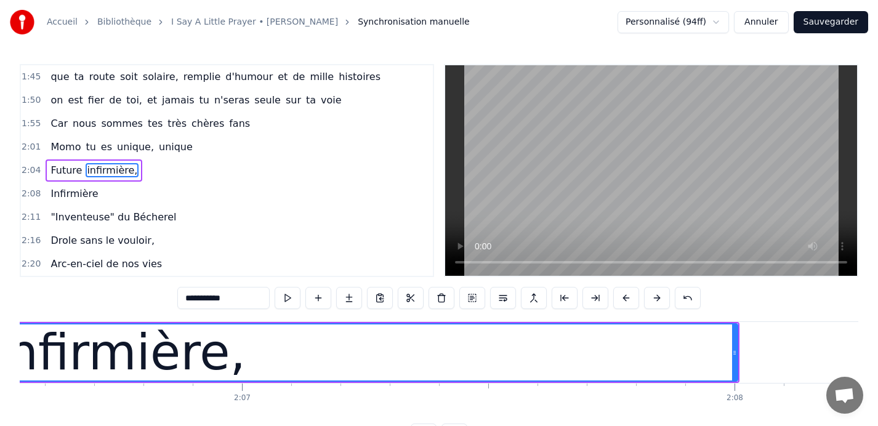
scroll to position [0, 62367]
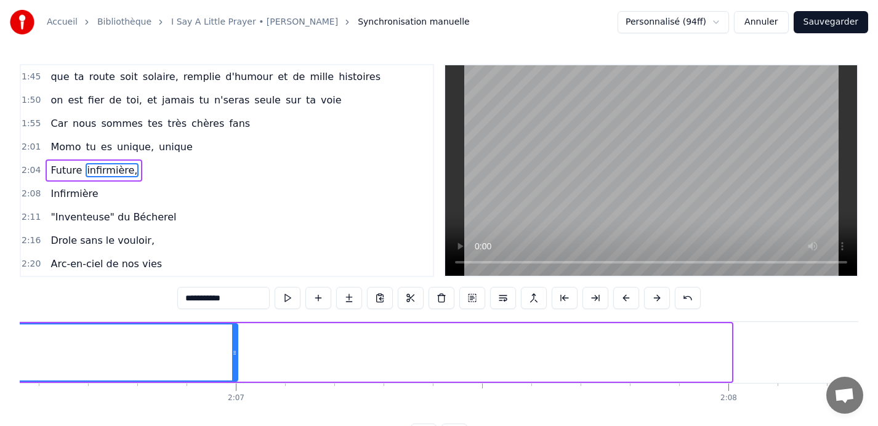
drag, startPoint x: 727, startPoint y: 352, endPoint x: 233, endPoint y: 344, distance: 494.1
click at [233, 344] on div at bounding box center [234, 353] width 5 height 56
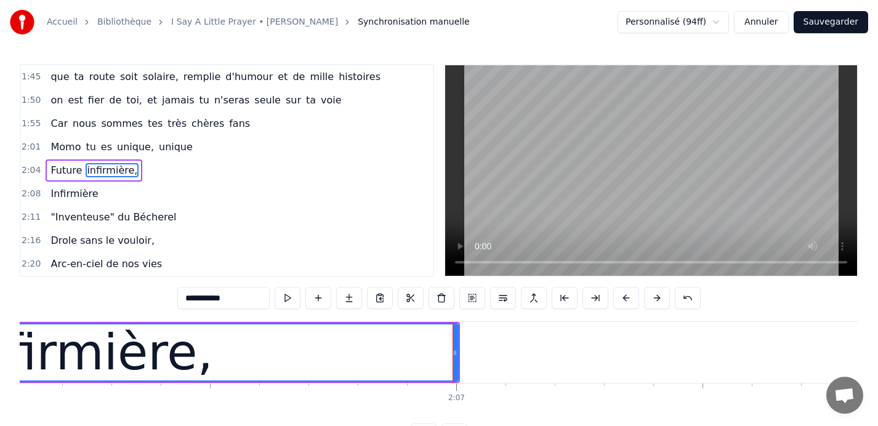
scroll to position [0, 62147]
click at [31, 168] on span "2:04" at bounding box center [31, 170] width 19 height 12
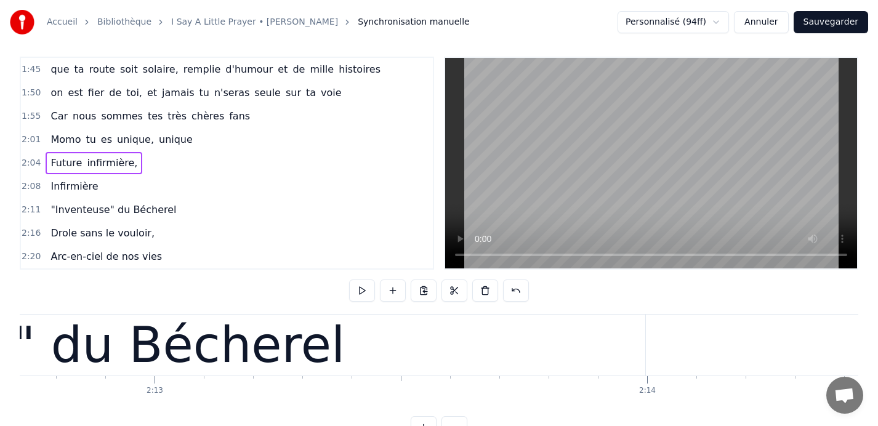
scroll to position [0, 65407]
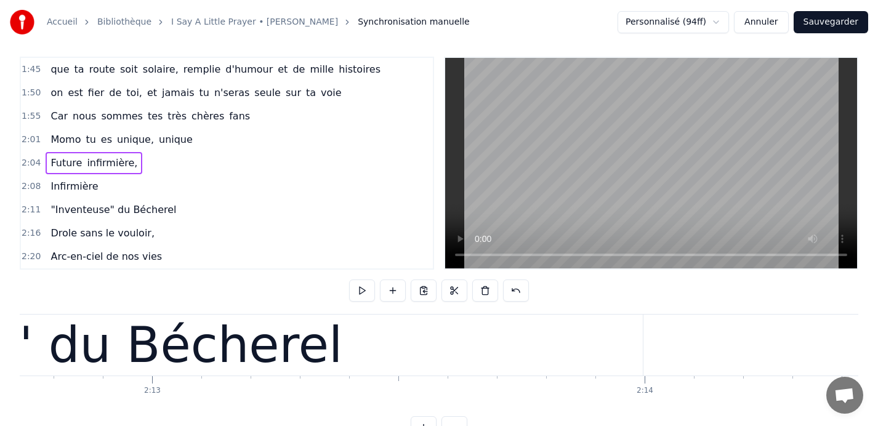
click at [612, 349] on div ""Inventeuse" du Bécherel" at bounding box center [28, 345] width 1229 height 61
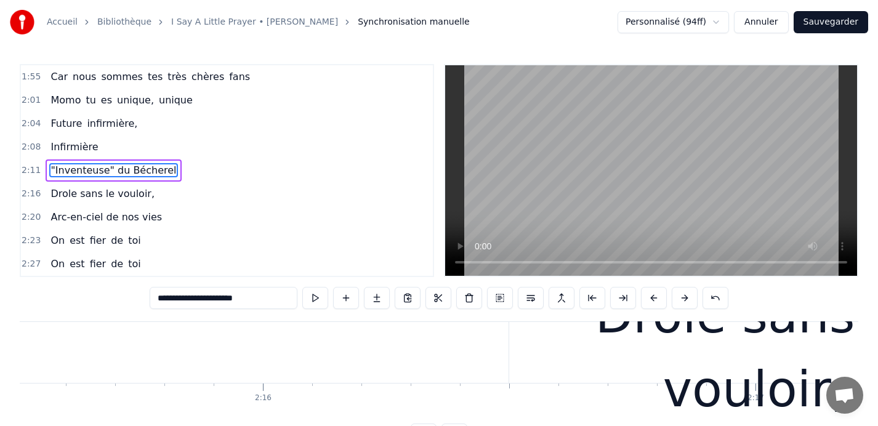
scroll to position [0, 66834]
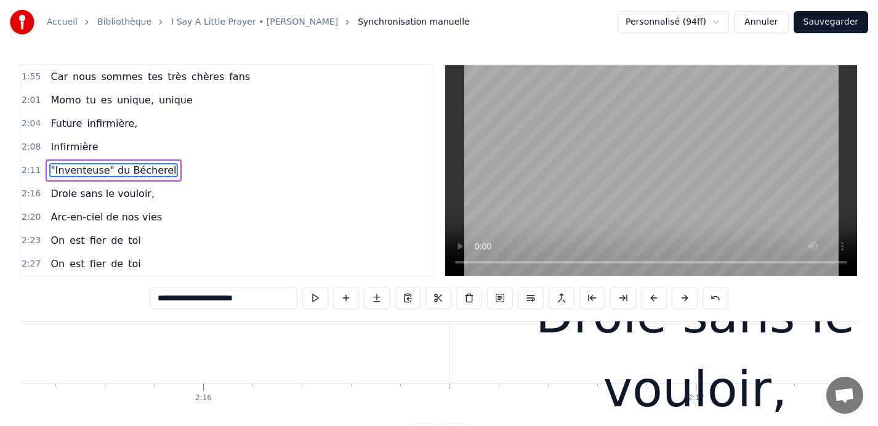
click at [637, 367] on div "Drole sans le vouloir," at bounding box center [696, 353] width 492 height 148
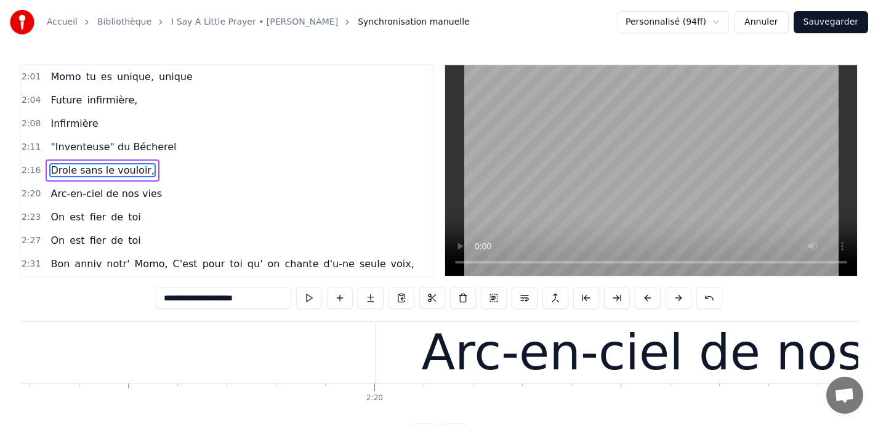
scroll to position [0, 68645]
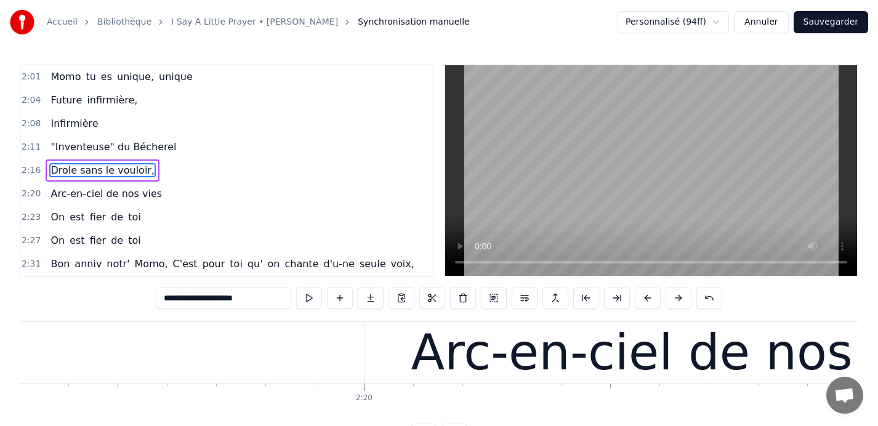
click at [600, 352] on div "Arc-en-ciel de nos vies" at bounding box center [689, 353] width 556 height 74
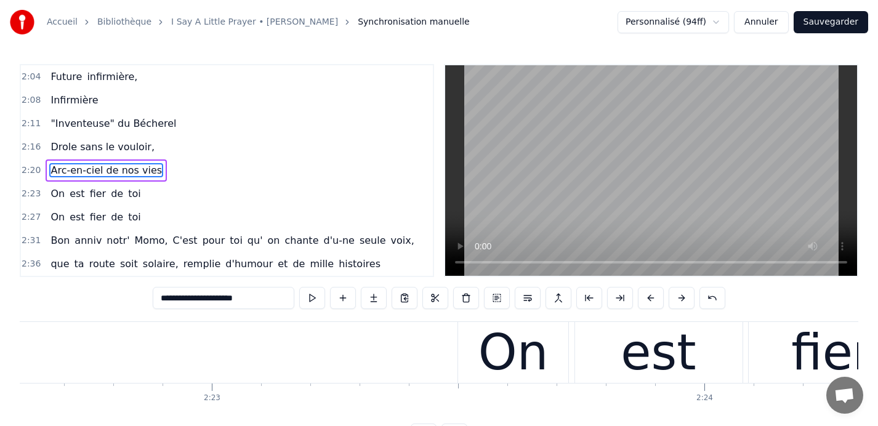
scroll to position [0, 70287]
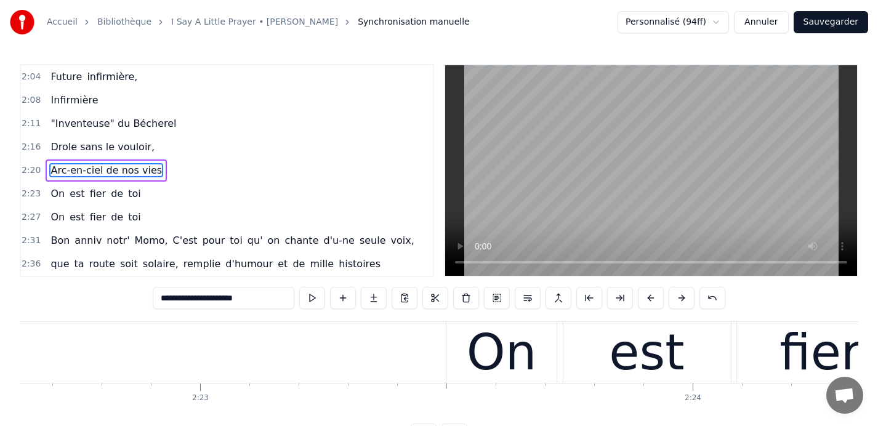
click at [642, 344] on div "est" at bounding box center [646, 353] width 75 height 74
type input "***"
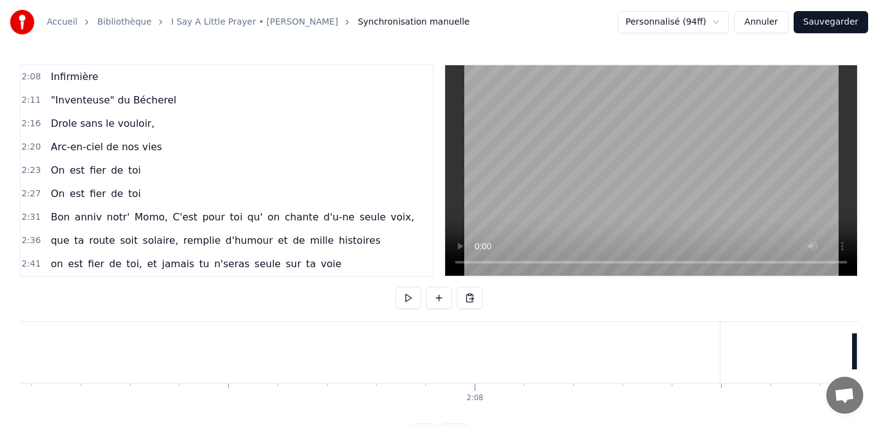
scroll to position [0, 62637]
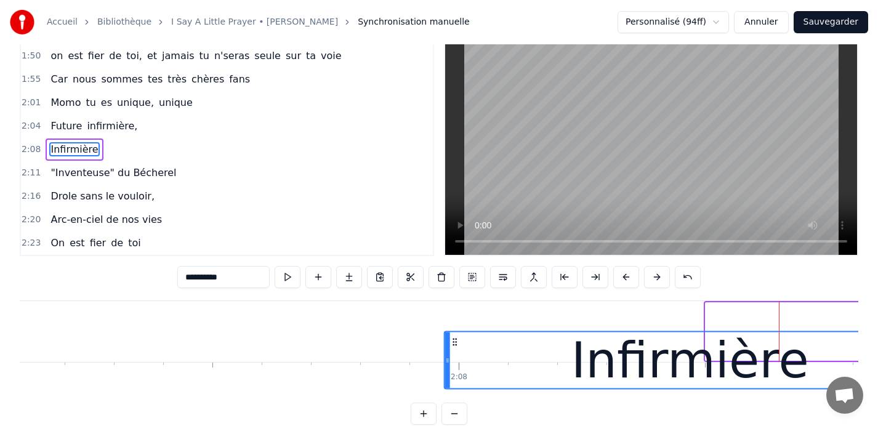
scroll to position [39, 0]
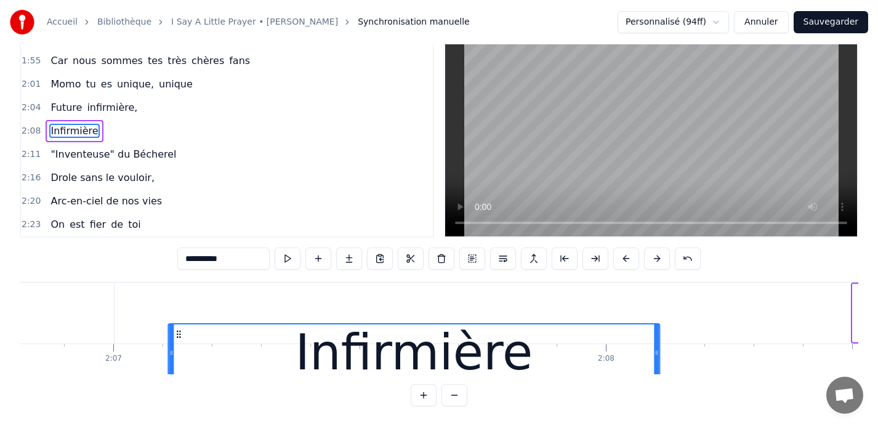
drag, startPoint x: 716, startPoint y: 332, endPoint x: 106, endPoint y: 299, distance: 610.7
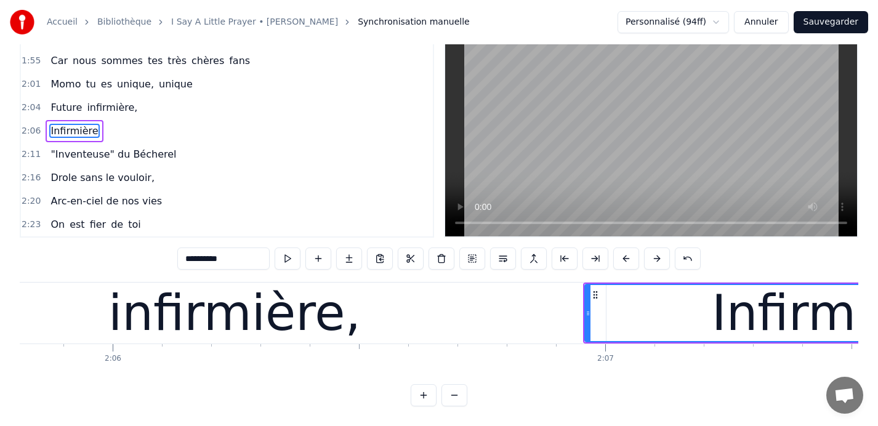
scroll to position [0, 61975]
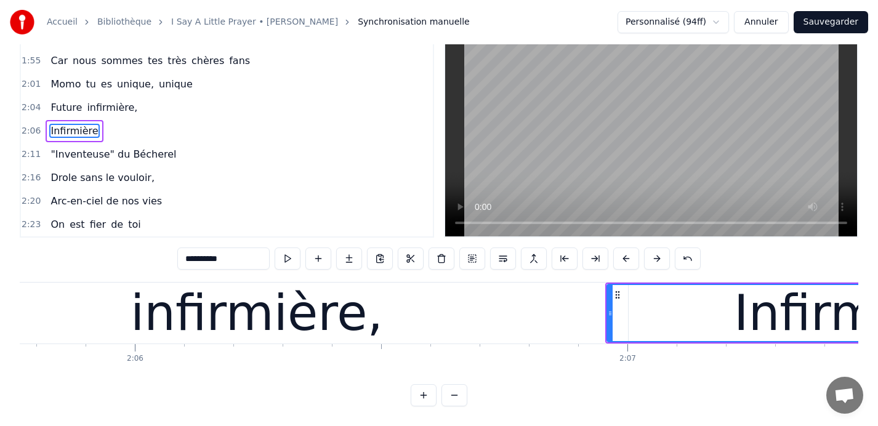
click at [298, 314] on div "infirmière," at bounding box center [257, 314] width 253 height 74
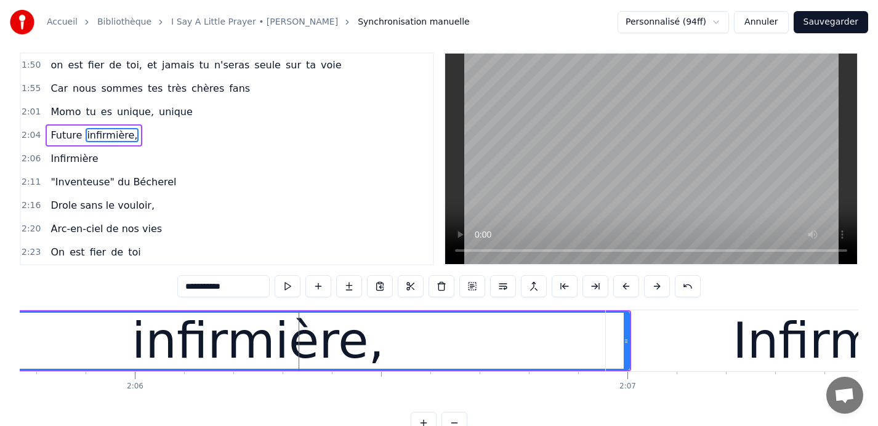
scroll to position [0, 0]
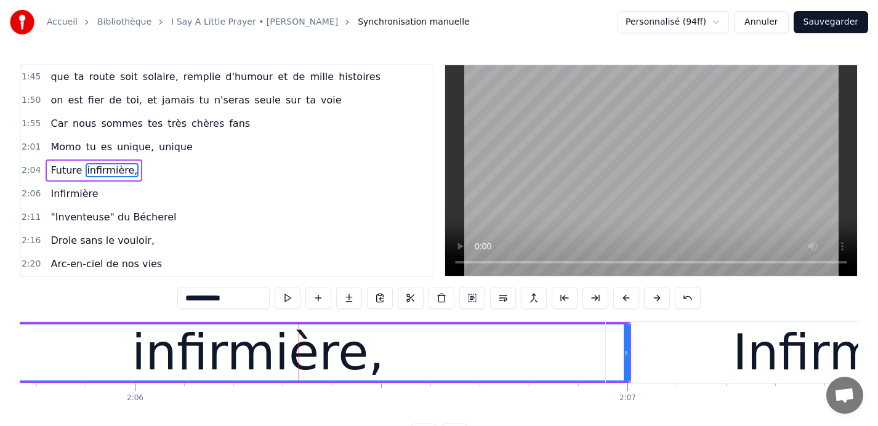
click at [671, 347] on div "Infirmière" at bounding box center [852, 352] width 492 height 61
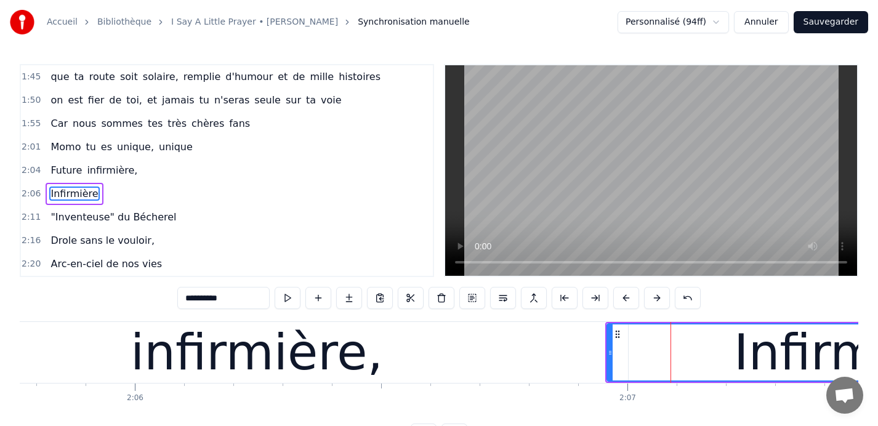
scroll to position [492, 0]
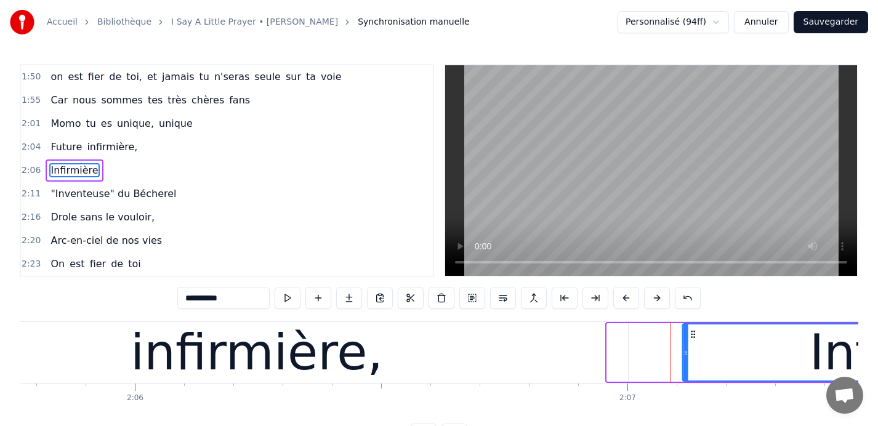
drag, startPoint x: 616, startPoint y: 333, endPoint x: 692, endPoint y: 332, distance: 75.8
click at [692, 332] on icon at bounding box center [694, 335] width 10 height 10
click at [554, 360] on div "infirmière," at bounding box center [256, 352] width 743 height 61
type input "**********"
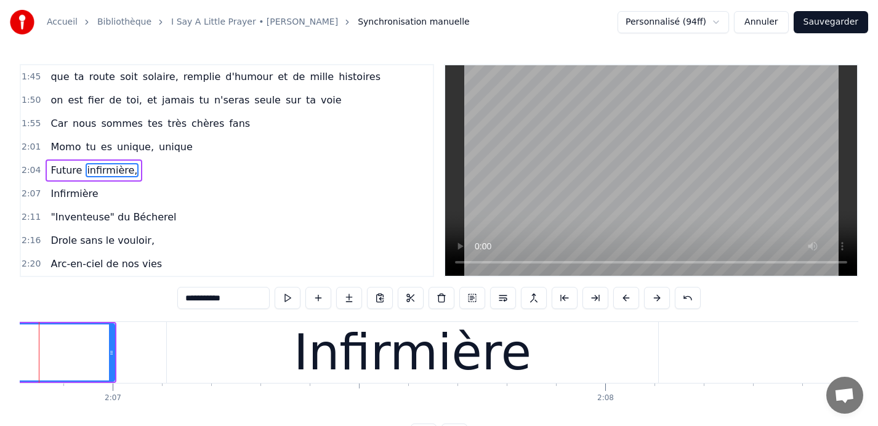
scroll to position [0, 62507]
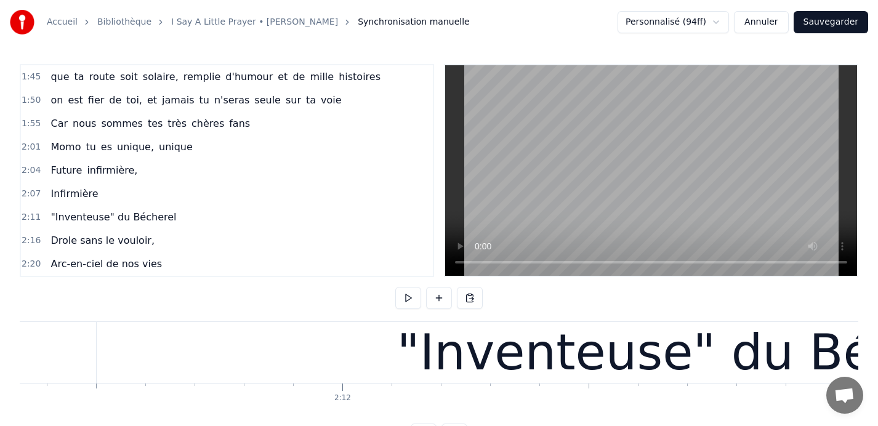
scroll to position [0, 64727]
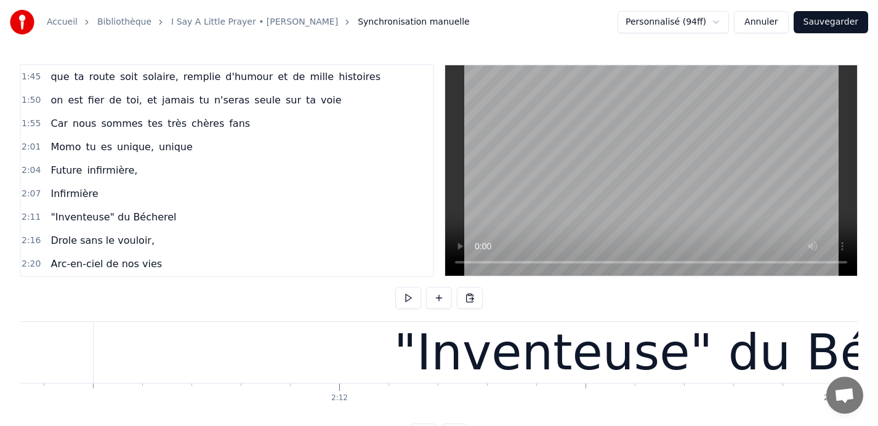
click at [626, 341] on div ""Inventeuse" du Bécherel" at bounding box center [708, 353] width 628 height 74
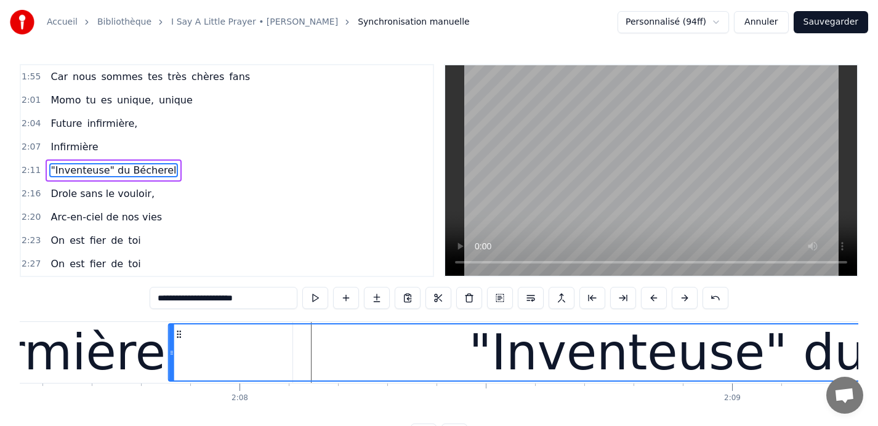
scroll to position [0, 62854]
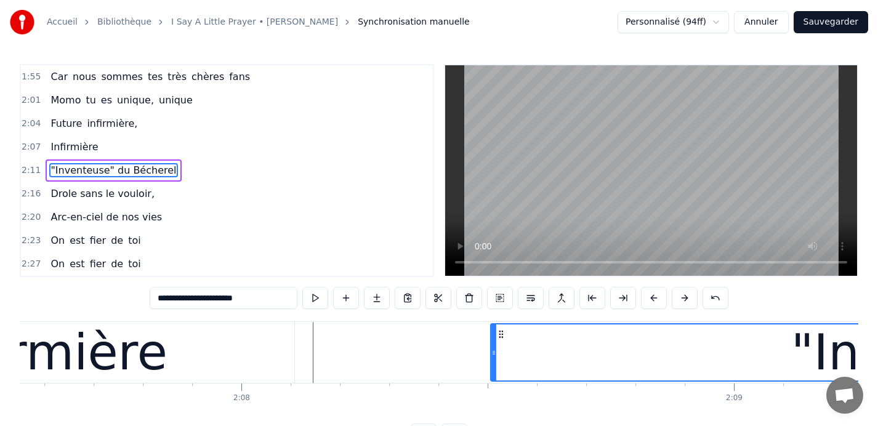
drag, startPoint x: 105, startPoint y: 334, endPoint x: 501, endPoint y: 332, distance: 396.1
click at [501, 332] on icon at bounding box center [501, 335] width 10 height 10
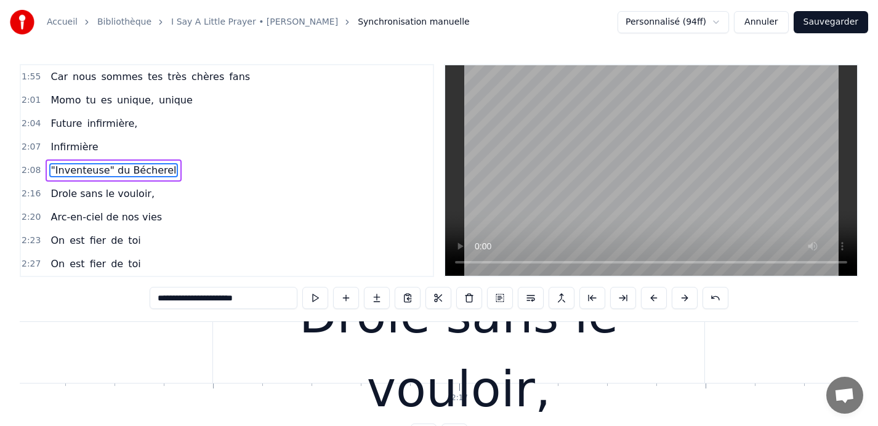
scroll to position [0, 67074]
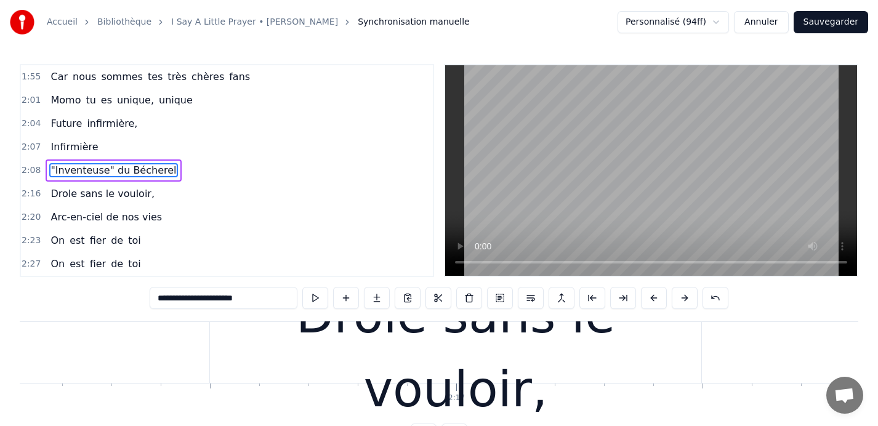
click at [411, 342] on div "Drole sans le vouloir," at bounding box center [456, 353] width 492 height 148
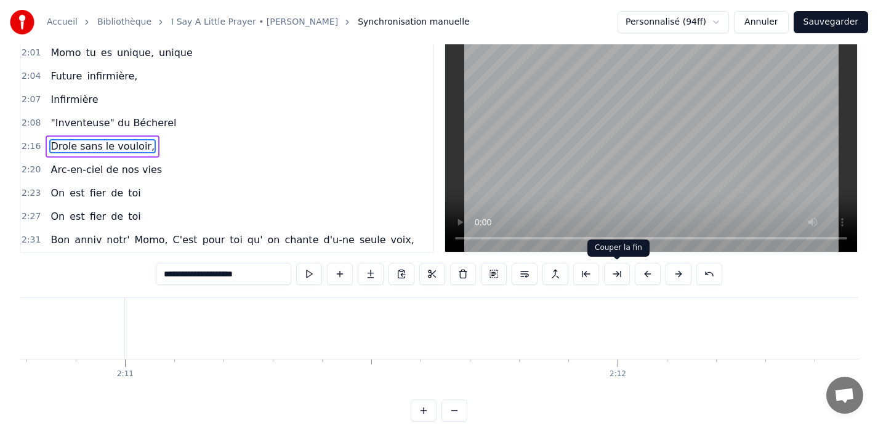
scroll to position [0, 64455]
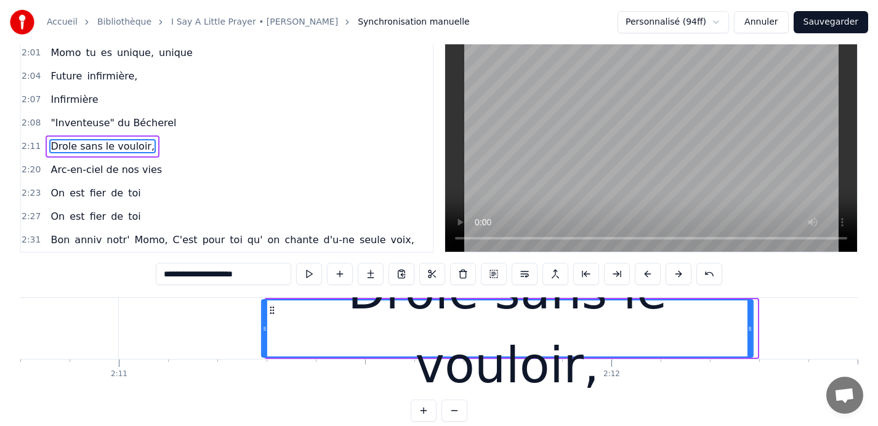
click at [272, 317] on div "Drole sans le vouloir," at bounding box center [507, 329] width 490 height 56
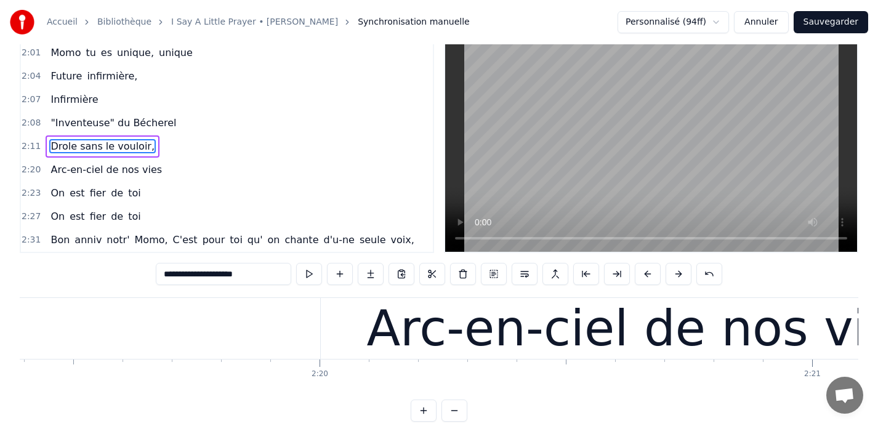
scroll to position [0, 68702]
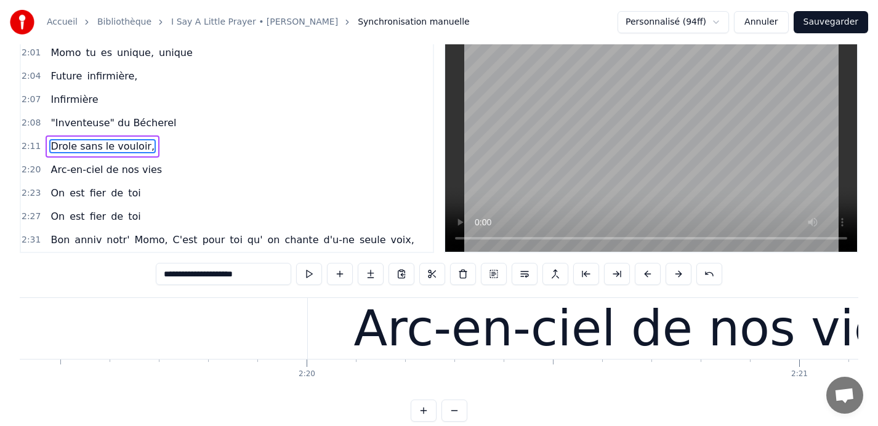
click at [425, 342] on div "Arc-en-ciel de nos vies" at bounding box center [632, 329] width 556 height 74
type input "**********"
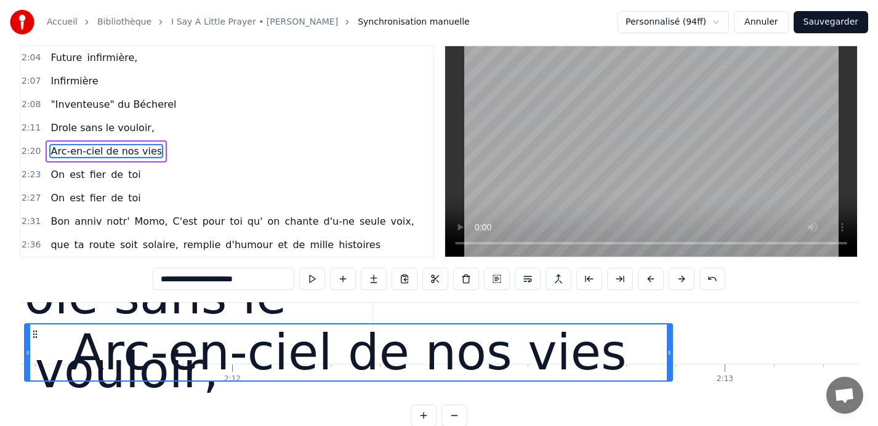
scroll to position [0, 64781]
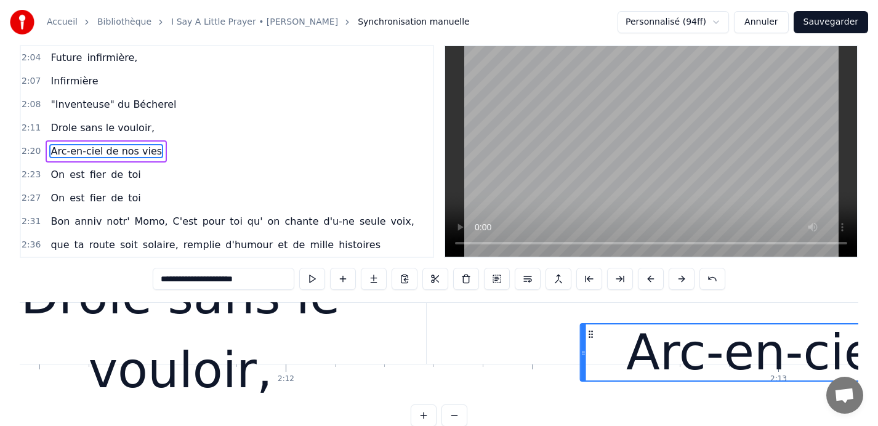
drag, startPoint x: 319, startPoint y: 333, endPoint x: 590, endPoint y: 290, distance: 274.4
click at [590, 290] on div "0:09 Car nous sommes tes très chères fans 0:13 Quand tu entr' dans la pièce, 0:…" at bounding box center [439, 236] width 839 height 382
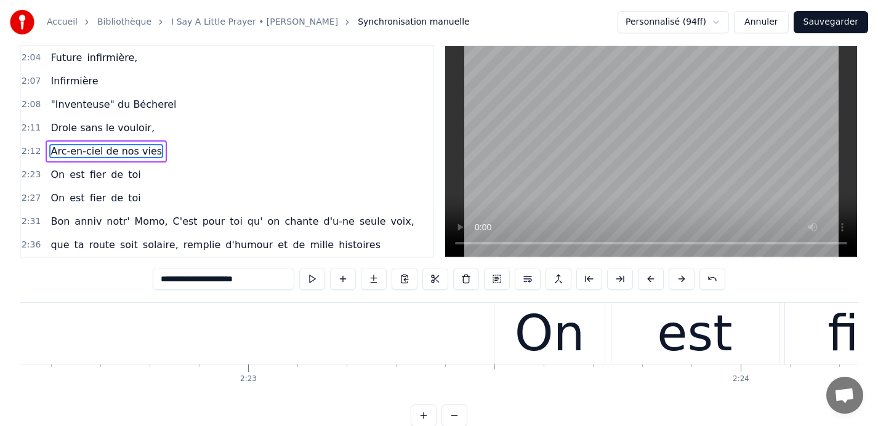
scroll to position [0, 70345]
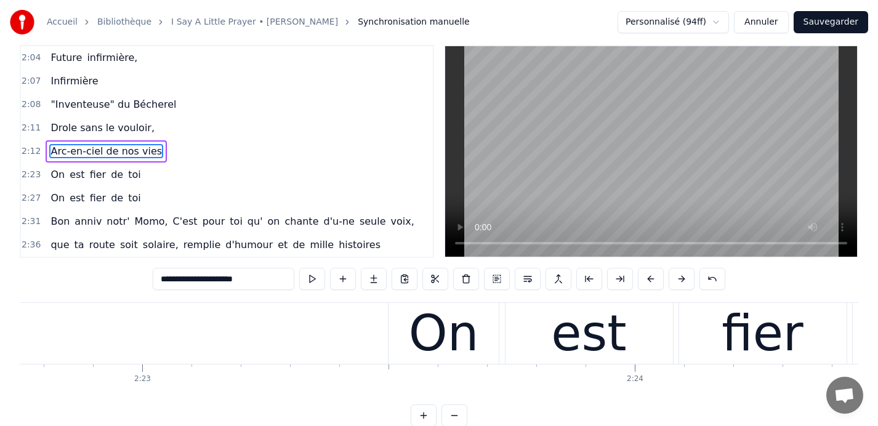
click at [36, 174] on span "2:23" at bounding box center [31, 175] width 19 height 12
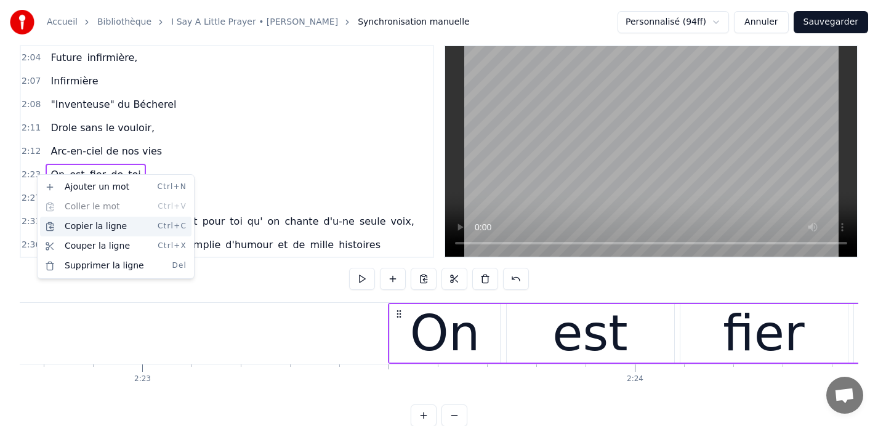
click at [77, 225] on div "Copier la ligne Ctrl+C" at bounding box center [116, 227] width 152 height 20
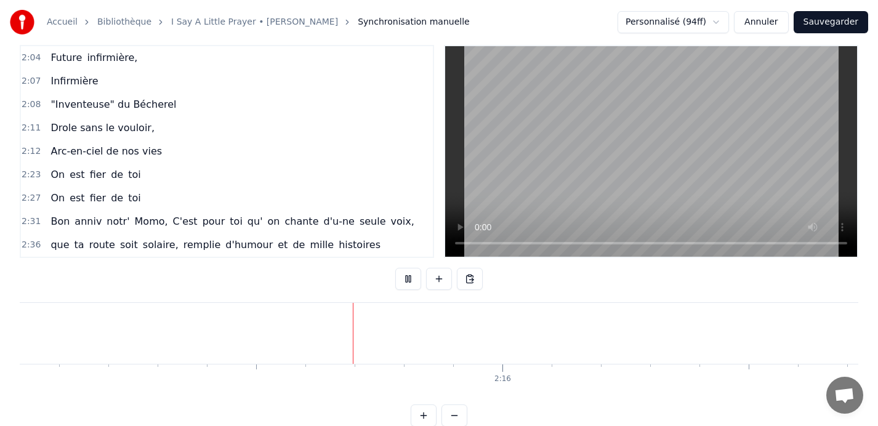
scroll to position [0, 66542]
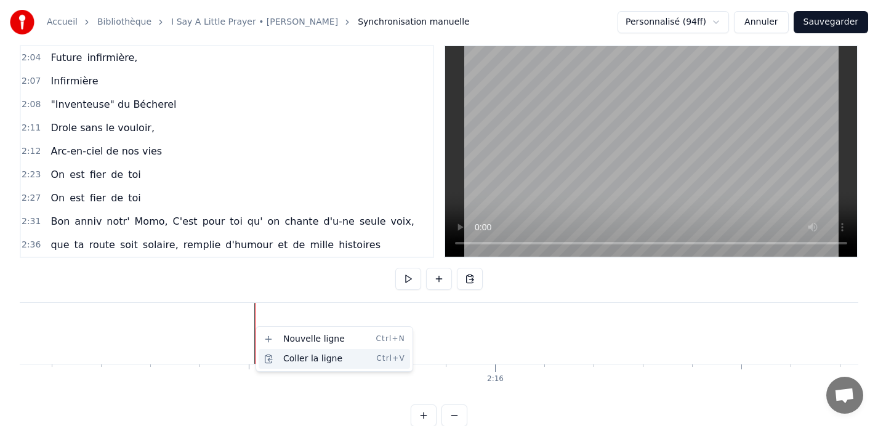
click at [296, 357] on div "Coller la ligne Ctrl+V" at bounding box center [335, 359] width 152 height 20
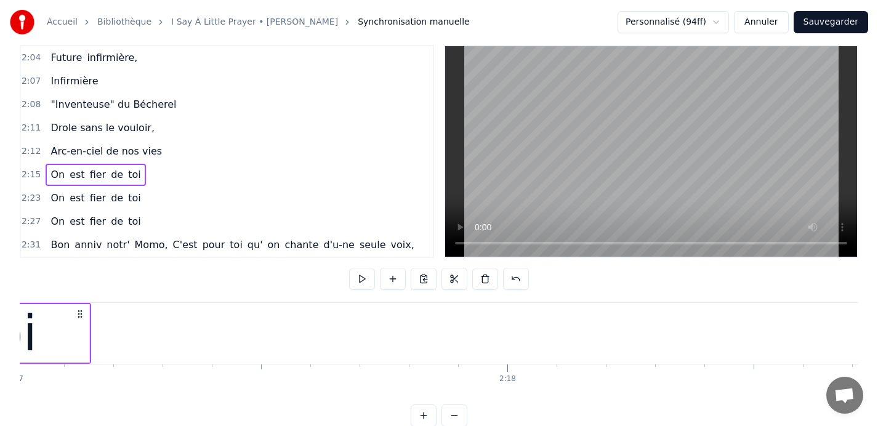
scroll to position [0, 67532]
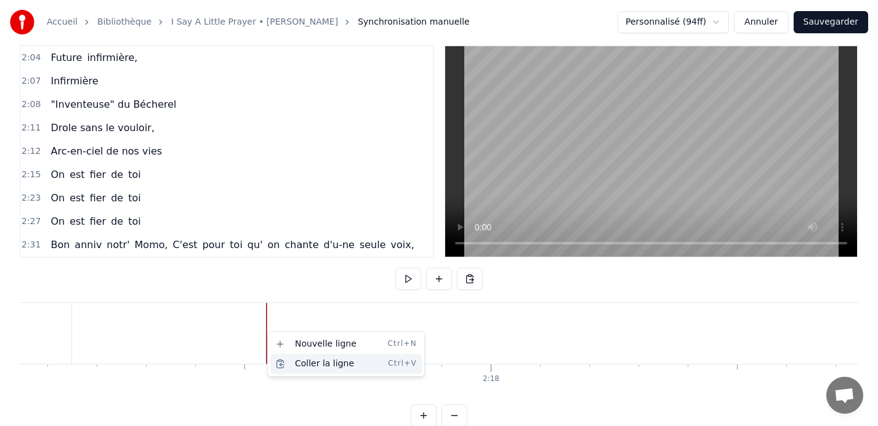
click at [312, 367] on div "Coller la ligne Ctrl+V" at bounding box center [346, 364] width 152 height 20
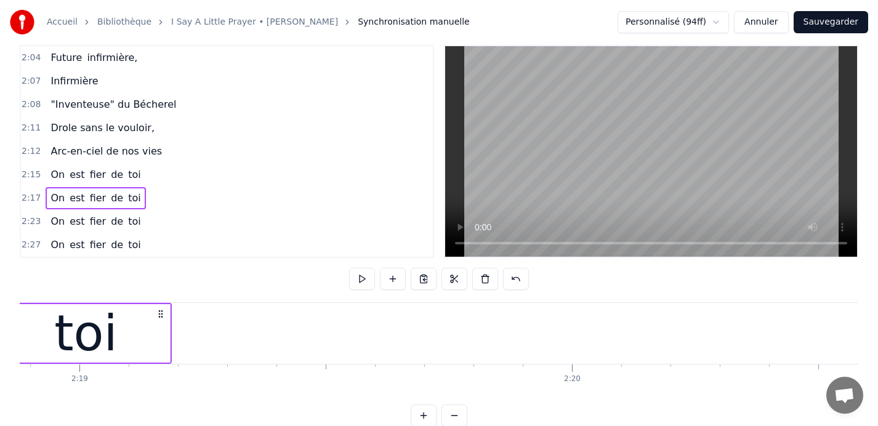
scroll to position [0, 68484]
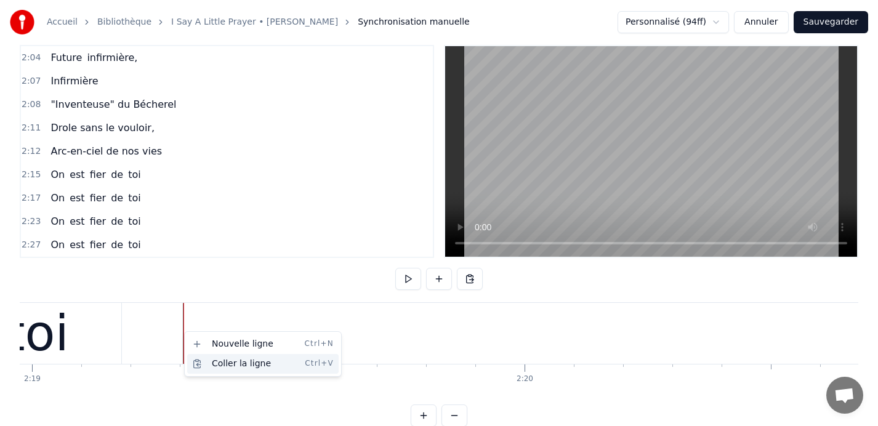
click at [233, 365] on div "Coller la ligne Ctrl+V" at bounding box center [263, 364] width 152 height 20
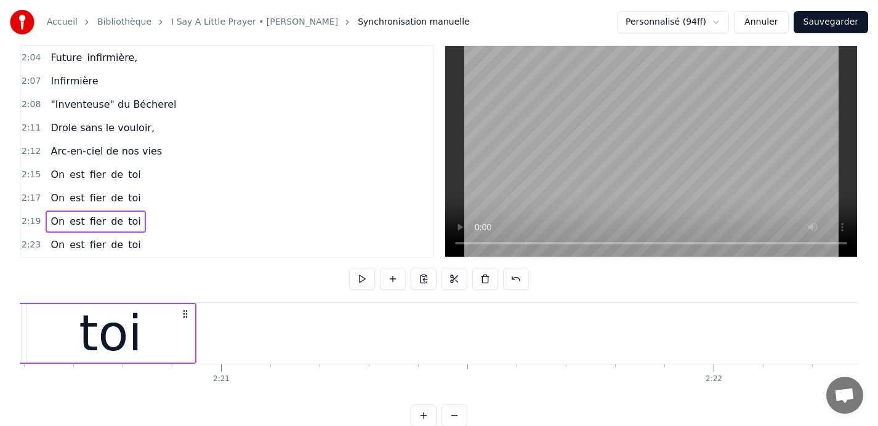
scroll to position [0, 69297]
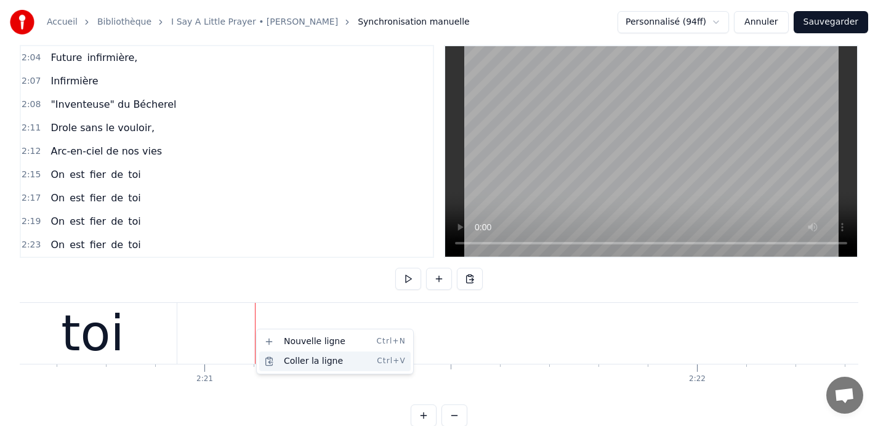
click at [305, 360] on div "Coller la ligne Ctrl+V" at bounding box center [335, 362] width 152 height 20
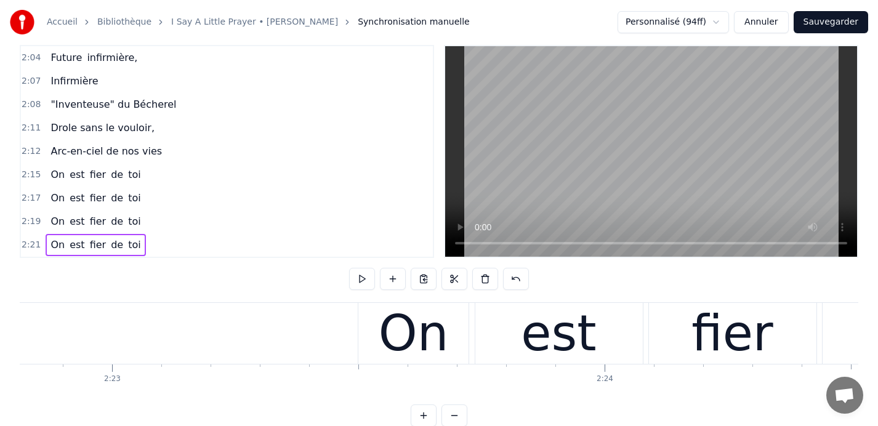
scroll to position [0, 70381]
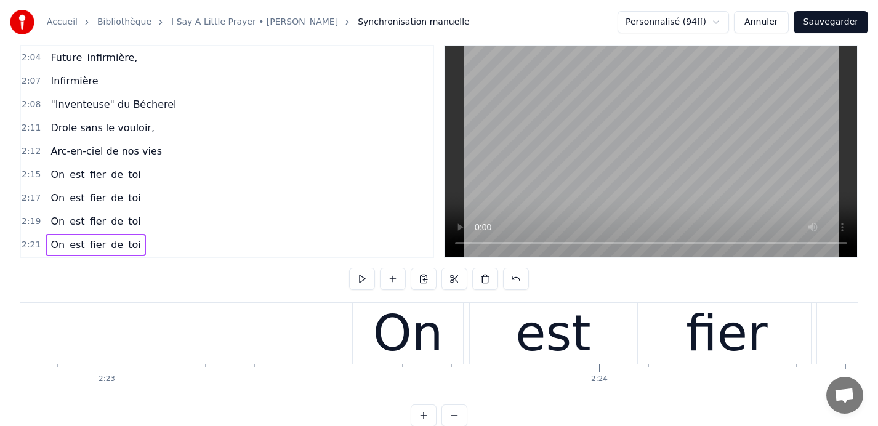
click at [415, 333] on div "On" at bounding box center [408, 334] width 70 height 74
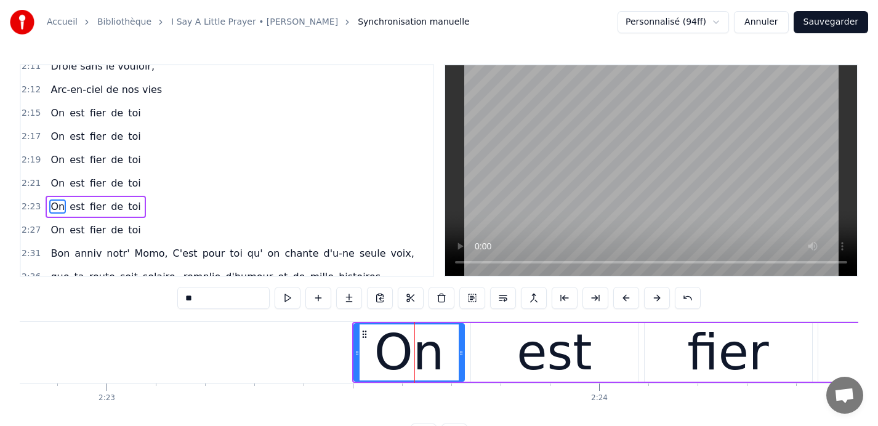
scroll to position [679, 0]
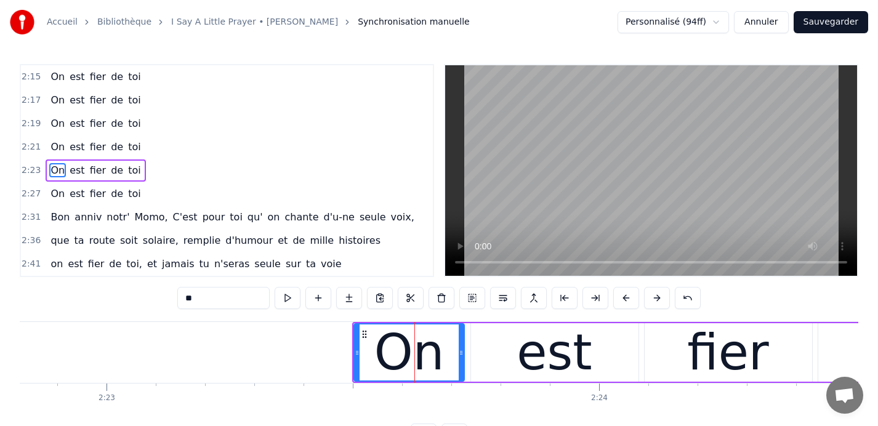
click at [206, 299] on input "**" at bounding box center [223, 298] width 92 height 22
click at [553, 355] on div "est" at bounding box center [554, 353] width 75 height 74
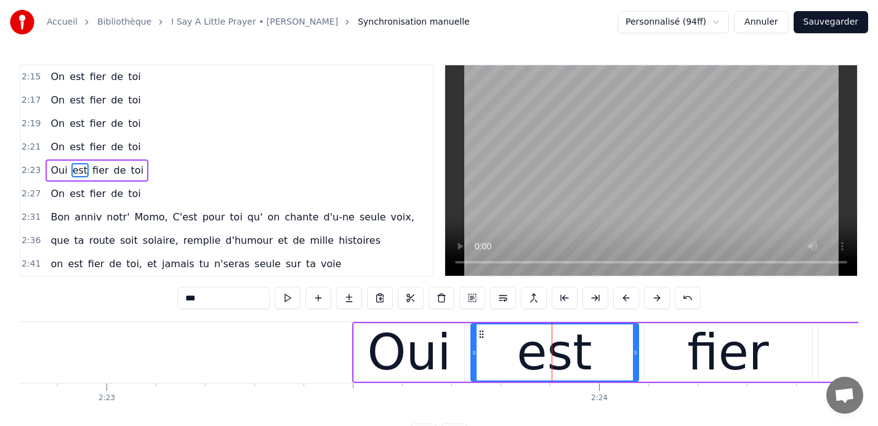
click at [211, 299] on input "***" at bounding box center [223, 298] width 92 height 22
type input "*"
click at [734, 355] on div "fier" at bounding box center [728, 353] width 82 height 74
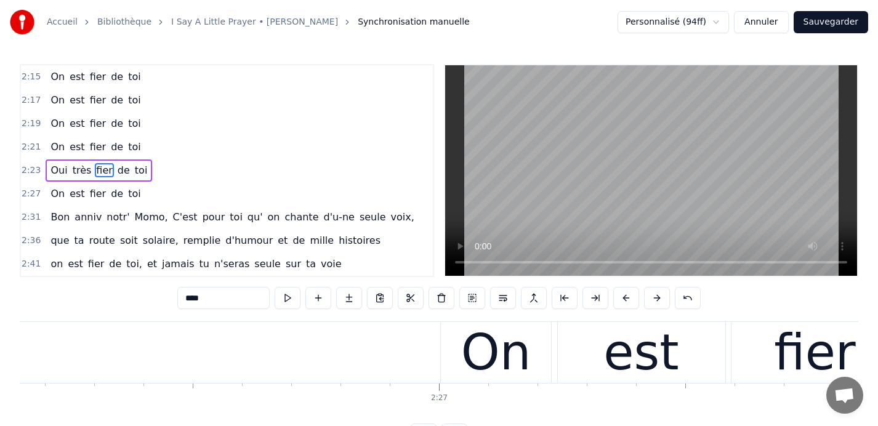
scroll to position [0, 72042]
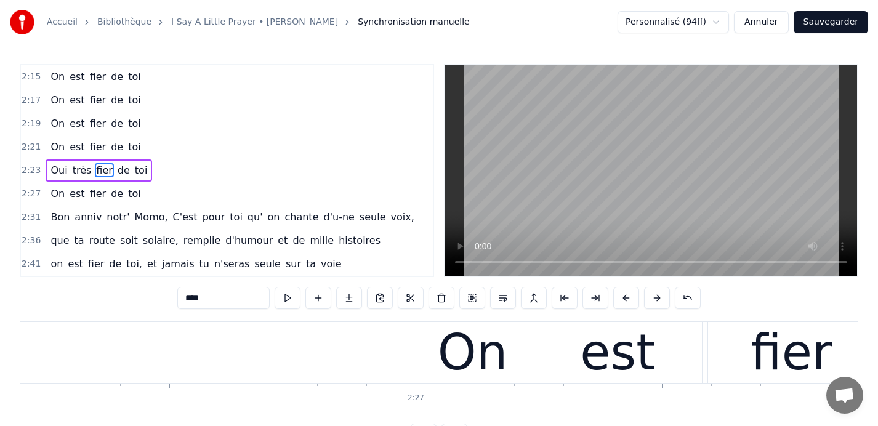
click at [468, 357] on div "On" at bounding box center [473, 353] width 70 height 74
type input "**"
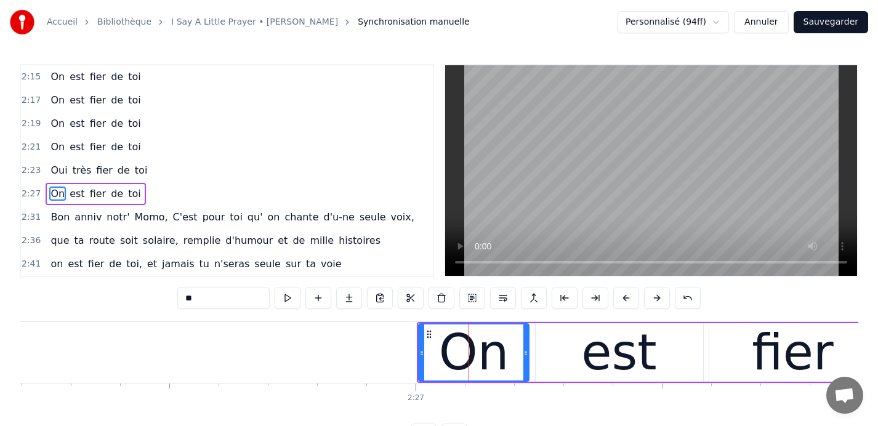
scroll to position [702, 0]
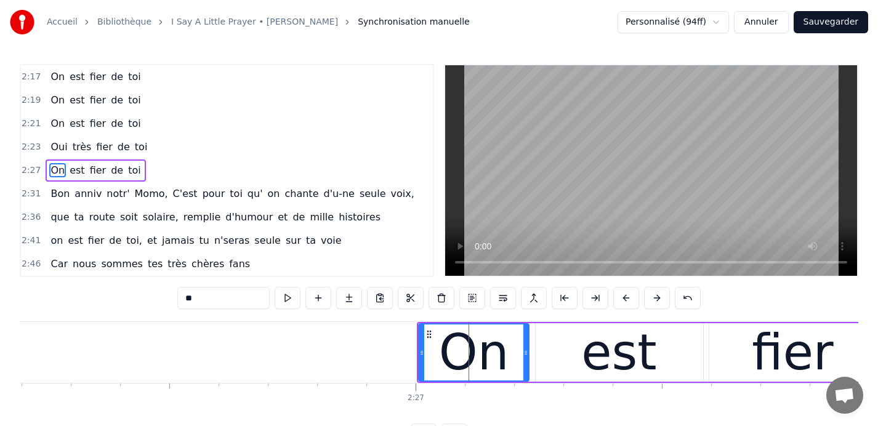
click at [30, 171] on span "2:27" at bounding box center [31, 170] width 19 height 12
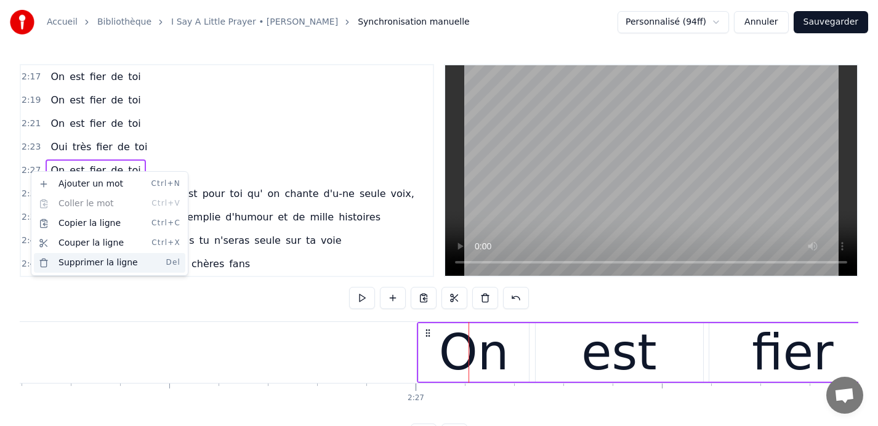
click at [84, 262] on div "Supprimer la ligne Del" at bounding box center [110, 263] width 152 height 20
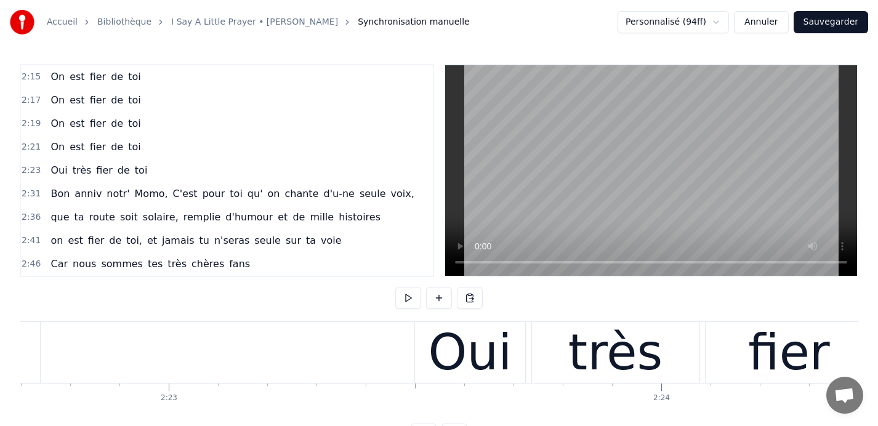
scroll to position [0, 70315]
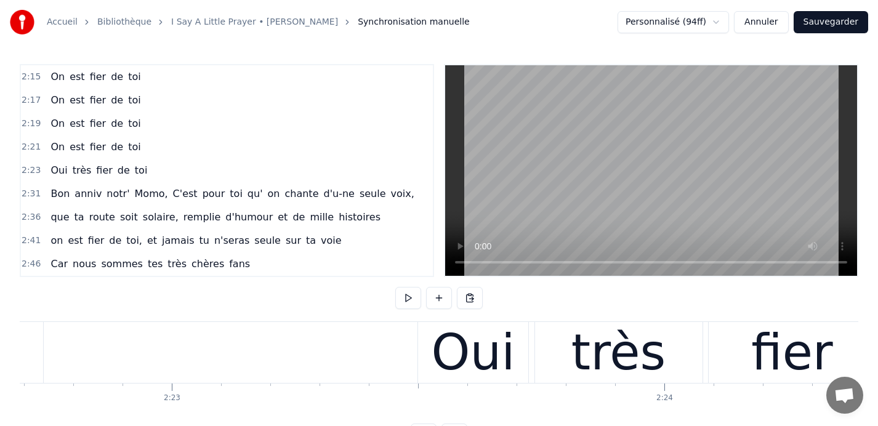
click at [435, 337] on div "Oui" at bounding box center [473, 352] width 110 height 61
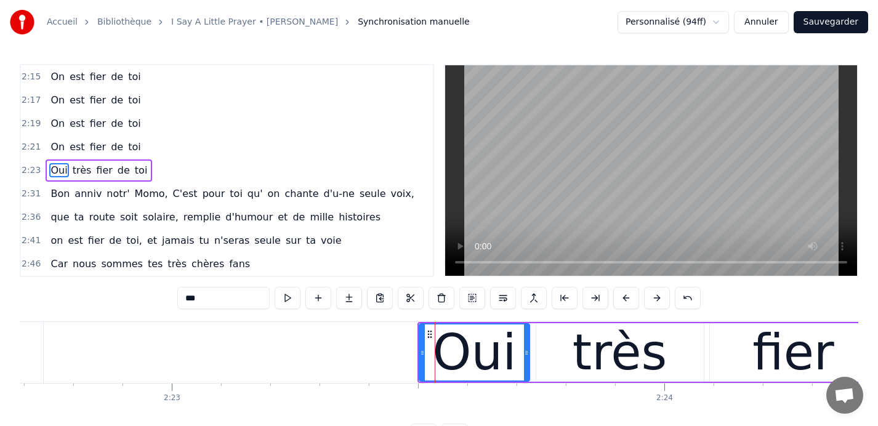
drag, startPoint x: 419, startPoint y: 326, endPoint x: 440, endPoint y: 326, distance: 20.9
click at [440, 326] on div "Oui" at bounding box center [474, 352] width 111 height 59
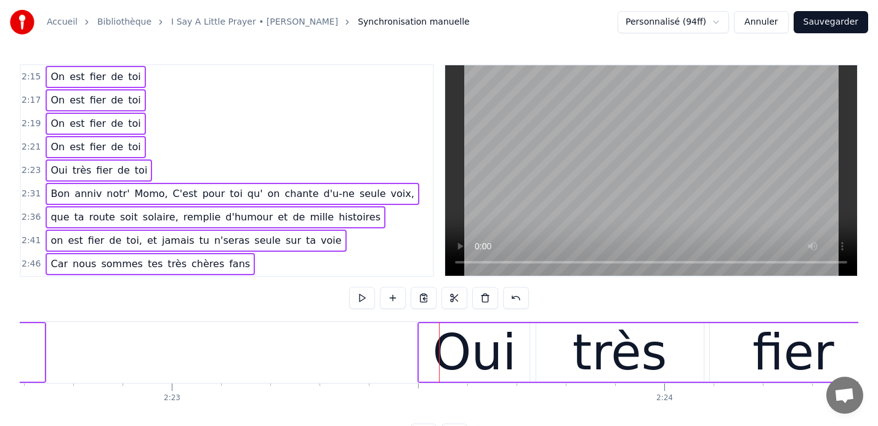
click at [428, 341] on div "Oui" at bounding box center [474, 352] width 110 height 59
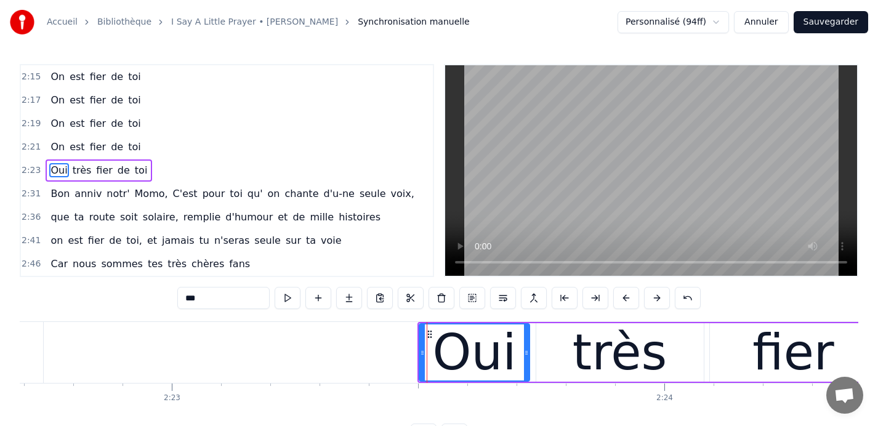
click at [474, 335] on div "Oui" at bounding box center [475, 353] width 84 height 74
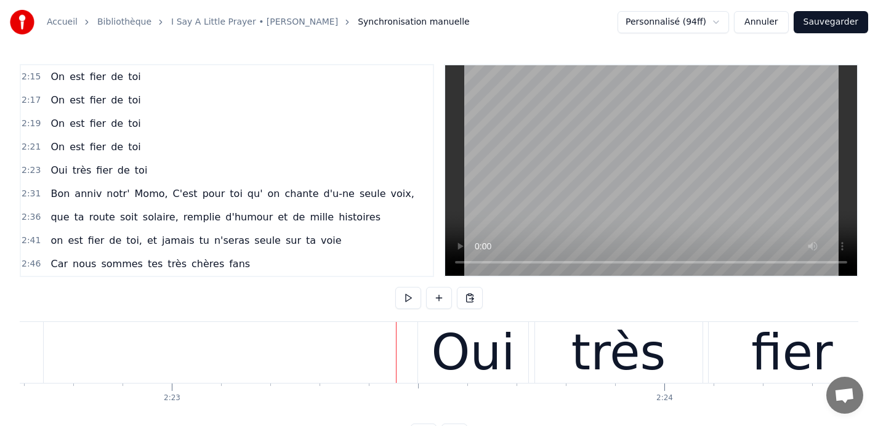
drag, startPoint x: 395, startPoint y: 331, endPoint x: 663, endPoint y: 343, distance: 267.6
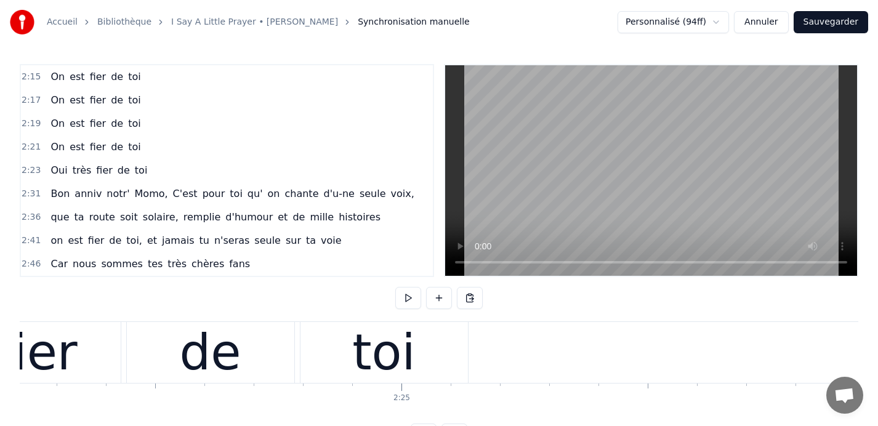
scroll to position [0, 71078]
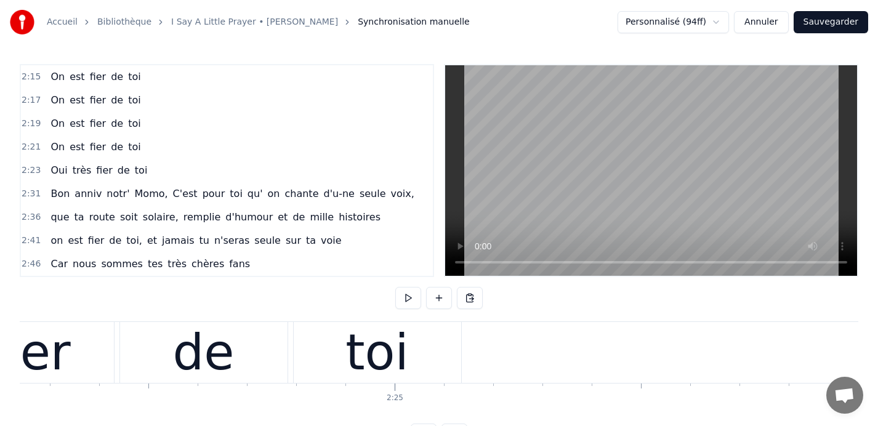
click at [440, 365] on div "toi" at bounding box center [378, 352] width 168 height 61
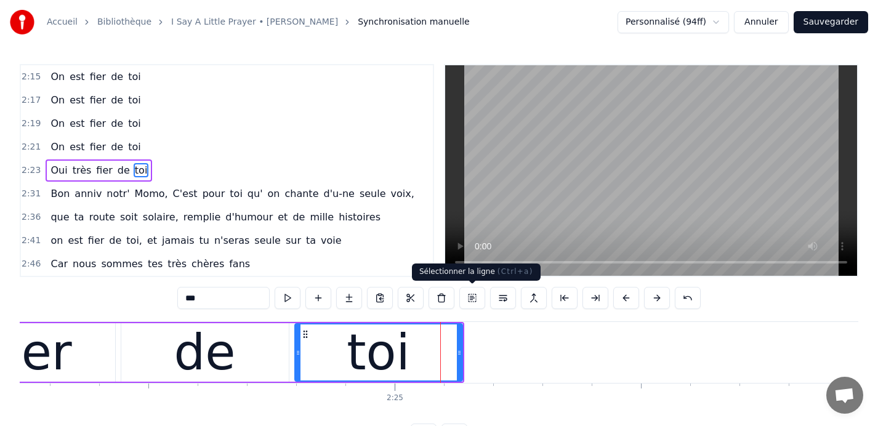
click at [476, 302] on button at bounding box center [473, 298] width 26 height 22
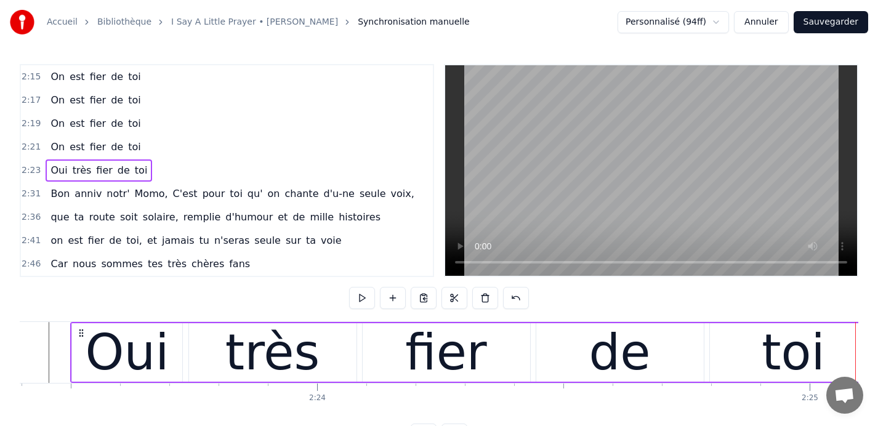
scroll to position [0, 70652]
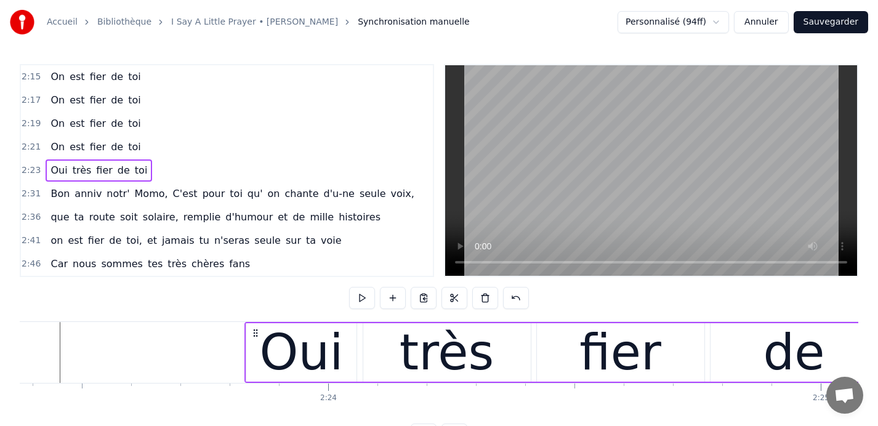
drag, startPoint x: 92, startPoint y: 332, endPoint x: 262, endPoint y: 335, distance: 170.7
click at [261, 335] on icon at bounding box center [256, 333] width 10 height 10
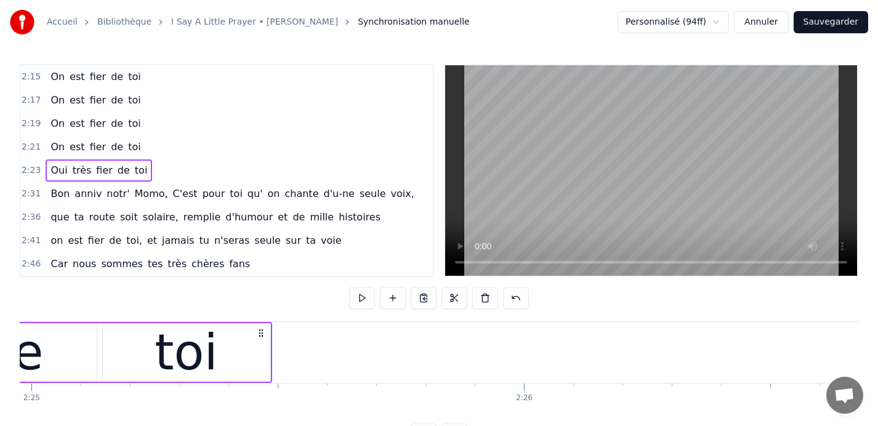
scroll to position [0, 71449]
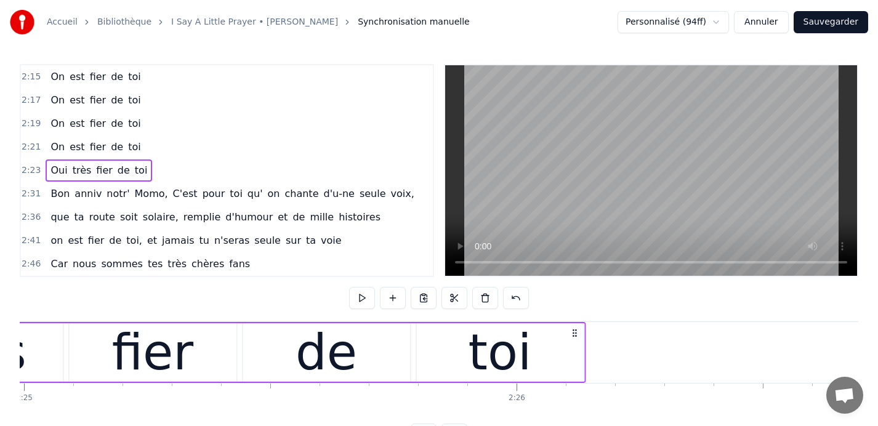
drag, startPoint x: 253, startPoint y: 331, endPoint x: 574, endPoint y: 326, distance: 321.0
click at [574, 326] on div "Oui très fier de toi" at bounding box center [180, 352] width 809 height 61
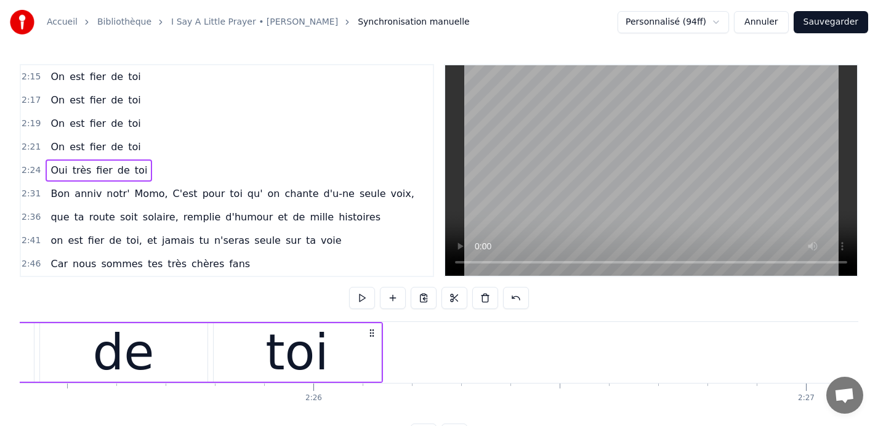
scroll to position [0, 71649]
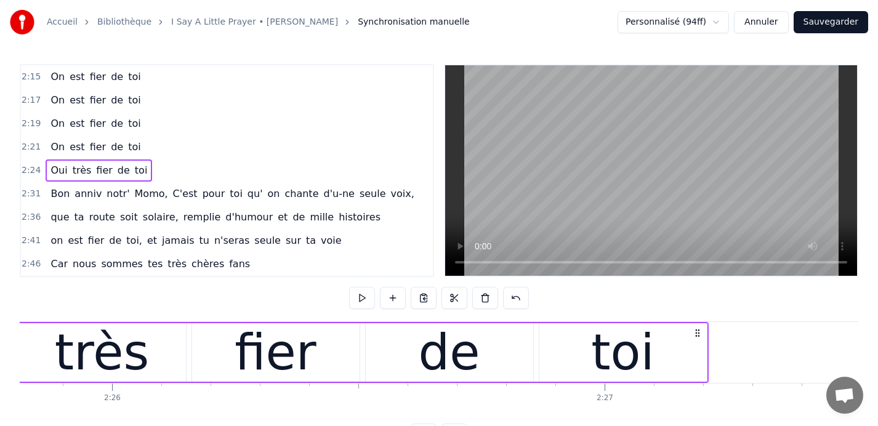
drag, startPoint x: 373, startPoint y: 331, endPoint x: 865, endPoint y: 333, distance: 492.8
click at [865, 333] on div "Accueil Bibliothèque I Say A Little Prayer • [PERSON_NAME] Synchronisation manu…" at bounding box center [439, 223] width 878 height 446
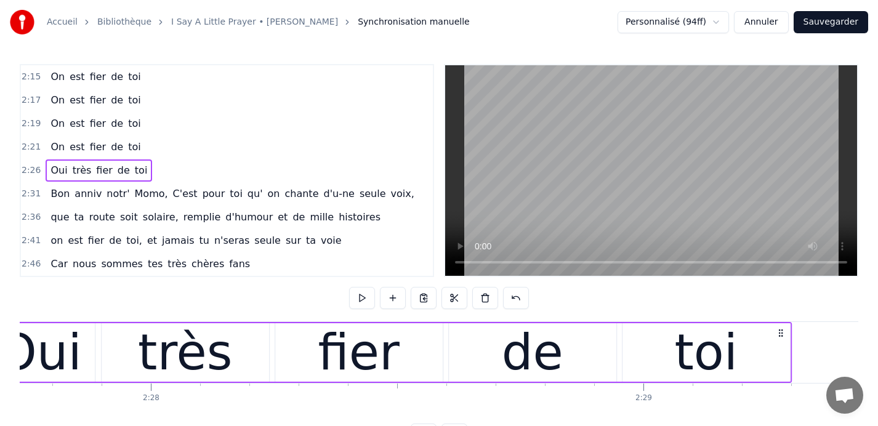
scroll to position [0, 72843]
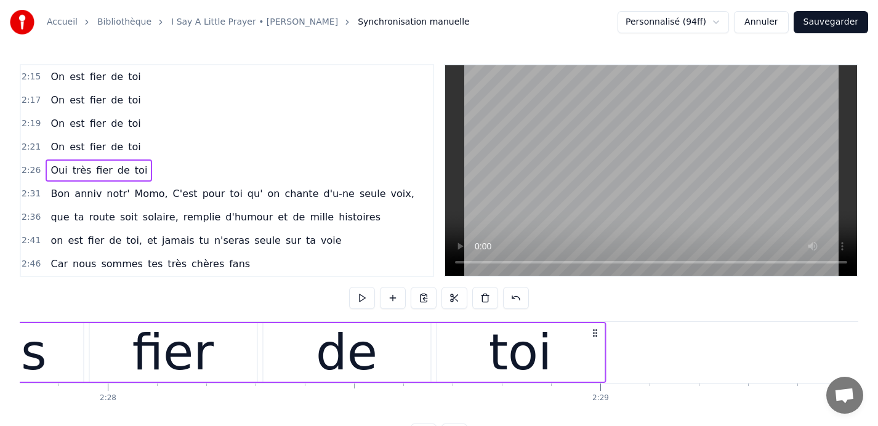
drag, startPoint x: 119, startPoint y: 331, endPoint x: 593, endPoint y: 326, distance: 474.3
click at [593, 326] on div "Oui très fier de toi" at bounding box center [201, 352] width 809 height 61
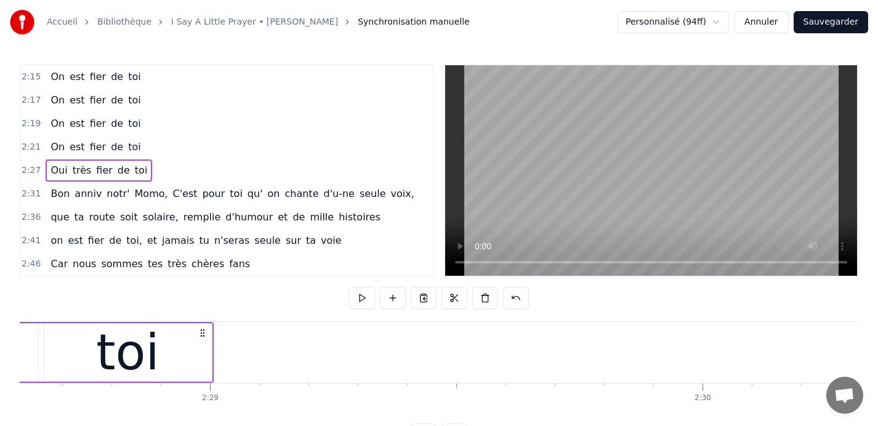
scroll to position [0, 73233]
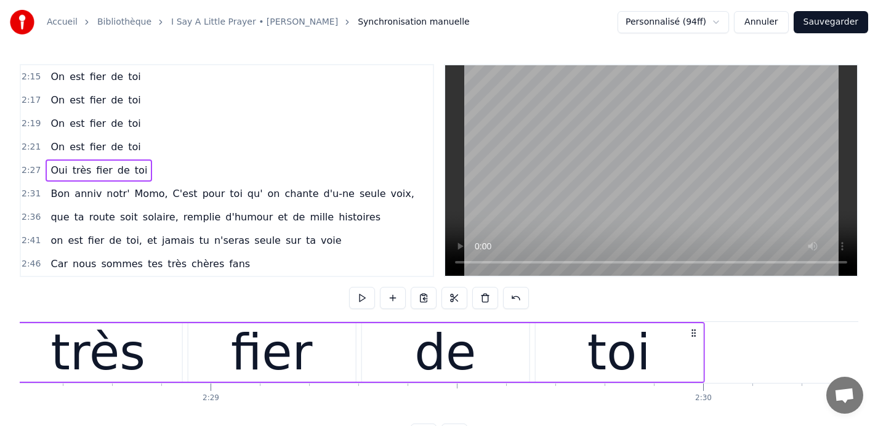
drag, startPoint x: 202, startPoint y: 332, endPoint x: 694, endPoint y: 341, distance: 492.2
click at [694, 341] on div "Oui très fier de toi" at bounding box center [300, 352] width 809 height 61
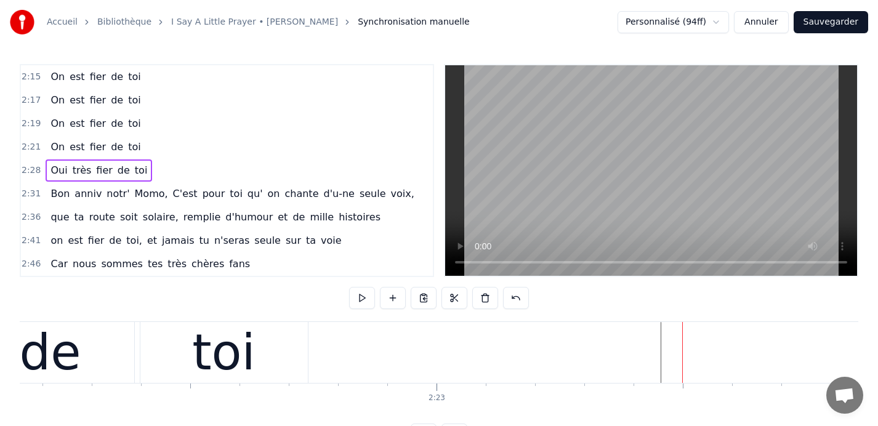
scroll to position [0, 70032]
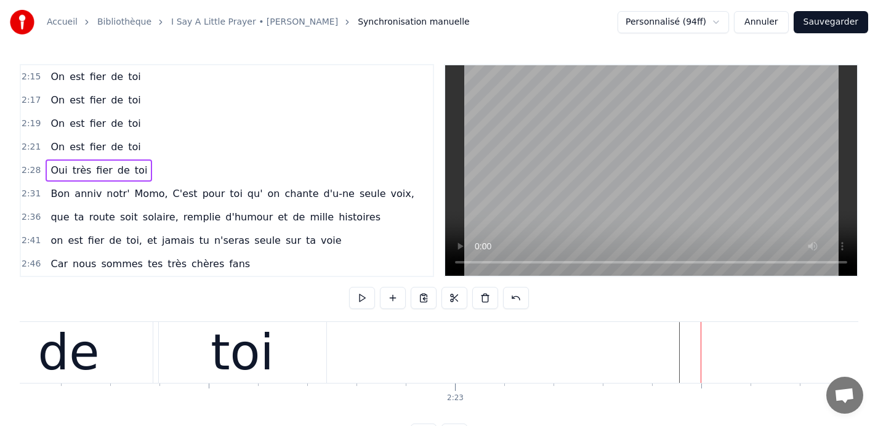
click at [188, 347] on div "toi" at bounding box center [243, 352] width 168 height 61
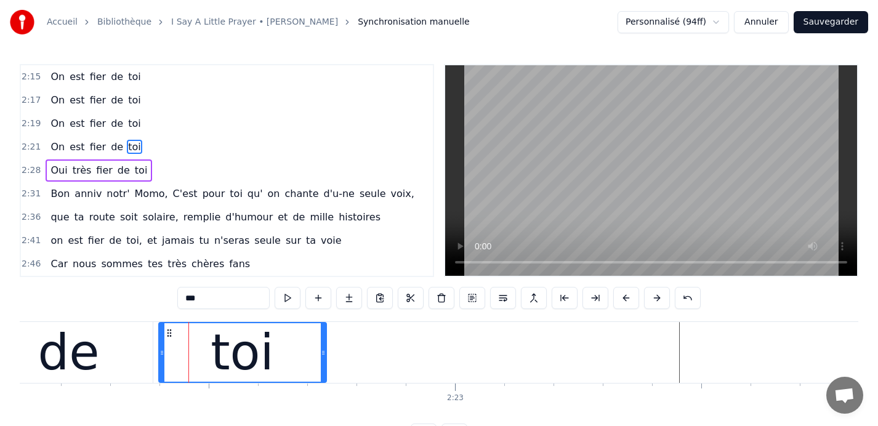
scroll to position [655, 0]
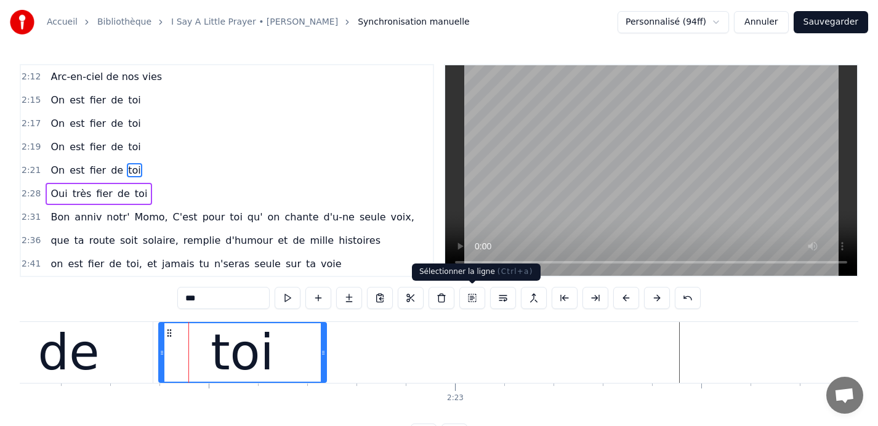
click at [472, 298] on button at bounding box center [473, 298] width 26 height 22
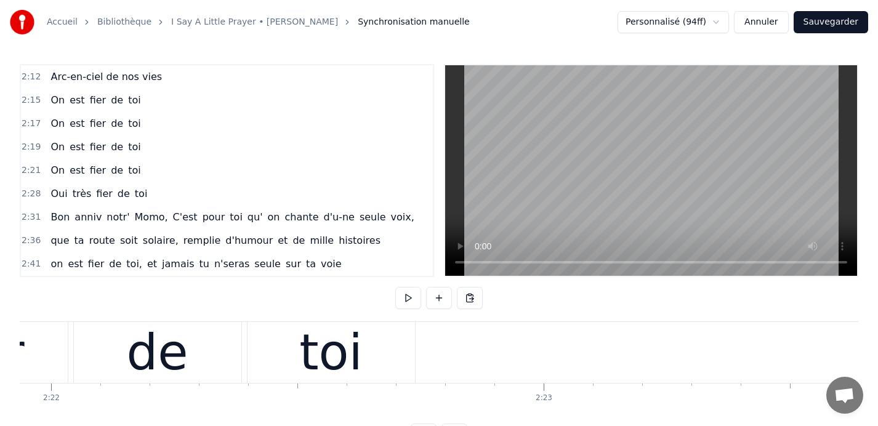
scroll to position [0, 69735]
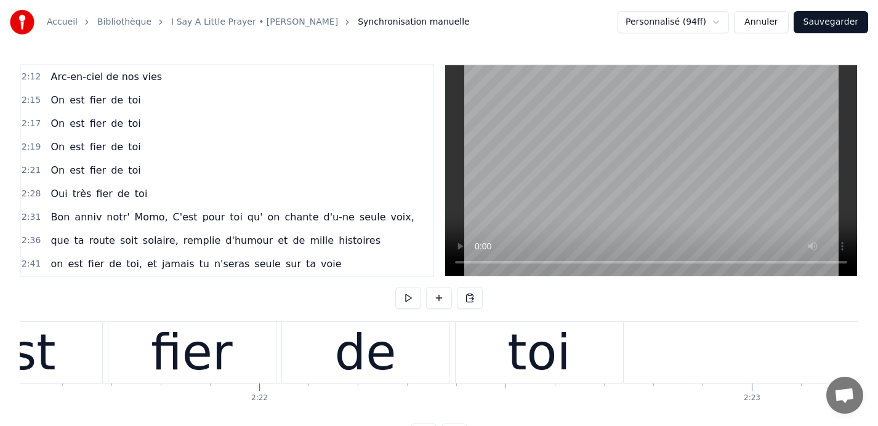
click at [342, 338] on div "de" at bounding box center [366, 353] width 62 height 74
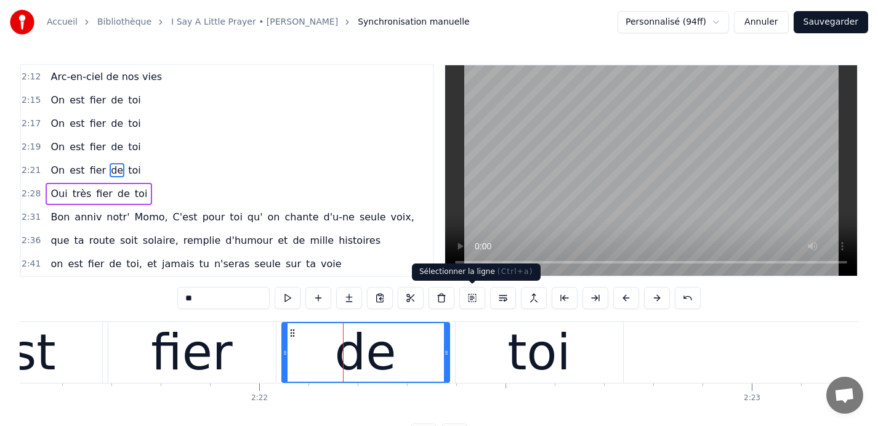
click at [471, 299] on button at bounding box center [473, 298] width 26 height 22
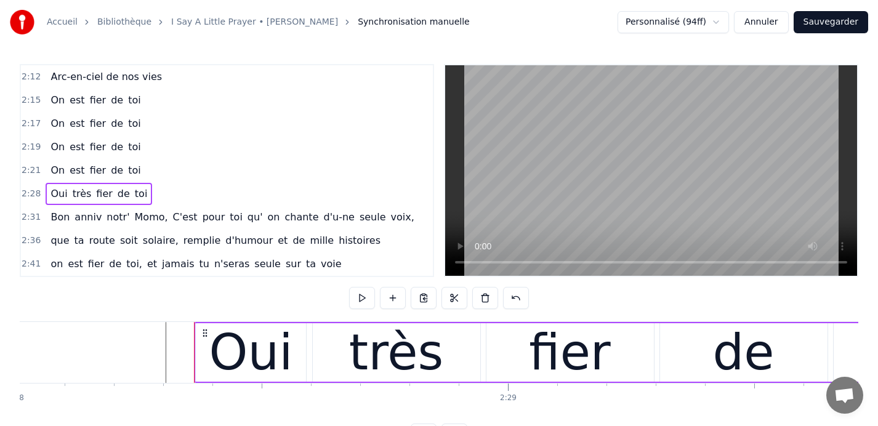
scroll to position [0, 73048]
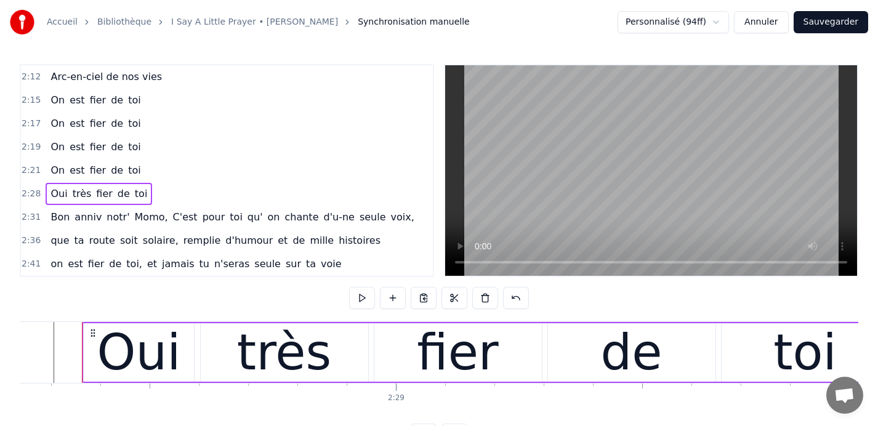
click at [28, 168] on span "2:21" at bounding box center [31, 170] width 19 height 12
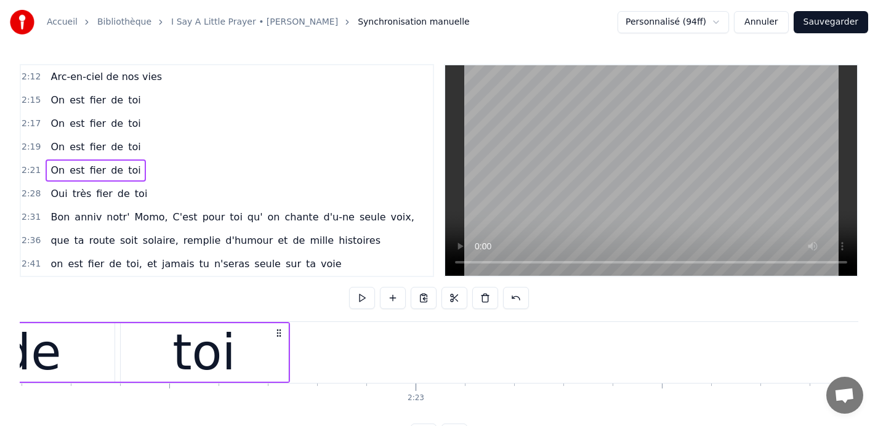
scroll to position [0, 70087]
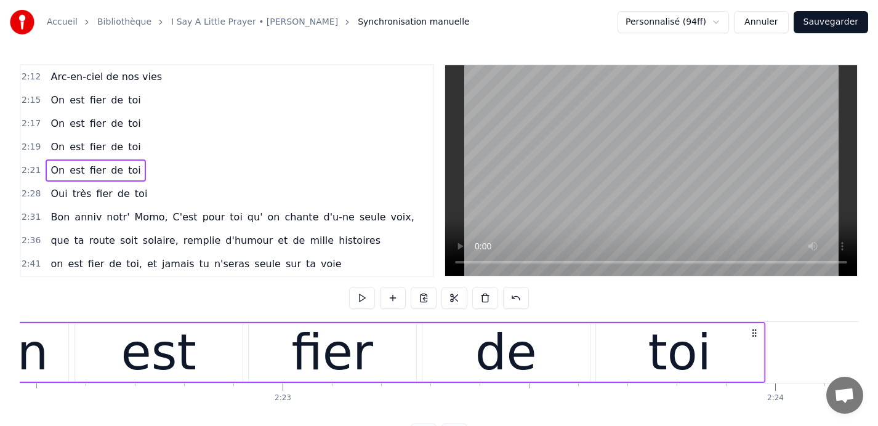
drag, startPoint x: 262, startPoint y: 332, endPoint x: 773, endPoint y: 322, distance: 511.4
click at [766, 322] on div "On est fier de toi" at bounding box center [360, 352] width 809 height 61
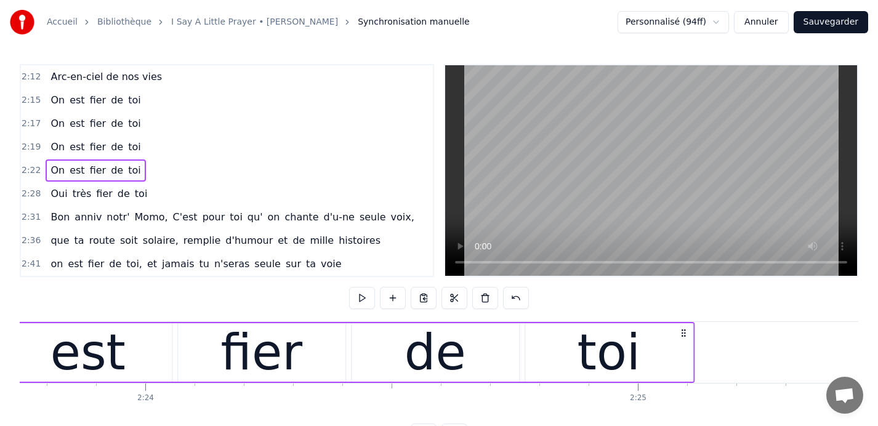
scroll to position [0, 70835]
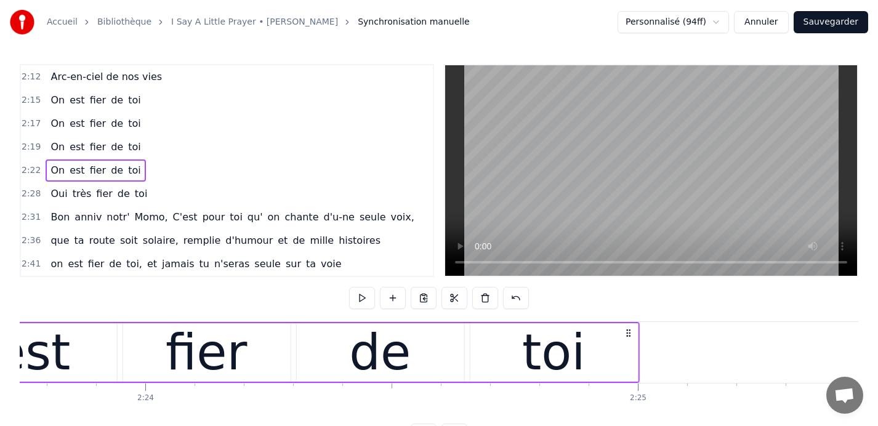
drag, startPoint x: 486, startPoint y: 331, endPoint x: 627, endPoint y: 339, distance: 141.3
click at [627, 339] on div "On est fier de toi" at bounding box center [235, 352] width 809 height 61
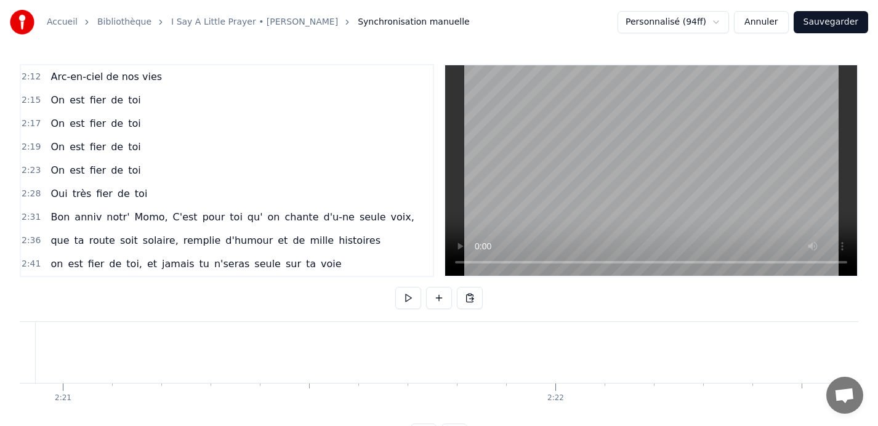
scroll to position [0, 69220]
click at [230, 344] on div "toi" at bounding box center [170, 352] width 168 height 61
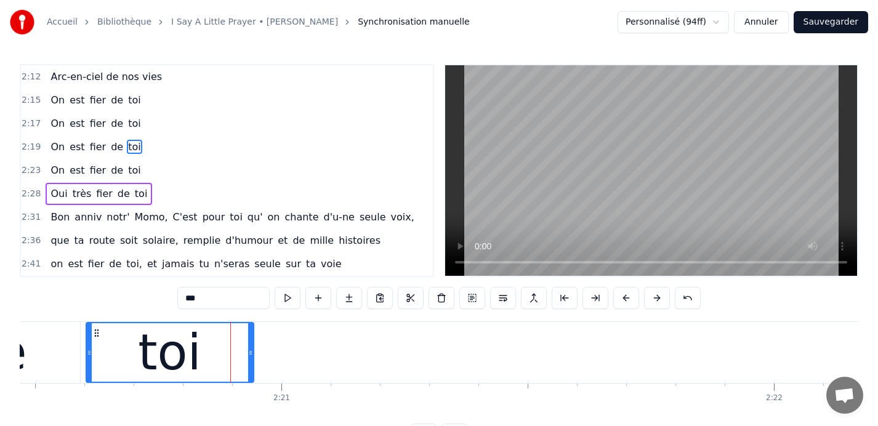
scroll to position [632, 0]
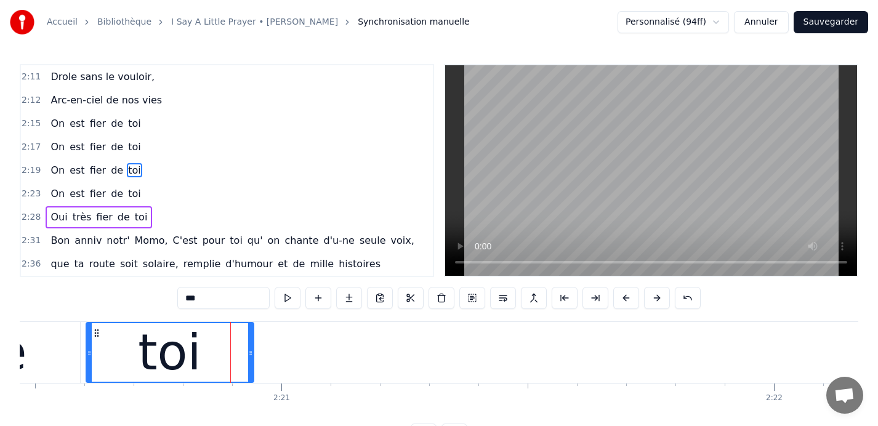
click at [27, 168] on span "2:19" at bounding box center [31, 170] width 19 height 12
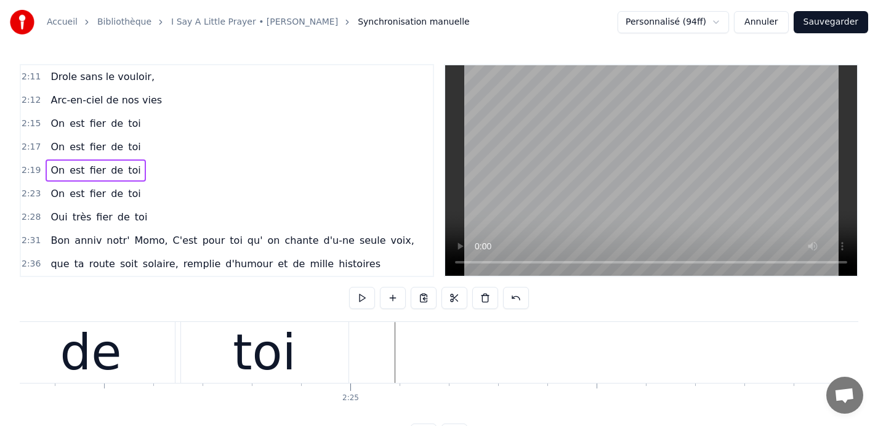
scroll to position [0, 71118]
click at [304, 342] on div "toi" at bounding box center [269, 352] width 168 height 61
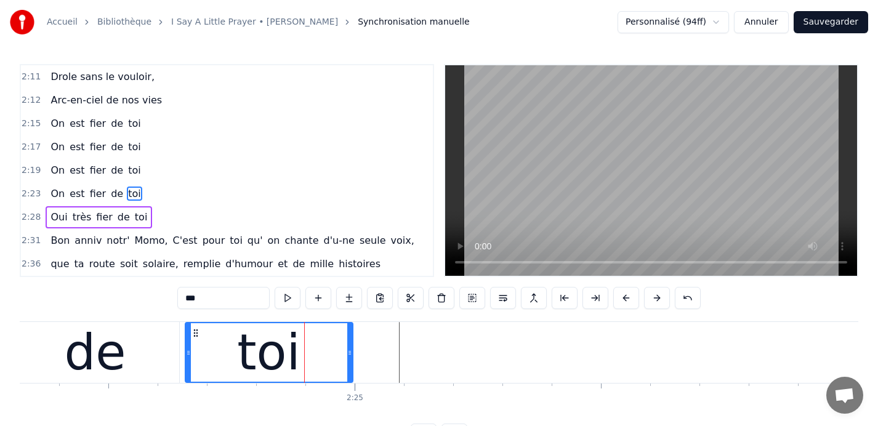
scroll to position [655, 0]
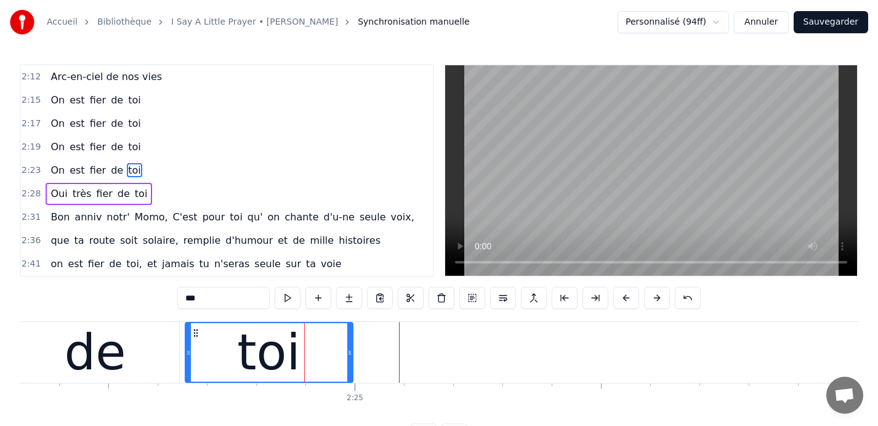
click at [33, 169] on span "2:23" at bounding box center [31, 170] width 19 height 12
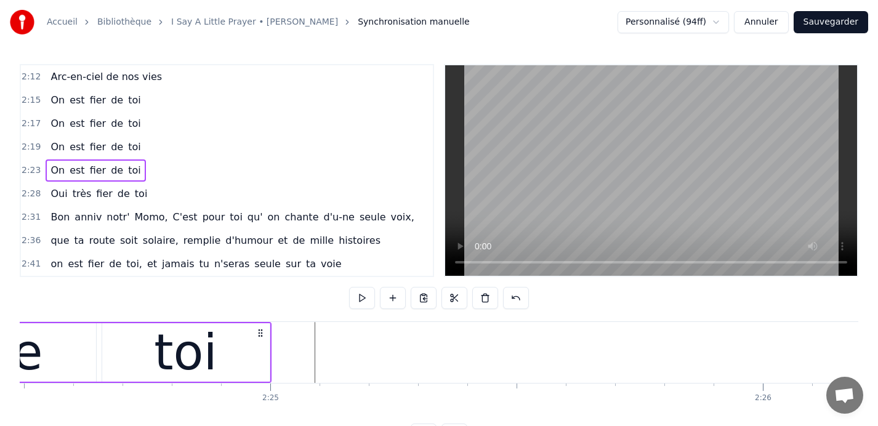
scroll to position [0, 71331]
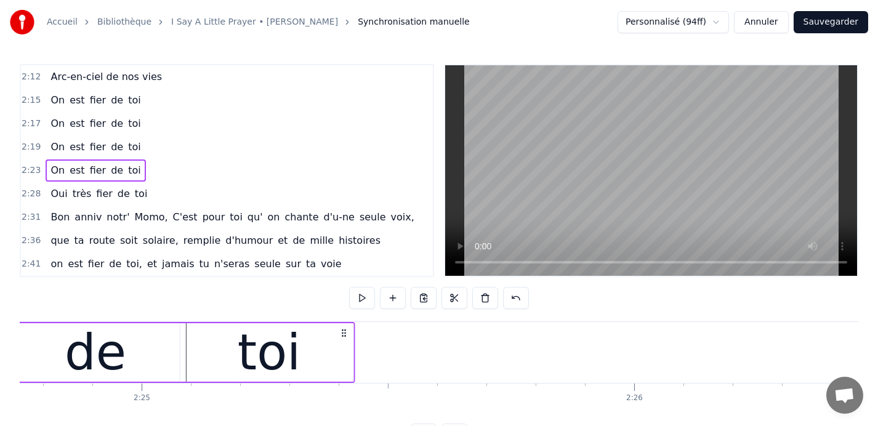
drag, startPoint x: 131, startPoint y: 331, endPoint x: 367, endPoint y: 337, distance: 235.4
click at [349, 337] on icon at bounding box center [344, 333] width 10 height 10
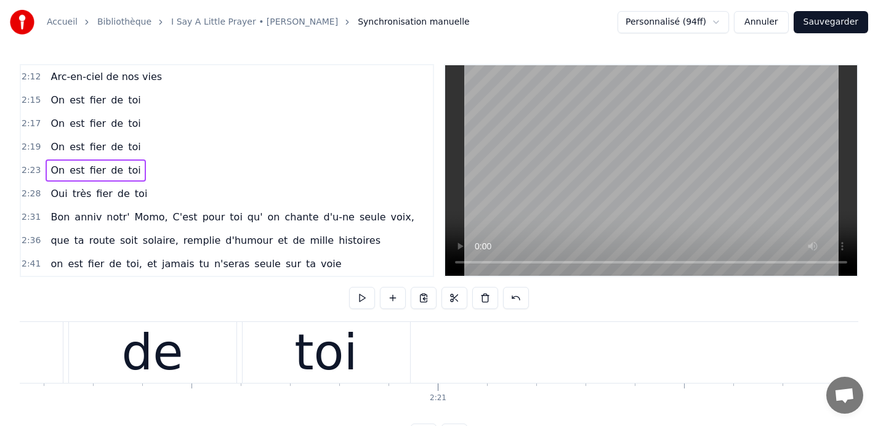
scroll to position [0, 69059]
click at [383, 336] on div "toi" at bounding box center [331, 352] width 168 height 61
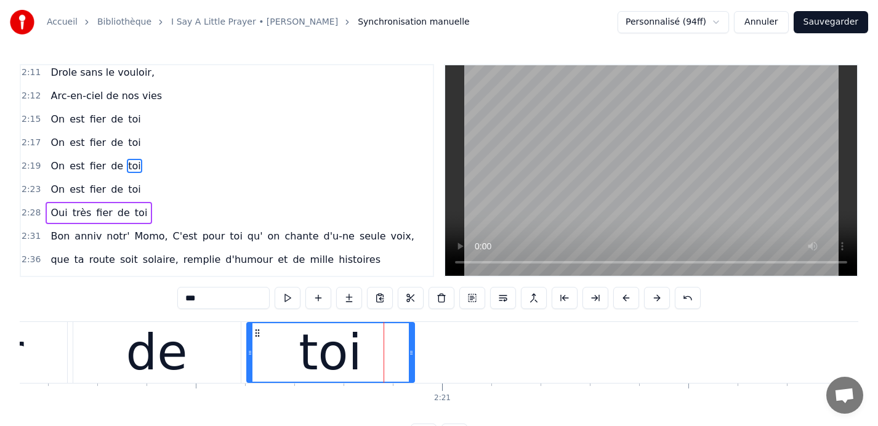
scroll to position [632, 0]
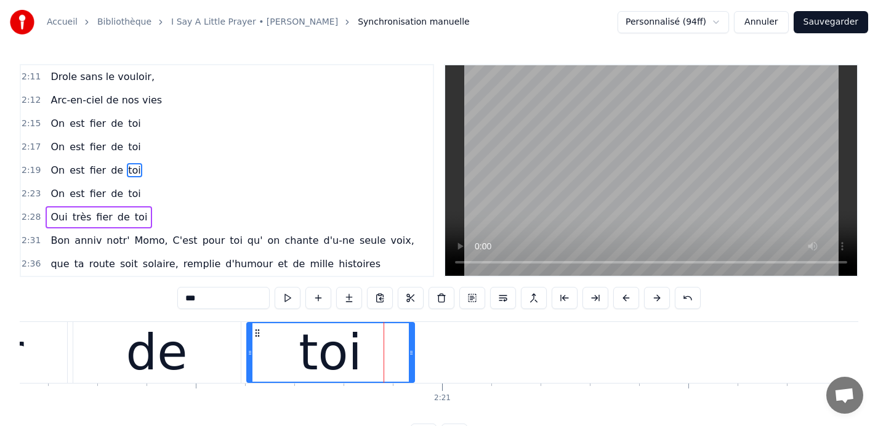
click at [28, 171] on span "2:19" at bounding box center [31, 170] width 19 height 12
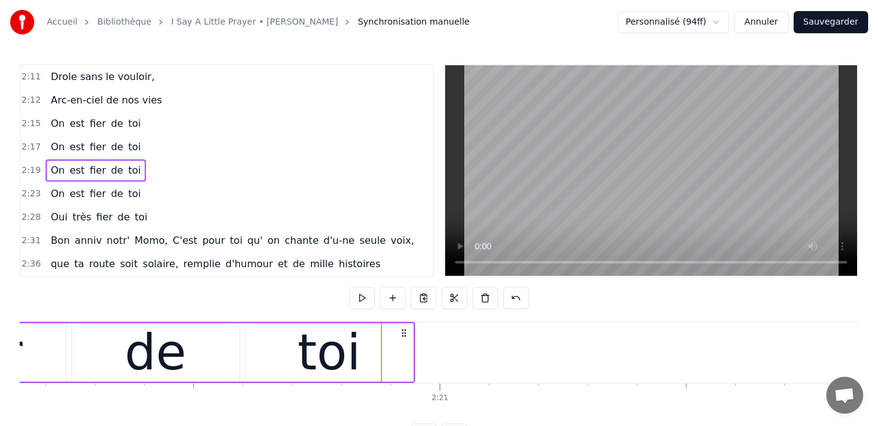
scroll to position [0, 69149]
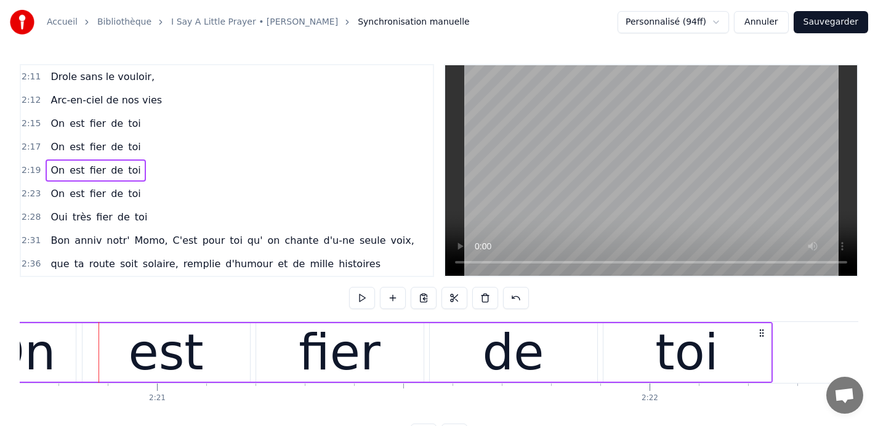
drag, startPoint x: 318, startPoint y: 331, endPoint x: 790, endPoint y: 333, distance: 471.2
click at [773, 333] on div "On est fier de toi" at bounding box center [368, 352] width 809 height 61
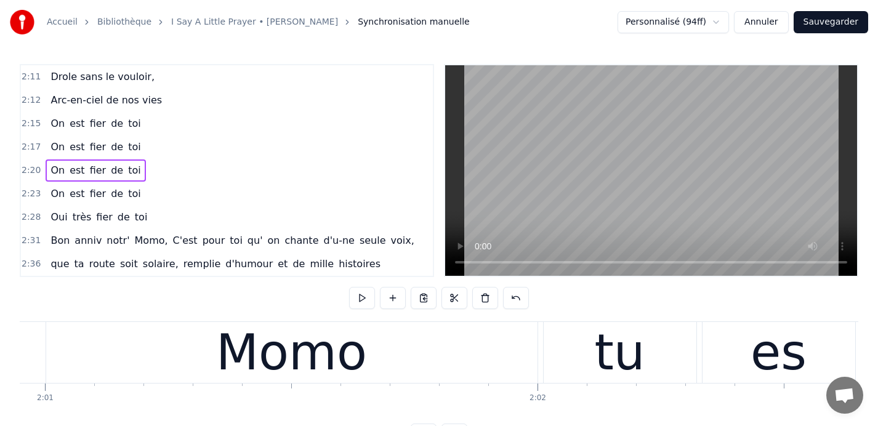
scroll to position [0, 59591]
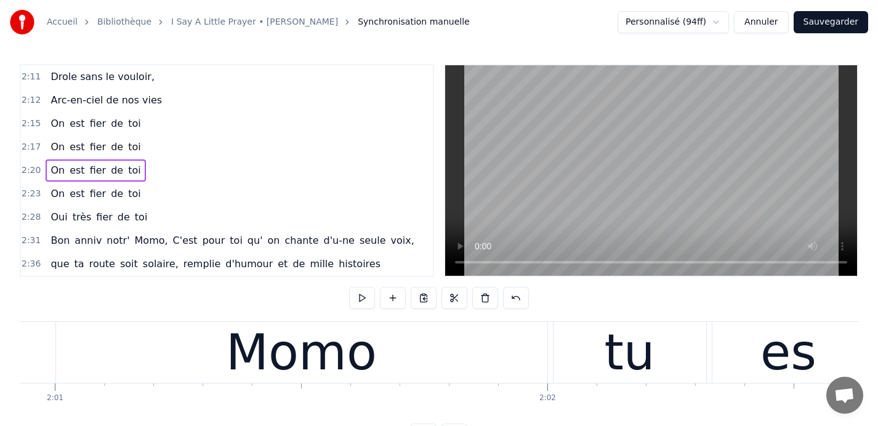
click at [176, 340] on div "Momo" at bounding box center [302, 352] width 492 height 61
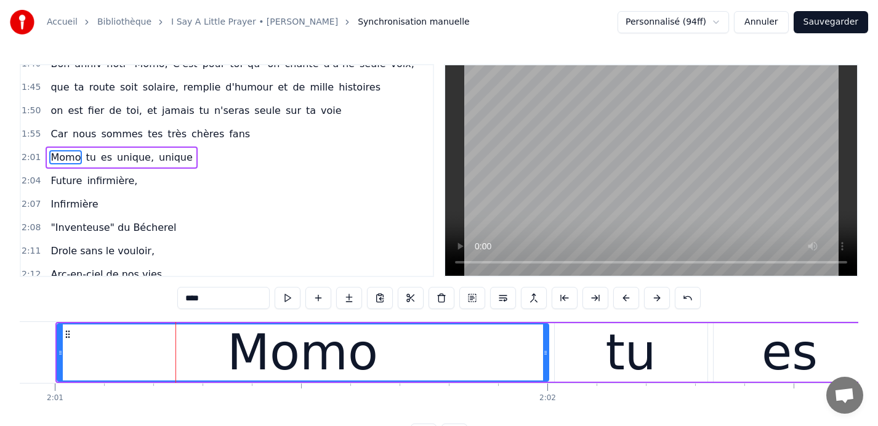
scroll to position [445, 0]
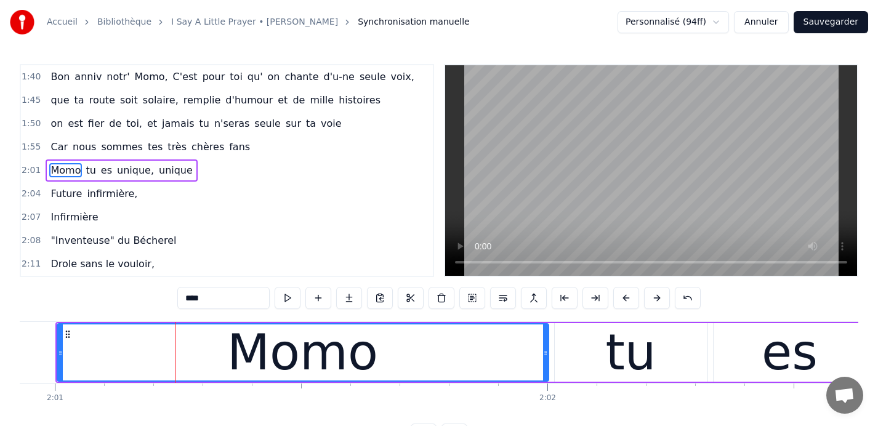
click at [27, 168] on span "2:01" at bounding box center [31, 170] width 19 height 12
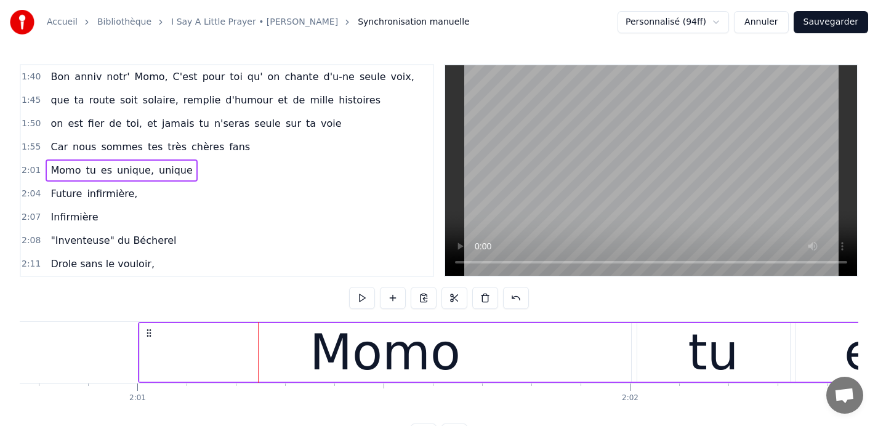
scroll to position [0, 59498]
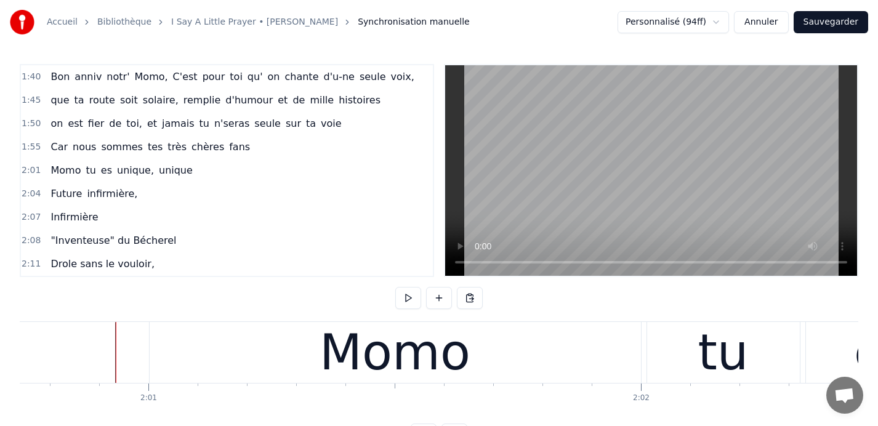
click at [116, 355] on div at bounding box center [116, 352] width 1 height 61
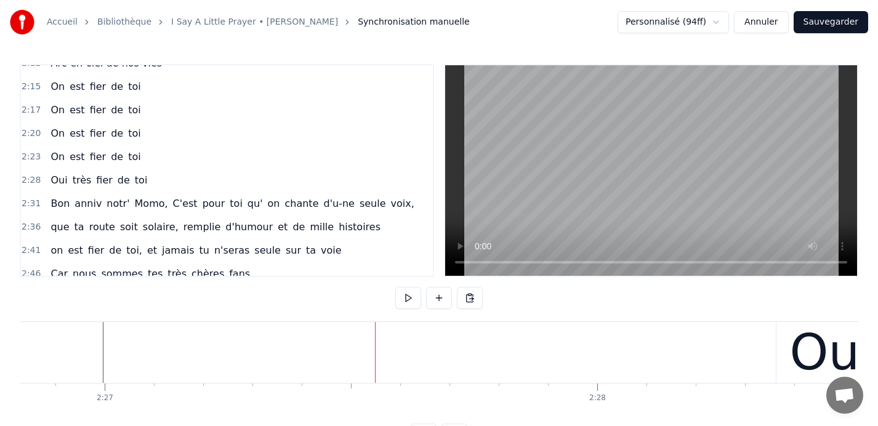
scroll to position [670, 0]
click at [25, 180] on span "2:28" at bounding box center [31, 179] width 19 height 12
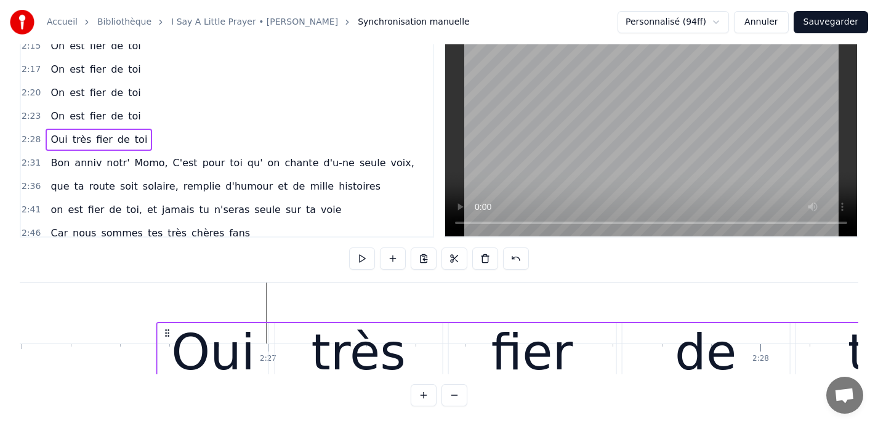
scroll to position [0, 72185]
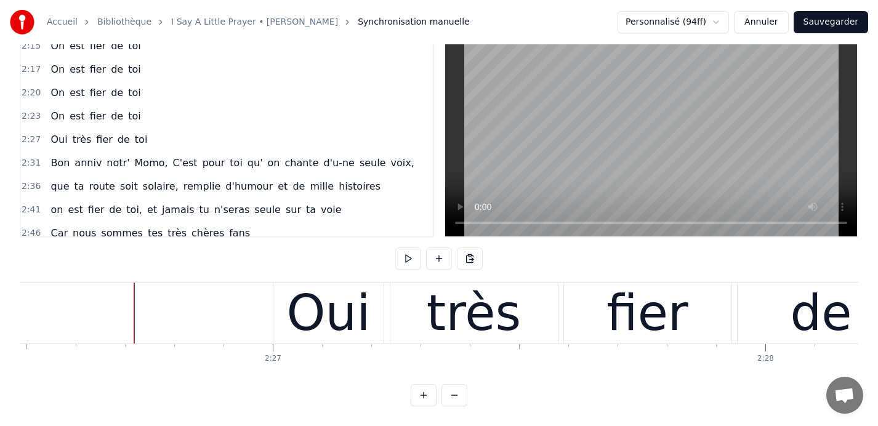
click at [408, 256] on button at bounding box center [408, 259] width 26 height 22
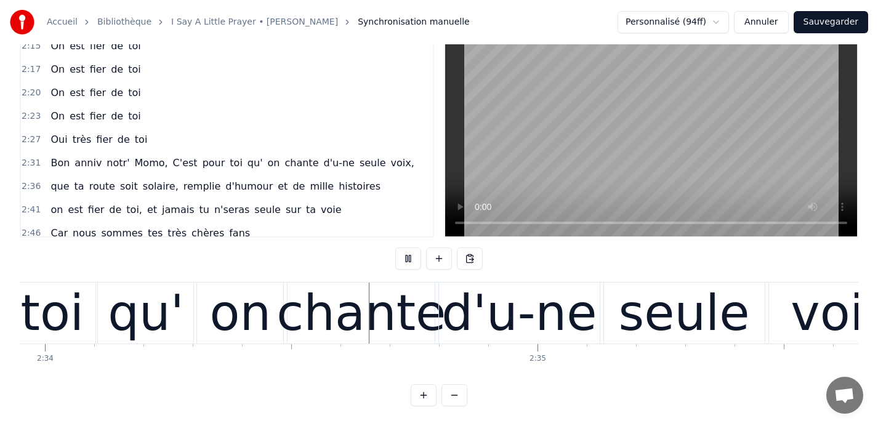
scroll to position [0, 75866]
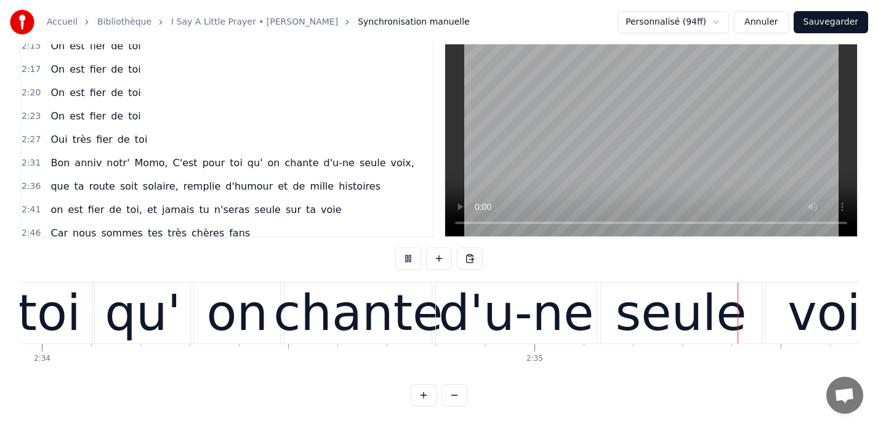
click at [409, 260] on button at bounding box center [408, 259] width 26 height 22
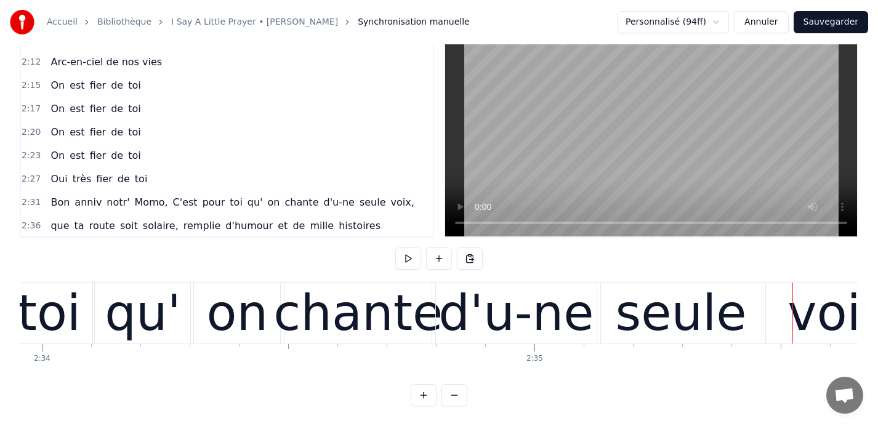
scroll to position [635, 0]
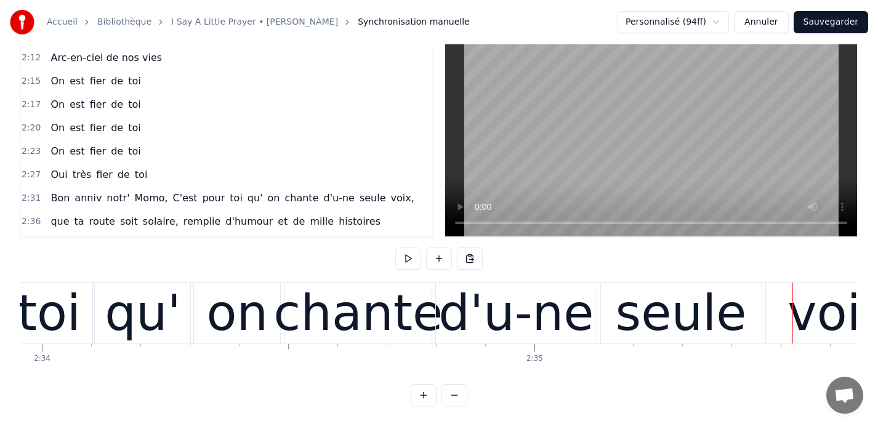
click at [26, 174] on span "2:27" at bounding box center [31, 175] width 19 height 12
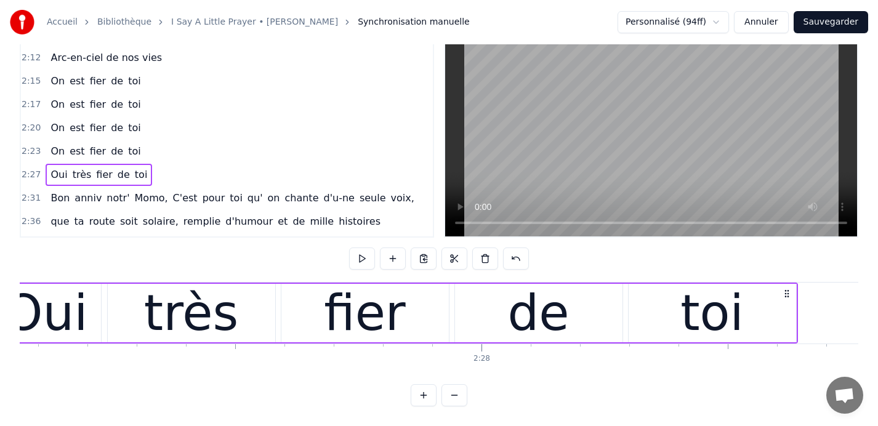
scroll to position [0, 72377]
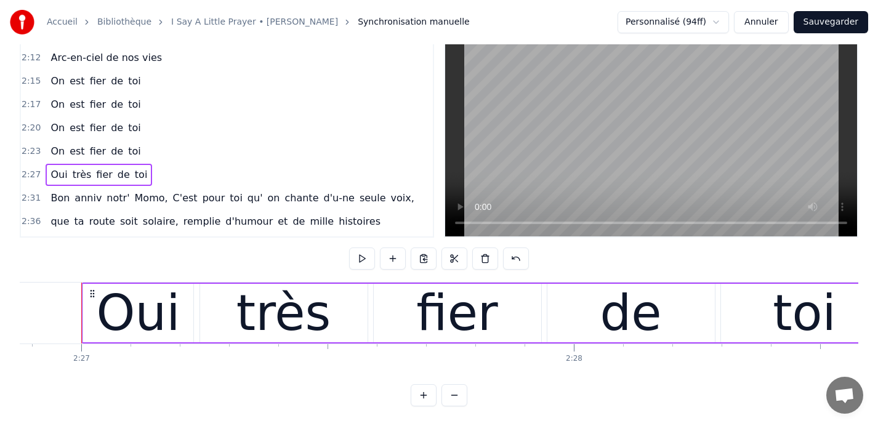
click at [25, 123] on span "2:20" at bounding box center [31, 128] width 19 height 12
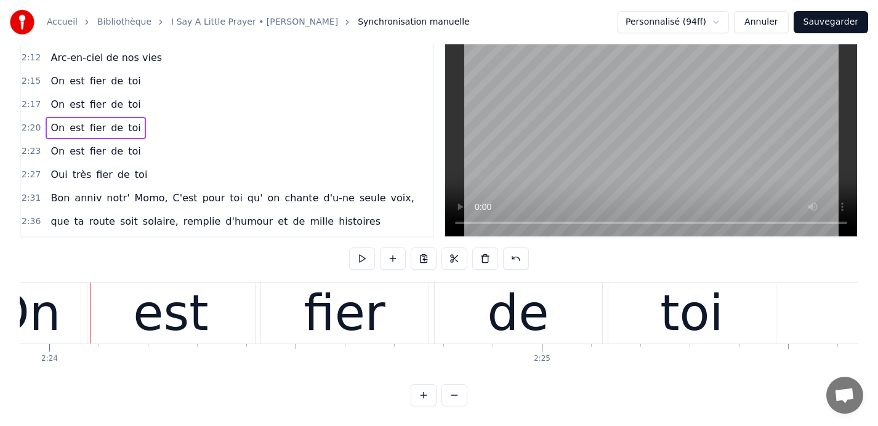
scroll to position [0, 70934]
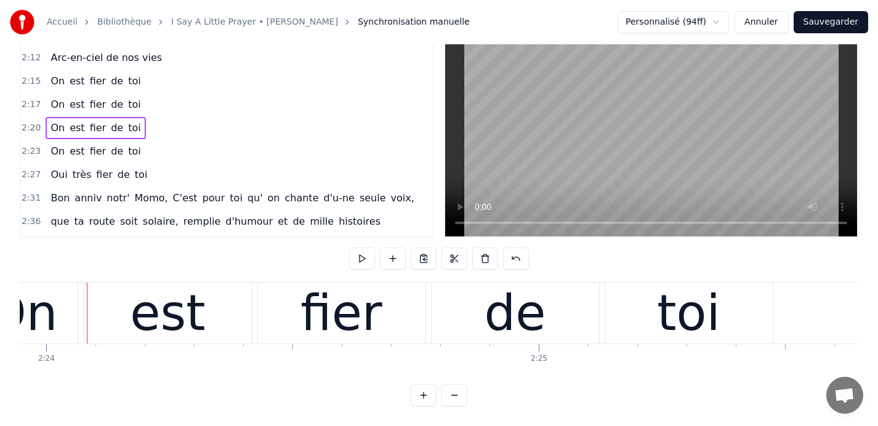
click at [28, 150] on span "2:23" at bounding box center [31, 151] width 19 height 12
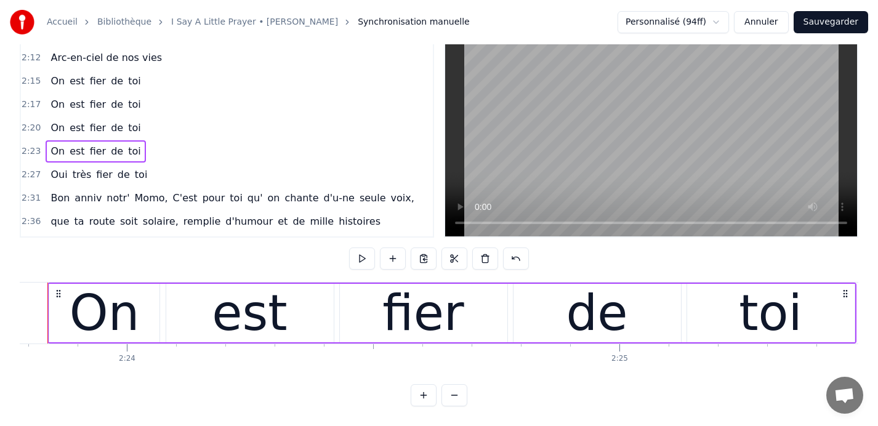
scroll to position [0, 70819]
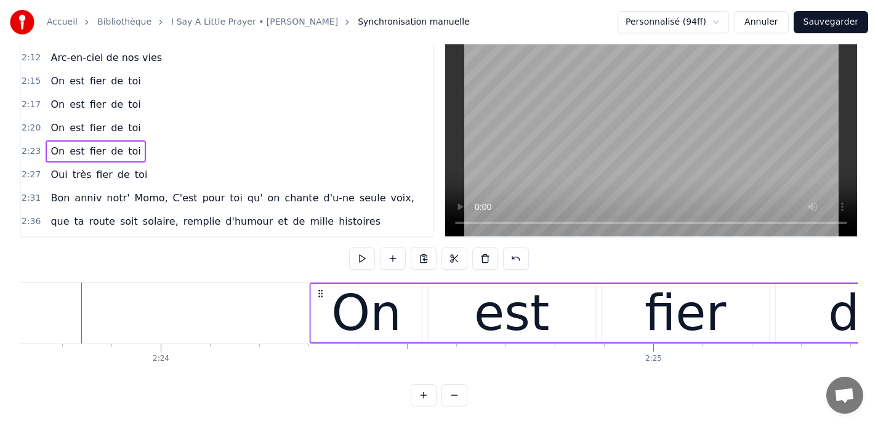
drag, startPoint x: 90, startPoint y: 292, endPoint x: 318, endPoint y: 274, distance: 229.2
click at [318, 274] on div "0:09 Car nous sommes tes très chères fans 0:13 Quand tu entr' dans la pièce, 0:…" at bounding box center [439, 216] width 839 height 382
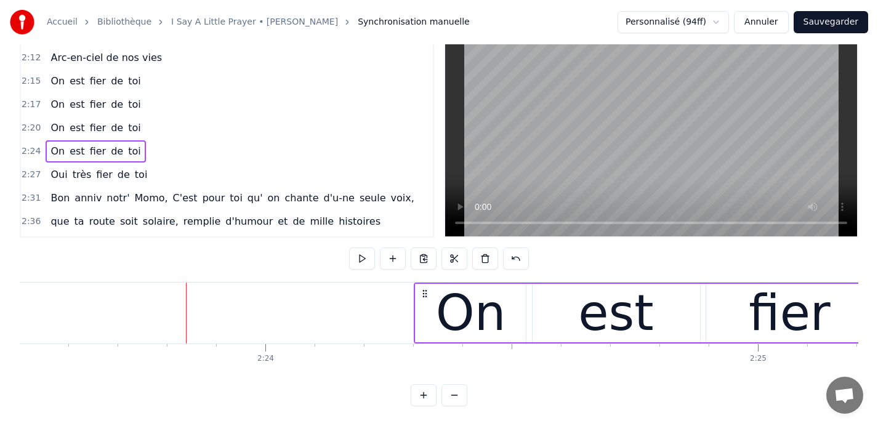
scroll to position [0, 70540]
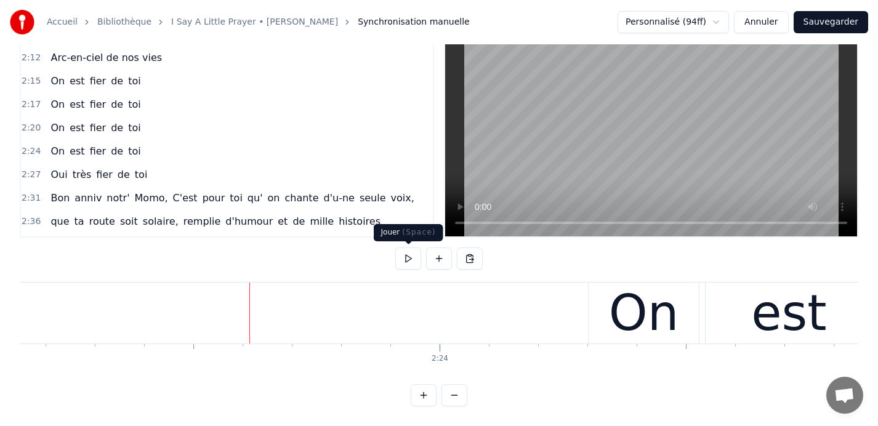
click at [409, 258] on button at bounding box center [408, 259] width 26 height 22
click at [600, 295] on div "On" at bounding box center [644, 313] width 110 height 61
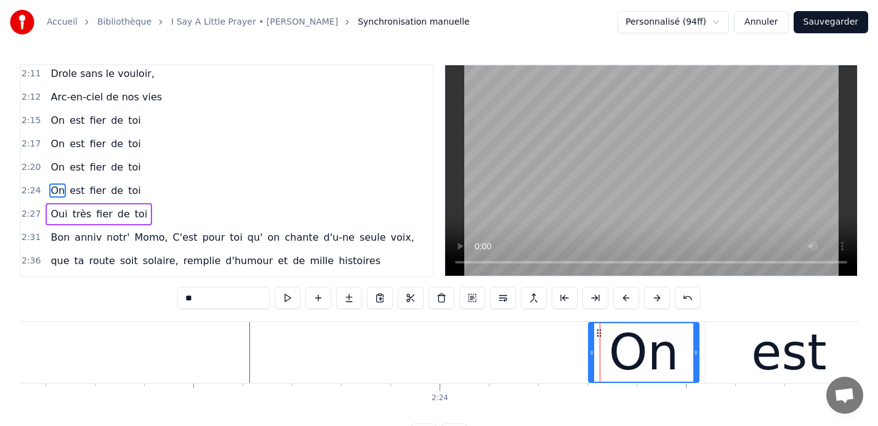
scroll to position [655, 0]
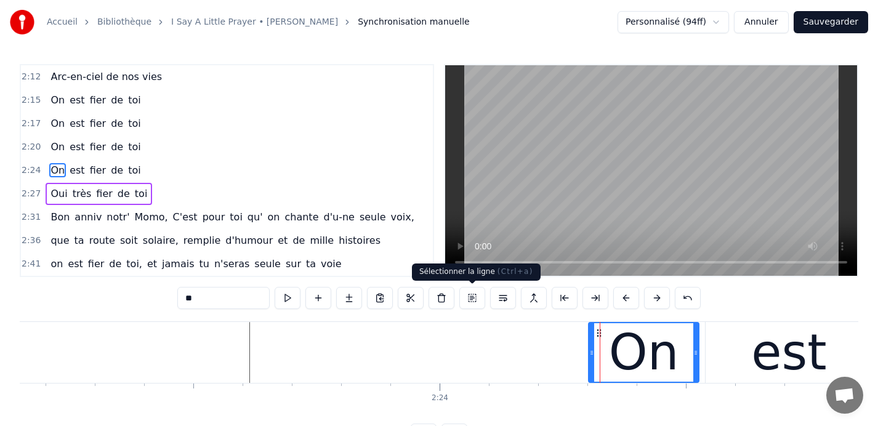
click at [474, 298] on button at bounding box center [473, 298] width 26 height 22
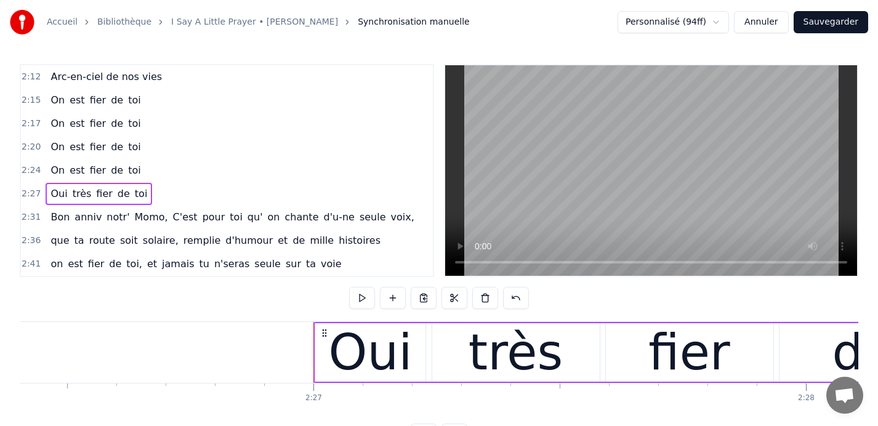
scroll to position [0, 72131]
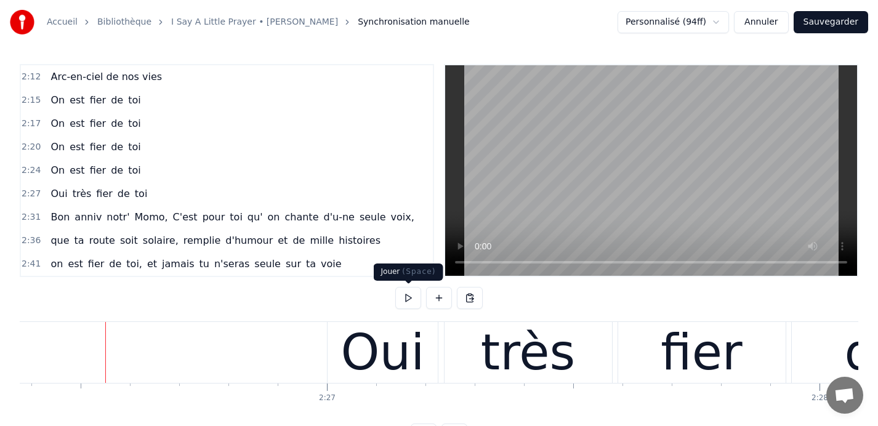
click at [402, 296] on button at bounding box center [408, 298] width 26 height 22
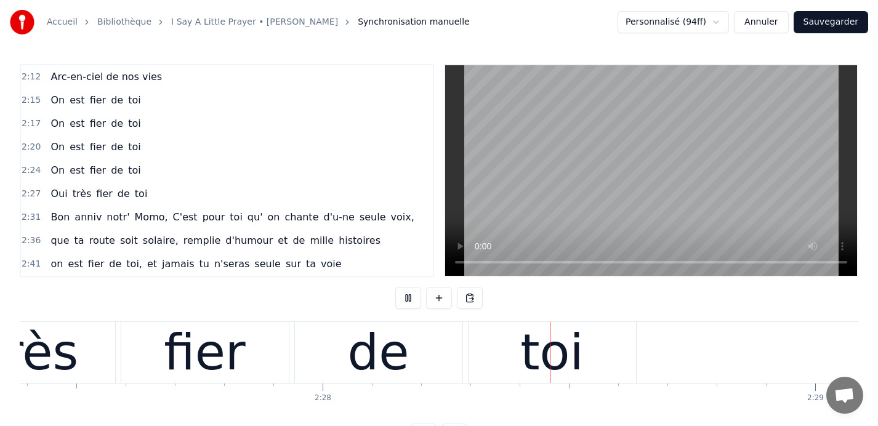
click at [402, 296] on button at bounding box center [408, 298] width 26 height 22
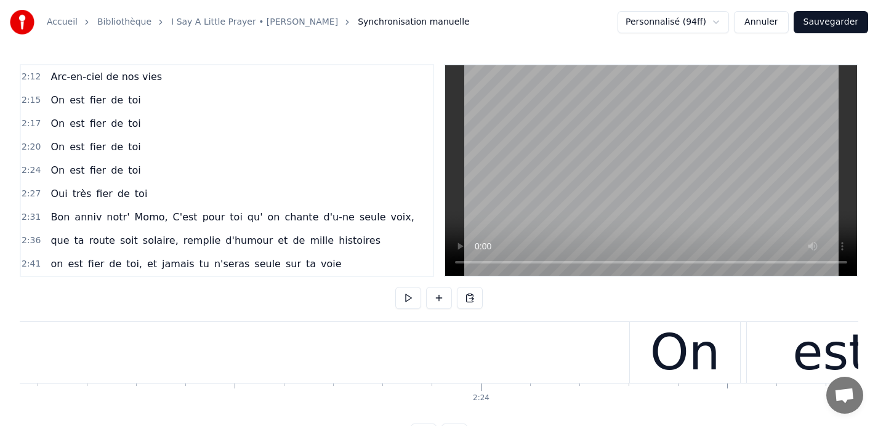
scroll to position [0, 70482]
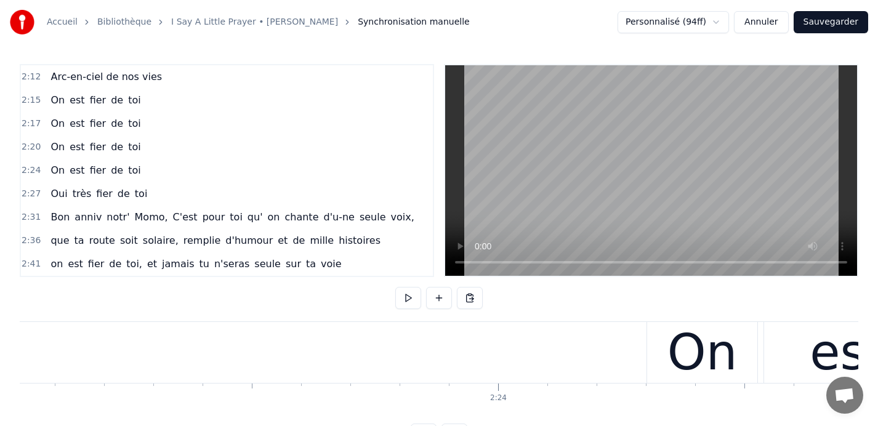
click at [403, 293] on button at bounding box center [408, 298] width 26 height 22
click at [28, 169] on span "2:24" at bounding box center [31, 170] width 19 height 12
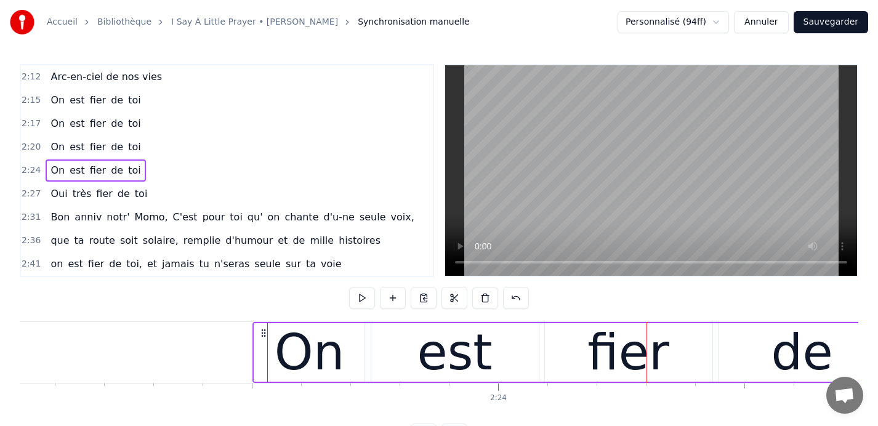
drag, startPoint x: 657, startPoint y: 332, endPoint x: 262, endPoint y: 343, distance: 394.4
click at [262, 343] on div "On est fier de toi" at bounding box center [657, 352] width 809 height 61
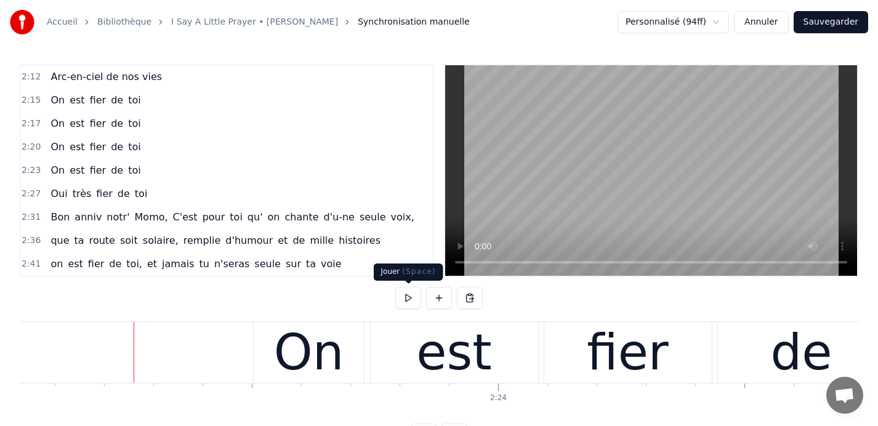
click at [405, 297] on button at bounding box center [408, 298] width 26 height 22
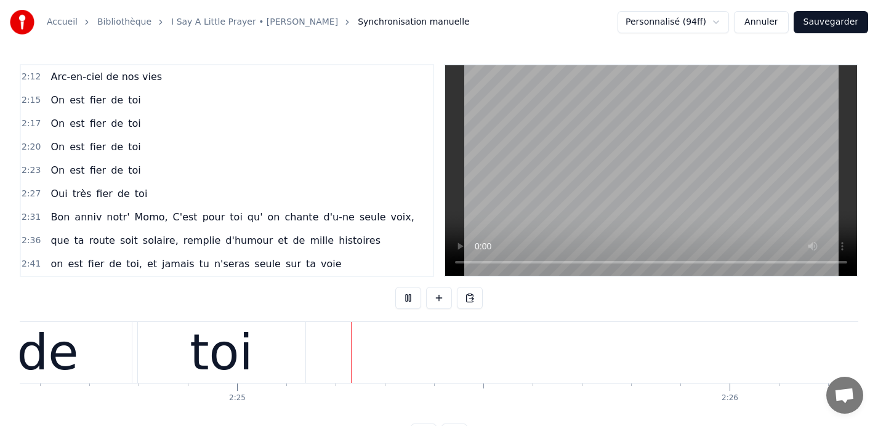
click at [405, 297] on button at bounding box center [408, 298] width 26 height 22
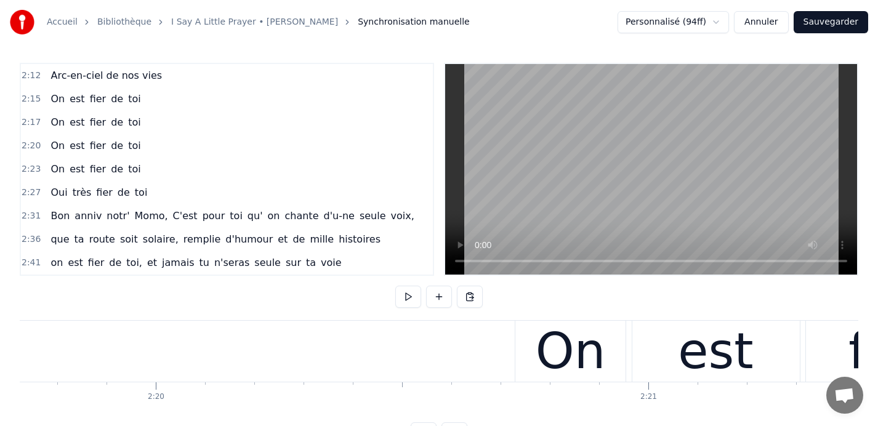
scroll to position [0, 68863]
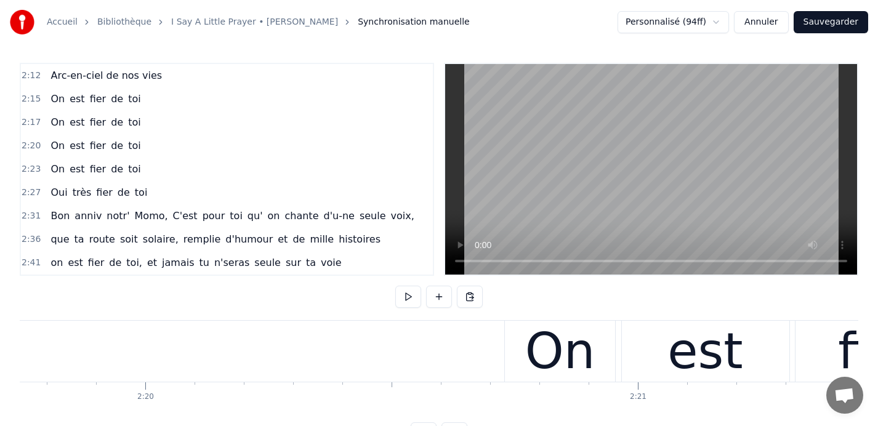
click at [523, 336] on div "On" at bounding box center [560, 351] width 110 height 61
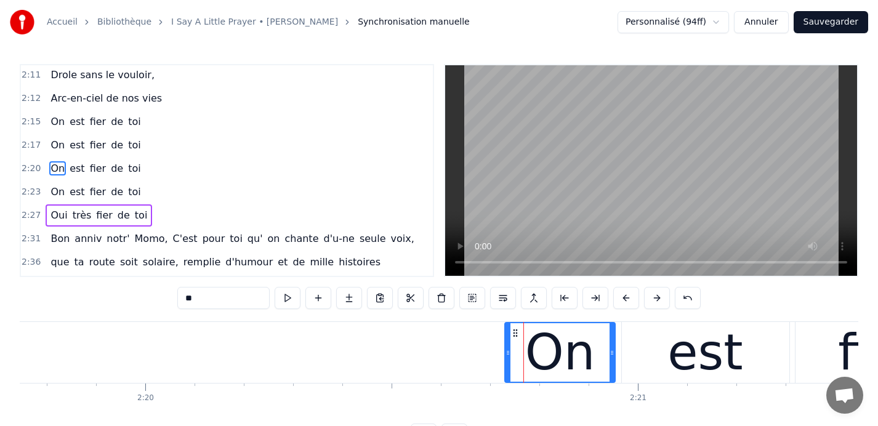
scroll to position [632, 0]
click at [28, 172] on span "2:20" at bounding box center [31, 170] width 19 height 12
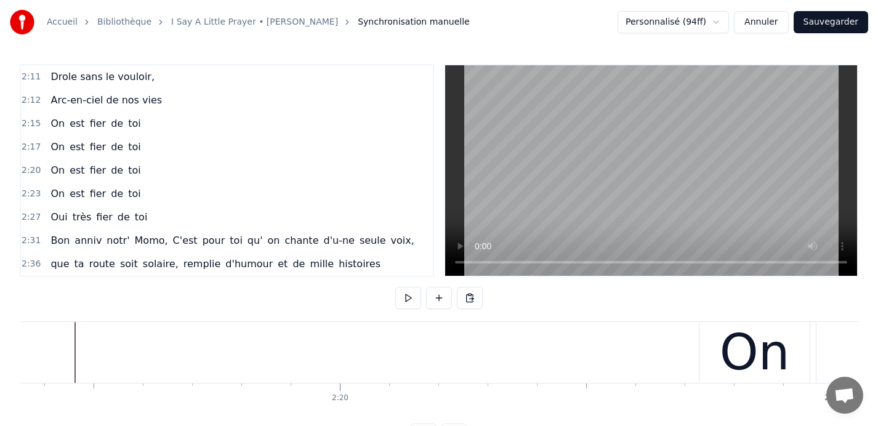
scroll to position [0, 68662]
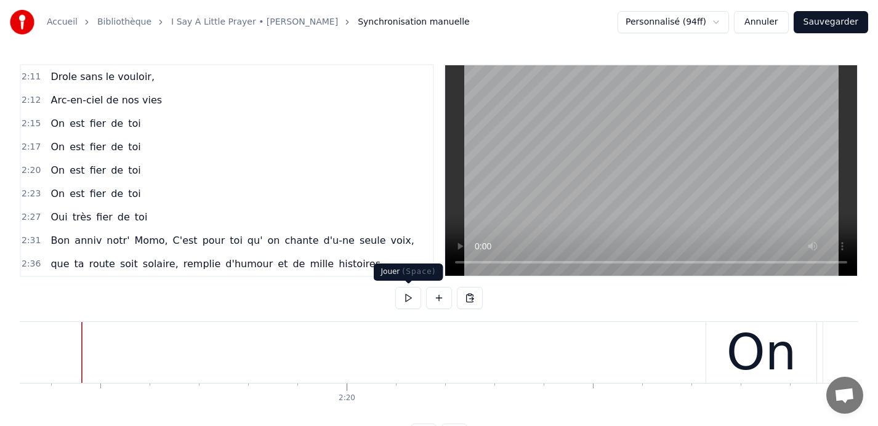
click at [405, 301] on button at bounding box center [408, 298] width 26 height 22
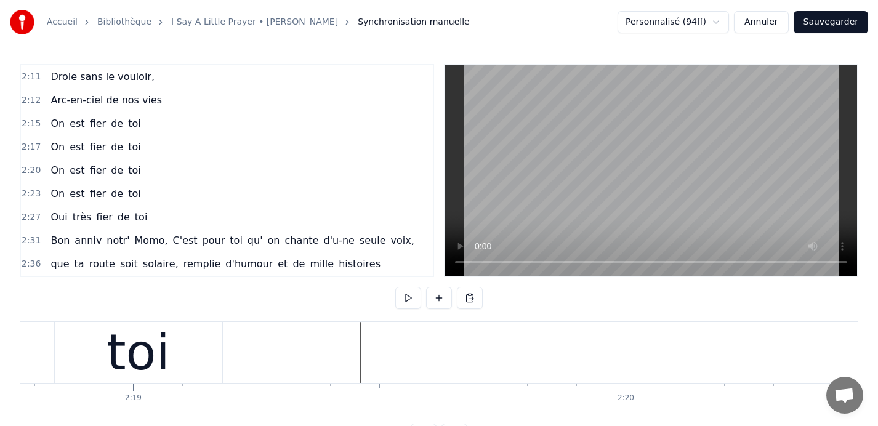
scroll to position [0, 68386]
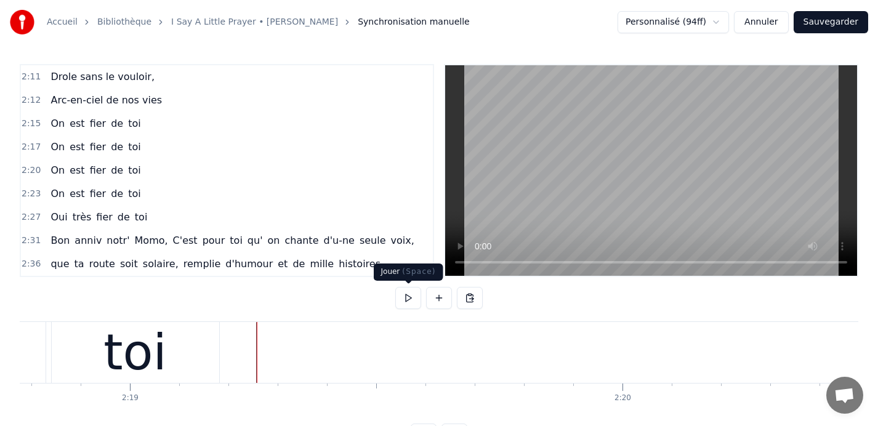
click at [406, 298] on button at bounding box center [408, 298] width 26 height 22
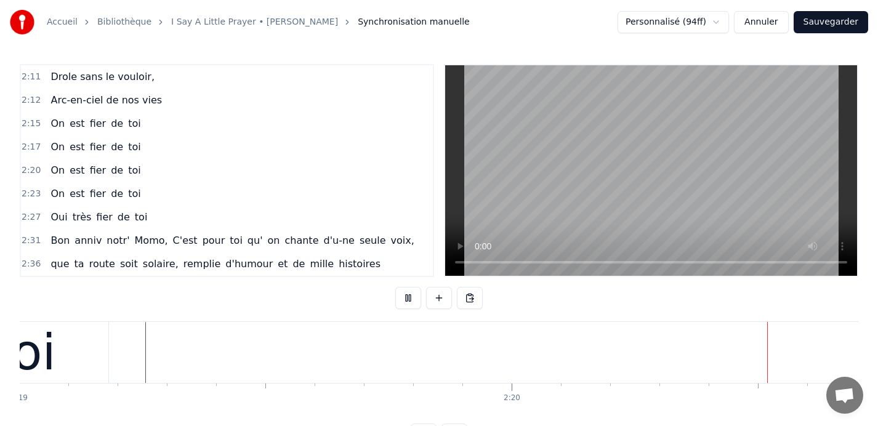
click at [406, 298] on button at bounding box center [408, 298] width 26 height 22
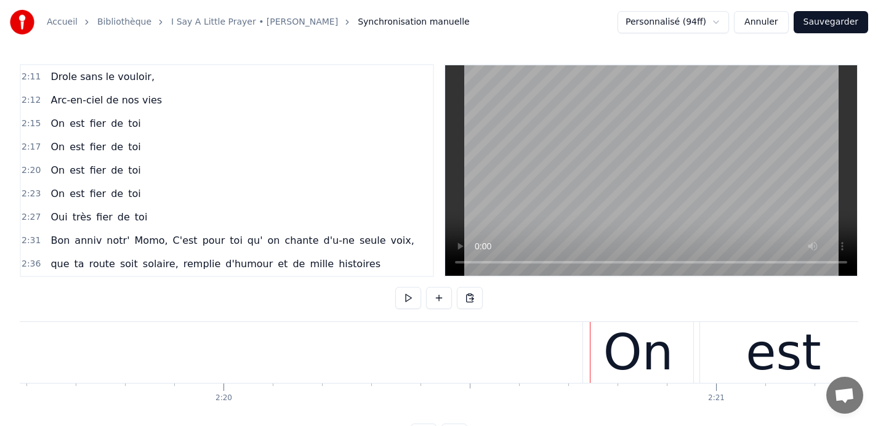
scroll to position [0, 68757]
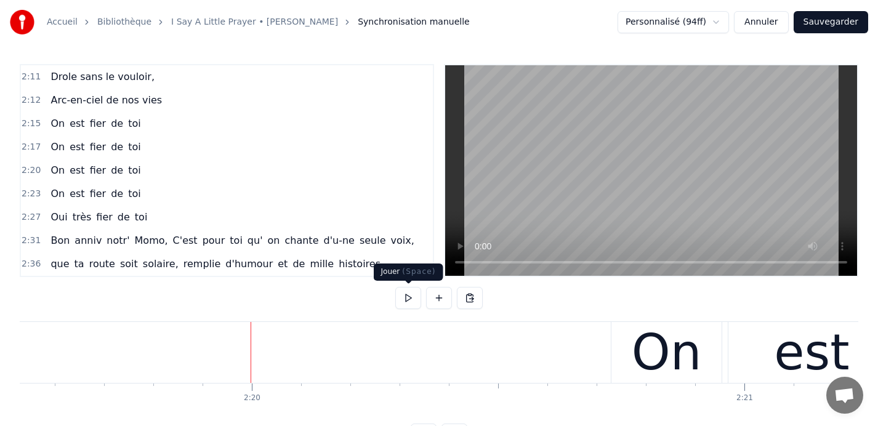
click at [408, 298] on button at bounding box center [408, 298] width 26 height 22
click at [667, 365] on div "On" at bounding box center [667, 353] width 70 height 74
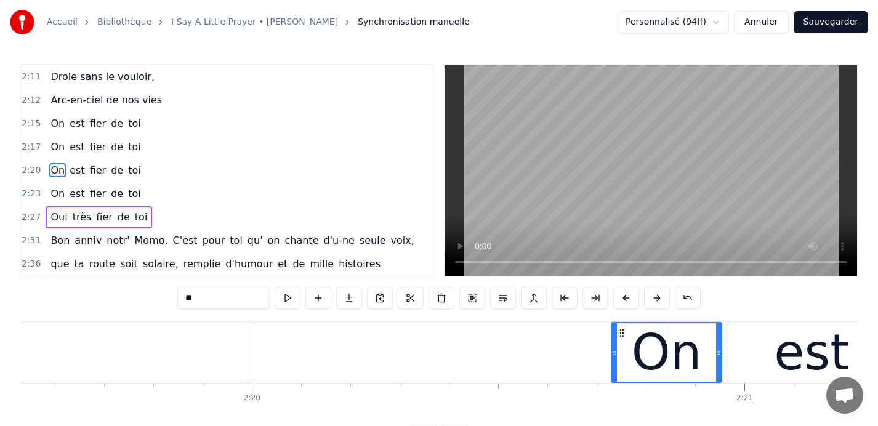
click at [26, 169] on span "2:20" at bounding box center [31, 170] width 19 height 12
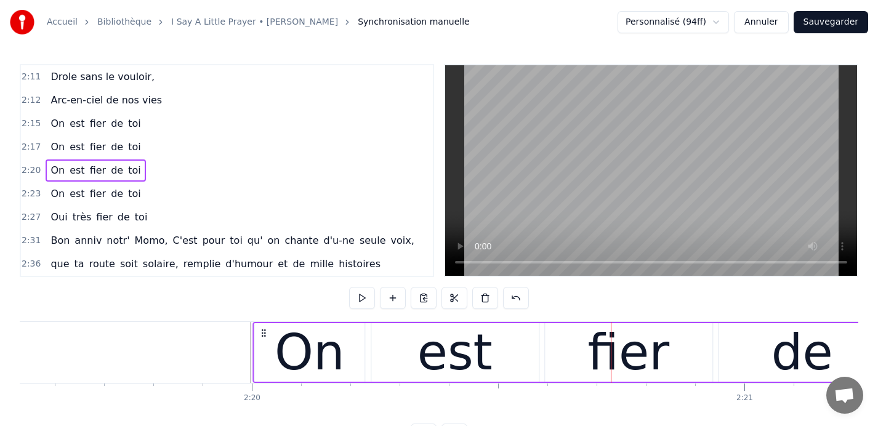
drag, startPoint x: 620, startPoint y: 333, endPoint x: 262, endPoint y: 340, distance: 358.6
click at [262, 340] on div "On est fier de toi" at bounding box center [657, 352] width 809 height 61
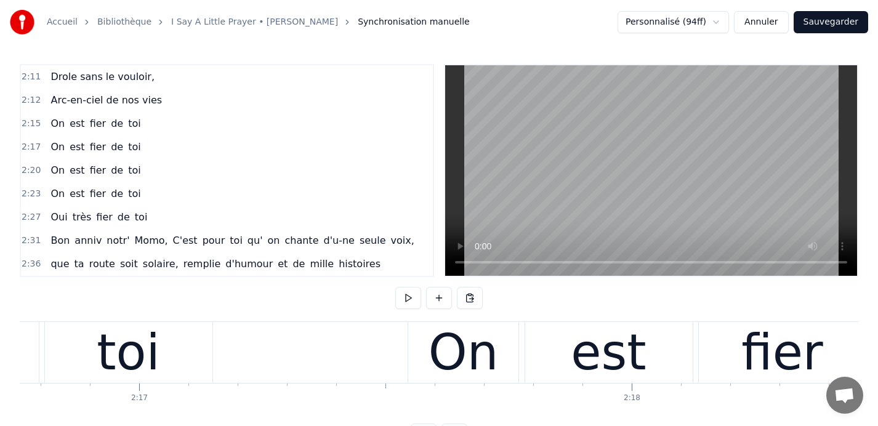
scroll to position [0, 67382]
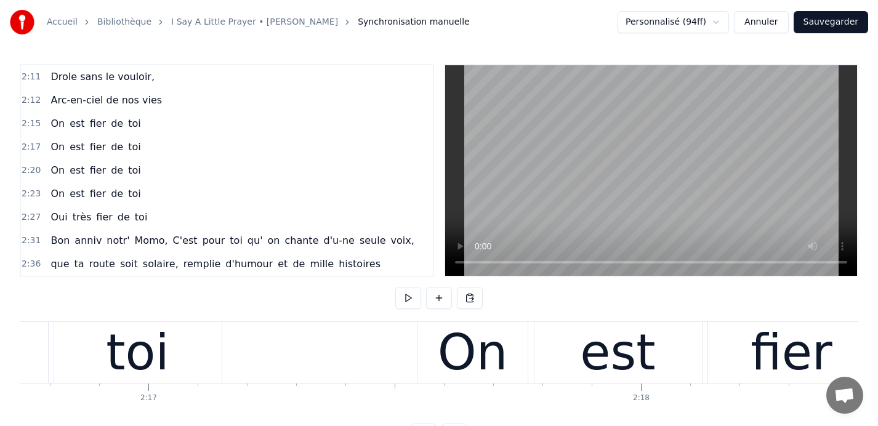
click at [408, 298] on button at bounding box center [408, 298] width 26 height 22
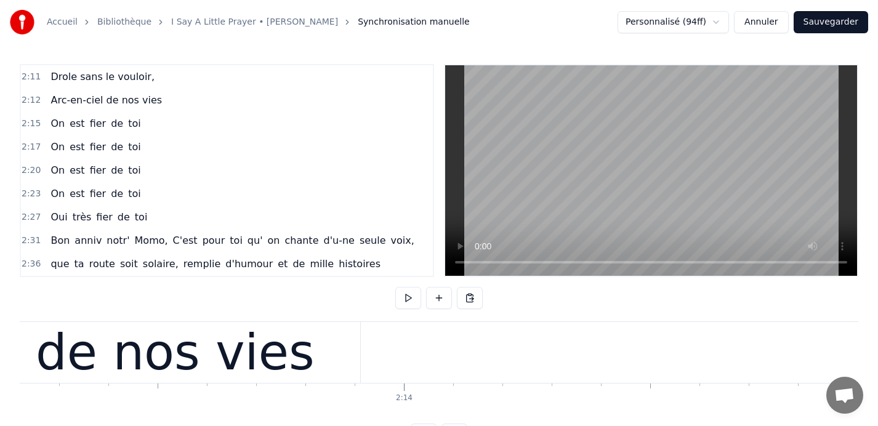
scroll to position [0, 65644]
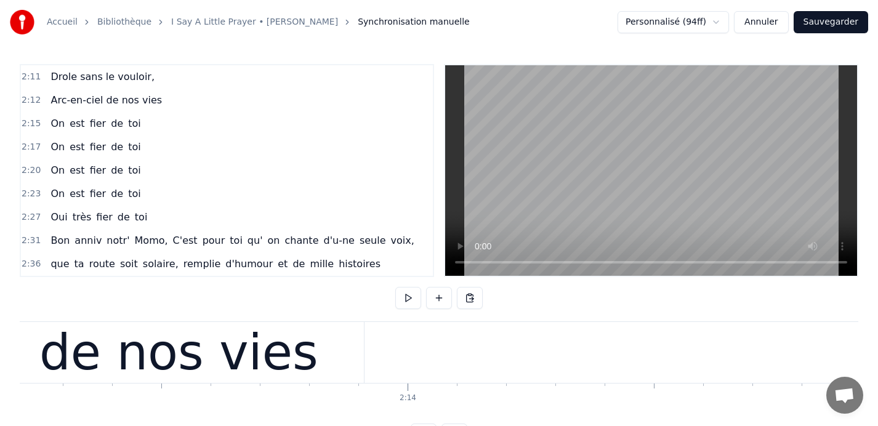
click at [405, 298] on button at bounding box center [408, 298] width 26 height 22
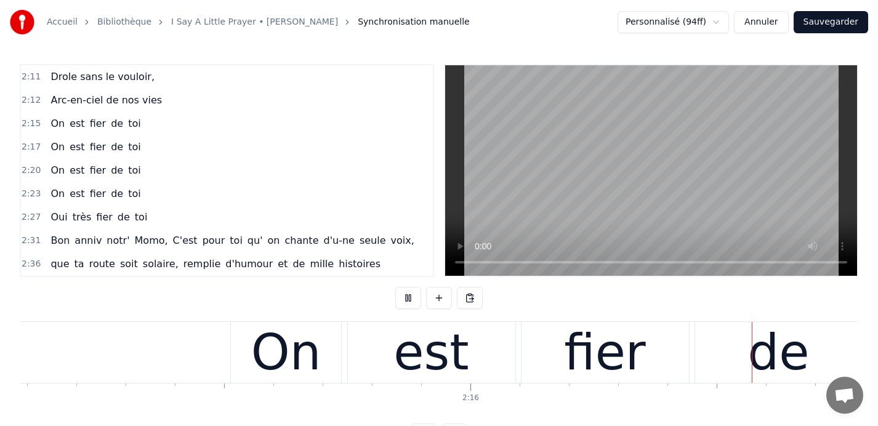
click at [405, 298] on button at bounding box center [408, 298] width 26 height 22
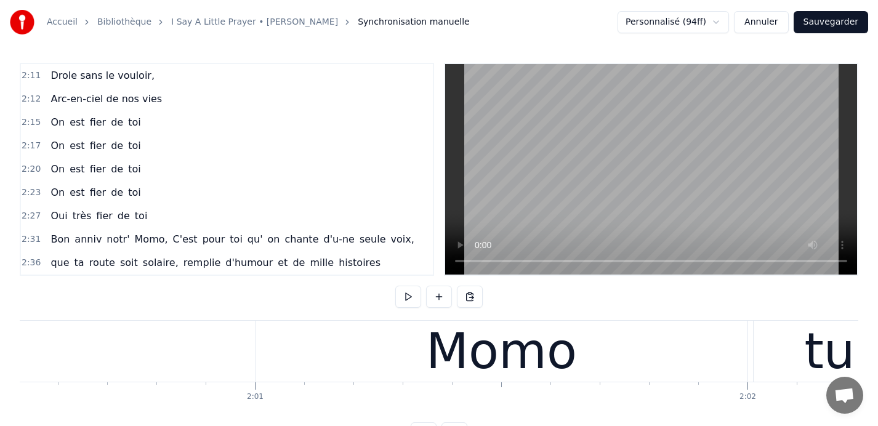
scroll to position [0, 59377]
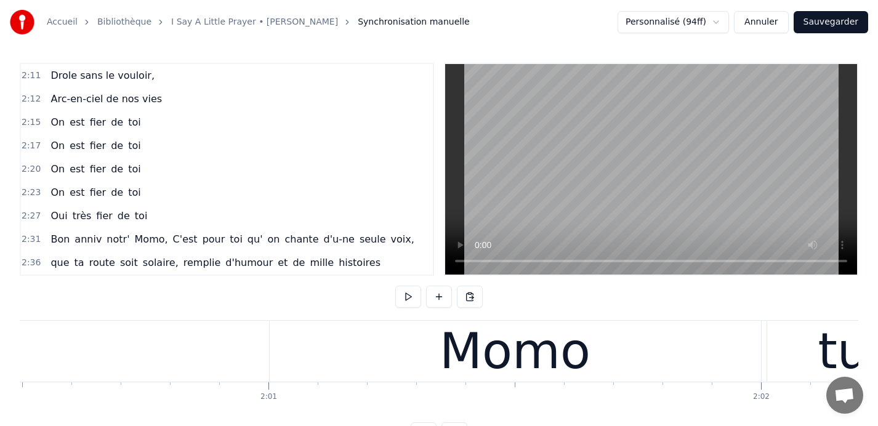
click at [407, 300] on button at bounding box center [408, 297] width 26 height 22
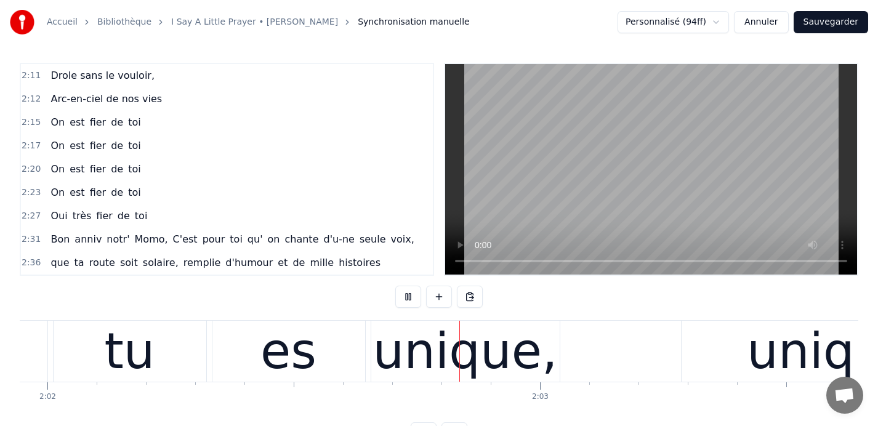
scroll to position [0, 60105]
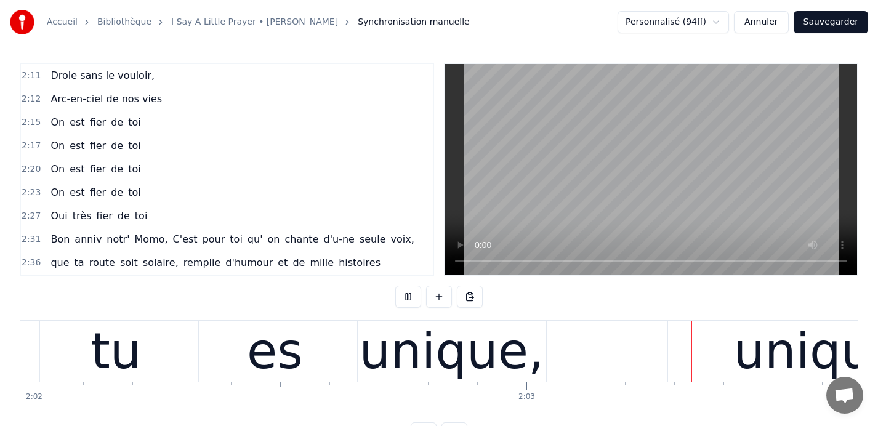
click at [407, 300] on button at bounding box center [408, 297] width 26 height 22
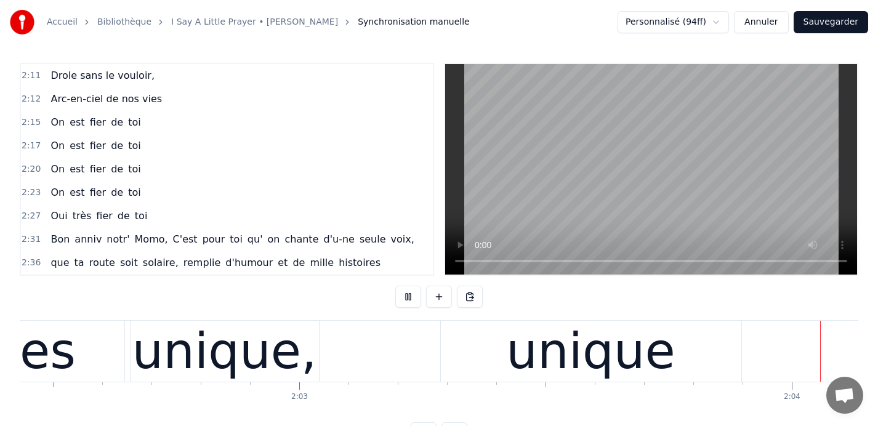
click at [407, 300] on button at bounding box center [408, 297] width 26 height 22
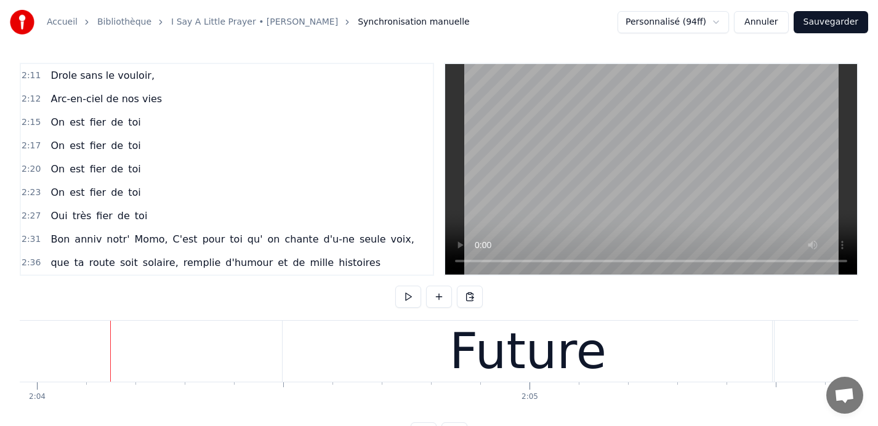
scroll to position [0, 61116]
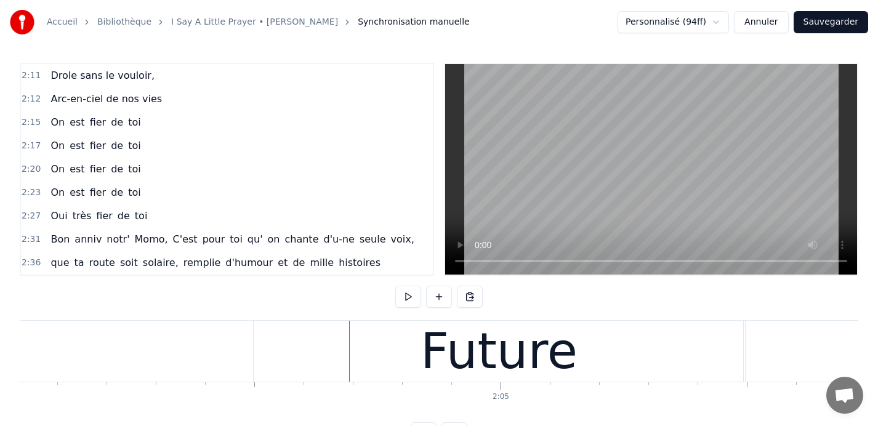
click at [367, 352] on div "Future" at bounding box center [500, 351] width 492 height 61
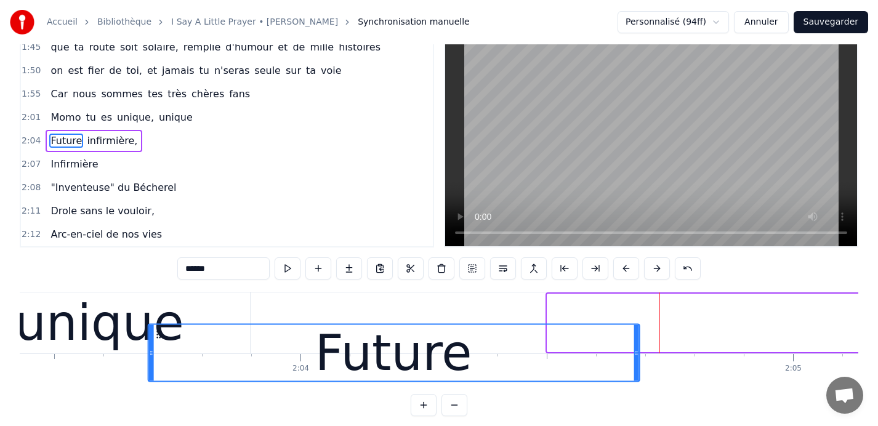
scroll to position [0, 60818]
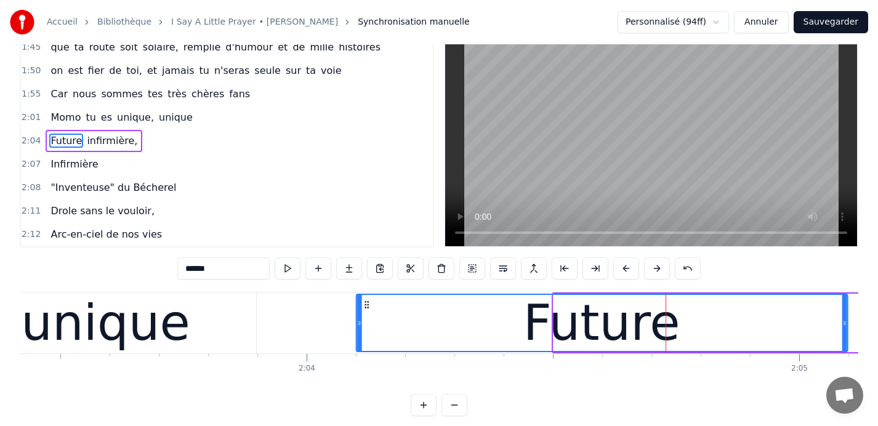
drag, startPoint x: 264, startPoint y: 334, endPoint x: 376, endPoint y: 318, distance: 113.2
click at [376, 318] on div "Future" at bounding box center [602, 323] width 490 height 56
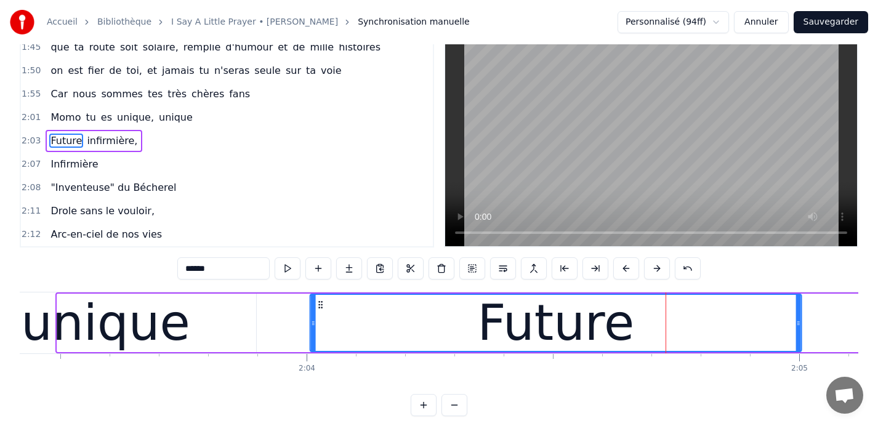
drag, startPoint x: 68, startPoint y: 303, endPoint x: 322, endPoint y: 298, distance: 253.2
click at [322, 298] on div "Future" at bounding box center [556, 323] width 490 height 56
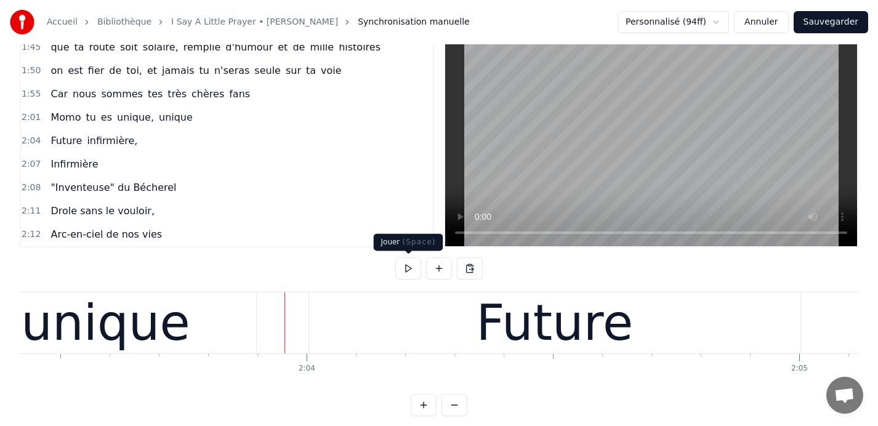
click at [403, 267] on button at bounding box center [408, 268] width 26 height 22
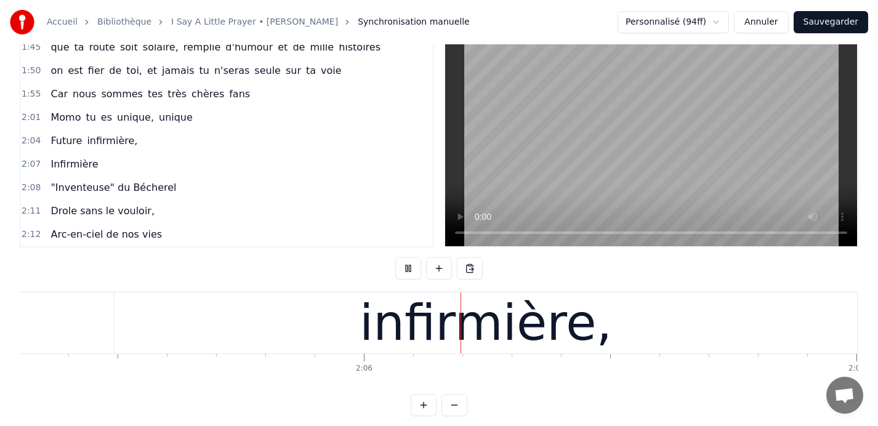
scroll to position [0, 61753]
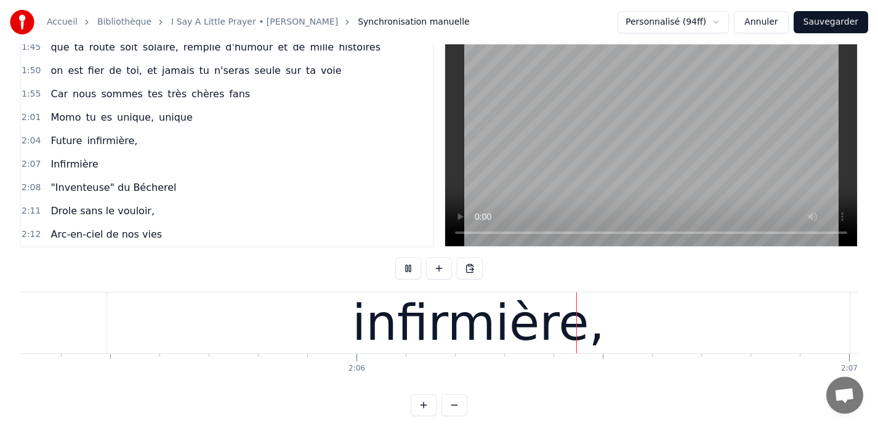
click at [403, 267] on button at bounding box center [408, 268] width 26 height 22
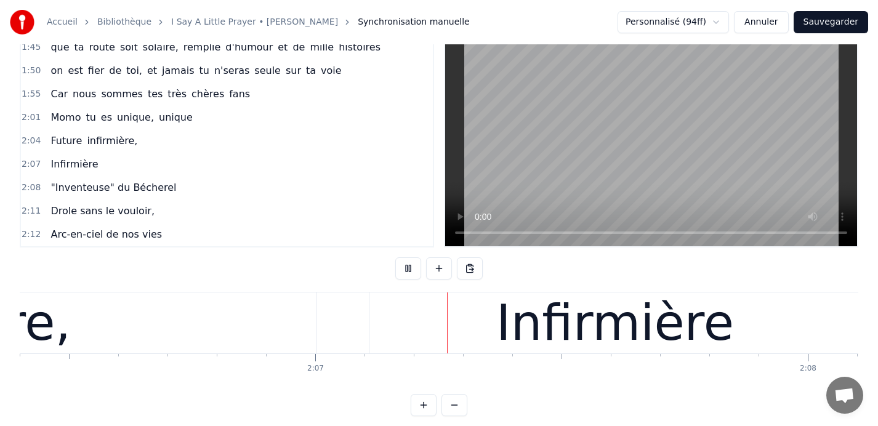
click at [403, 267] on button at bounding box center [408, 268] width 26 height 22
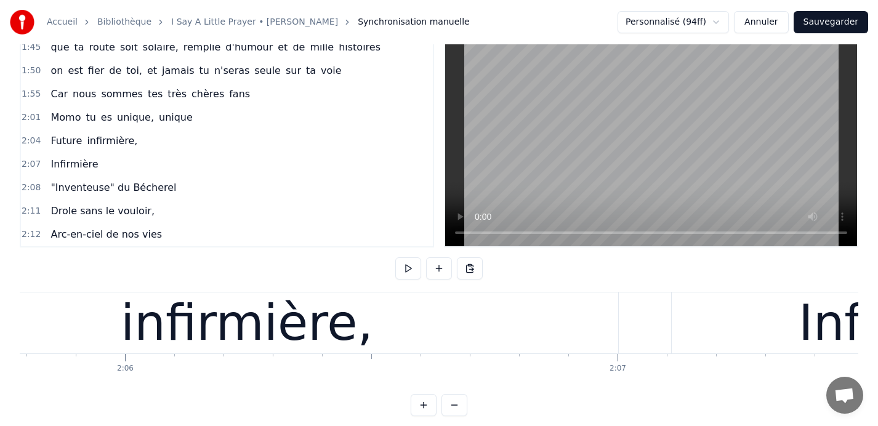
scroll to position [0, 61903]
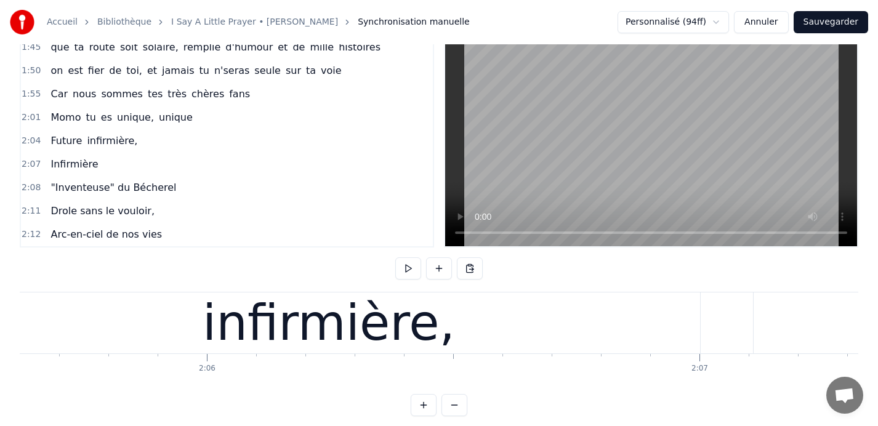
click at [298, 314] on div "infirmière," at bounding box center [329, 323] width 253 height 74
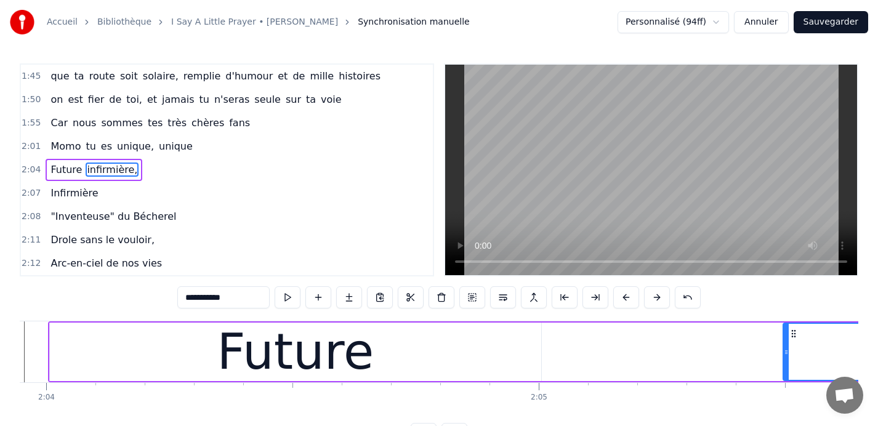
scroll to position [0, 61084]
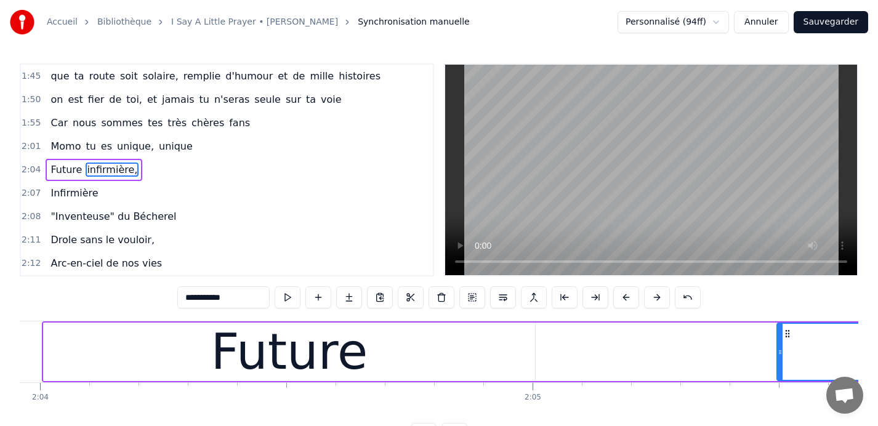
click at [502, 355] on div "Future" at bounding box center [290, 352] width 492 height 59
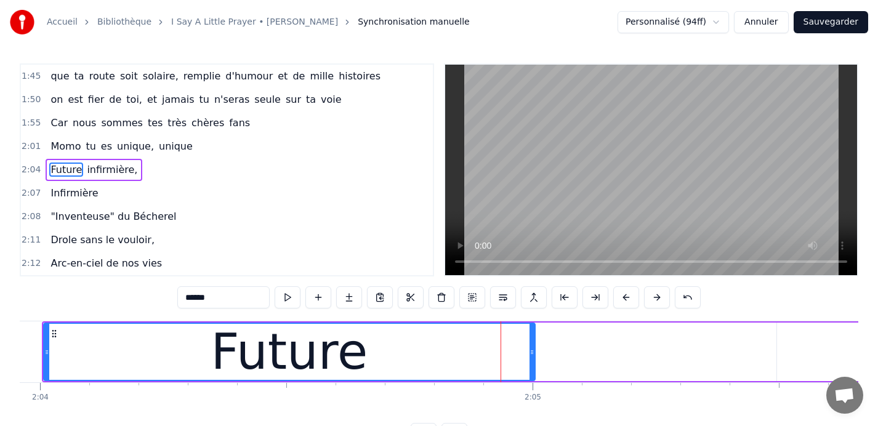
scroll to position [0, 0]
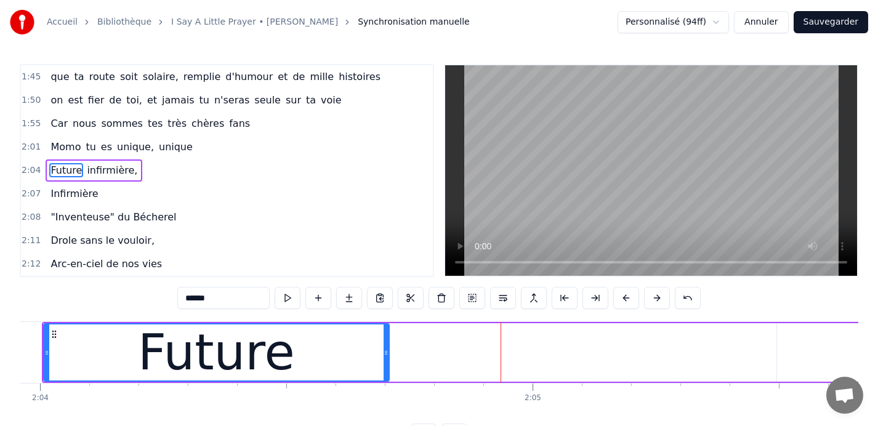
drag, startPoint x: 532, startPoint y: 352, endPoint x: 387, endPoint y: 351, distance: 144.8
click at [387, 351] on icon at bounding box center [386, 353] width 5 height 10
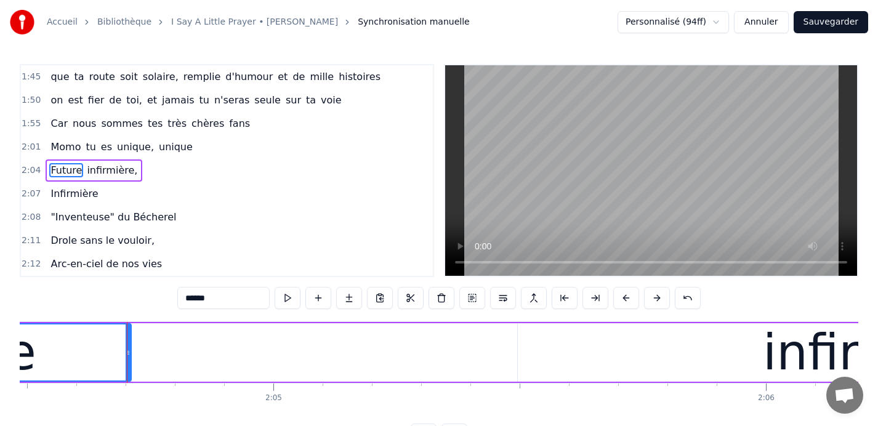
scroll to position [0, 61345]
click at [762, 360] on div "infirmière," at bounding box center [887, 352] width 743 height 59
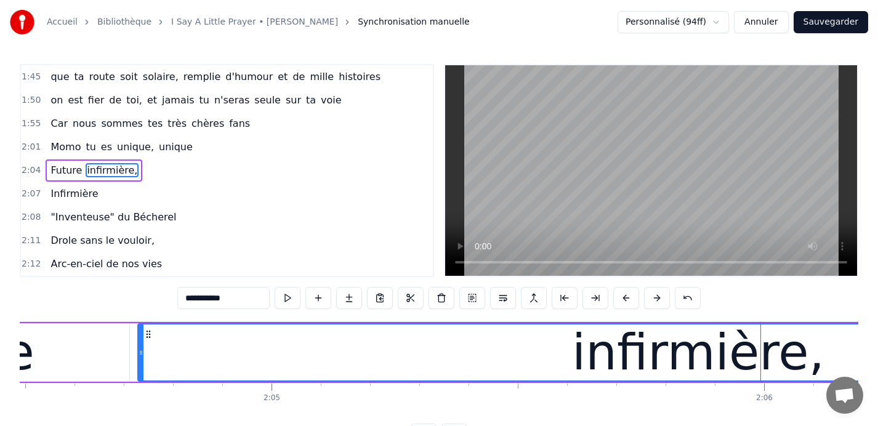
drag, startPoint x: 521, startPoint y: 351, endPoint x: 142, endPoint y: 353, distance: 379.4
click at [142, 353] on icon at bounding box center [141, 353] width 5 height 10
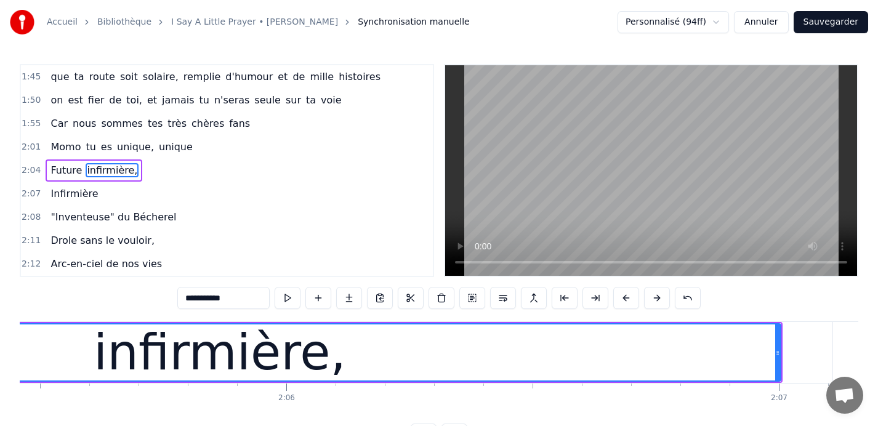
scroll to position [0, 61849]
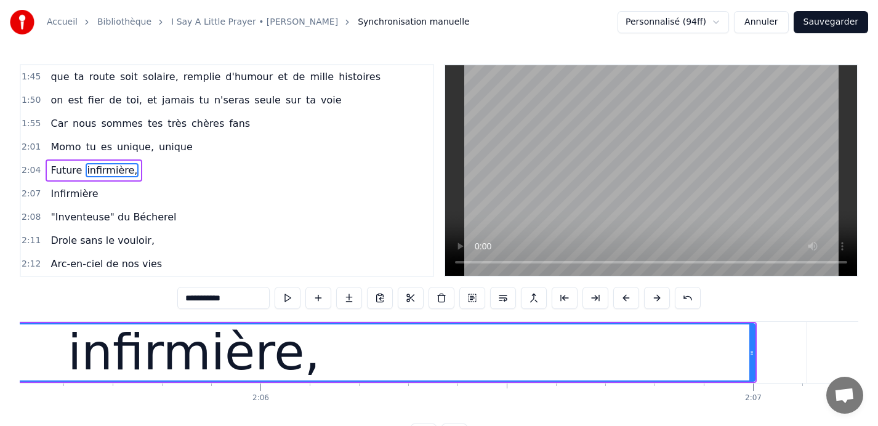
click at [750, 352] on icon at bounding box center [752, 353] width 5 height 10
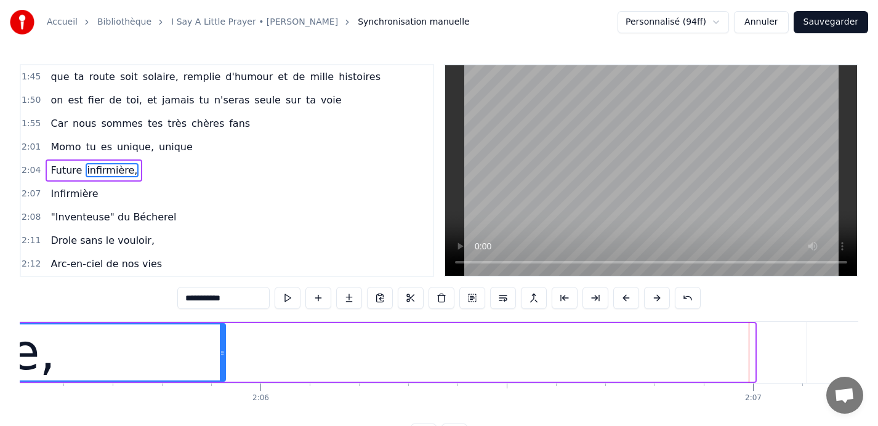
drag, startPoint x: 750, startPoint y: 352, endPoint x: 221, endPoint y: 330, distance: 530.2
click at [221, 330] on div at bounding box center [222, 353] width 5 height 56
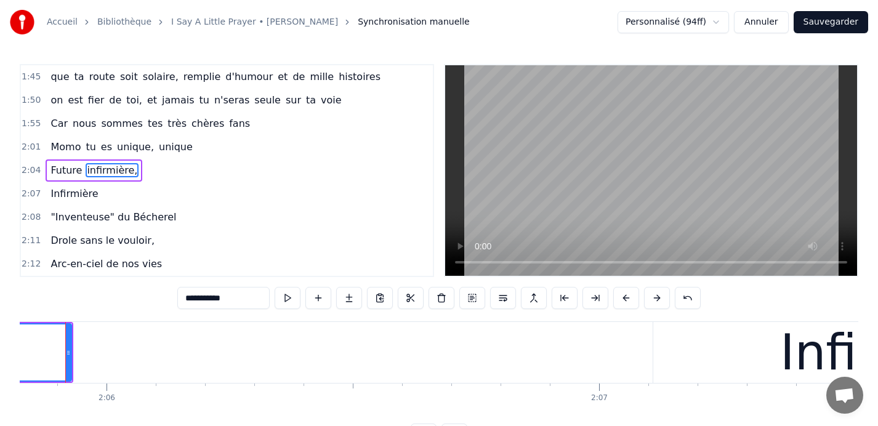
scroll to position [0, 62041]
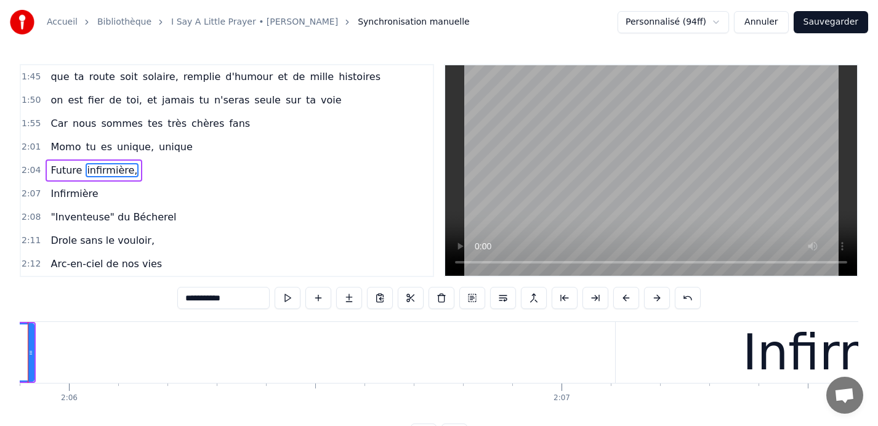
click at [732, 353] on div "Infirmière" at bounding box center [862, 352] width 492 height 61
type input "**********"
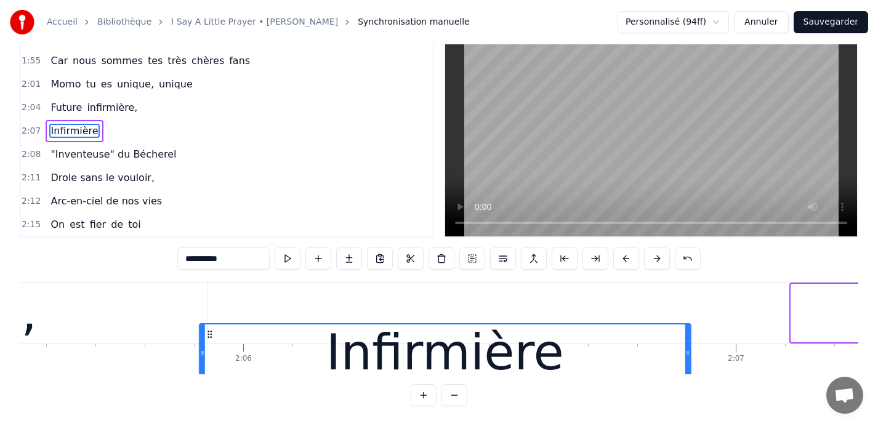
scroll to position [0, 61866]
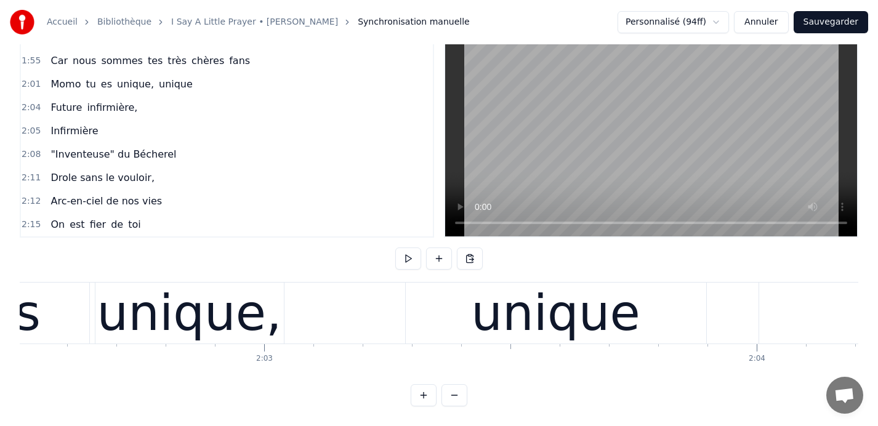
scroll to position [0, 60351]
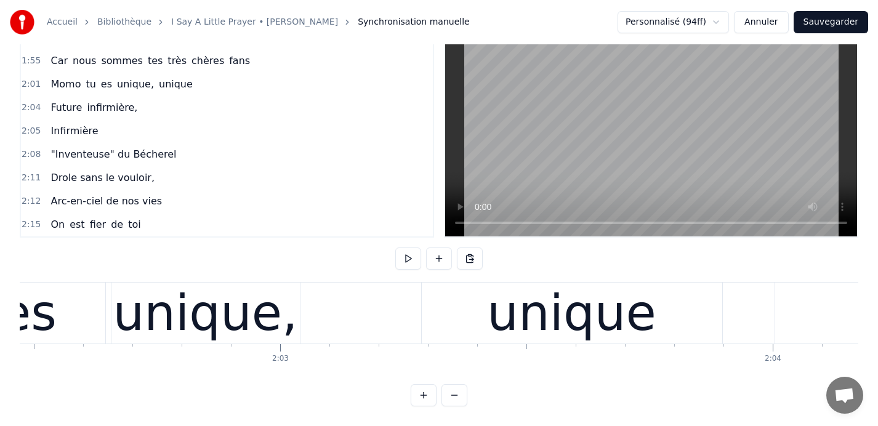
click at [339, 299] on div "Momo tu es unique, unique" at bounding box center [10, 313] width 1430 height 61
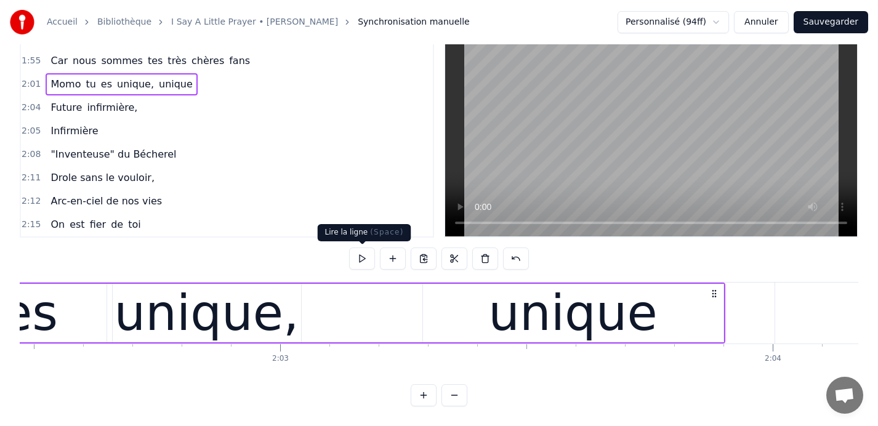
click at [358, 259] on button at bounding box center [362, 259] width 26 height 22
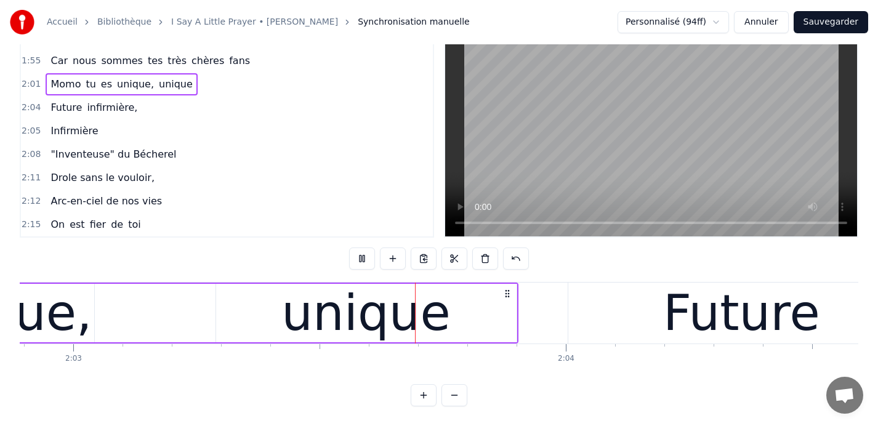
scroll to position [0, 60566]
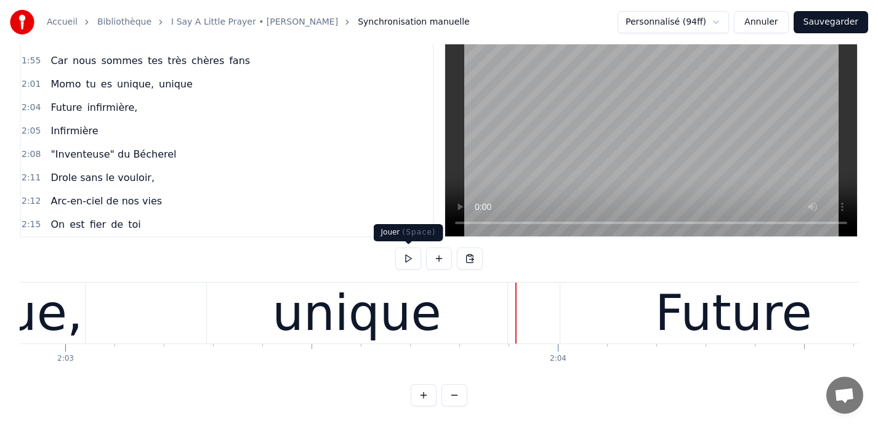
click at [407, 258] on button at bounding box center [408, 259] width 26 height 22
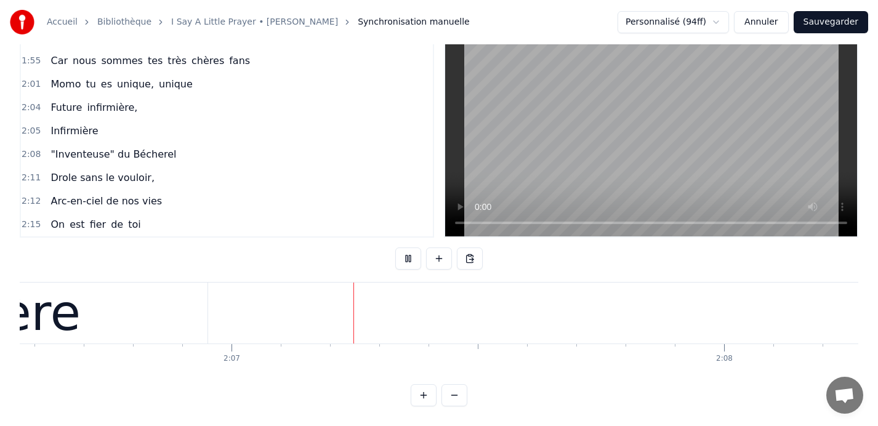
scroll to position [0, 62400]
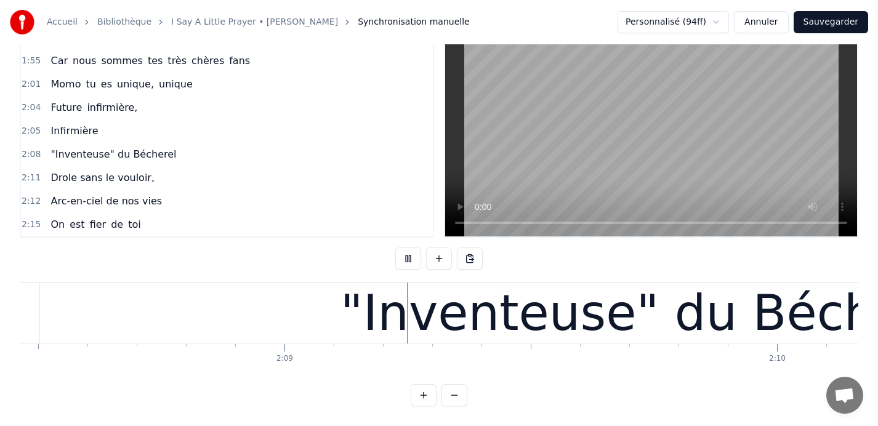
click at [407, 258] on button at bounding box center [408, 259] width 26 height 22
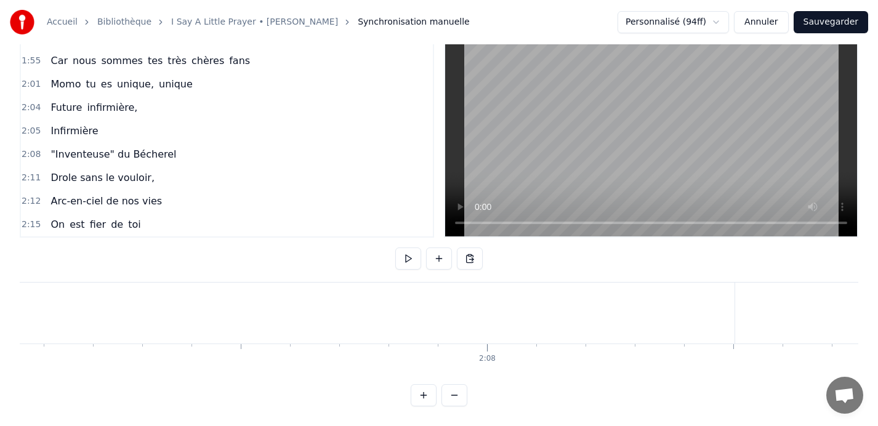
scroll to position [0, 62588]
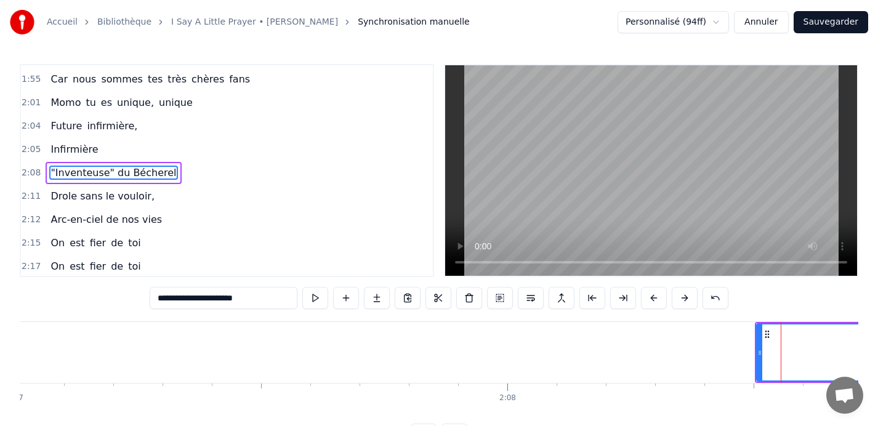
scroll to position [515, 0]
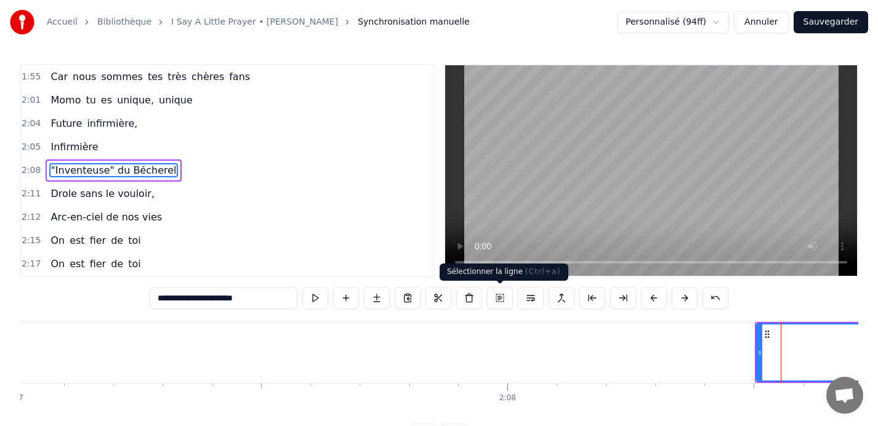
click at [499, 299] on button at bounding box center [500, 298] width 26 height 22
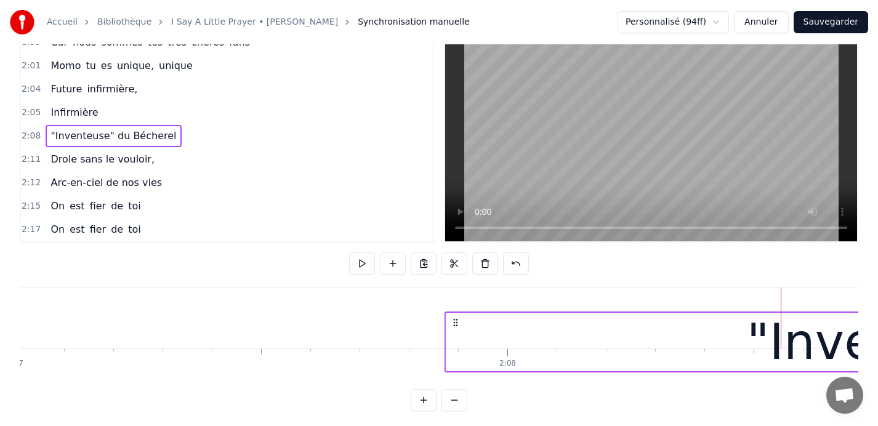
scroll to position [39, 0]
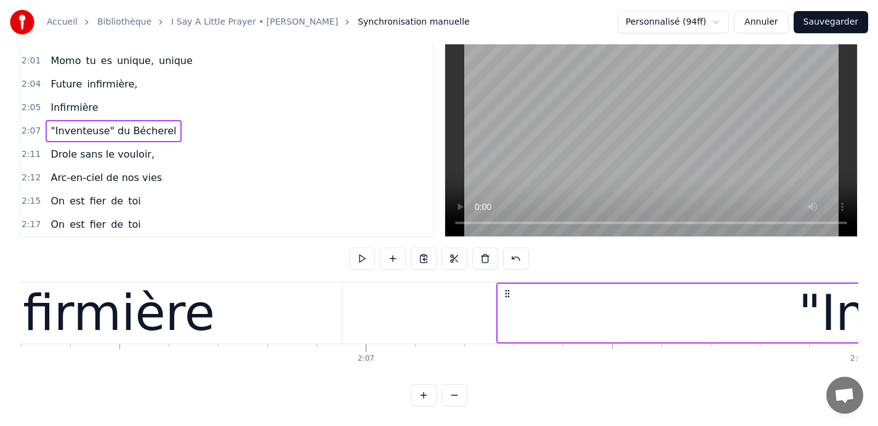
scroll to position [0, 62208]
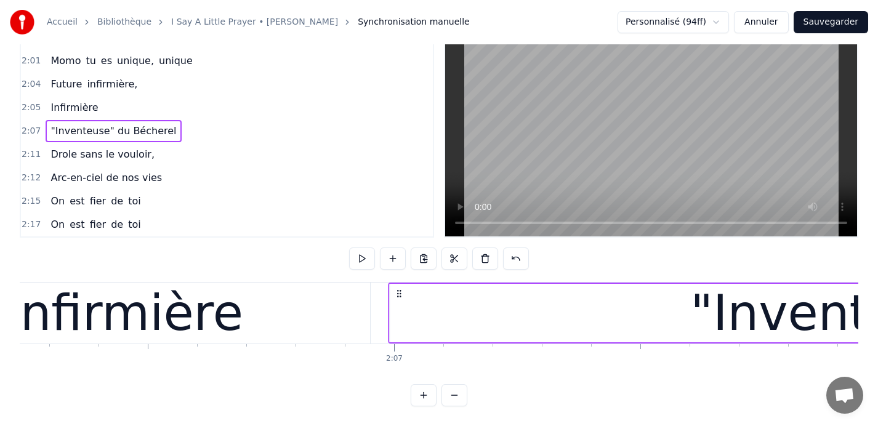
drag, startPoint x: 535, startPoint y: 292, endPoint x: 399, endPoint y: 295, distance: 136.2
click at [399, 295] on icon at bounding box center [399, 294] width 10 height 10
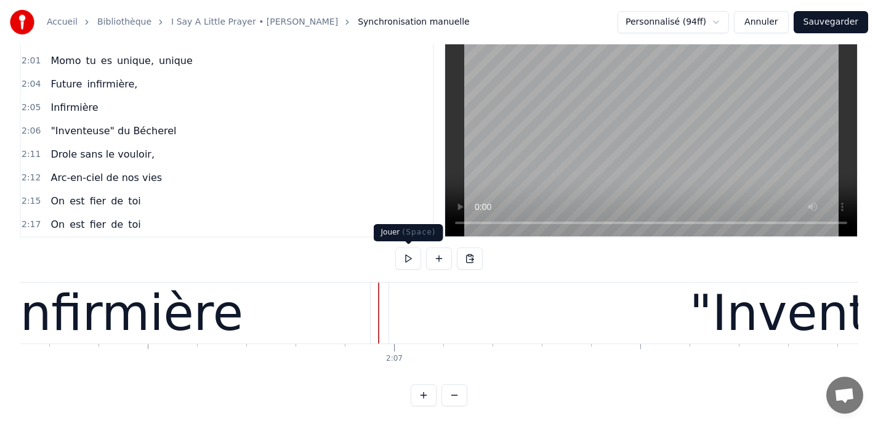
click at [404, 259] on button at bounding box center [408, 259] width 26 height 22
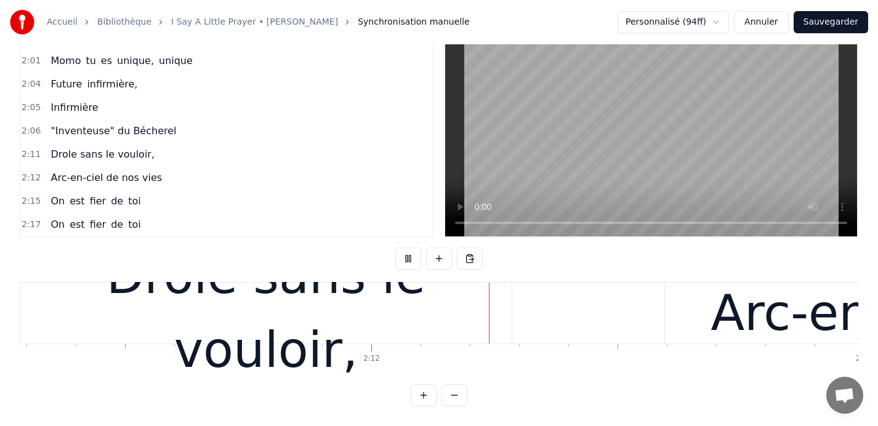
click at [404, 259] on button at bounding box center [408, 259] width 26 height 22
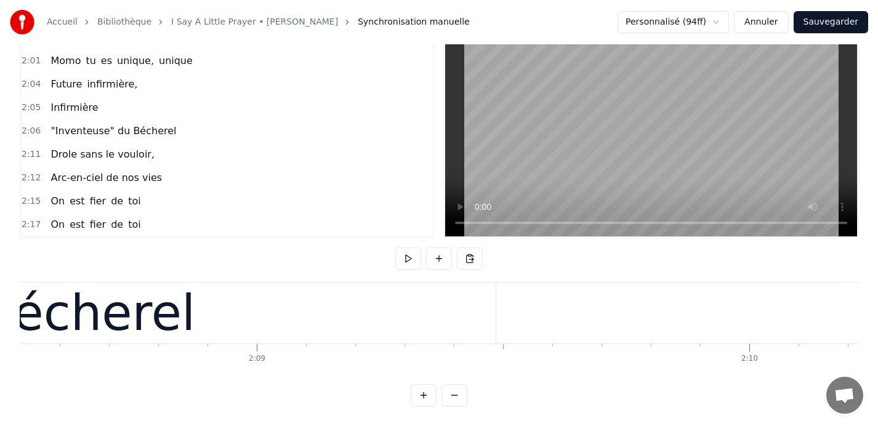
scroll to position [0, 63321]
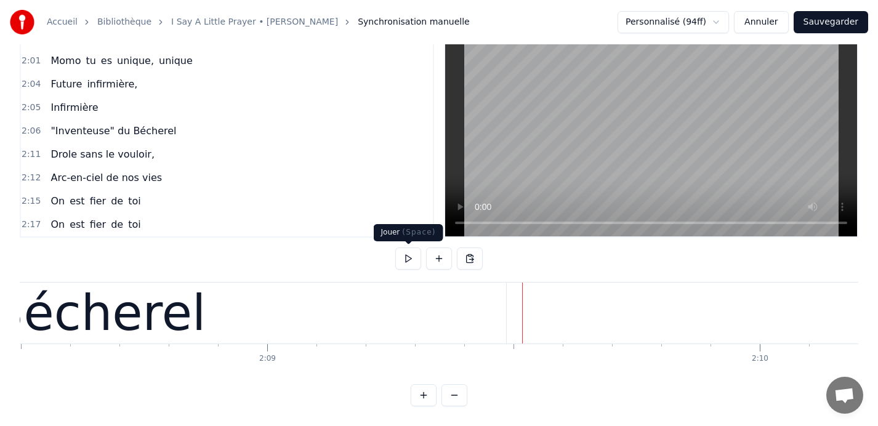
click at [408, 260] on button at bounding box center [408, 259] width 26 height 22
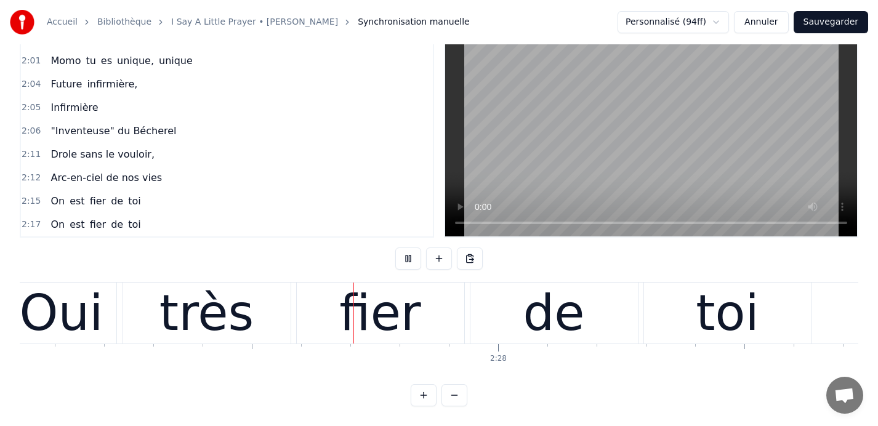
scroll to position [0, 72482]
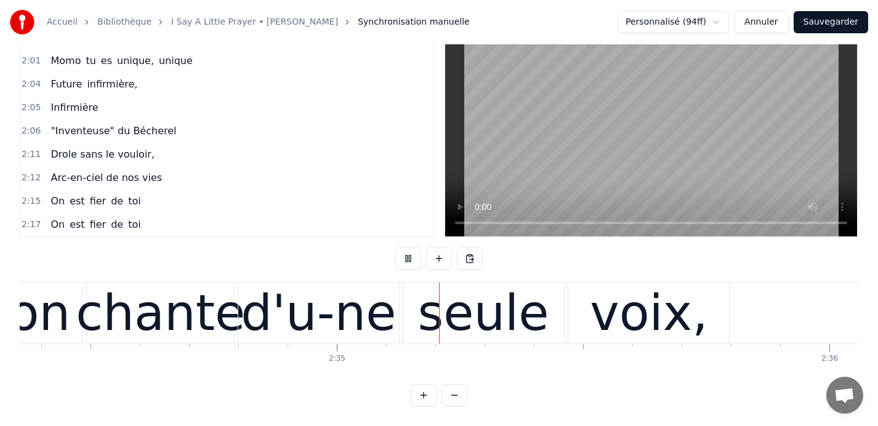
click at [408, 260] on button at bounding box center [408, 259] width 26 height 22
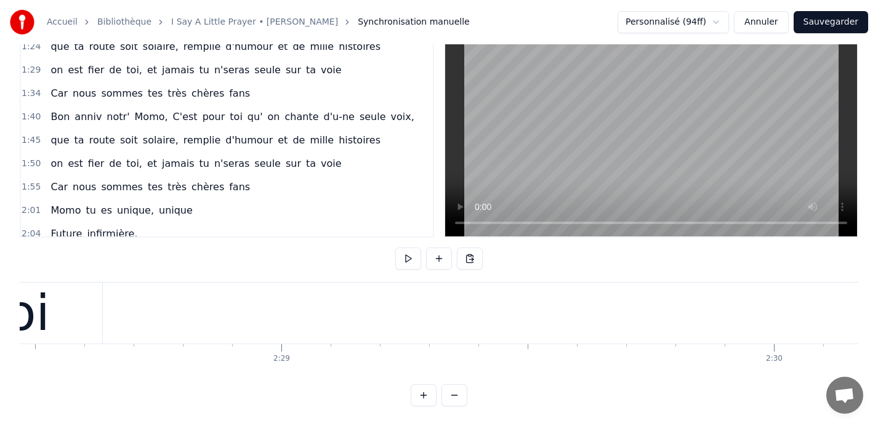
scroll to position [0, 0]
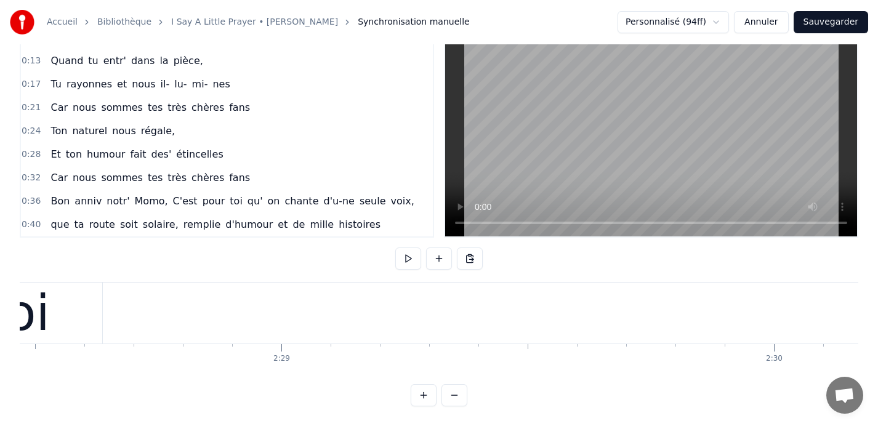
click at [29, 63] on span "0:13" at bounding box center [31, 61] width 19 height 12
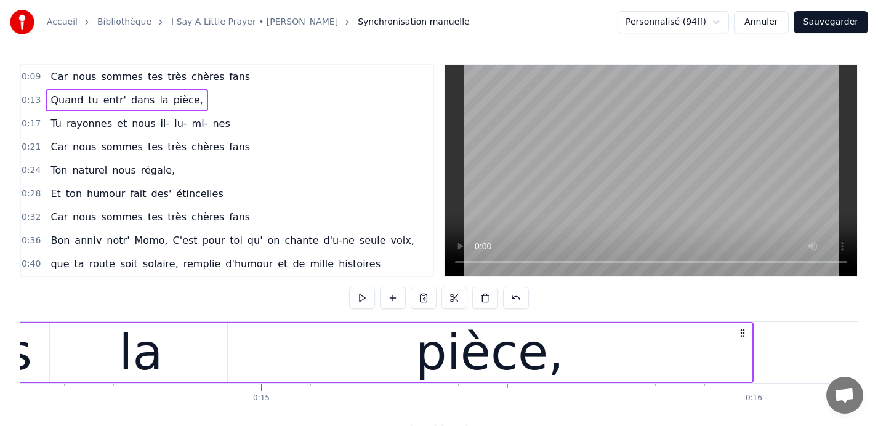
scroll to position [0, 6487]
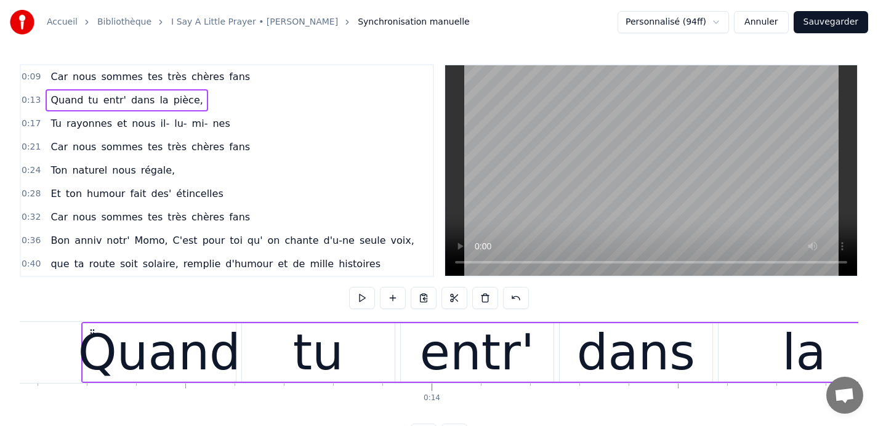
click at [28, 76] on span "0:09" at bounding box center [31, 77] width 19 height 12
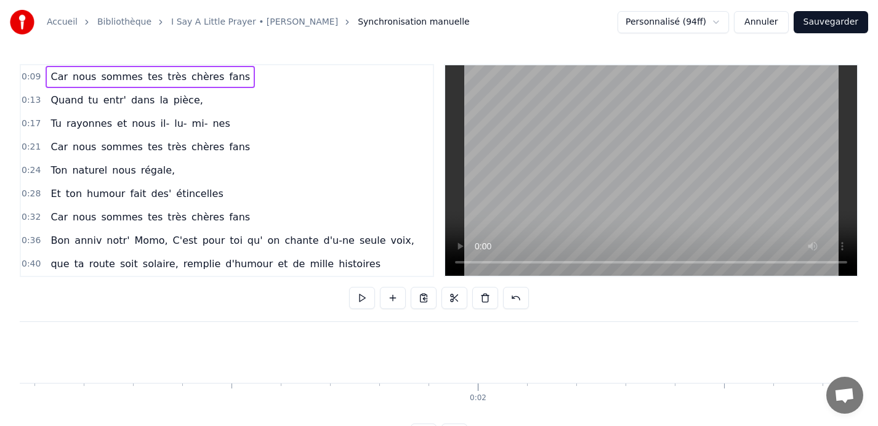
scroll to position [0, 0]
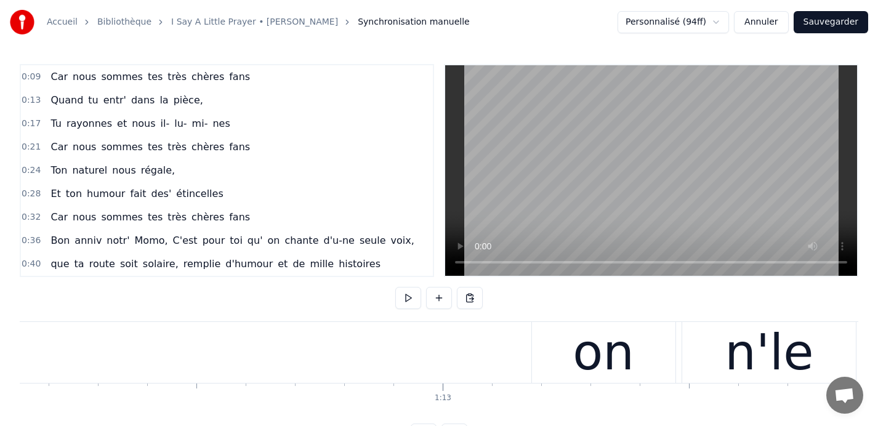
scroll to position [0, 35530]
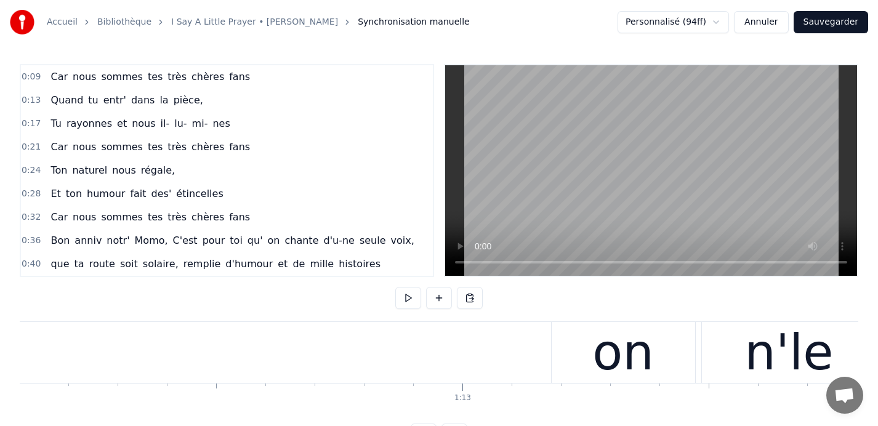
click at [570, 337] on div "on" at bounding box center [624, 352] width 144 height 61
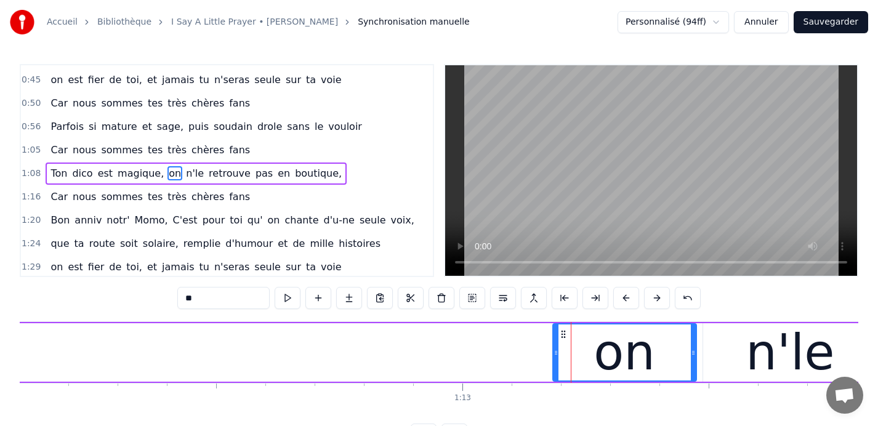
scroll to position [211, 0]
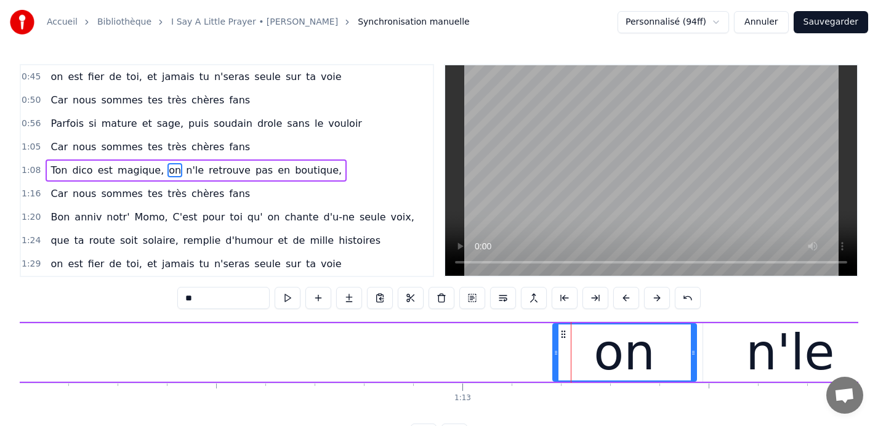
click at [63, 349] on div "Ton dico est magique, on n'le retrouve pas en boutique," at bounding box center [96, 352] width 3702 height 61
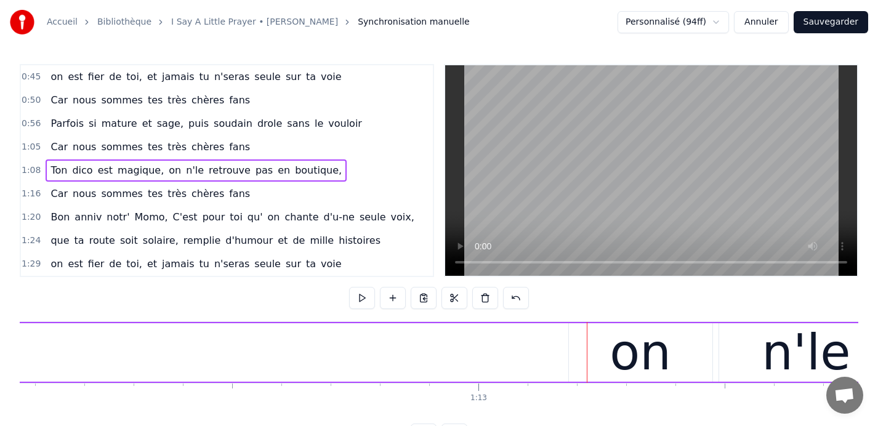
scroll to position [0, 35512]
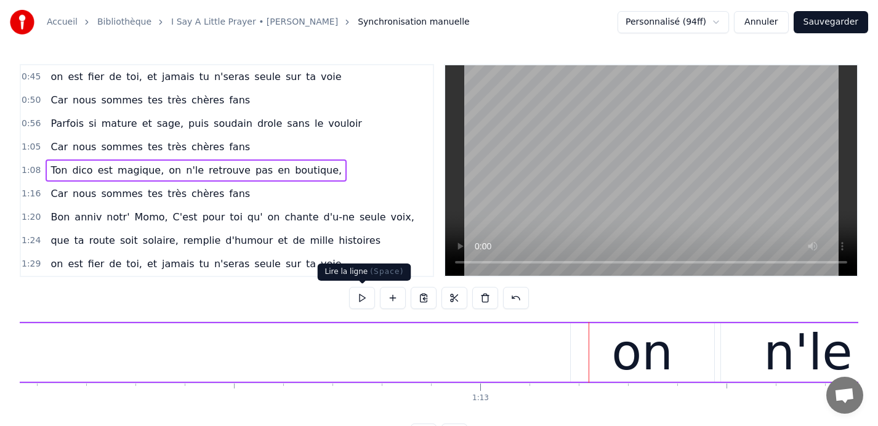
click at [362, 297] on button at bounding box center [362, 298] width 26 height 22
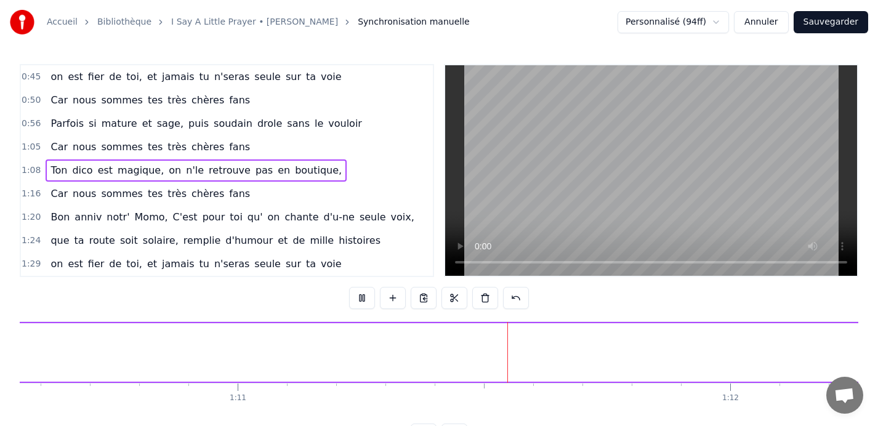
scroll to position [0, 34952]
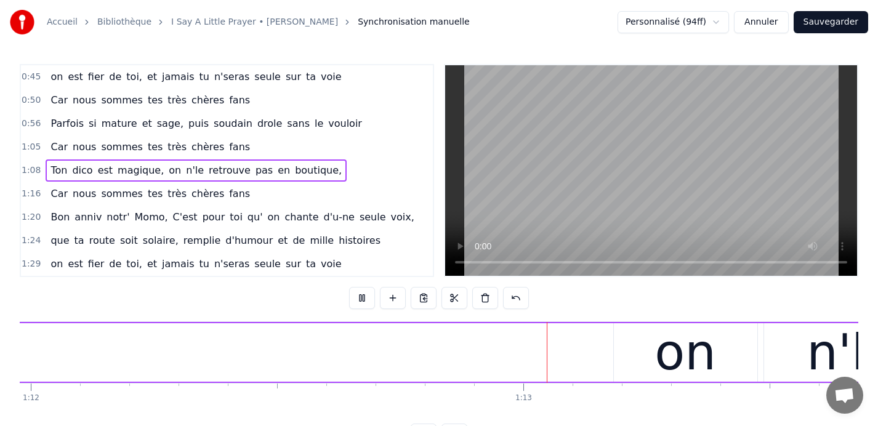
click at [362, 297] on button at bounding box center [362, 298] width 26 height 22
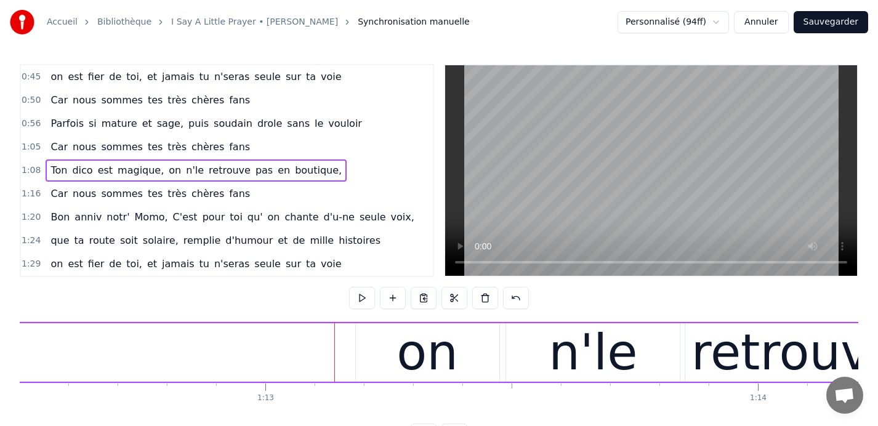
scroll to position [0, 35735]
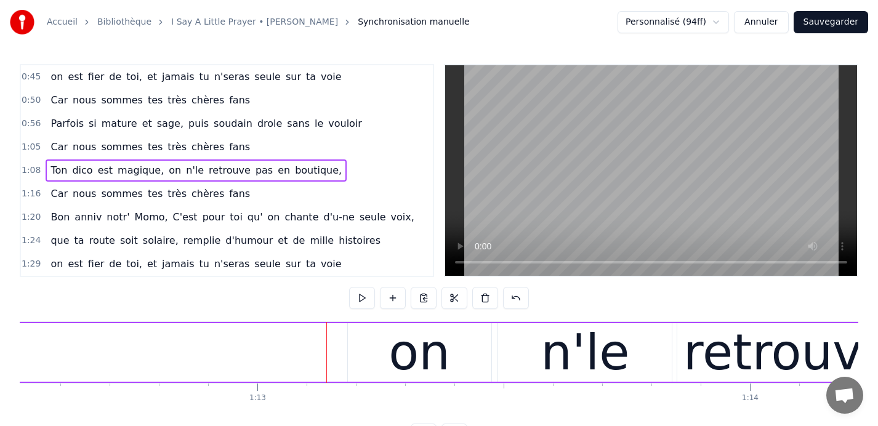
click at [370, 346] on div "on" at bounding box center [420, 352] width 144 height 59
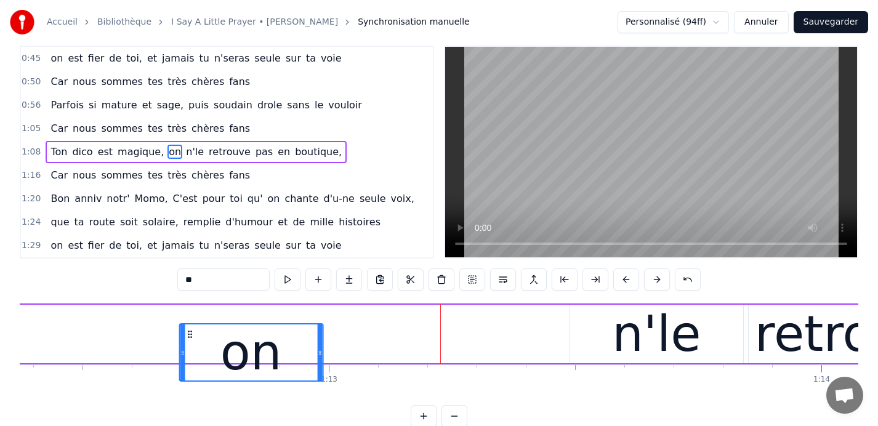
scroll to position [0, 35662]
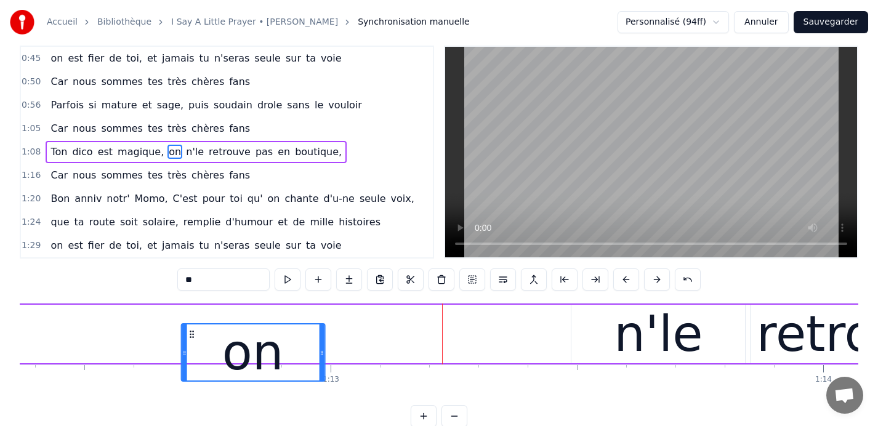
drag, startPoint x: 357, startPoint y: 335, endPoint x: 195, endPoint y: 312, distance: 163.6
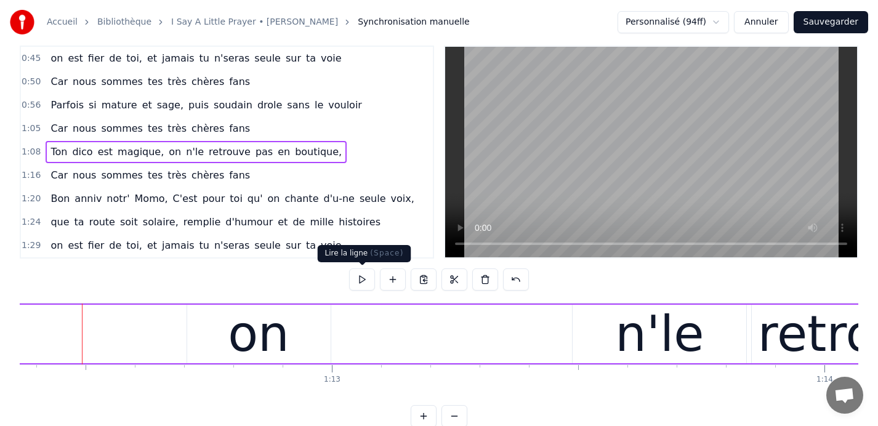
click at [355, 275] on button at bounding box center [362, 280] width 26 height 22
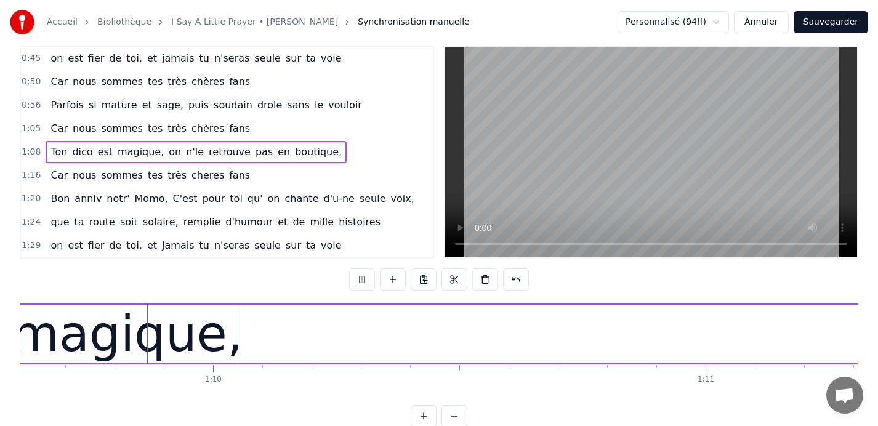
scroll to position [0, 34305]
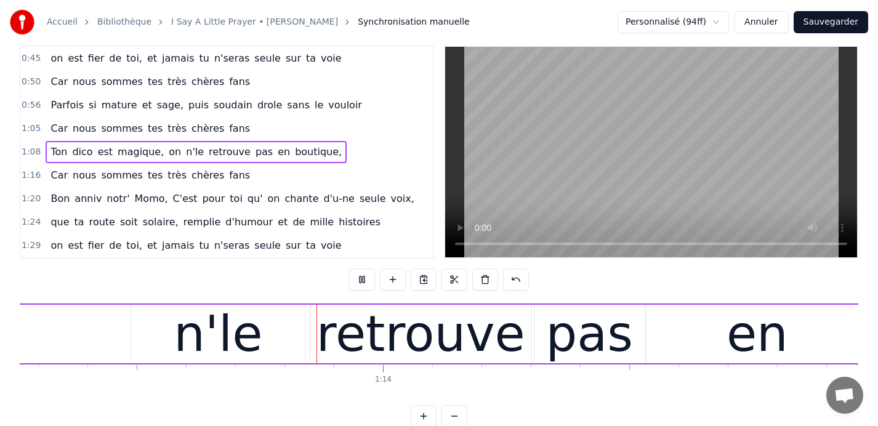
click at [355, 275] on button at bounding box center [362, 280] width 26 height 22
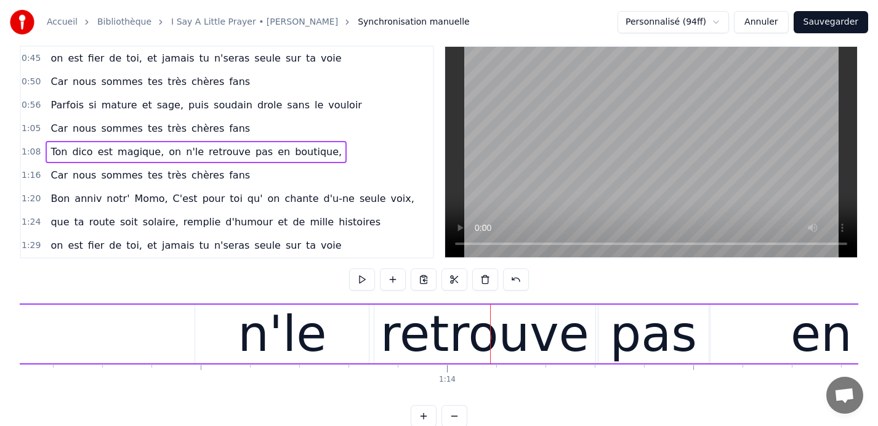
scroll to position [0, 36036]
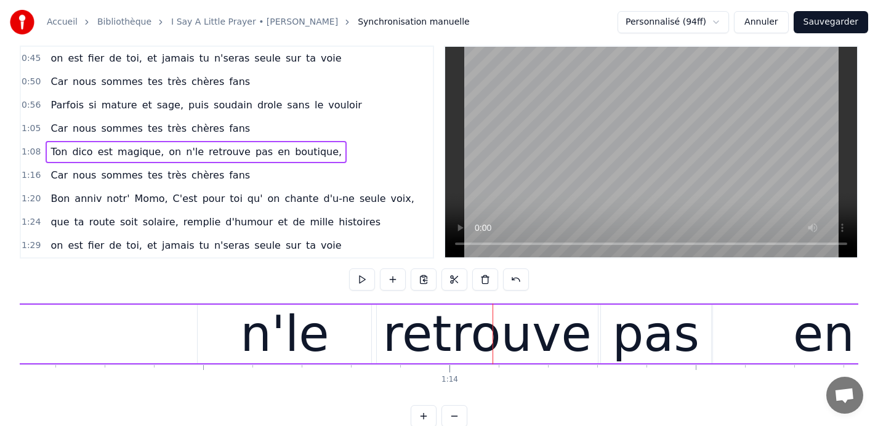
click at [230, 326] on div "n'le" at bounding box center [285, 334] width 174 height 59
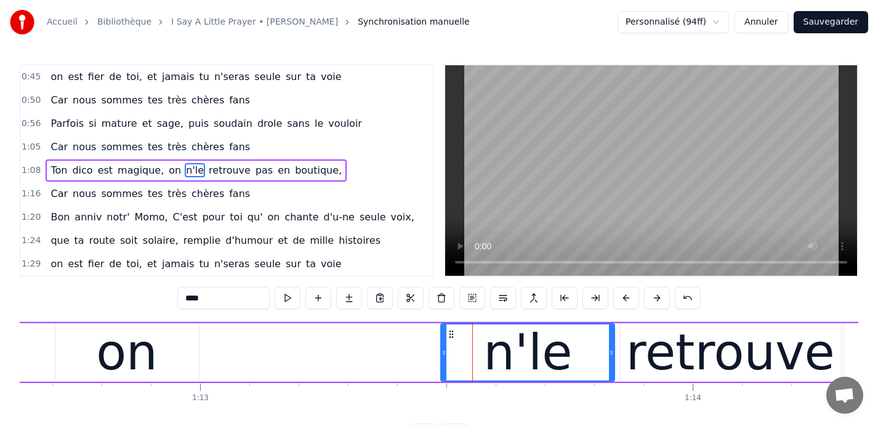
scroll to position [0, 35791]
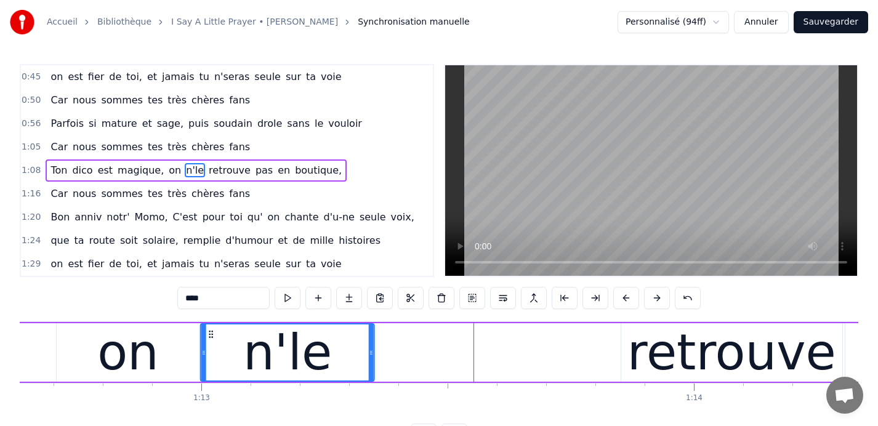
drag, startPoint x: 452, startPoint y: 334, endPoint x: 211, endPoint y: 335, distance: 241.5
click at [211, 335] on icon at bounding box center [211, 335] width 10 height 10
click at [636, 343] on div "retrouve" at bounding box center [732, 352] width 221 height 59
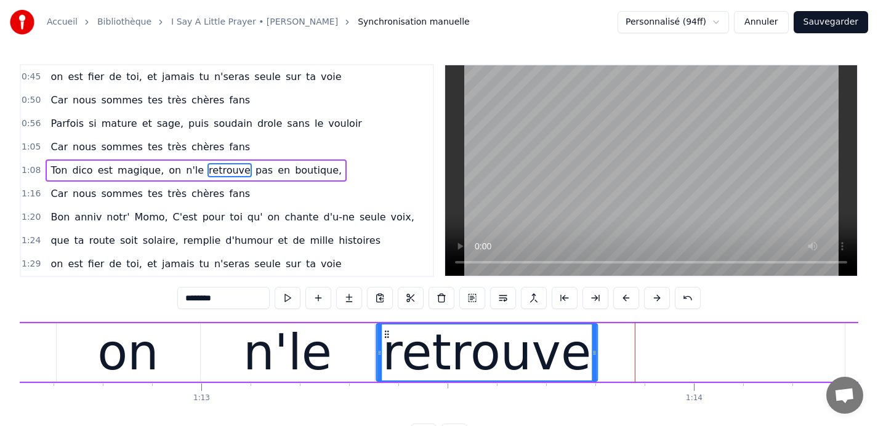
drag, startPoint x: 632, startPoint y: 333, endPoint x: 387, endPoint y: 340, distance: 245.3
click at [387, 340] on div "retrouve" at bounding box center [487, 353] width 220 height 56
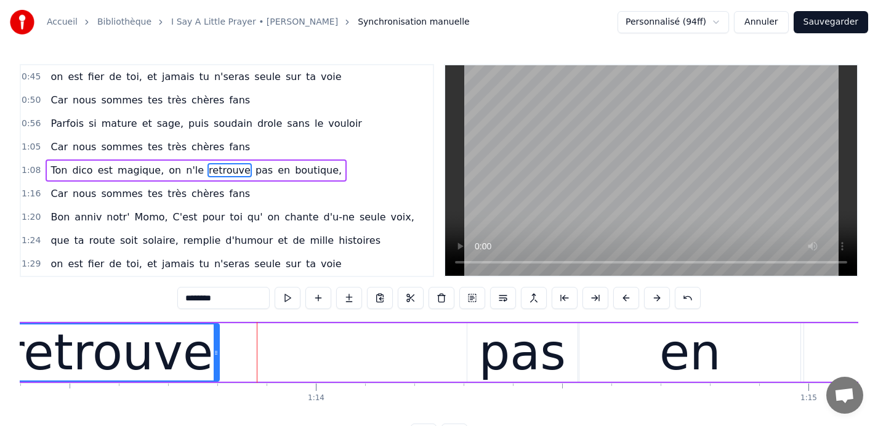
scroll to position [0, 36171]
click at [509, 342] on div "pas" at bounding box center [520, 353] width 87 height 74
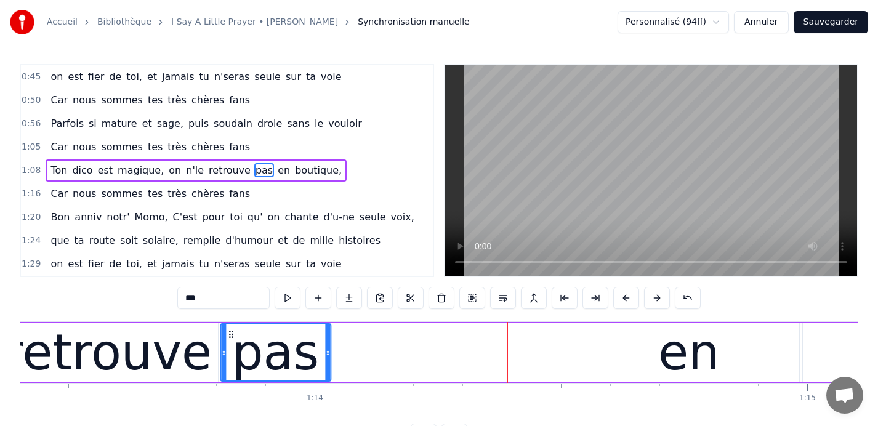
drag, startPoint x: 474, startPoint y: 332, endPoint x: 229, endPoint y: 337, distance: 245.2
click at [229, 337] on icon at bounding box center [231, 335] width 10 height 10
click at [627, 352] on div "en" at bounding box center [688, 352] width 221 height 59
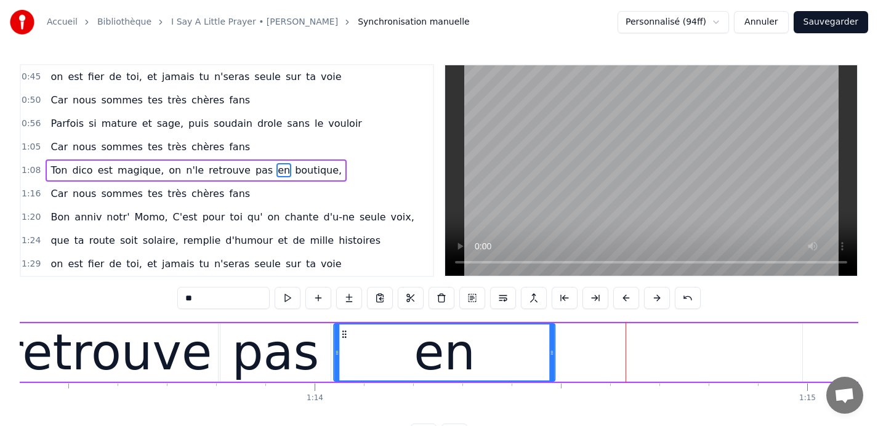
drag, startPoint x: 586, startPoint y: 334, endPoint x: 342, endPoint y: 337, distance: 244.6
click at [342, 337] on icon at bounding box center [345, 335] width 10 height 10
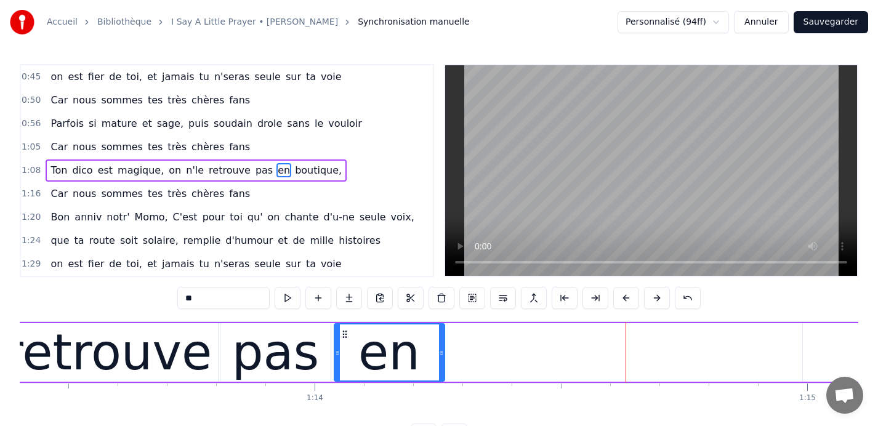
drag, startPoint x: 551, startPoint y: 350, endPoint x: 440, endPoint y: 350, distance: 110.9
click at [440, 350] on icon at bounding box center [441, 353] width 5 height 10
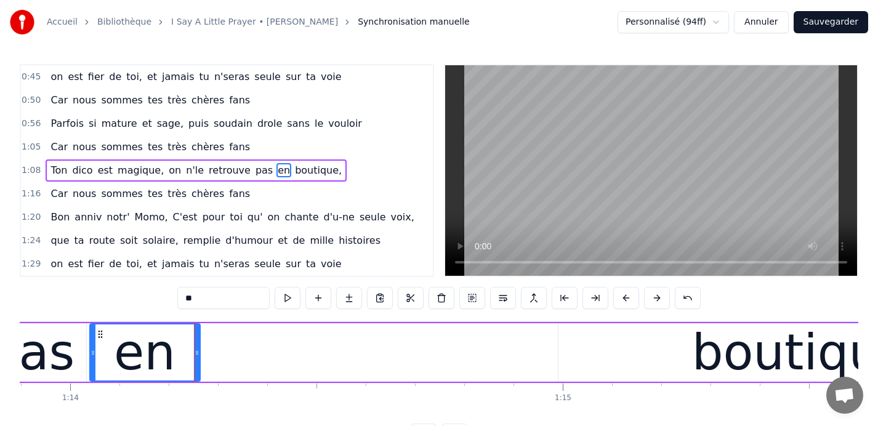
scroll to position [0, 36417]
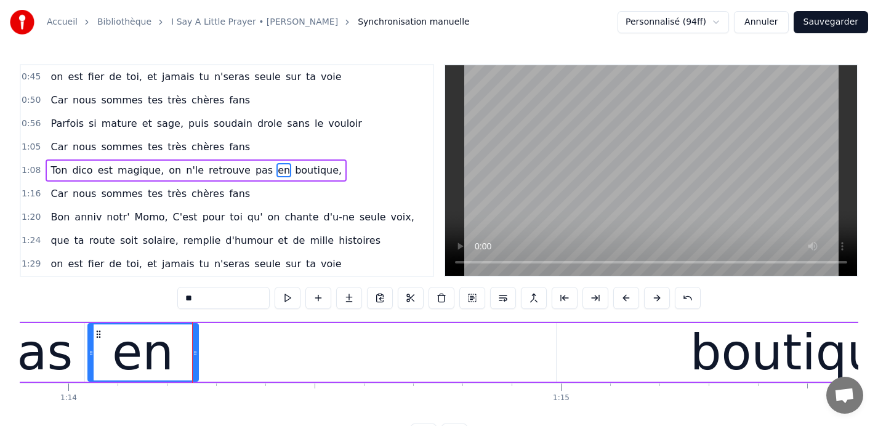
click at [649, 356] on div "boutique," at bounding box center [807, 352] width 501 height 59
type input "*********"
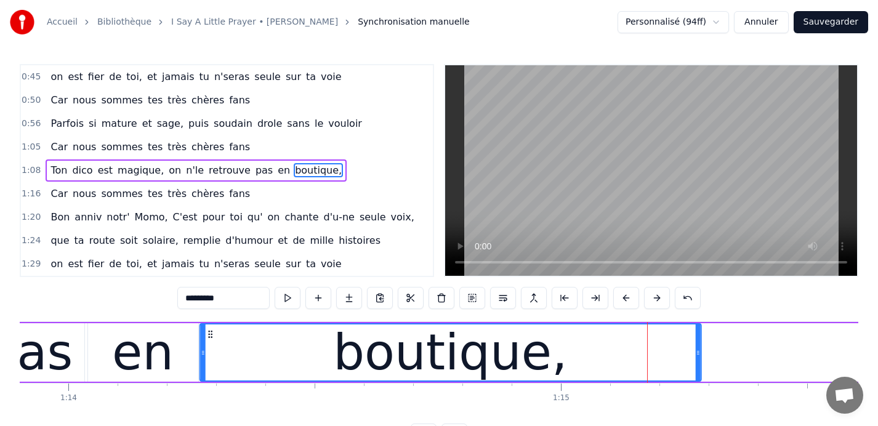
drag, startPoint x: 567, startPoint y: 333, endPoint x: 210, endPoint y: 335, distance: 356.7
click at [210, 335] on icon at bounding box center [210, 335] width 10 height 10
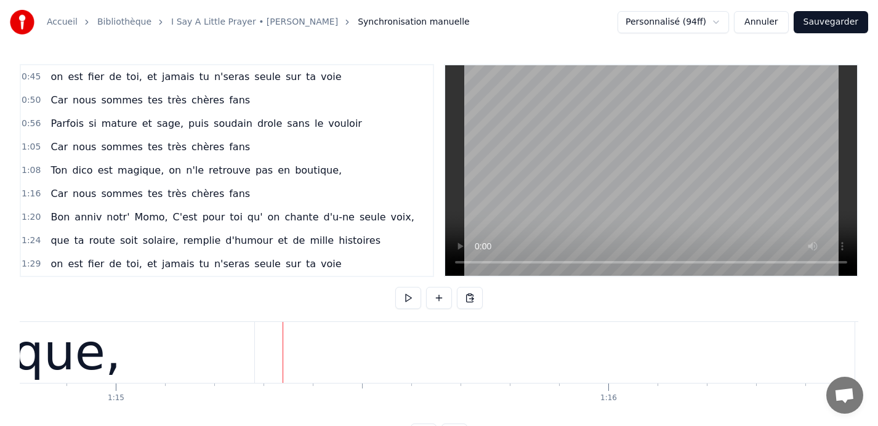
scroll to position [0, 36864]
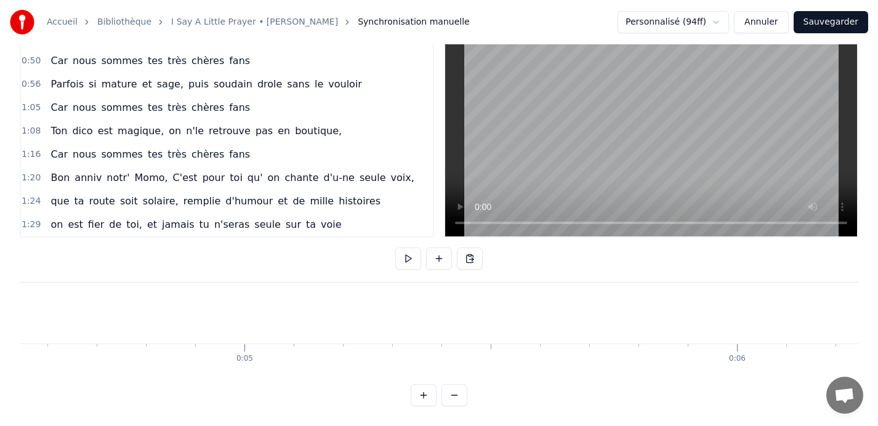
scroll to position [0, 1680]
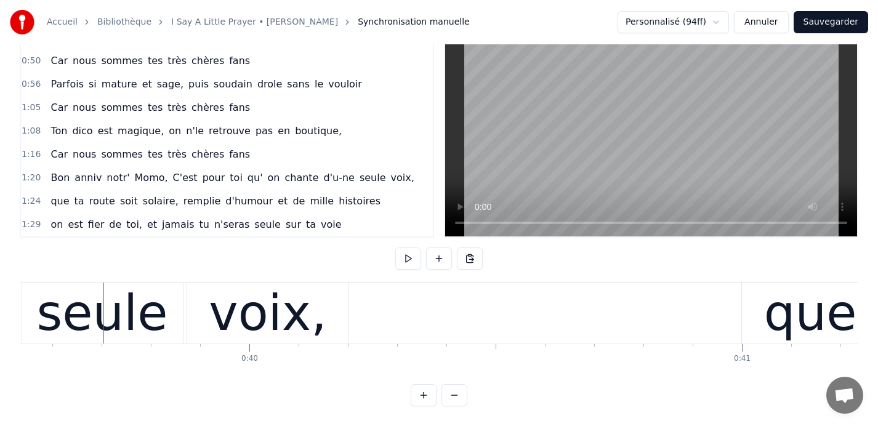
scroll to position [0, 19504]
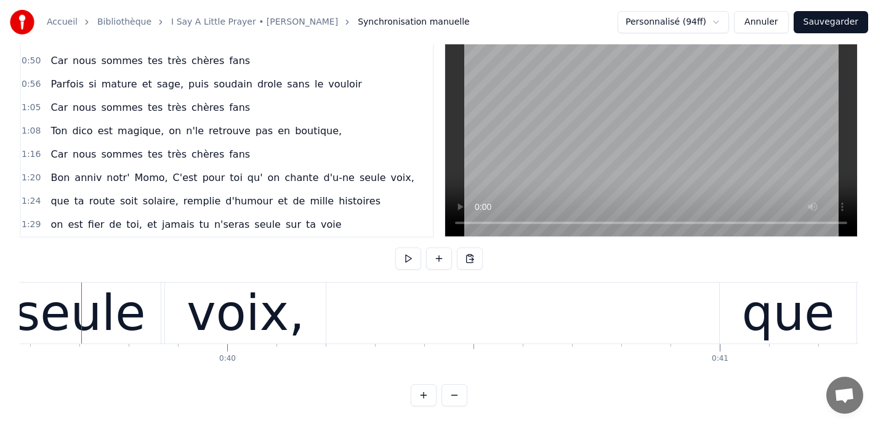
click at [828, 25] on button "Sauvegarder" at bounding box center [831, 22] width 75 height 22
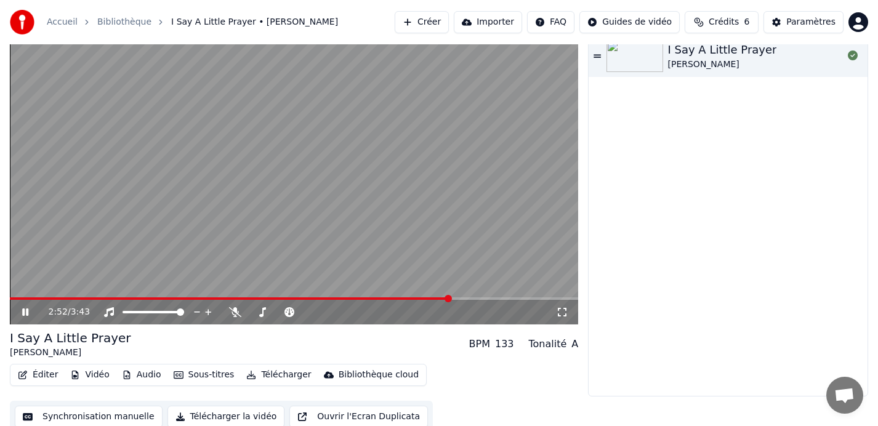
click at [25, 314] on icon at bounding box center [34, 312] width 29 height 10
